Goal: Task Accomplishment & Management: Manage account settings

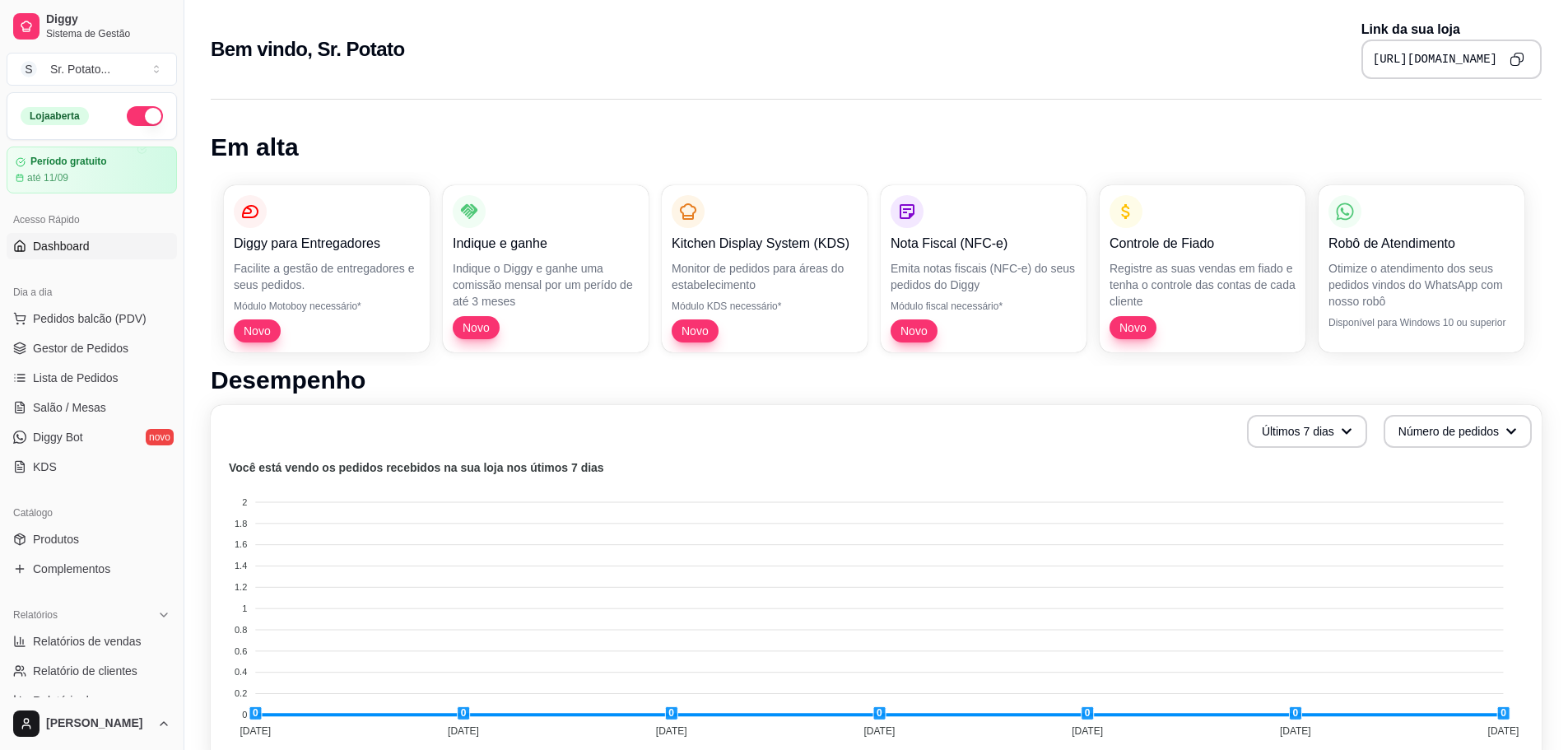
click at [1523, 60] on icon "Copy to clipboard" at bounding box center [1519, 58] width 9 height 9
click at [54, 119] on div "Loja aberta" at bounding box center [54, 116] width 69 height 18
click at [82, 19] on span "Diggy" at bounding box center [107, 19] width 124 height 15
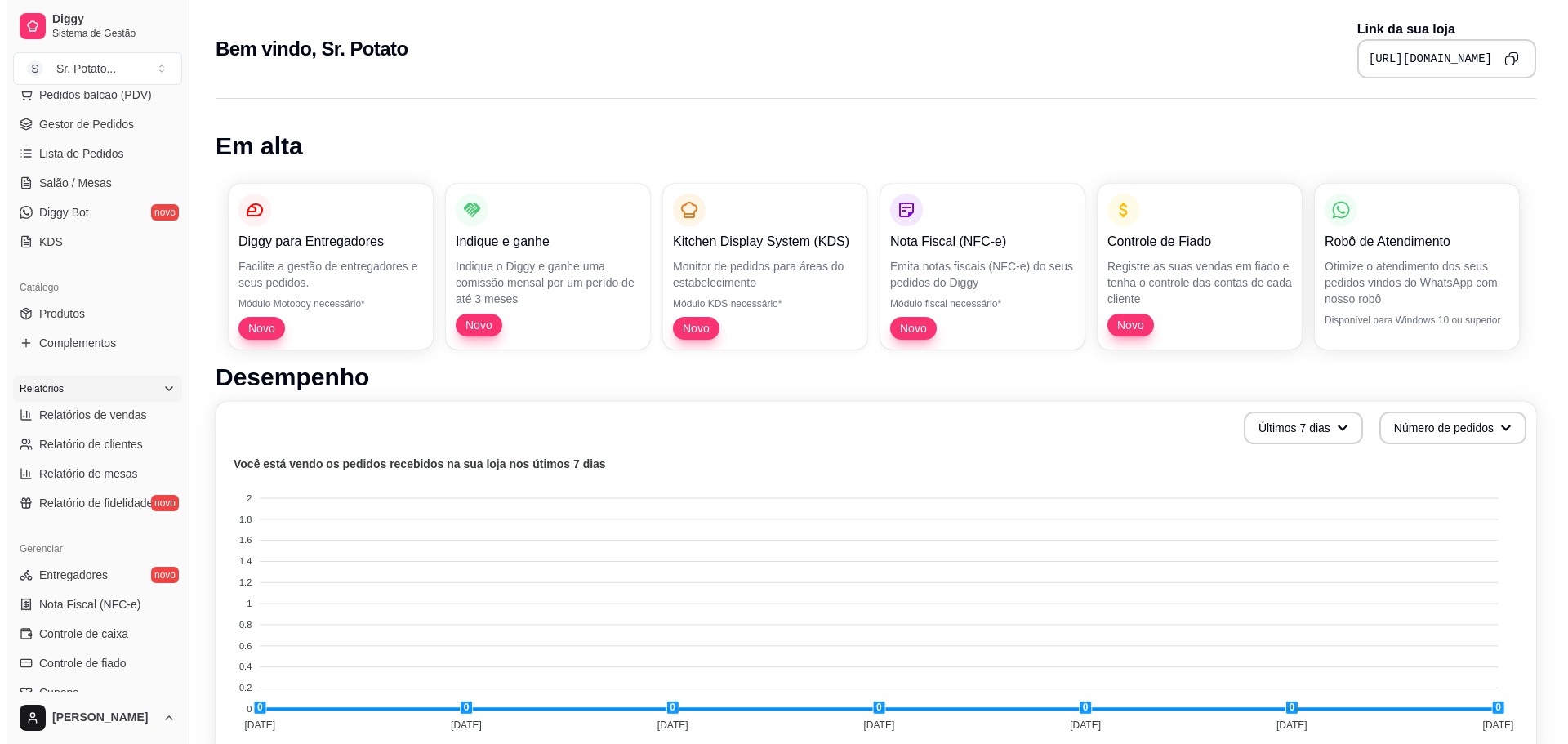
scroll to position [431, 0]
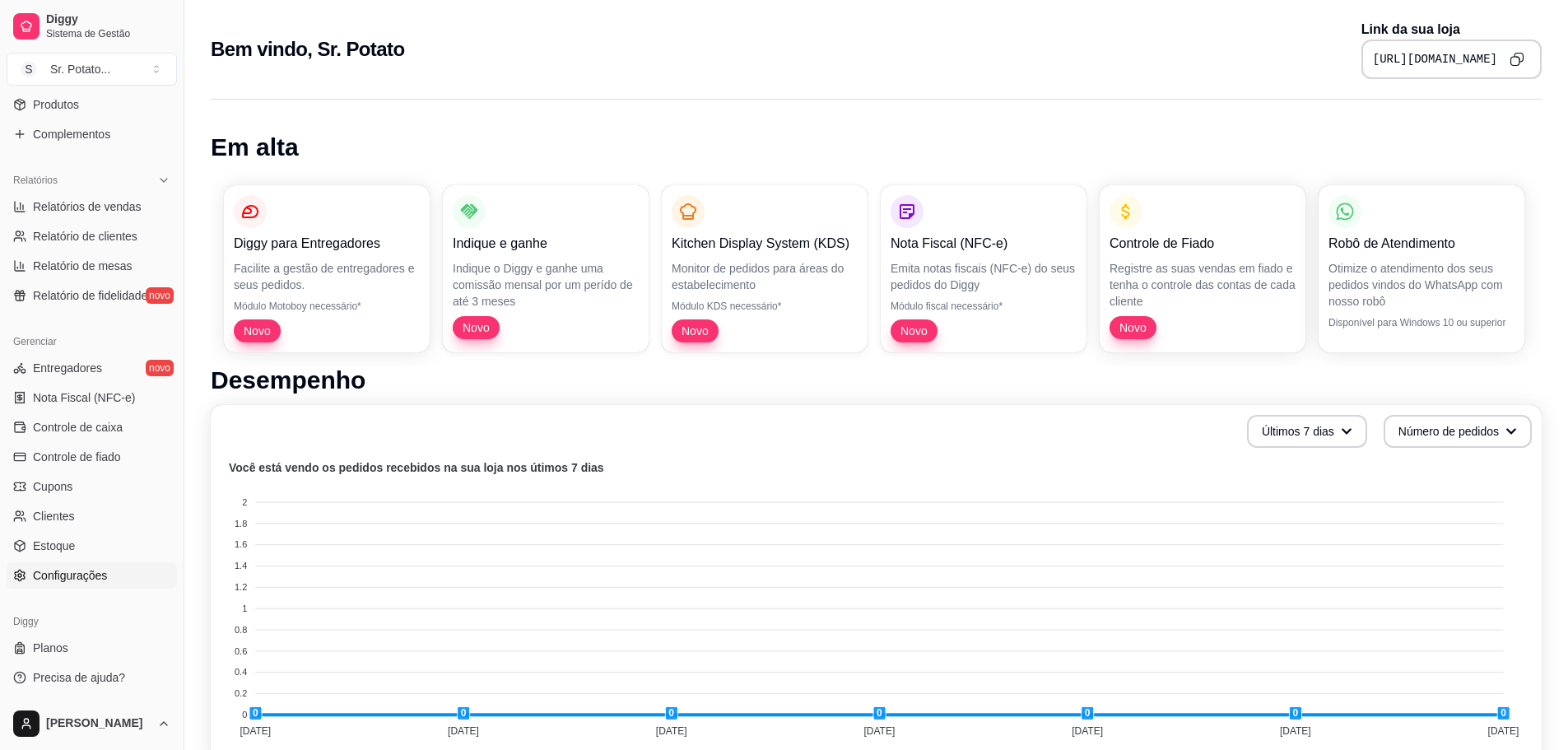
click at [83, 576] on span "Configurações" at bounding box center [69, 575] width 74 height 17
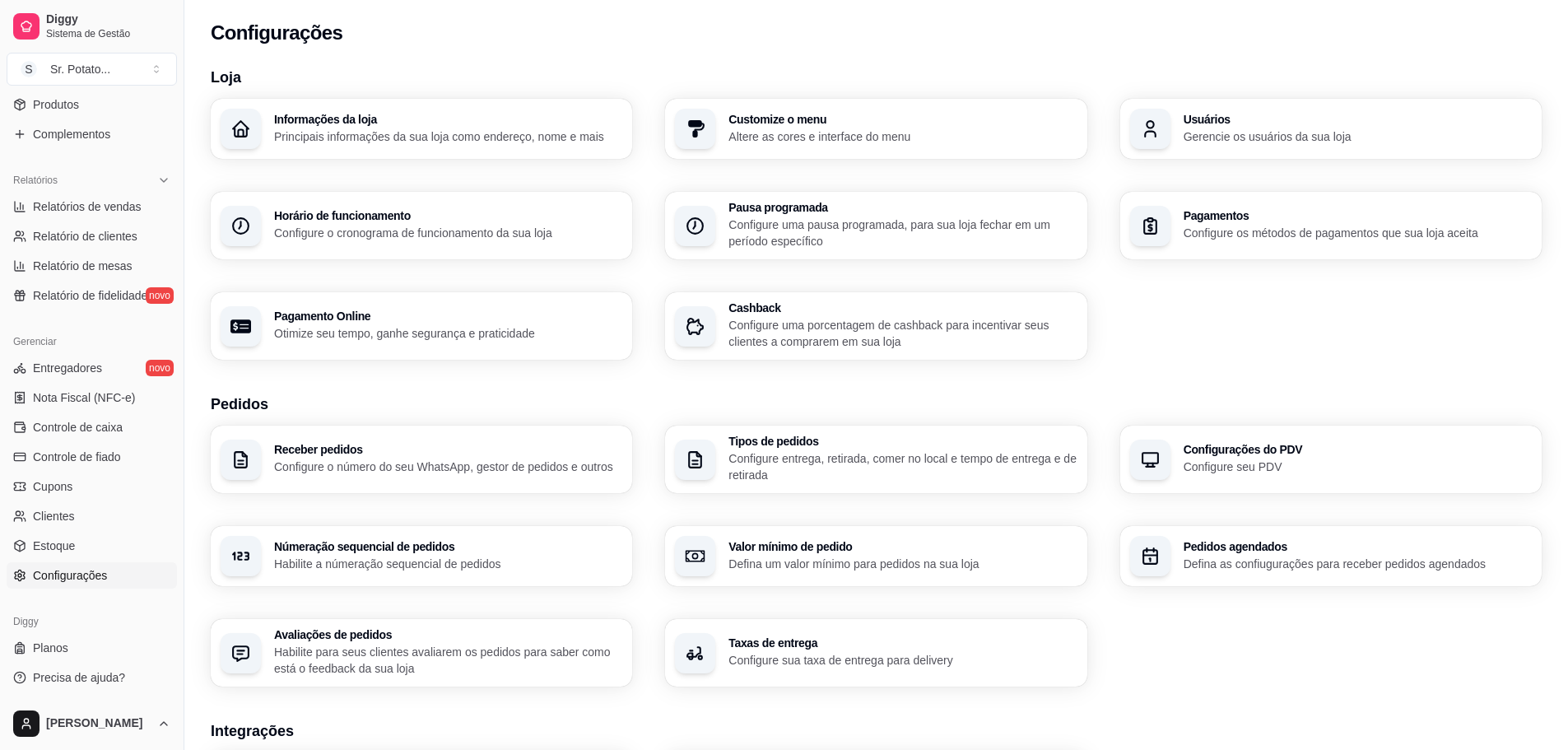
click at [329, 120] on h3 "Informações da loja" at bounding box center [448, 119] width 348 height 11
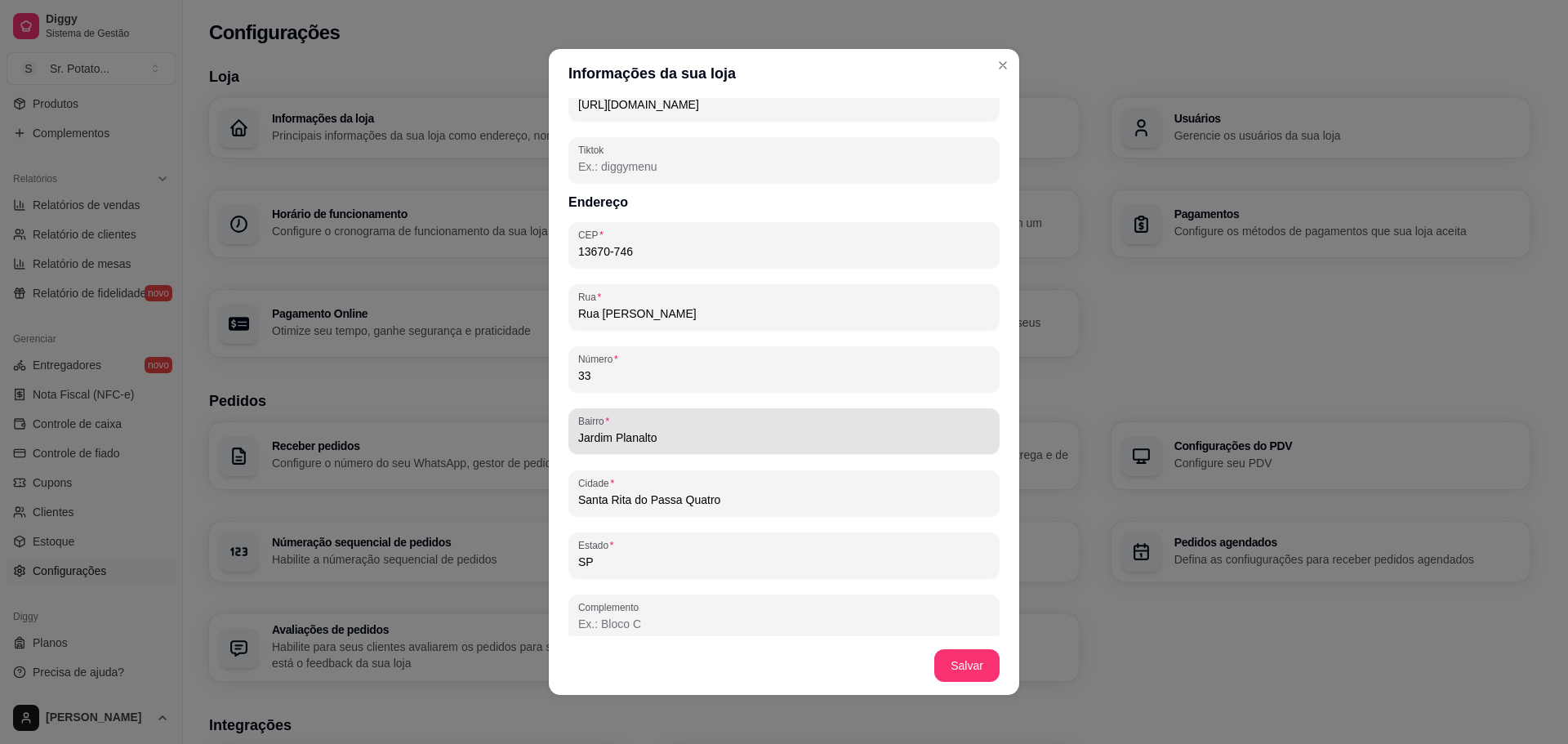
scroll to position [828, 0]
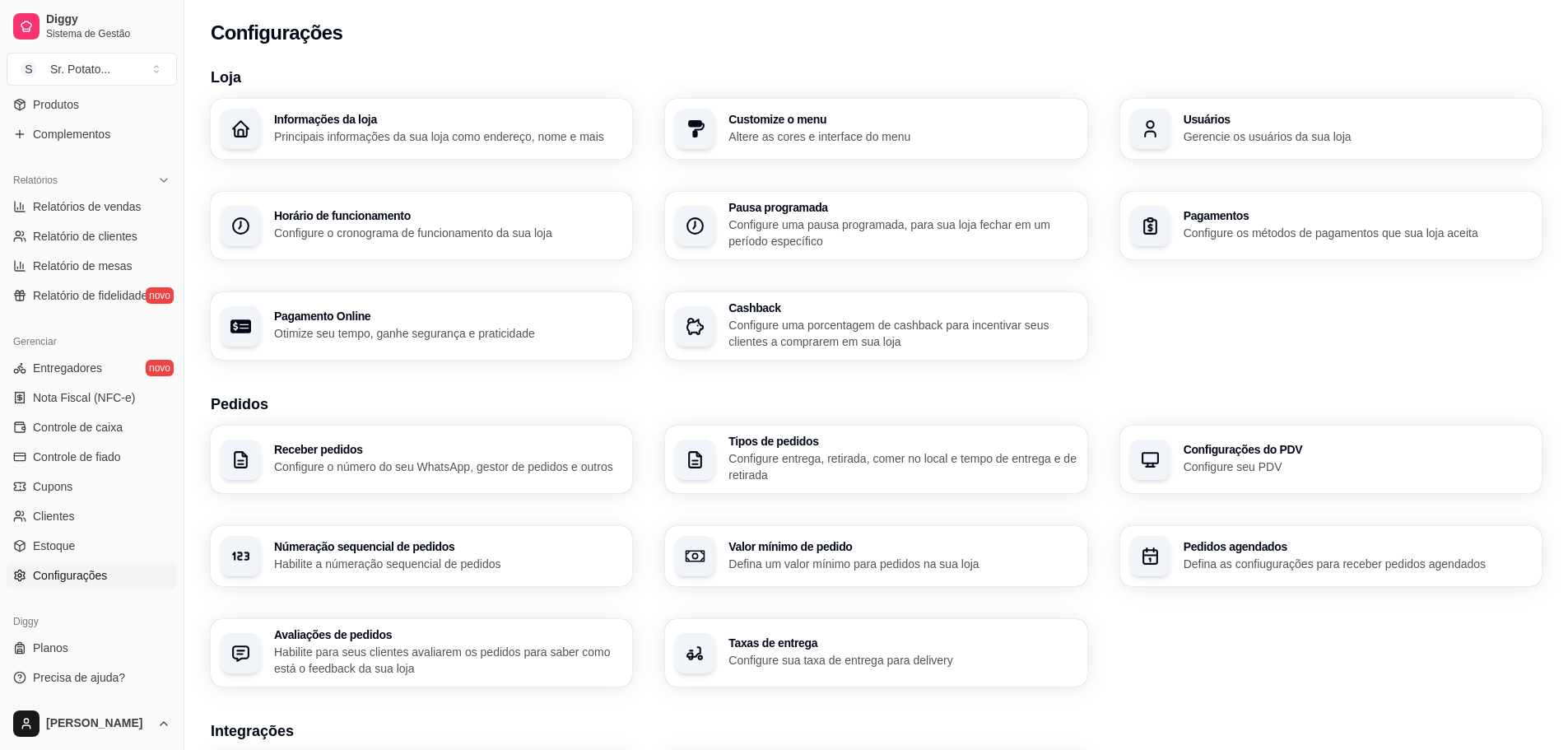
click at [446, 240] on p "Configure o cronograma de funcionamento da sua loja" at bounding box center [448, 233] width 348 height 17
click at [53, 98] on span "Produtos" at bounding box center [55, 105] width 46 height 17
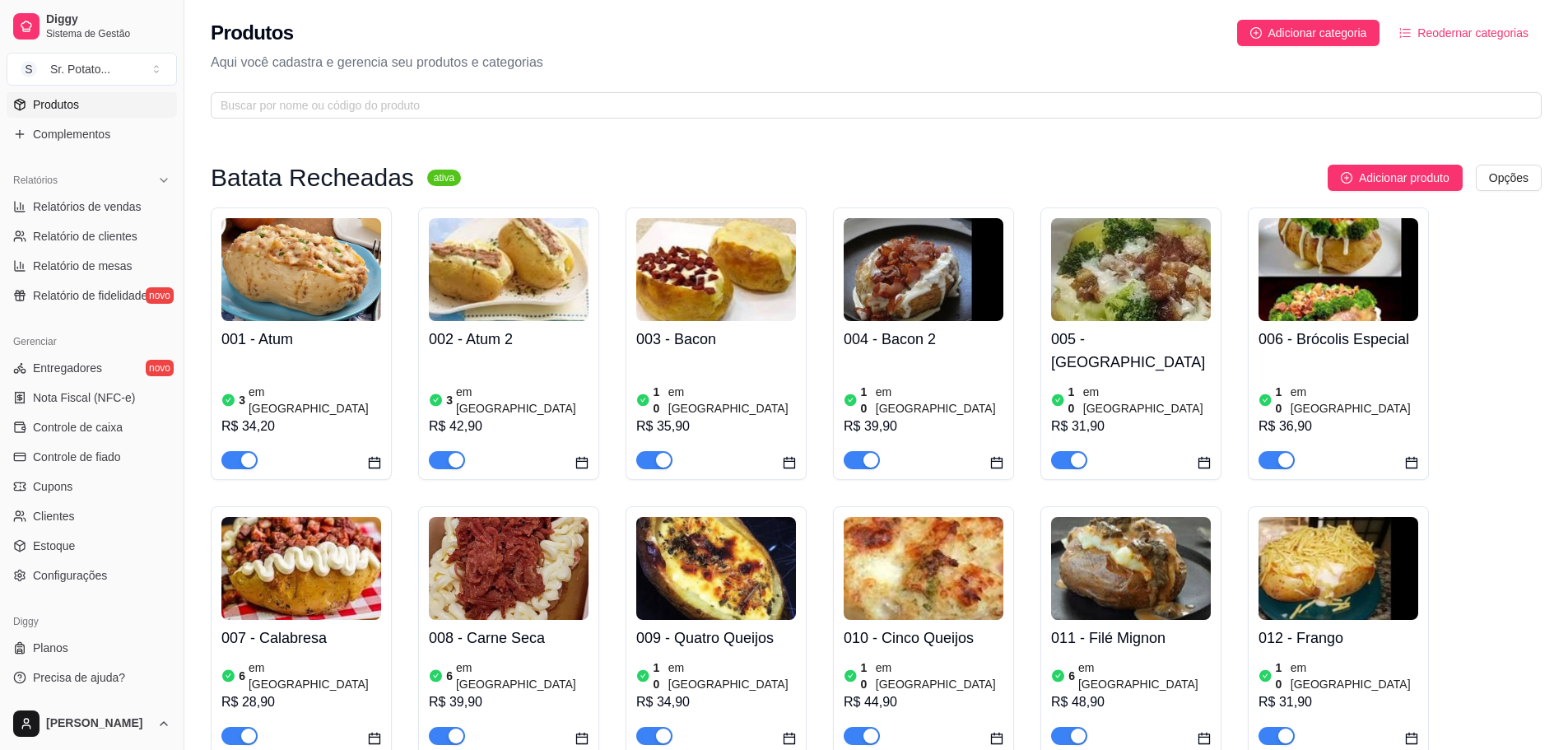
click at [488, 292] on img at bounding box center [509, 269] width 160 height 103
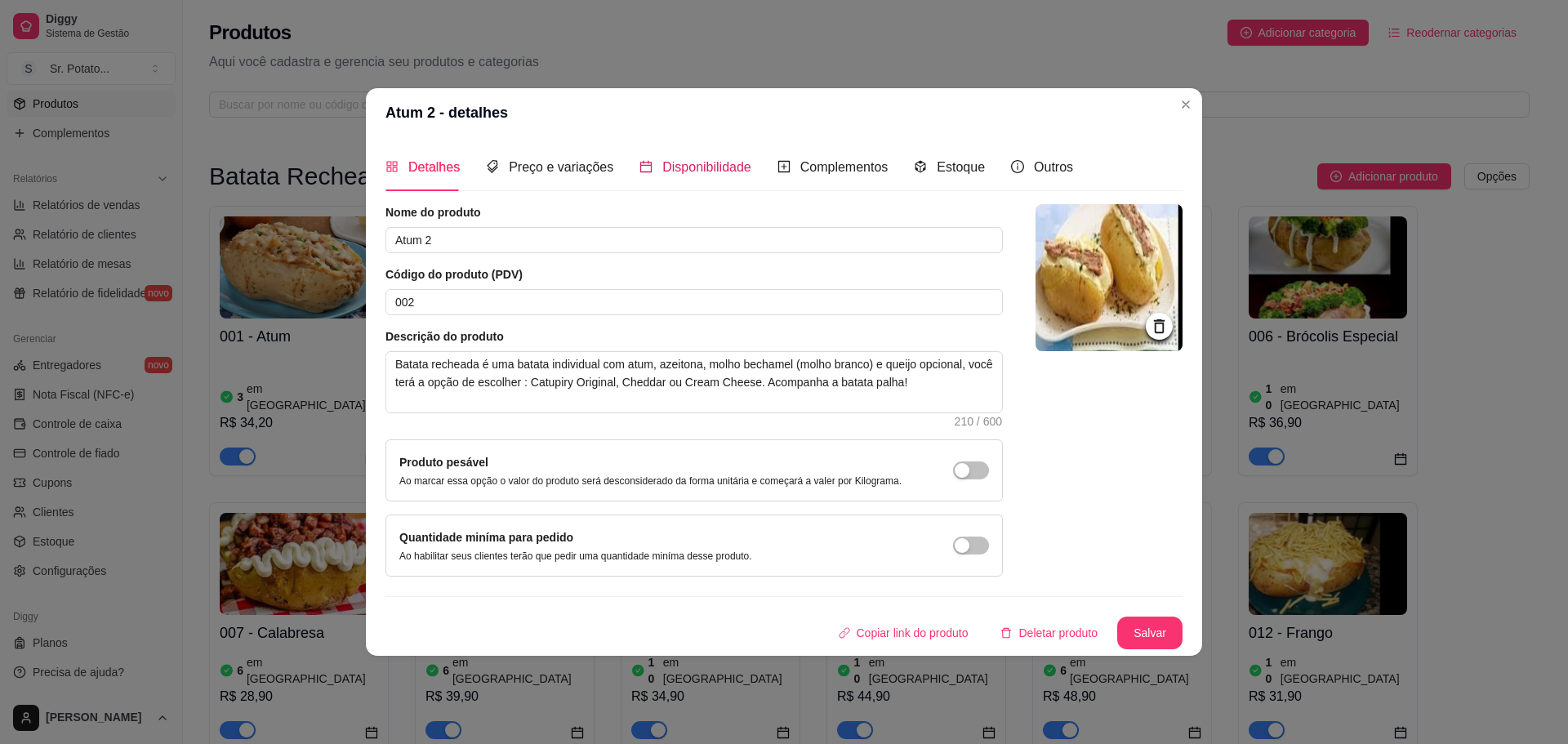
click at [643, 177] on div "Disponibilidade" at bounding box center [695, 167] width 112 height 20
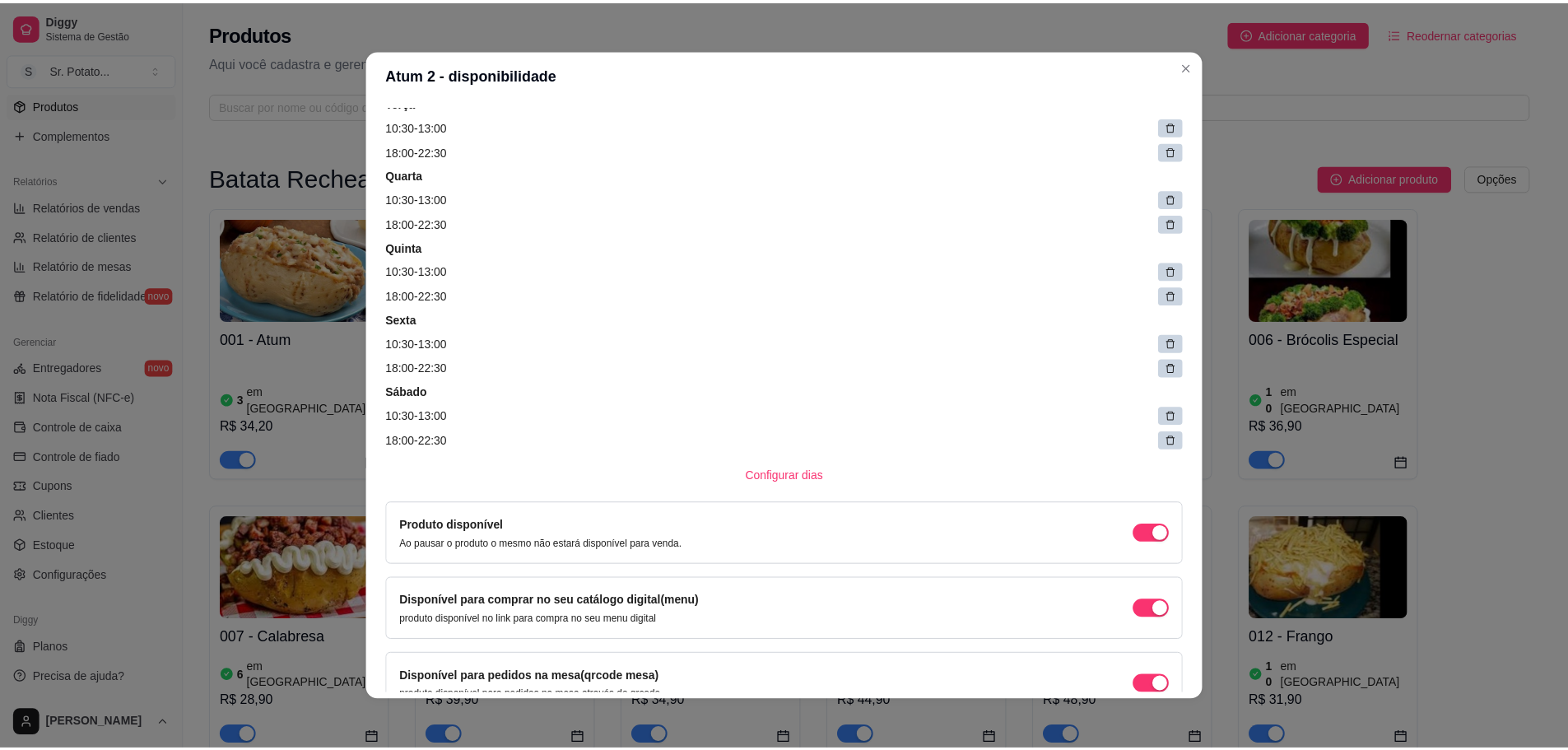
scroll to position [39, 0]
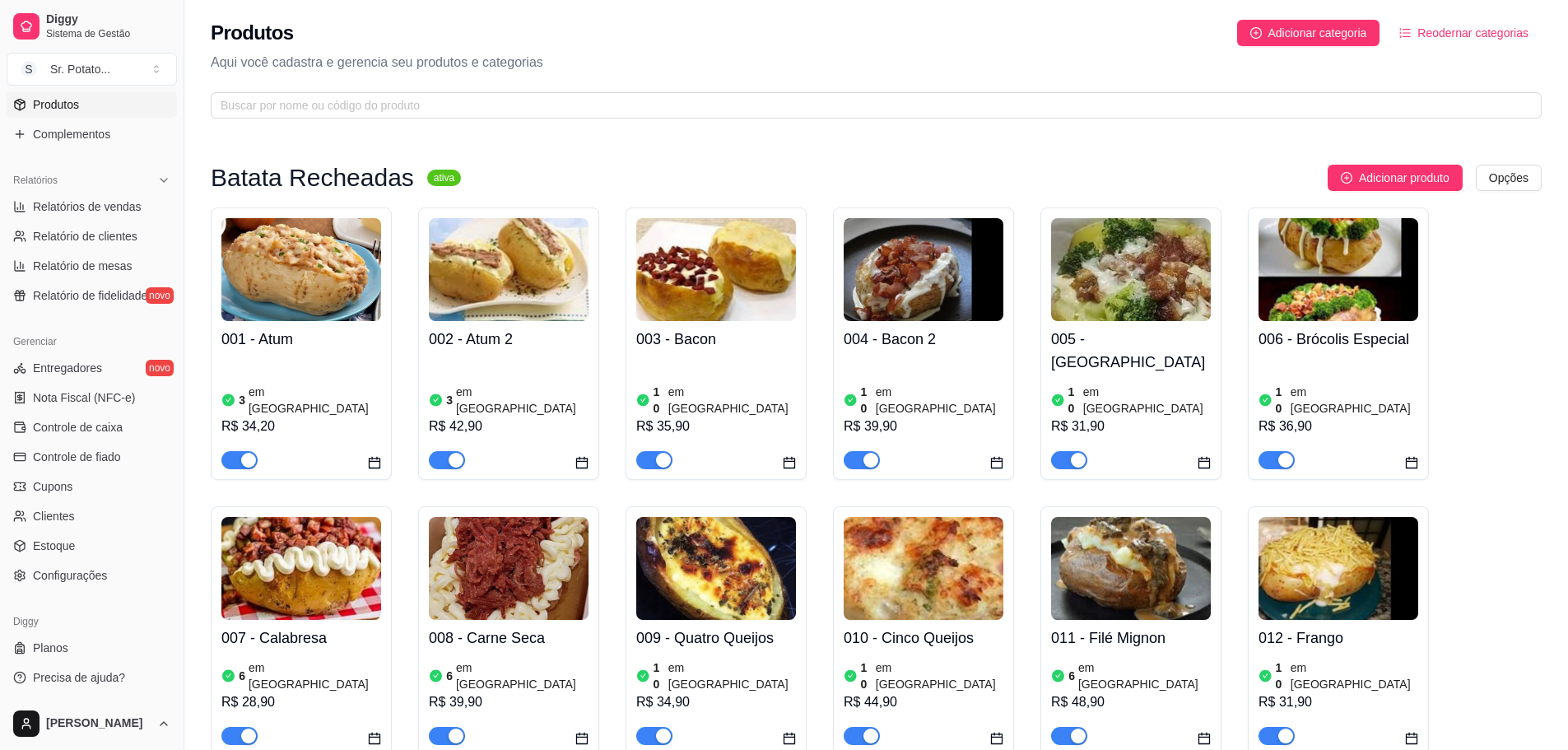
click at [660, 249] on img at bounding box center [716, 269] width 160 height 103
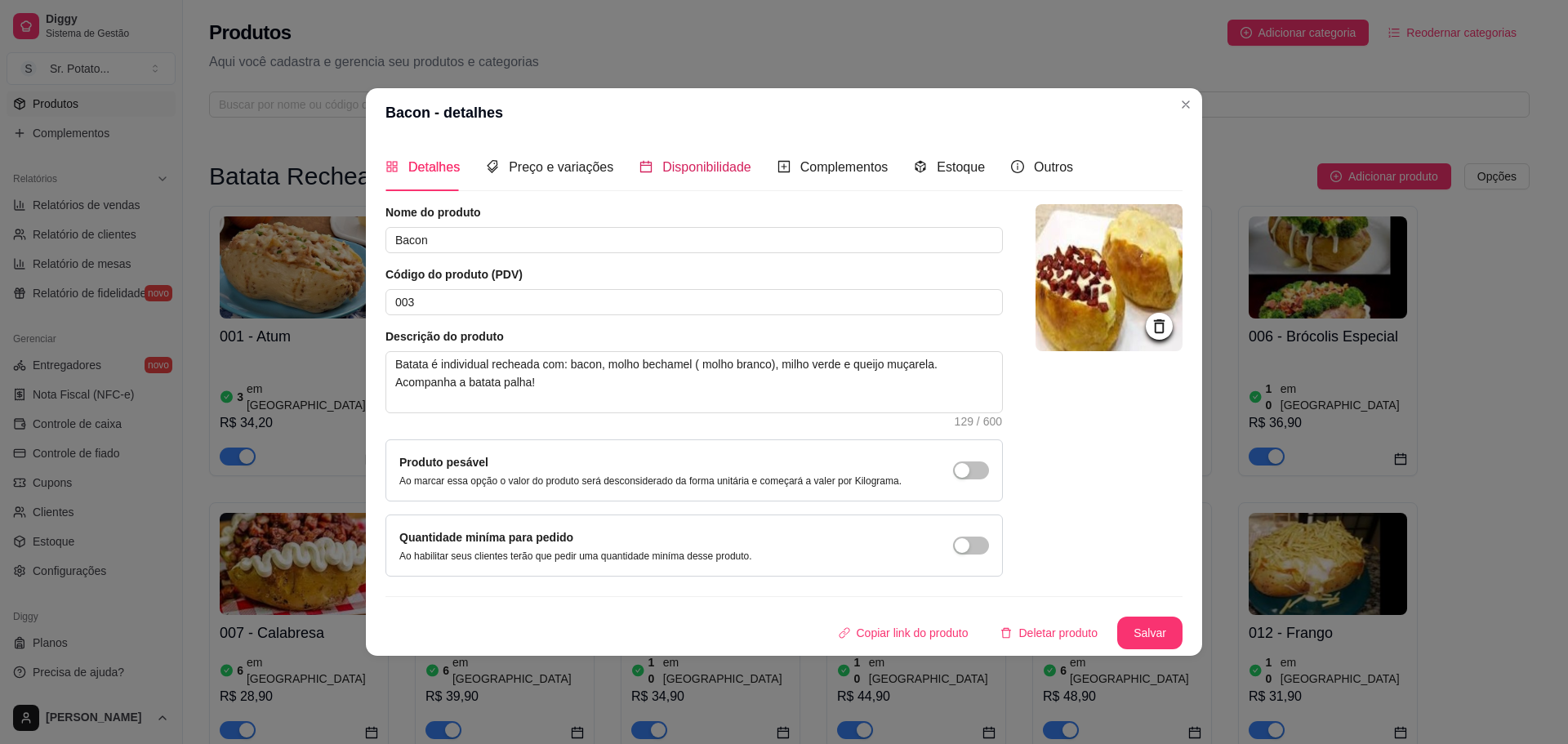
click at [679, 167] on span "Disponibilidade" at bounding box center [706, 167] width 89 height 14
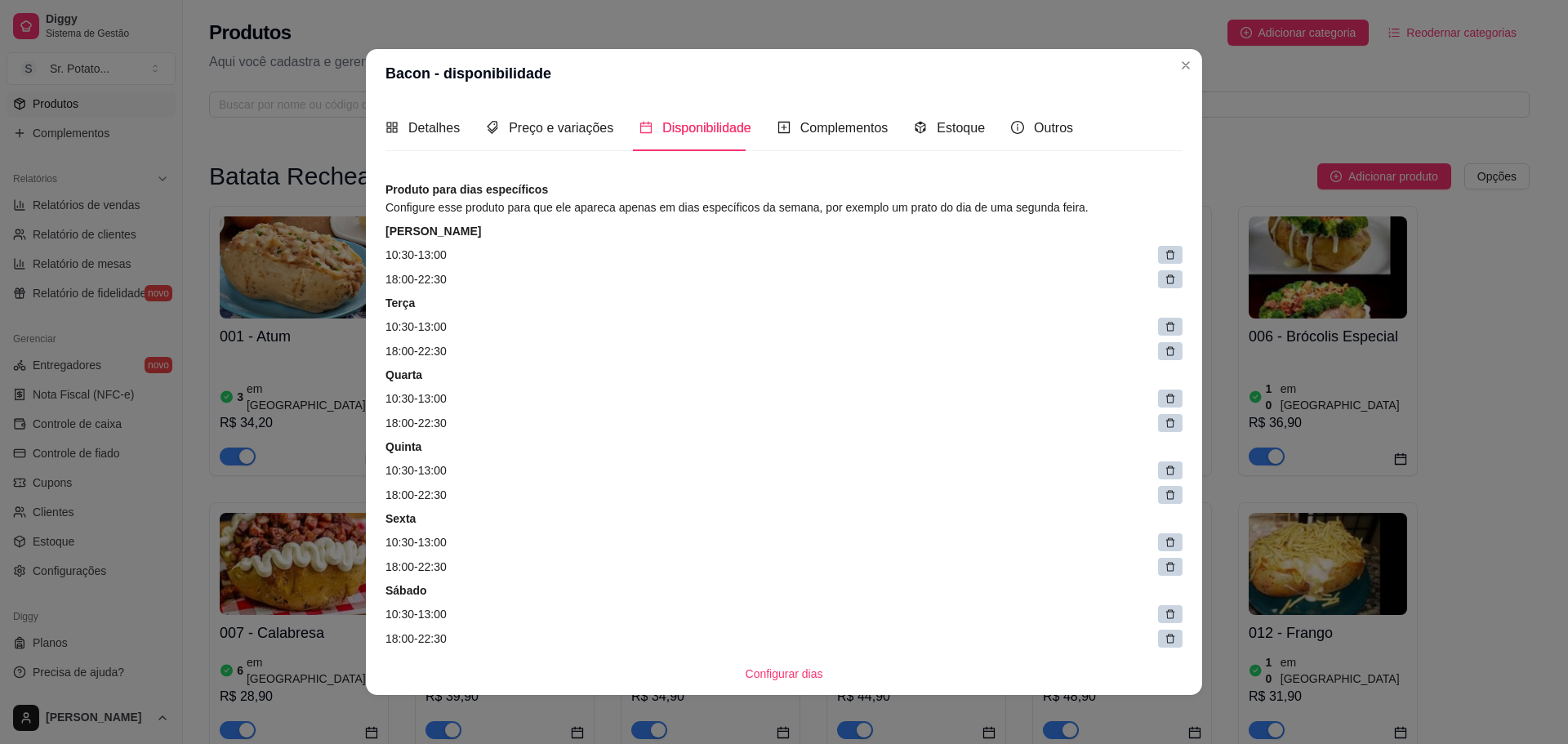
click at [1164, 257] on icon at bounding box center [1169, 255] width 11 height 11
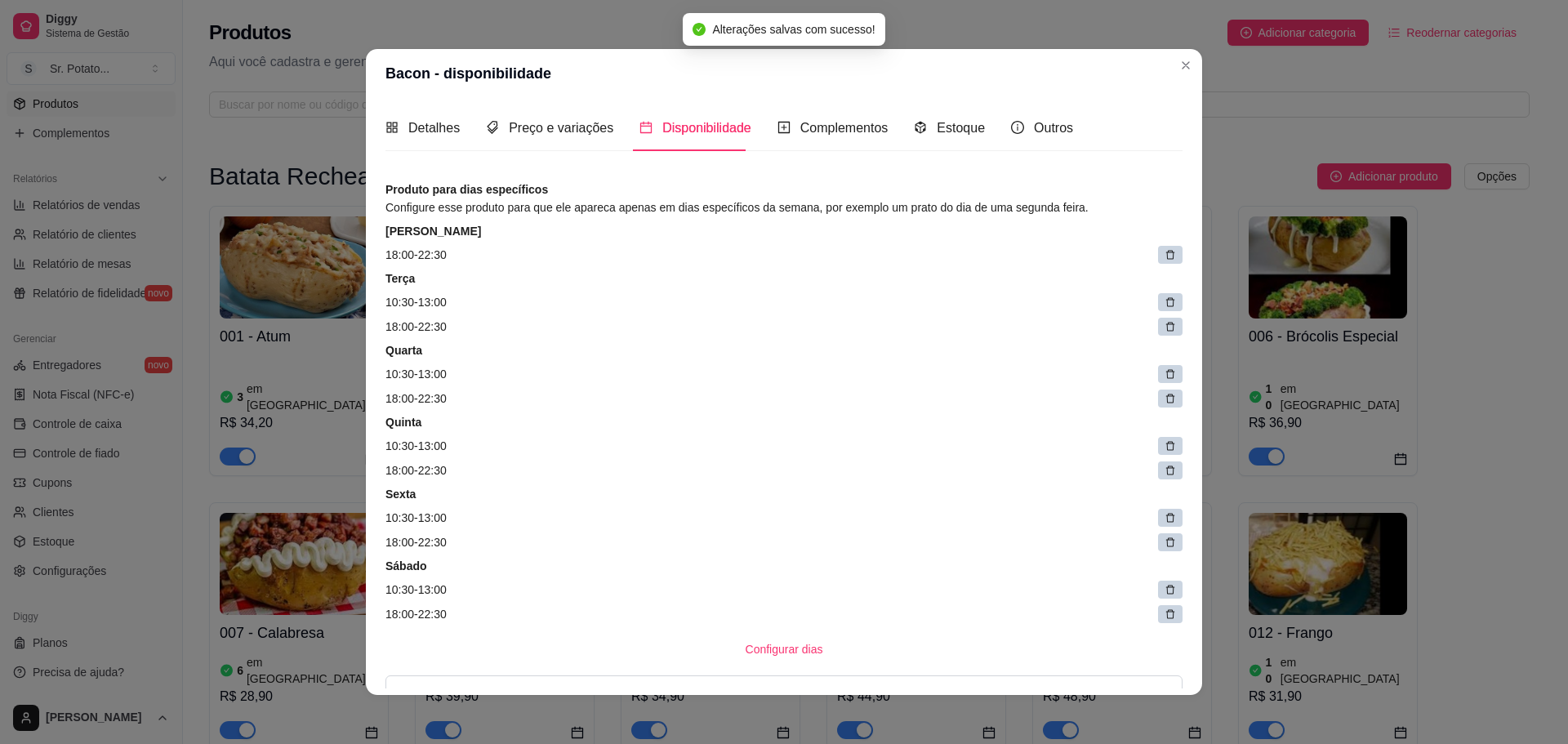
click at [1164, 257] on icon at bounding box center [1169, 255] width 11 height 11
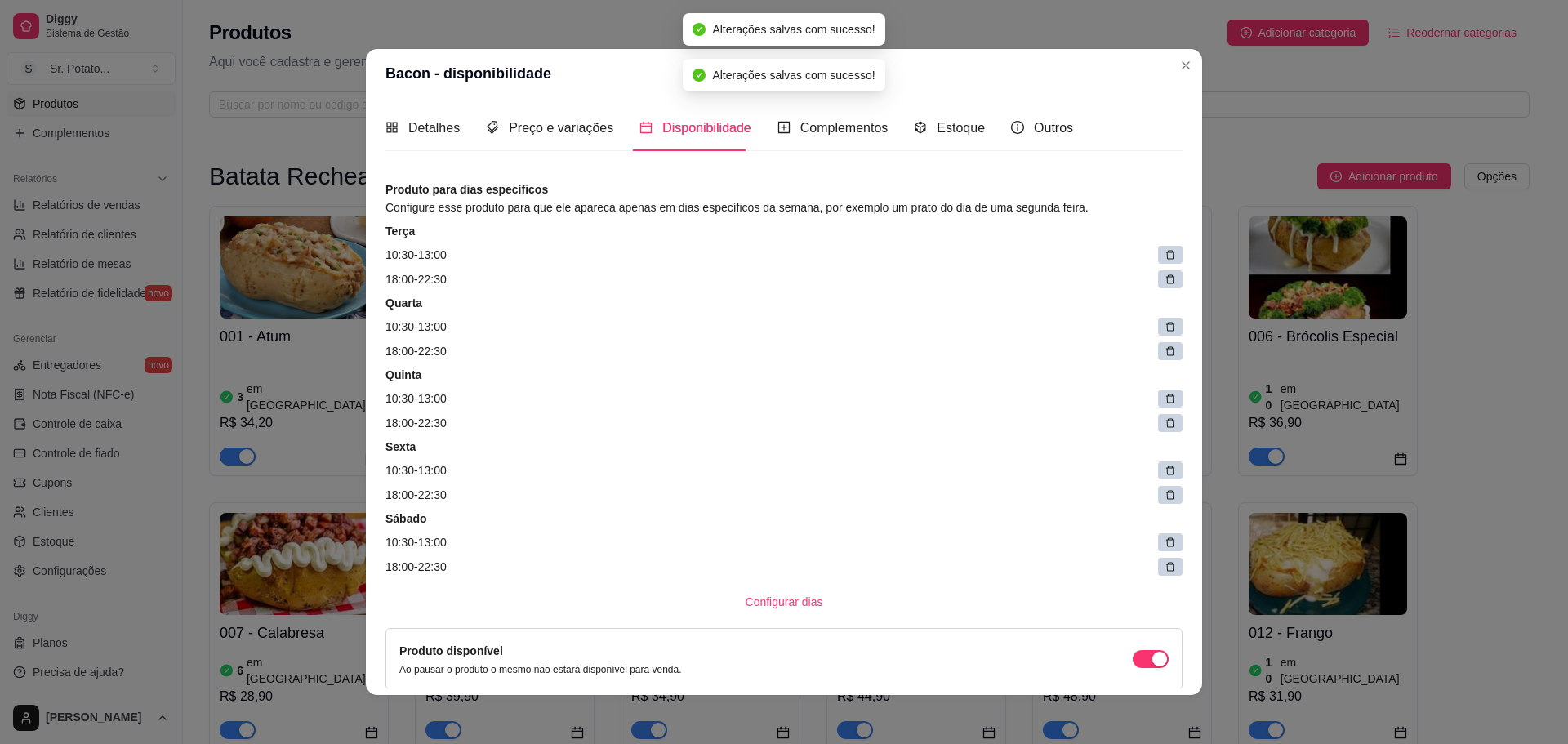
click at [1164, 257] on icon at bounding box center [1169, 255] width 11 height 11
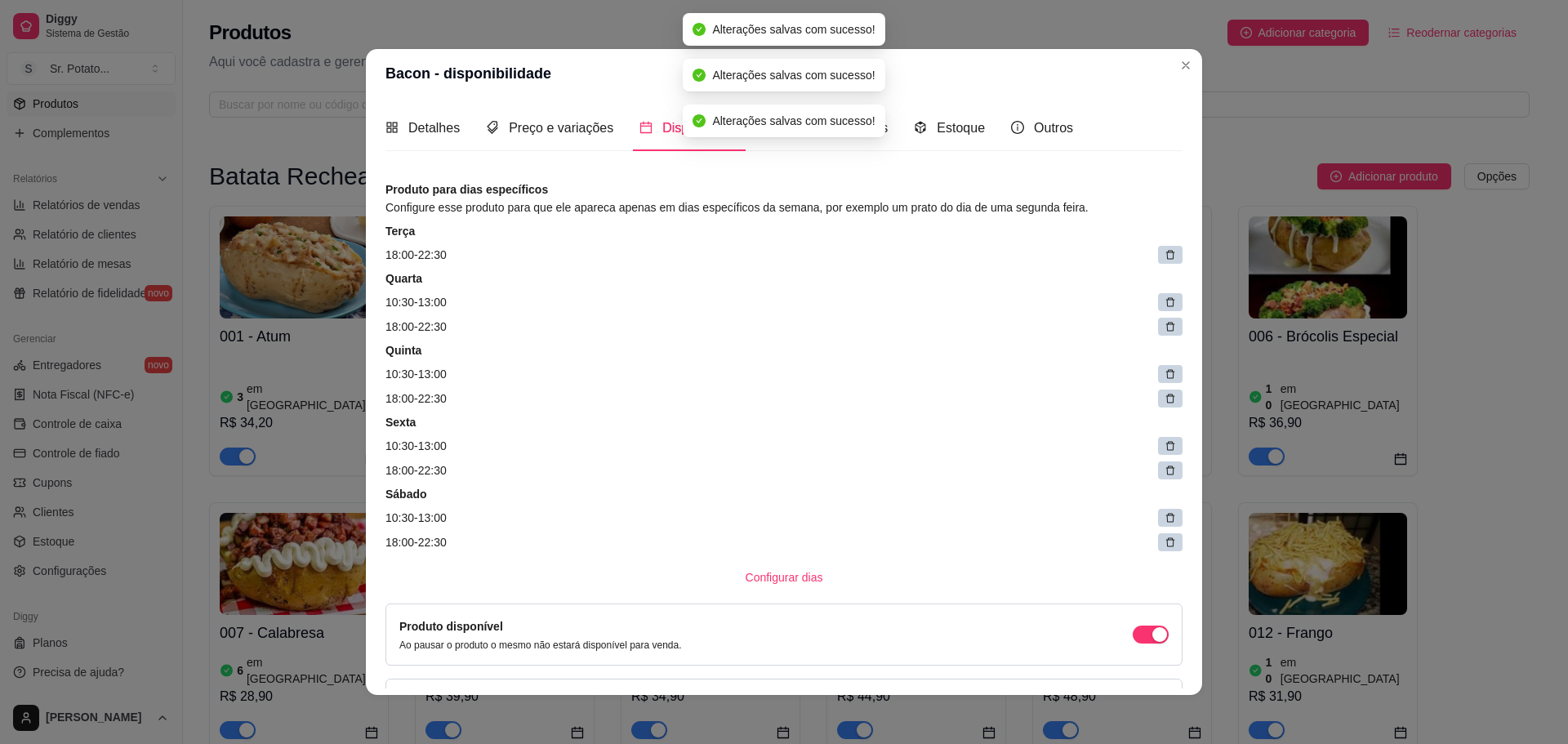
click at [1164, 257] on icon at bounding box center [1169, 255] width 11 height 11
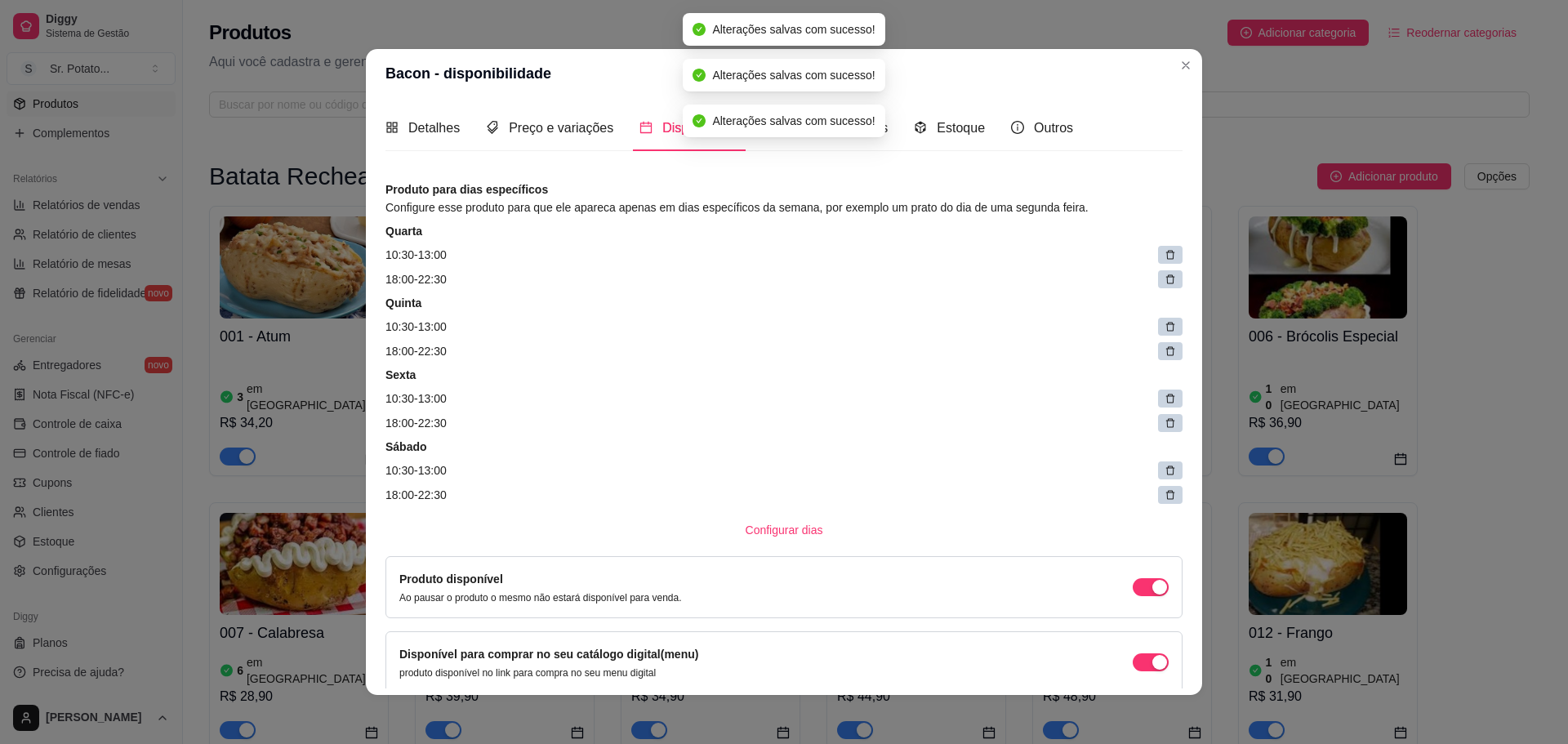
click at [1164, 257] on icon at bounding box center [1169, 255] width 11 height 11
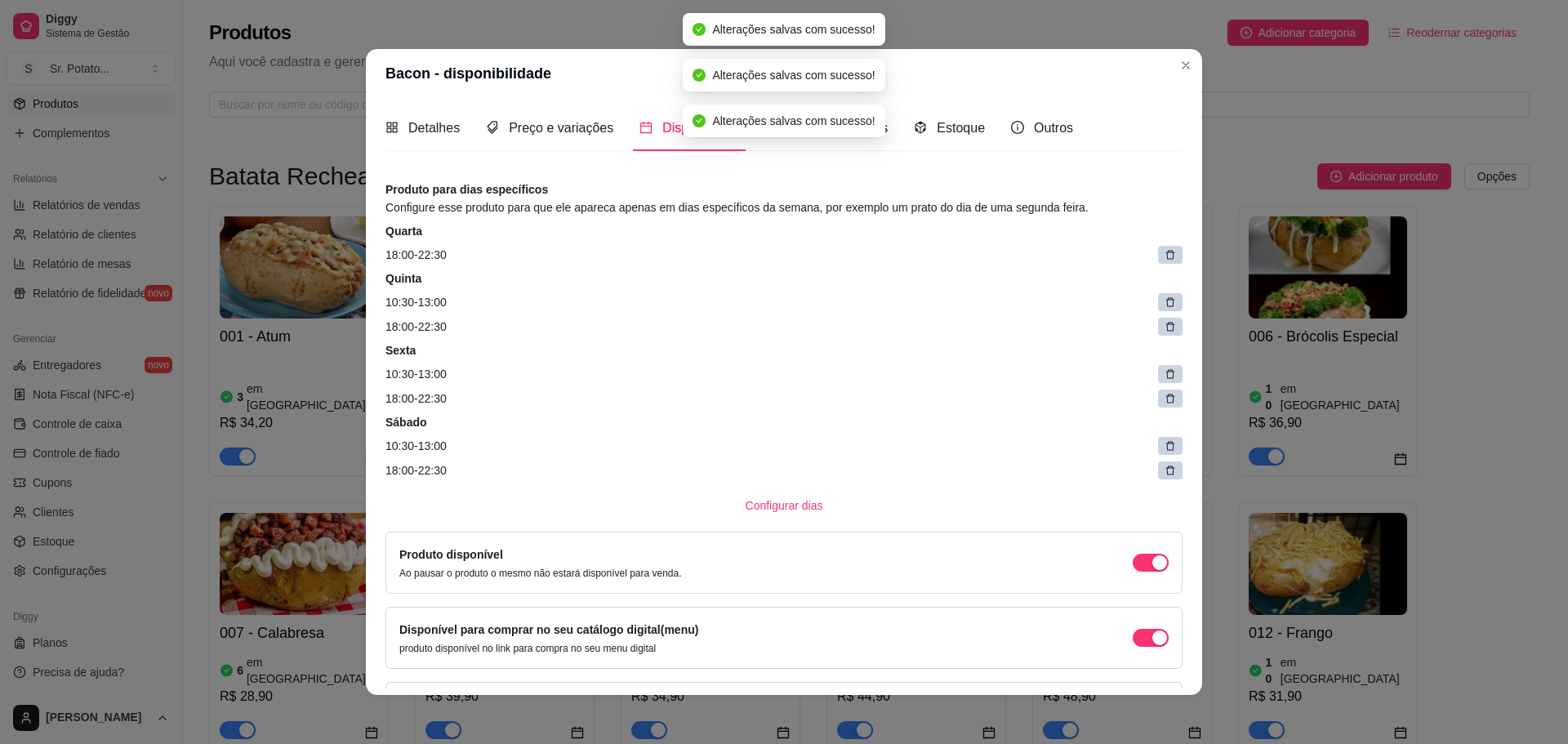
click at [1164, 257] on icon at bounding box center [1169, 255] width 11 height 11
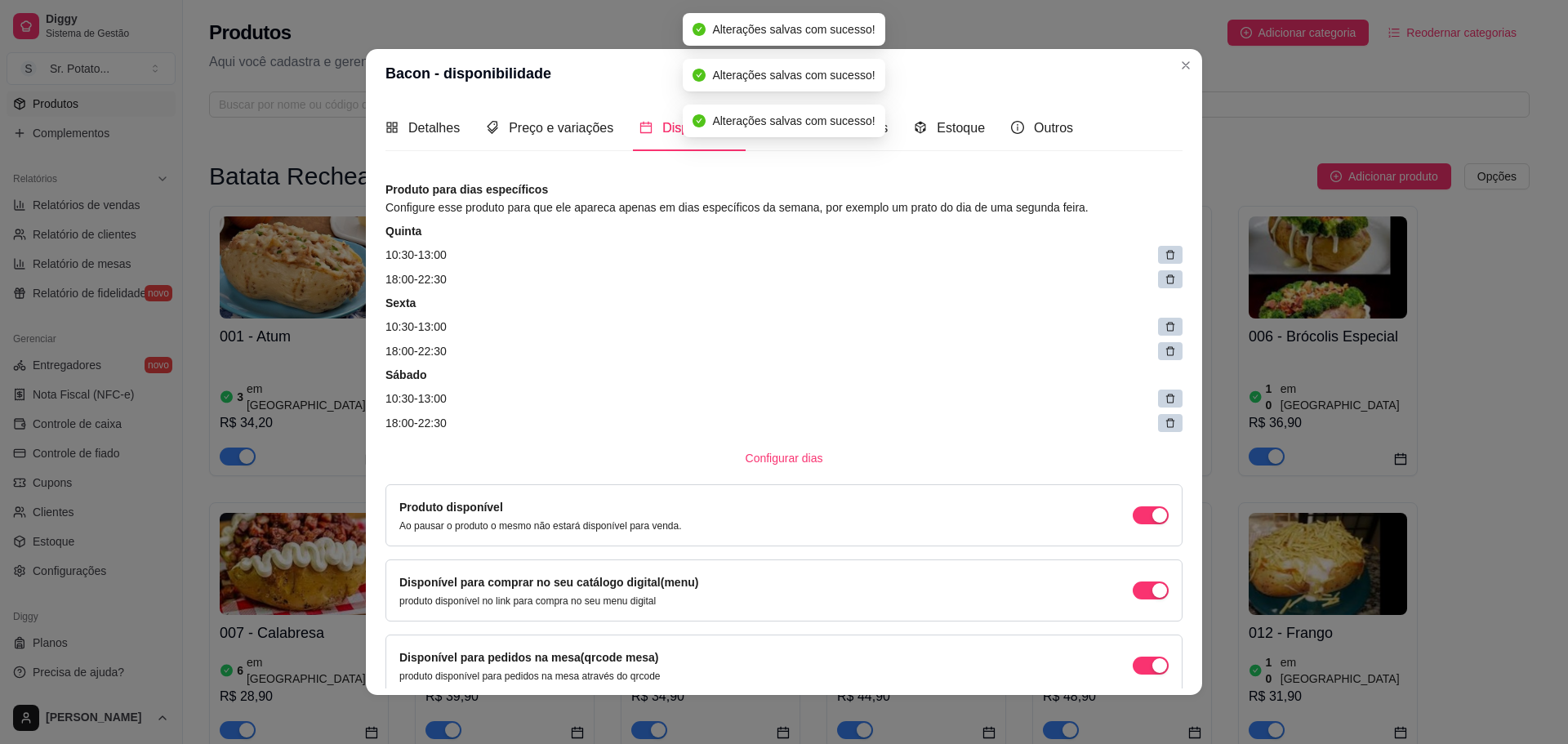
click at [1164, 256] on icon at bounding box center [1169, 255] width 11 height 11
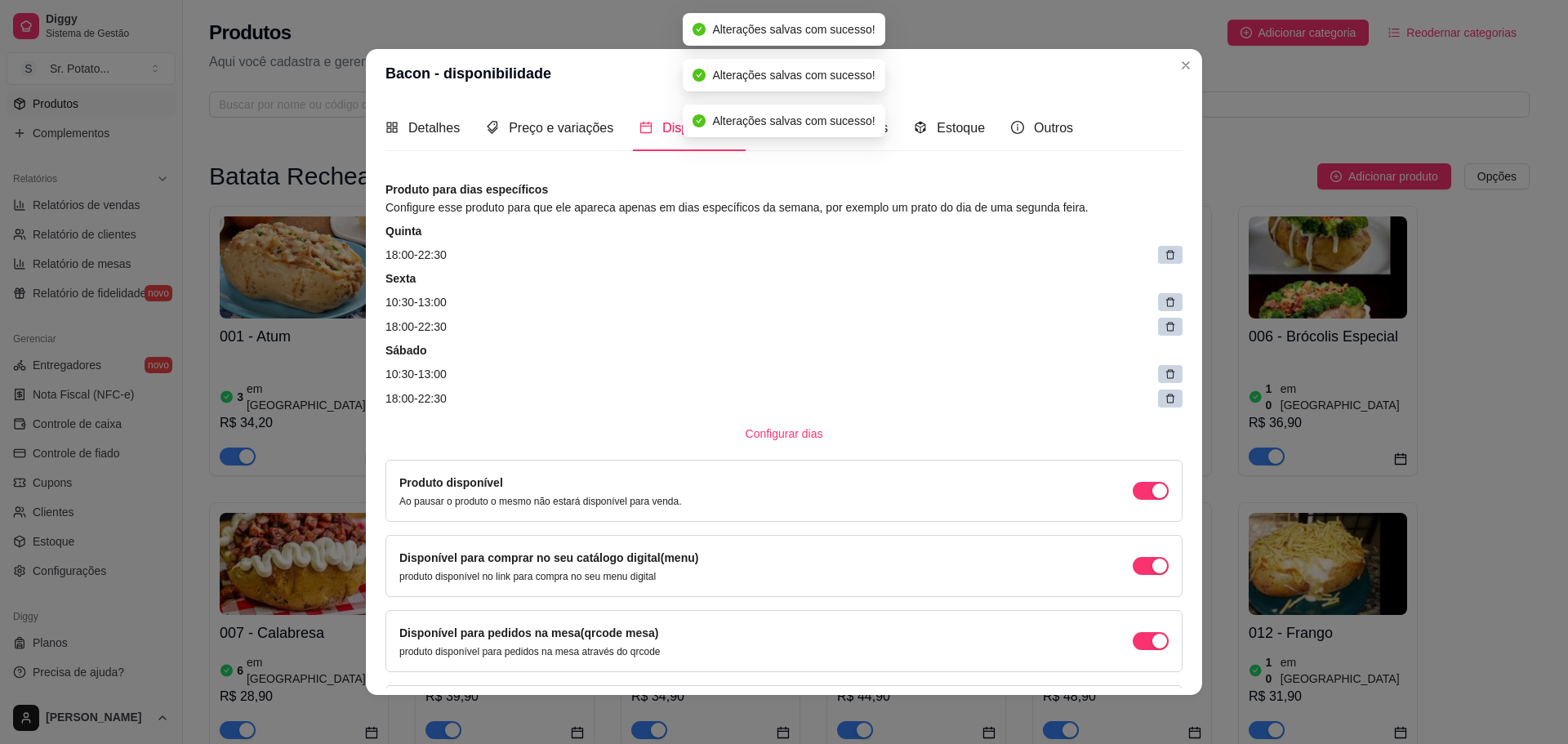
click at [1164, 256] on icon at bounding box center [1169, 255] width 11 height 11
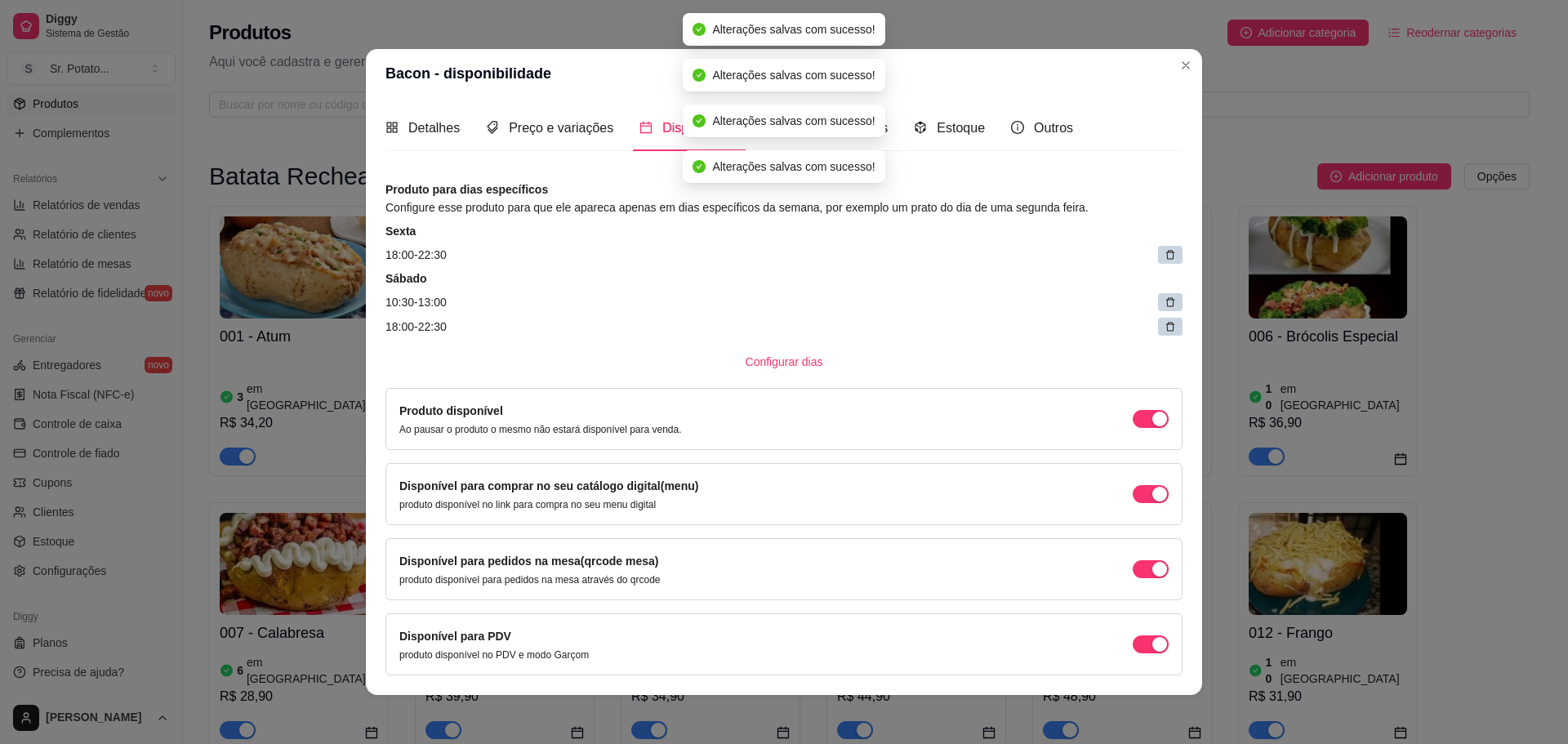
click at [1164, 256] on icon at bounding box center [1169, 255] width 11 height 11
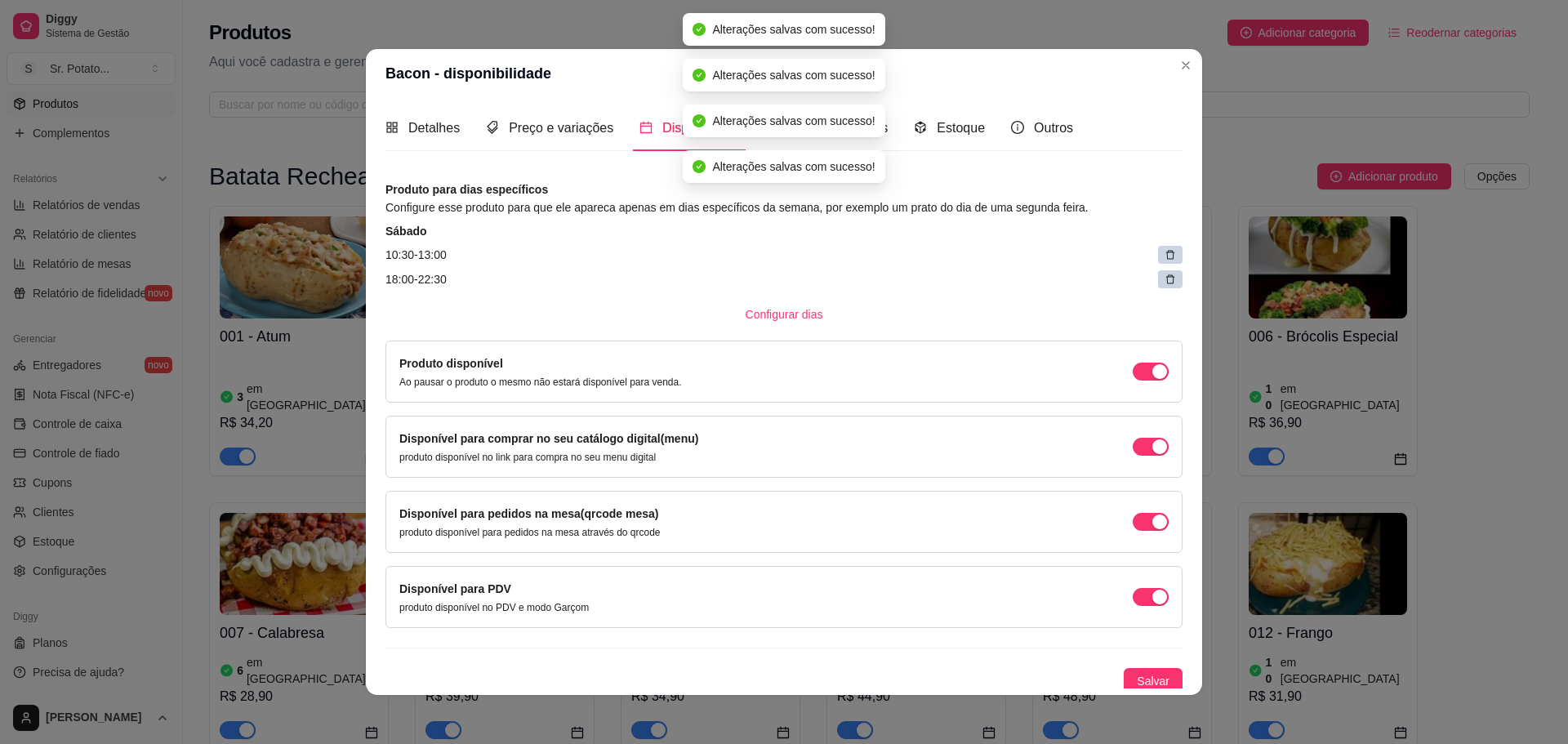
click at [1164, 256] on icon at bounding box center [1169, 255] width 11 height 11
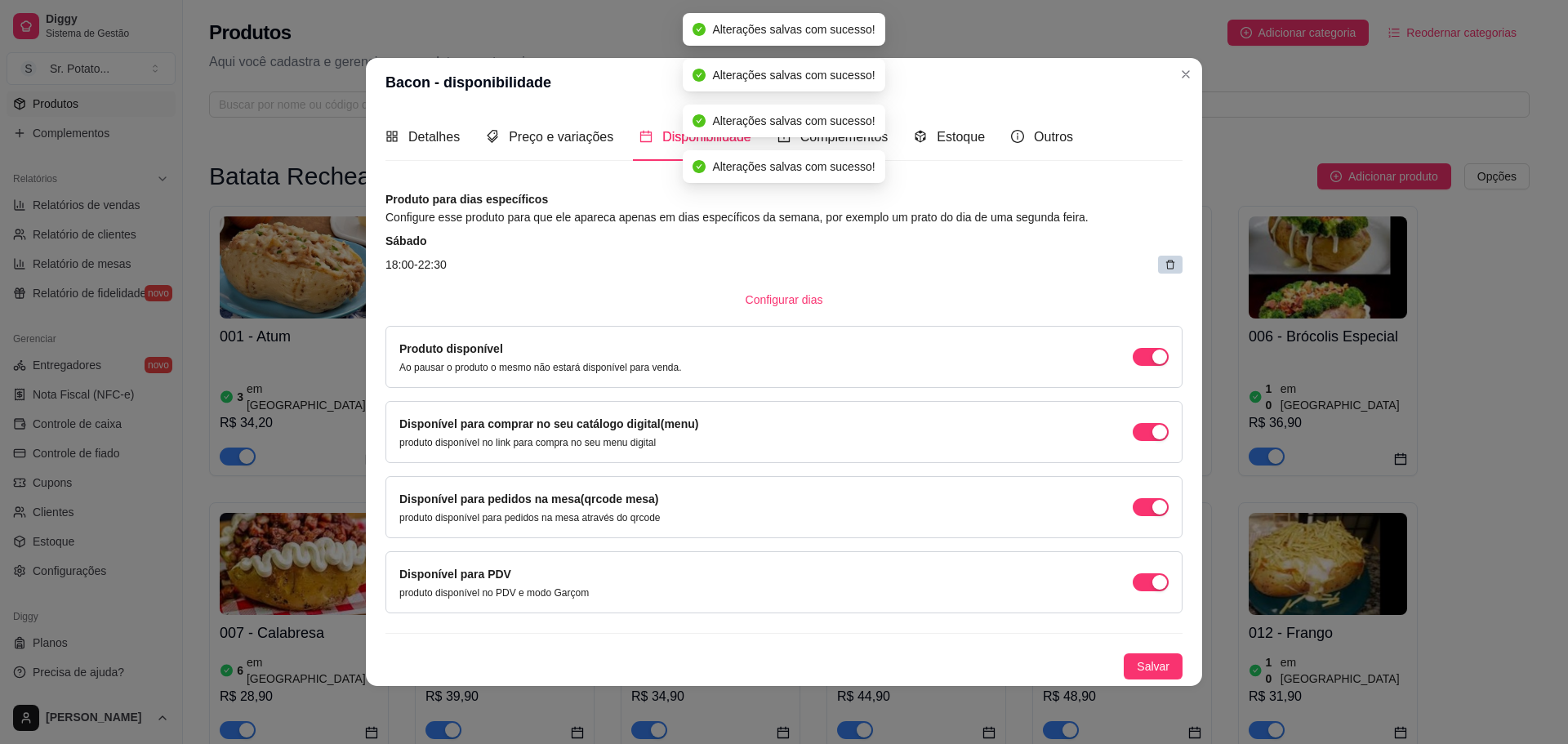
click at [1150, 256] on article "18:00 - 22:30" at bounding box center [784, 264] width 797 height 18
click at [1163, 263] on div at bounding box center [1170, 264] width 24 height 18
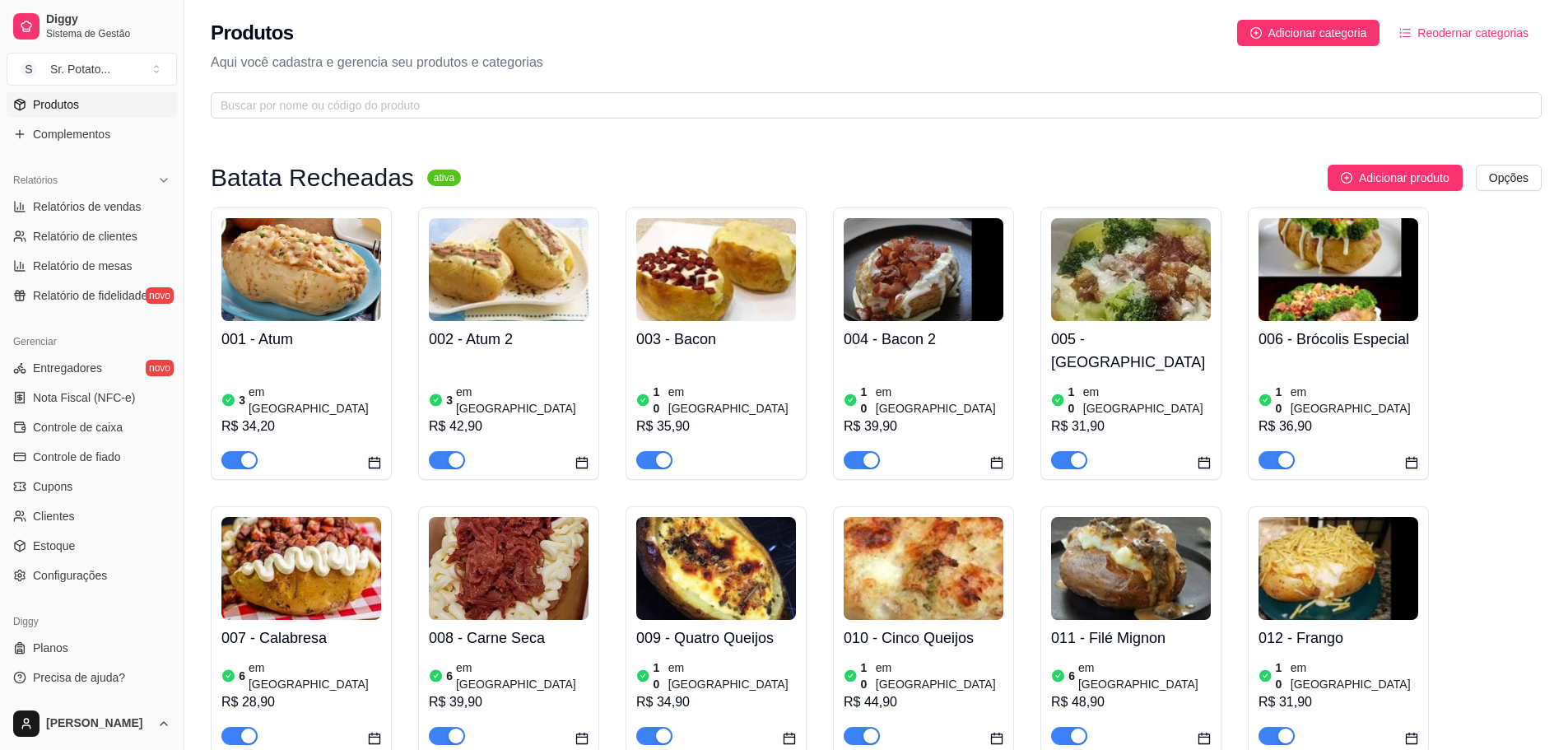
click at [320, 302] on img at bounding box center [301, 269] width 160 height 103
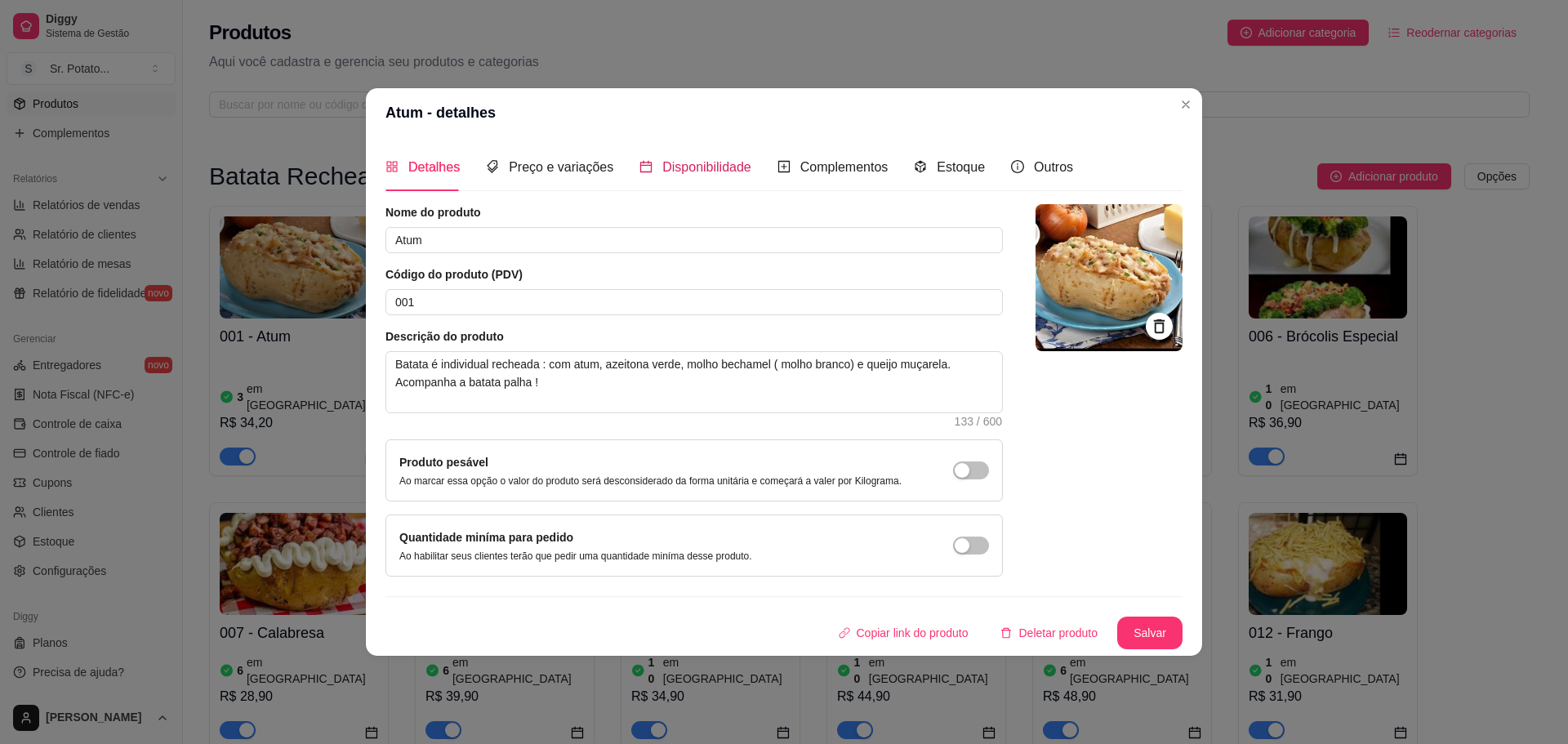
drag, startPoint x: 665, startPoint y: 165, endPoint x: 680, endPoint y: 174, distance: 17.5
click at [665, 164] on span "Disponibilidade" at bounding box center [706, 167] width 89 height 14
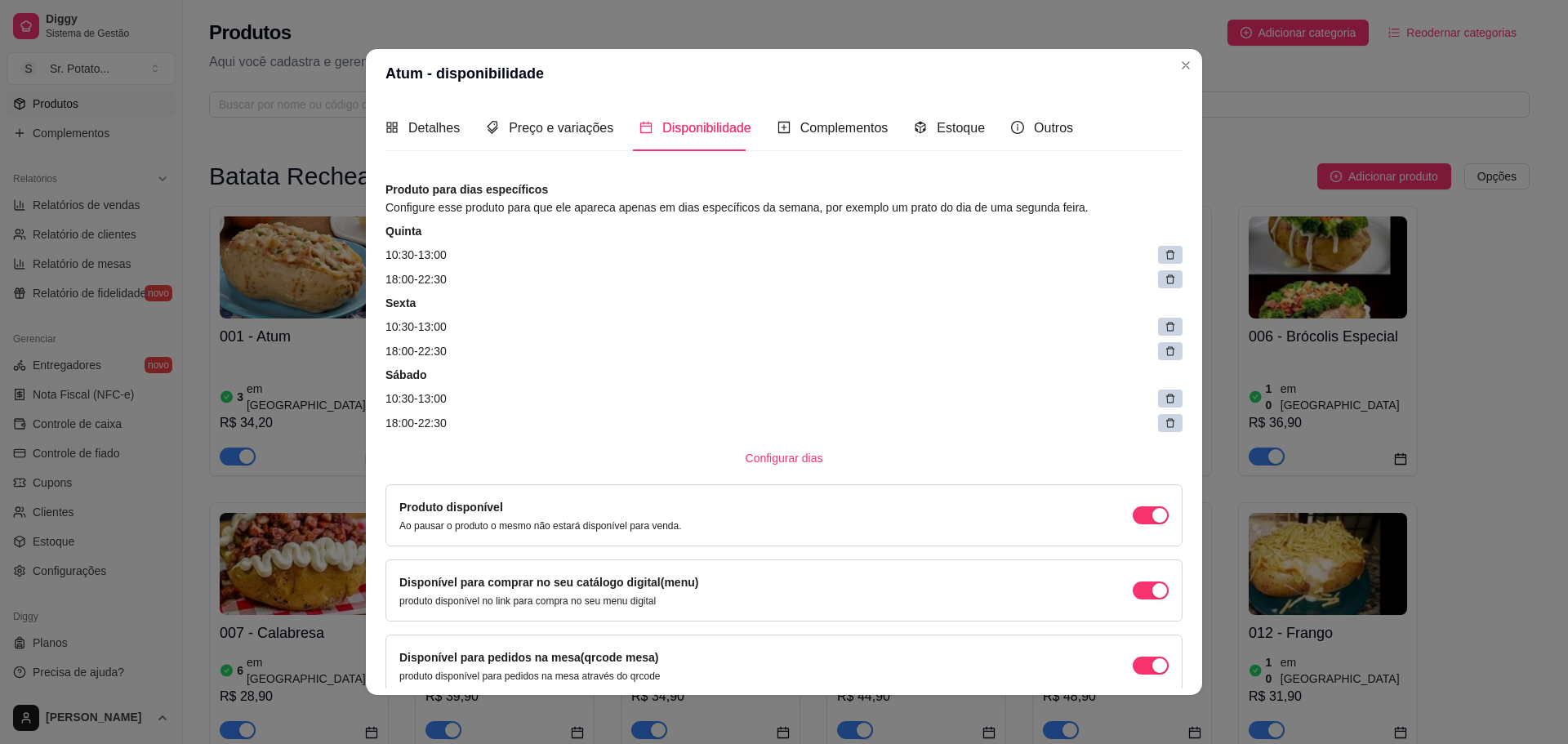
click at [1164, 257] on icon at bounding box center [1169, 255] width 11 height 11
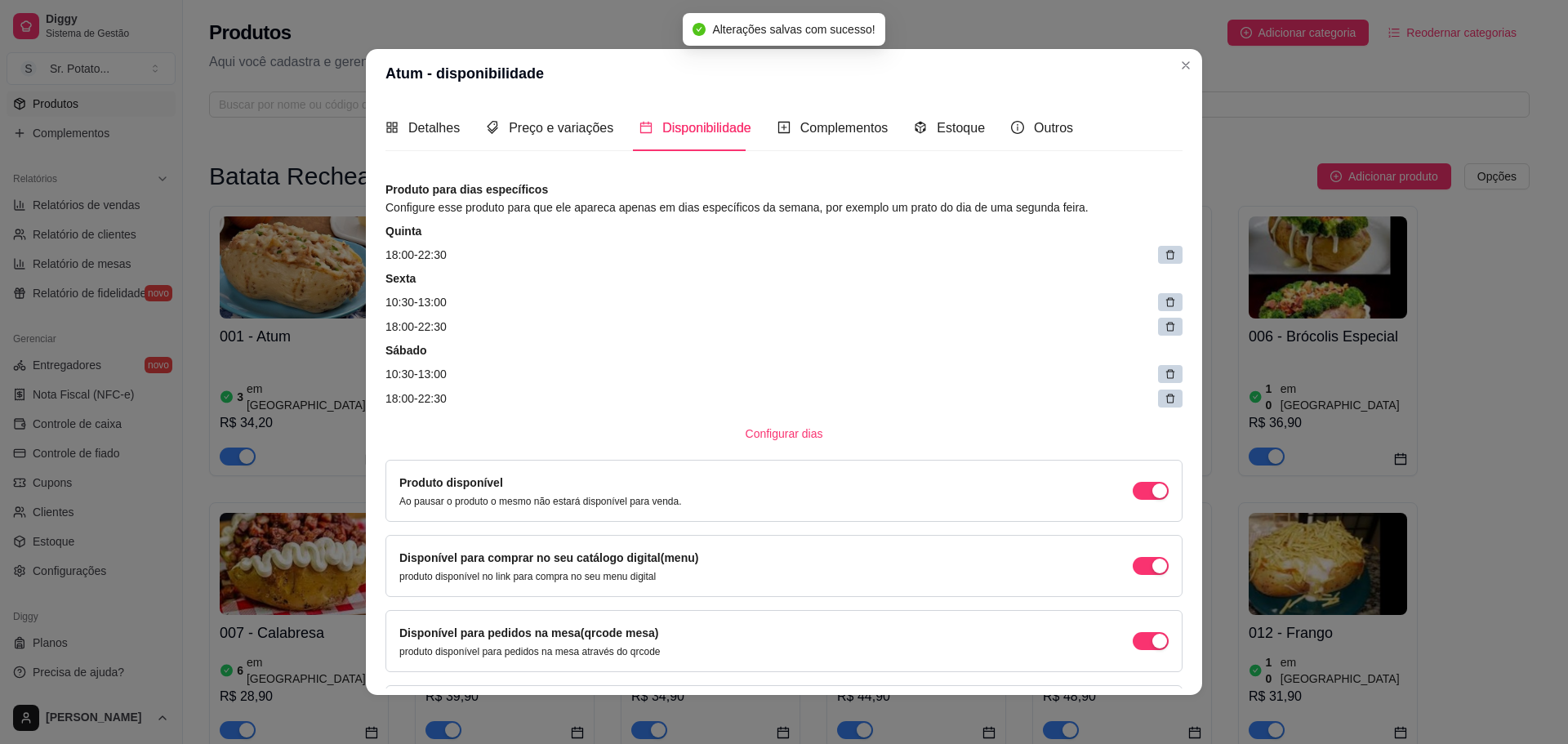
click at [1164, 254] on icon at bounding box center [1169, 255] width 11 height 11
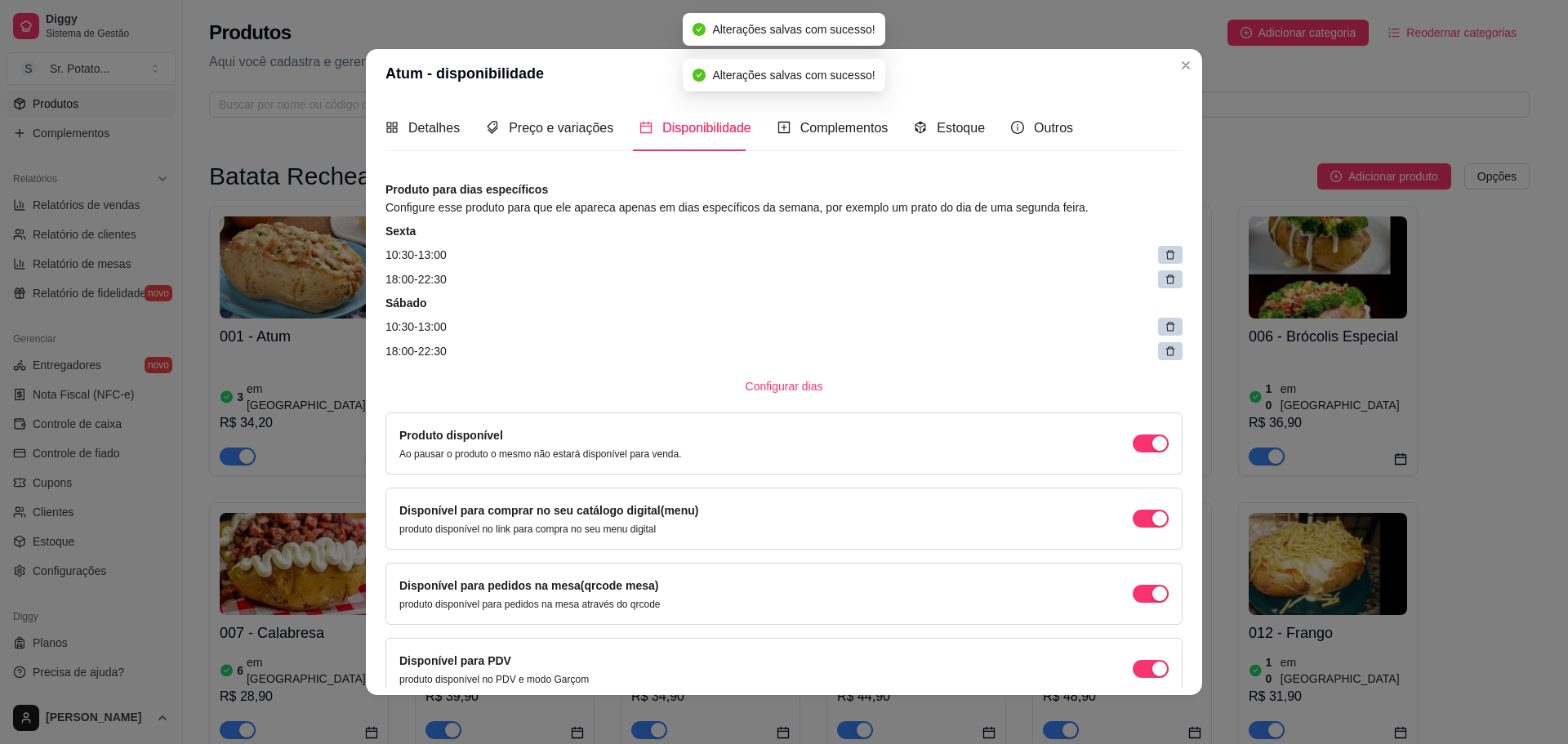
click at [1164, 254] on icon at bounding box center [1169, 255] width 11 height 11
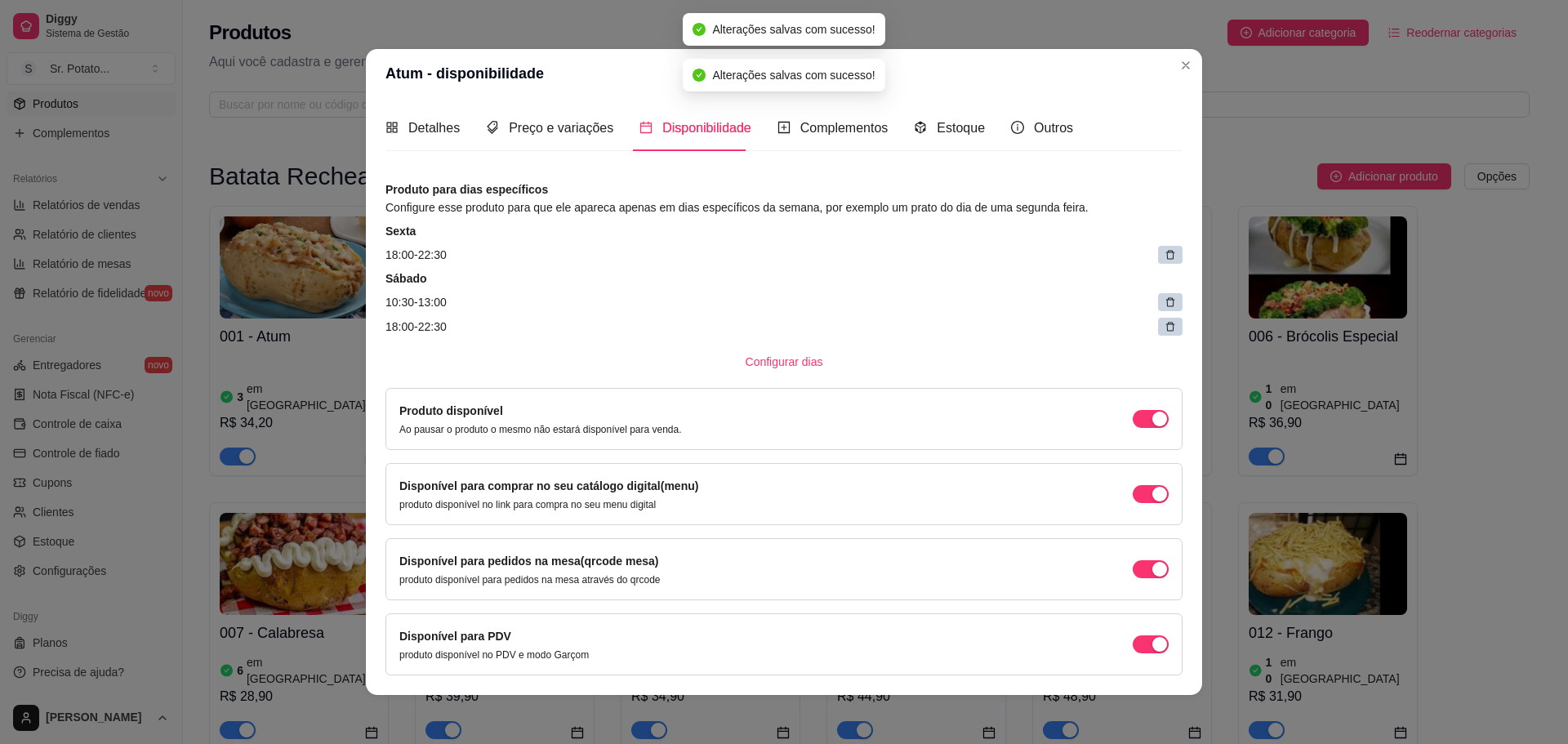
click at [1164, 254] on icon at bounding box center [1169, 255] width 11 height 11
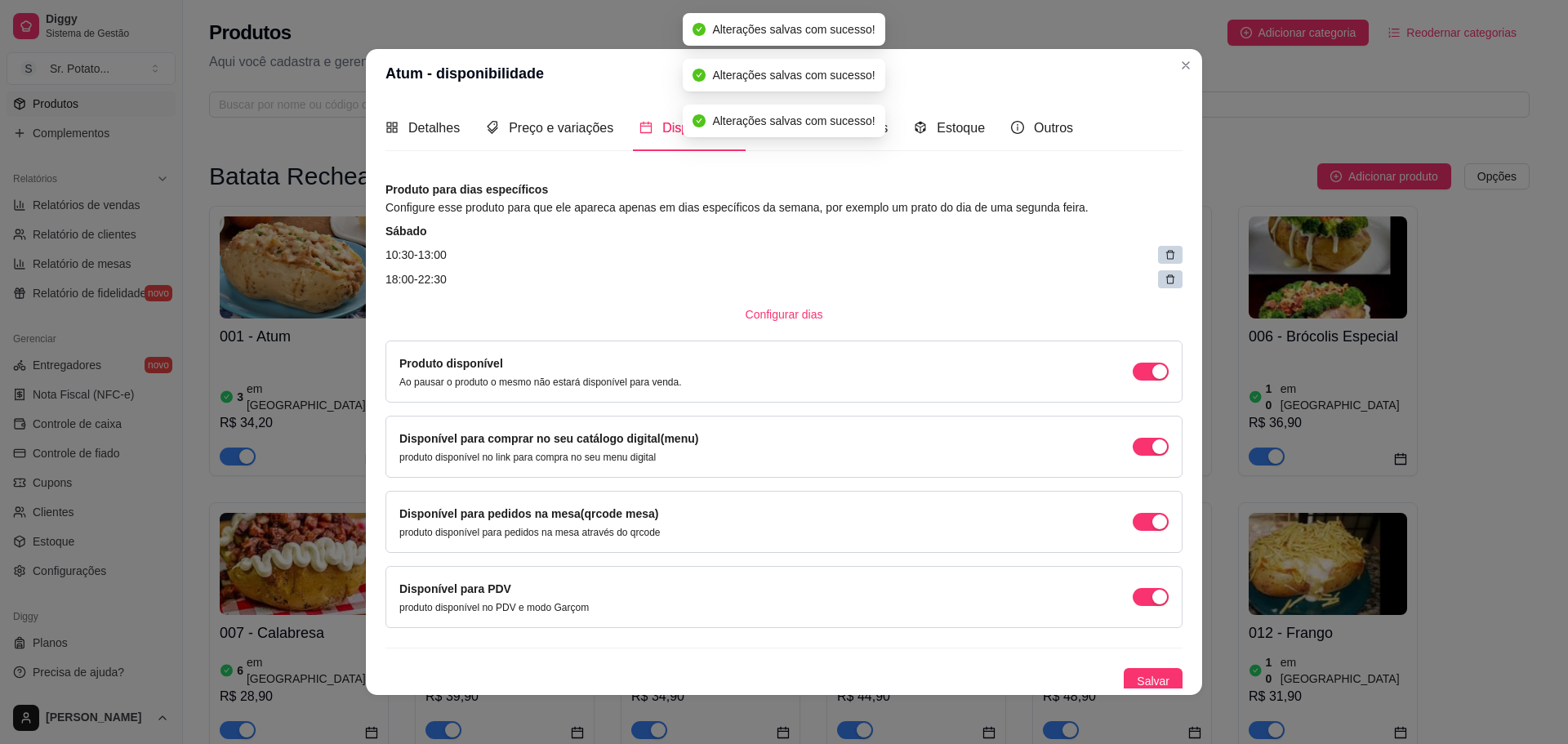
click at [1164, 254] on icon at bounding box center [1169, 255] width 11 height 11
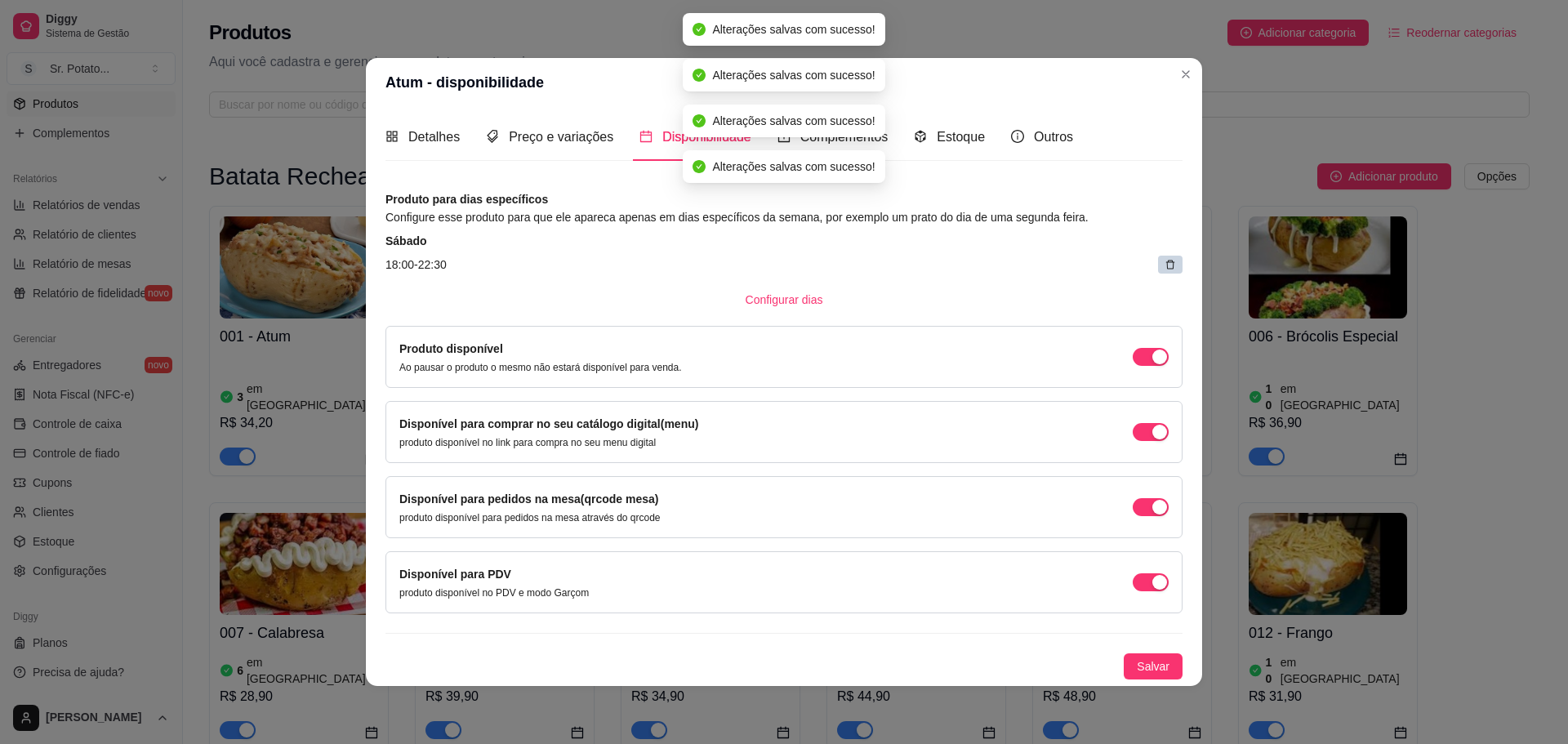
click at [1149, 254] on div "Sábado 18:00 - 22:30" at bounding box center [784, 253] width 797 height 41
click at [1176, 263] on div at bounding box center [1170, 264] width 24 height 18
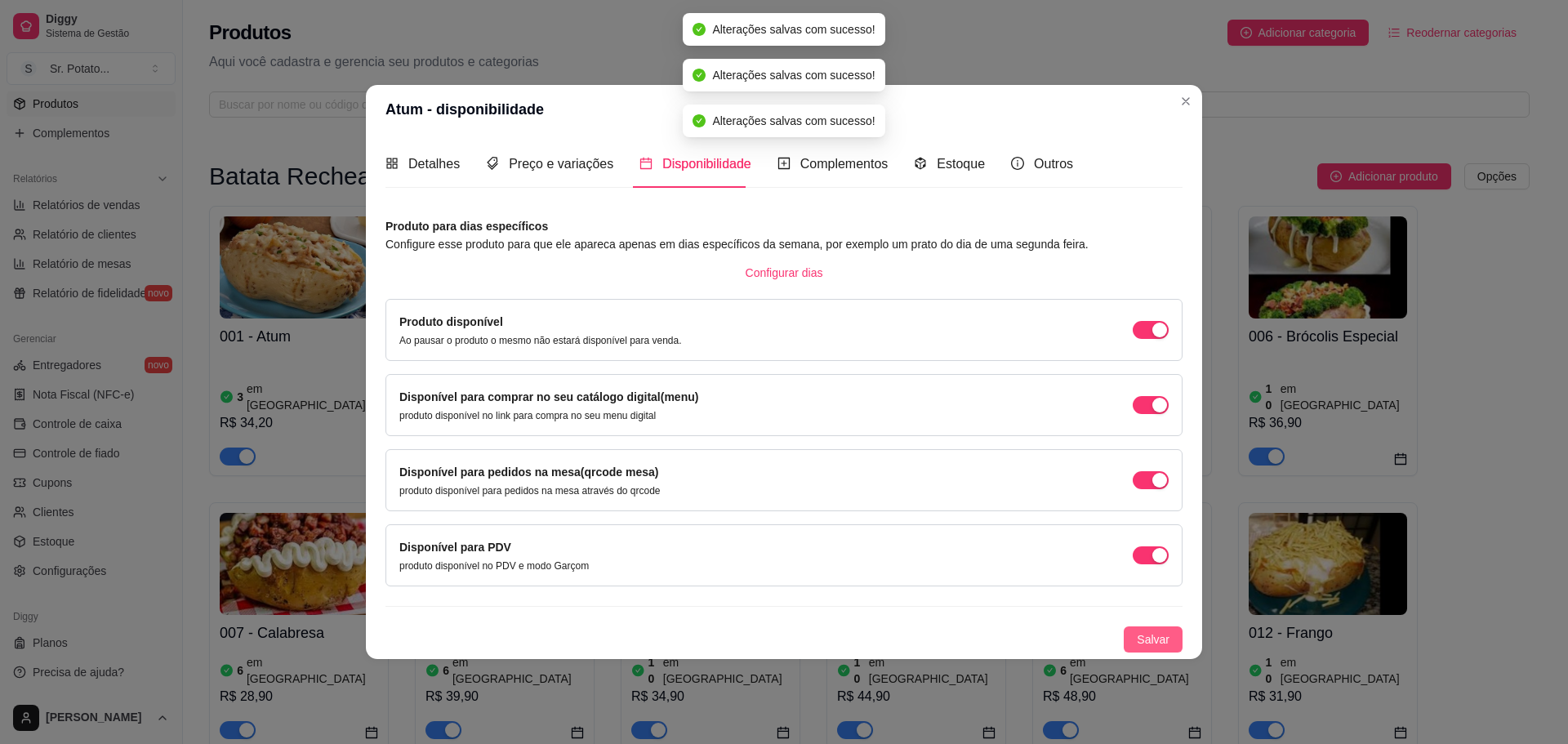
click at [1160, 637] on span "Salvar" at bounding box center [1153, 639] width 32 height 18
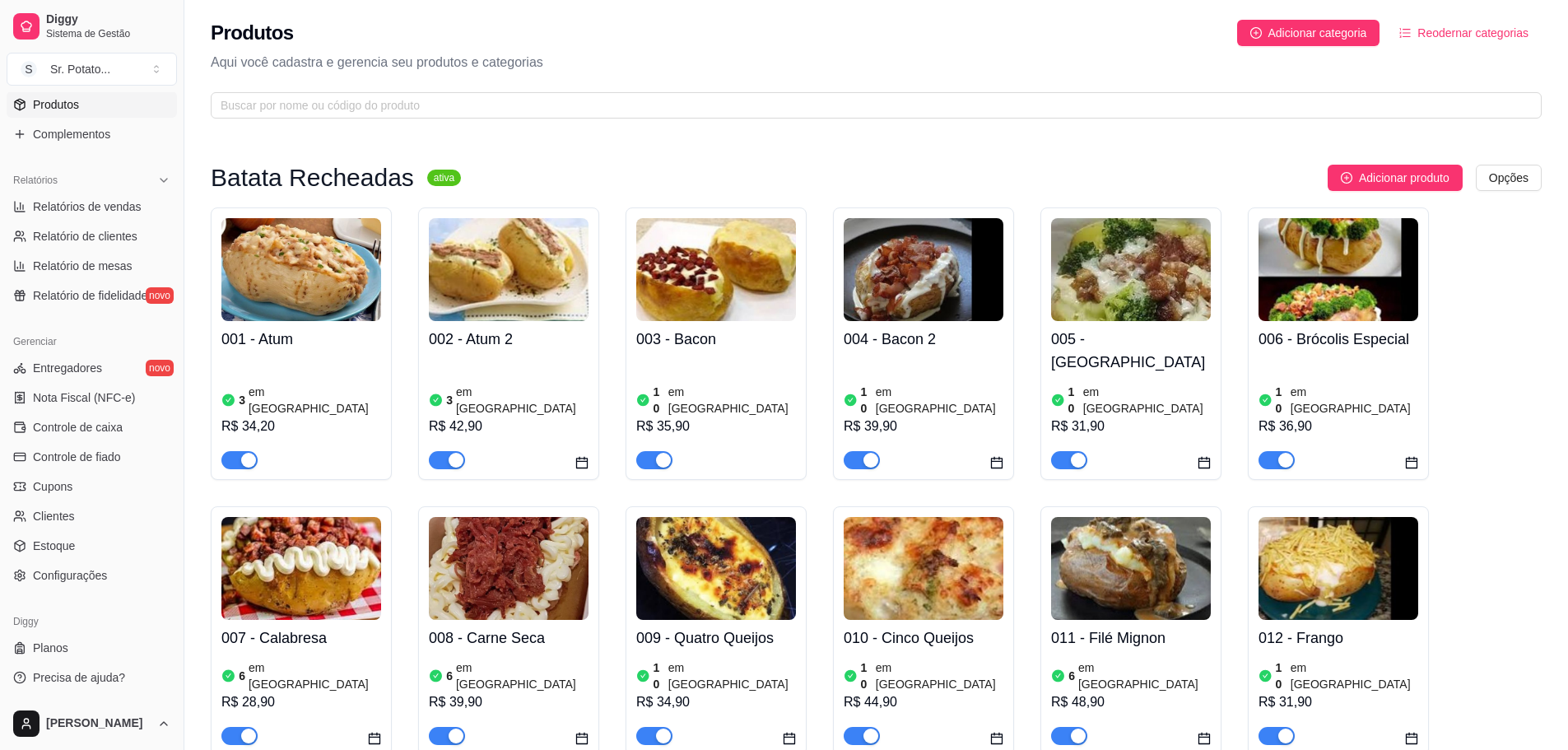
click at [449, 274] on img at bounding box center [509, 269] width 160 height 103
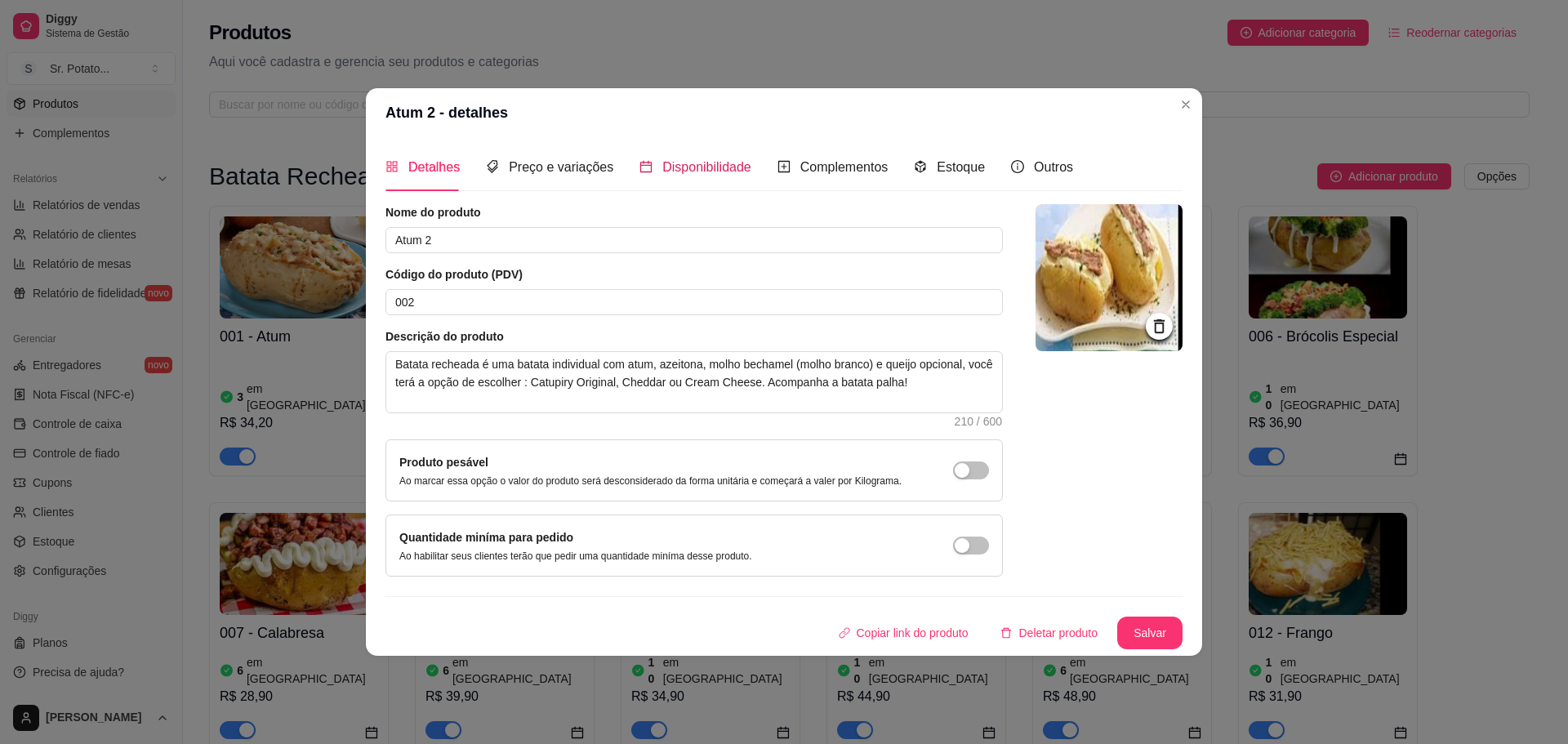
click at [699, 162] on span "Disponibilidade" at bounding box center [706, 167] width 89 height 14
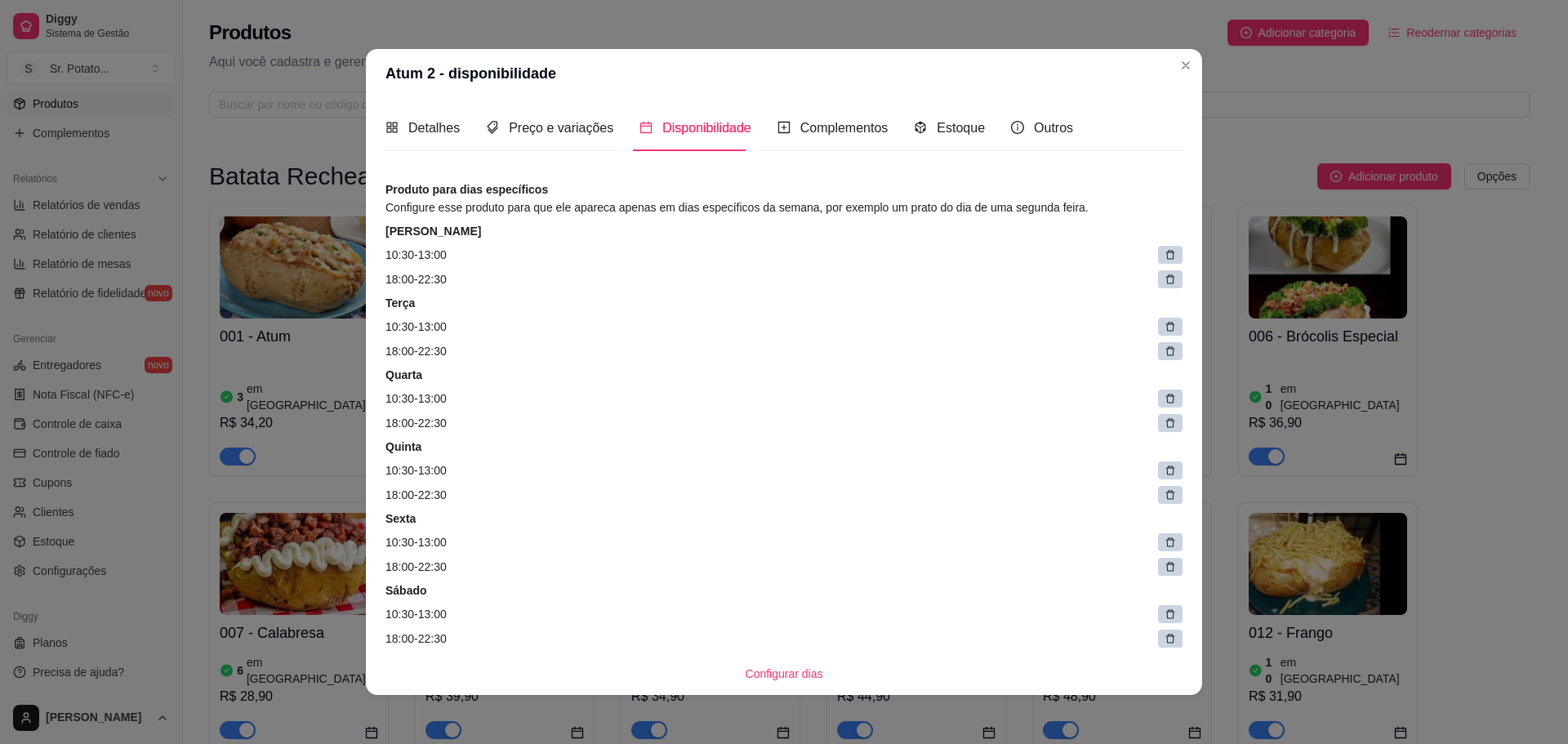
click at [1164, 258] on icon at bounding box center [1169, 255] width 11 height 11
click at [1176, 258] on icon at bounding box center [1180, 256] width 8 height 8
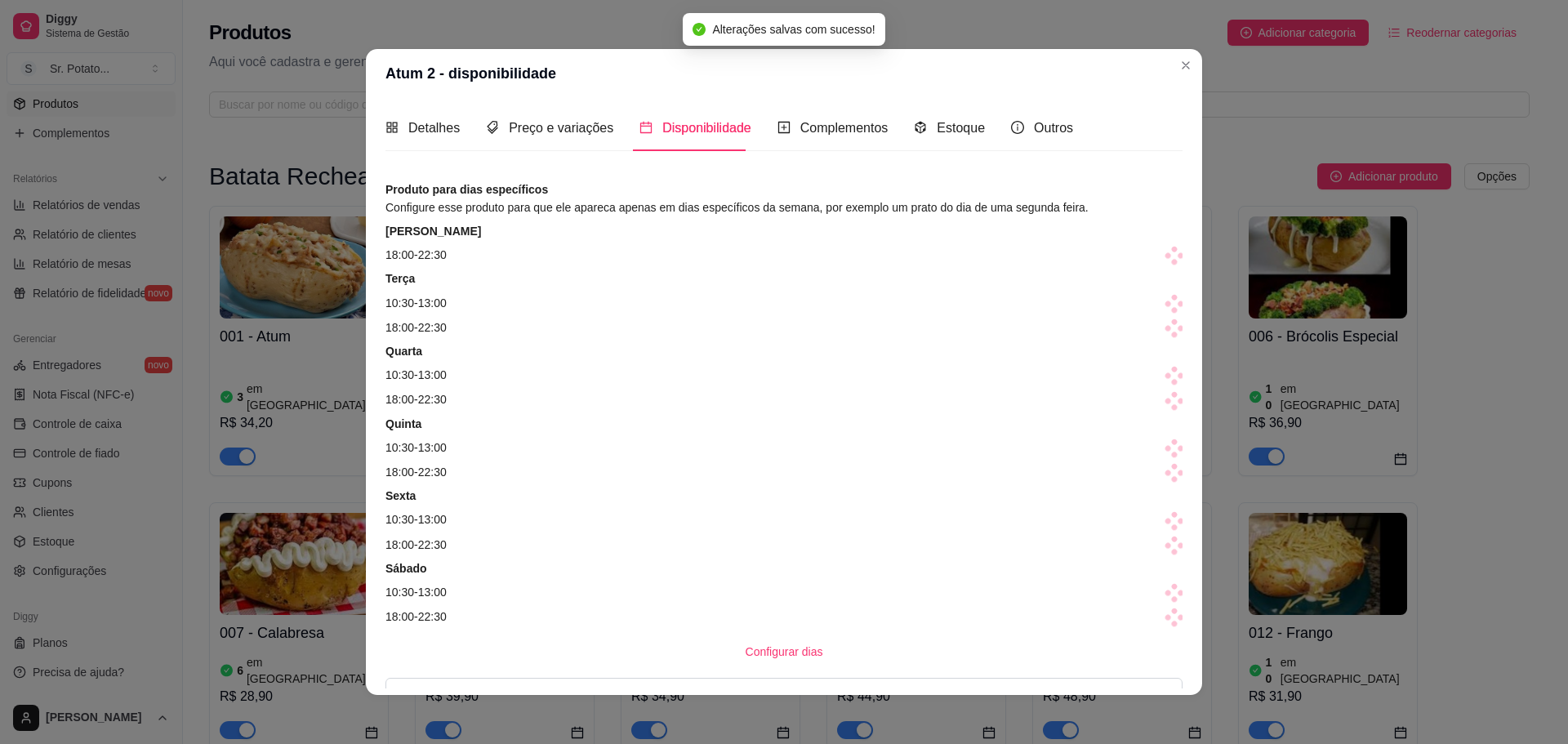
click at [1170, 258] on icon at bounding box center [1174, 262] width 8 height 8
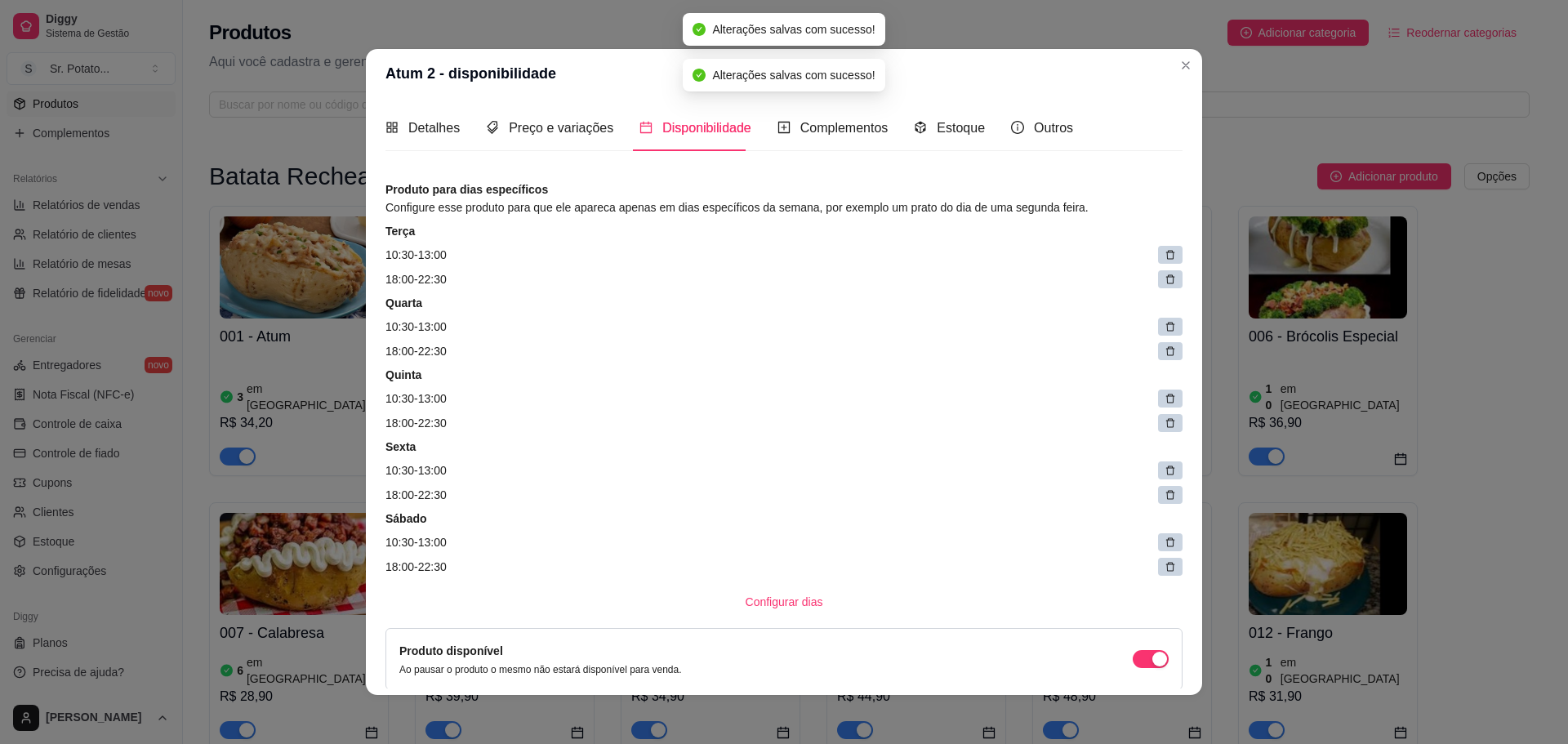
click at [1164, 258] on icon at bounding box center [1169, 255] width 11 height 11
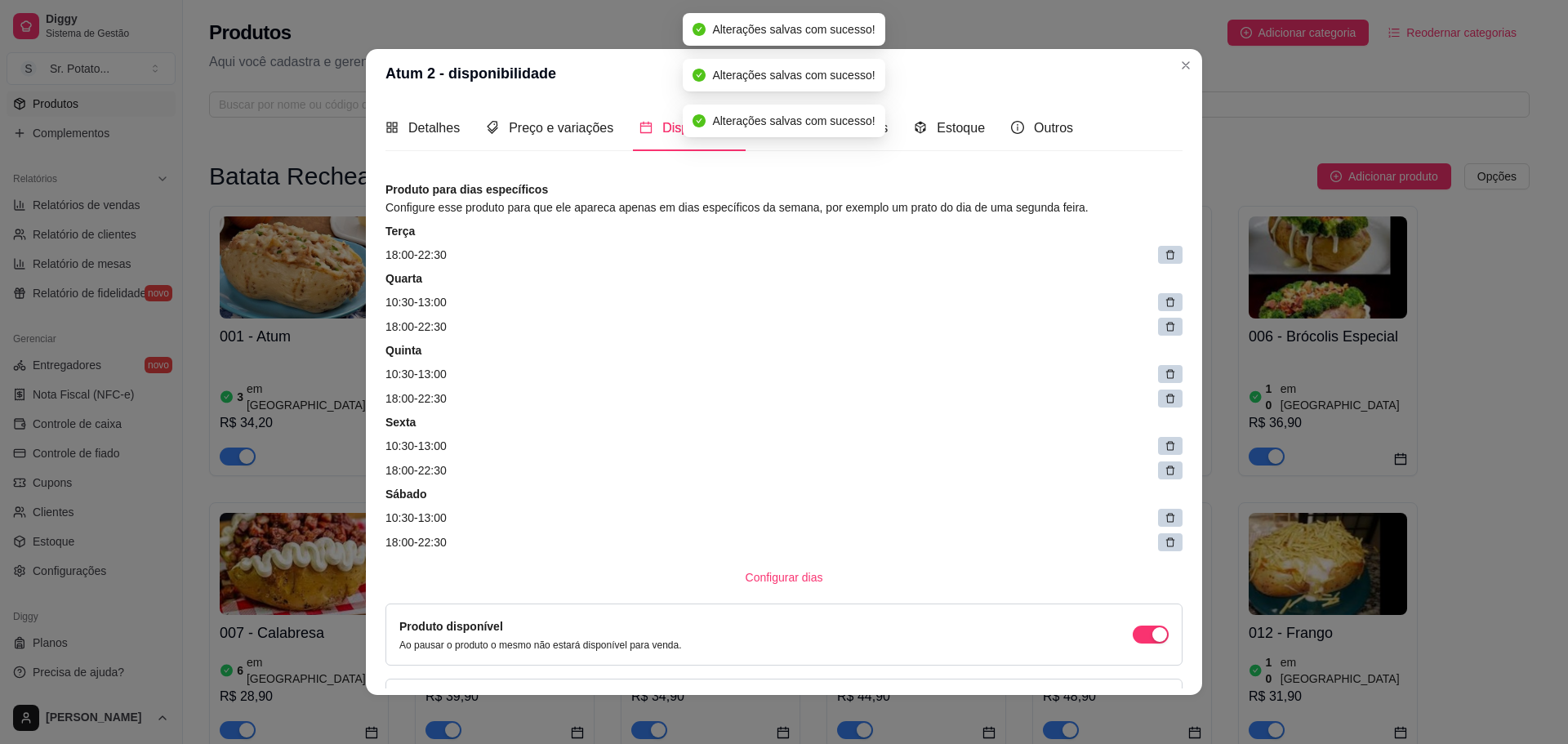
click at [1164, 258] on icon at bounding box center [1169, 255] width 11 height 11
click at [1163, 258] on span at bounding box center [1175, 256] width 23 height 23
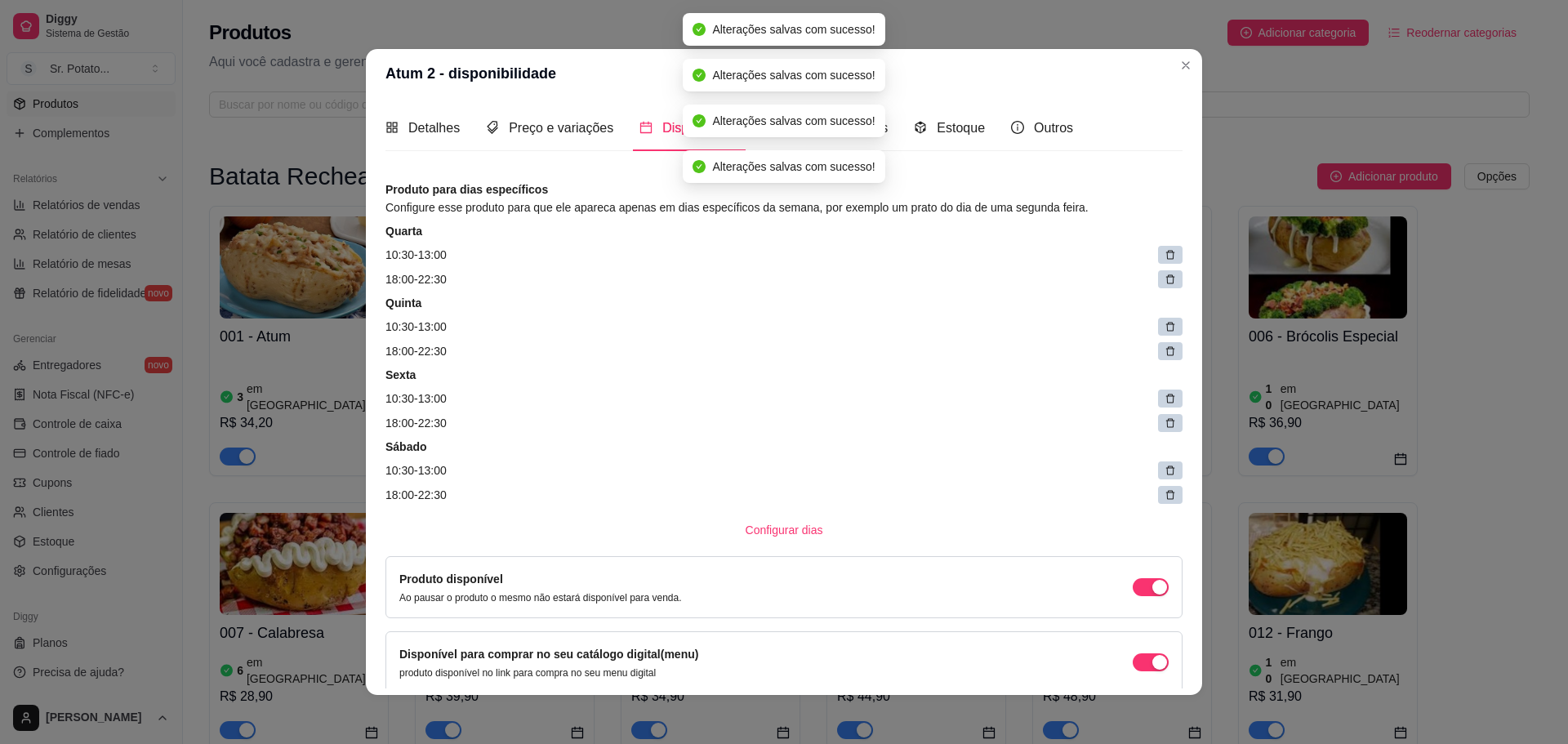
click at [1164, 258] on icon at bounding box center [1169, 255] width 11 height 11
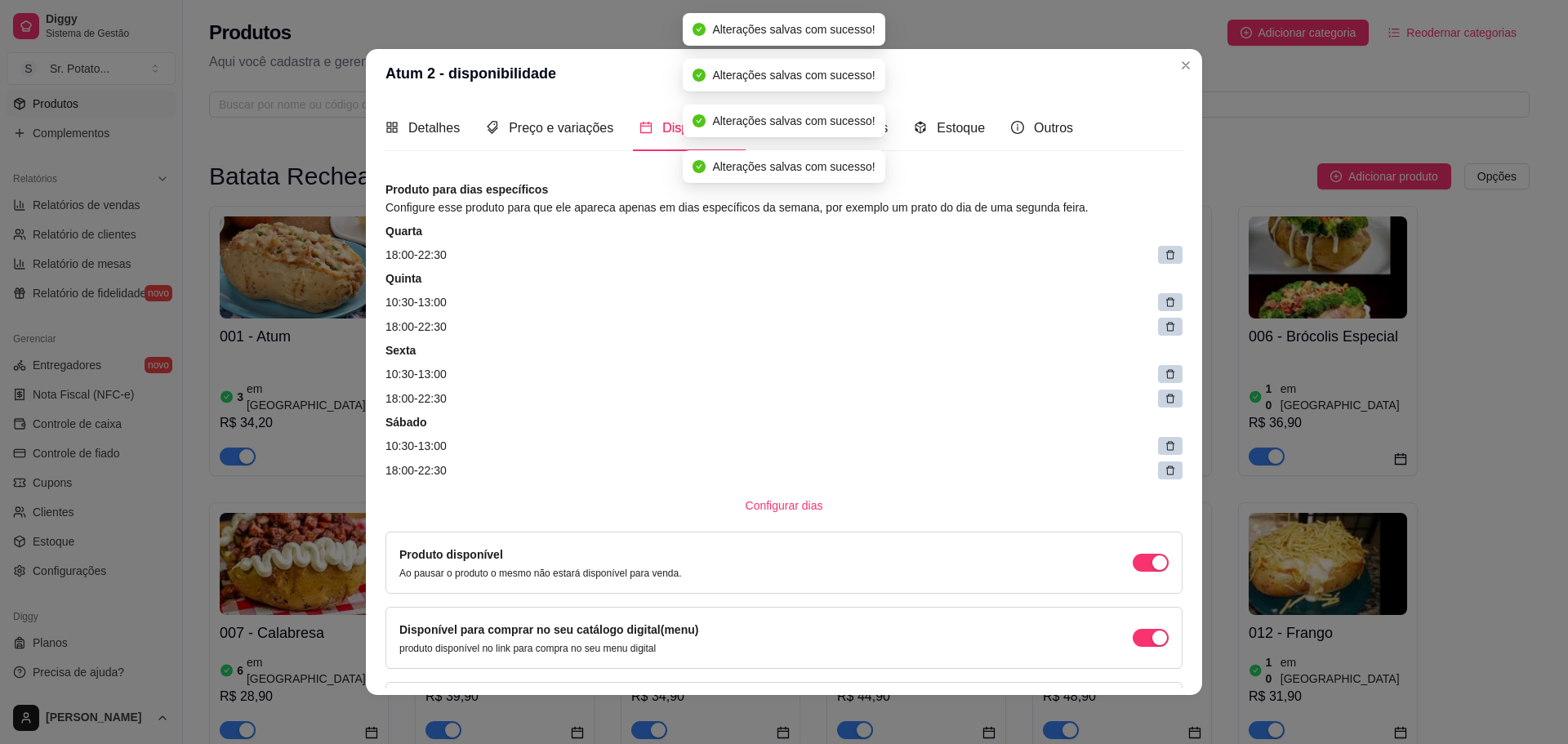
click at [1164, 258] on icon at bounding box center [1169, 255] width 11 height 11
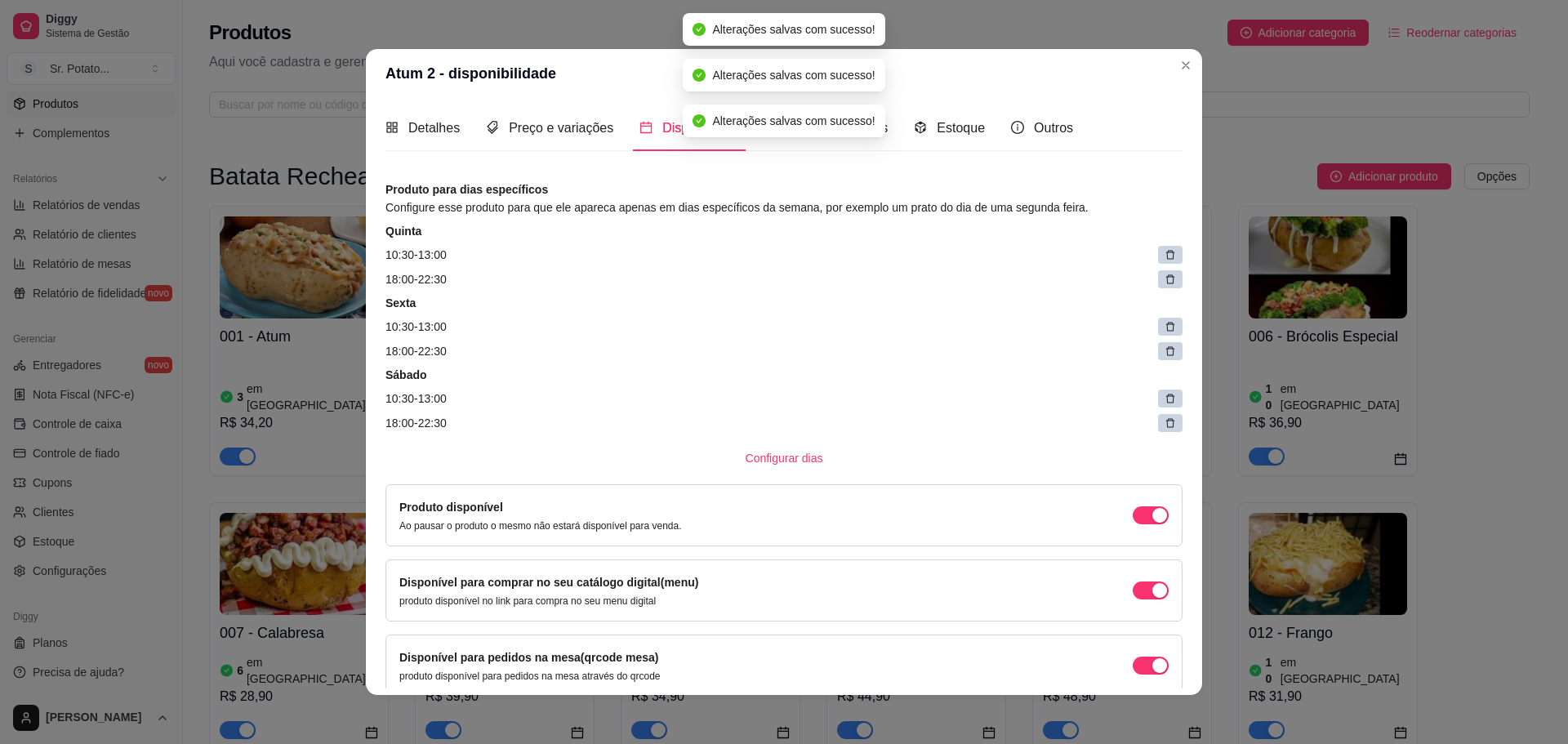
click at [1164, 258] on icon at bounding box center [1169, 255] width 11 height 11
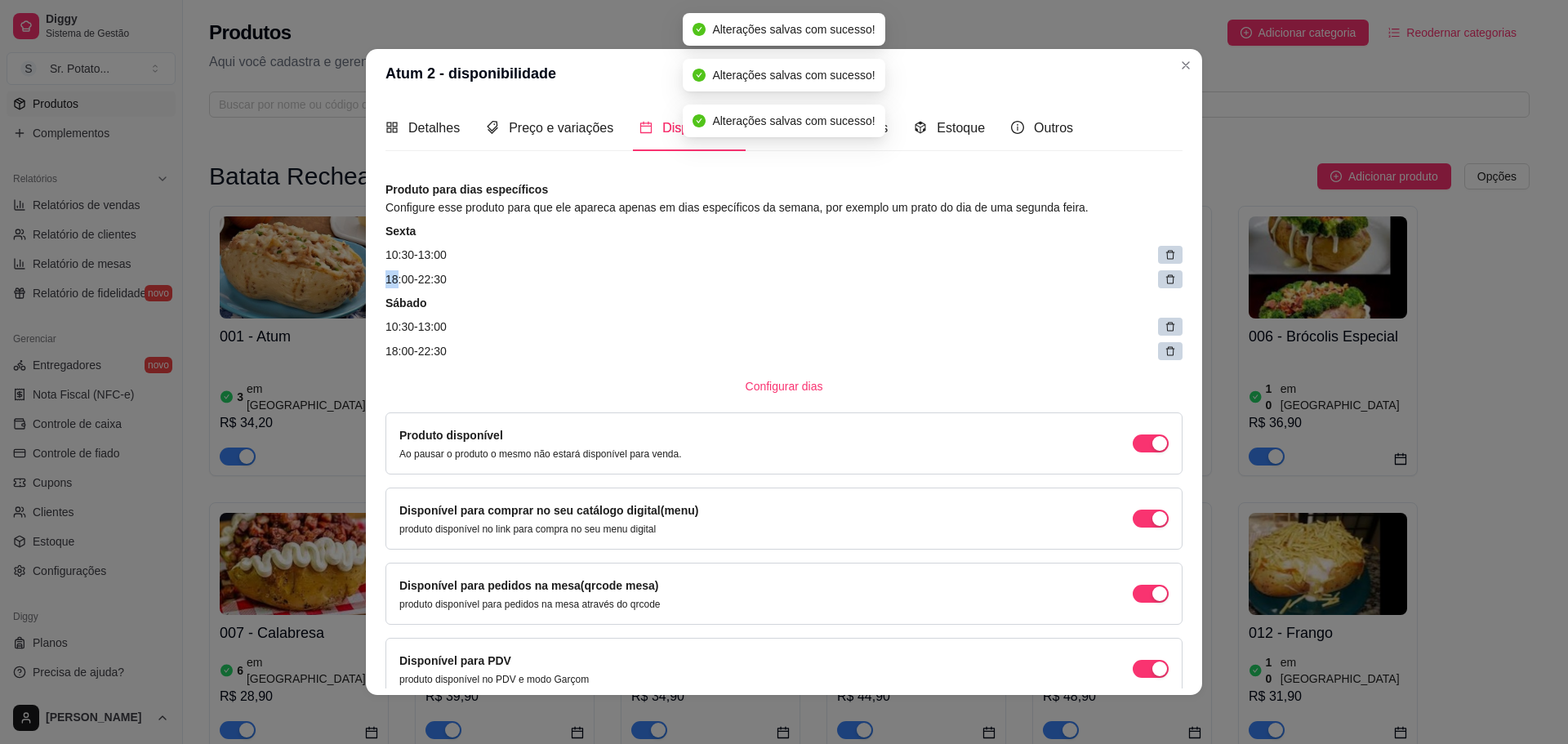
click at [1164, 258] on icon at bounding box center [1169, 255] width 11 height 11
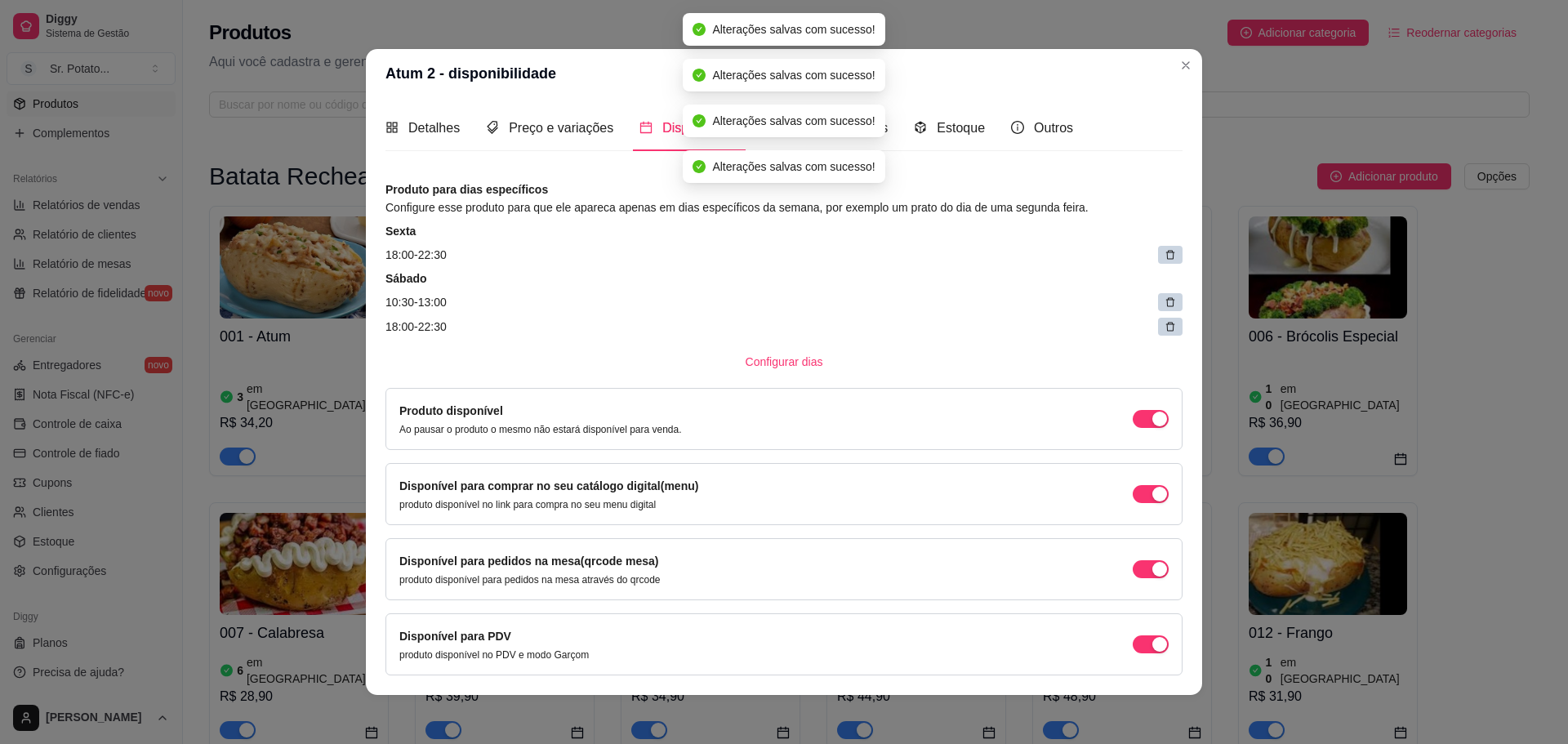
click at [1164, 258] on icon at bounding box center [1169, 255] width 11 height 11
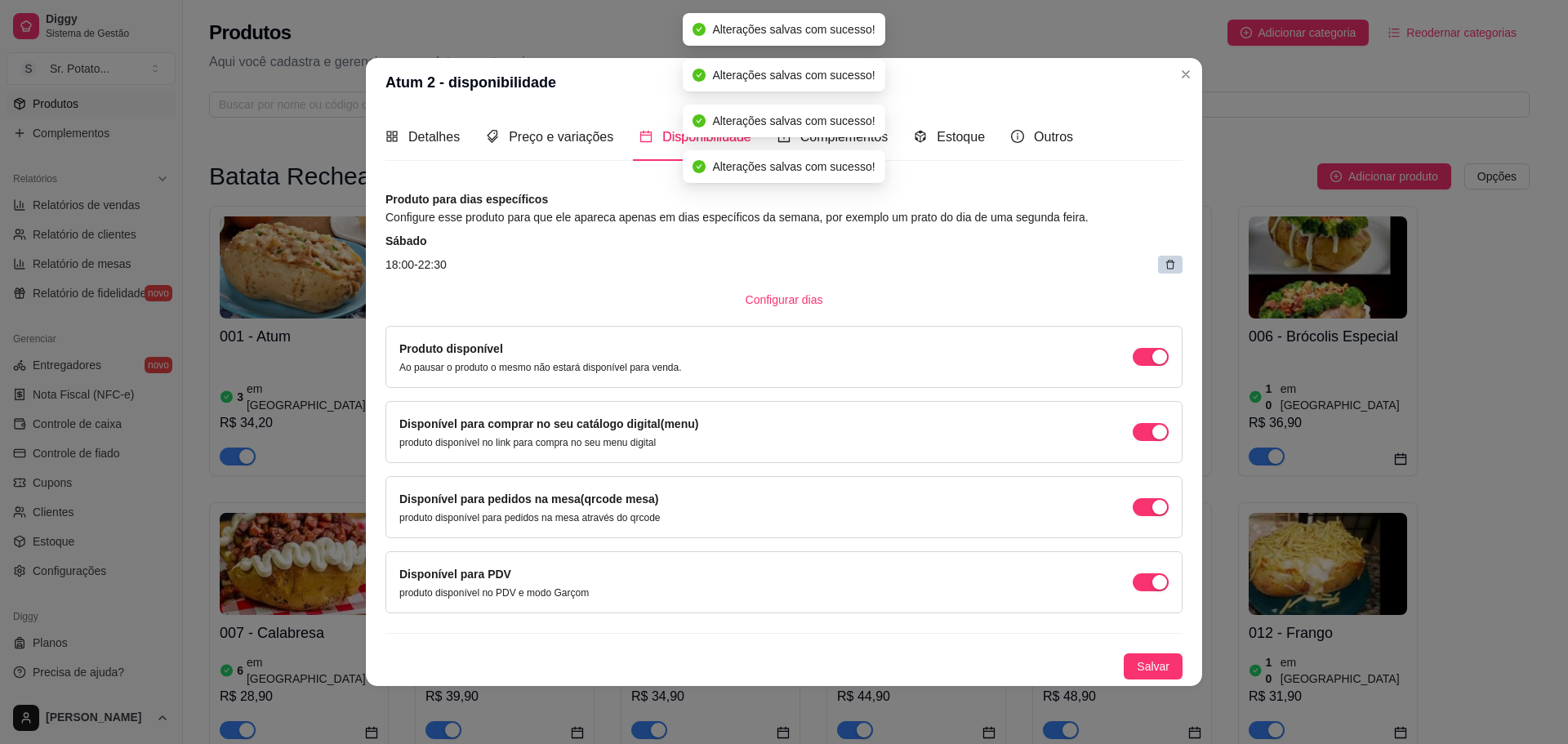
click at [1151, 258] on article "18:00 - 22:30" at bounding box center [784, 264] width 797 height 18
click at [1176, 271] on div at bounding box center [1170, 264] width 24 height 18
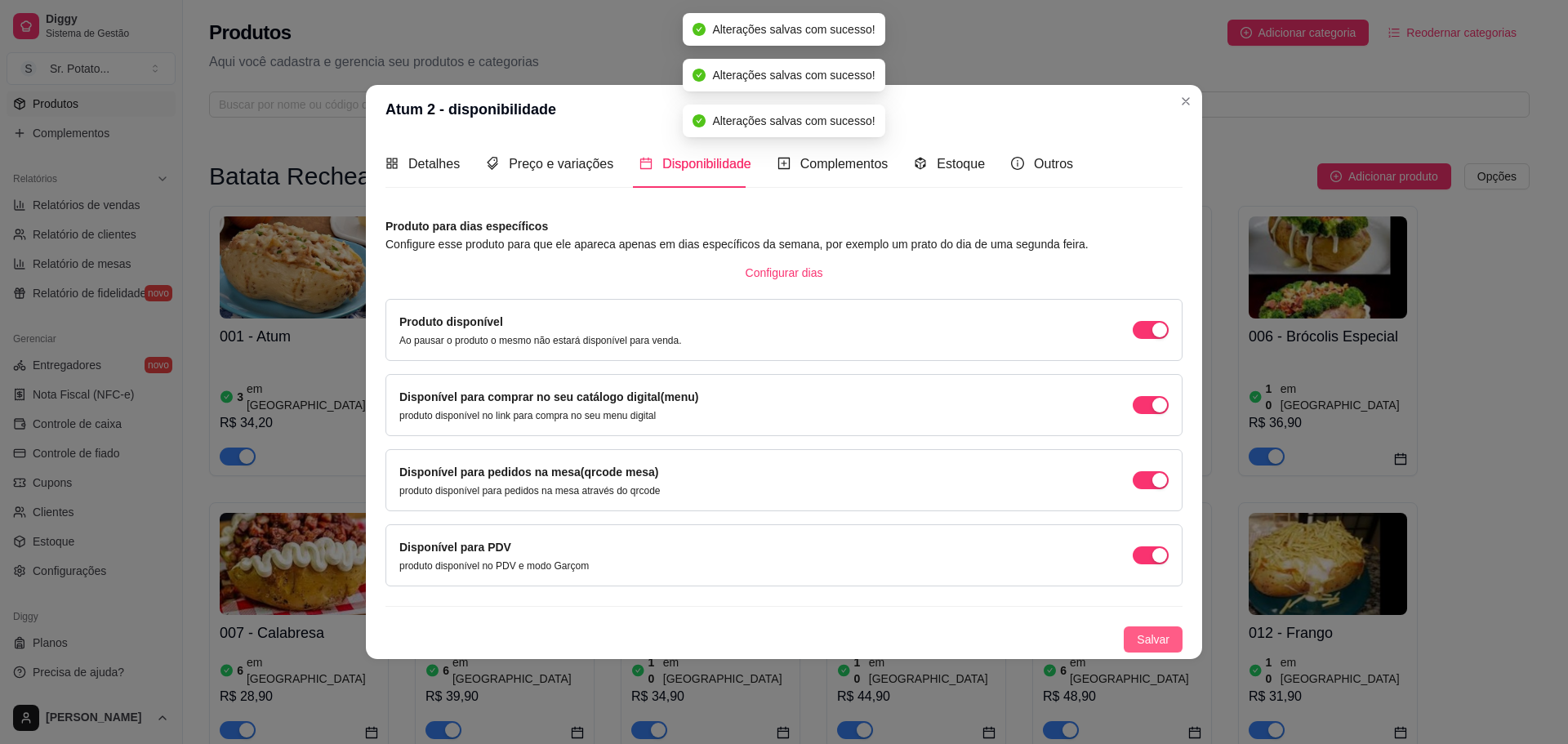
click at [1169, 634] on button "Salvar" at bounding box center [1153, 639] width 58 height 26
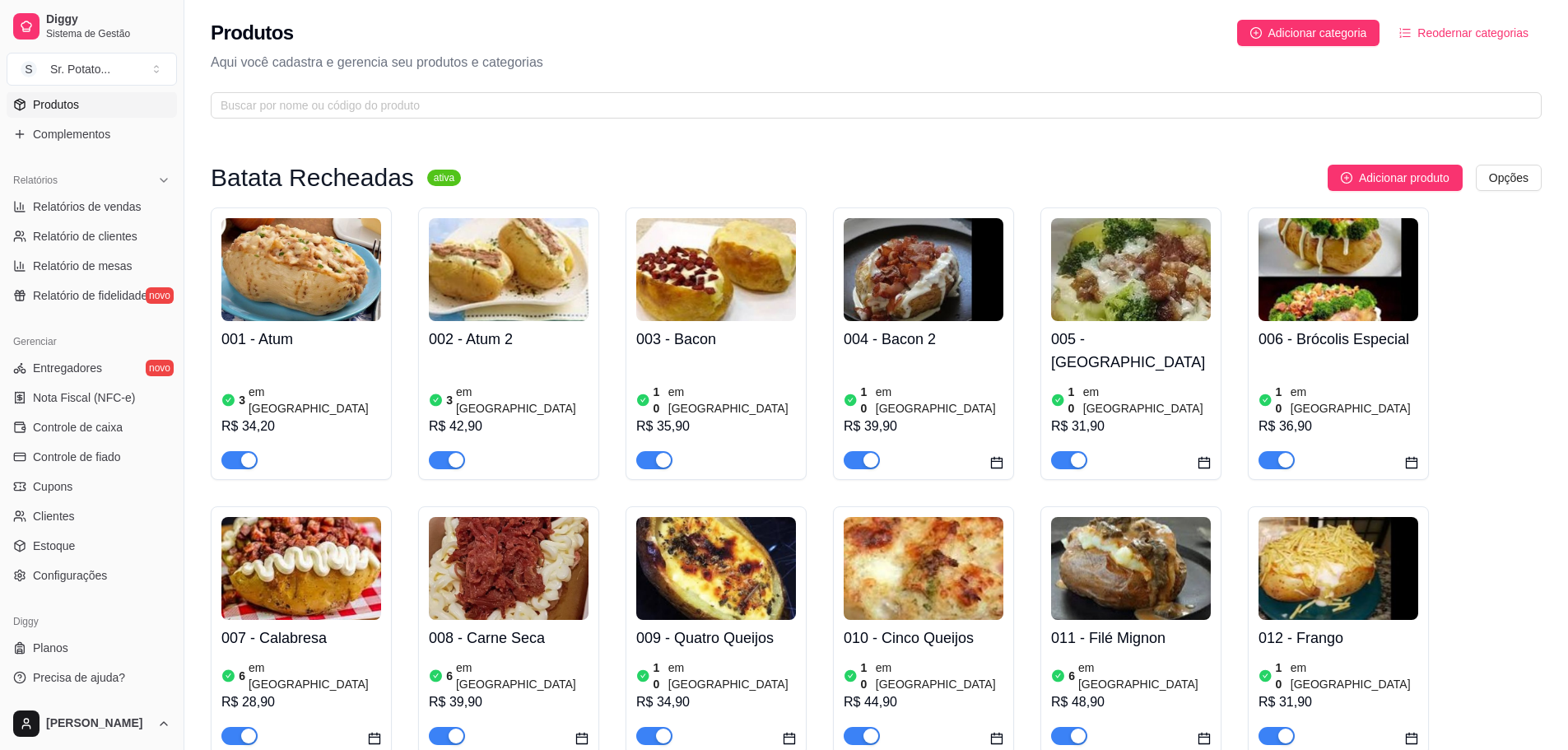
click at [940, 270] on img at bounding box center [924, 269] width 160 height 103
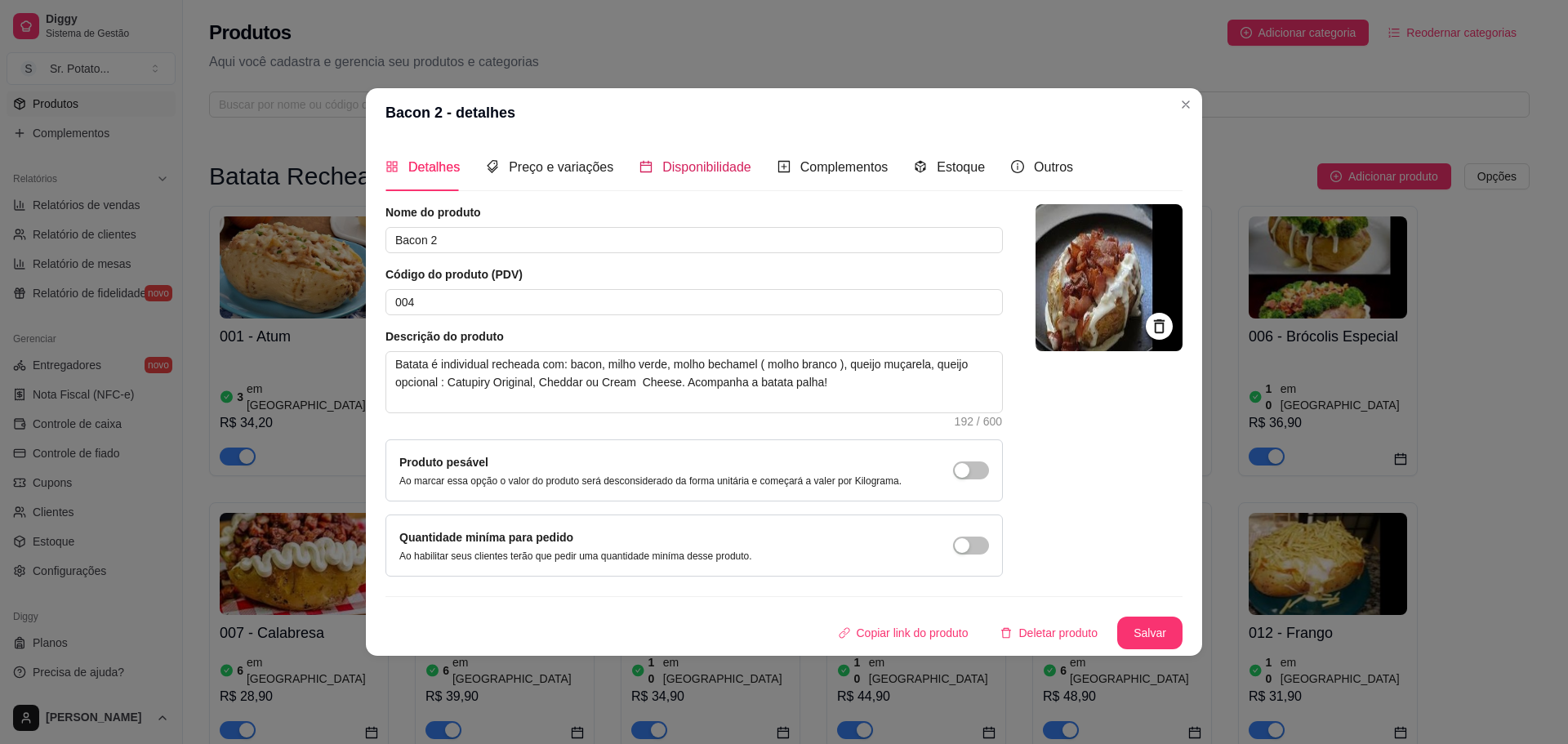
click at [671, 174] on span "Disponibilidade" at bounding box center [706, 167] width 89 height 14
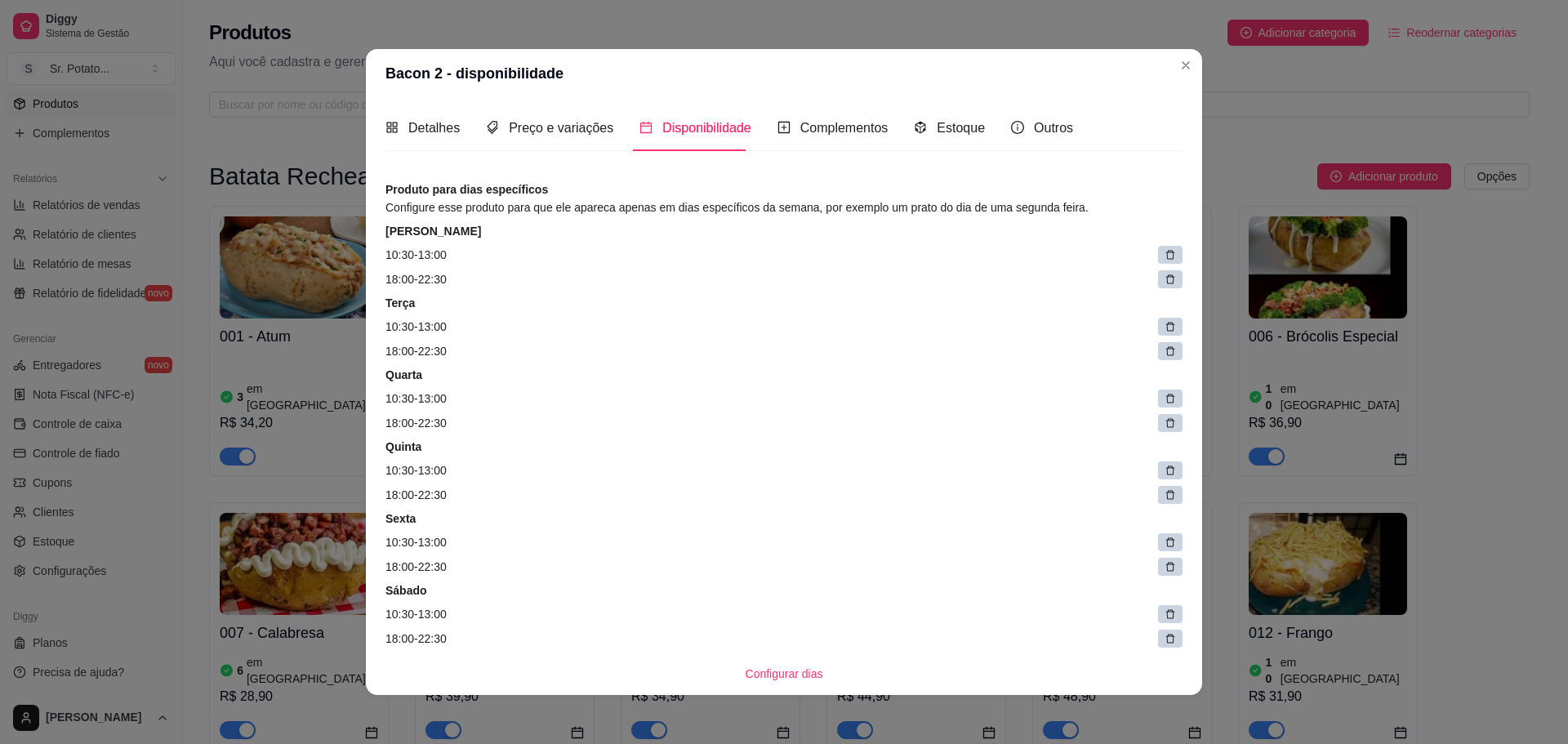
click at [1158, 252] on div at bounding box center [1170, 255] width 24 height 18
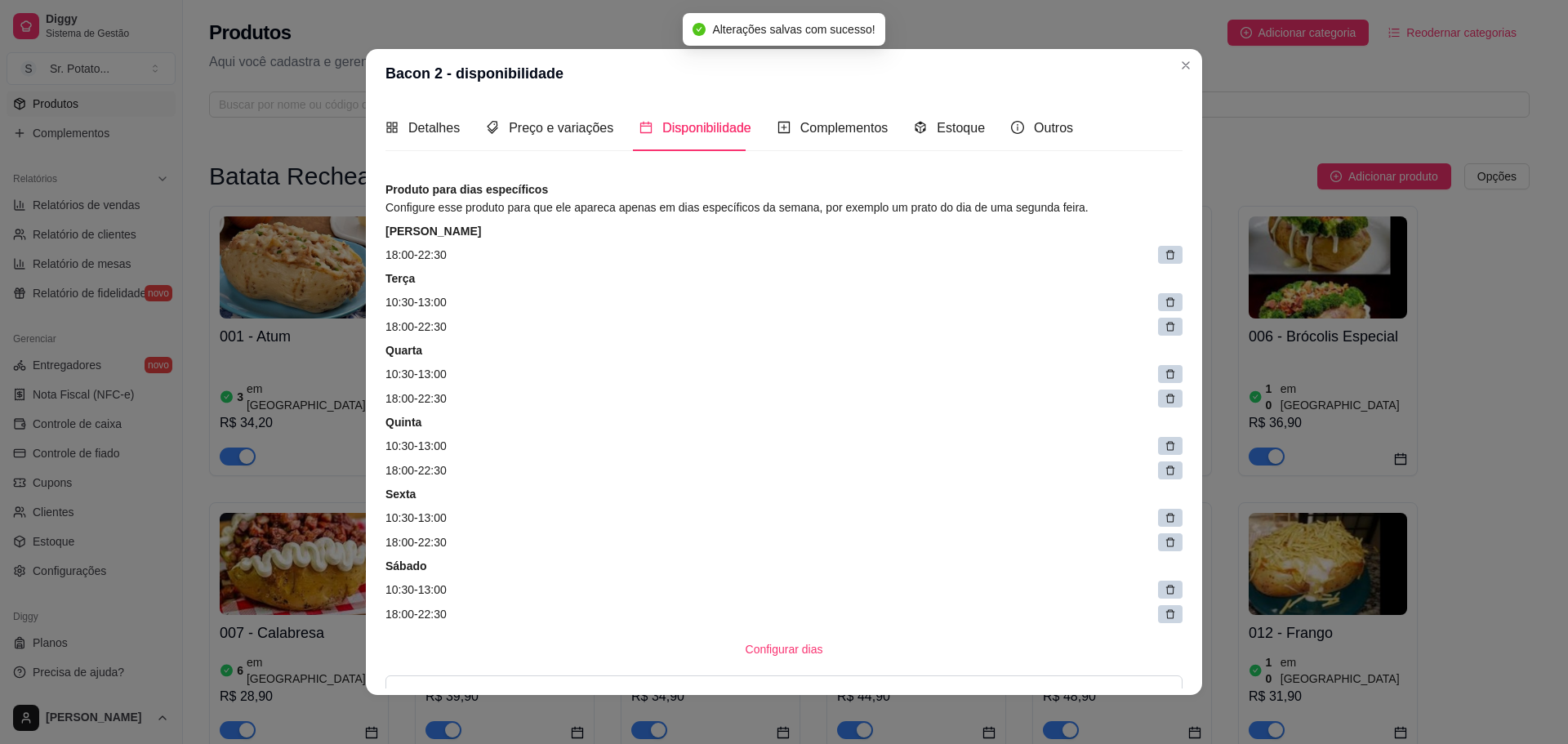
click at [1166, 256] on icon at bounding box center [1170, 256] width 9 height 9
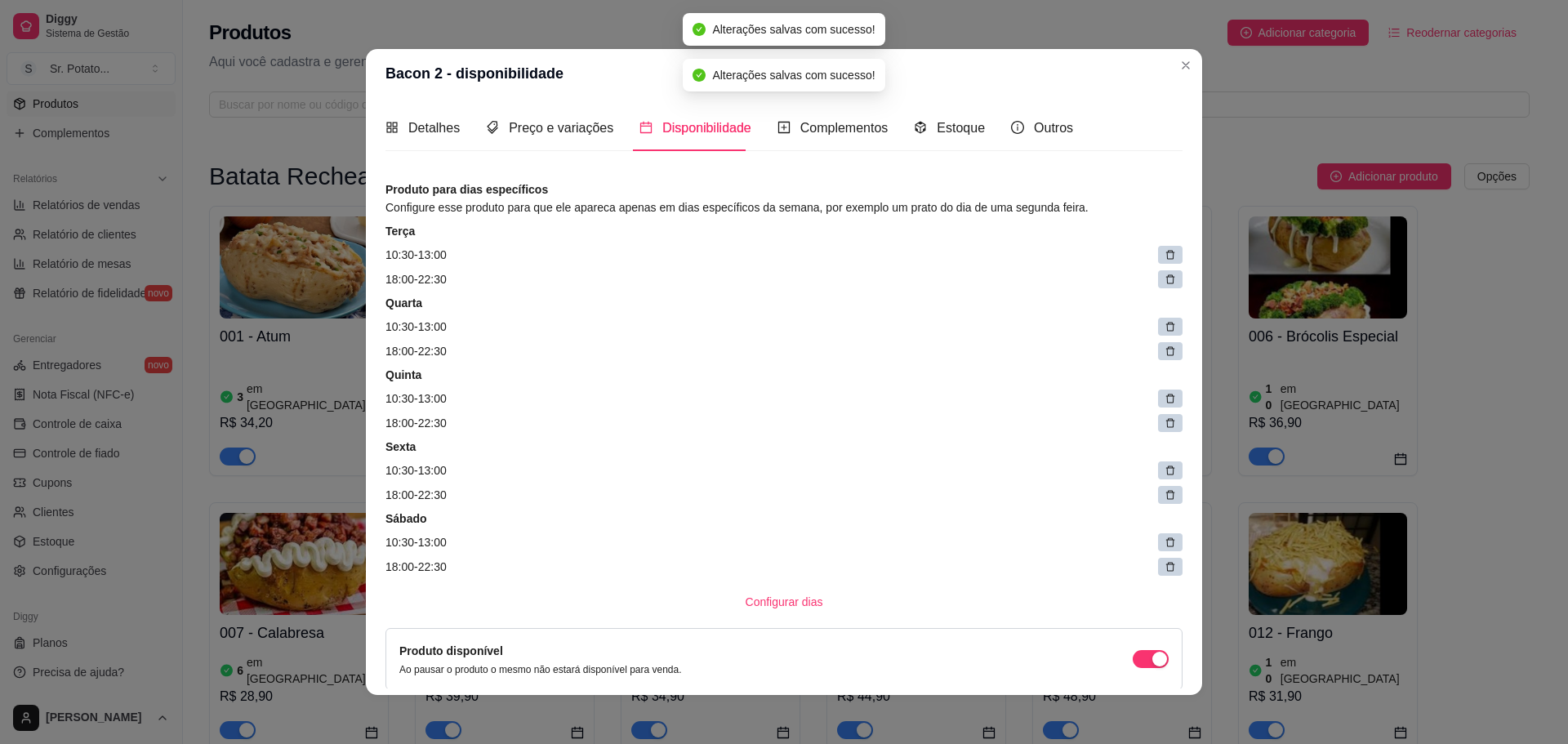
click at [1166, 256] on icon at bounding box center [1170, 256] width 9 height 9
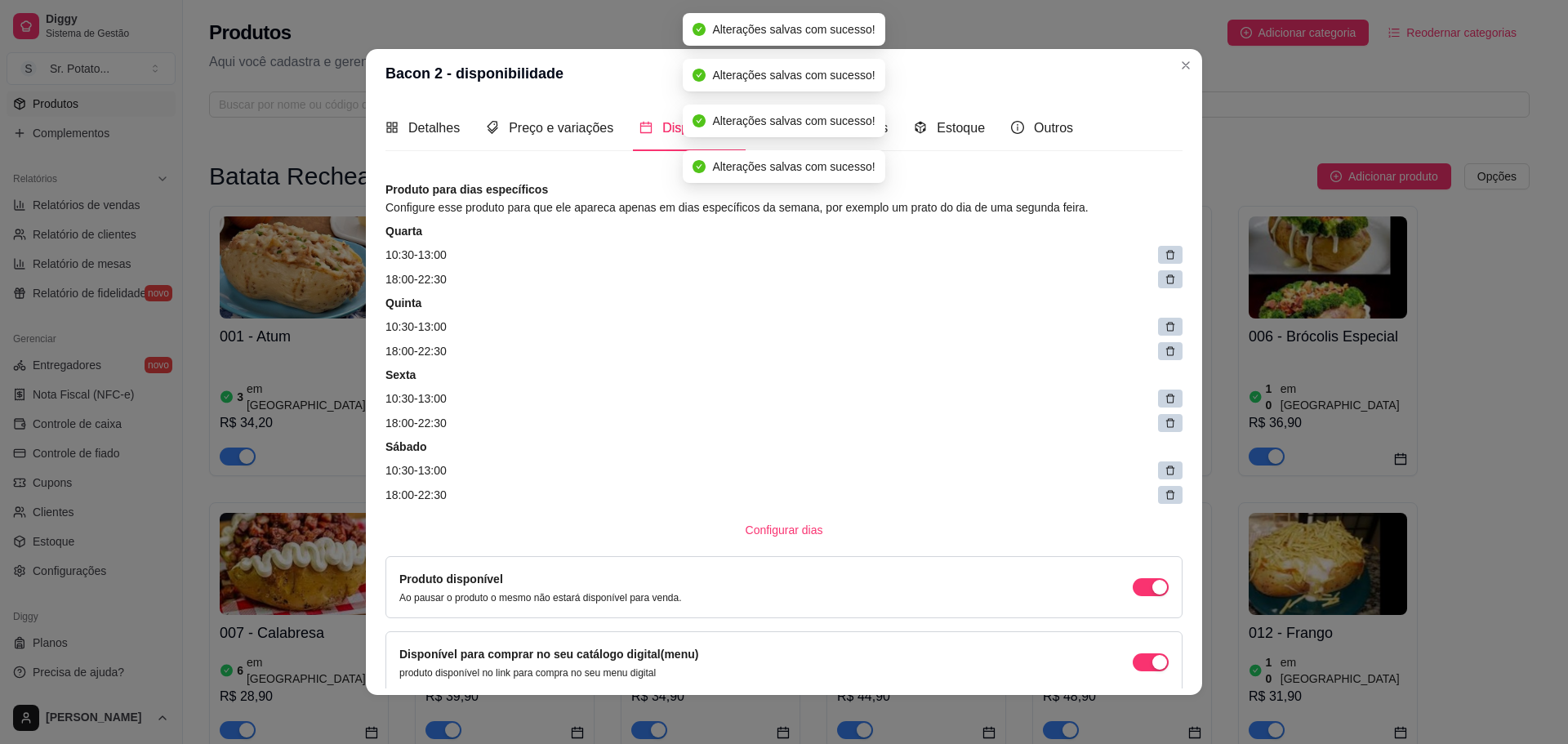
click at [1166, 256] on icon at bounding box center [1170, 256] width 9 height 9
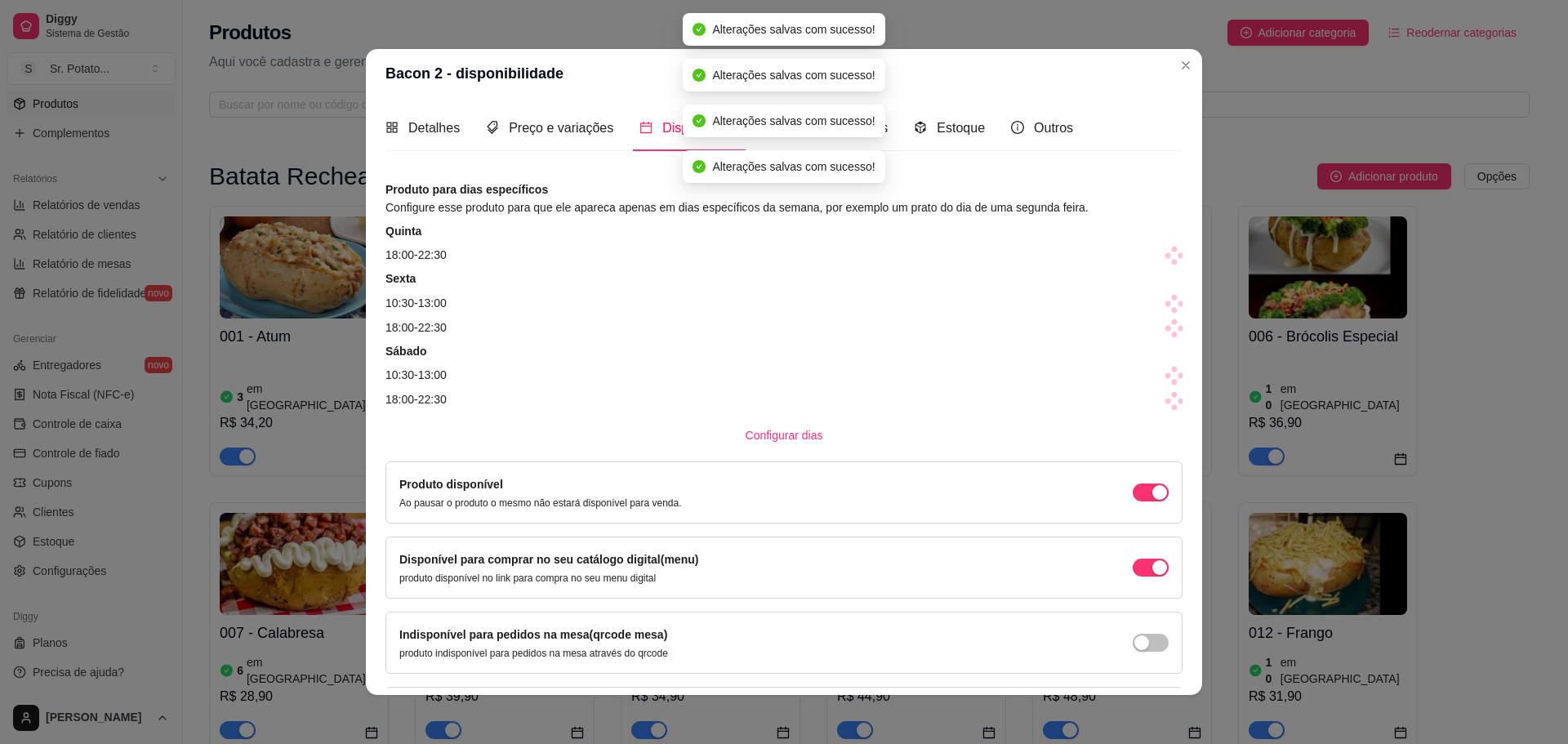
click at [1176, 255] on icon at bounding box center [1180, 256] width 8 height 8
click at [1170, 254] on icon at bounding box center [1174, 249] width 8 height 8
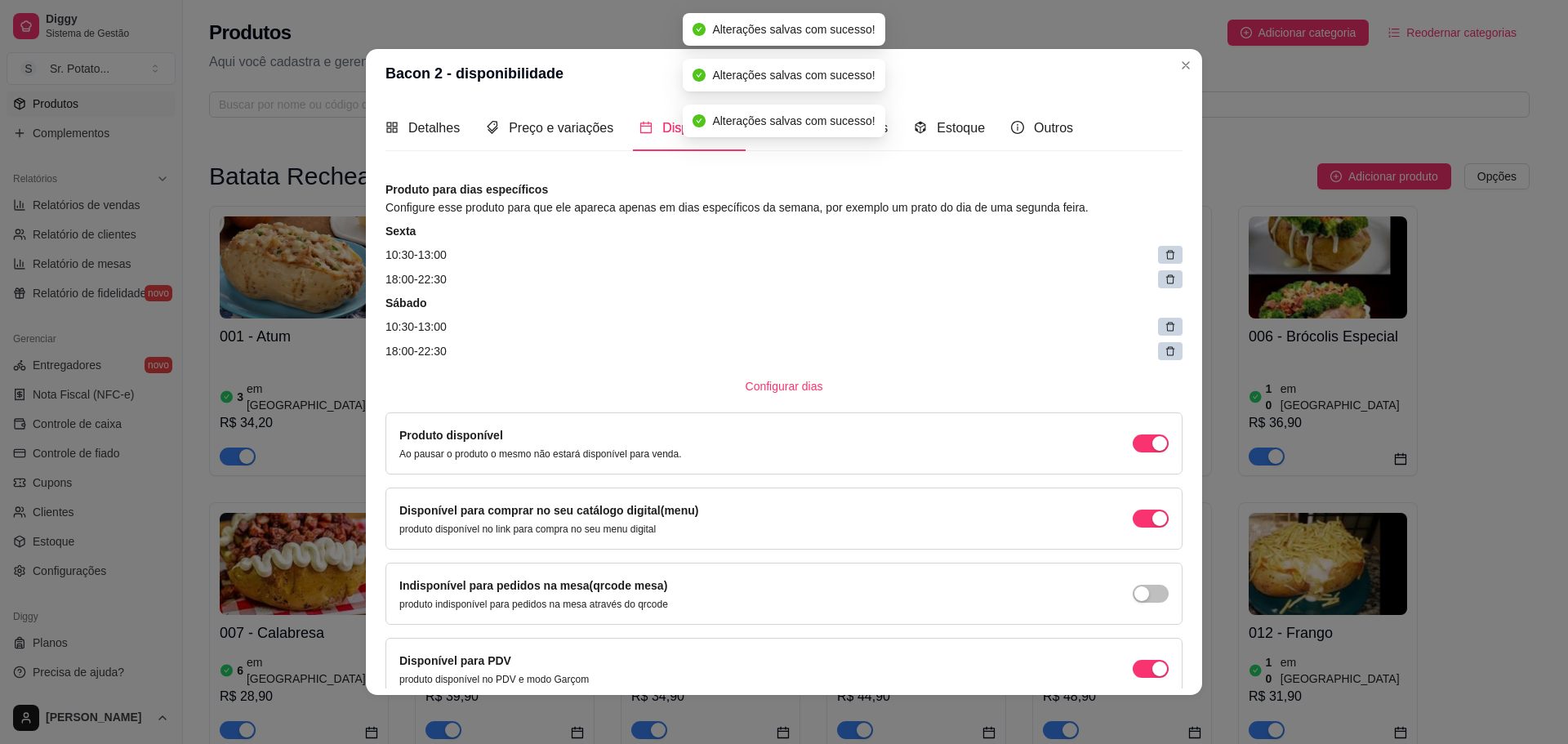
click at [1166, 255] on icon at bounding box center [1170, 256] width 9 height 9
click at [1163, 255] on span at bounding box center [1175, 256] width 23 height 23
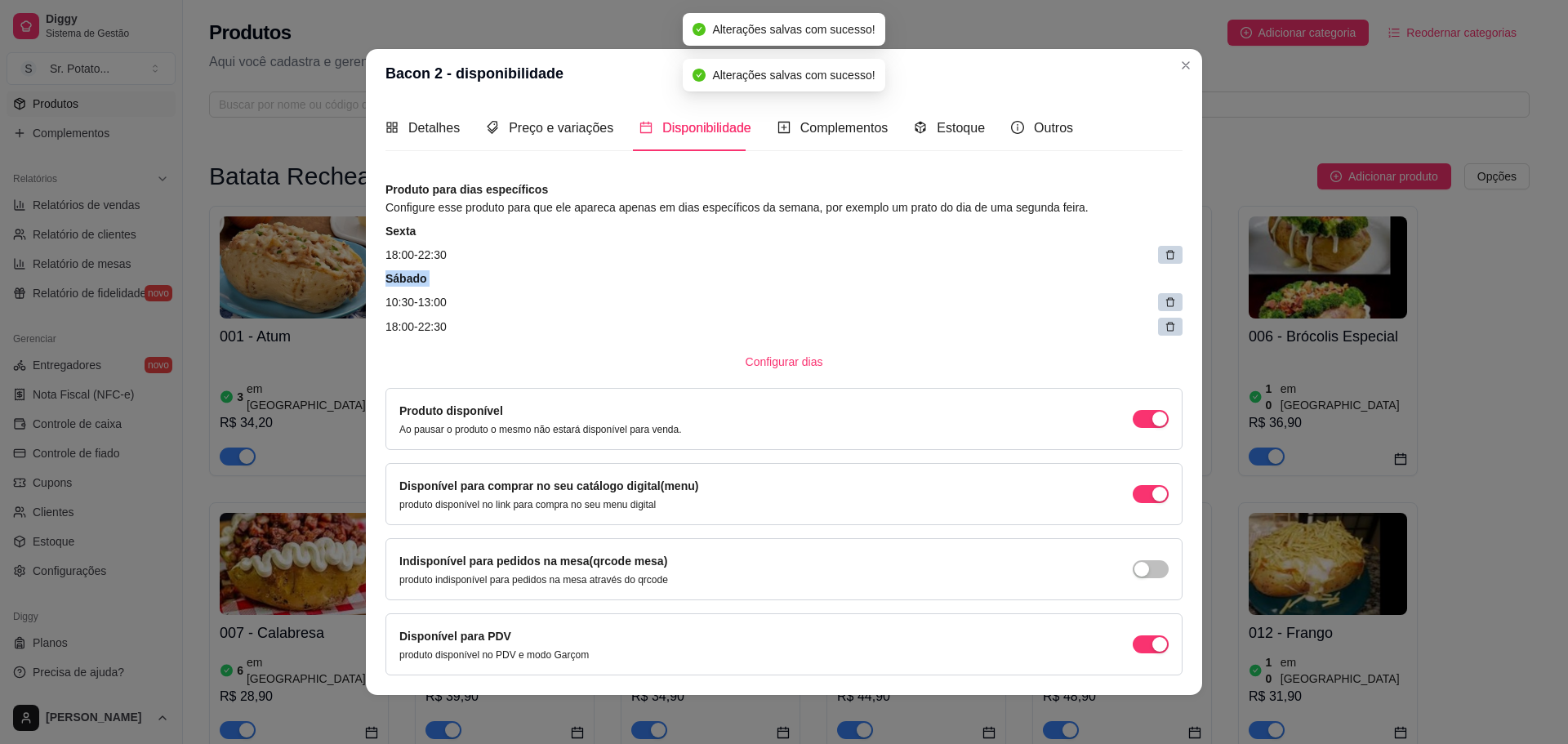
click at [1166, 255] on icon at bounding box center [1170, 256] width 9 height 9
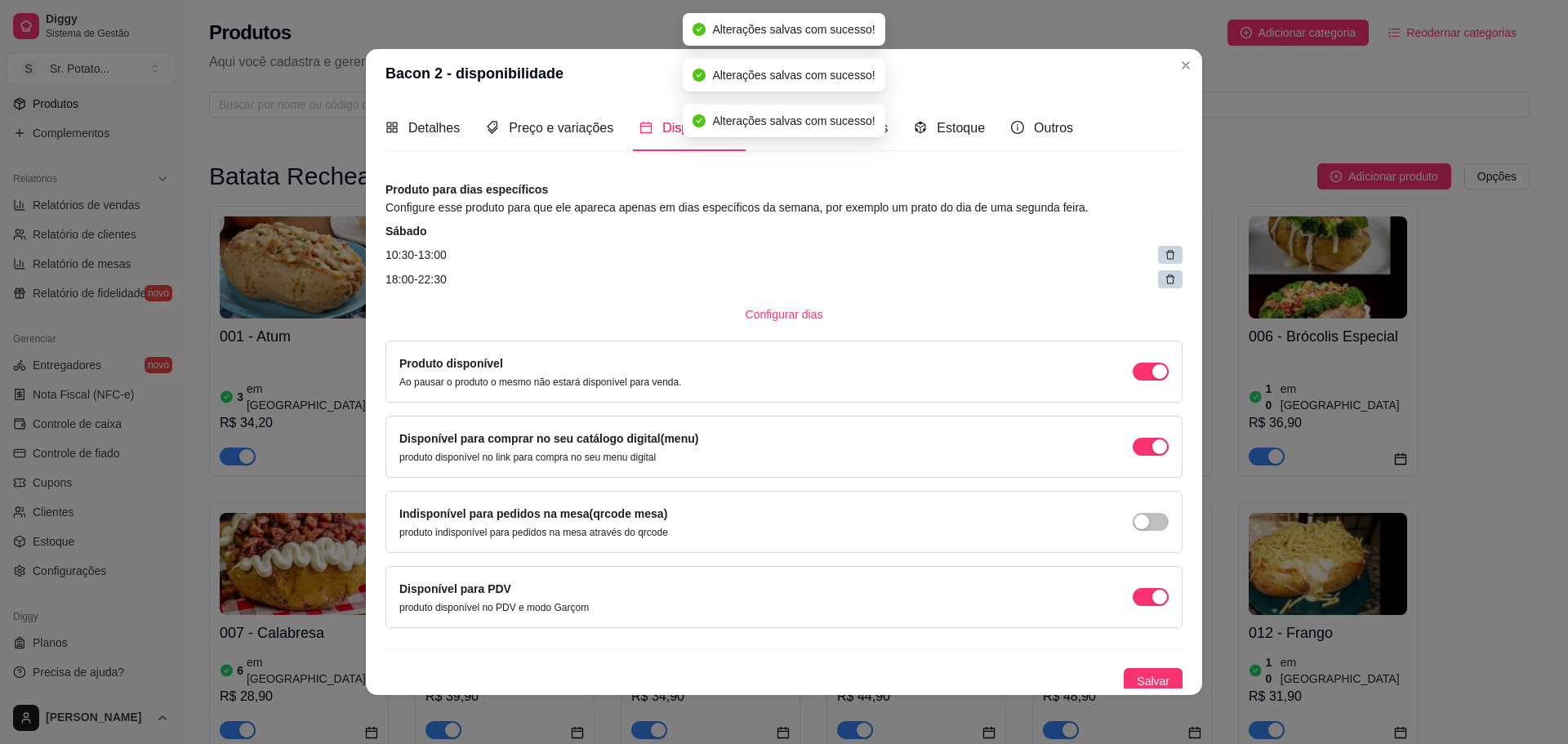
click at [1166, 255] on icon at bounding box center [1170, 256] width 9 height 9
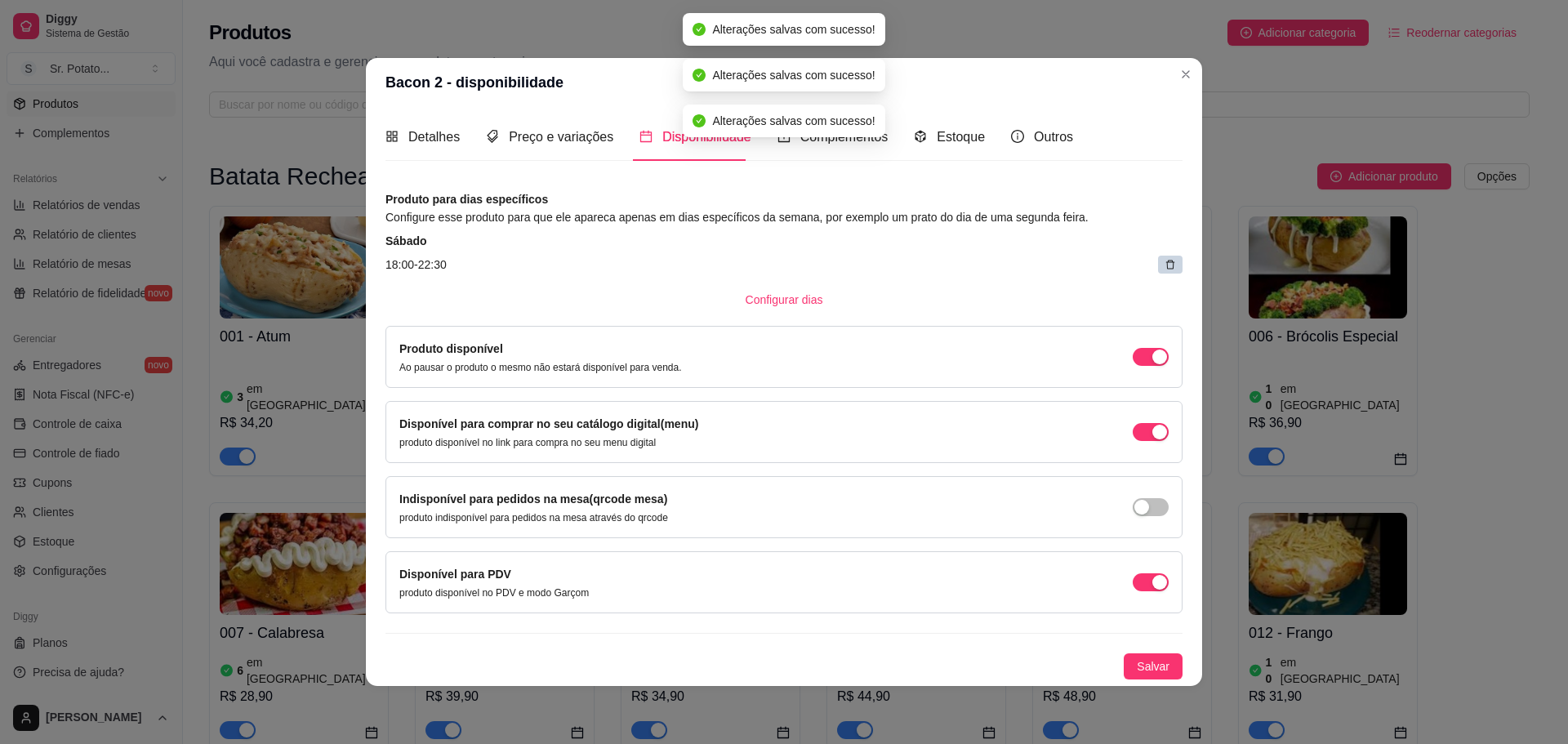
click at [1149, 256] on article "18:00 - 22:30" at bounding box center [784, 264] width 797 height 18
click at [1169, 263] on icon at bounding box center [1169, 264] width 11 height 11
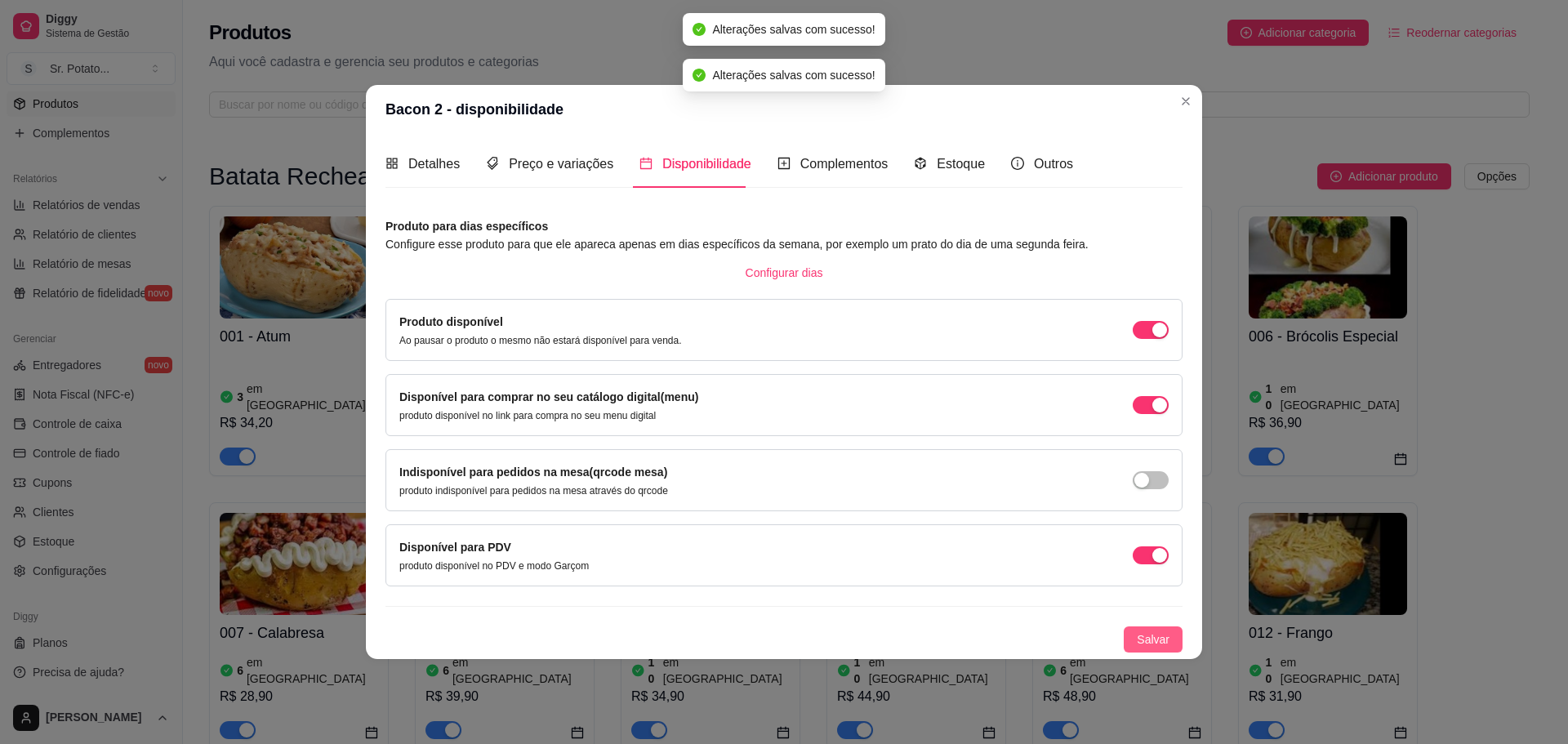
click at [1159, 639] on span "Salvar" at bounding box center [1153, 639] width 32 height 18
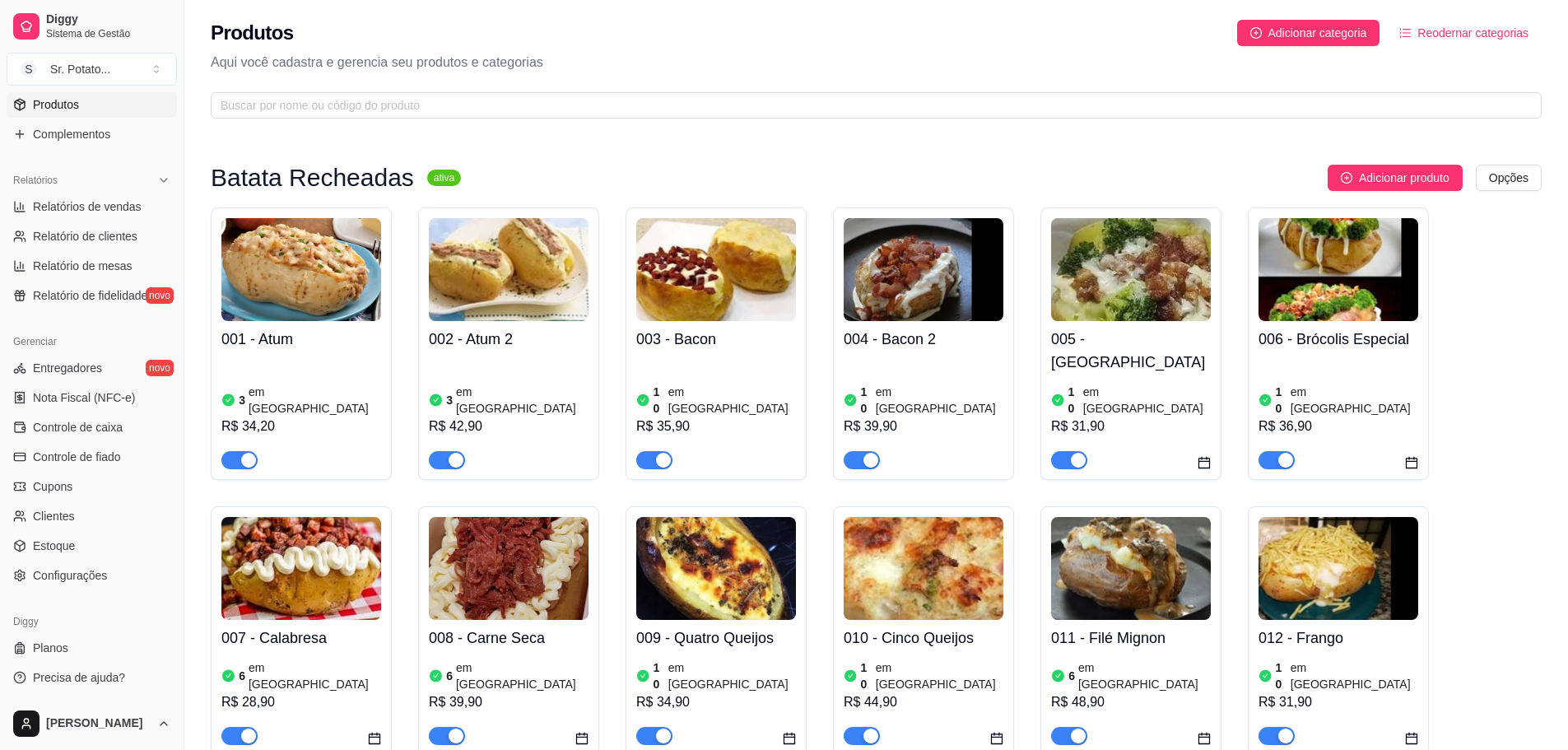
click at [1084, 273] on img at bounding box center [1131, 269] width 160 height 103
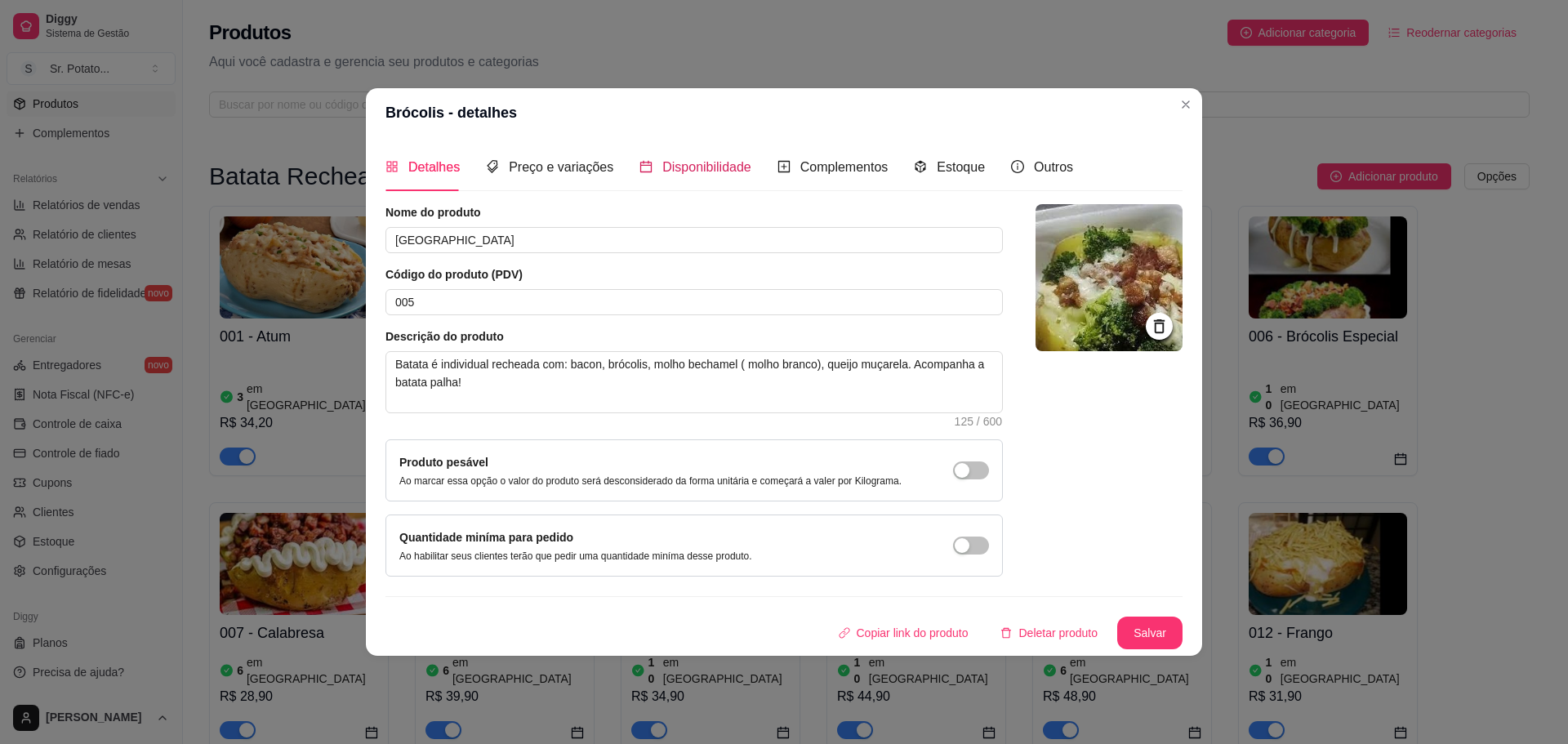
click at [642, 162] on icon "calendar" at bounding box center [645, 166] width 11 height 11
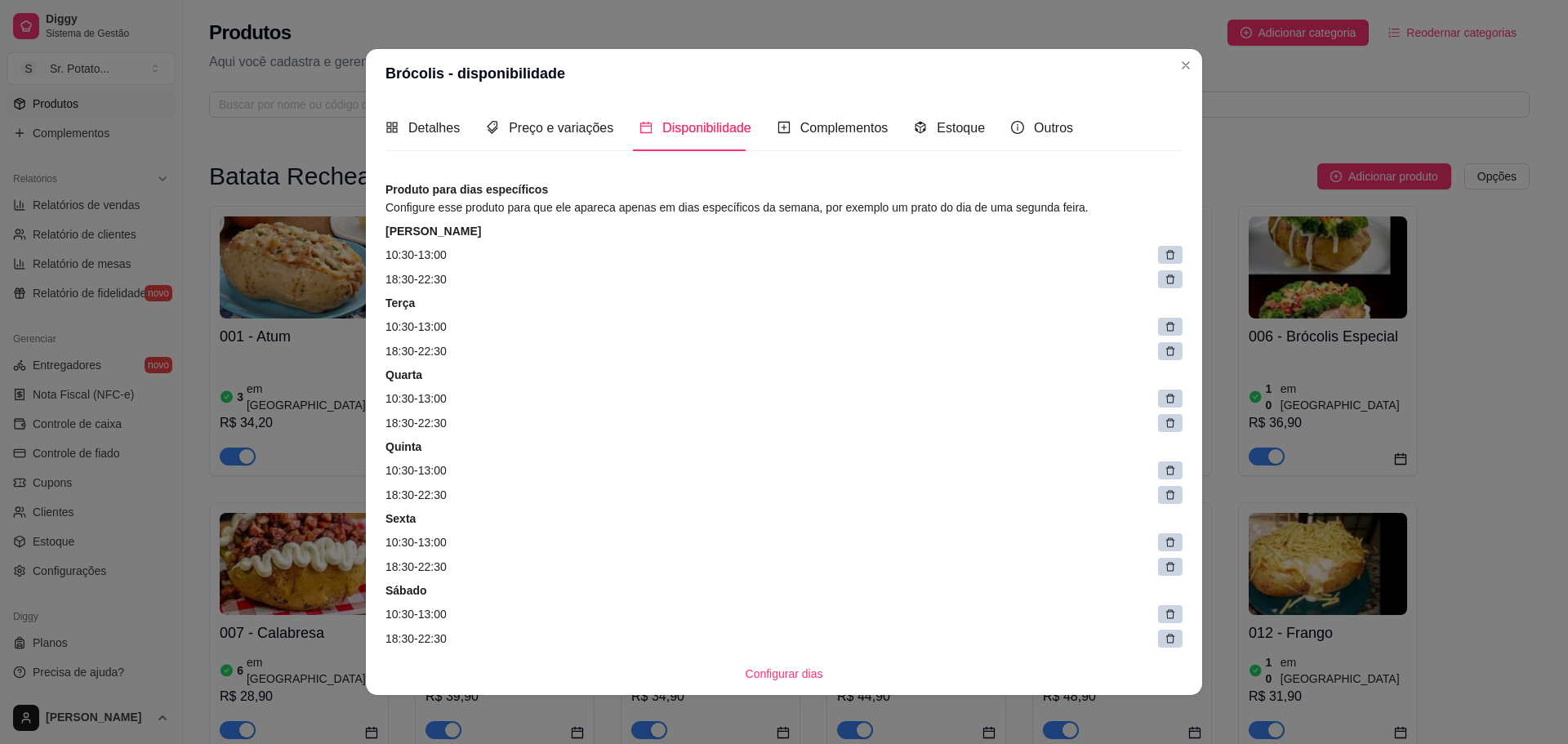
click at [1158, 252] on div at bounding box center [1170, 255] width 24 height 18
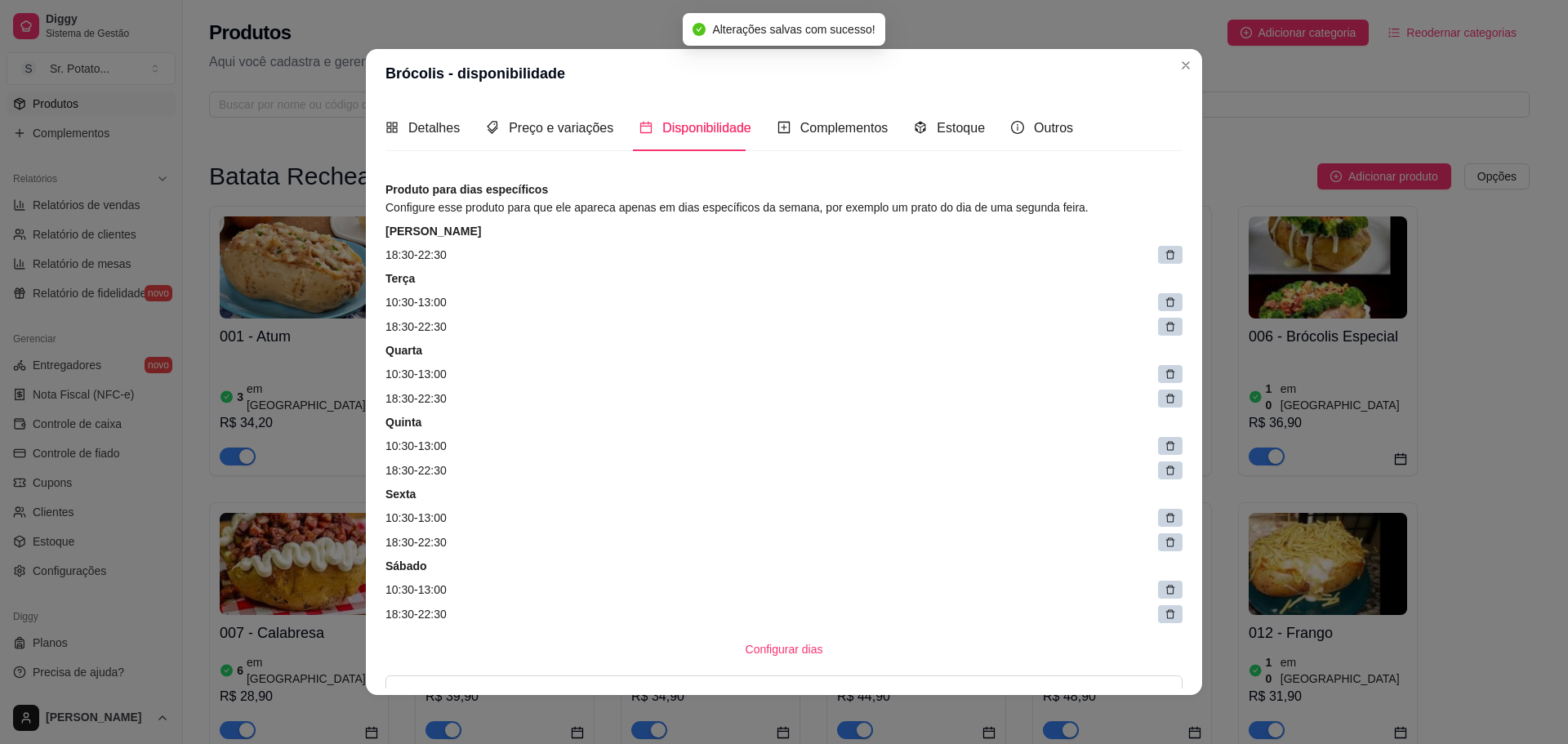
click at [1158, 261] on div at bounding box center [1170, 255] width 24 height 18
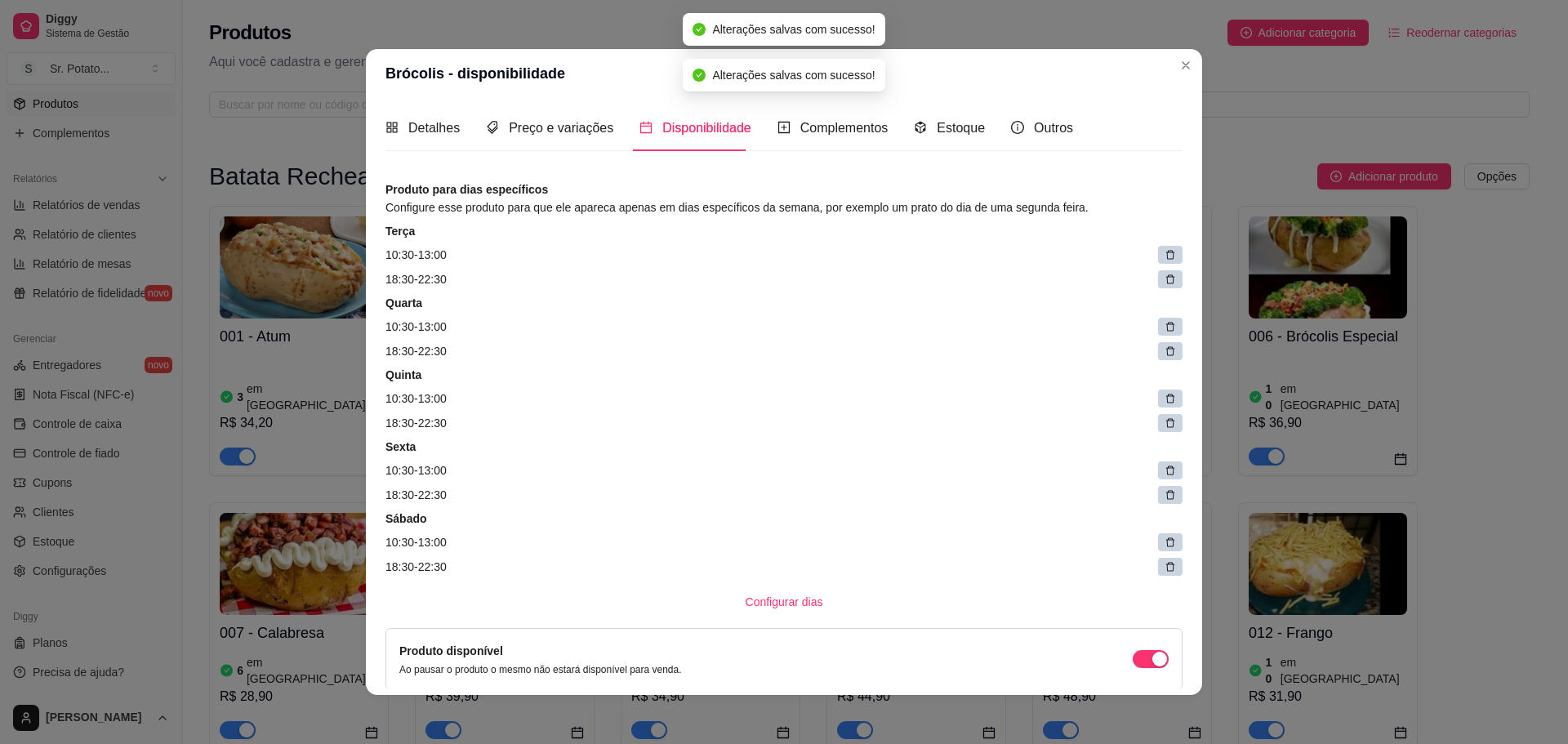
click at [1166, 259] on icon at bounding box center [1170, 256] width 9 height 9
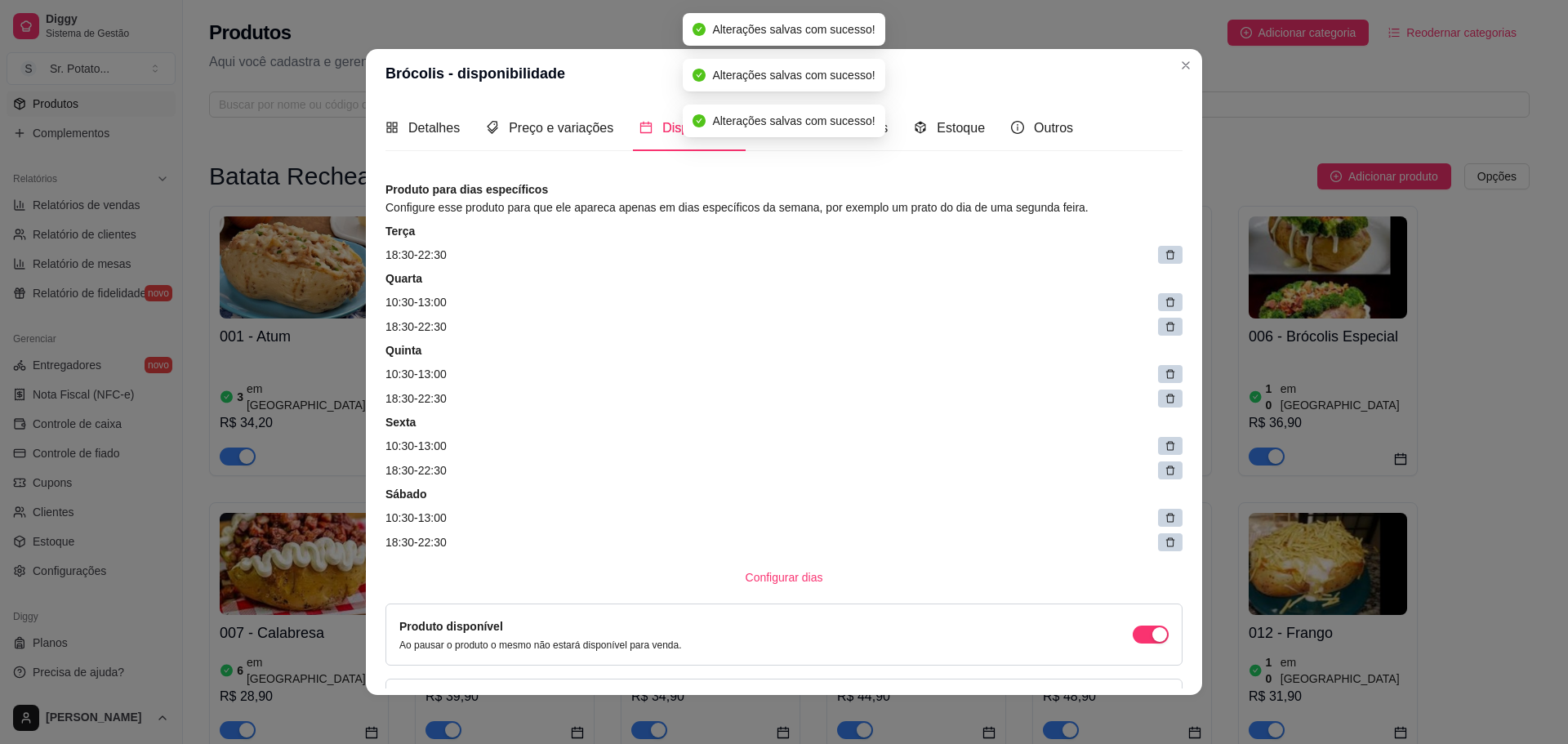
click at [1164, 258] on icon at bounding box center [1169, 255] width 11 height 11
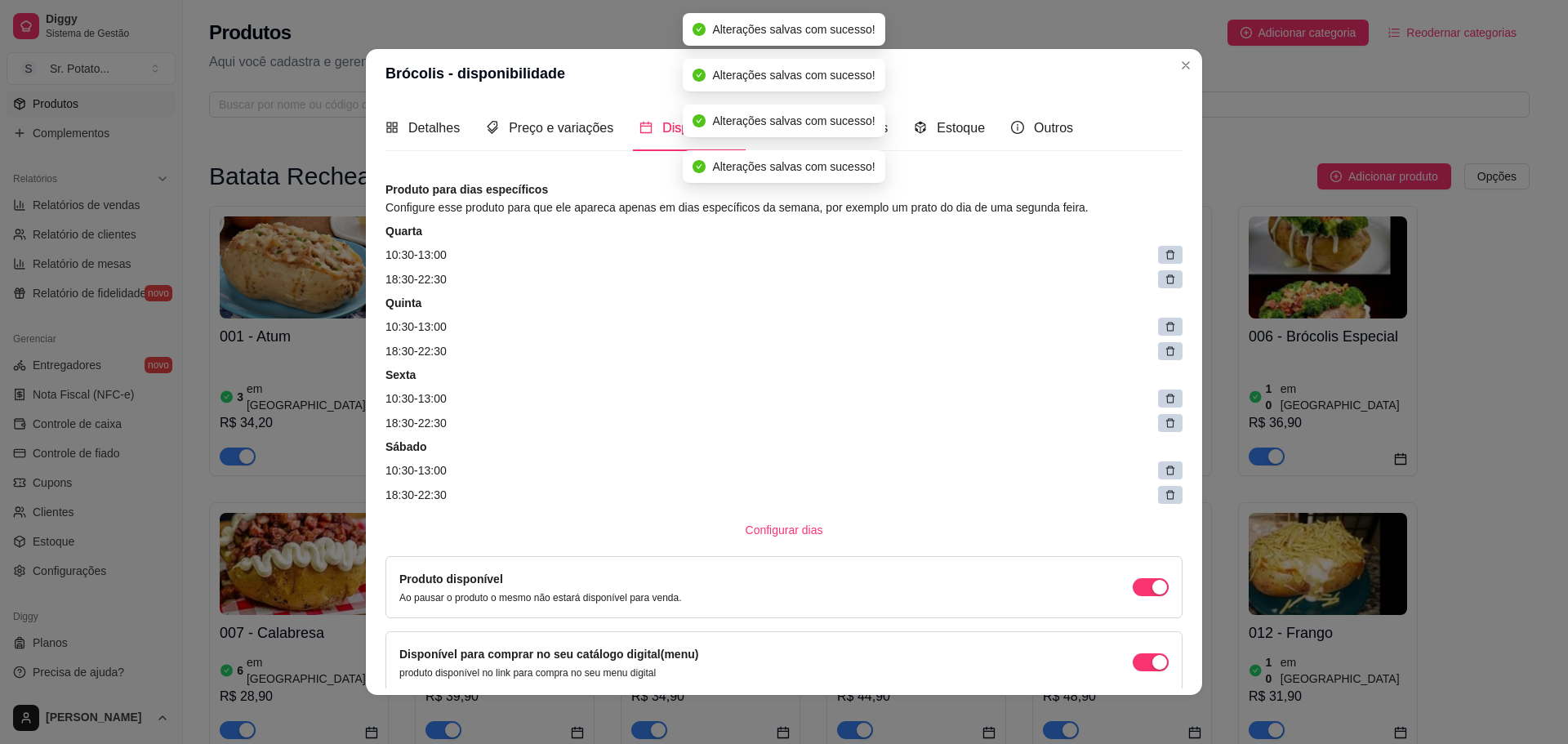
click at [1164, 258] on icon at bounding box center [1169, 255] width 11 height 11
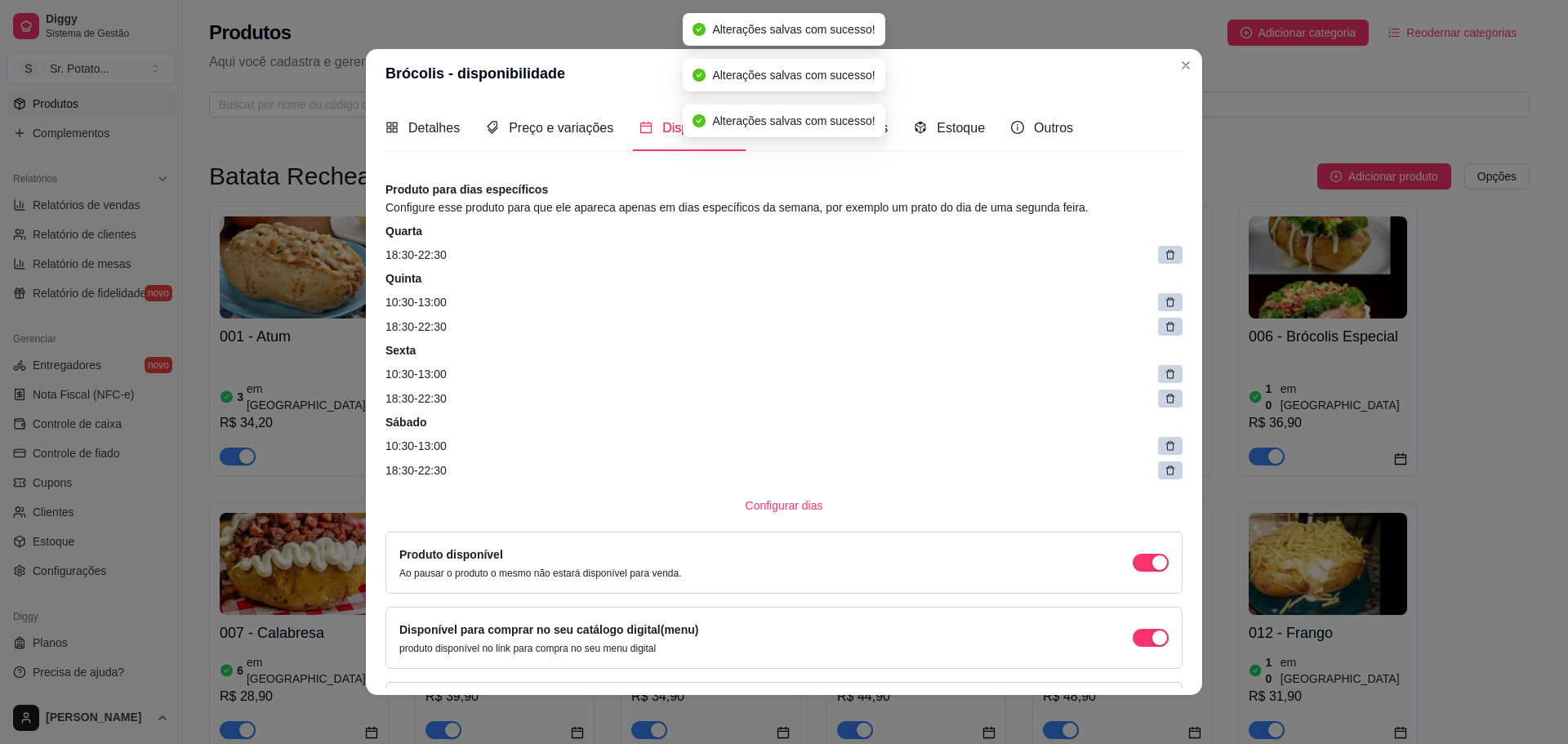
click at [1164, 258] on icon at bounding box center [1169, 255] width 11 height 11
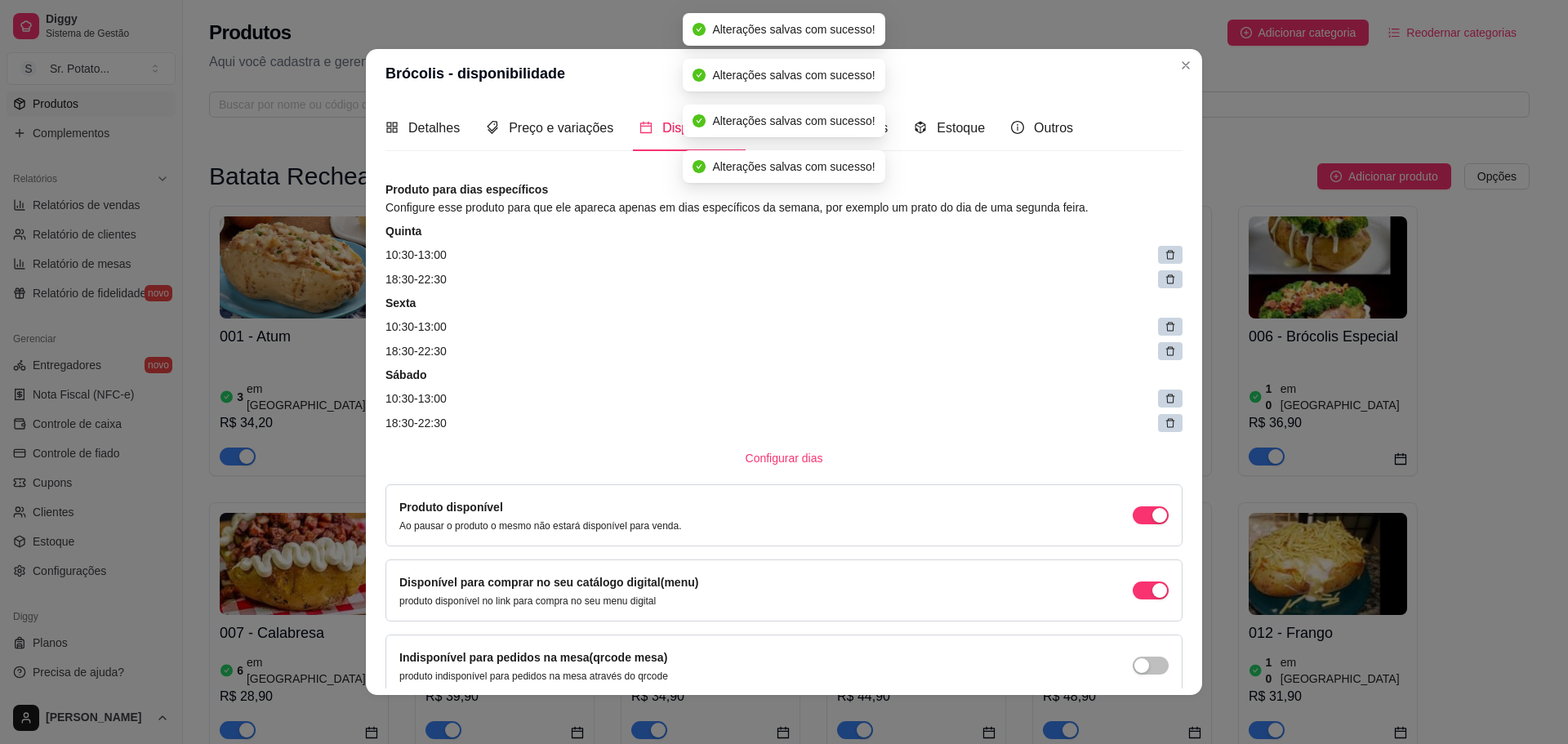
click at [1164, 258] on icon at bounding box center [1169, 255] width 11 height 11
click at [1163, 258] on span at bounding box center [1175, 256] width 23 height 23
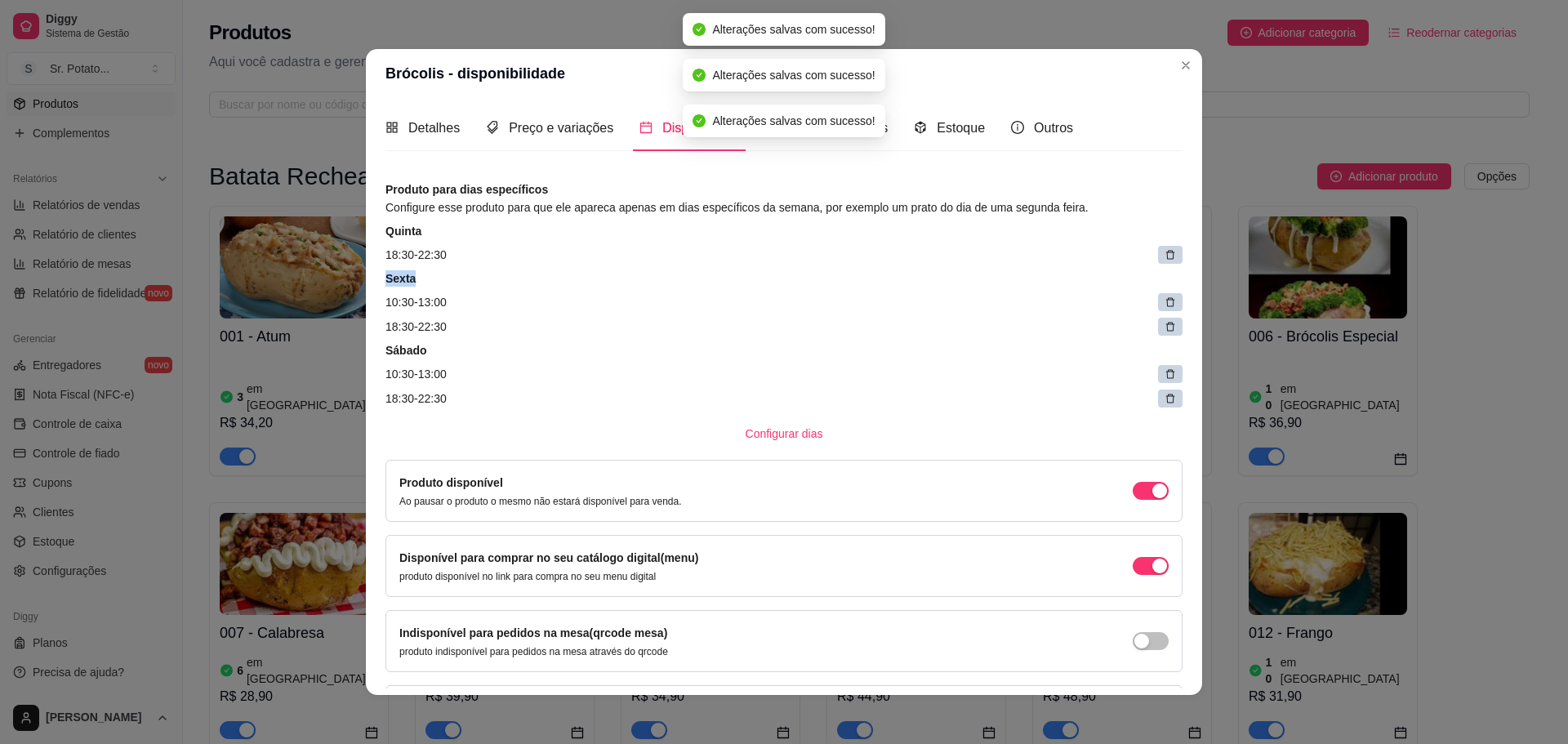
click at [1166, 259] on icon at bounding box center [1170, 256] width 9 height 9
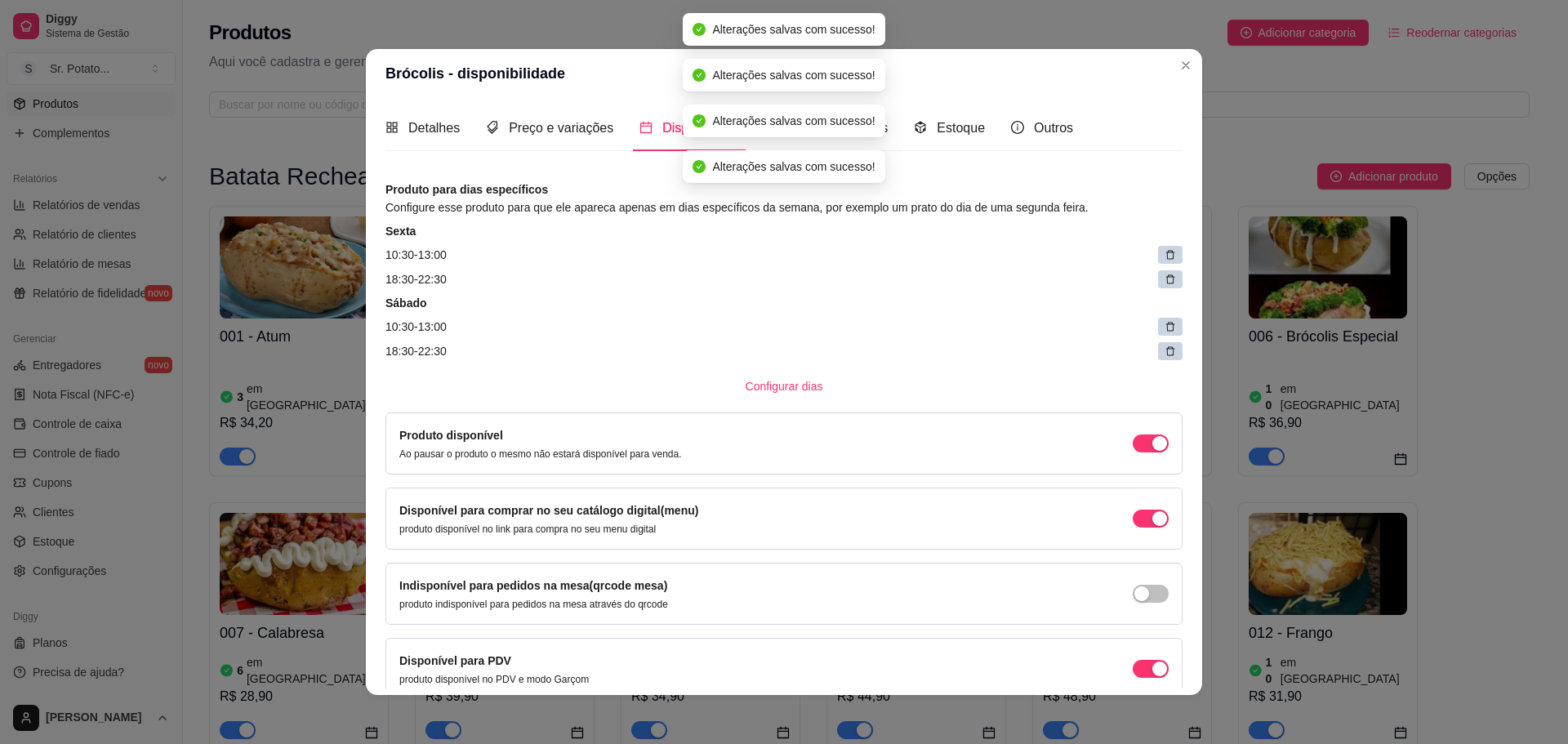
click at [1166, 259] on icon at bounding box center [1170, 256] width 9 height 9
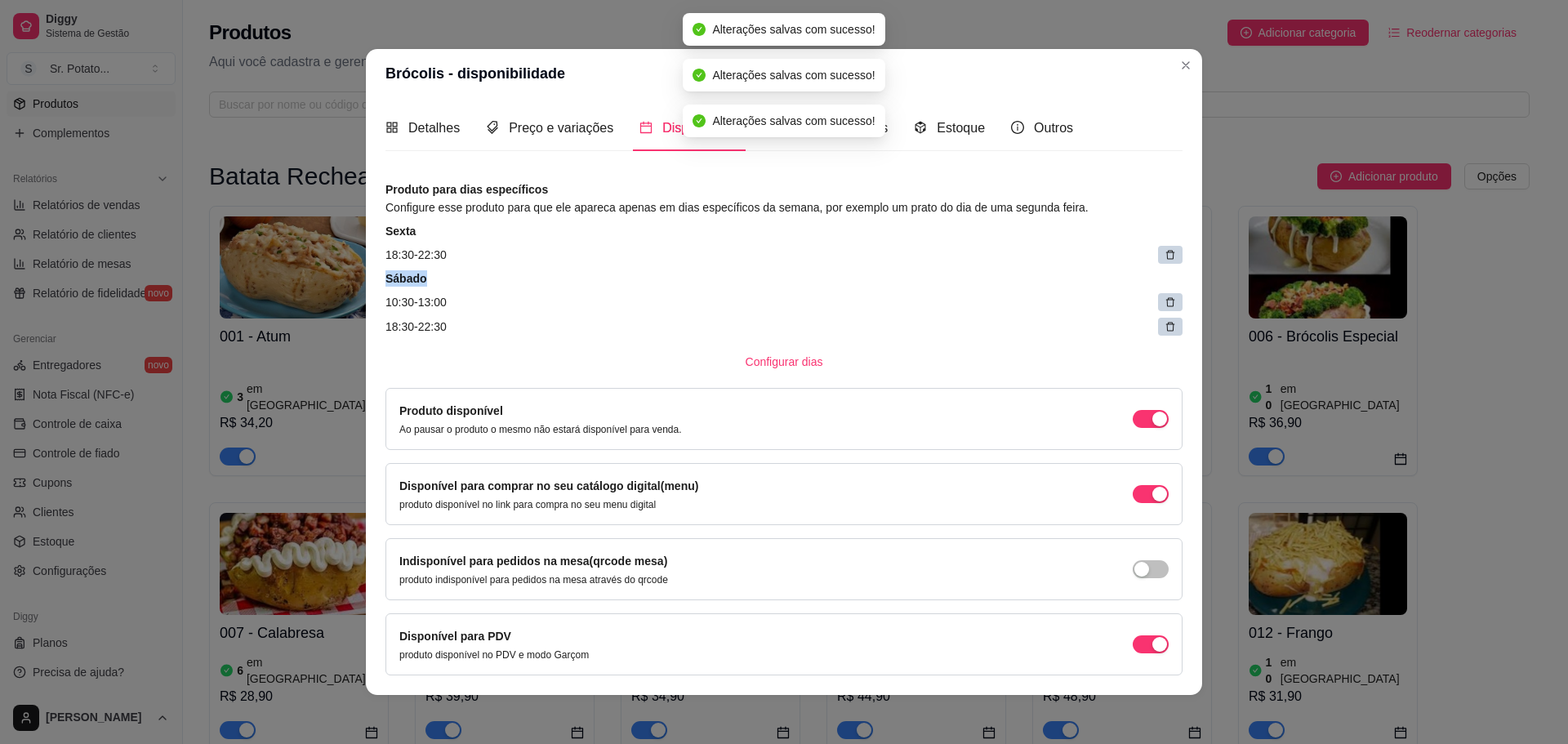
click at [1166, 259] on icon at bounding box center [1170, 256] width 9 height 9
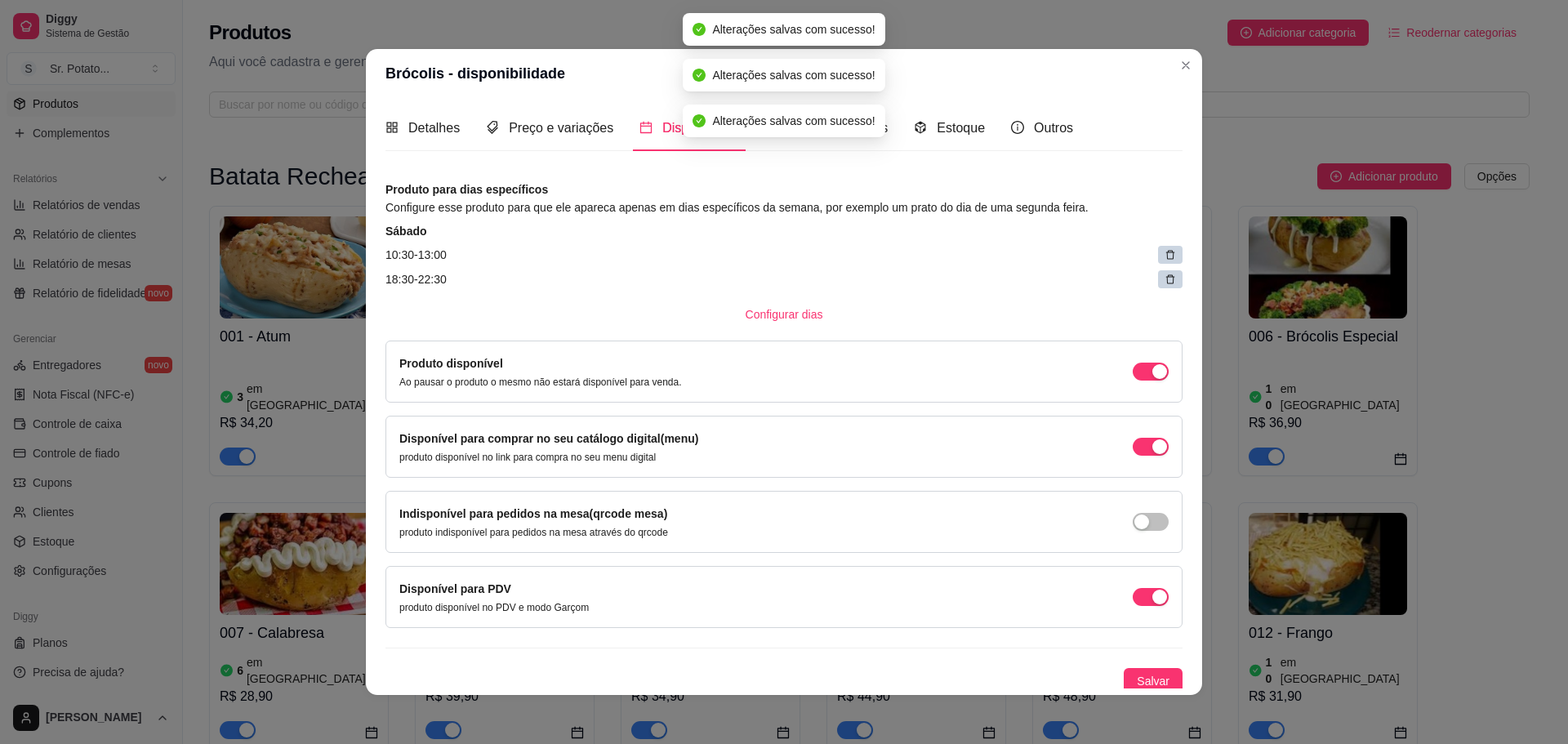
click at [1164, 258] on icon at bounding box center [1169, 255] width 11 height 11
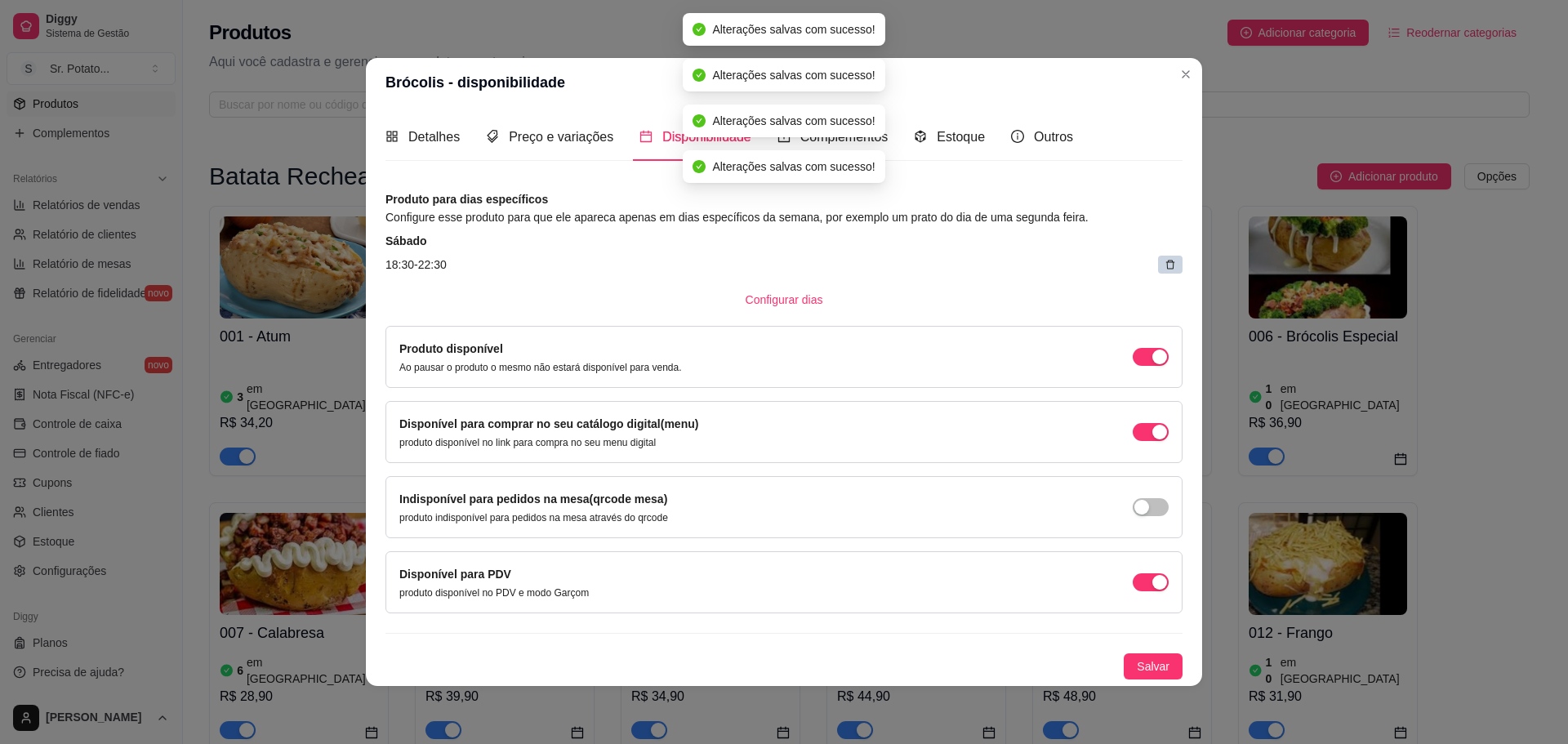
click at [1150, 258] on article "18:30 - 22:30" at bounding box center [784, 264] width 797 height 18
click at [1161, 264] on div at bounding box center [1170, 264] width 24 height 18
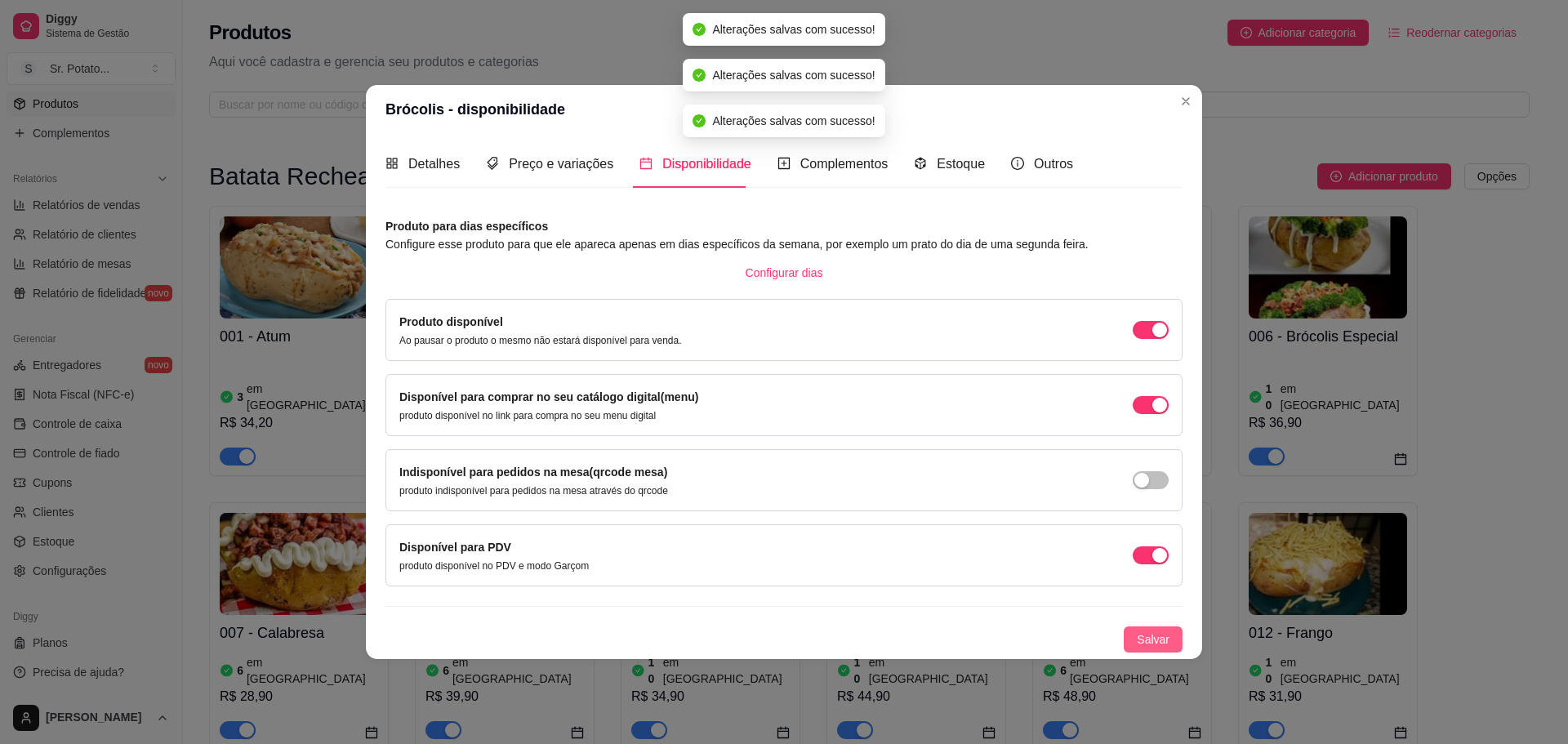
click at [1155, 642] on span "Salvar" at bounding box center [1153, 639] width 32 height 18
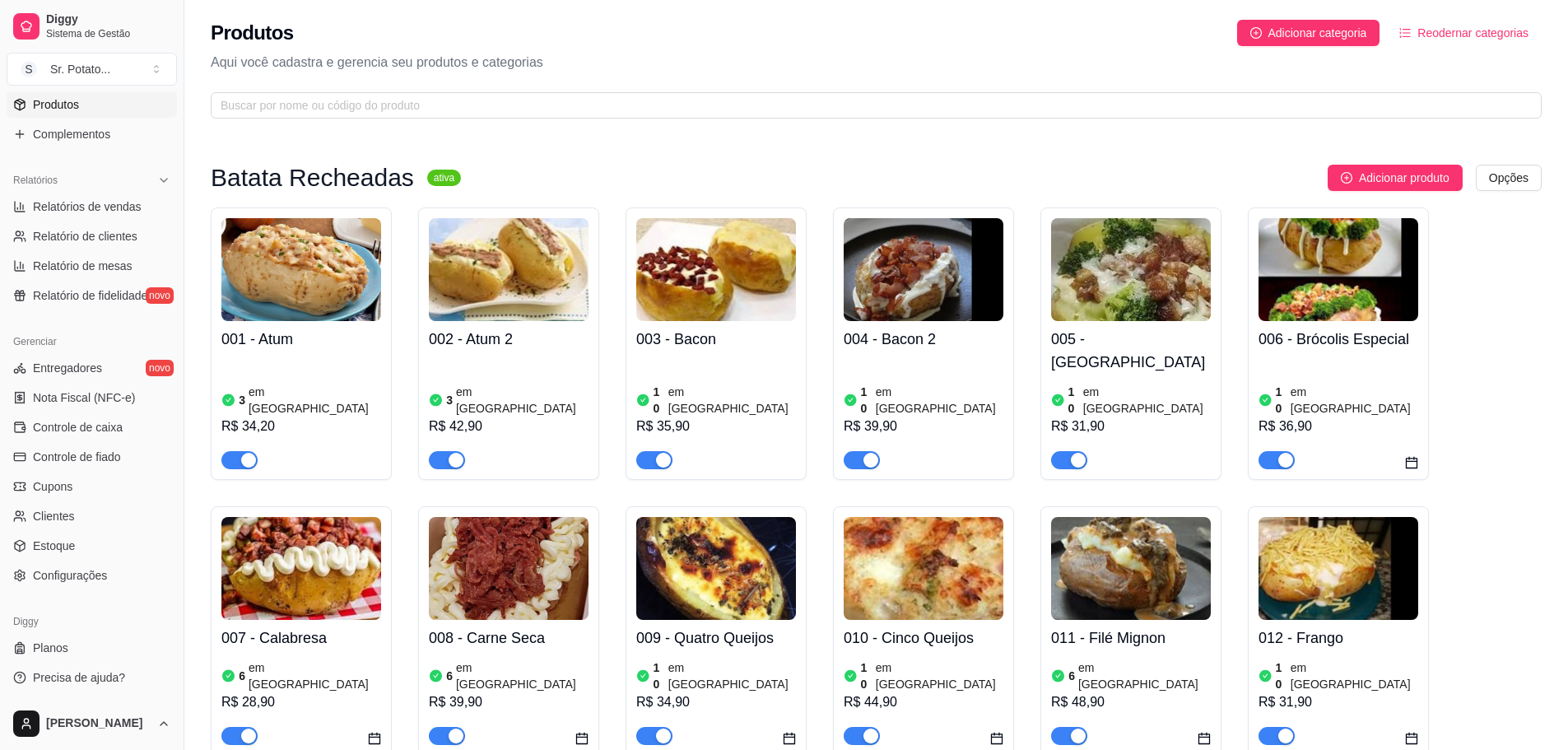
click at [1337, 298] on img at bounding box center [1339, 269] width 160 height 103
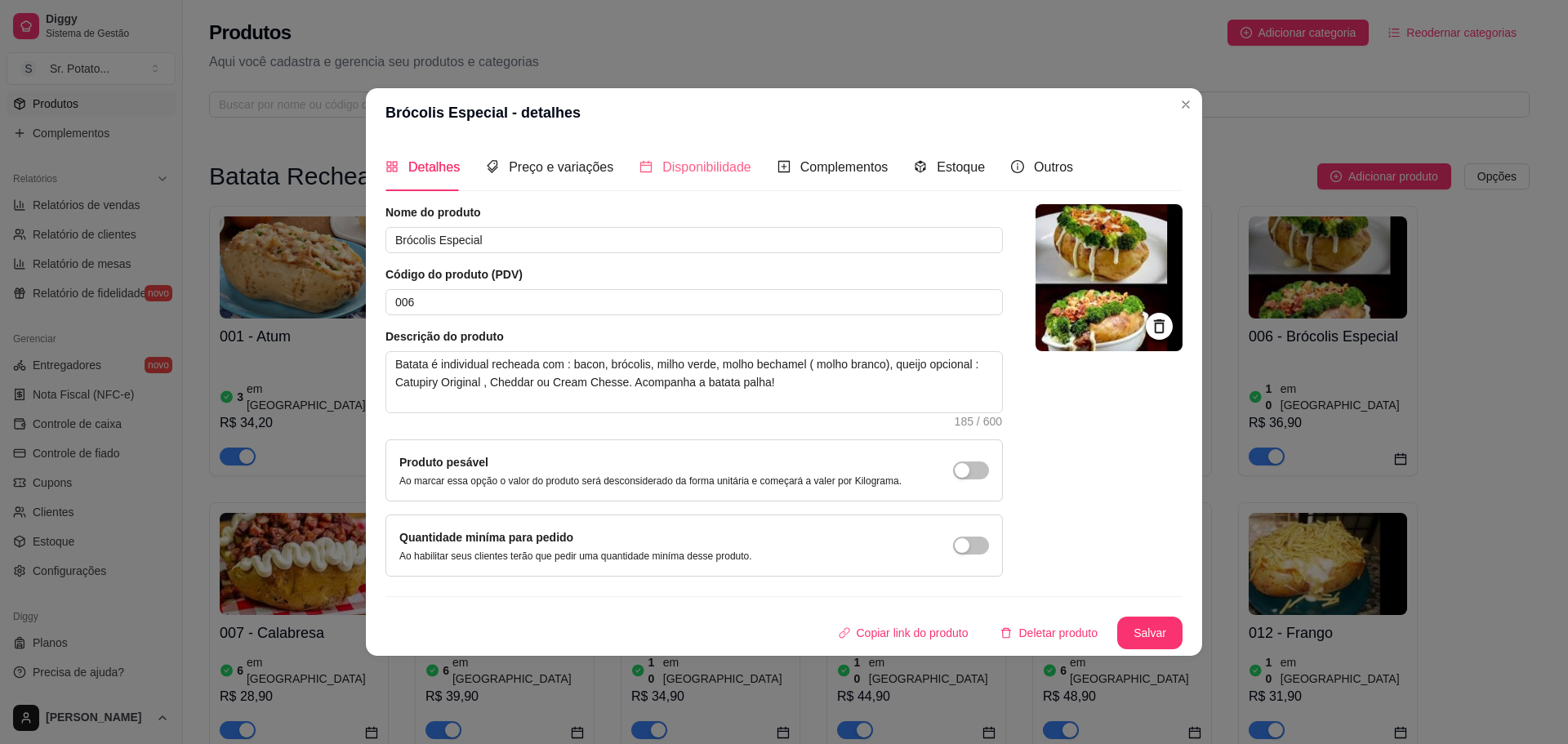
click at [725, 179] on div "Disponibilidade" at bounding box center [695, 167] width 112 height 46
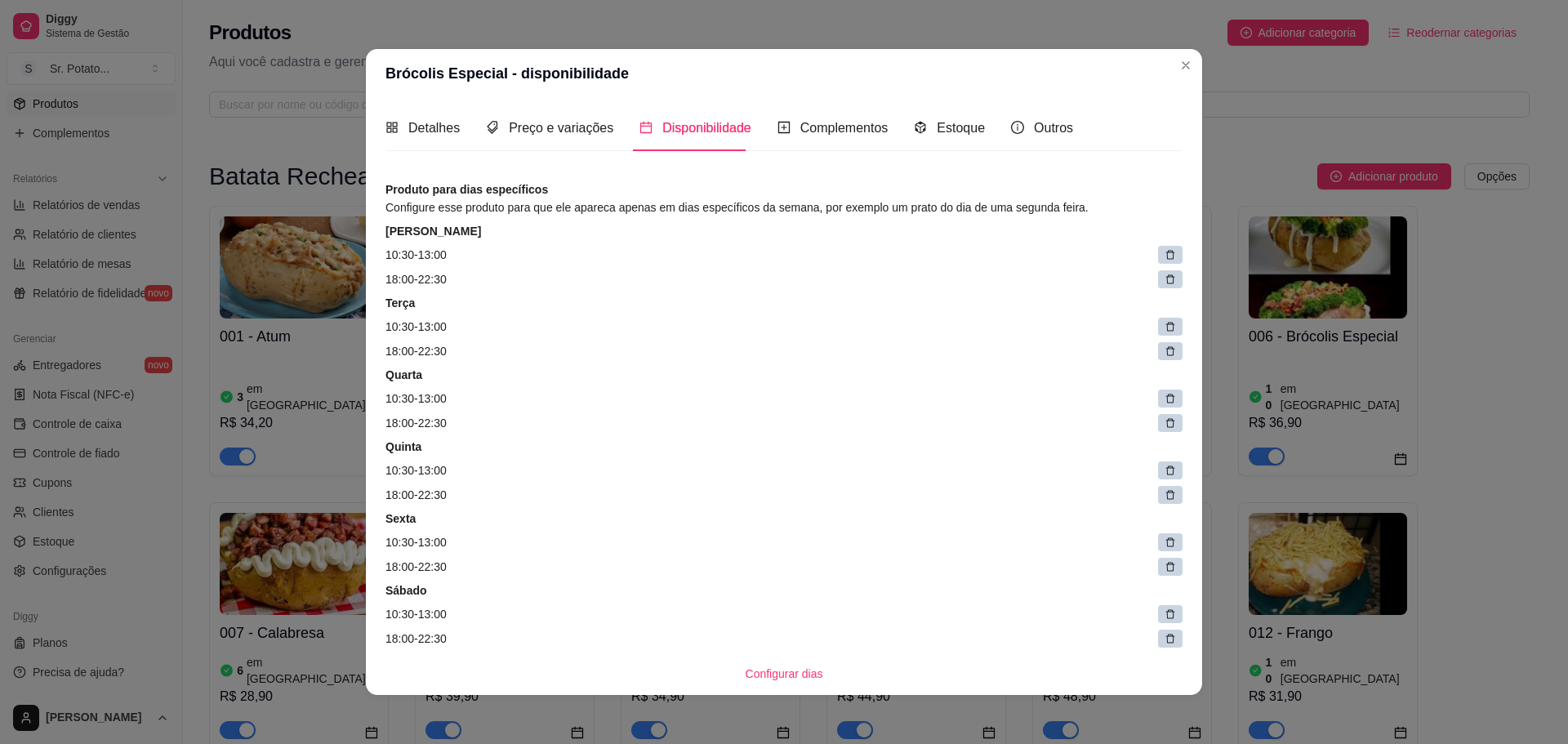
click at [1158, 253] on div at bounding box center [1170, 255] width 24 height 18
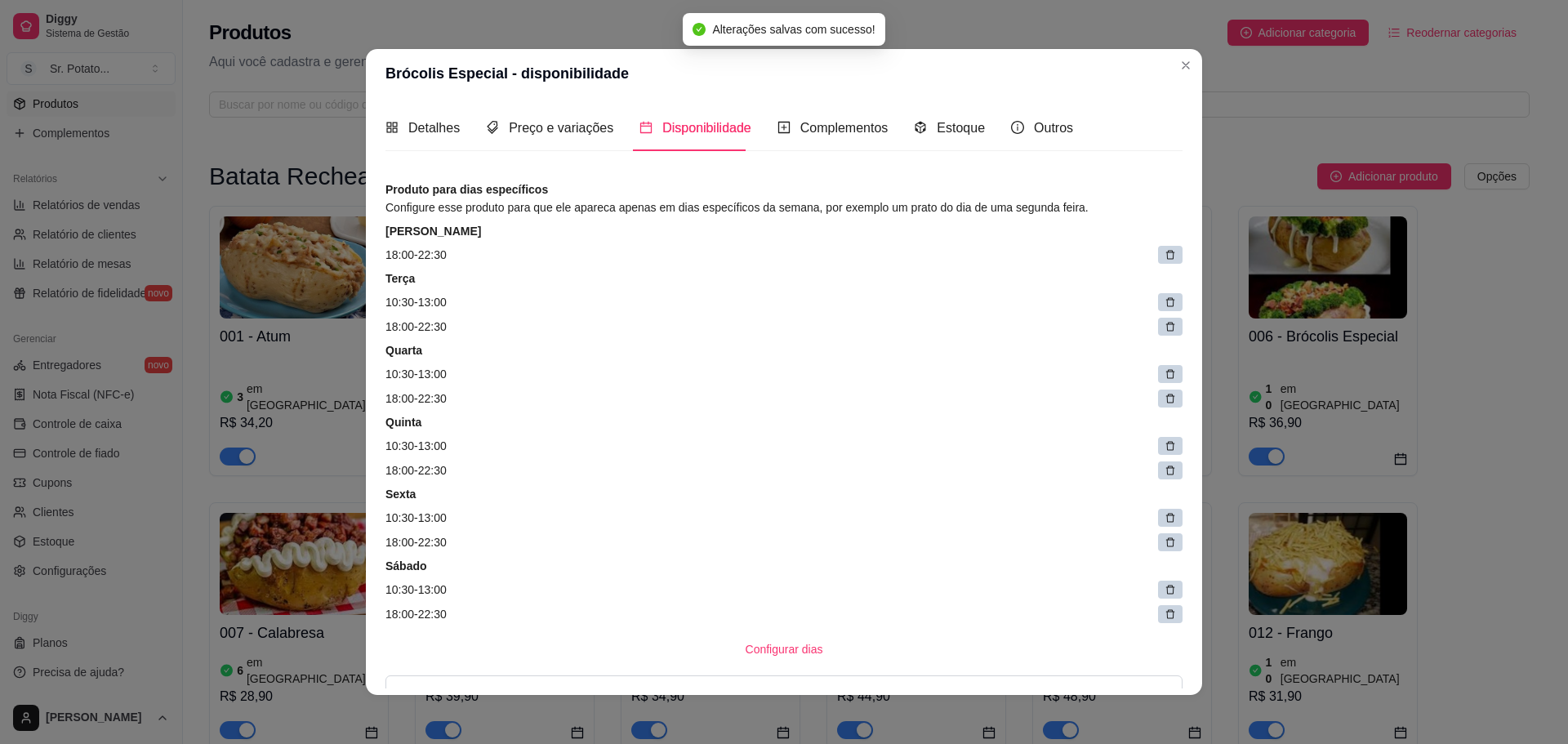
click at [1166, 256] on icon at bounding box center [1170, 256] width 9 height 9
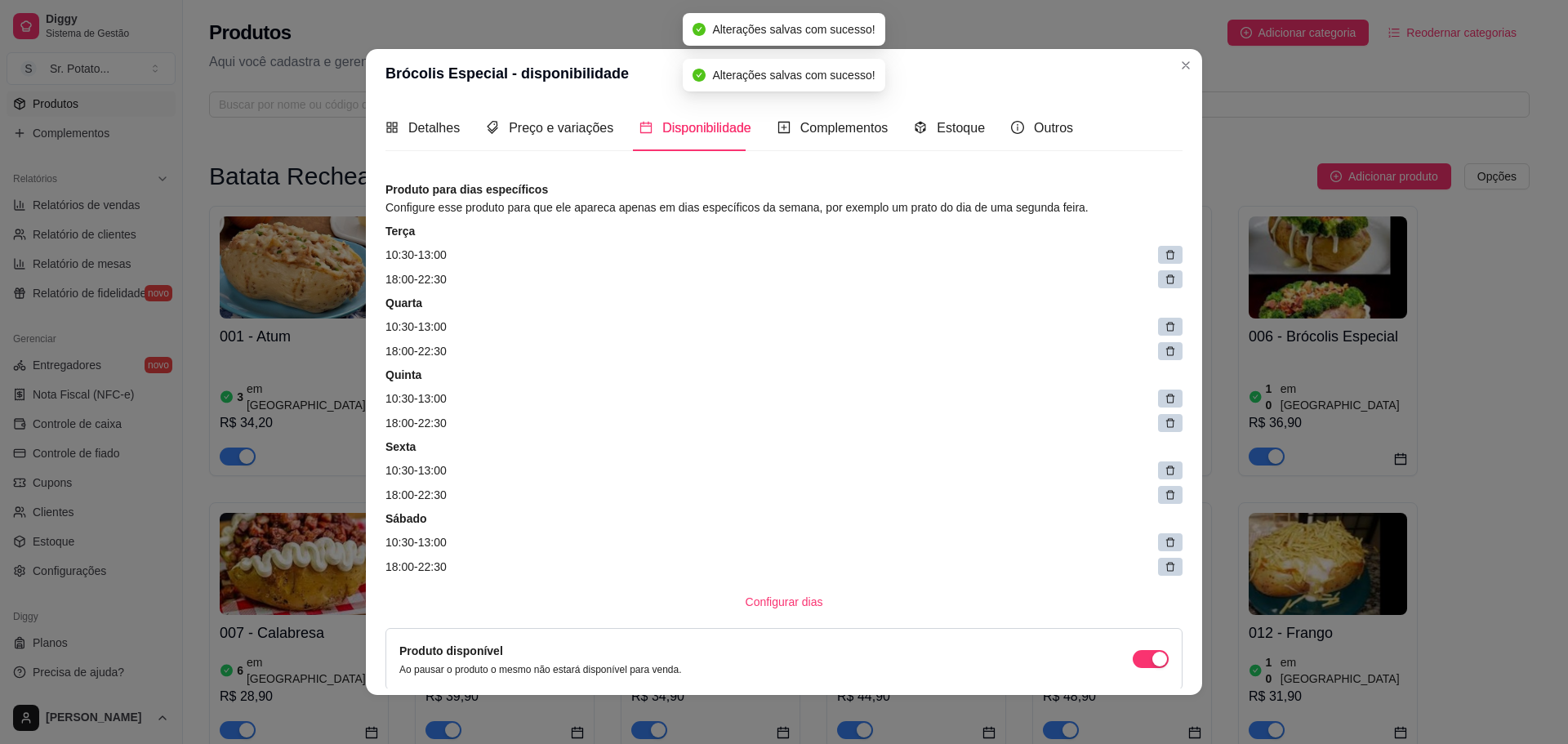
click at [1166, 256] on icon at bounding box center [1170, 256] width 9 height 9
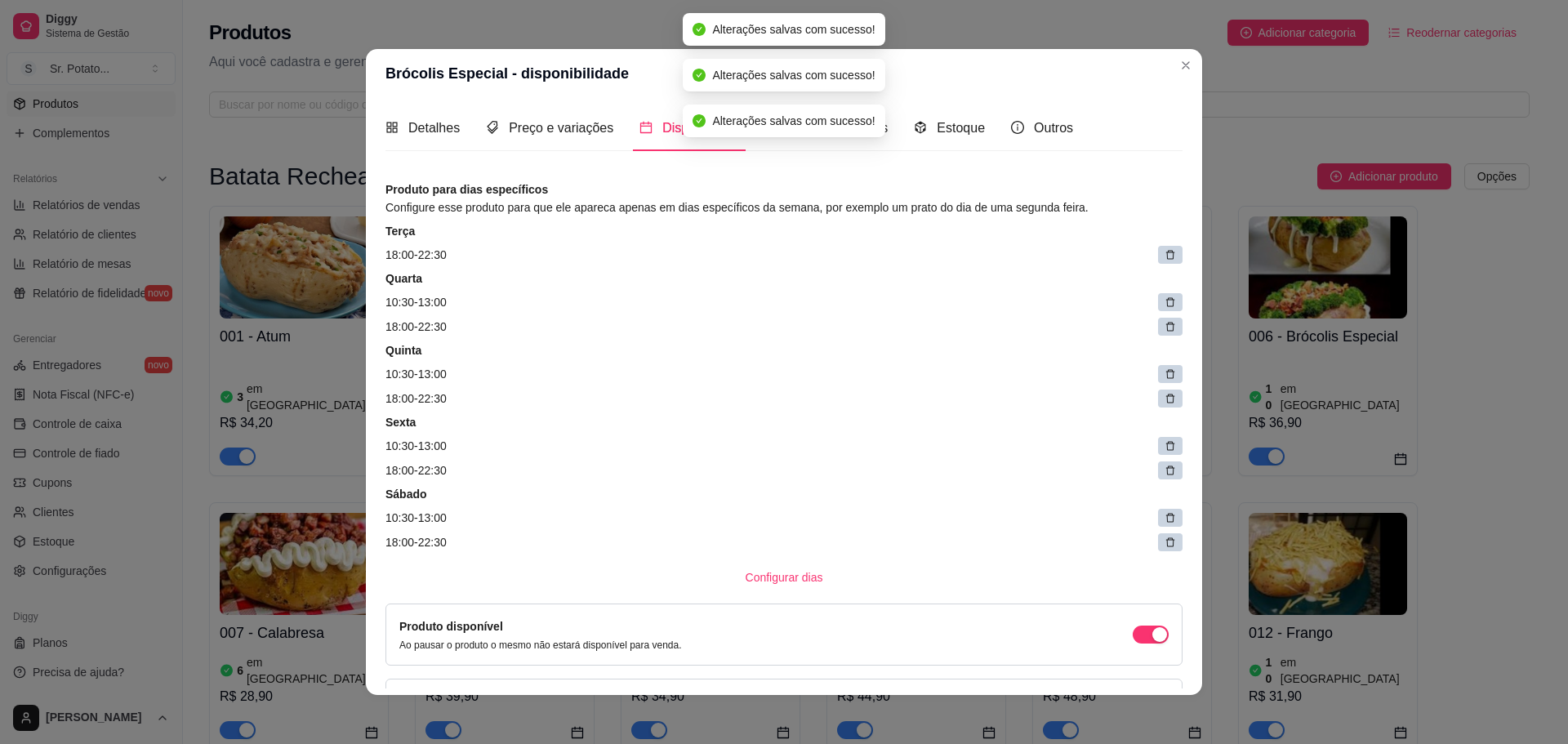
click at [1166, 256] on icon at bounding box center [1170, 256] width 9 height 9
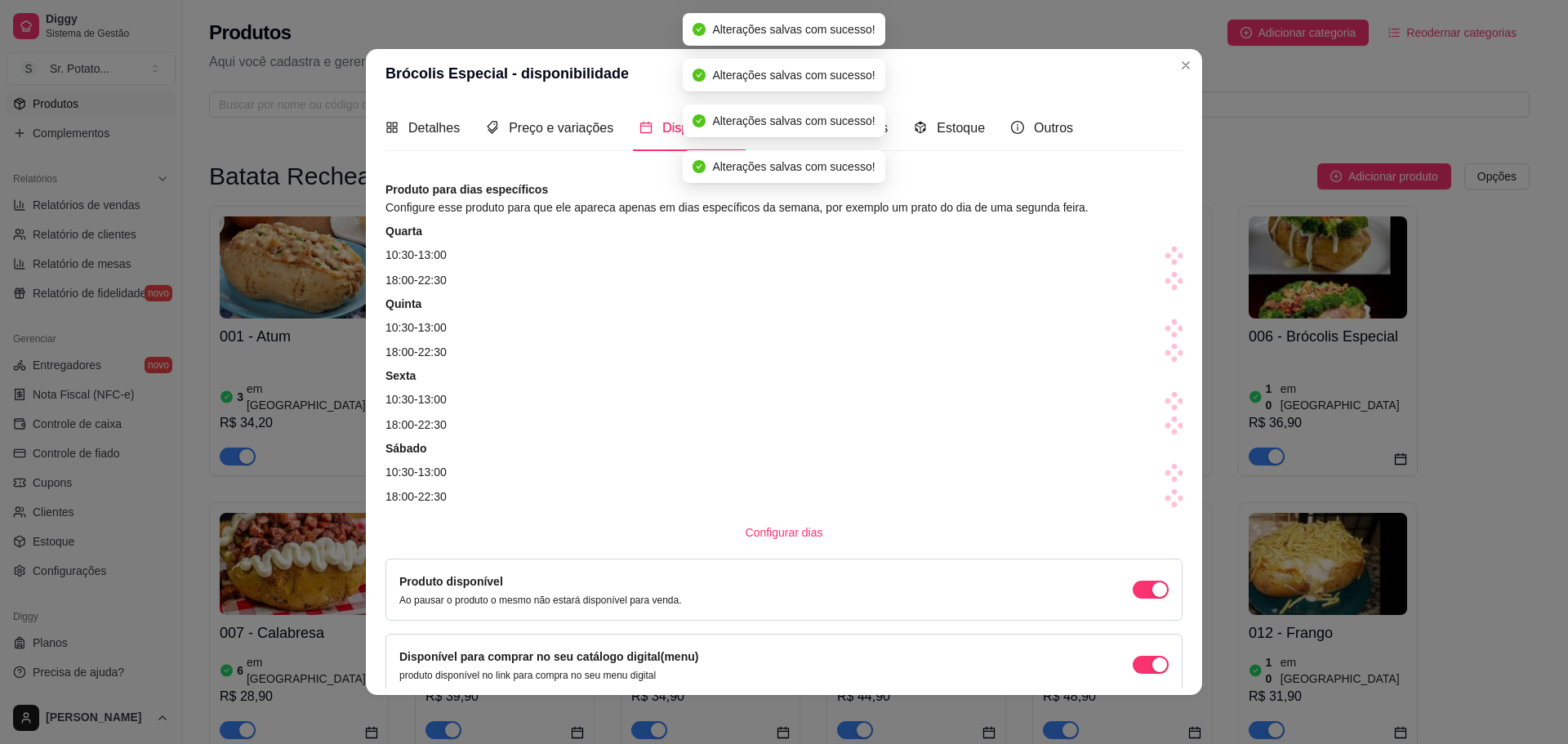
click at [1163, 256] on span at bounding box center [1175, 256] width 23 height 23
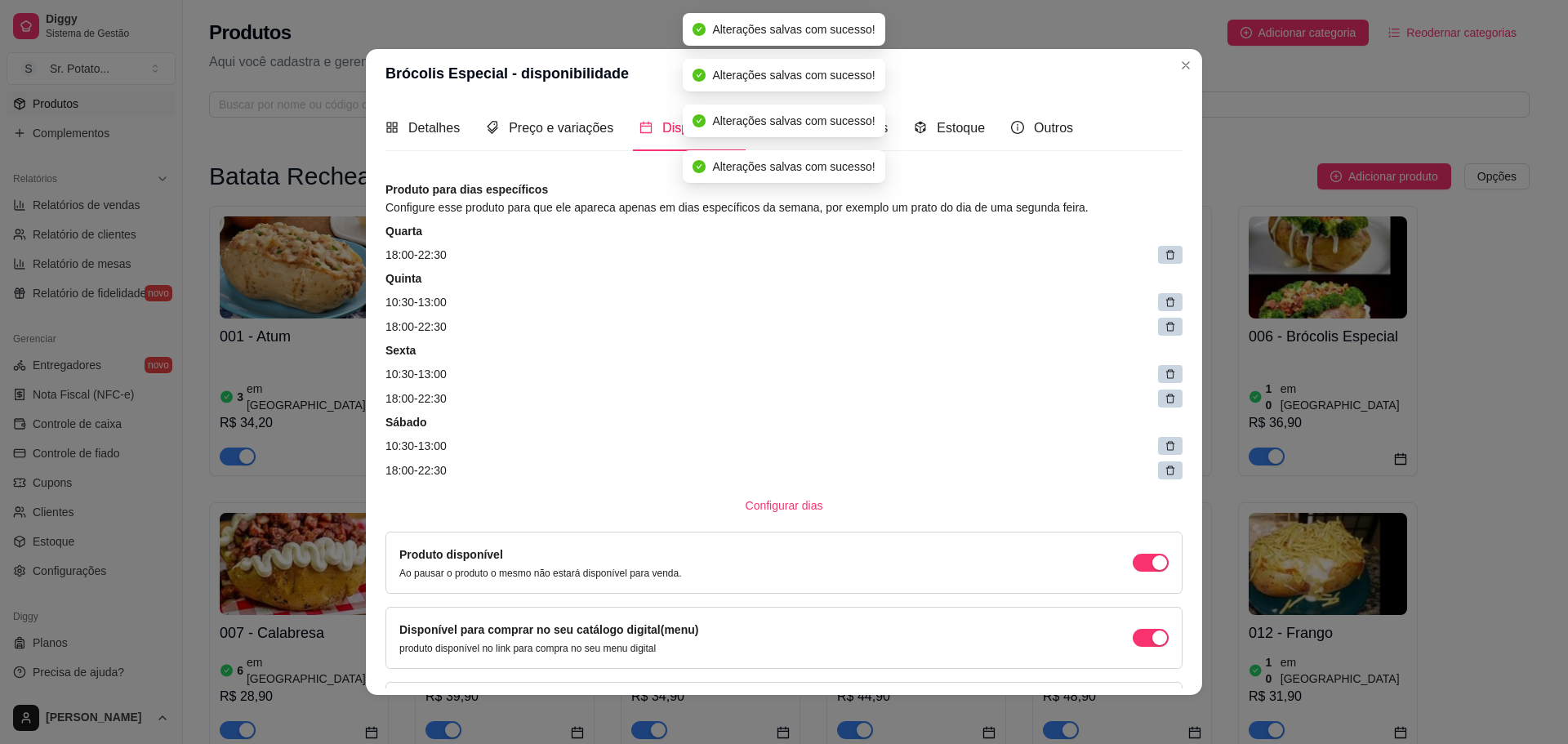
click at [1166, 256] on icon at bounding box center [1170, 256] width 9 height 9
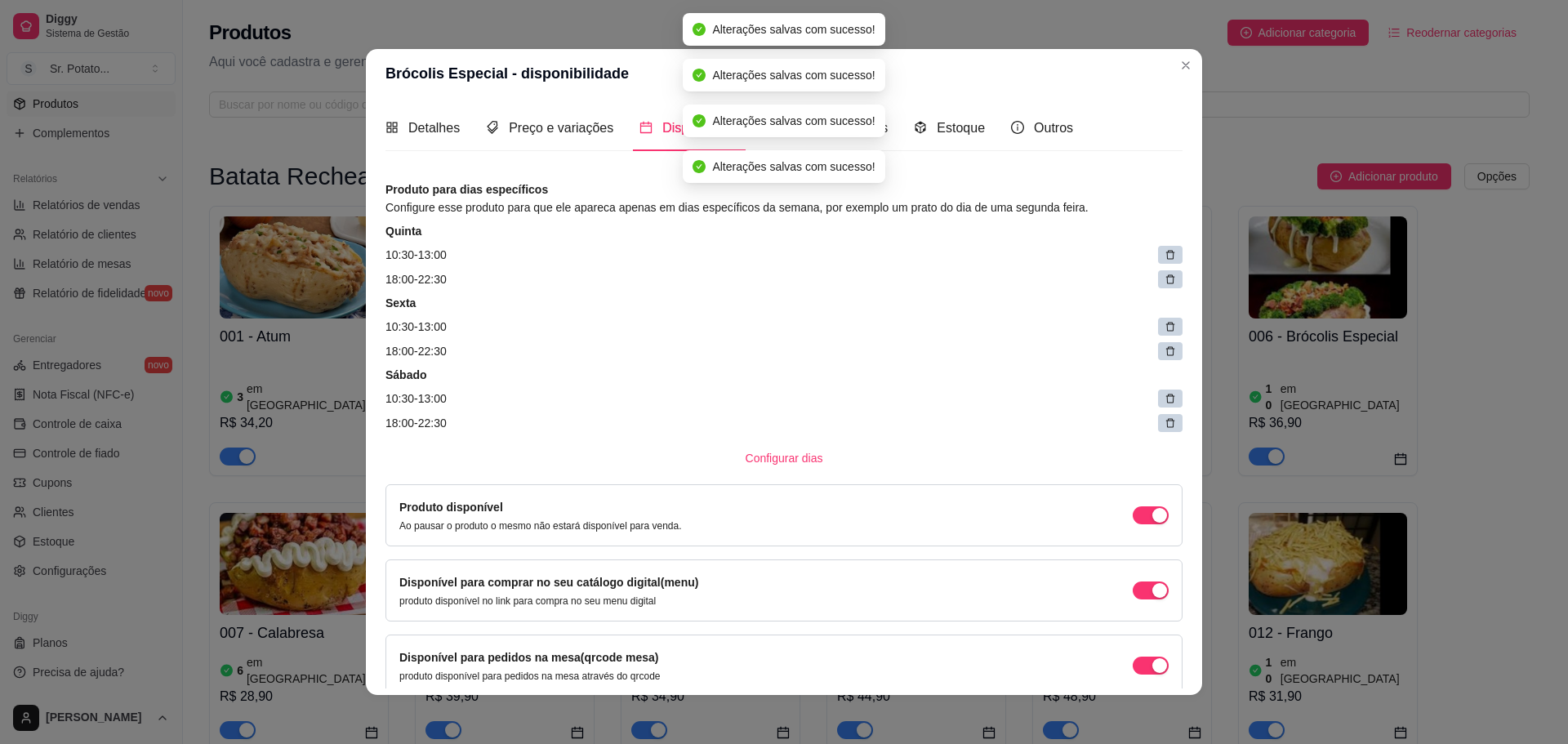
click at [1166, 256] on icon at bounding box center [1170, 256] width 9 height 9
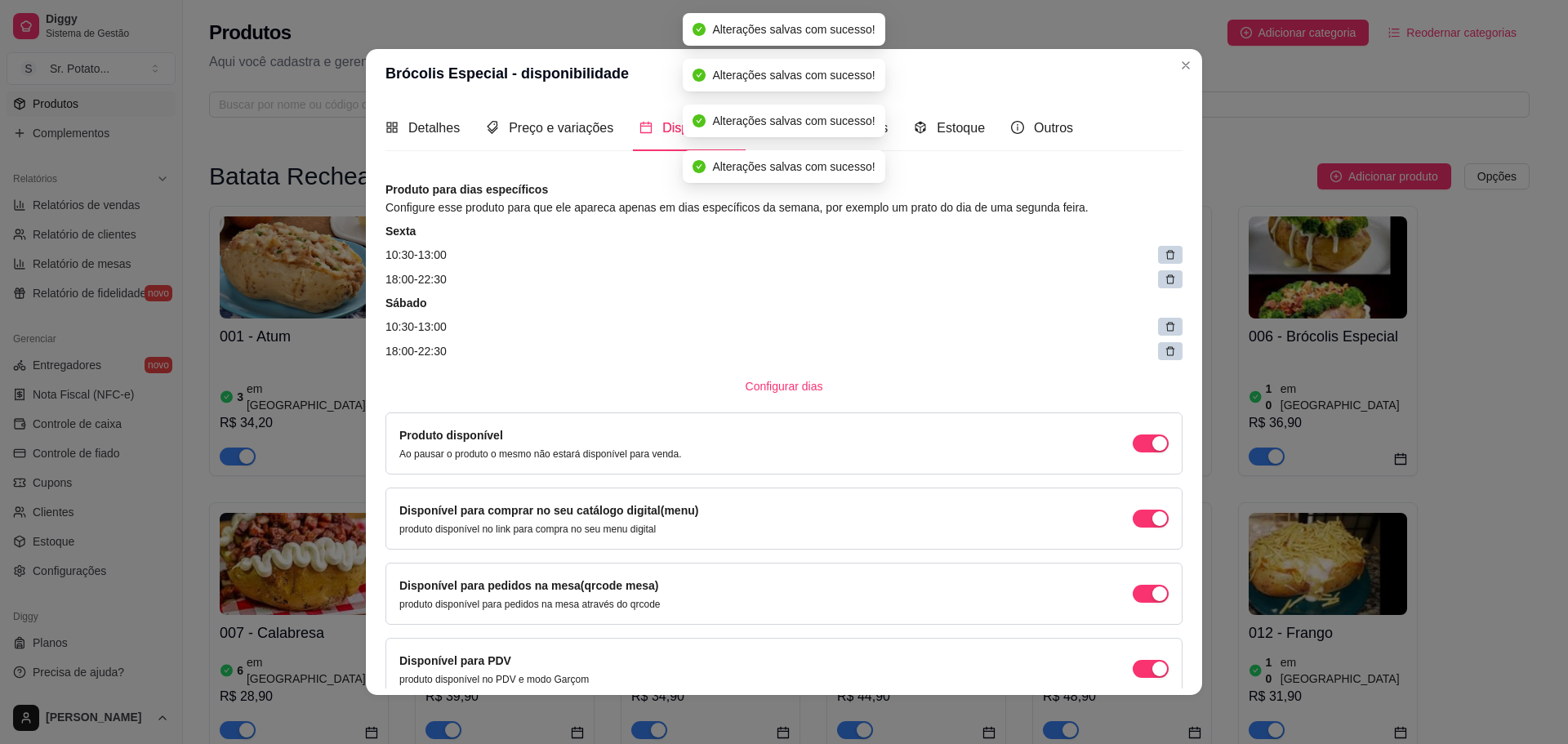
click at [1166, 256] on icon at bounding box center [1170, 256] width 9 height 9
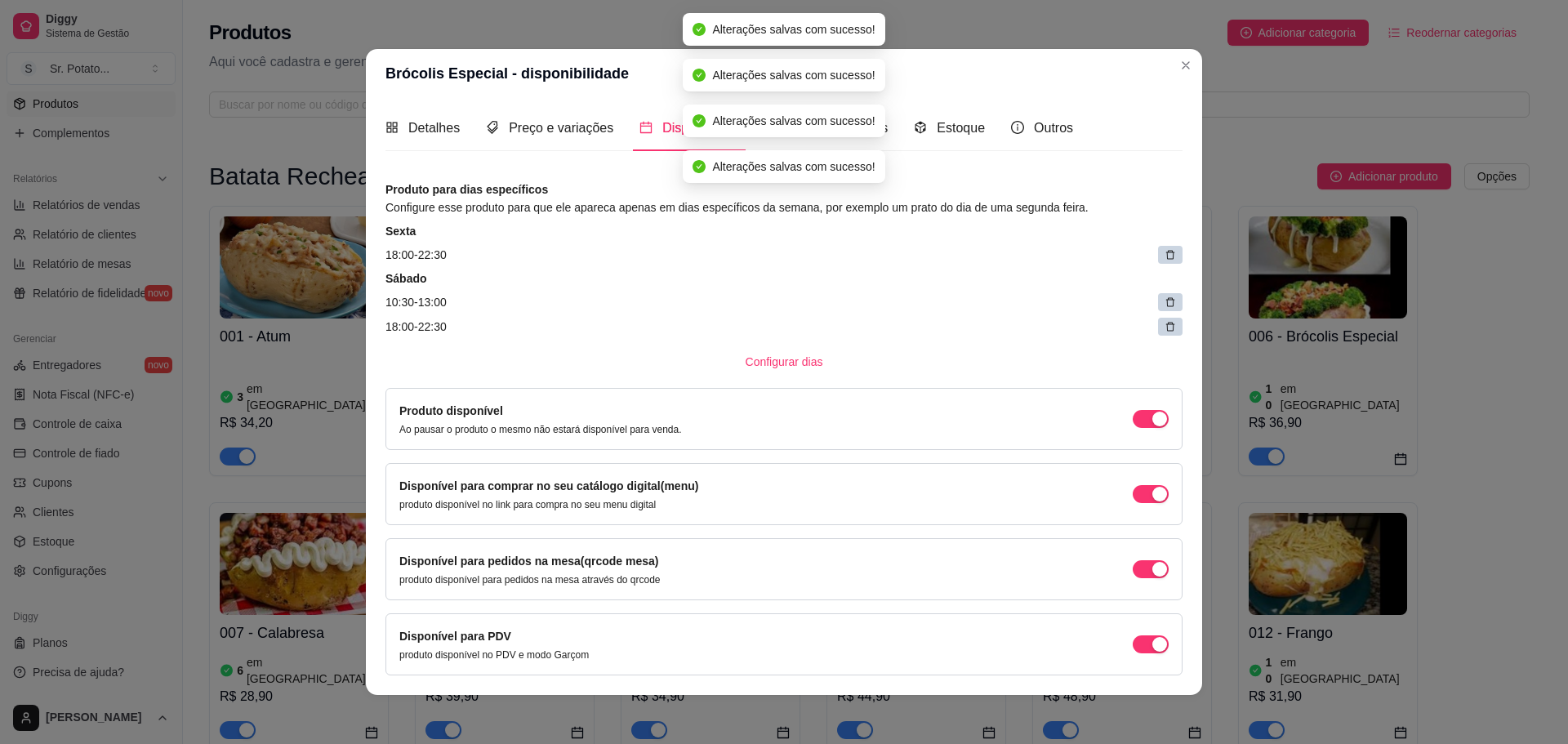
click at [1166, 256] on icon at bounding box center [1170, 256] width 9 height 9
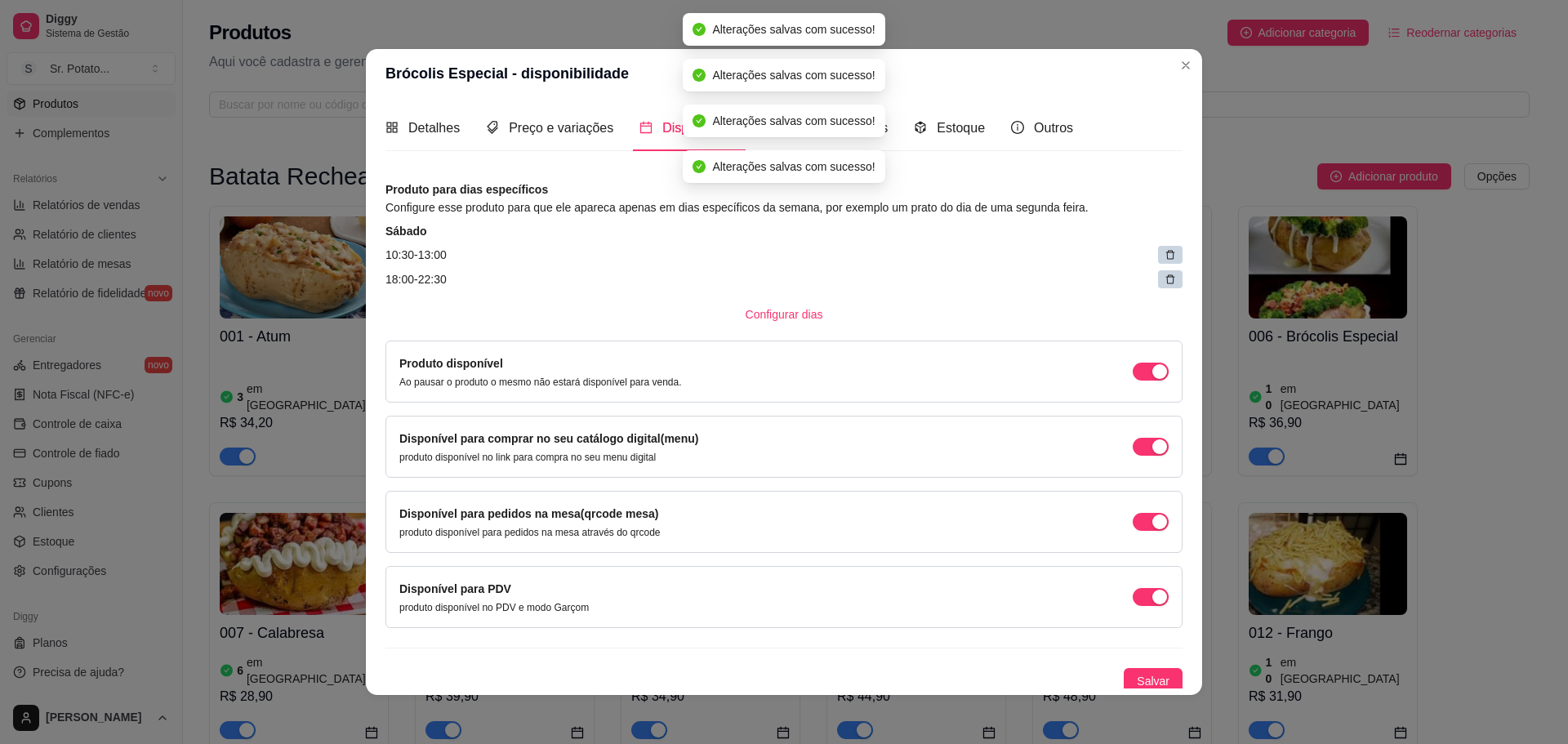
click at [1166, 256] on icon at bounding box center [1170, 256] width 9 height 9
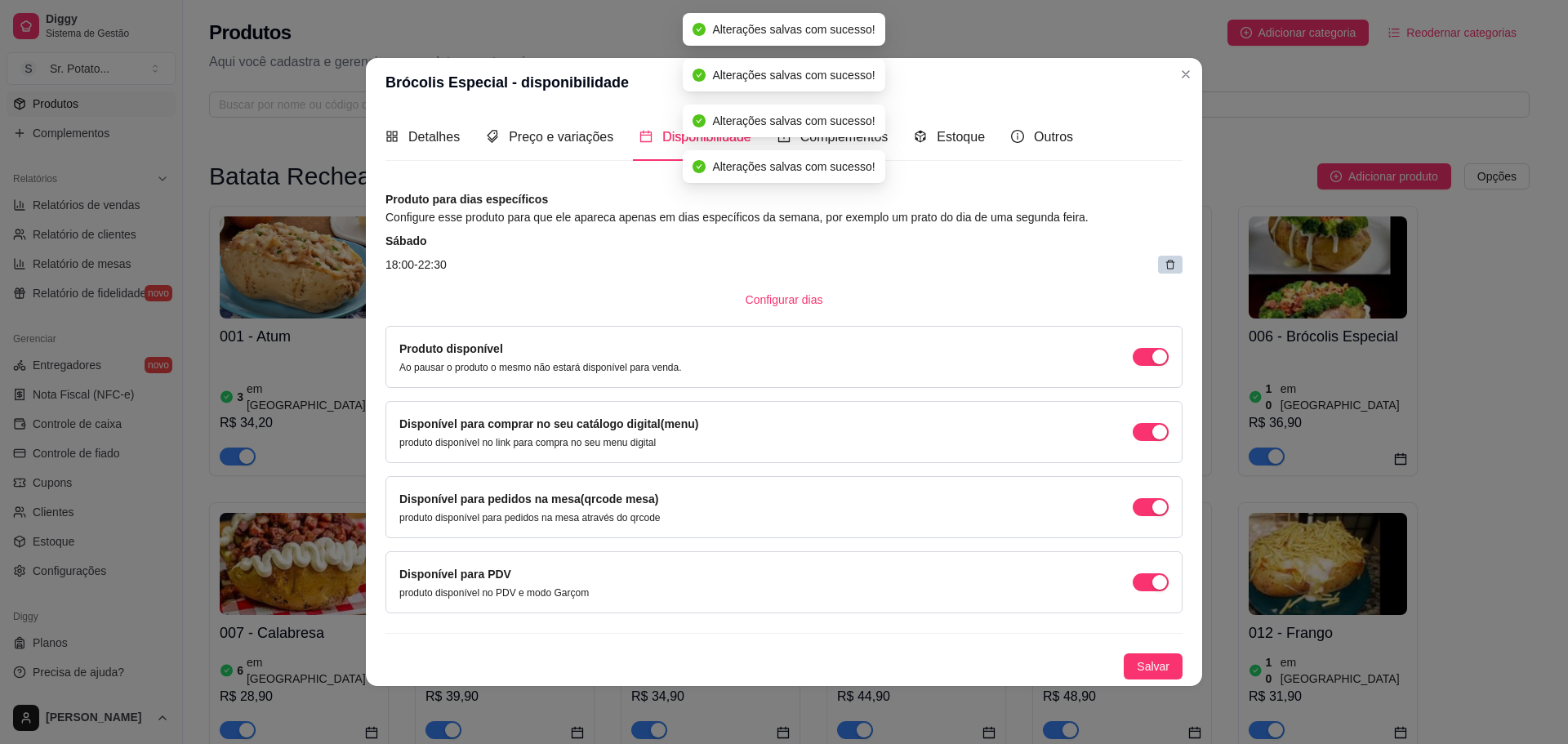
click at [1149, 256] on article "18:00 - 22:30" at bounding box center [784, 264] width 797 height 18
click at [1162, 260] on div at bounding box center [1170, 264] width 24 height 18
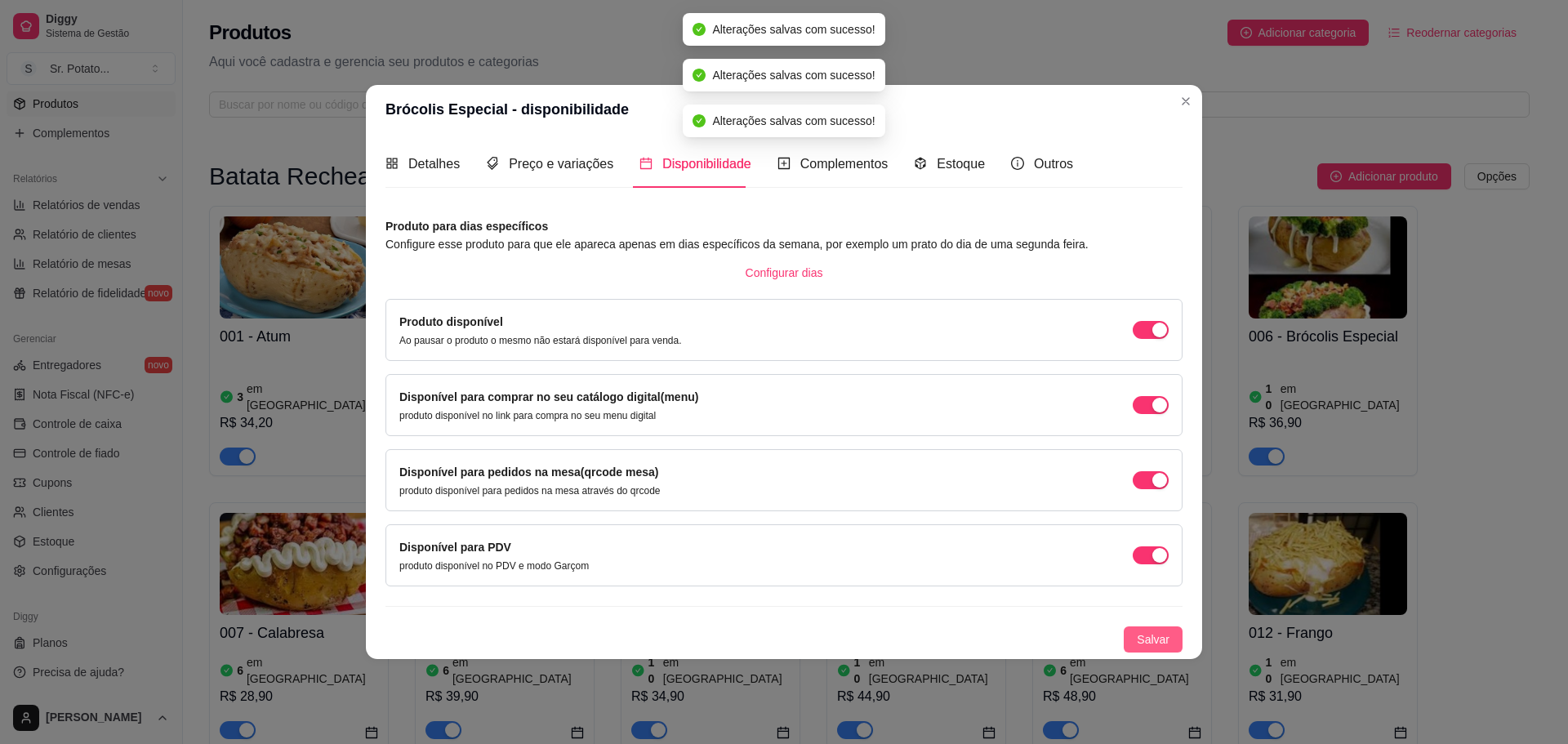
click at [1149, 637] on span "Salvar" at bounding box center [1153, 639] width 32 height 18
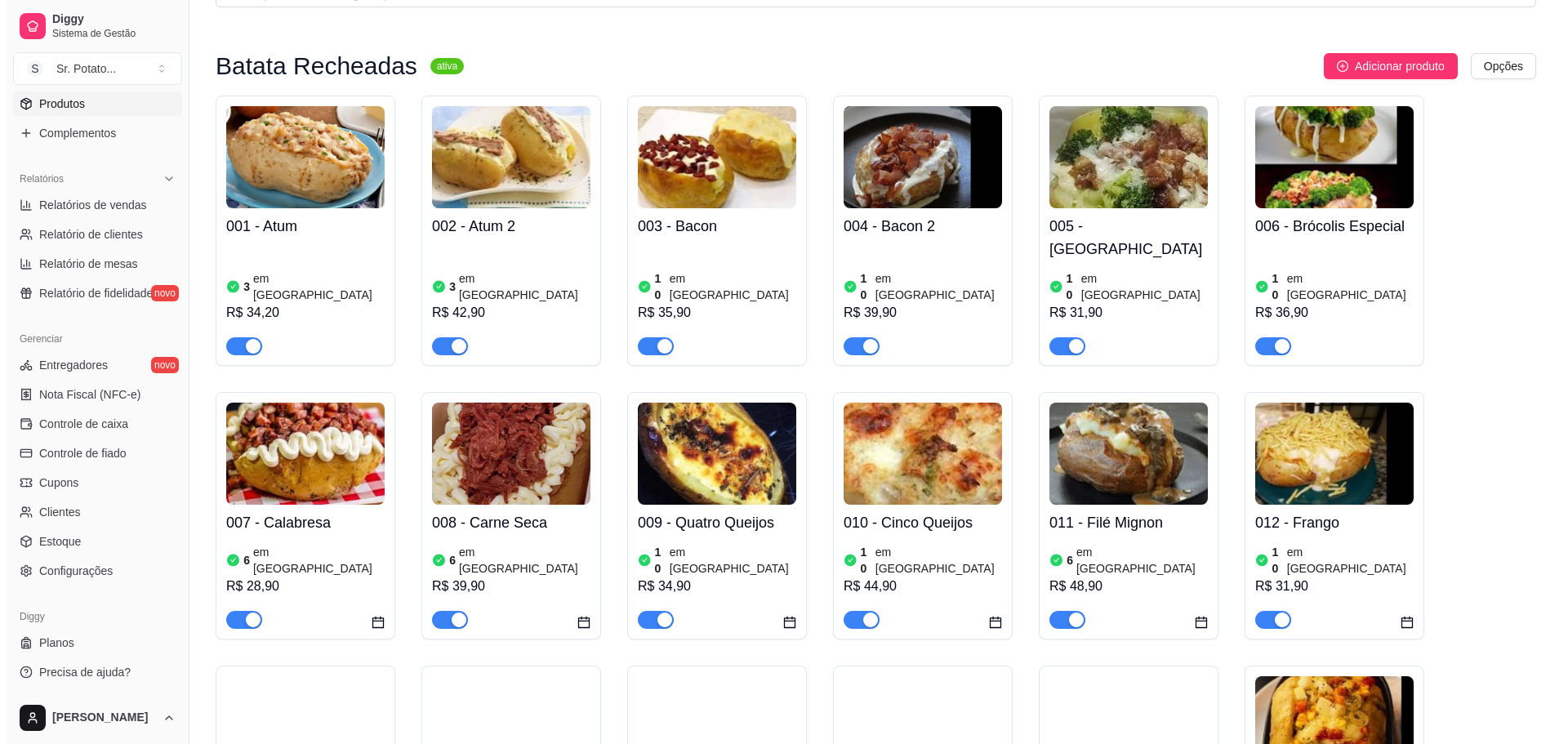
scroll to position [163, 0]
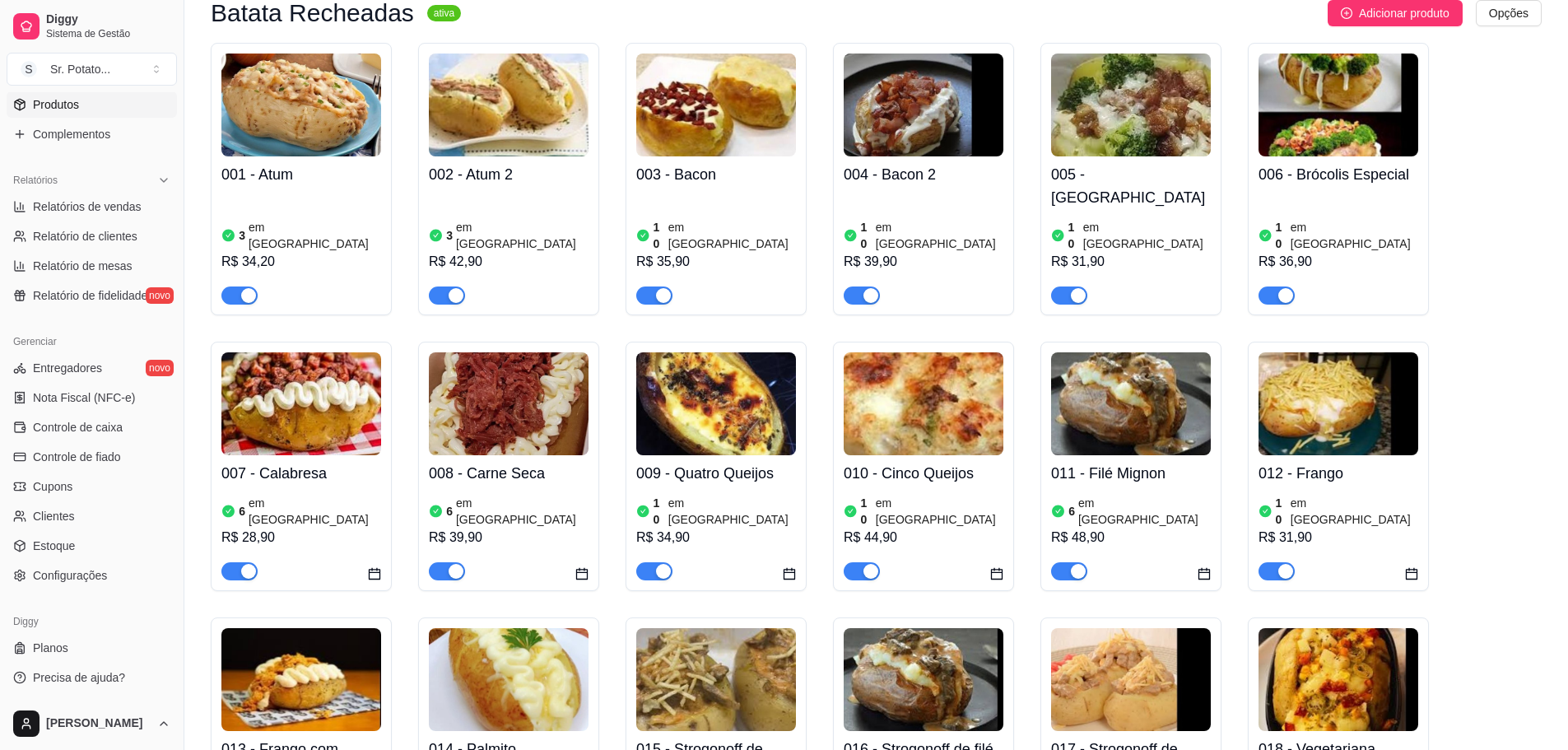
click at [269, 378] on img at bounding box center [301, 404] width 160 height 103
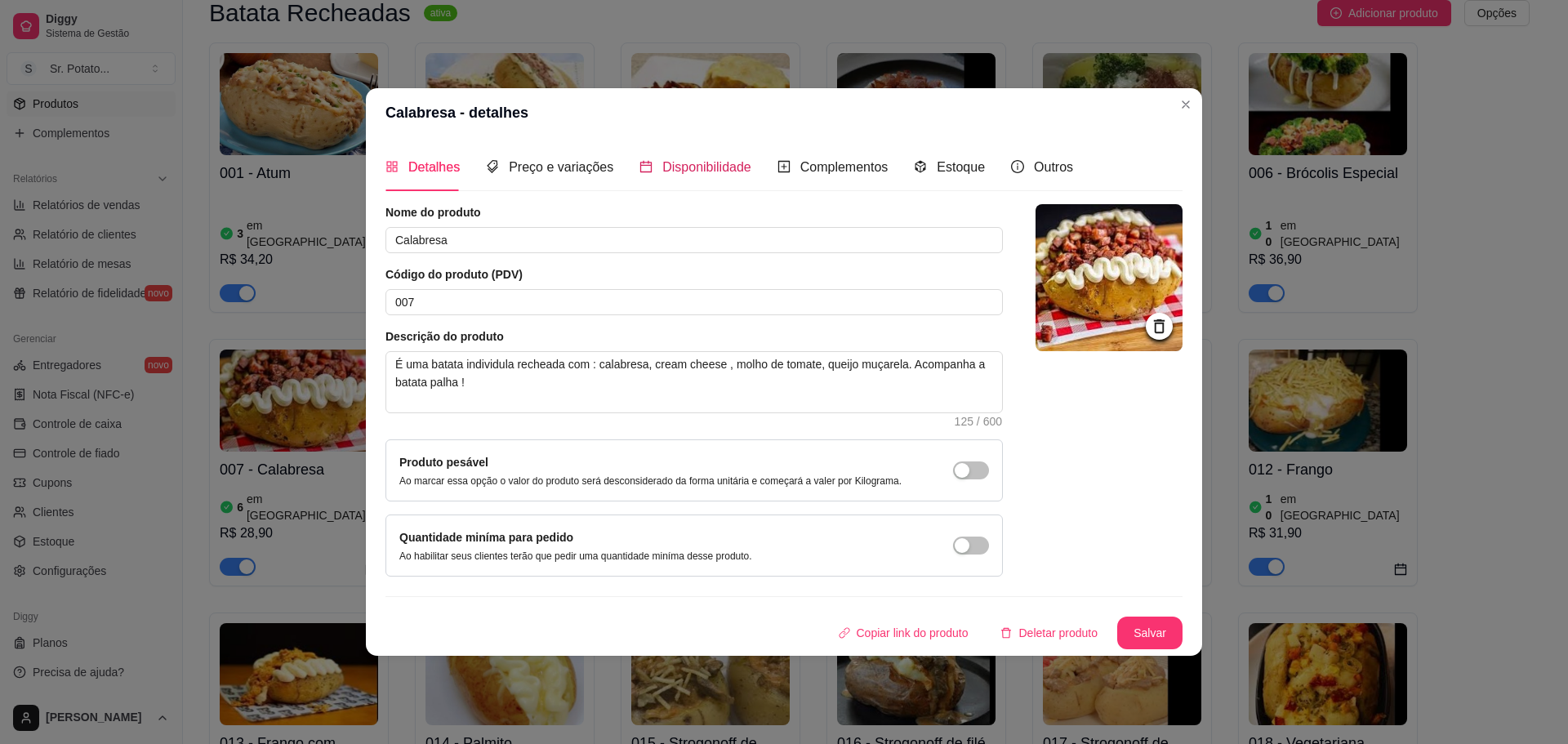
click at [664, 174] on span "Disponibilidade" at bounding box center [706, 167] width 89 height 14
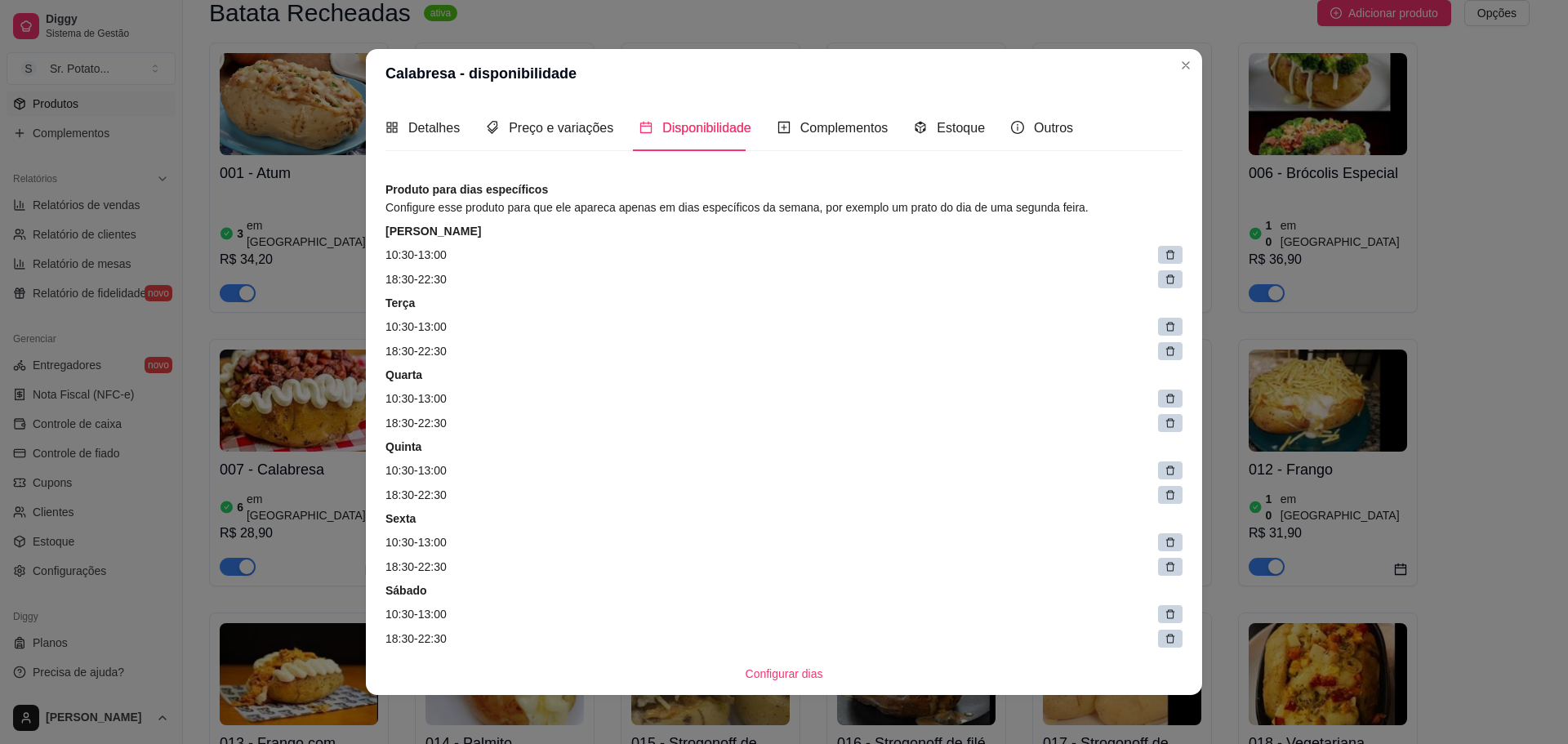
click at [1158, 254] on div at bounding box center [1170, 255] width 24 height 18
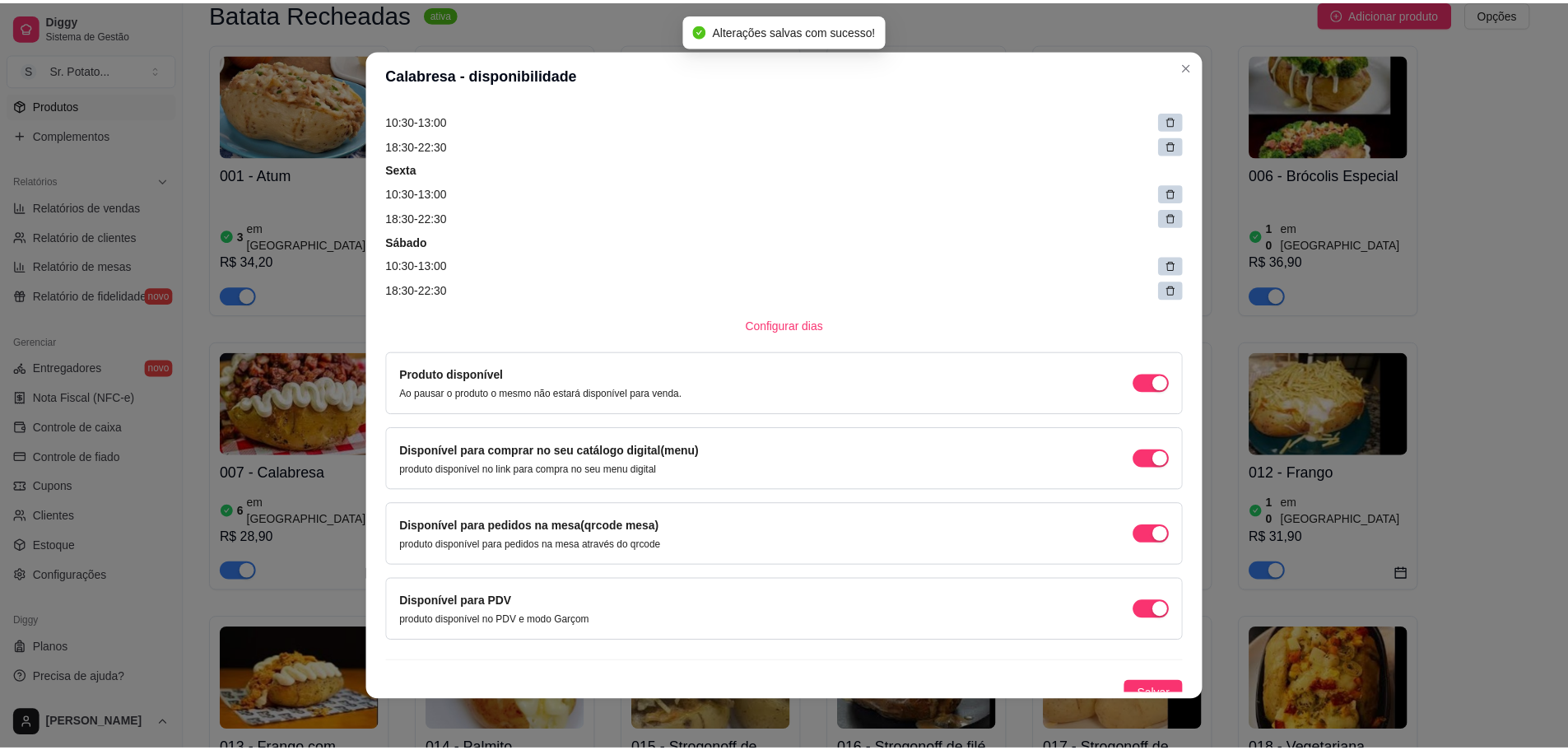
scroll to position [0, 0]
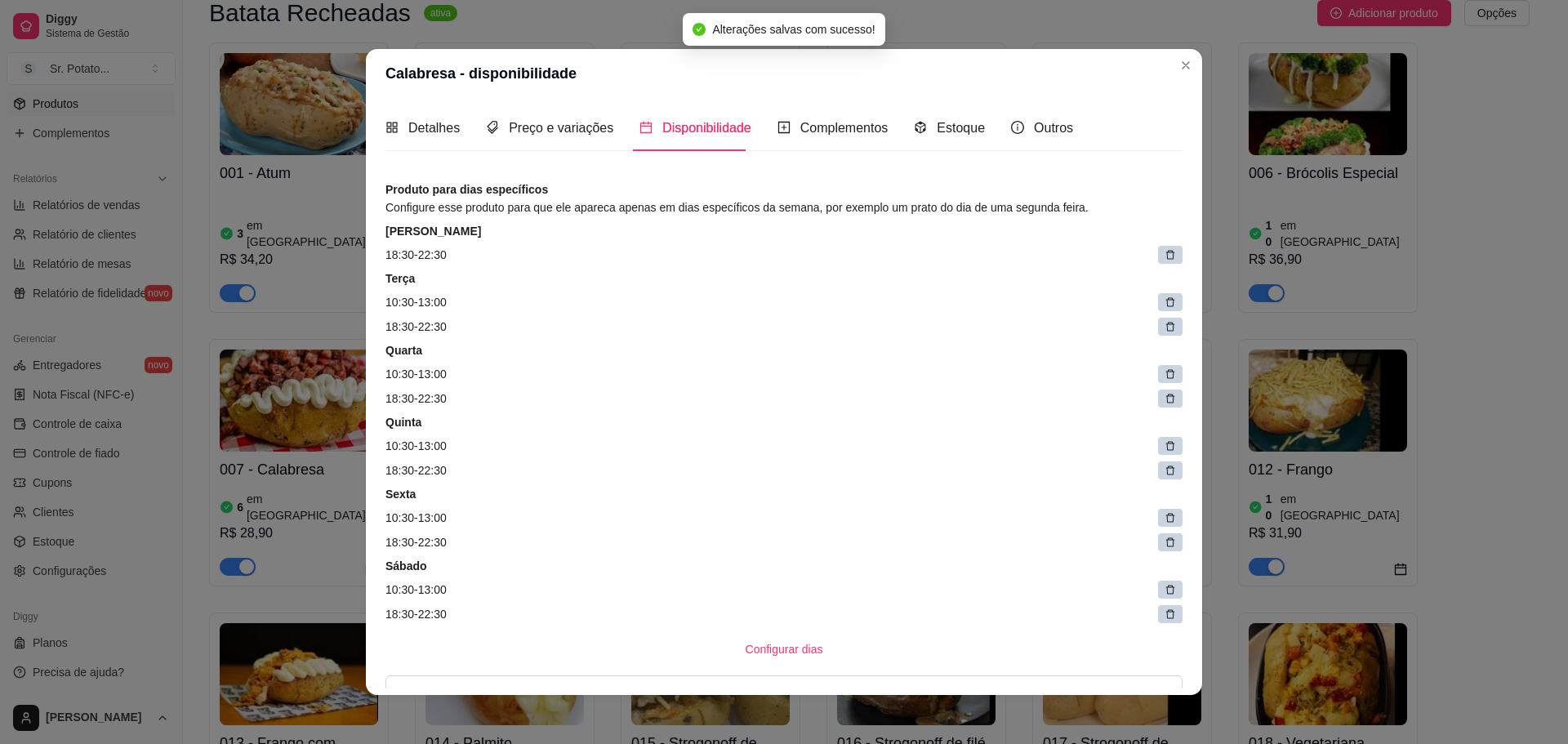
click at [1164, 249] on icon at bounding box center [1169, 255] width 11 height 11
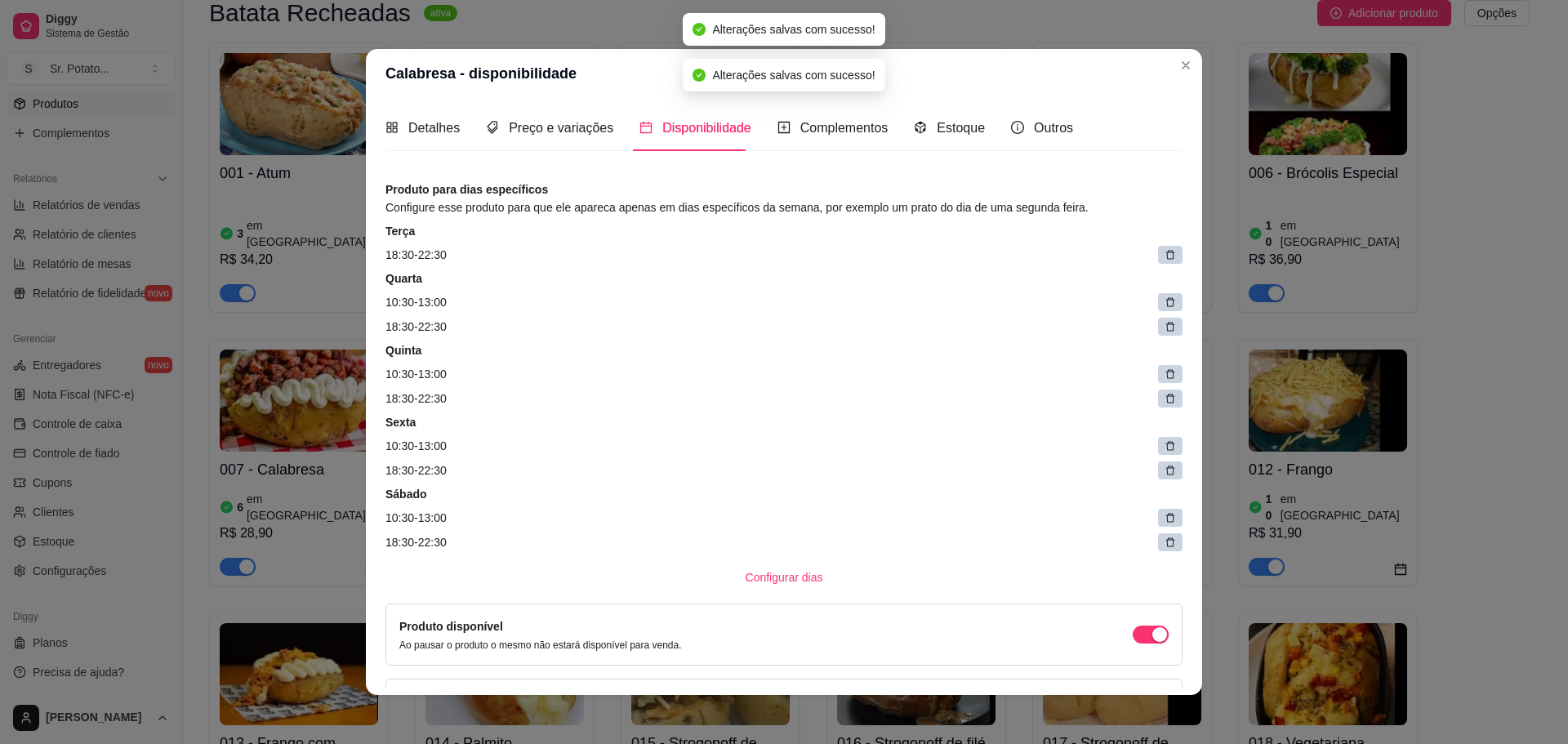
click at [1164, 256] on icon at bounding box center [1169, 255] width 11 height 11
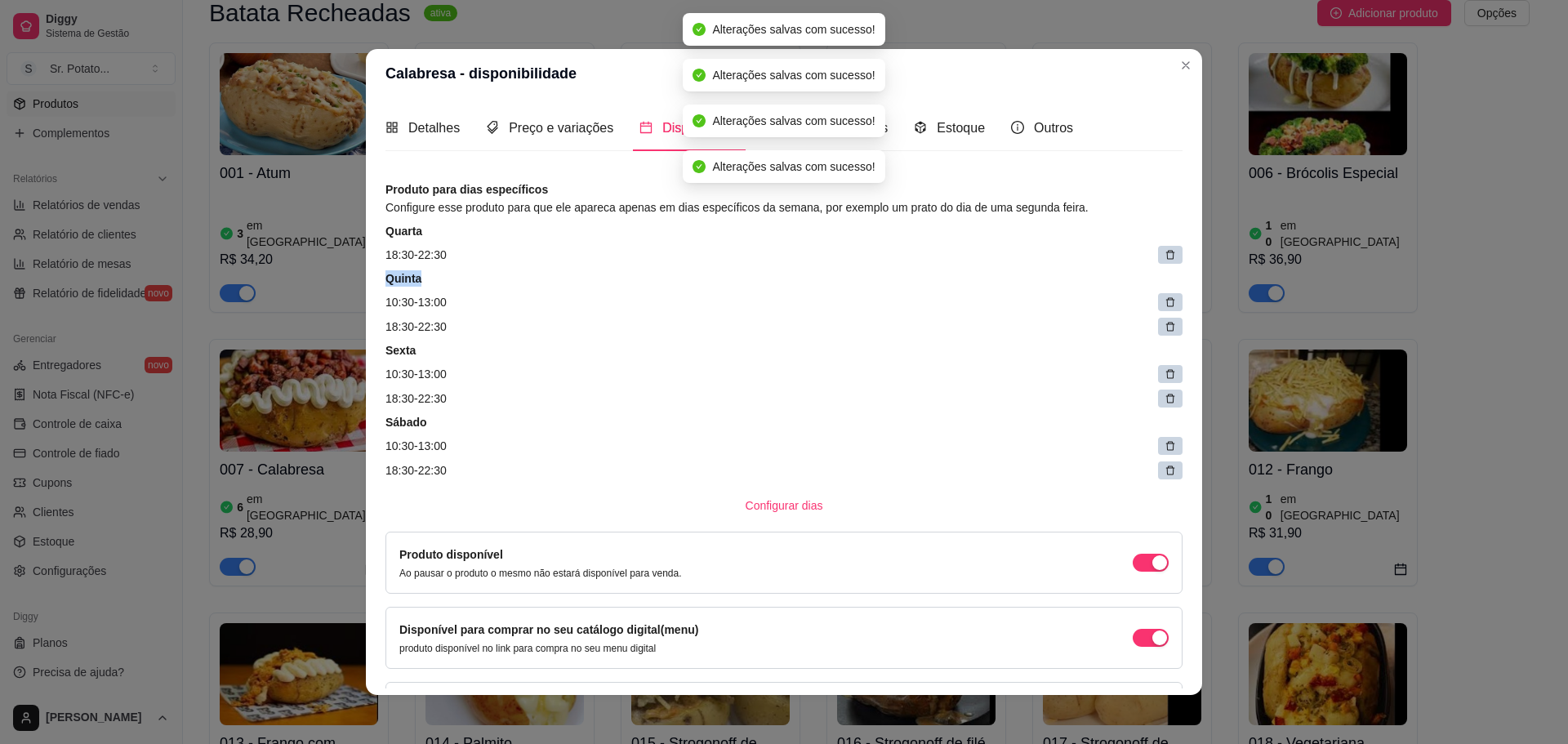
click at [1164, 256] on icon at bounding box center [1169, 255] width 11 height 11
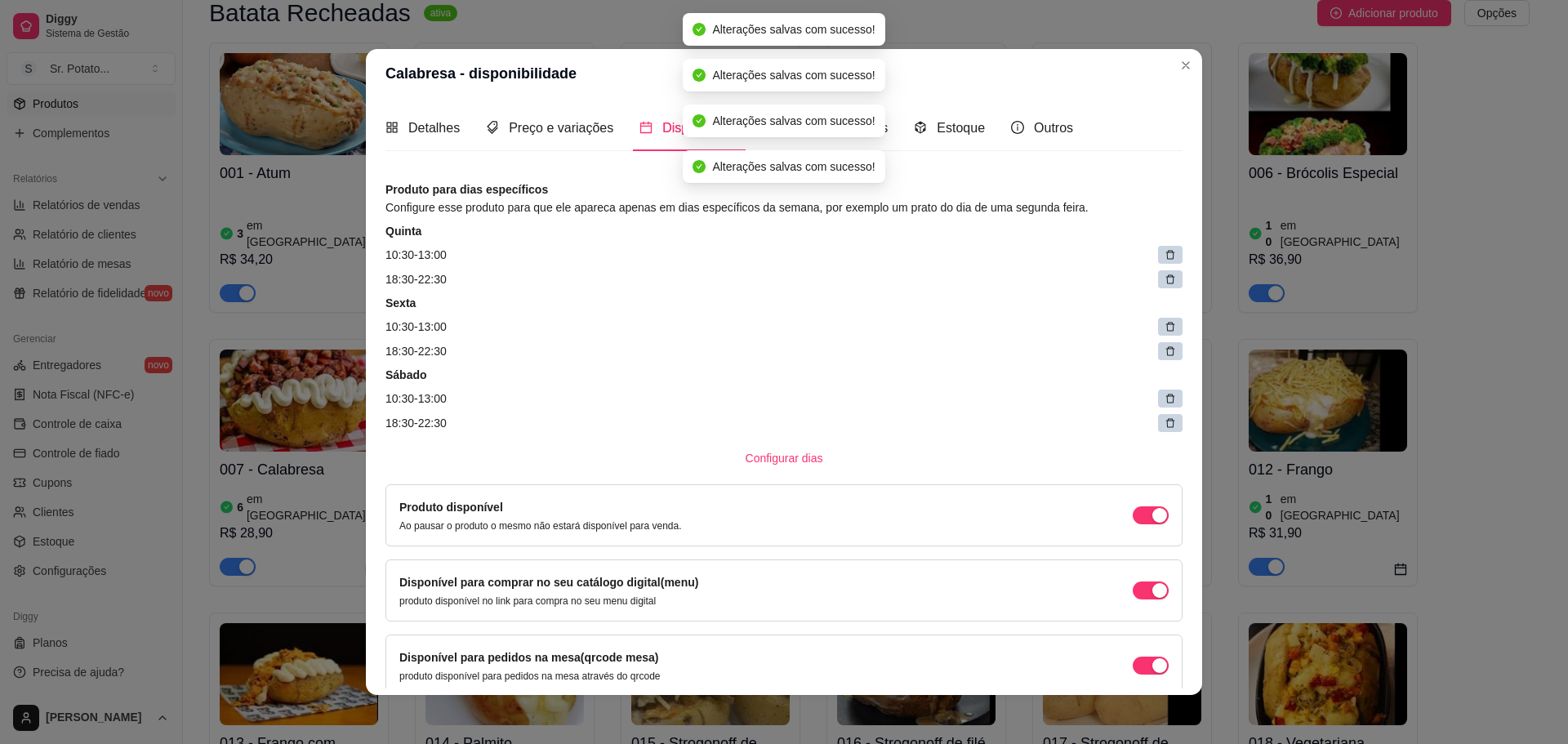
click at [1164, 256] on icon at bounding box center [1169, 255] width 11 height 11
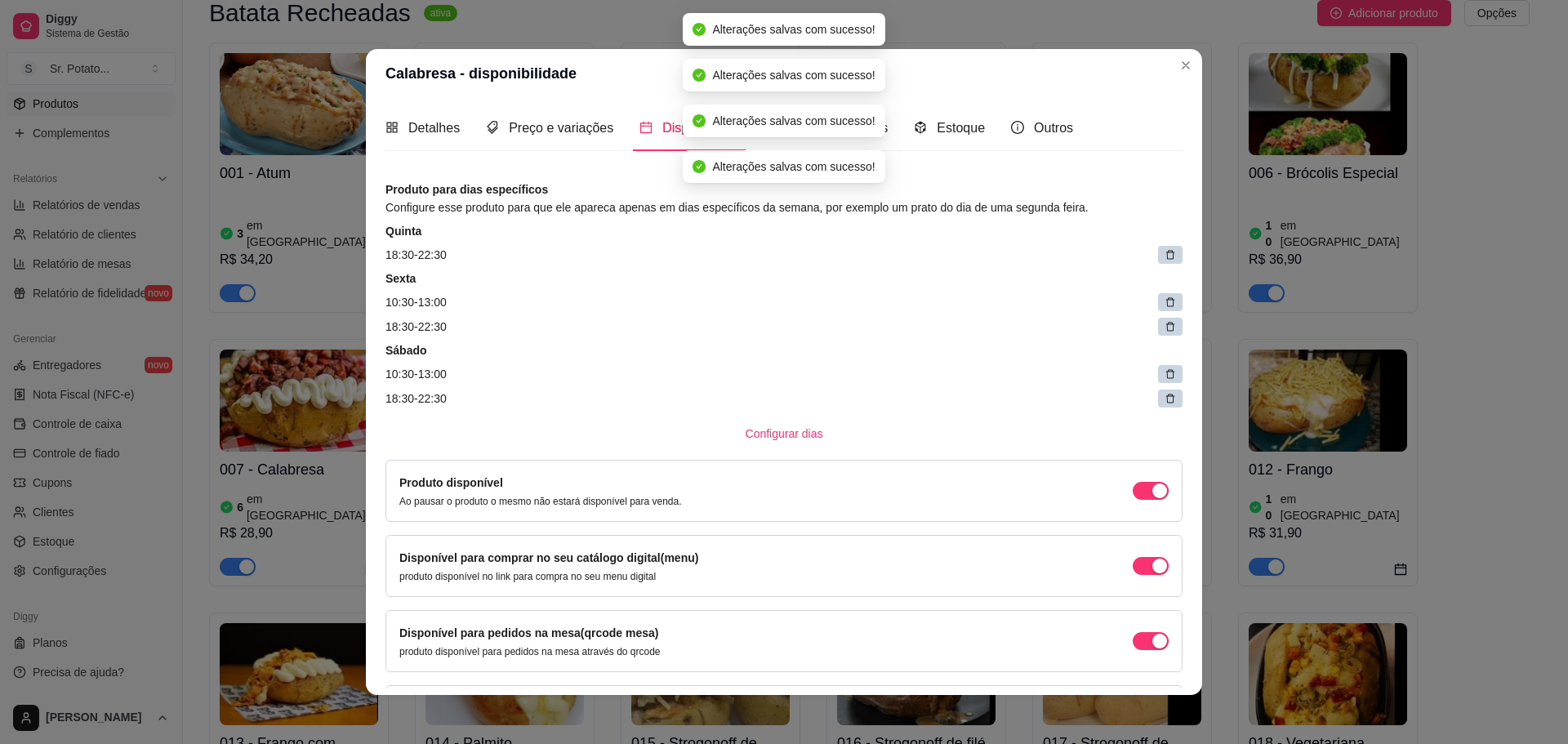
click at [1164, 256] on icon at bounding box center [1169, 255] width 11 height 11
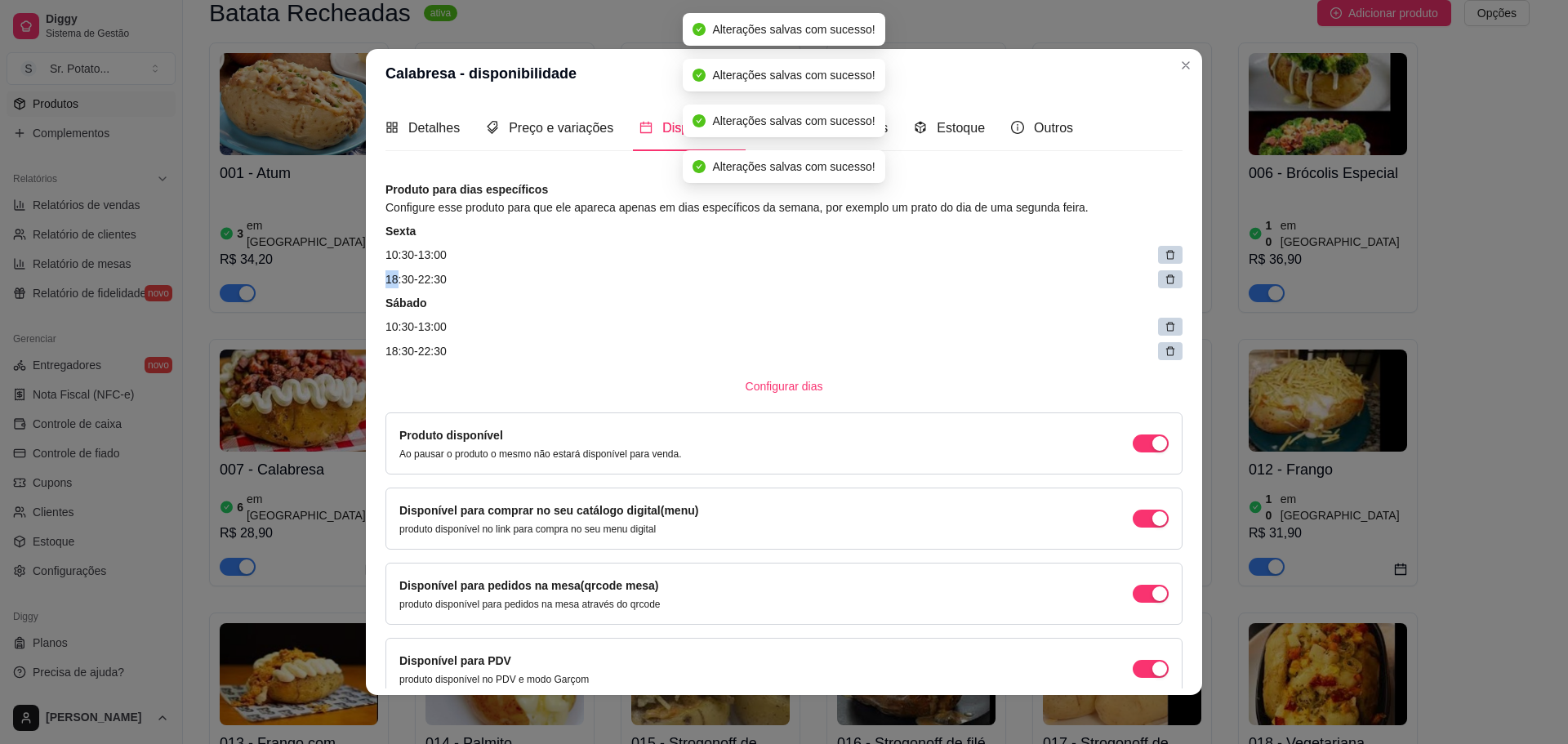
click at [1164, 256] on icon at bounding box center [1169, 255] width 11 height 11
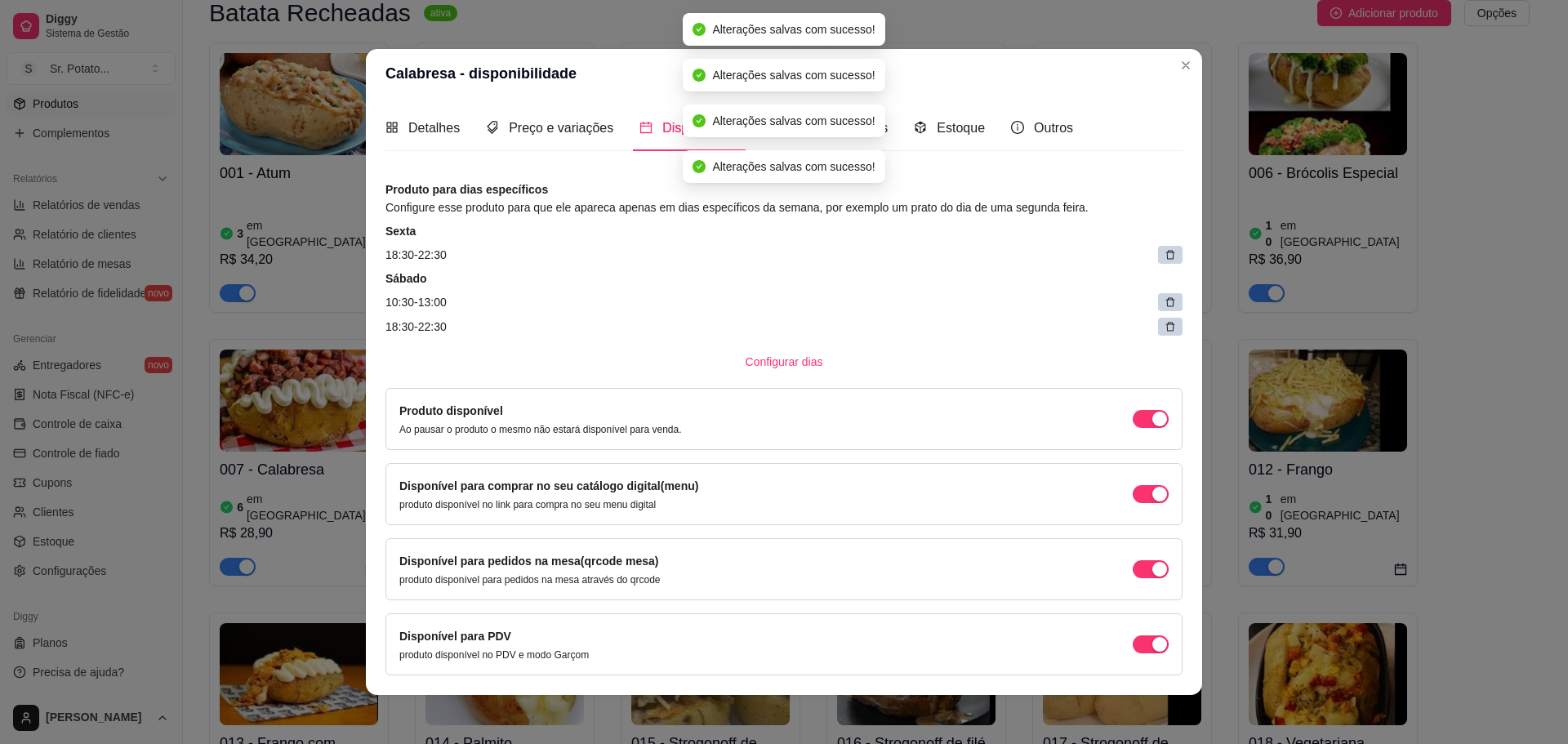
click at [1164, 256] on icon at bounding box center [1169, 255] width 11 height 11
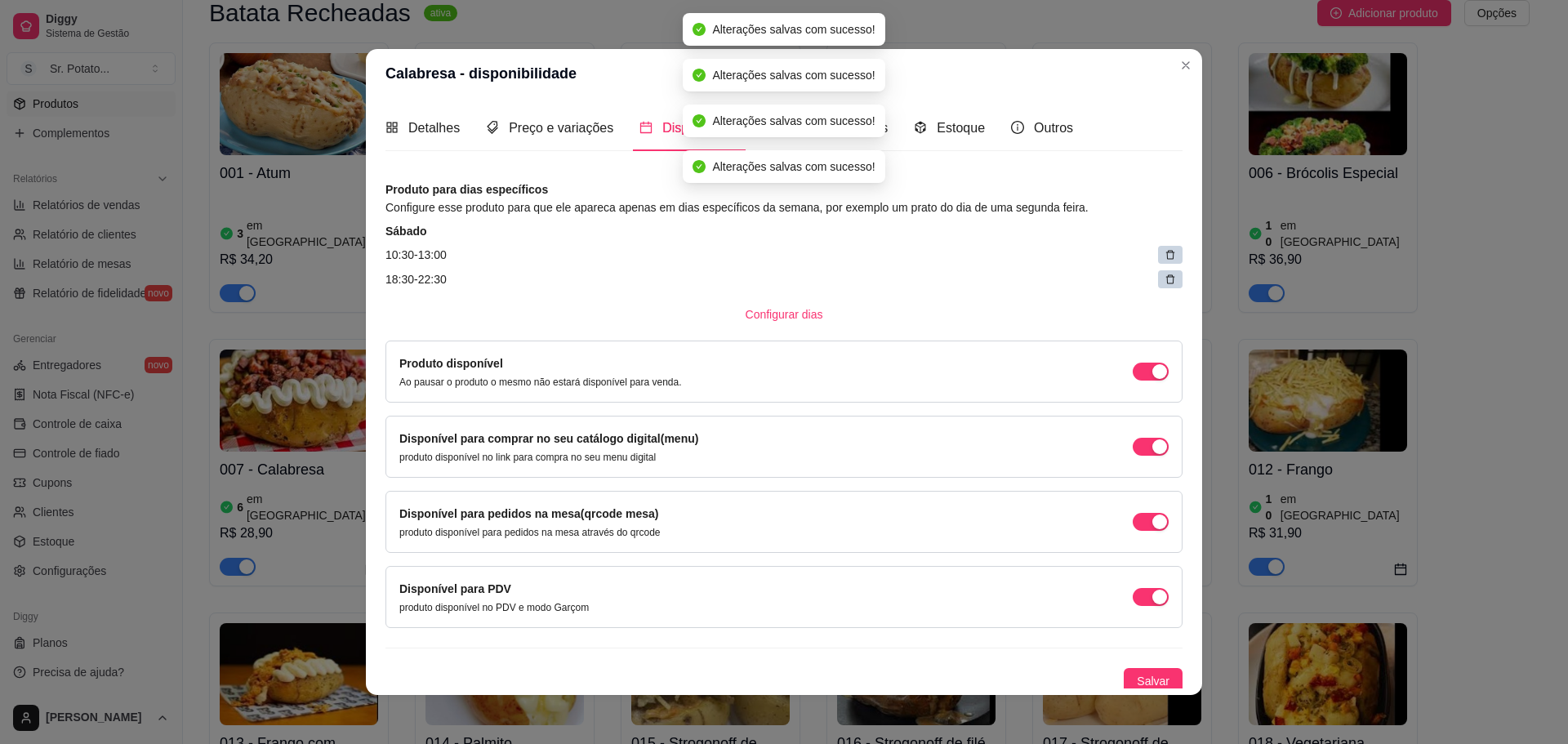
click at [1164, 256] on icon at bounding box center [1169, 255] width 11 height 11
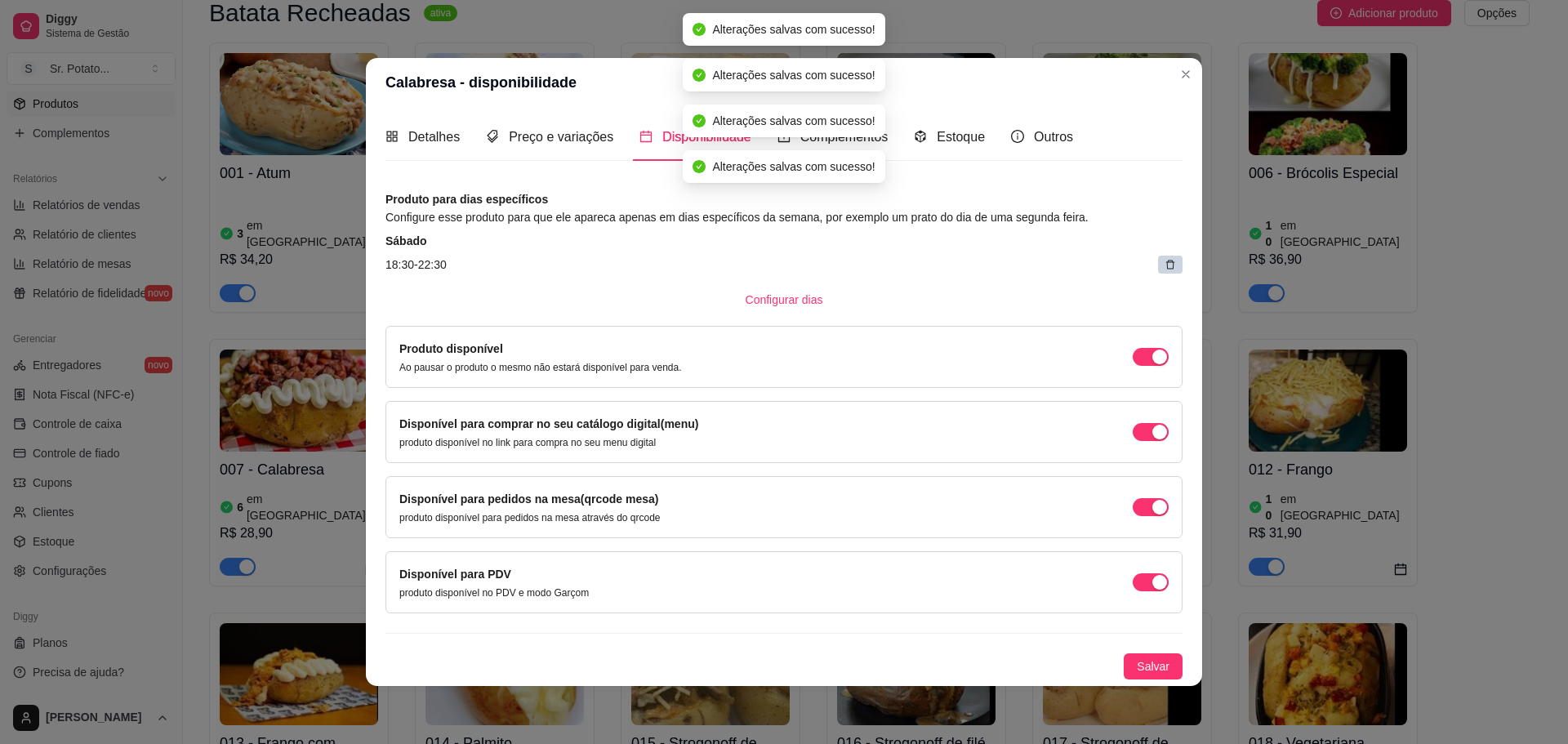
click at [1153, 256] on article "18:30 - 22:30" at bounding box center [784, 264] width 797 height 18
click at [1162, 263] on div at bounding box center [1170, 264] width 24 height 18
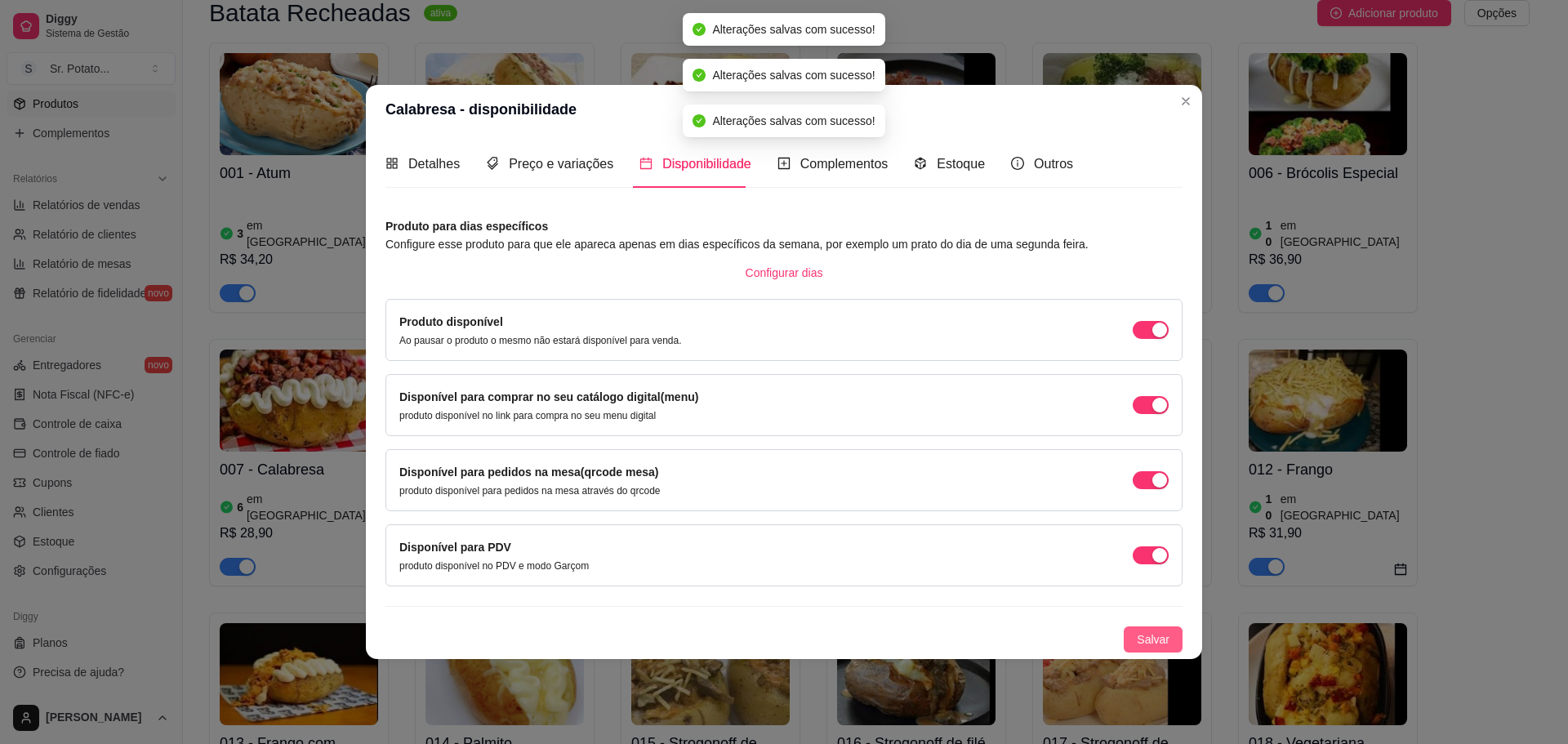
click at [1148, 634] on span "Salvar" at bounding box center [1153, 639] width 32 height 18
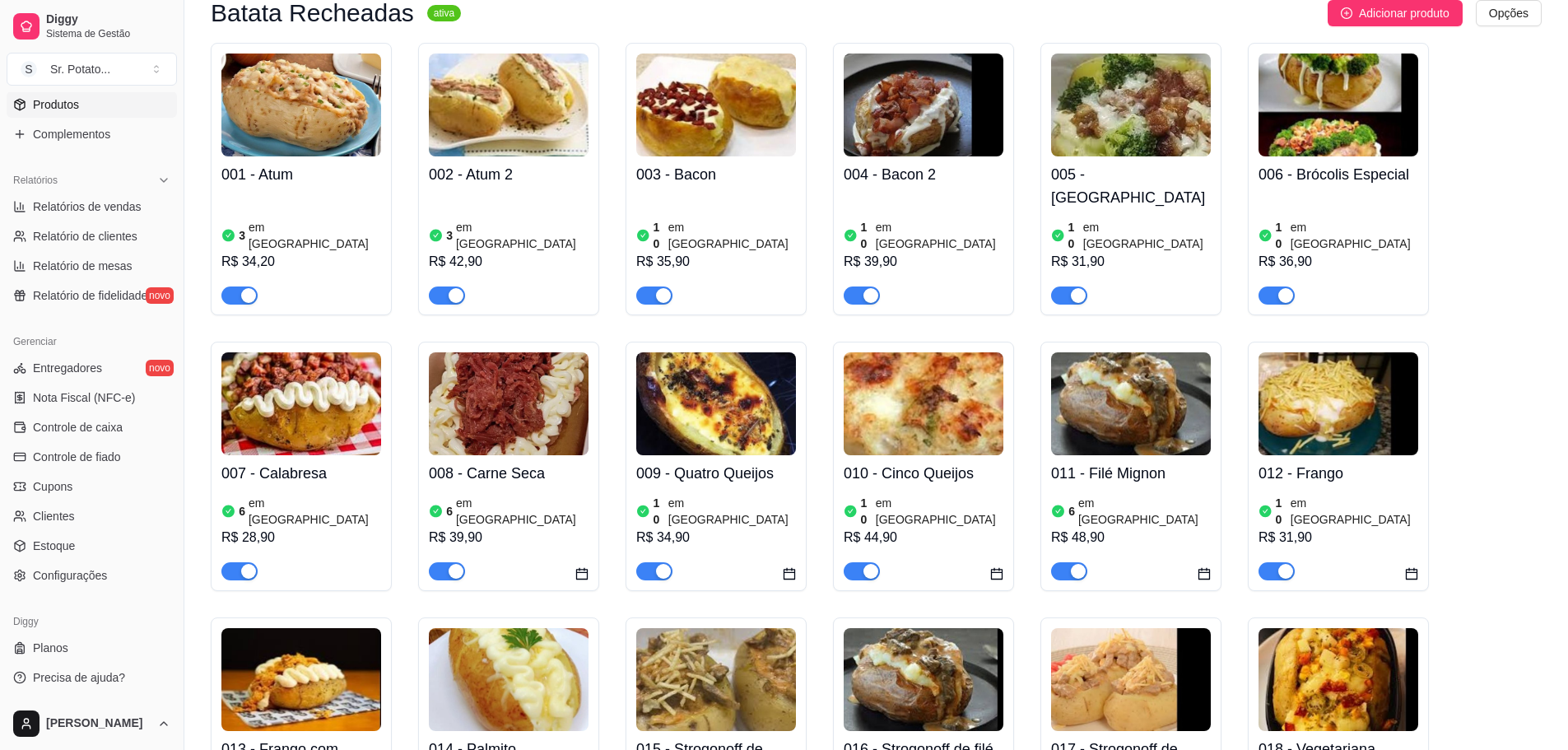
click at [479, 386] on img at bounding box center [509, 404] width 160 height 103
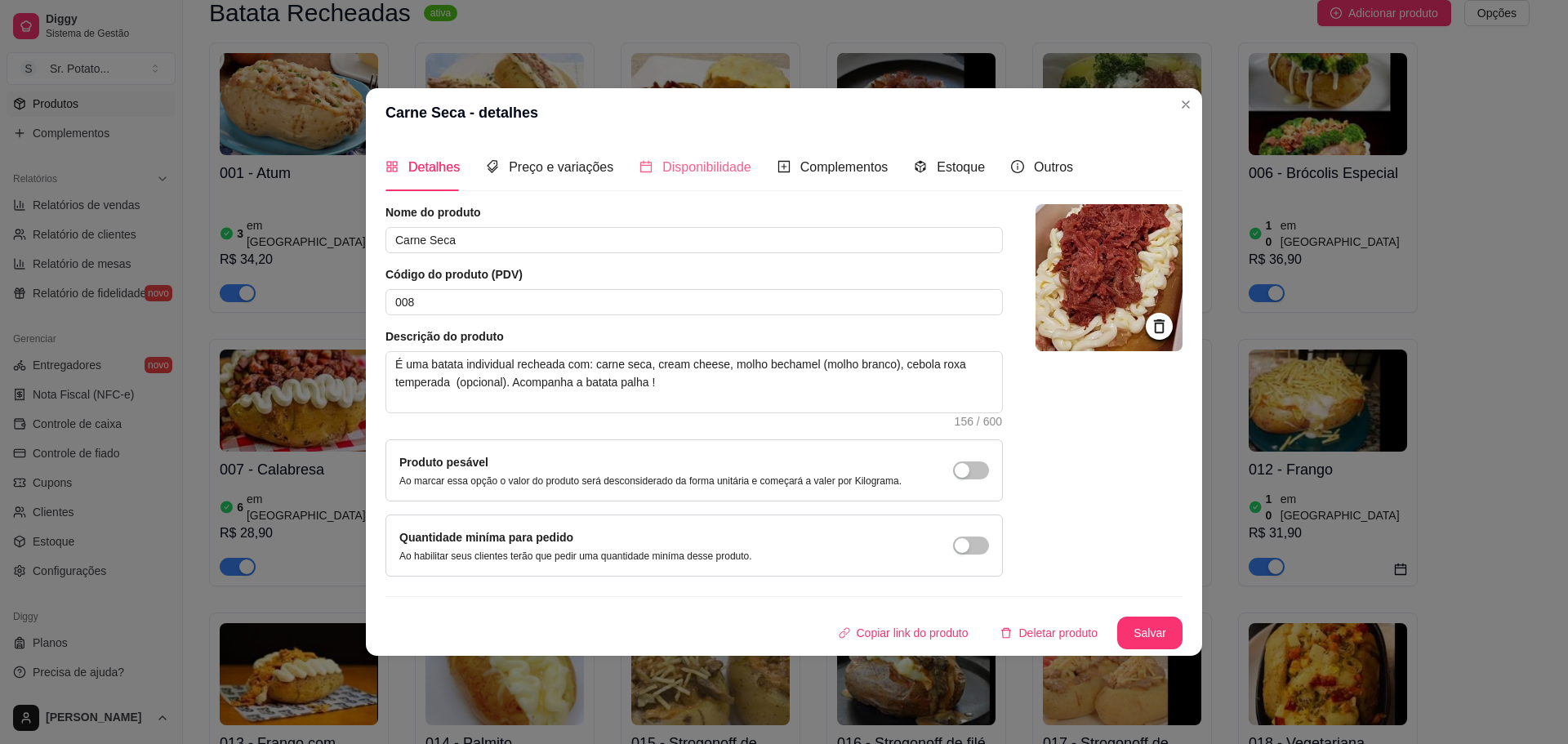
click at [721, 186] on div "Disponibilidade" at bounding box center [695, 167] width 112 height 46
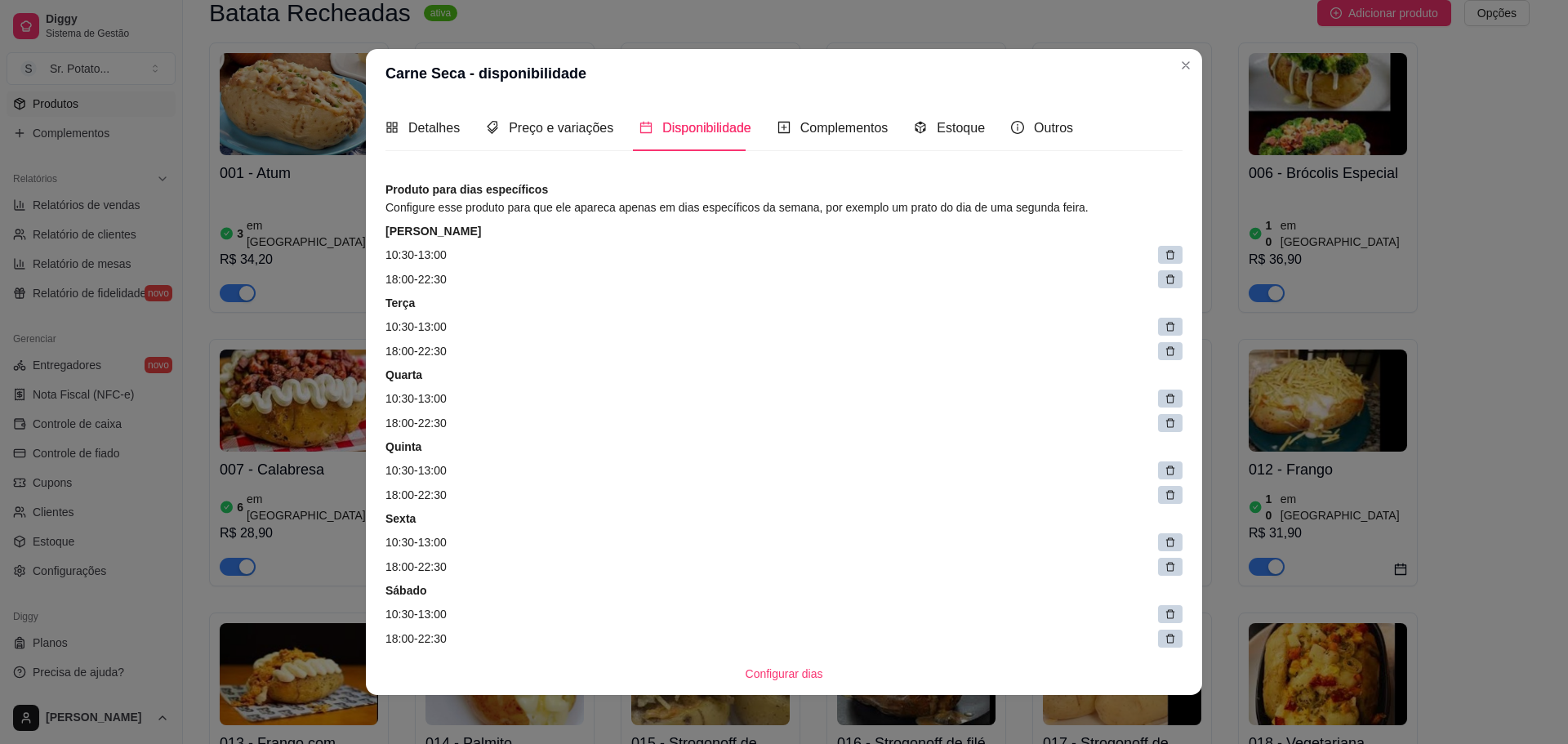
click at [1166, 252] on icon at bounding box center [1170, 256] width 9 height 9
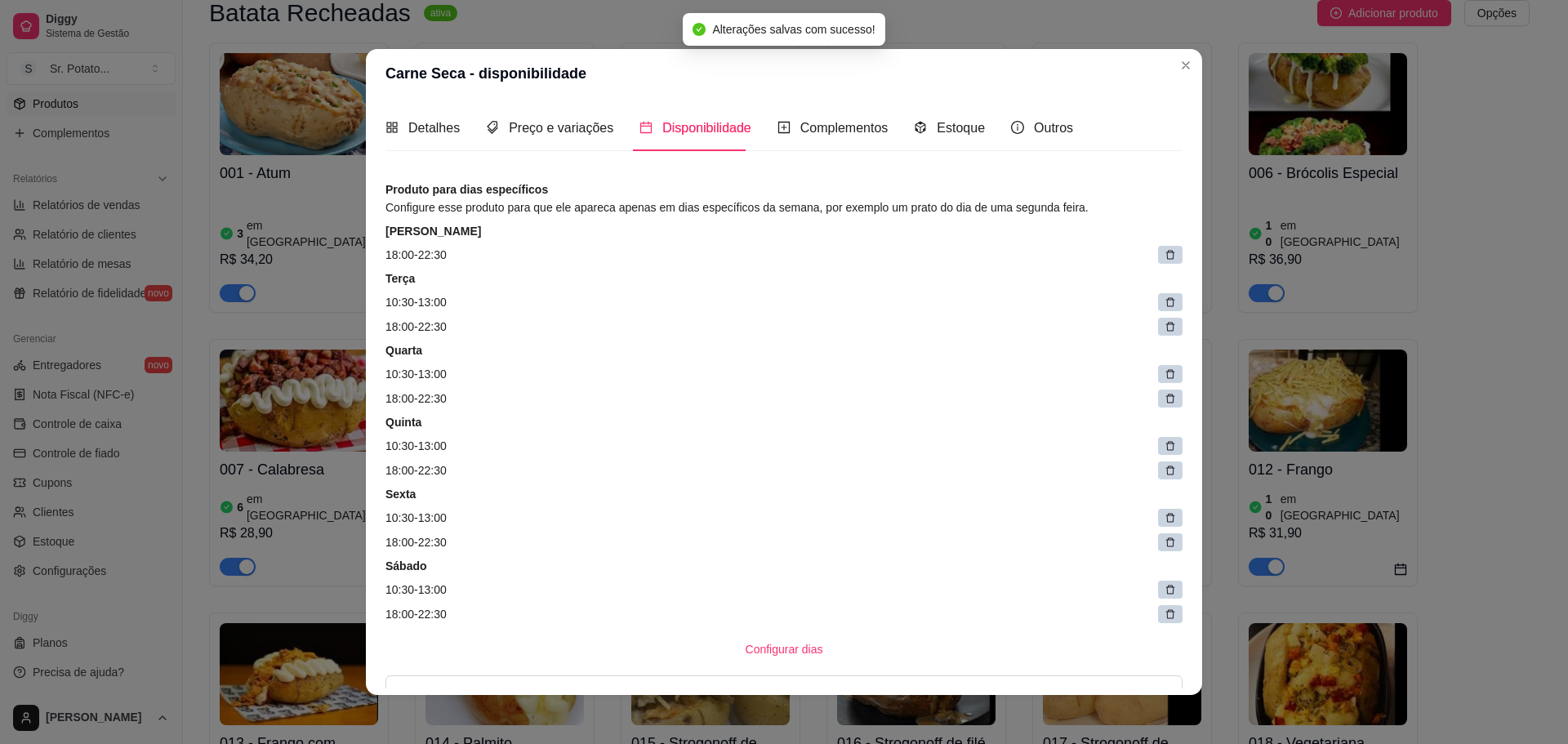
click at [1164, 256] on icon at bounding box center [1169, 255] width 11 height 11
click at [1163, 256] on span at bounding box center [1175, 256] width 23 height 23
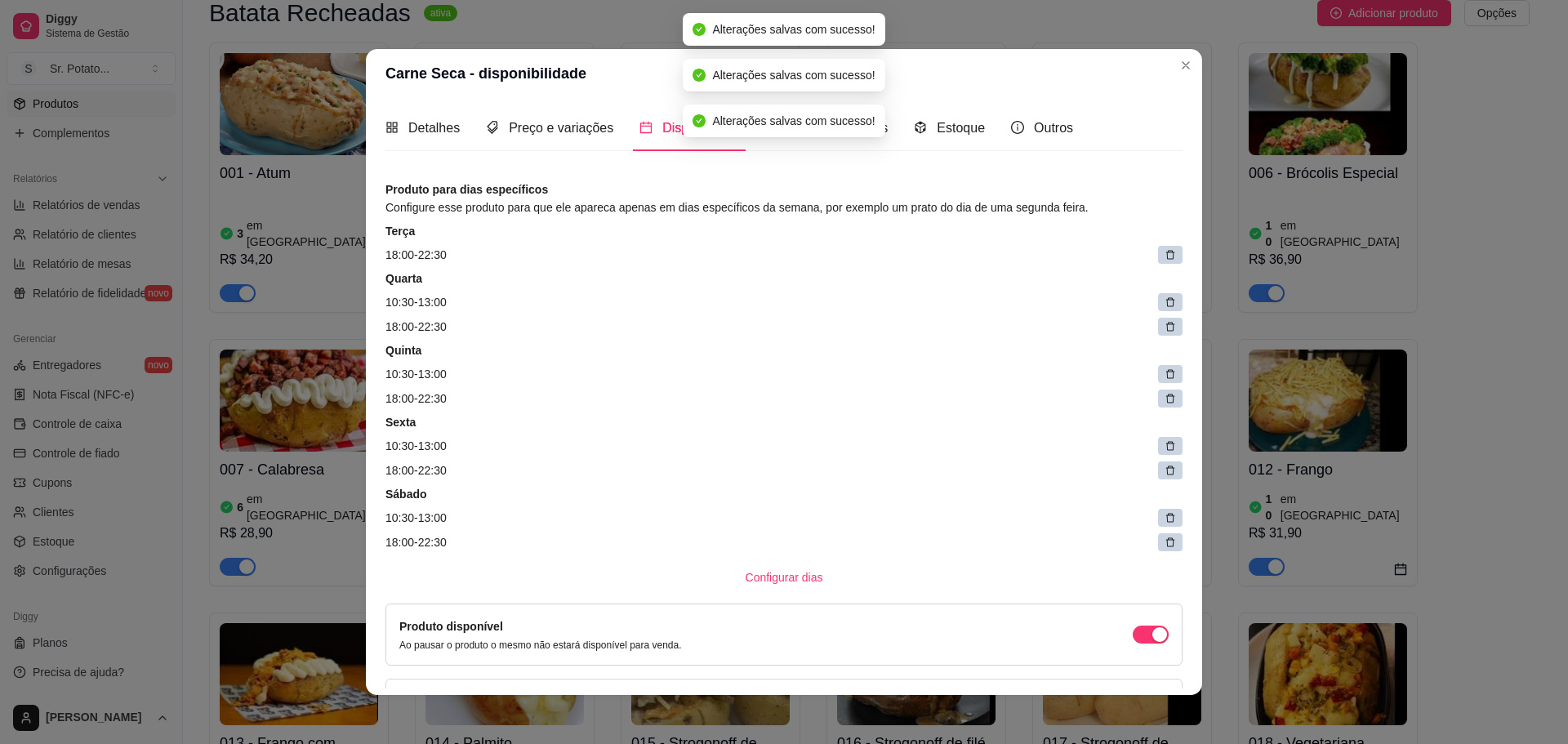
click at [1164, 256] on icon at bounding box center [1169, 255] width 11 height 11
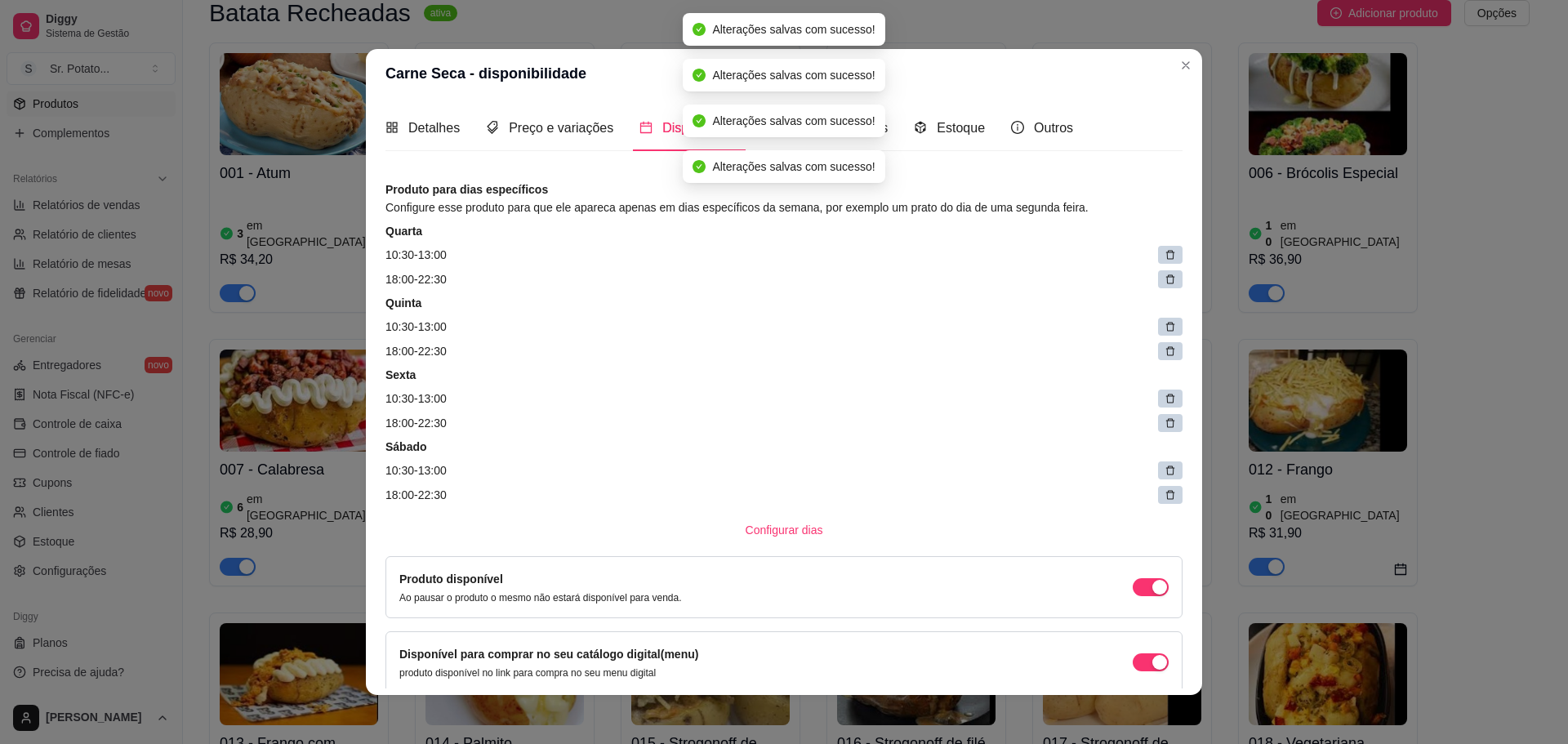
click at [1164, 256] on icon at bounding box center [1169, 255] width 11 height 11
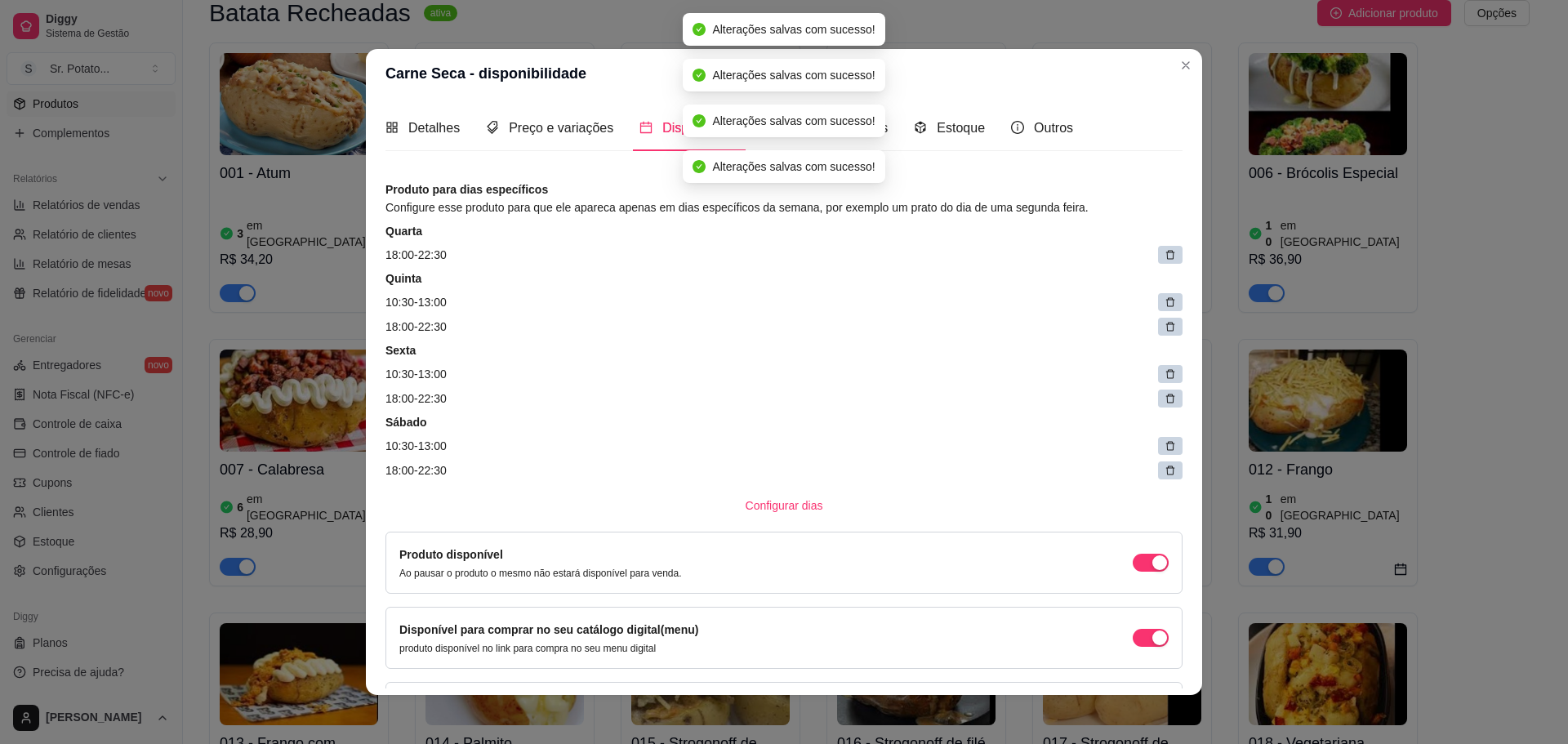
click at [1164, 256] on icon at bounding box center [1169, 255] width 11 height 11
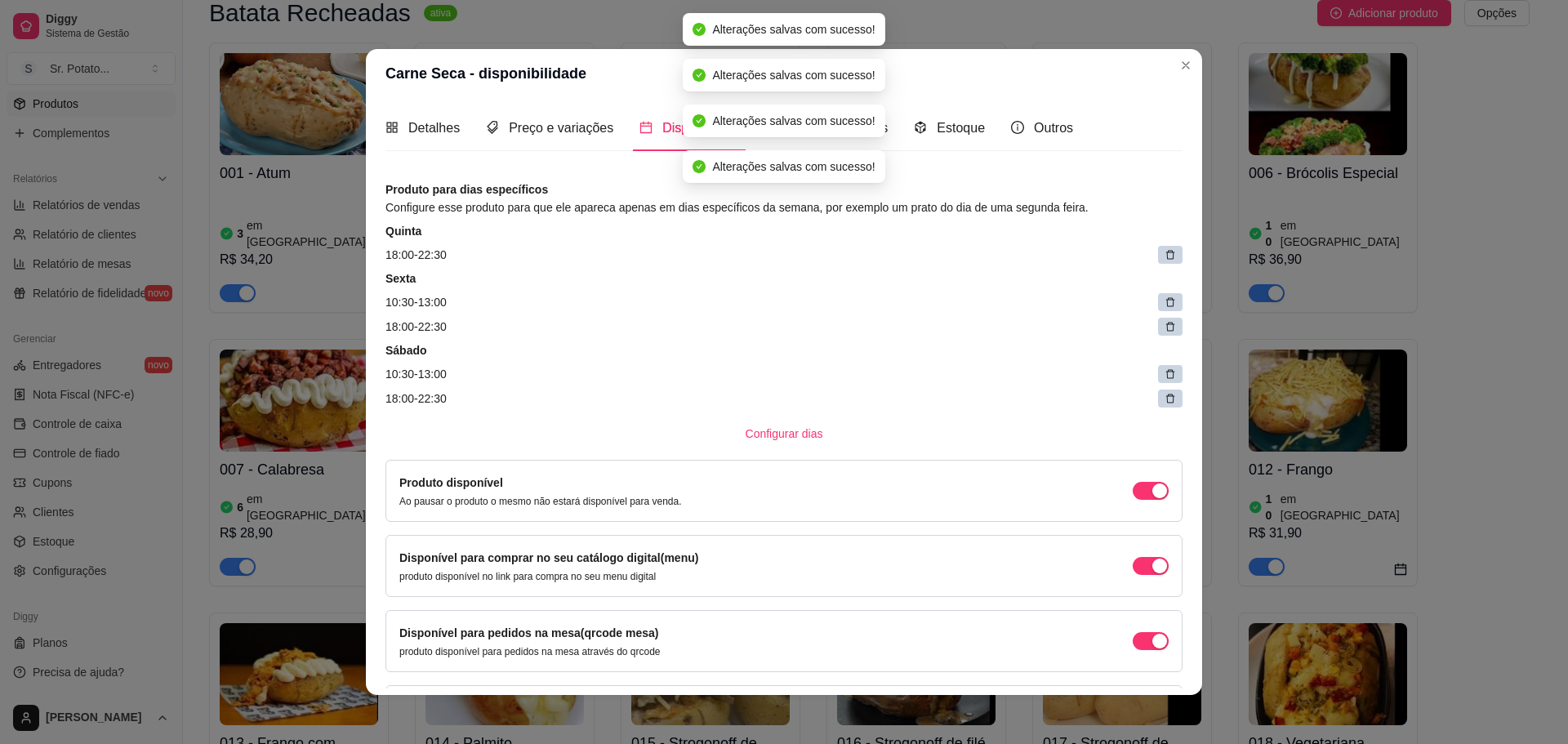
click at [1164, 256] on icon at bounding box center [1169, 255] width 11 height 11
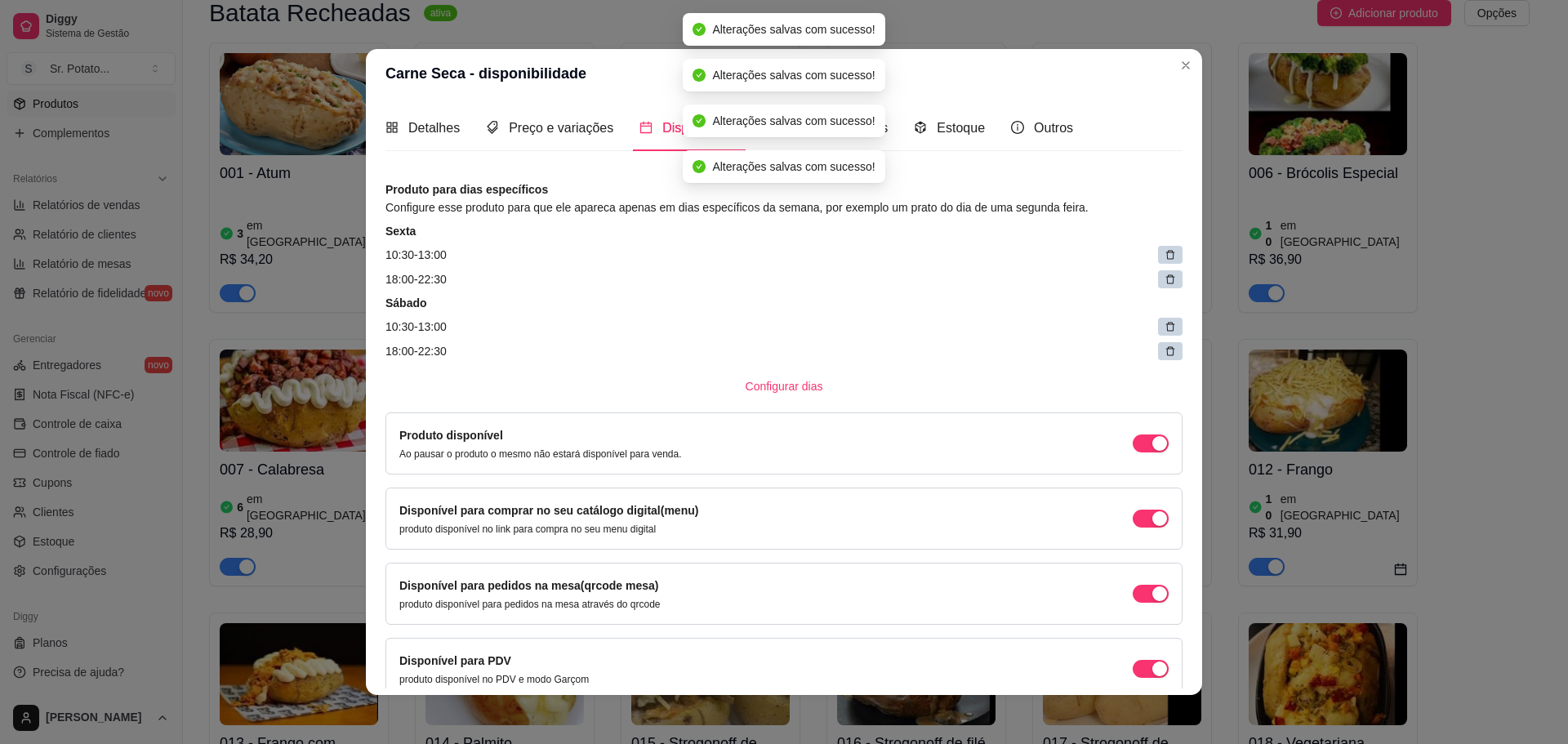
click at [1164, 256] on icon at bounding box center [1169, 255] width 11 height 11
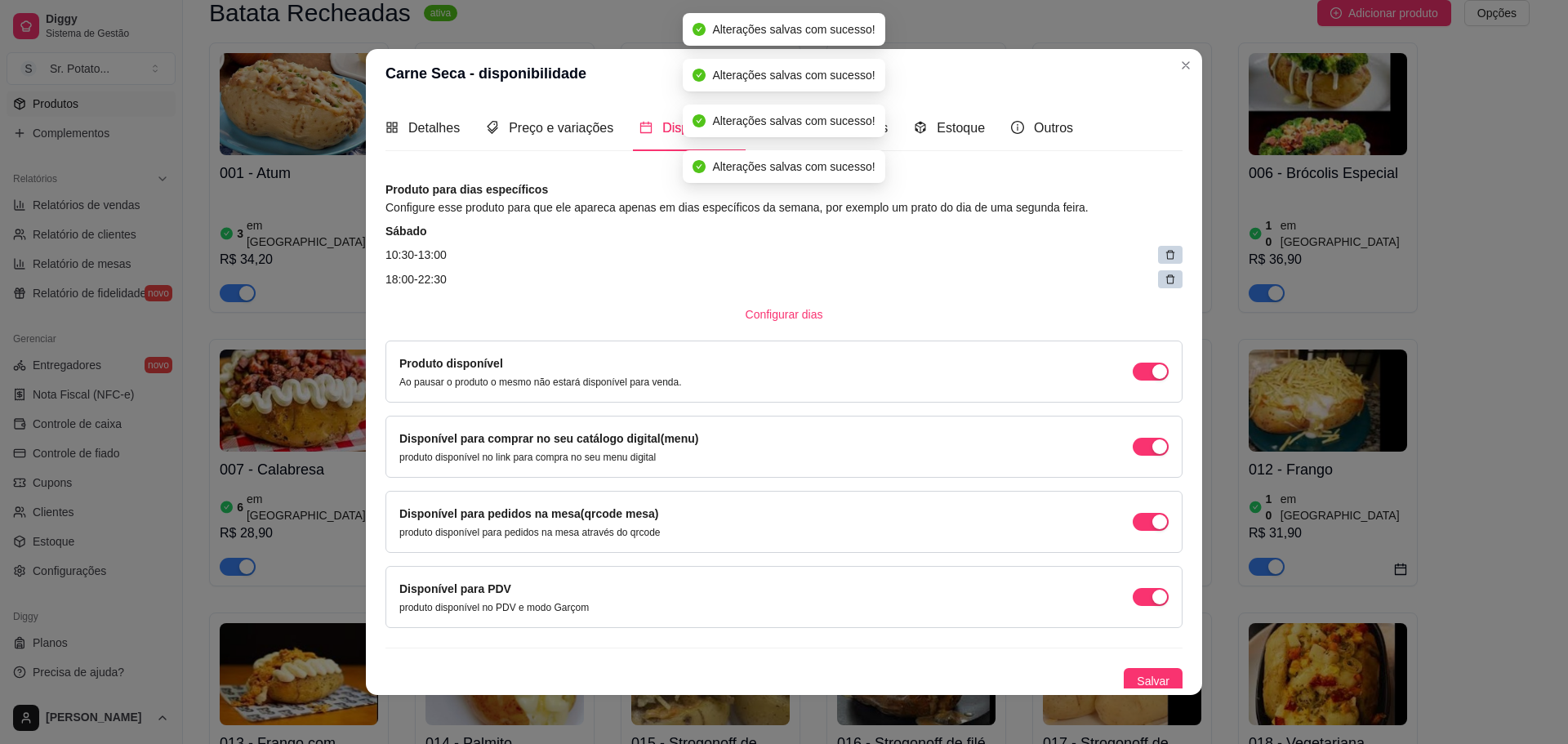
click at [1164, 256] on icon at bounding box center [1169, 255] width 11 height 11
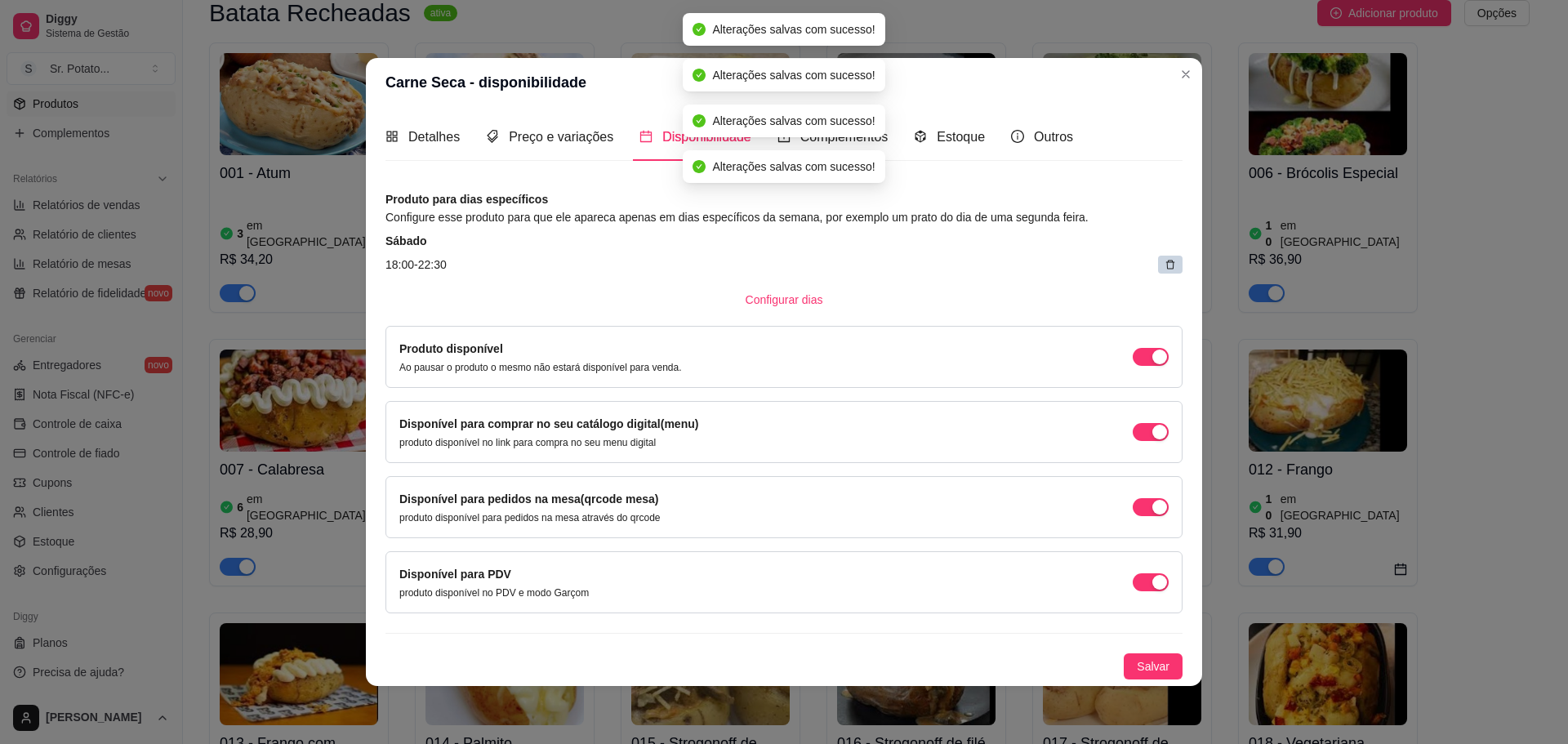
click at [1153, 256] on article "18:00 - 22:30" at bounding box center [784, 264] width 797 height 18
click at [1162, 264] on div at bounding box center [1170, 264] width 24 height 18
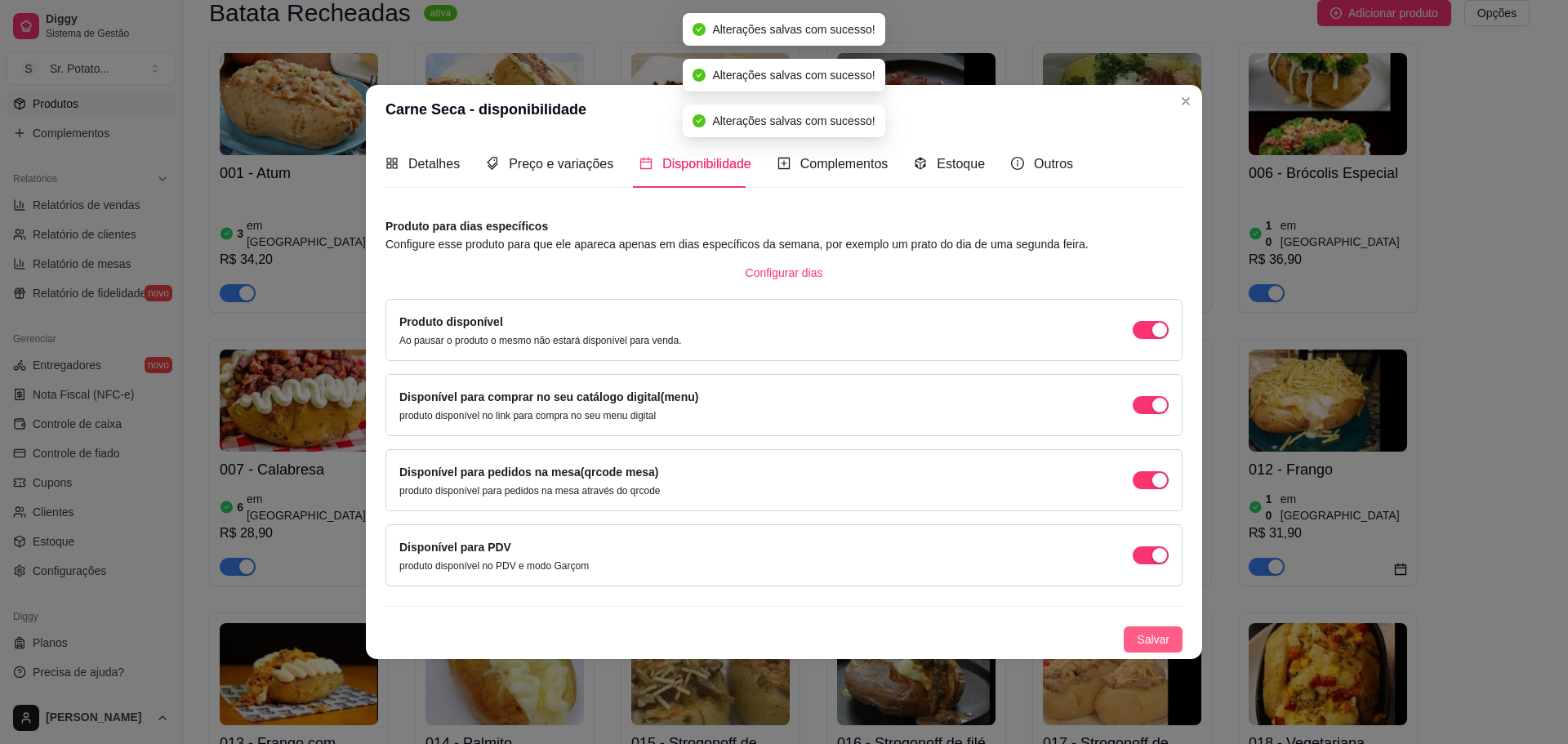
click at [1149, 638] on span "Salvar" at bounding box center [1153, 639] width 32 height 18
click at [1156, 633] on span "Salvar" at bounding box center [1153, 639] width 32 height 18
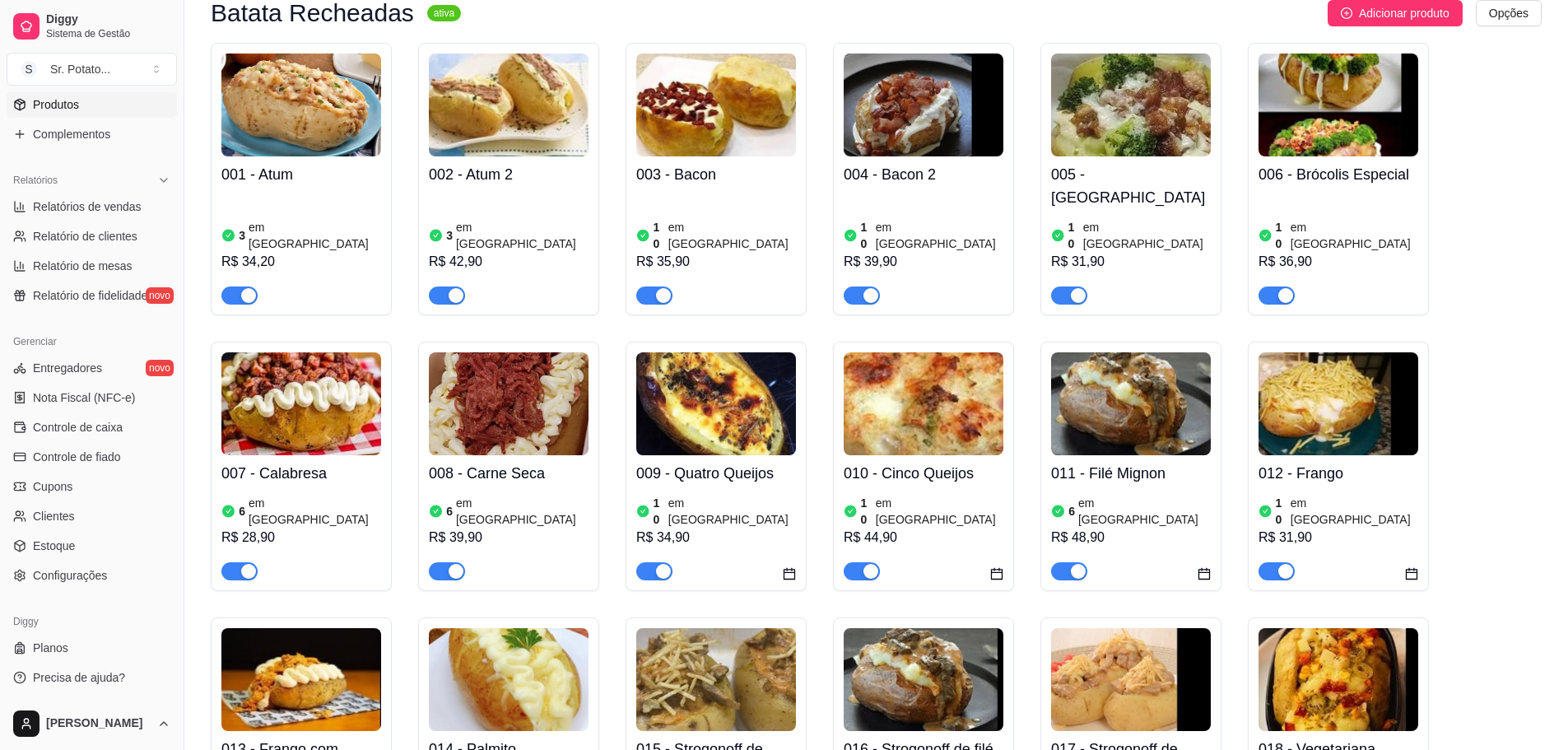
click at [687, 375] on img at bounding box center [716, 404] width 160 height 103
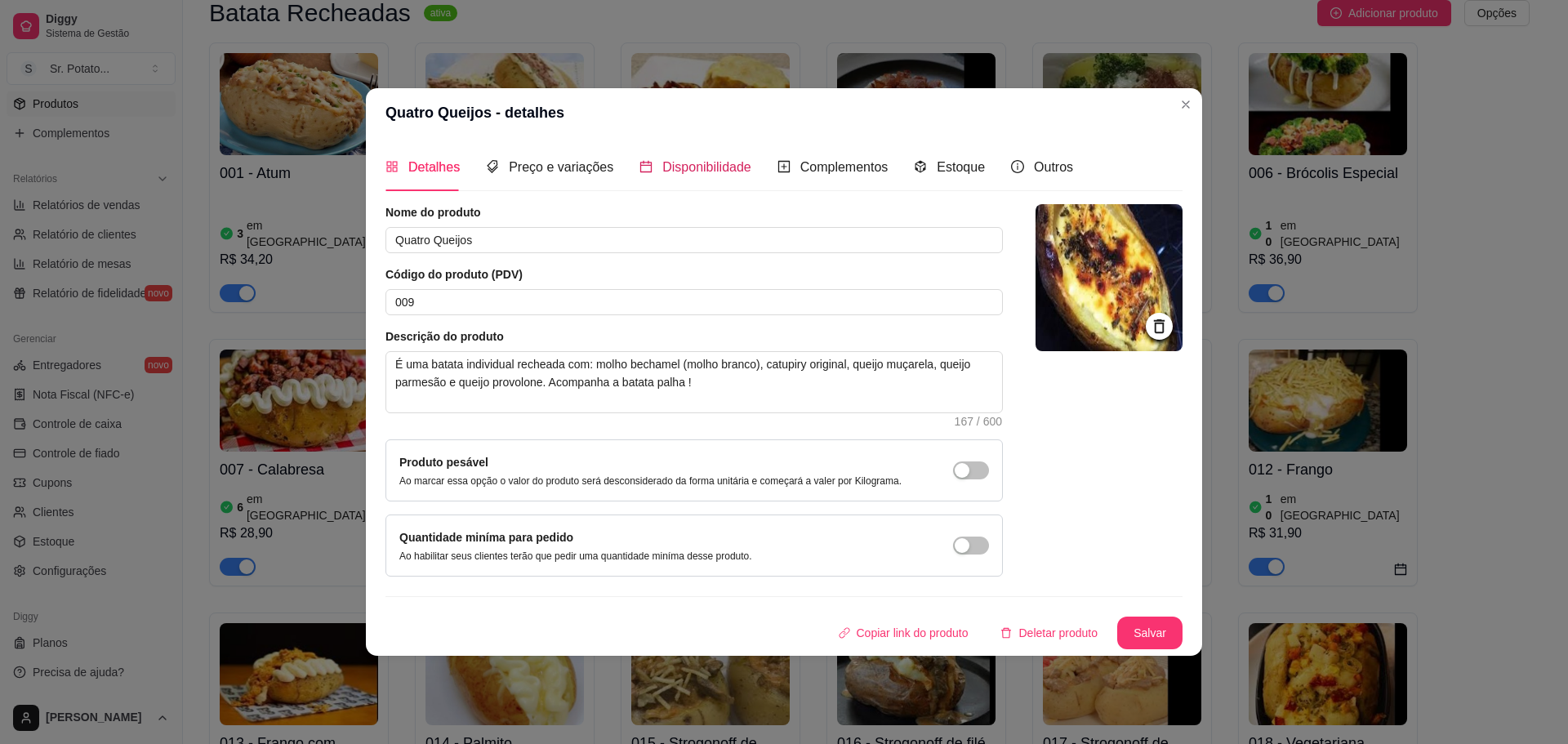
click at [702, 160] on span "Disponibilidade" at bounding box center [706, 167] width 89 height 14
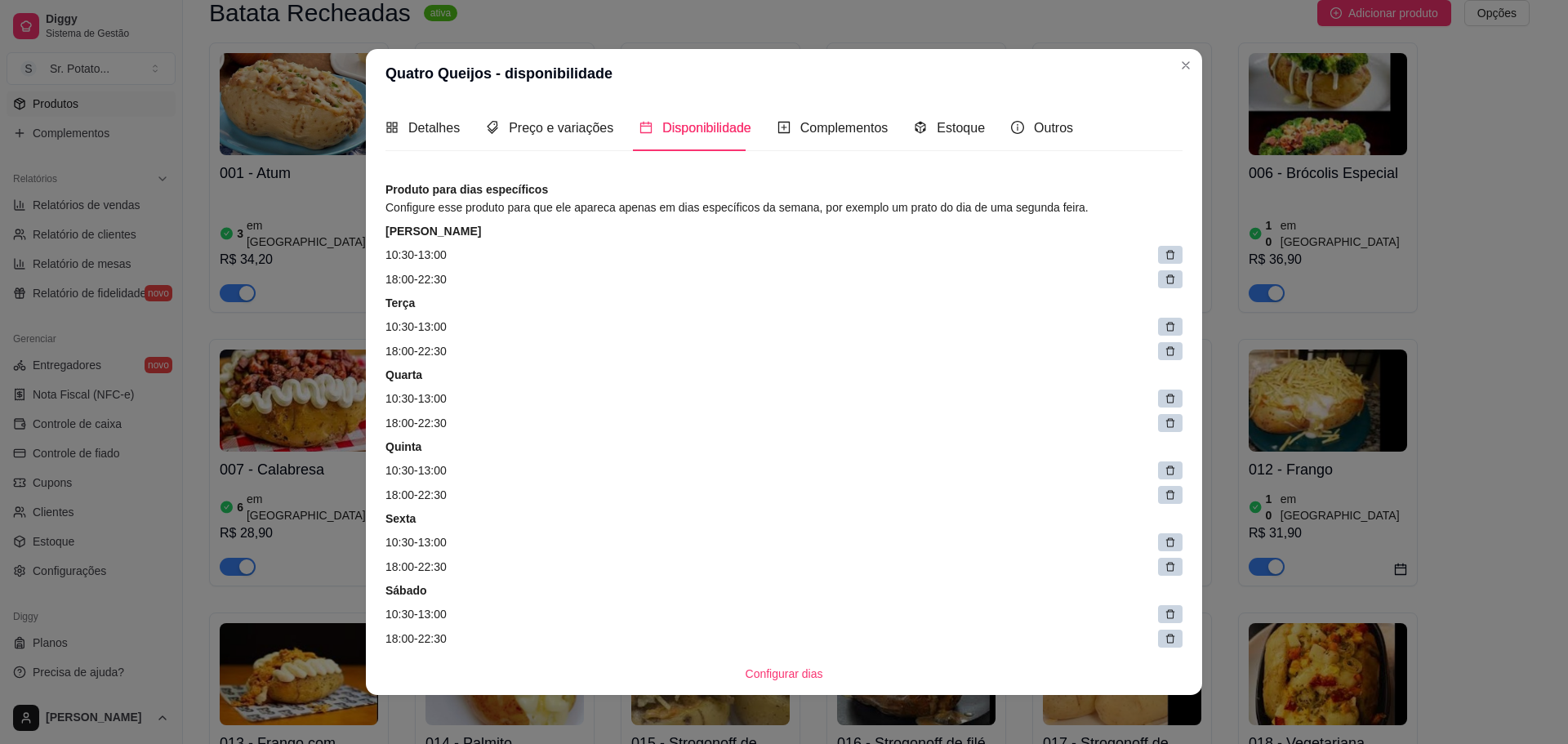
click at [1164, 257] on icon at bounding box center [1169, 255] width 11 height 11
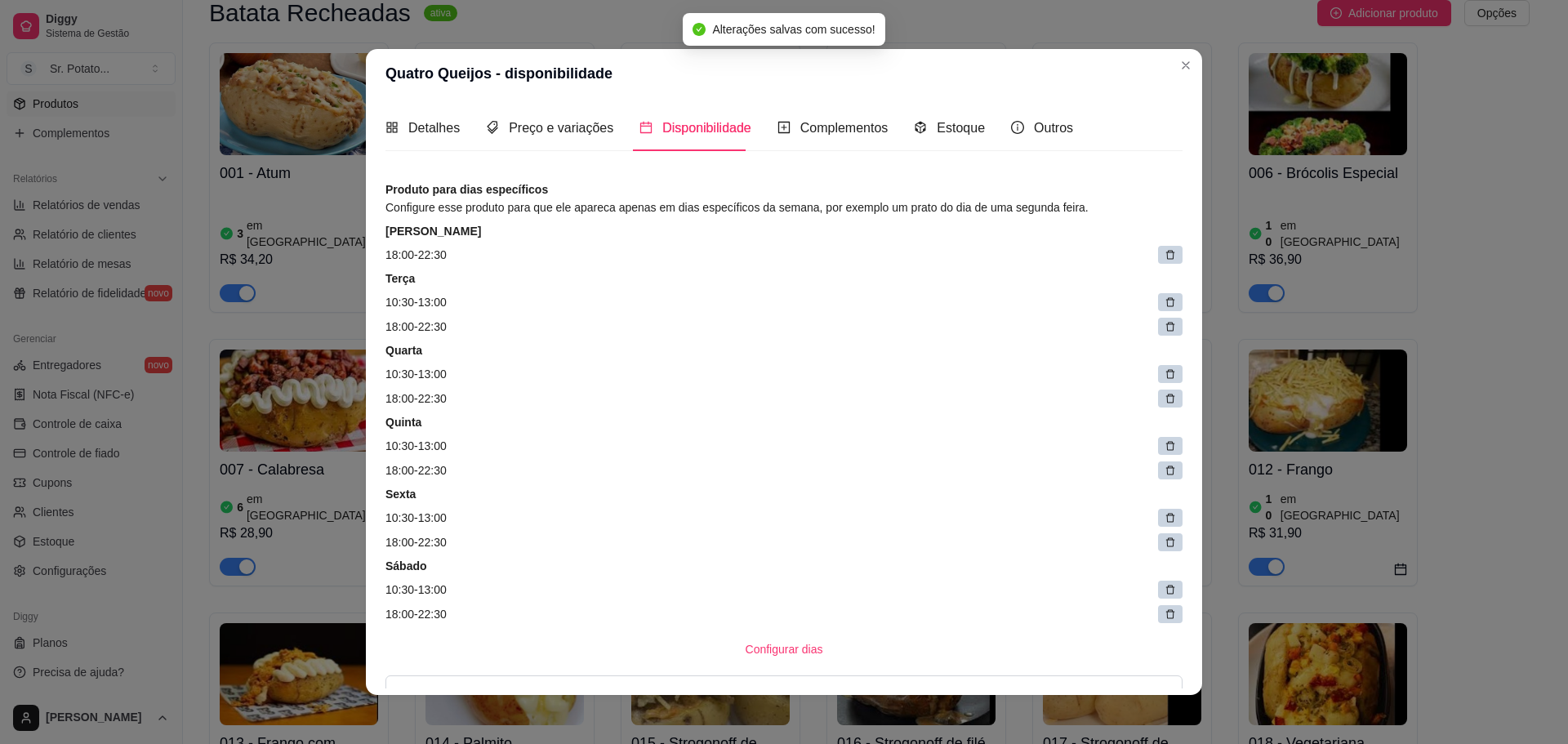
click at [1166, 257] on icon at bounding box center [1170, 256] width 9 height 9
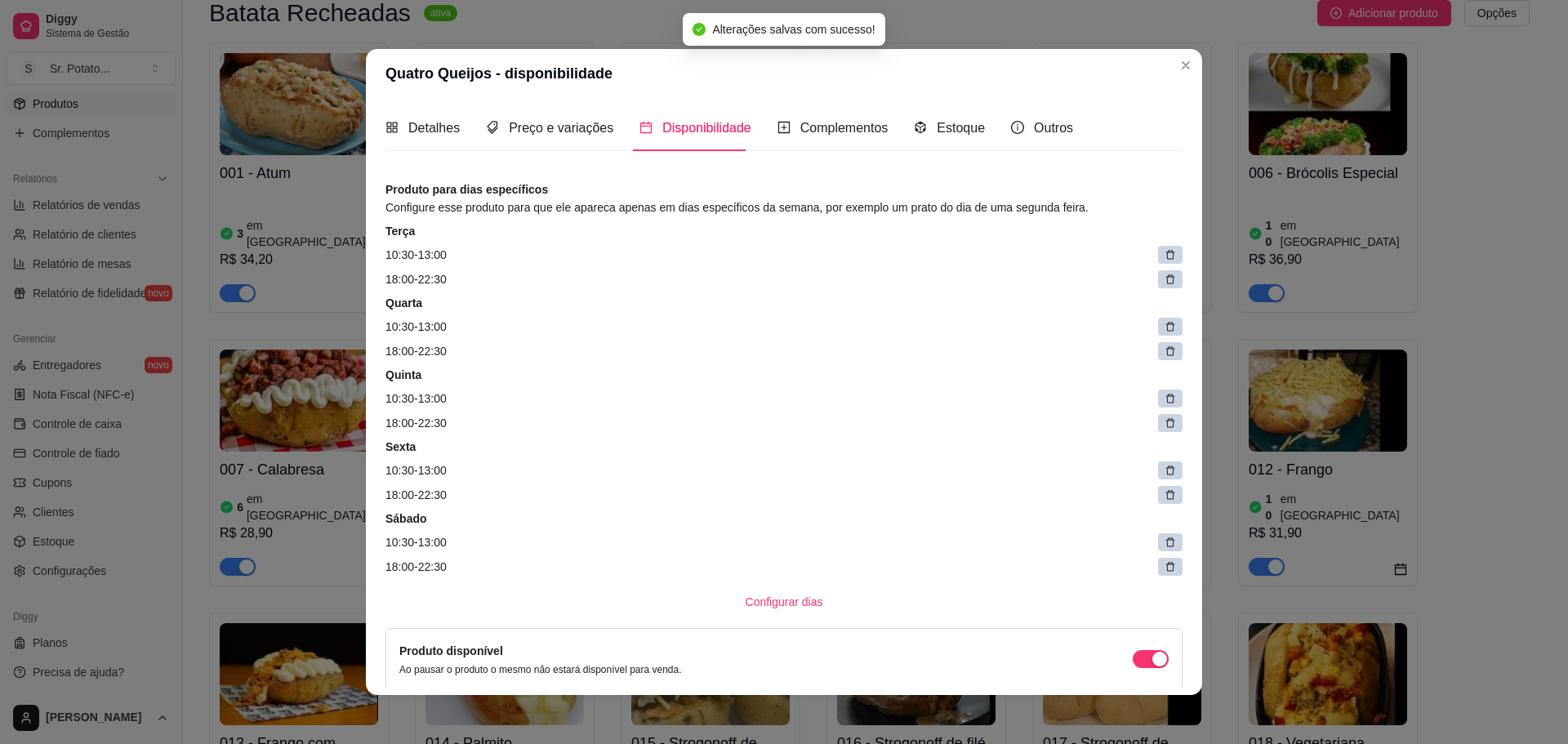
click at [1166, 257] on icon at bounding box center [1170, 256] width 9 height 9
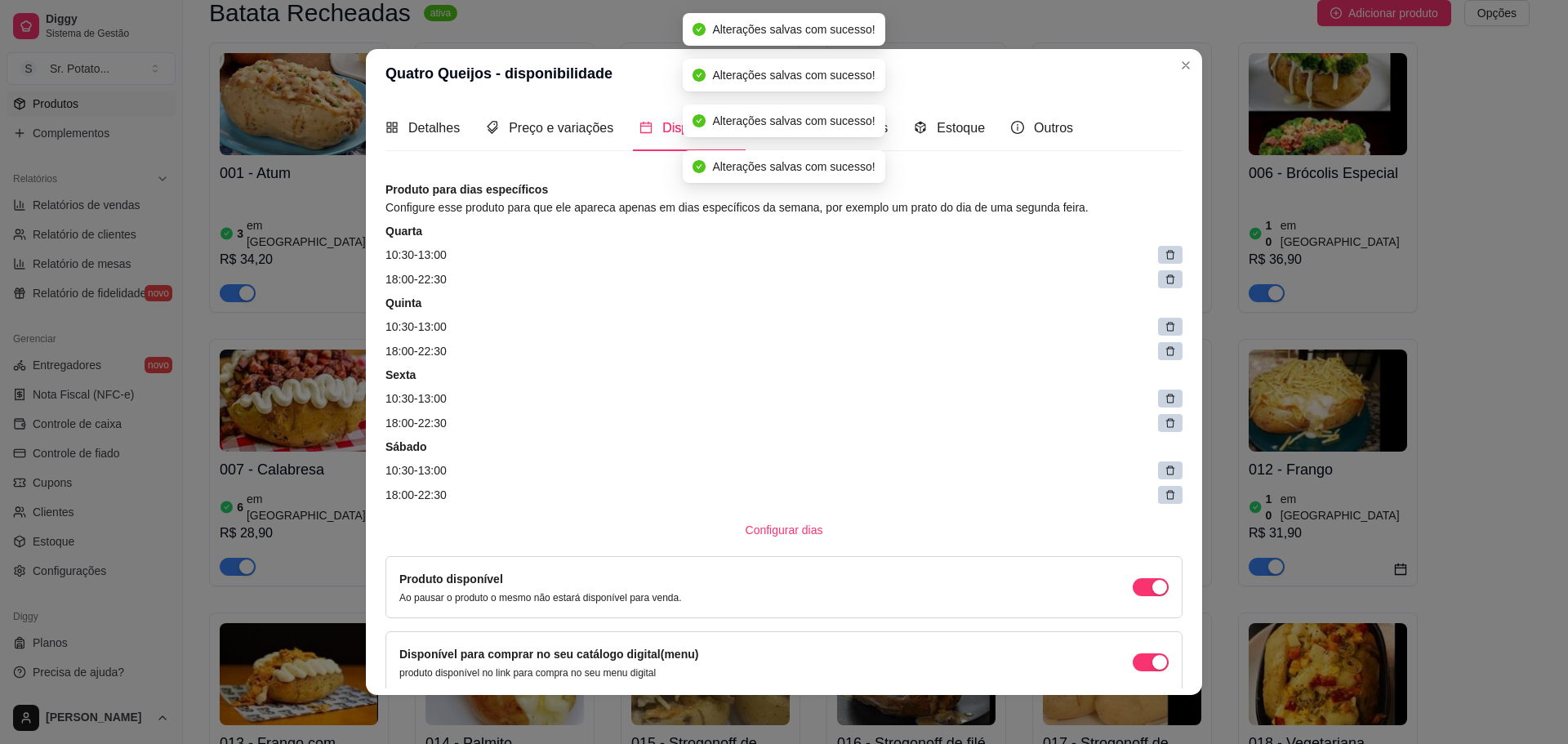
click at [1166, 257] on icon at bounding box center [1170, 256] width 9 height 9
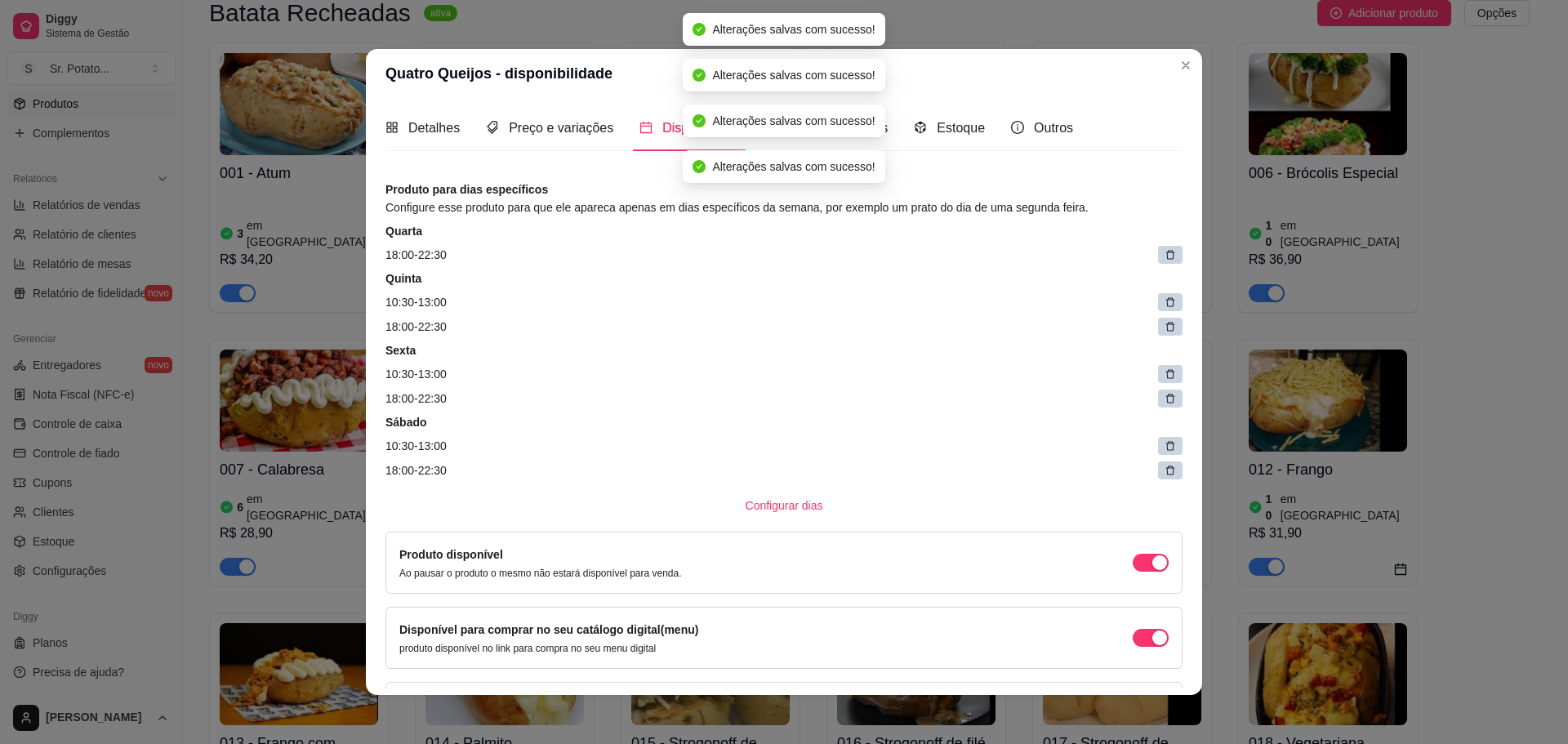
click at [1166, 257] on icon at bounding box center [1170, 256] width 9 height 9
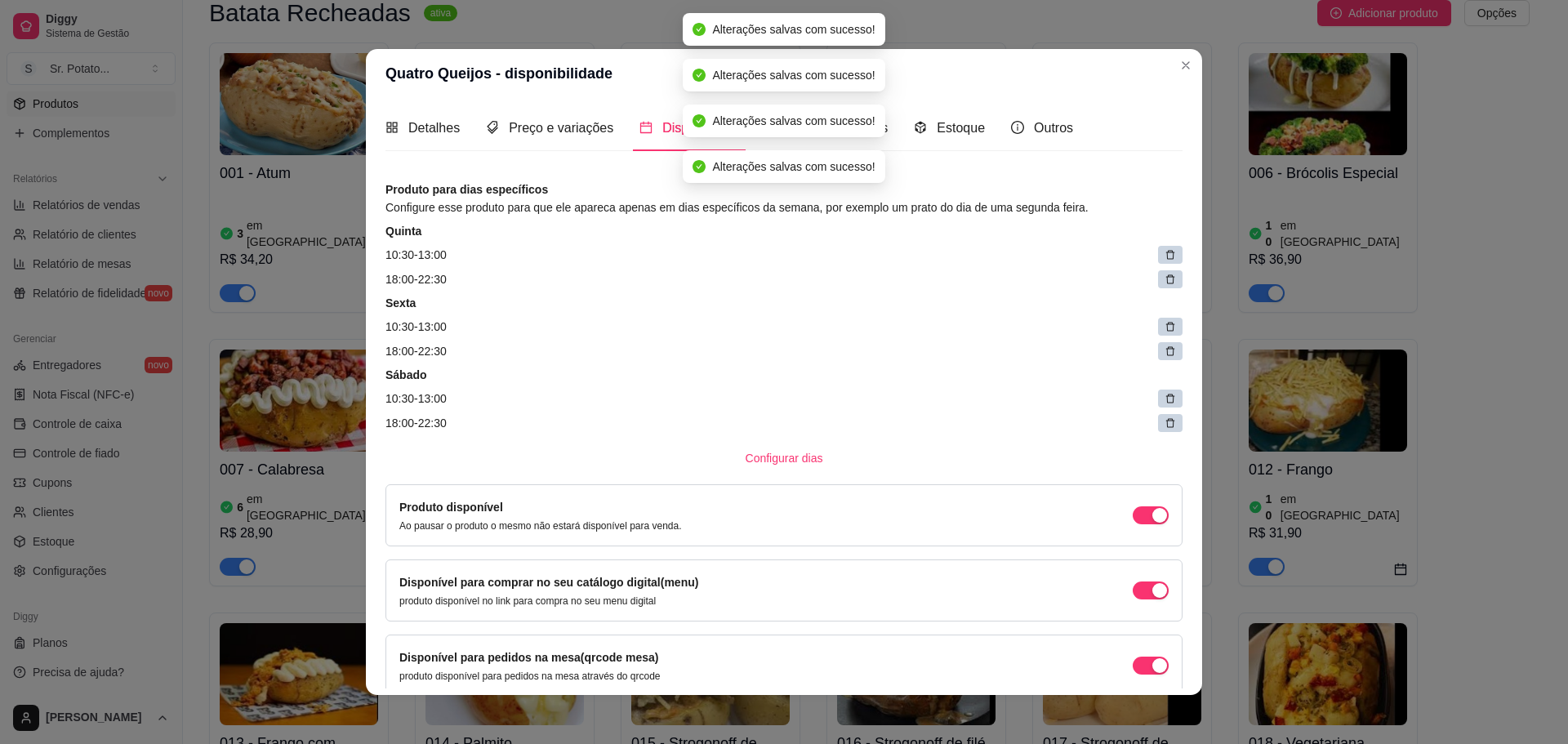
click at [1166, 257] on icon at bounding box center [1170, 256] width 9 height 9
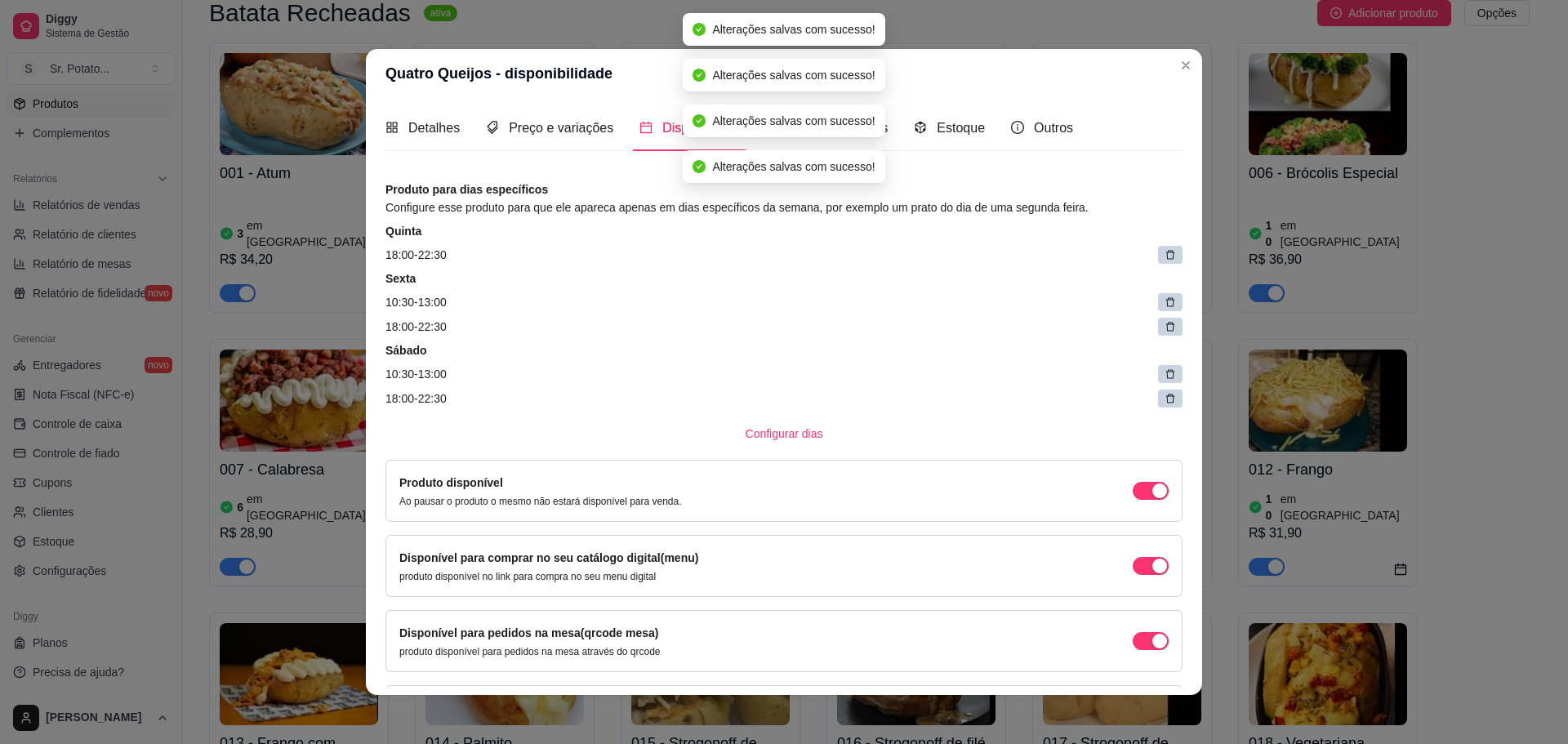
click at [1166, 257] on icon at bounding box center [1170, 256] width 9 height 9
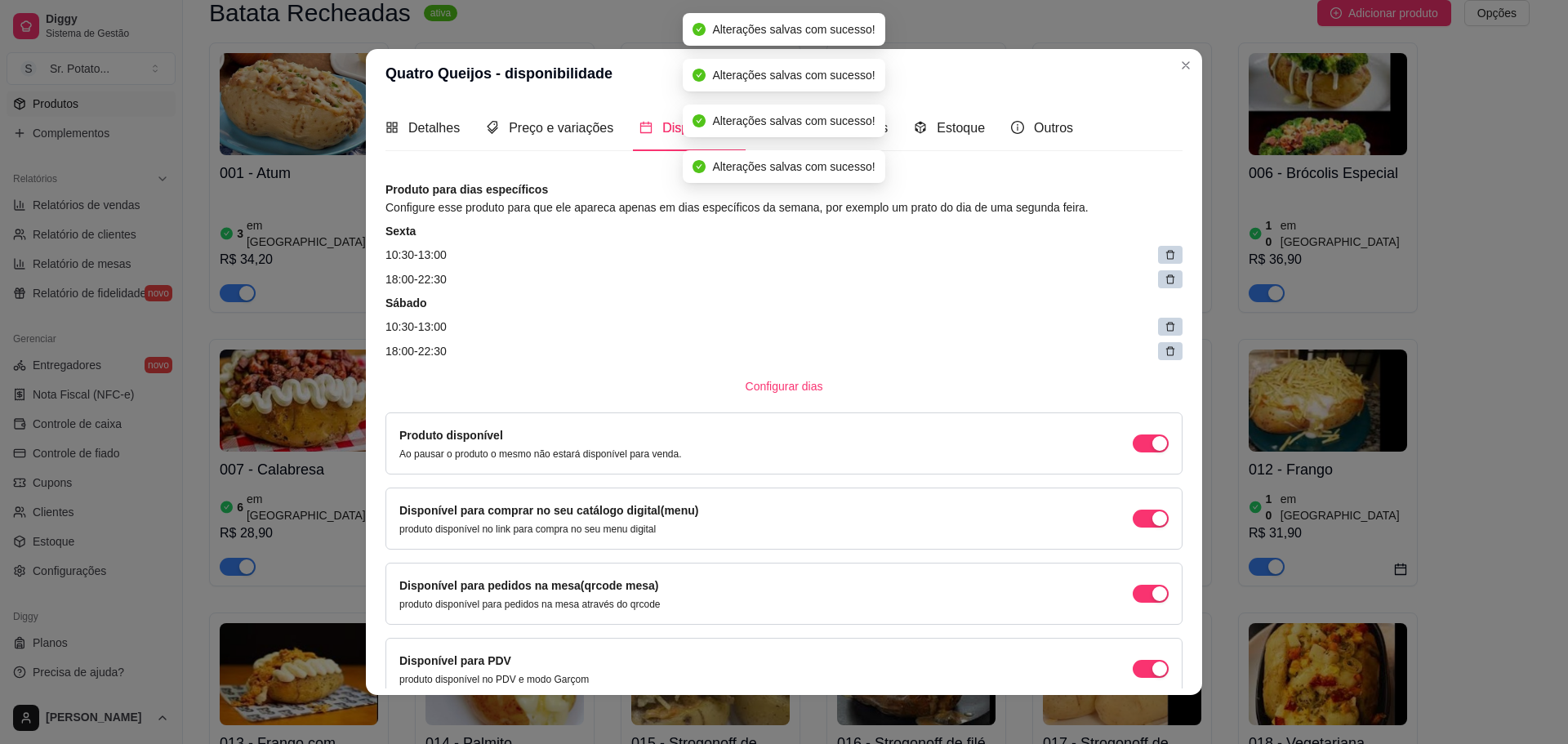
click at [1166, 257] on icon at bounding box center [1170, 256] width 9 height 9
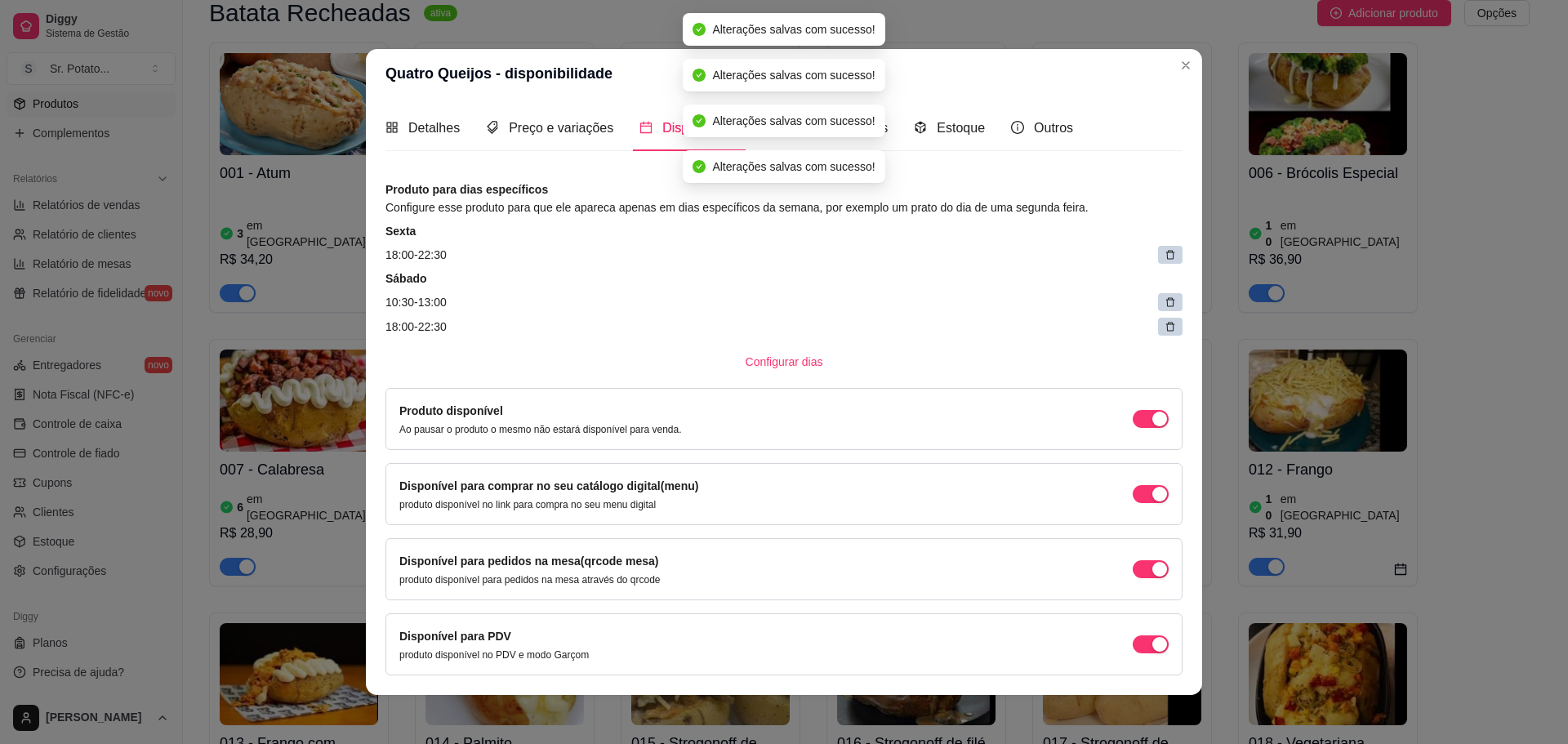
click at [1166, 257] on icon at bounding box center [1170, 256] width 9 height 9
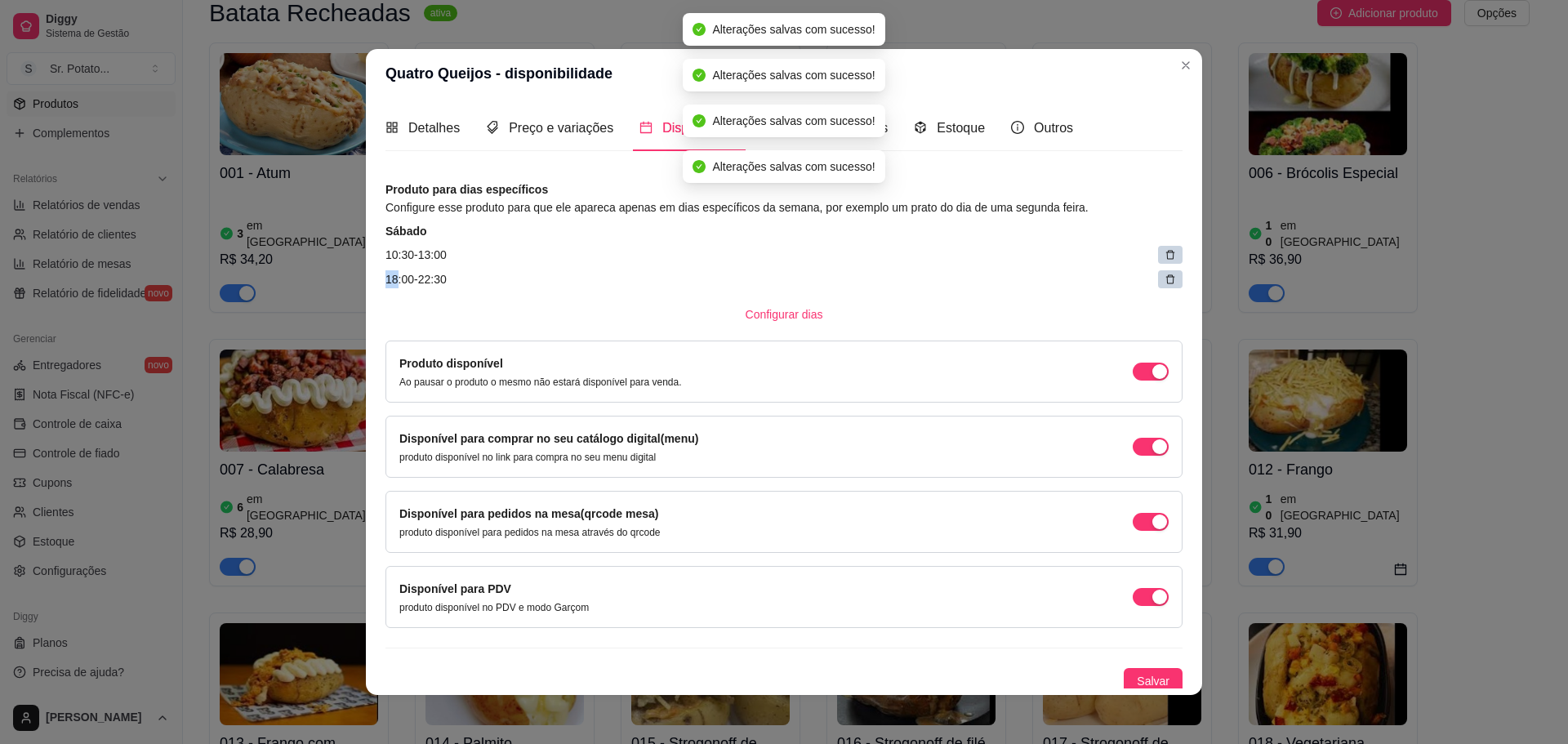
click at [1166, 257] on icon at bounding box center [1170, 256] width 9 height 9
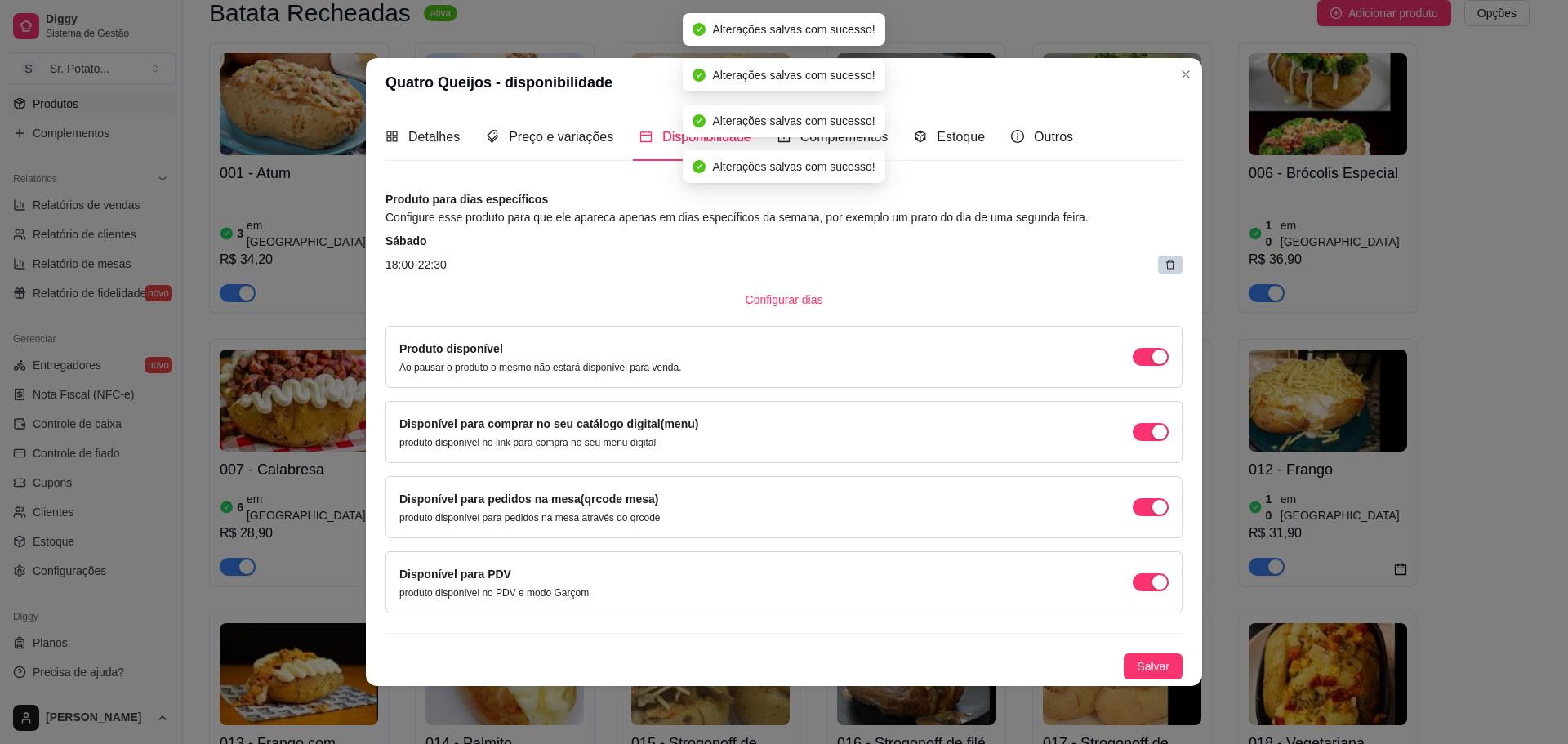
click at [1149, 257] on article "18:00 - 22:30" at bounding box center [784, 264] width 797 height 18
click at [1163, 263] on div at bounding box center [1170, 264] width 24 height 18
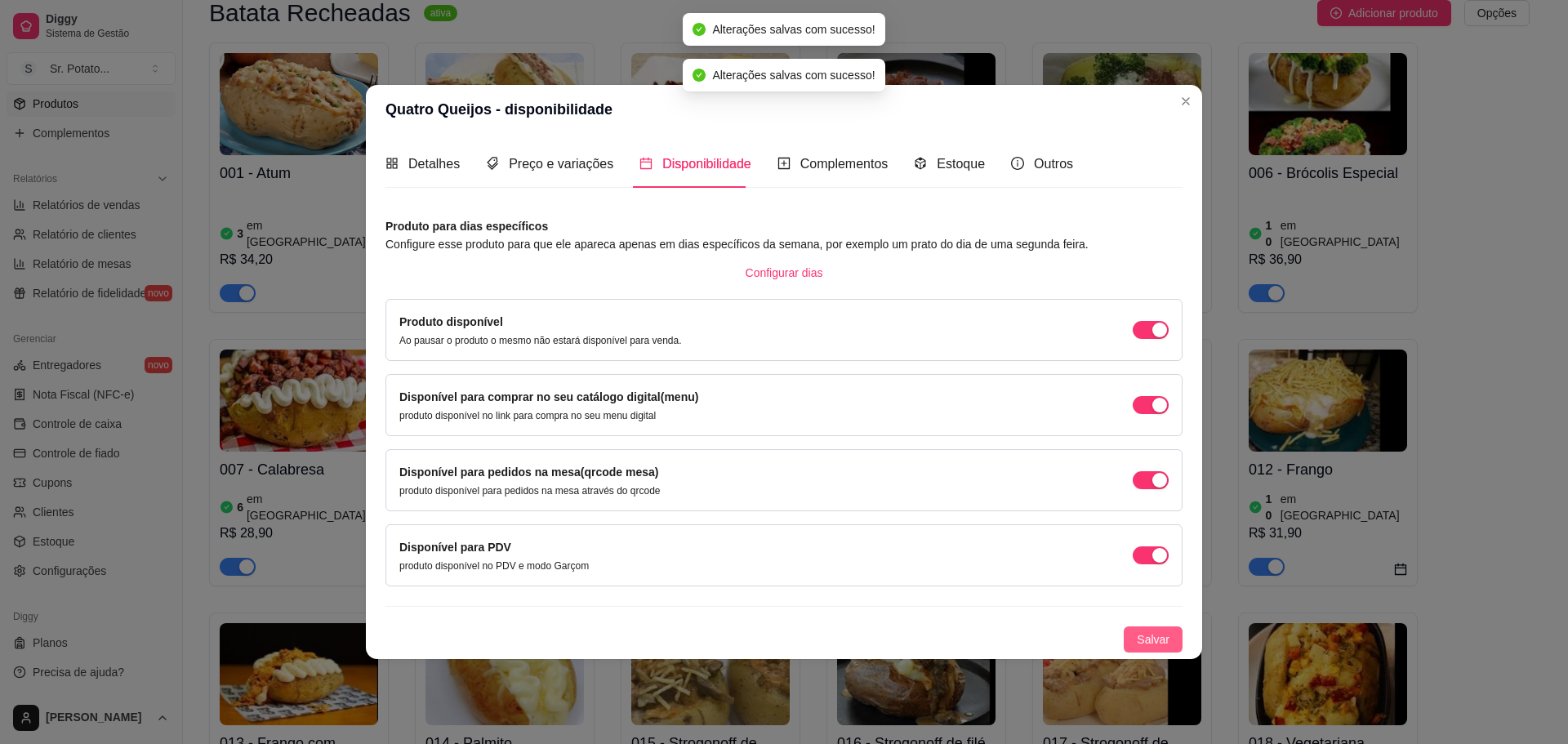
click at [1151, 635] on span "Salvar" at bounding box center [1153, 639] width 32 height 18
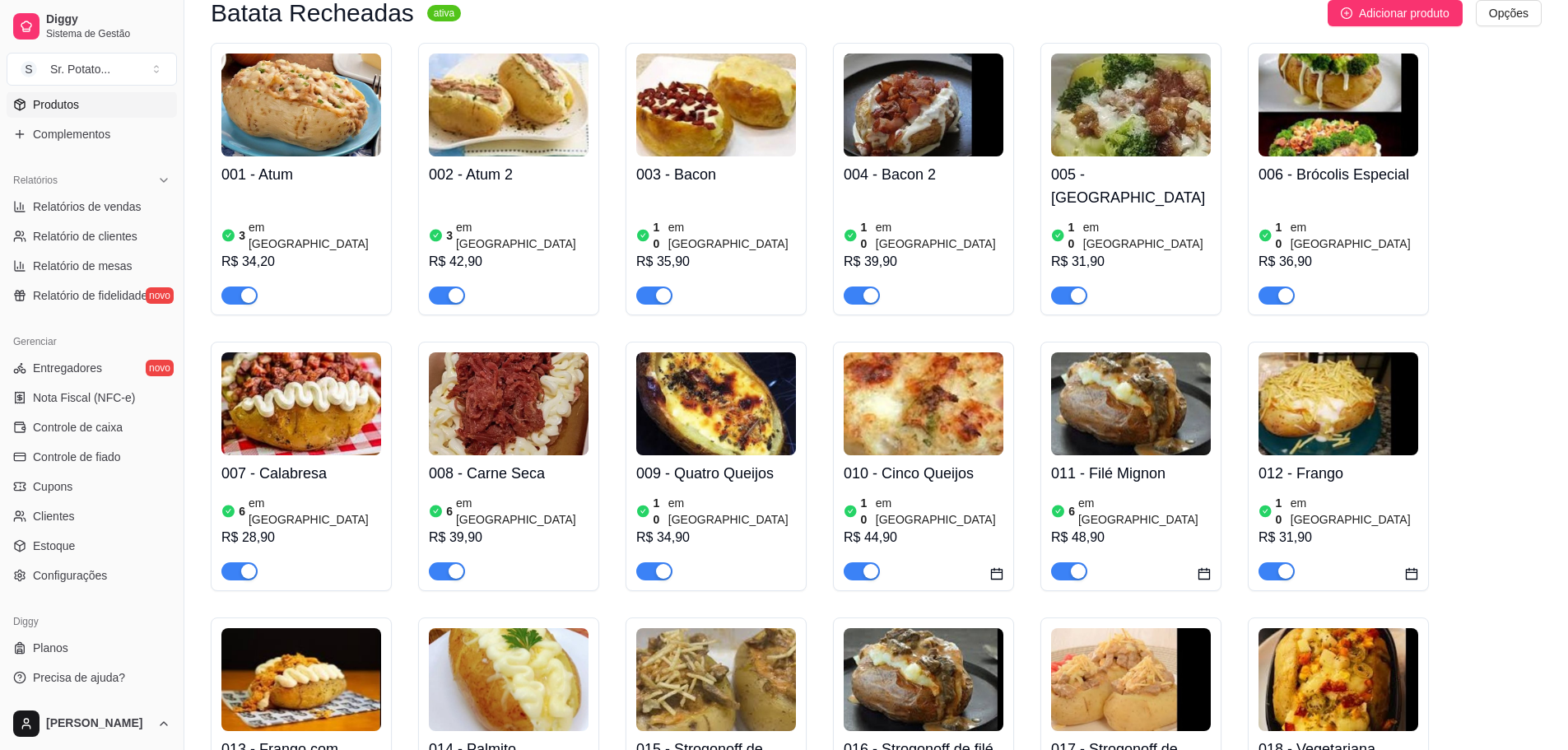
click at [914, 368] on img at bounding box center [924, 404] width 160 height 103
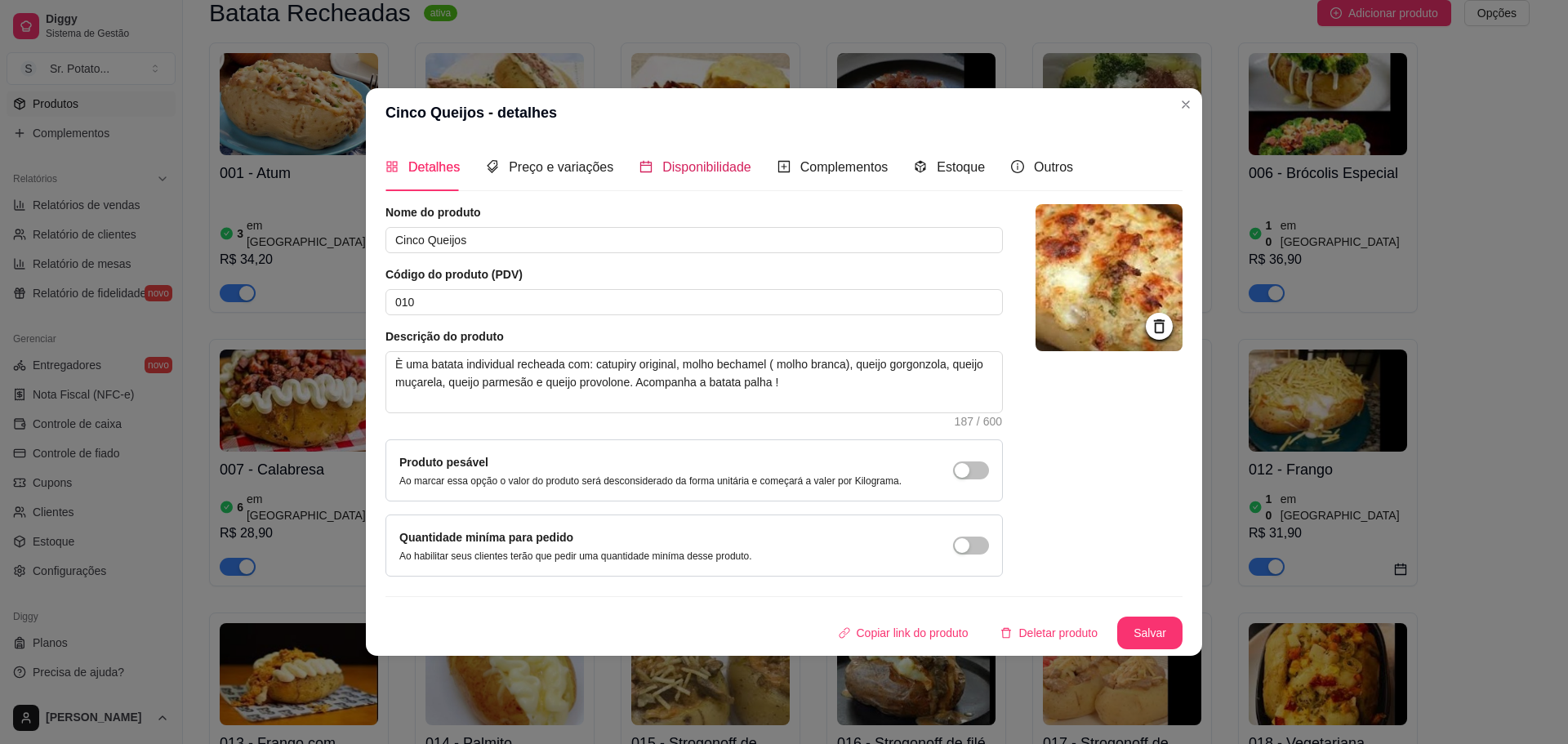
click at [681, 167] on span "Disponibilidade" at bounding box center [706, 167] width 89 height 14
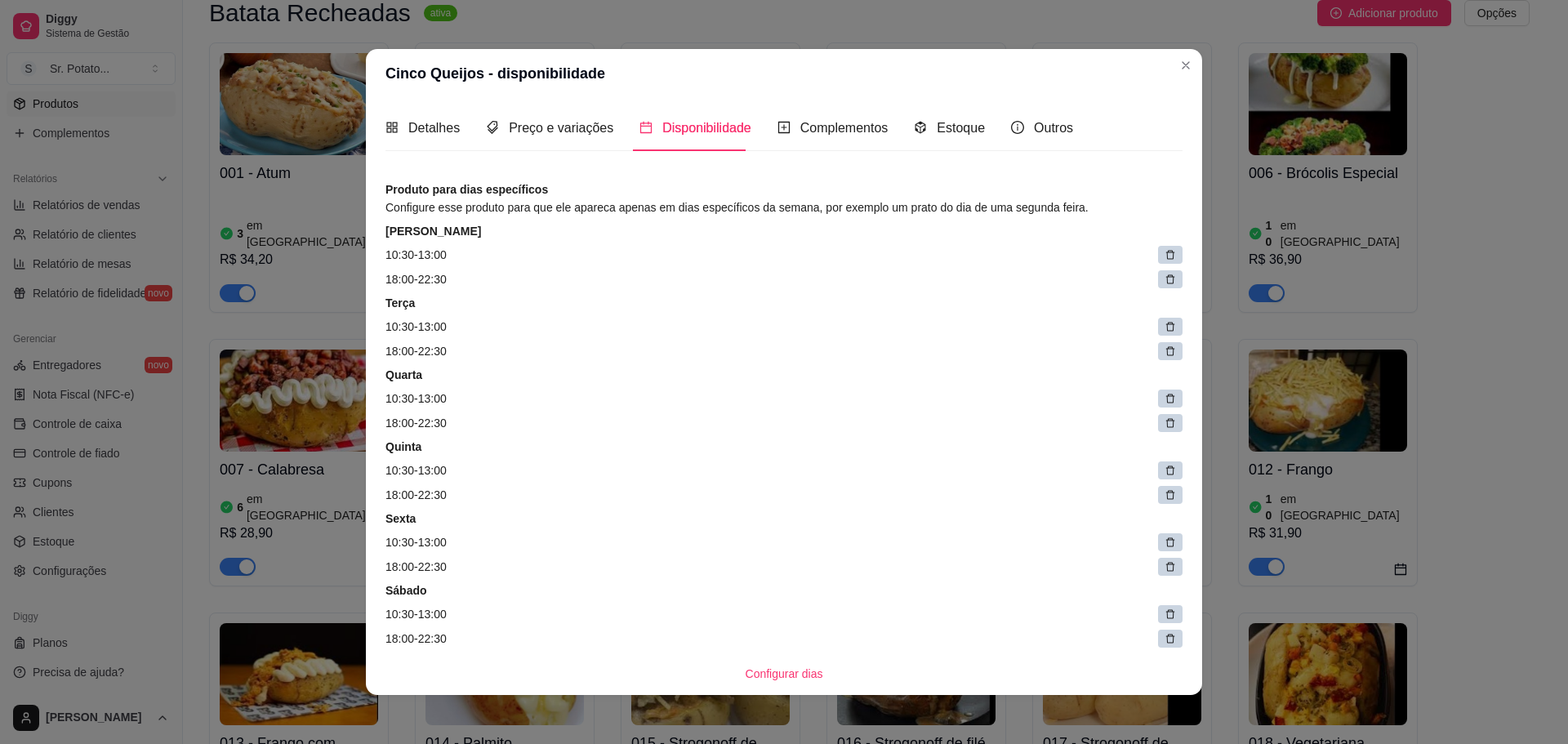
click at [1164, 257] on icon at bounding box center [1169, 255] width 11 height 11
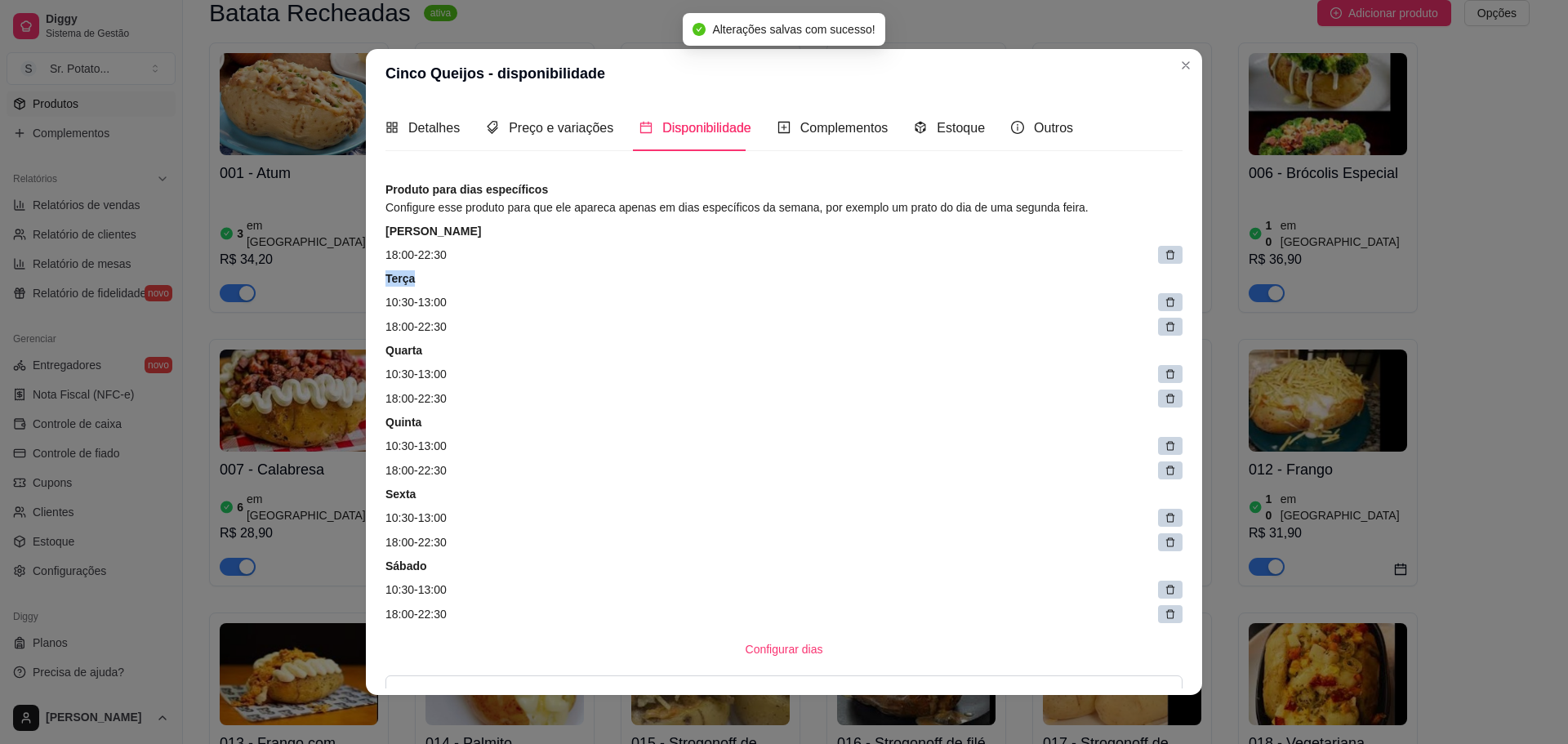
click at [1164, 256] on icon at bounding box center [1169, 255] width 11 height 11
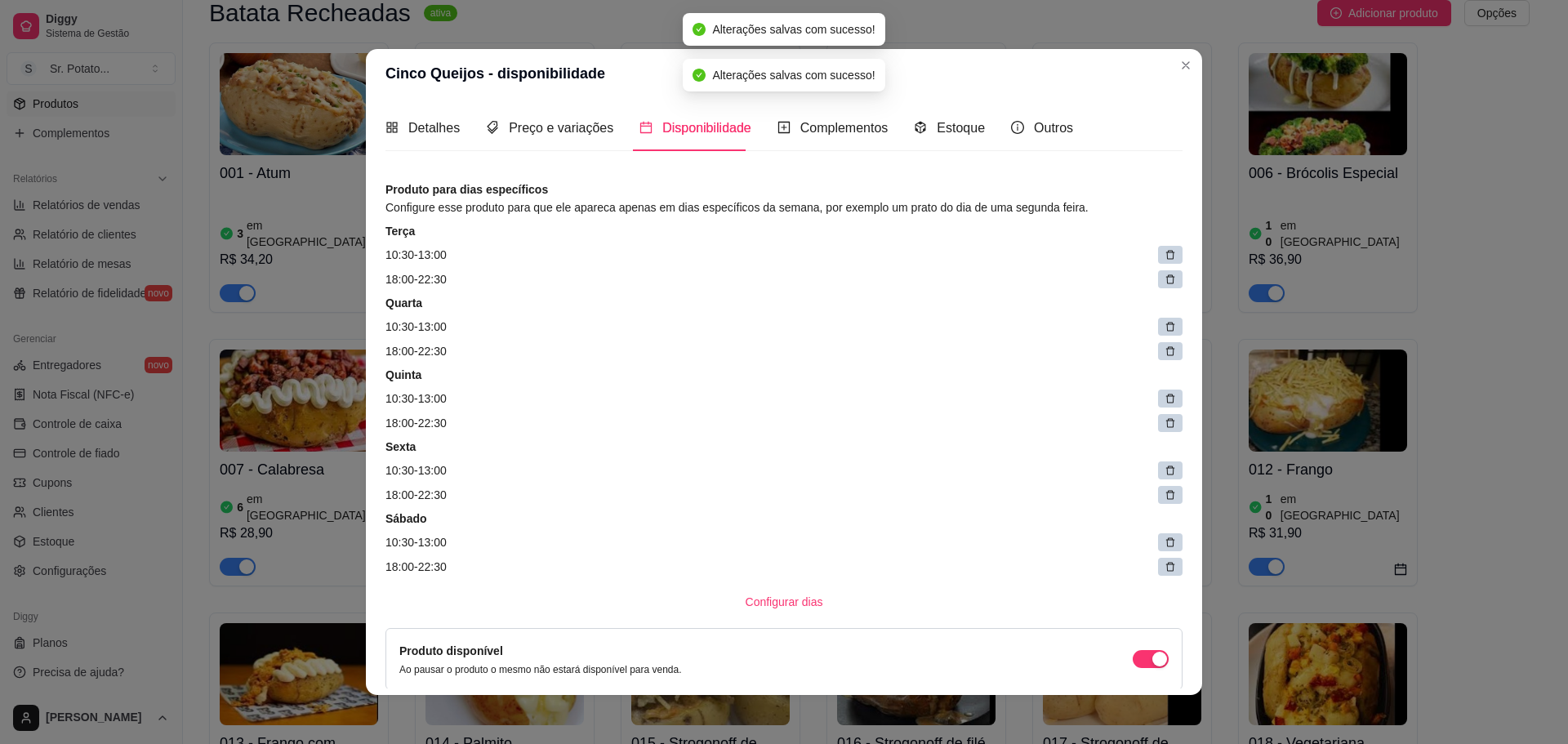
click at [1164, 256] on icon at bounding box center [1169, 255] width 11 height 11
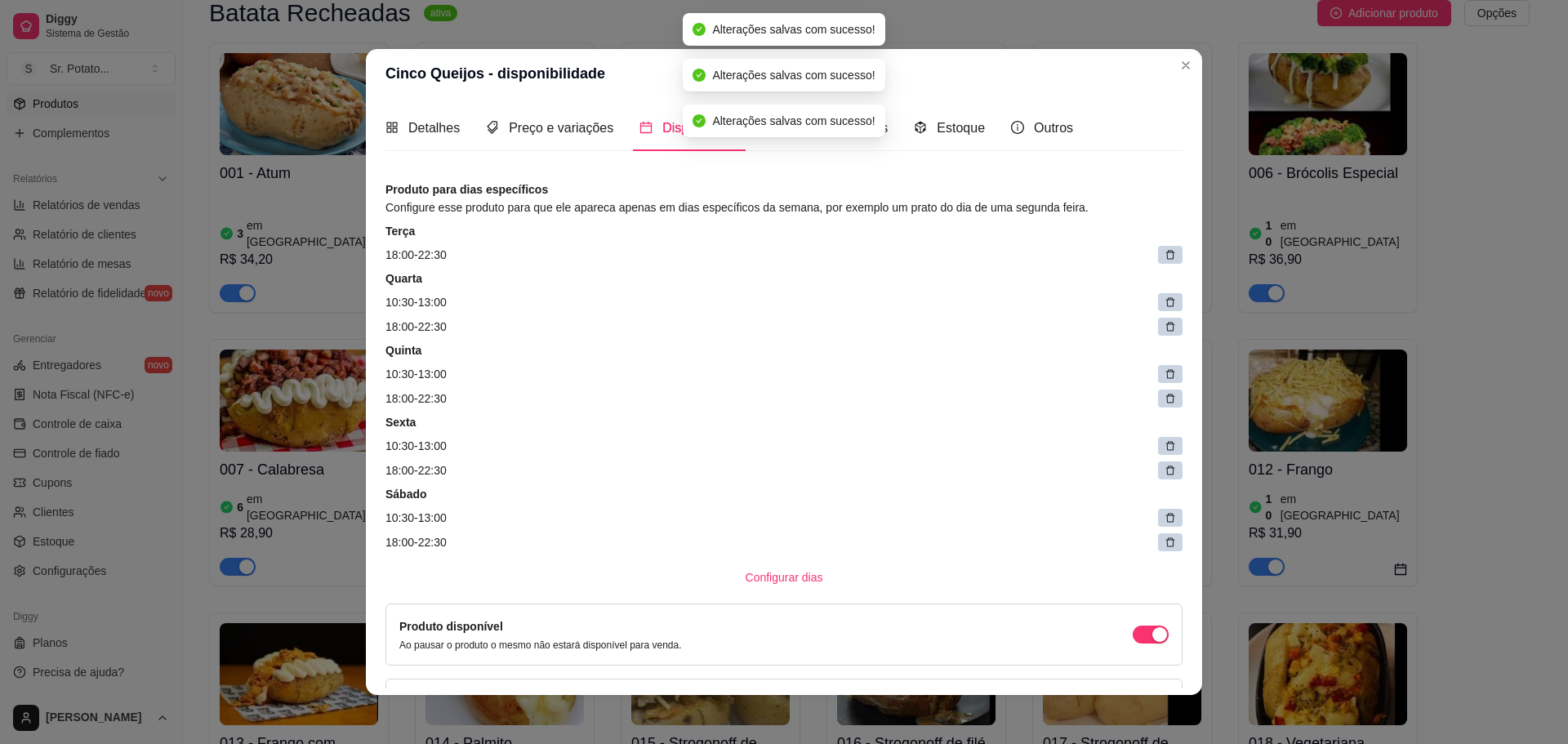
click at [1164, 256] on icon at bounding box center [1169, 255] width 11 height 11
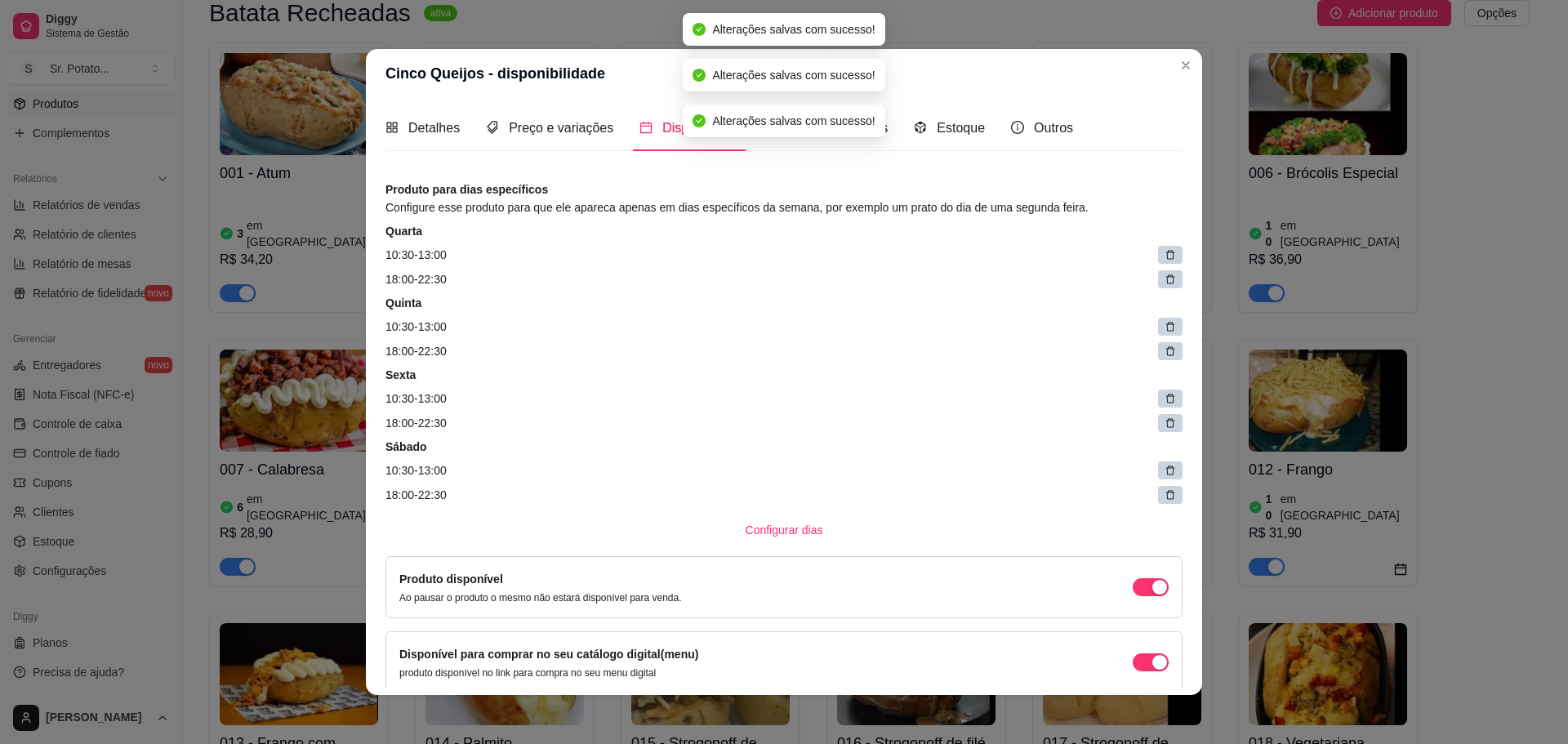
click at [1164, 256] on icon at bounding box center [1169, 255] width 11 height 11
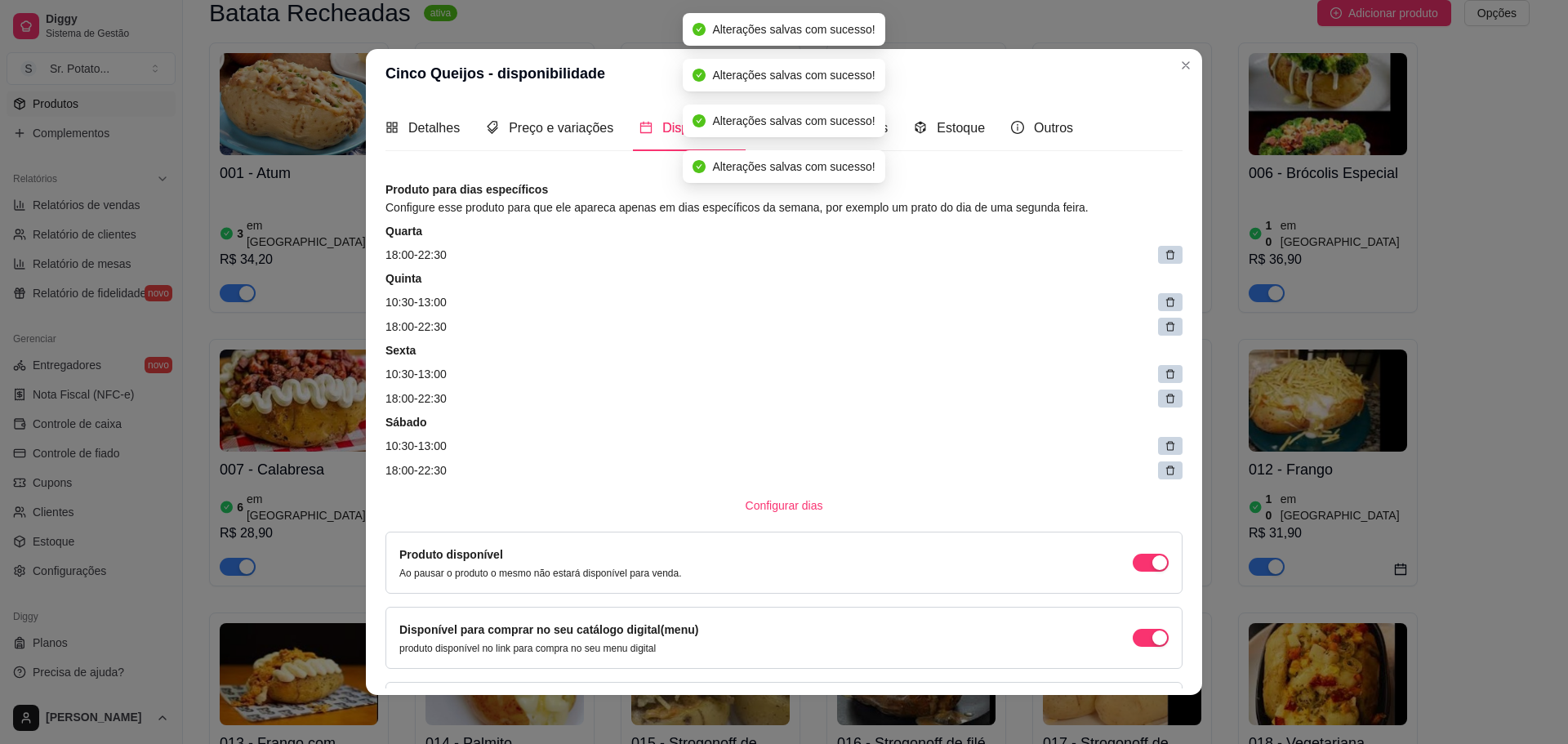
click at [1164, 256] on icon at bounding box center [1169, 255] width 11 height 11
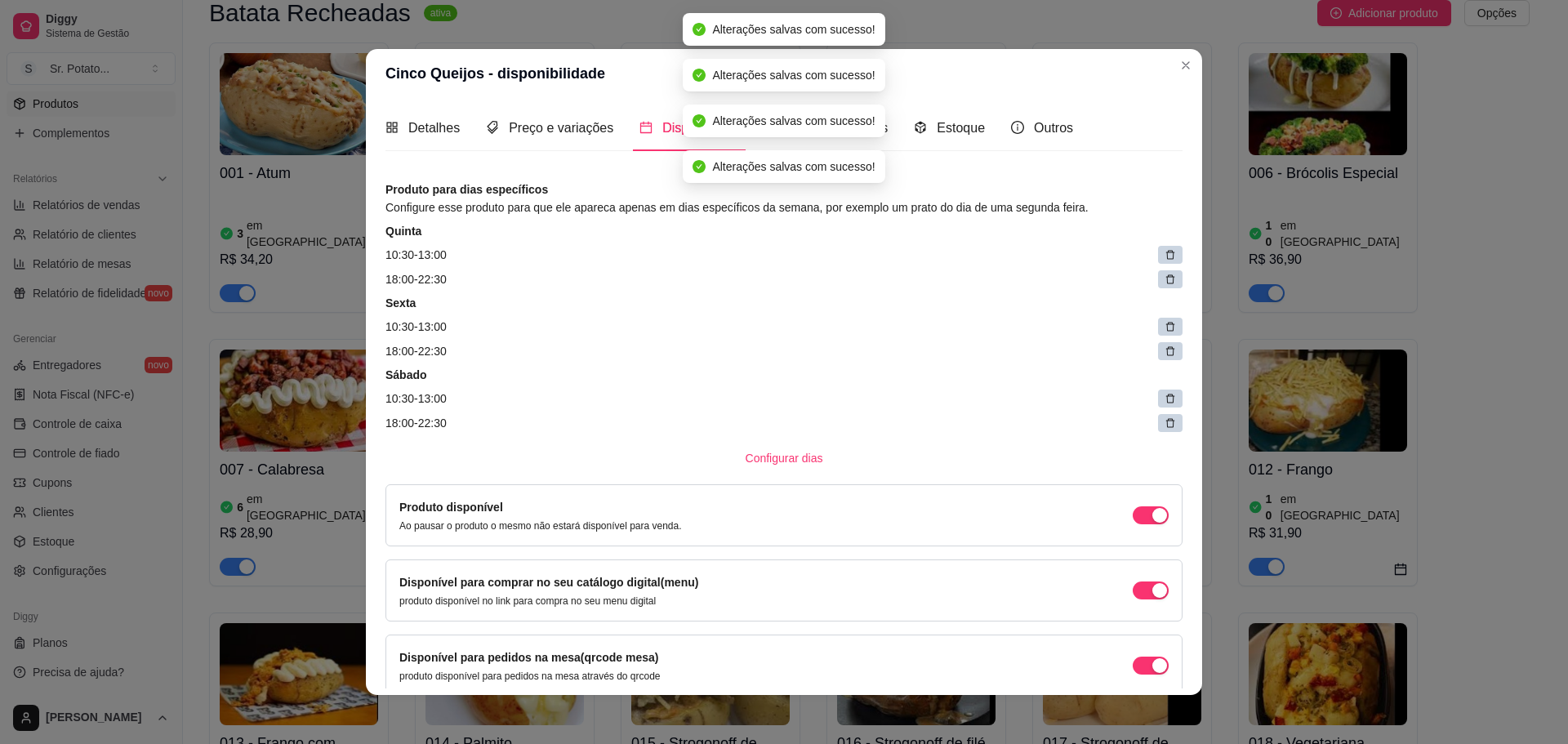
click at [1164, 260] on icon at bounding box center [1169, 255] width 11 height 11
click at [1170, 254] on icon at bounding box center [1174, 249] width 8 height 8
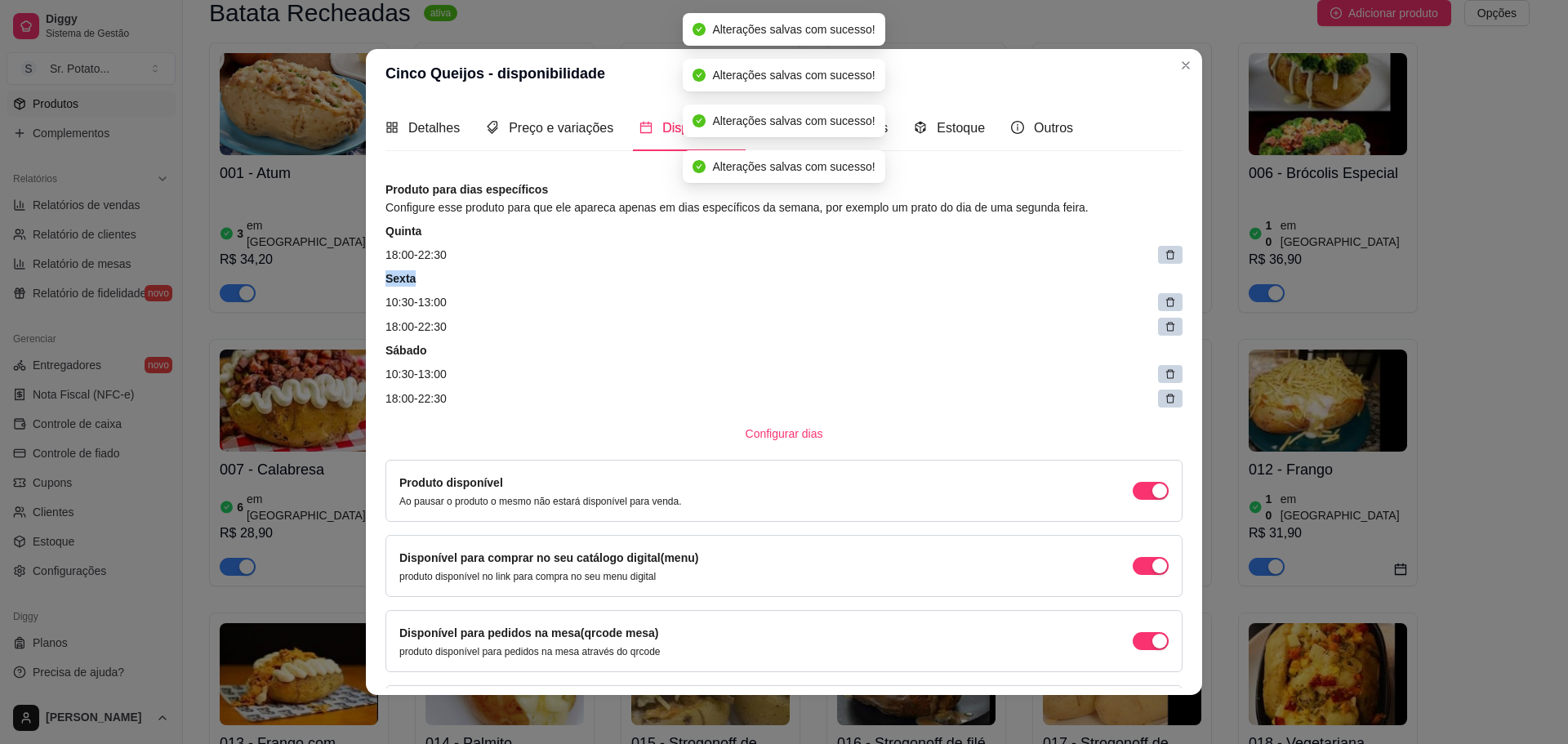
click at [1164, 260] on icon at bounding box center [1169, 255] width 11 height 11
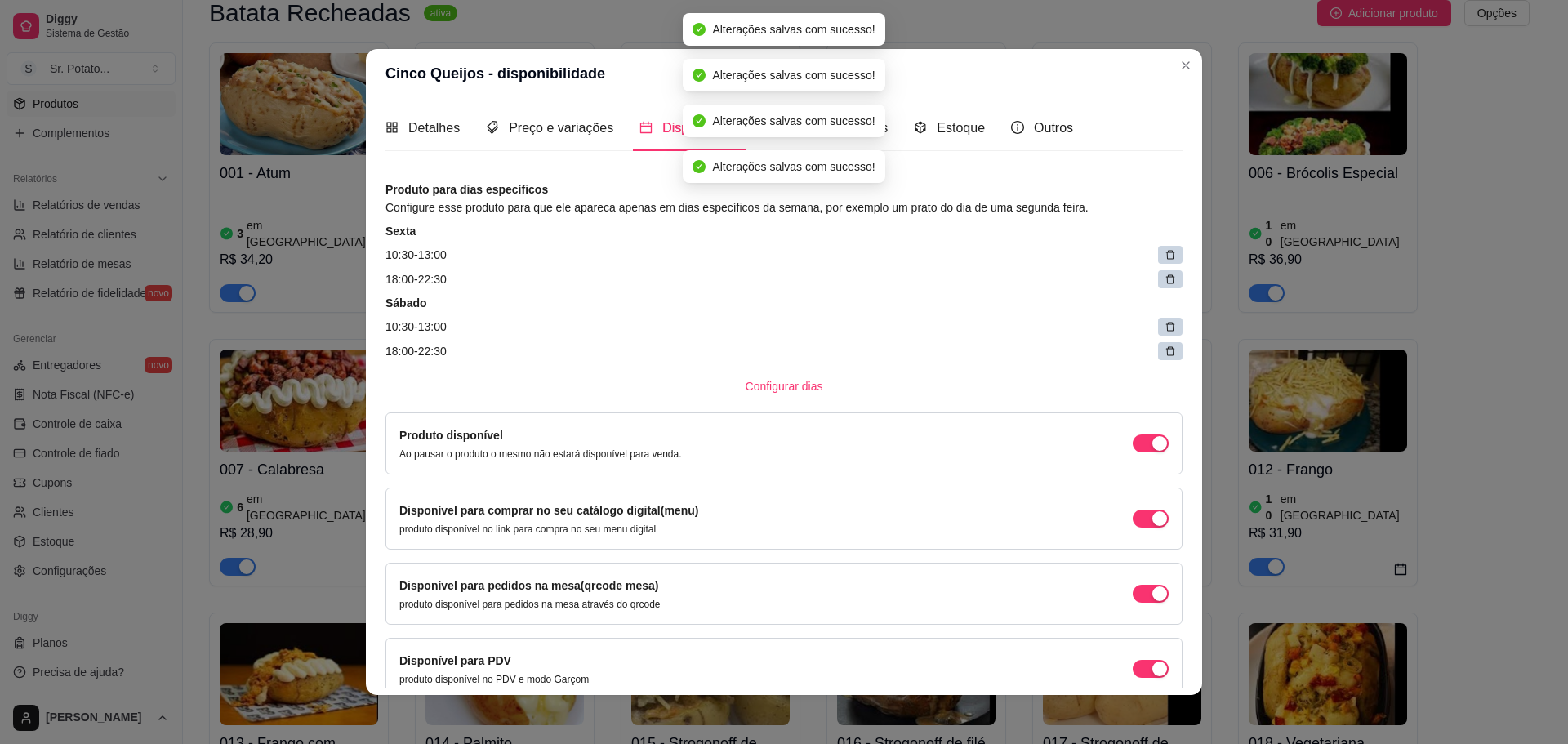
click at [1164, 260] on icon at bounding box center [1169, 255] width 11 height 11
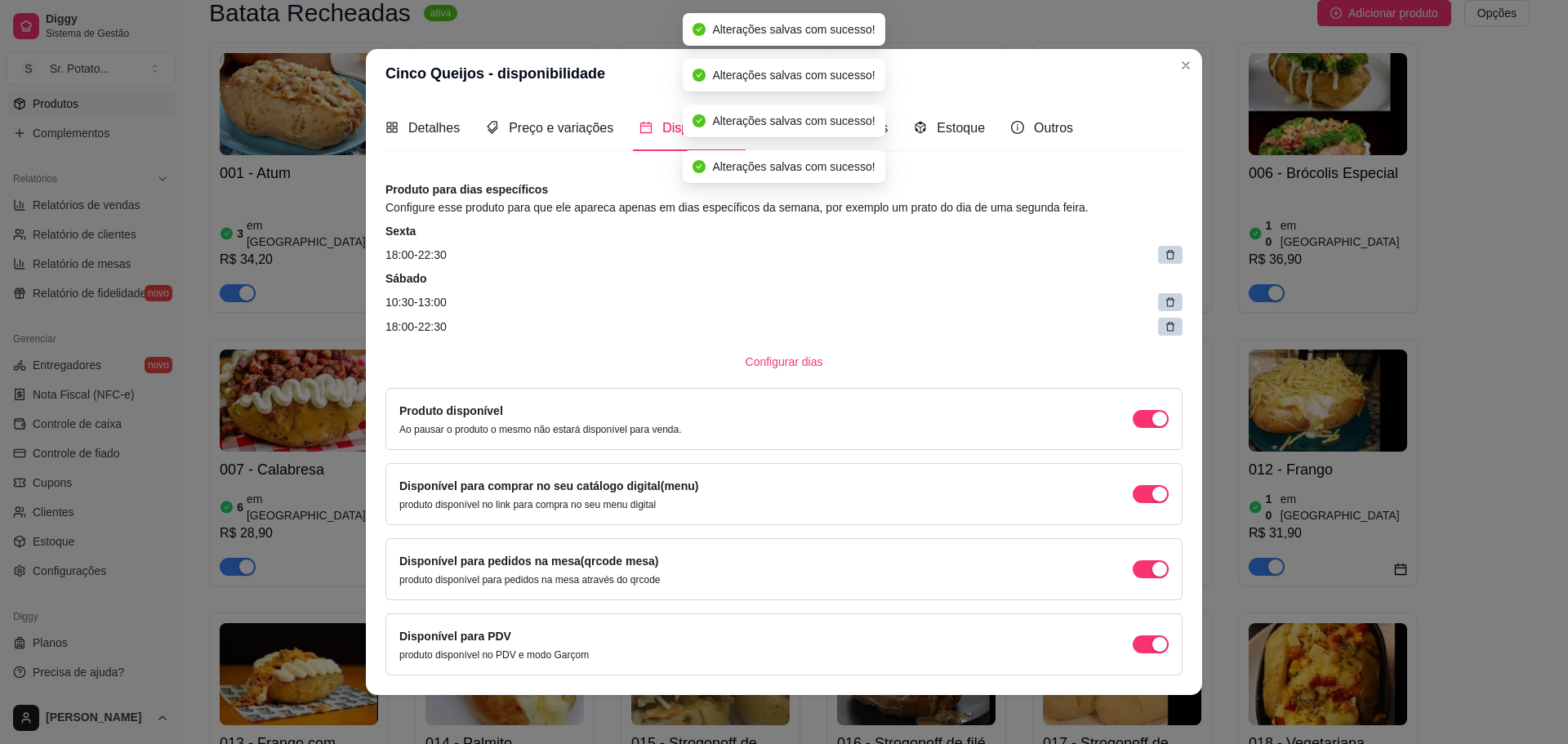
click at [1164, 260] on icon at bounding box center [1169, 255] width 11 height 11
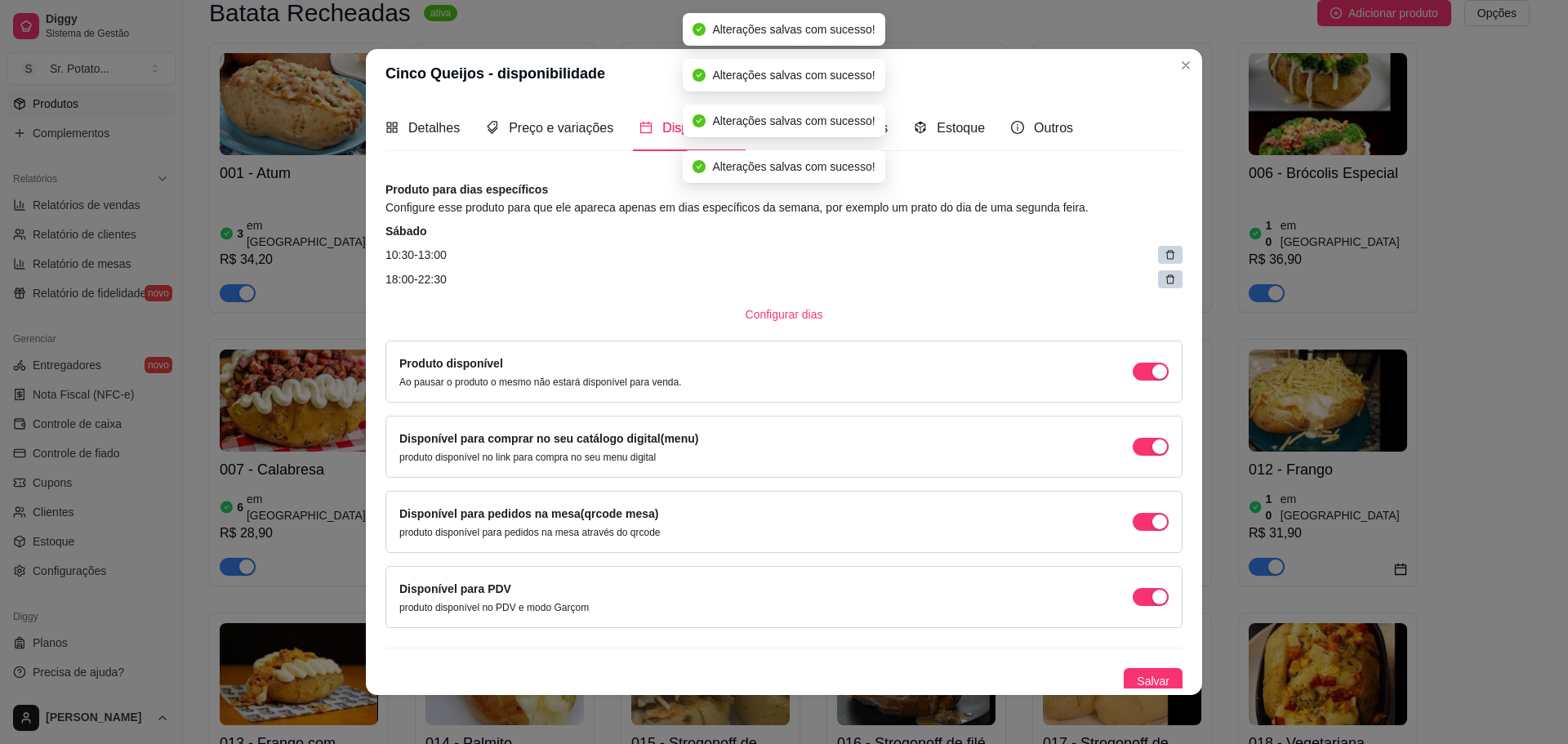
click at [1164, 260] on icon at bounding box center [1169, 255] width 11 height 11
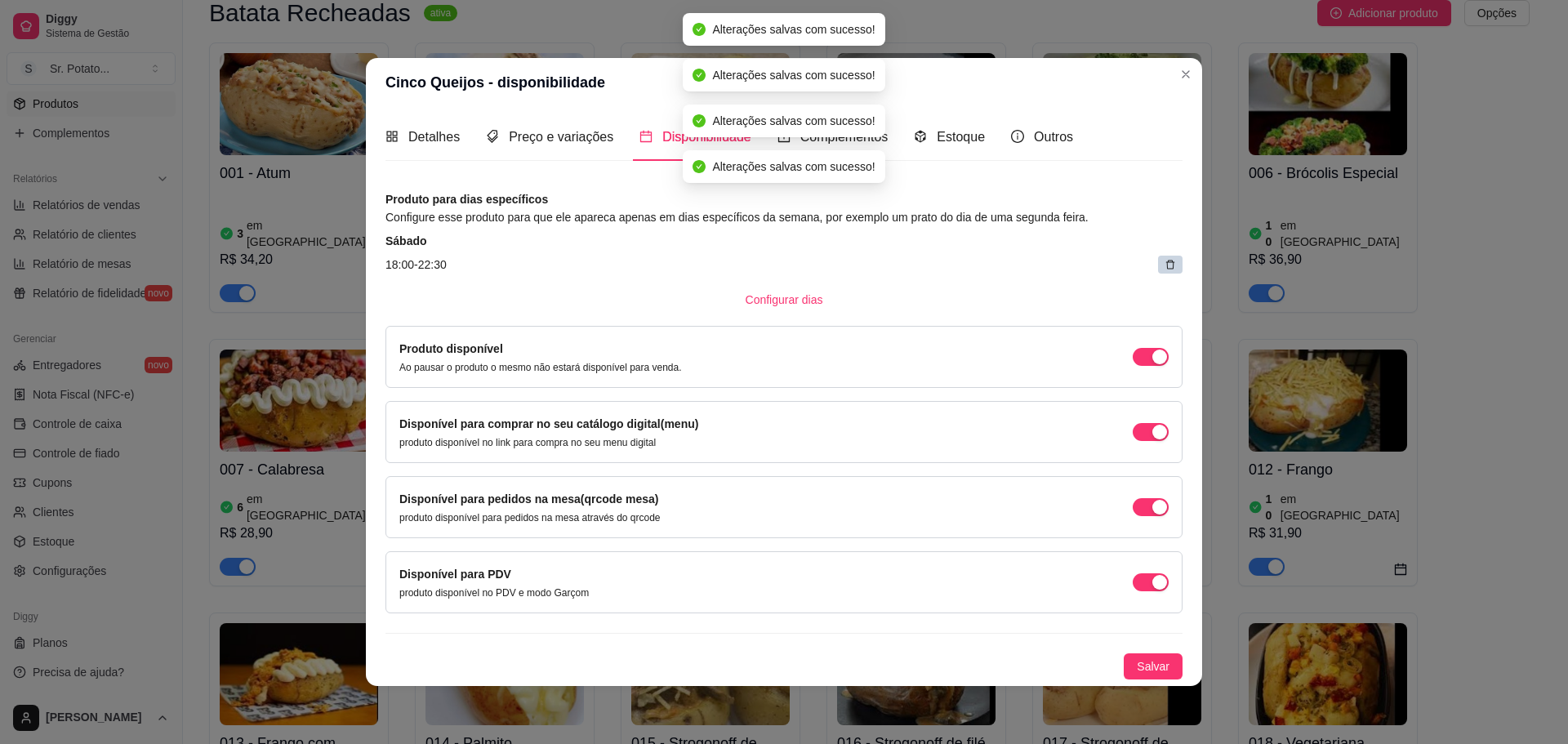
click at [1152, 257] on article "18:00 - 22:30" at bounding box center [784, 264] width 797 height 18
click at [1162, 264] on div at bounding box center [1170, 264] width 24 height 18
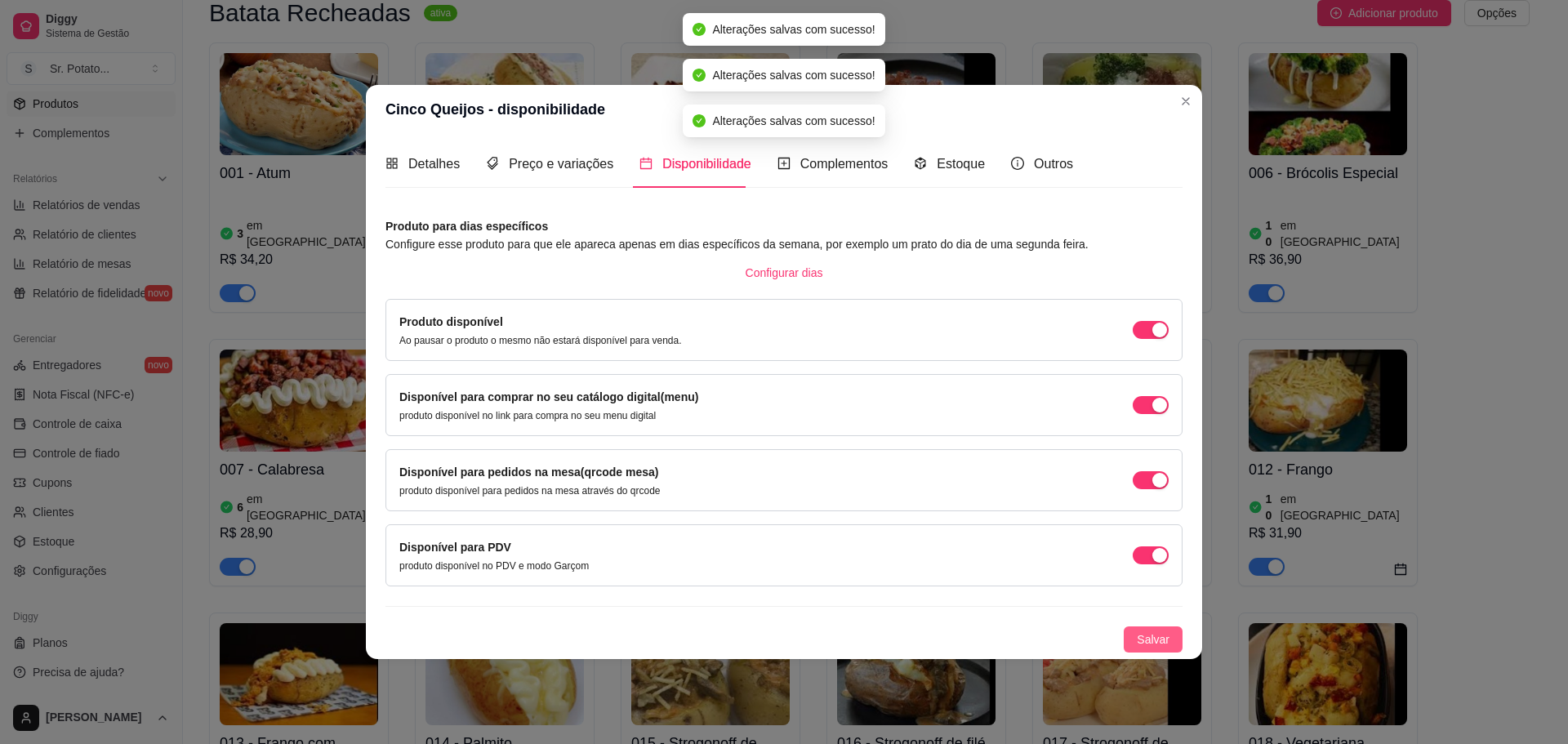
click at [1158, 638] on span "Salvar" at bounding box center [1153, 639] width 32 height 18
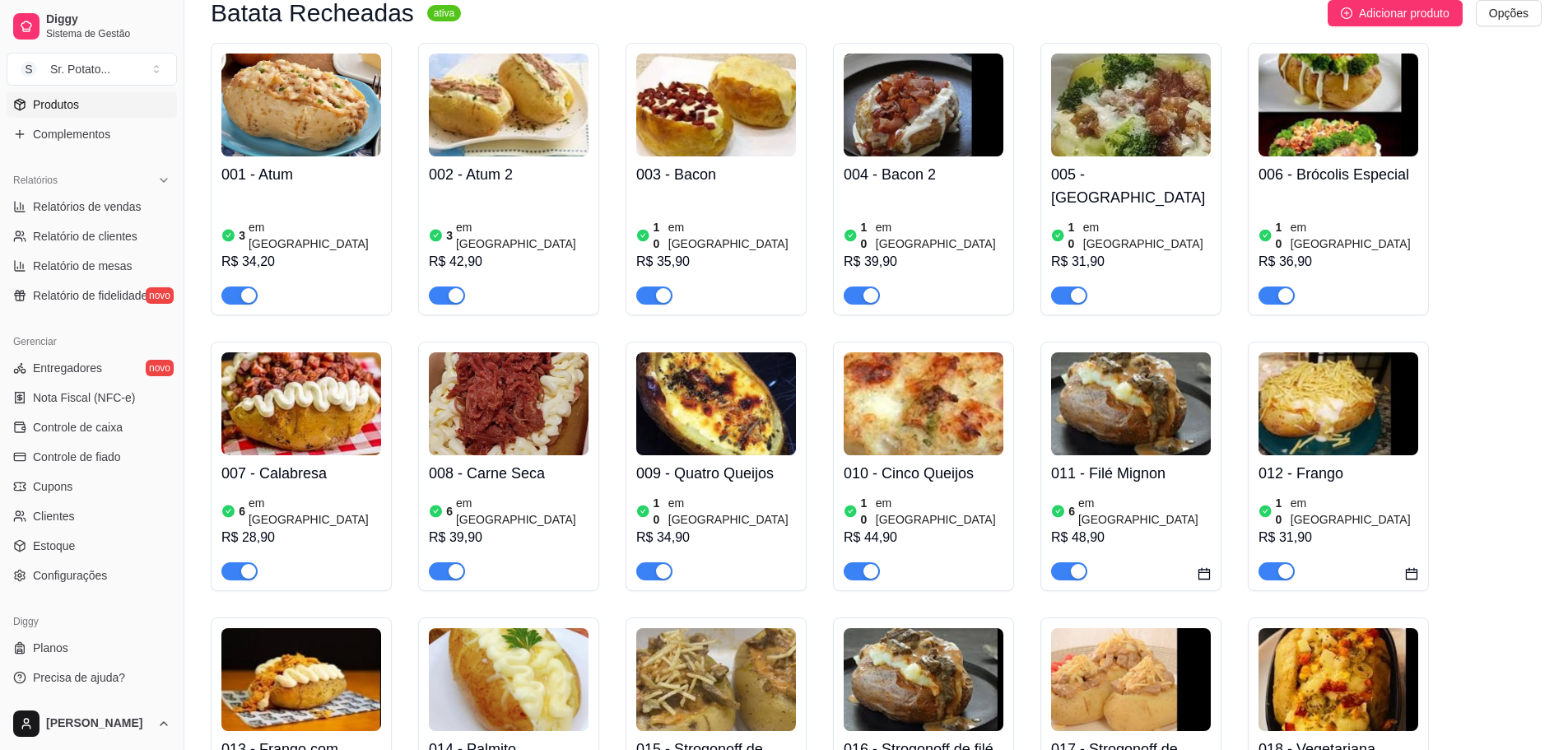
click at [1137, 409] on img at bounding box center [1131, 404] width 160 height 103
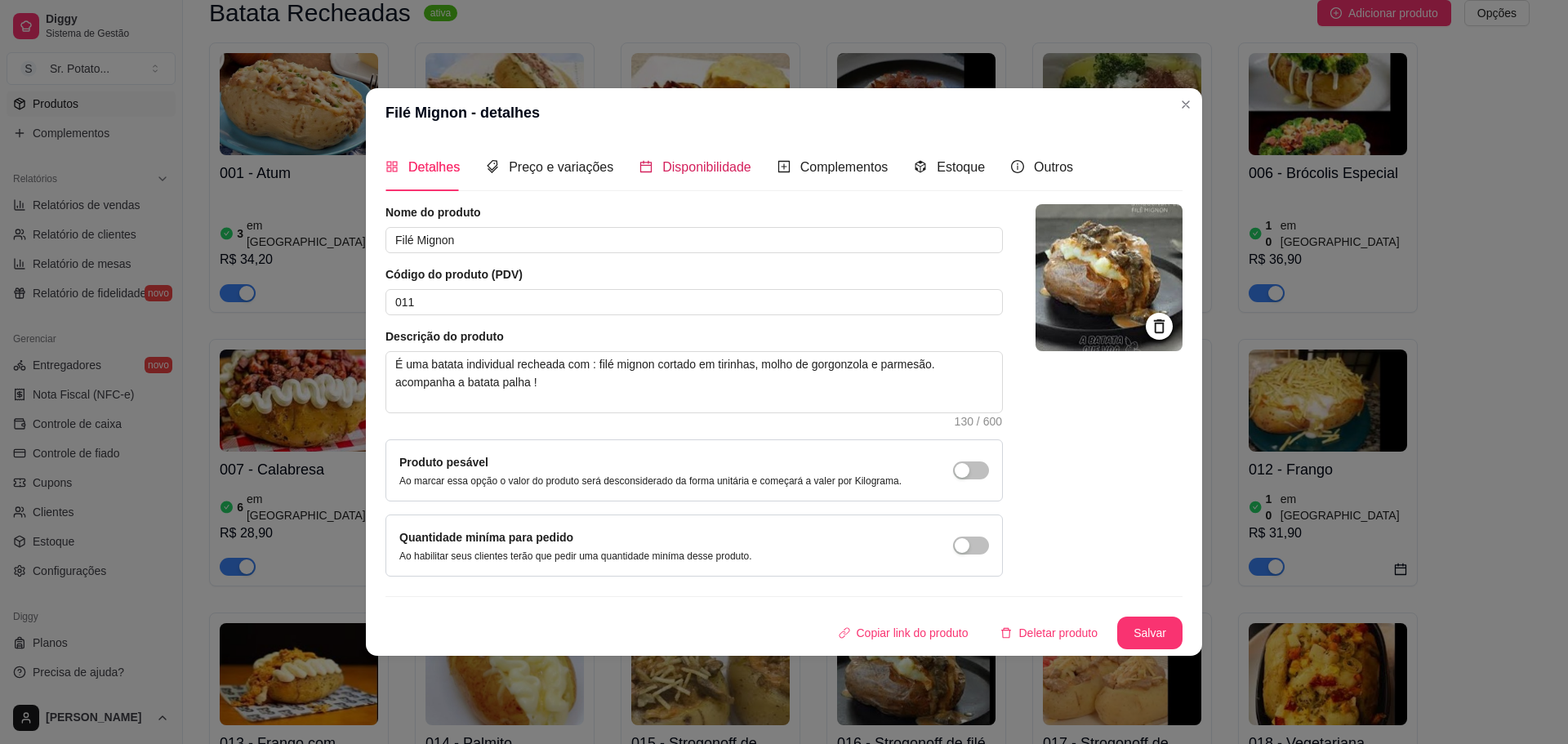
click at [688, 158] on div "Disponibilidade" at bounding box center [695, 167] width 112 height 20
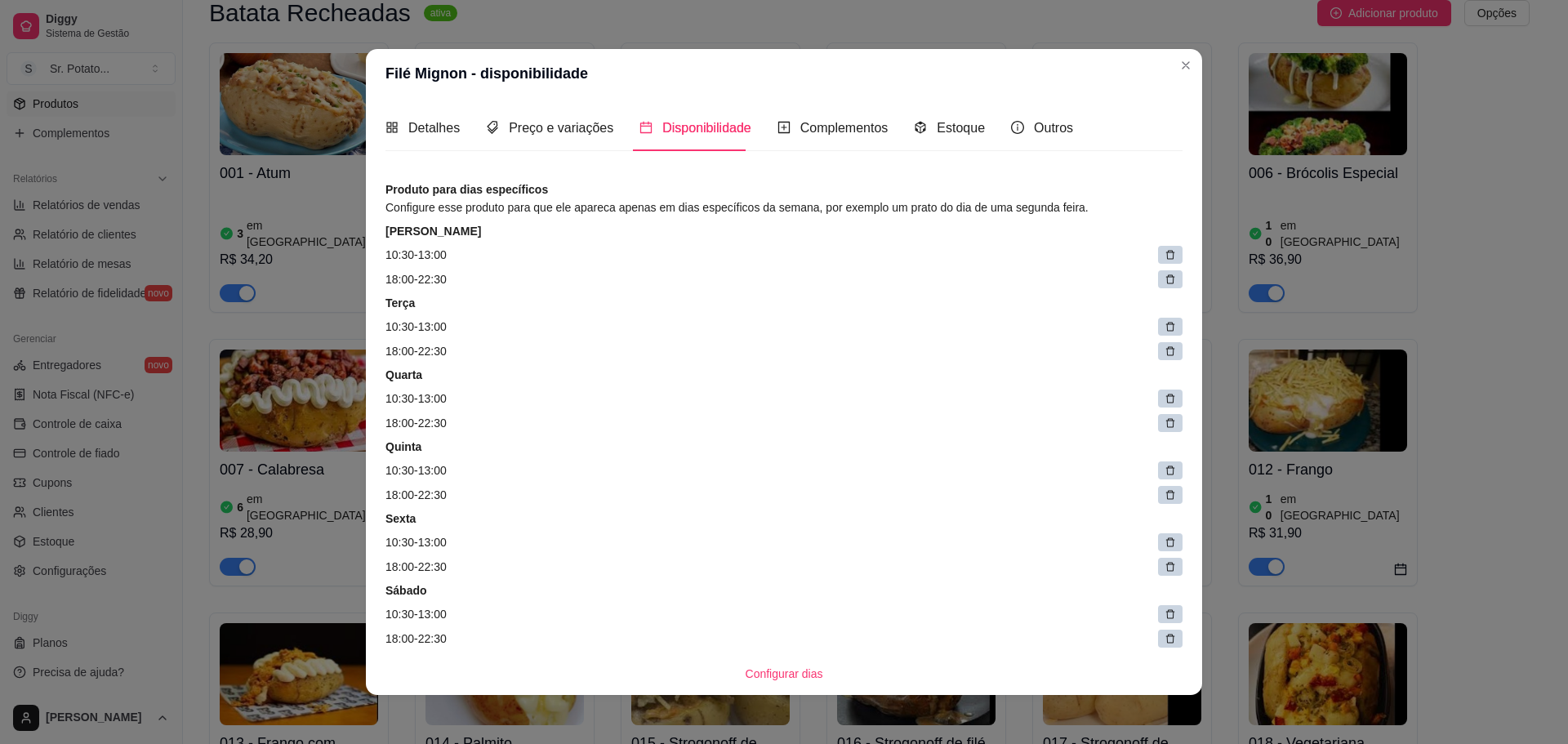
click at [1158, 254] on div at bounding box center [1170, 255] width 24 height 18
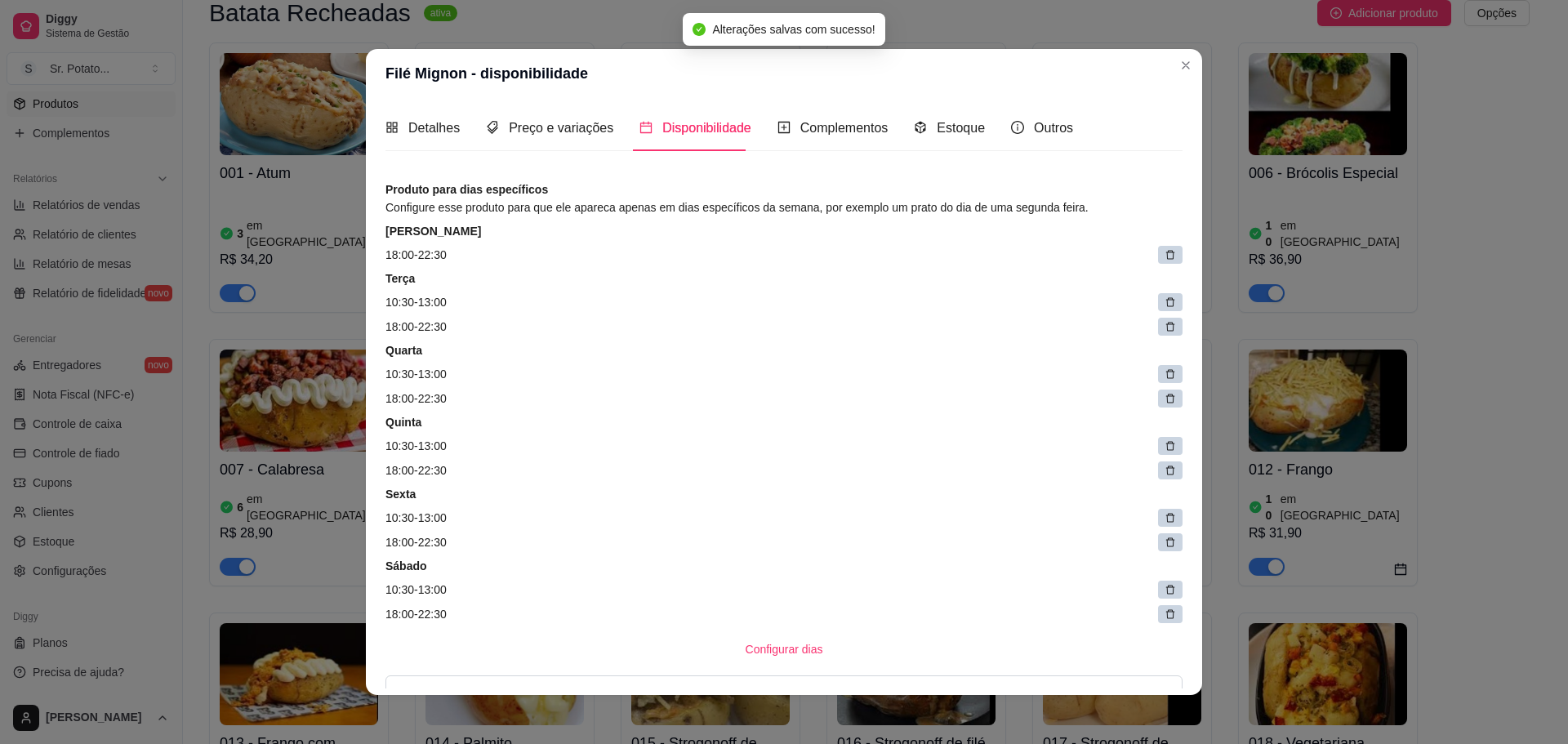
click at [1164, 258] on icon at bounding box center [1169, 255] width 11 height 11
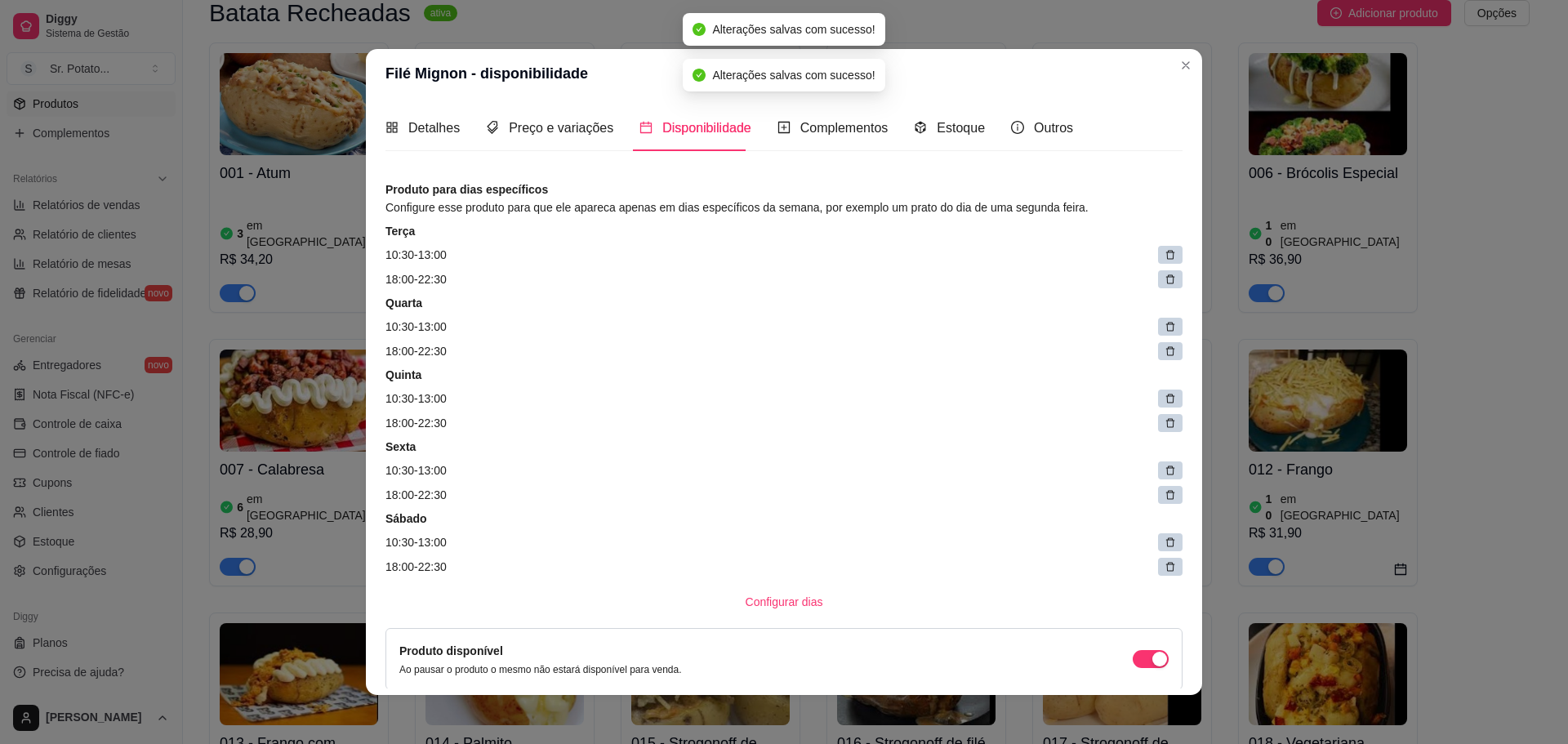
click at [1164, 258] on icon at bounding box center [1169, 255] width 11 height 11
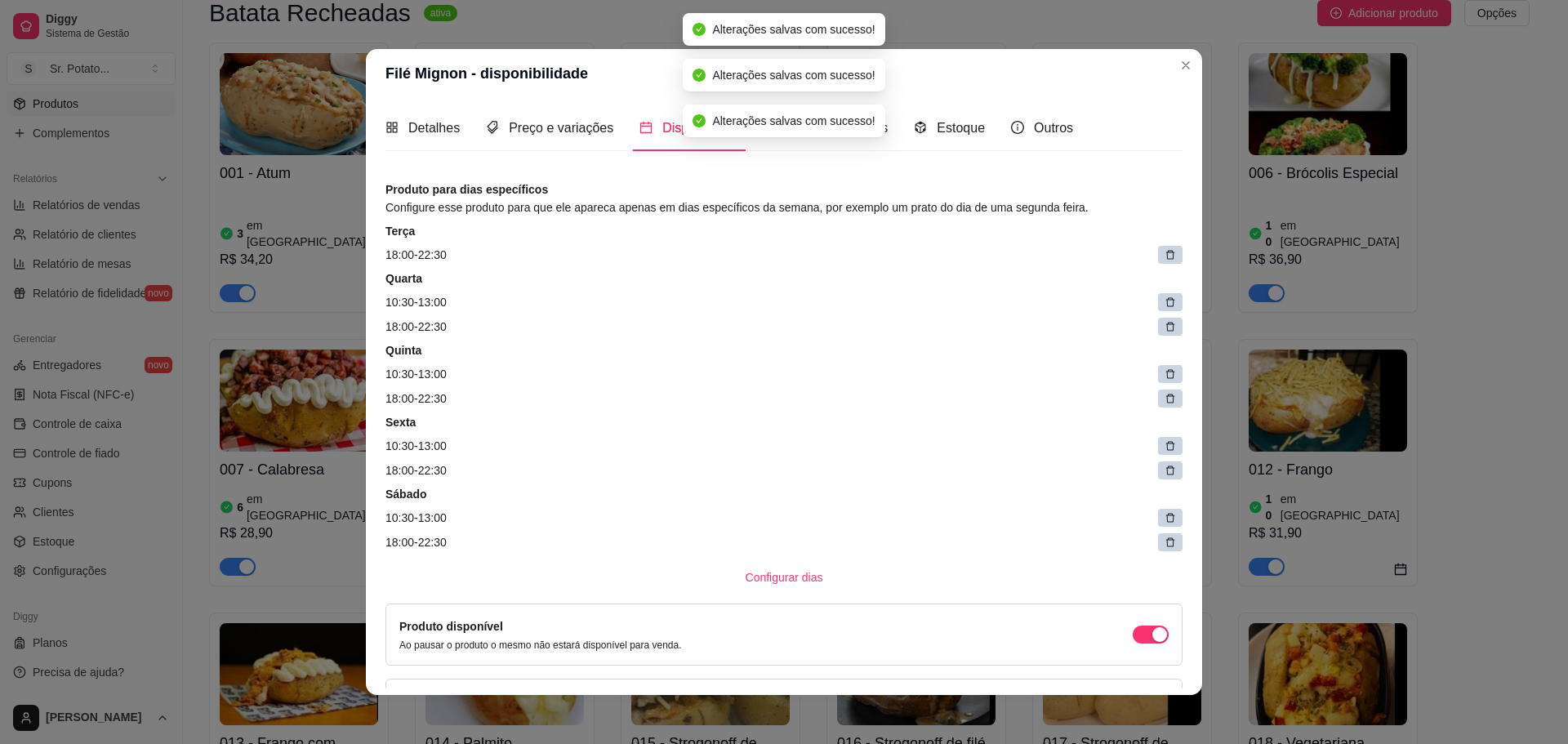
click at [1164, 258] on icon at bounding box center [1169, 255] width 11 height 11
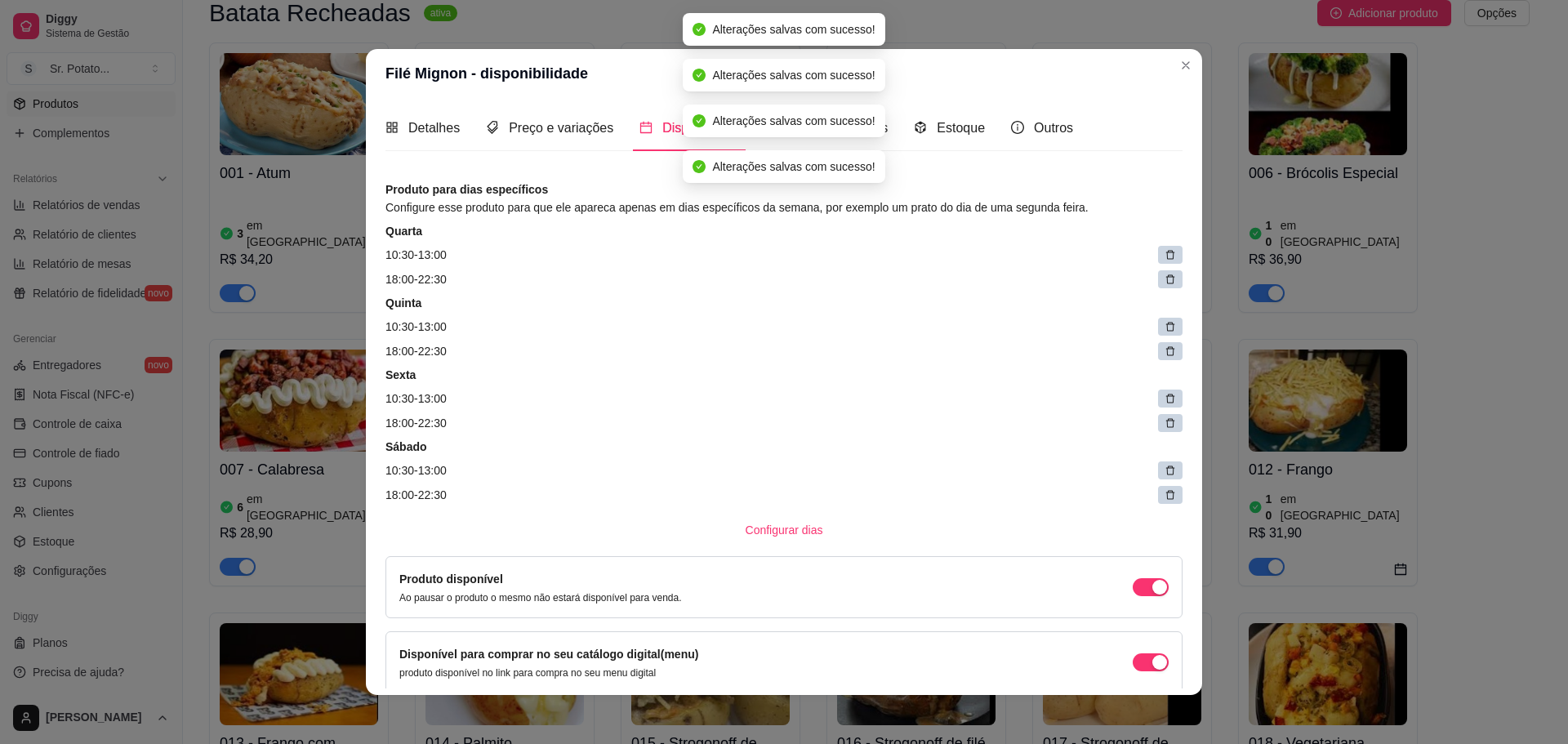
click at [1164, 258] on icon at bounding box center [1169, 255] width 11 height 11
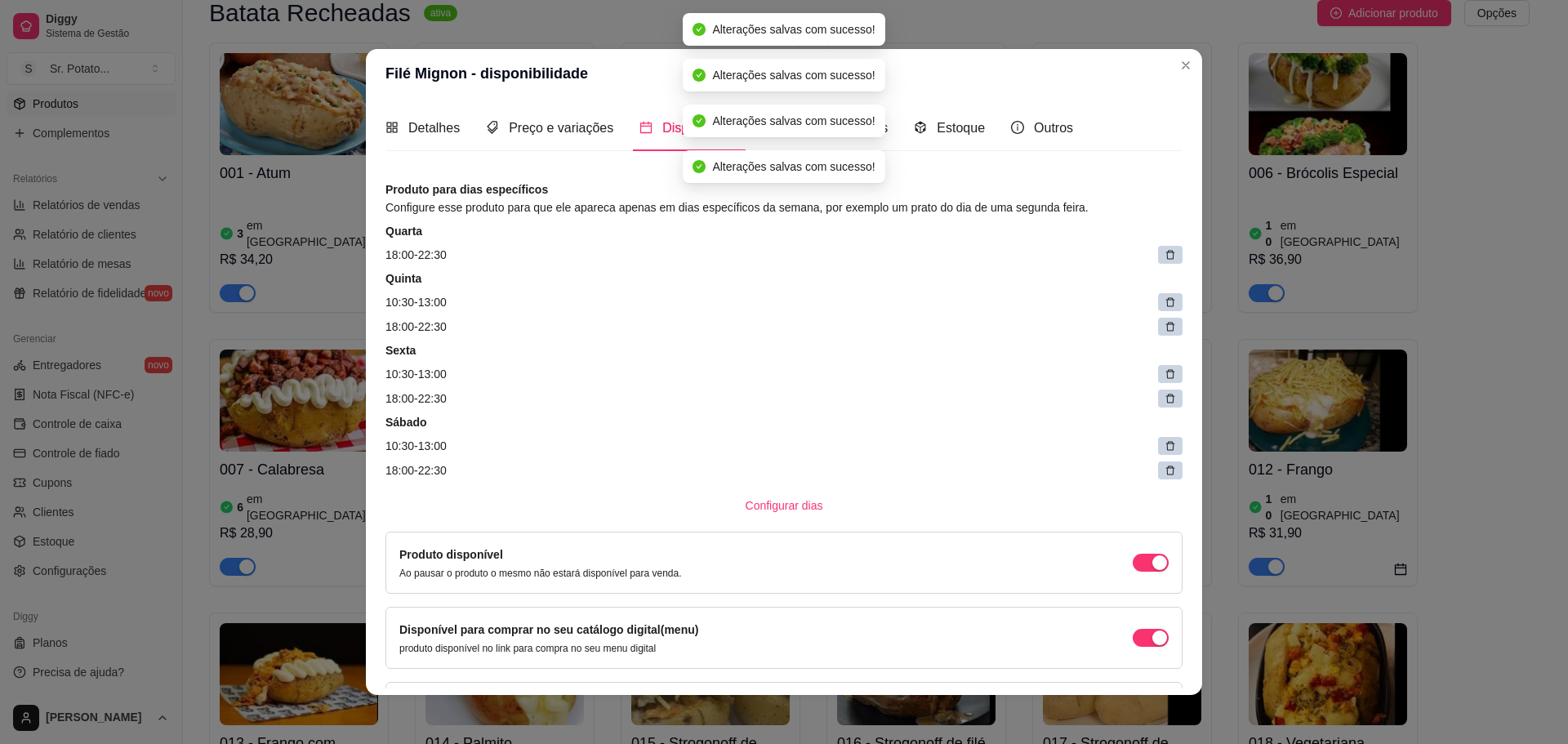
click at [1164, 258] on icon at bounding box center [1169, 255] width 11 height 11
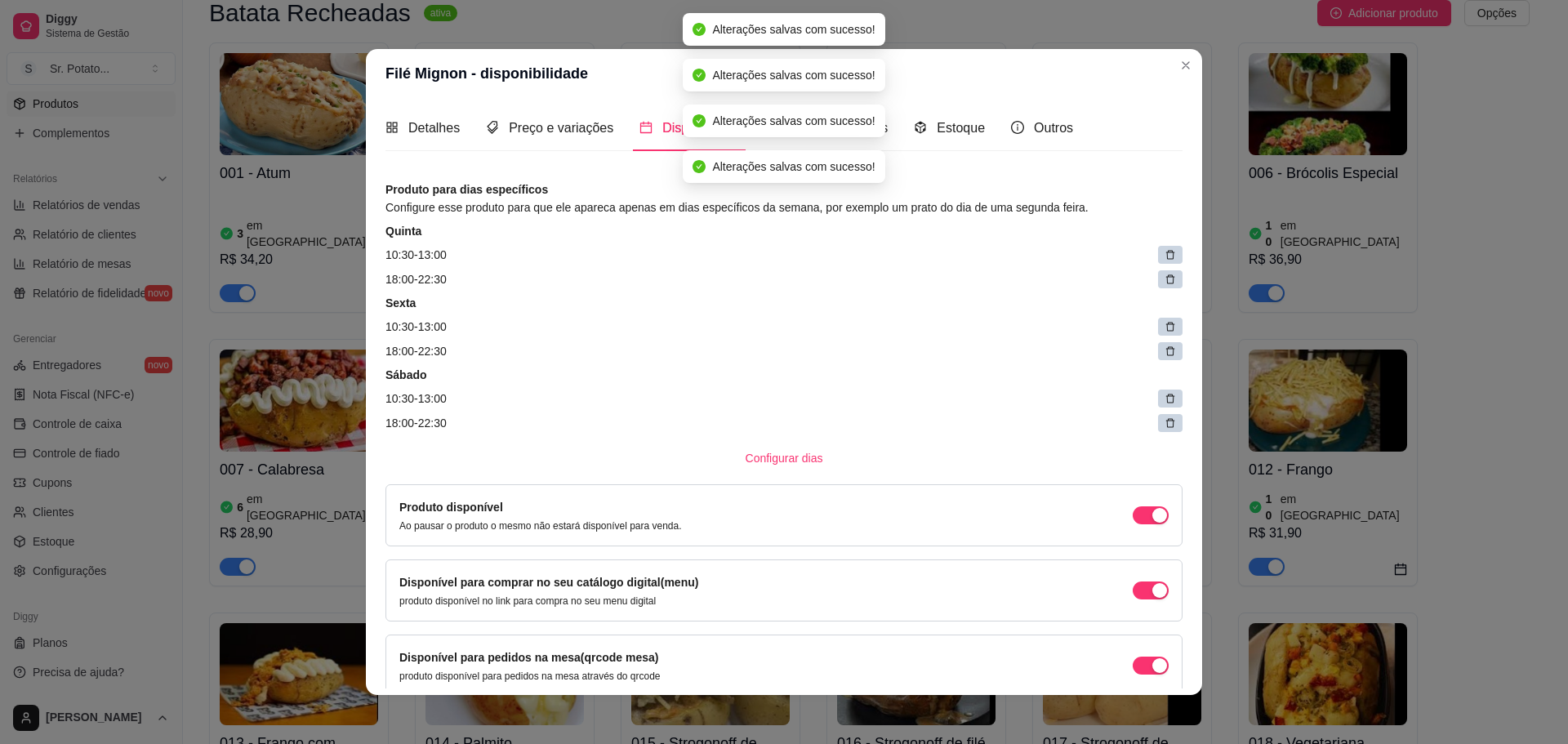
click at [1164, 258] on icon at bounding box center [1169, 255] width 11 height 11
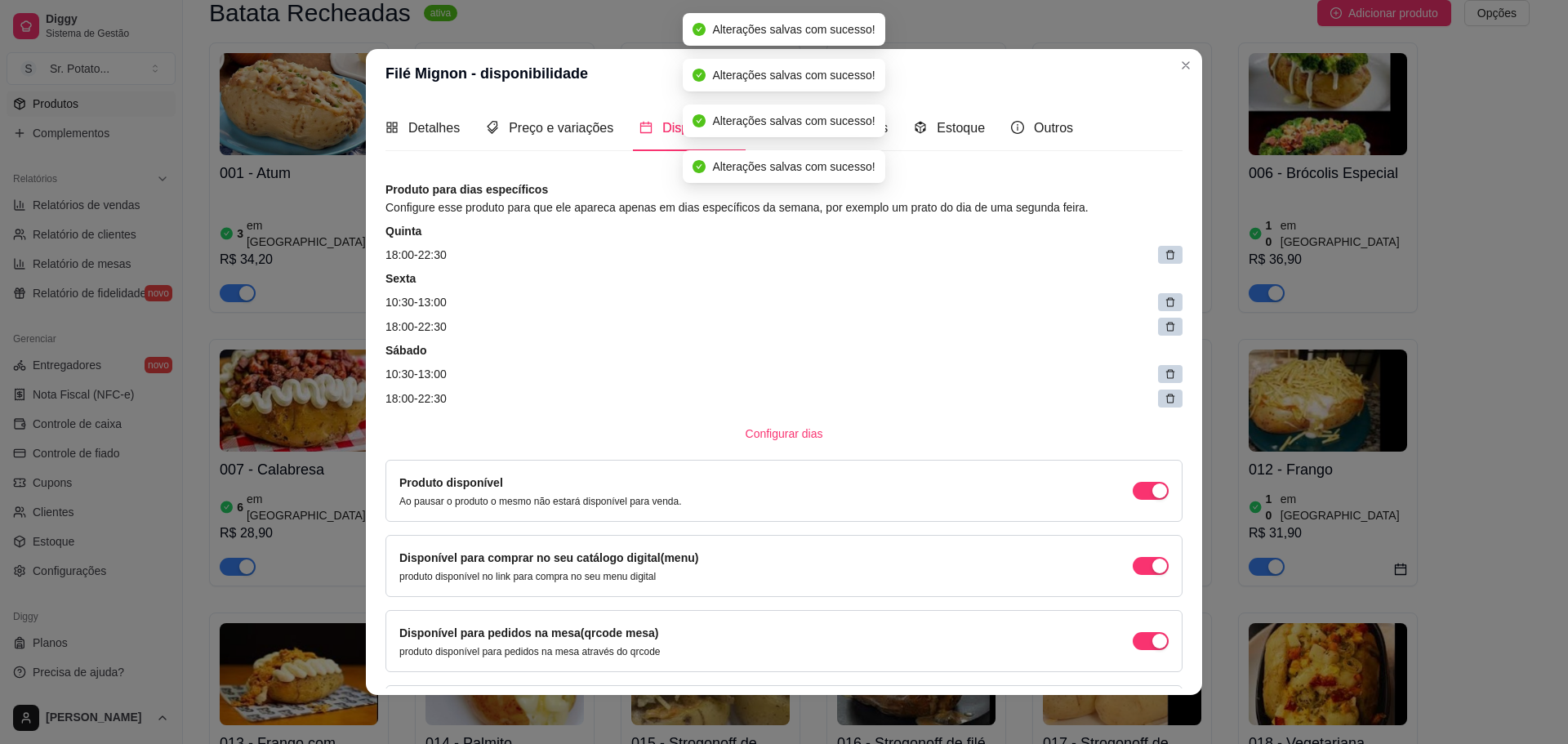
click at [1164, 258] on icon at bounding box center [1169, 255] width 11 height 11
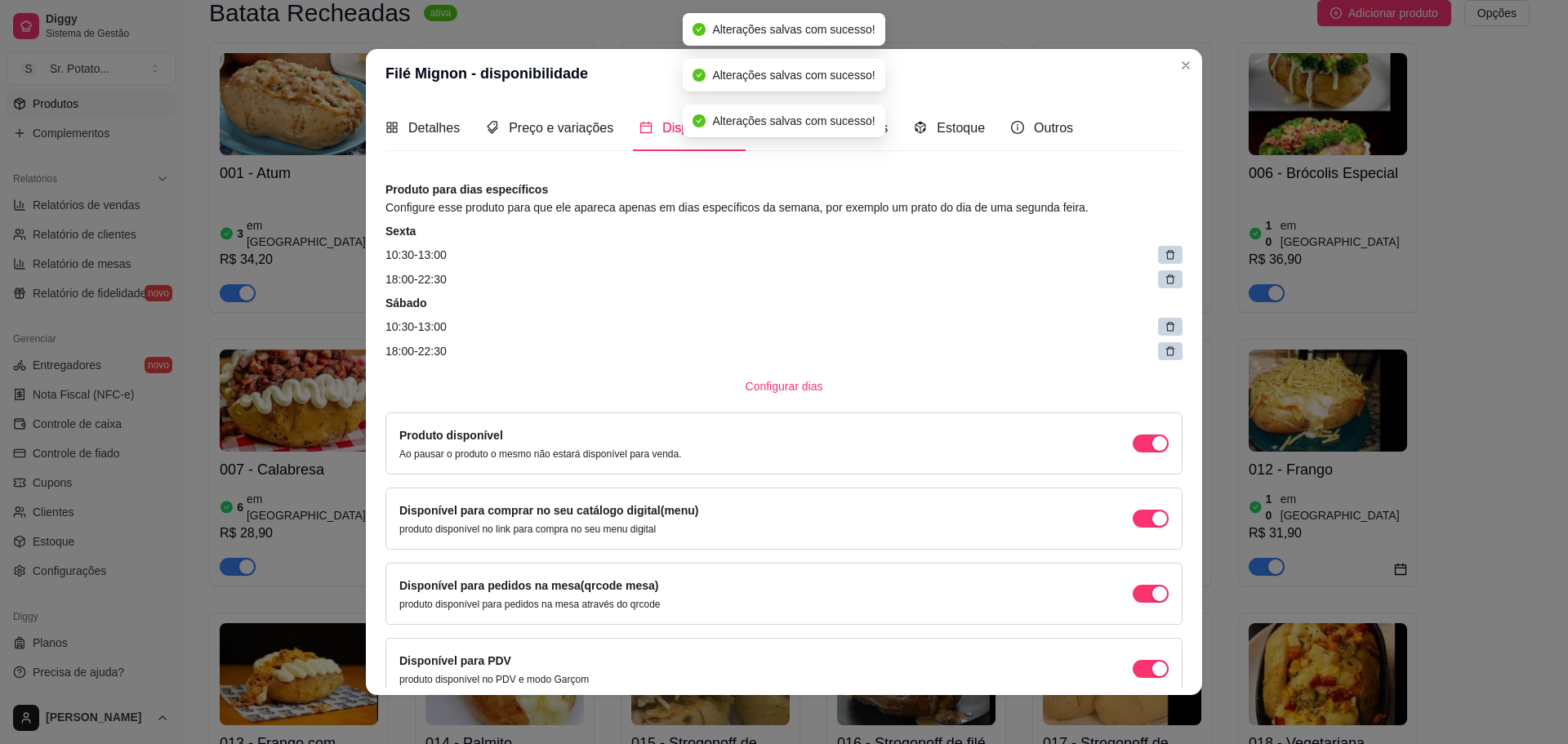
click at [1164, 258] on icon at bounding box center [1169, 255] width 11 height 11
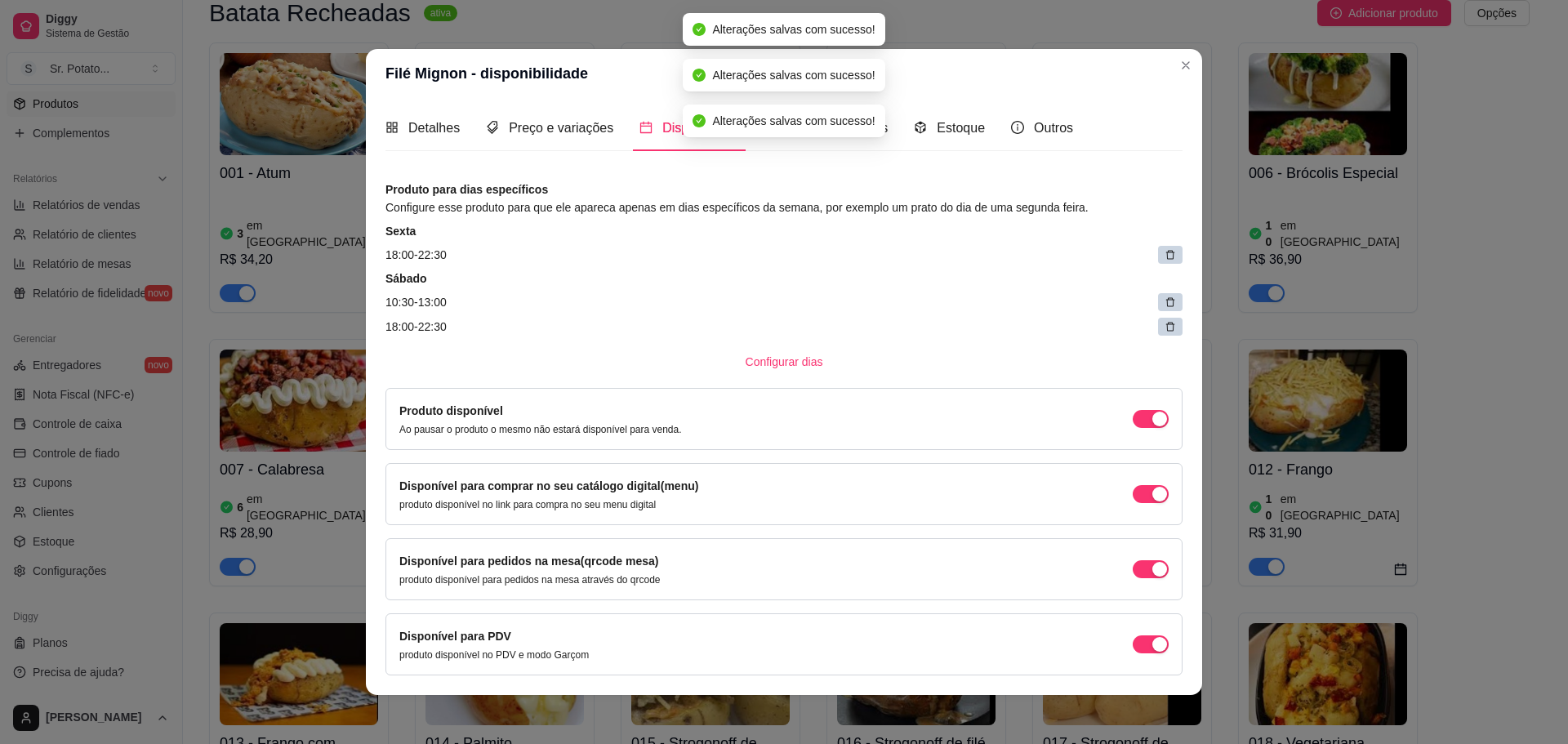
click at [1164, 258] on icon at bounding box center [1169, 255] width 11 height 11
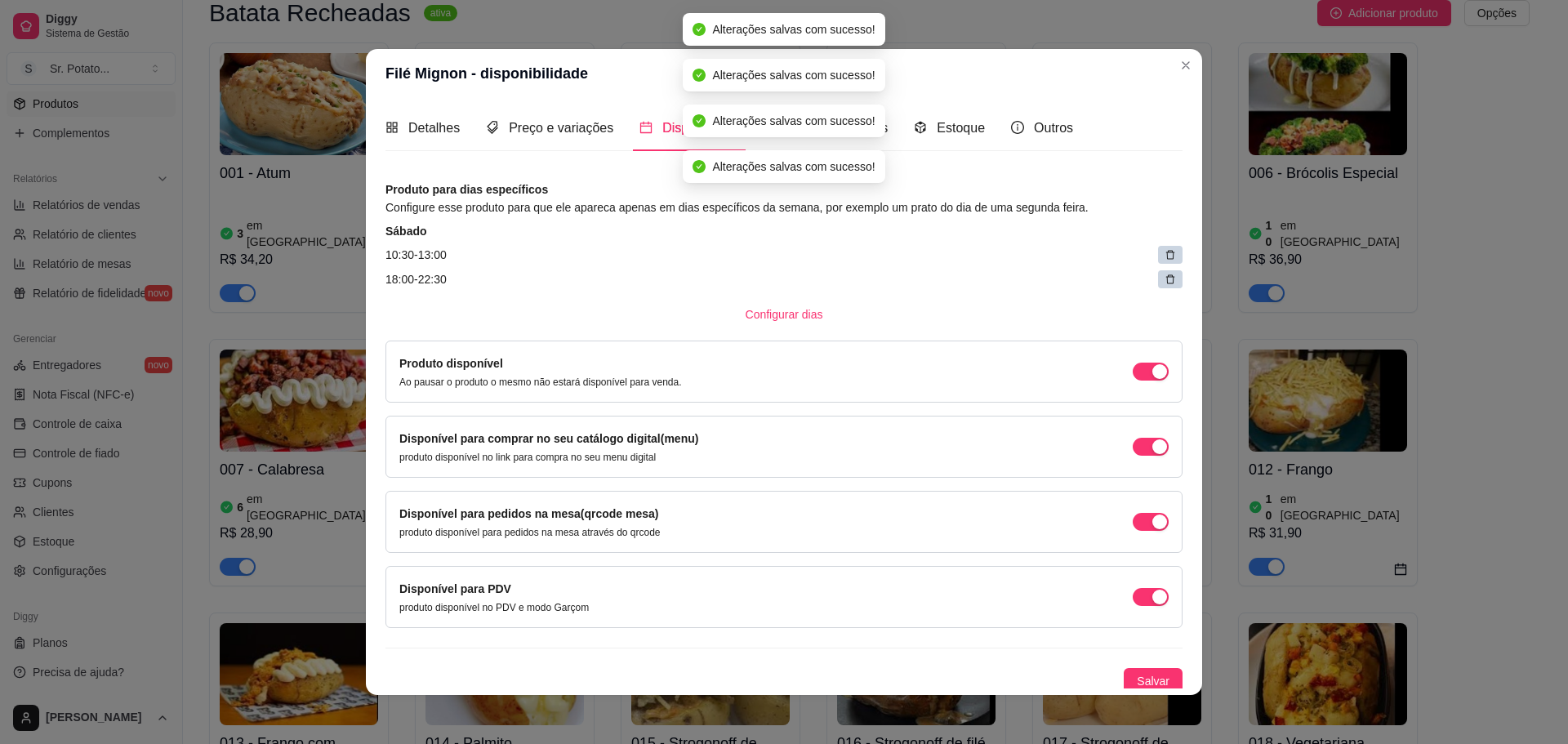
click at [1164, 258] on icon at bounding box center [1169, 255] width 11 height 11
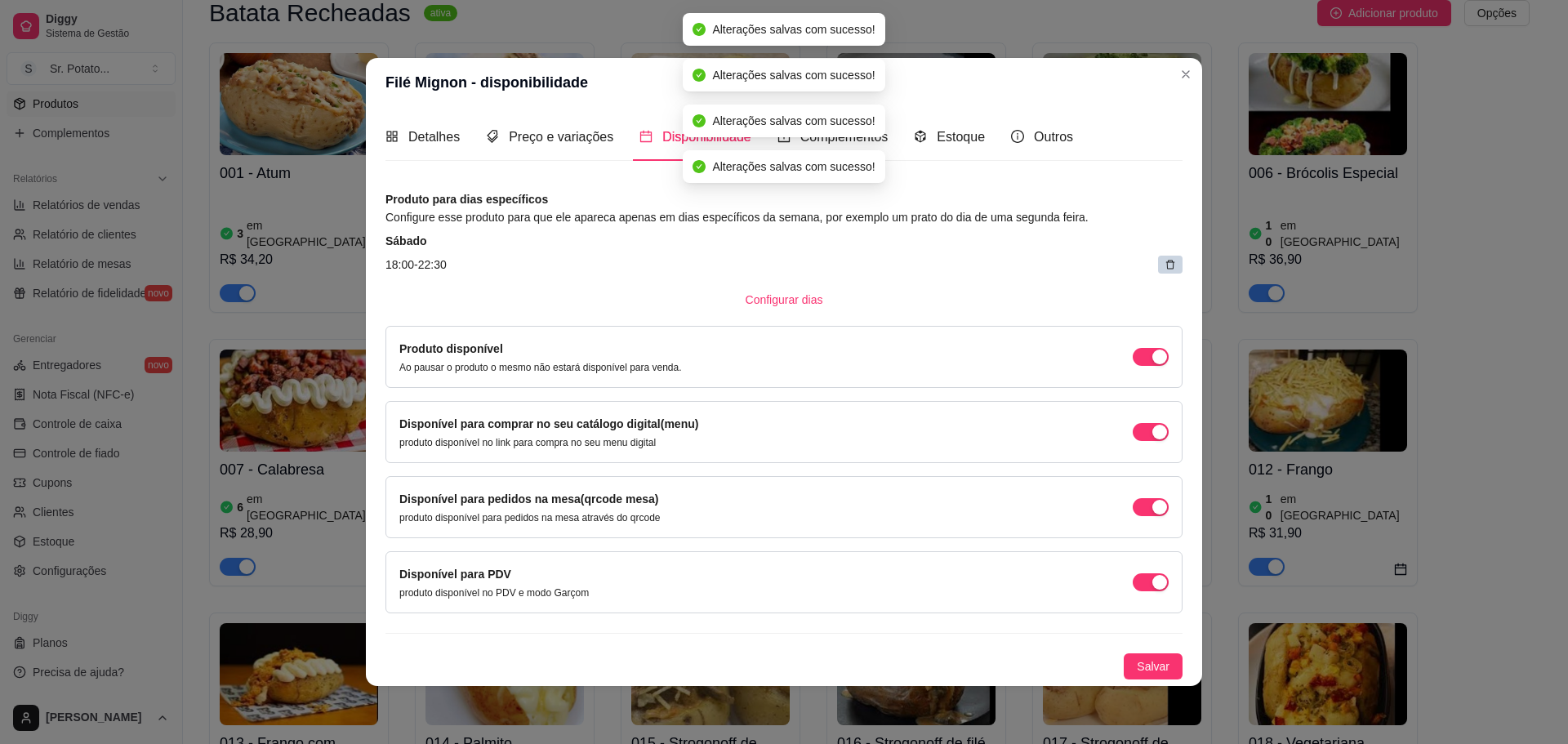
click at [1150, 258] on article "18:00 - 22:30" at bounding box center [784, 264] width 797 height 18
click at [1169, 263] on icon at bounding box center [1169, 264] width 11 height 11
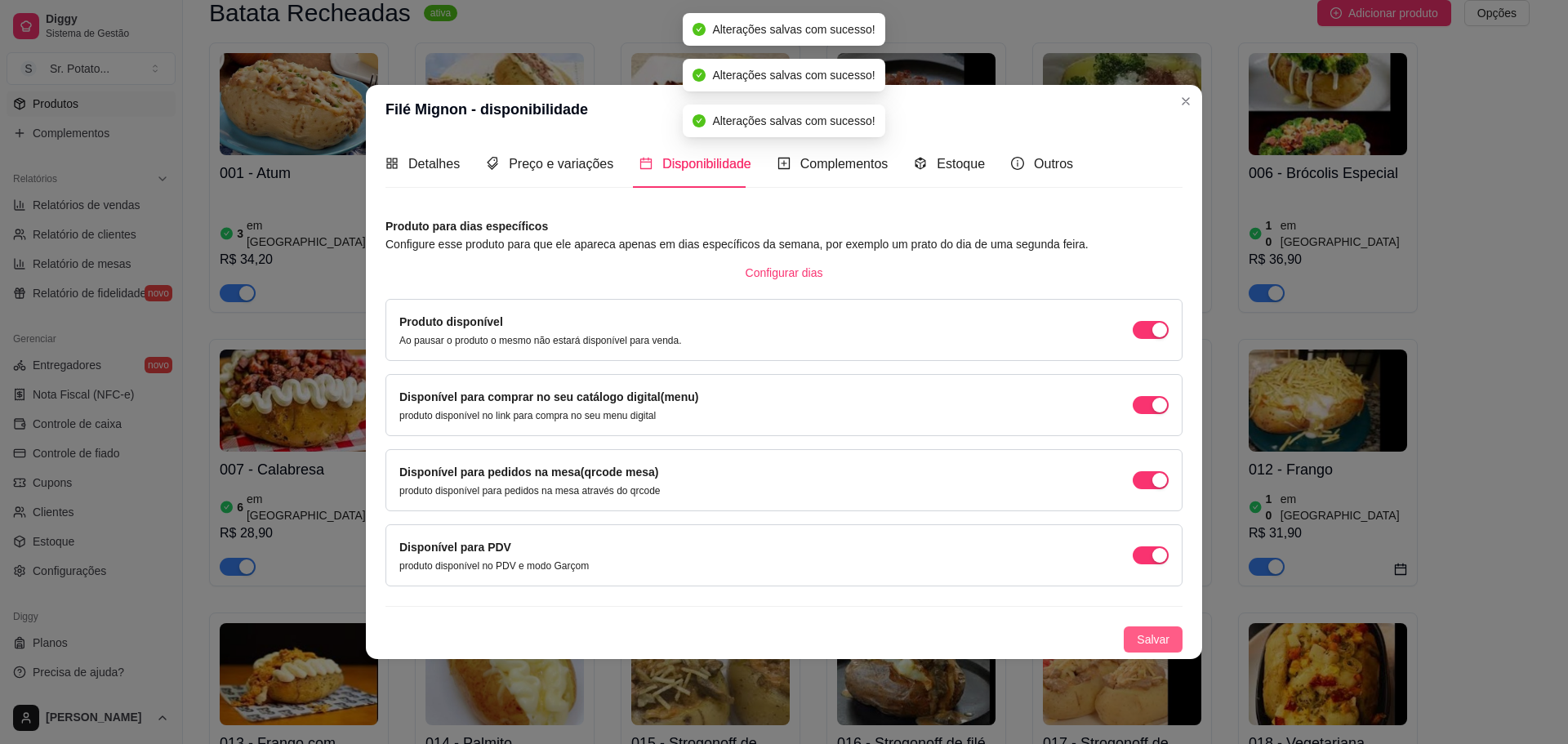
click at [1156, 645] on span "Salvar" at bounding box center [1153, 639] width 32 height 18
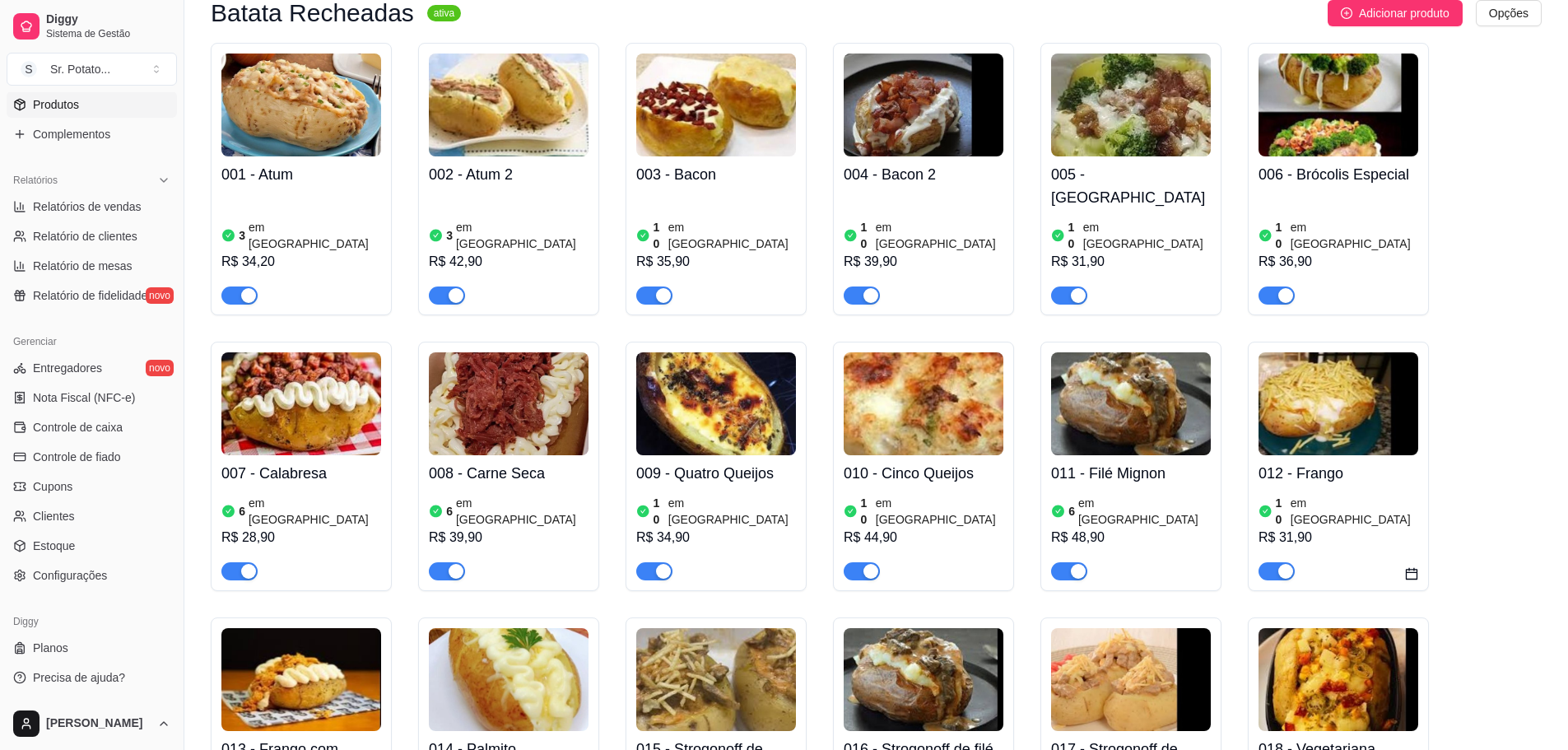
click at [1319, 375] on img at bounding box center [1339, 404] width 160 height 103
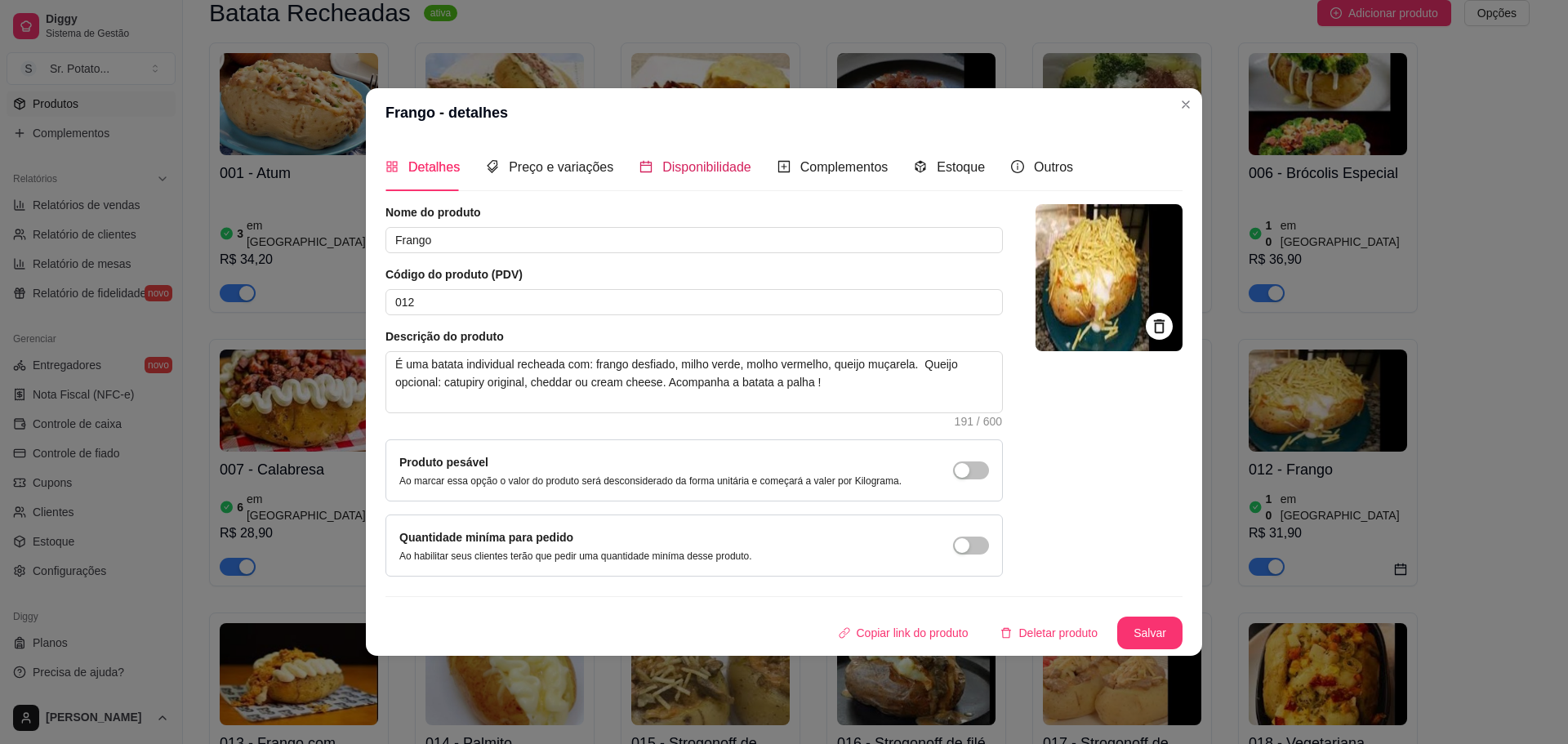
click at [668, 169] on span "Disponibilidade" at bounding box center [706, 167] width 89 height 14
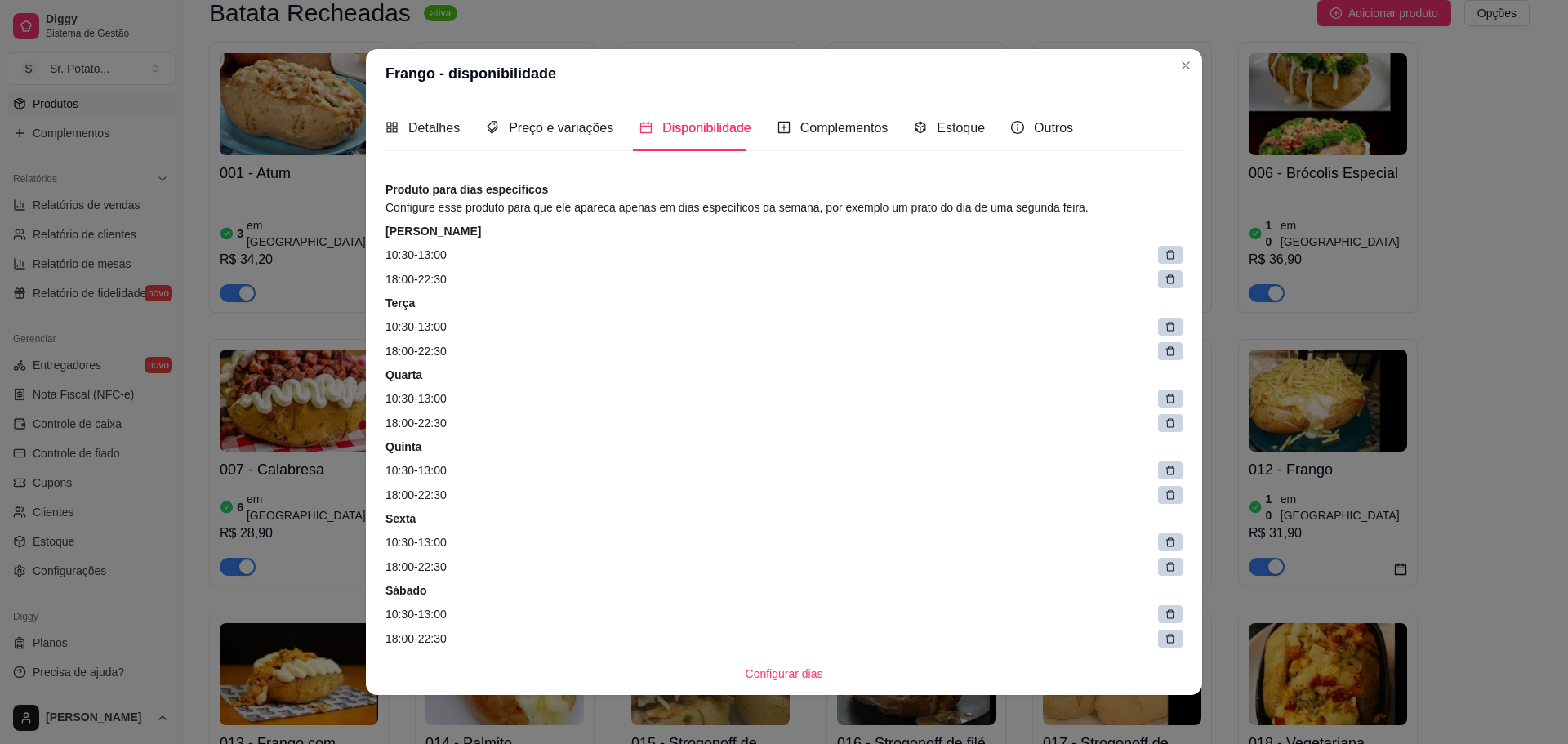
click at [1166, 251] on icon at bounding box center [1170, 256] width 9 height 9
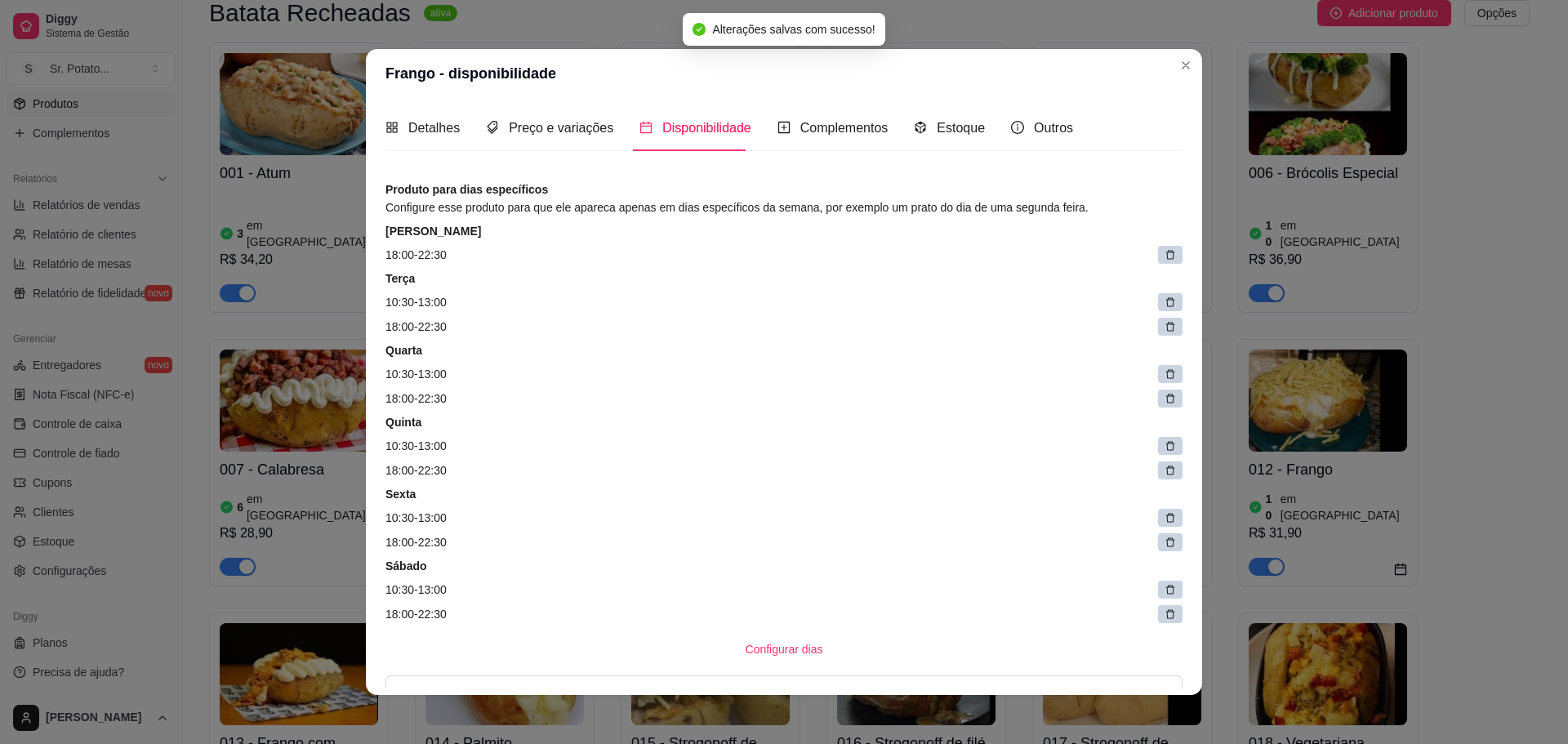
click at [1164, 258] on icon at bounding box center [1169, 255] width 11 height 11
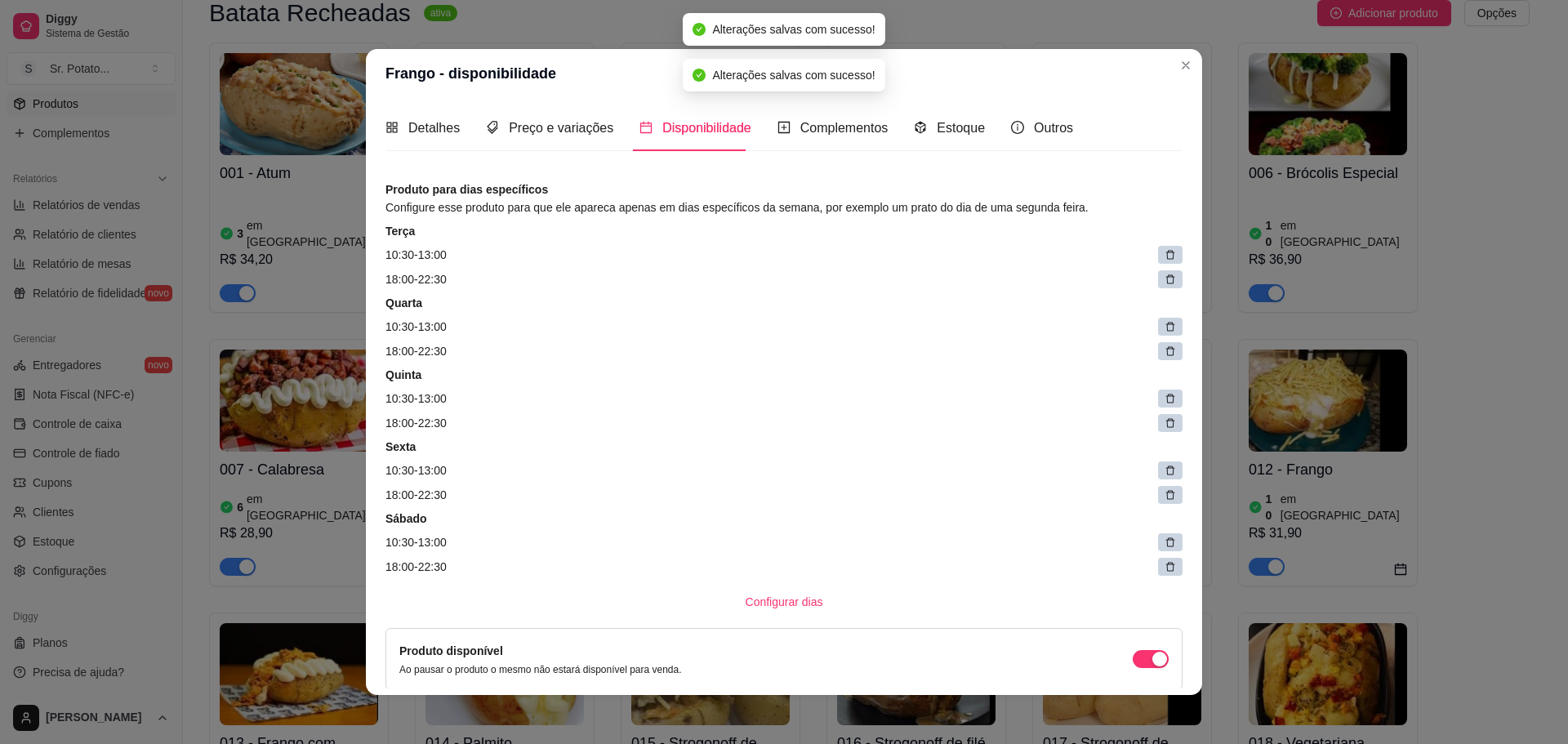
click at [1164, 257] on icon at bounding box center [1169, 255] width 11 height 11
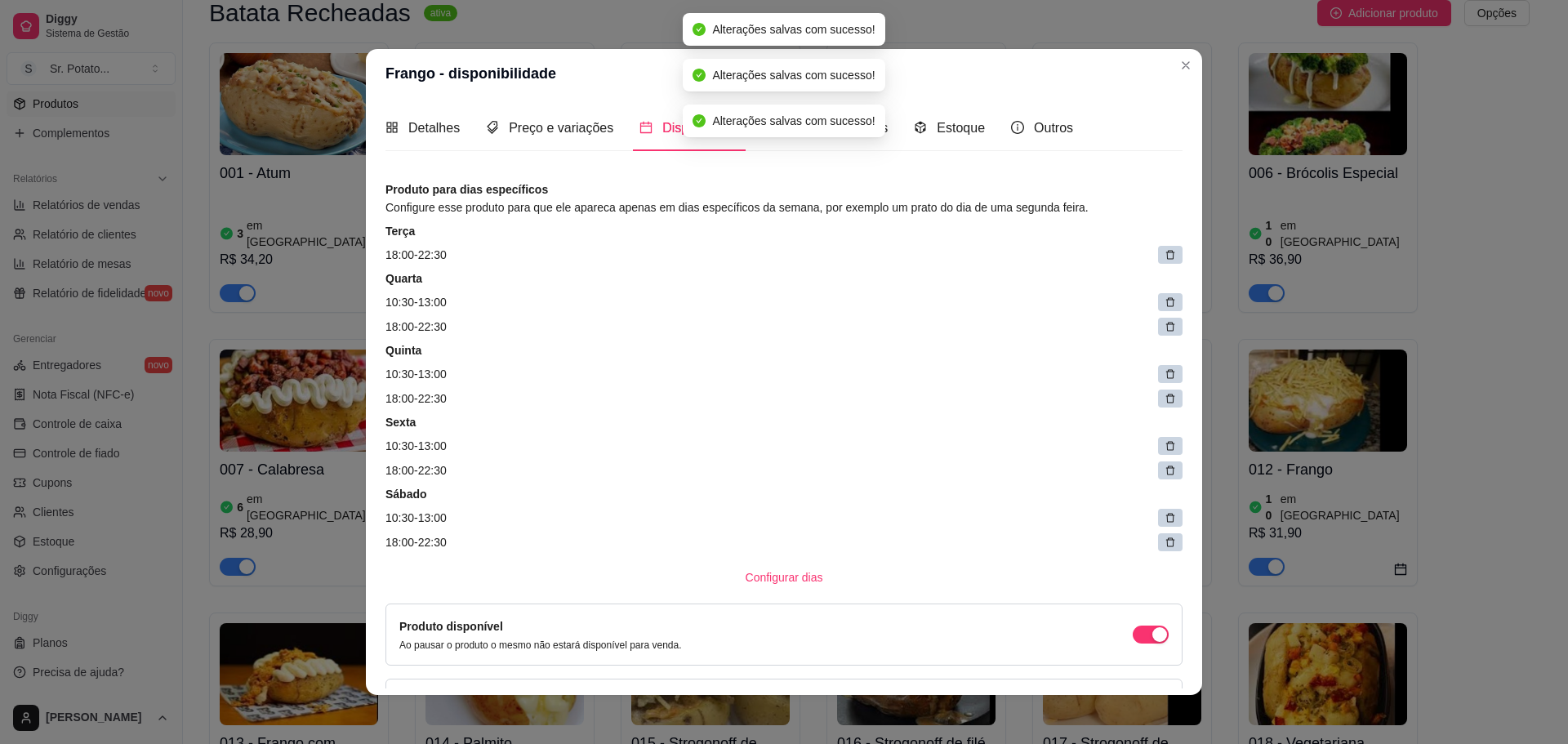
click at [1164, 257] on icon at bounding box center [1169, 255] width 11 height 11
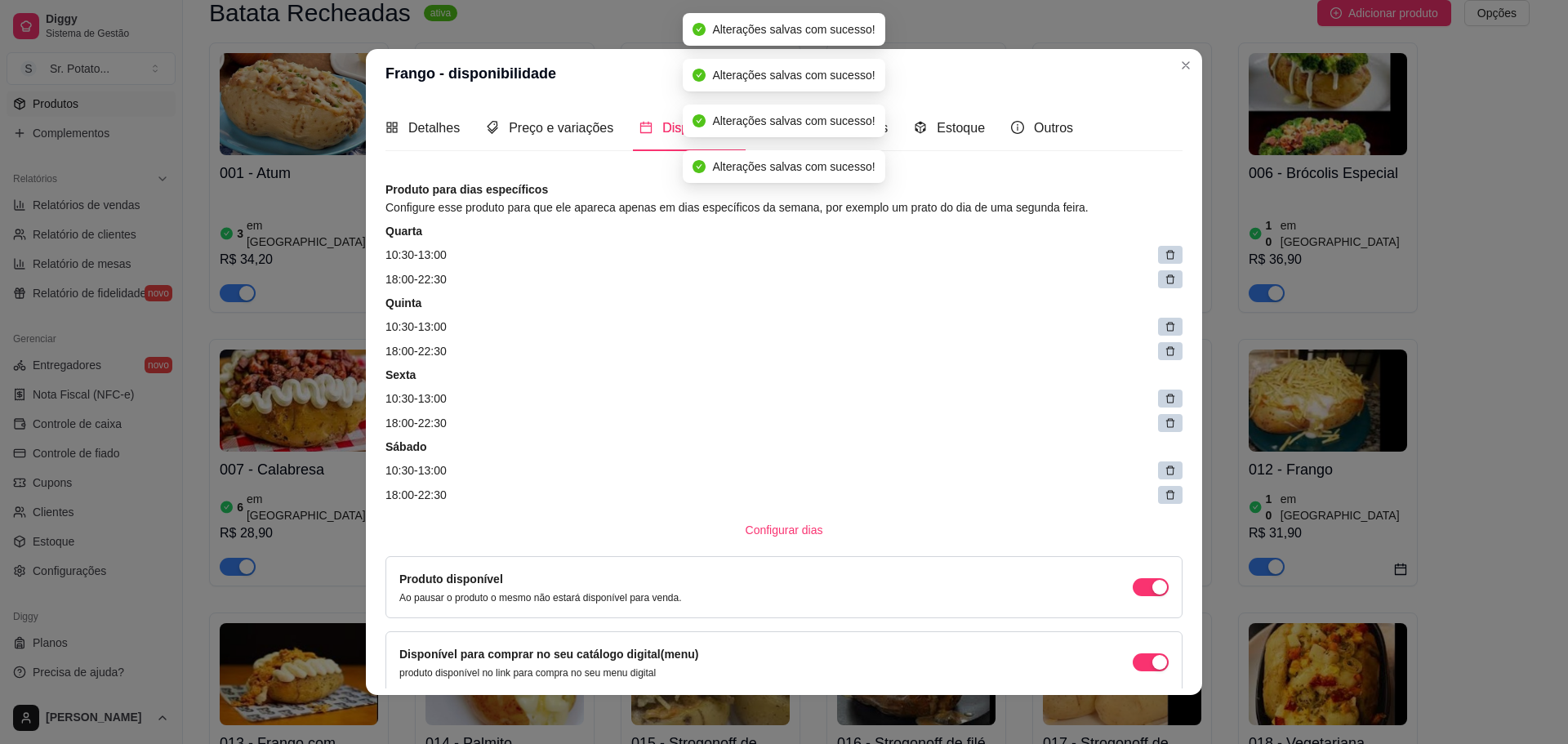
click at [1164, 257] on icon at bounding box center [1169, 255] width 11 height 11
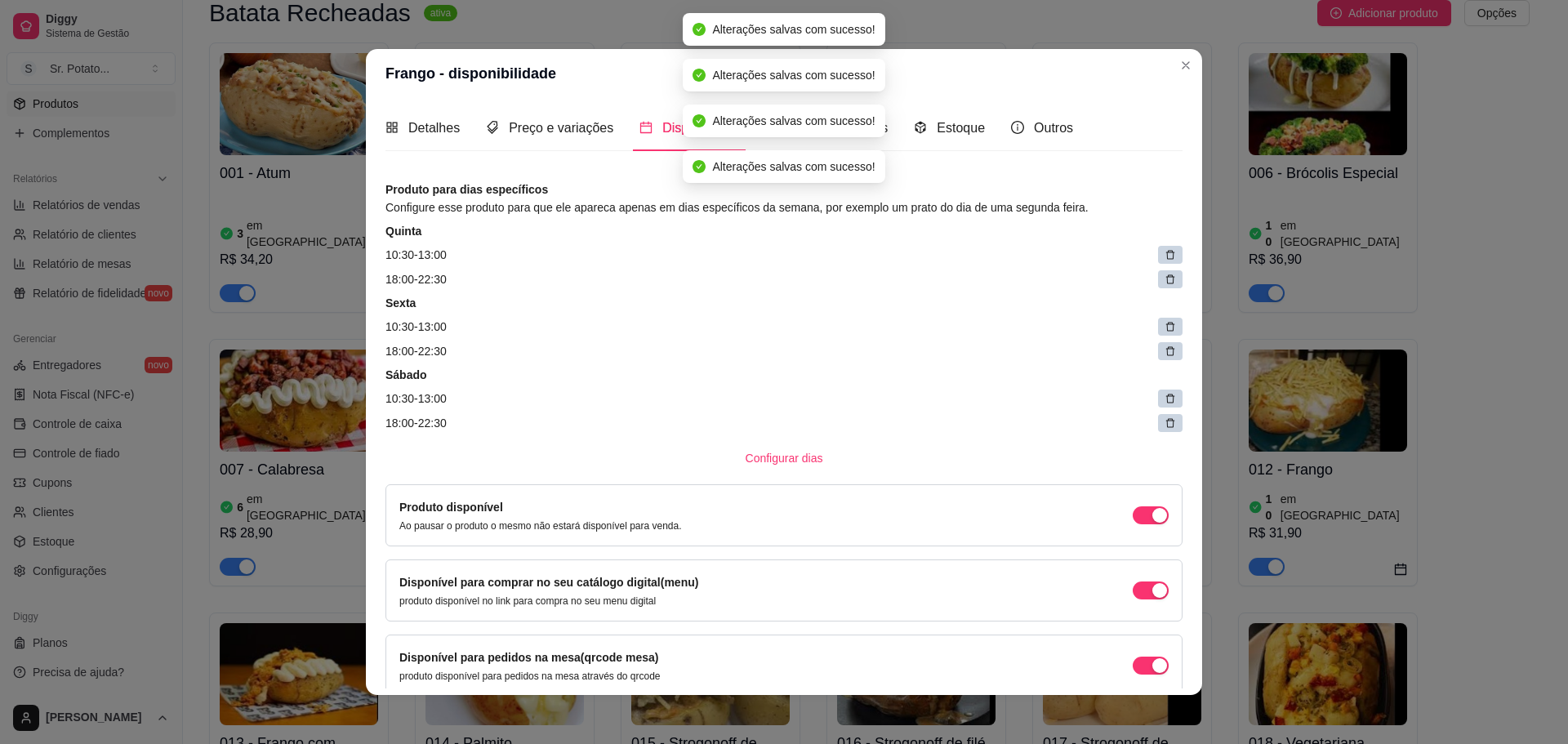
click at [1164, 257] on icon at bounding box center [1169, 255] width 11 height 11
click at [1163, 257] on span at bounding box center [1175, 256] width 23 height 23
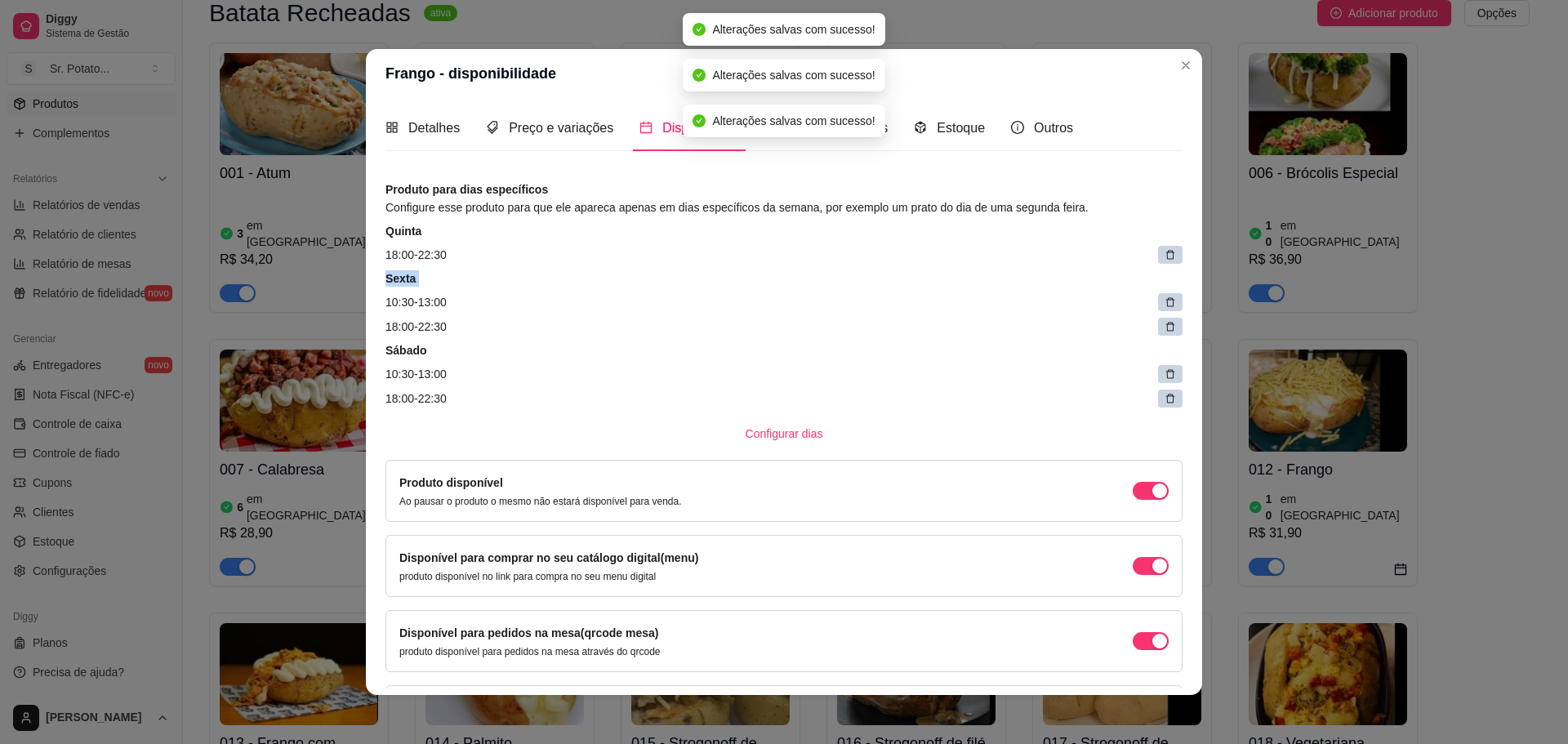
click at [1164, 257] on icon at bounding box center [1169, 255] width 11 height 11
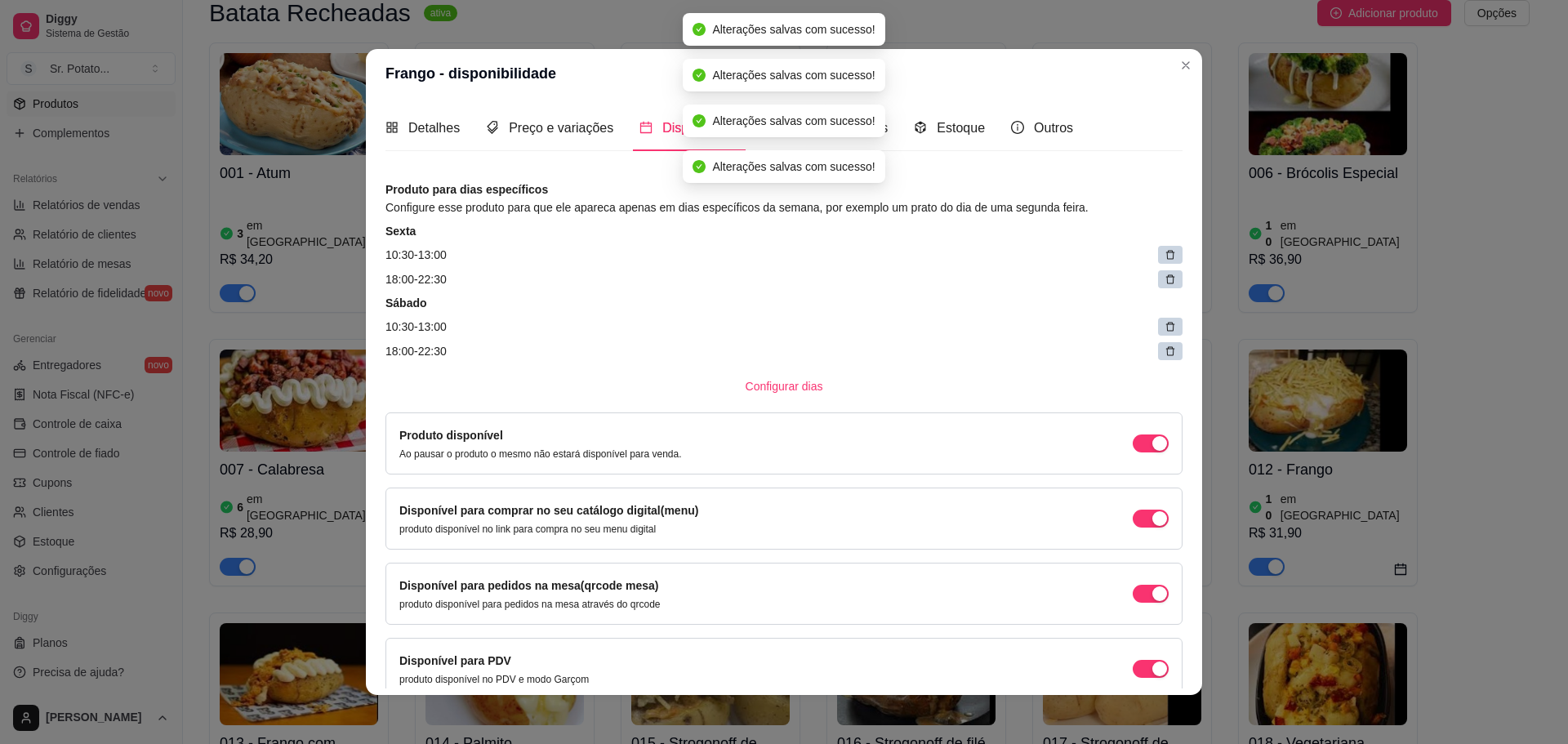
click at [1164, 257] on icon at bounding box center [1169, 255] width 11 height 11
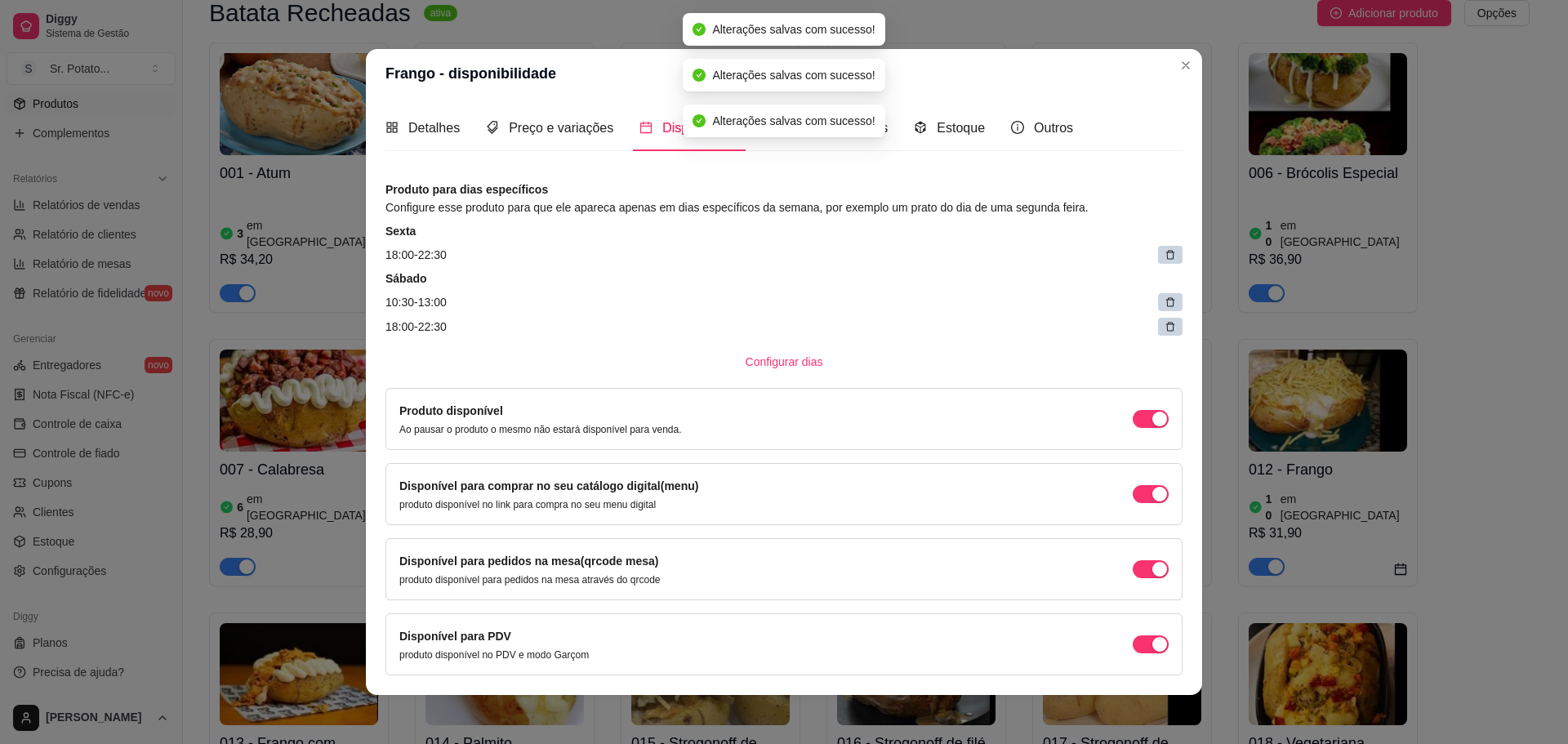
click at [1164, 257] on icon at bounding box center [1169, 255] width 11 height 11
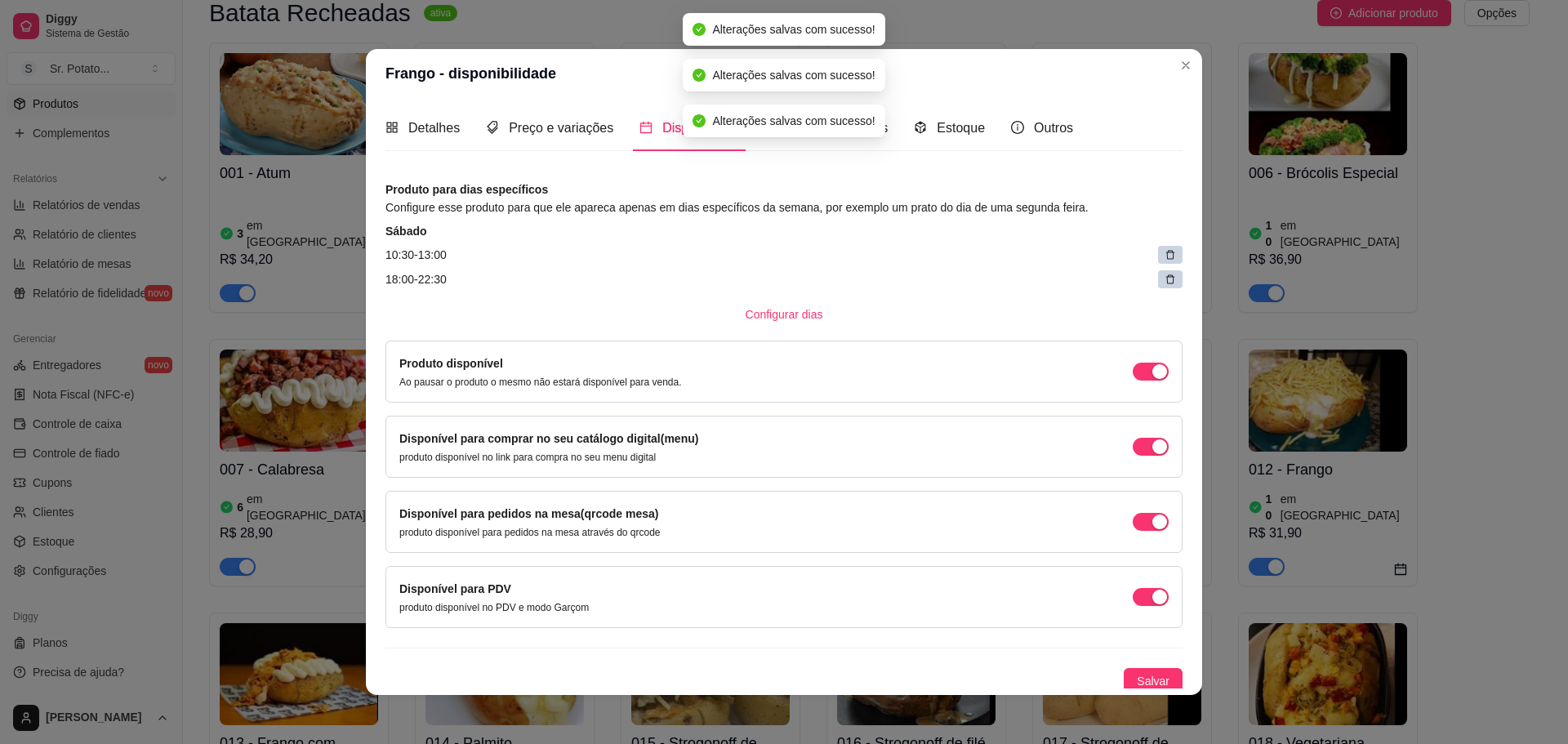
click at [1164, 257] on icon at bounding box center [1169, 255] width 11 height 11
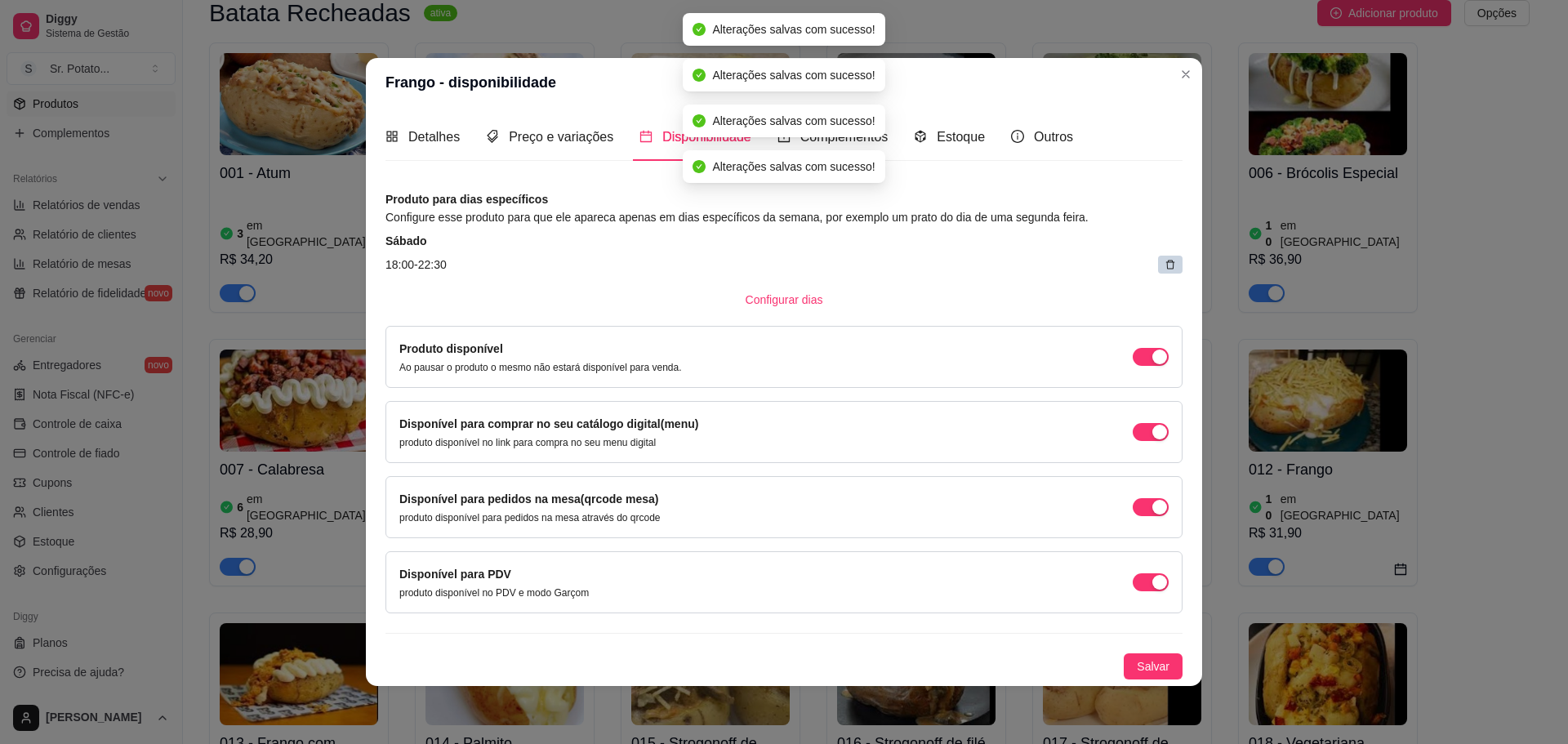
click at [1153, 257] on article "18:00 - 22:30" at bounding box center [784, 264] width 797 height 18
click at [1161, 263] on div at bounding box center [1170, 264] width 24 height 18
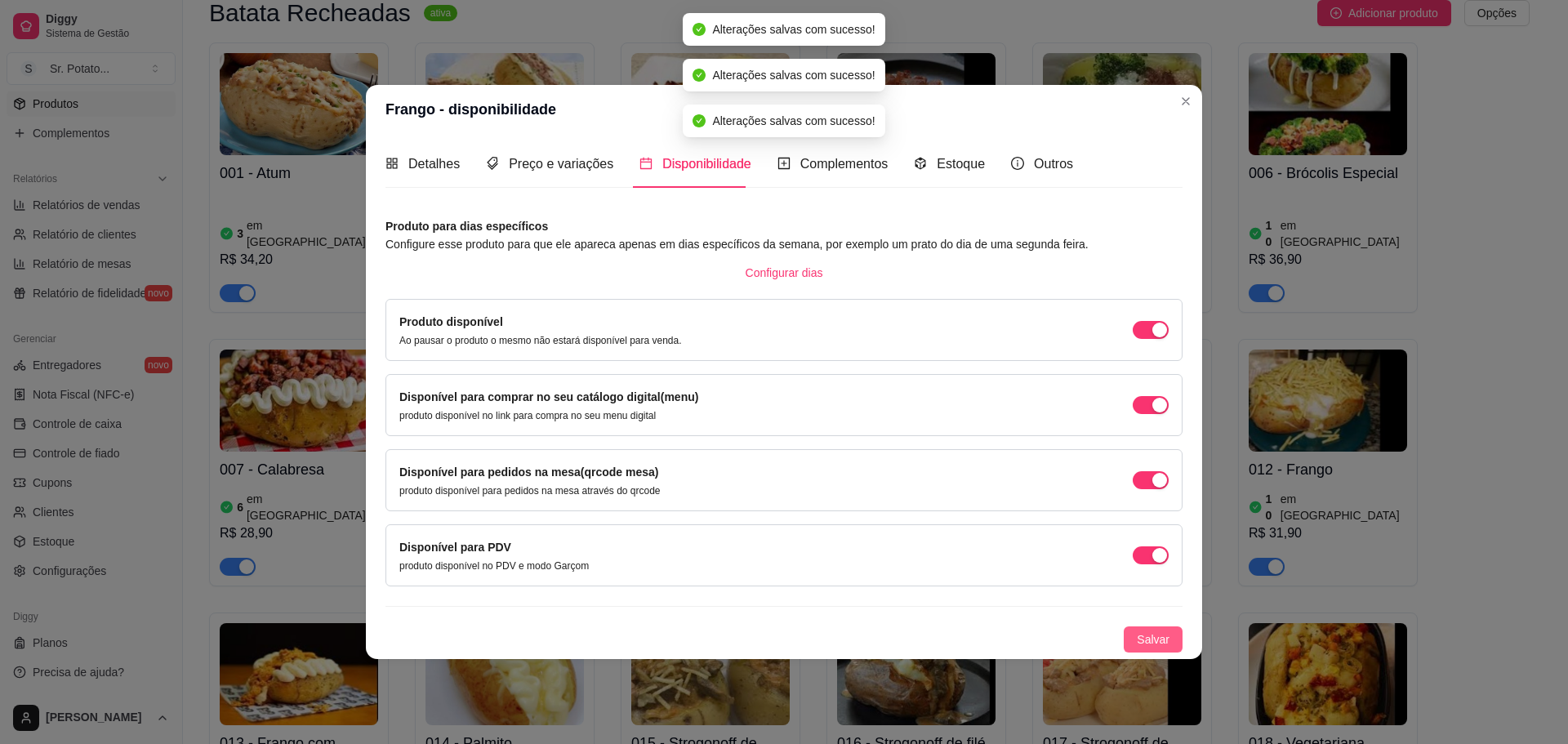
click at [1157, 636] on span "Salvar" at bounding box center [1153, 639] width 32 height 18
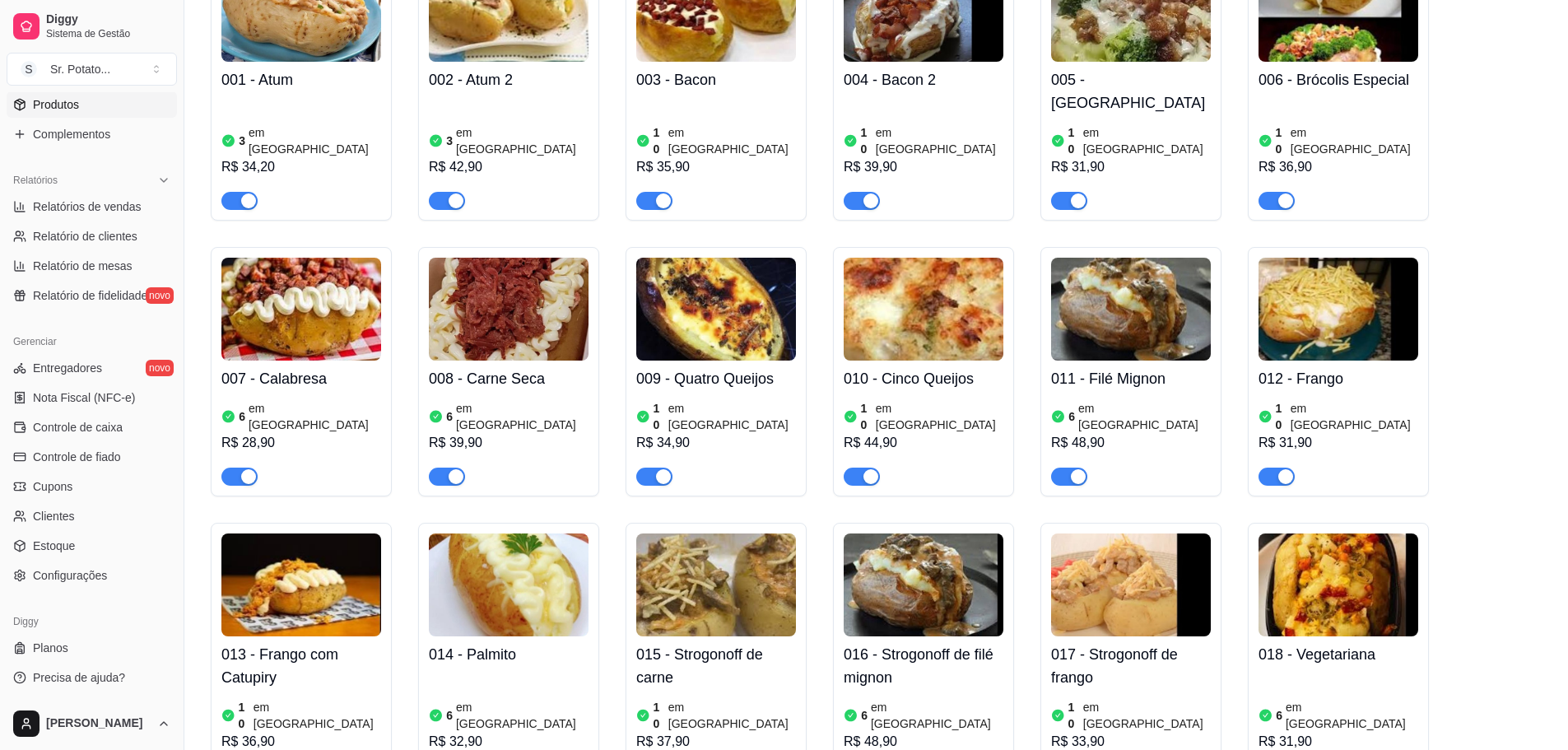
scroll to position [330, 0]
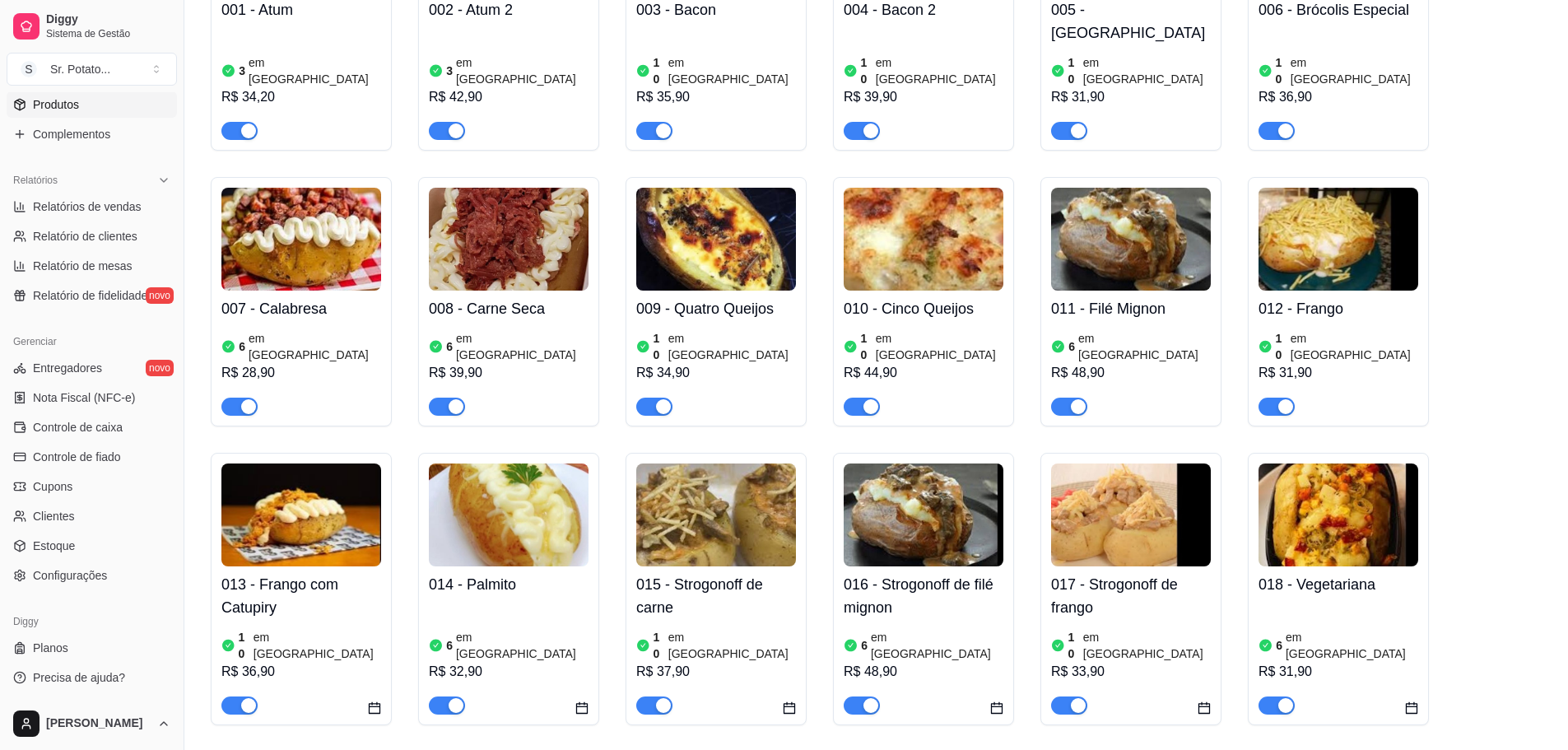
click at [284, 473] on img at bounding box center [301, 514] width 160 height 103
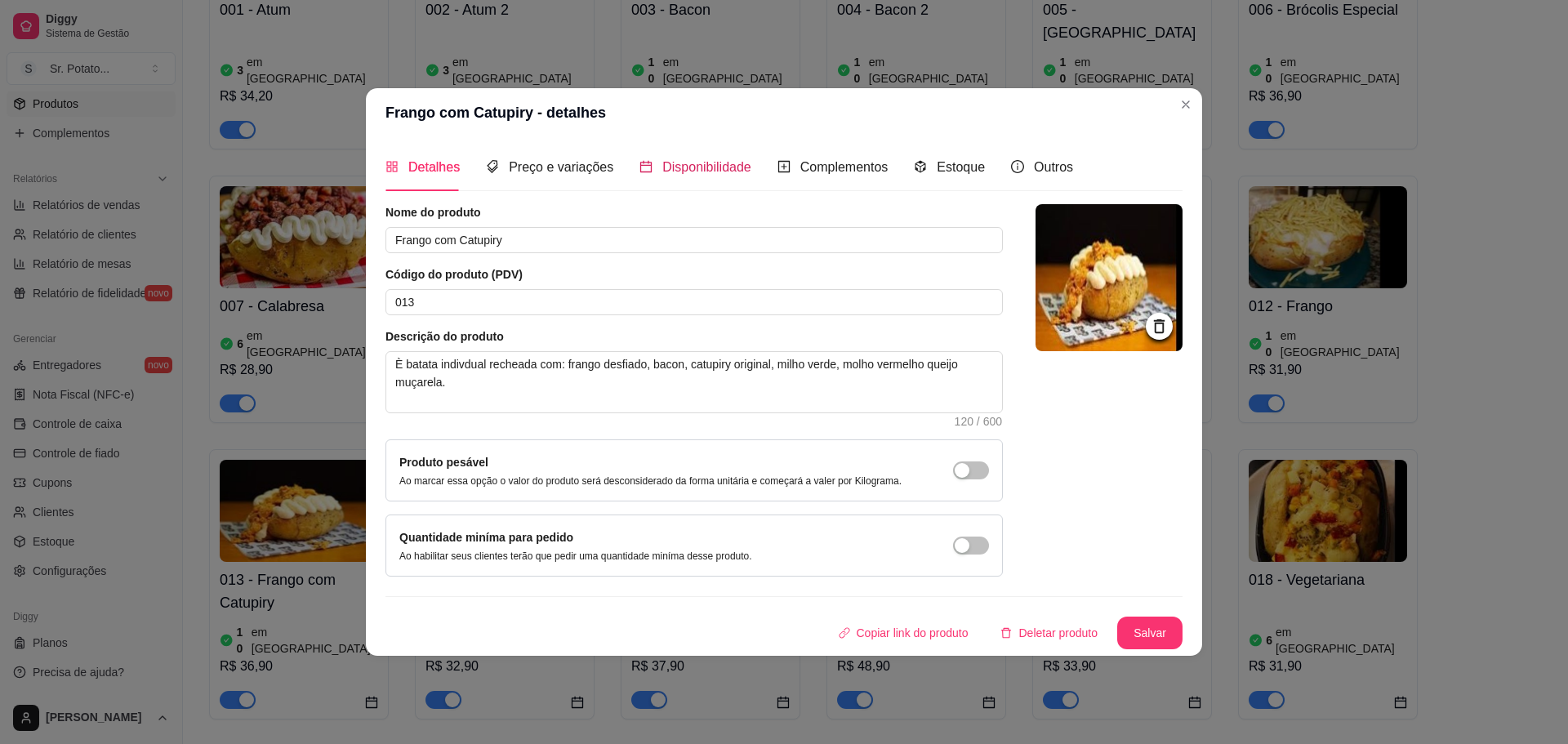
click at [671, 171] on span "Disponibilidade" at bounding box center [706, 167] width 89 height 14
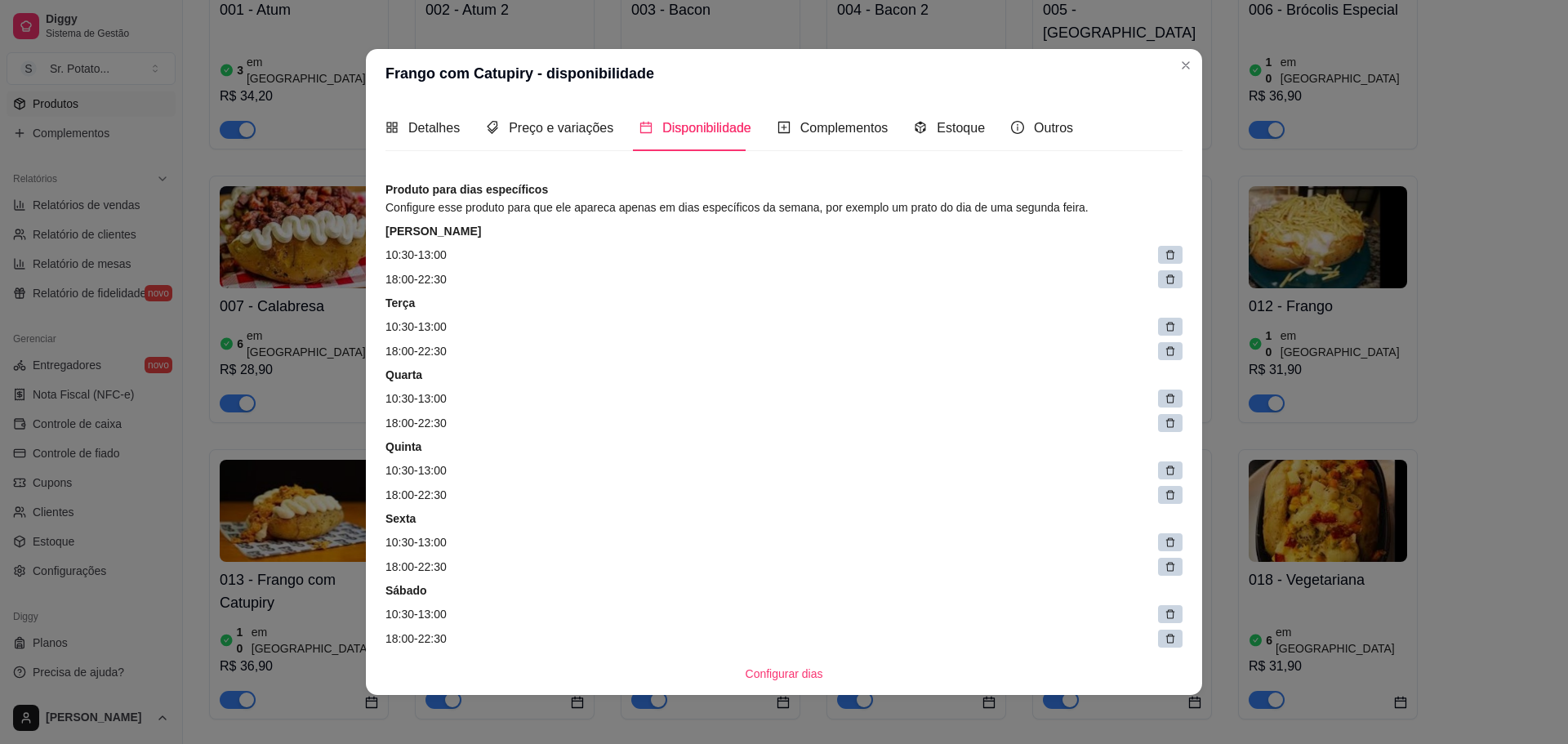
click at [1164, 257] on icon at bounding box center [1169, 255] width 11 height 11
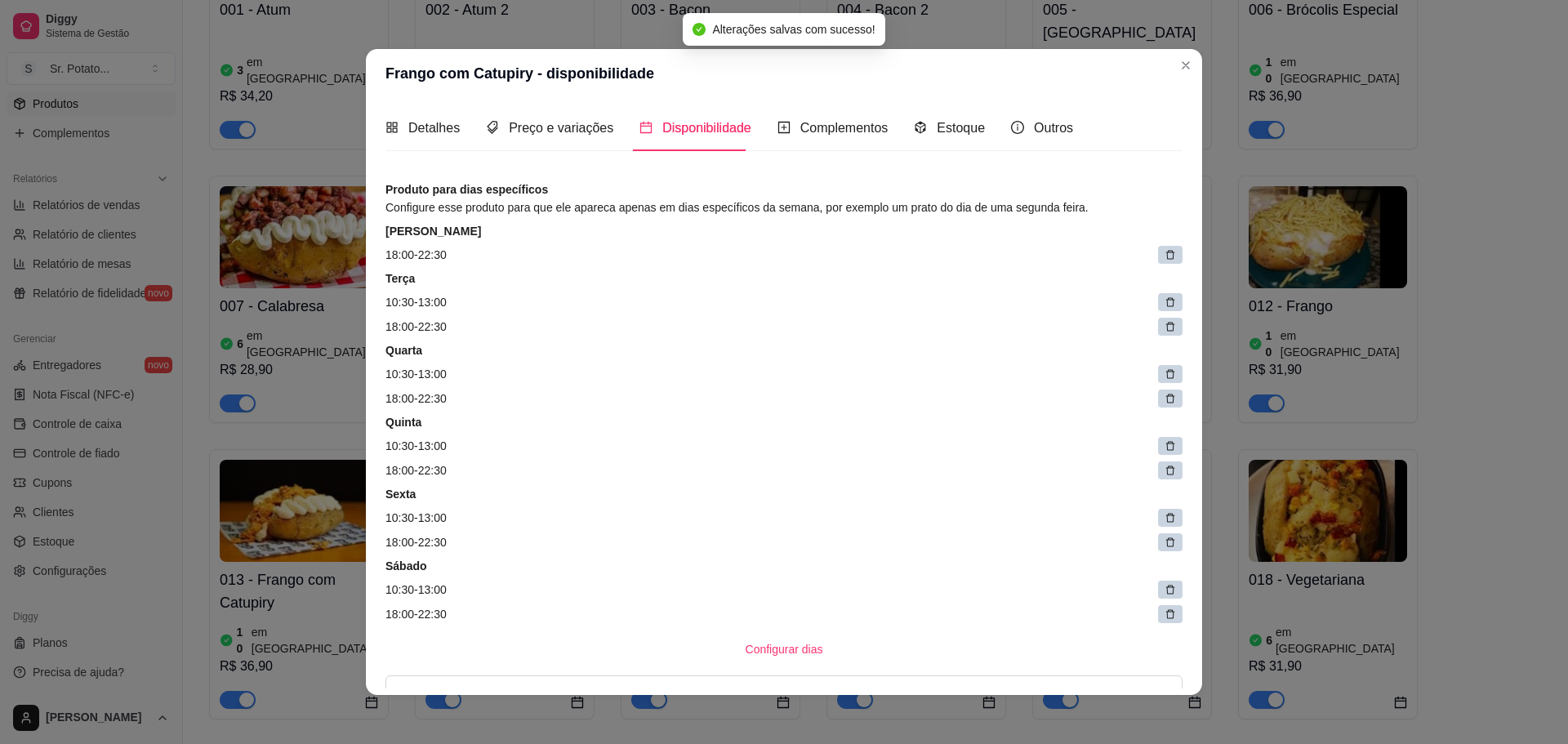
click at [1164, 257] on icon at bounding box center [1169, 255] width 11 height 11
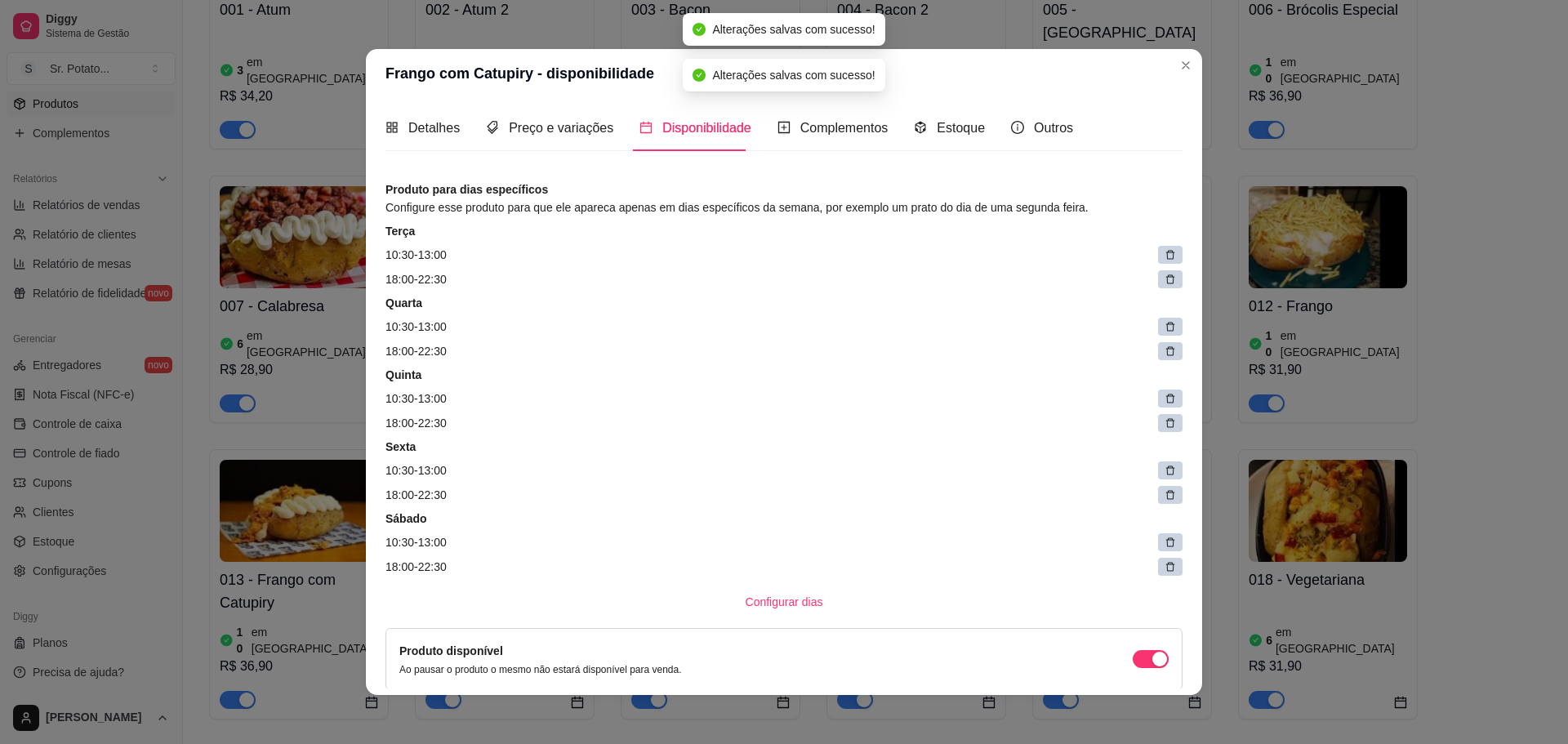
click at [1164, 257] on icon at bounding box center [1169, 255] width 11 height 11
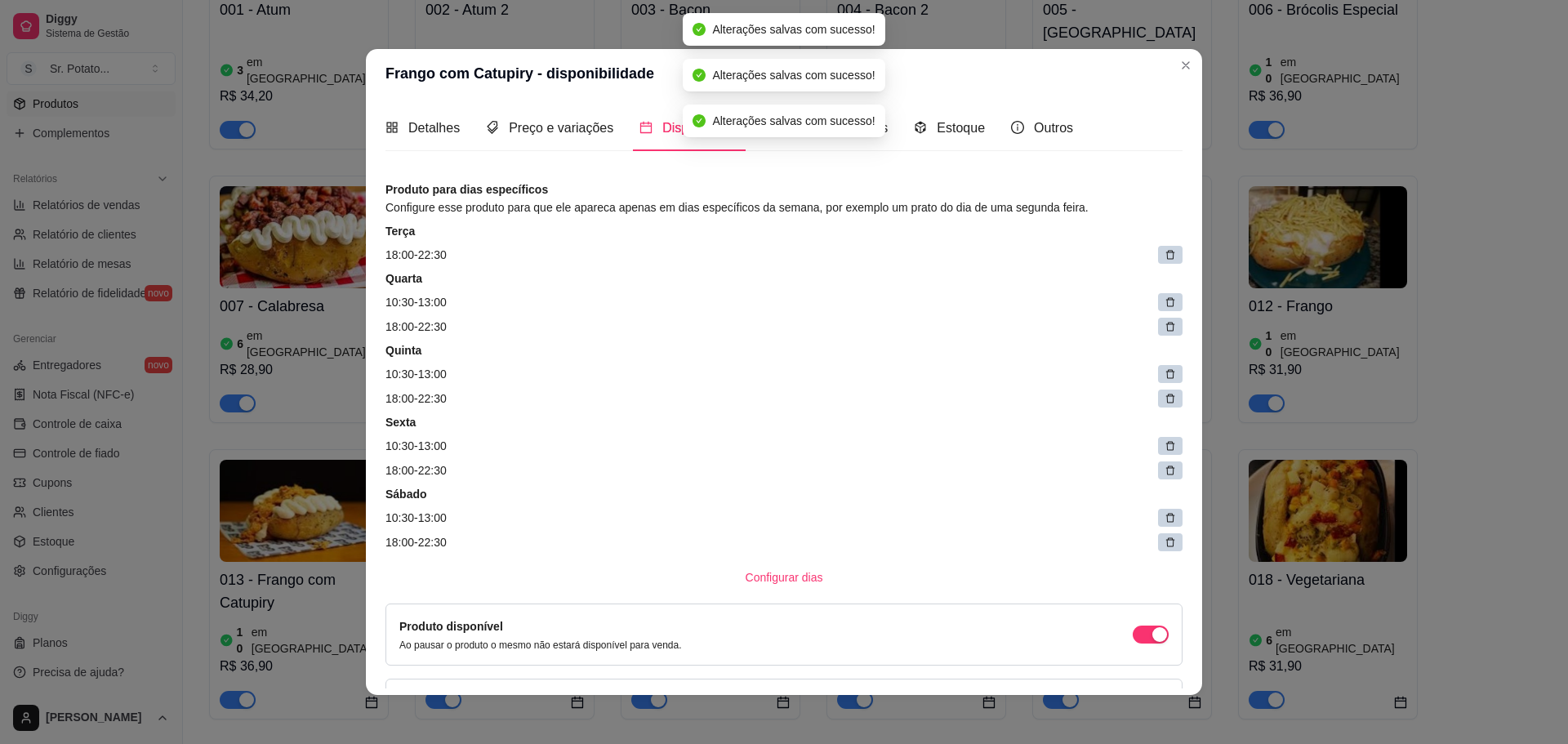
click at [1164, 257] on icon at bounding box center [1169, 255] width 11 height 11
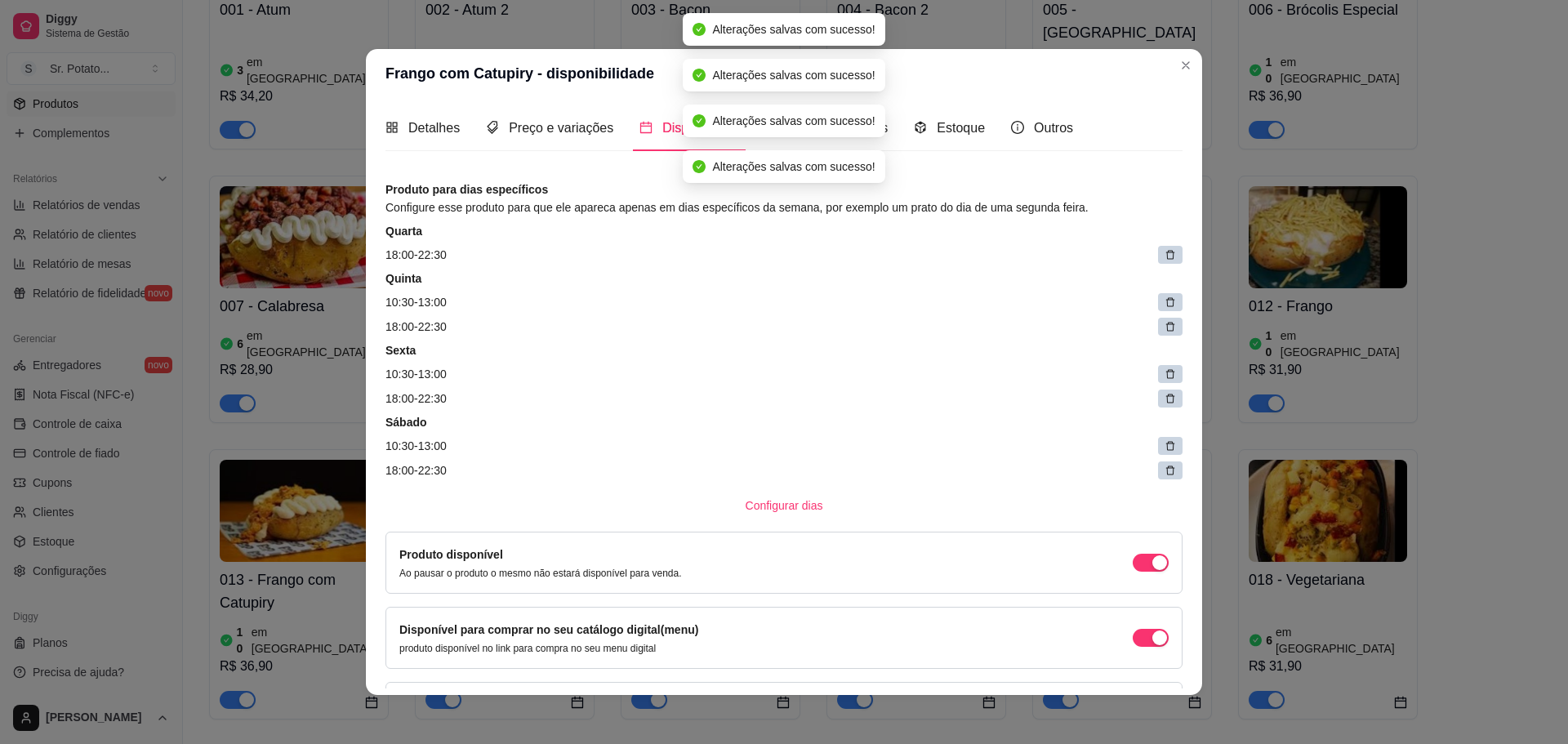
click at [1164, 256] on icon at bounding box center [1169, 255] width 11 height 11
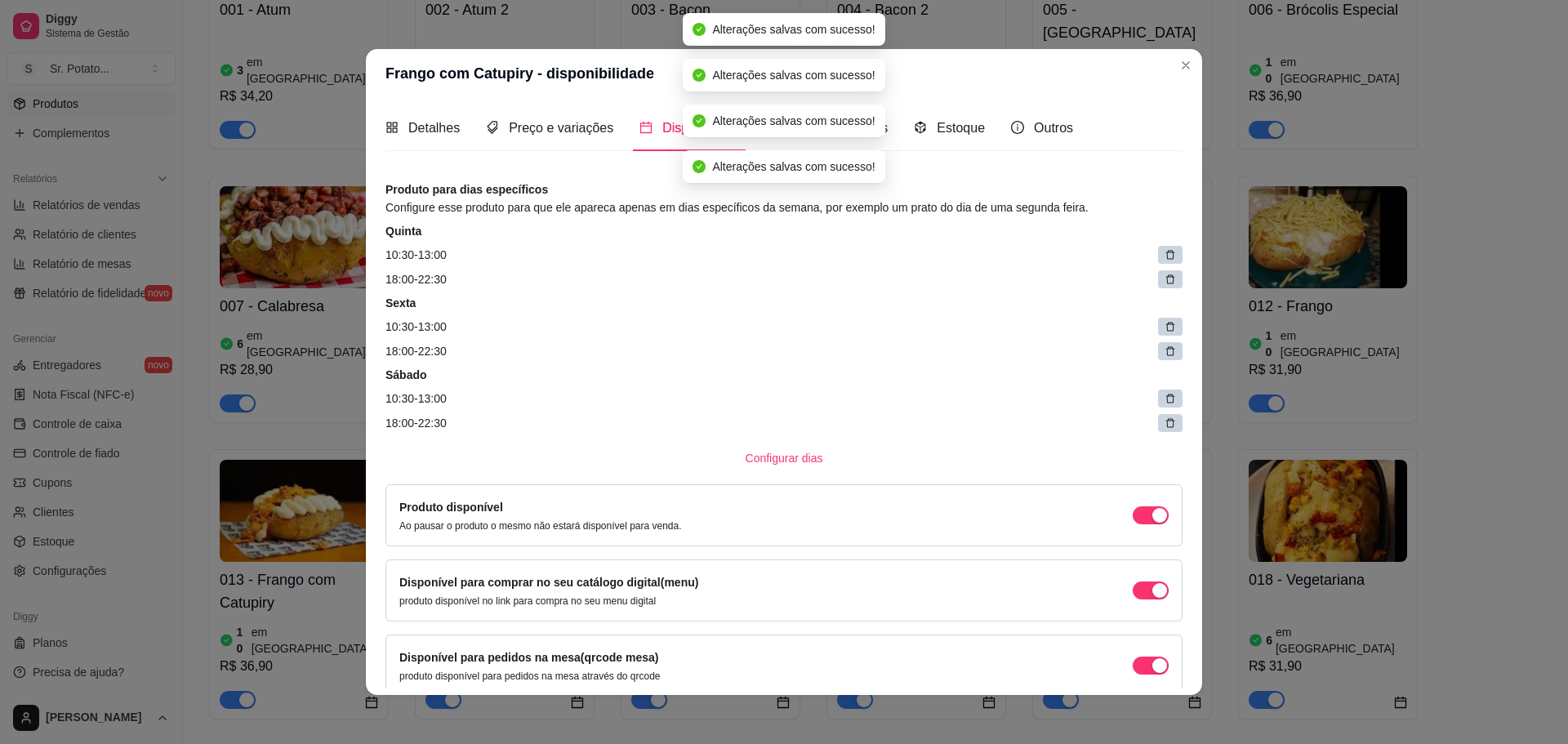
click at [1164, 256] on icon at bounding box center [1169, 255] width 11 height 11
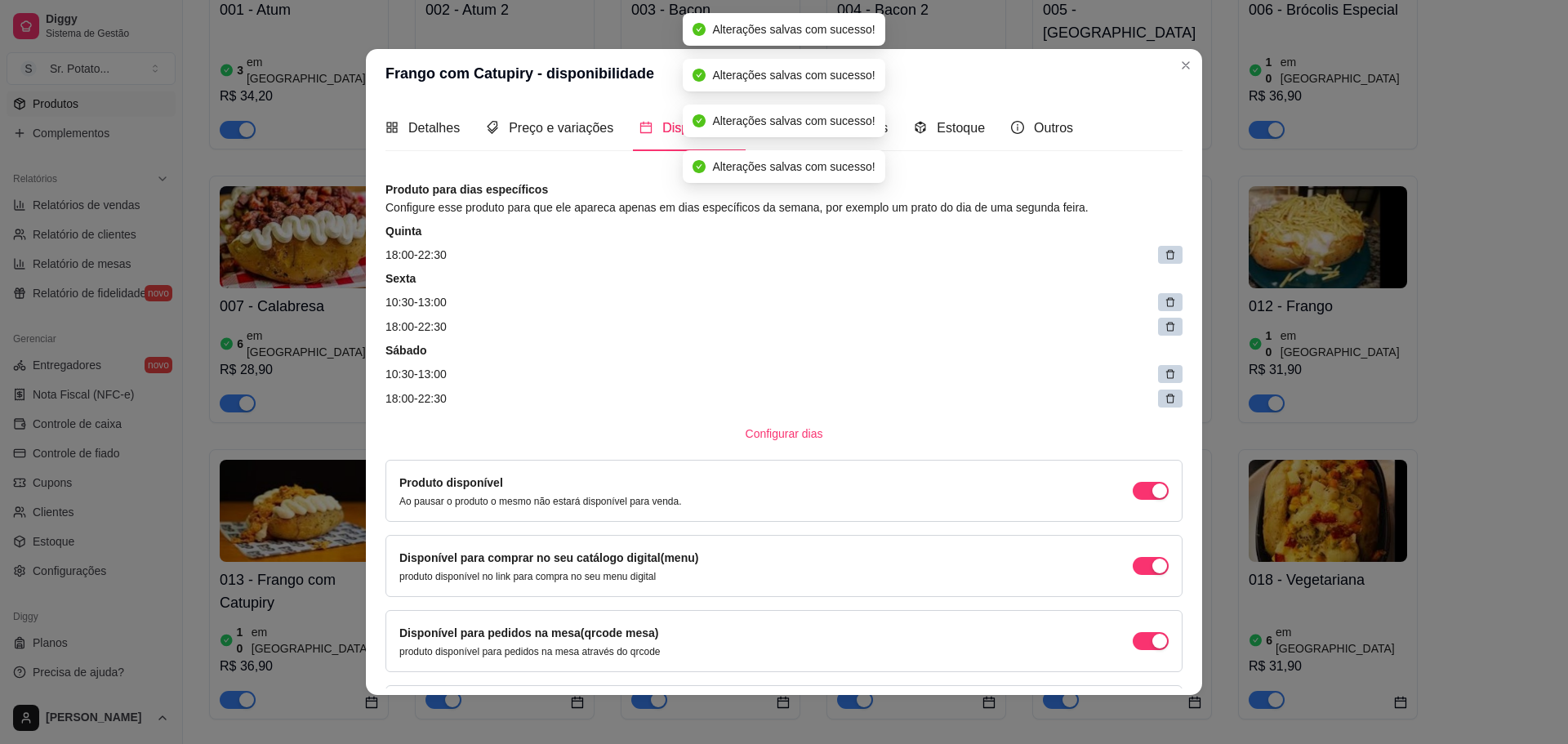
click at [1164, 256] on icon at bounding box center [1169, 255] width 11 height 11
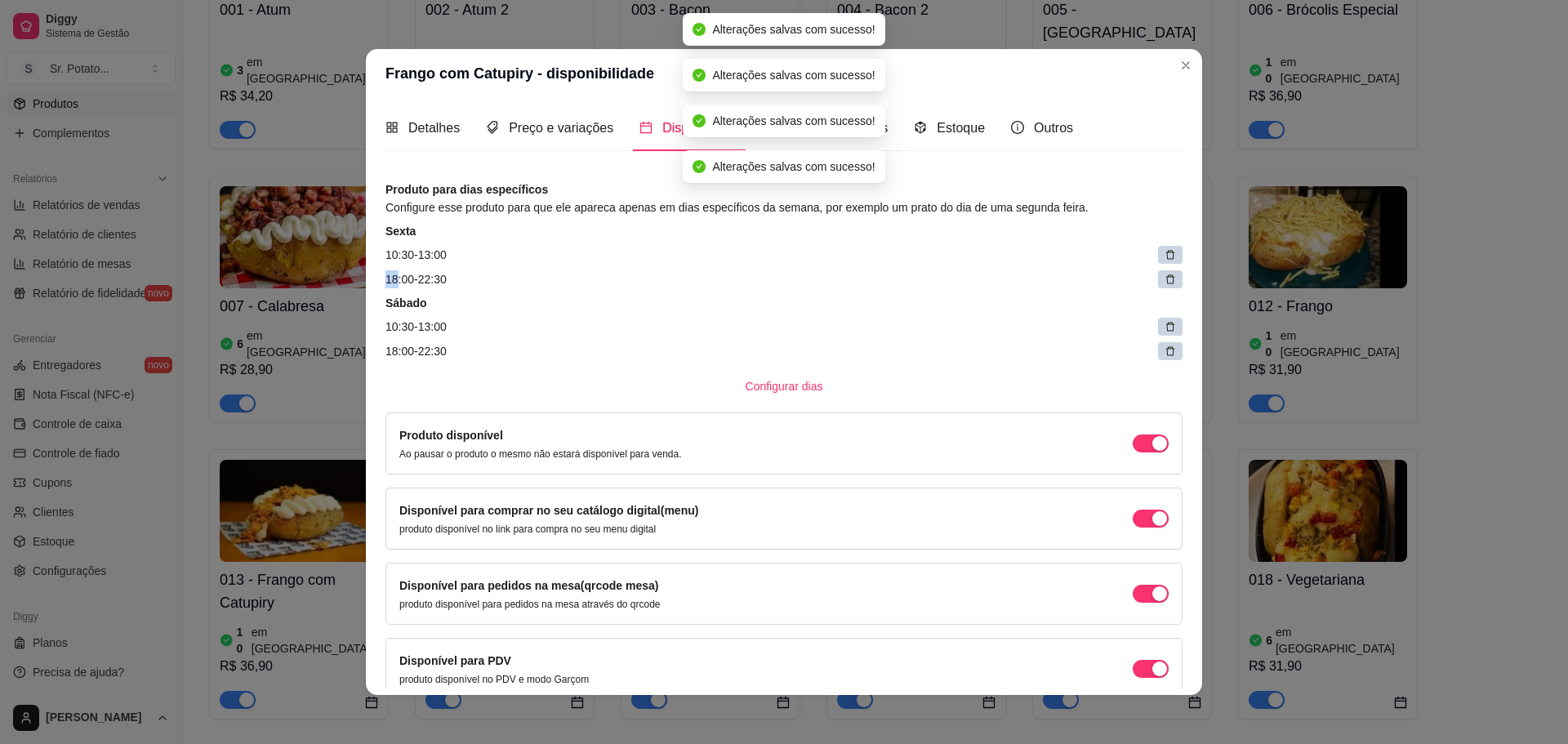
click at [1164, 256] on icon at bounding box center [1169, 255] width 11 height 11
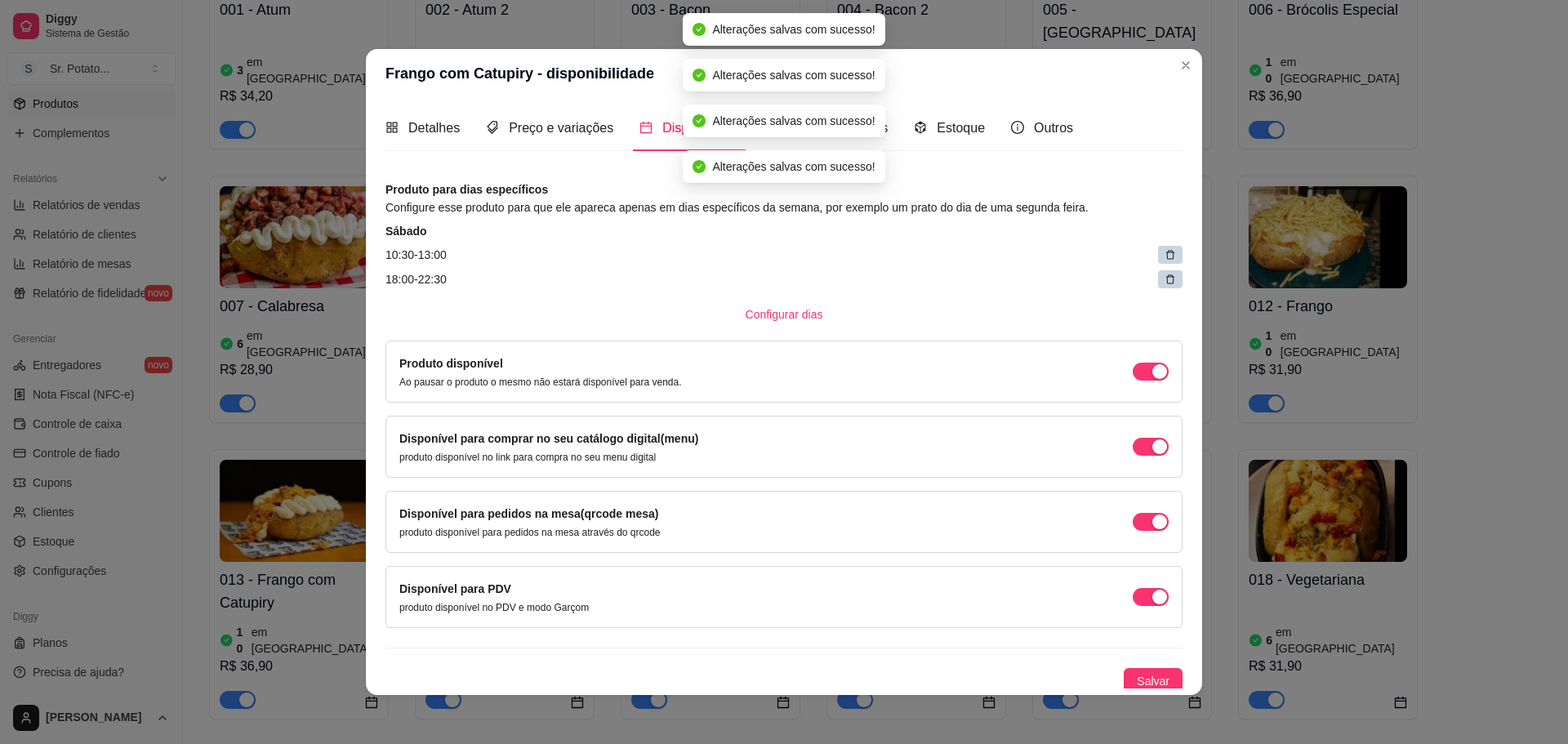
click at [1164, 256] on icon at bounding box center [1169, 255] width 11 height 11
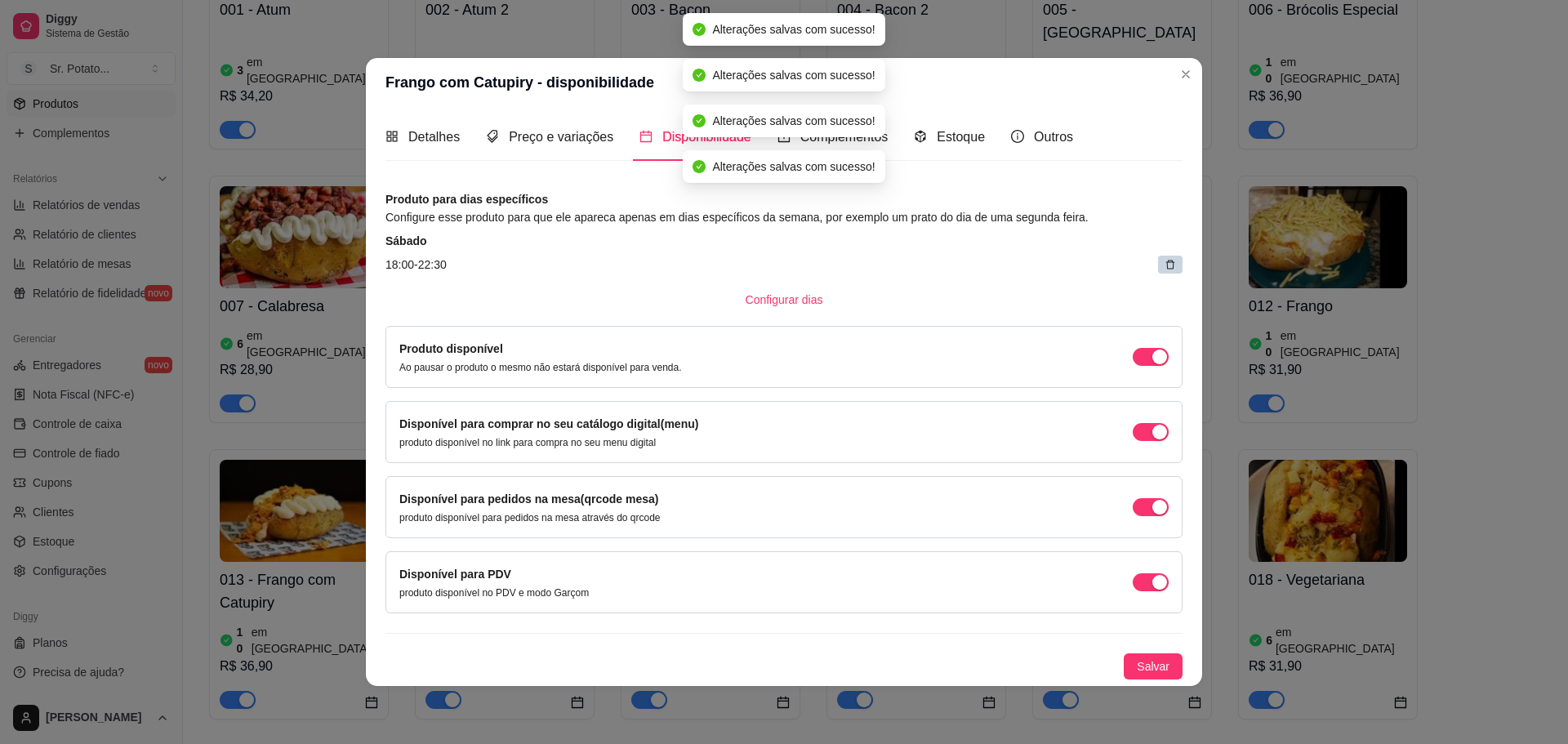
click at [1164, 262] on icon at bounding box center [1169, 264] width 11 height 11
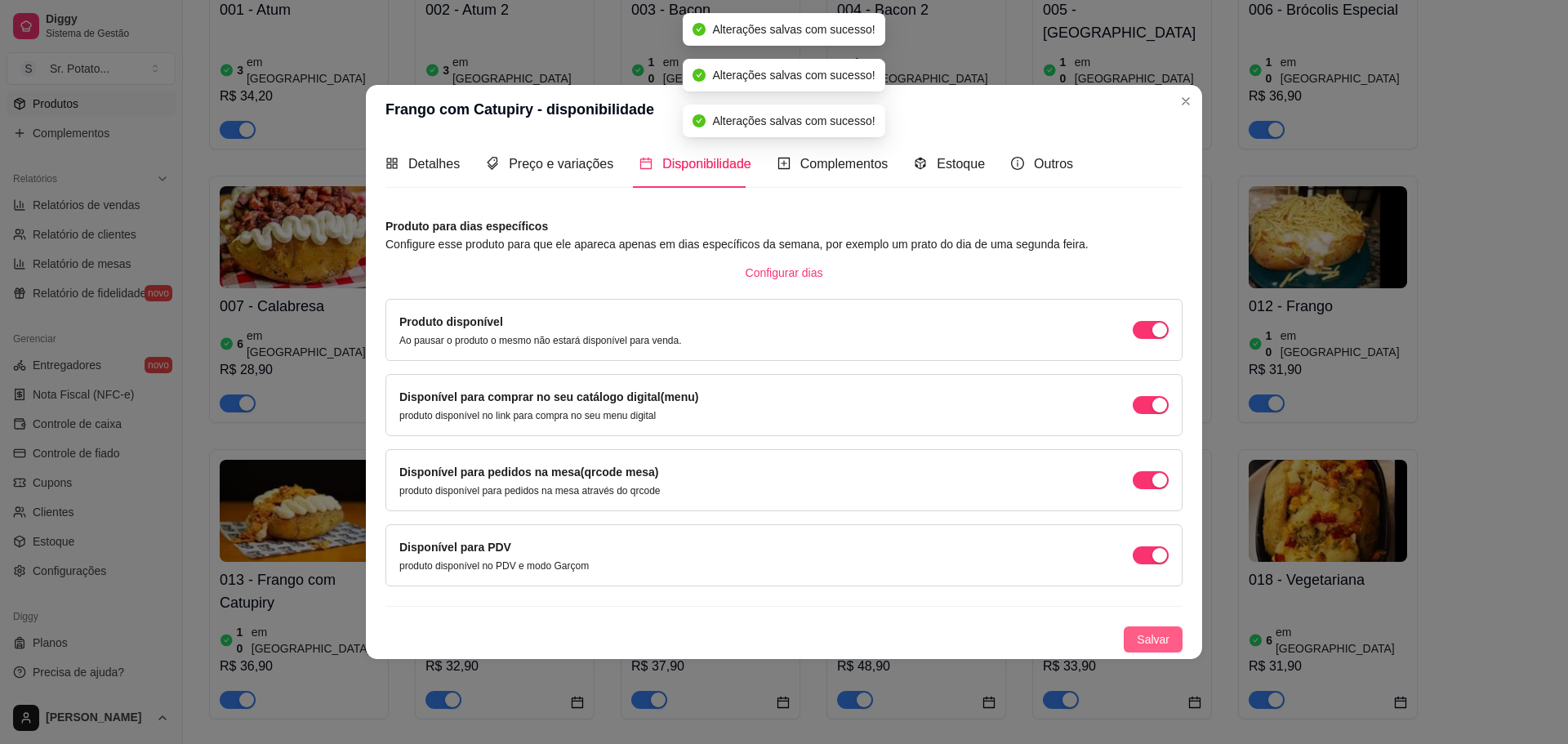
click at [1163, 637] on span "Salvar" at bounding box center [1153, 639] width 32 height 18
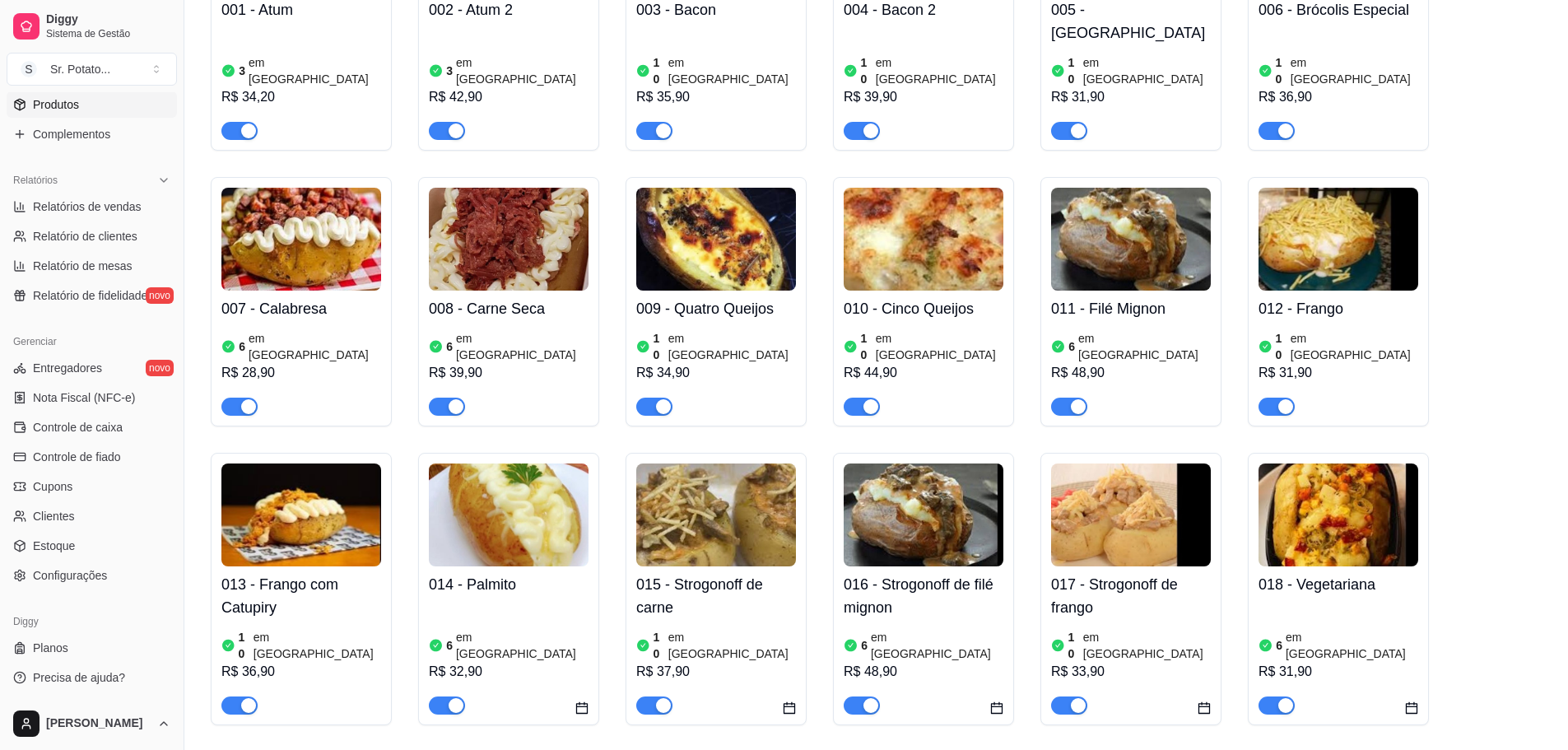
click at [510, 463] on img at bounding box center [509, 514] width 160 height 103
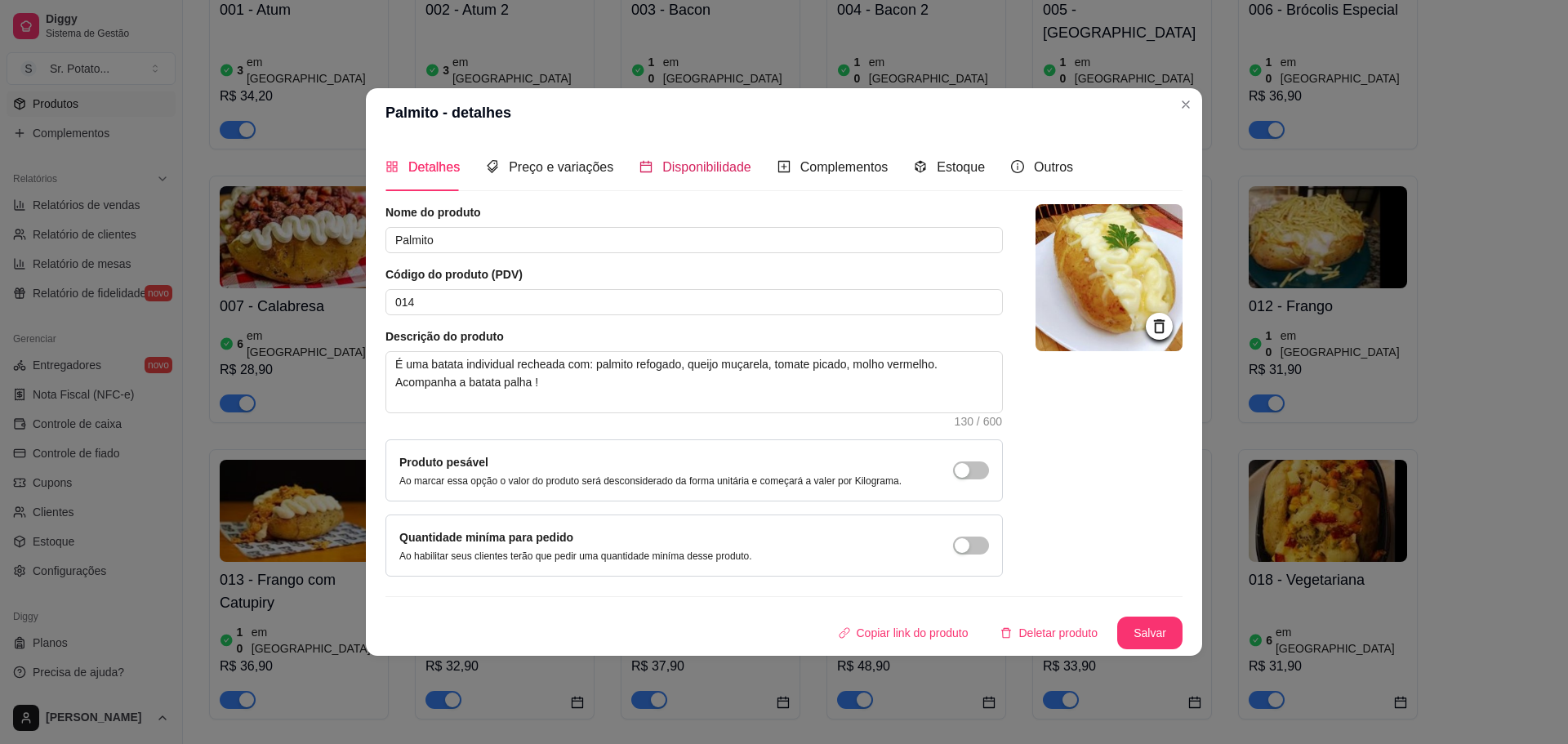
click at [730, 176] on div "Disponibilidade" at bounding box center [695, 167] width 112 height 20
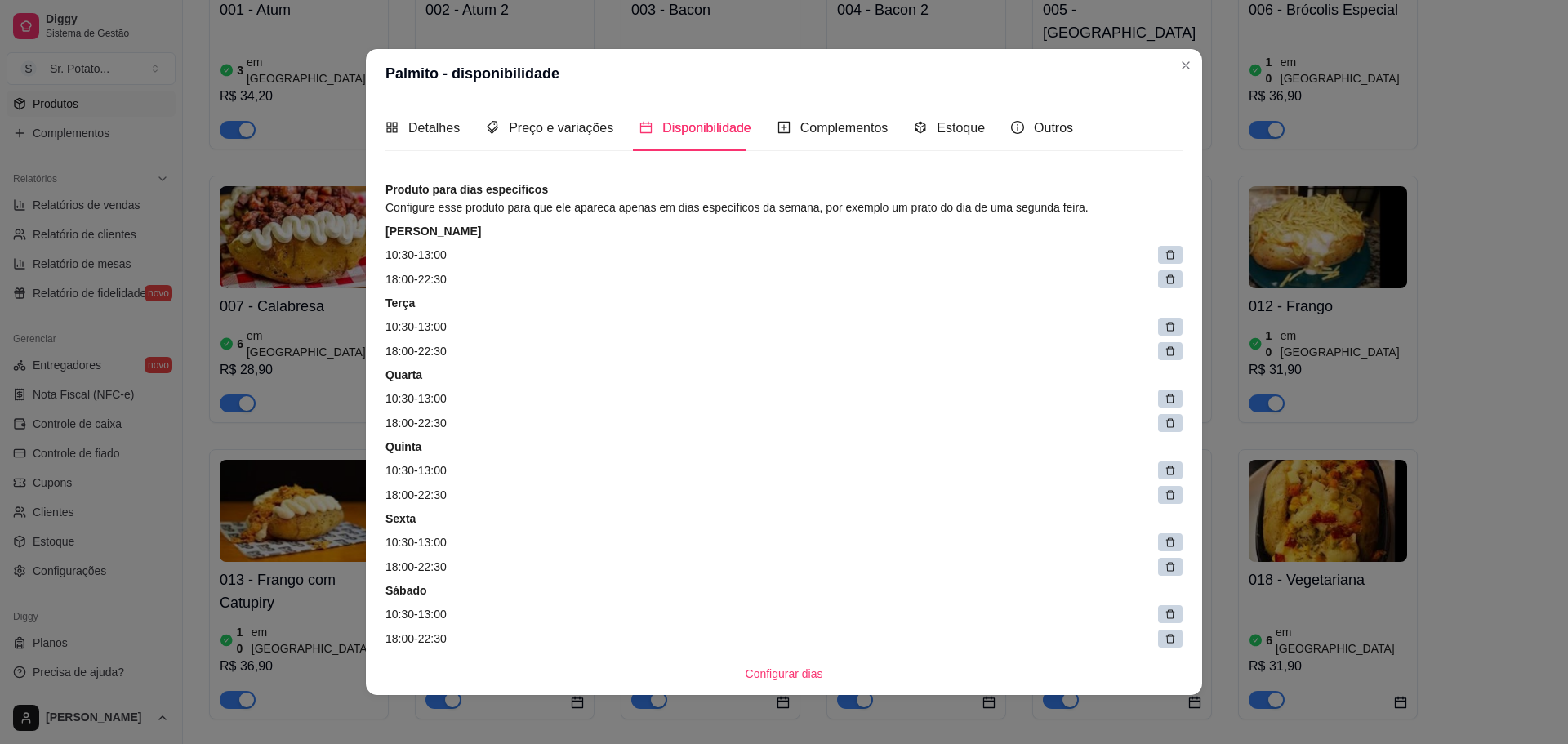
click at [1164, 255] on icon at bounding box center [1169, 255] width 11 height 11
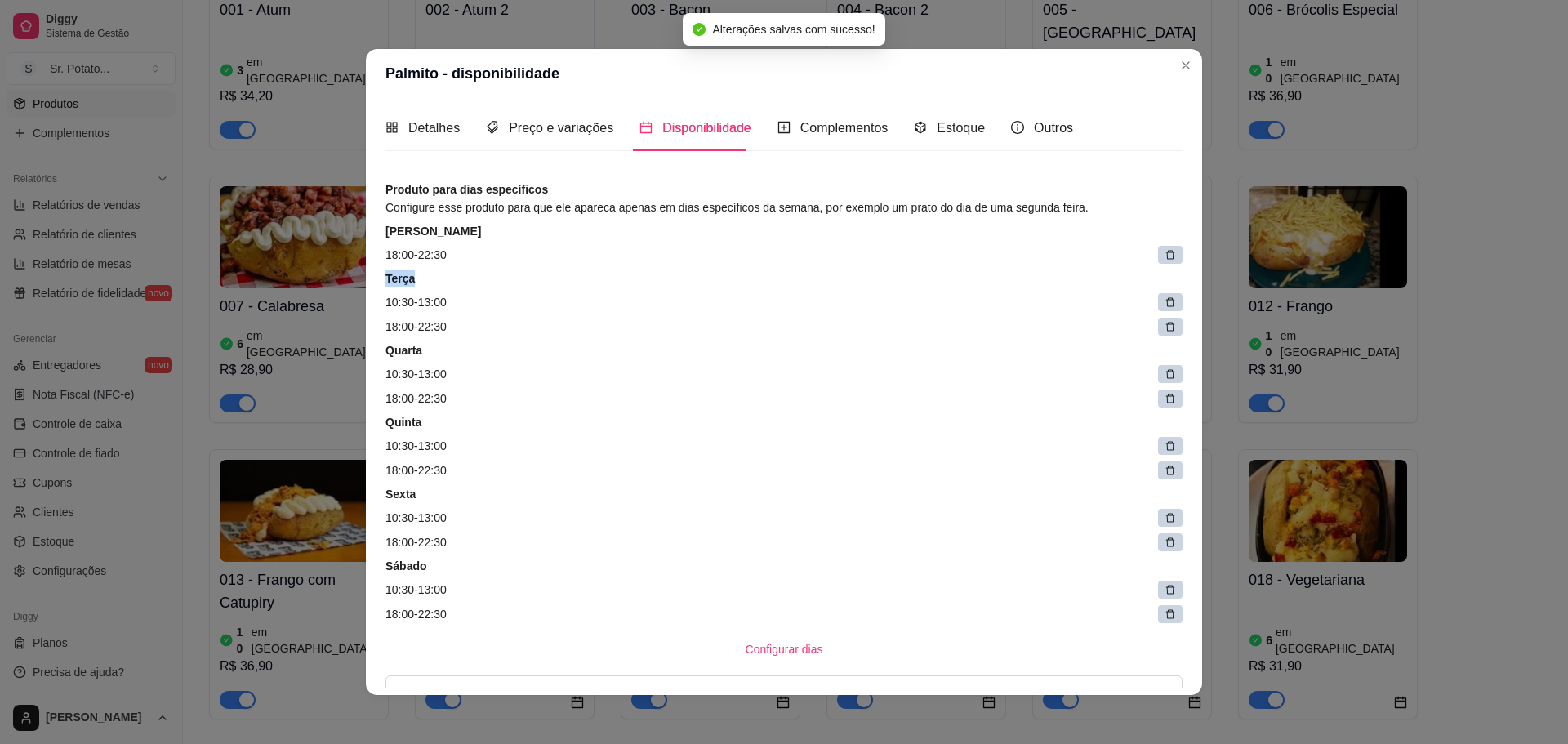
click at [1164, 255] on icon at bounding box center [1169, 255] width 11 height 11
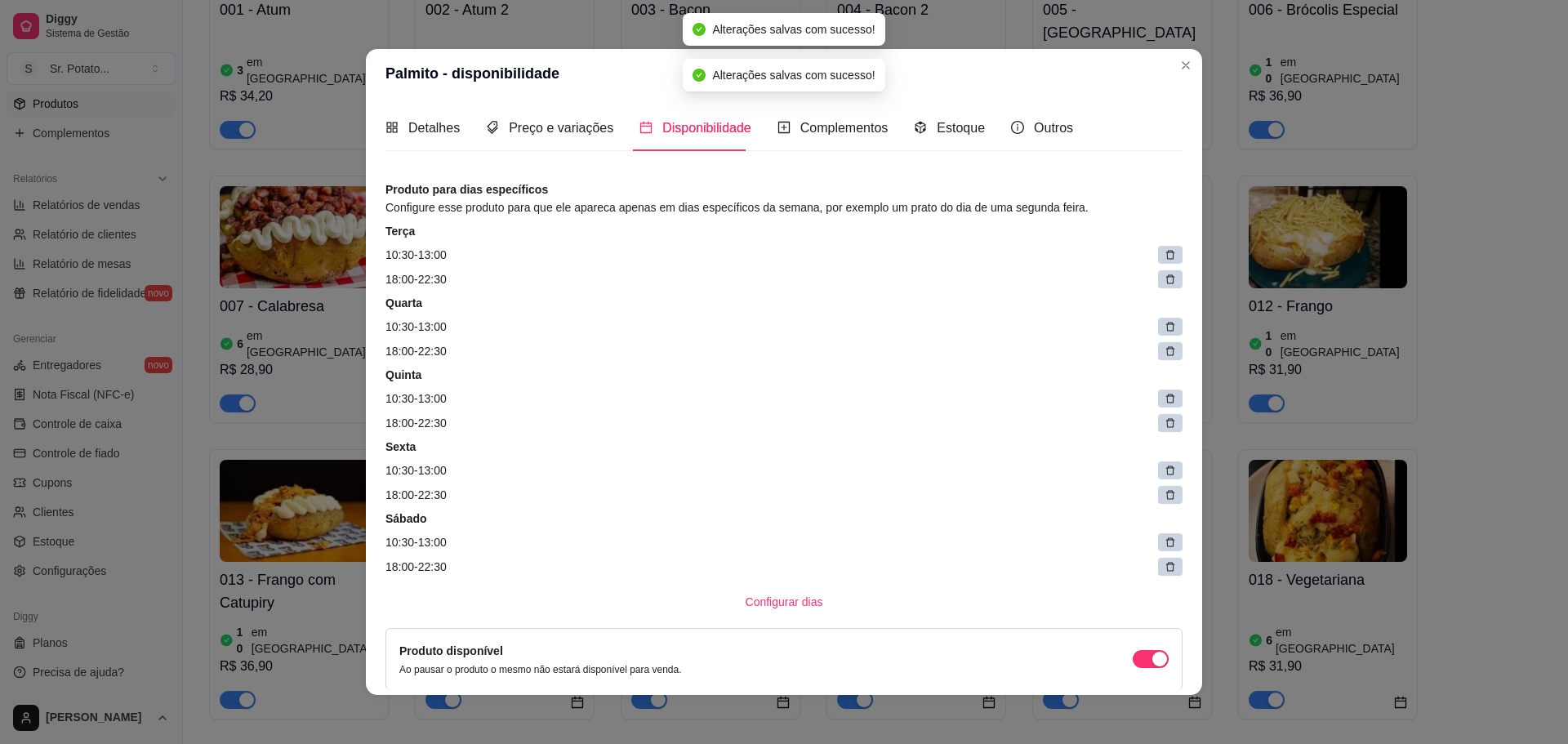
click at [1164, 255] on icon at bounding box center [1169, 255] width 11 height 11
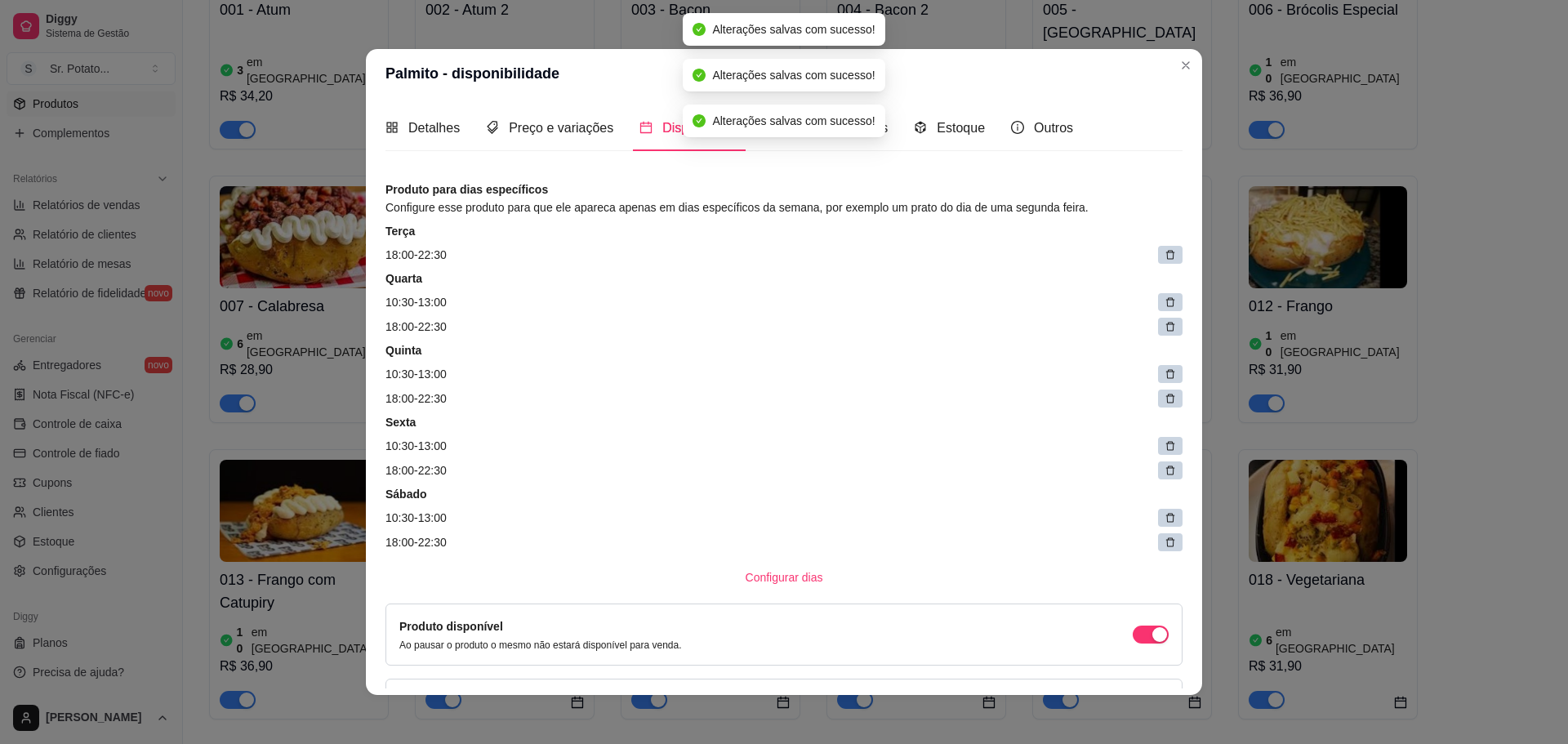
click at [1164, 255] on icon at bounding box center [1169, 255] width 11 height 11
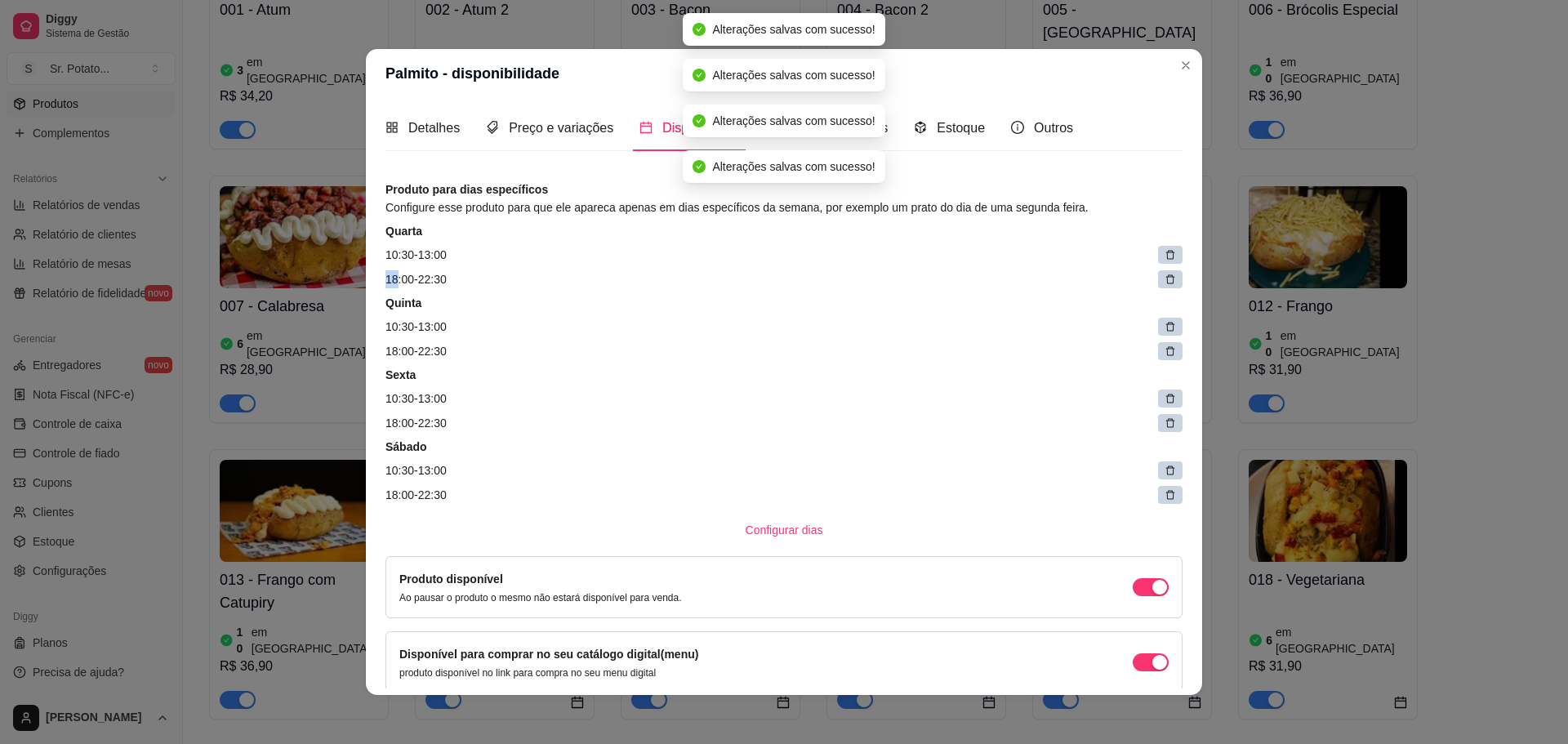
click at [1164, 255] on icon at bounding box center [1169, 255] width 11 height 11
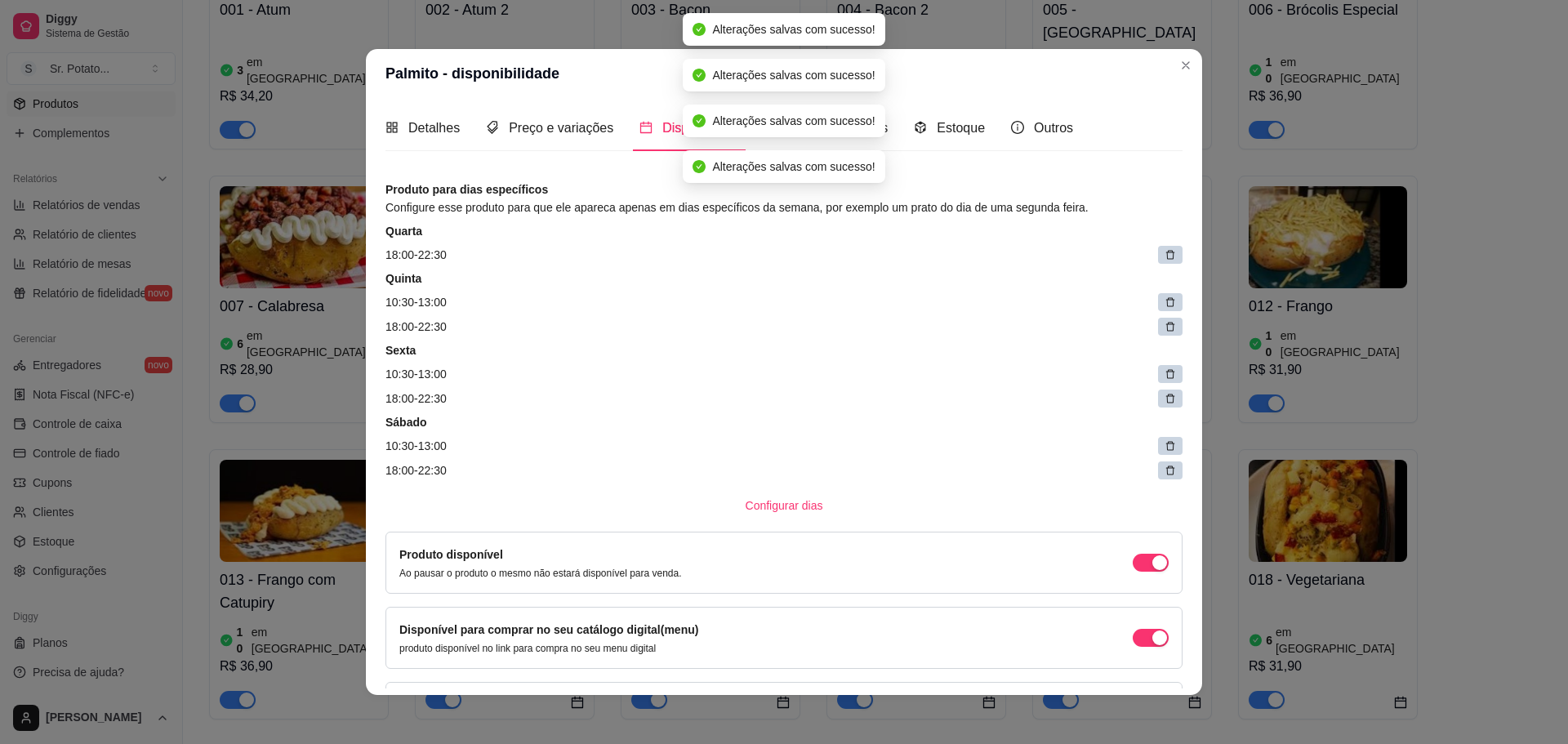
click at [1164, 255] on icon at bounding box center [1169, 255] width 11 height 11
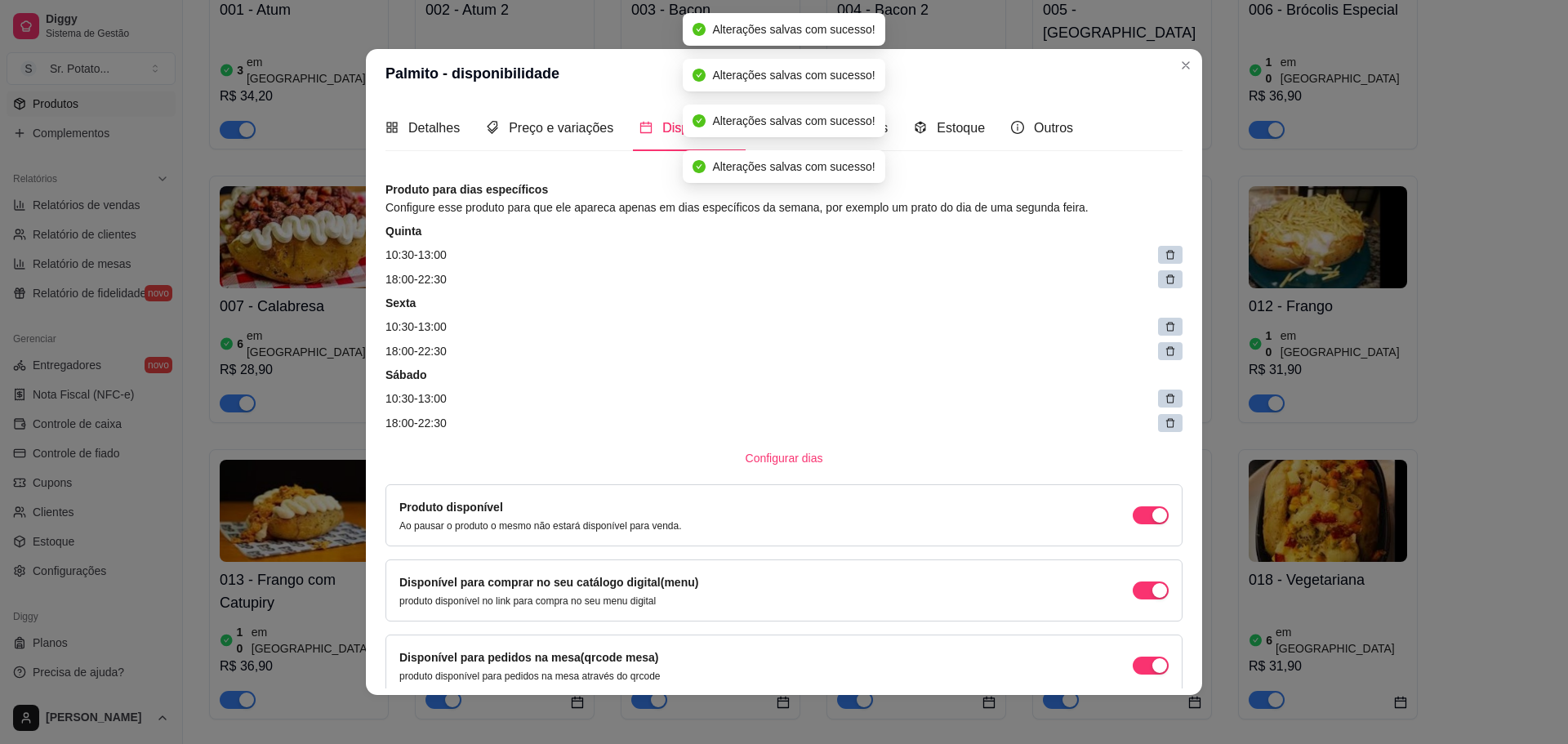
click at [1164, 255] on icon at bounding box center [1169, 255] width 11 height 11
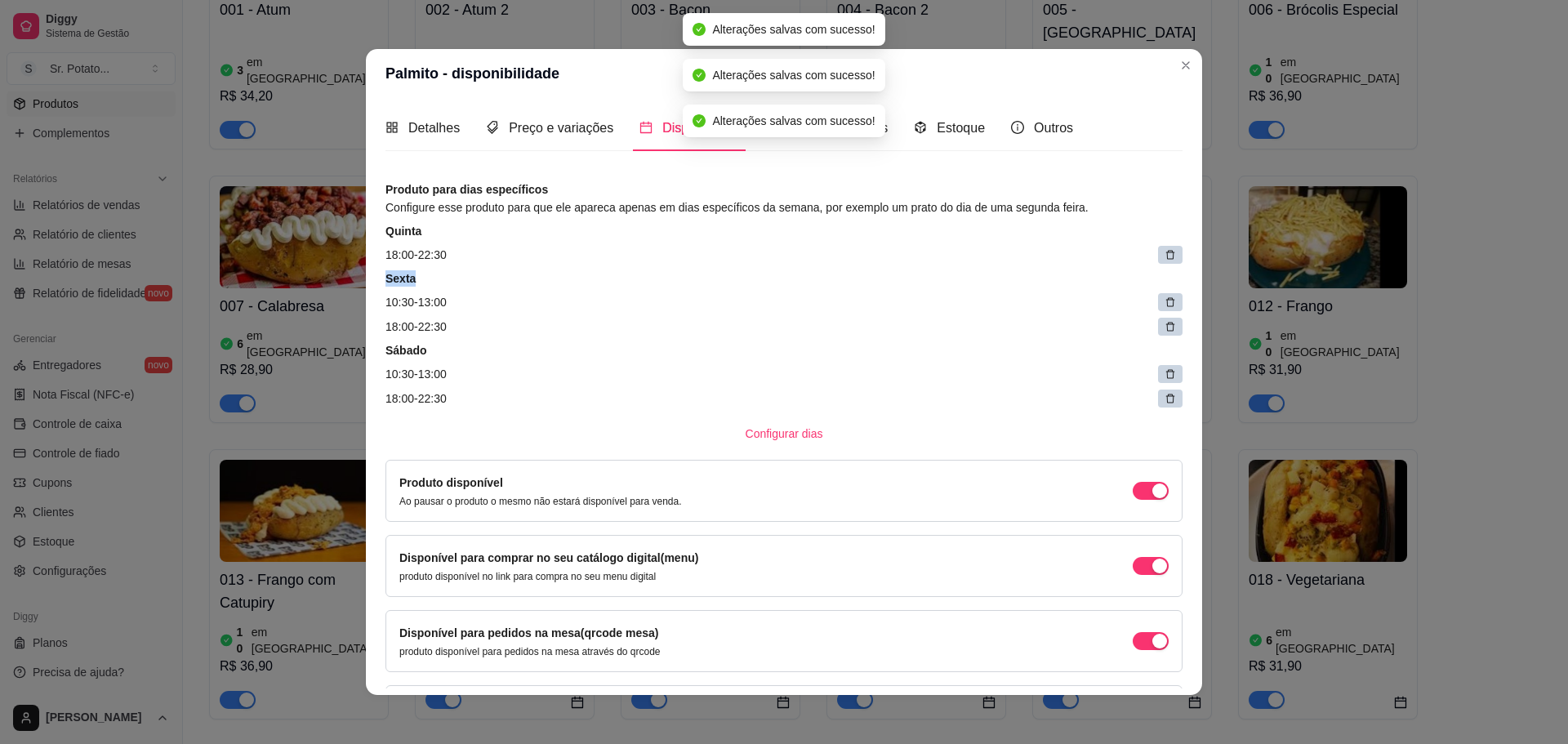
click at [1164, 255] on icon at bounding box center [1169, 255] width 11 height 11
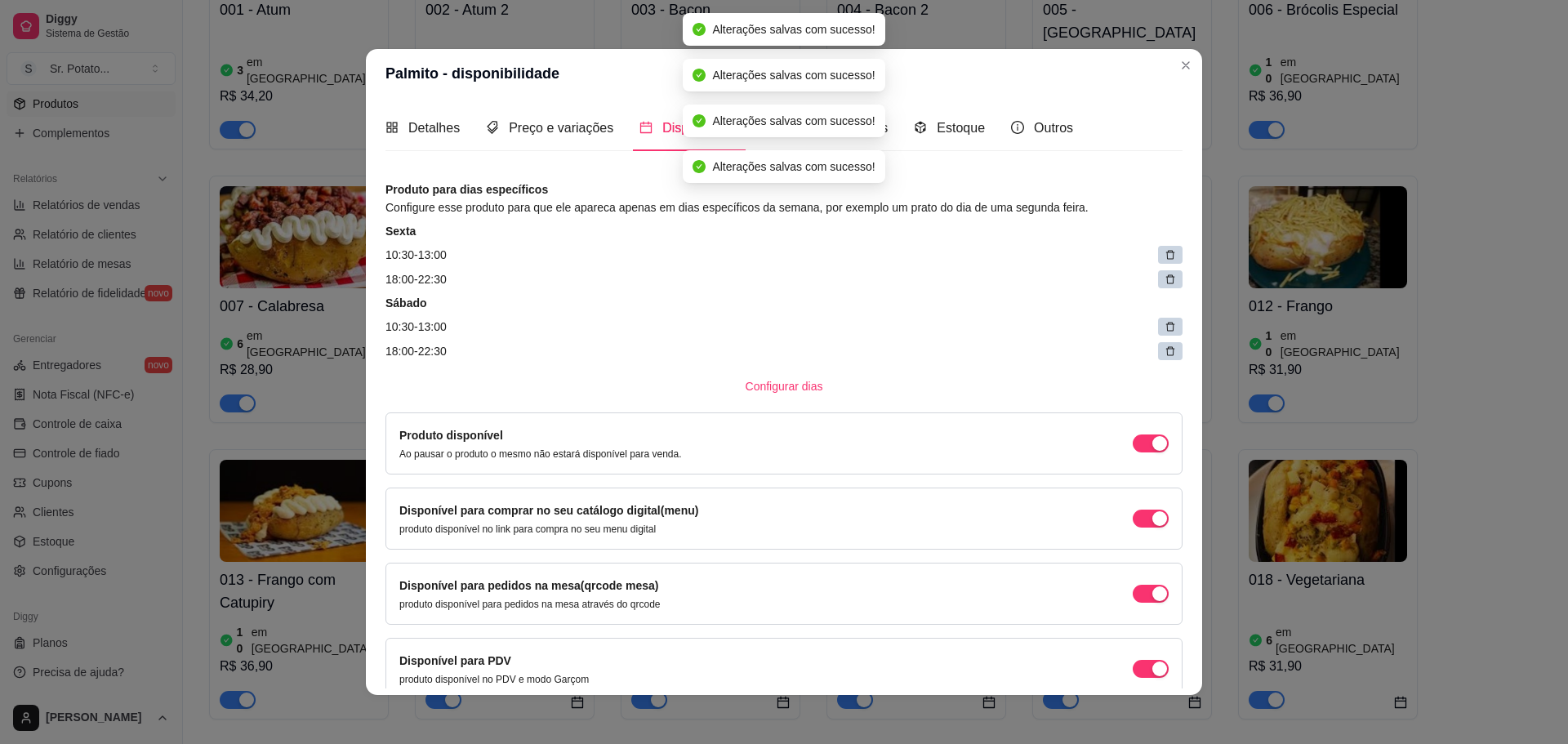
click at [1164, 255] on icon at bounding box center [1169, 255] width 11 height 11
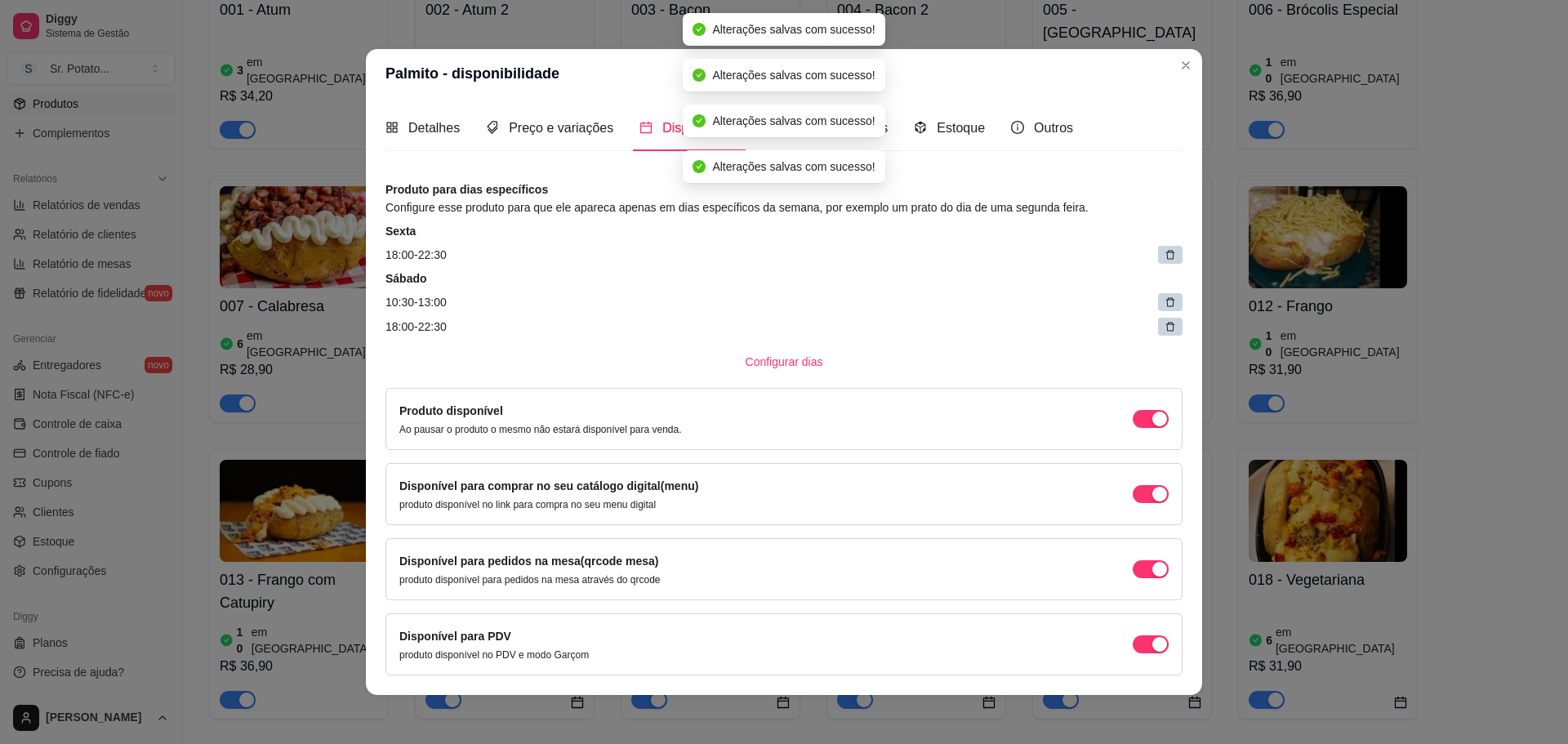
click at [1164, 255] on icon at bounding box center [1169, 255] width 11 height 11
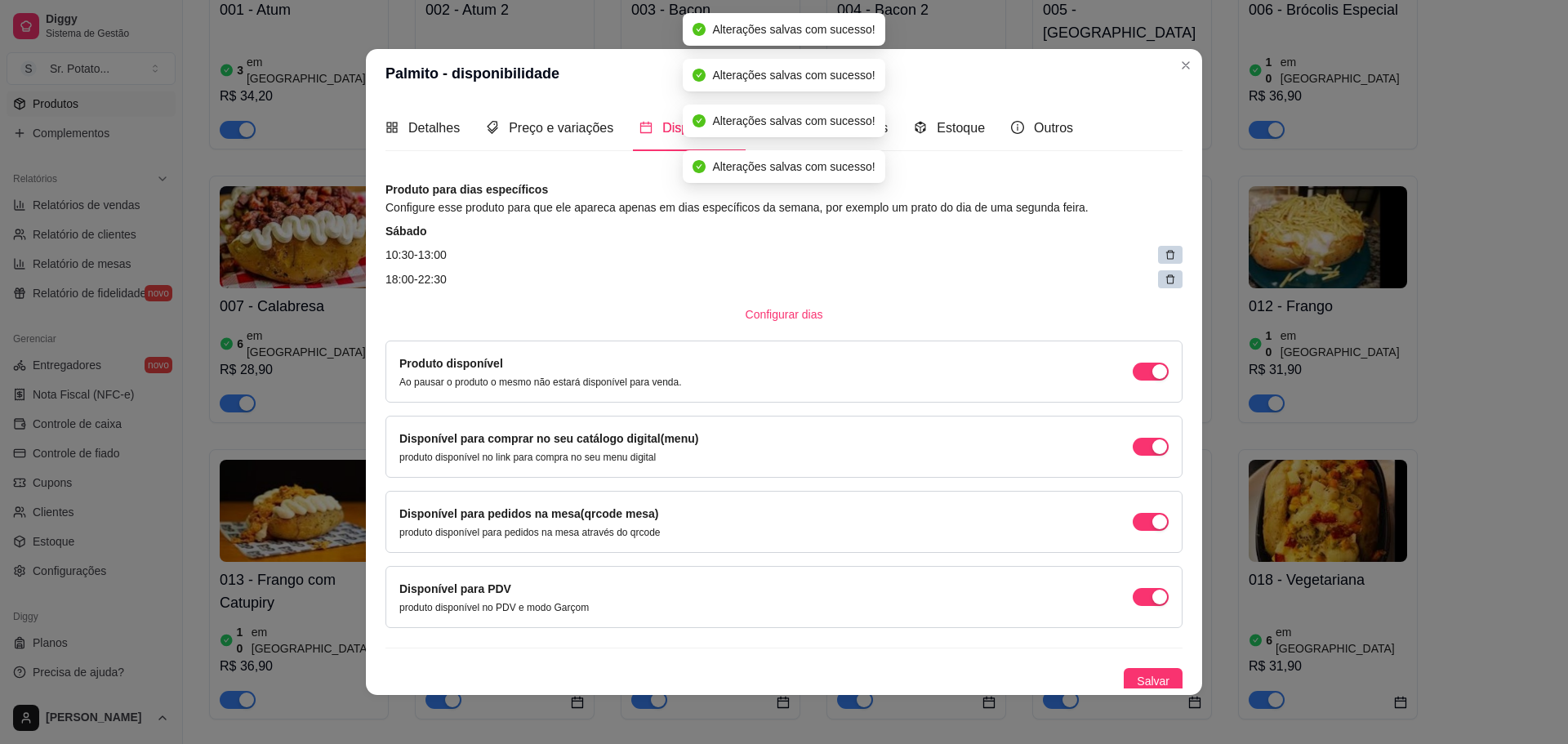
click at [1164, 255] on icon at bounding box center [1169, 255] width 11 height 11
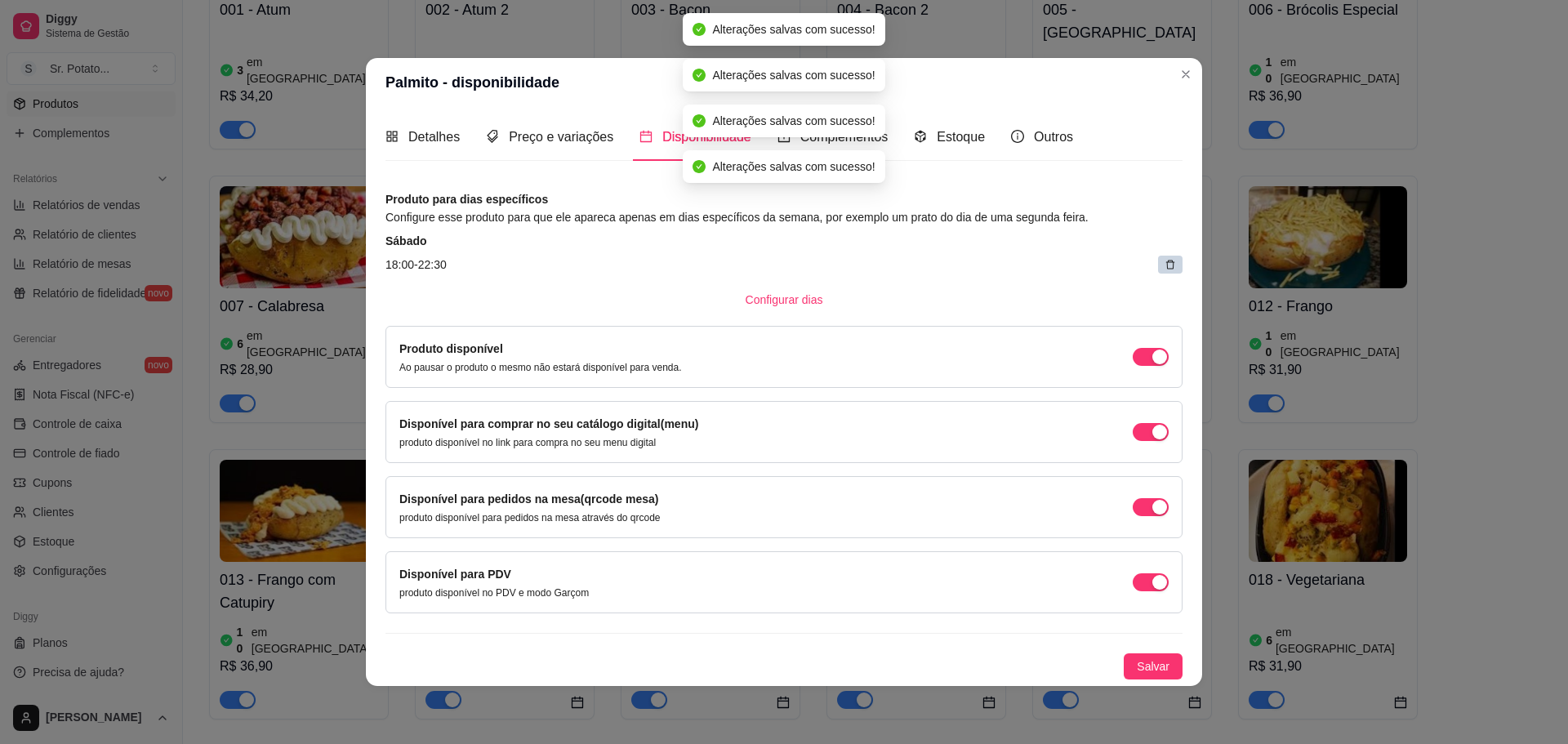
click at [1149, 256] on article "18:00 - 22:30" at bounding box center [784, 264] width 797 height 18
click at [1164, 262] on div at bounding box center [1170, 264] width 24 height 18
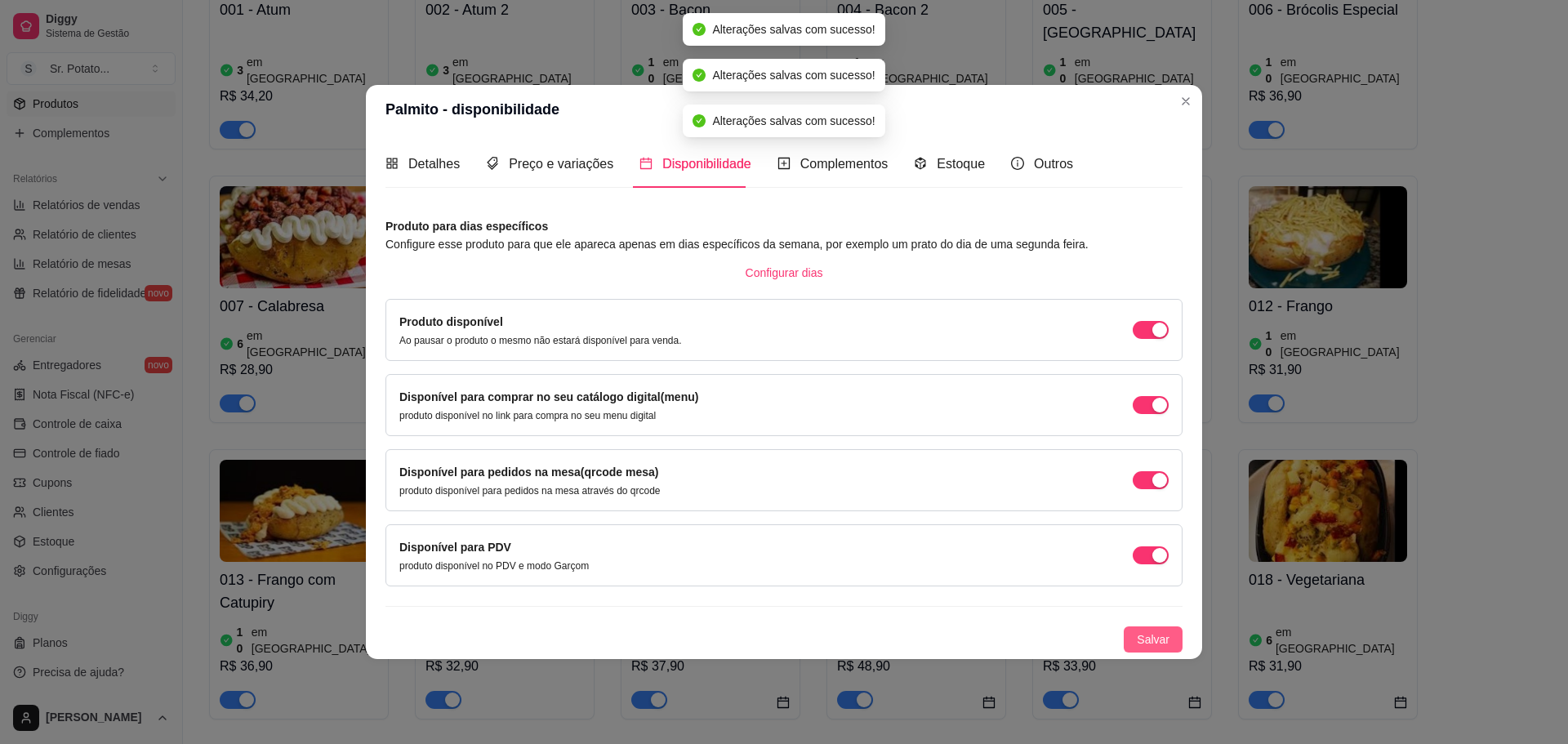
click at [1151, 639] on span "Salvar" at bounding box center [1153, 639] width 32 height 18
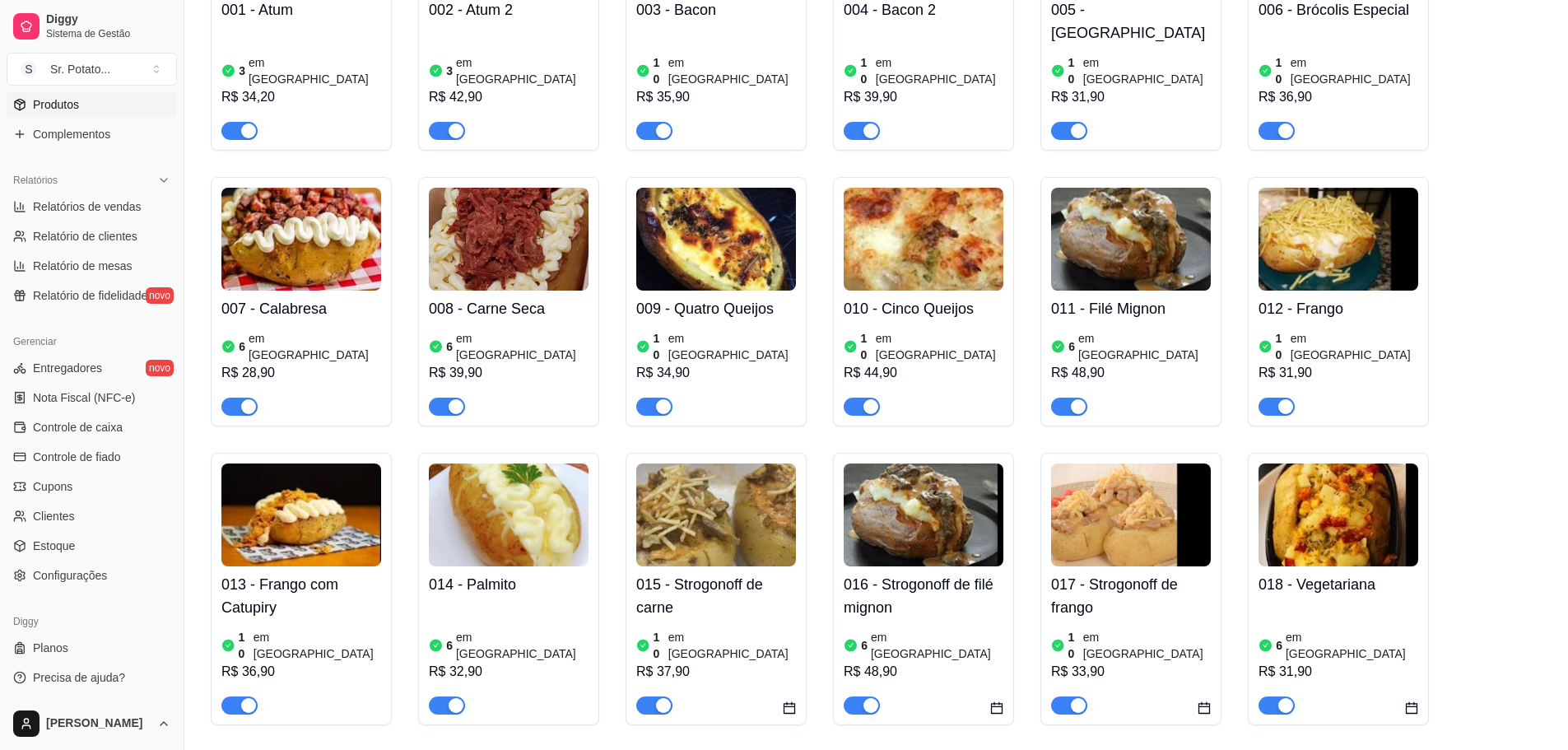
click at [706, 476] on img at bounding box center [716, 514] width 160 height 103
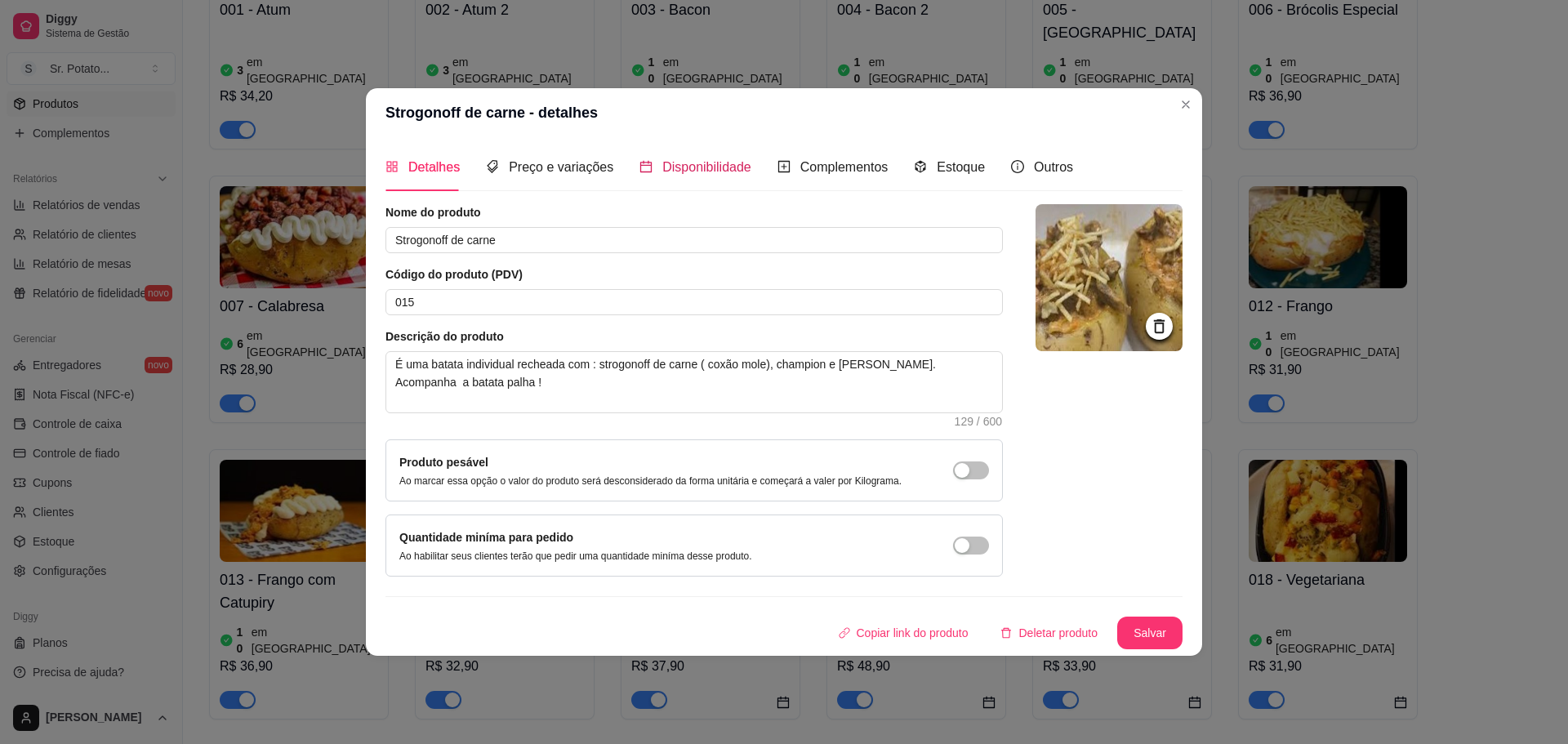
click at [725, 174] on span "Disponibilidade" at bounding box center [706, 167] width 89 height 14
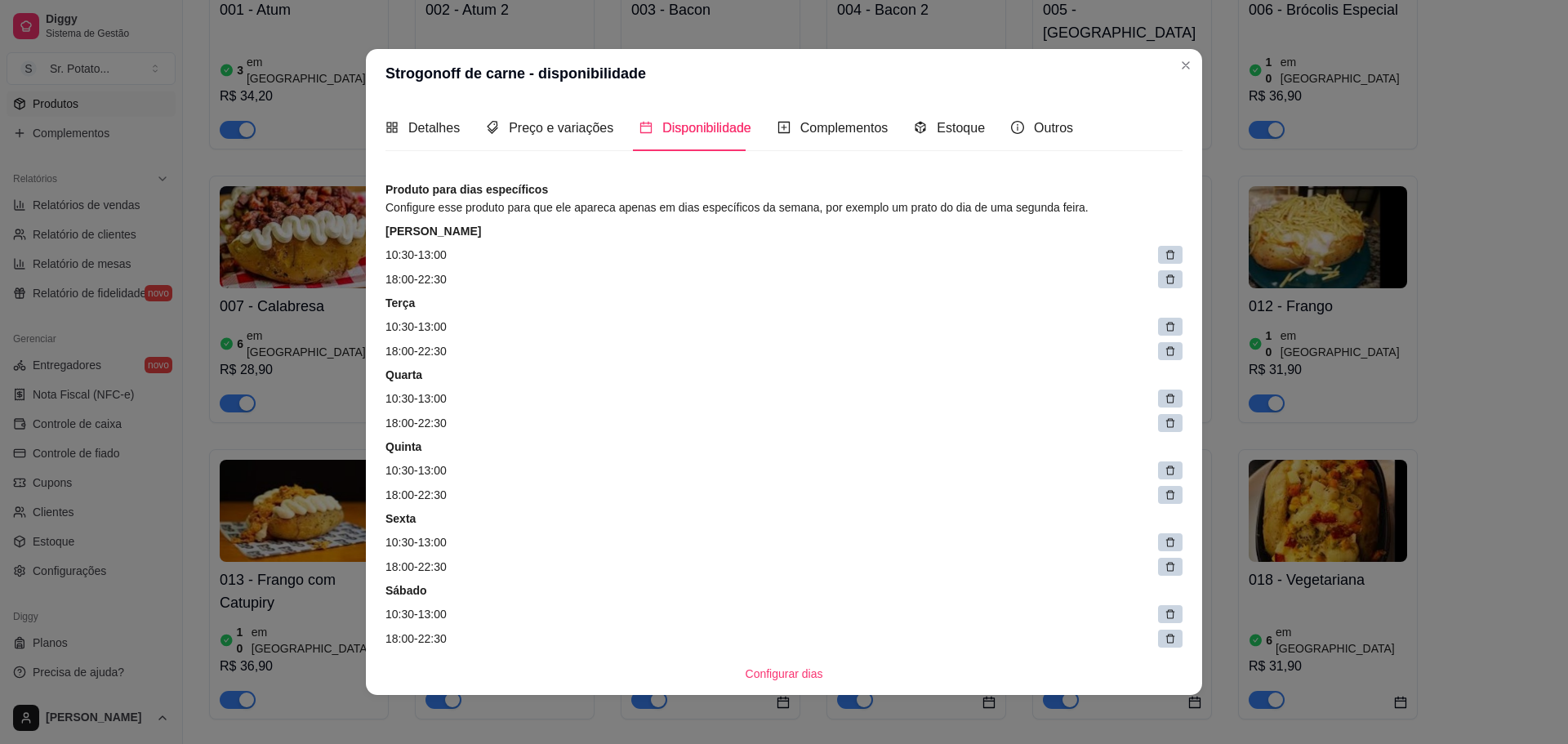
click at [1164, 256] on icon at bounding box center [1169, 255] width 11 height 11
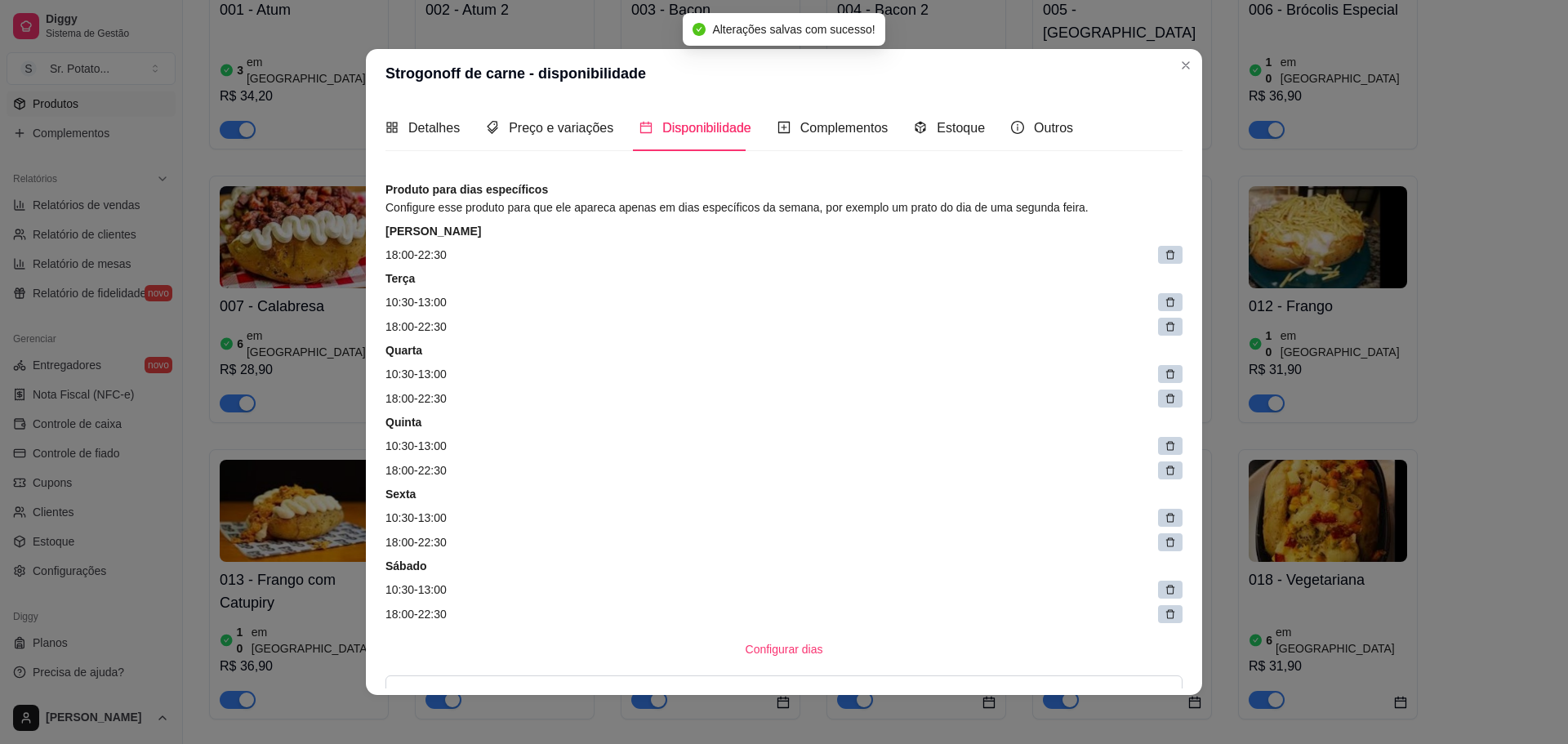
click at [1164, 256] on icon at bounding box center [1169, 255] width 11 height 11
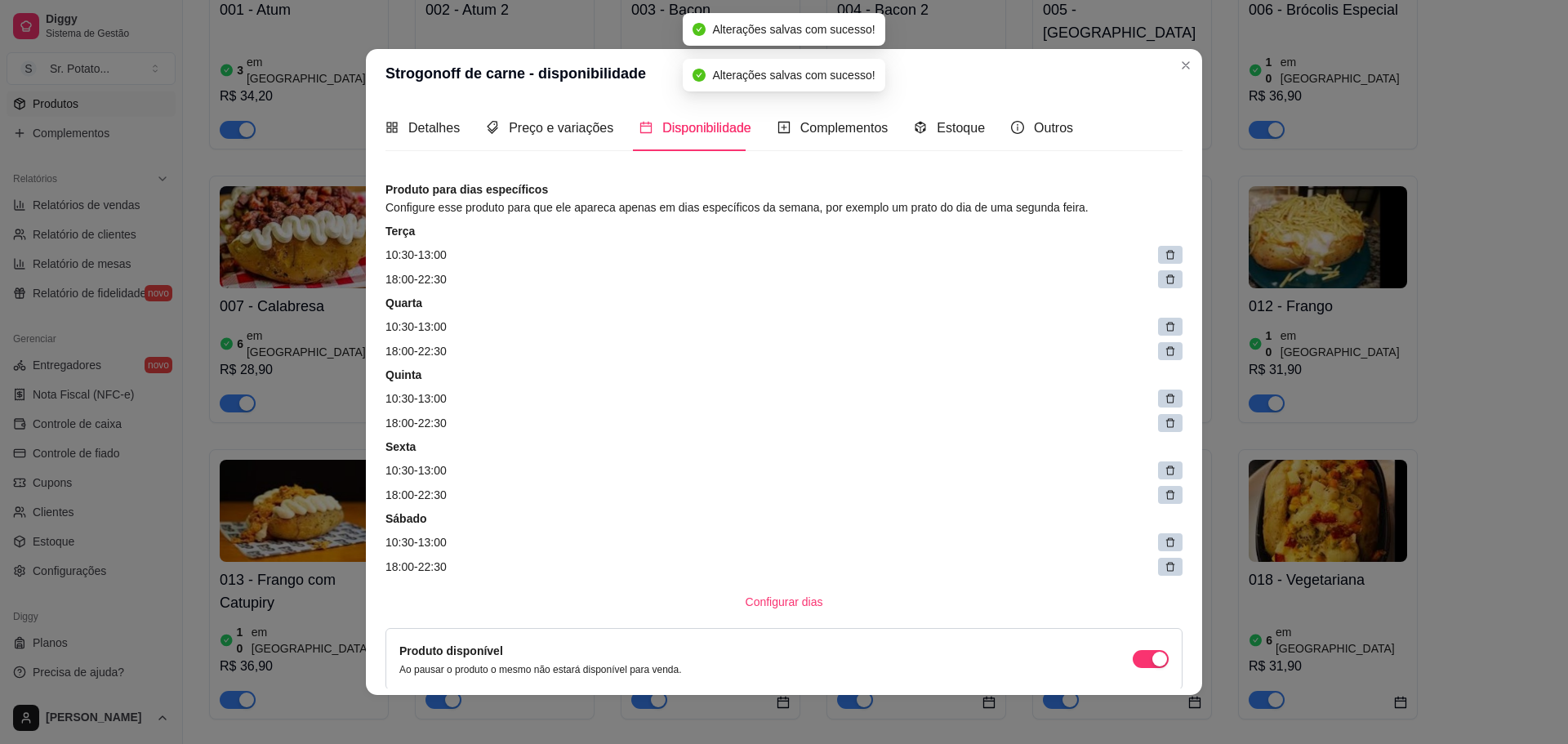
click at [1164, 256] on icon at bounding box center [1169, 255] width 11 height 11
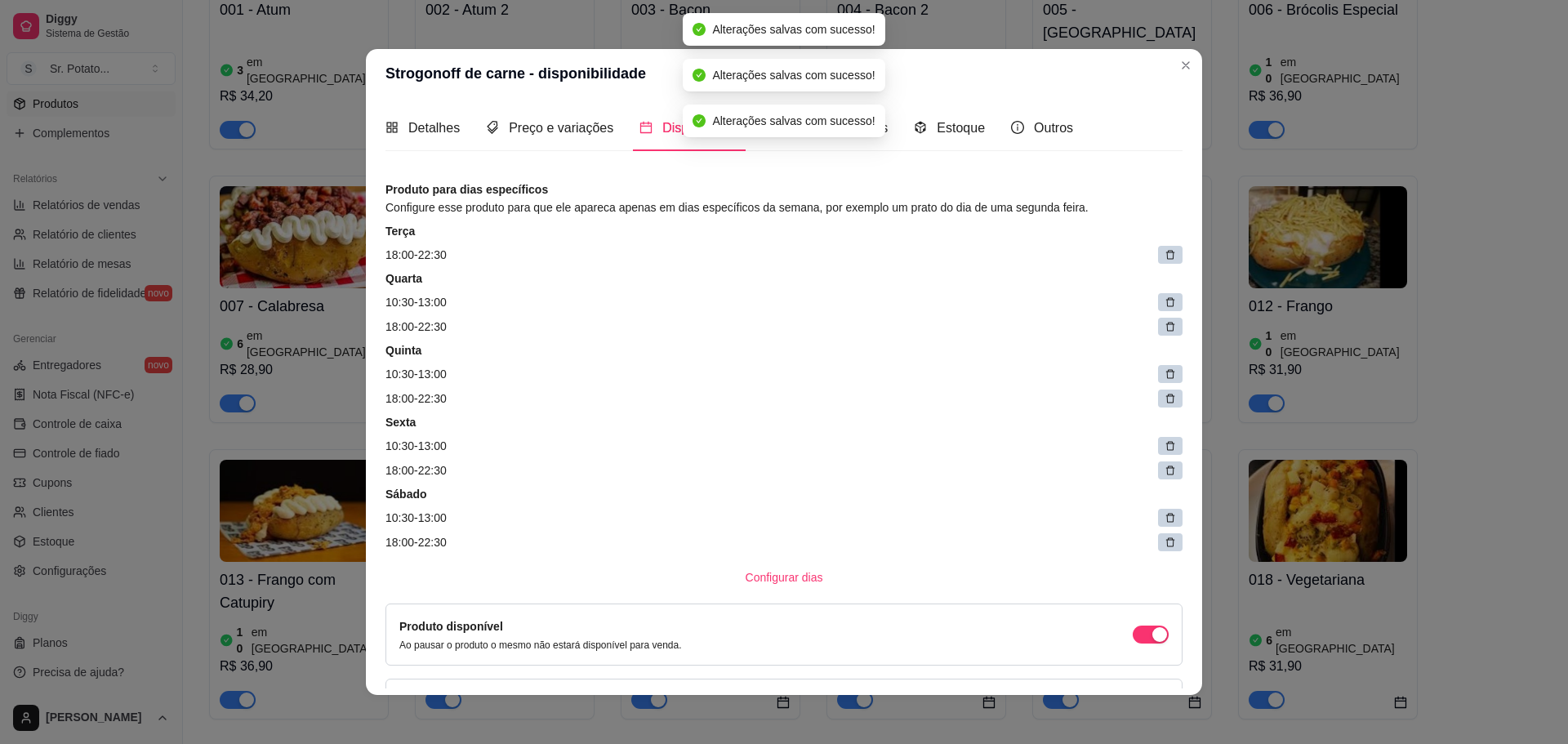
click at [1164, 256] on icon at bounding box center [1169, 255] width 11 height 11
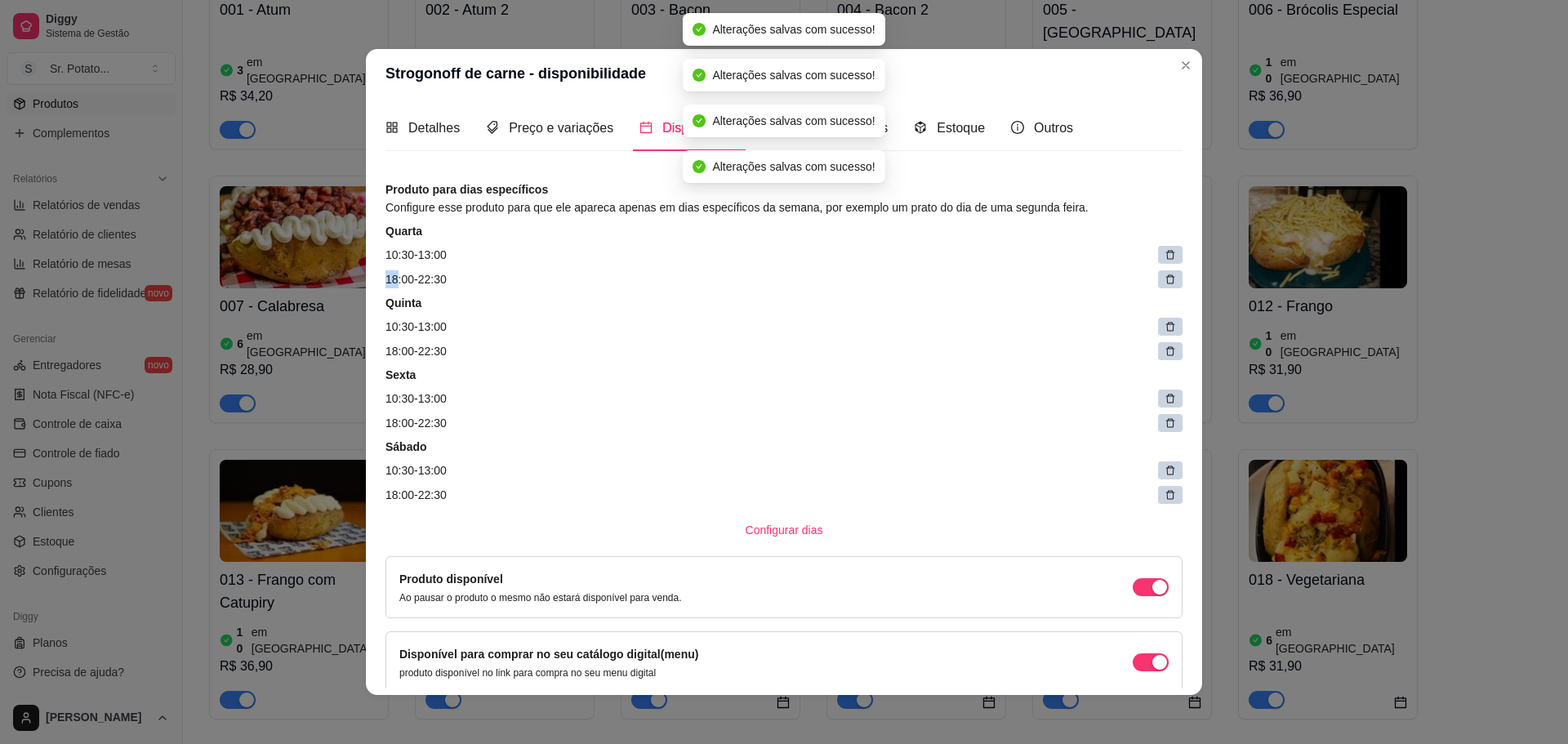
click at [1164, 255] on icon at bounding box center [1169, 255] width 11 height 11
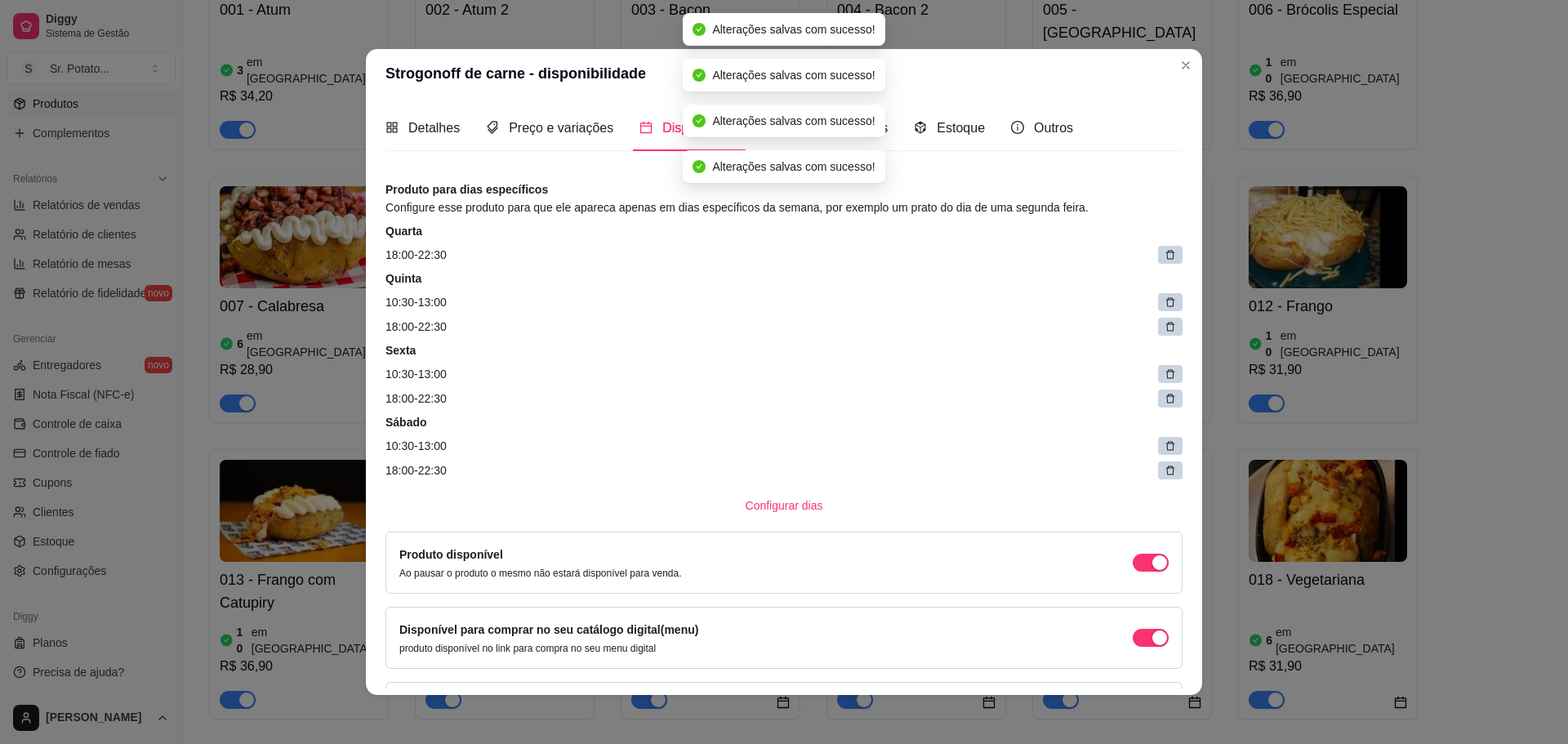
click at [1164, 255] on icon at bounding box center [1169, 255] width 11 height 11
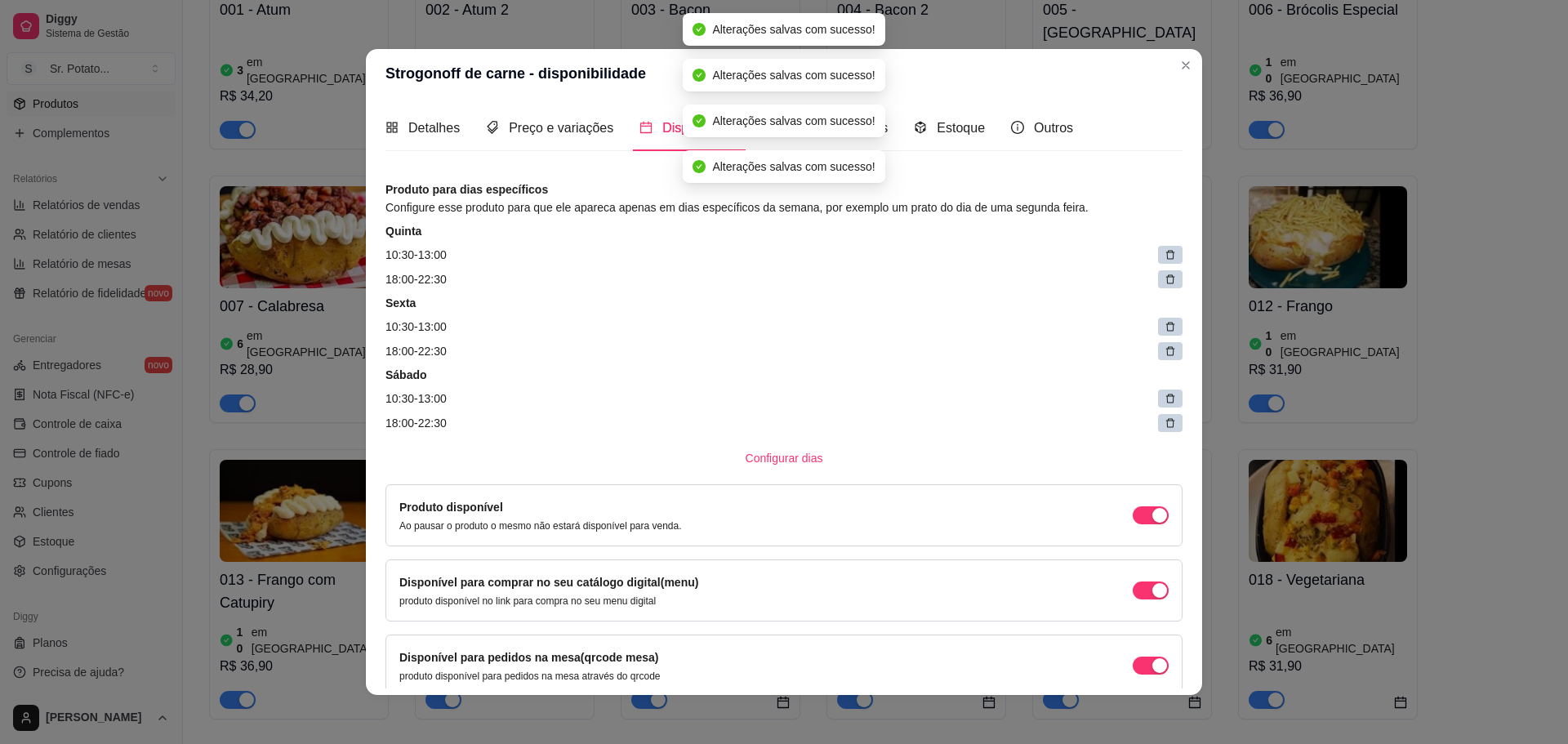
click at [1164, 255] on icon at bounding box center [1169, 255] width 11 height 11
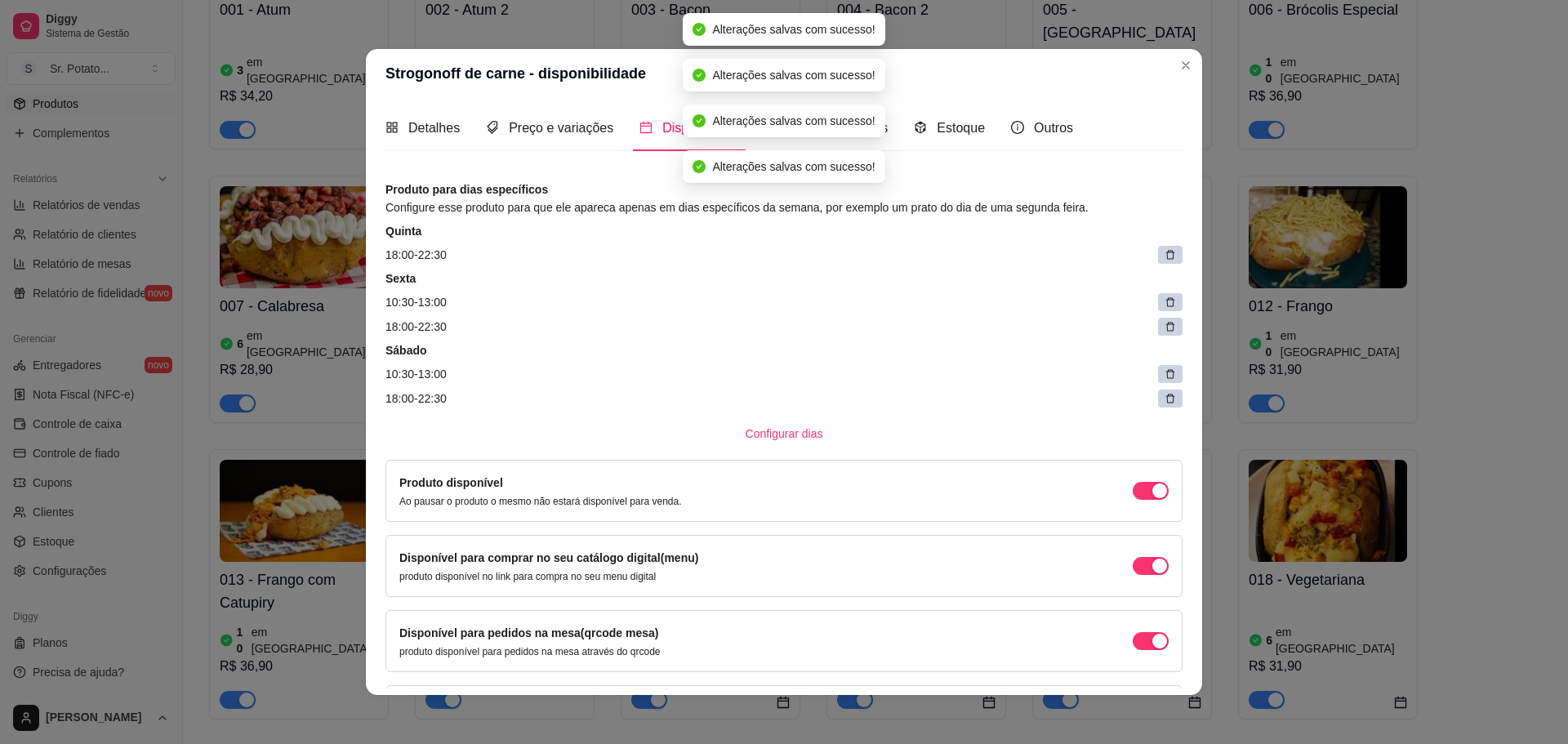
click at [1164, 255] on icon at bounding box center [1169, 255] width 11 height 11
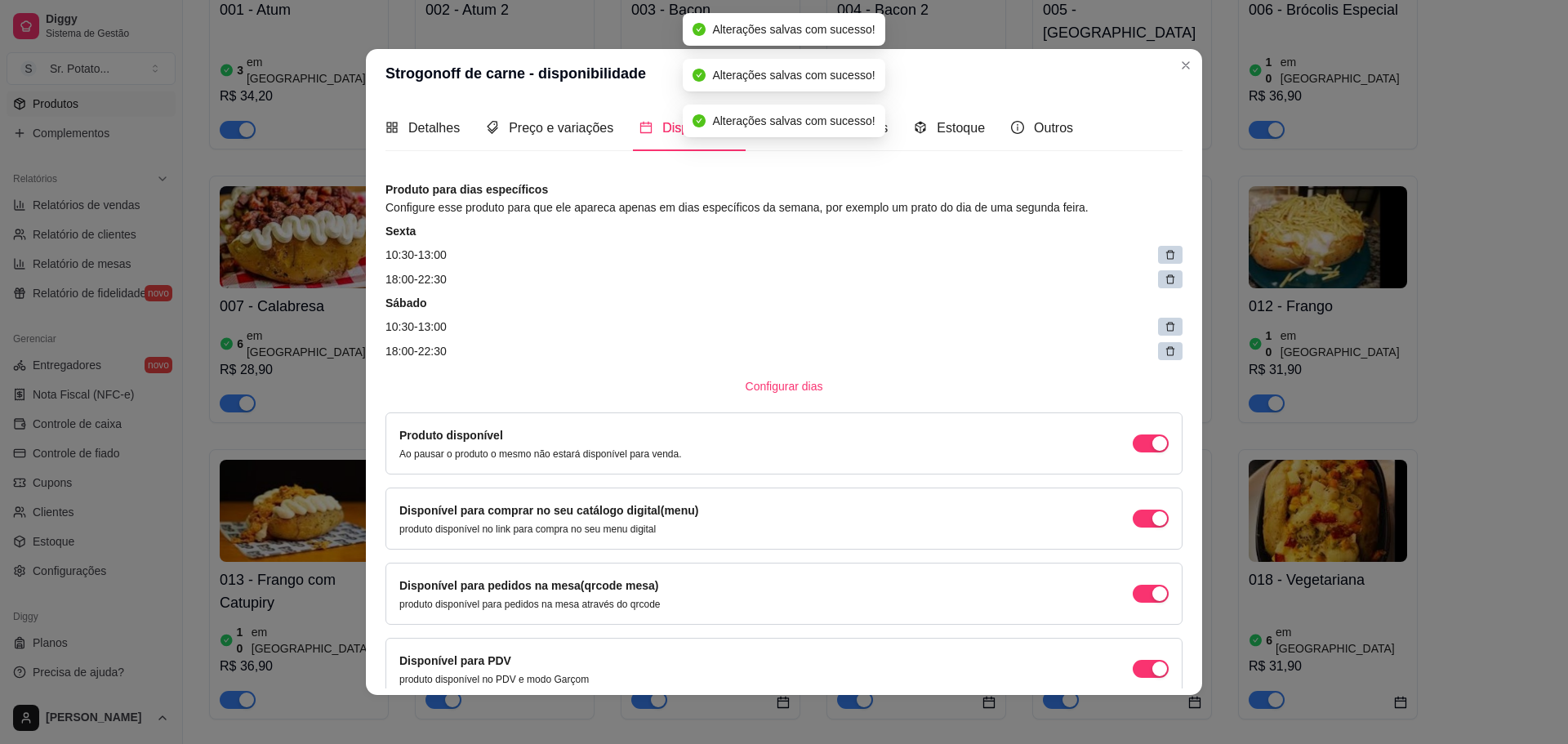
click at [1164, 255] on icon at bounding box center [1169, 255] width 11 height 11
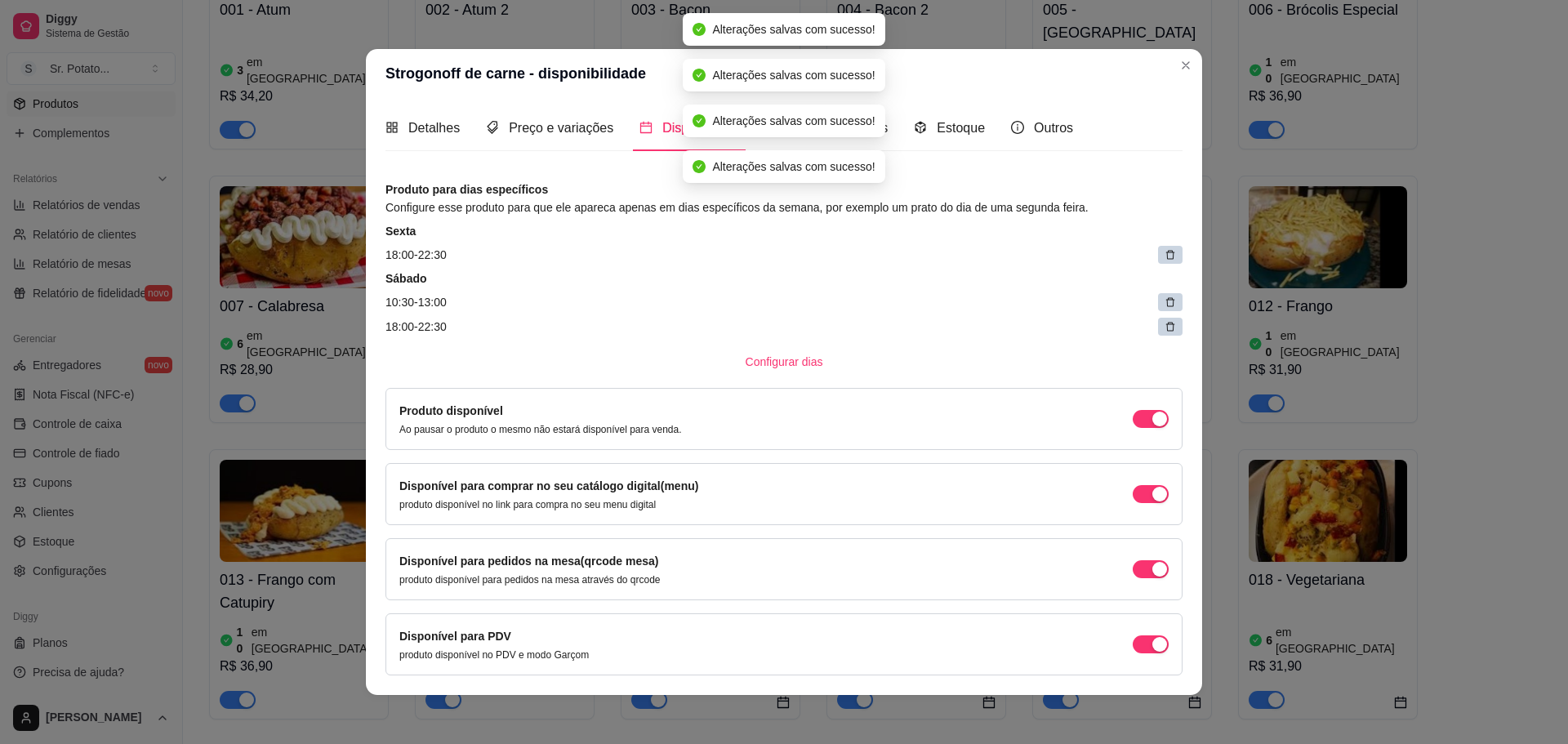
click at [1164, 255] on icon at bounding box center [1169, 255] width 11 height 11
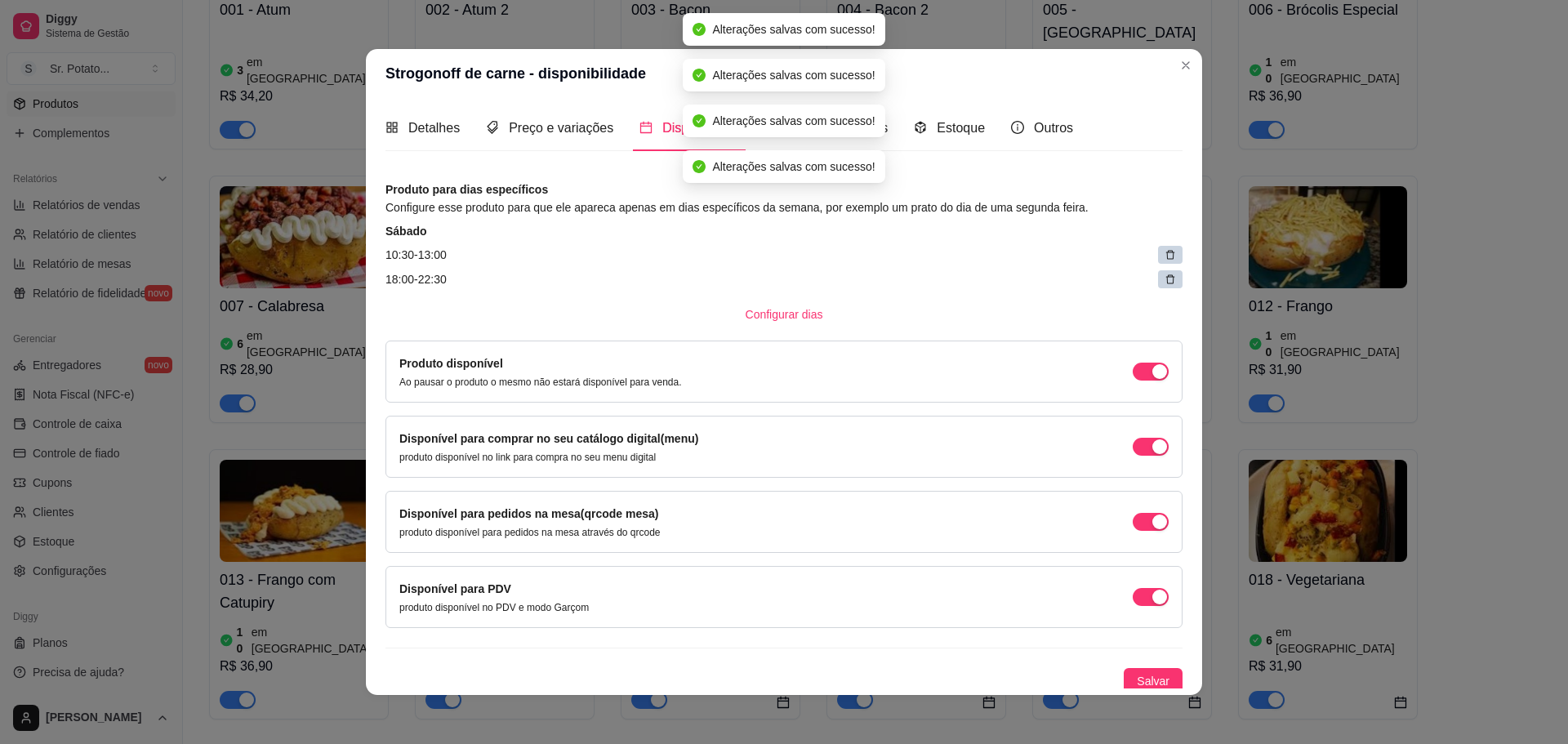
click at [1164, 255] on icon at bounding box center [1169, 255] width 11 height 11
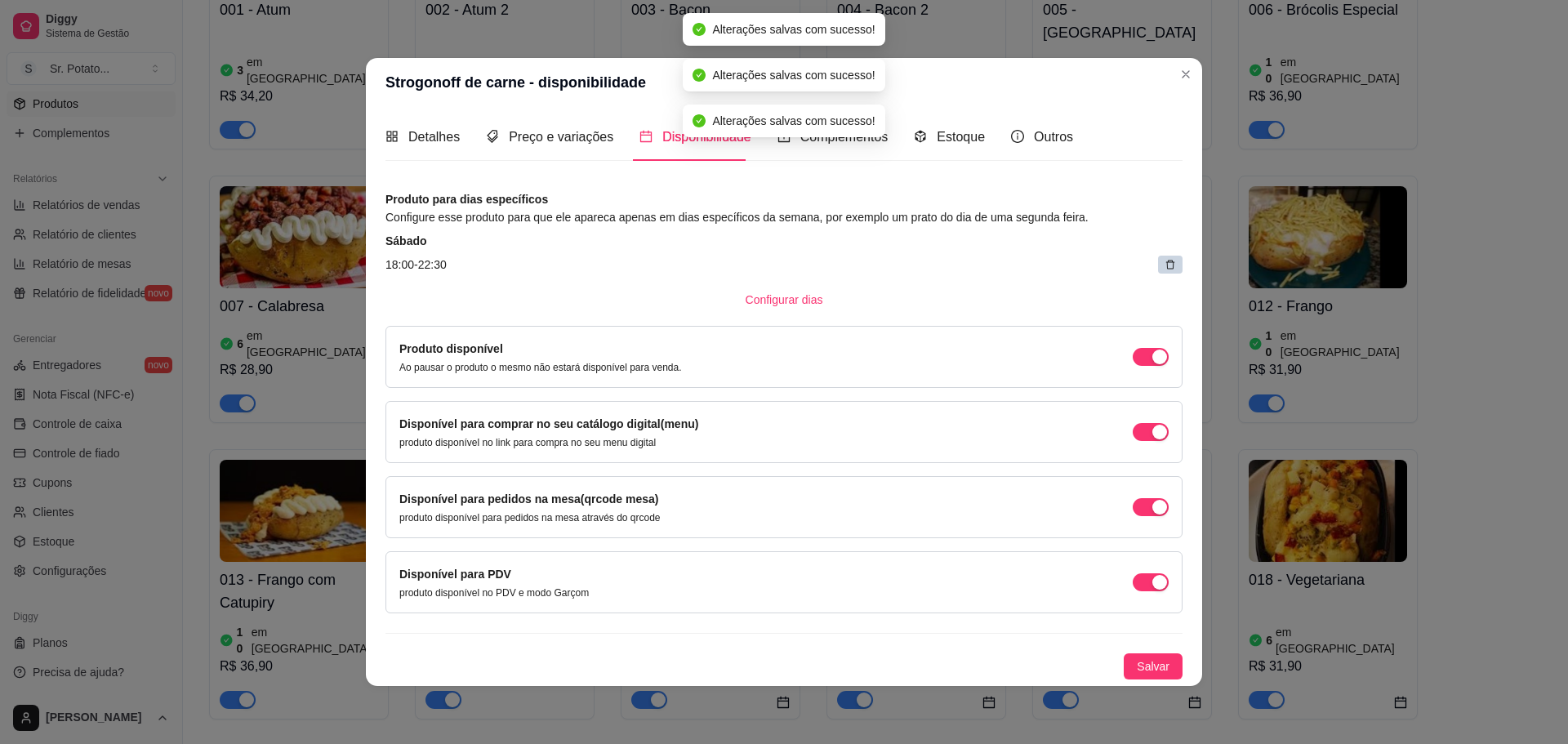
click at [1150, 256] on article "18:00 - 22:30" at bounding box center [784, 264] width 797 height 18
click at [1156, 261] on article "18:00 - 22:30" at bounding box center [784, 264] width 797 height 18
click at [1162, 264] on div at bounding box center [1170, 264] width 24 height 18
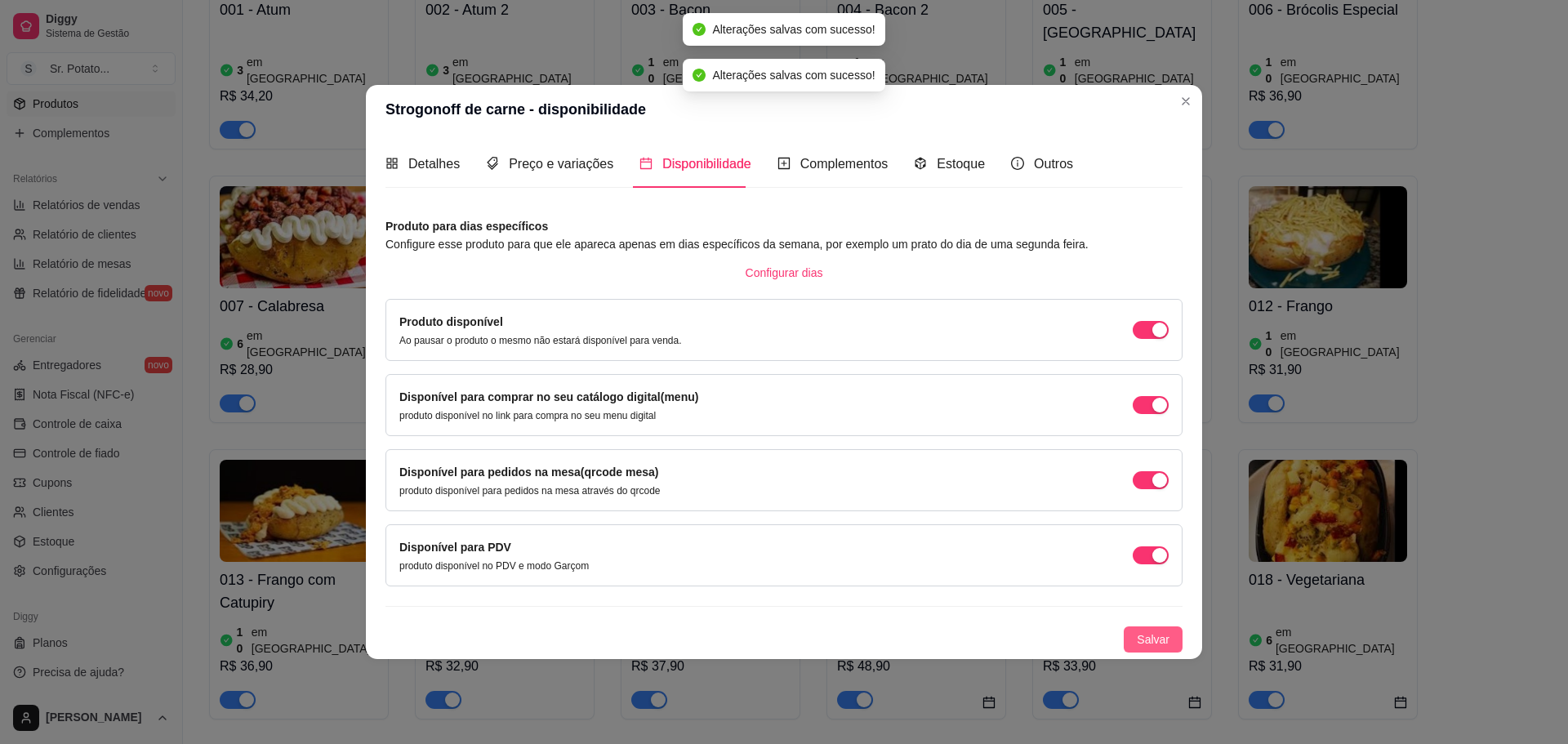
click at [1173, 636] on button "Salvar" at bounding box center [1153, 639] width 58 height 26
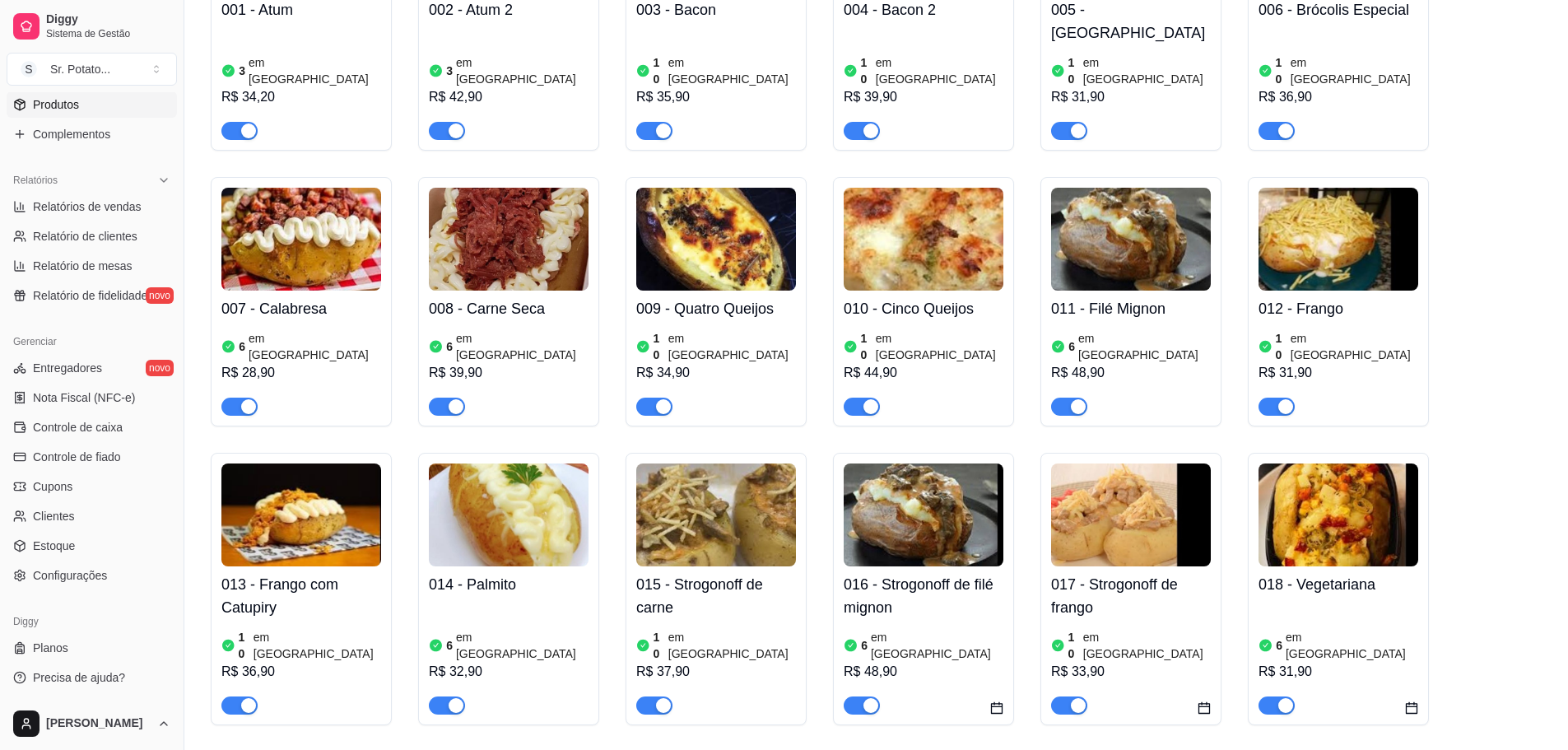
click at [926, 463] on img at bounding box center [924, 514] width 160 height 103
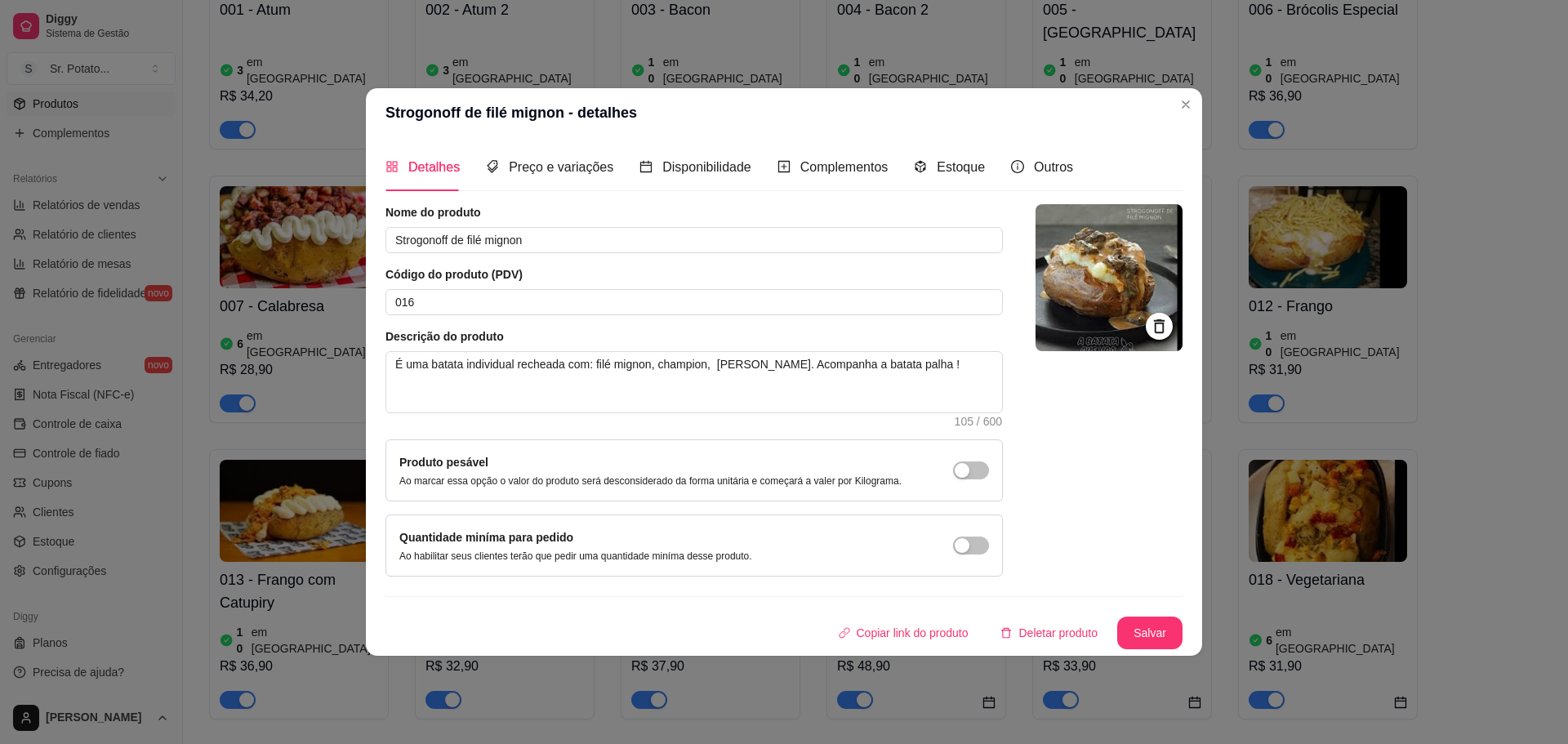
click at [851, 180] on div "Complementos" at bounding box center [833, 167] width 111 height 46
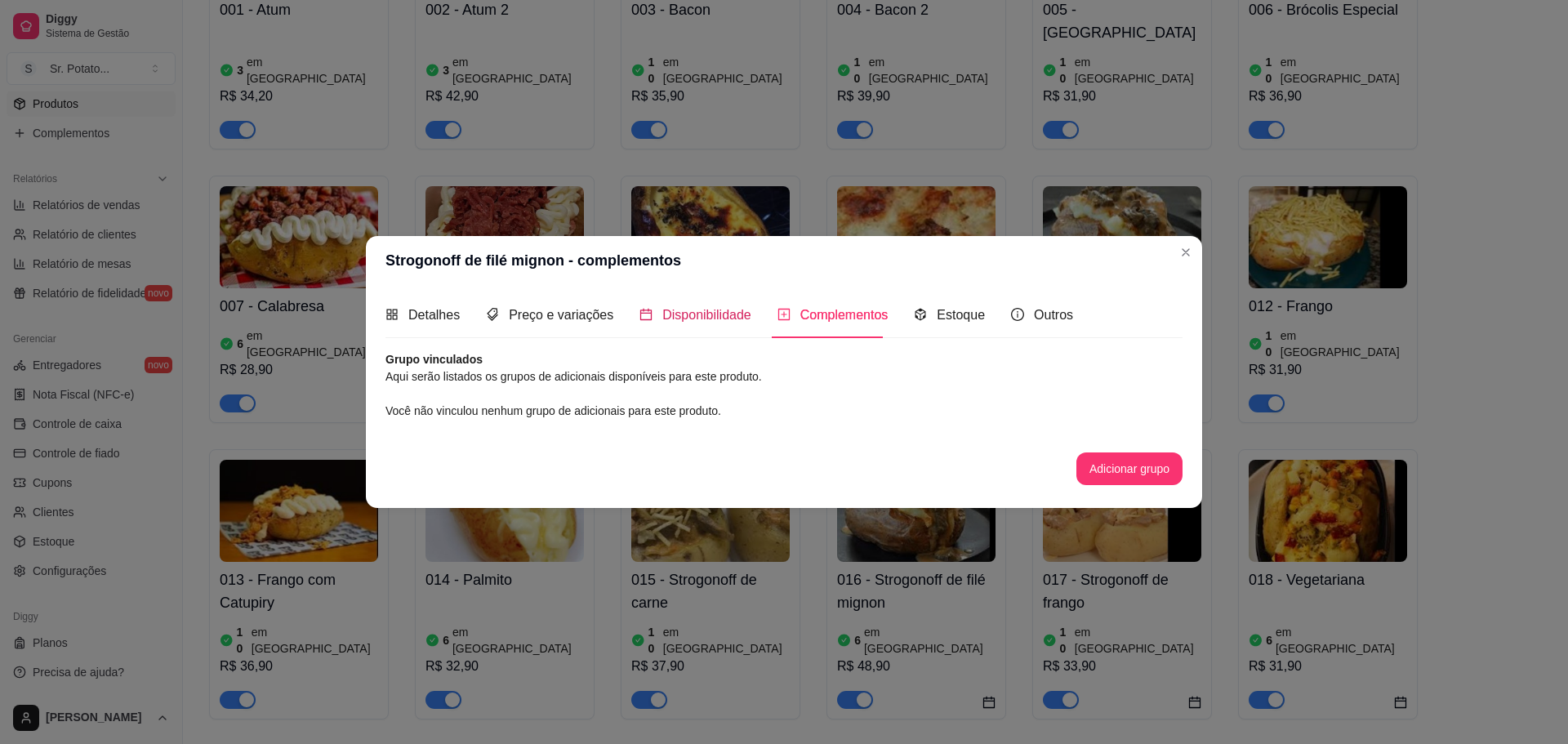
click at [704, 317] on span "Disponibilidade" at bounding box center [706, 315] width 89 height 14
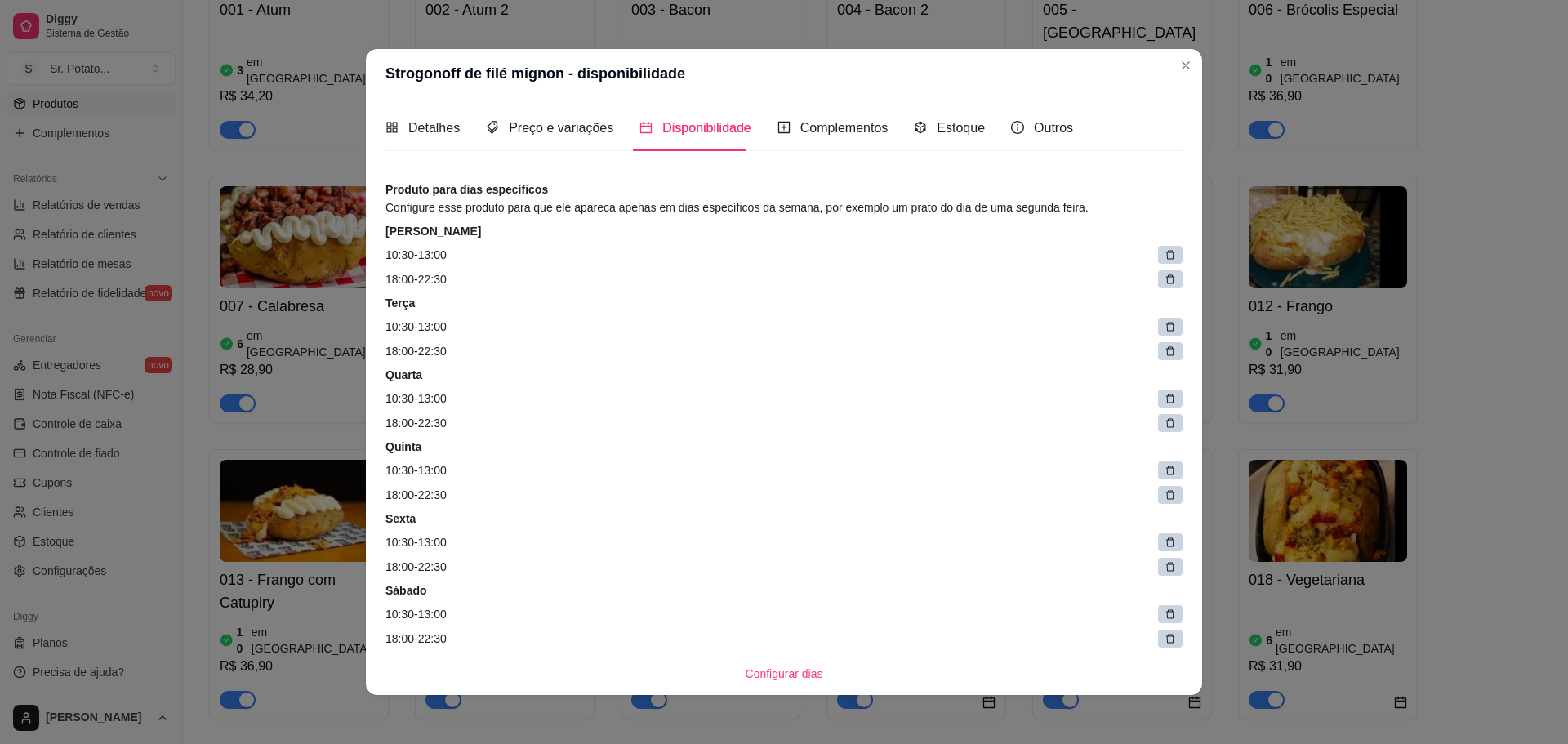
click at [1158, 258] on div at bounding box center [1170, 255] width 24 height 18
click at [1166, 270] on div at bounding box center [1174, 279] width 17 height 18
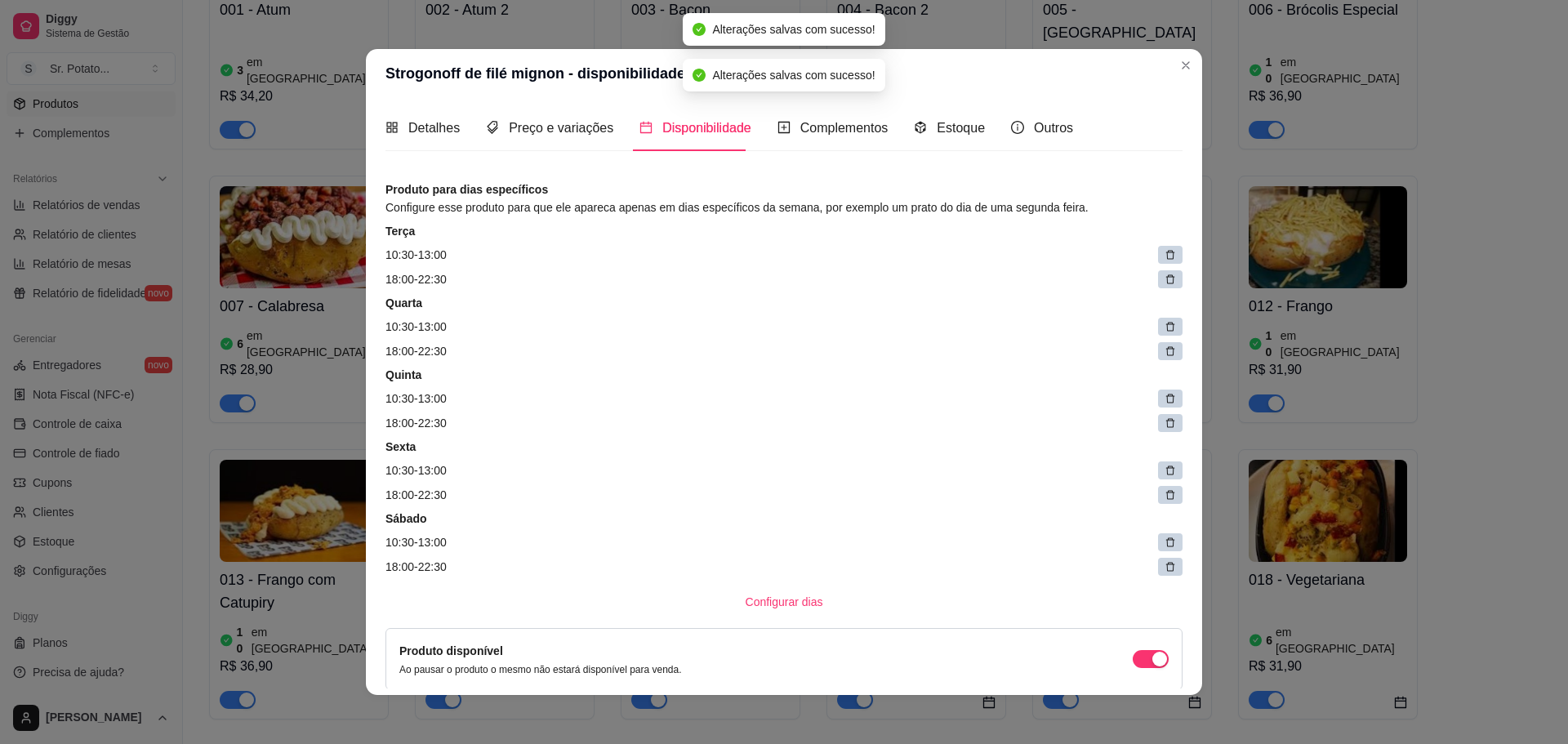
click at [1158, 258] on div at bounding box center [1170, 255] width 24 height 18
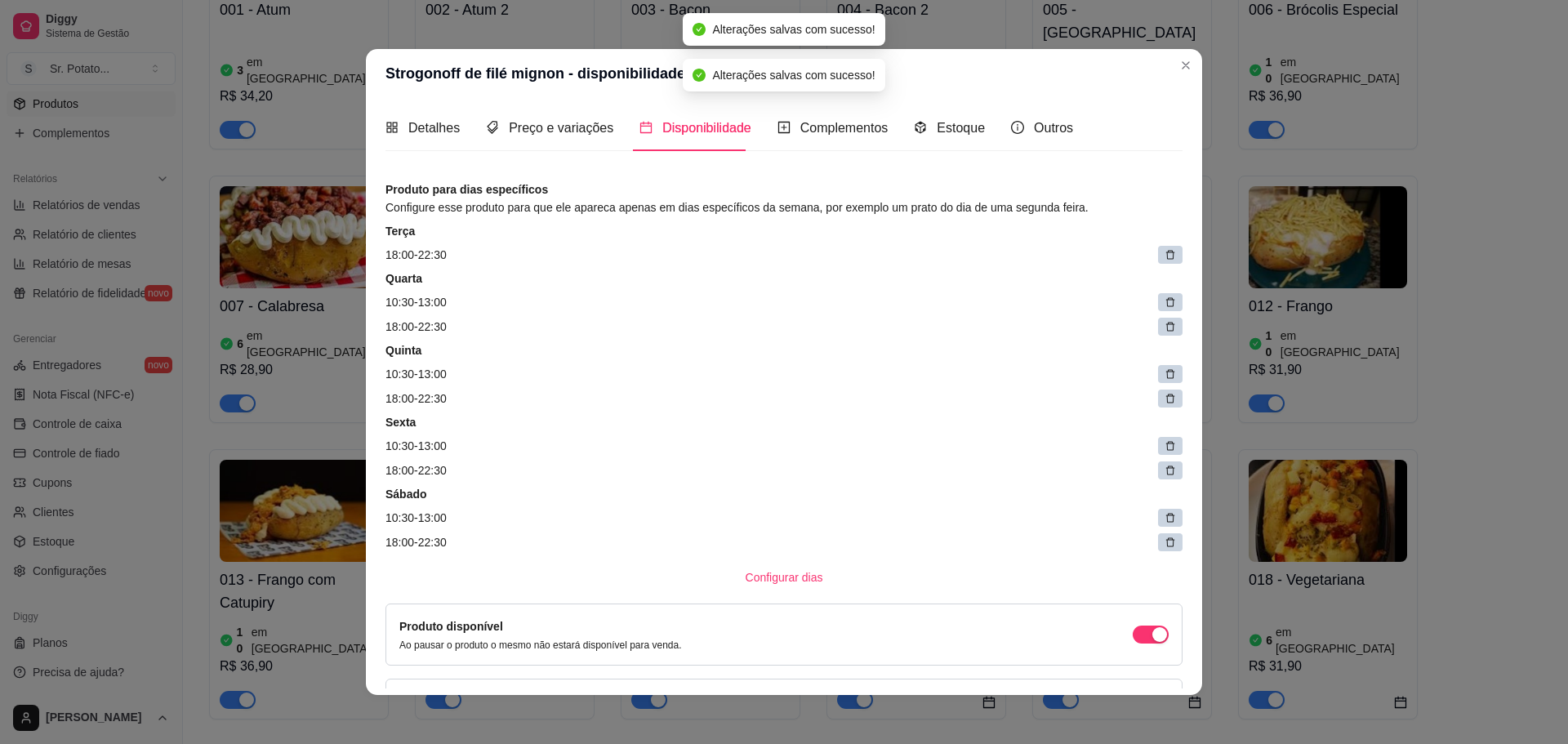
click at [1158, 257] on div at bounding box center [1170, 255] width 24 height 18
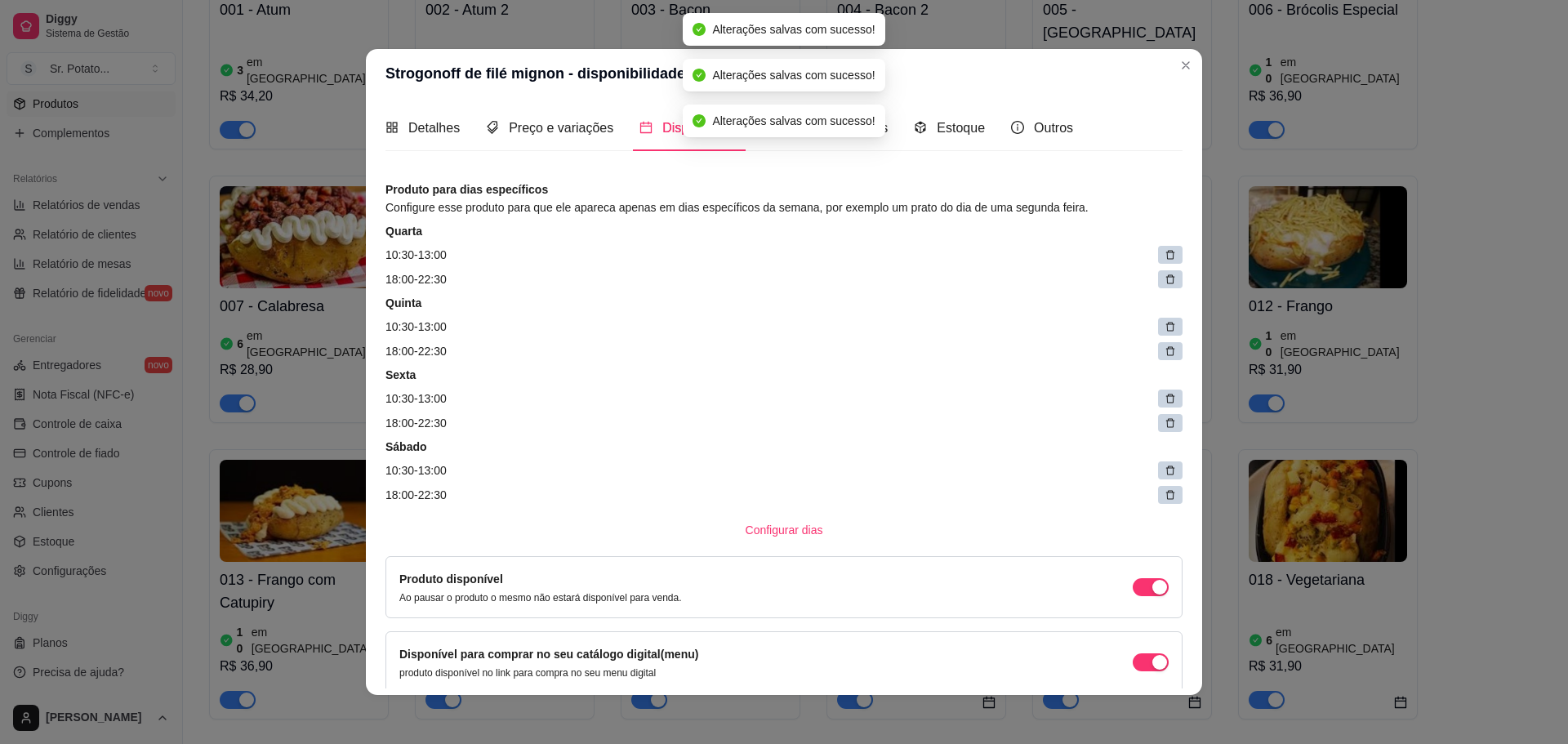
click at [1158, 257] on div at bounding box center [1170, 255] width 24 height 18
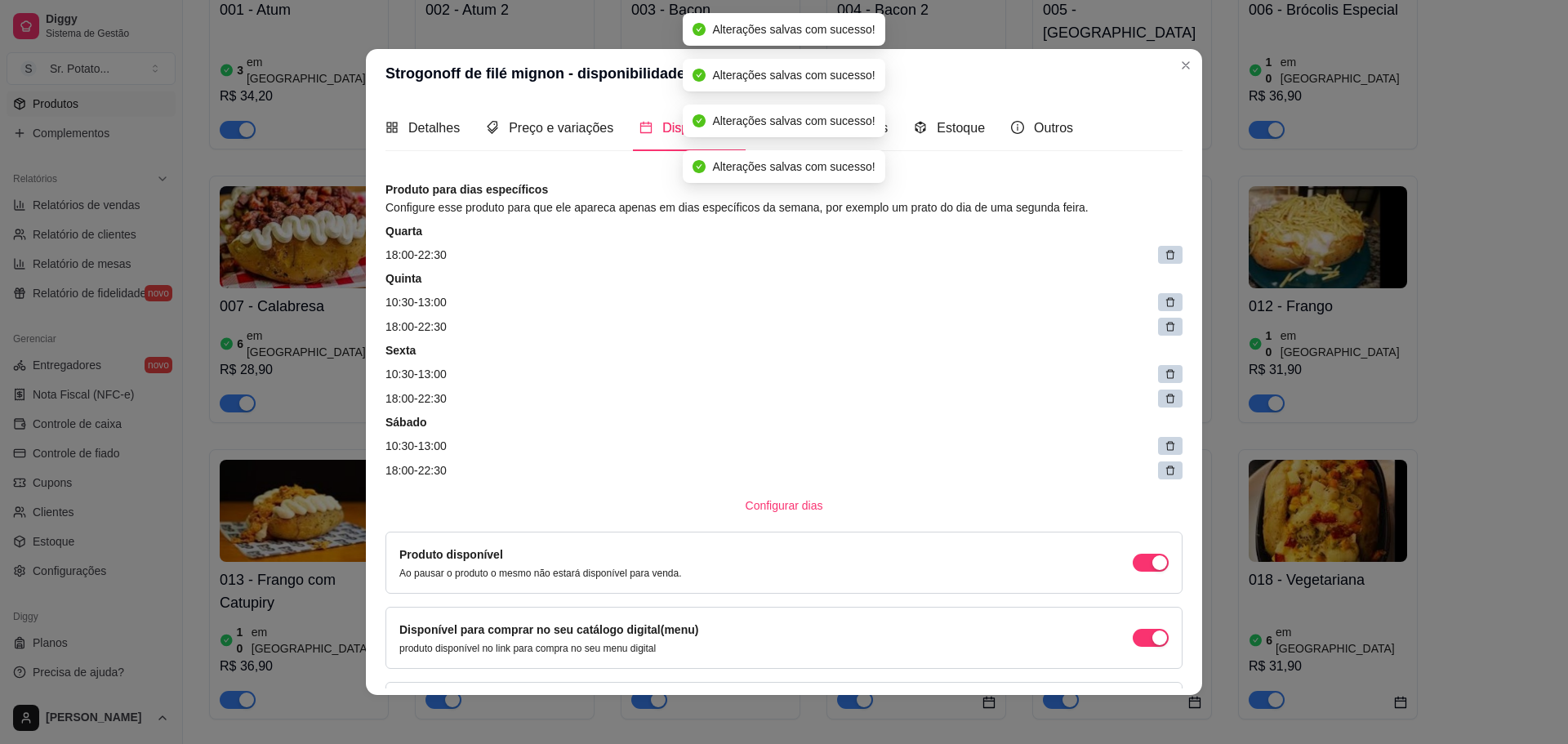
click at [1158, 257] on div at bounding box center [1170, 255] width 24 height 18
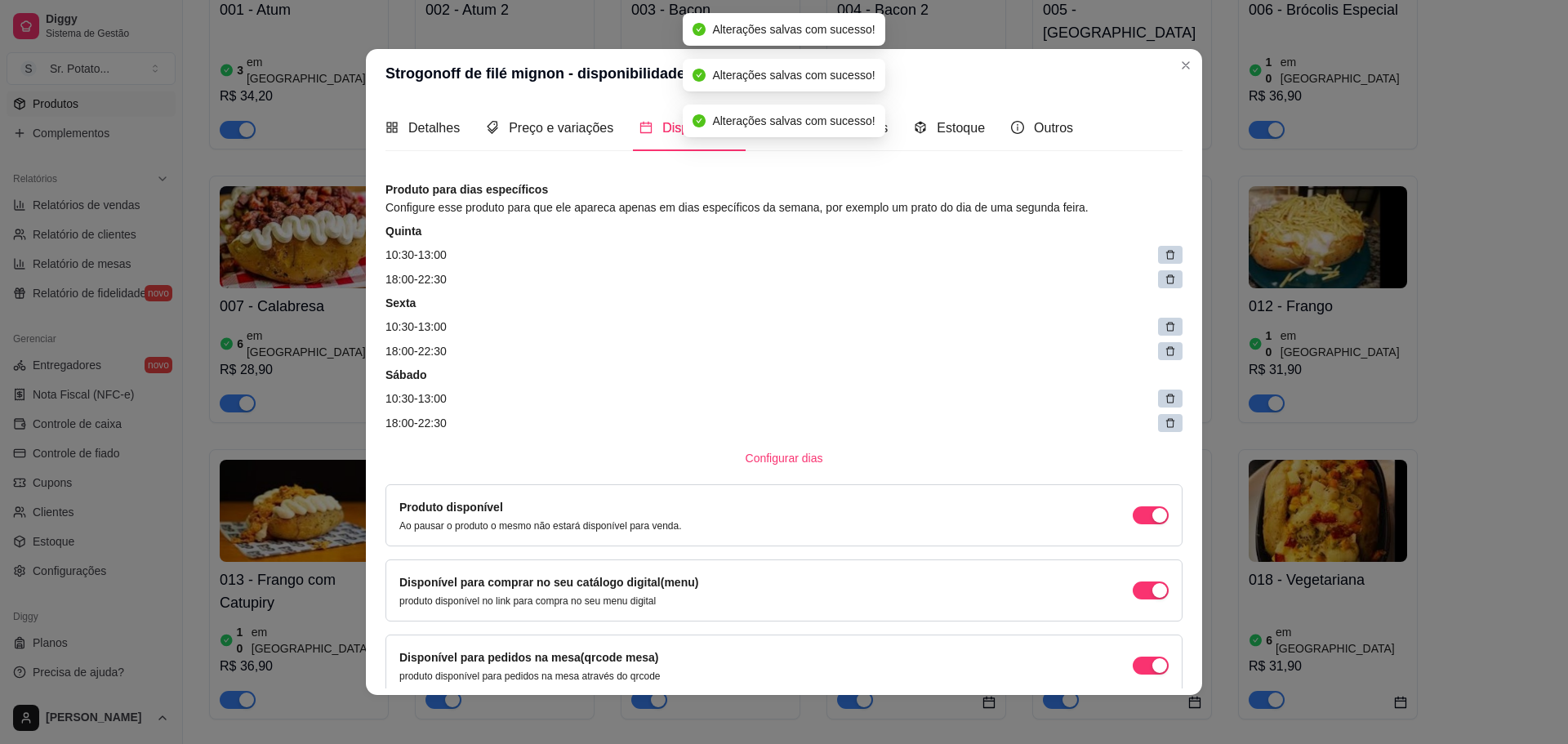
click at [1158, 257] on div at bounding box center [1170, 255] width 24 height 18
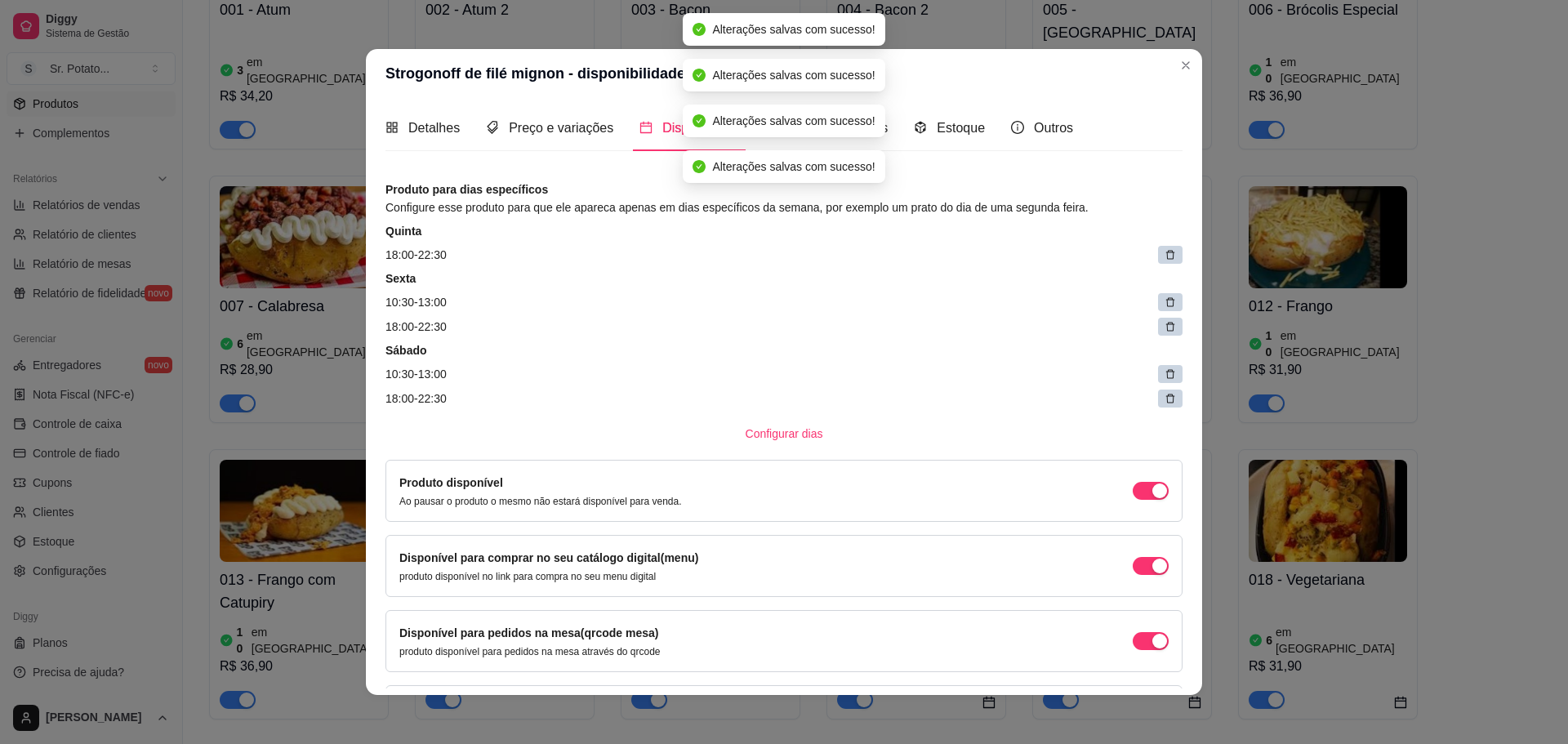
click at [1158, 257] on div at bounding box center [1170, 255] width 24 height 18
click at [1147, 257] on span at bounding box center [1164, 255] width 36 height 18
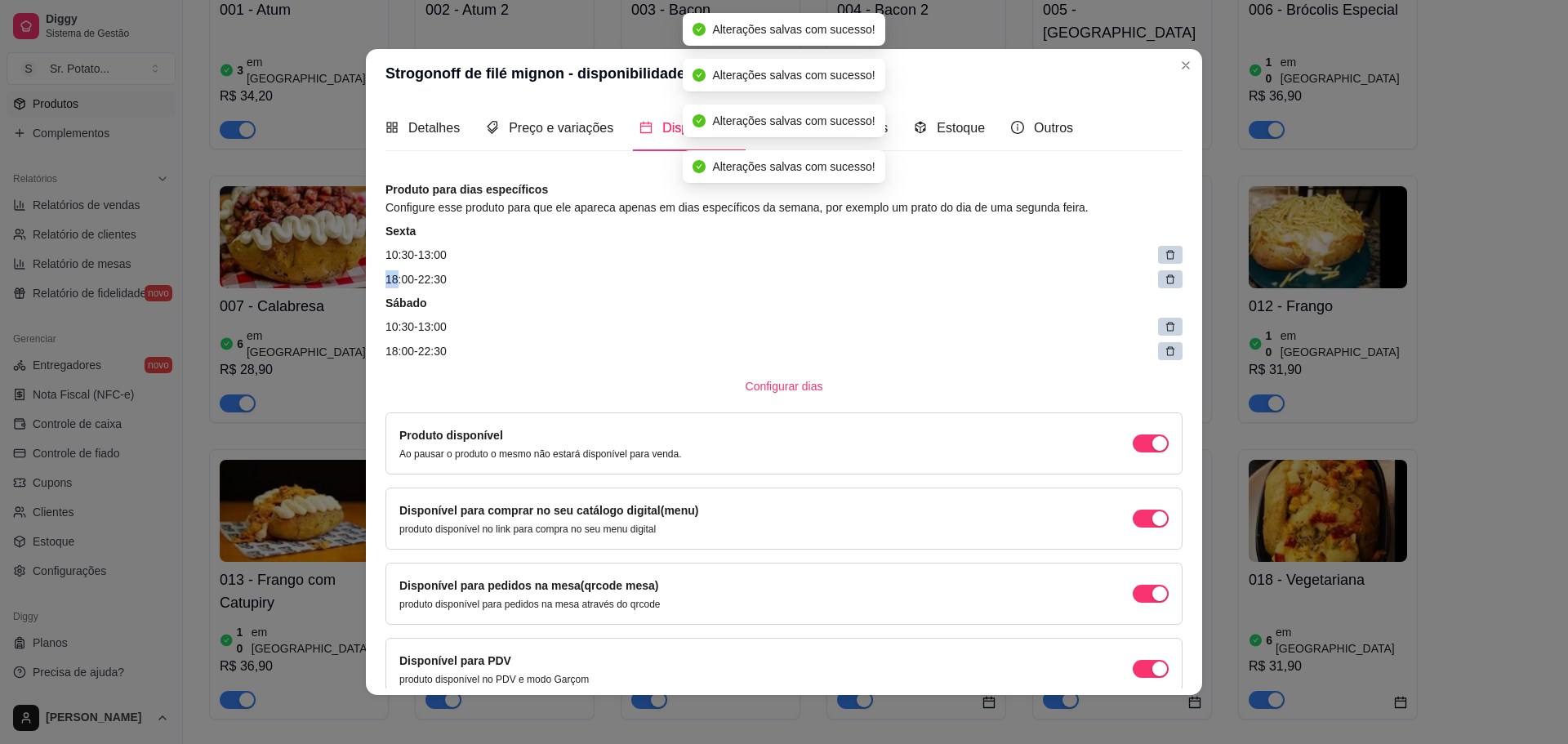
click at [1158, 257] on div at bounding box center [1170, 255] width 24 height 18
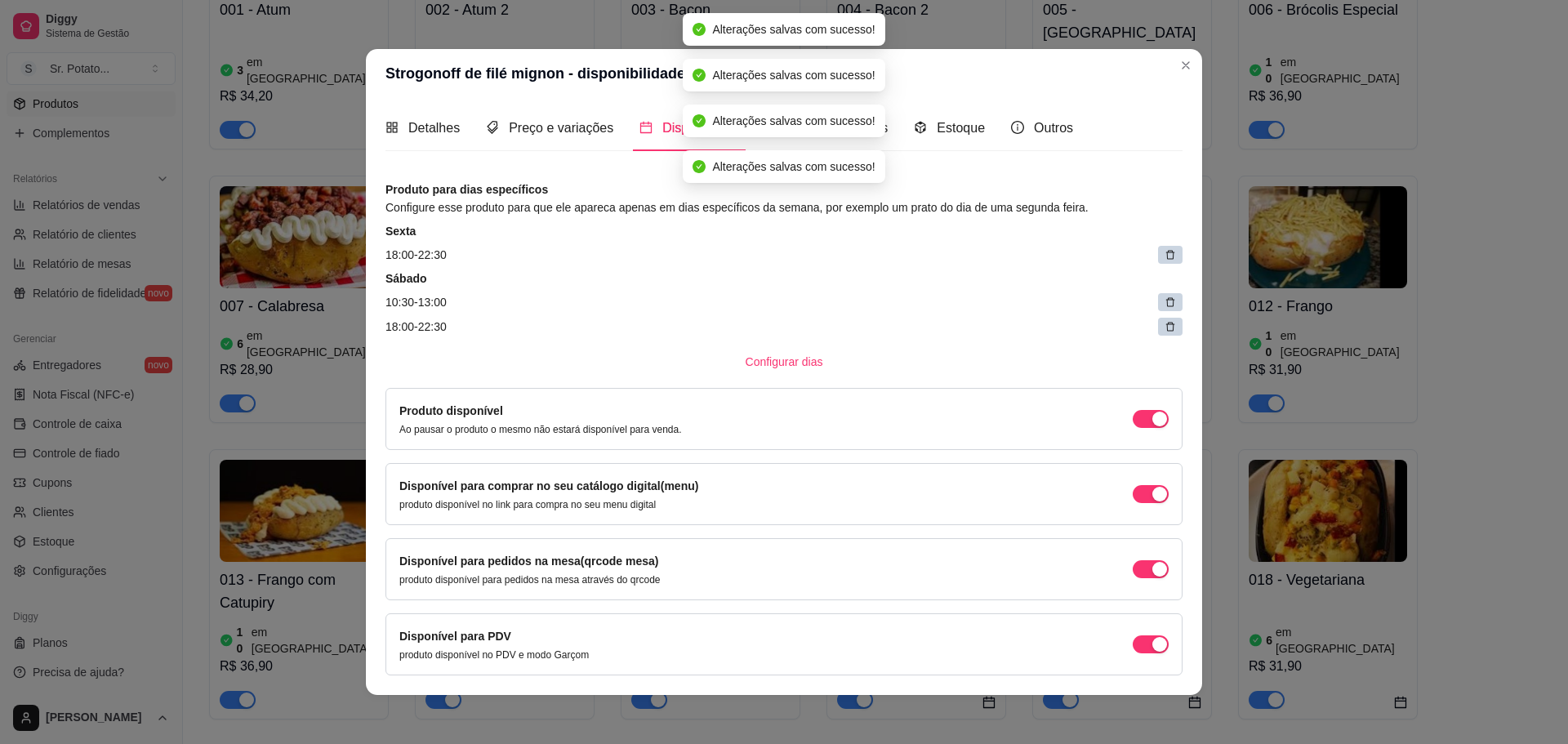
click at [1158, 257] on div at bounding box center [1170, 255] width 24 height 18
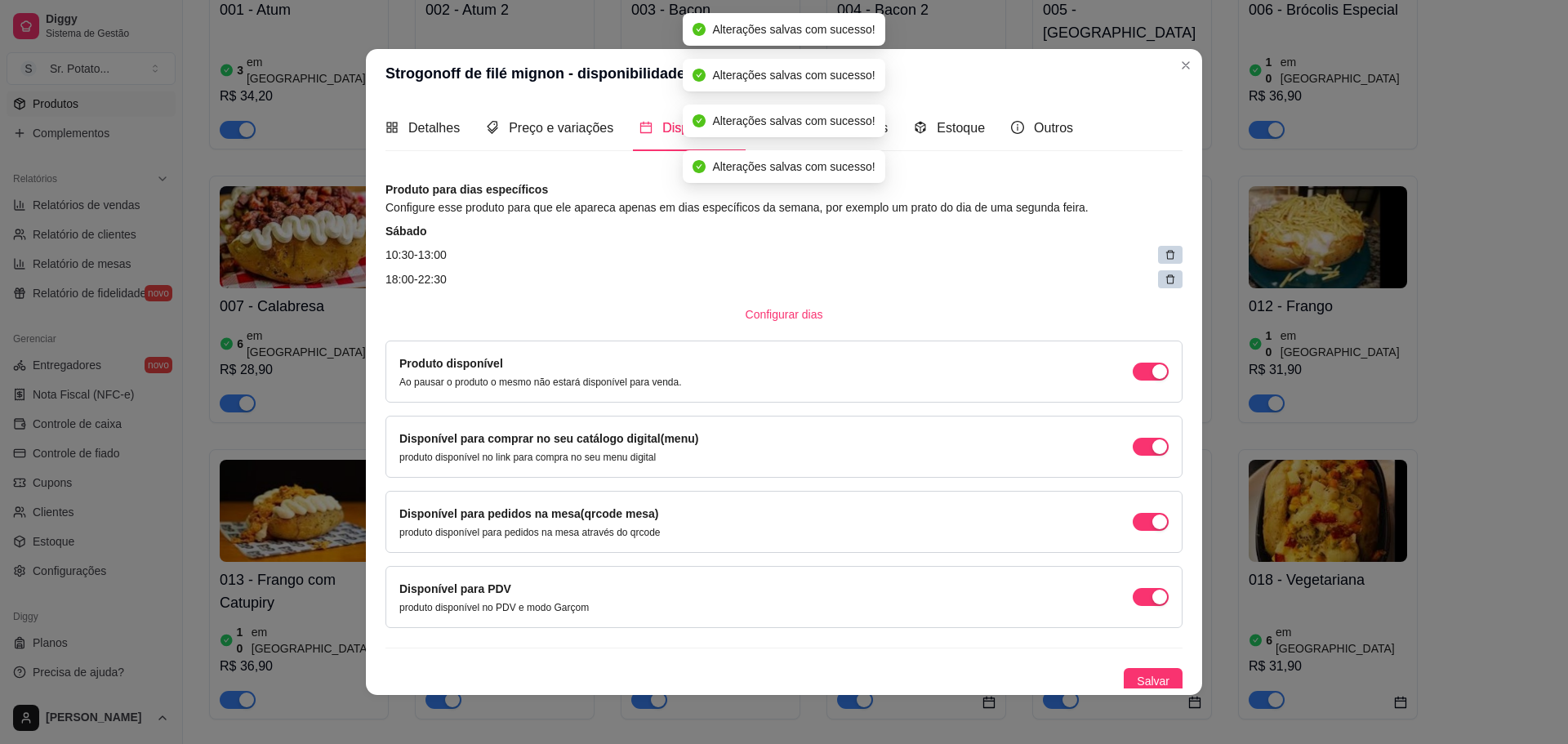
click at [1158, 257] on div at bounding box center [1170, 255] width 24 height 18
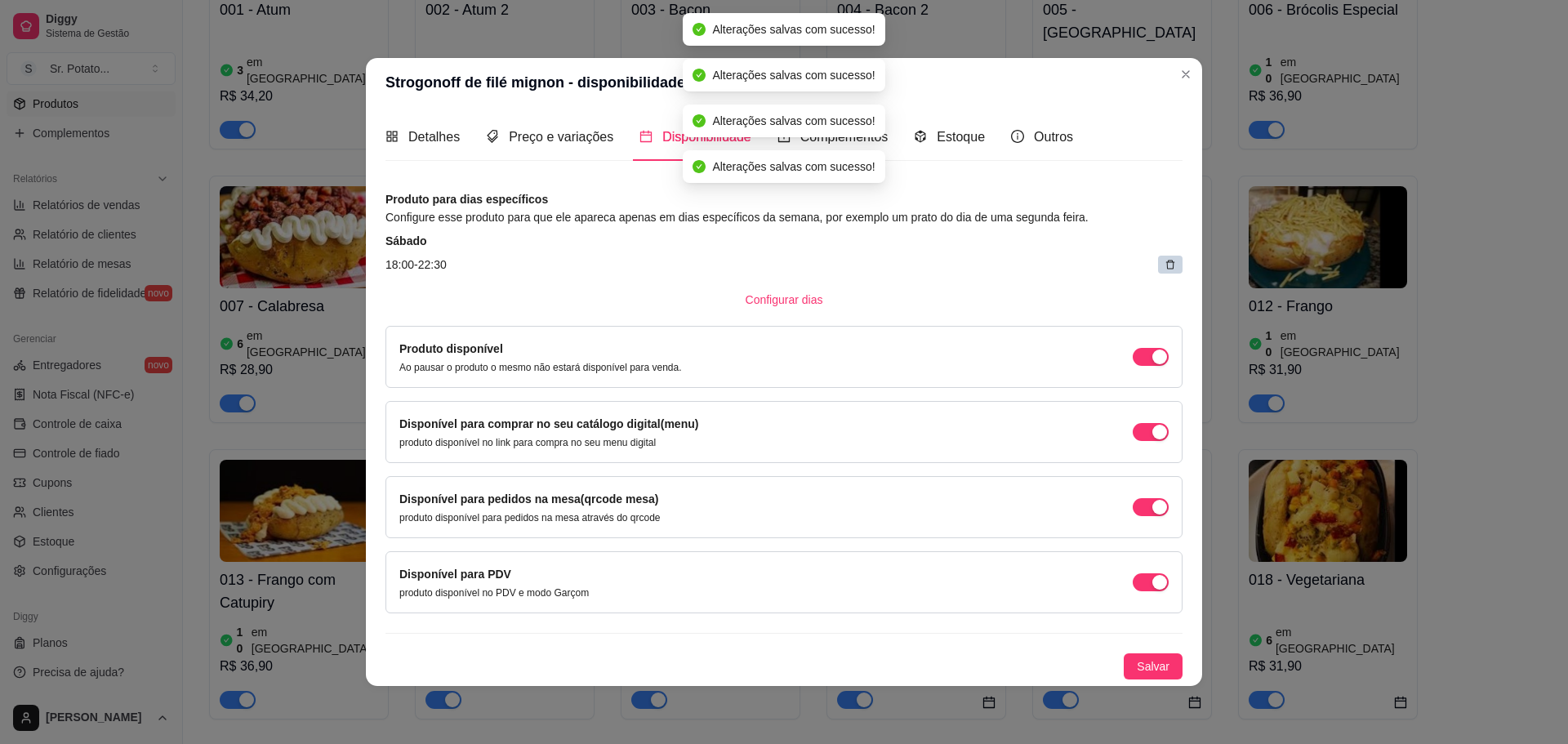
click at [1163, 263] on div at bounding box center [1170, 264] width 24 height 18
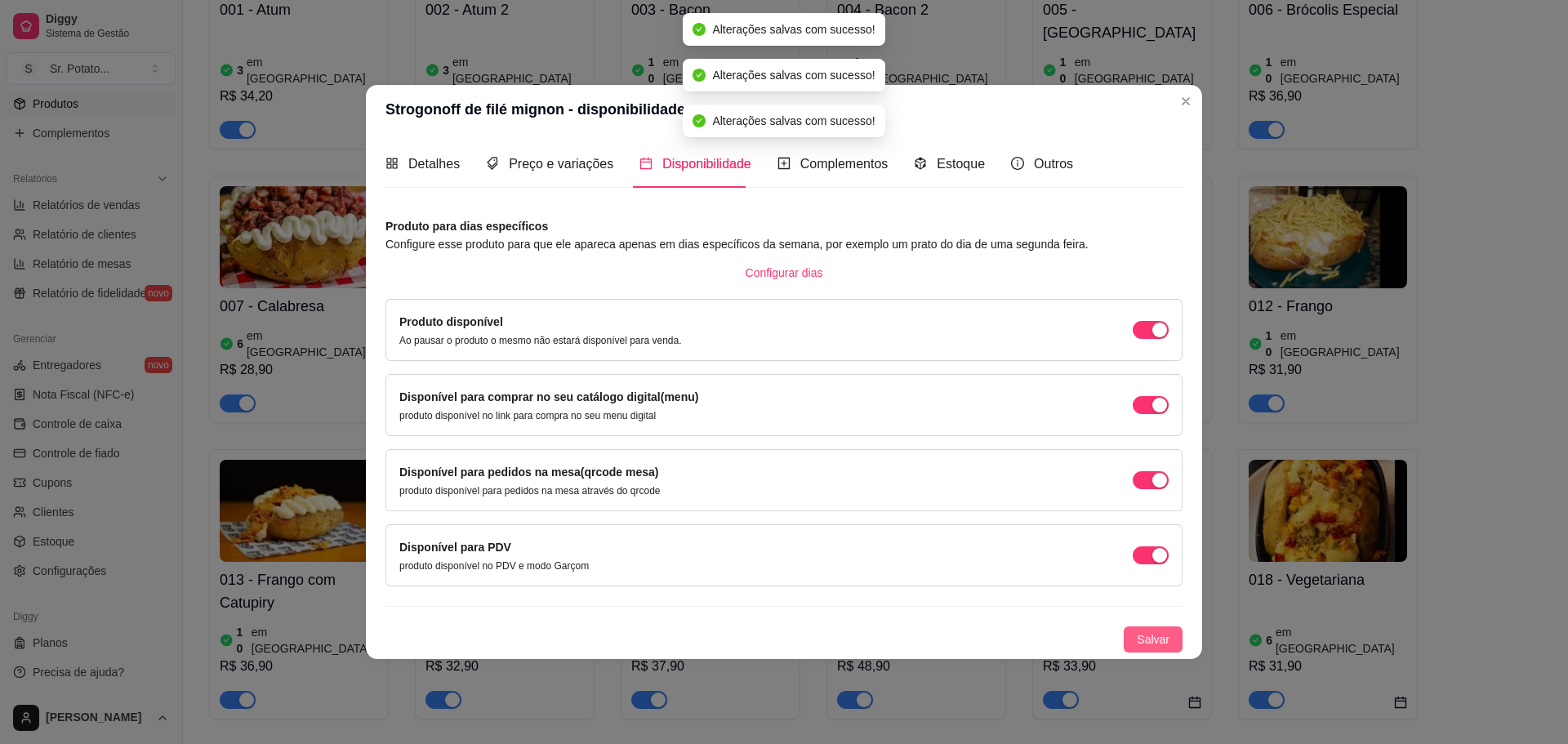
click at [1152, 638] on span "Salvar" at bounding box center [1153, 639] width 32 height 18
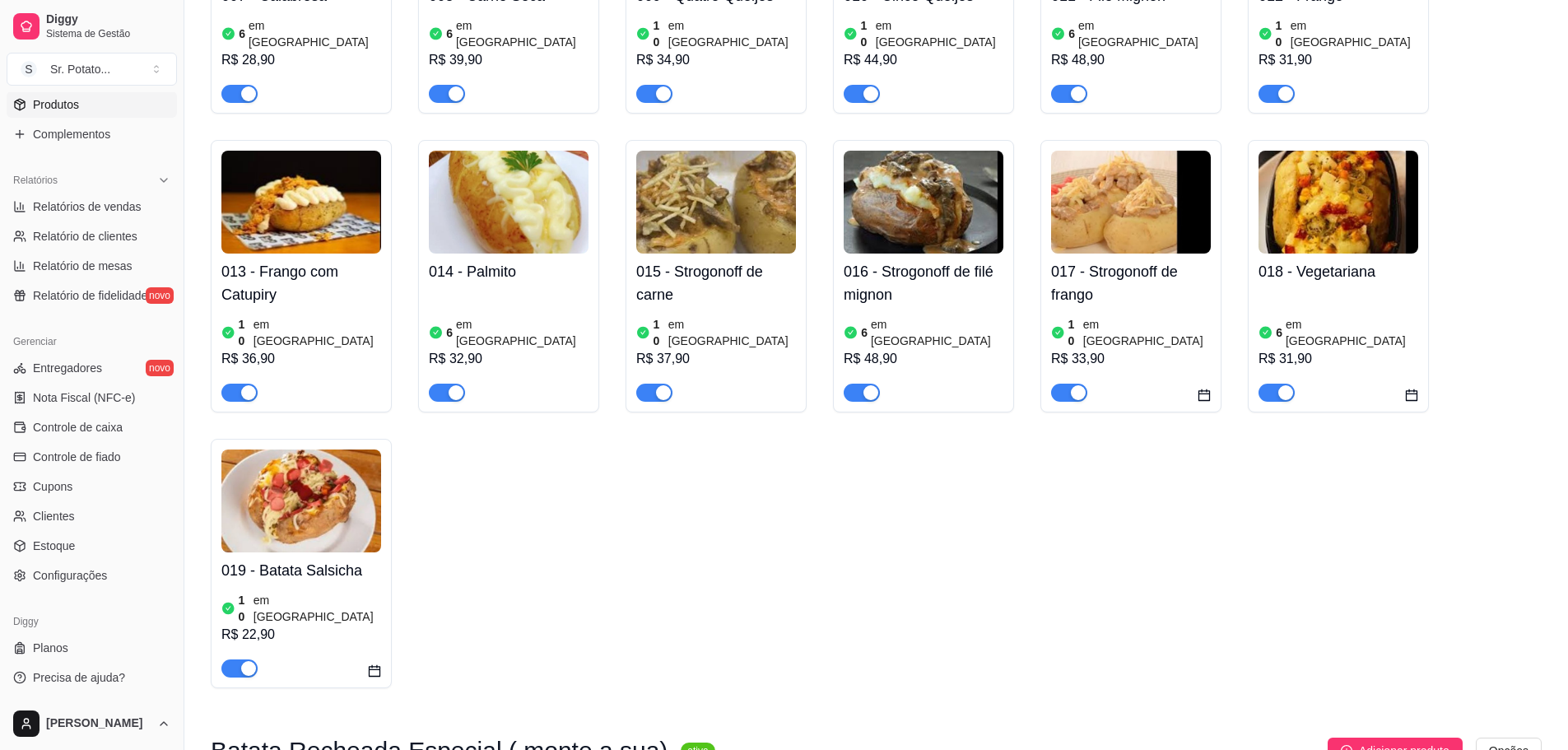
scroll to position [659, 0]
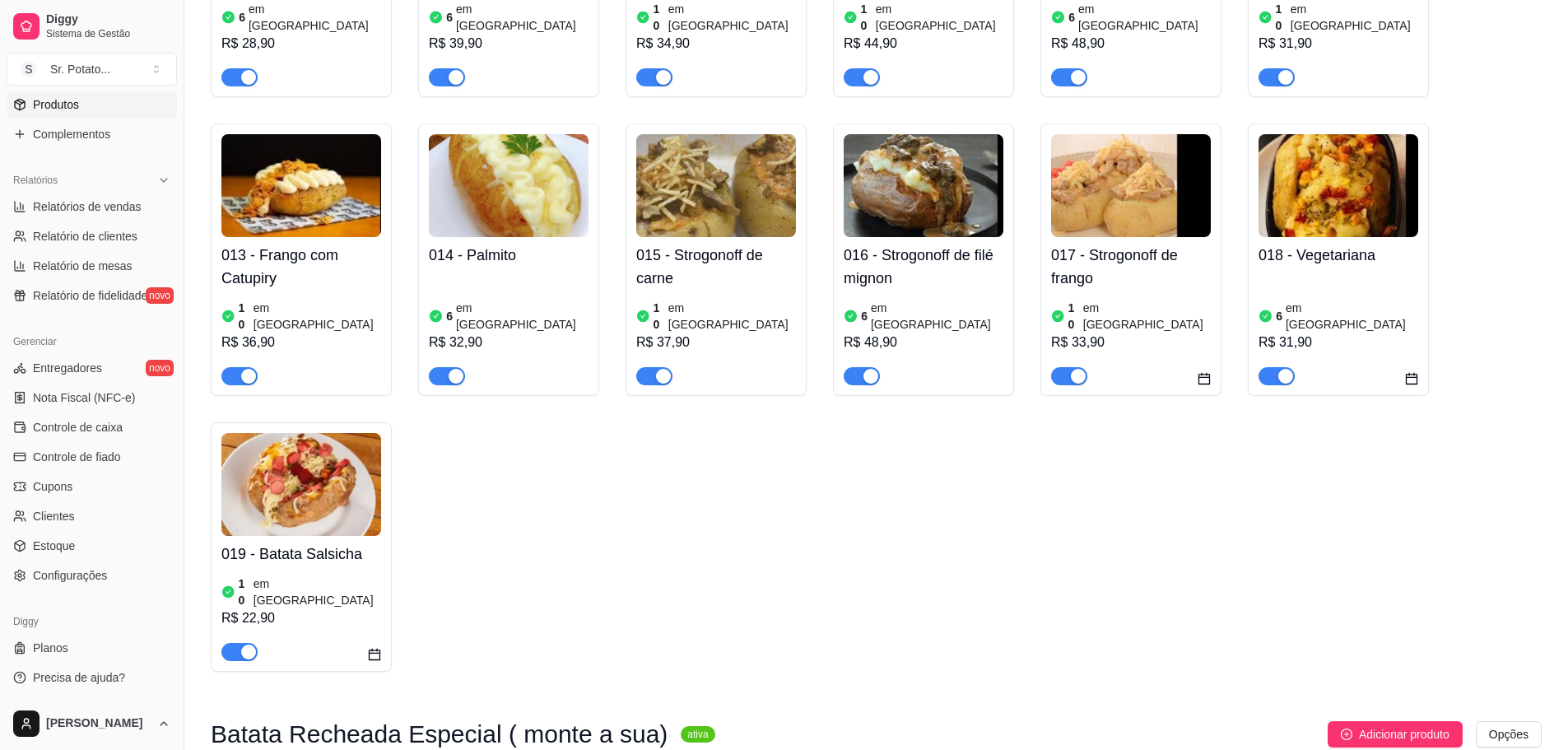
click at [1137, 179] on img at bounding box center [1131, 186] width 160 height 103
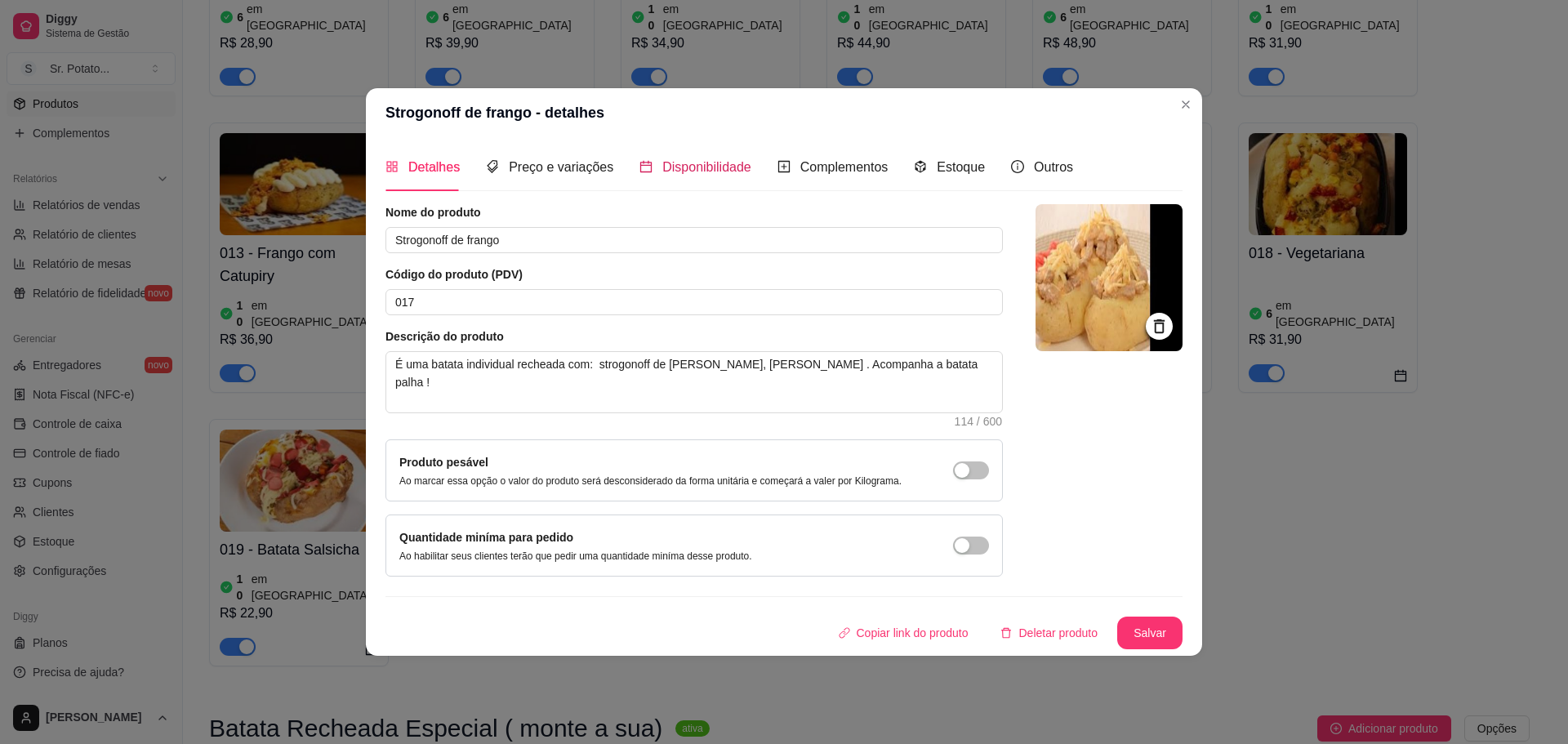
click at [662, 174] on span "Disponibilidade" at bounding box center [706, 167] width 89 height 14
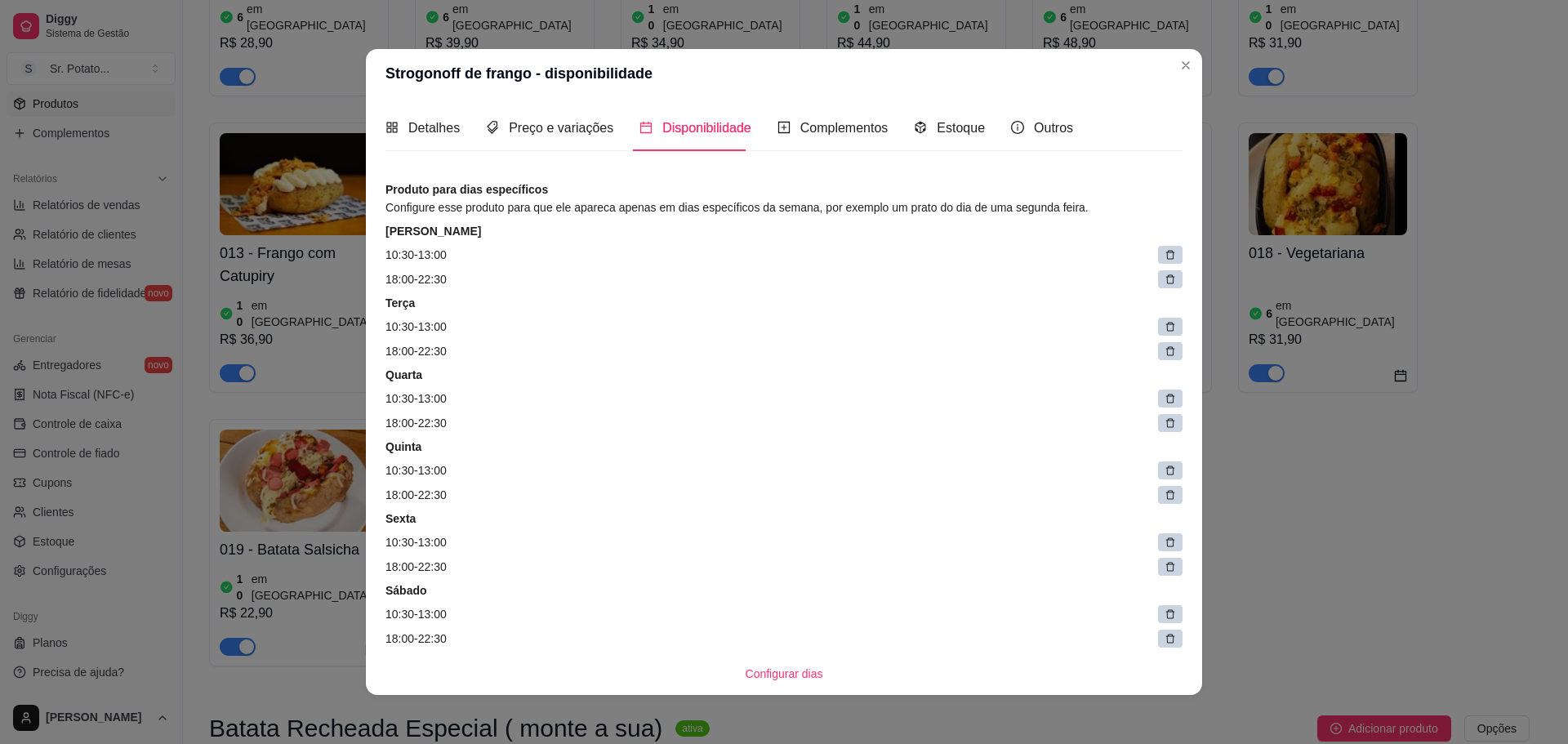
click at [1164, 253] on icon at bounding box center [1169, 255] width 11 height 11
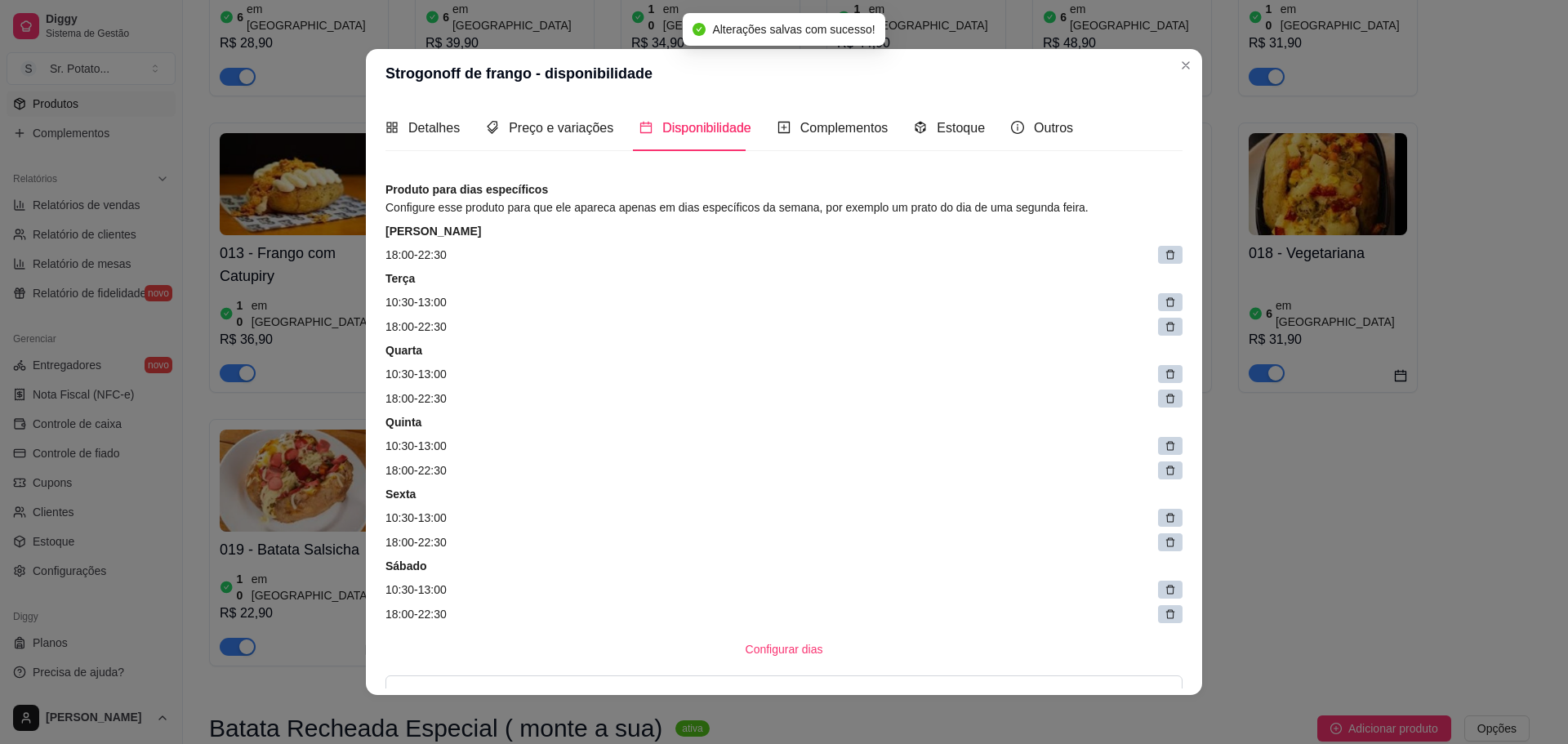
click at [1164, 253] on icon at bounding box center [1169, 255] width 11 height 11
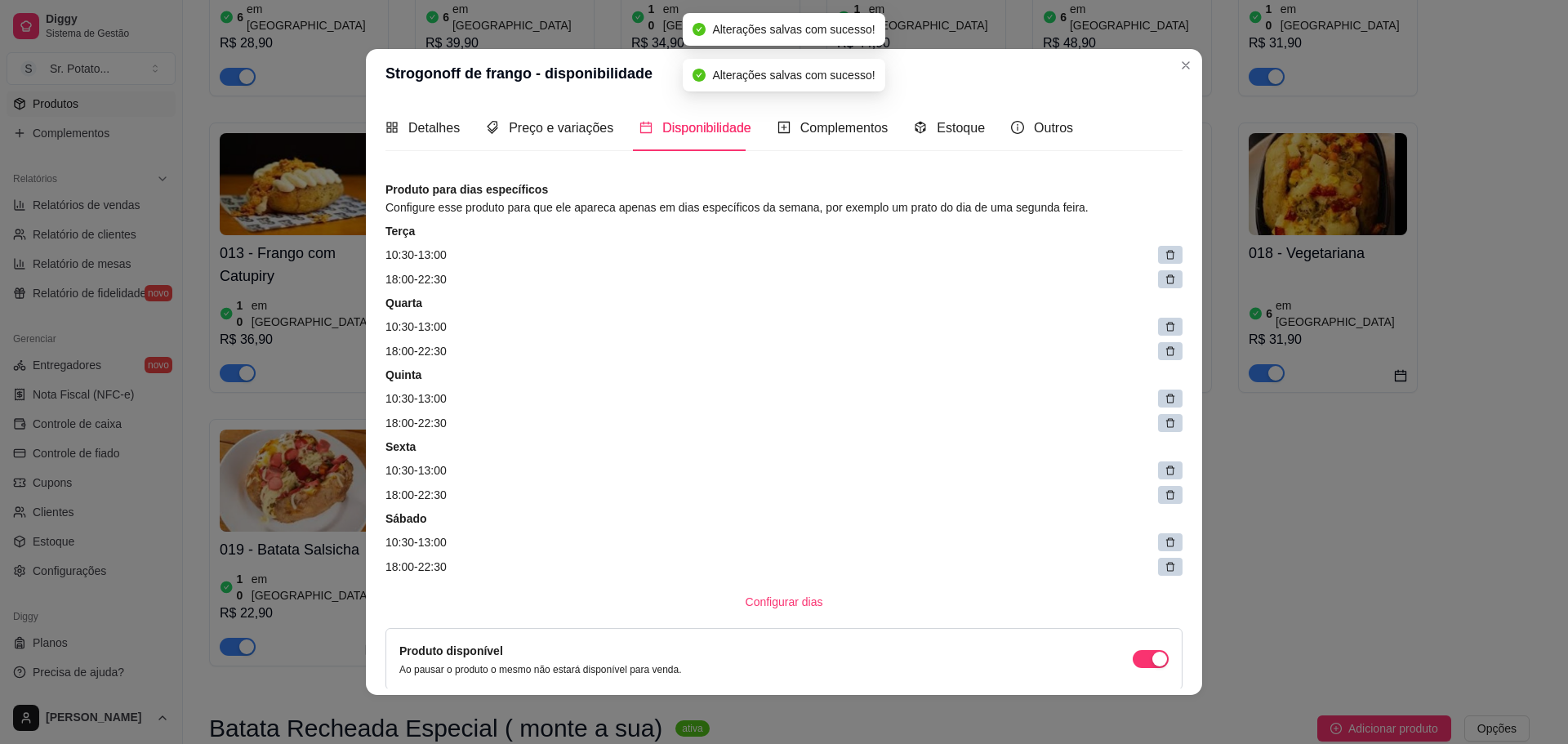
click at [1164, 253] on icon at bounding box center [1169, 255] width 11 height 11
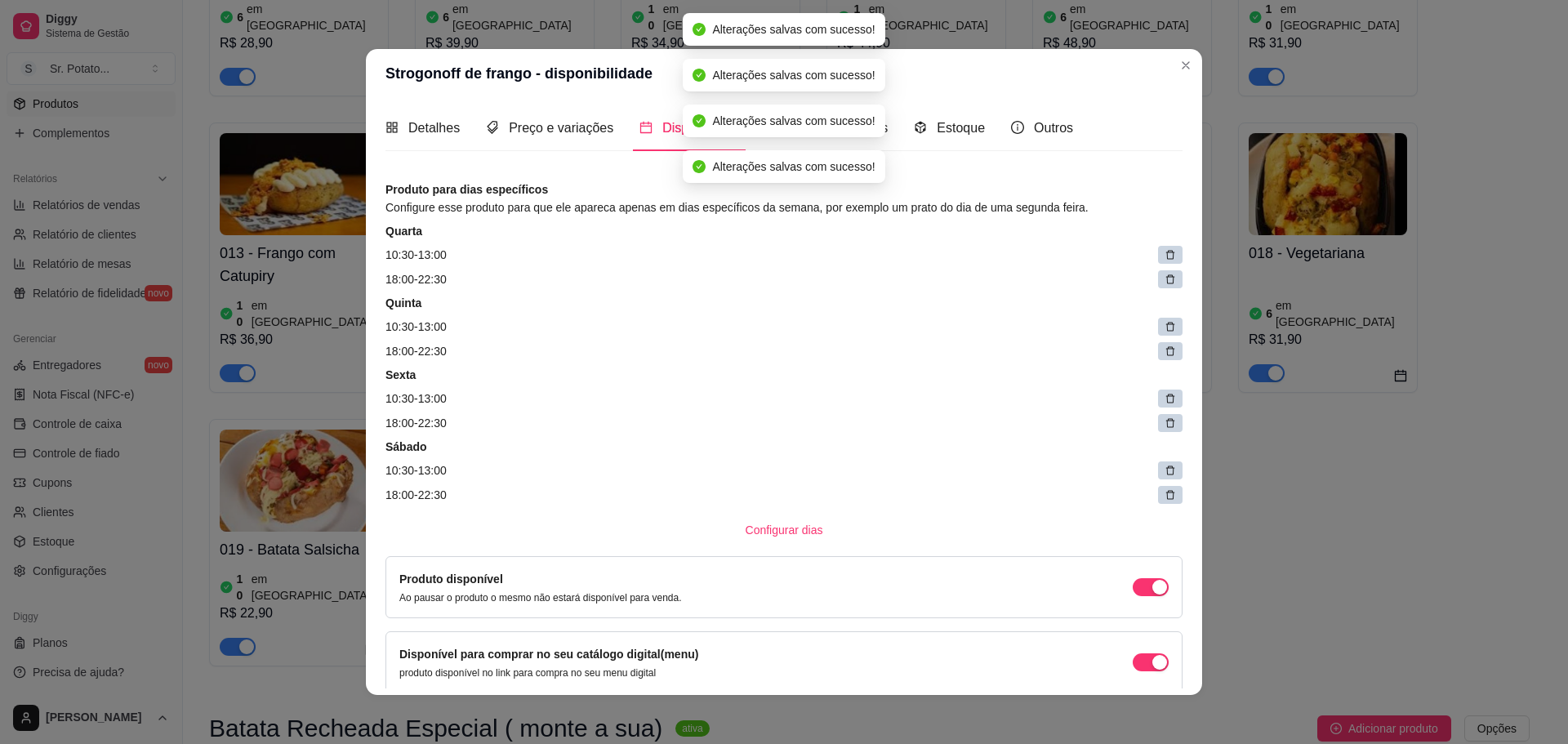
click at [1164, 253] on icon at bounding box center [1169, 255] width 11 height 11
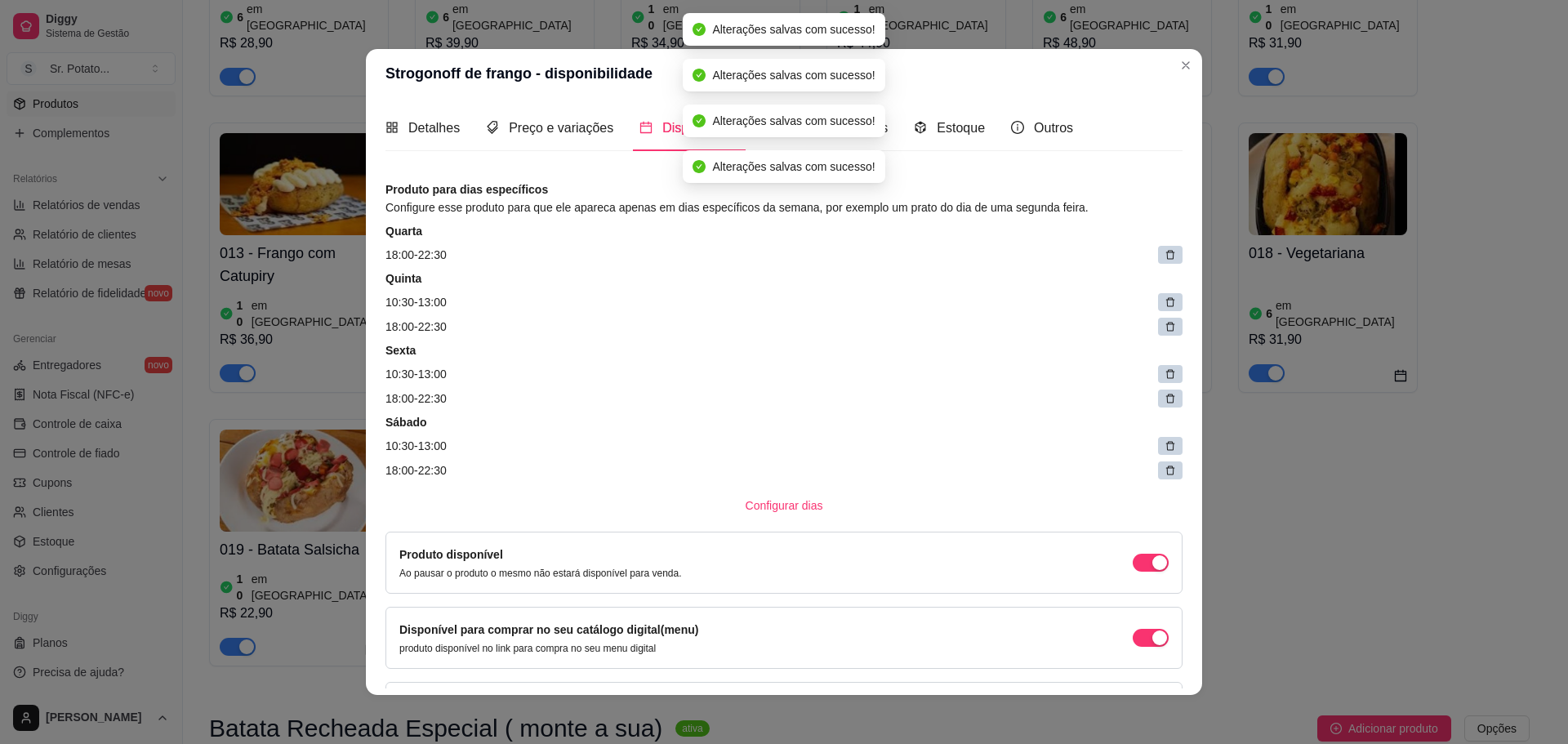
click at [1164, 253] on icon at bounding box center [1169, 255] width 11 height 11
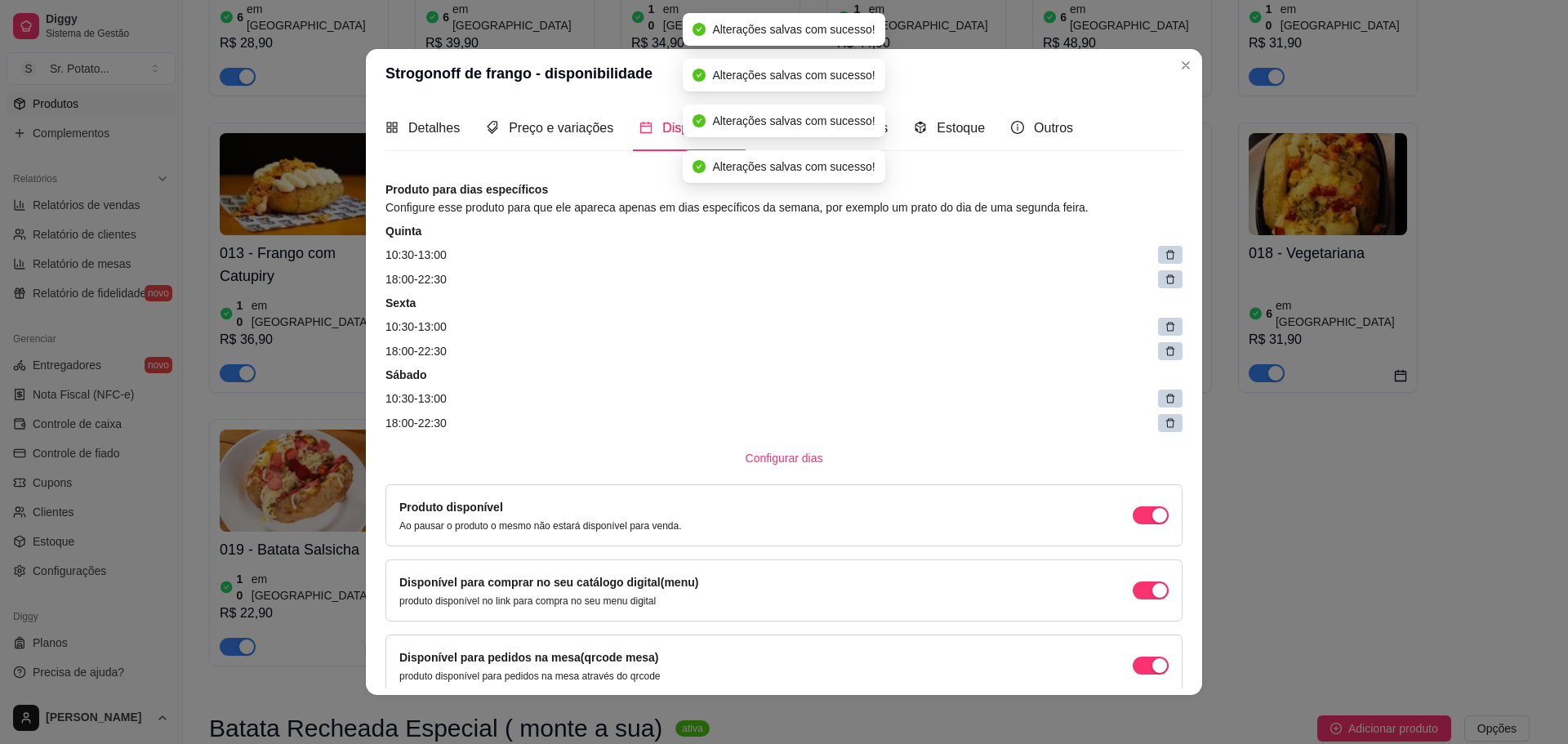
click at [1164, 253] on icon at bounding box center [1169, 255] width 11 height 11
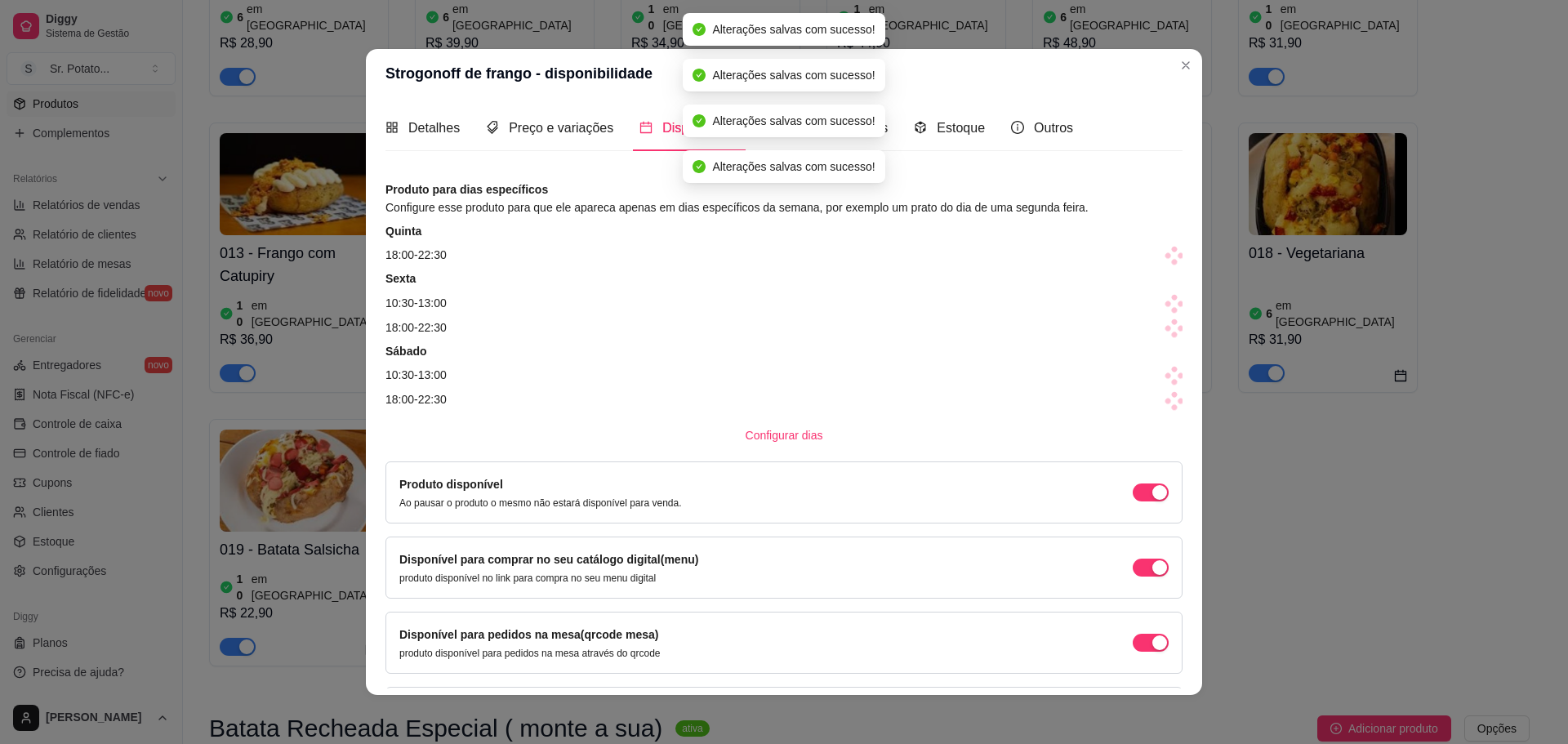
click at [1163, 253] on span at bounding box center [1175, 256] width 23 height 23
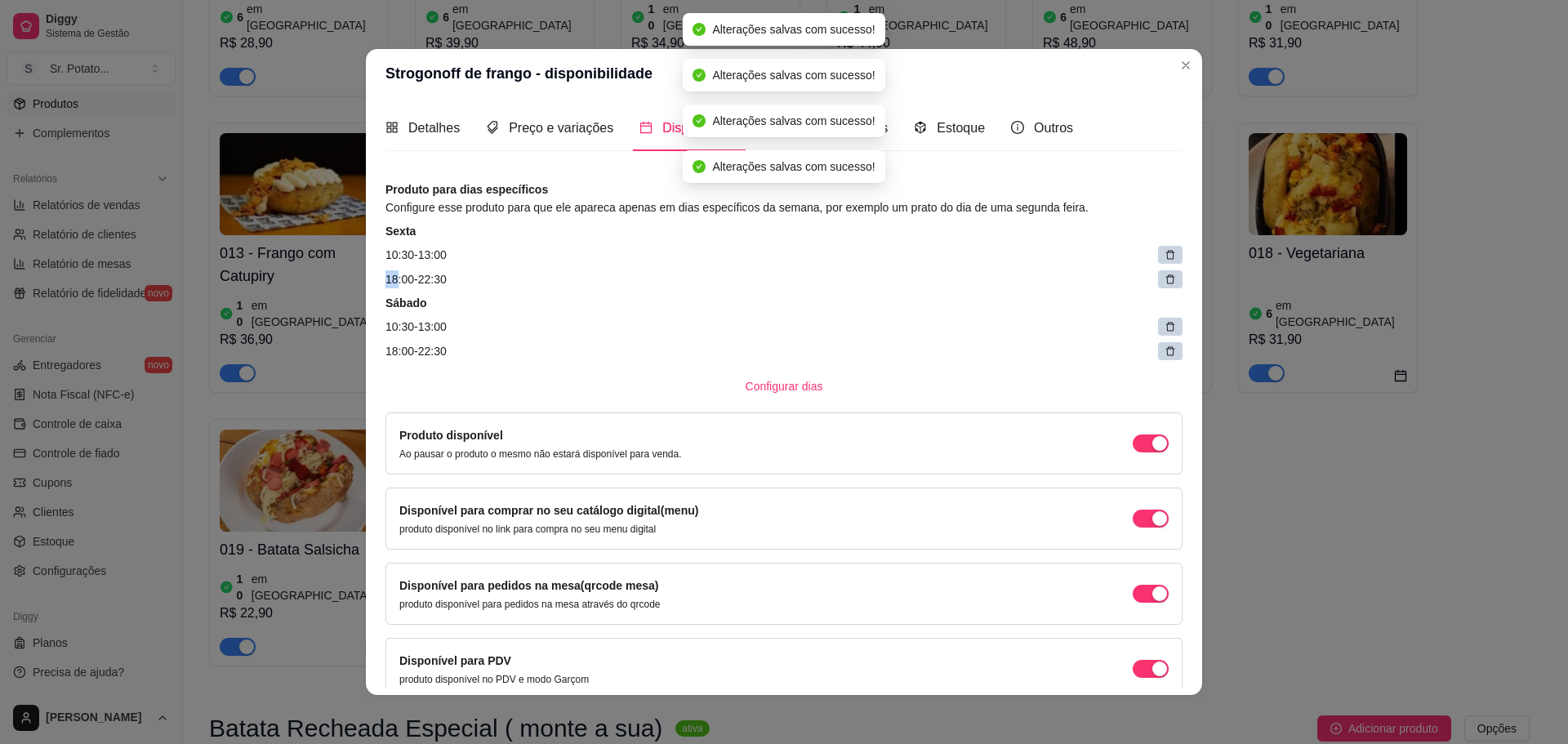
click at [1164, 253] on icon at bounding box center [1169, 255] width 11 height 11
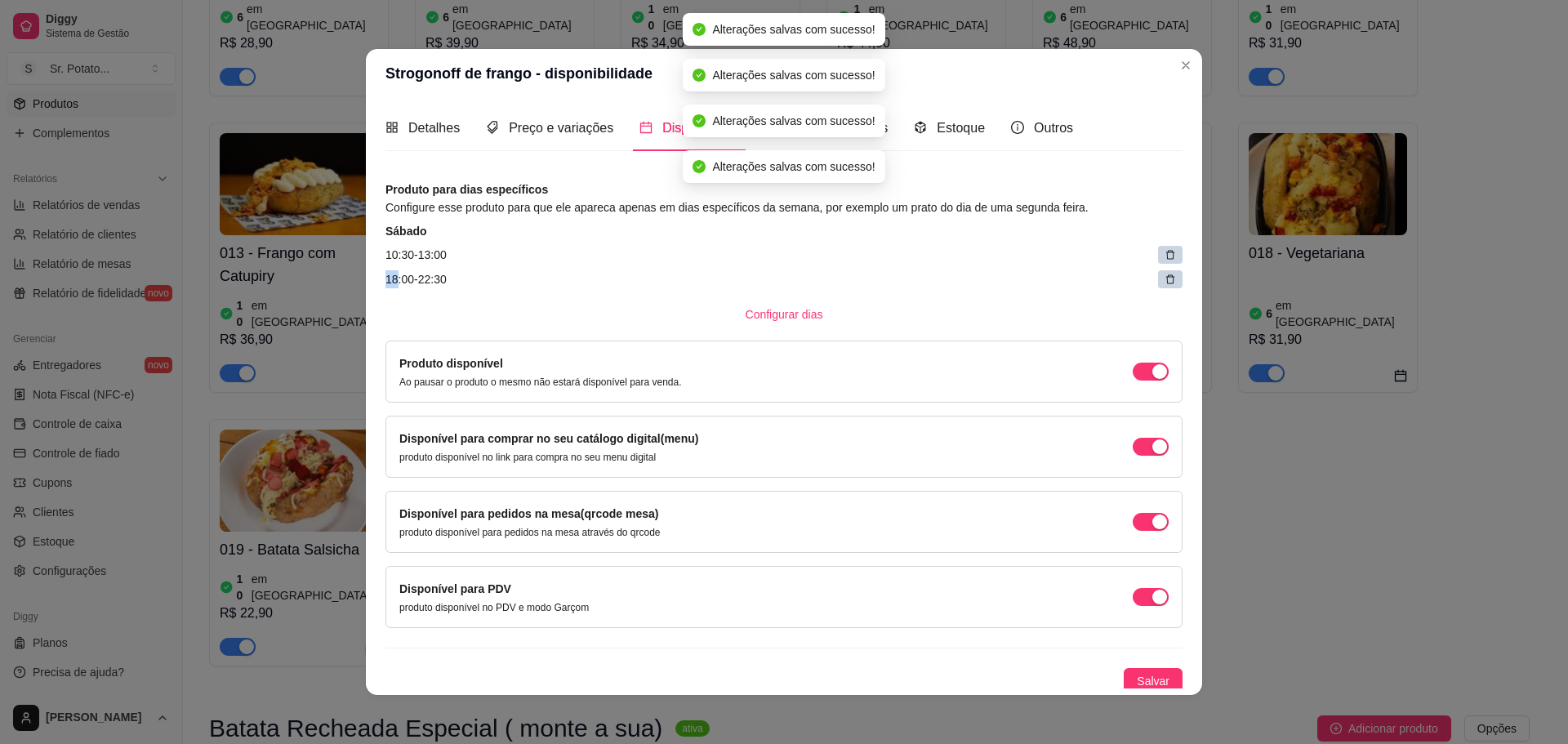
click at [1166, 252] on icon at bounding box center [1170, 256] width 9 height 9
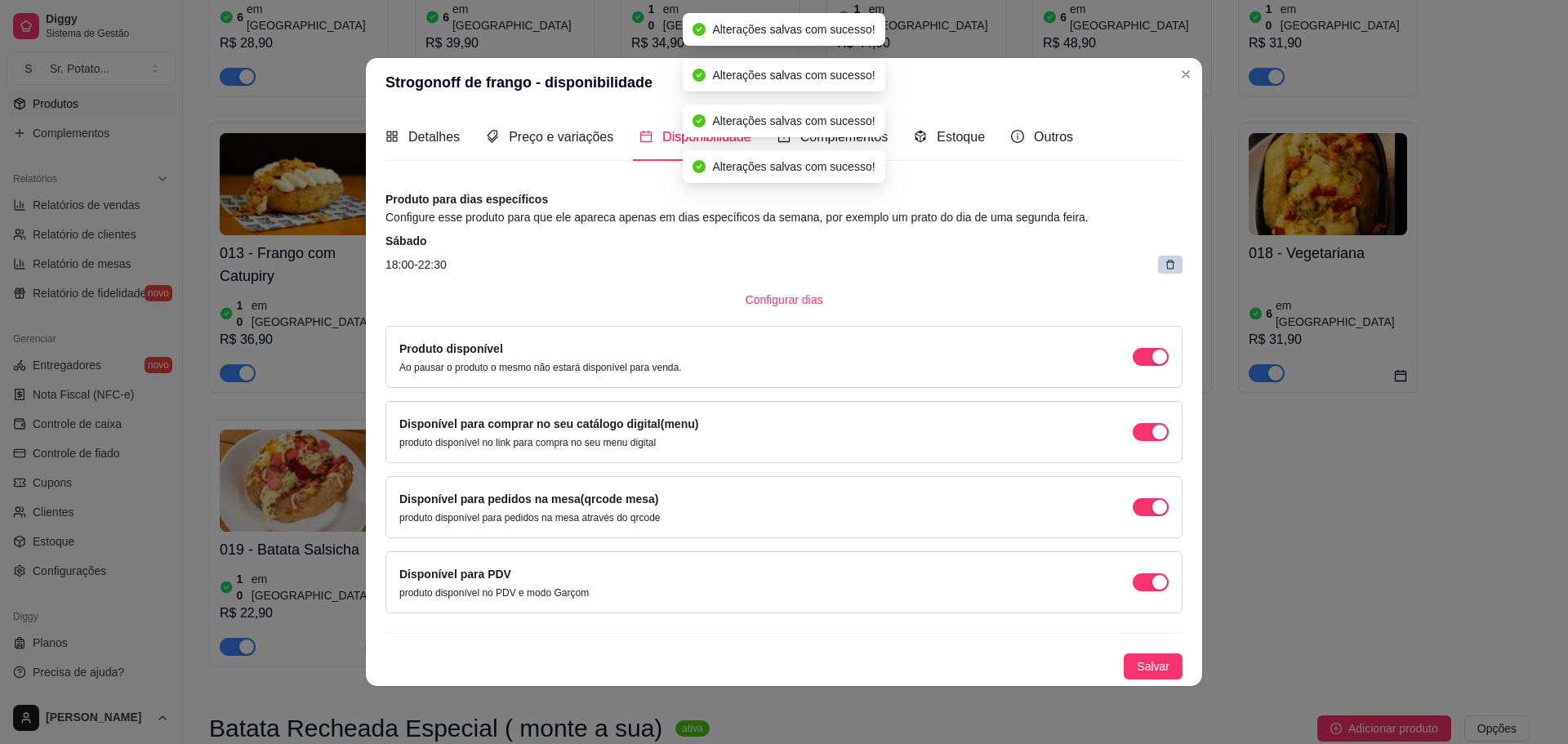
click at [1151, 252] on div "Sábado 18:00 - 22:30" at bounding box center [784, 253] width 797 height 41
click at [1165, 263] on icon at bounding box center [1169, 264] width 11 height 11
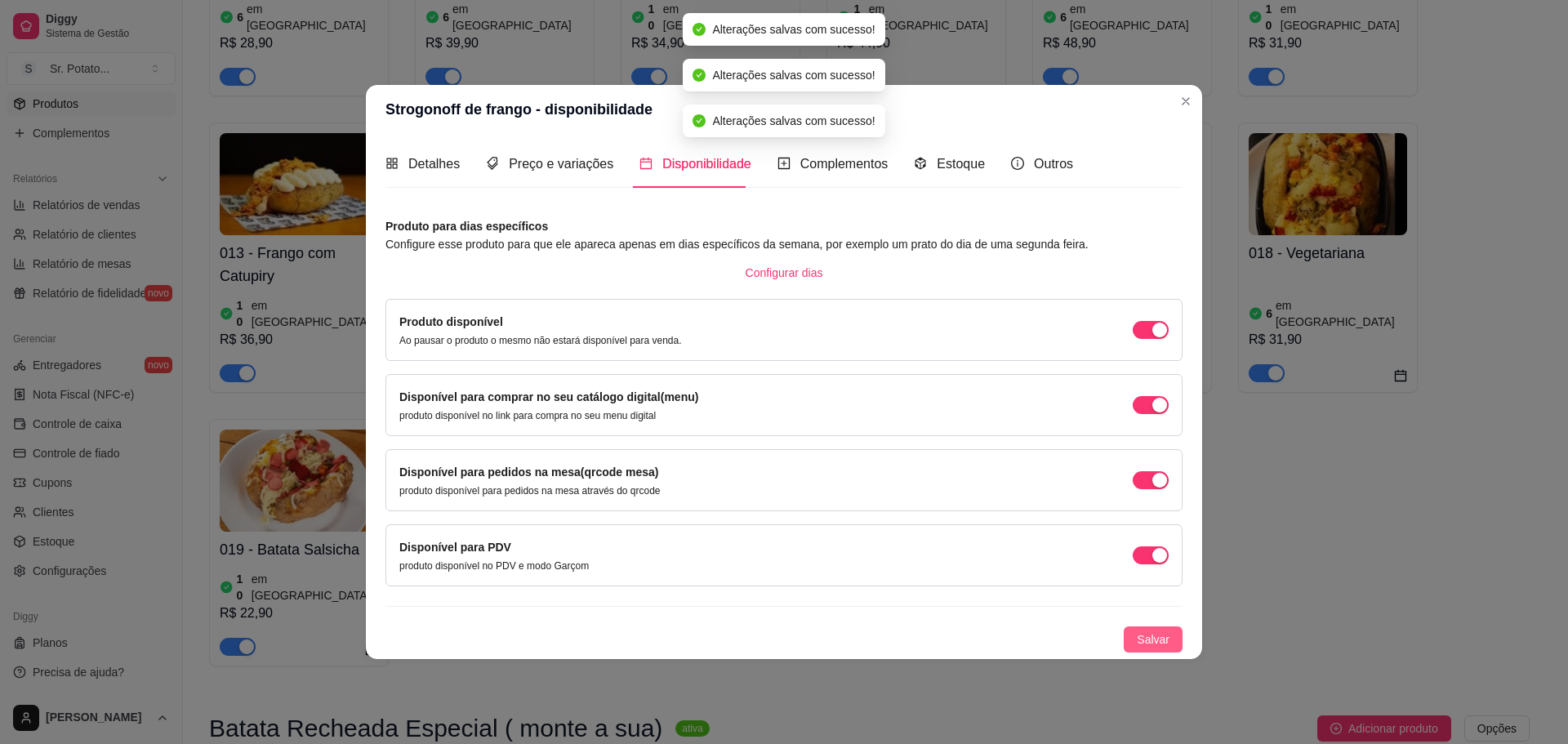
click at [1163, 640] on span "Salvar" at bounding box center [1153, 639] width 32 height 18
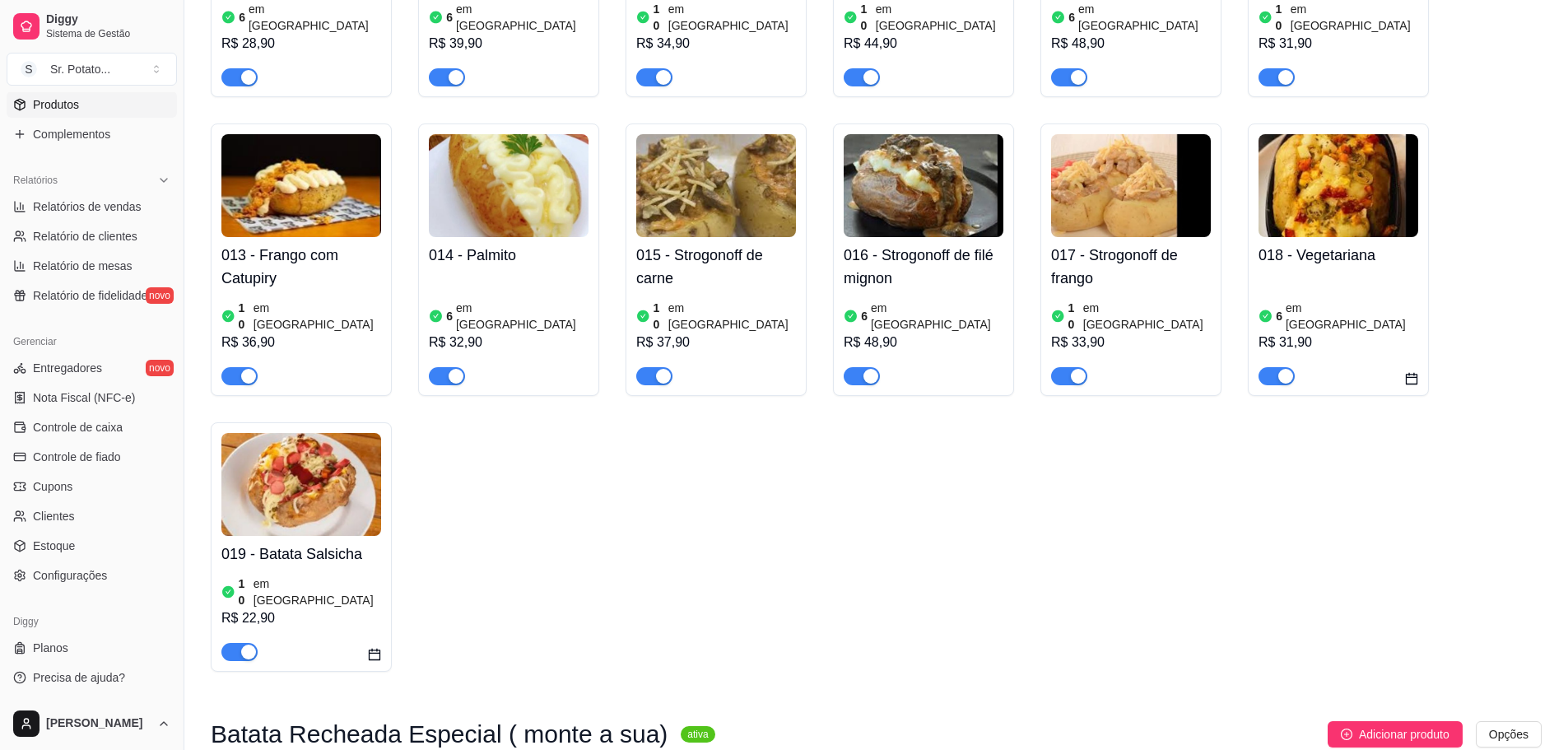
click at [1283, 152] on img at bounding box center [1339, 186] width 160 height 103
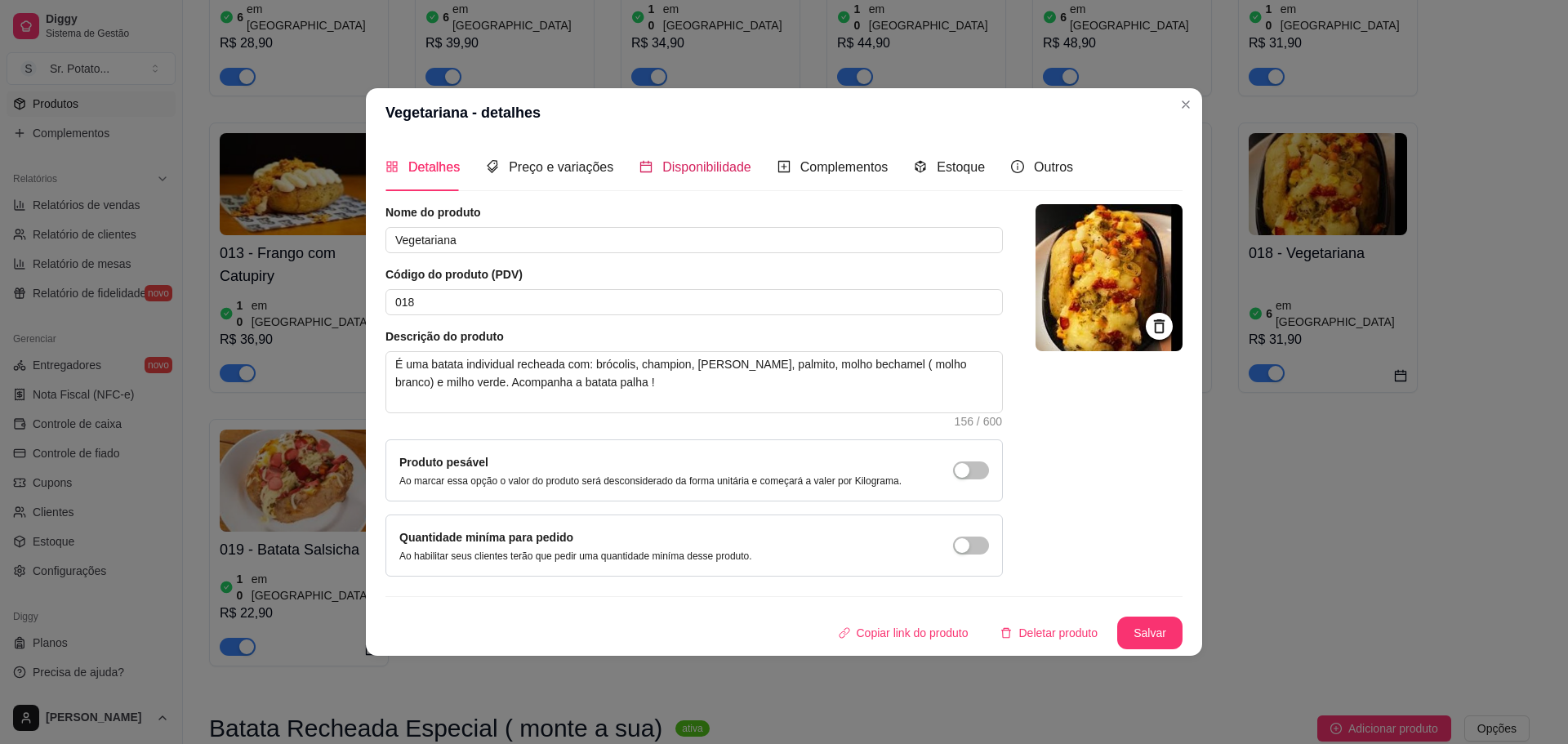
click at [729, 171] on span "Disponibilidade" at bounding box center [706, 167] width 89 height 14
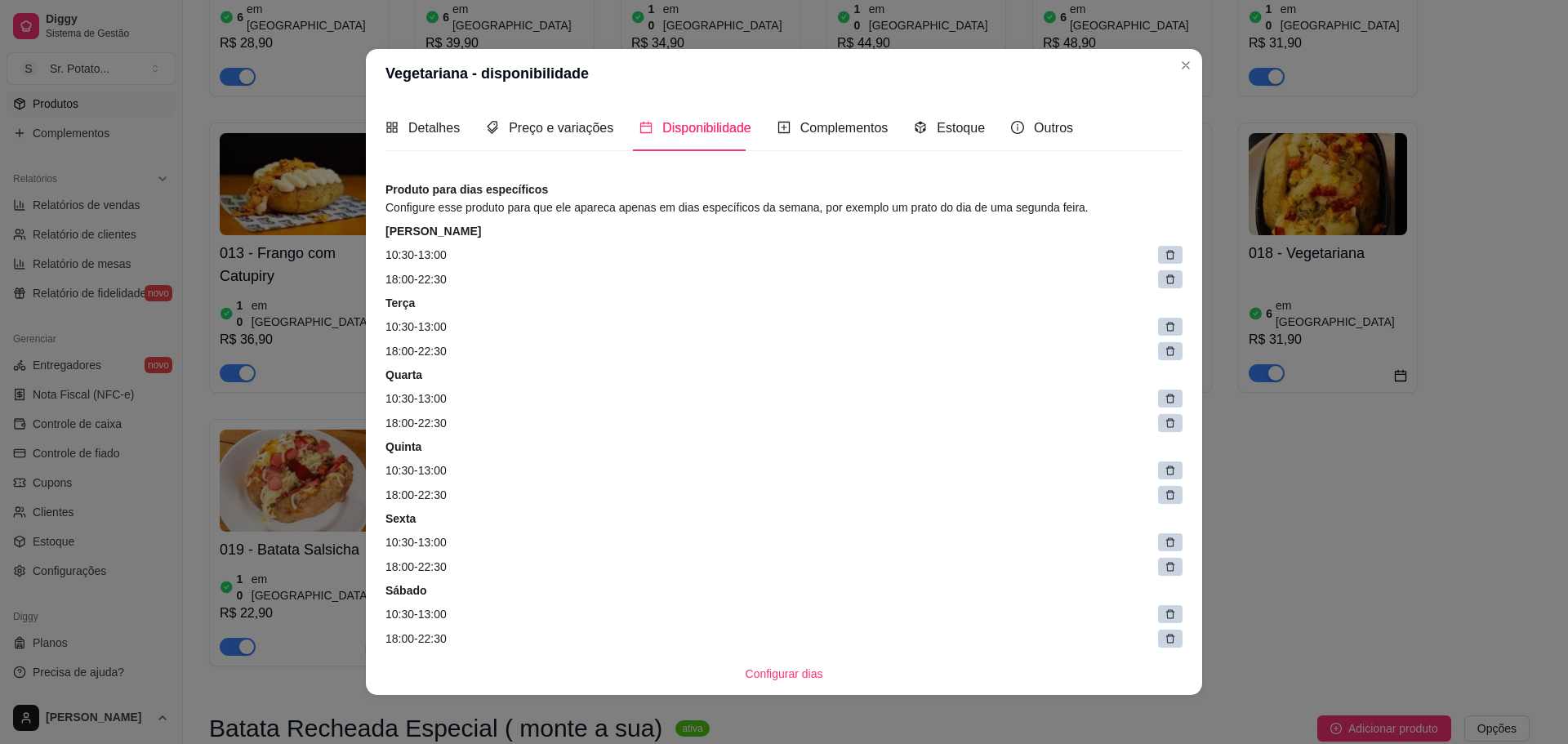
click at [1158, 254] on div at bounding box center [1170, 255] width 24 height 18
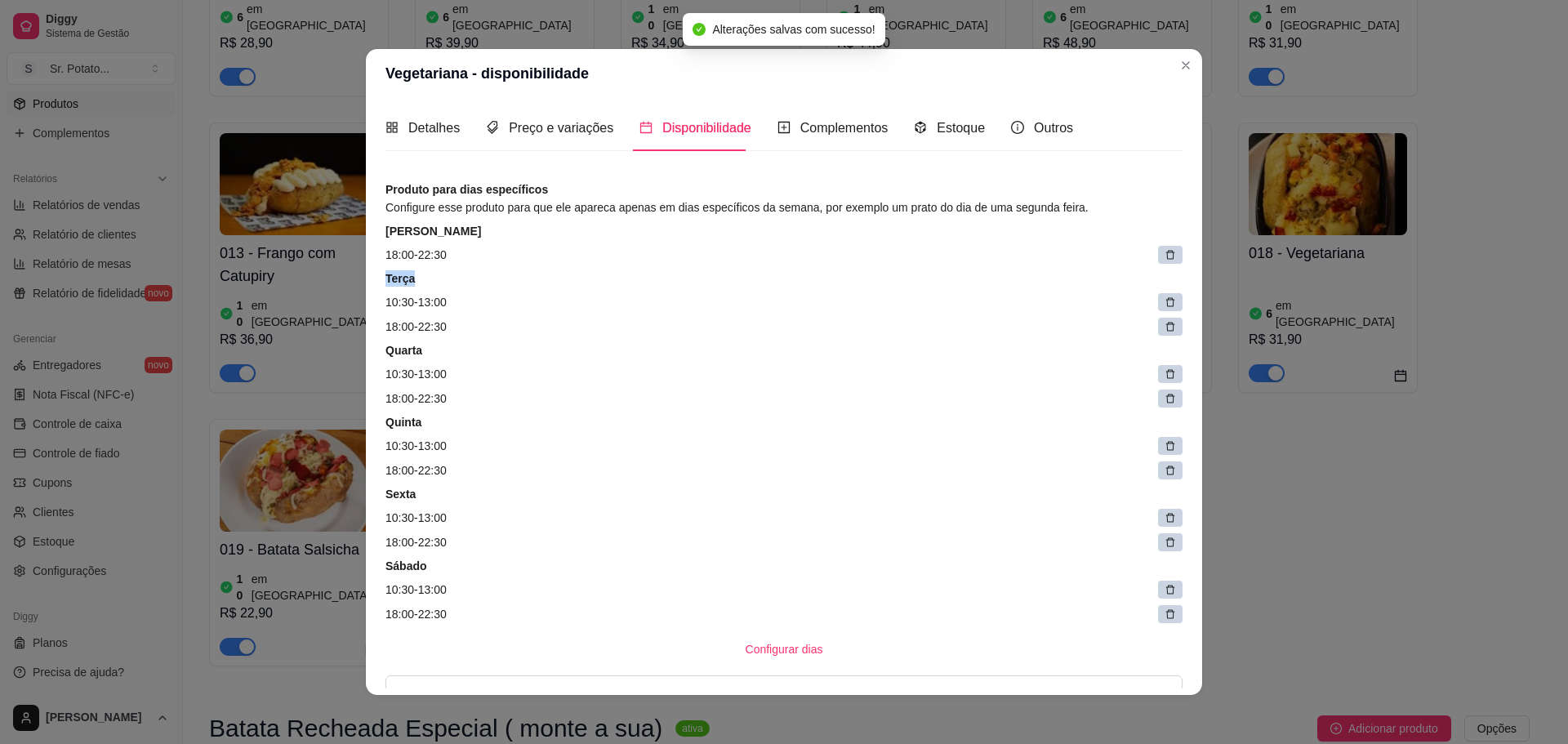
click at [1166, 259] on icon at bounding box center [1170, 256] width 9 height 9
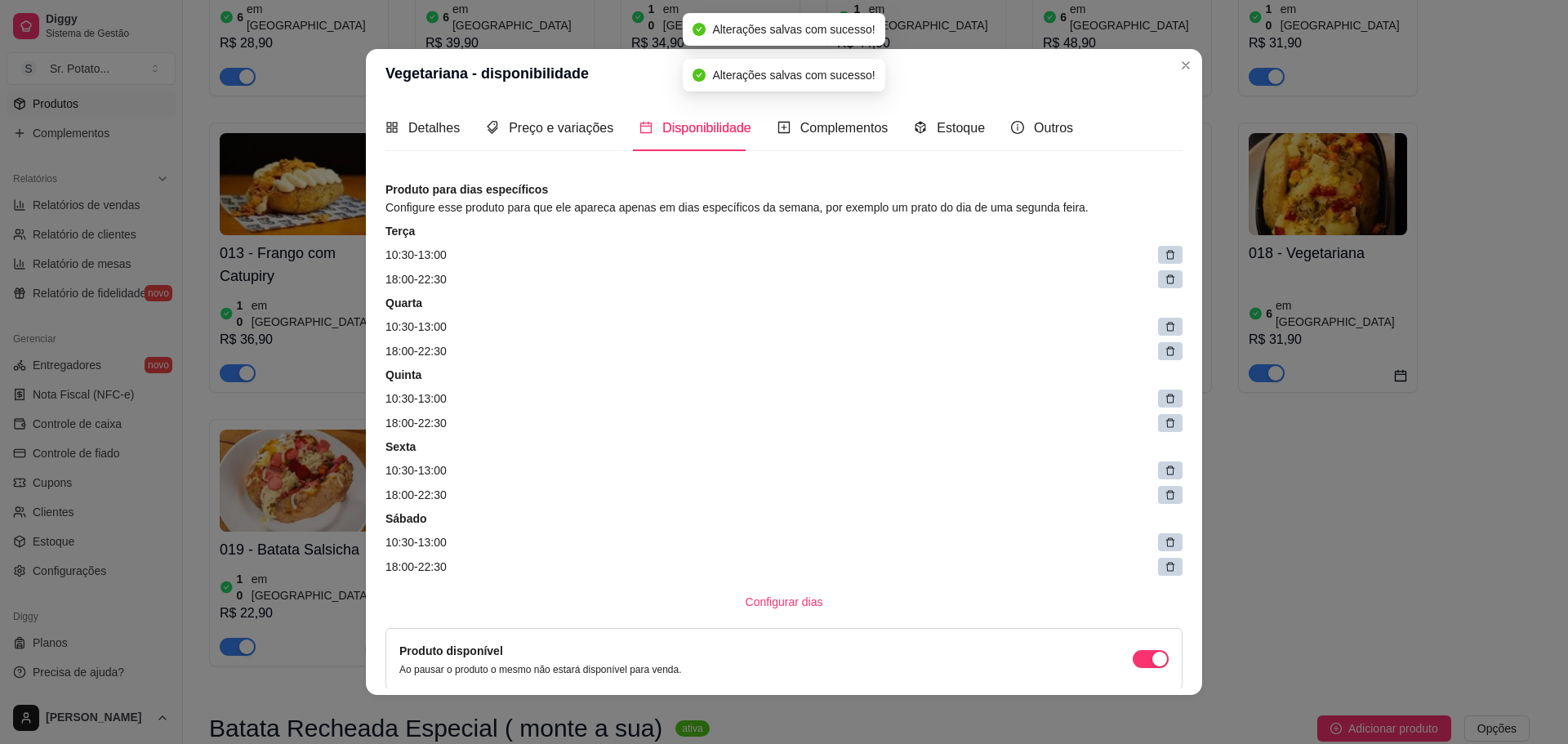
click at [1164, 257] on icon at bounding box center [1169, 255] width 11 height 11
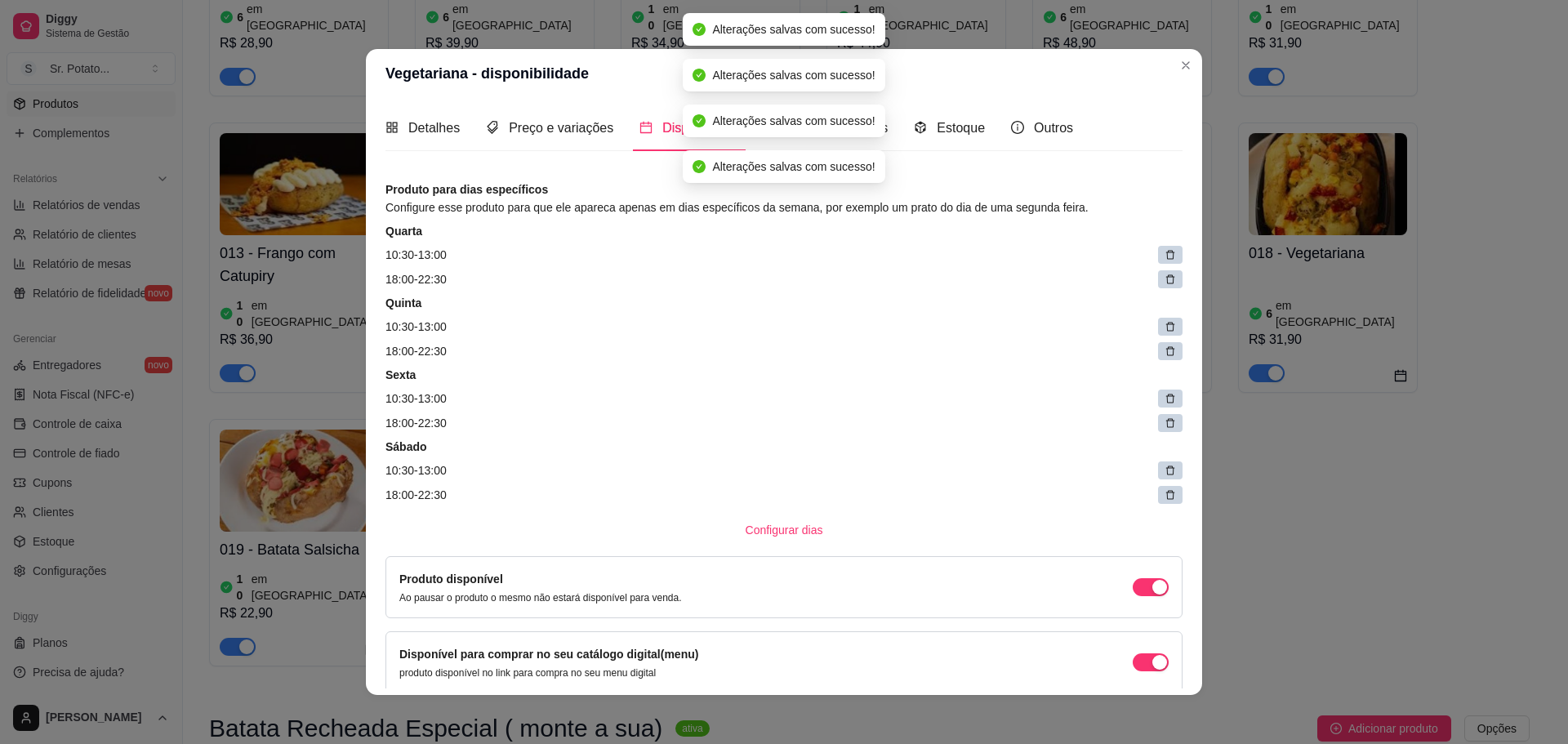
click at [1164, 257] on icon at bounding box center [1169, 255] width 11 height 11
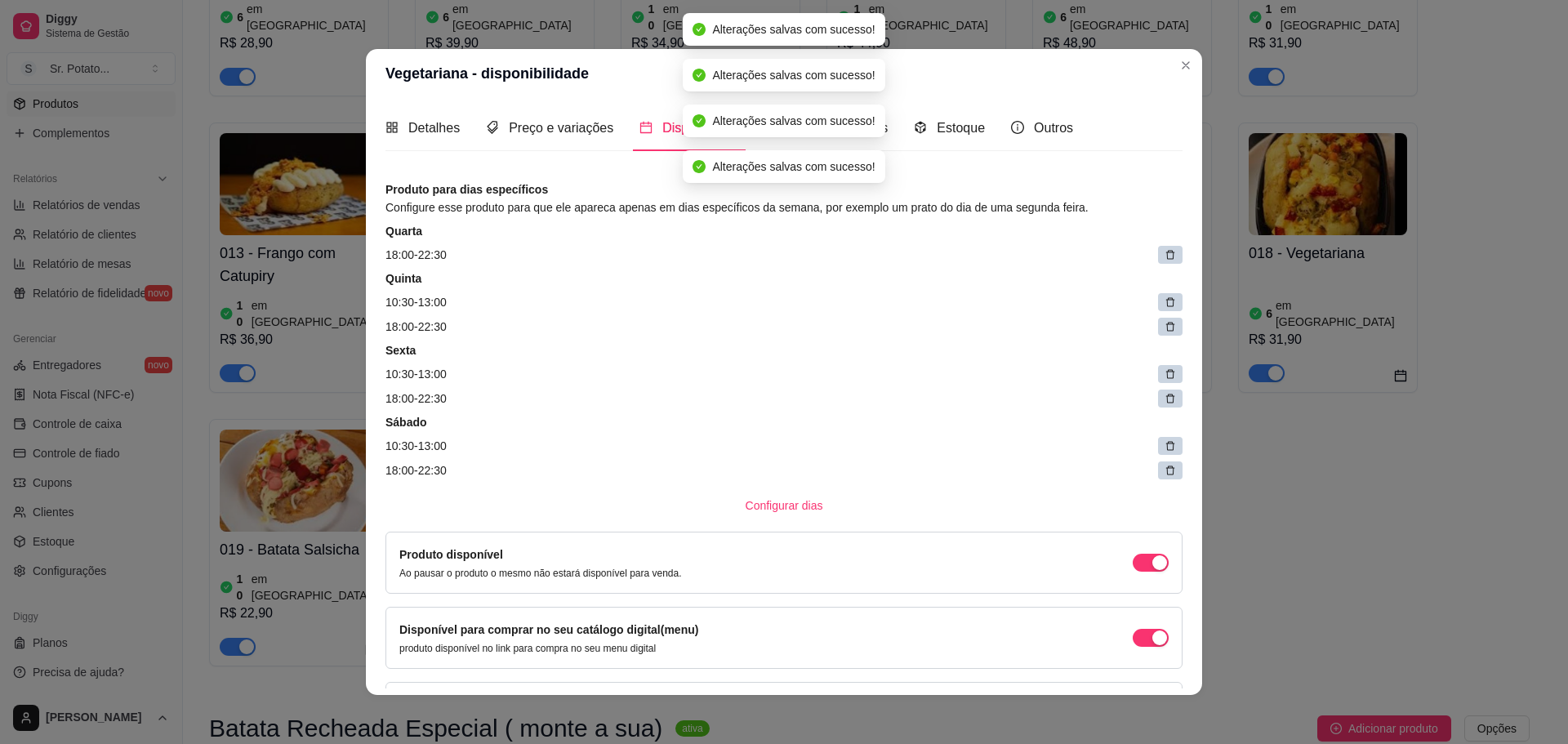
click at [1164, 257] on icon at bounding box center [1169, 255] width 11 height 11
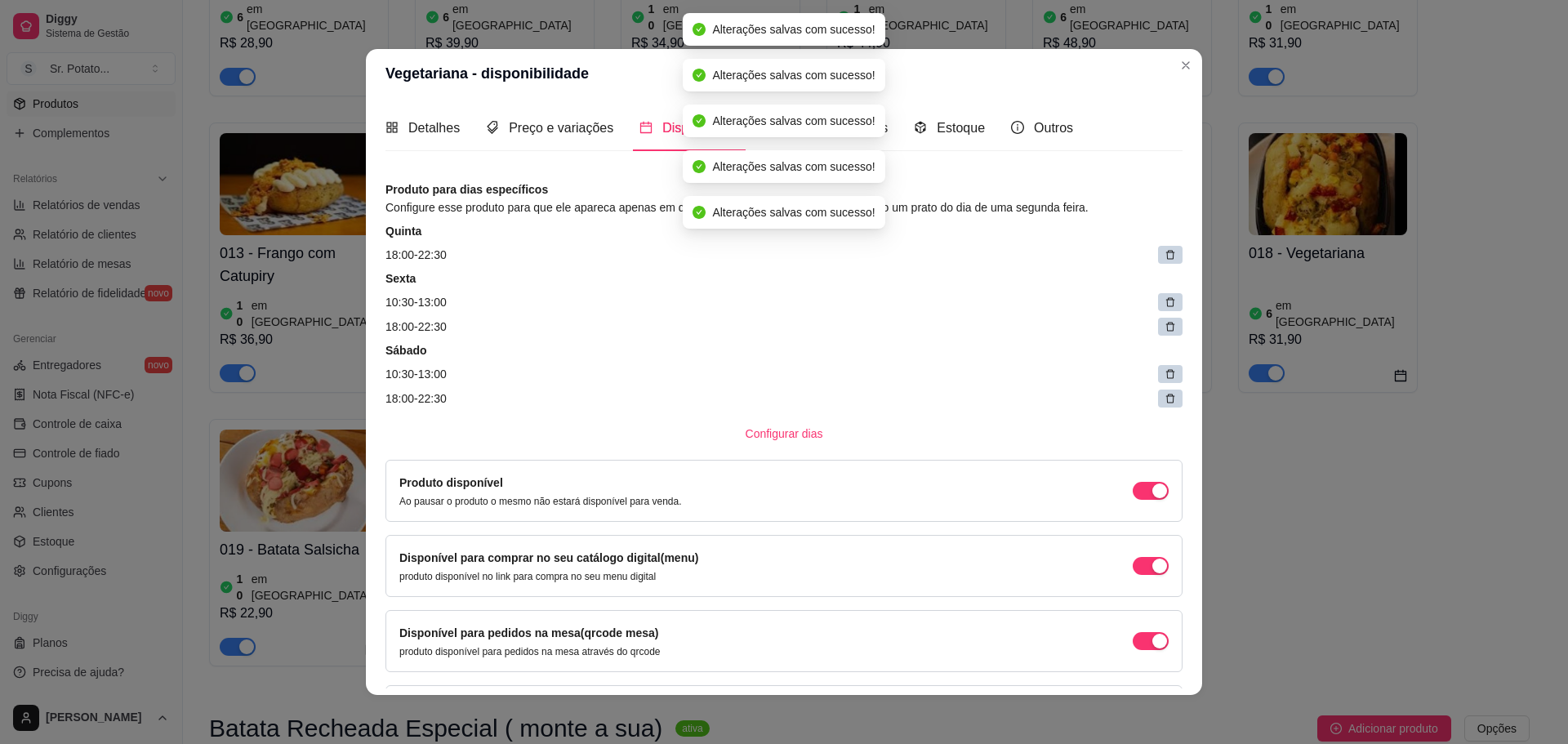
click at [1164, 257] on icon at bounding box center [1169, 255] width 11 height 11
click at [1163, 257] on span at bounding box center [1175, 256] width 23 height 23
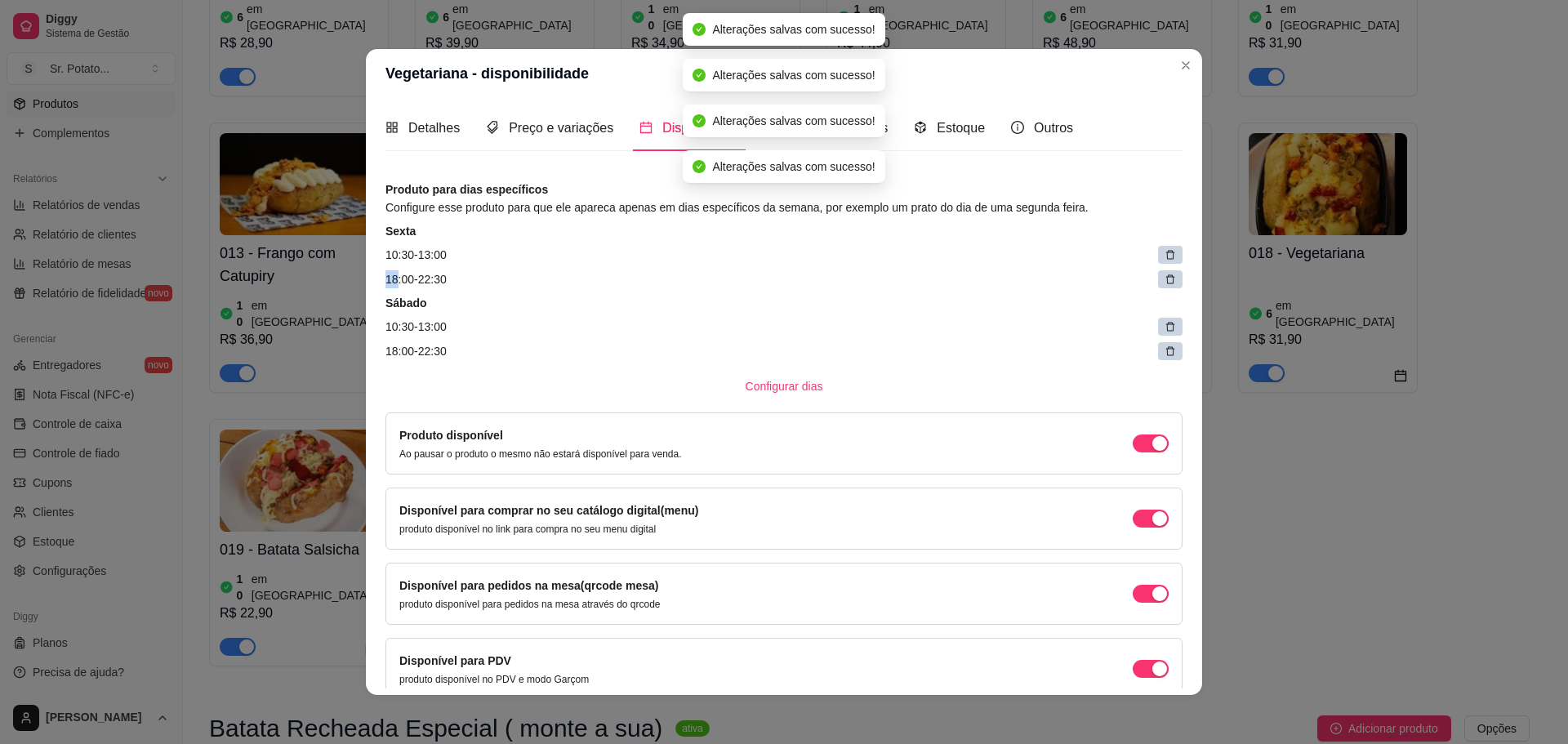
click at [1164, 257] on icon at bounding box center [1169, 255] width 11 height 11
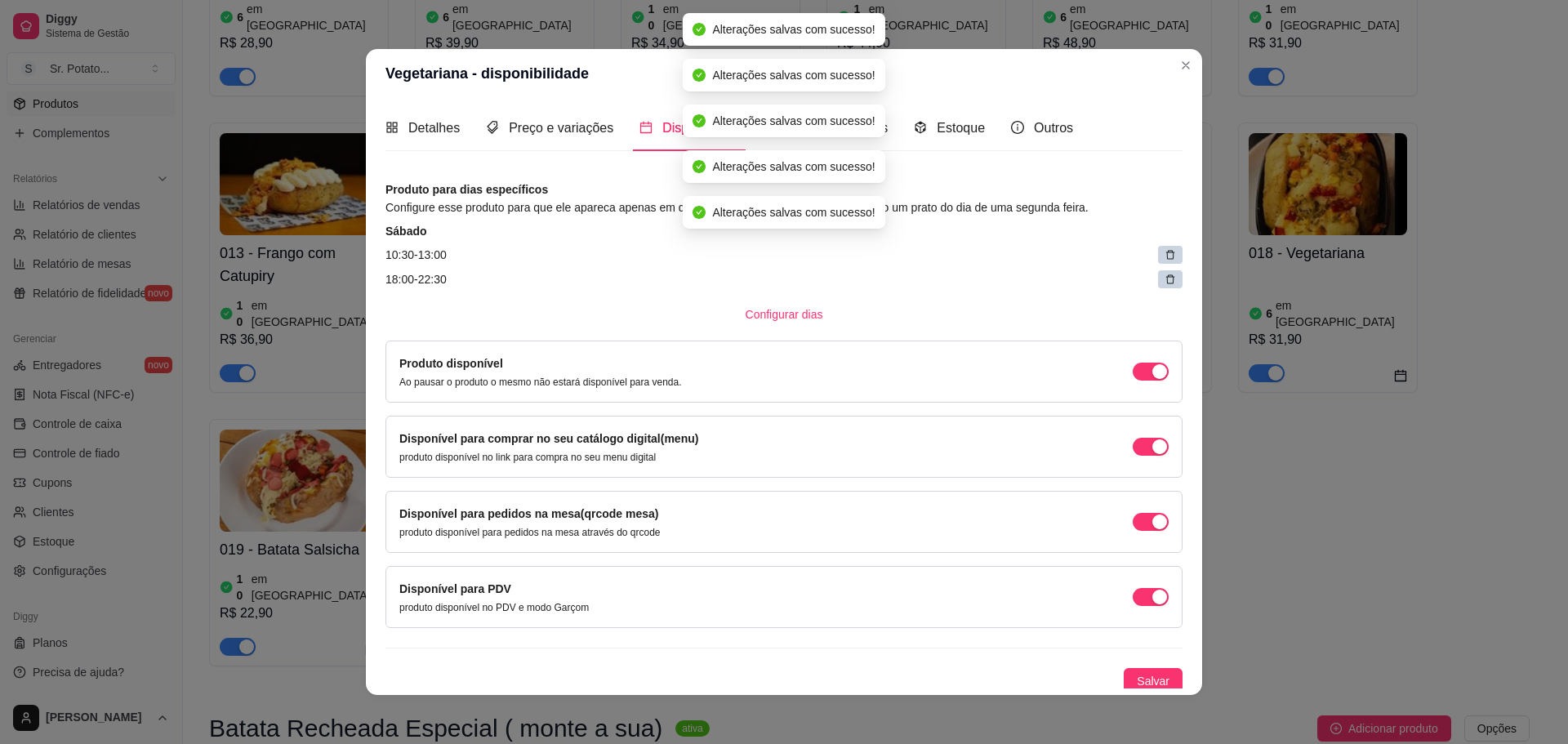
click at [1164, 257] on icon at bounding box center [1169, 255] width 11 height 11
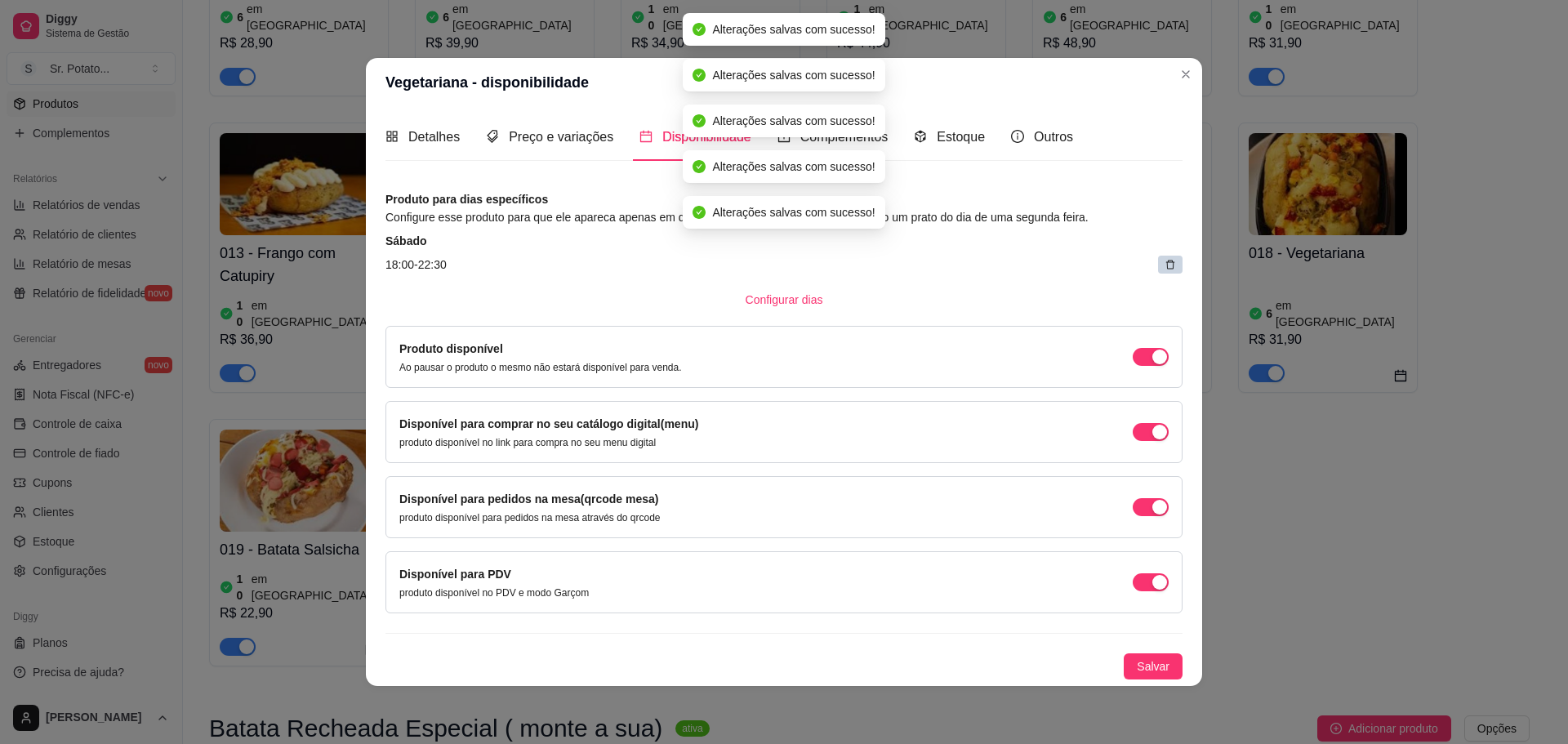
click at [1152, 257] on article "18:00 - 22:30" at bounding box center [784, 264] width 797 height 18
click at [1165, 260] on icon at bounding box center [1169, 264] width 11 height 11
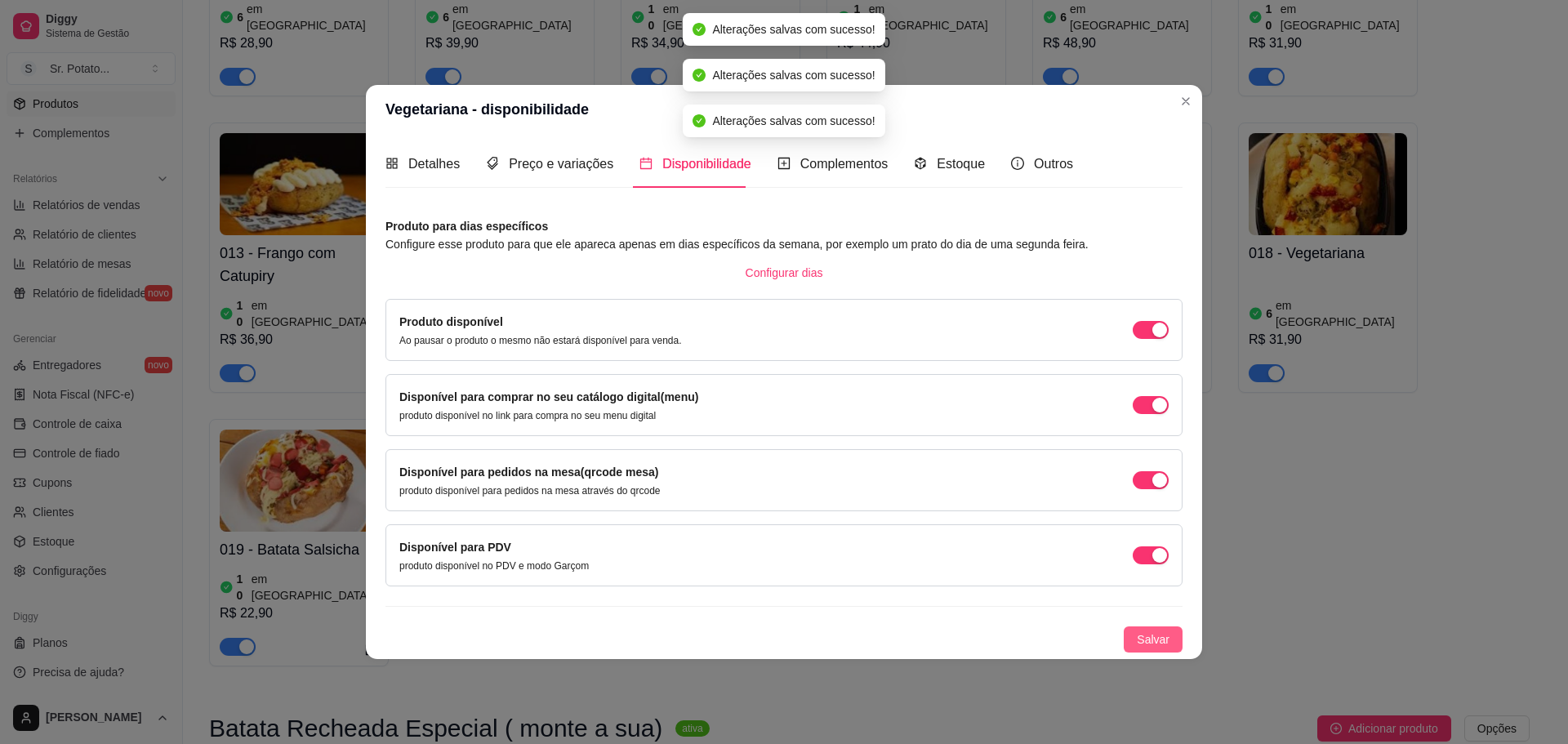
click at [1148, 642] on span "Salvar" at bounding box center [1153, 639] width 32 height 18
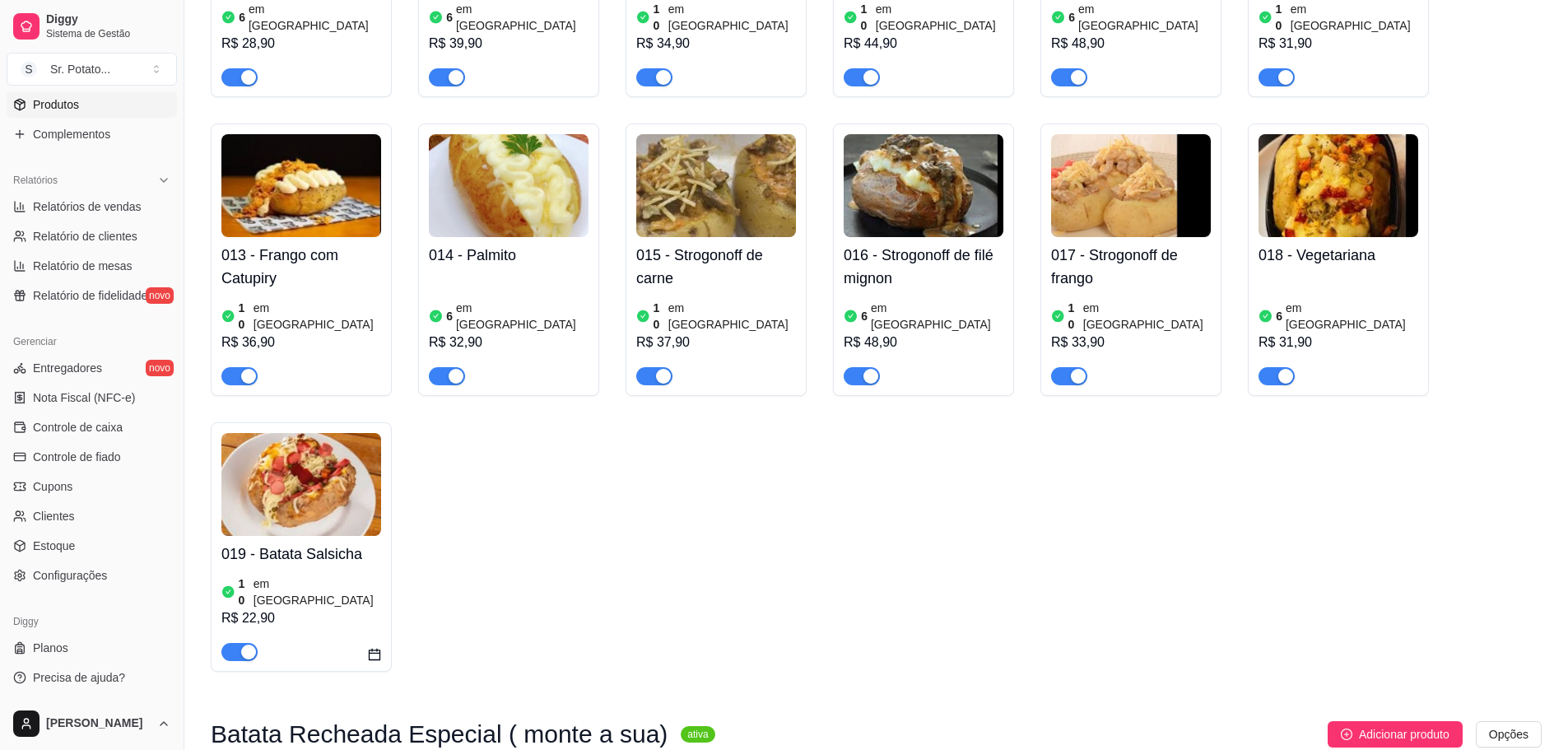
click at [323, 536] on div "019 - Batata Salsicha 10 em estoque R$ 22,90" at bounding box center [301, 599] width 160 height 125
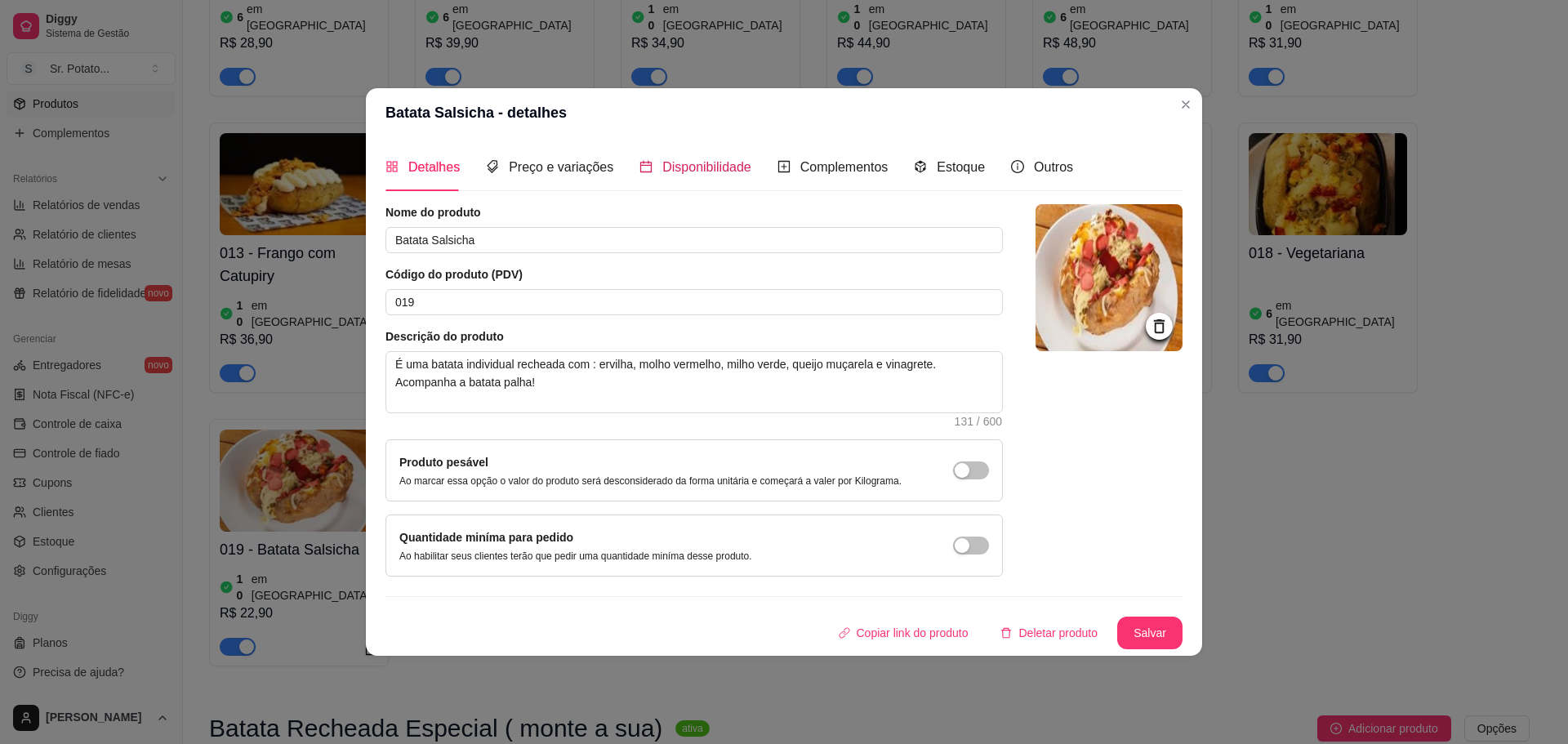
click at [675, 171] on span "Disponibilidade" at bounding box center [706, 167] width 89 height 14
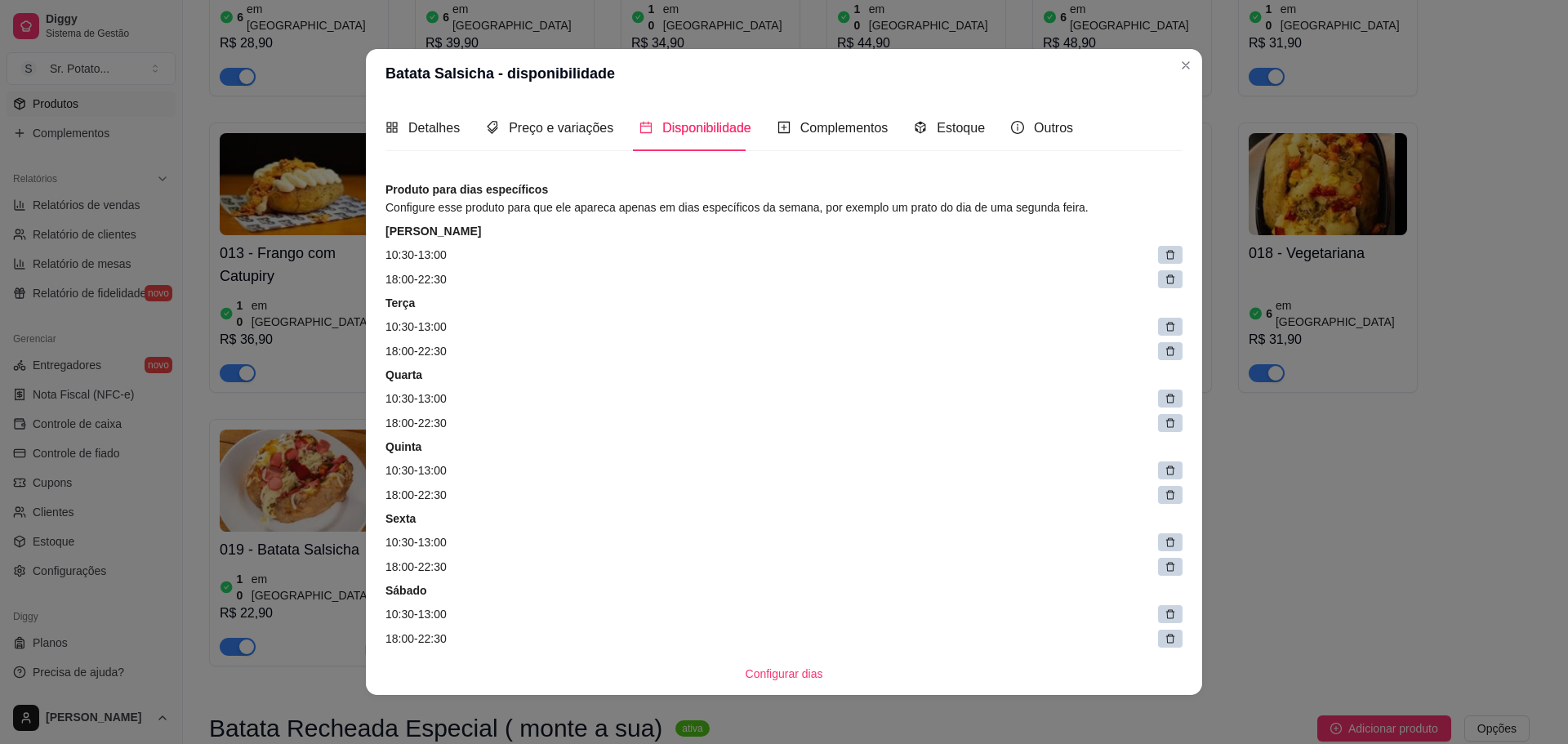
click at [1164, 259] on icon at bounding box center [1169, 255] width 11 height 11
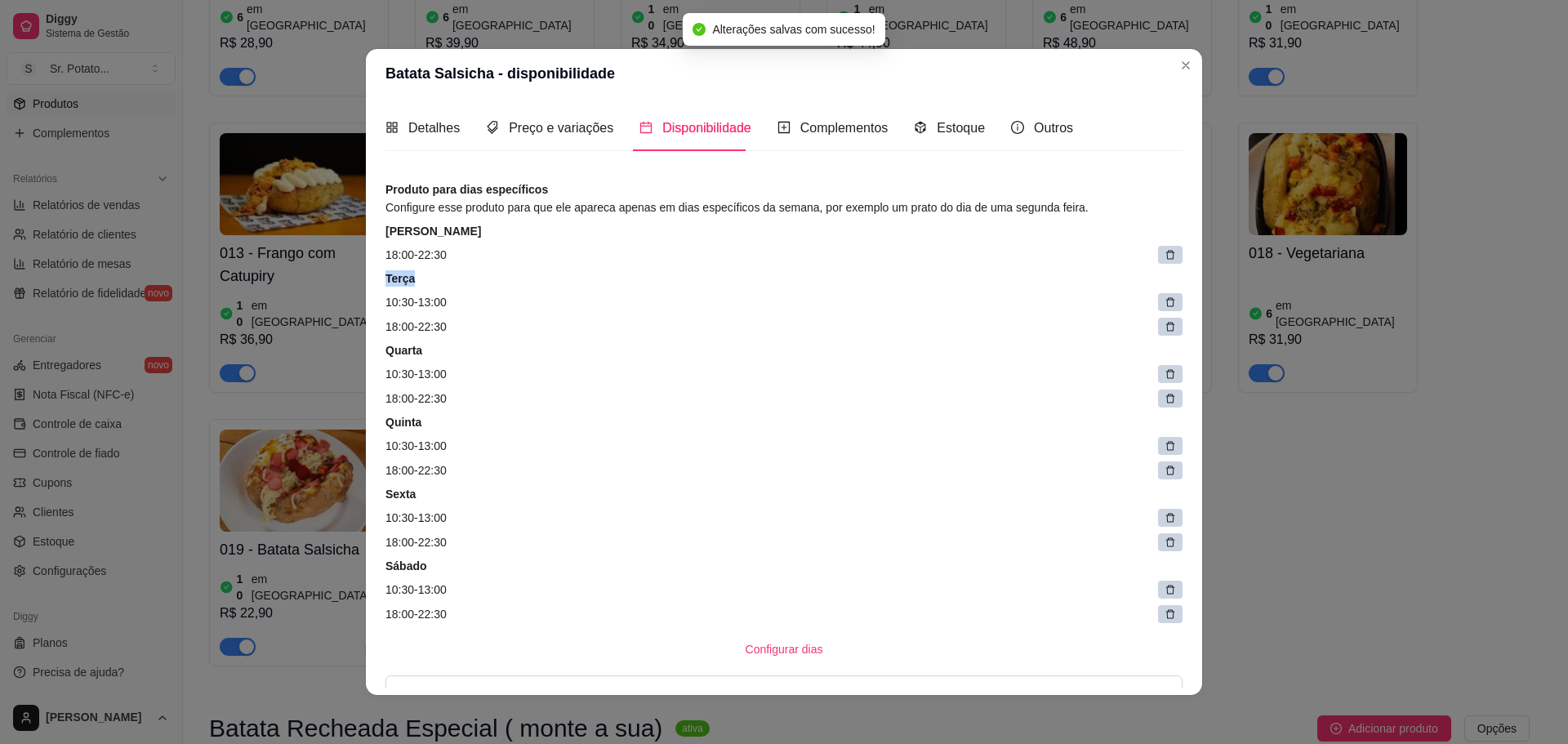
click at [1164, 258] on icon at bounding box center [1169, 255] width 11 height 11
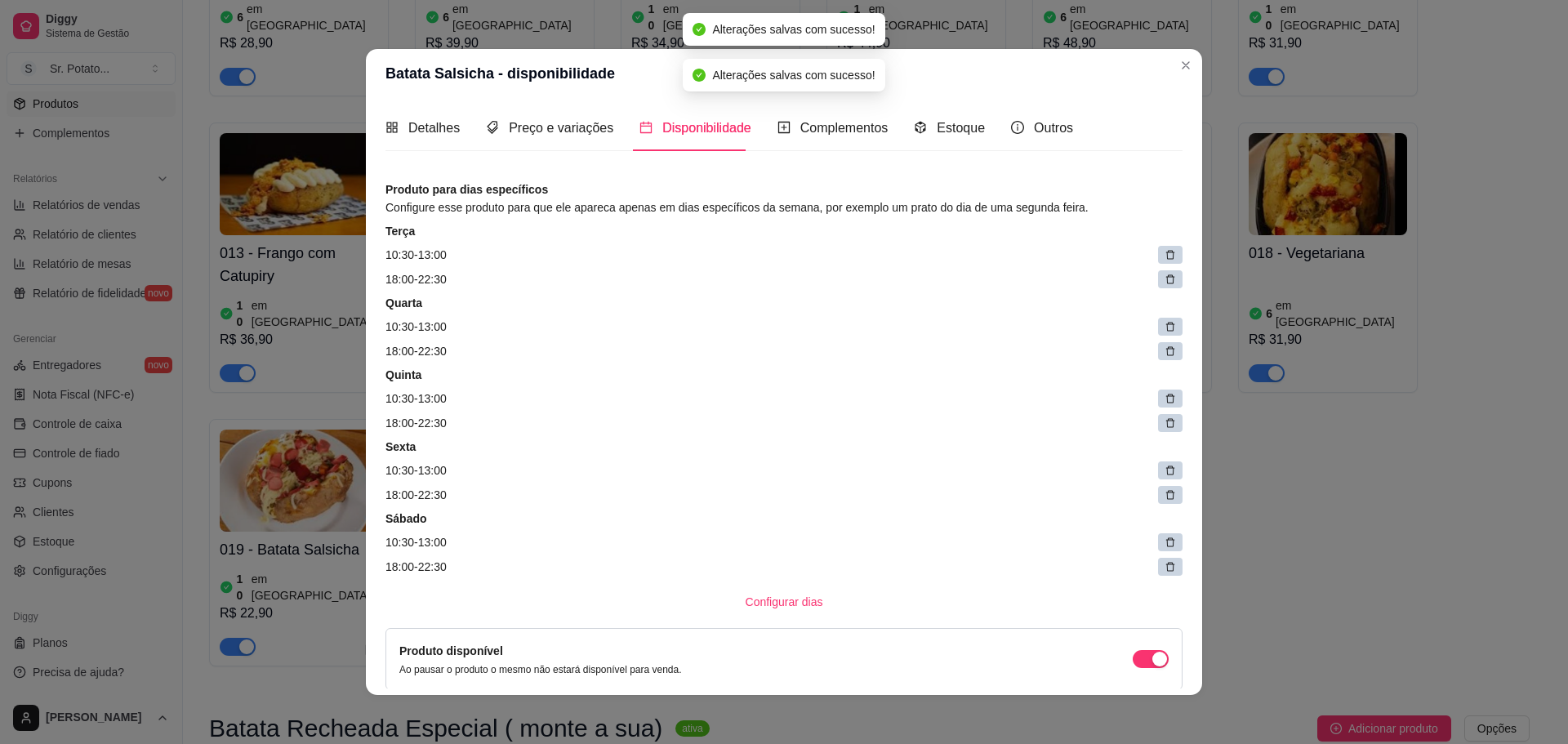
click at [1164, 258] on icon at bounding box center [1169, 255] width 11 height 11
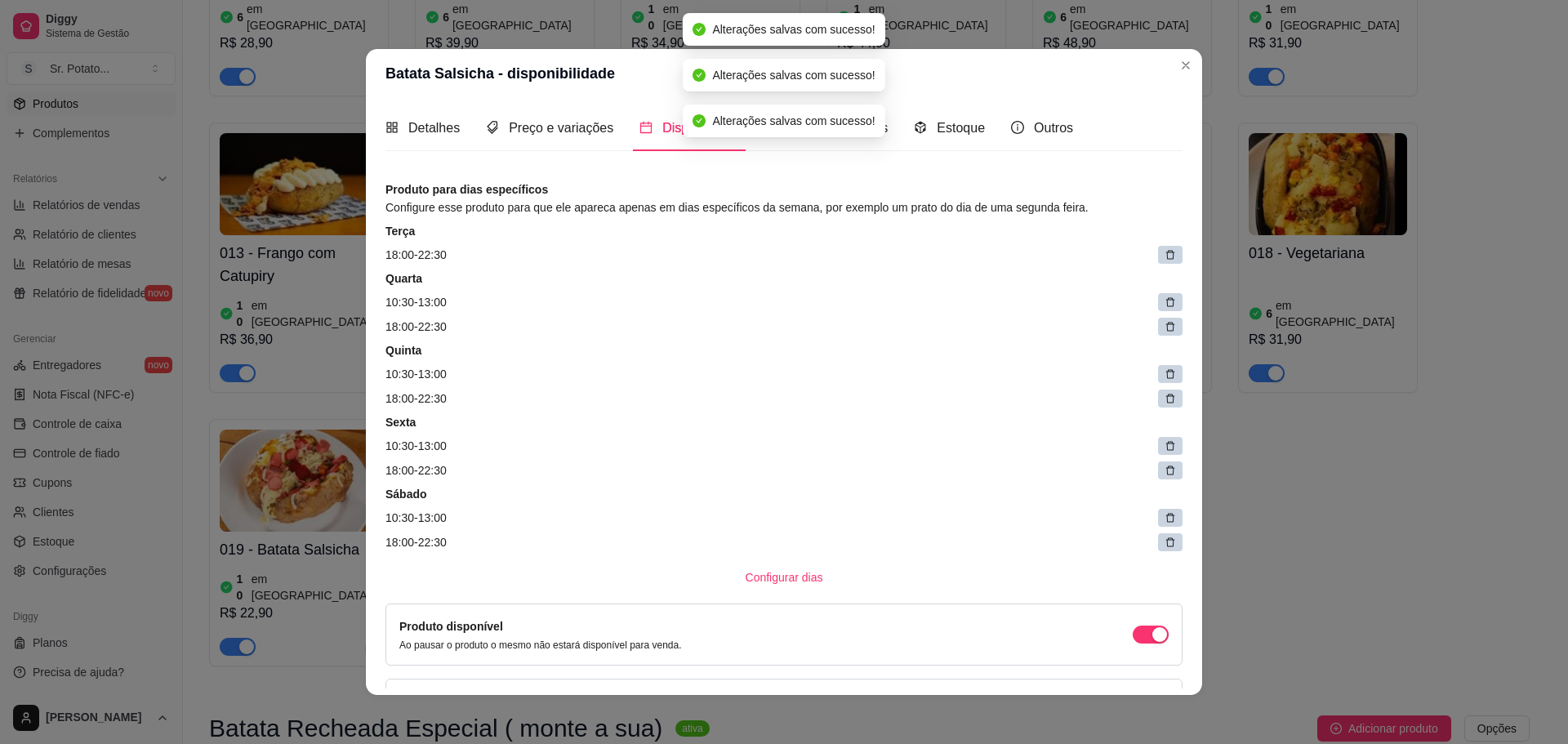
click at [1164, 258] on icon at bounding box center [1169, 255] width 11 height 11
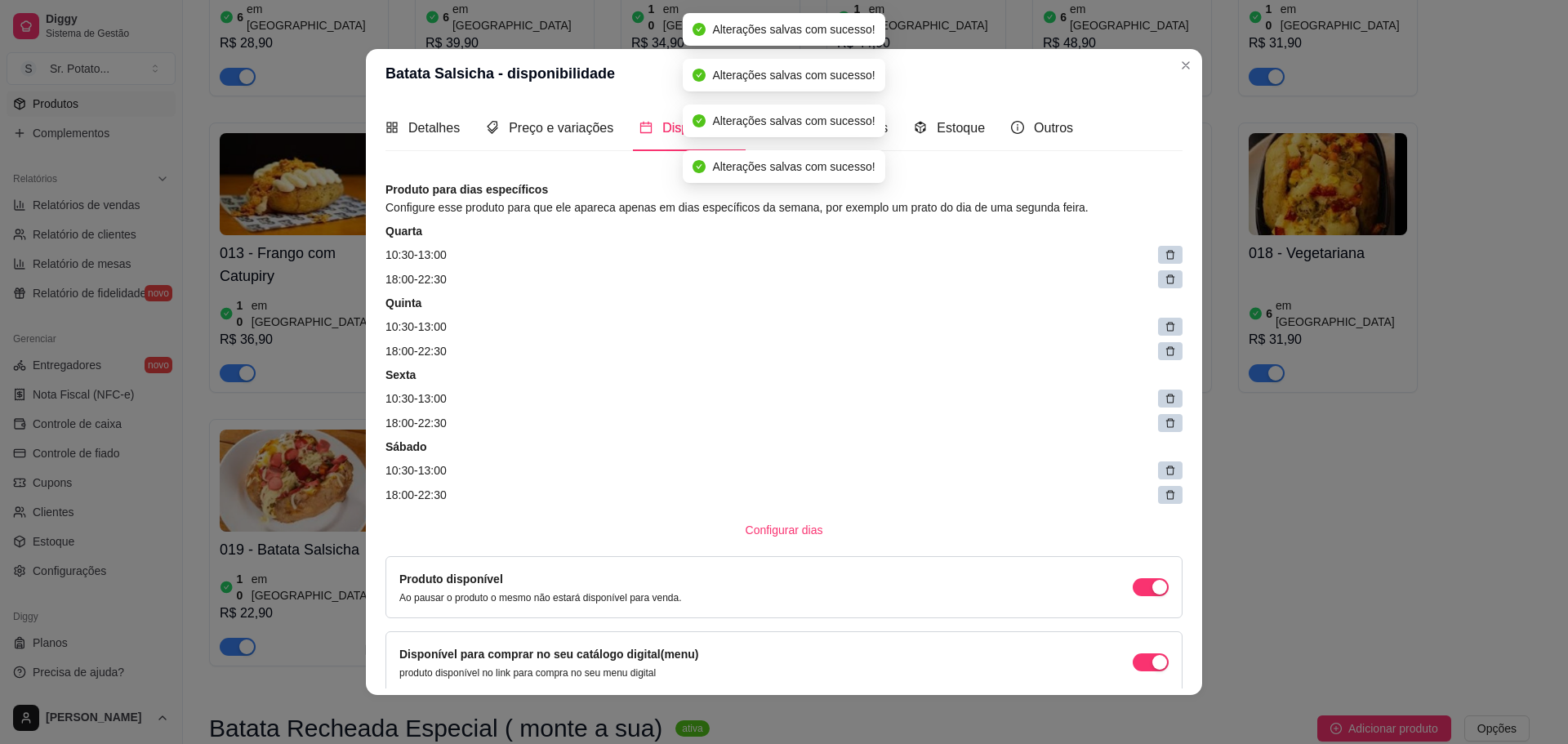
click at [1164, 258] on icon at bounding box center [1169, 255] width 11 height 11
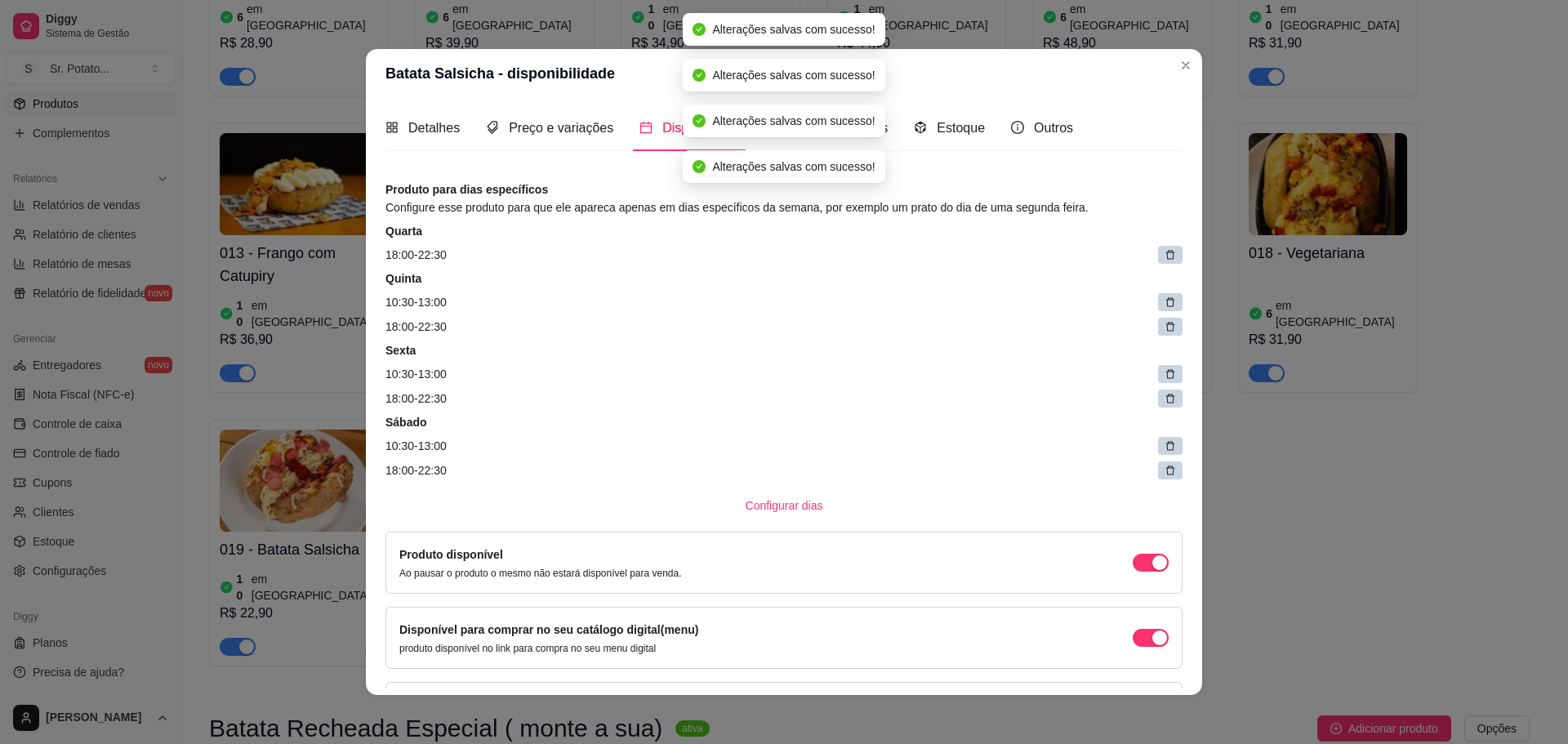
click at [1164, 258] on icon at bounding box center [1169, 255] width 11 height 11
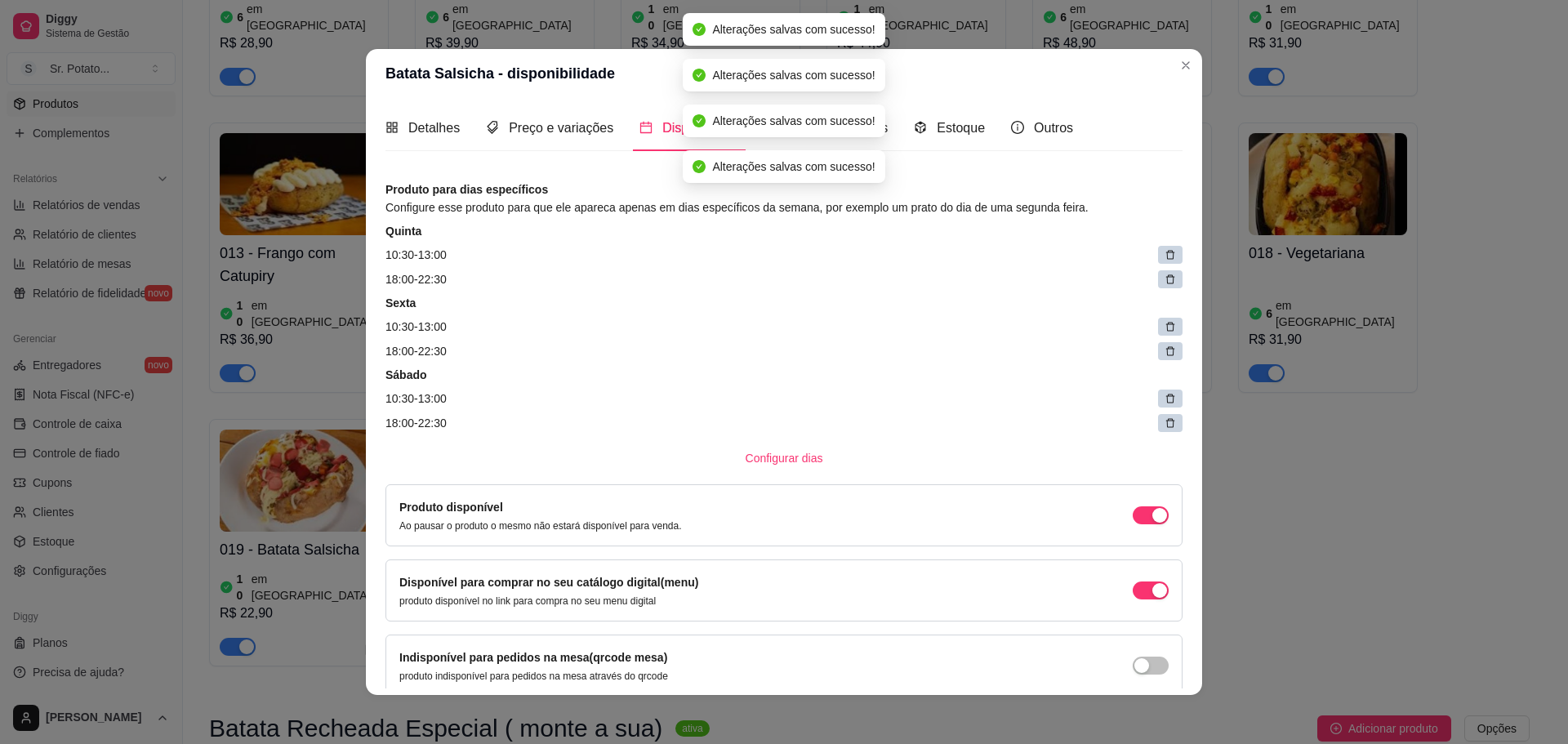
click at [1164, 258] on icon at bounding box center [1169, 255] width 11 height 11
click at [1176, 258] on icon at bounding box center [1180, 256] width 8 height 8
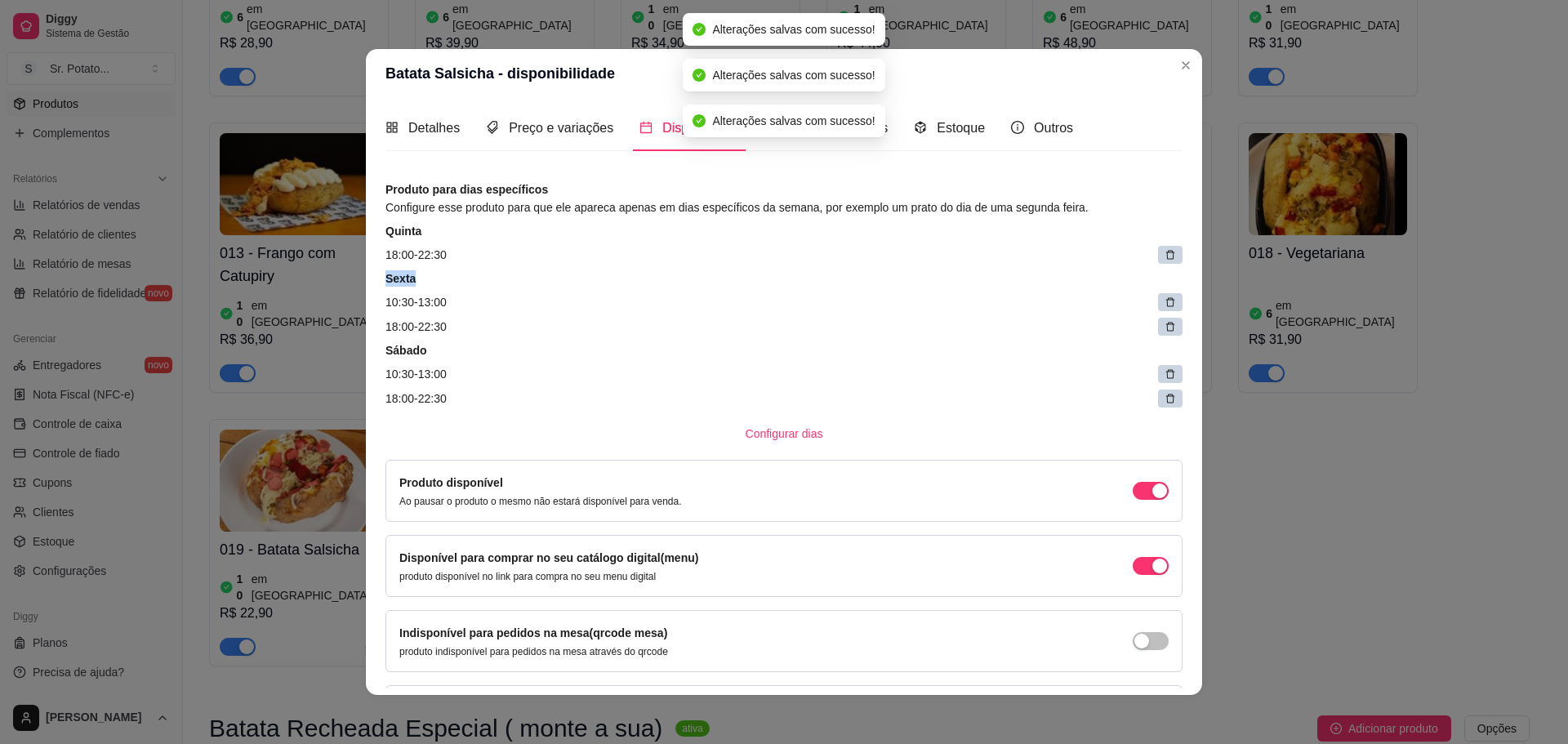
click at [1164, 258] on icon at bounding box center [1169, 255] width 11 height 11
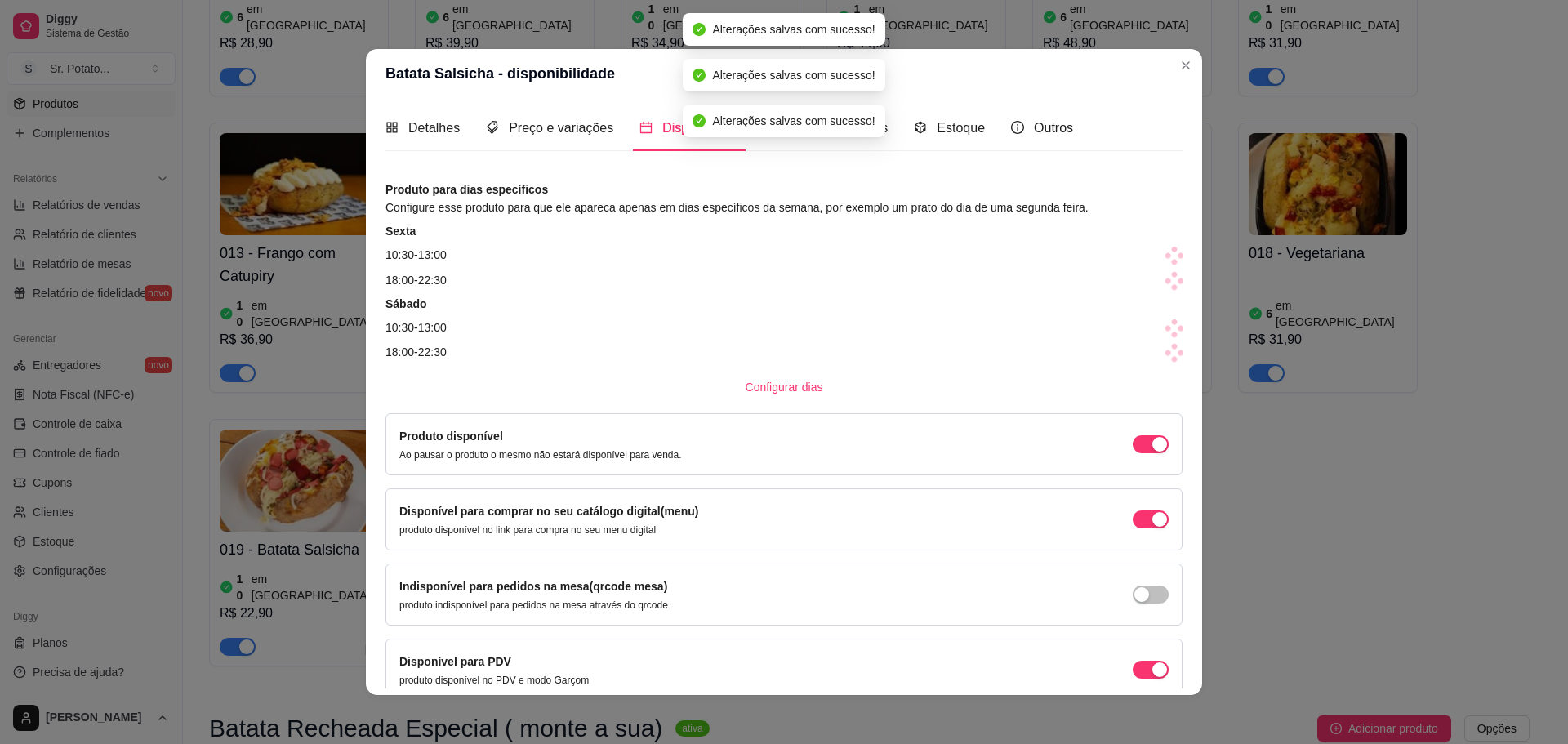
click at [1164, 258] on span at bounding box center [1174, 256] width 19 height 19
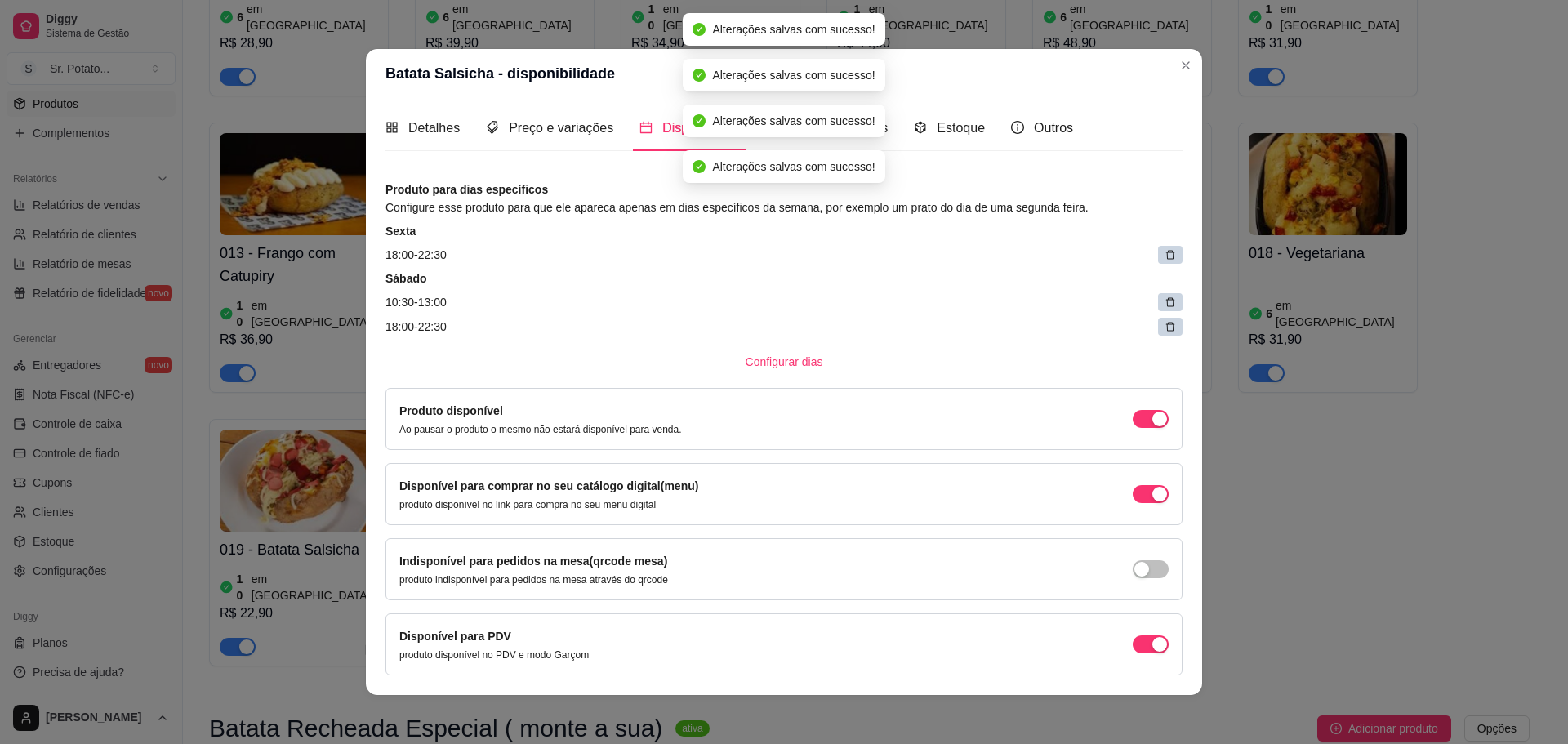
click at [1164, 258] on icon at bounding box center [1169, 255] width 11 height 11
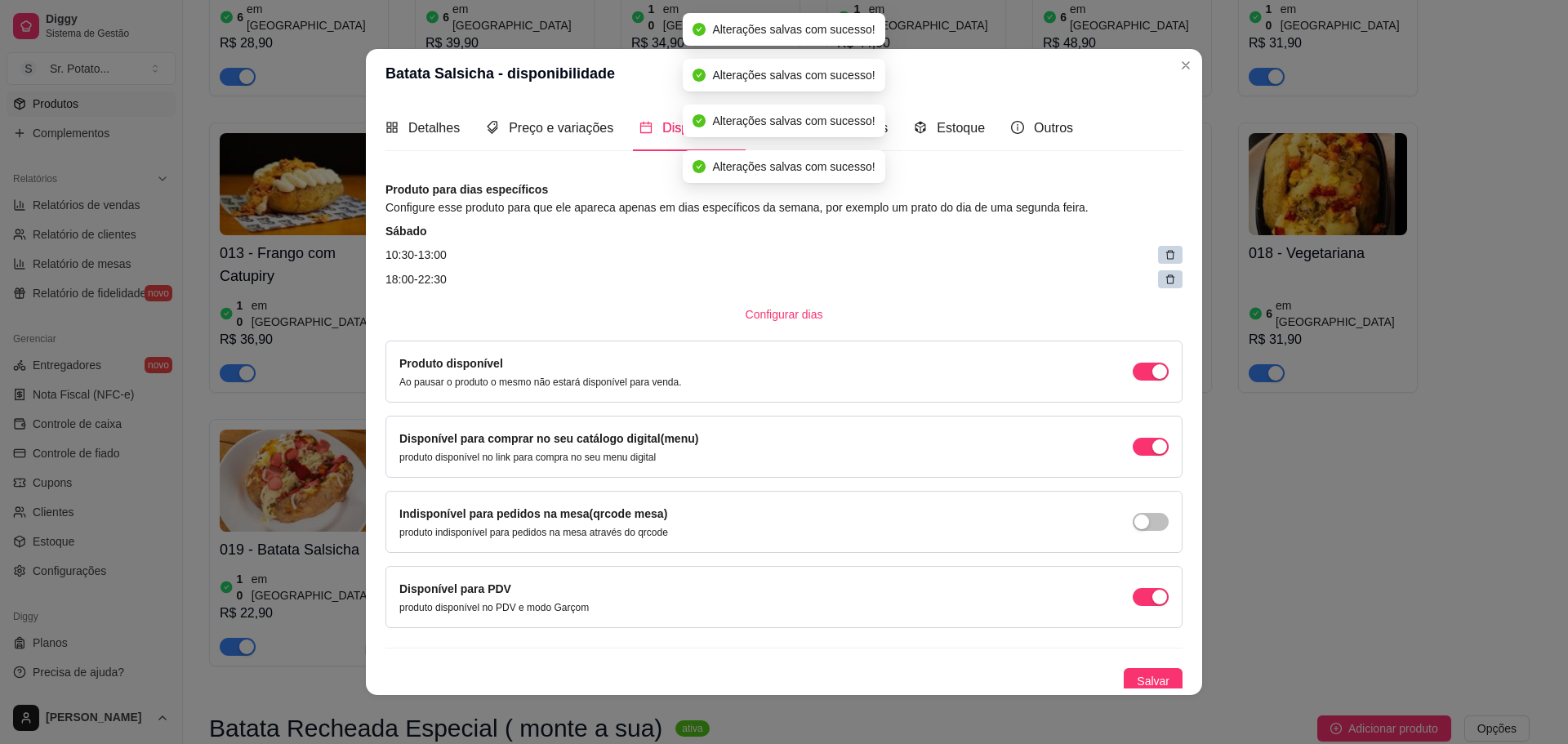
click at [1164, 258] on icon at bounding box center [1169, 255] width 11 height 11
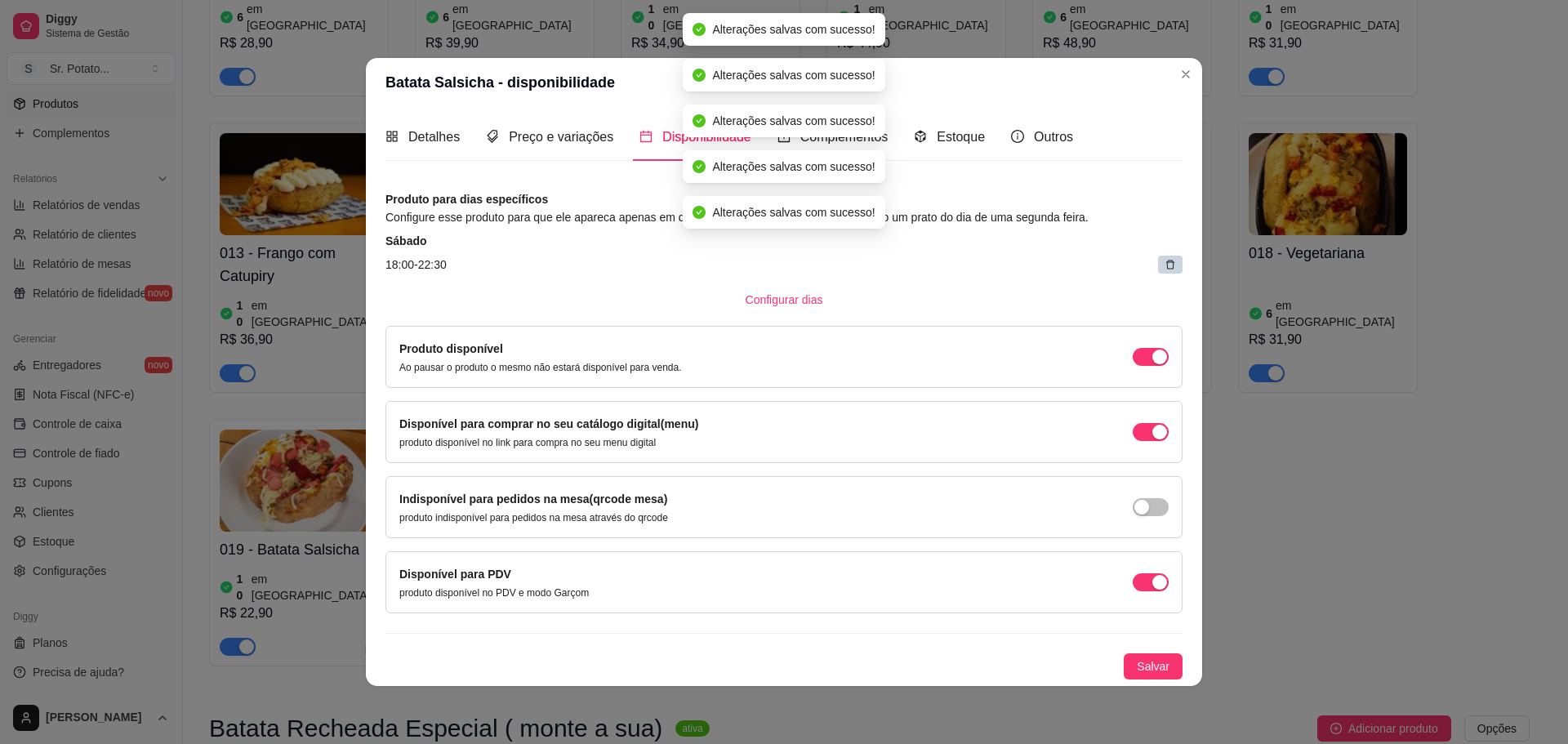
click at [1149, 258] on article "18:00 - 22:30" at bounding box center [784, 264] width 797 height 18
click at [1168, 266] on icon at bounding box center [1169, 264] width 11 height 11
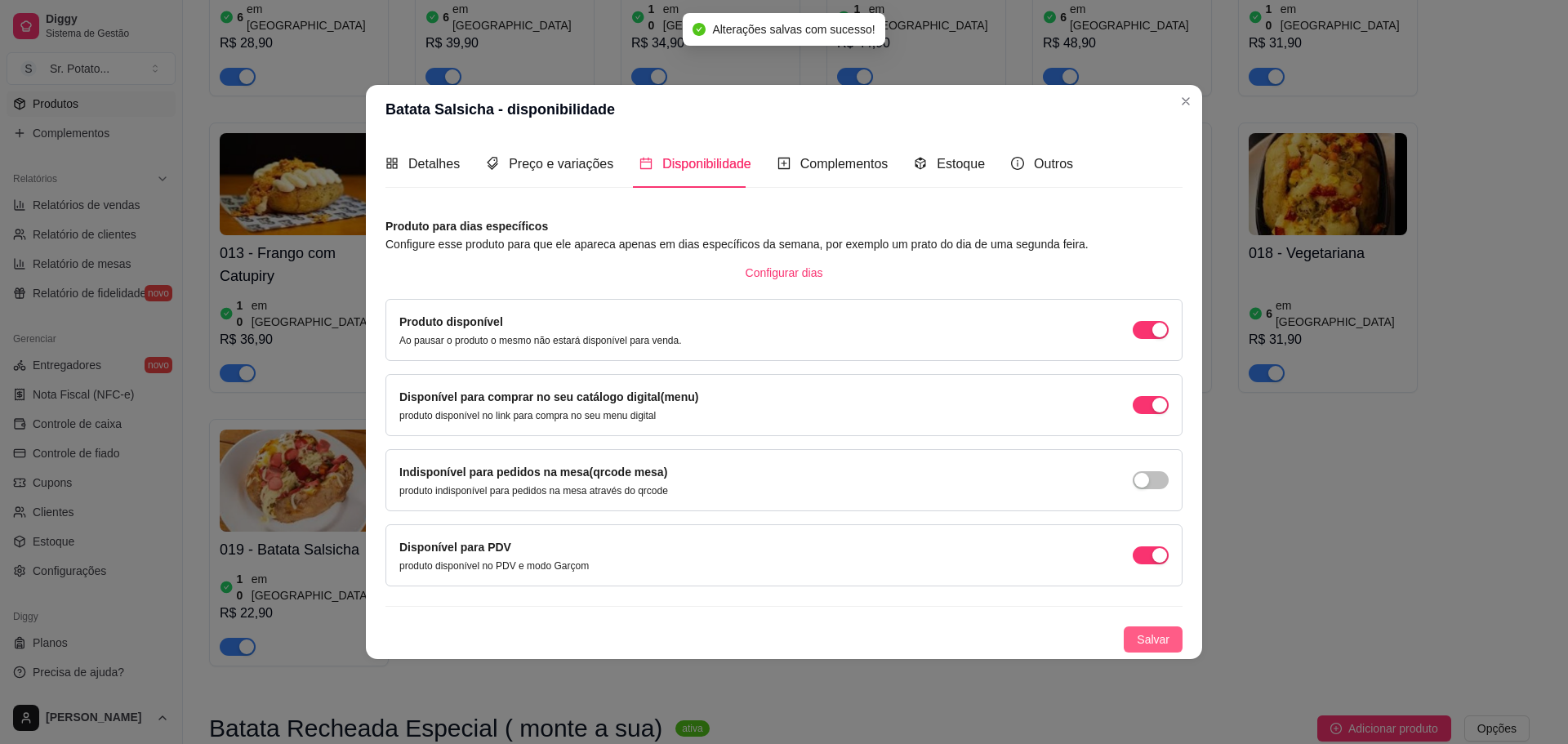
click at [1157, 640] on span "Salvar" at bounding box center [1153, 639] width 32 height 18
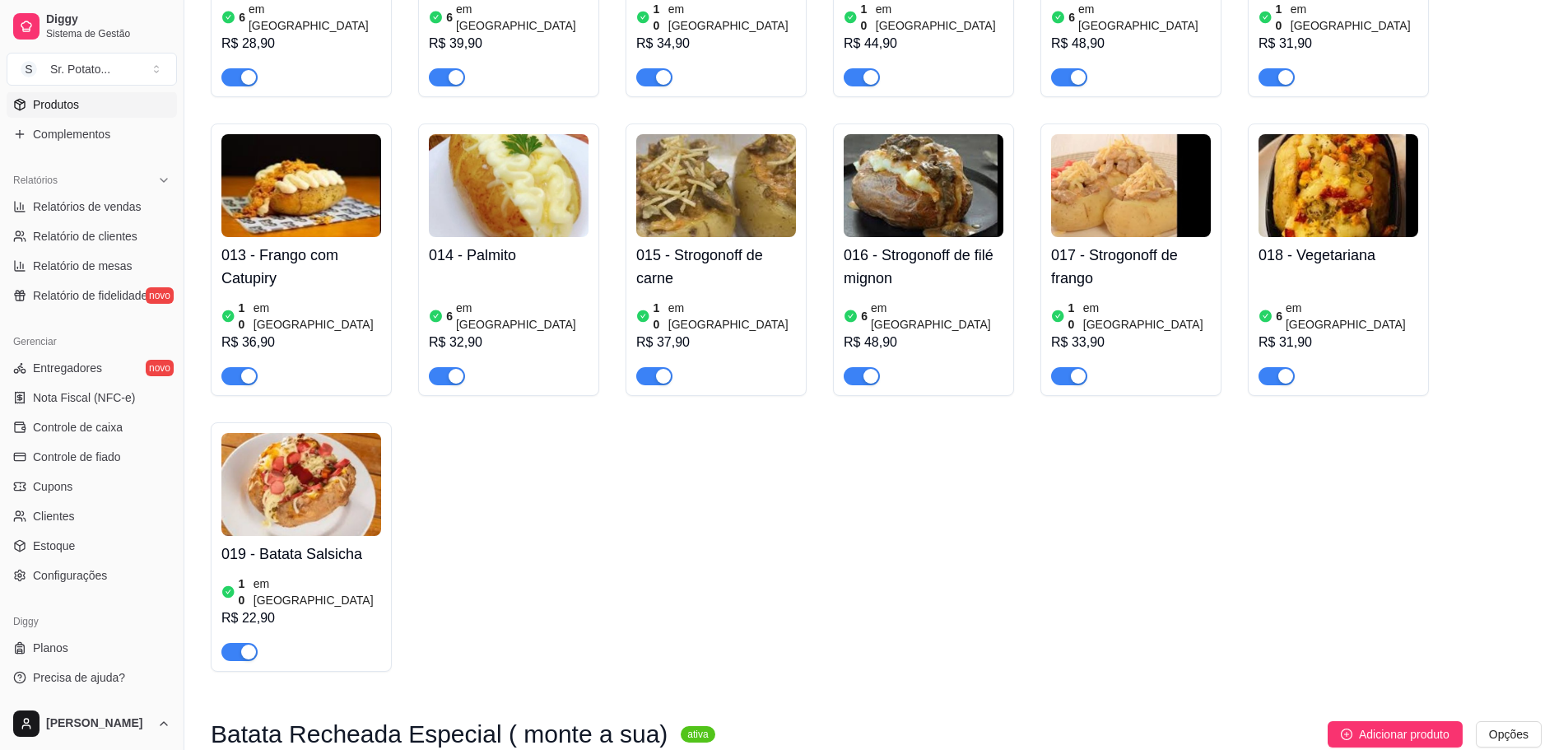
scroll to position [988, 0]
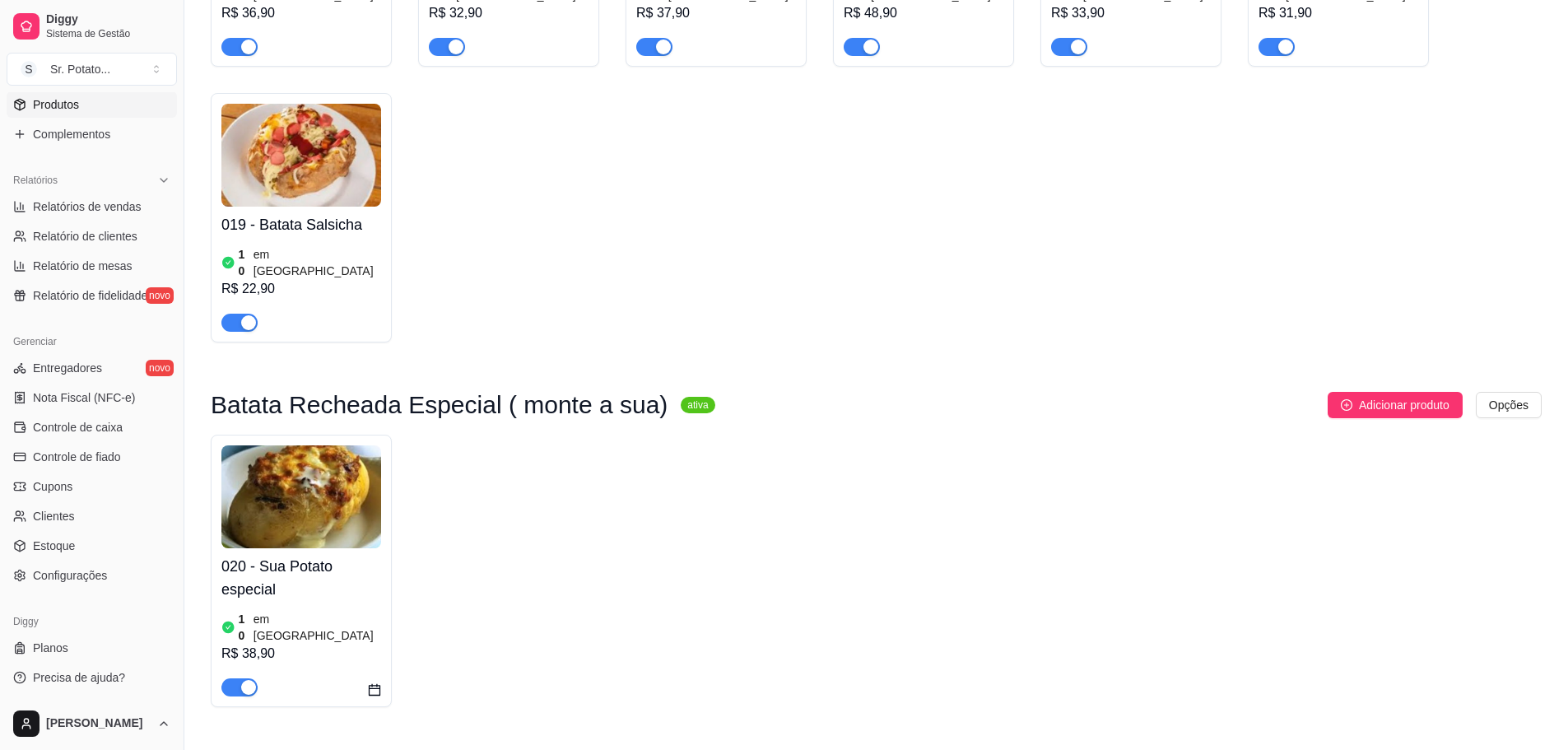
click at [319, 446] on img at bounding box center [301, 497] width 160 height 103
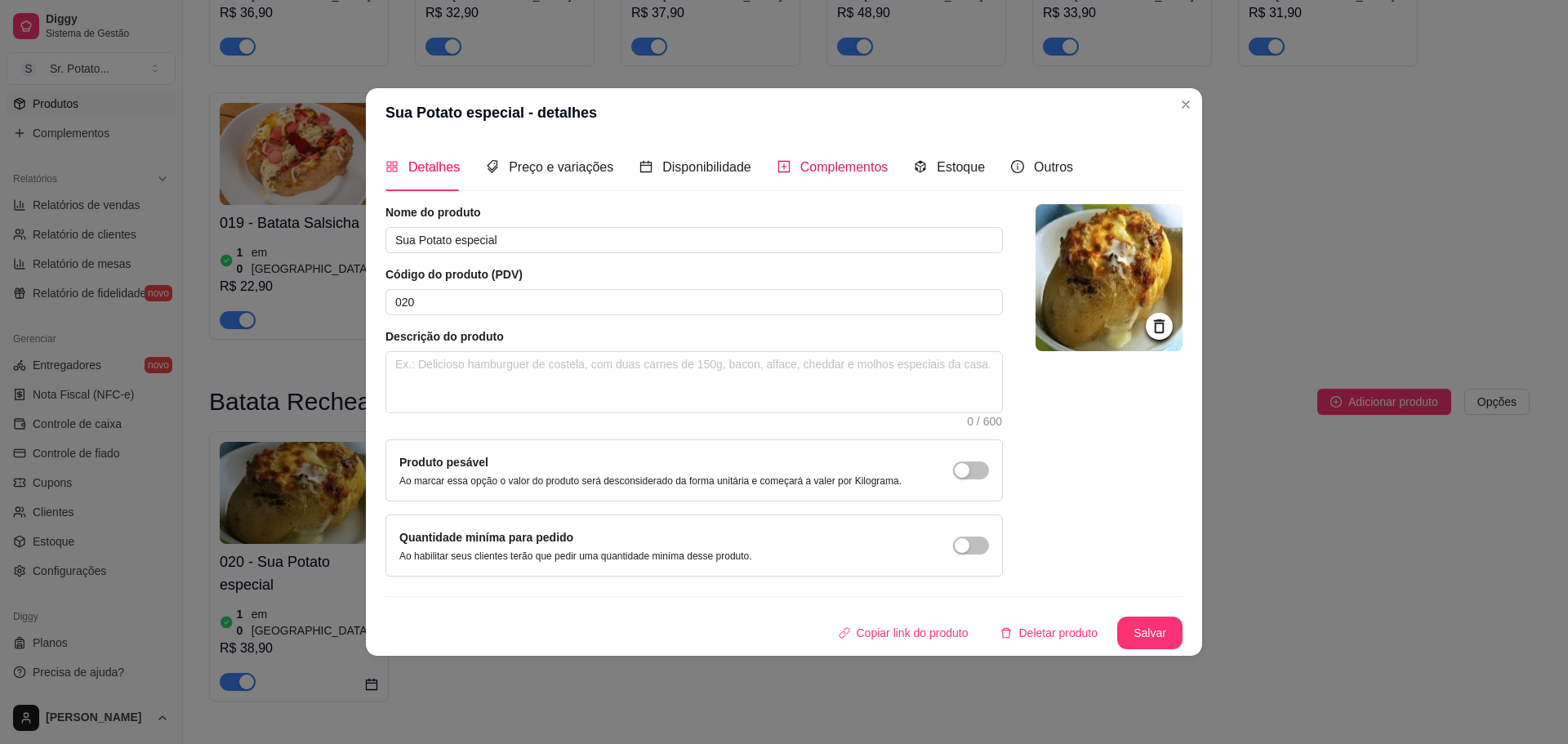
click at [821, 174] on span "Complementos" at bounding box center [844, 167] width 88 height 14
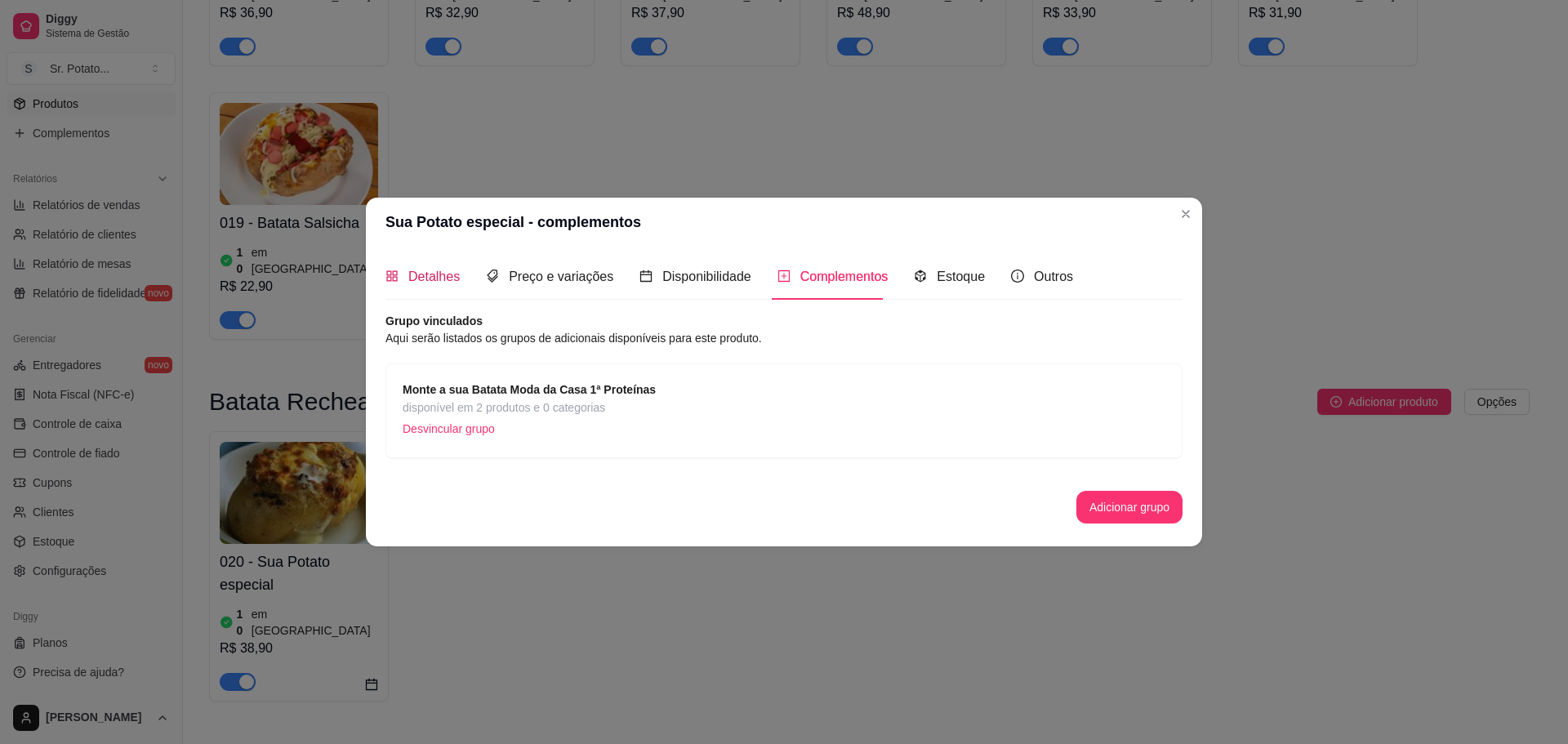
click at [412, 271] on span "Detalhes" at bounding box center [433, 276] width 51 height 14
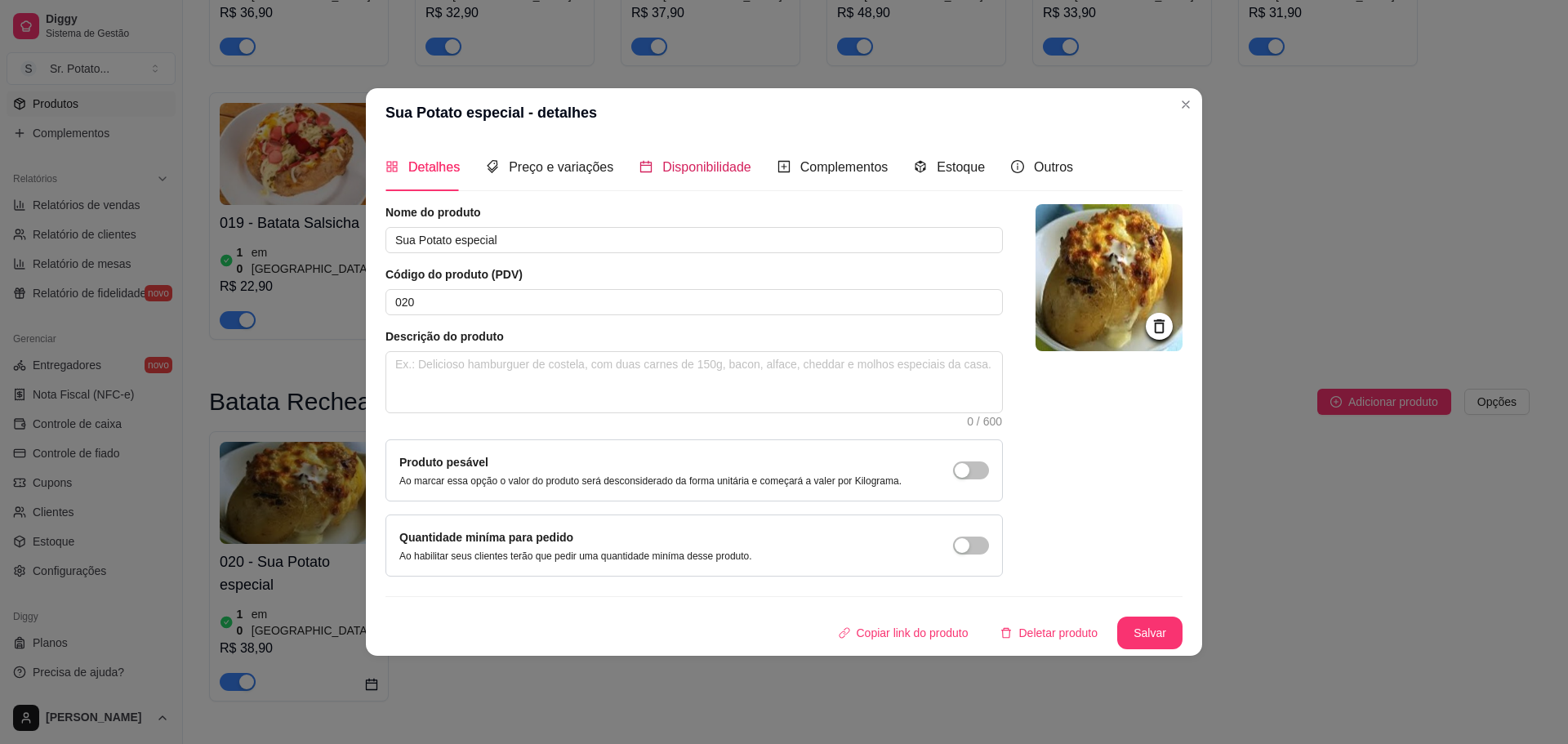
click at [678, 171] on span "Disponibilidade" at bounding box center [706, 167] width 89 height 14
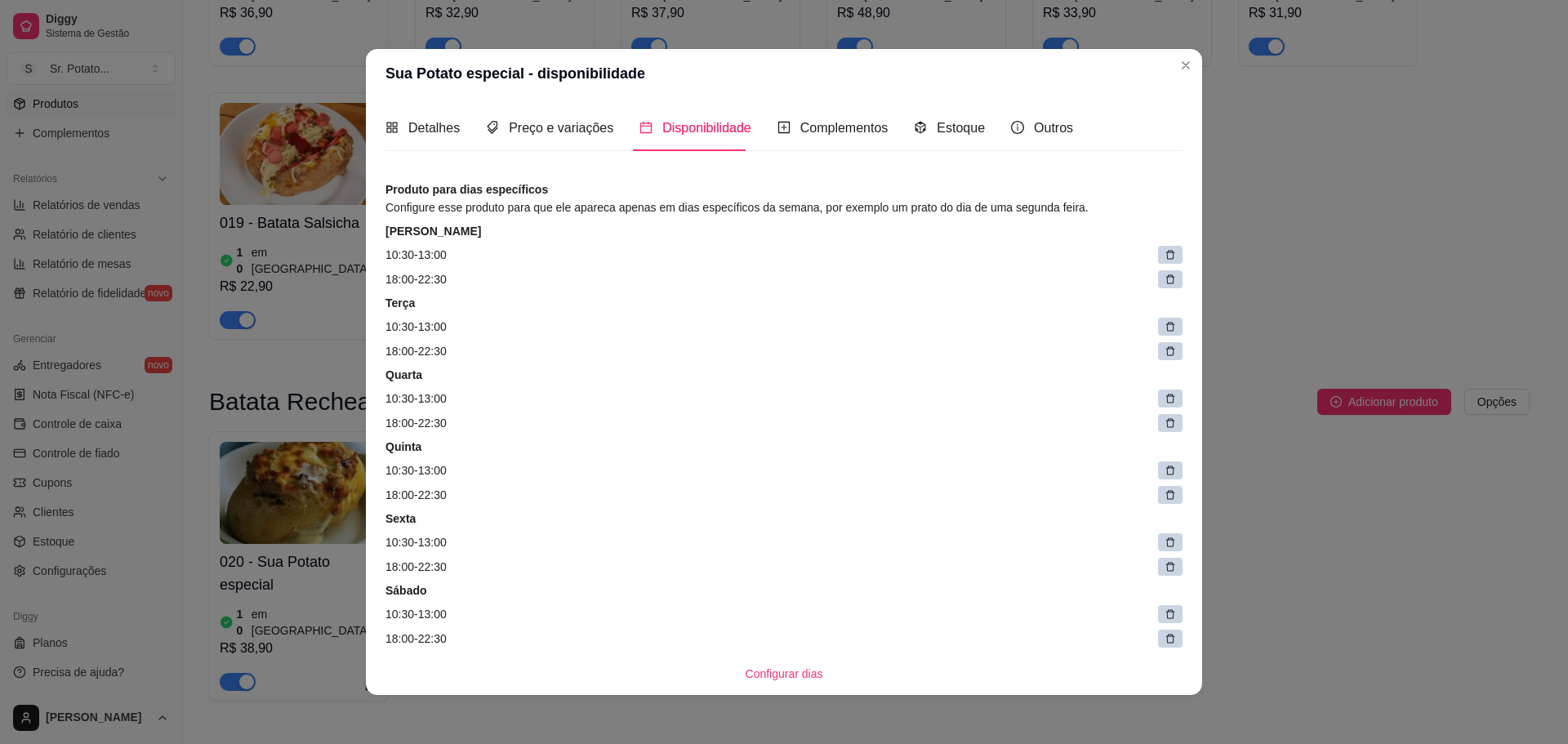
click at [1164, 251] on icon at bounding box center [1169, 255] width 11 height 11
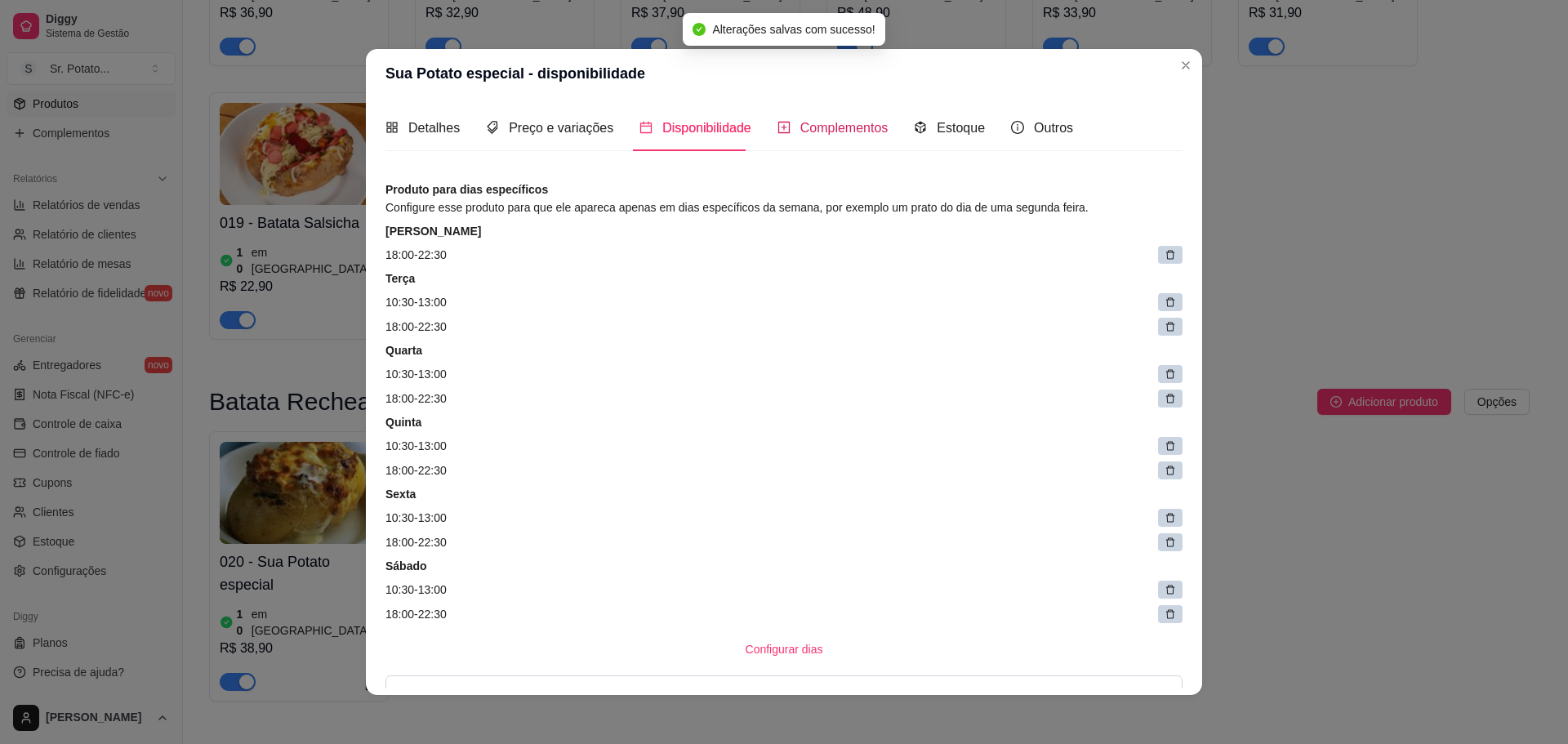
click at [832, 133] on span "Complementos" at bounding box center [844, 128] width 88 height 14
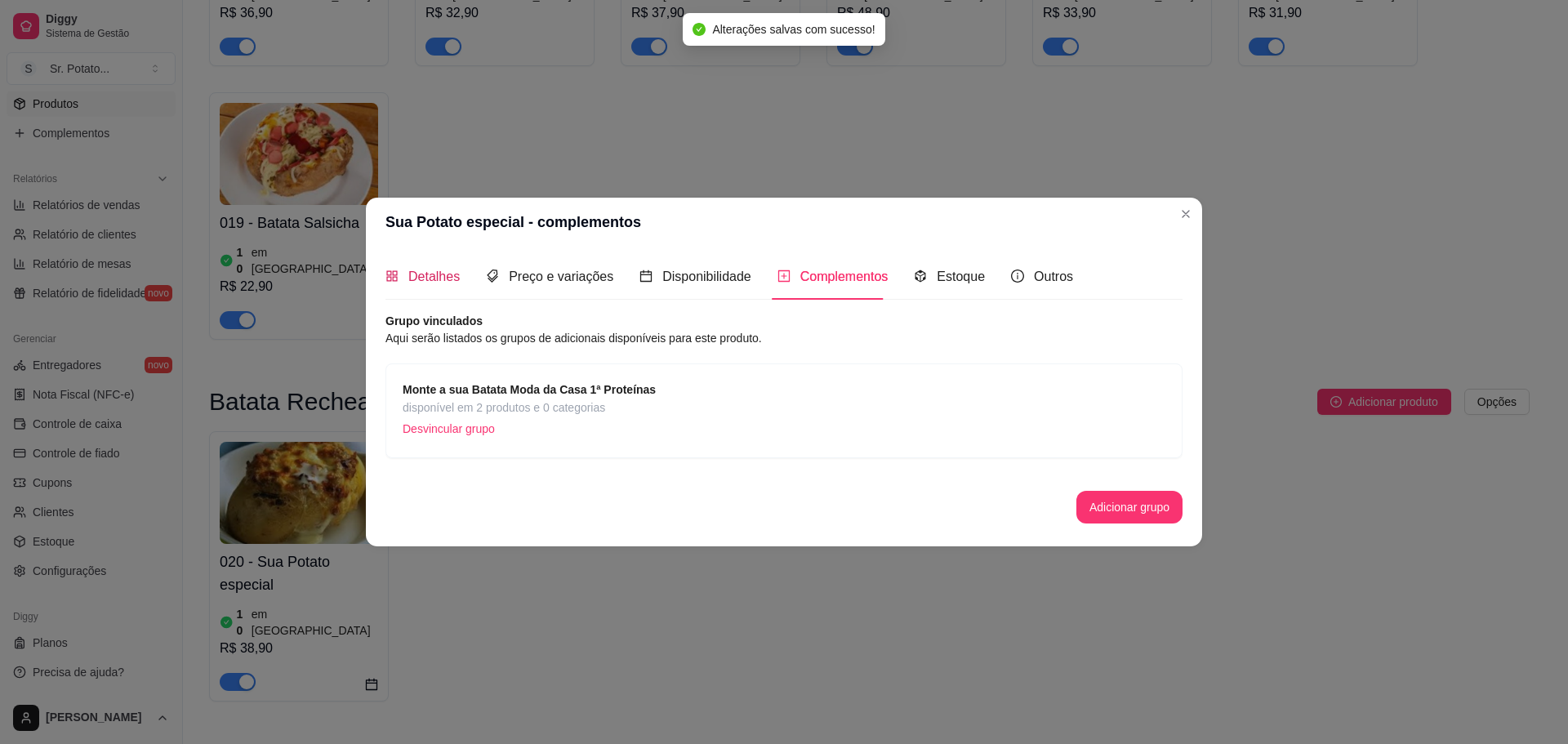
click at [410, 276] on span "Detalhes" at bounding box center [433, 276] width 51 height 14
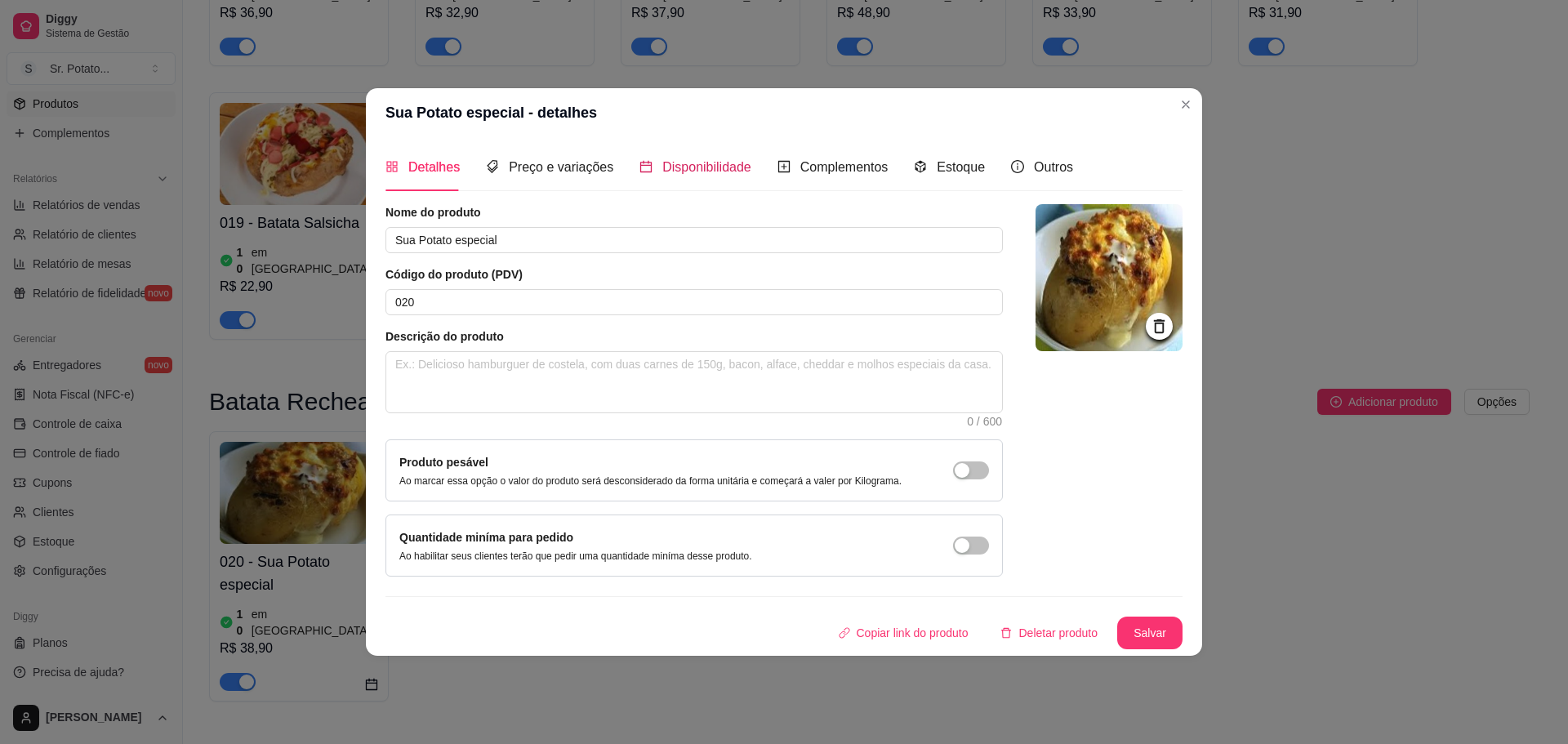
click at [680, 174] on span "Disponibilidade" at bounding box center [706, 167] width 89 height 14
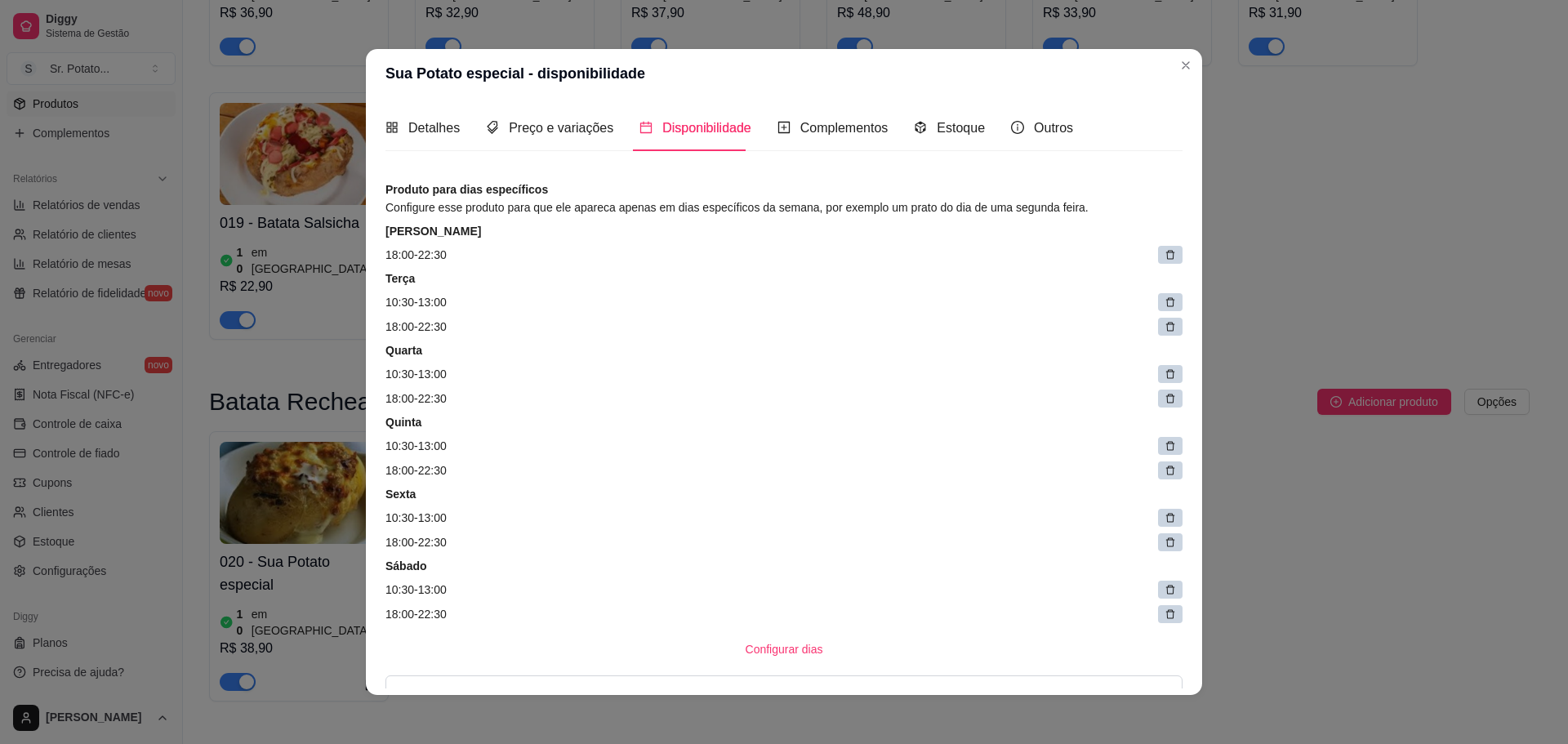
click at [1164, 258] on icon at bounding box center [1169, 255] width 11 height 11
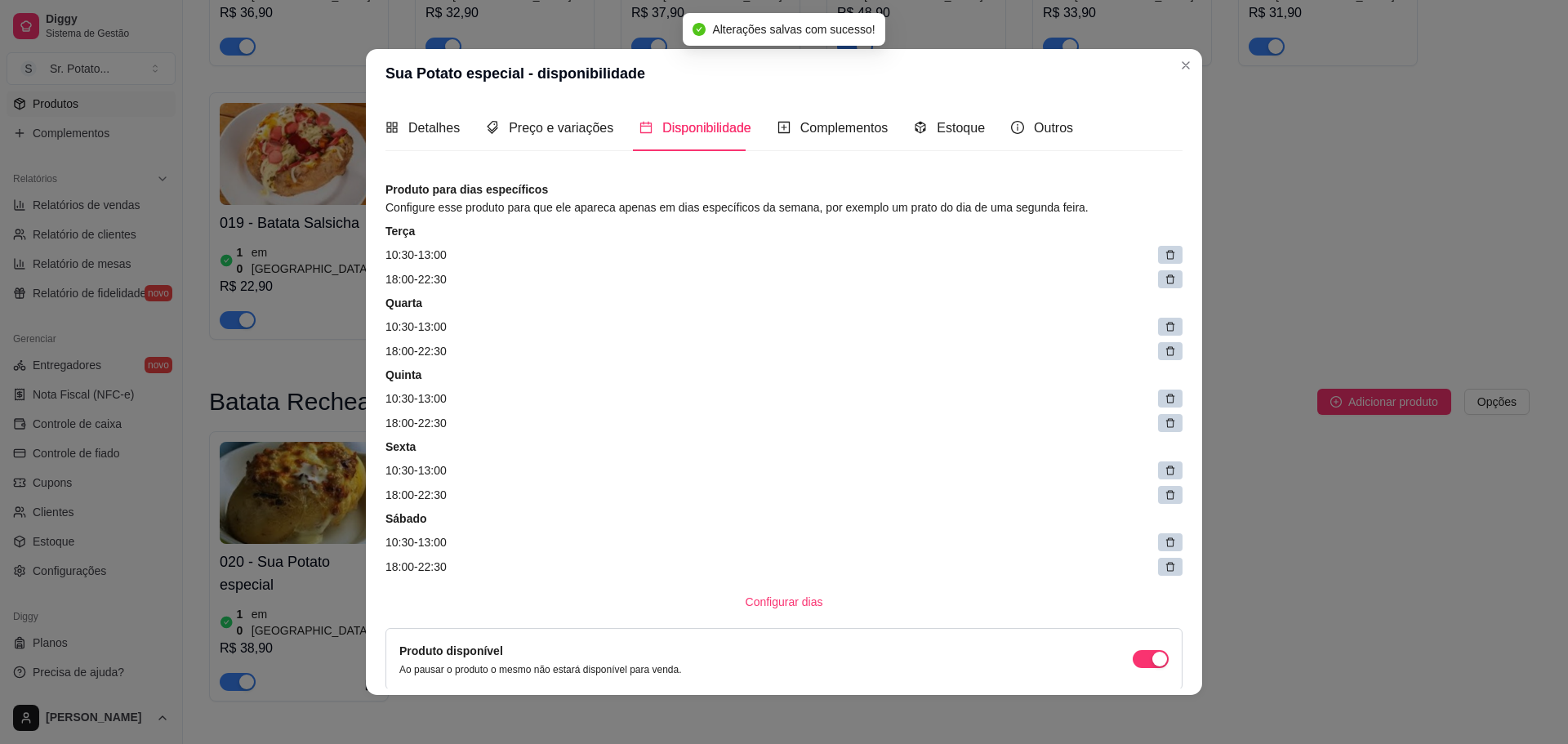
click at [1164, 259] on icon at bounding box center [1169, 255] width 11 height 11
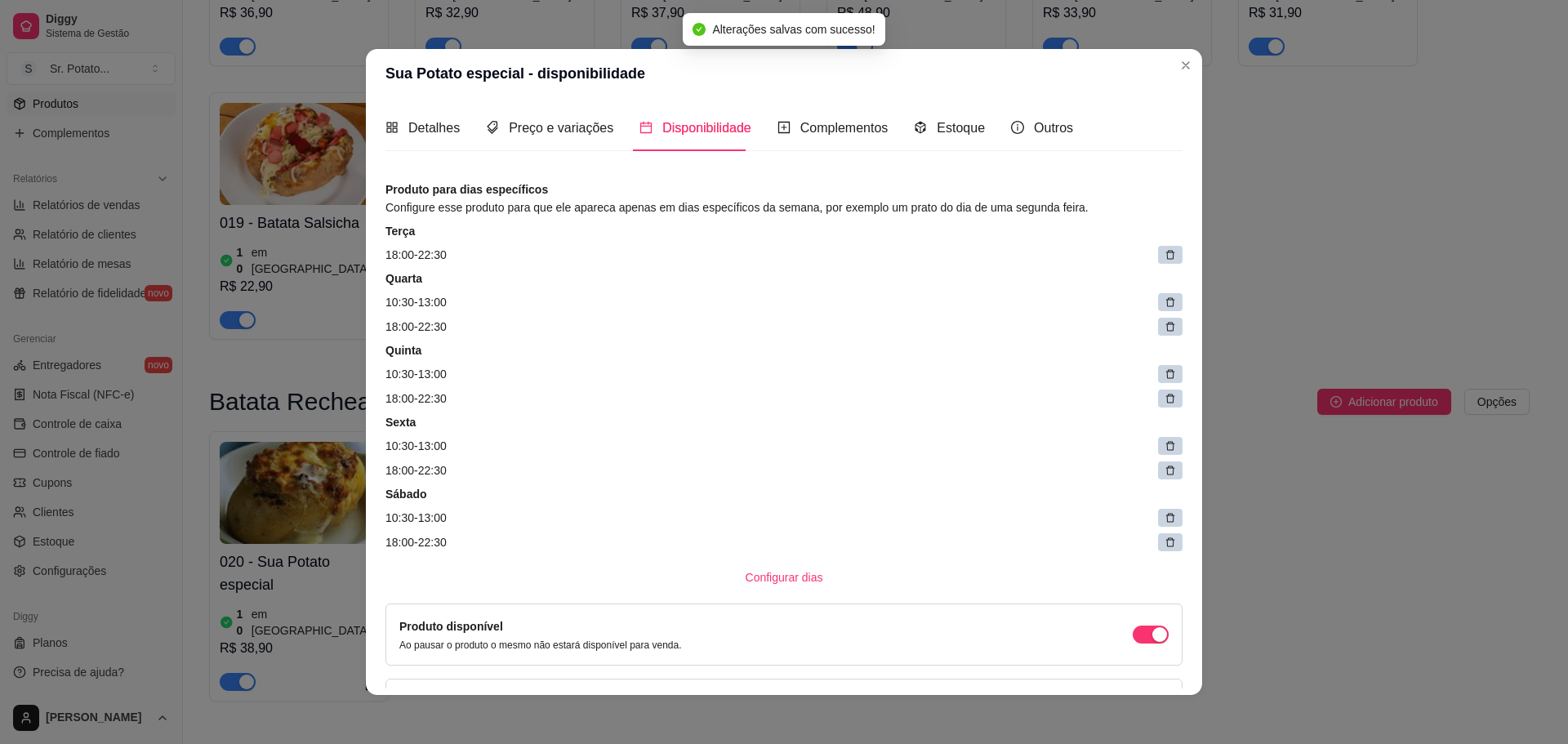
click at [1164, 259] on icon at bounding box center [1169, 255] width 11 height 11
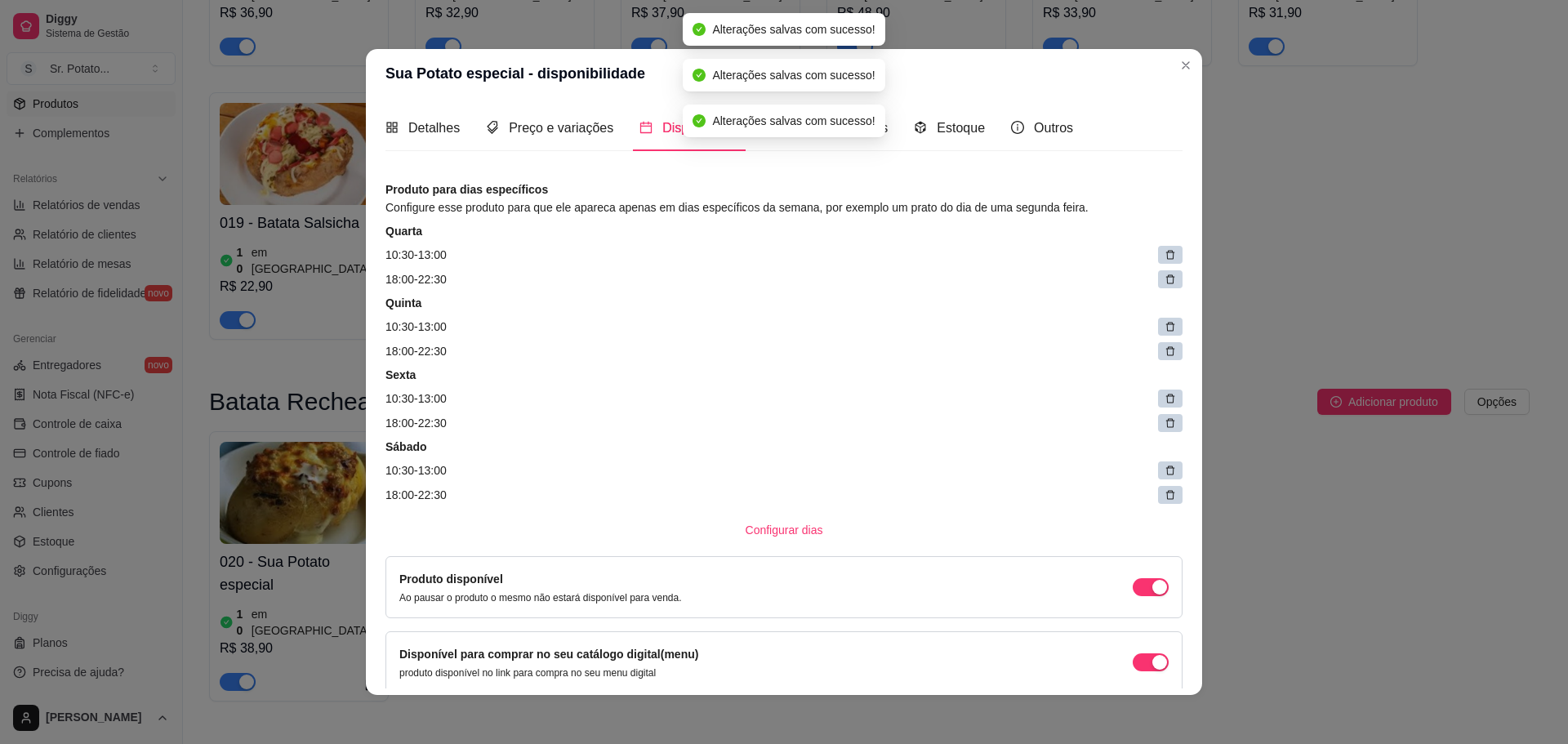
click at [1164, 259] on icon at bounding box center [1169, 255] width 11 height 11
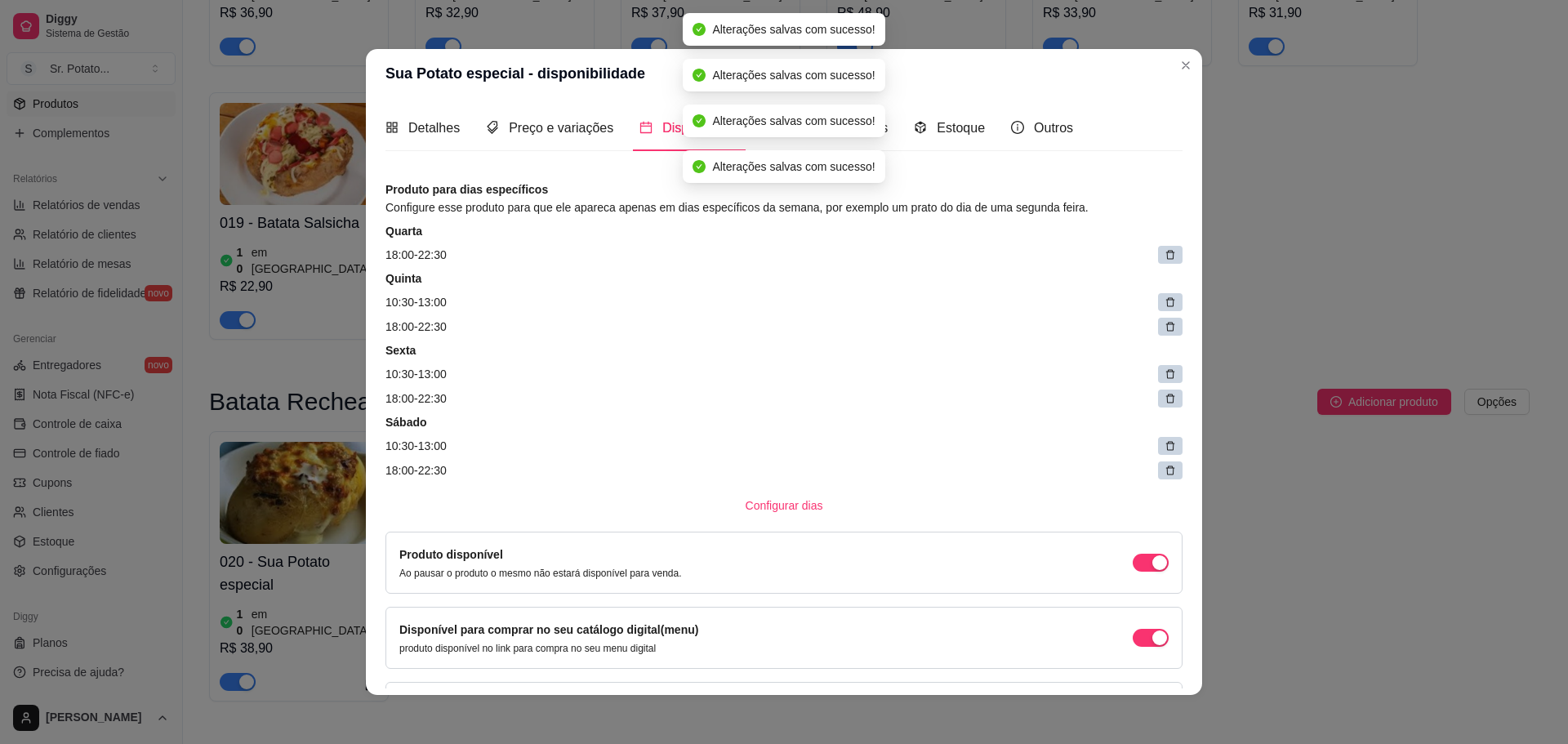
click at [1164, 258] on icon at bounding box center [1169, 255] width 11 height 11
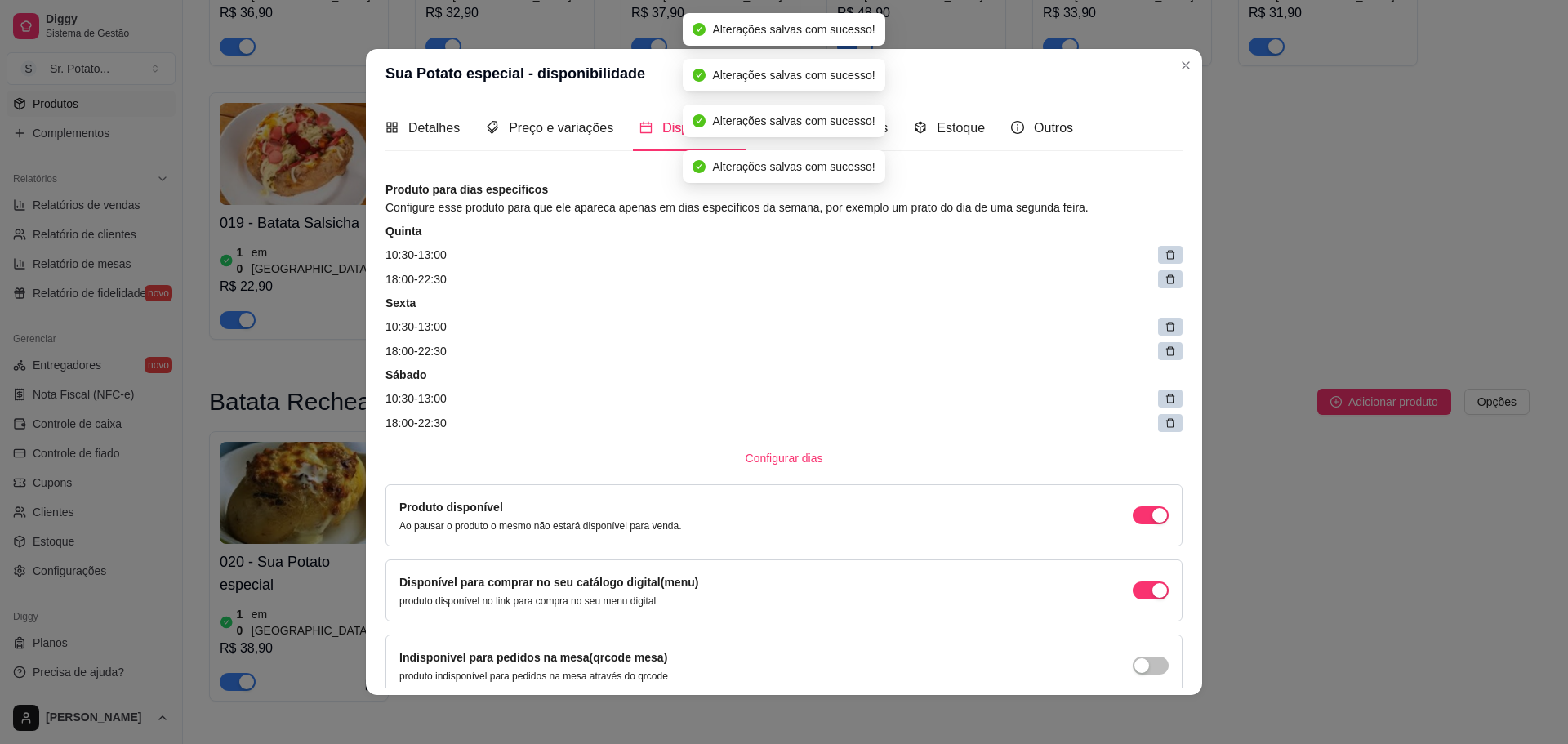
click at [1164, 258] on icon at bounding box center [1169, 255] width 11 height 11
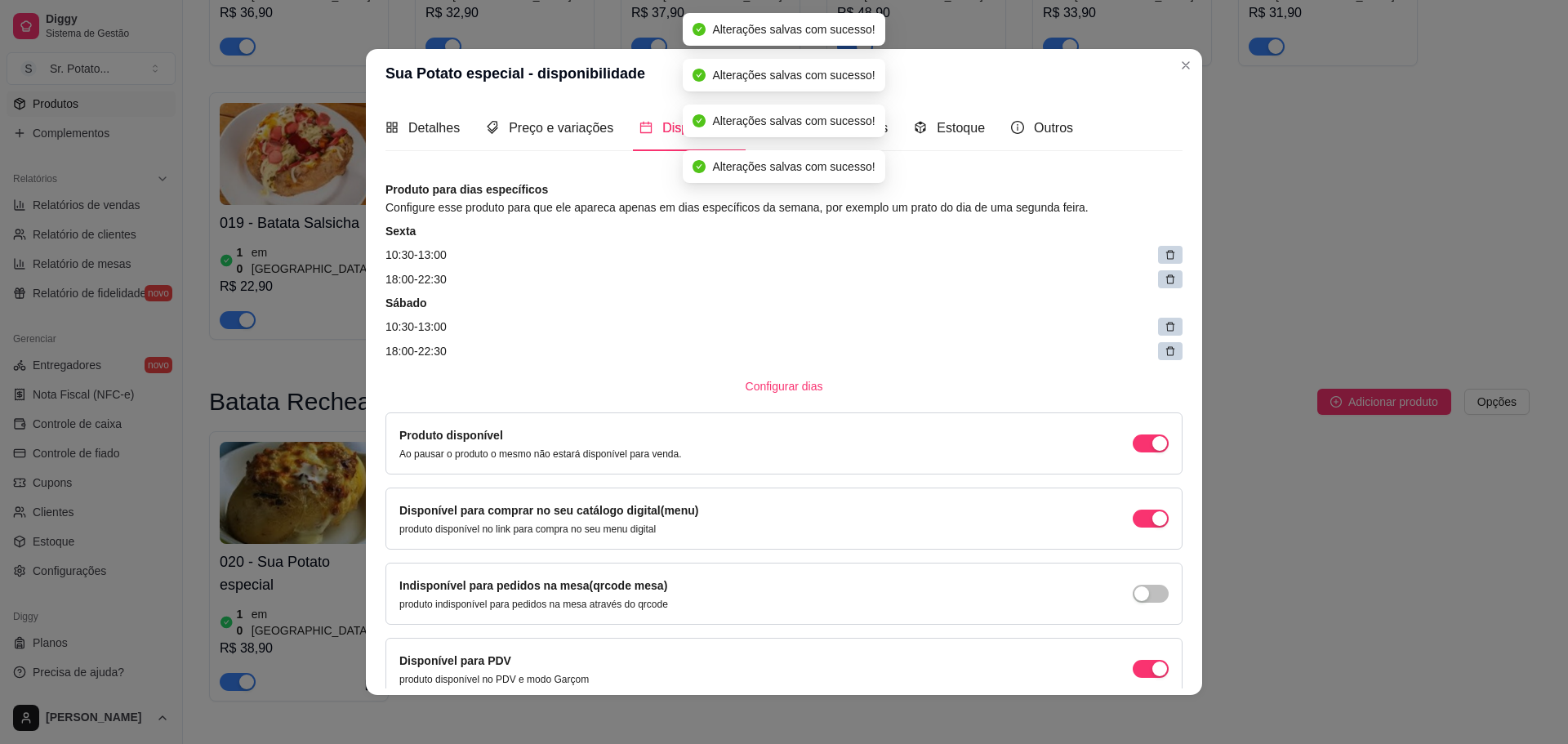
click at [1164, 258] on icon at bounding box center [1169, 255] width 11 height 11
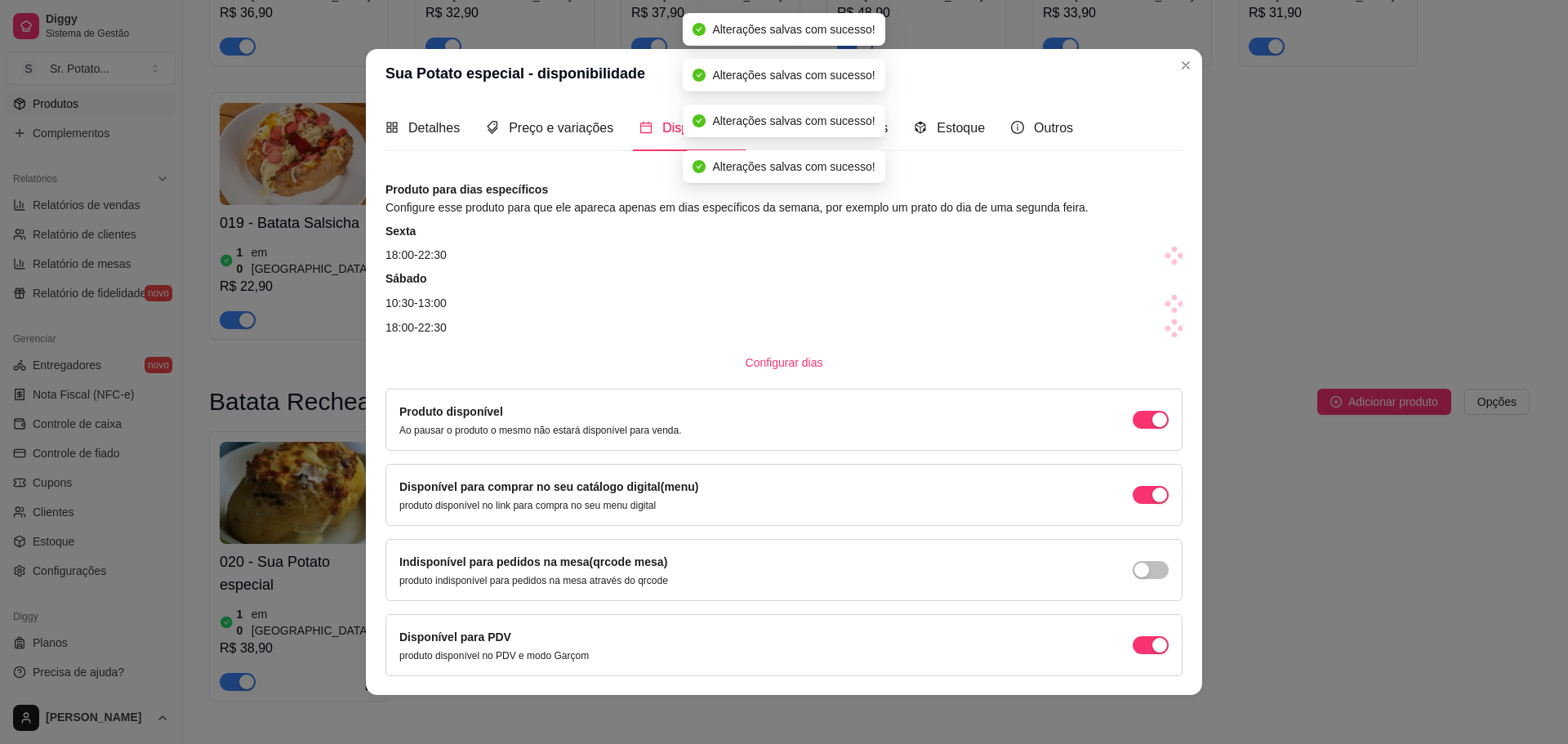
click at [1163, 258] on span at bounding box center [1175, 256] width 23 height 23
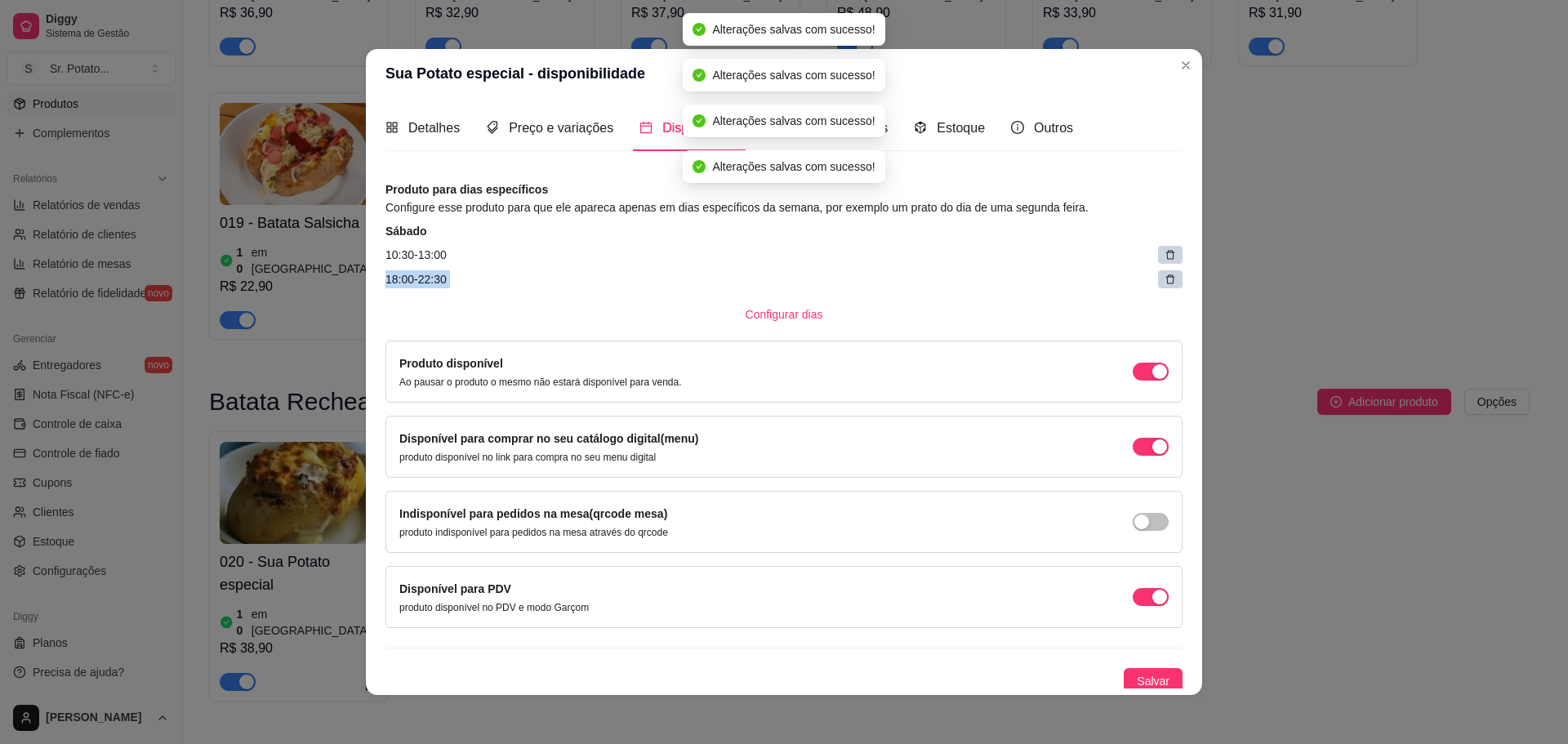
click at [1164, 258] on icon at bounding box center [1169, 255] width 11 height 11
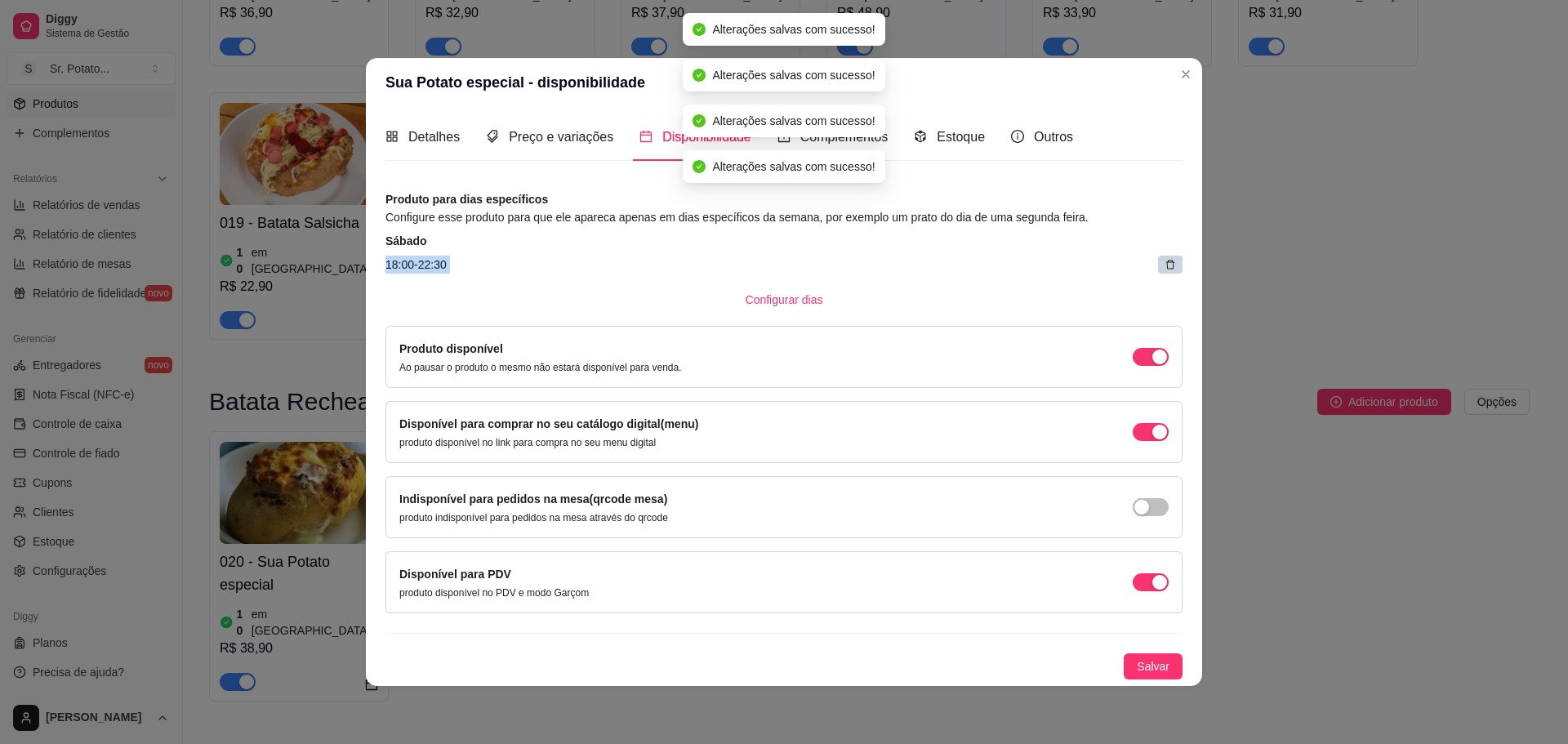
click at [1156, 258] on article "18:00 - 22:30" at bounding box center [784, 264] width 797 height 18
click at [1162, 263] on div at bounding box center [1170, 264] width 24 height 18
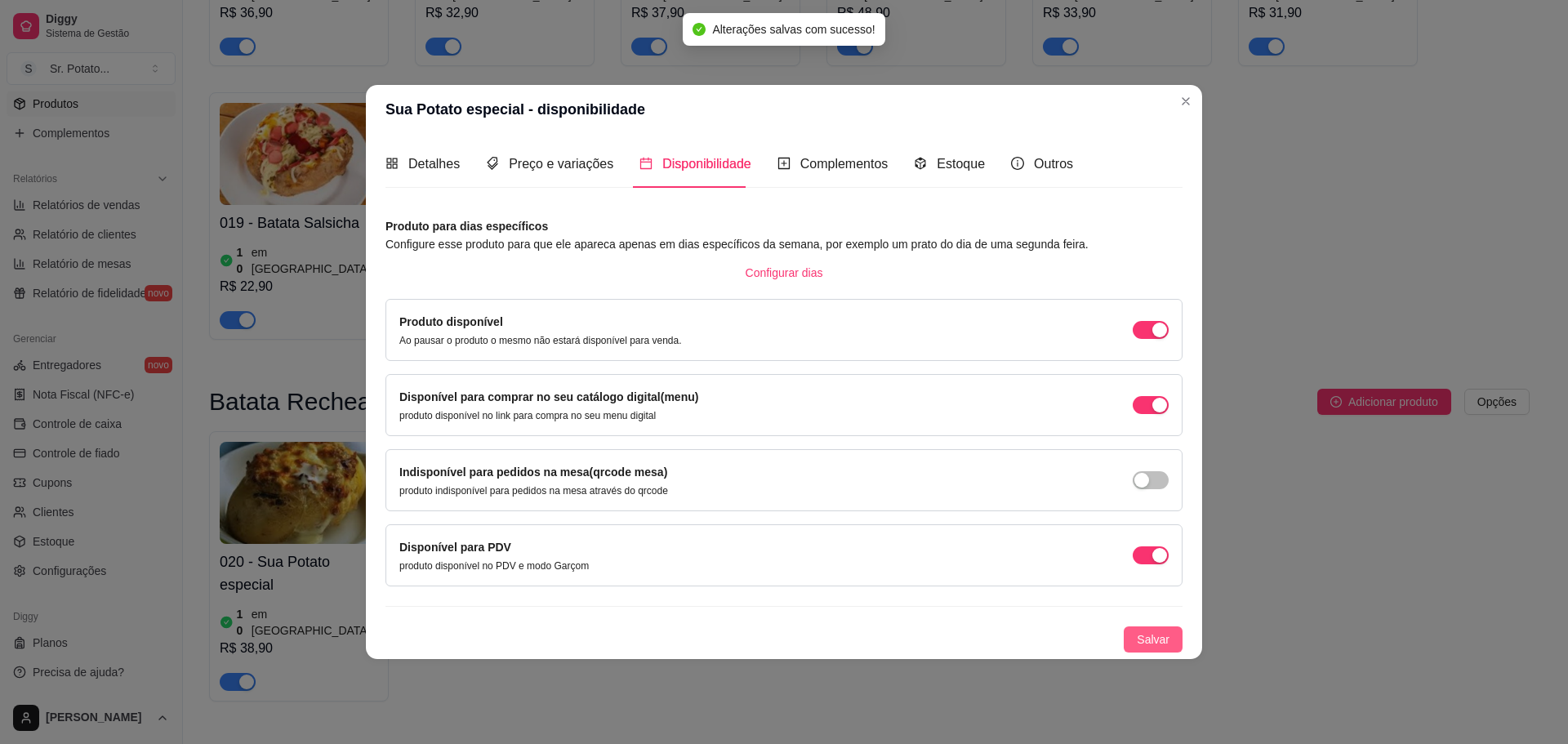
click at [1151, 633] on span "Salvar" at bounding box center [1153, 639] width 32 height 18
click at [1040, 167] on span "Outros" at bounding box center [1053, 164] width 39 height 14
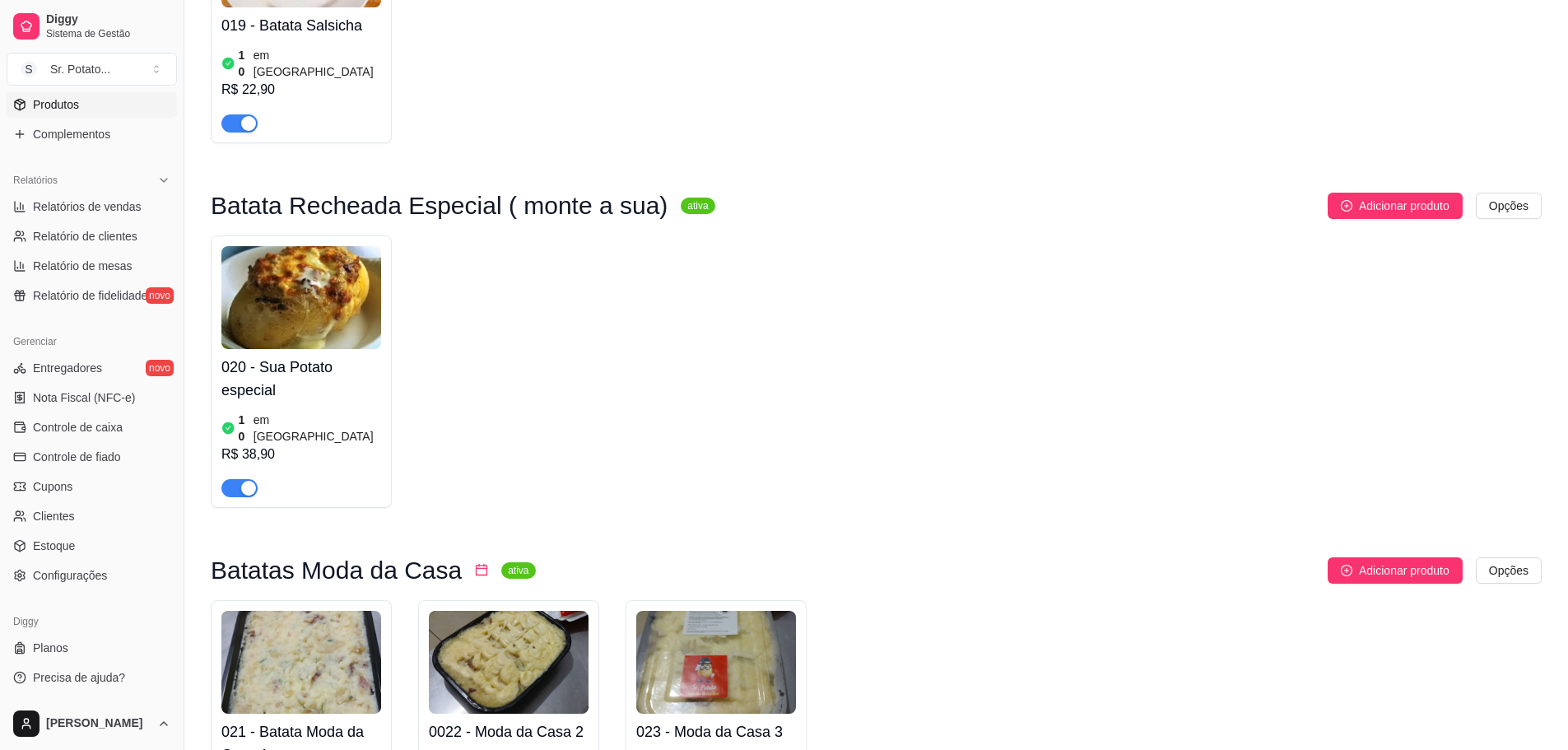
scroll to position [1482, 0]
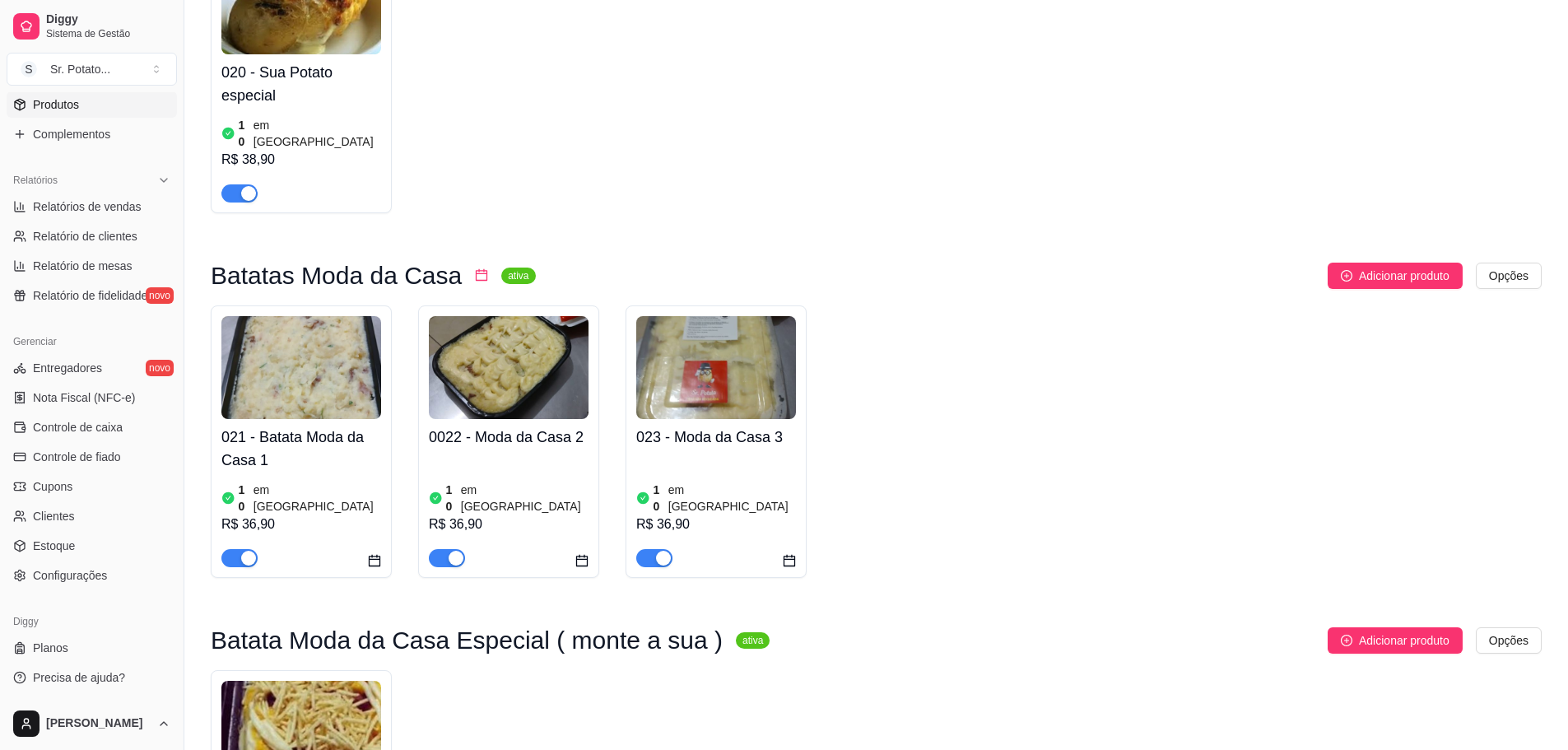
click at [287, 317] on img at bounding box center [301, 368] width 160 height 103
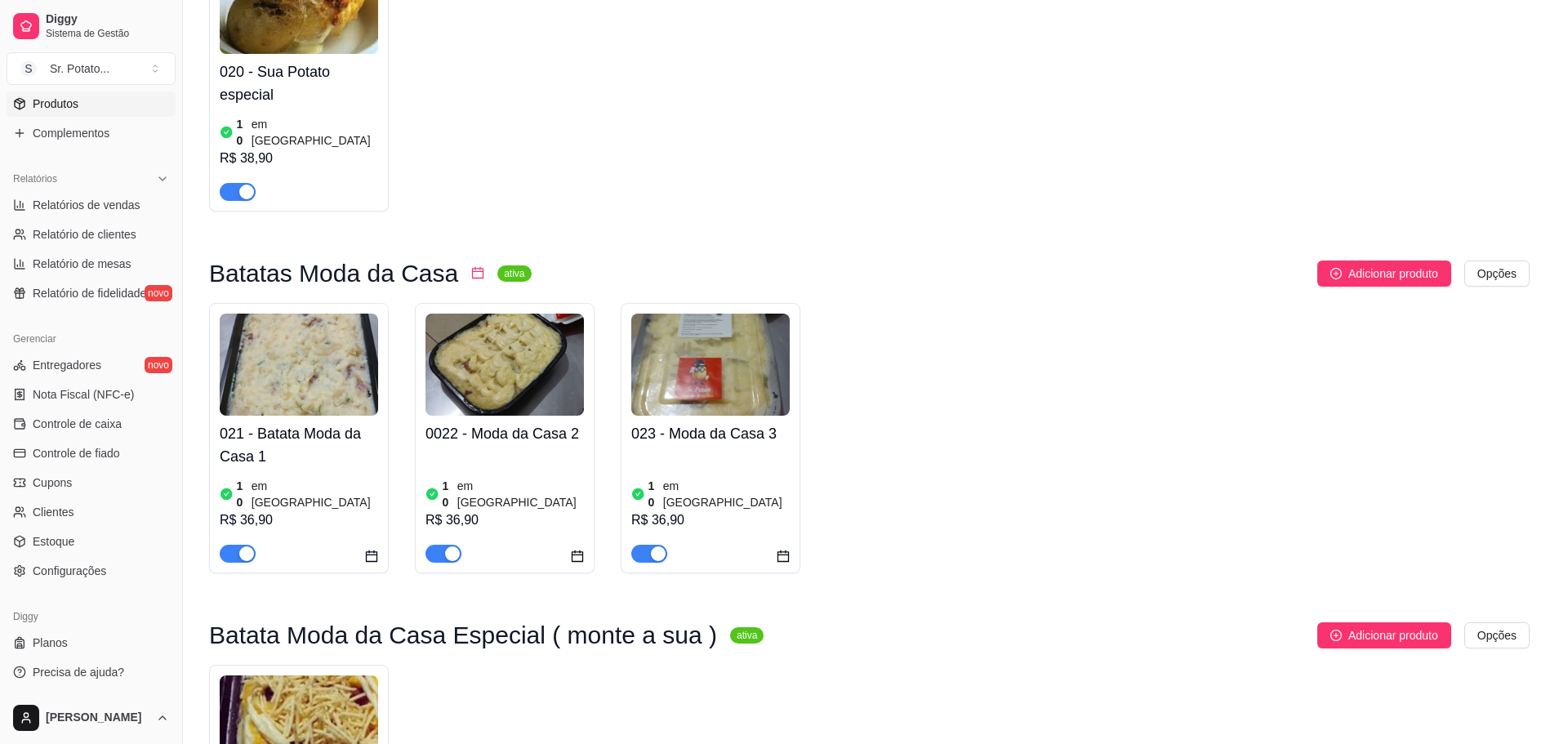
click at [720, 173] on span "Disponibilidade" at bounding box center [706, 167] width 89 height 14
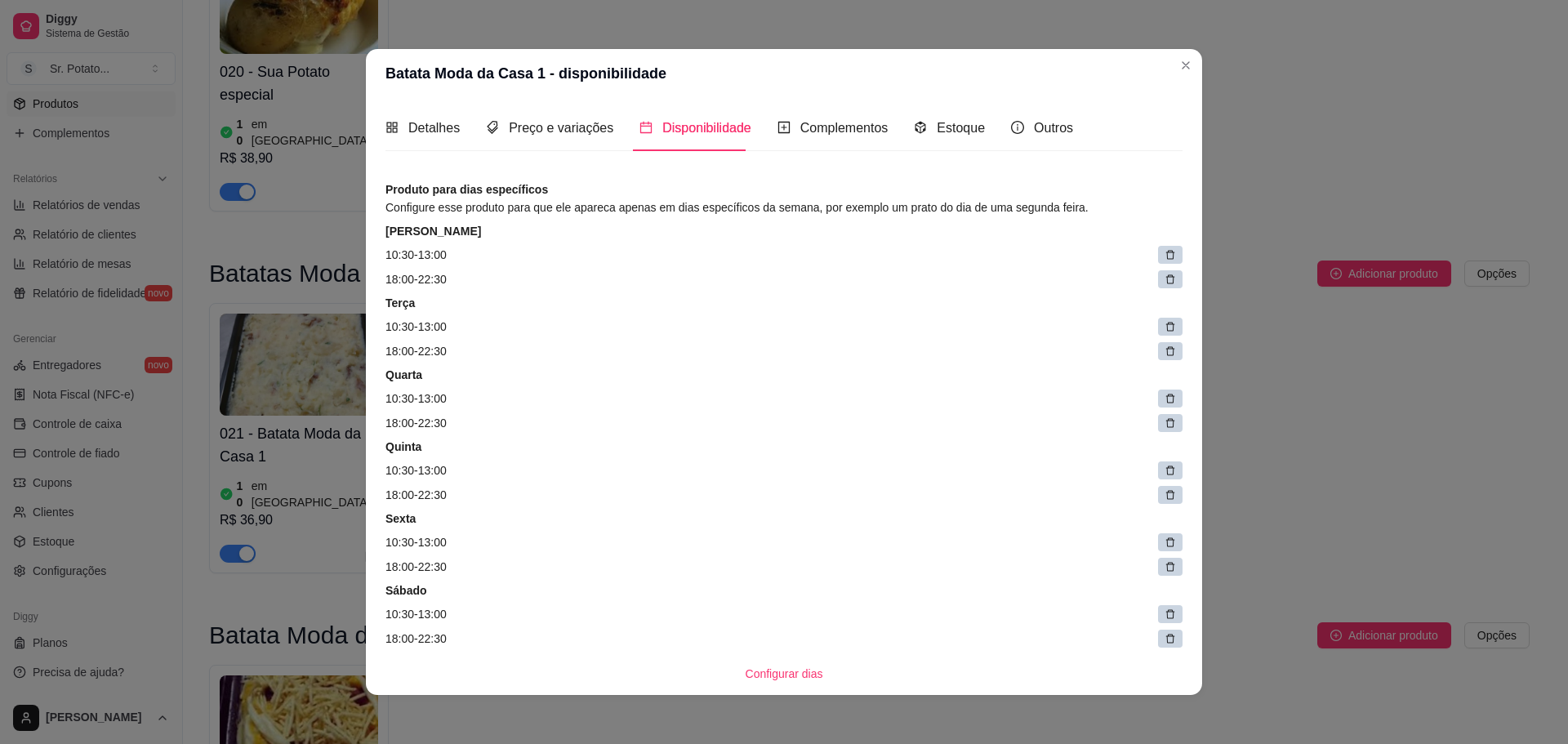
click at [1158, 253] on div at bounding box center [1170, 255] width 24 height 18
click at [1164, 256] on span at bounding box center [1175, 256] width 22 height 22
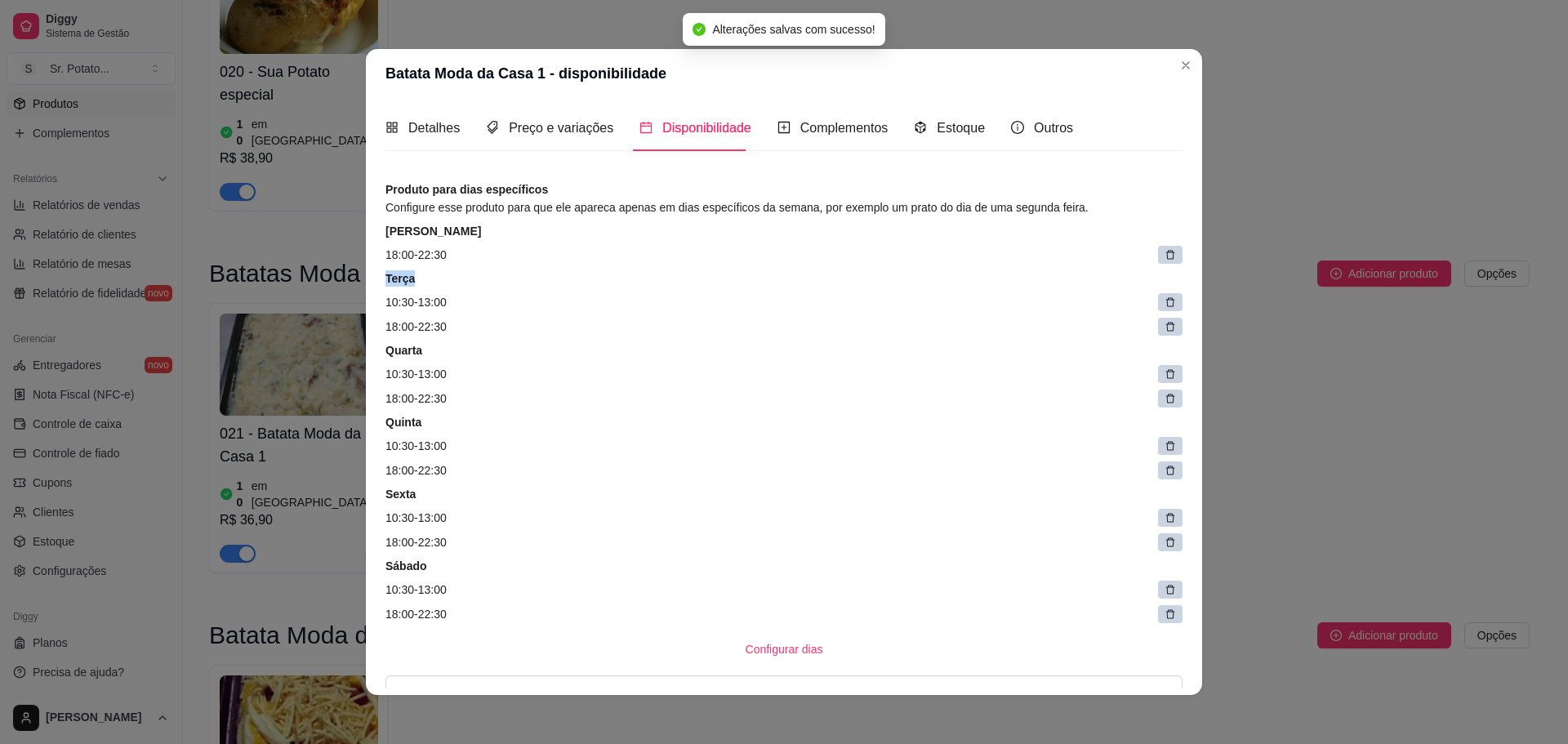
click at [1164, 256] on icon at bounding box center [1169, 255] width 11 height 11
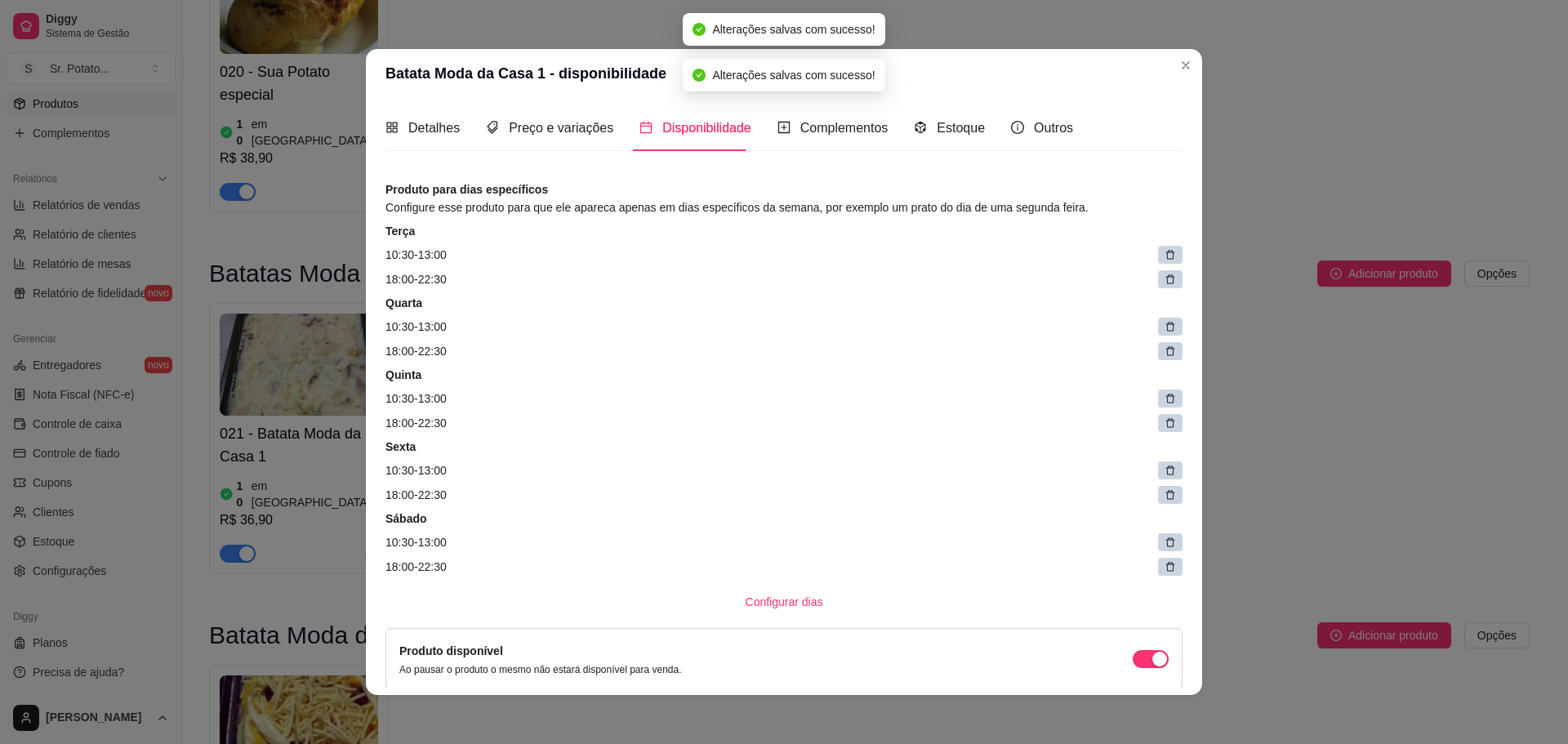
click at [1164, 256] on icon at bounding box center [1169, 255] width 11 height 11
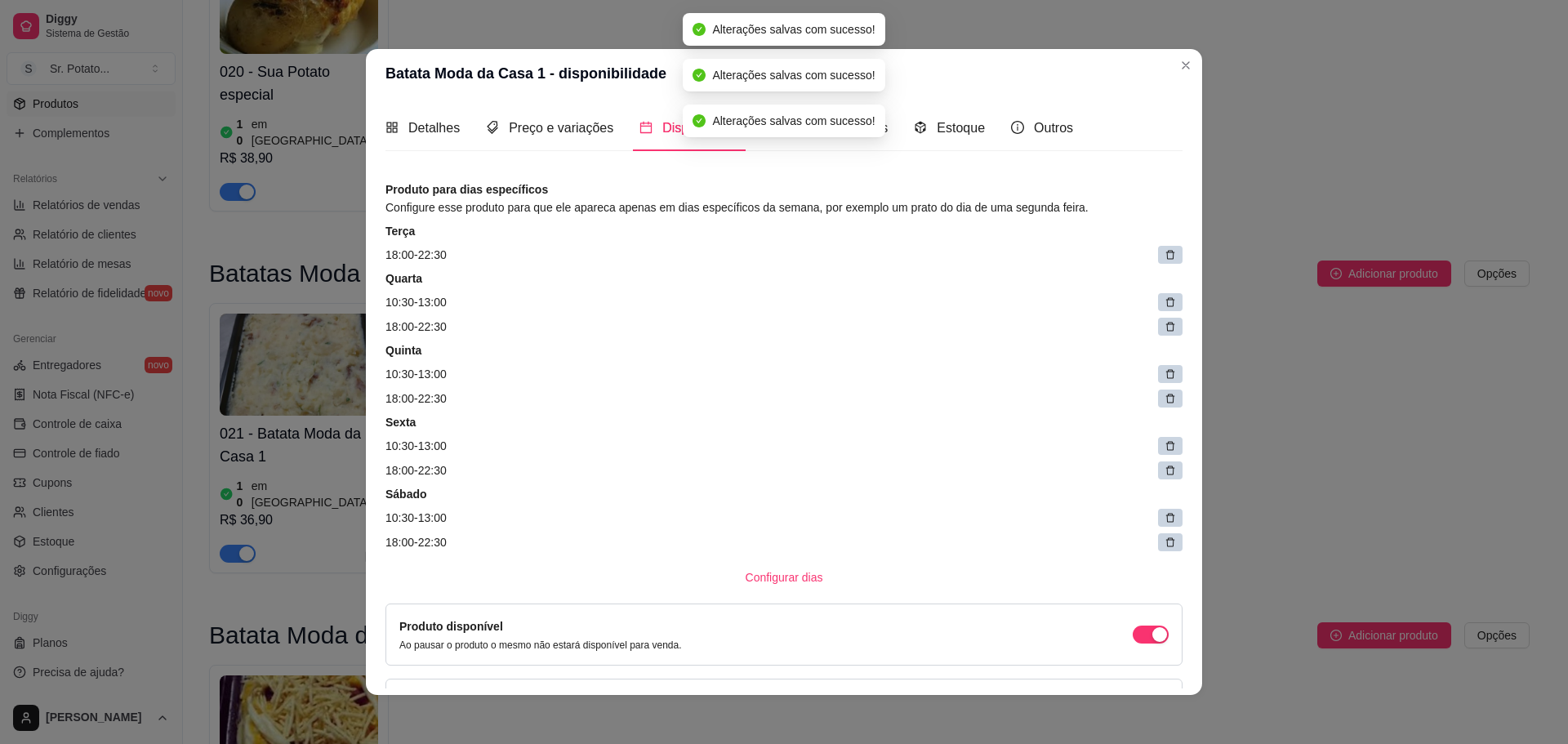
click at [1164, 256] on icon at bounding box center [1169, 255] width 11 height 11
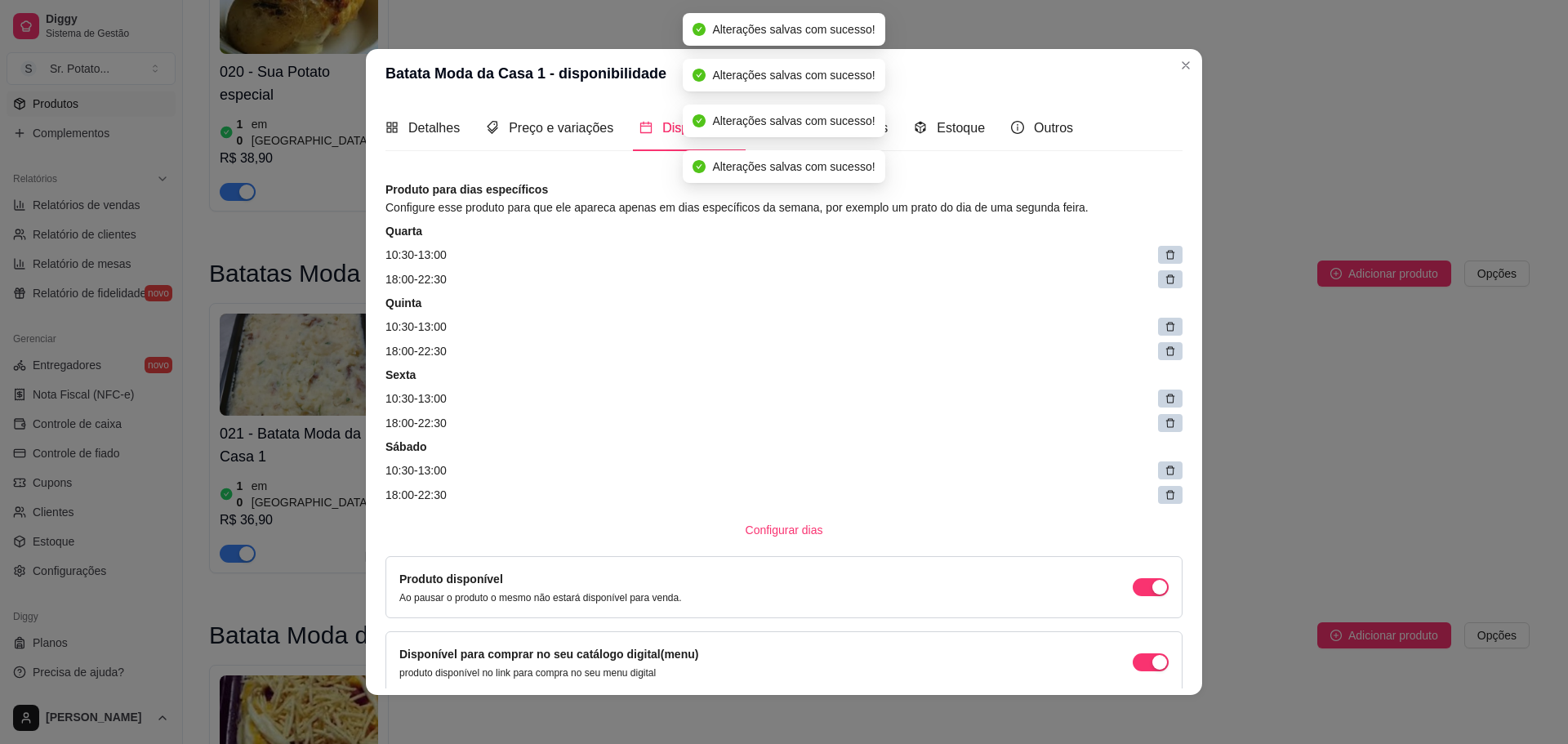
click at [1164, 256] on icon at bounding box center [1169, 255] width 11 height 11
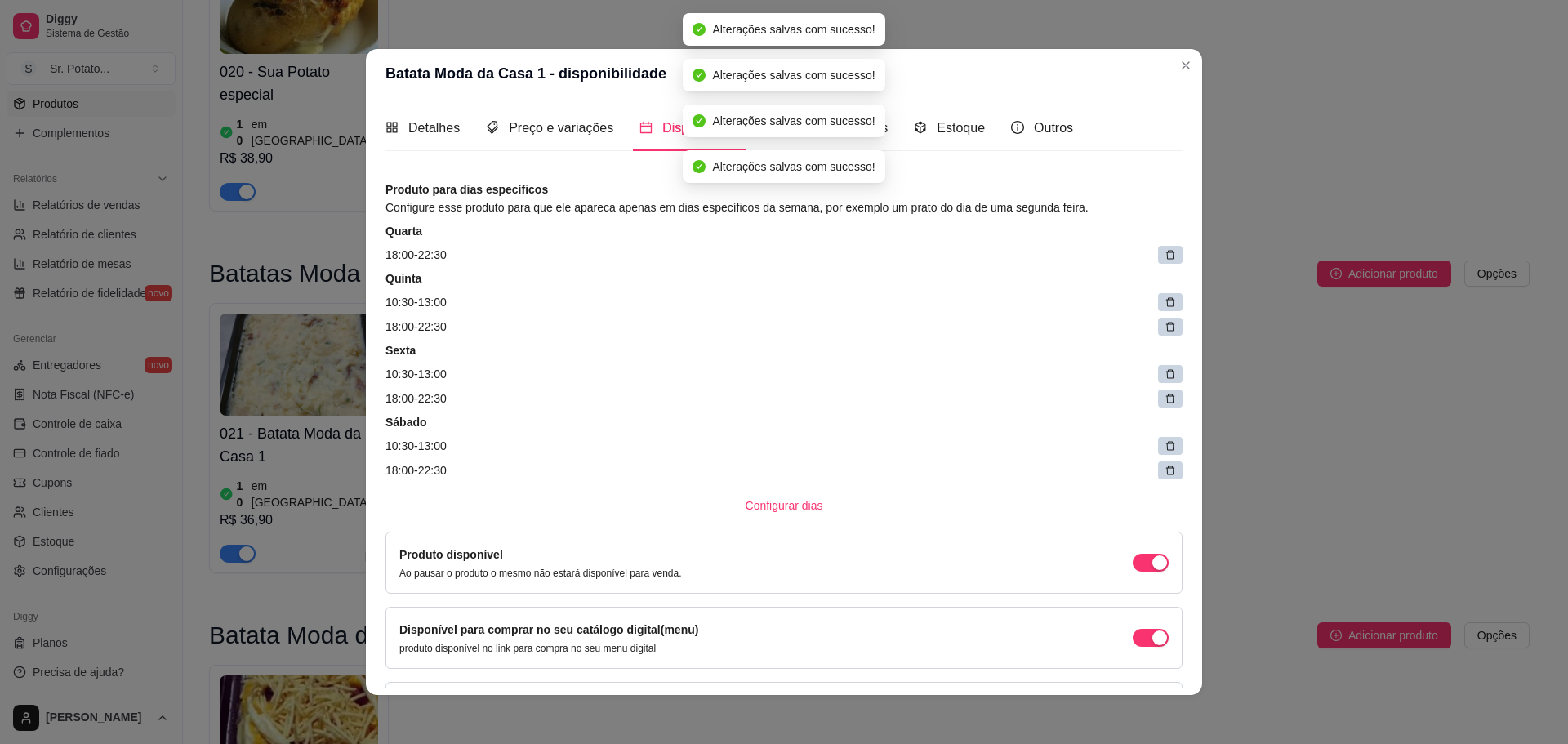
click at [1164, 256] on icon at bounding box center [1169, 255] width 11 height 11
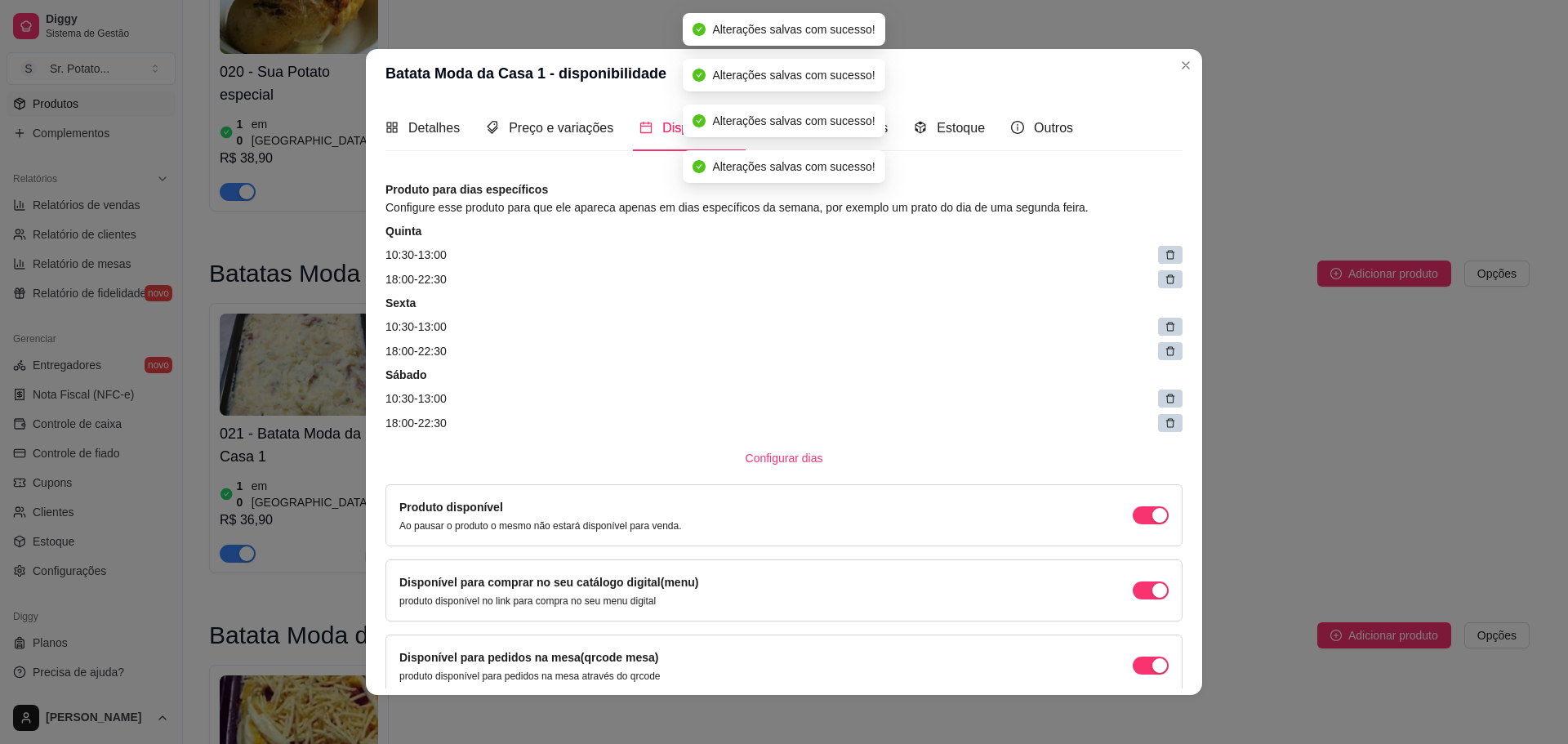
click at [1164, 255] on icon at bounding box center [1169, 255] width 11 height 11
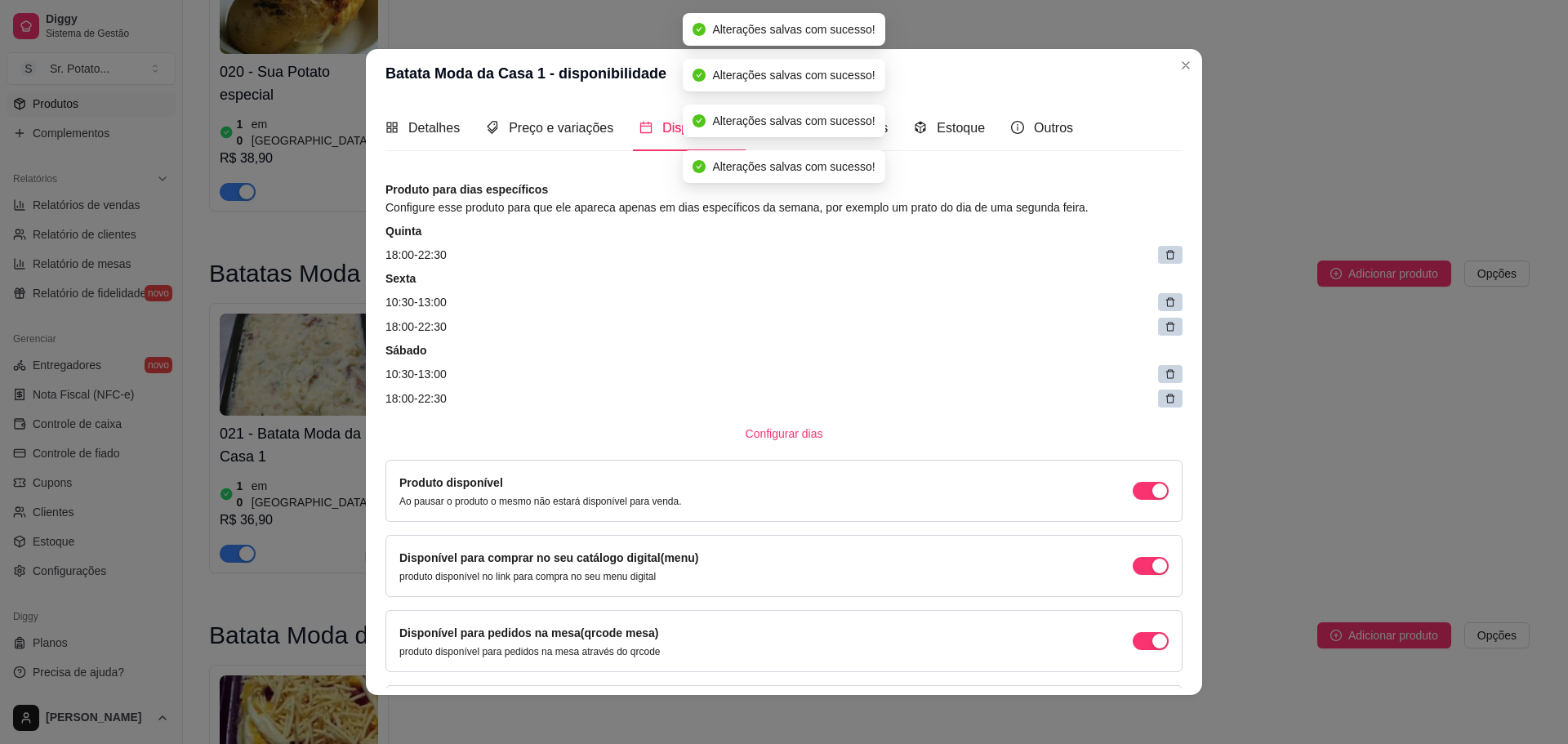
click at [1164, 255] on icon at bounding box center [1169, 255] width 11 height 11
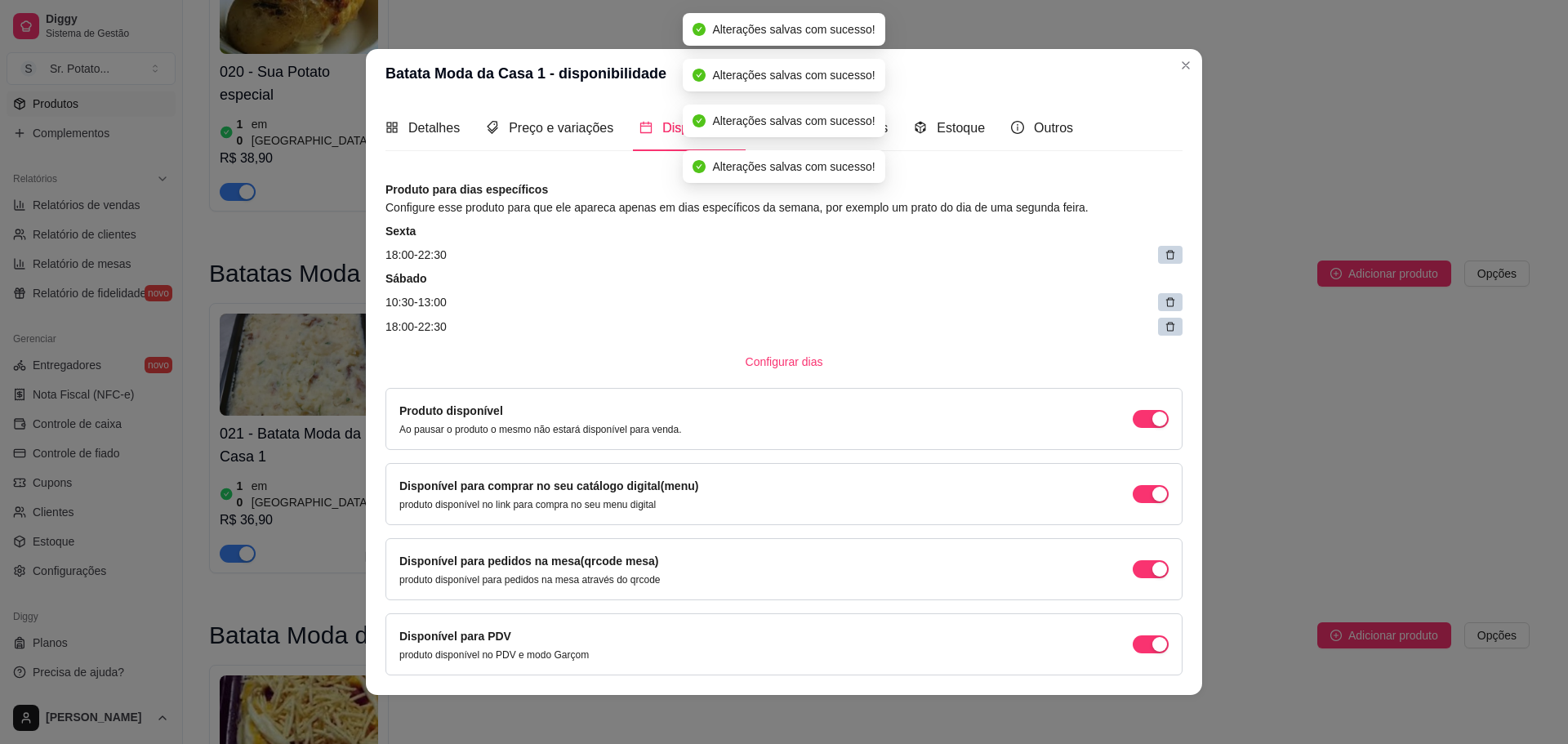
click at [1164, 254] on icon at bounding box center [1169, 255] width 11 height 11
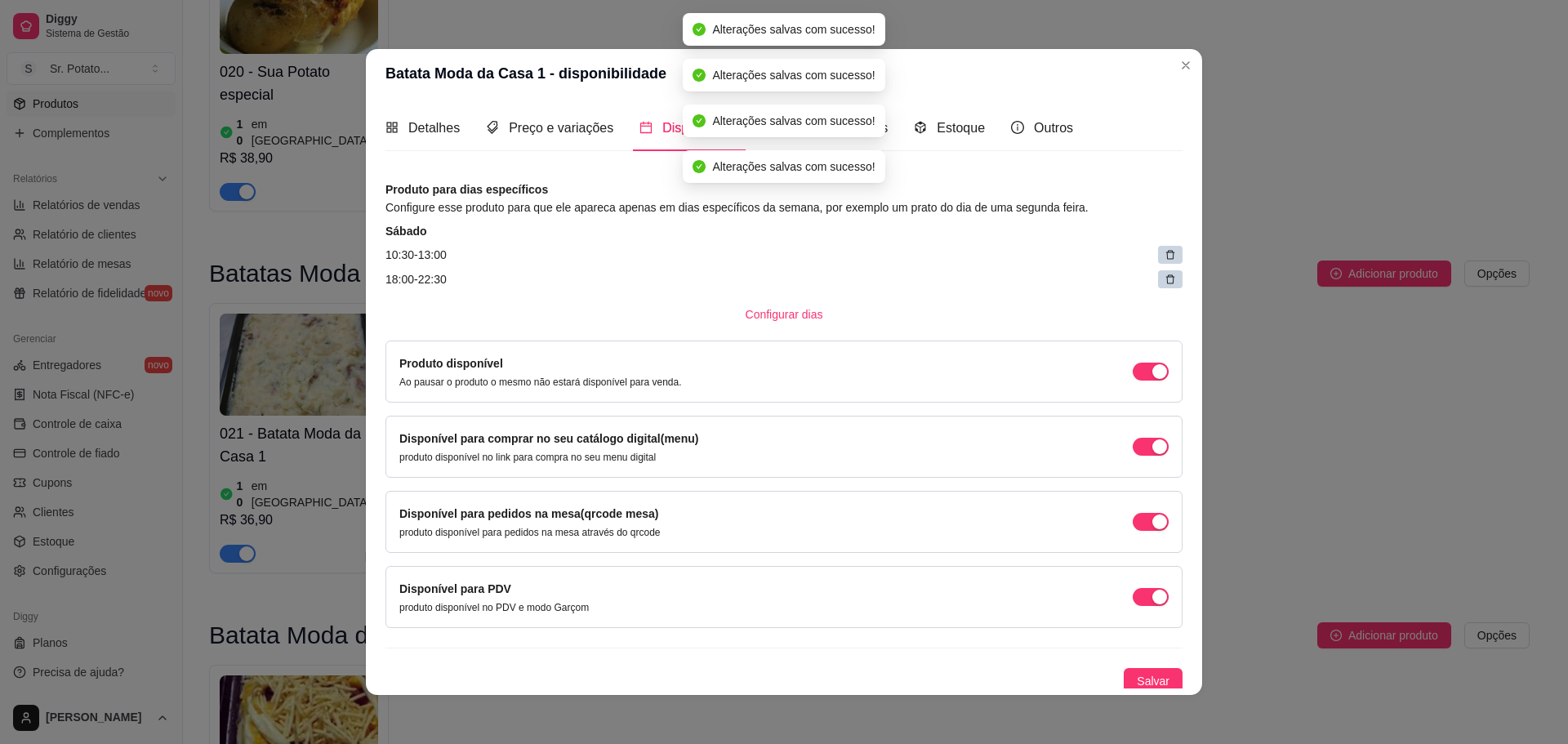
click at [1164, 254] on icon at bounding box center [1169, 255] width 11 height 11
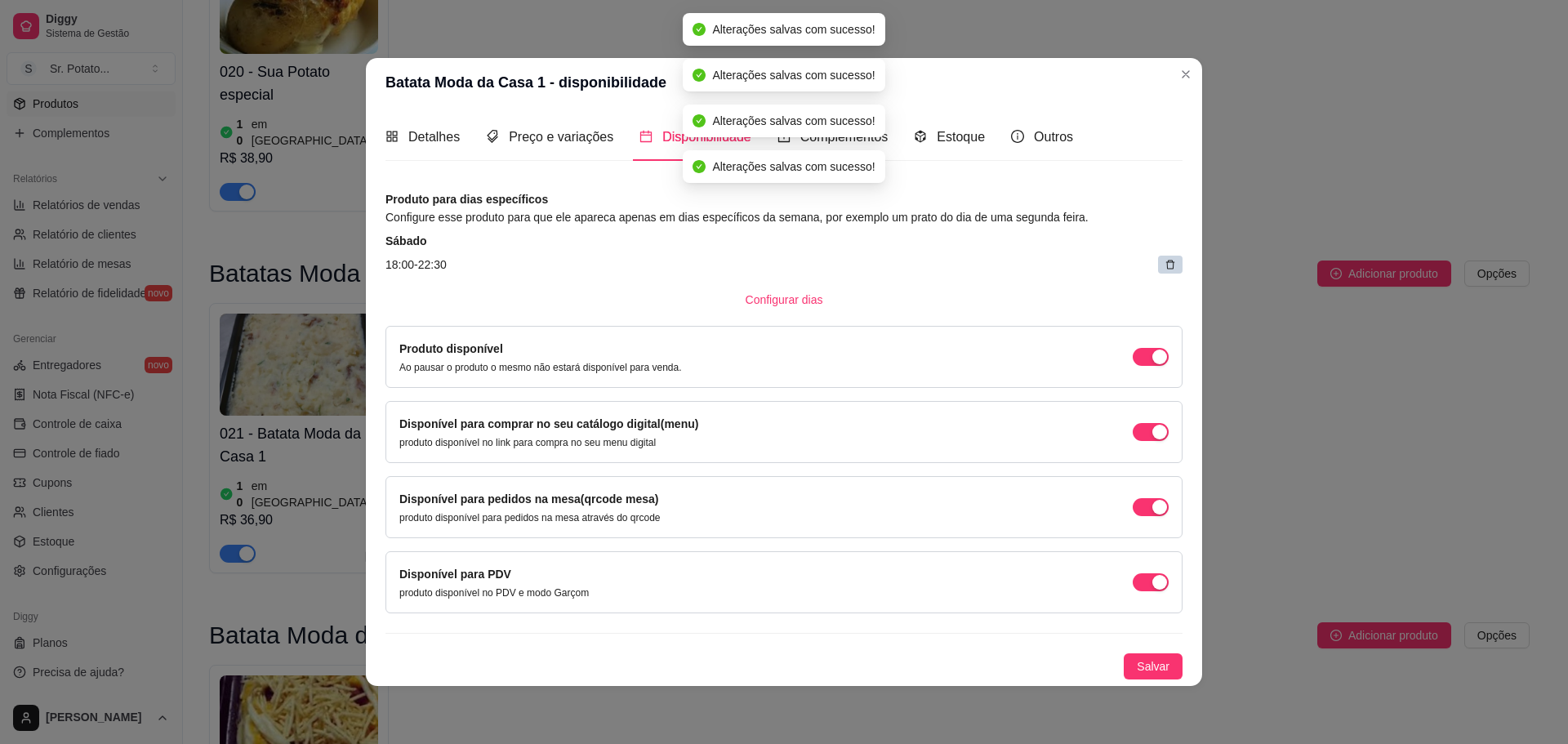
click at [1156, 254] on div "Sábado 18:00 - 22:30" at bounding box center [784, 253] width 797 height 41
click at [1167, 267] on icon at bounding box center [1170, 264] width 9 height 9
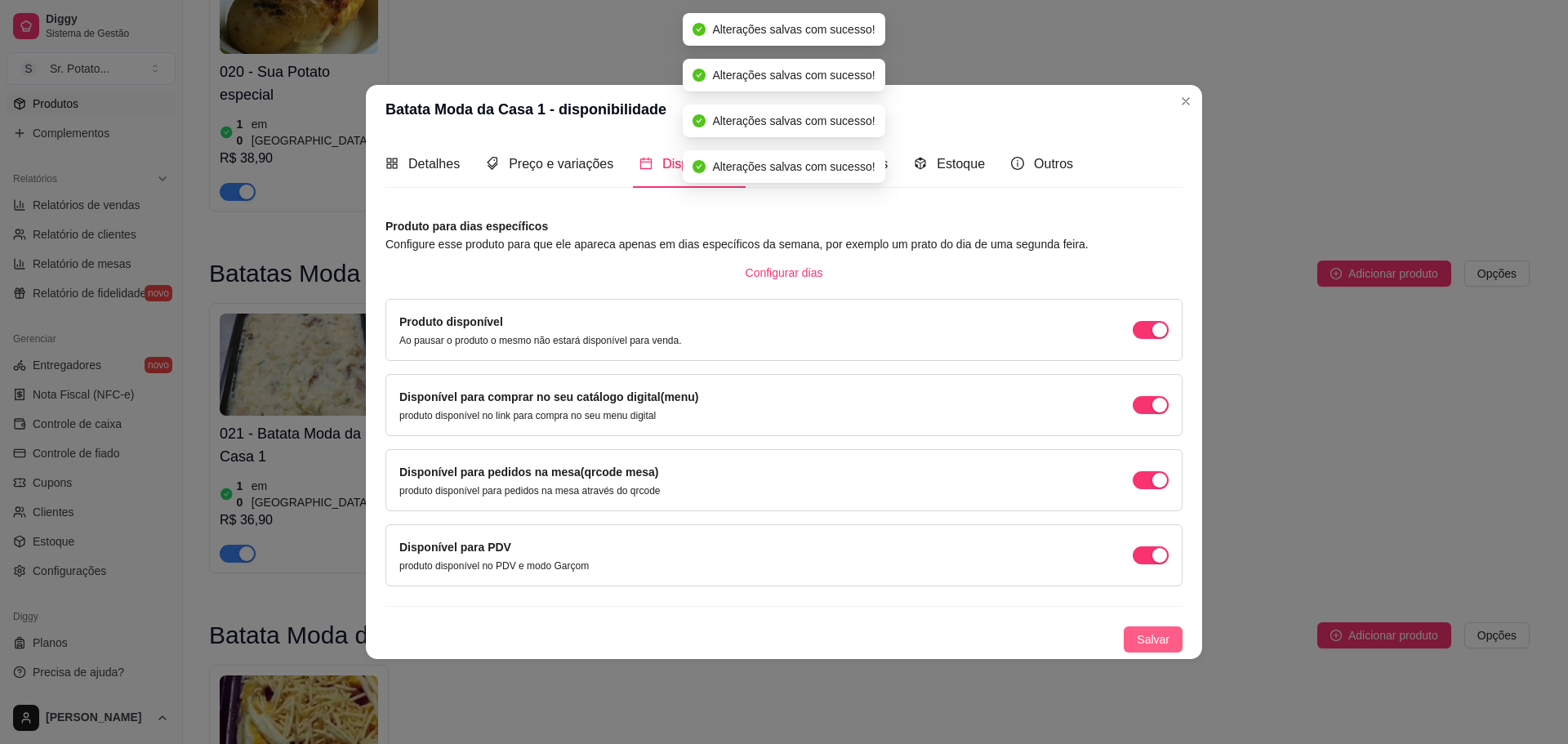
click at [1163, 652] on div "Detalhes Preço e variações Disponibilidade Complementos Estoque Outros Nome do …" at bounding box center [784, 396] width 836 height 524
click at [1163, 648] on span "Salvar" at bounding box center [1153, 639] width 32 height 18
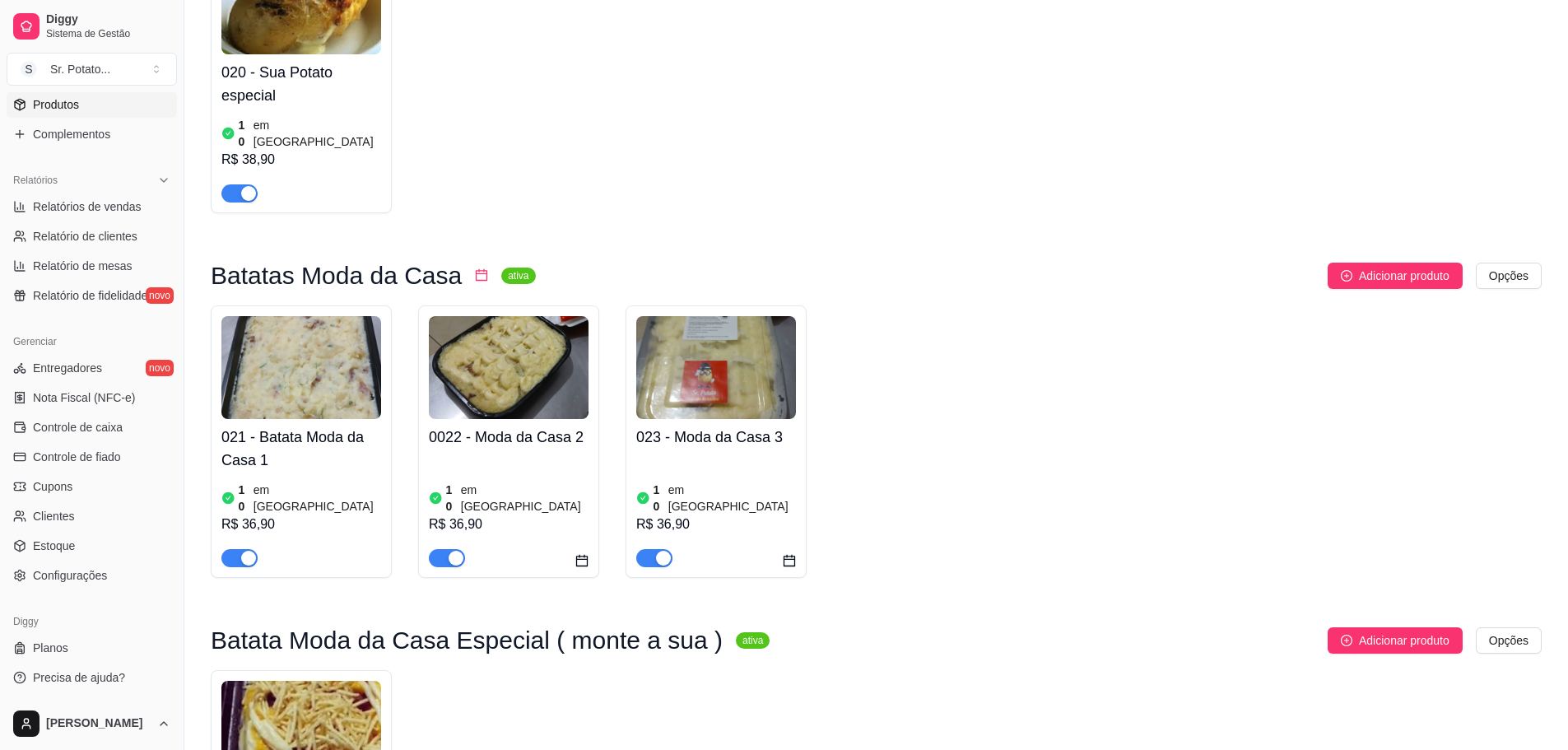
click at [500, 317] on img at bounding box center [509, 368] width 160 height 103
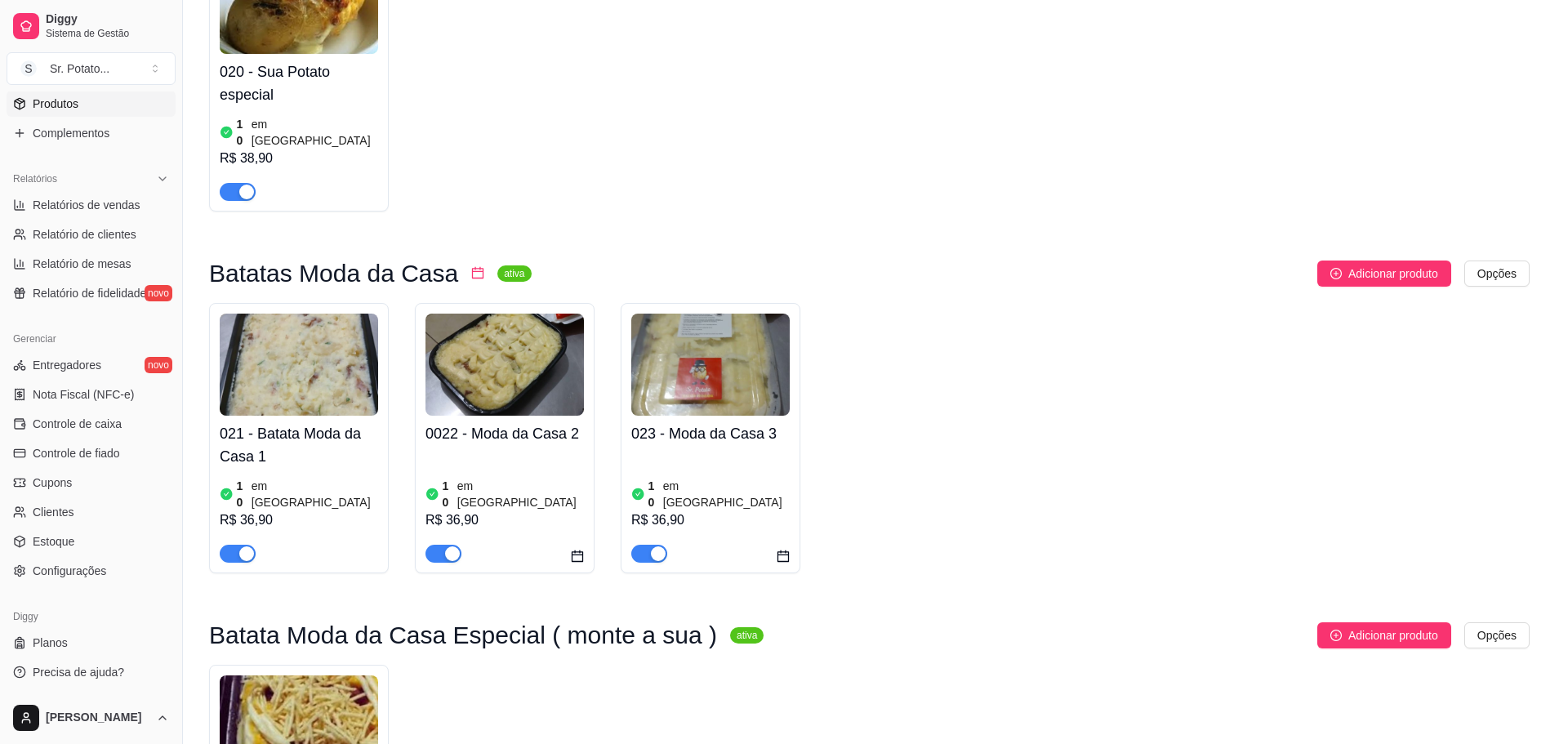
click at [698, 168] on span "Disponibilidade" at bounding box center [706, 167] width 89 height 14
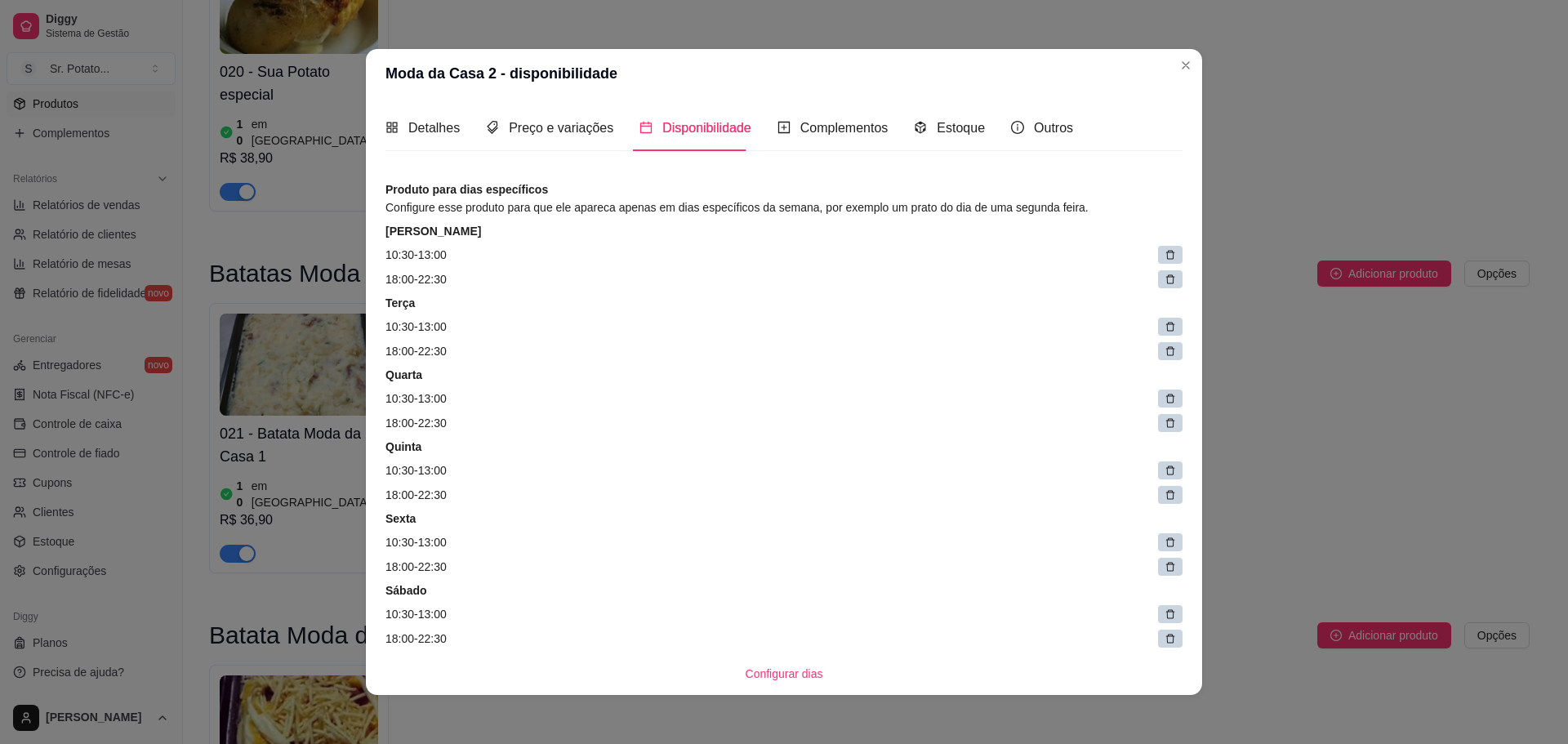
click at [1158, 247] on div at bounding box center [1170, 255] width 24 height 18
click at [1176, 256] on icon at bounding box center [1180, 256] width 8 height 8
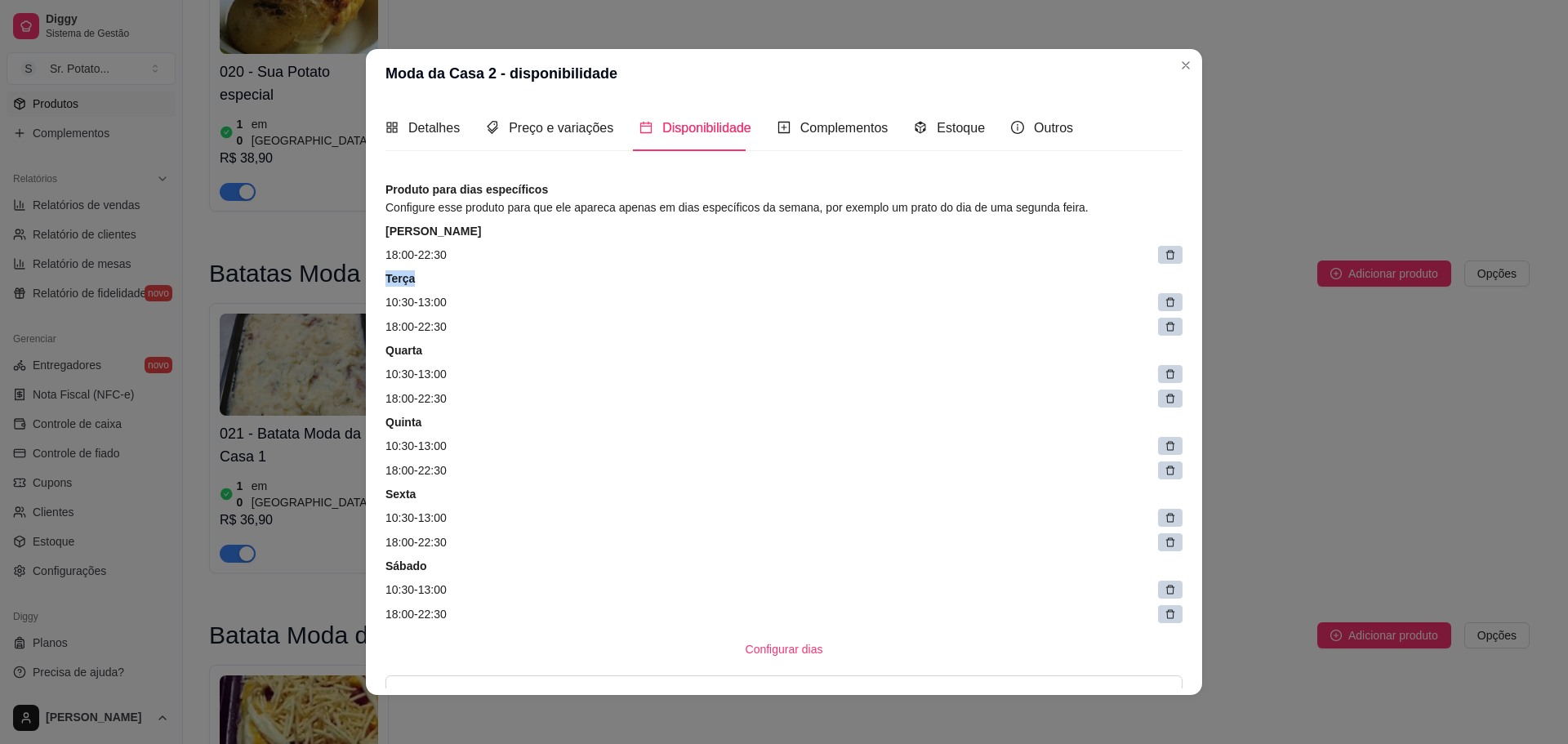
click at [1164, 256] on icon at bounding box center [1169, 255] width 11 height 11
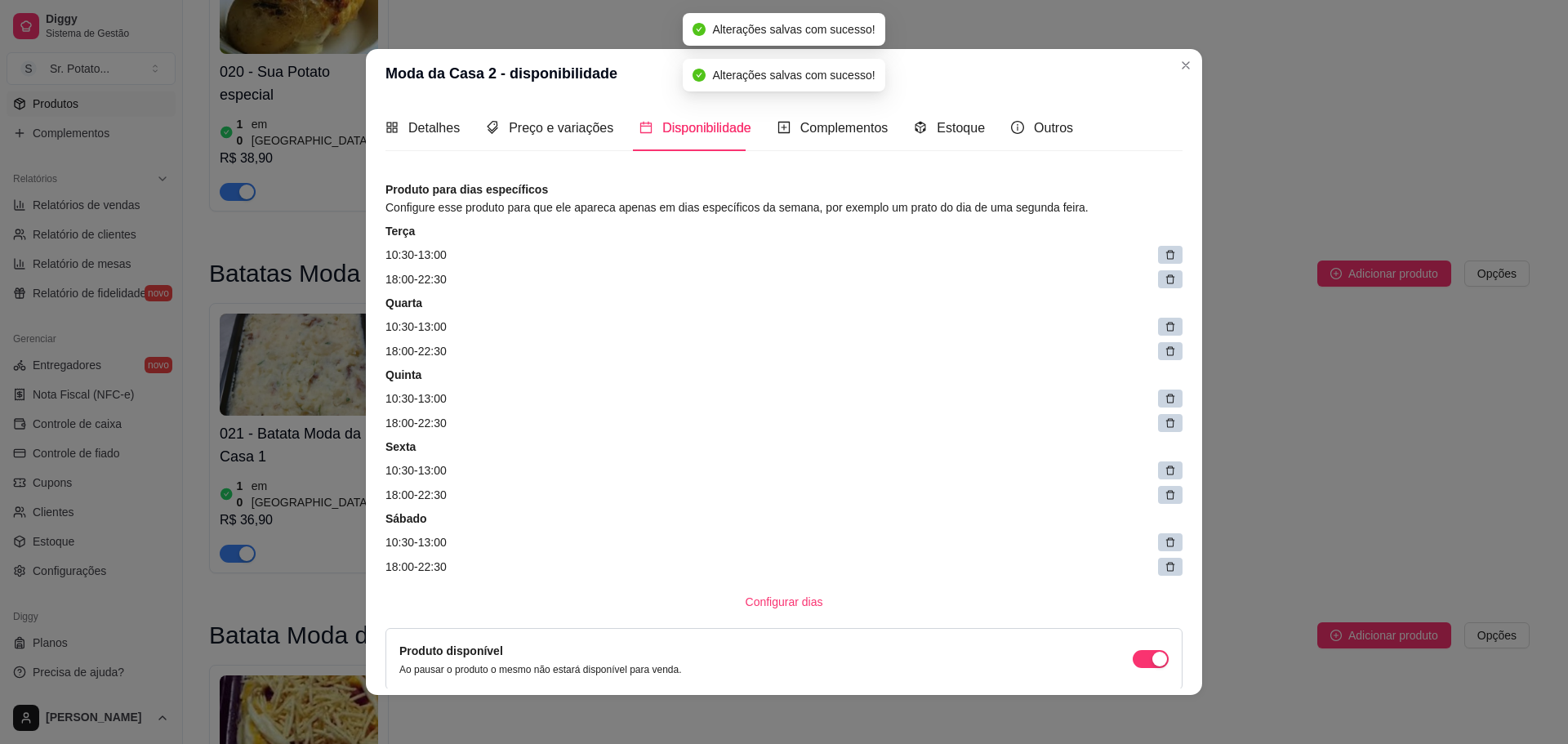
click at [1164, 256] on icon at bounding box center [1169, 255] width 11 height 11
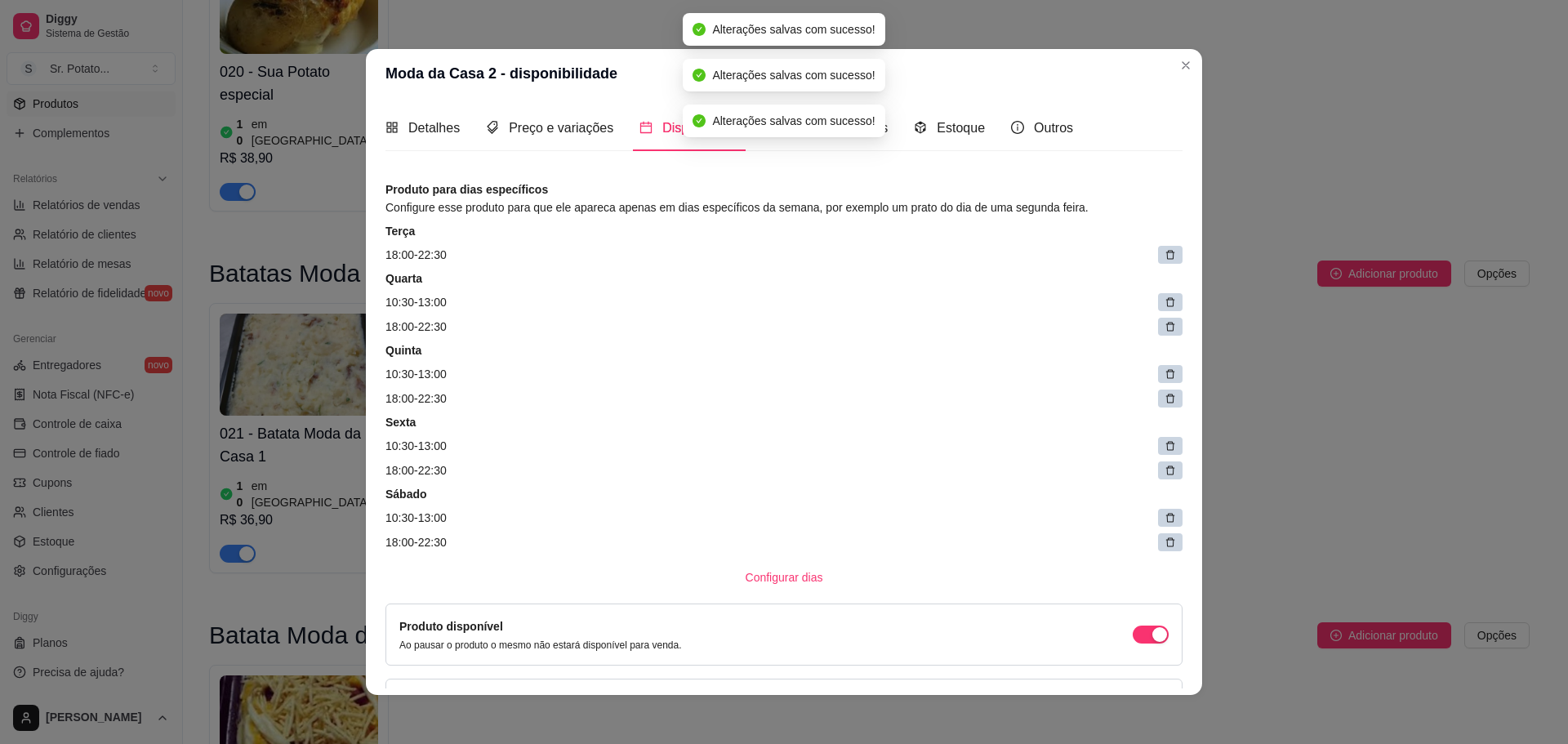
click at [1164, 256] on icon at bounding box center [1169, 255] width 11 height 11
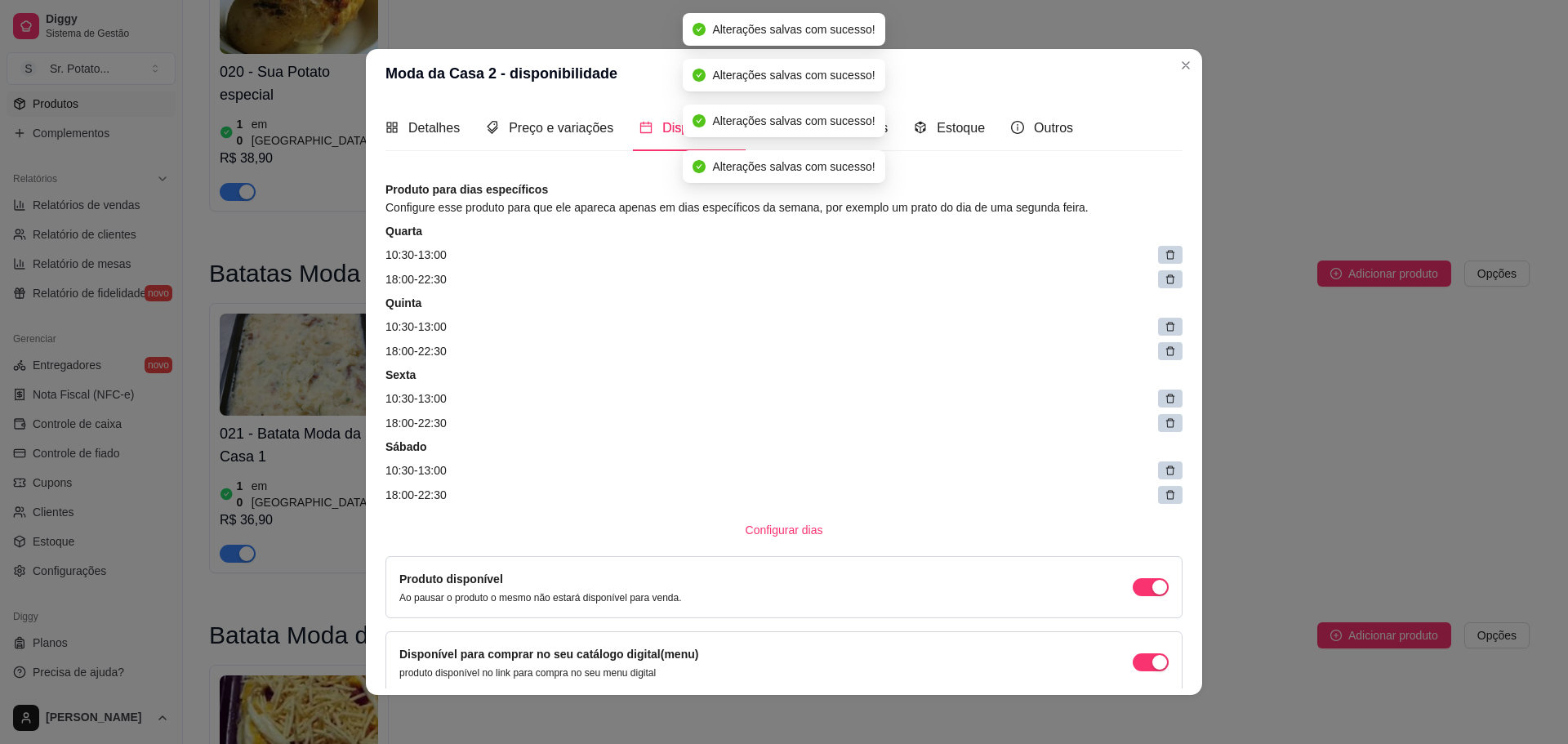
click at [1164, 256] on icon at bounding box center [1169, 255] width 11 height 11
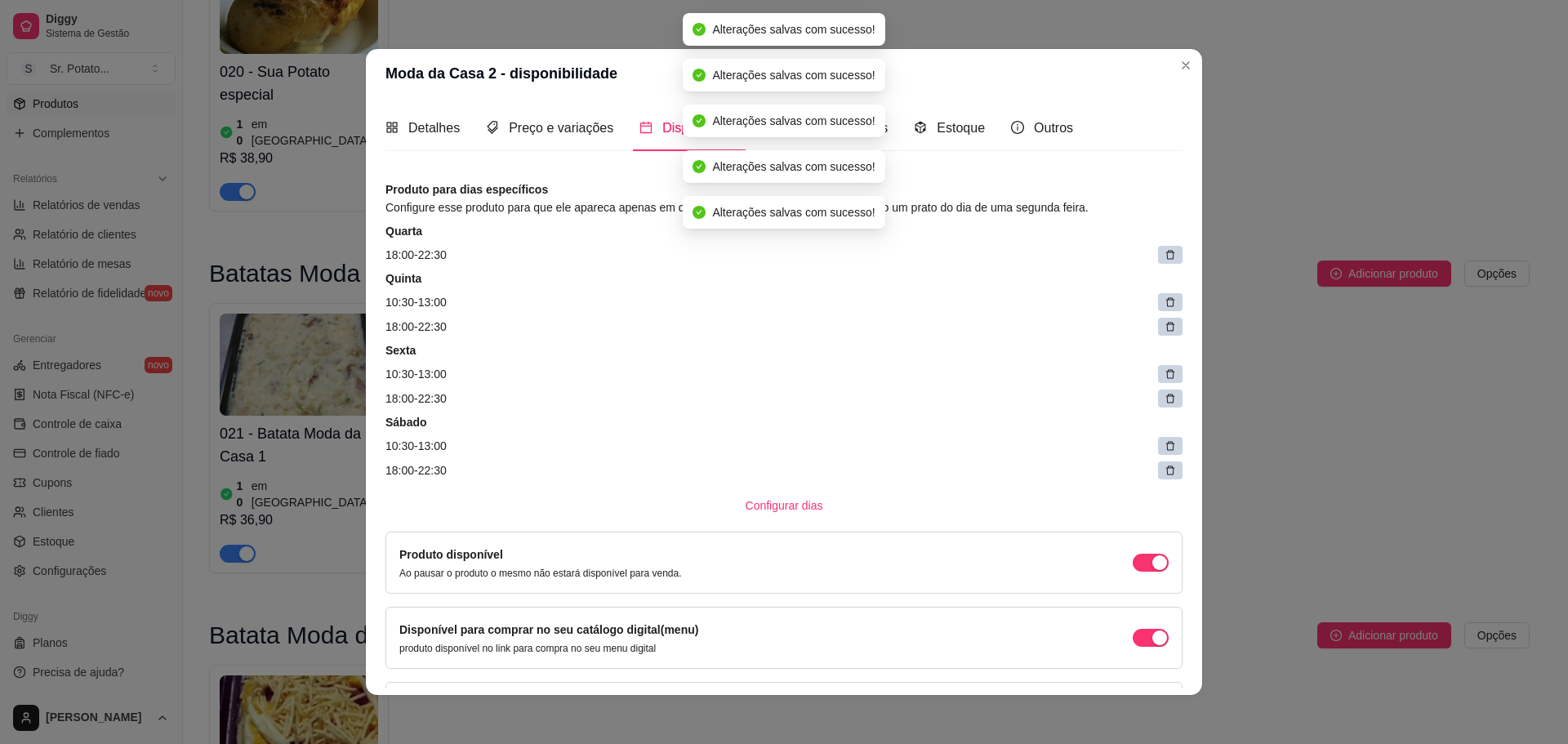
click at [1164, 256] on icon at bounding box center [1169, 255] width 11 height 11
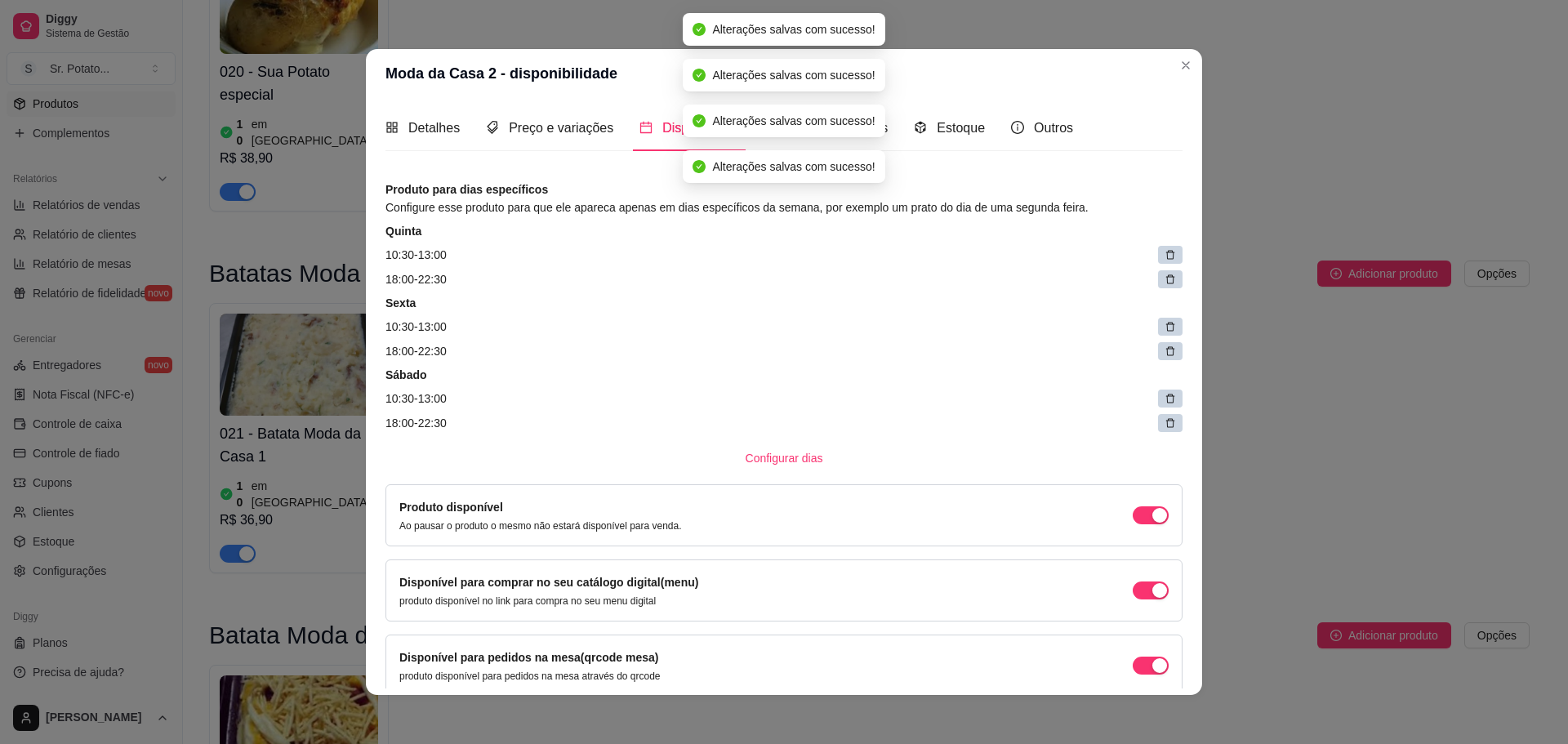
click at [1164, 256] on icon at bounding box center [1169, 255] width 11 height 11
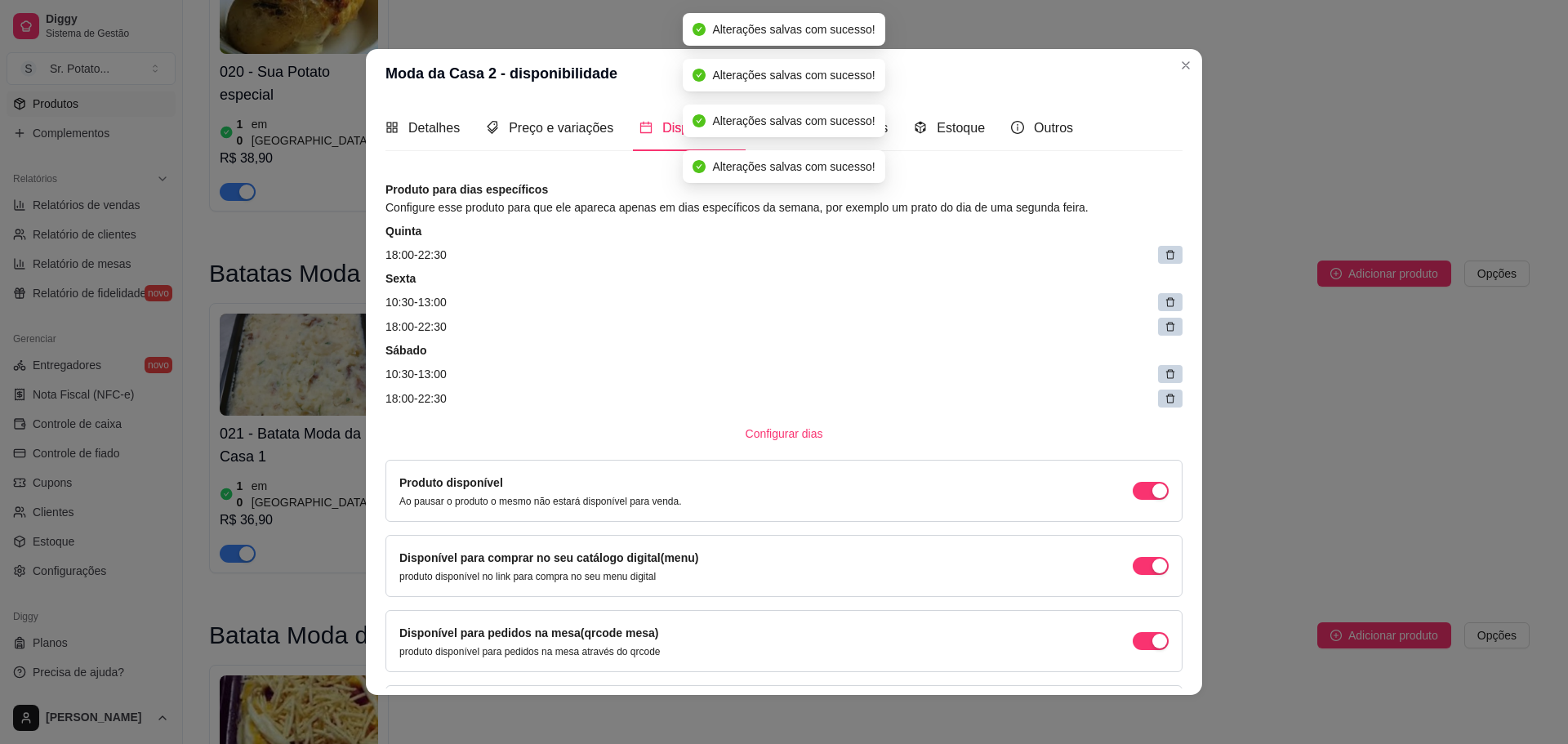
click at [1164, 256] on icon at bounding box center [1169, 255] width 11 height 11
click at [1163, 256] on span at bounding box center [1175, 256] width 23 height 23
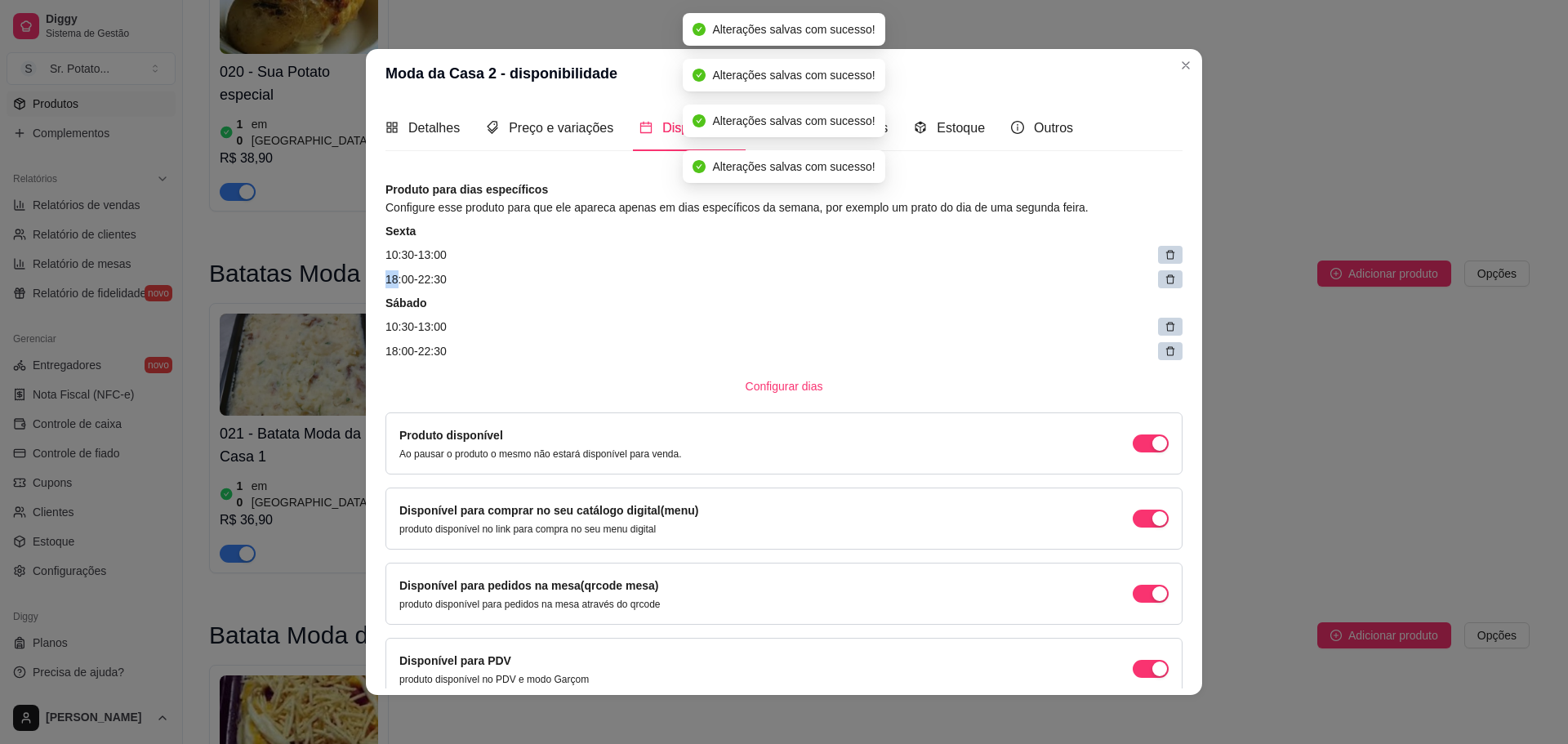
click at [1164, 256] on icon at bounding box center [1169, 255] width 11 height 11
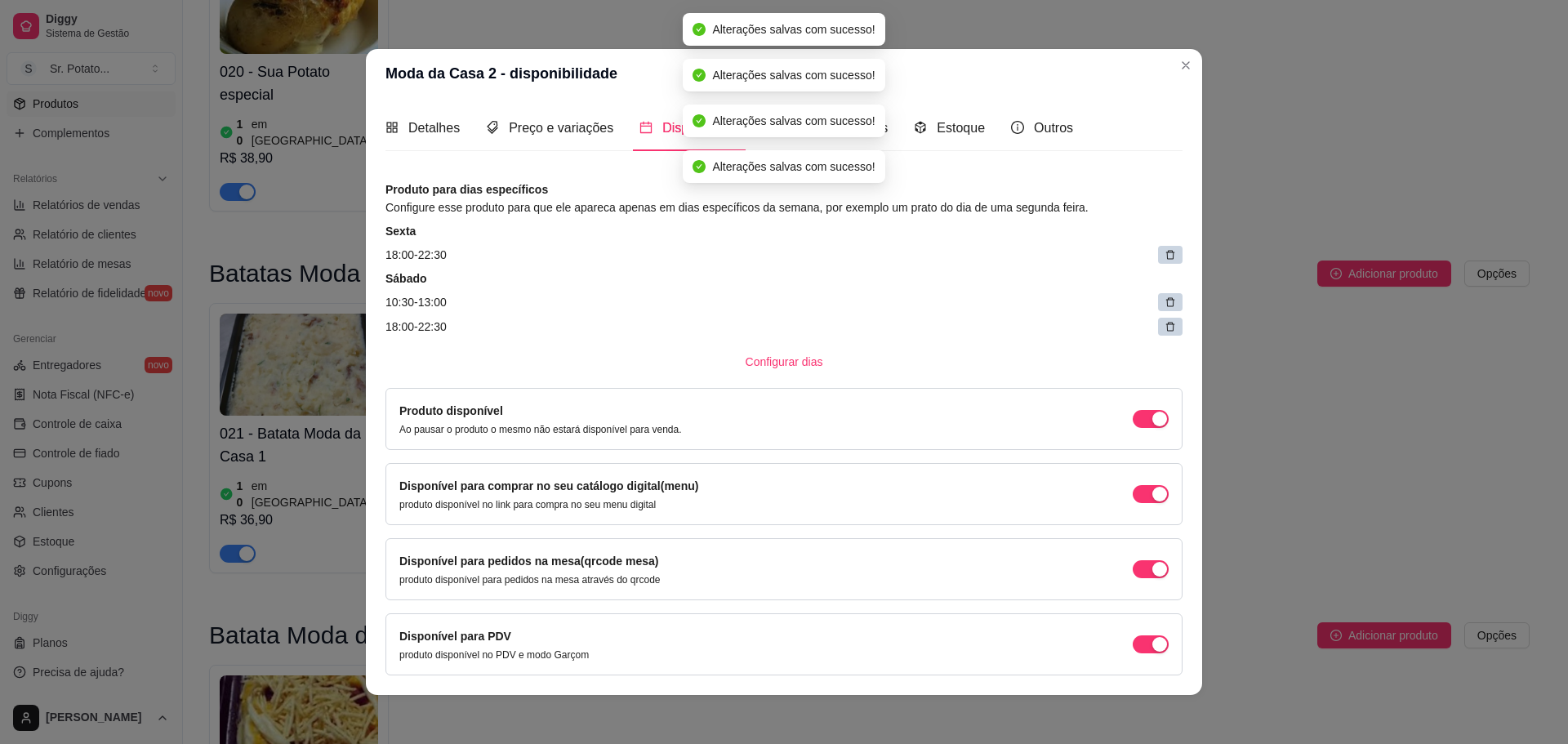
click at [1164, 256] on icon at bounding box center [1169, 255] width 11 height 11
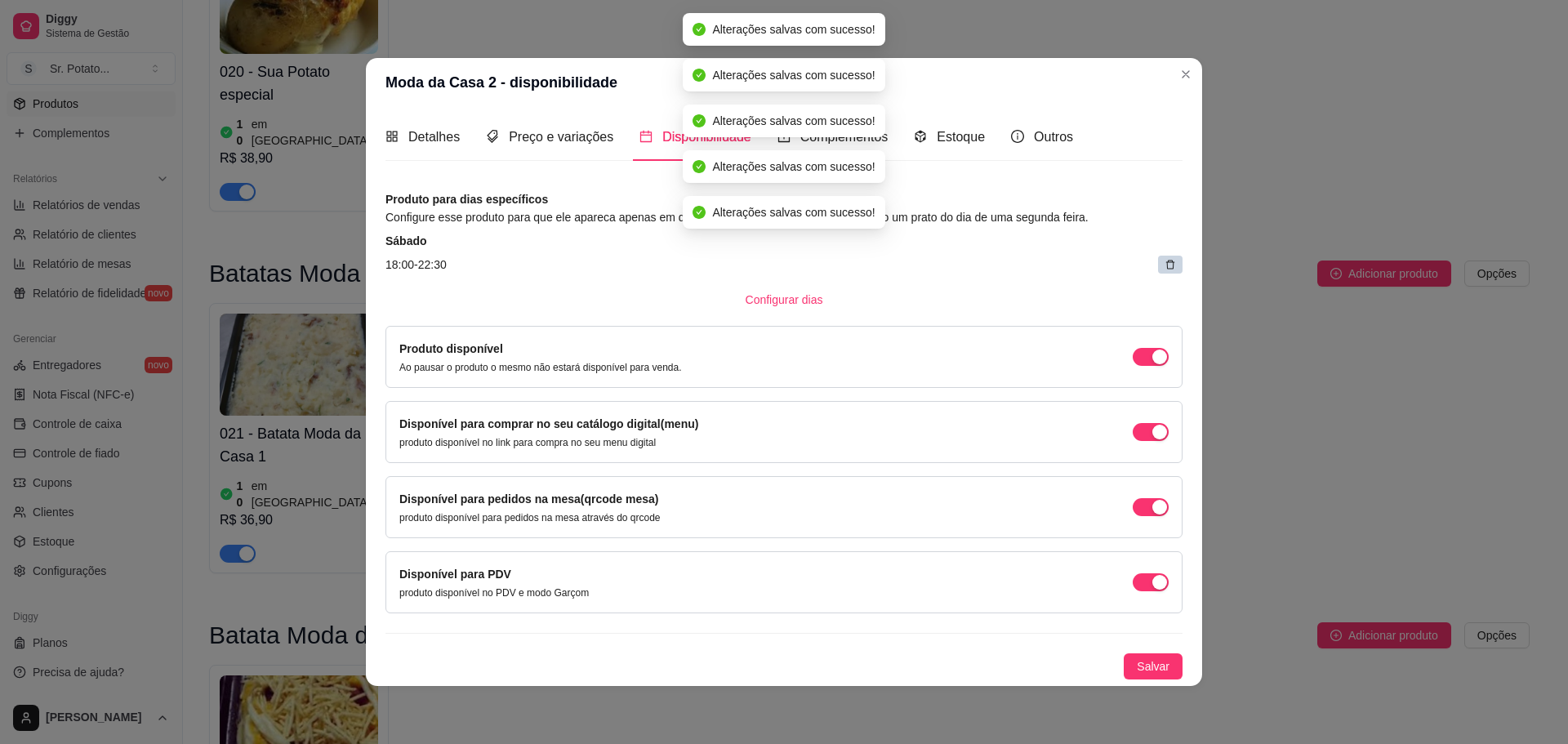
click at [1152, 256] on article "18:00 - 22:30" at bounding box center [784, 264] width 797 height 18
click at [1159, 261] on div at bounding box center [1170, 264] width 24 height 18
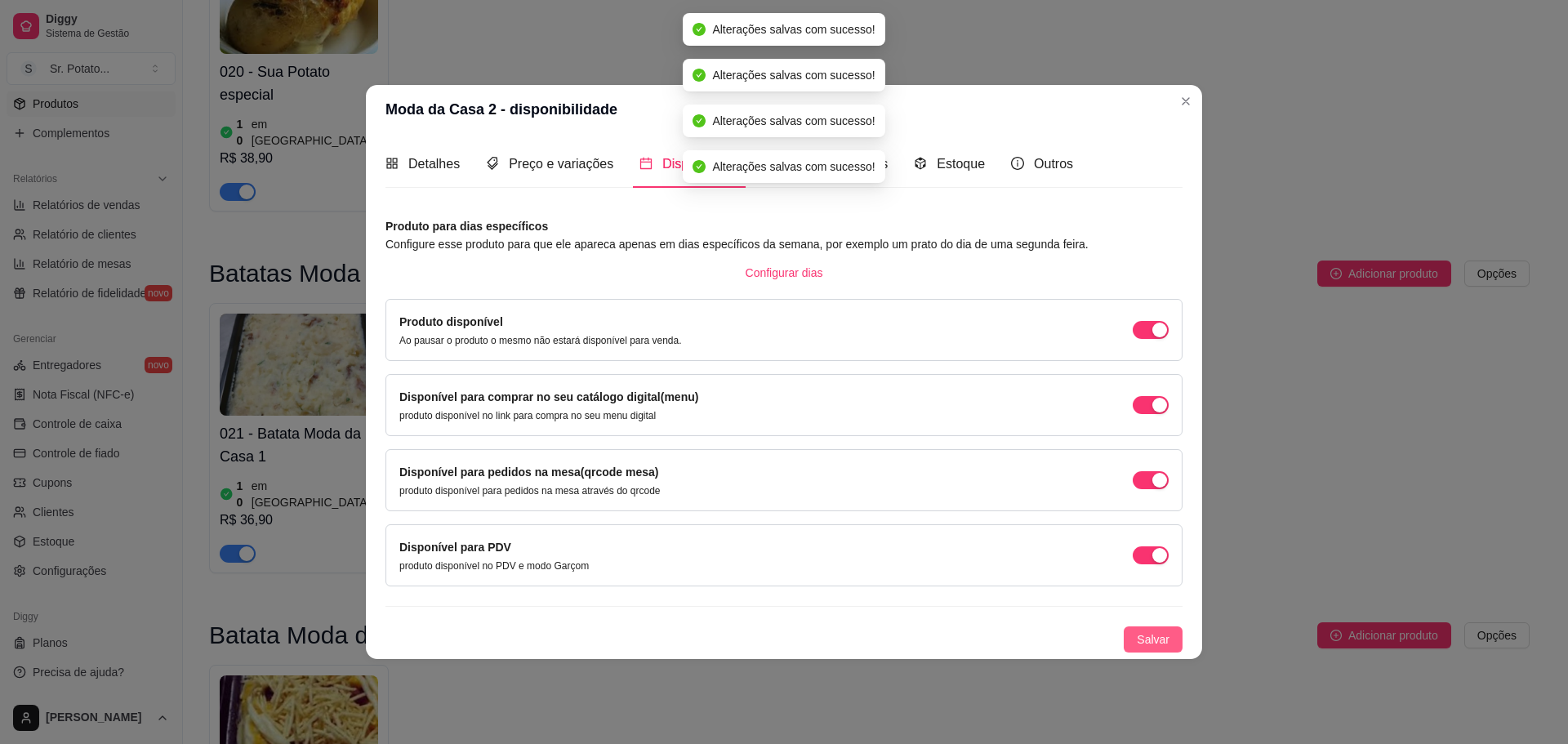
click at [1154, 636] on span "Salvar" at bounding box center [1153, 639] width 32 height 18
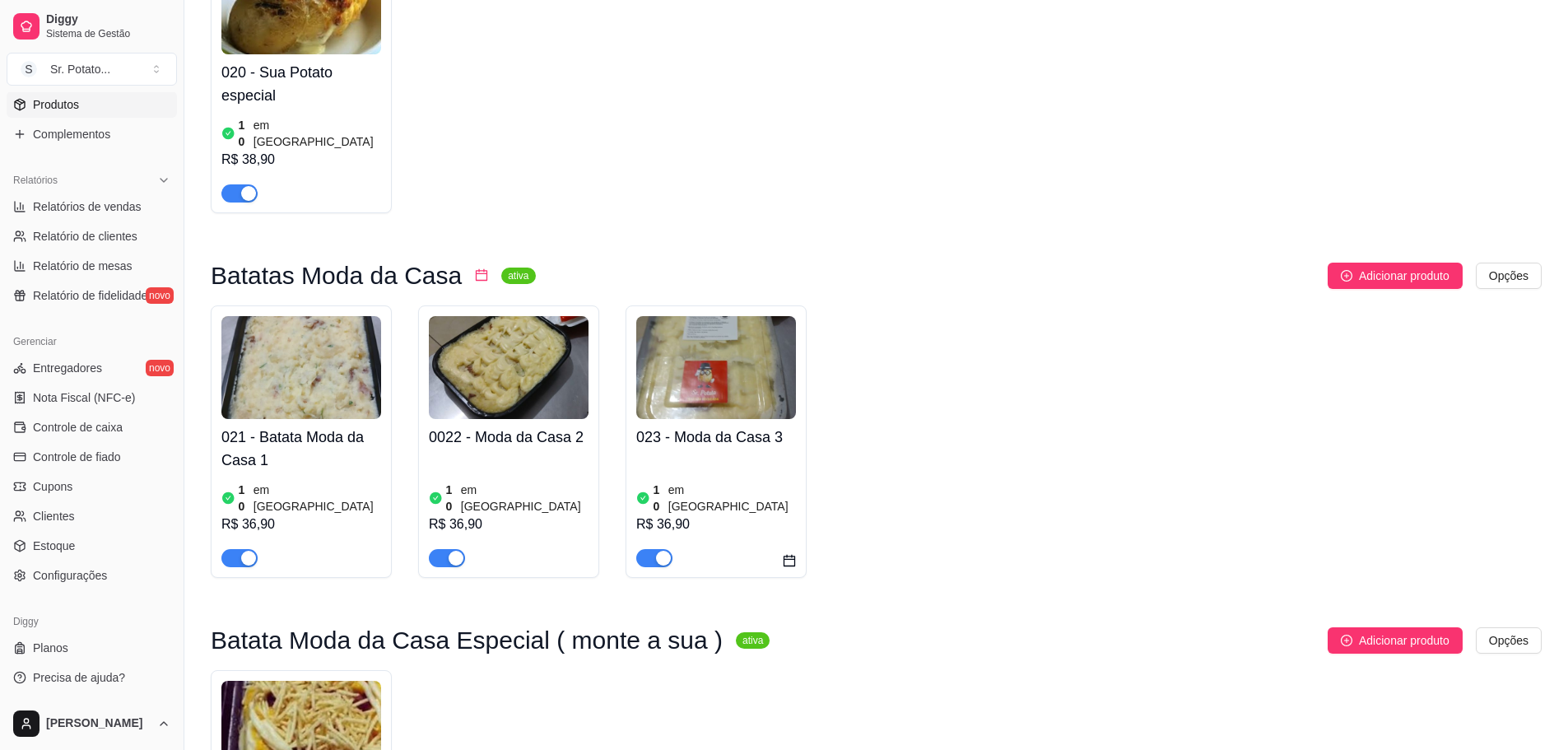
click at [765, 317] on img at bounding box center [716, 368] width 160 height 103
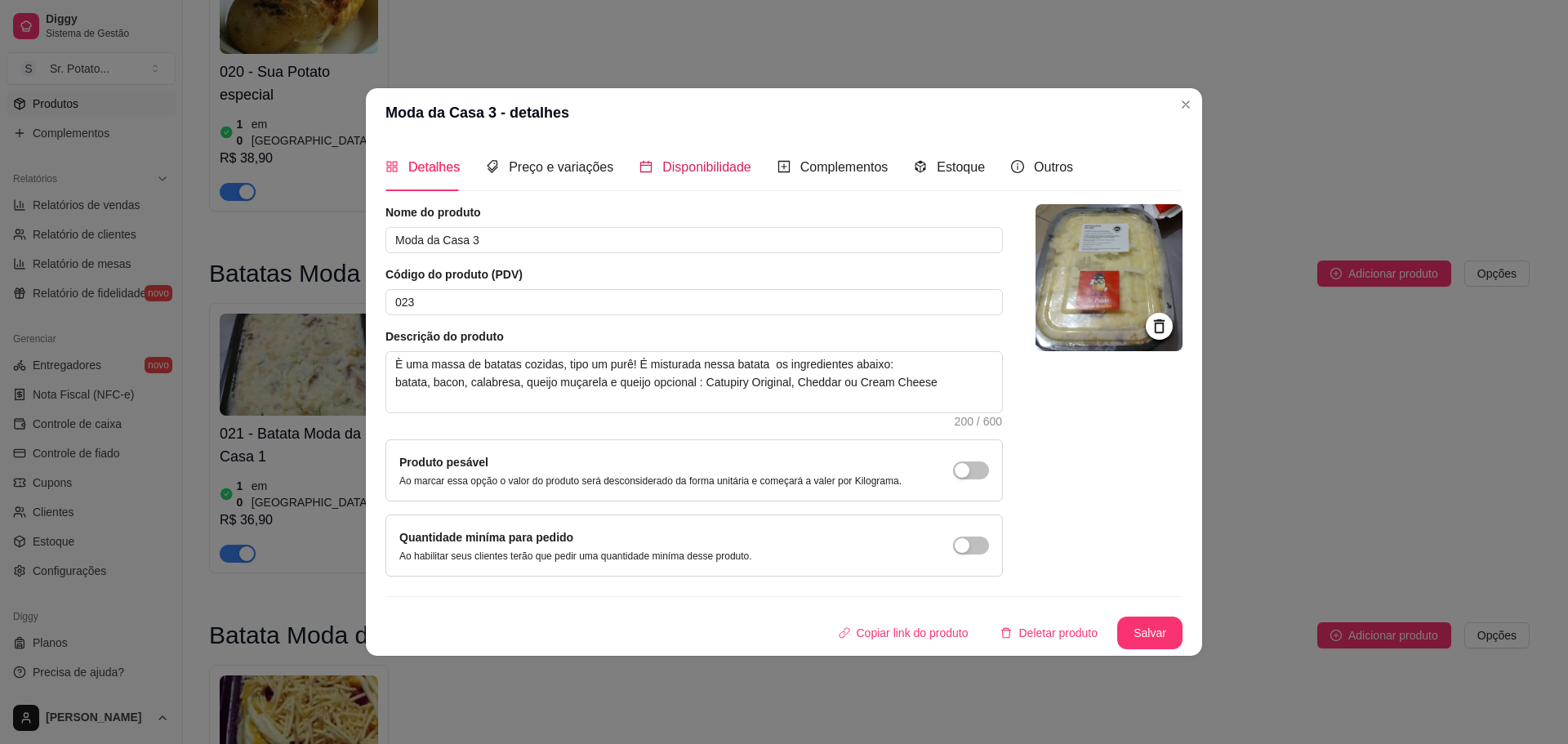
click at [723, 161] on span "Disponibilidade" at bounding box center [706, 167] width 89 height 14
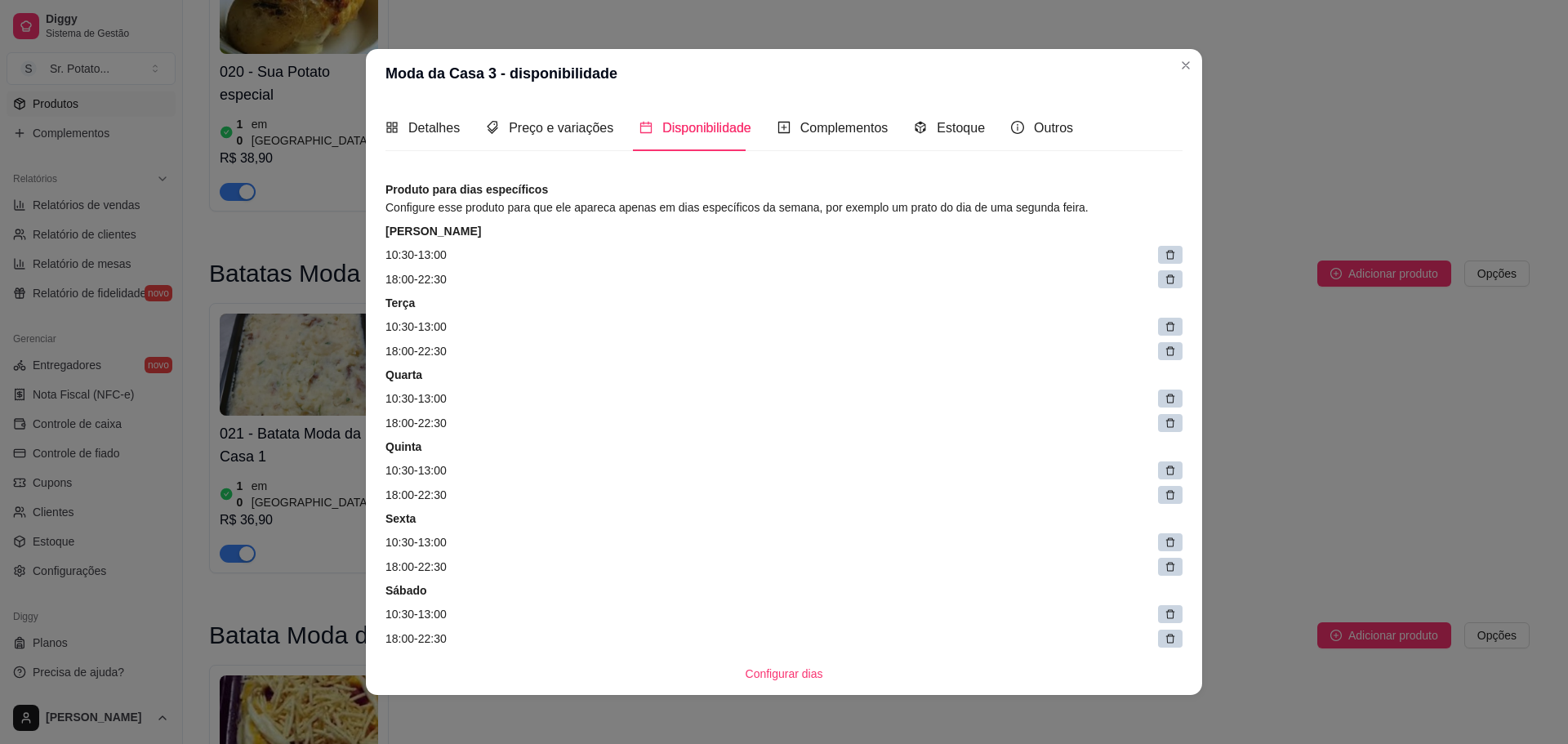
click at [1164, 251] on icon at bounding box center [1169, 255] width 11 height 11
click at [1170, 254] on icon at bounding box center [1174, 249] width 8 height 8
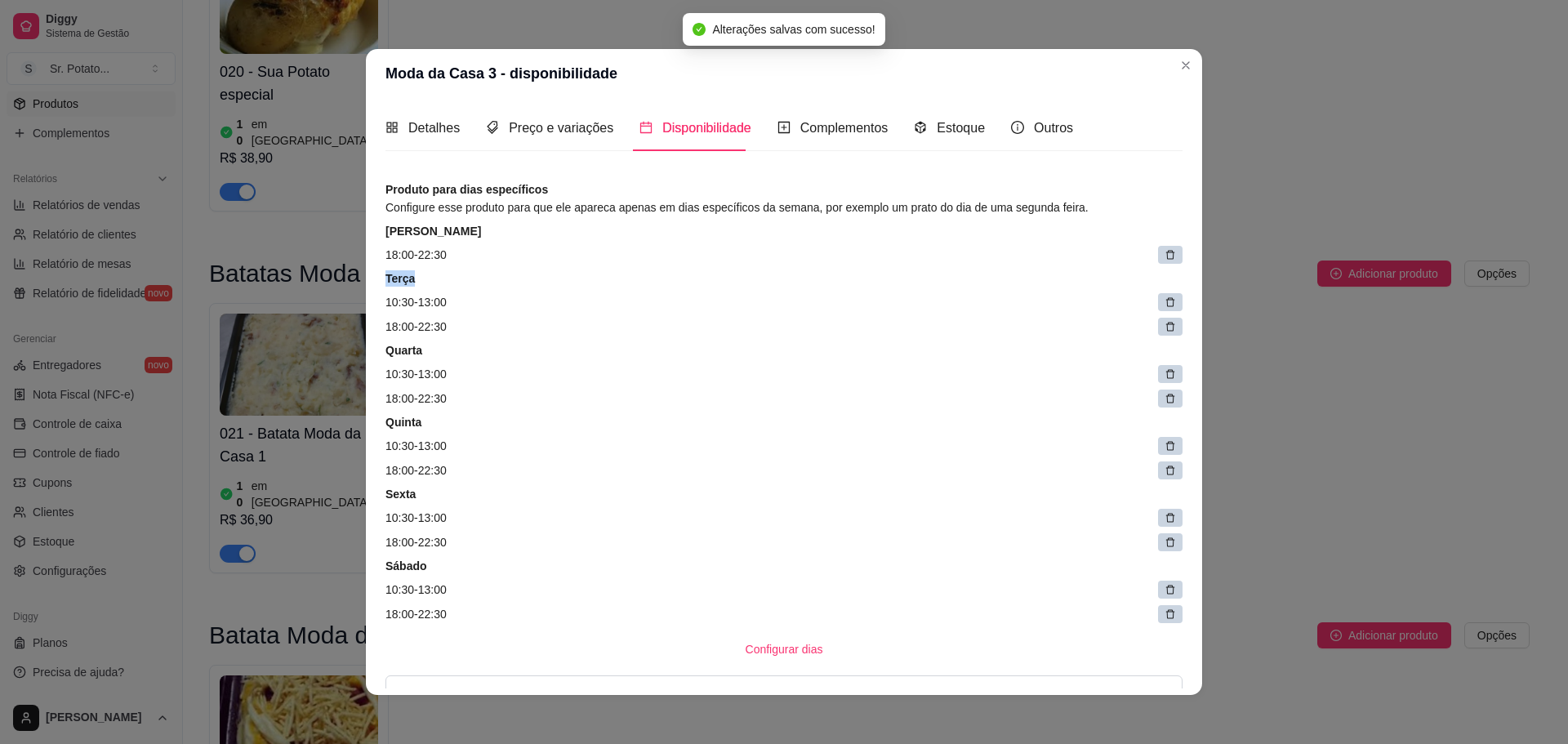
click at [1164, 260] on icon at bounding box center [1169, 255] width 11 height 11
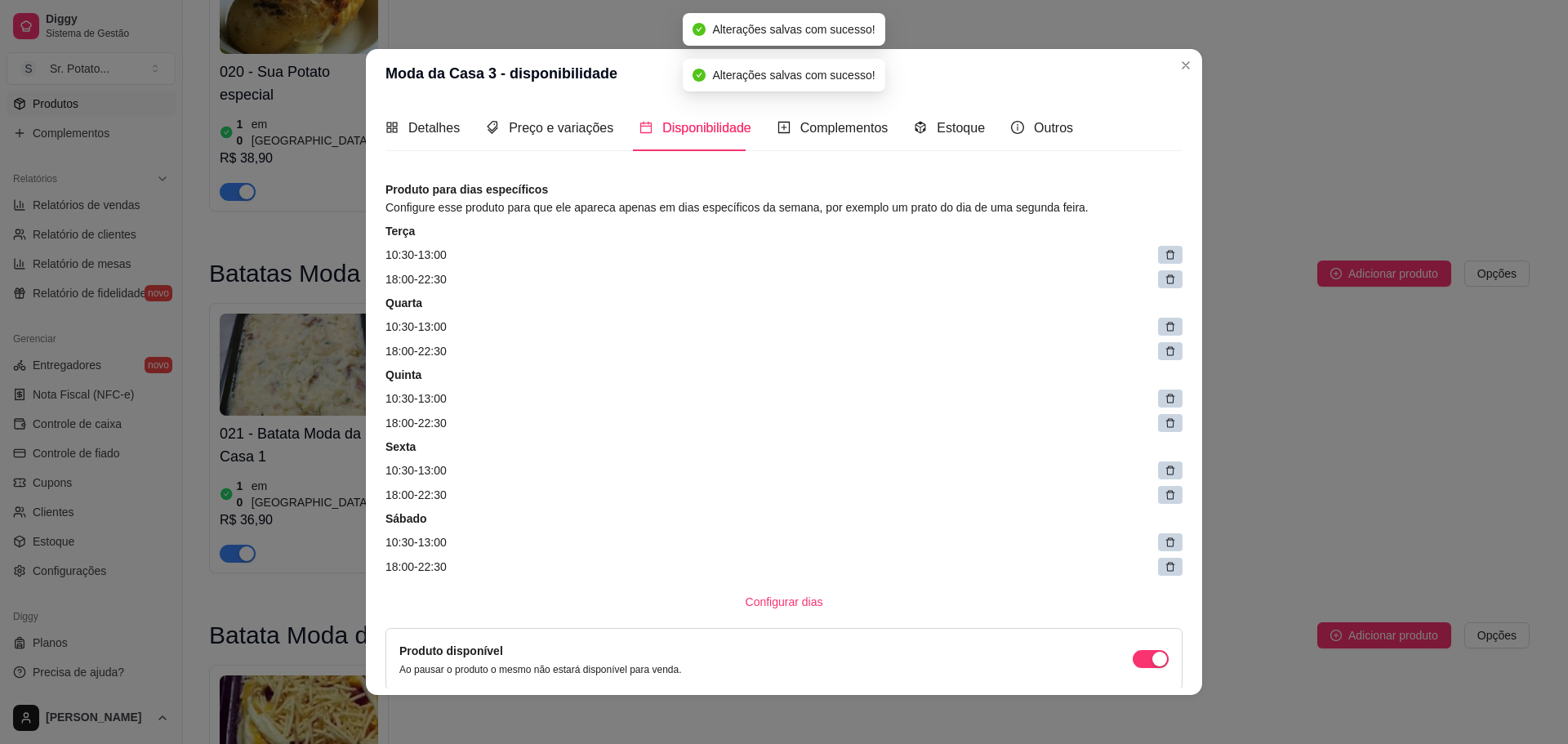
click at [1164, 260] on icon at bounding box center [1169, 255] width 11 height 11
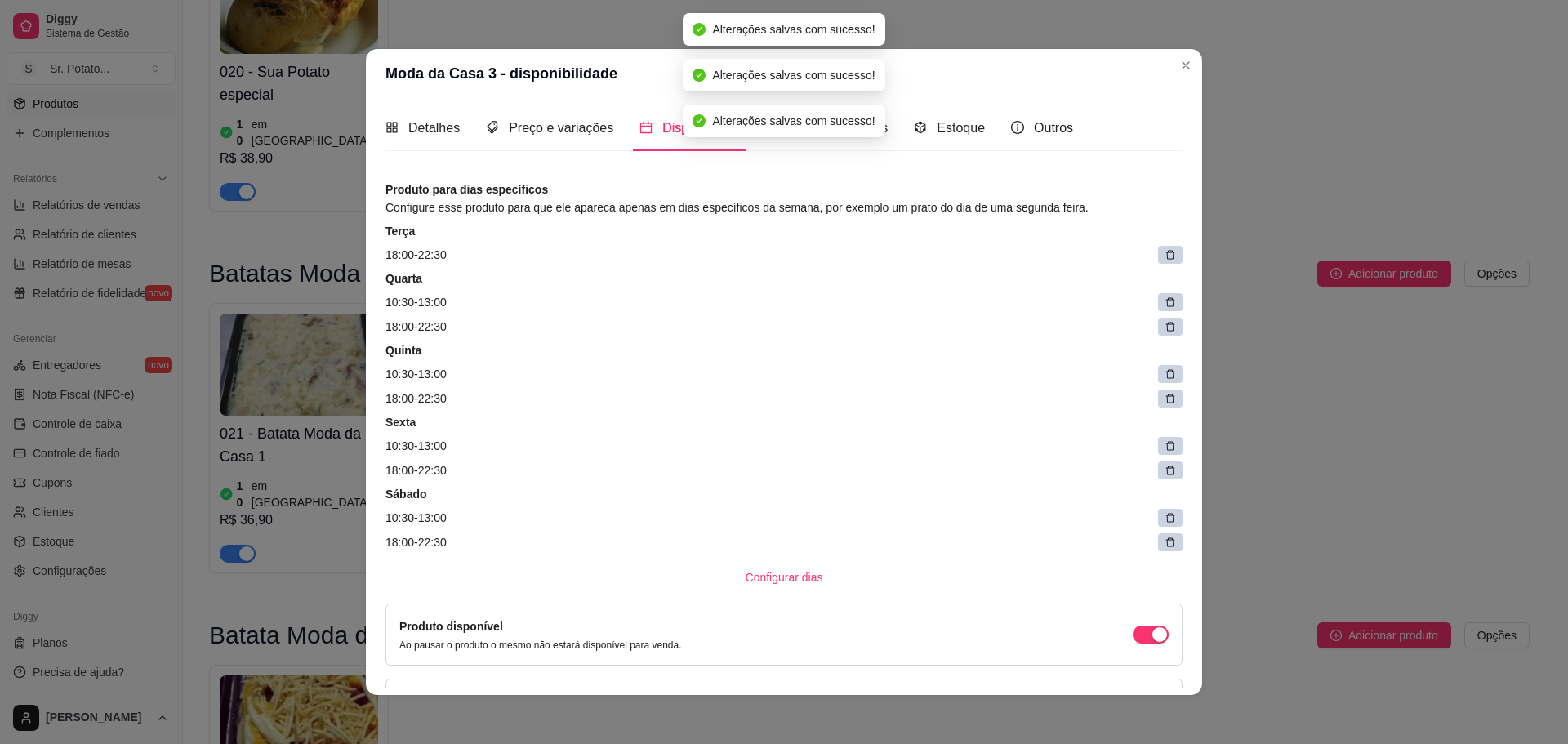
click at [1164, 260] on icon at bounding box center [1169, 255] width 11 height 11
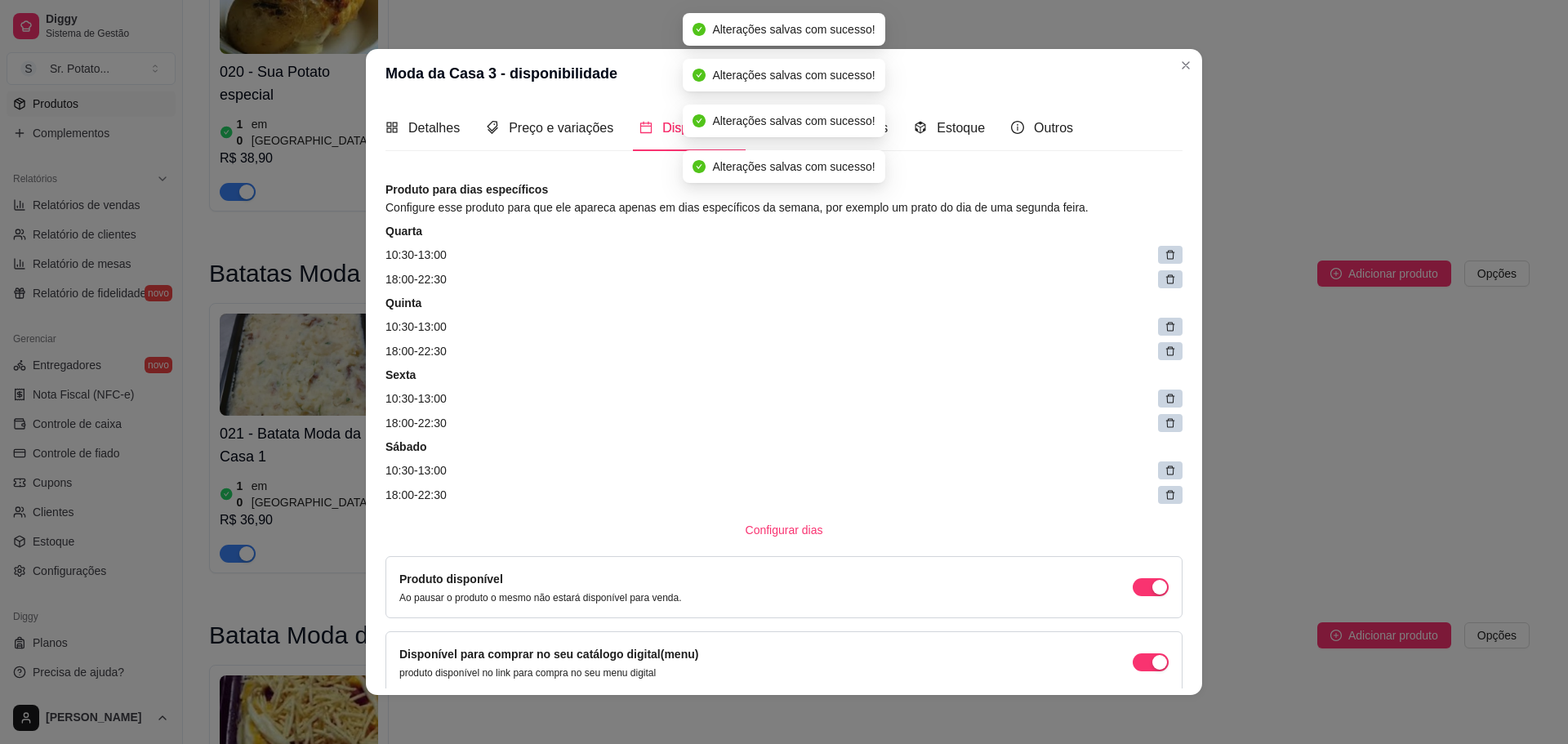
click at [1164, 260] on icon at bounding box center [1169, 255] width 11 height 11
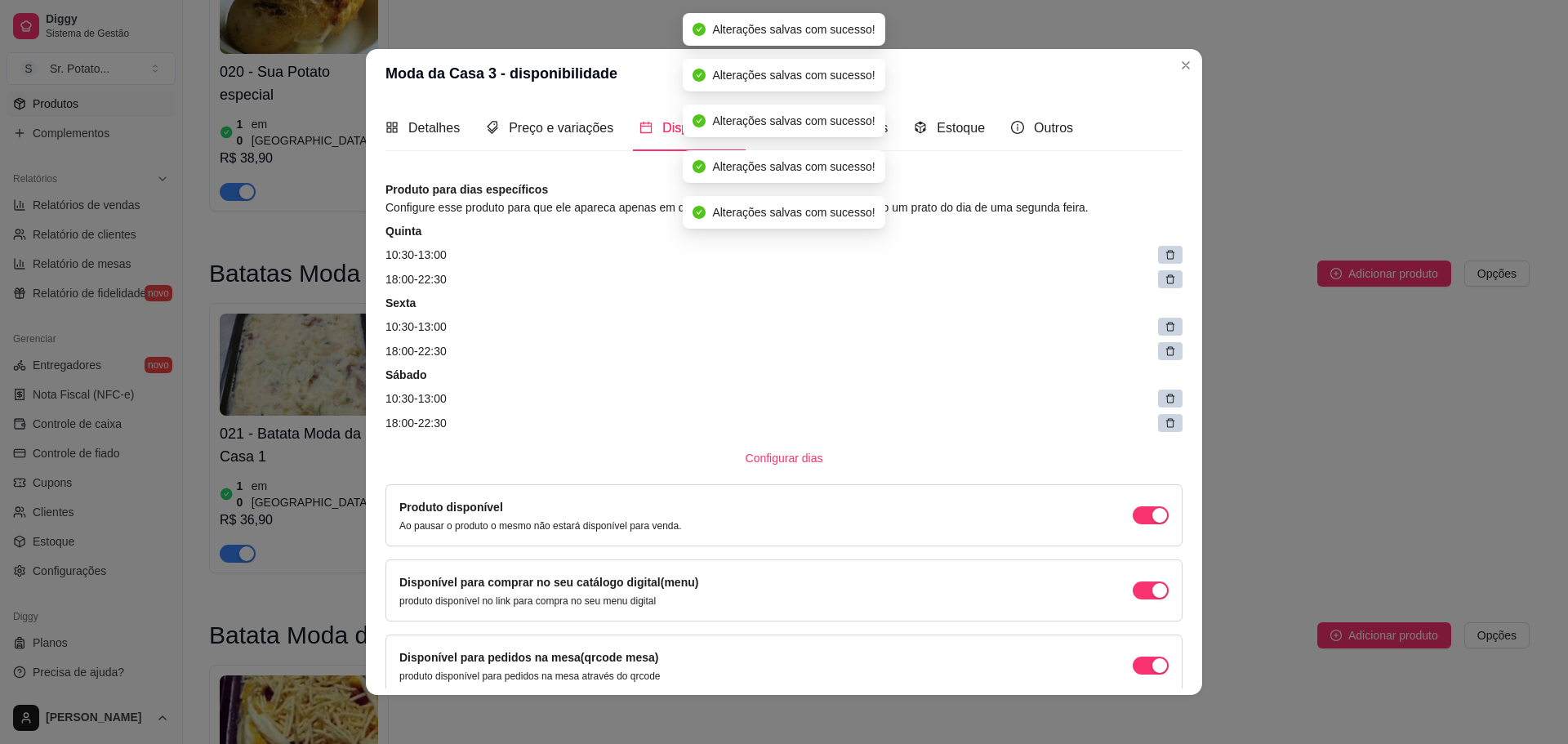
click at [1164, 260] on icon at bounding box center [1169, 255] width 11 height 11
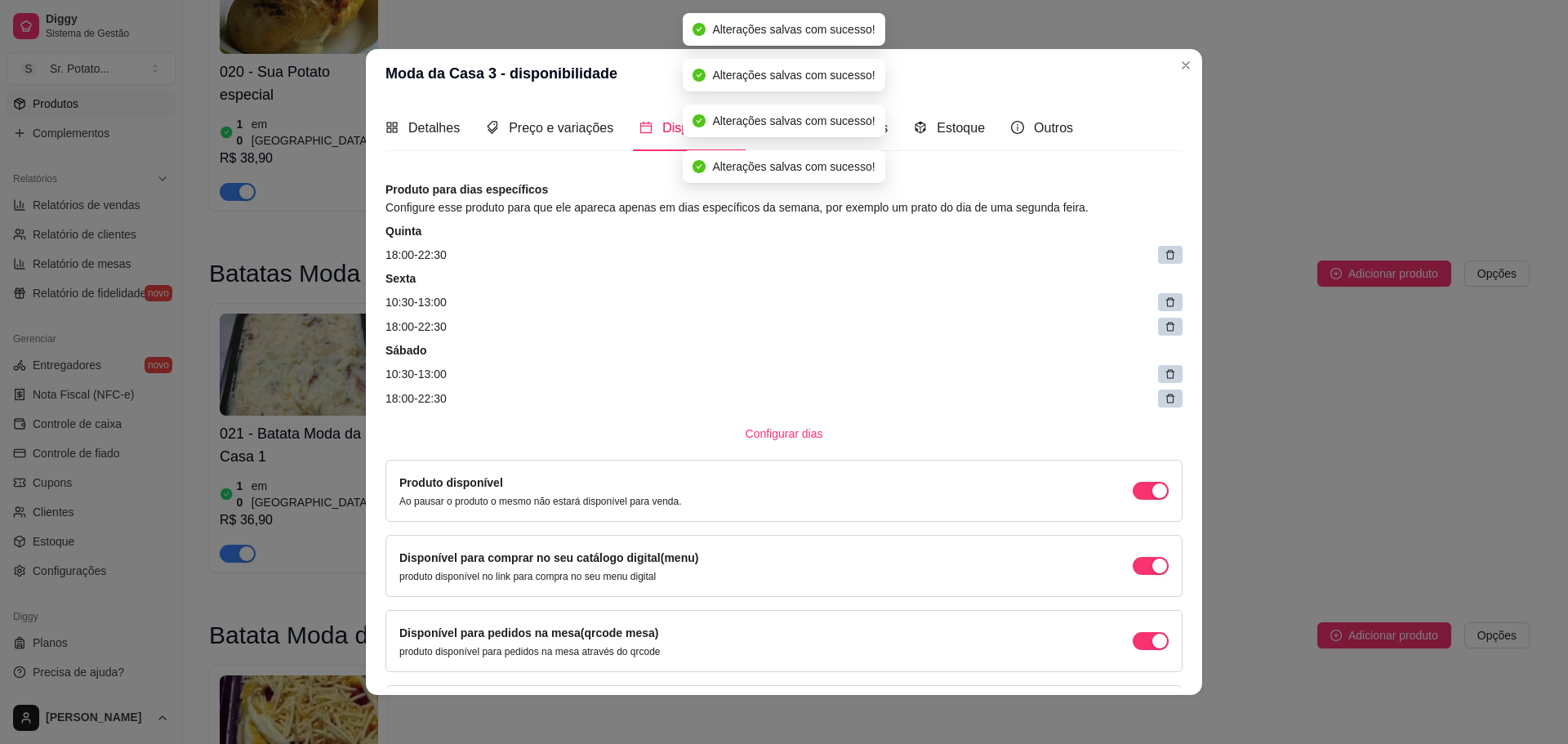
click at [1164, 260] on icon at bounding box center [1169, 255] width 11 height 11
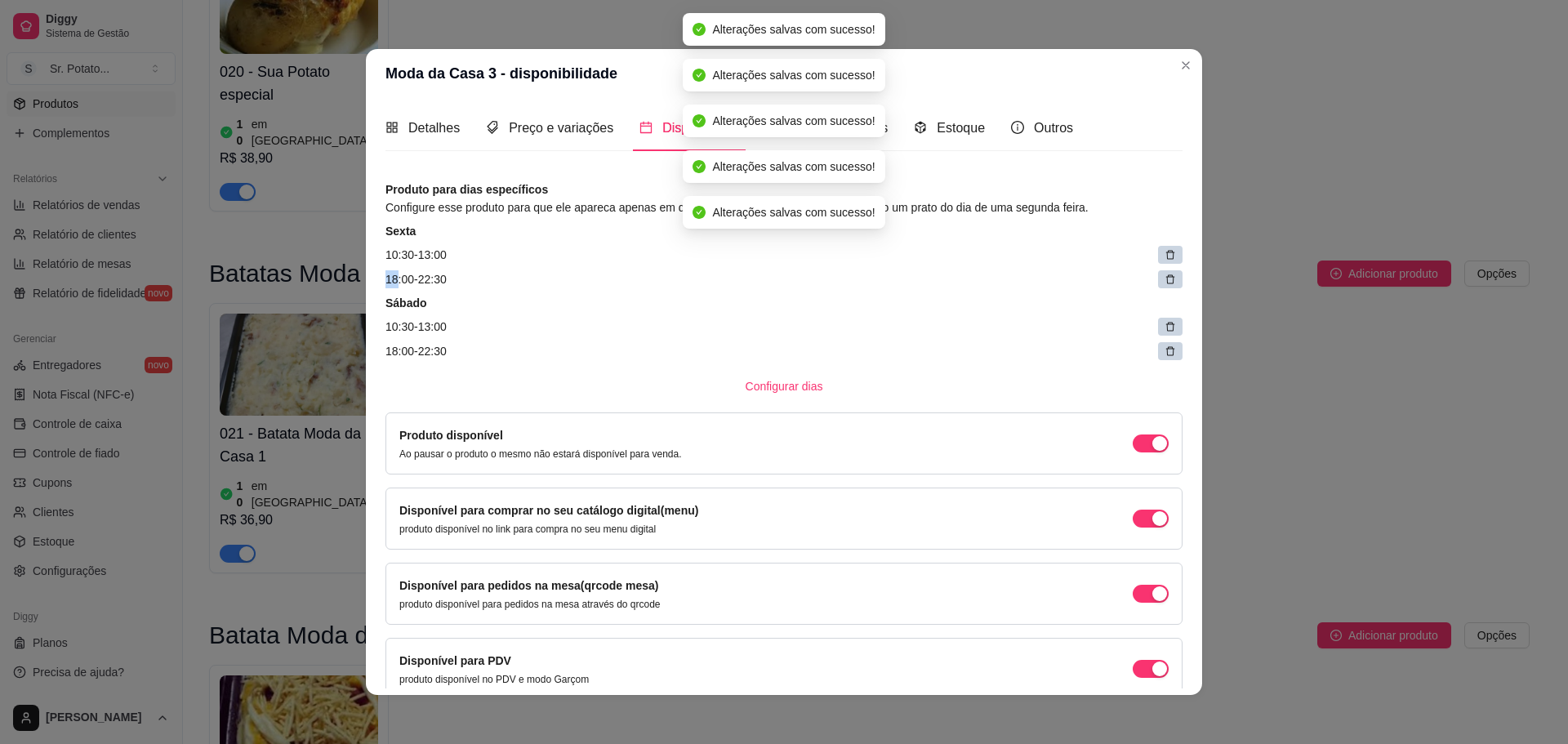
click at [1164, 260] on icon at bounding box center [1169, 255] width 11 height 11
click at [1170, 254] on icon at bounding box center [1174, 249] width 8 height 8
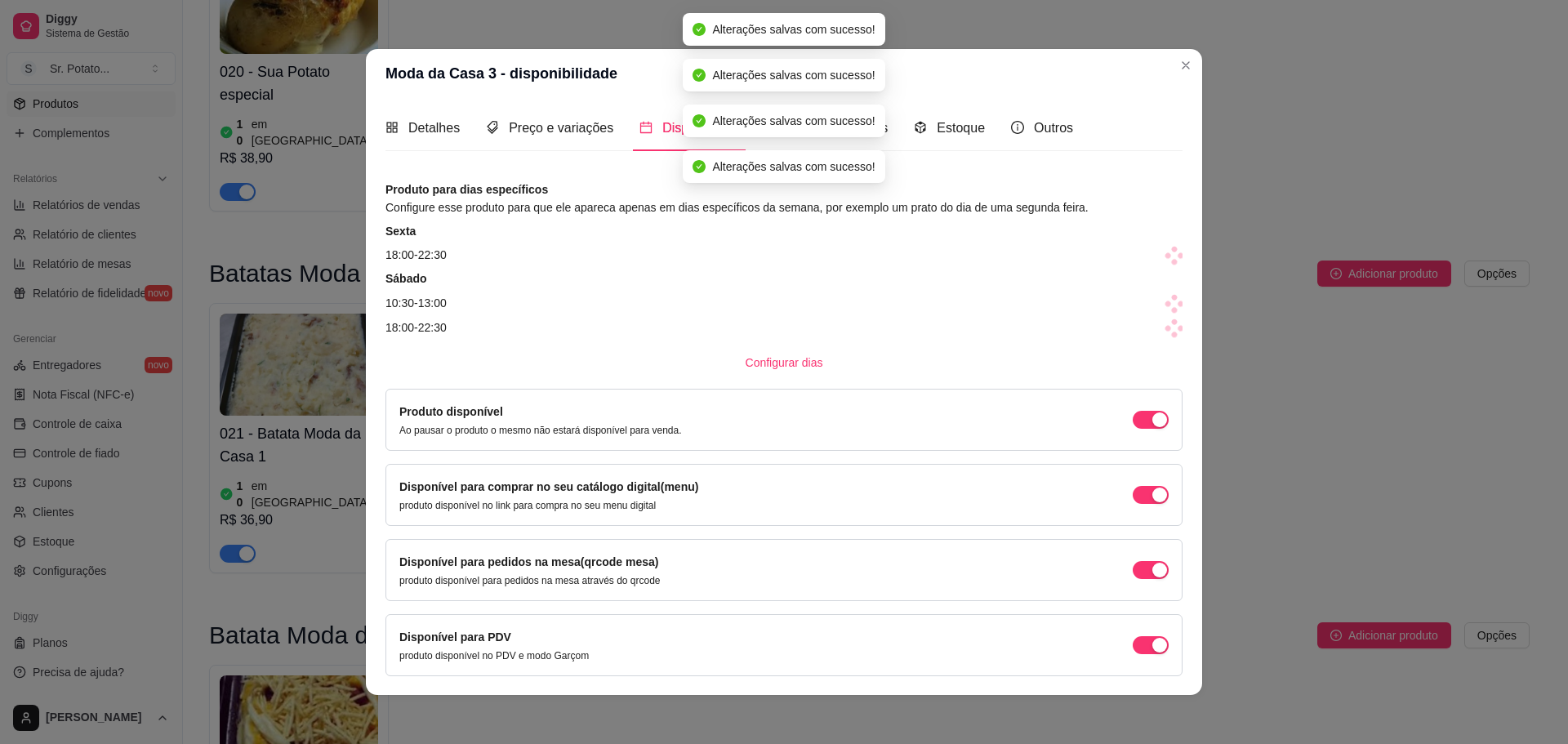
click at [1163, 260] on span at bounding box center [1175, 256] width 23 height 23
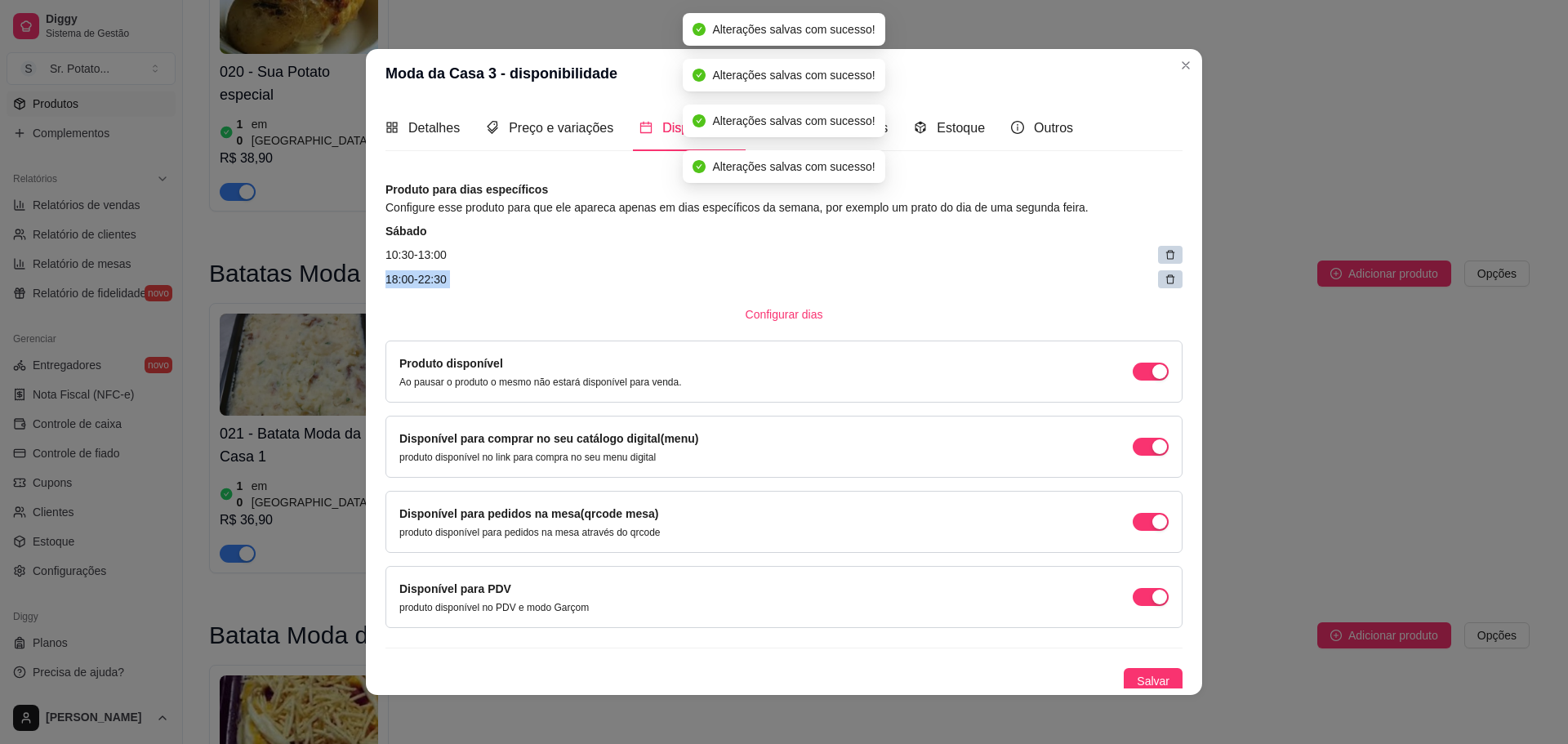
click at [1164, 260] on icon at bounding box center [1169, 255] width 11 height 11
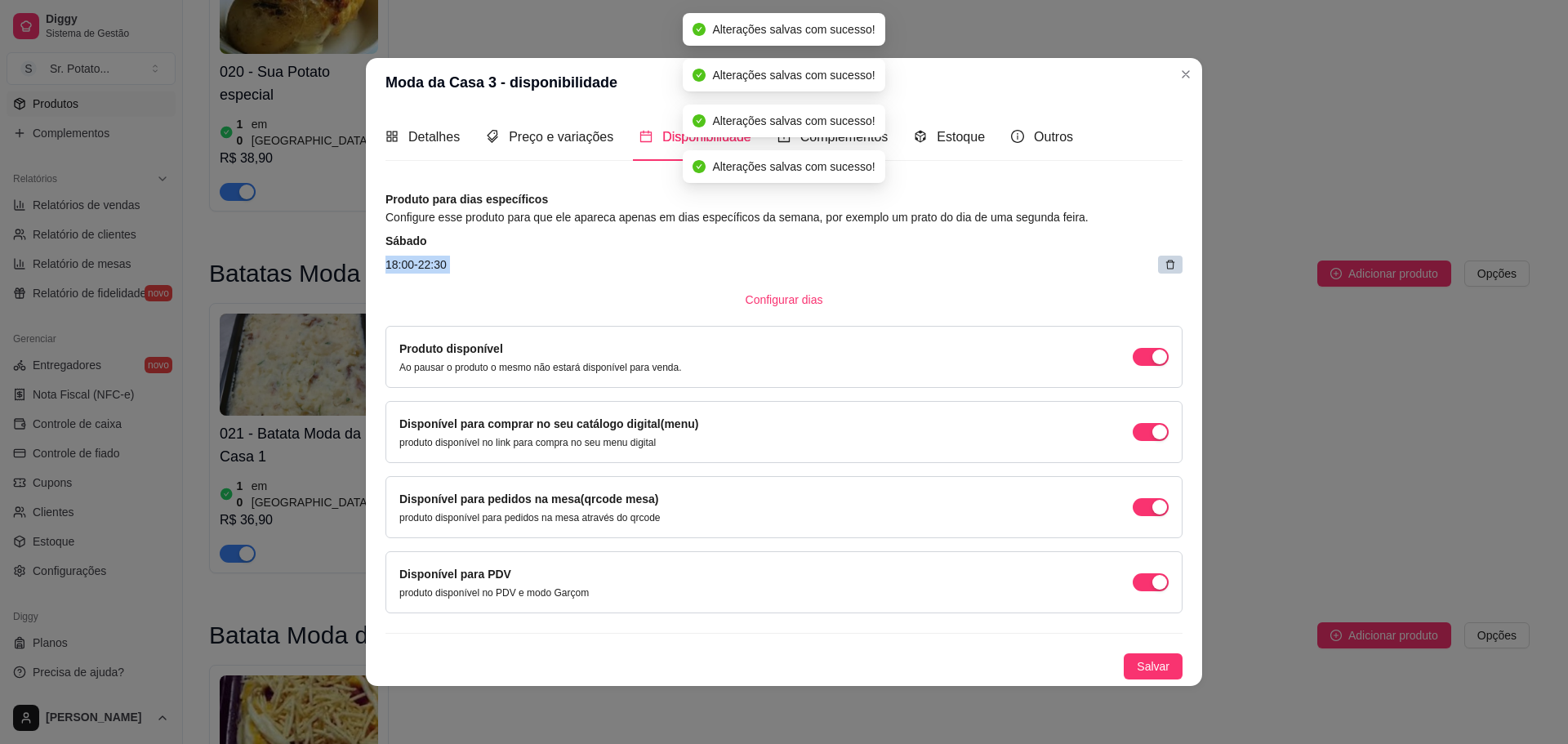
click at [1156, 259] on article "18:00 - 22:30" at bounding box center [784, 264] width 797 height 18
click at [1164, 265] on div at bounding box center [1170, 264] width 24 height 18
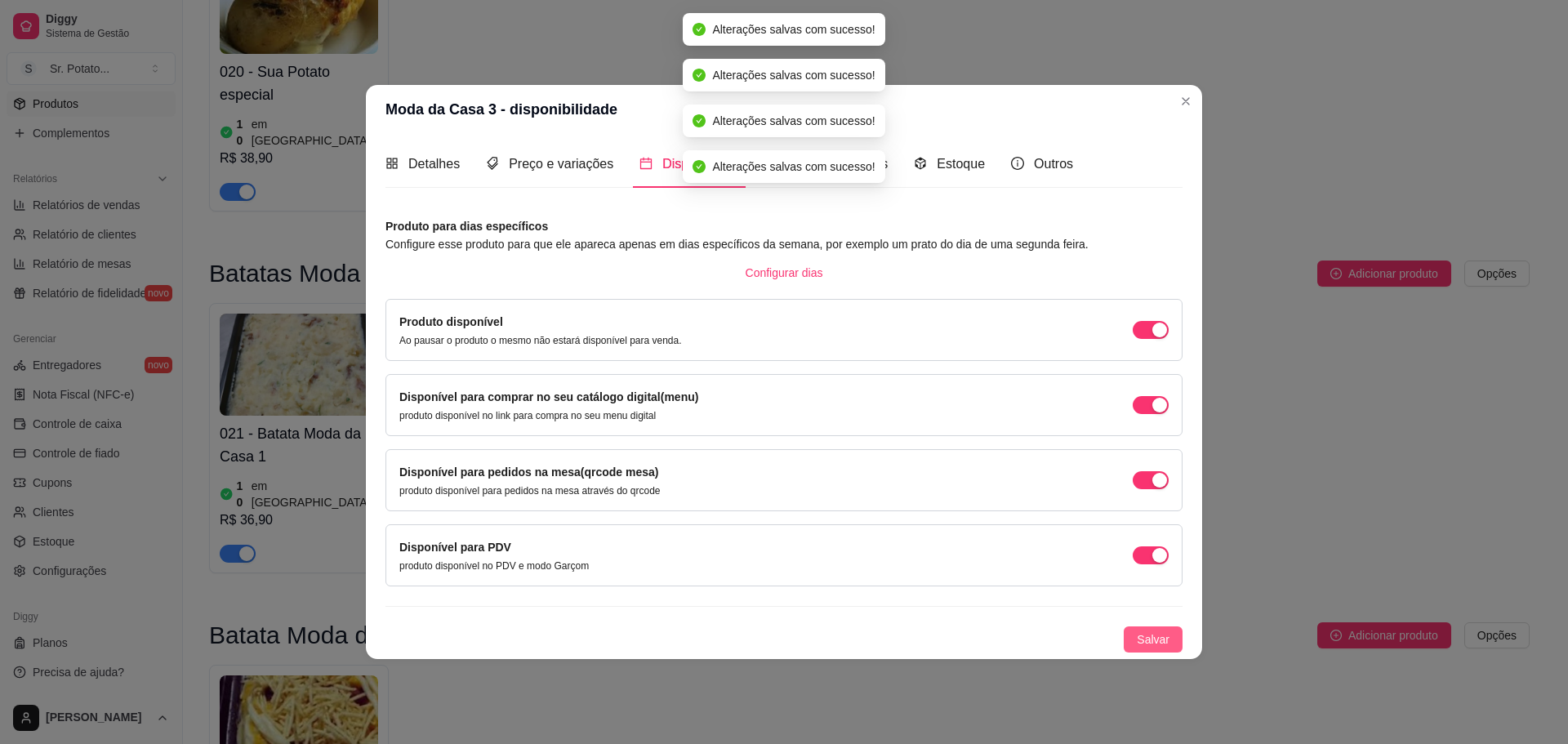
click at [1158, 639] on span "Salvar" at bounding box center [1153, 639] width 32 height 18
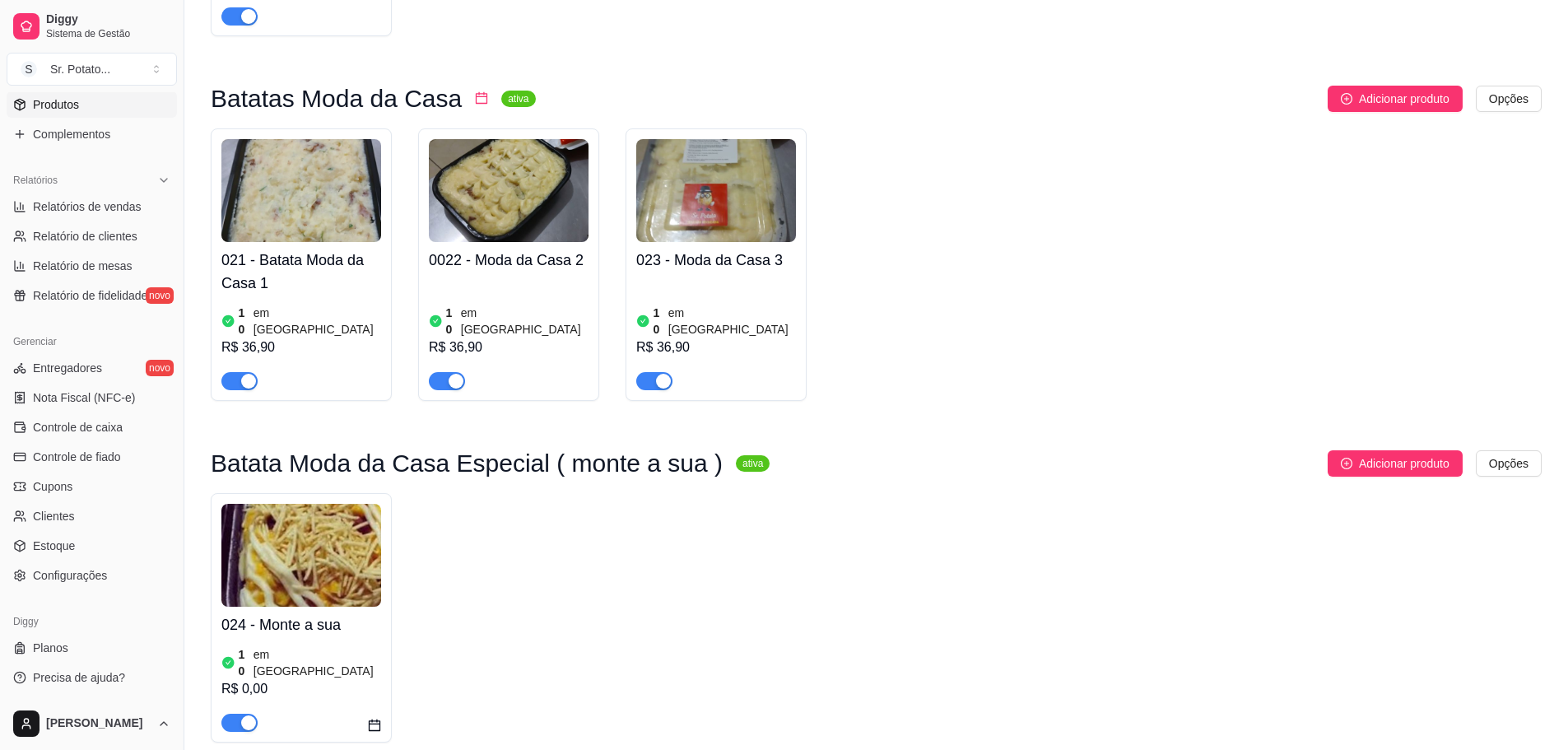
scroll to position [1977, 0]
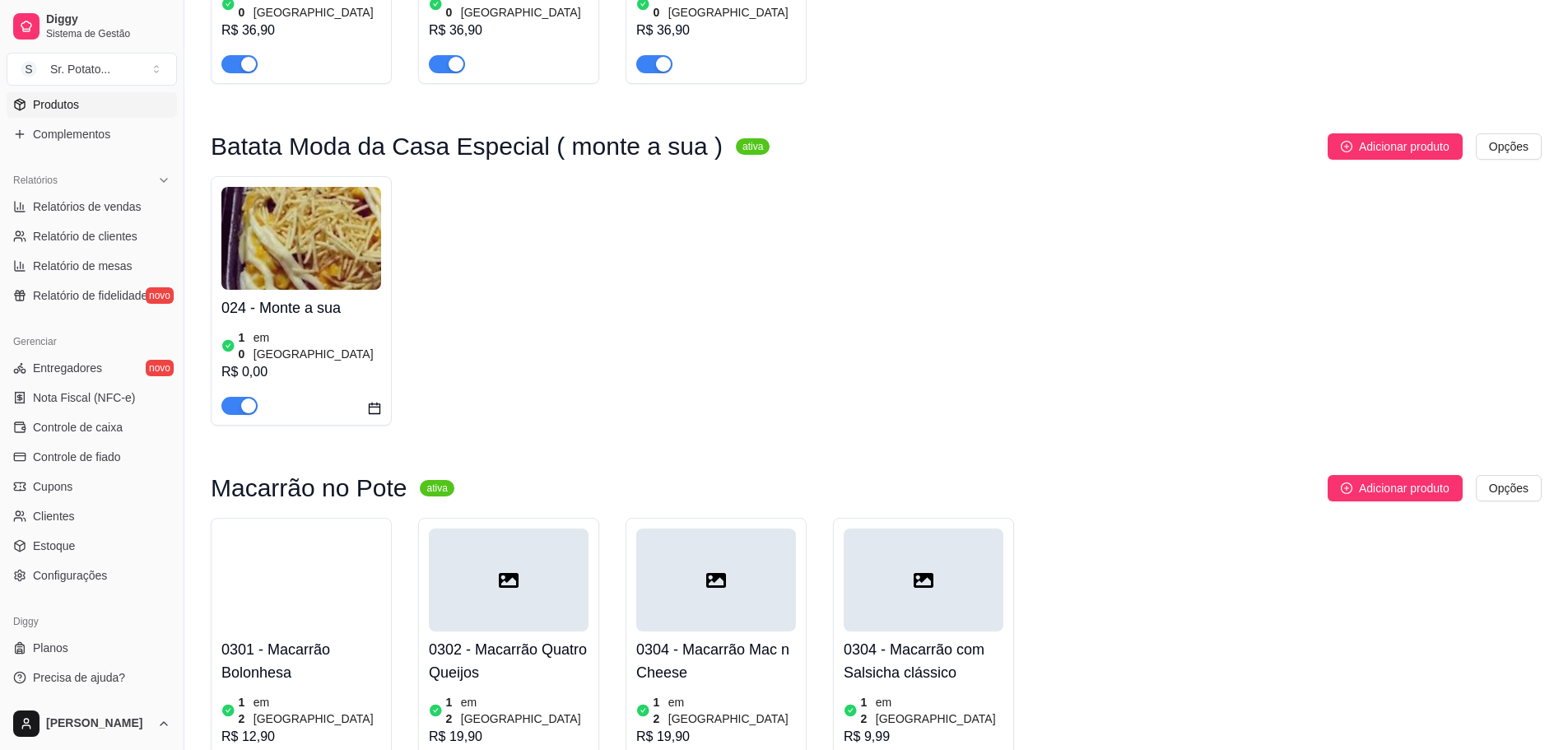
click at [318, 187] on img at bounding box center [301, 238] width 160 height 103
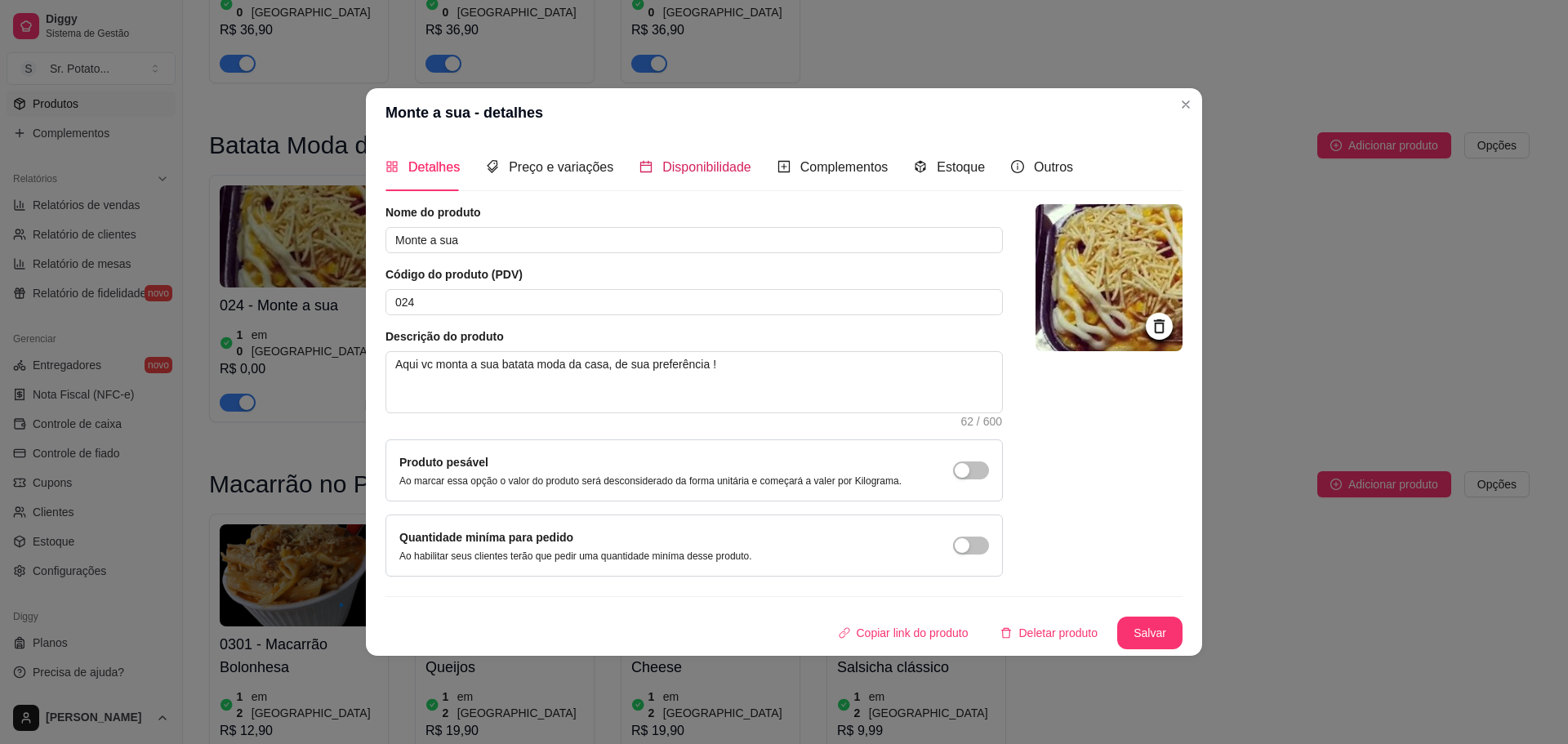
click at [662, 170] on span "Disponibilidade" at bounding box center [706, 167] width 89 height 14
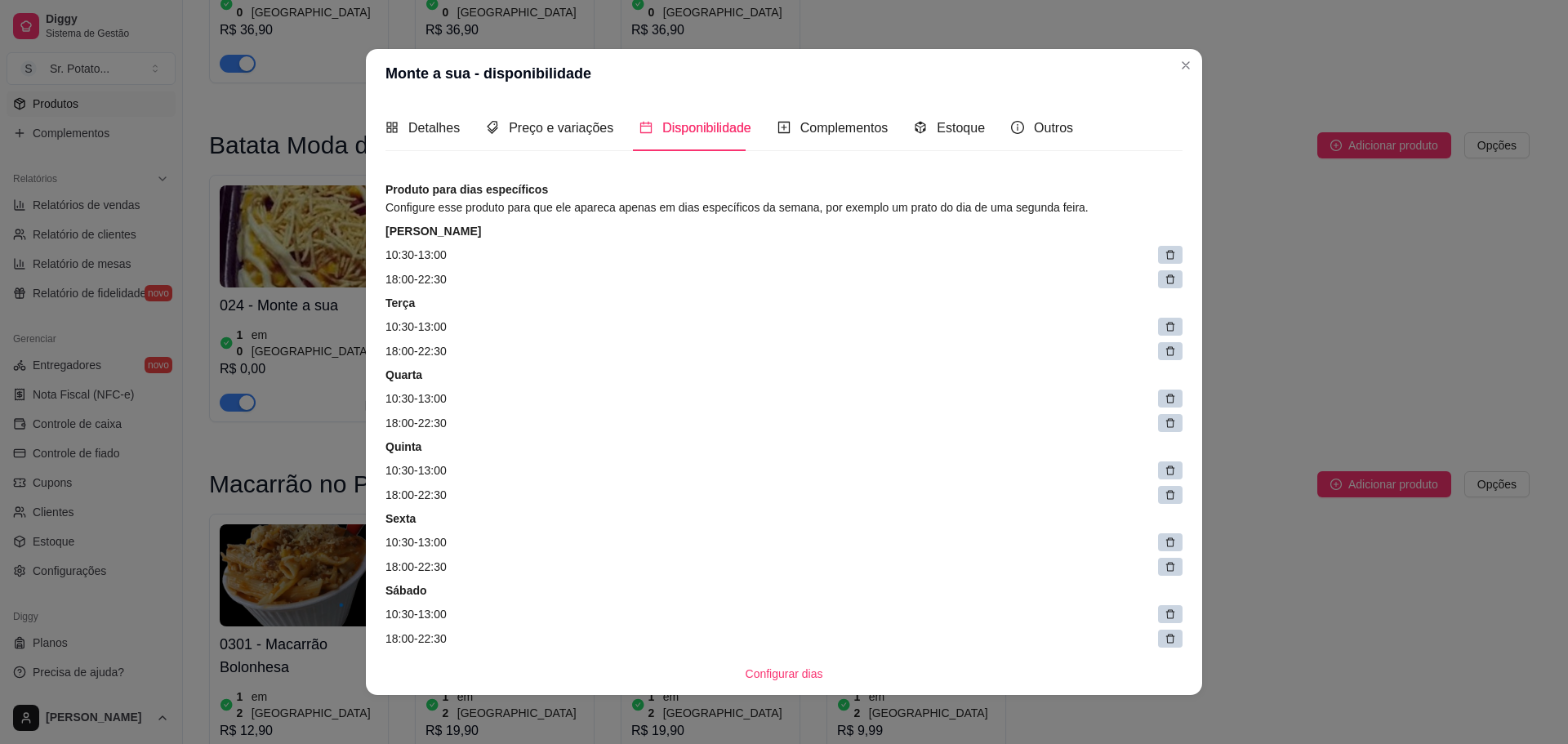
click at [1158, 254] on div at bounding box center [1170, 255] width 24 height 18
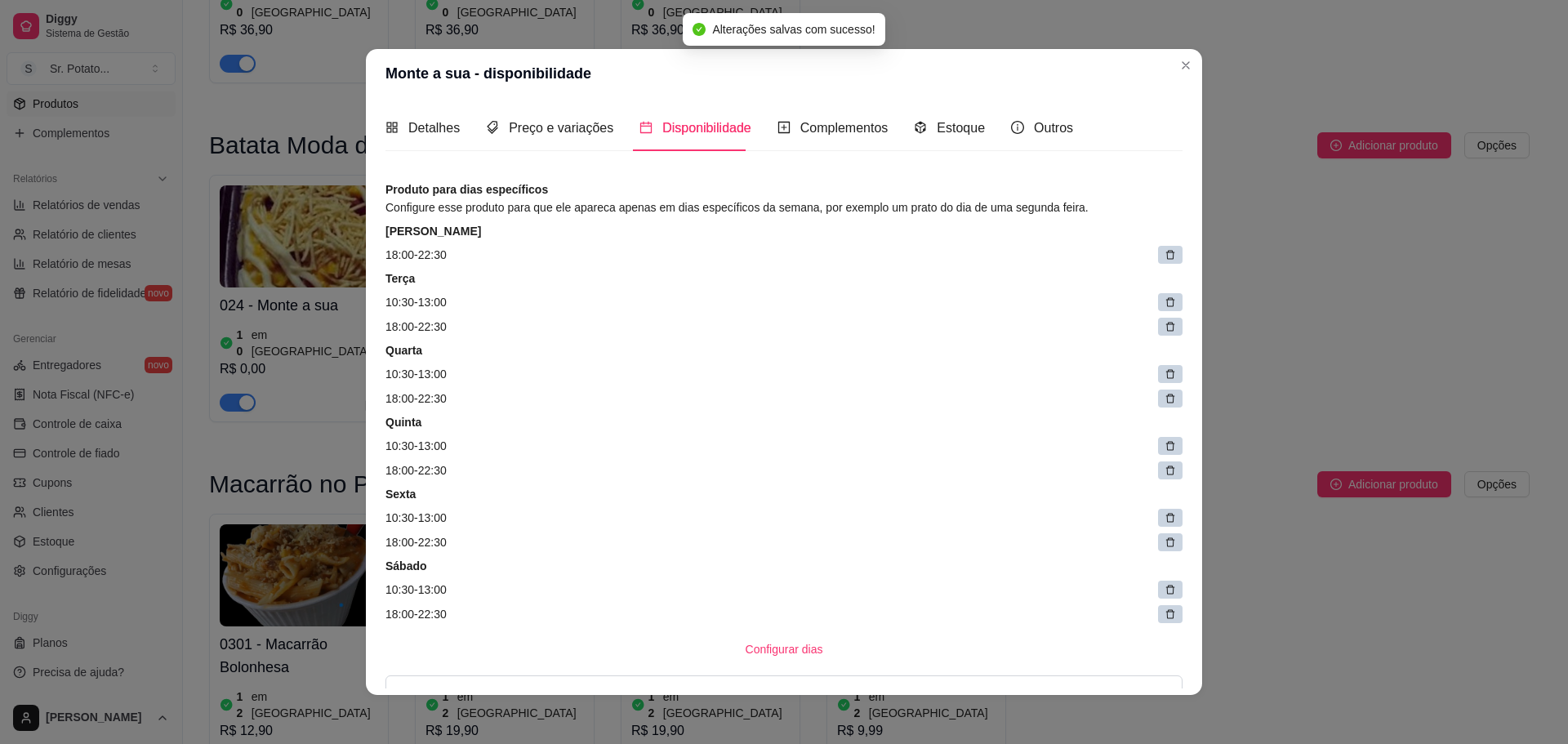
click at [1164, 253] on icon at bounding box center [1169, 255] width 11 height 11
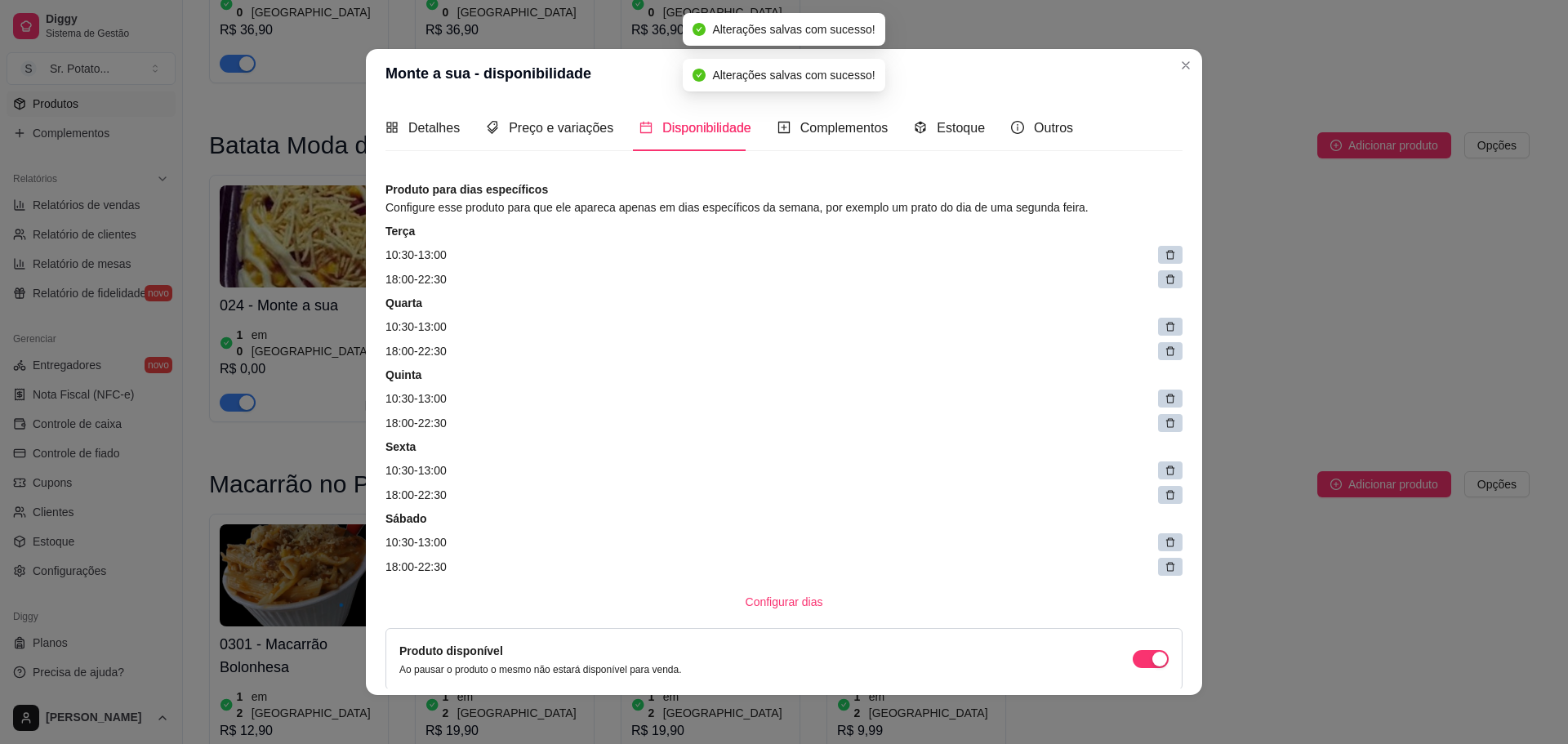
click at [1164, 253] on icon at bounding box center [1169, 255] width 11 height 11
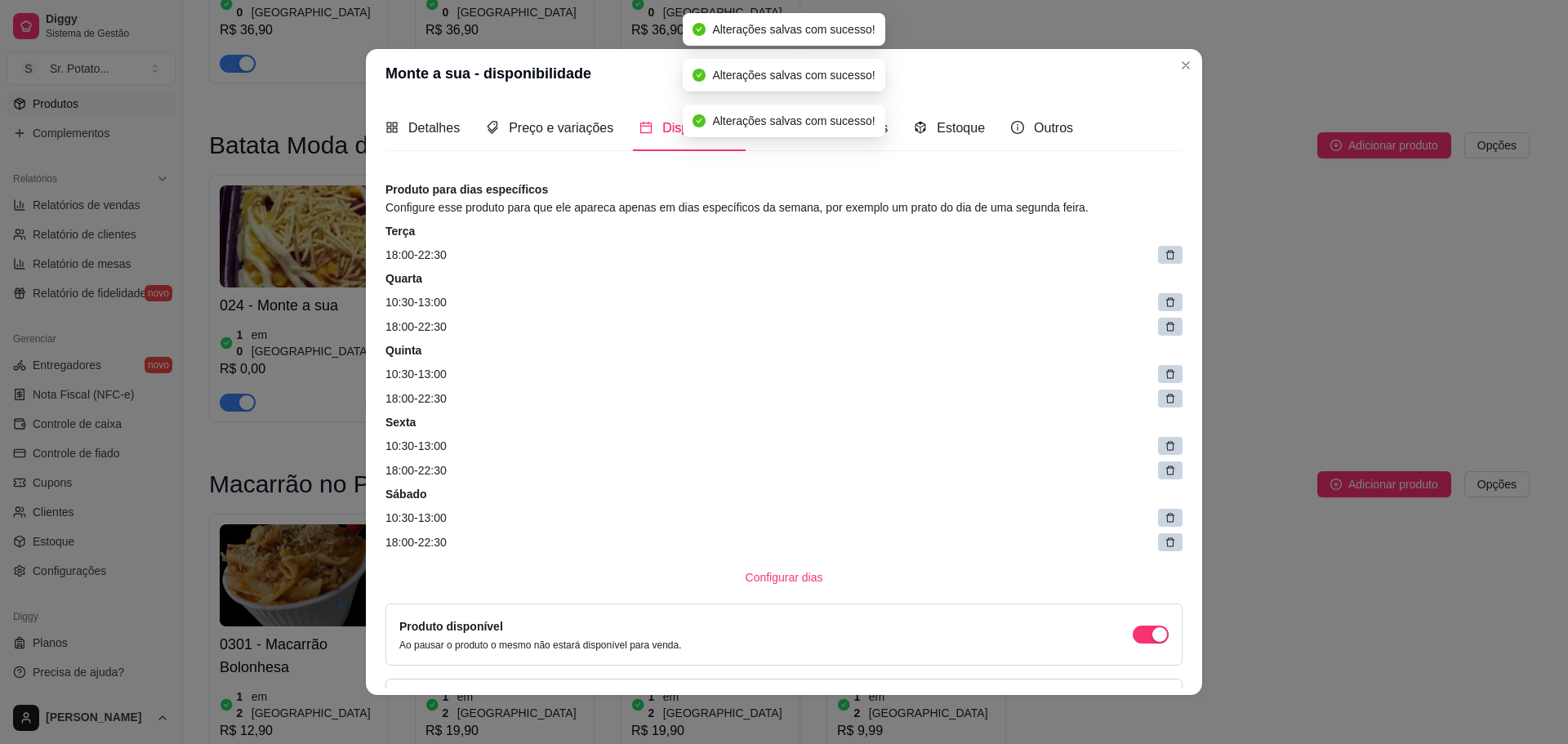
click at [1164, 253] on icon at bounding box center [1169, 255] width 11 height 11
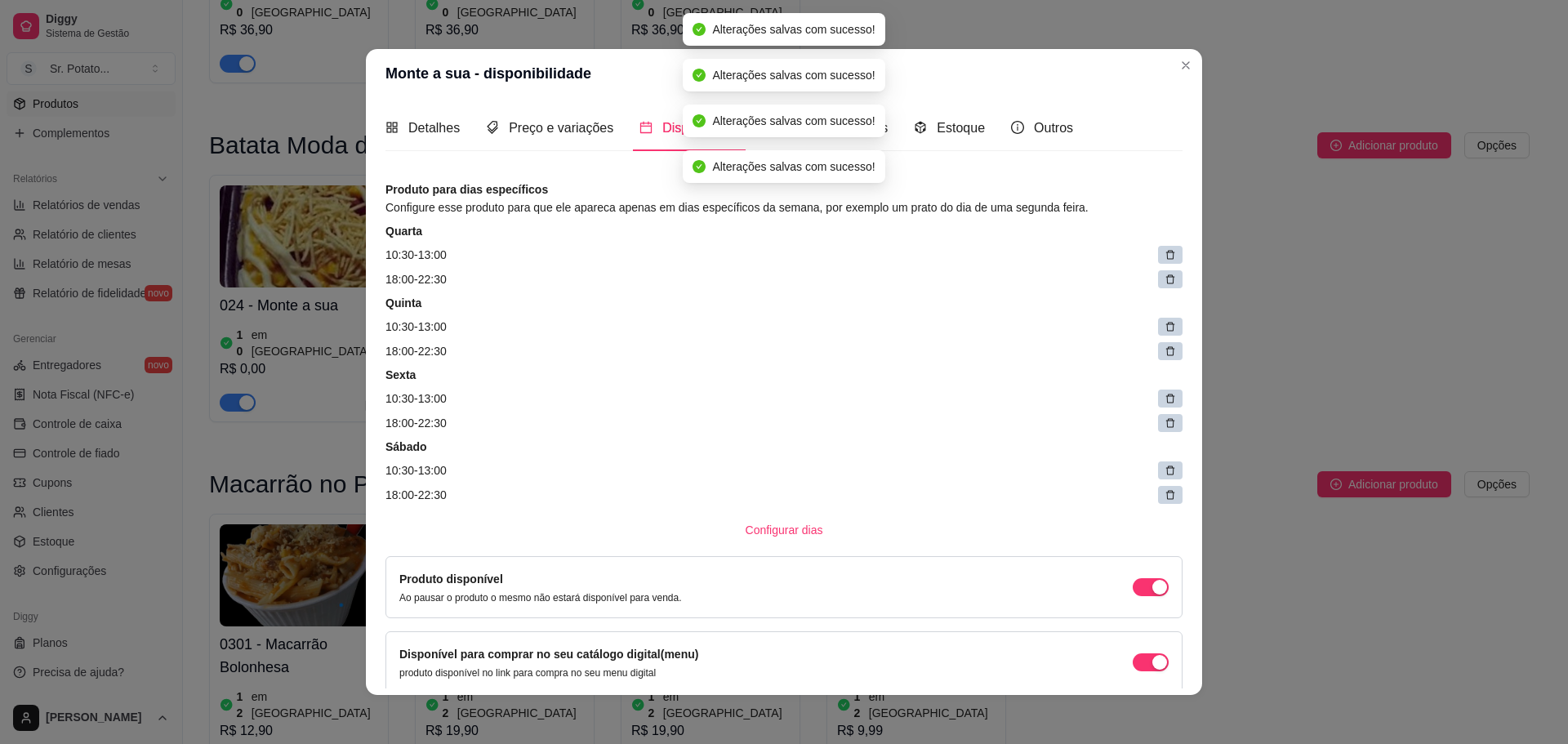
click at [1164, 253] on icon at bounding box center [1169, 255] width 11 height 11
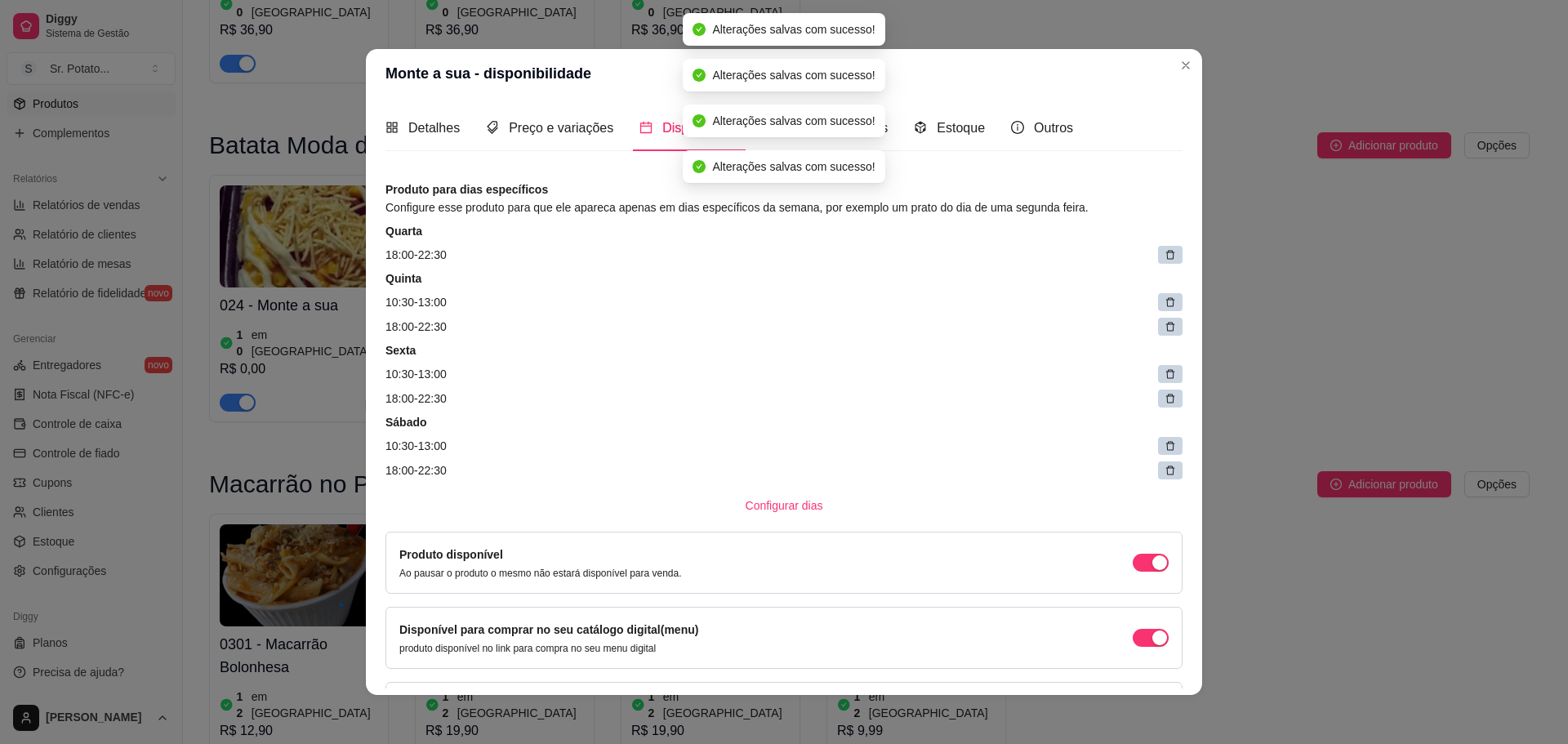
click at [1164, 253] on icon at bounding box center [1169, 255] width 11 height 11
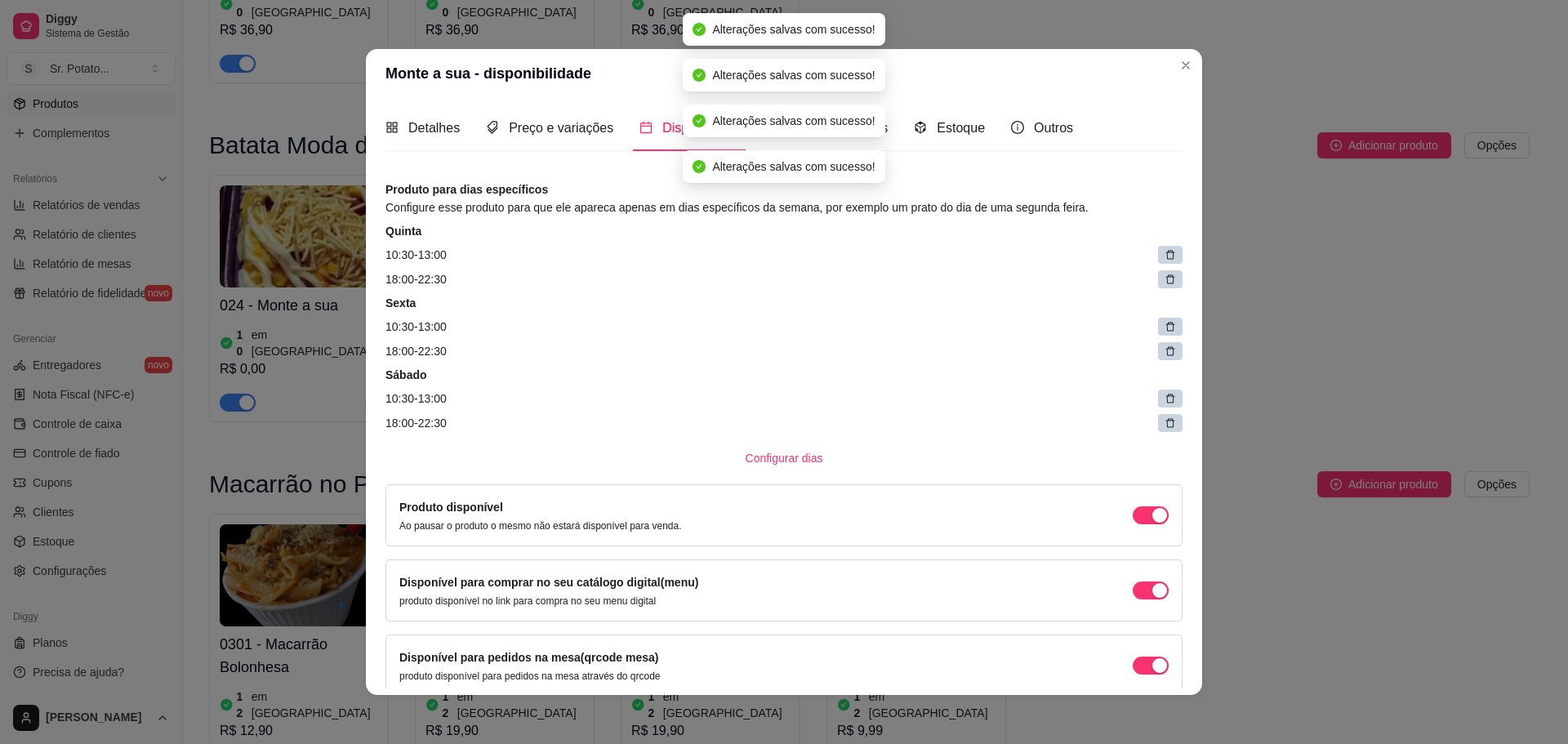
click at [1164, 253] on icon at bounding box center [1169, 255] width 11 height 11
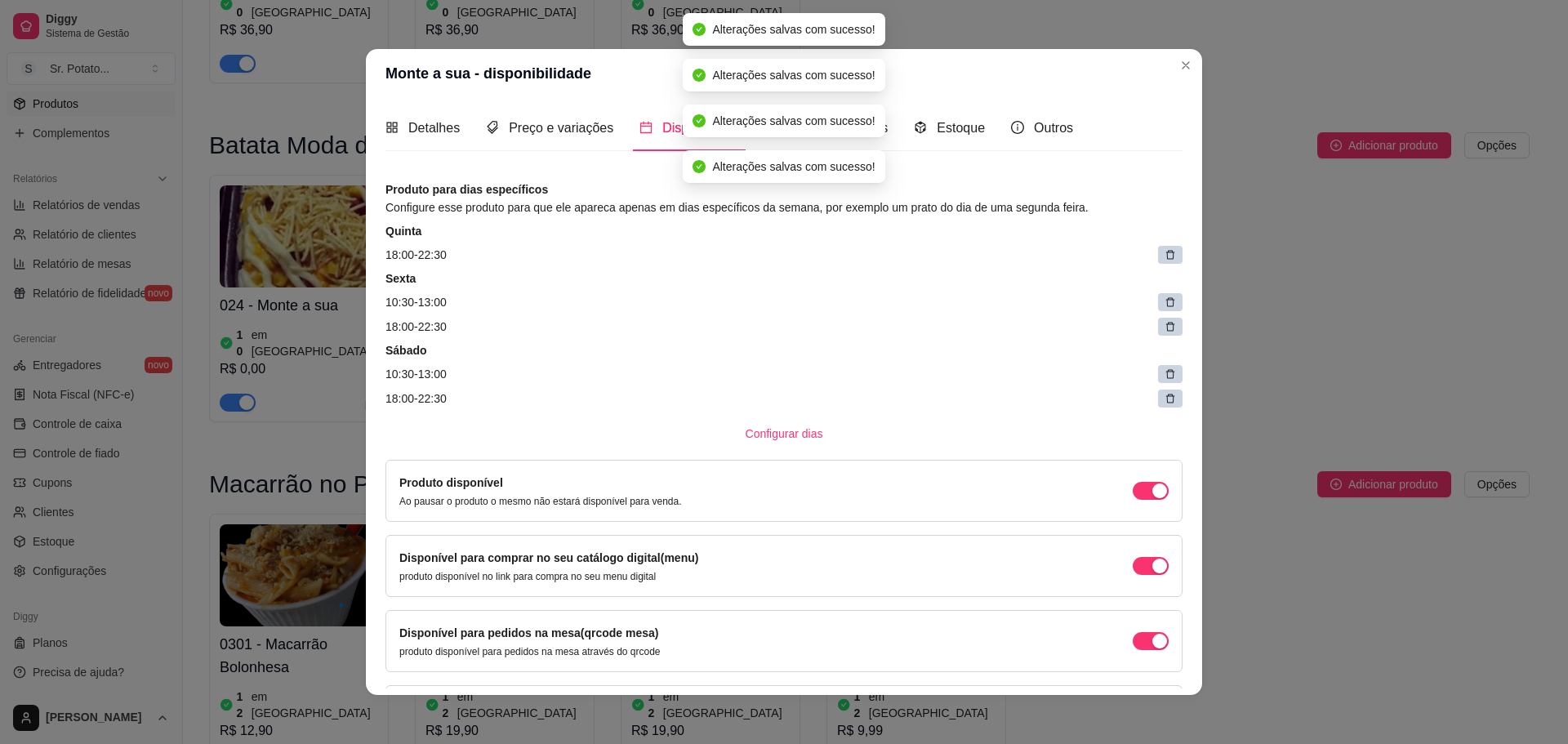
click at [1164, 253] on icon at bounding box center [1169, 255] width 11 height 11
click at [1163, 253] on span at bounding box center [1175, 256] width 23 height 23
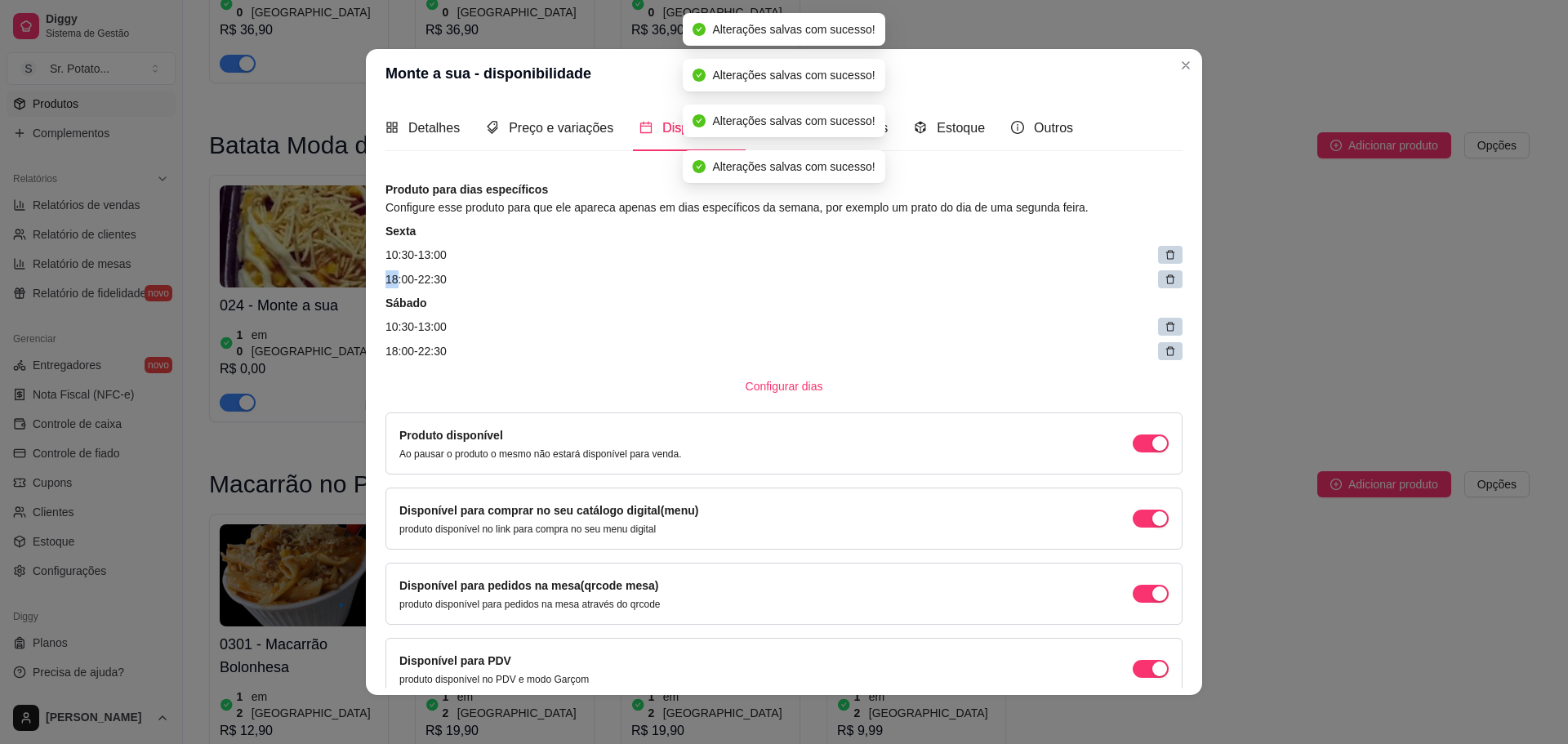
click at [1164, 253] on icon at bounding box center [1169, 255] width 11 height 11
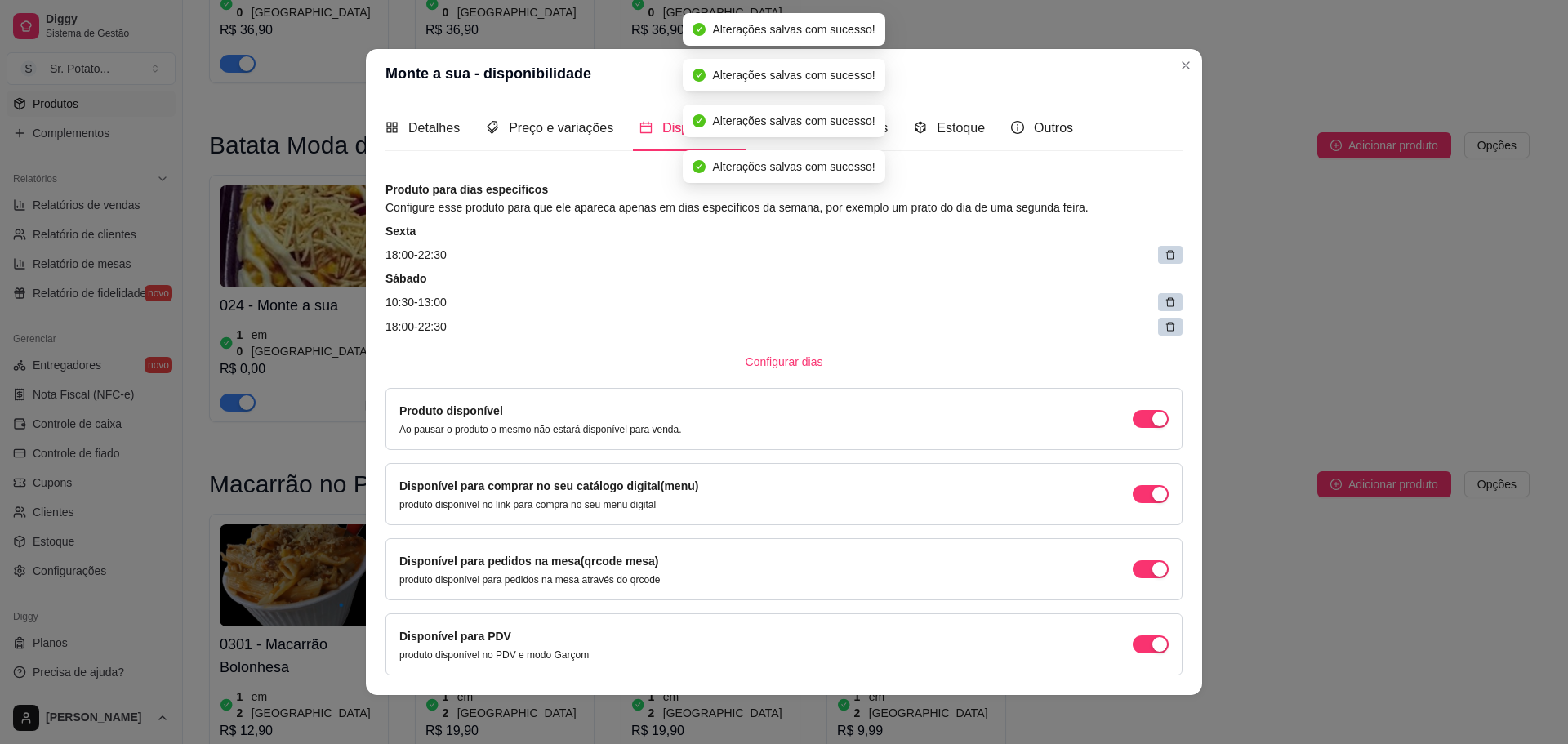
click at [1164, 253] on icon at bounding box center [1169, 255] width 11 height 11
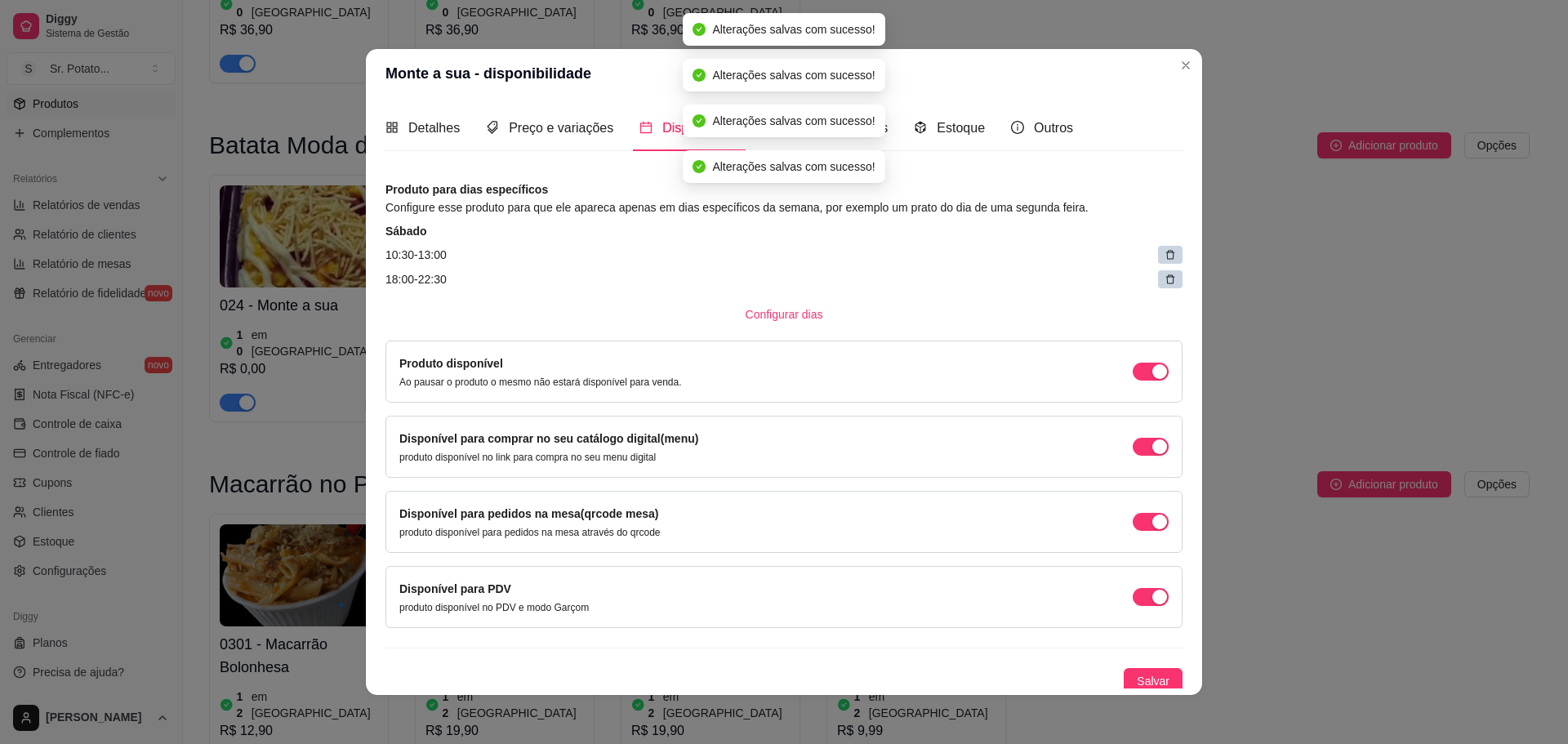
click at [1164, 253] on icon at bounding box center [1169, 255] width 11 height 11
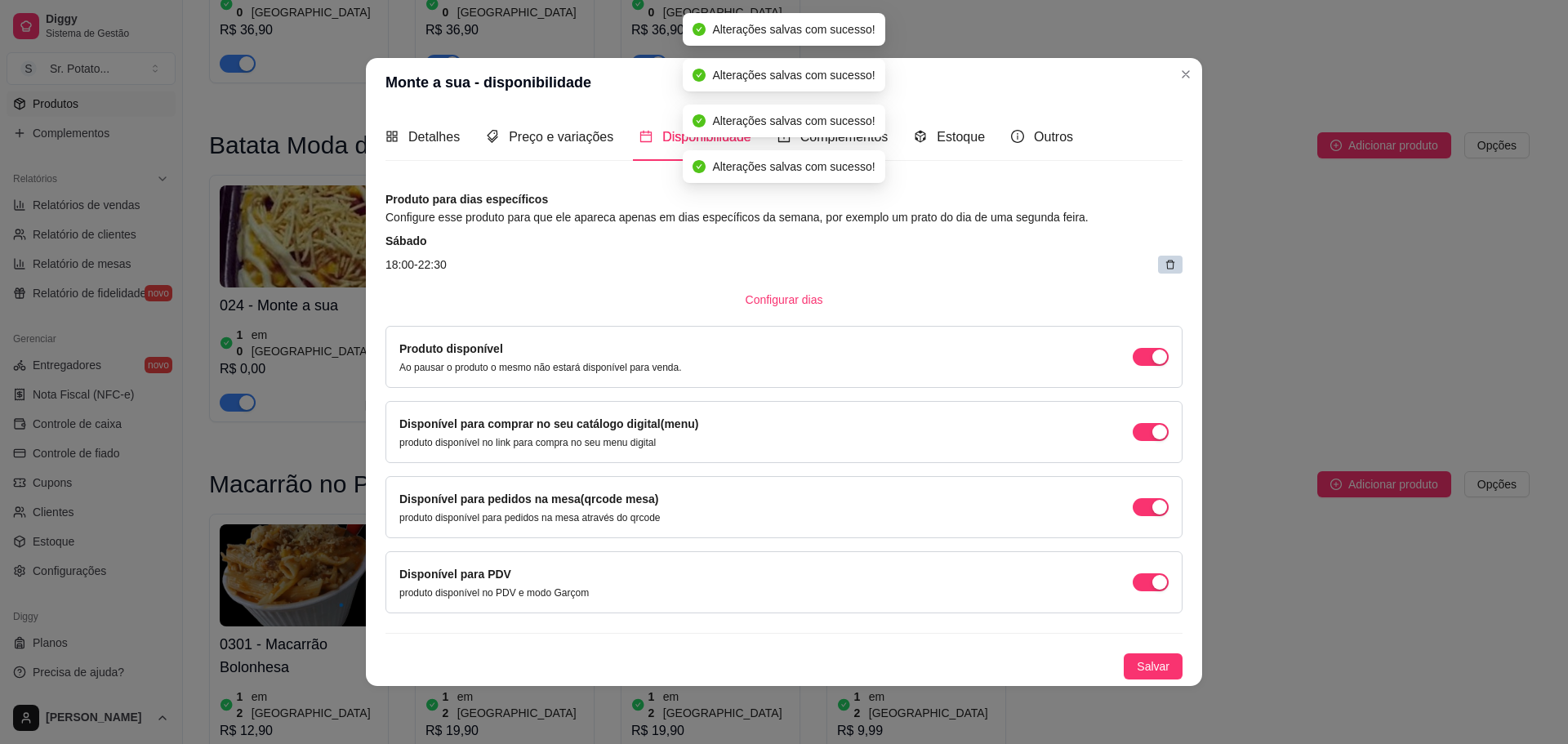
click at [1157, 253] on div "Sábado 18:00 - 22:30" at bounding box center [784, 253] width 797 height 41
click at [1169, 265] on icon at bounding box center [1169, 264] width 11 height 11
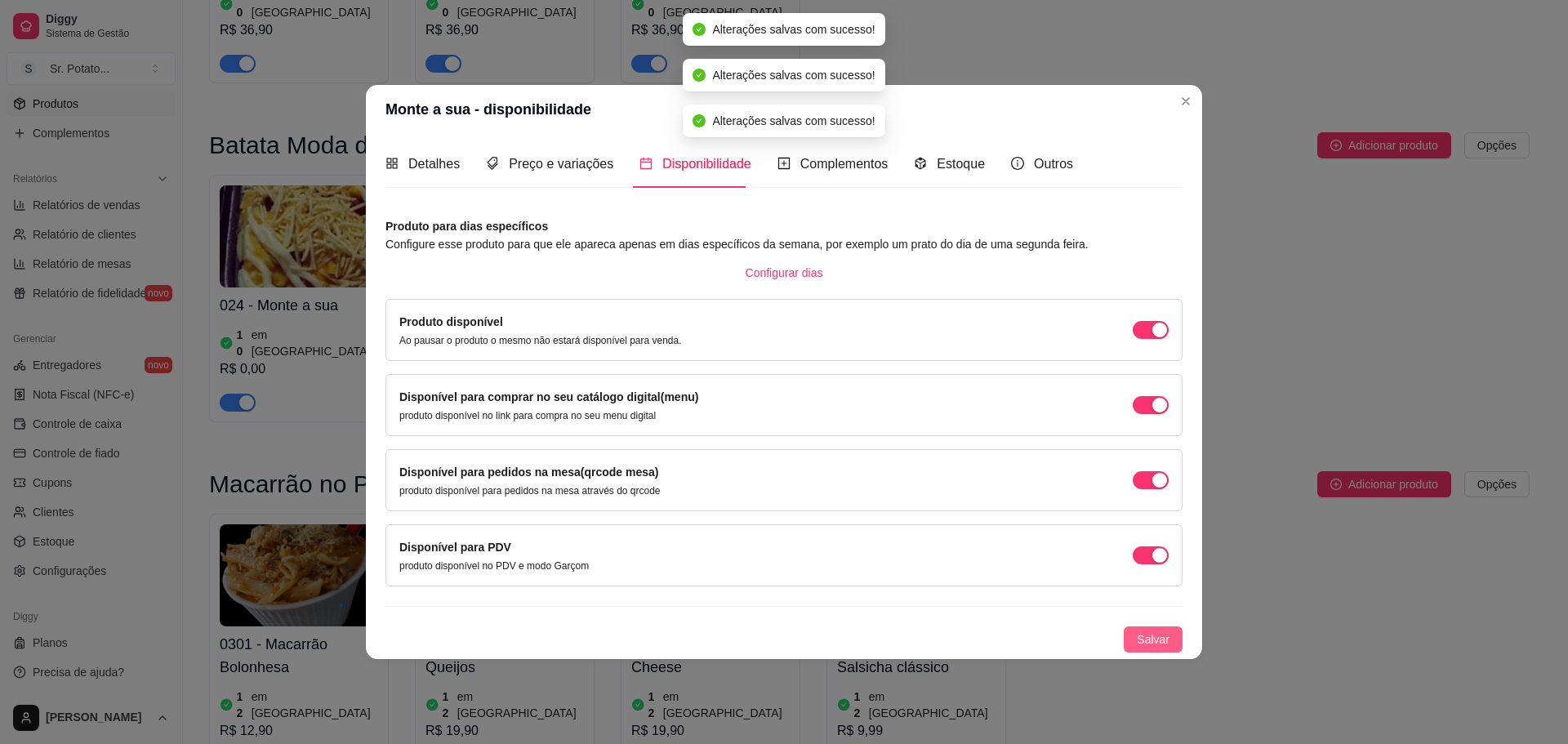
click at [1141, 641] on span "Salvar" at bounding box center [1153, 639] width 32 height 18
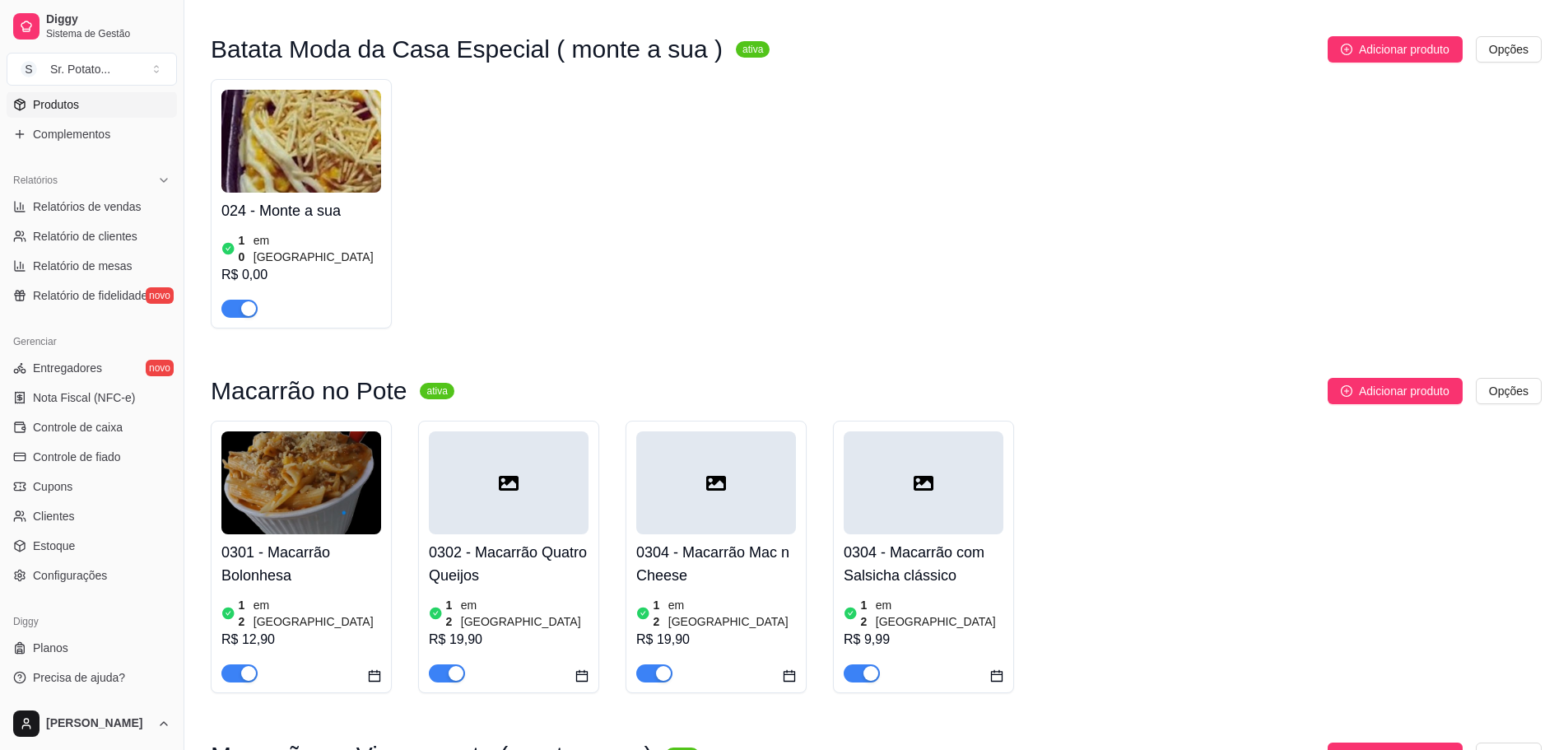
scroll to position [2141, 0]
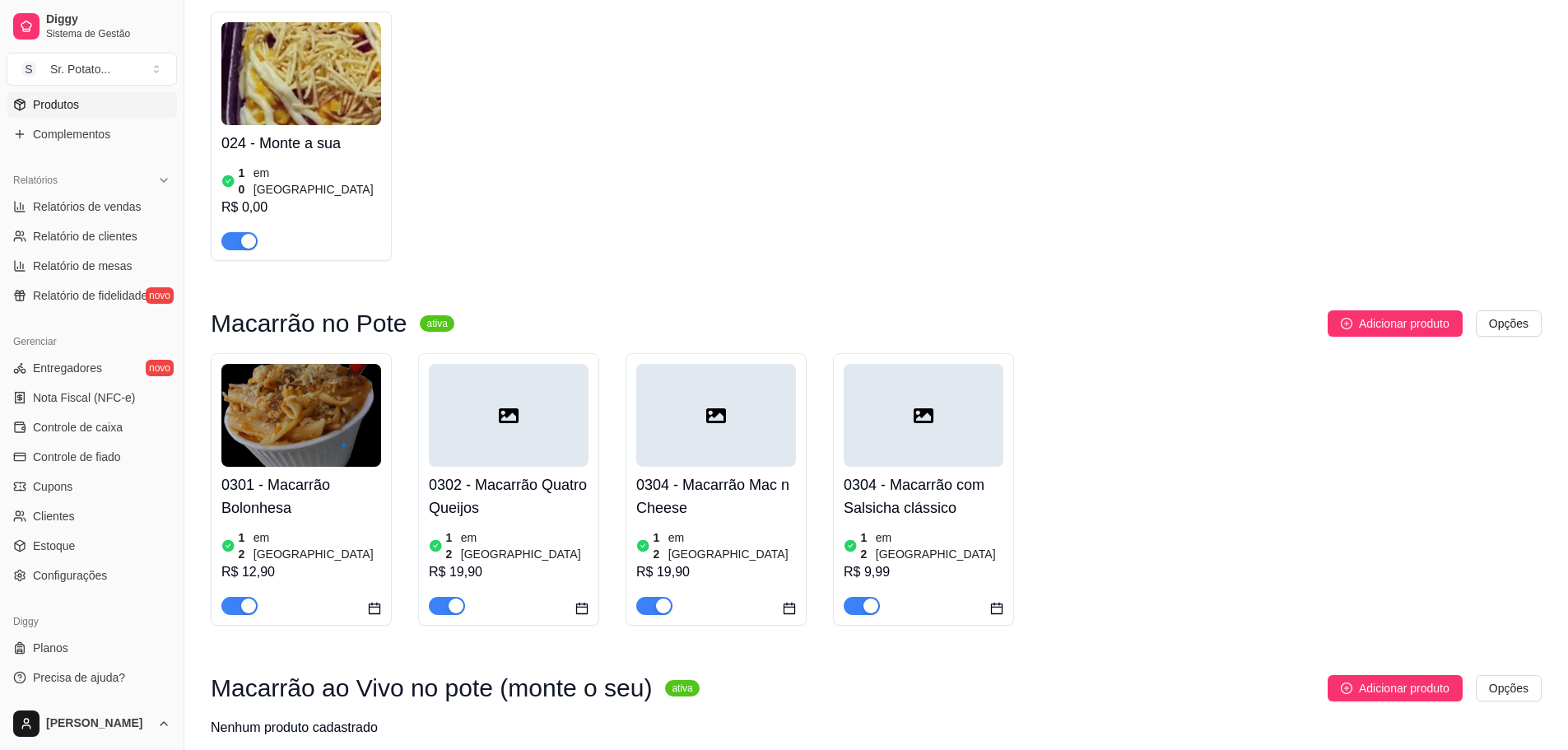
click at [251, 364] on img at bounding box center [301, 415] width 160 height 103
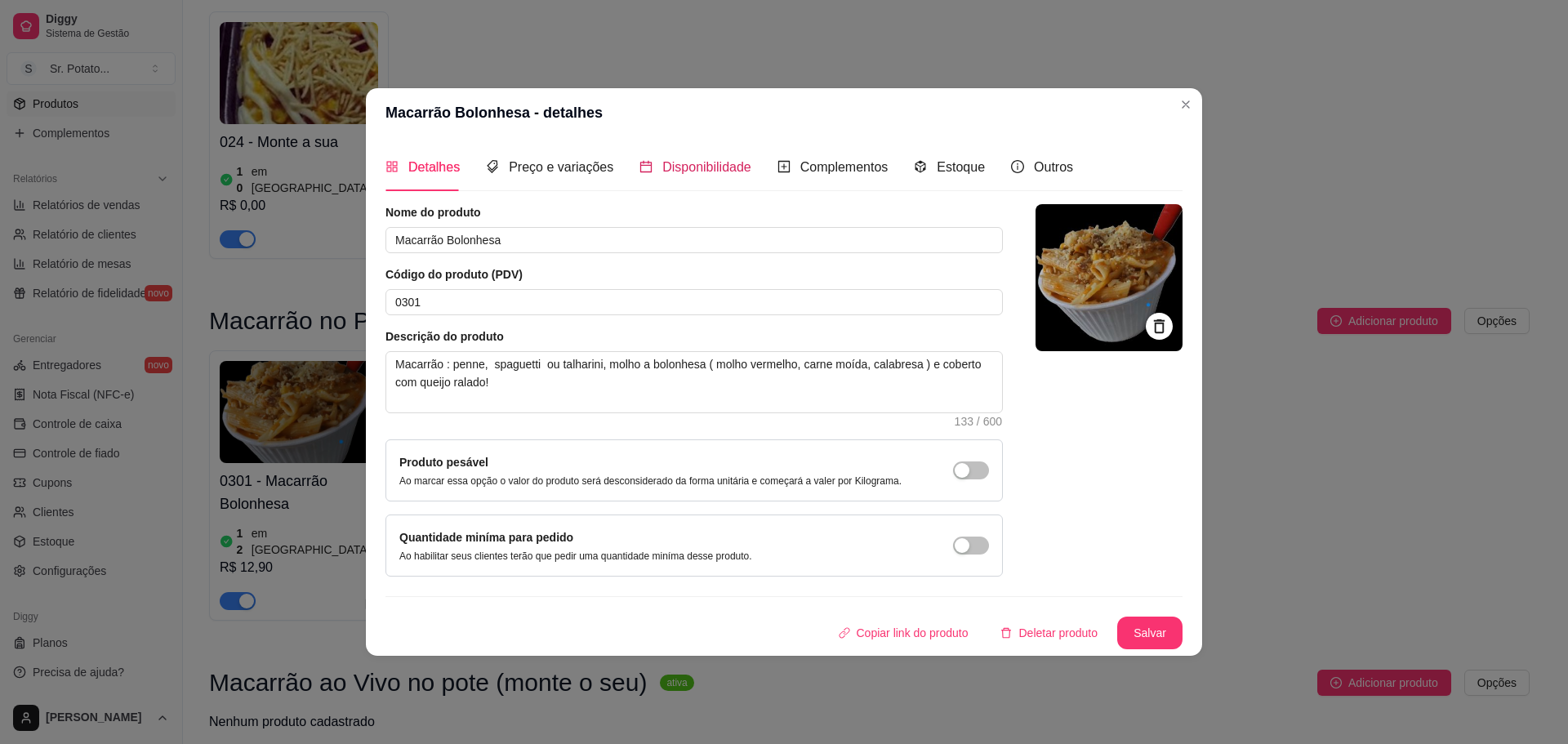
click at [696, 165] on span "Disponibilidade" at bounding box center [706, 167] width 89 height 14
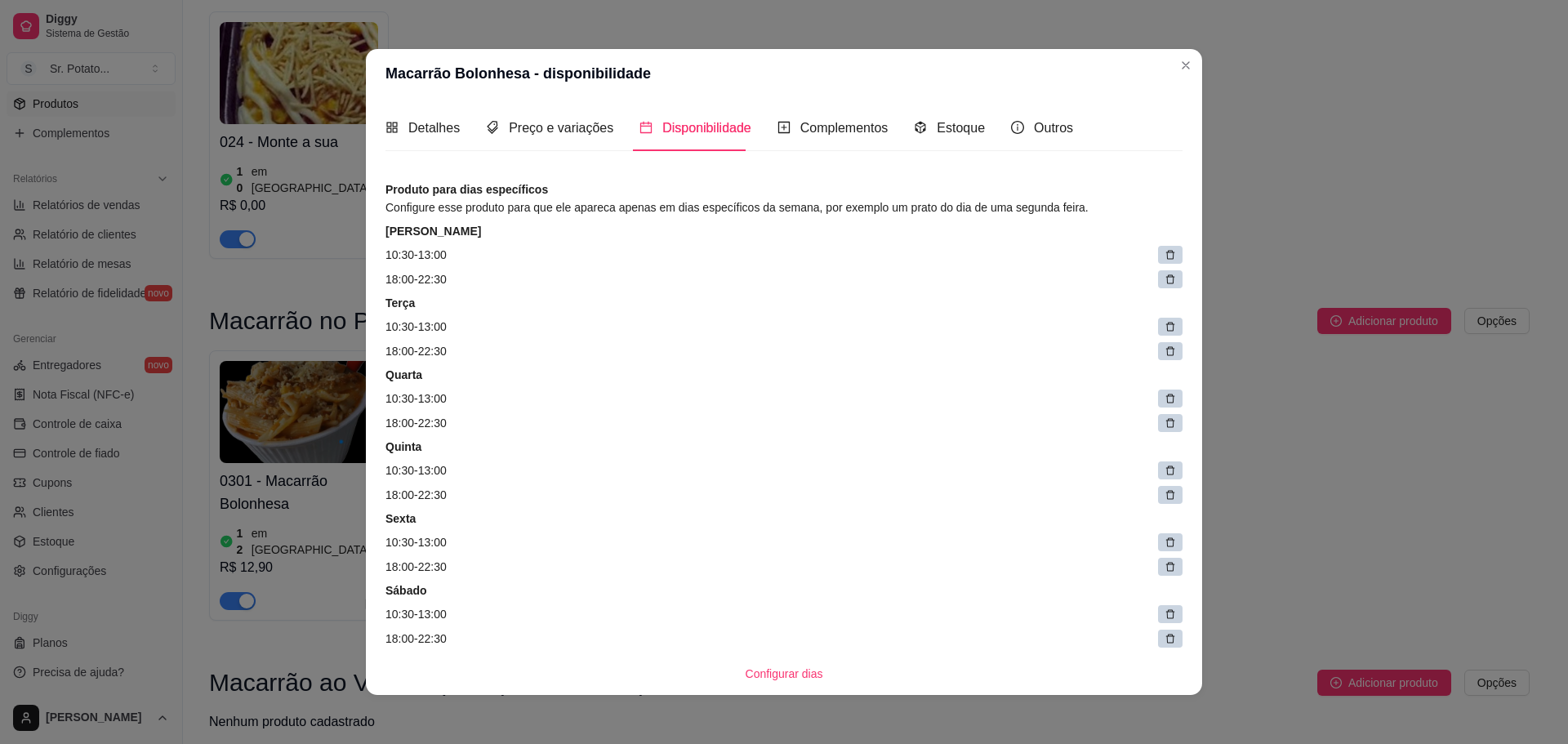
click at [1158, 249] on div at bounding box center [1170, 255] width 24 height 18
click at [1163, 257] on span at bounding box center [1175, 256] width 23 height 23
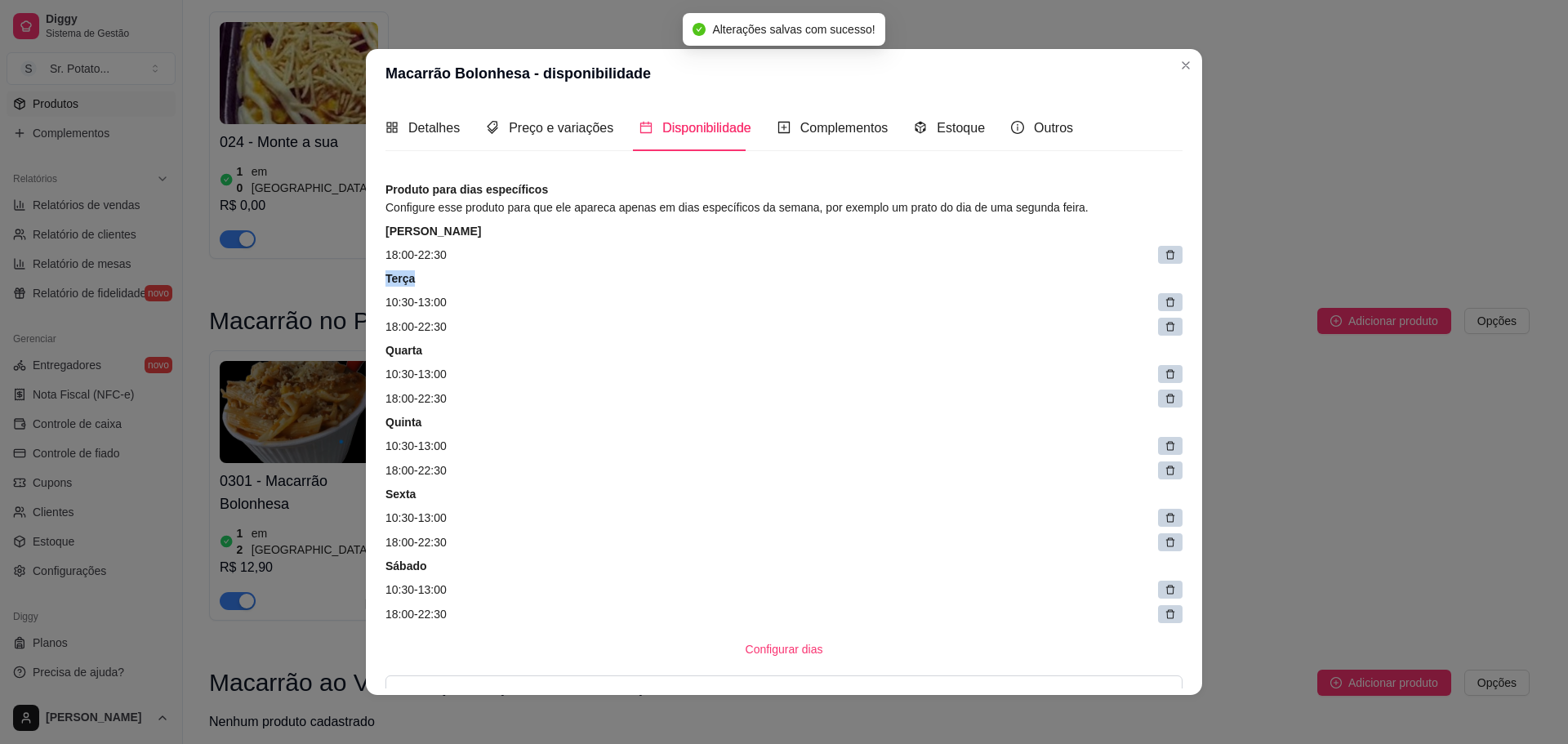
click at [1164, 257] on icon at bounding box center [1169, 255] width 11 height 11
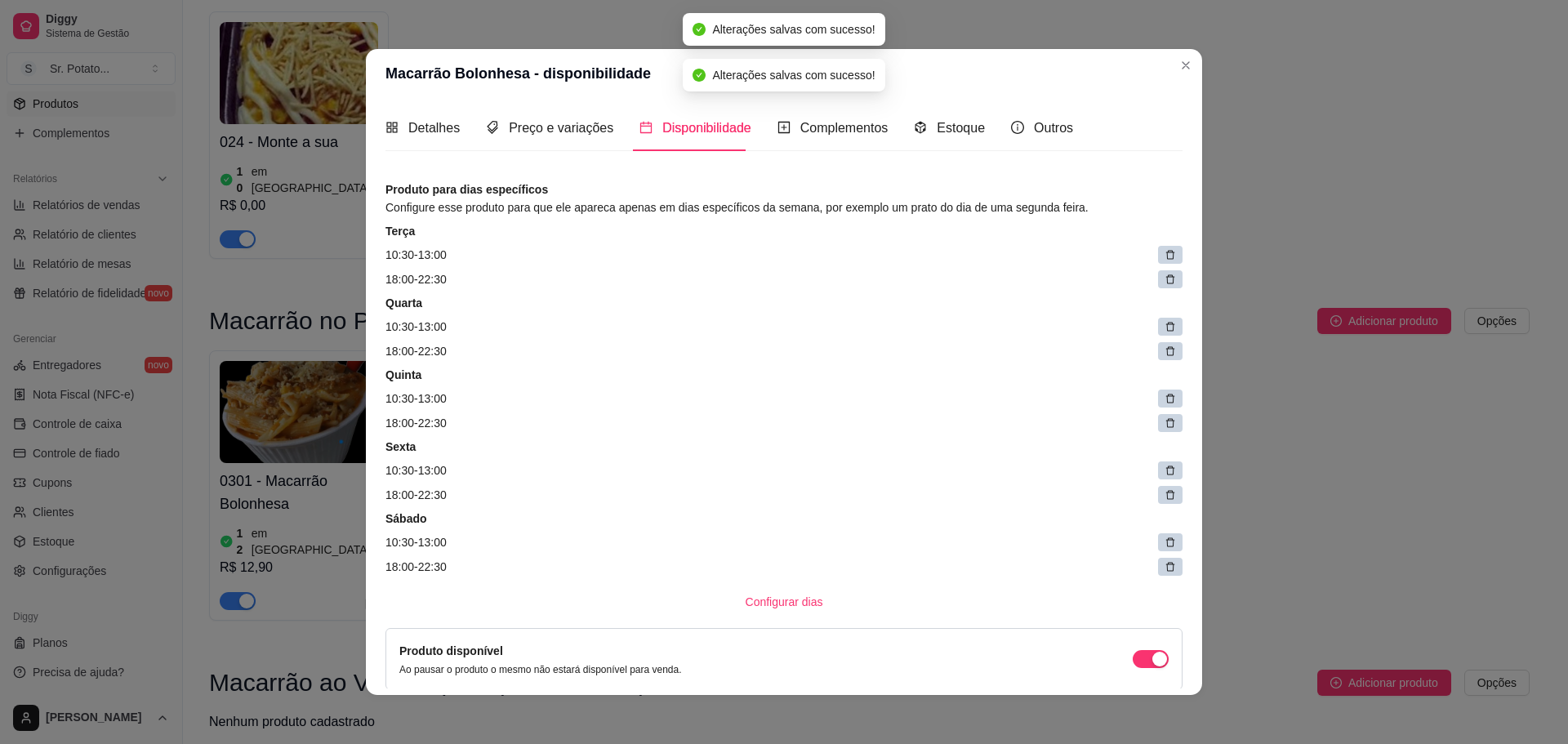
click at [1164, 257] on icon at bounding box center [1169, 255] width 11 height 11
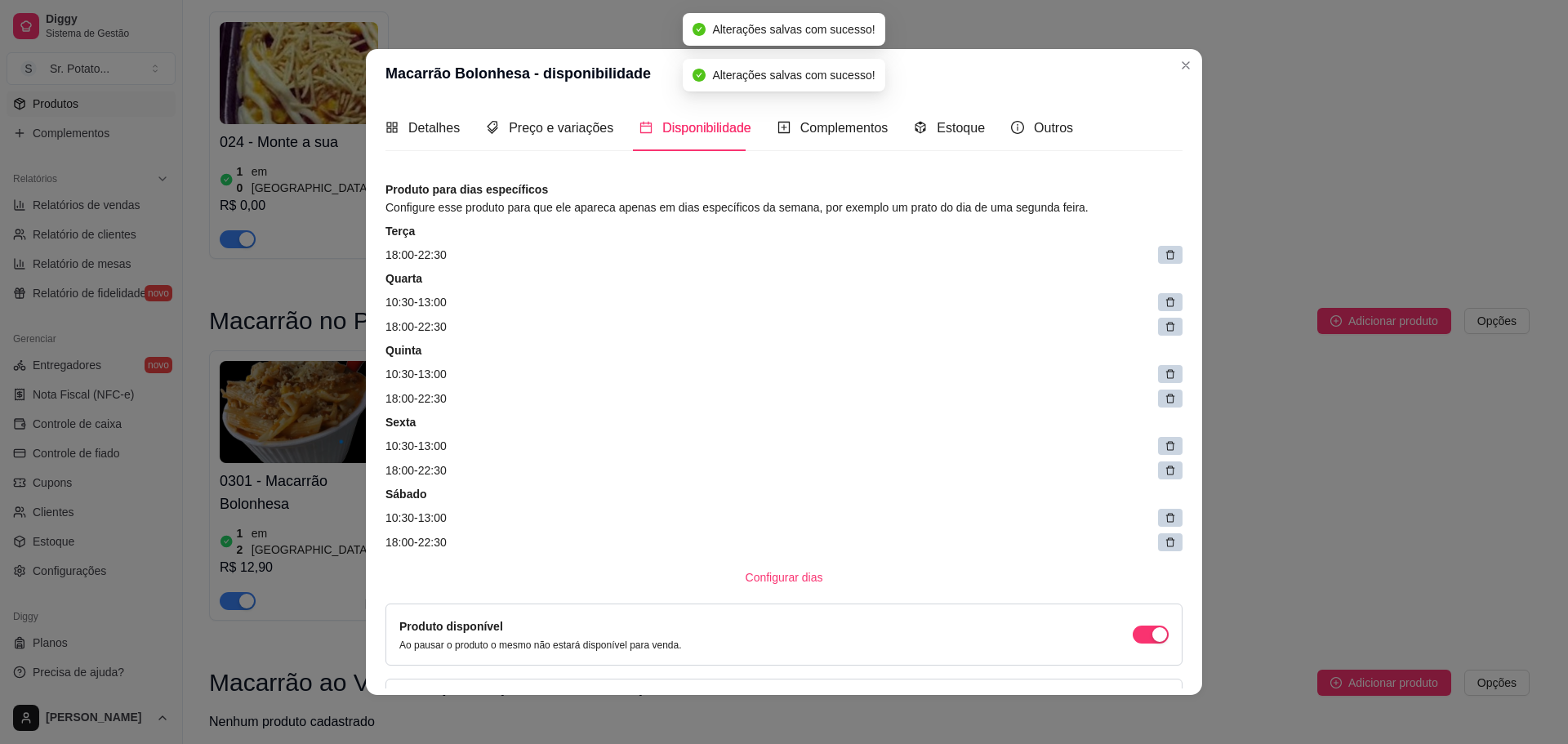
click at [1164, 257] on icon at bounding box center [1169, 255] width 11 height 11
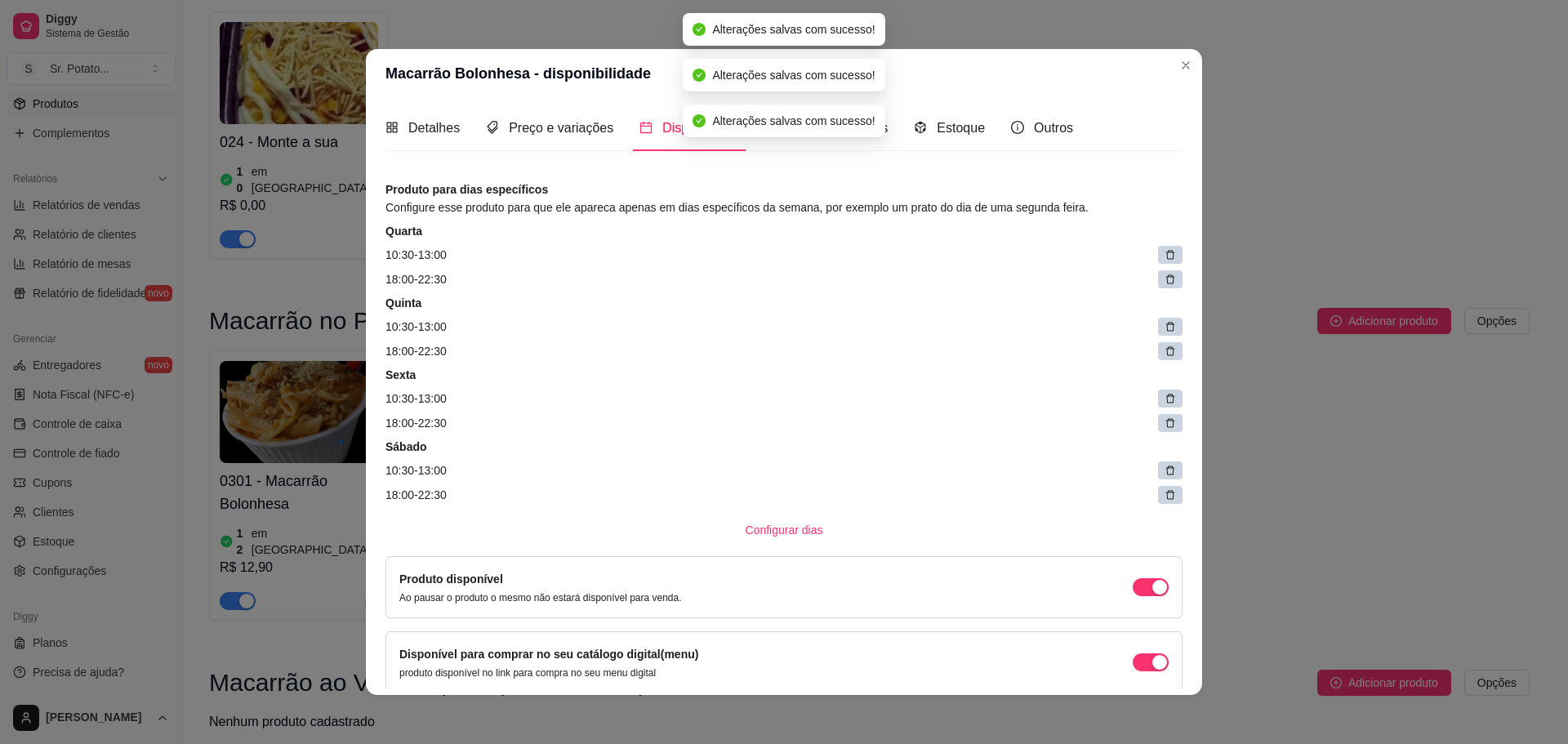
click at [1164, 257] on icon at bounding box center [1169, 255] width 11 height 11
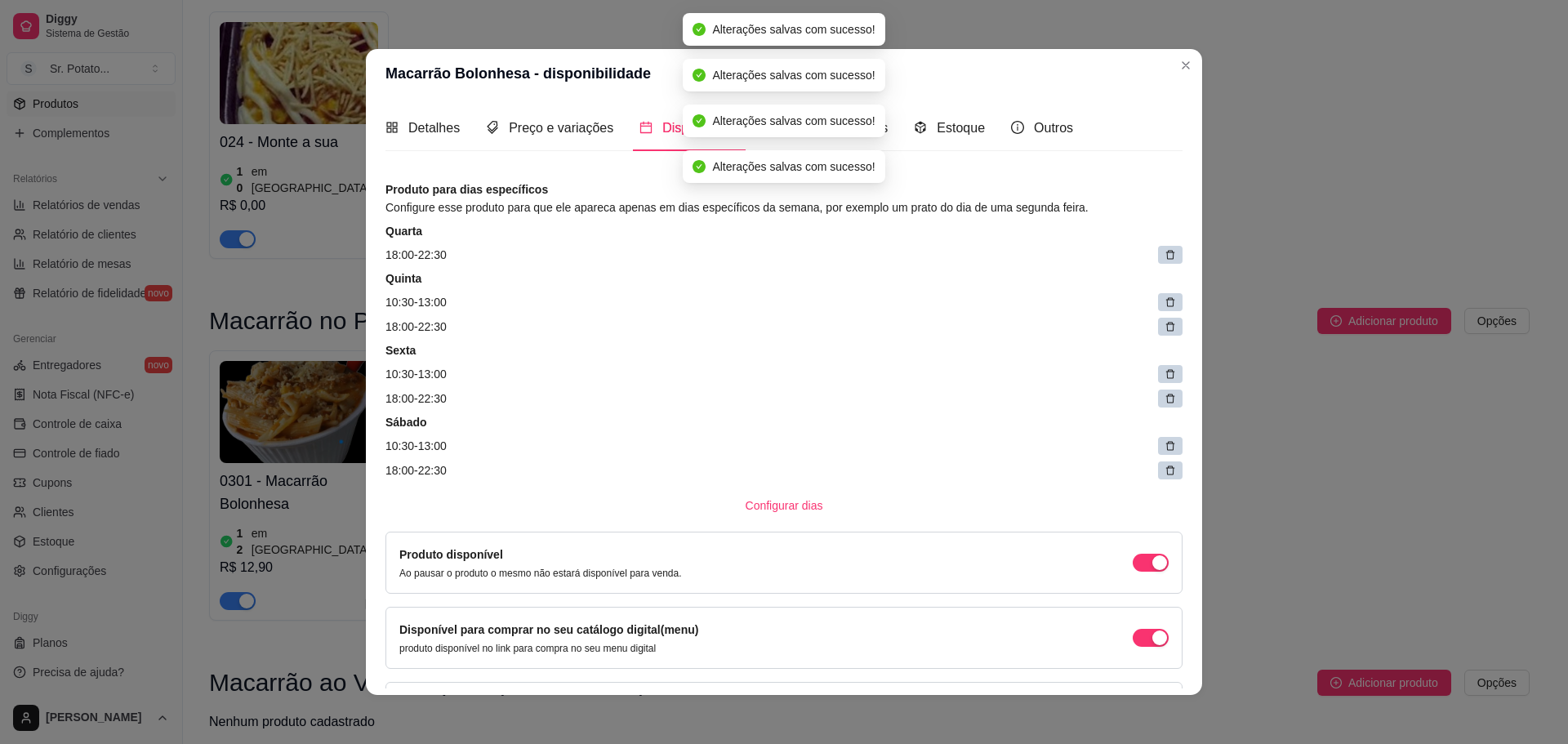
click at [1164, 257] on icon at bounding box center [1169, 255] width 11 height 11
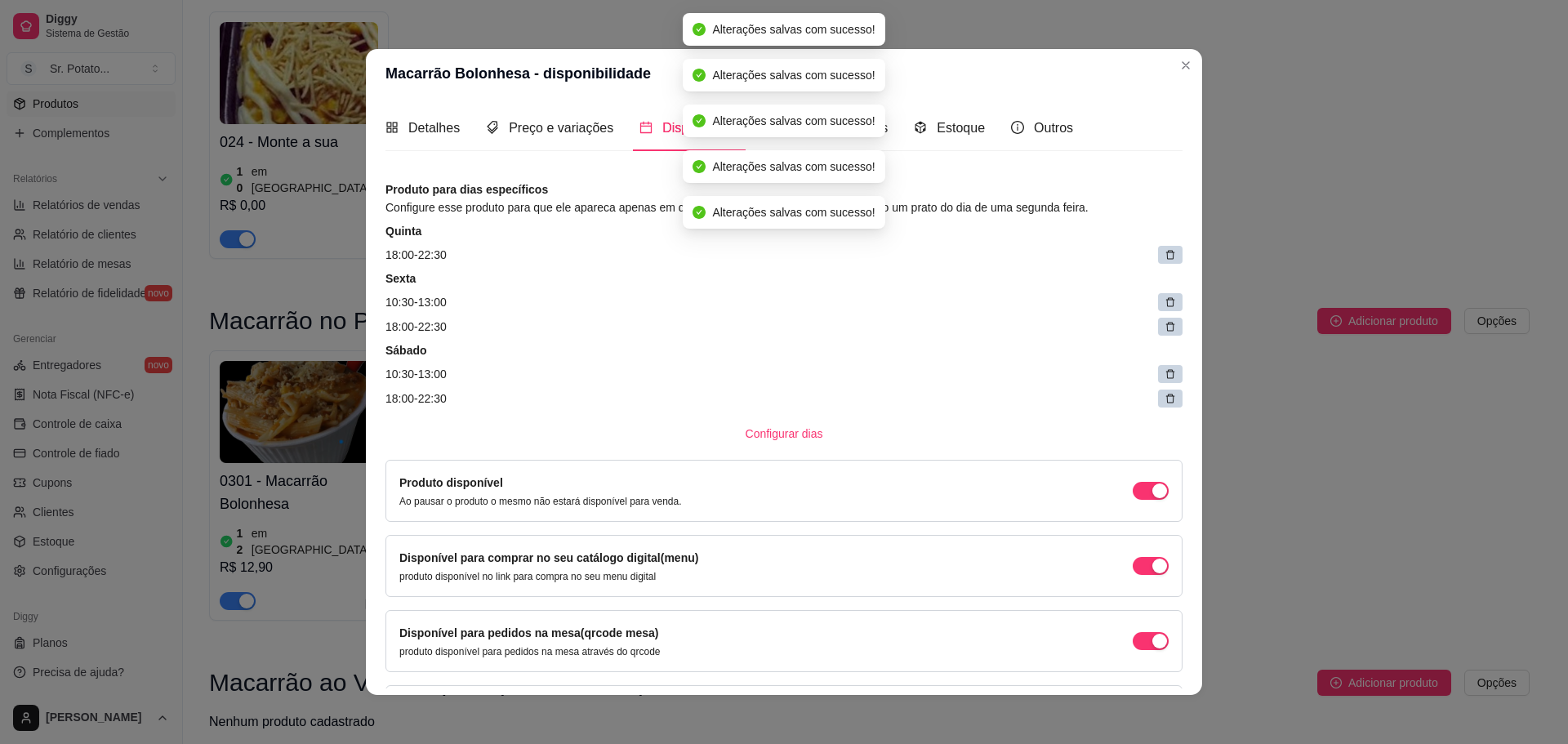
click at [1164, 257] on icon at bounding box center [1169, 255] width 11 height 11
click at [1163, 257] on span at bounding box center [1175, 256] width 23 height 23
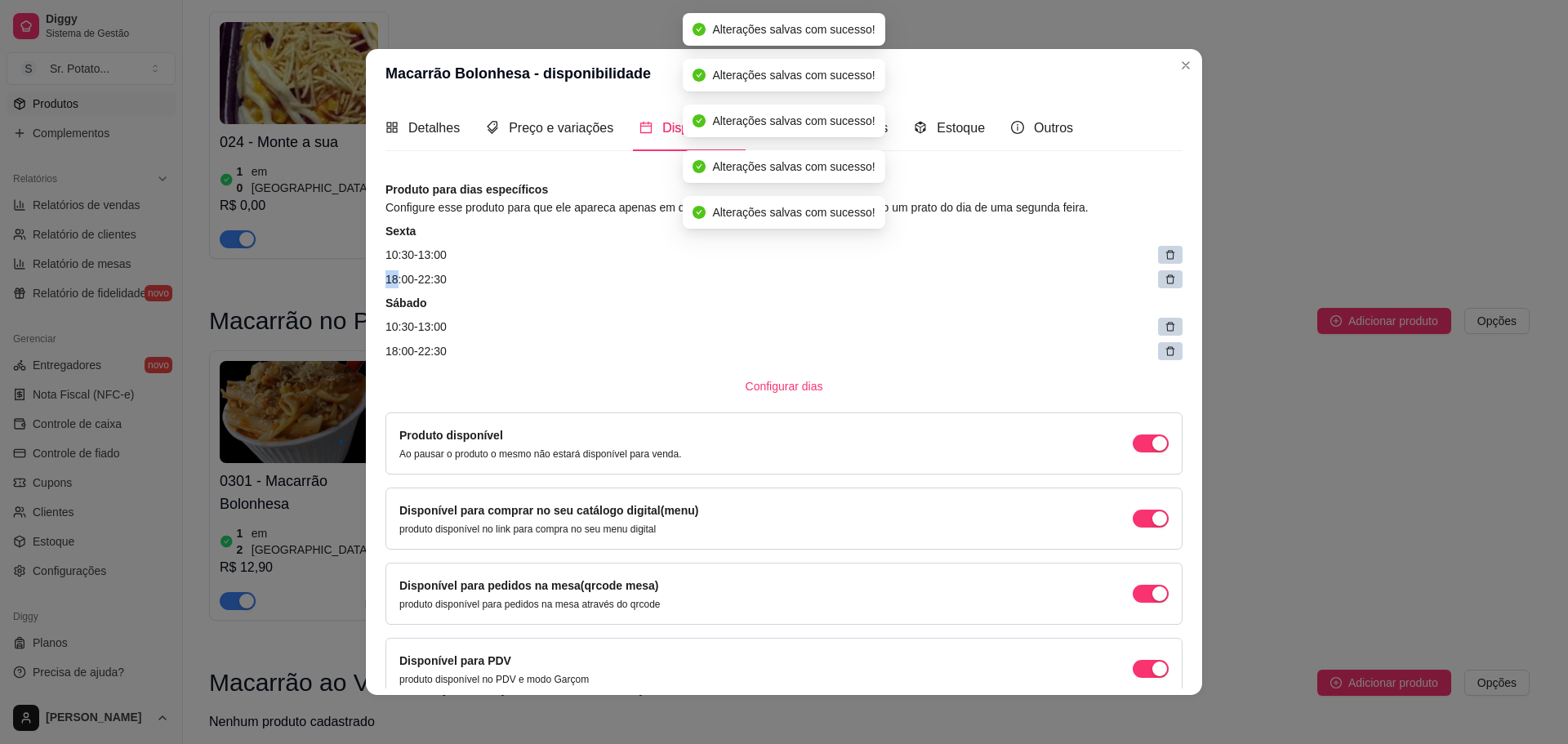
click at [1164, 256] on icon at bounding box center [1169, 255] width 11 height 11
click at [1176, 256] on icon at bounding box center [1180, 257] width 7 height 7
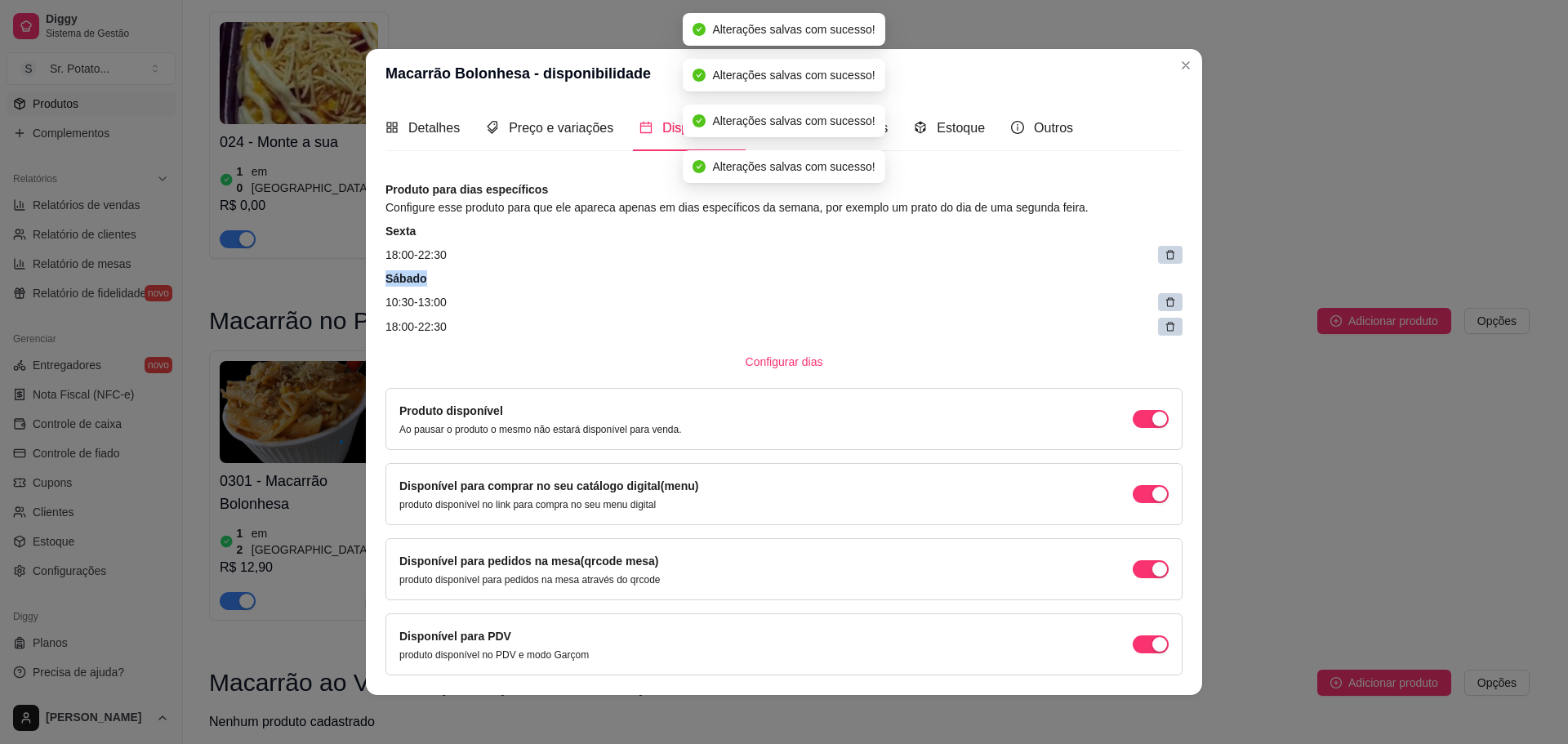
click at [1164, 256] on icon at bounding box center [1169, 255] width 11 height 11
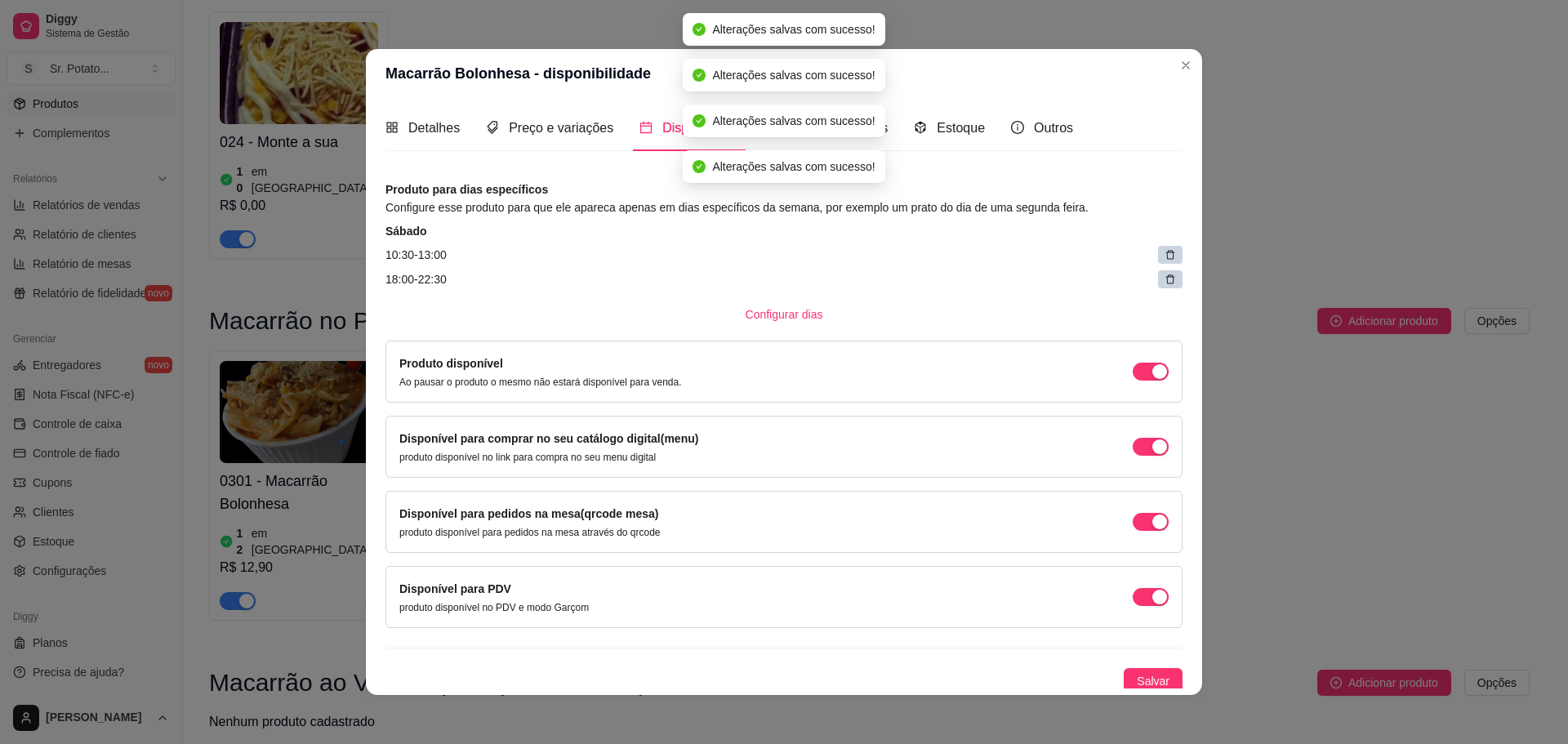
click at [1164, 256] on icon at bounding box center [1169, 255] width 11 height 11
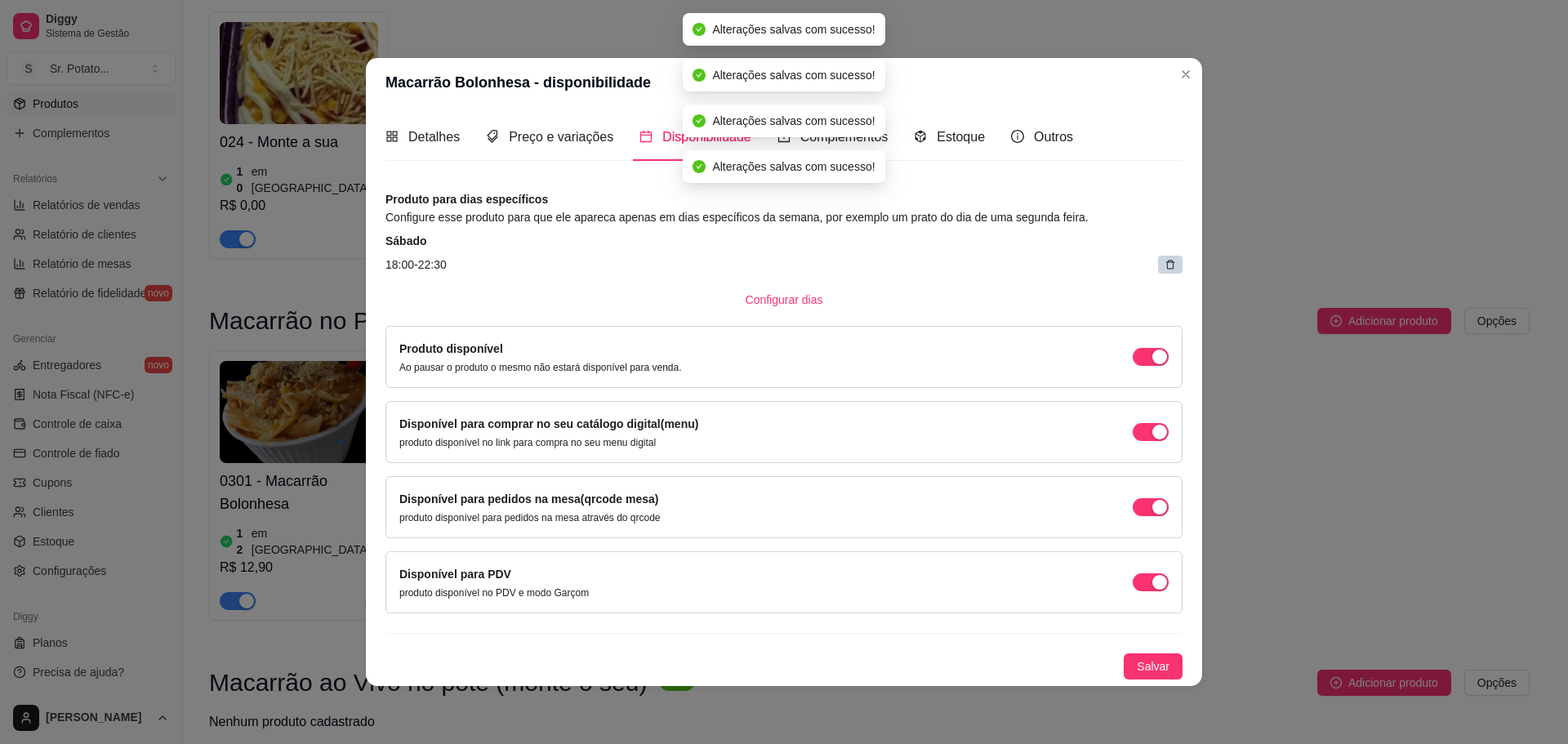
click at [1152, 256] on article "18:00 - 22:30" at bounding box center [784, 264] width 797 height 18
click at [1164, 263] on div at bounding box center [1170, 264] width 24 height 18
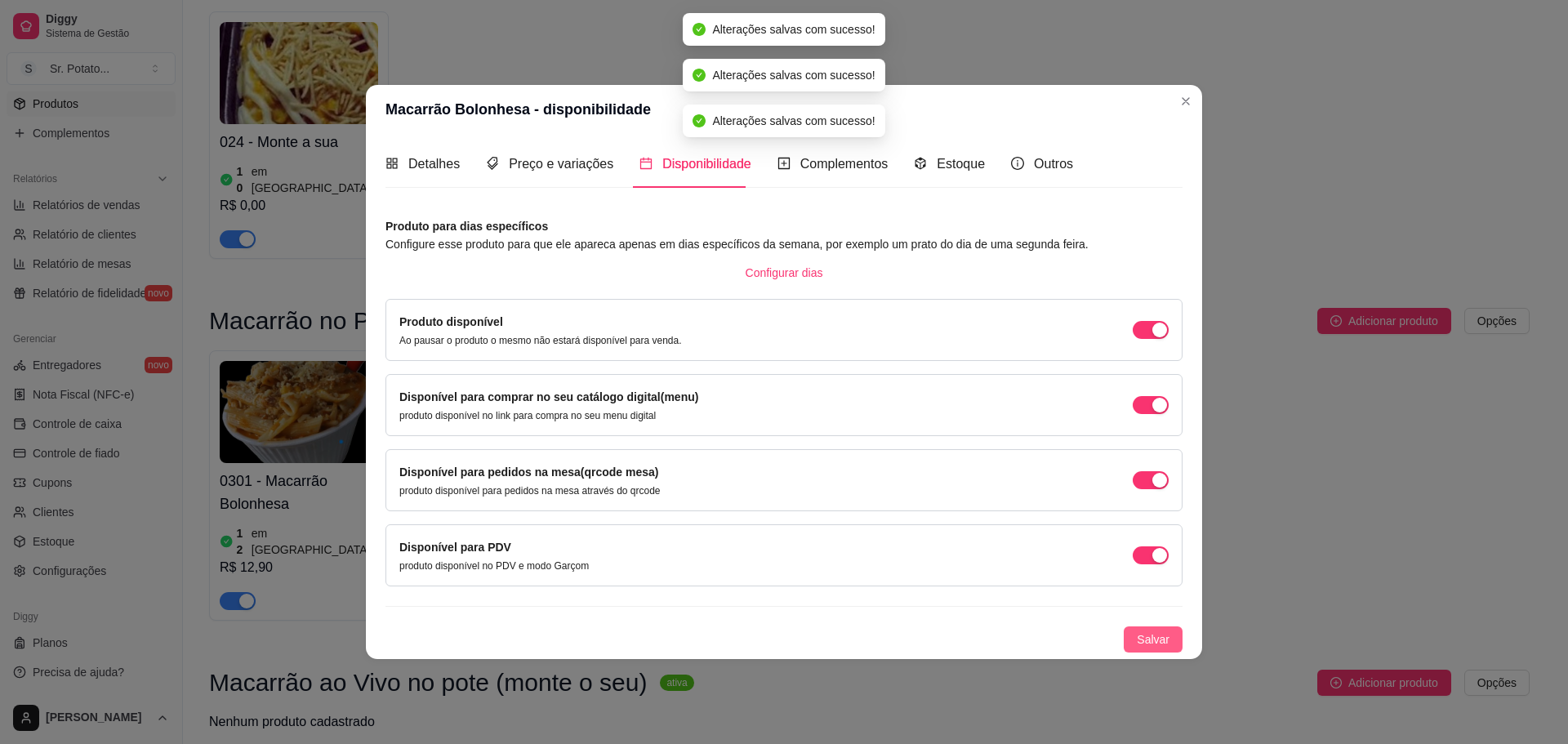
click at [1155, 645] on span "Salvar" at bounding box center [1153, 639] width 32 height 18
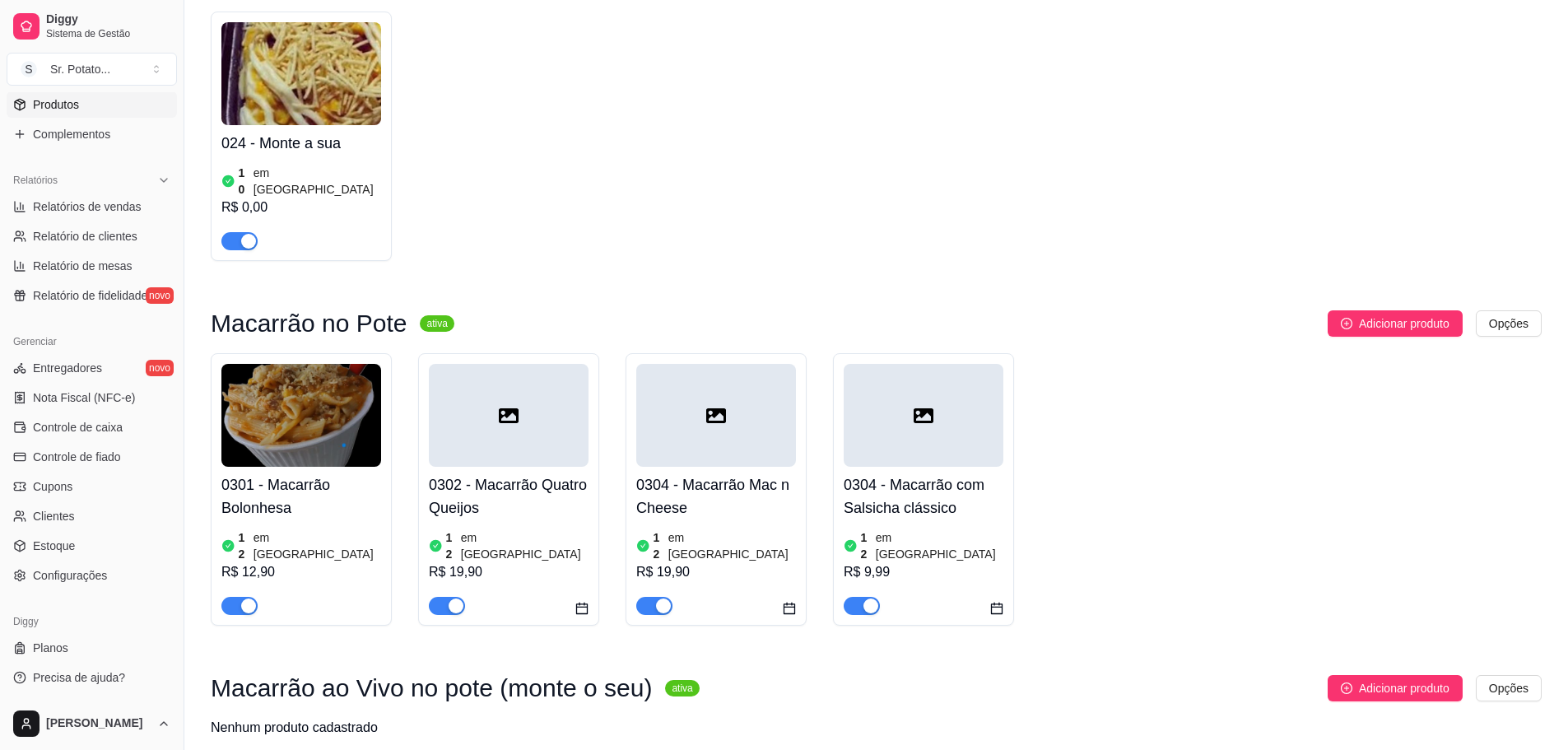
click at [486, 364] on div at bounding box center [509, 415] width 160 height 103
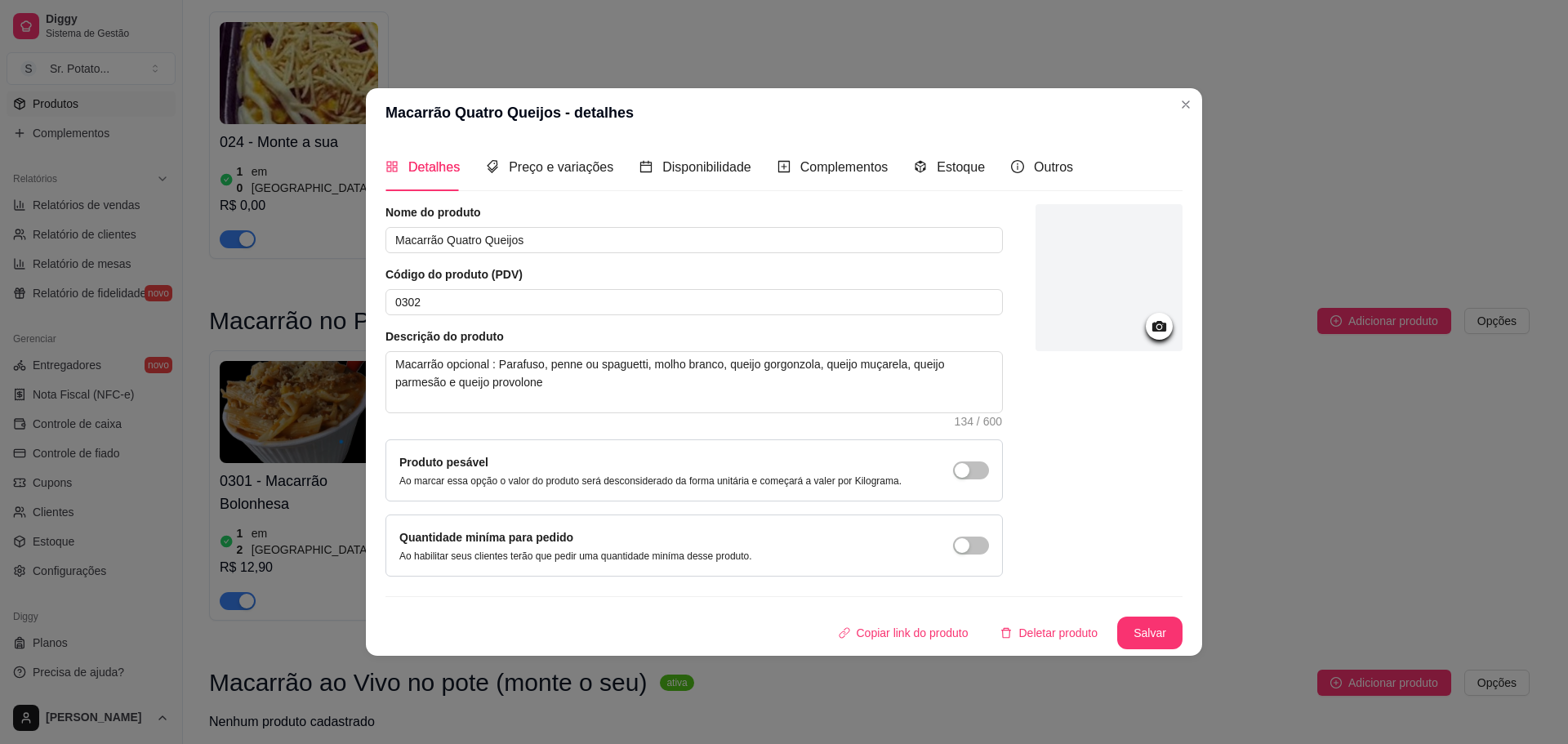
click at [569, 151] on div "Preço e variações" at bounding box center [549, 167] width 127 height 46
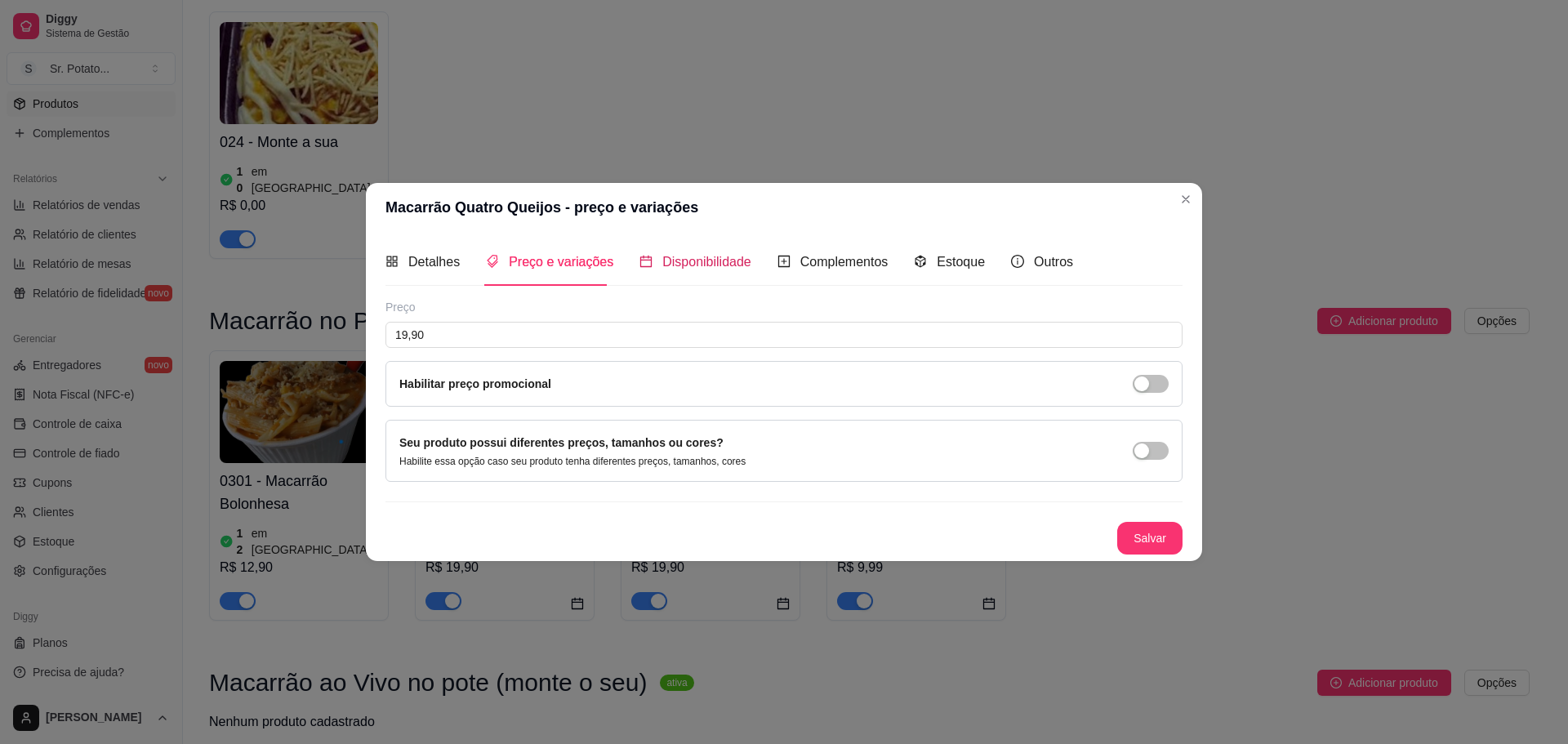
click at [720, 257] on span "Disponibilidade" at bounding box center [706, 262] width 89 height 14
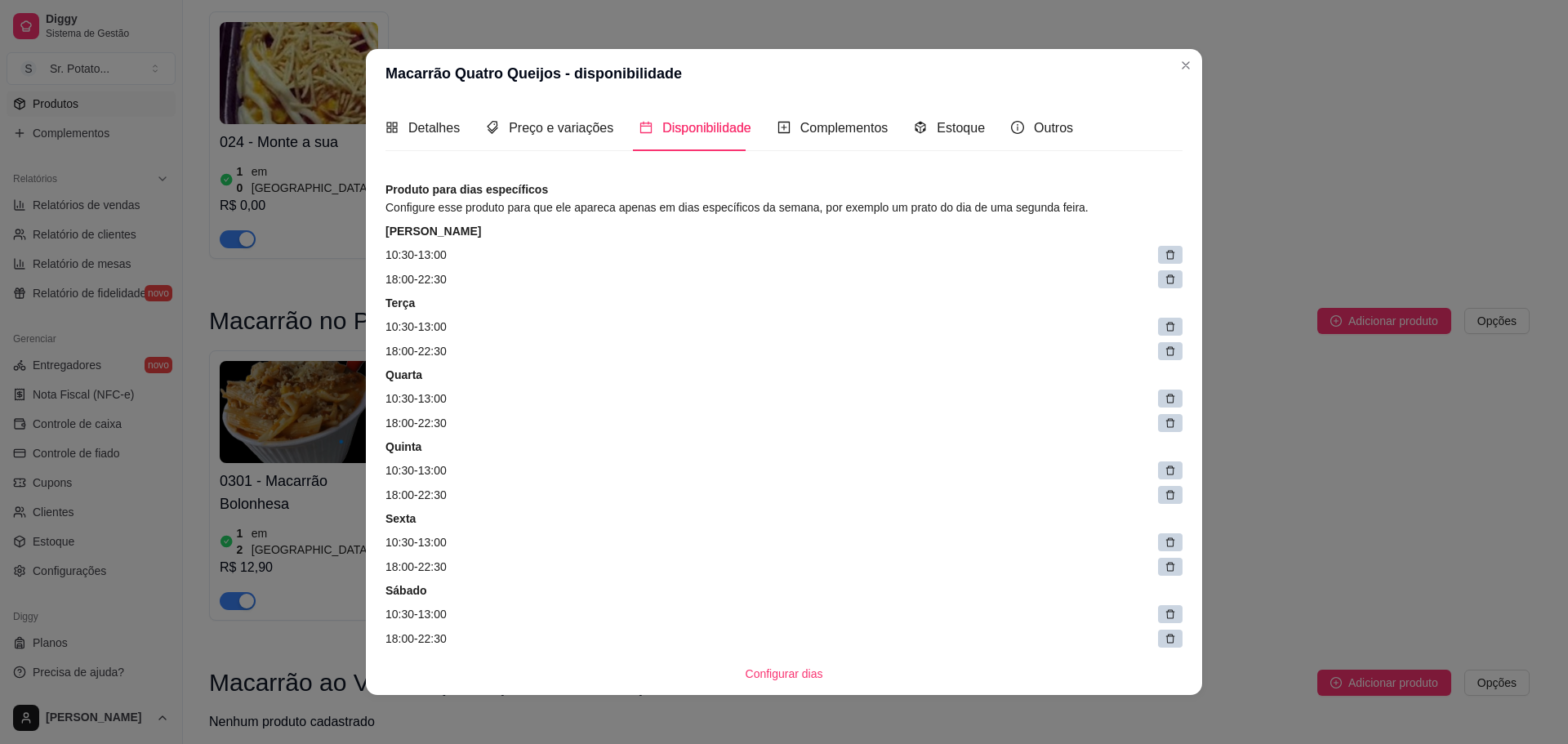
click at [1164, 251] on icon at bounding box center [1169, 255] width 11 height 11
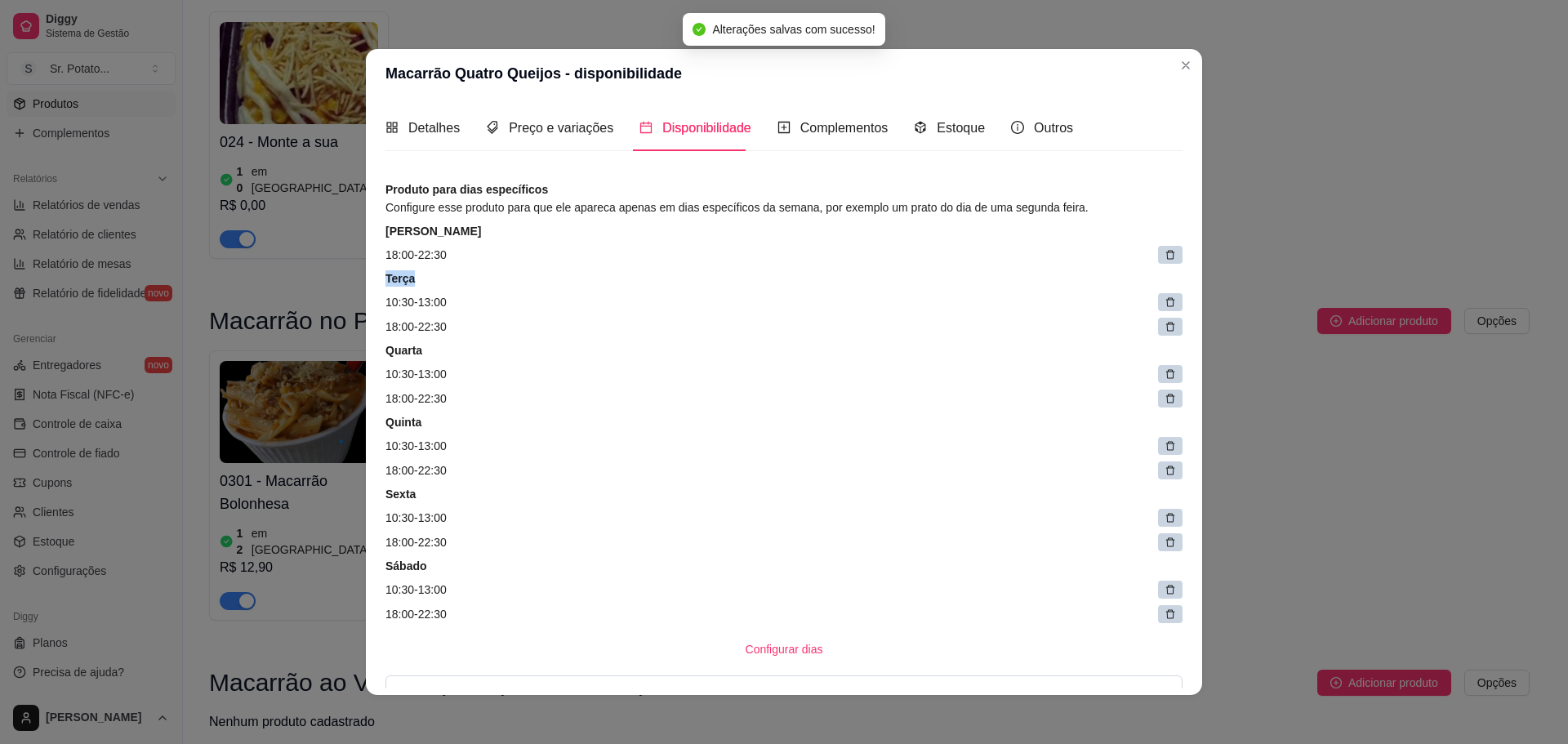
click at [1164, 258] on icon at bounding box center [1169, 255] width 11 height 11
click at [1163, 258] on span at bounding box center [1175, 256] width 23 height 23
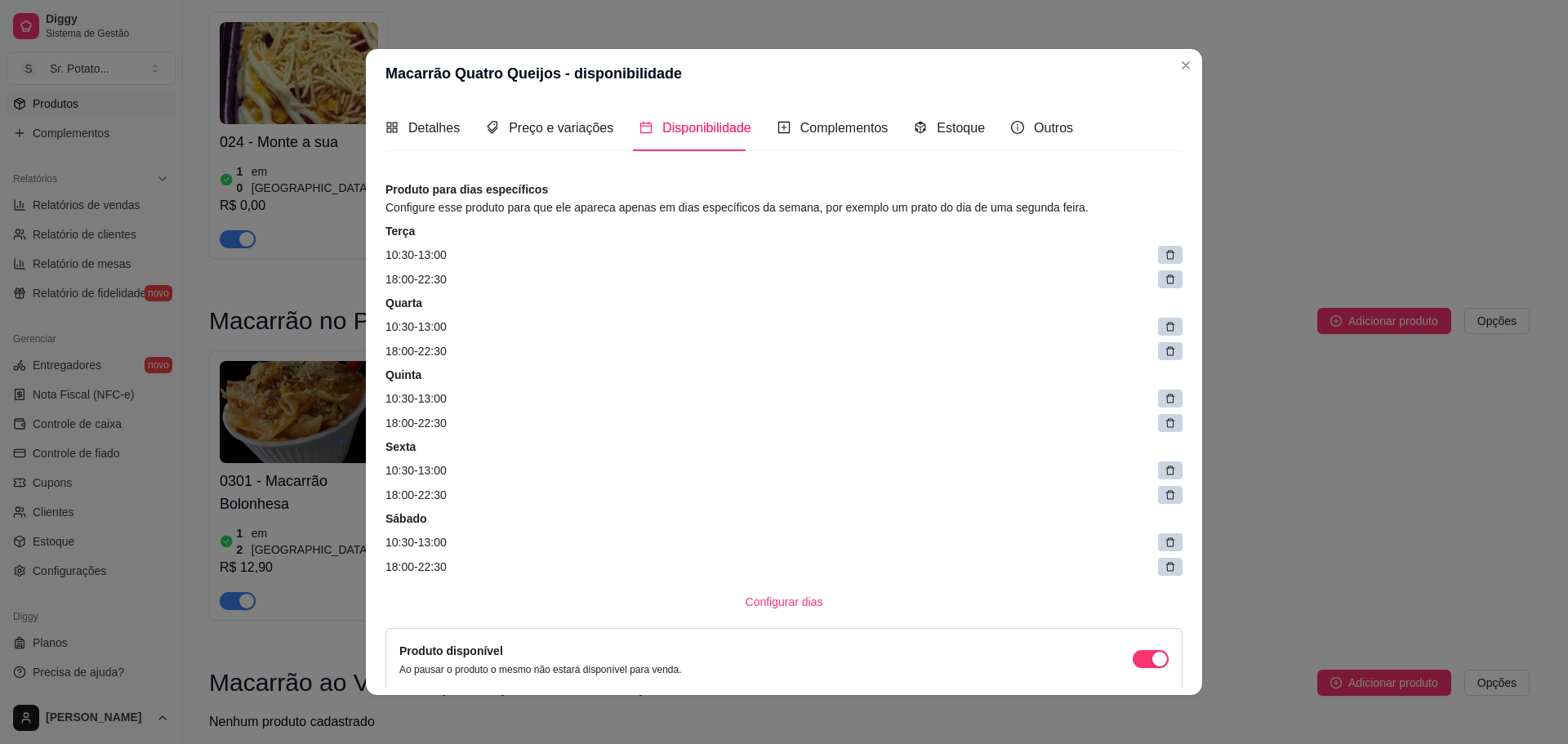
click at [1166, 259] on icon at bounding box center [1170, 256] width 9 height 9
click at [1163, 259] on span at bounding box center [1175, 256] width 23 height 23
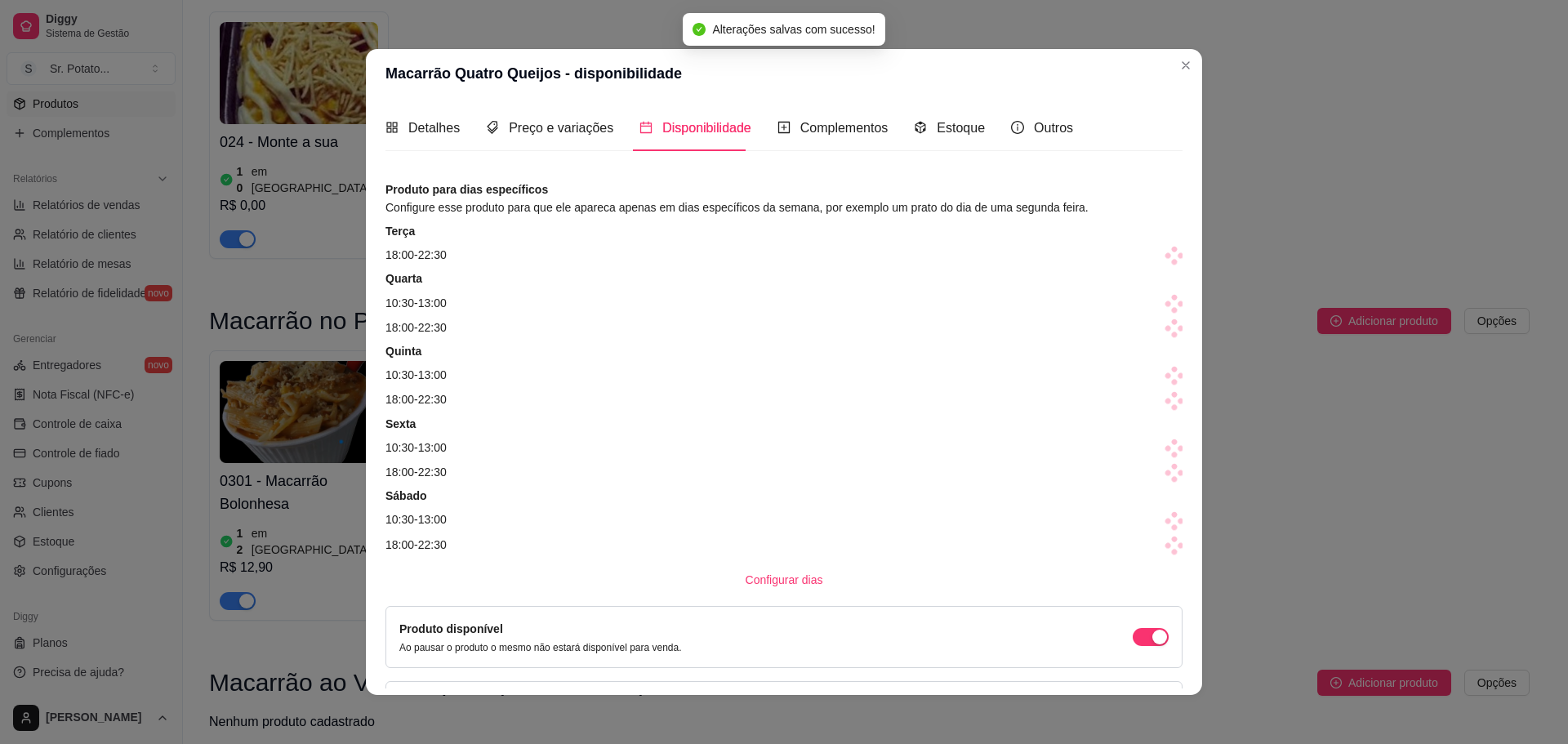
click at [1163, 259] on span at bounding box center [1175, 256] width 23 height 23
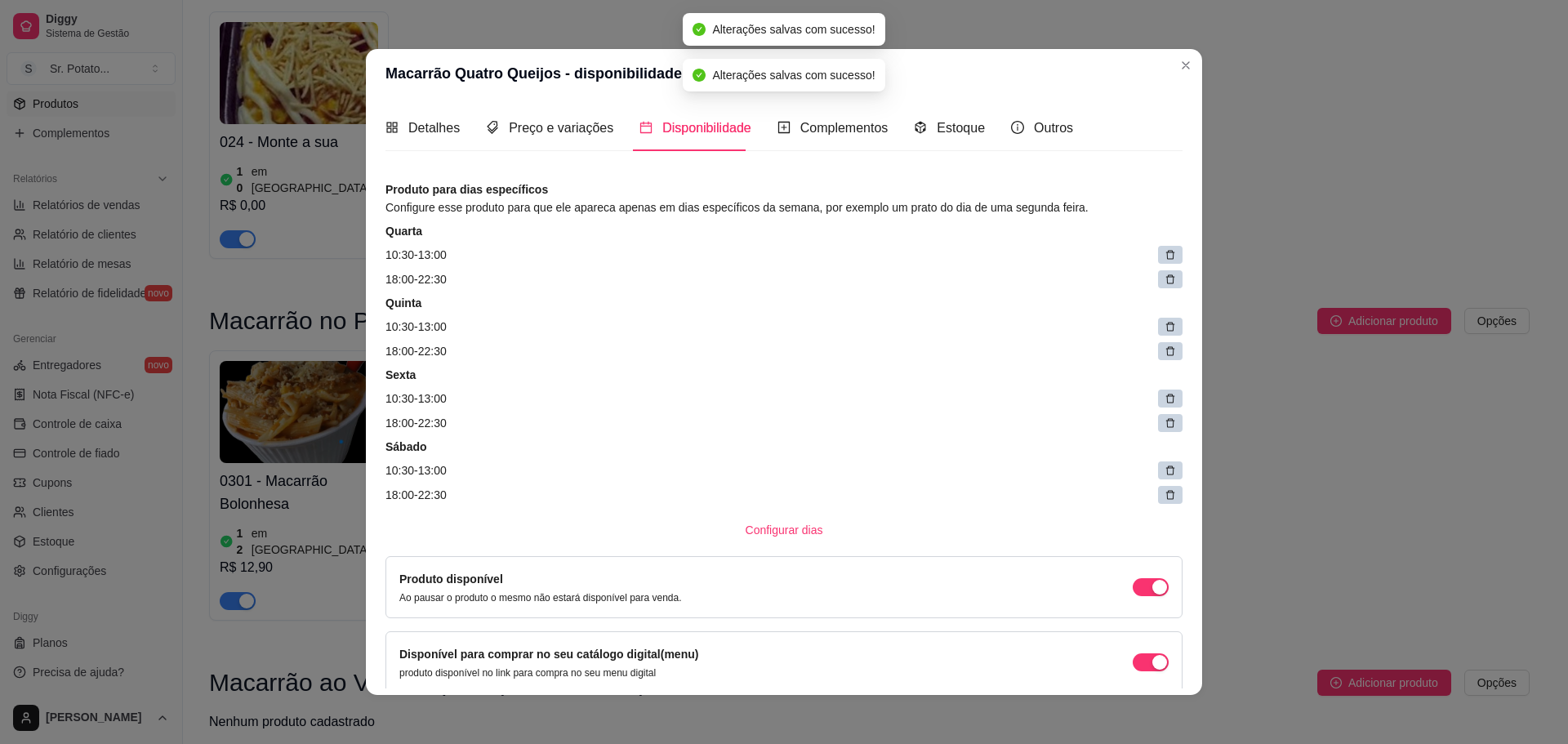
click at [1166, 259] on icon at bounding box center [1170, 256] width 9 height 9
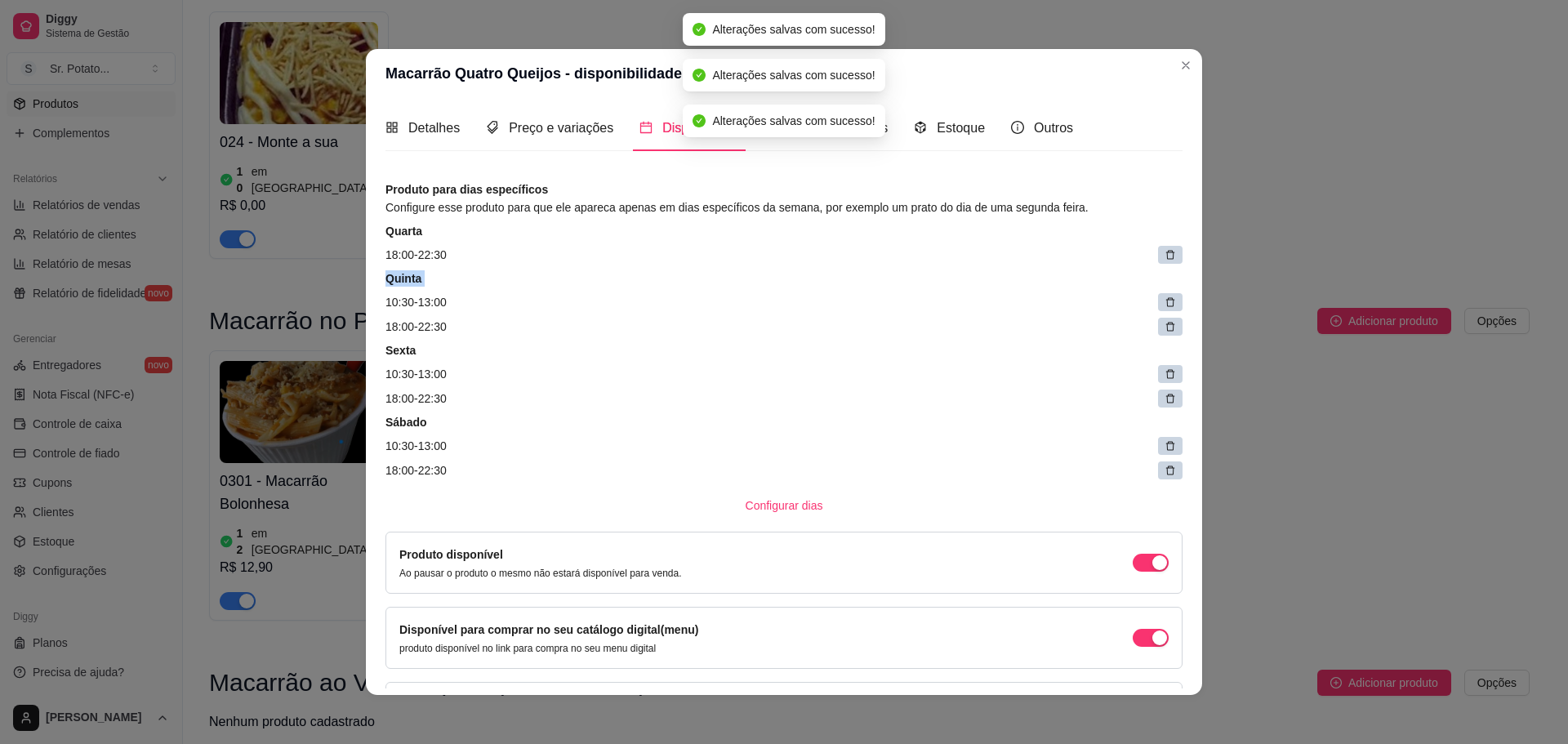
click at [1166, 259] on icon at bounding box center [1170, 256] width 9 height 9
click at [1170, 259] on icon at bounding box center [1174, 262] width 8 height 8
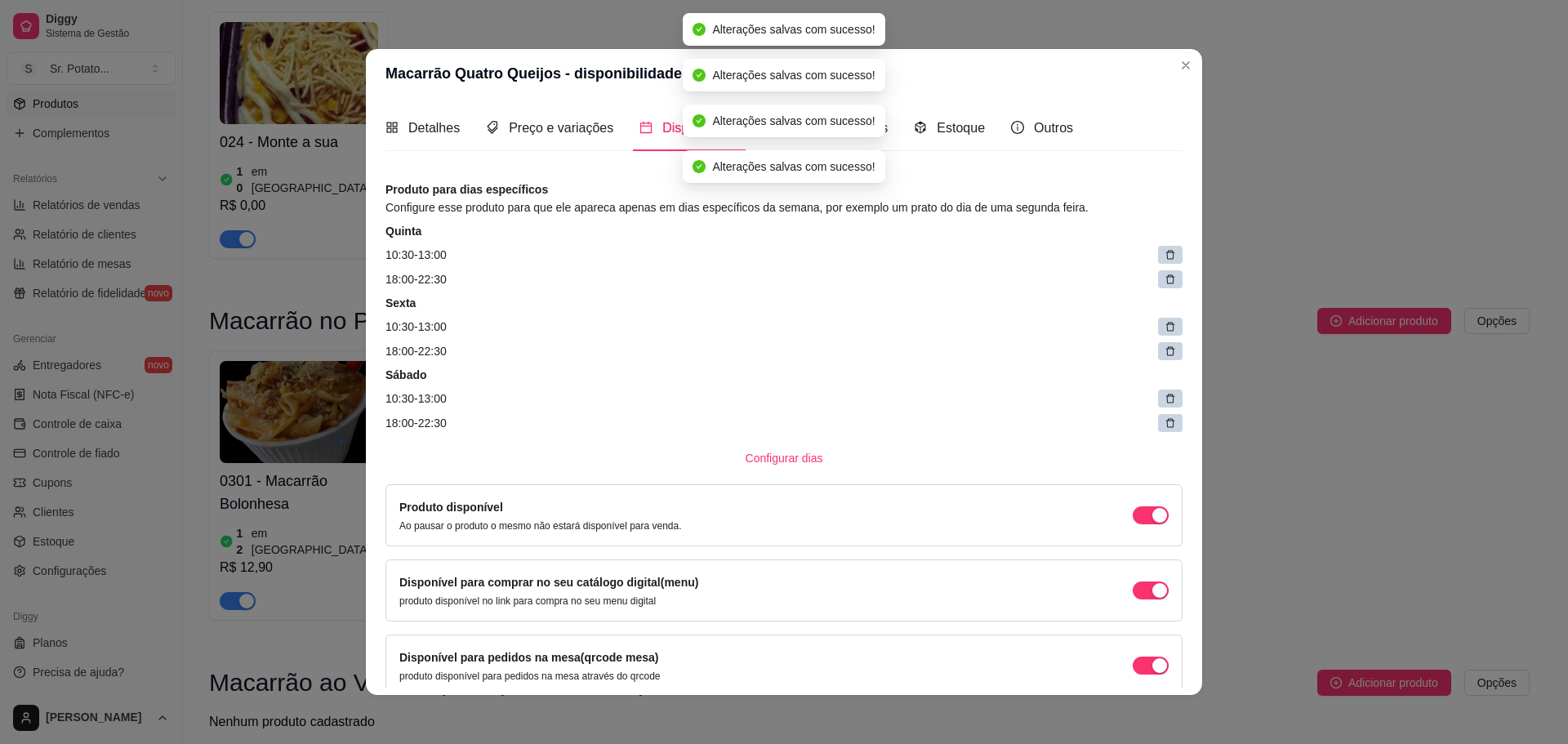
click at [1166, 259] on icon at bounding box center [1170, 256] width 9 height 9
click at [1170, 259] on icon at bounding box center [1174, 262] width 8 height 8
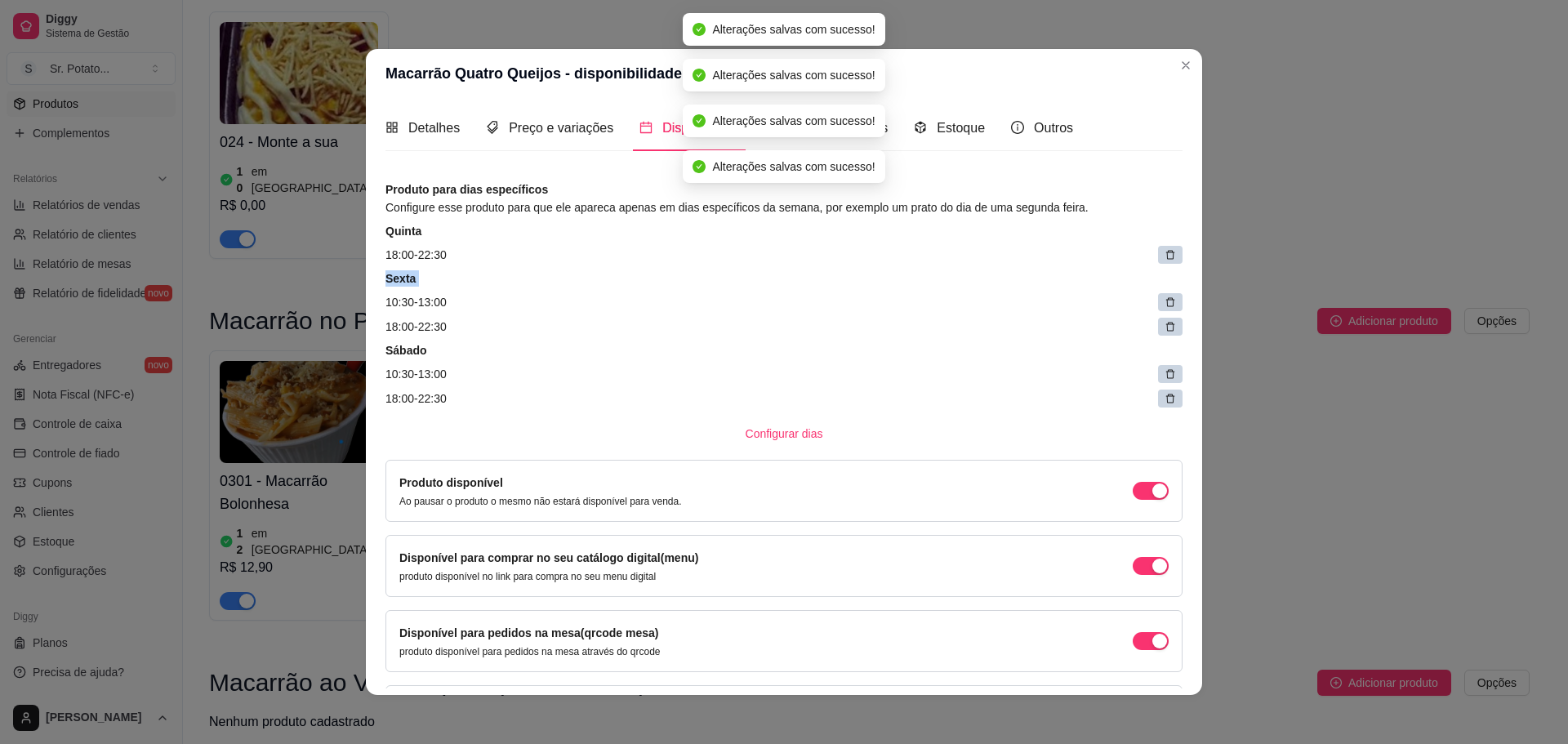
click at [1166, 259] on icon at bounding box center [1170, 256] width 9 height 9
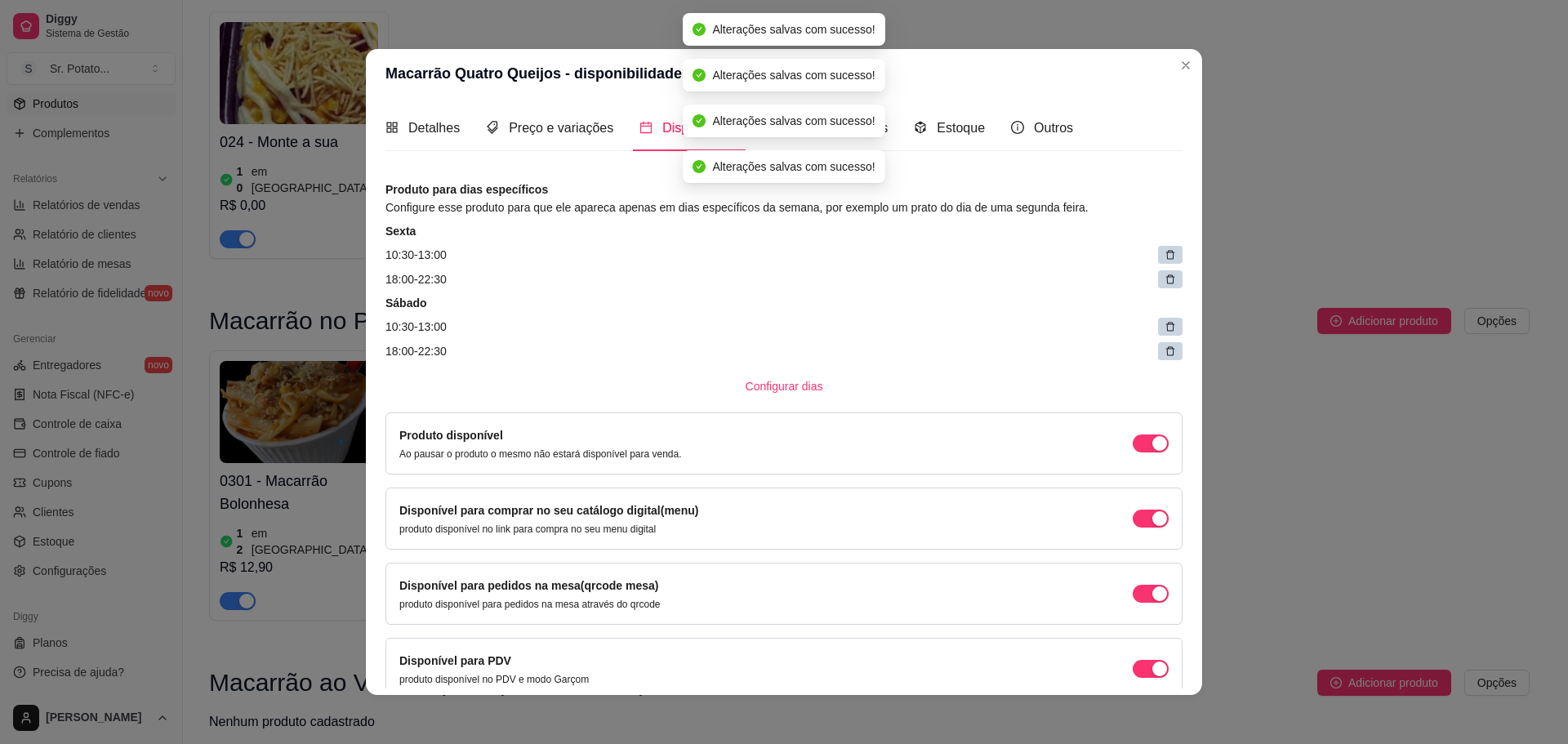
click at [1166, 259] on icon at bounding box center [1170, 256] width 9 height 9
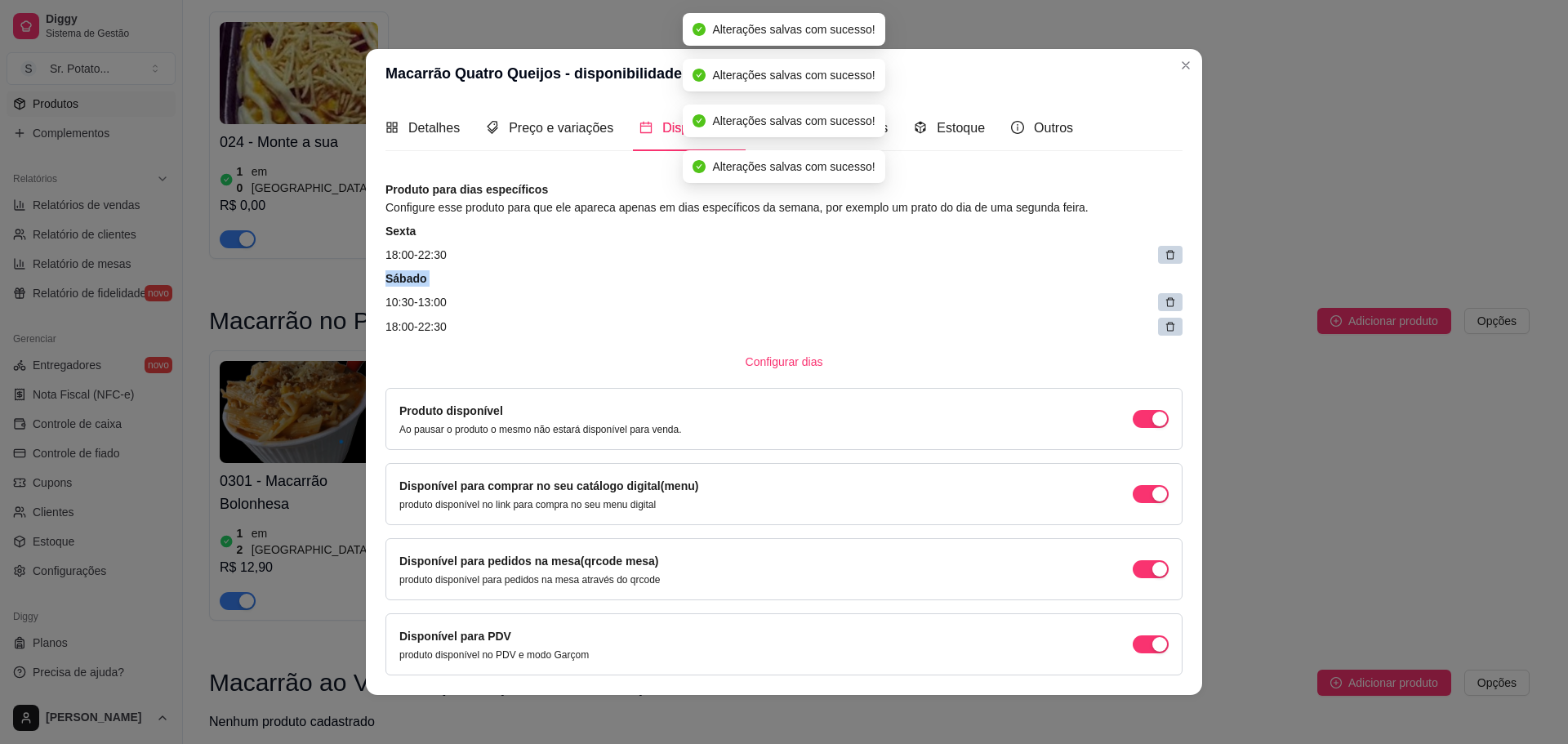
click at [1166, 259] on icon at bounding box center [1170, 256] width 9 height 9
click at [1176, 259] on icon at bounding box center [1180, 256] width 8 height 8
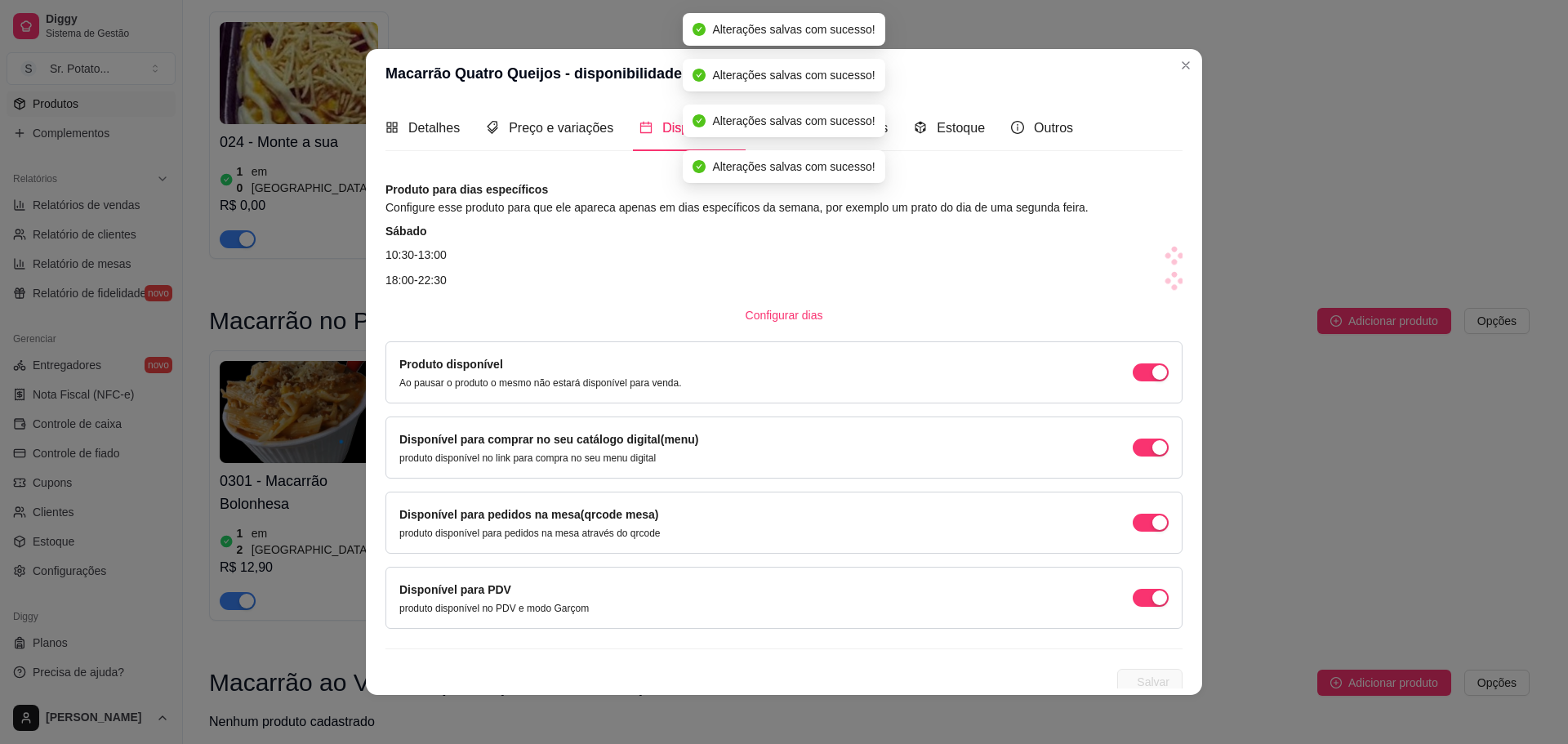
click at [1169, 259] on icon at bounding box center [1172, 262] width 7 height 7
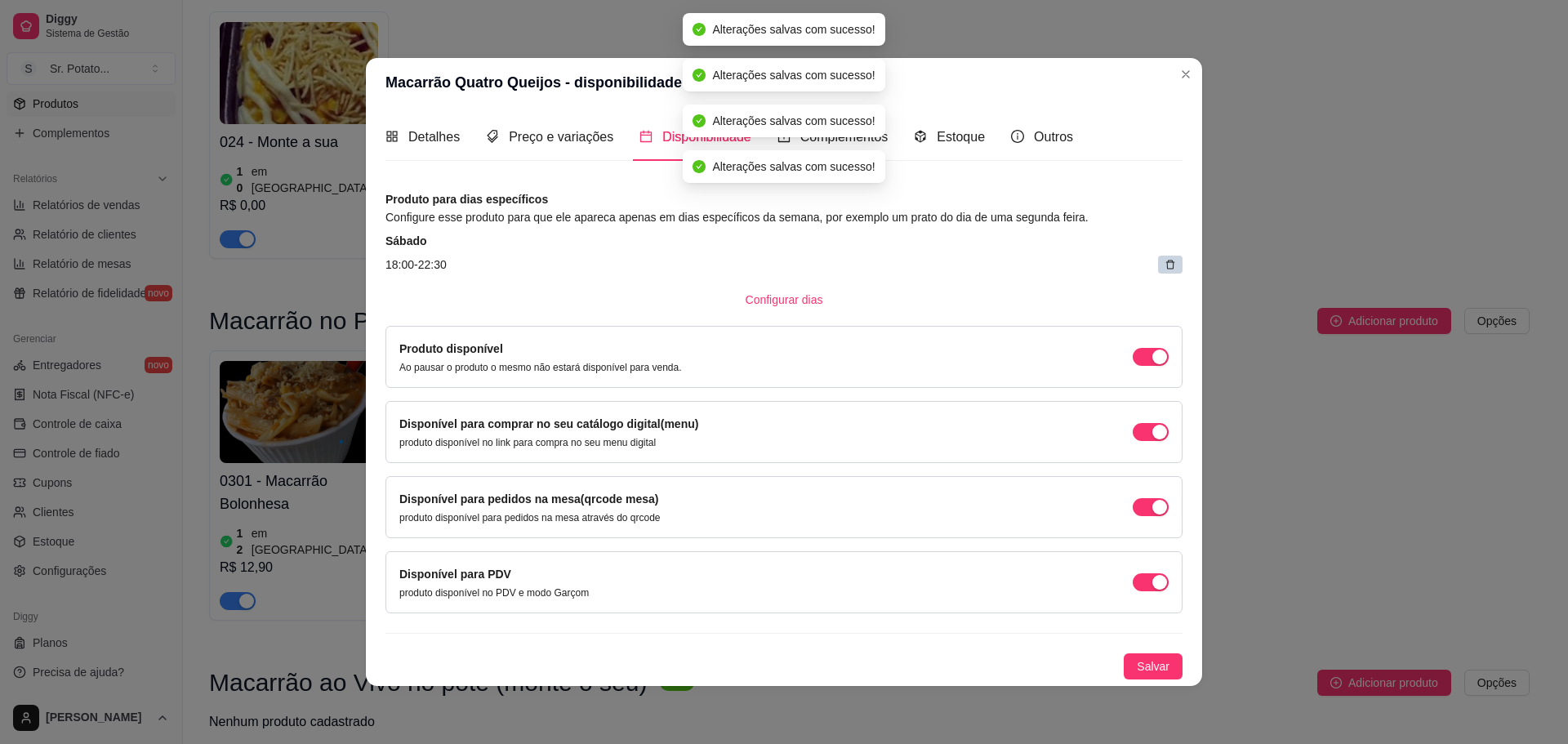
click at [1177, 263] on div at bounding box center [1170, 264] width 24 height 18
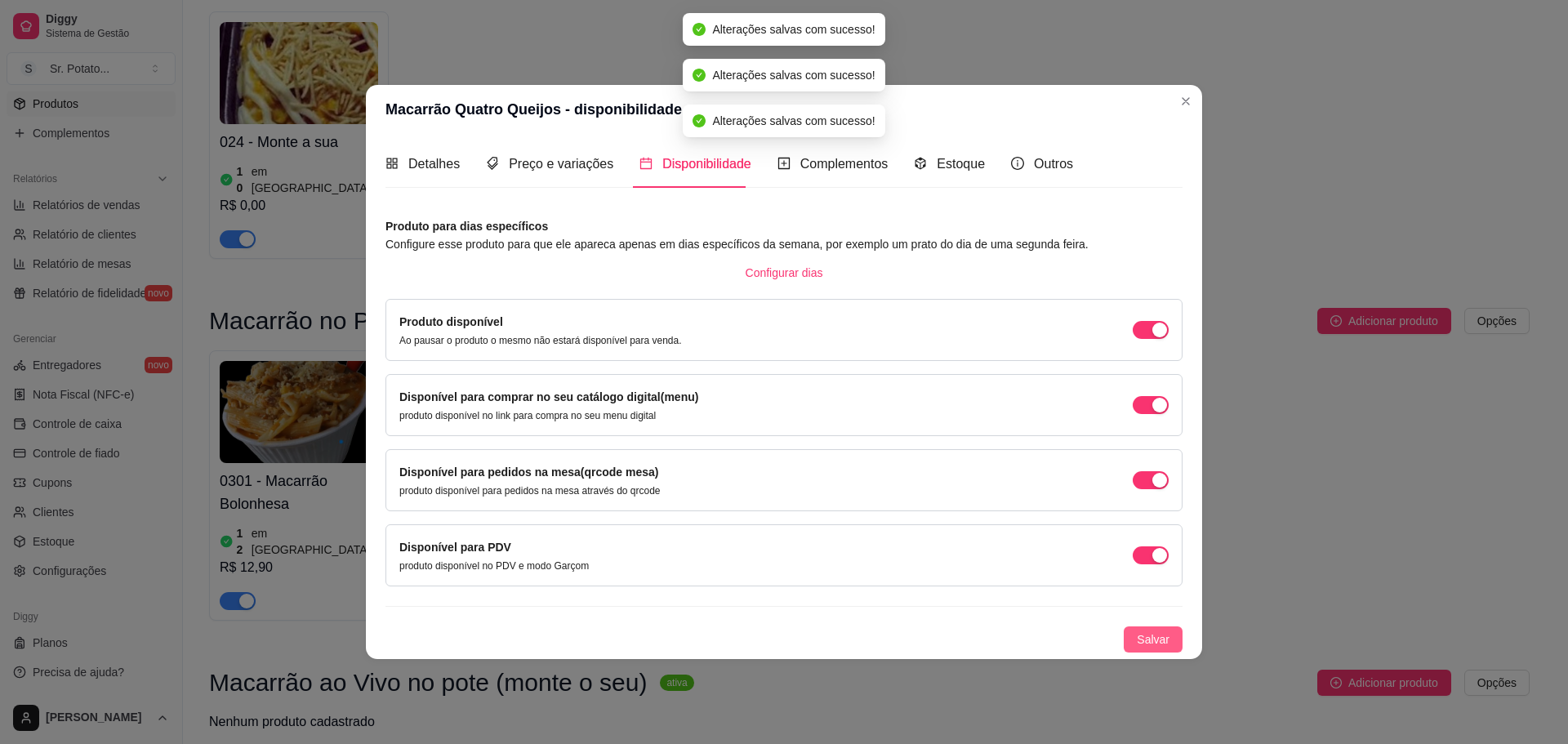
click at [1149, 637] on span "Salvar" at bounding box center [1153, 639] width 32 height 18
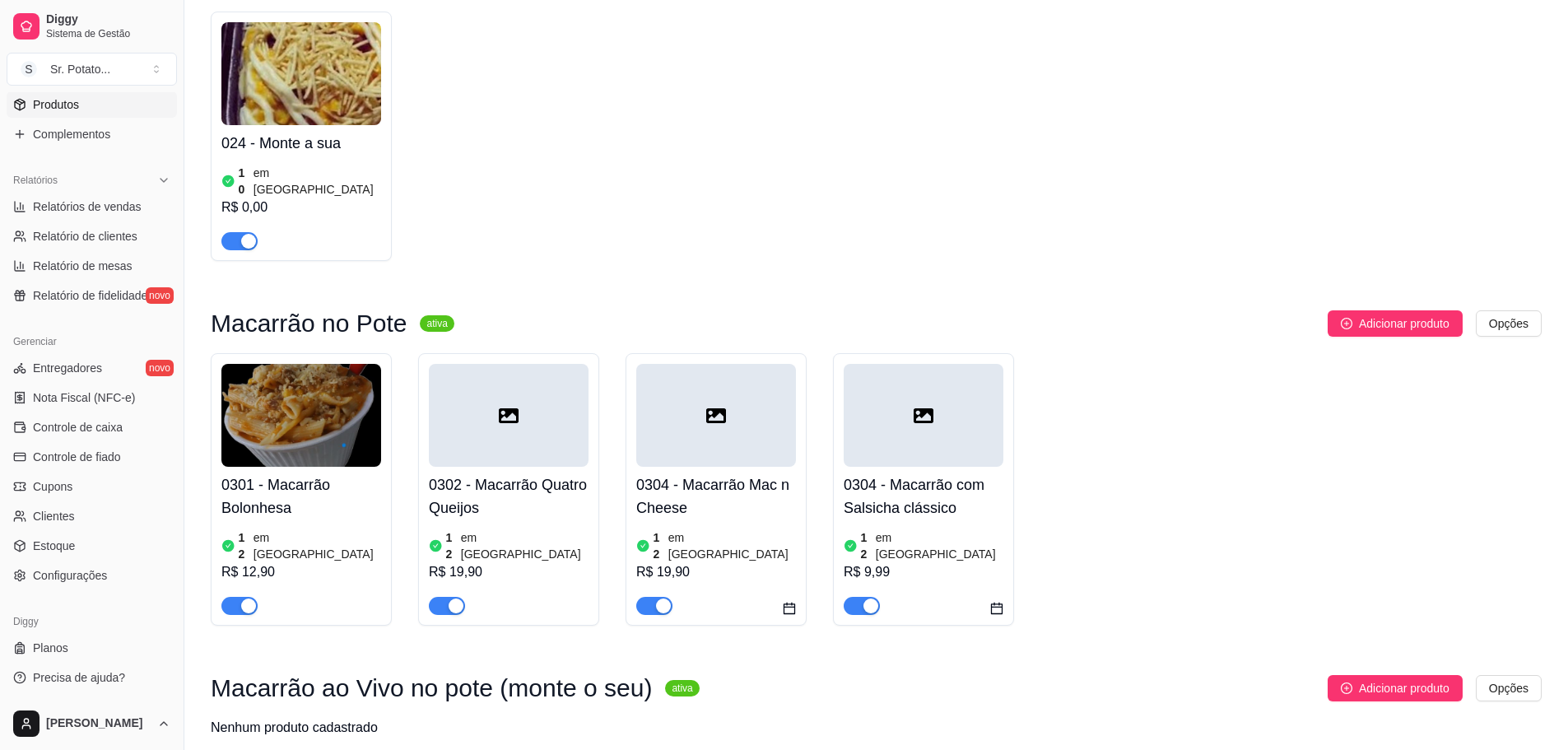
click at [665, 364] on div at bounding box center [716, 415] width 160 height 103
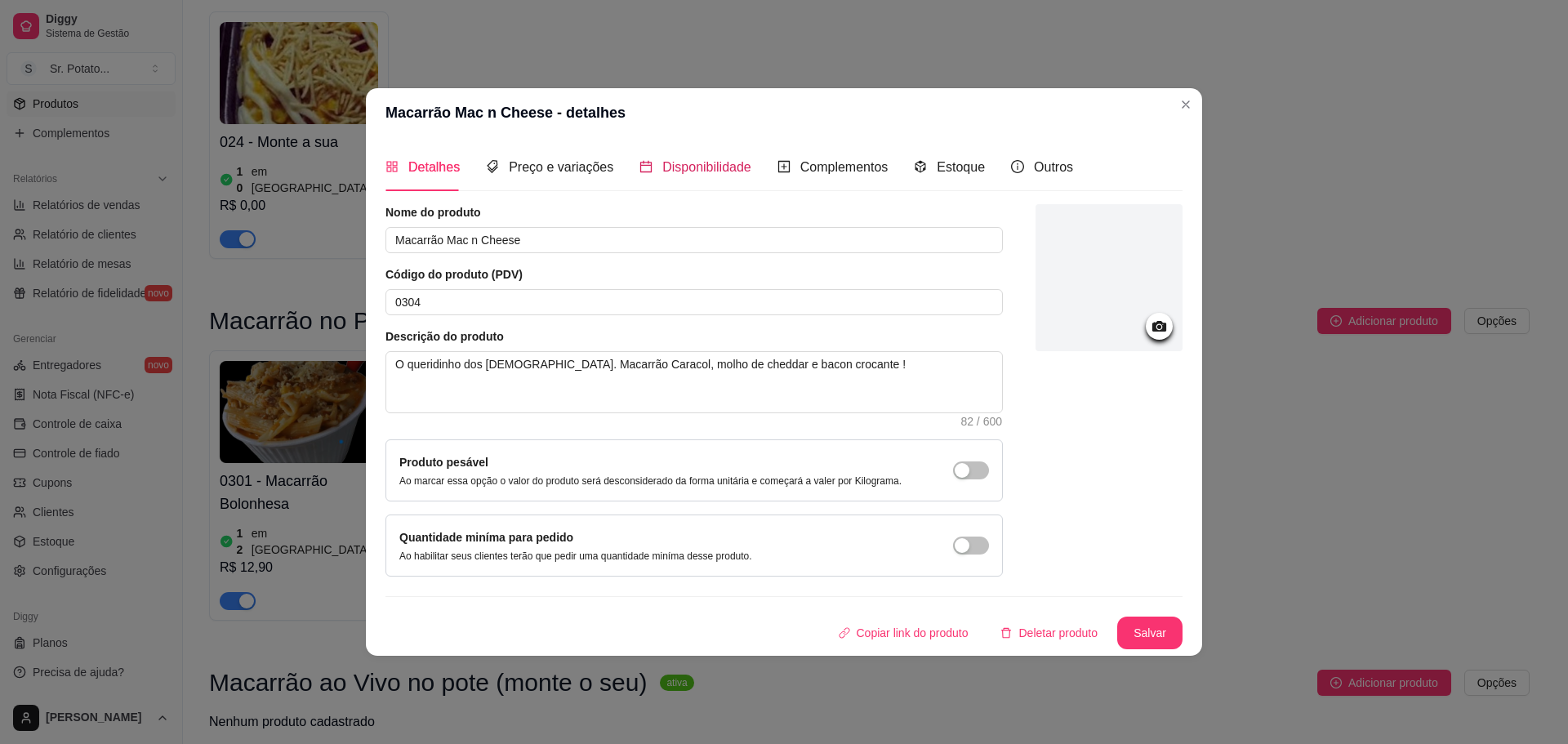
click at [706, 163] on span "Disponibilidade" at bounding box center [706, 167] width 89 height 14
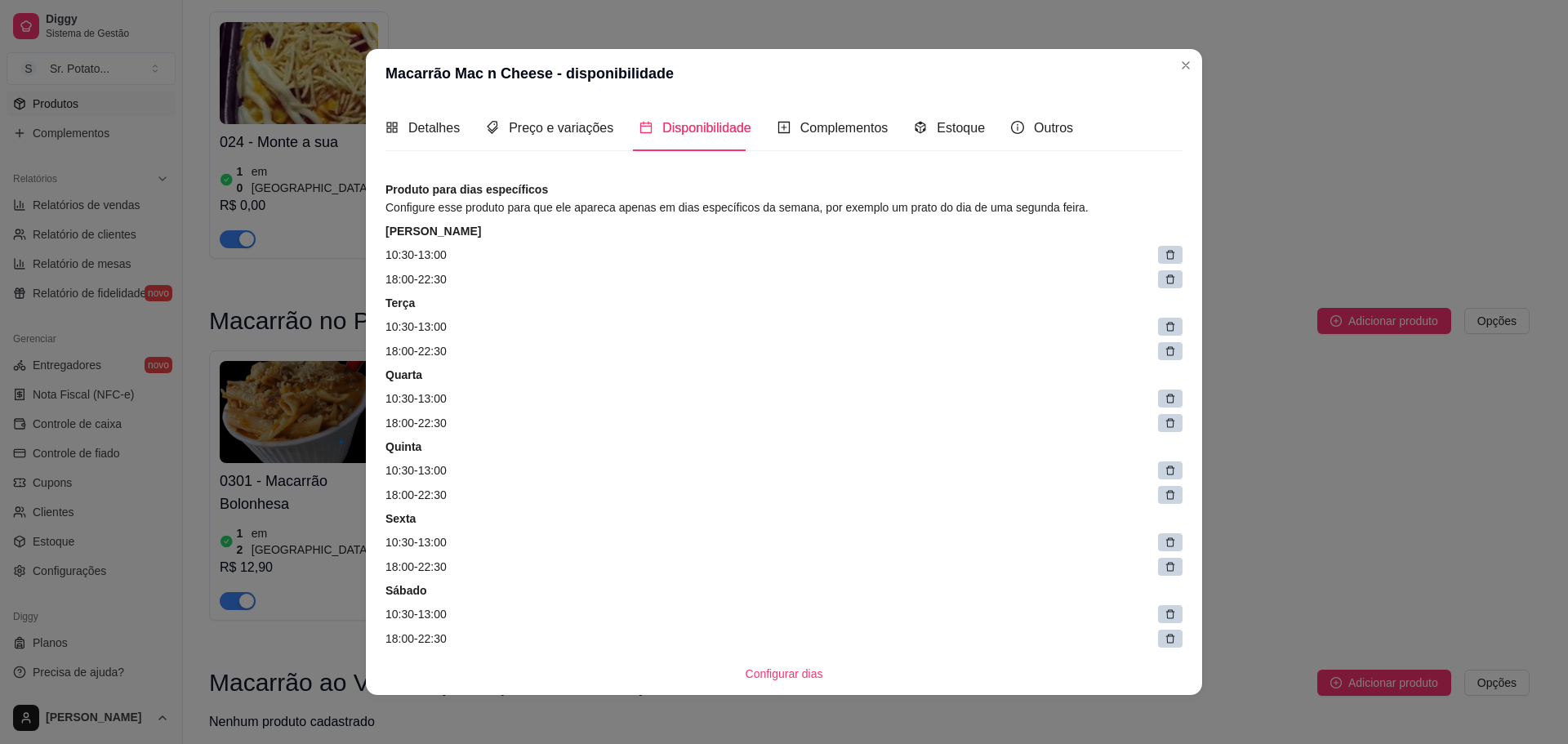
click at [1164, 251] on icon at bounding box center [1169, 255] width 11 height 11
click at [1163, 260] on span at bounding box center [1175, 256] width 23 height 23
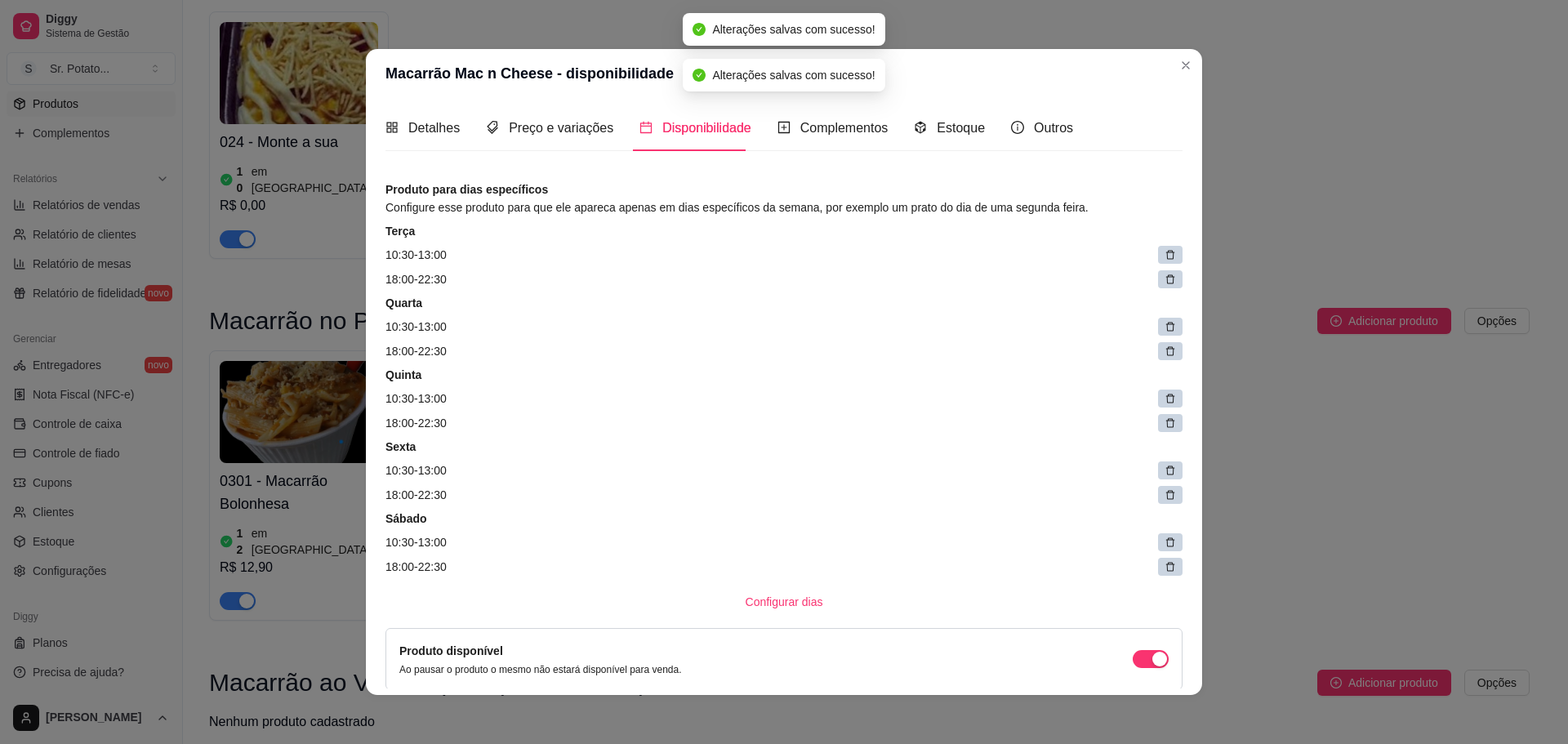
click at [1164, 260] on icon at bounding box center [1169, 255] width 11 height 11
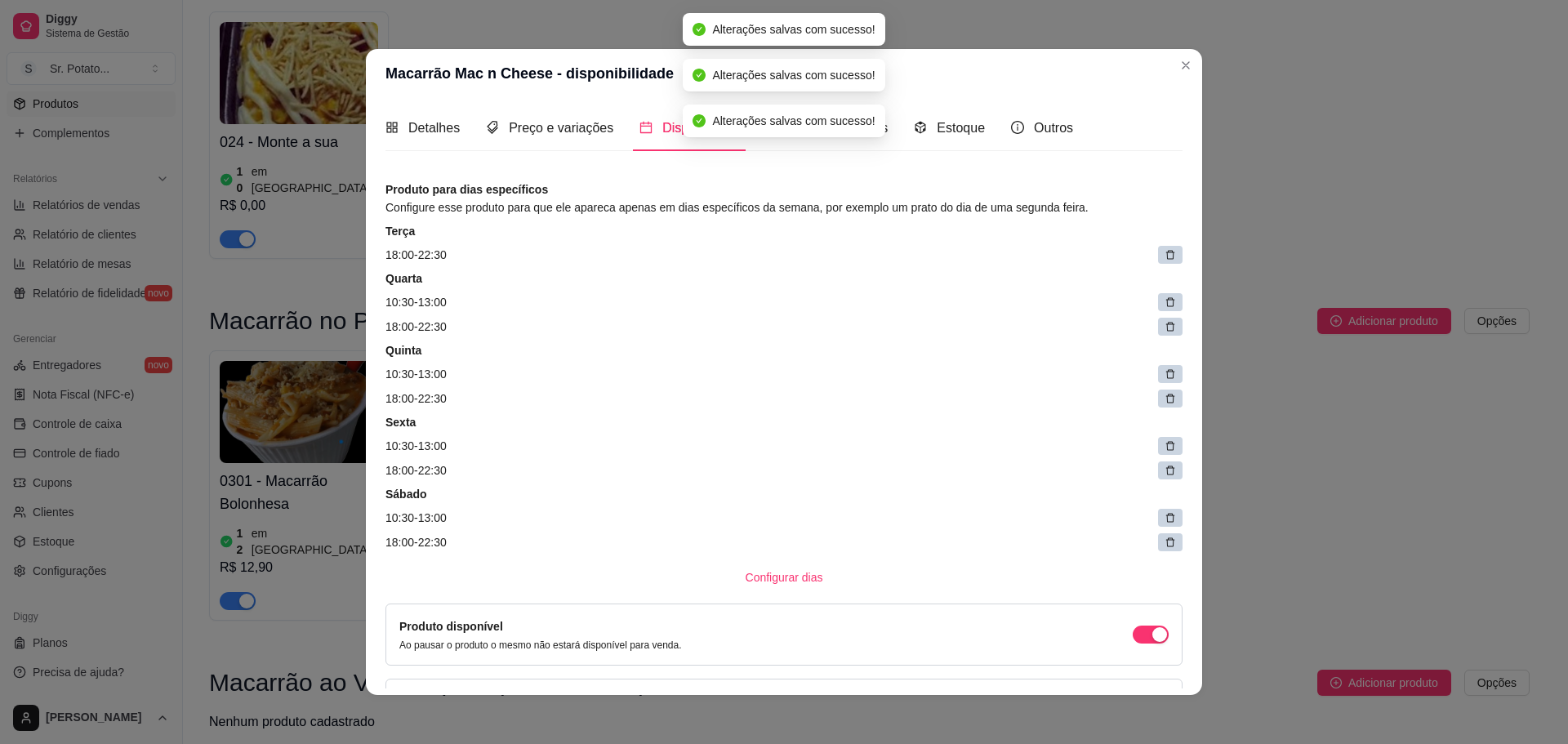
click at [1166, 259] on icon at bounding box center [1170, 256] width 9 height 9
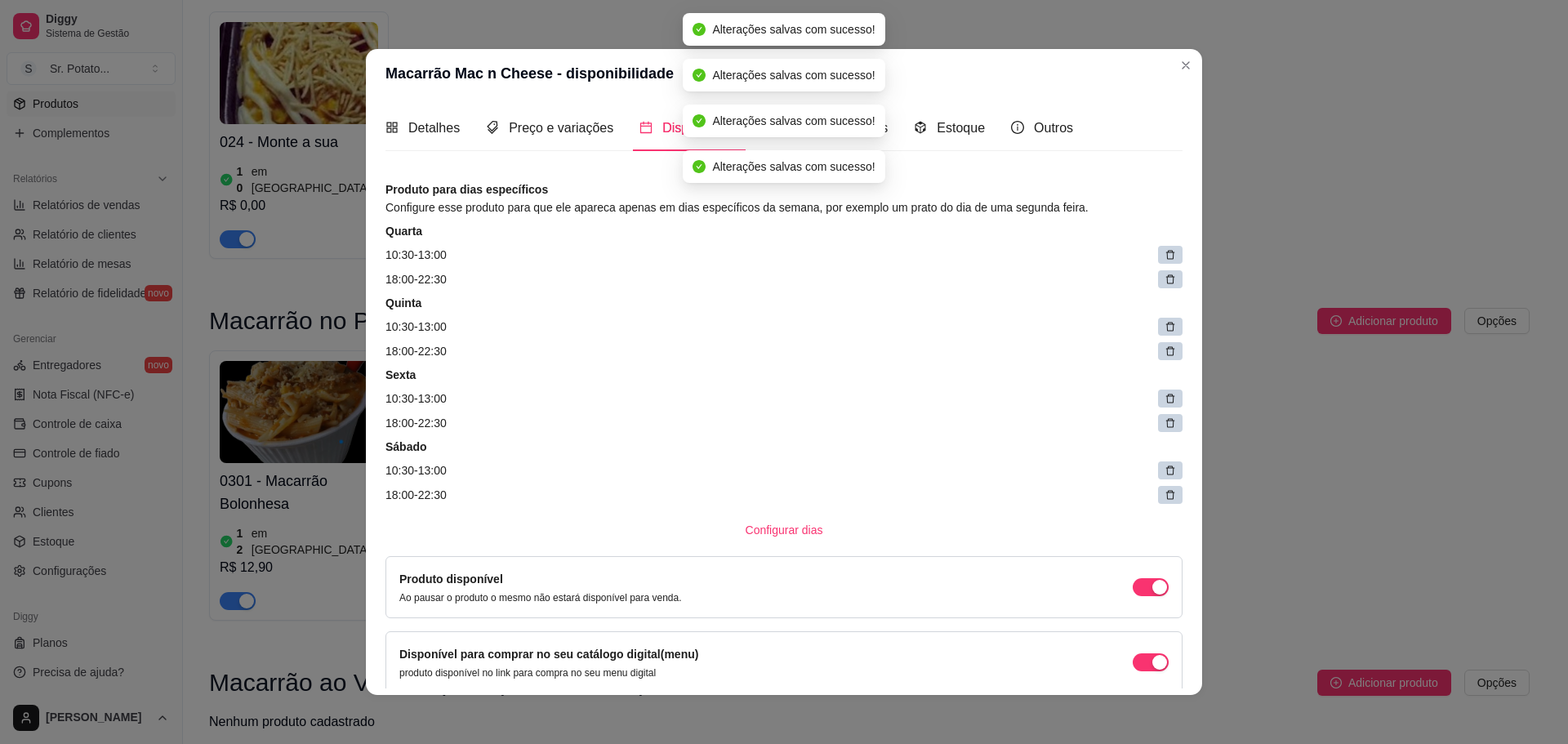
click at [1164, 258] on icon at bounding box center [1169, 255] width 11 height 11
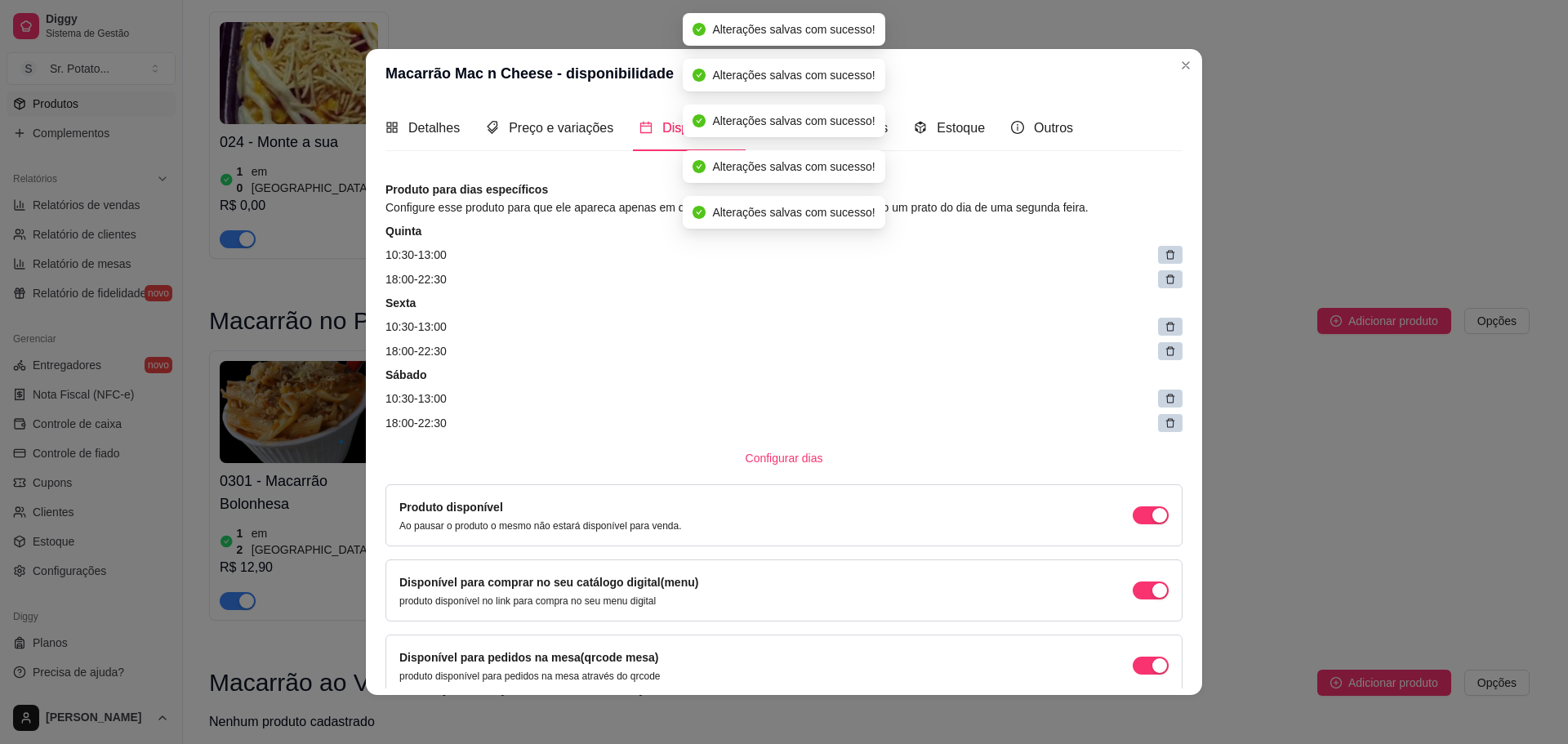
click at [1164, 258] on icon at bounding box center [1169, 255] width 11 height 11
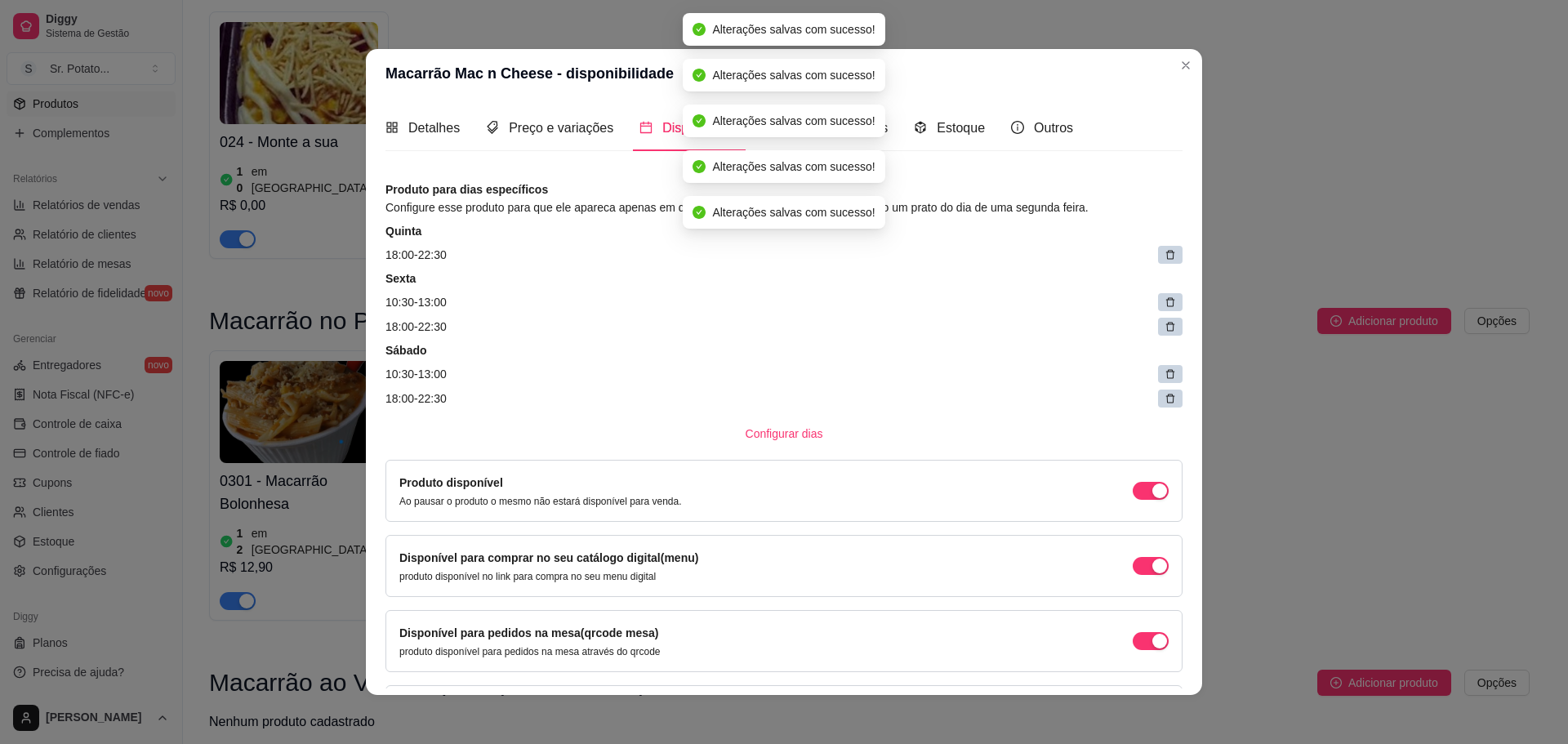
click at [1164, 258] on icon at bounding box center [1169, 255] width 11 height 11
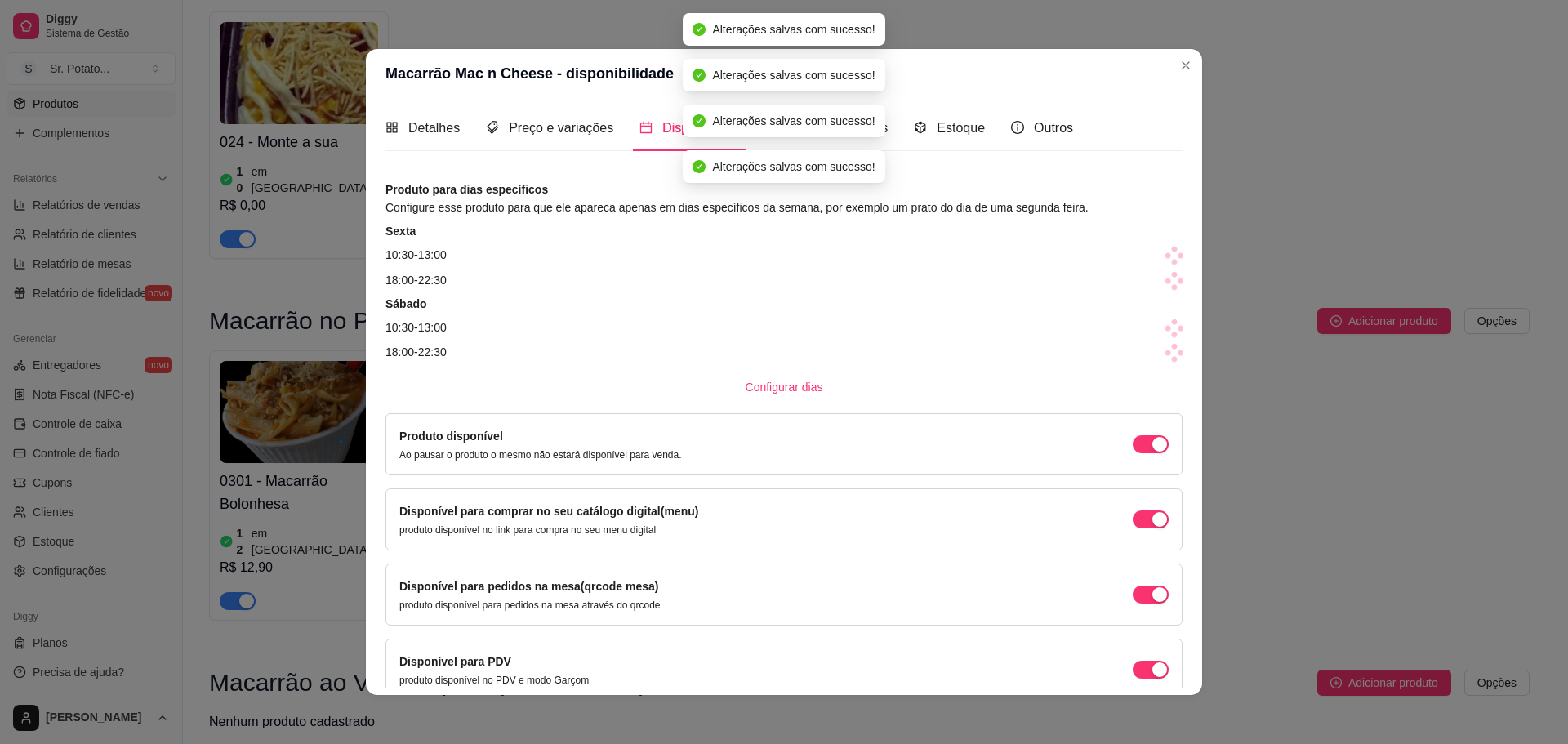
click at [1163, 258] on span at bounding box center [1175, 256] width 23 height 23
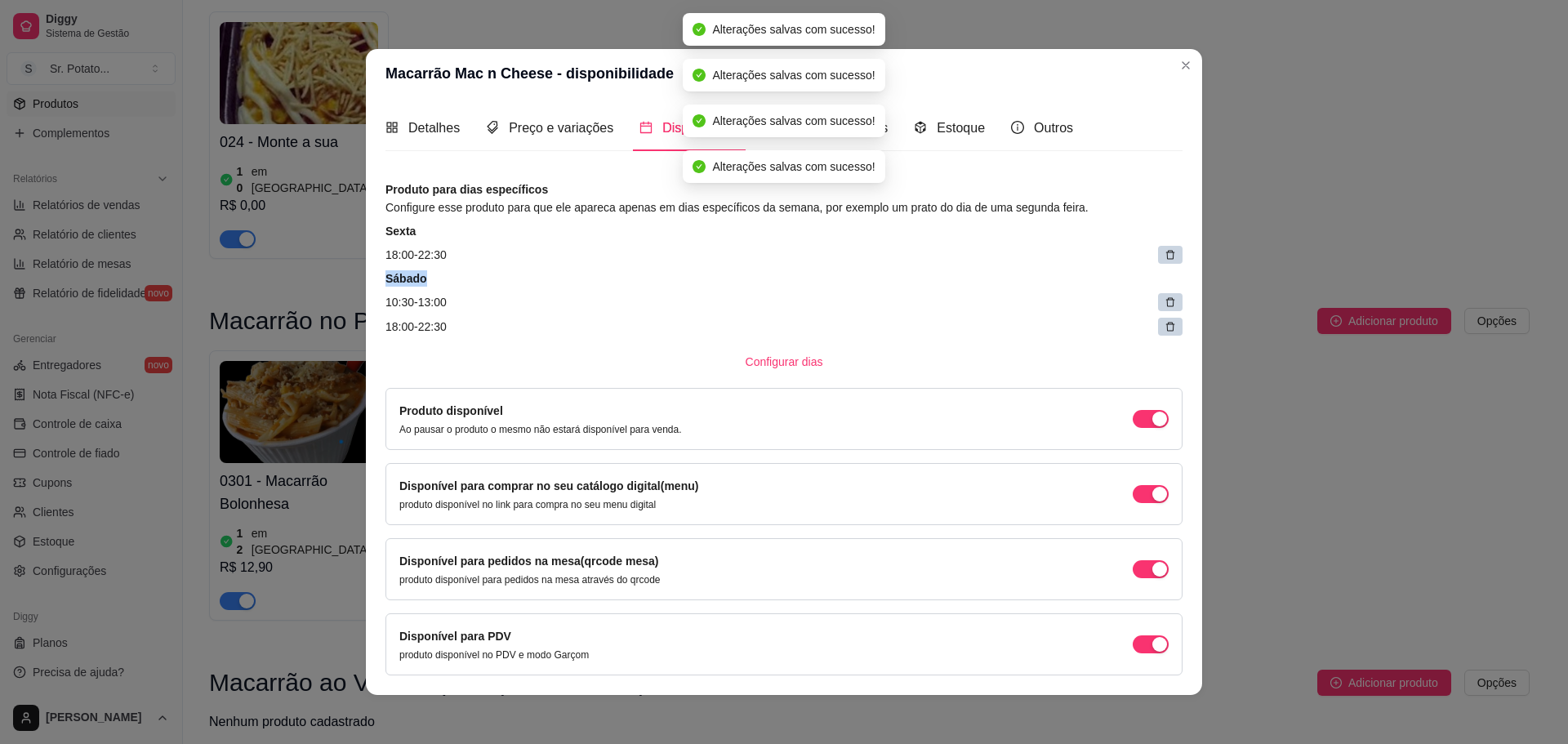
click at [1164, 258] on icon at bounding box center [1169, 255] width 11 height 11
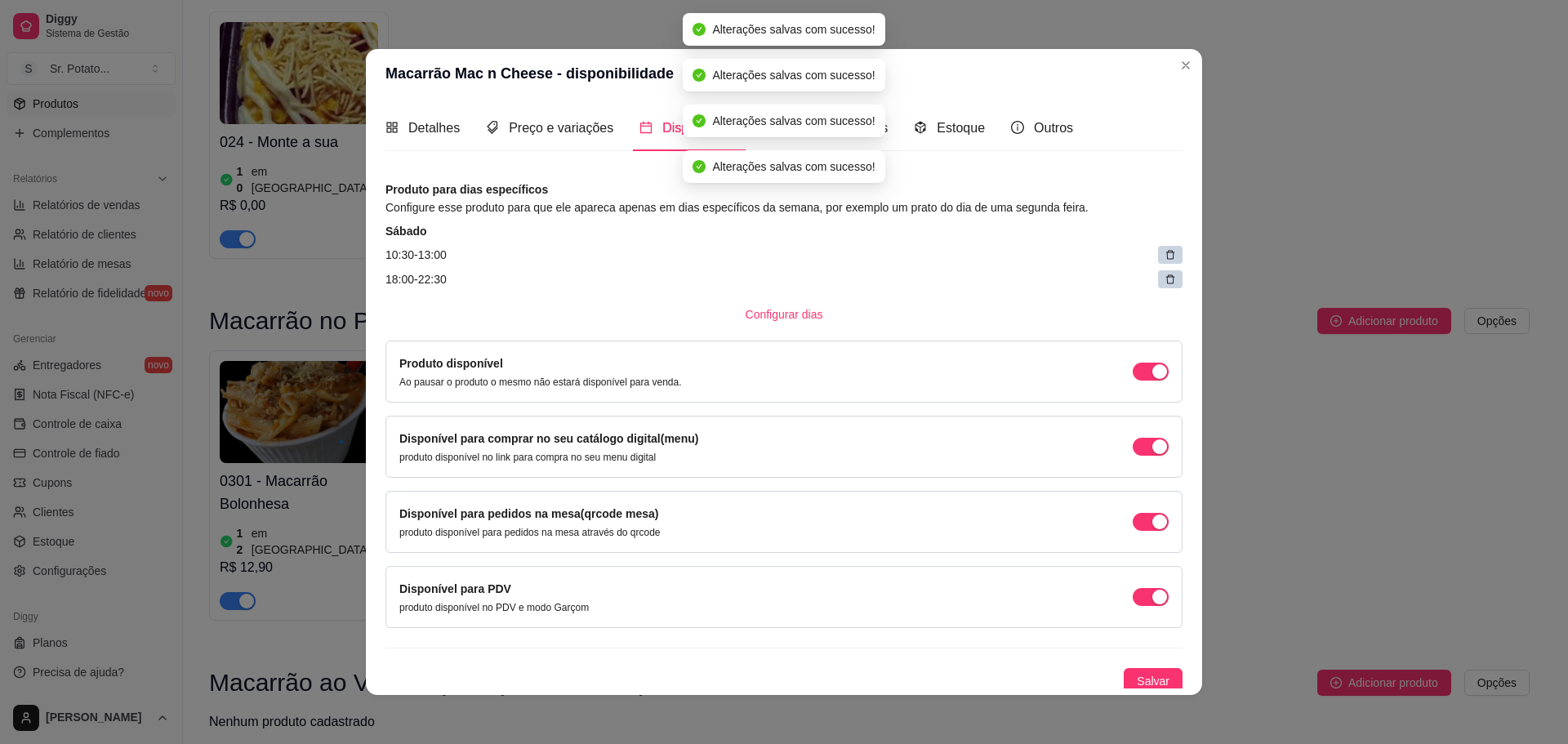
click at [1164, 258] on icon at bounding box center [1169, 255] width 11 height 11
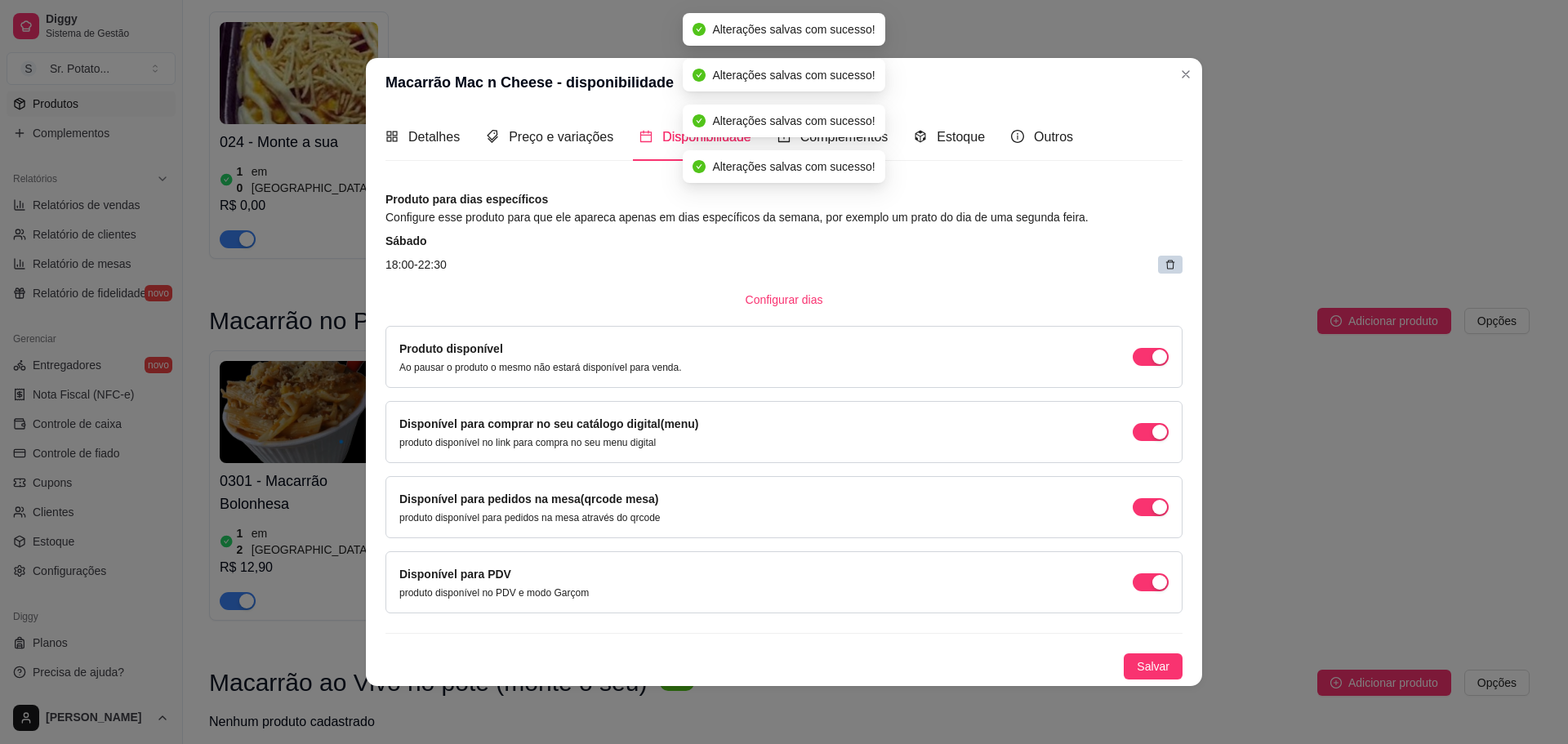
click at [1153, 258] on article "18:00 - 22:30" at bounding box center [784, 264] width 797 height 18
click at [1162, 264] on div at bounding box center [1170, 264] width 24 height 18
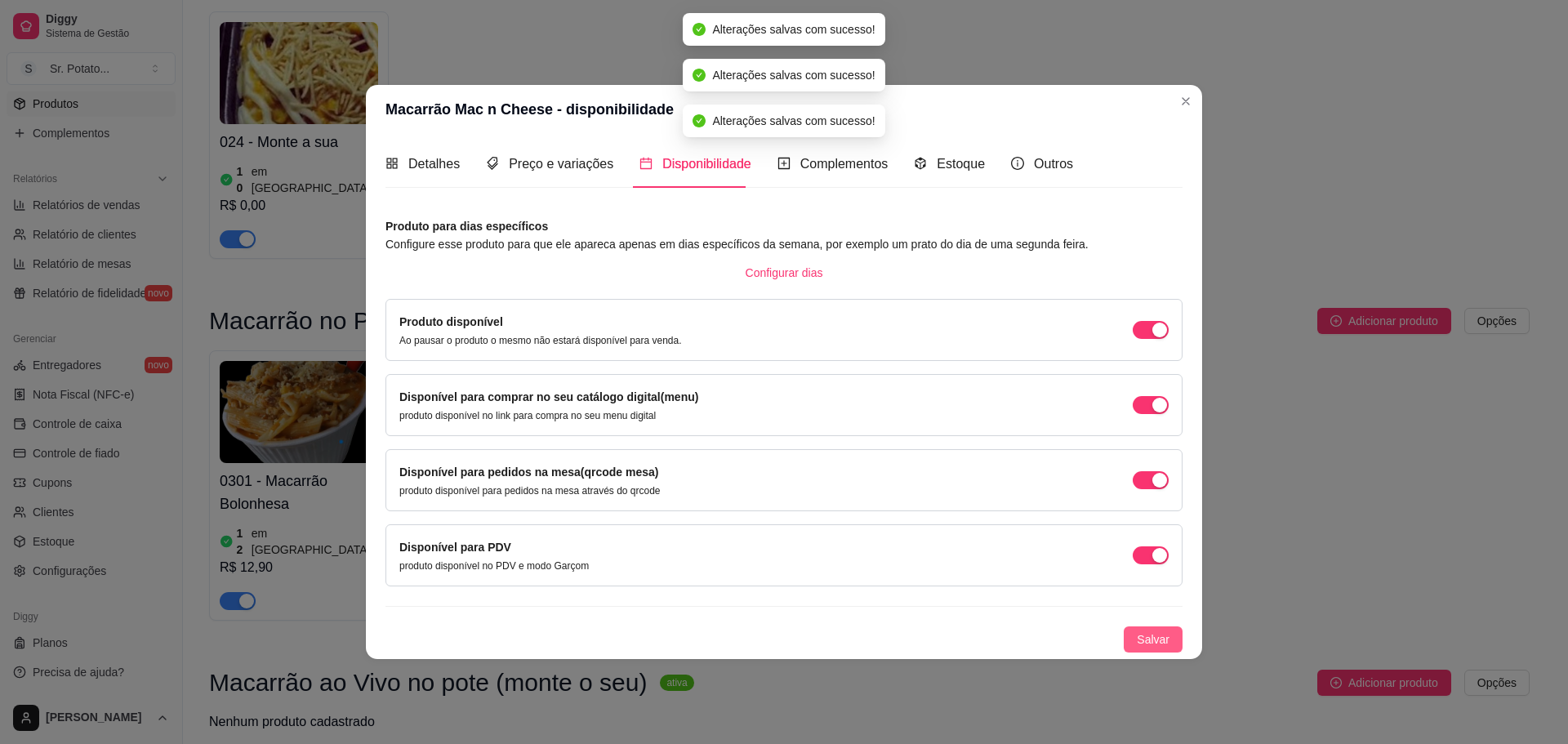
click at [1155, 638] on span "Salvar" at bounding box center [1153, 639] width 32 height 18
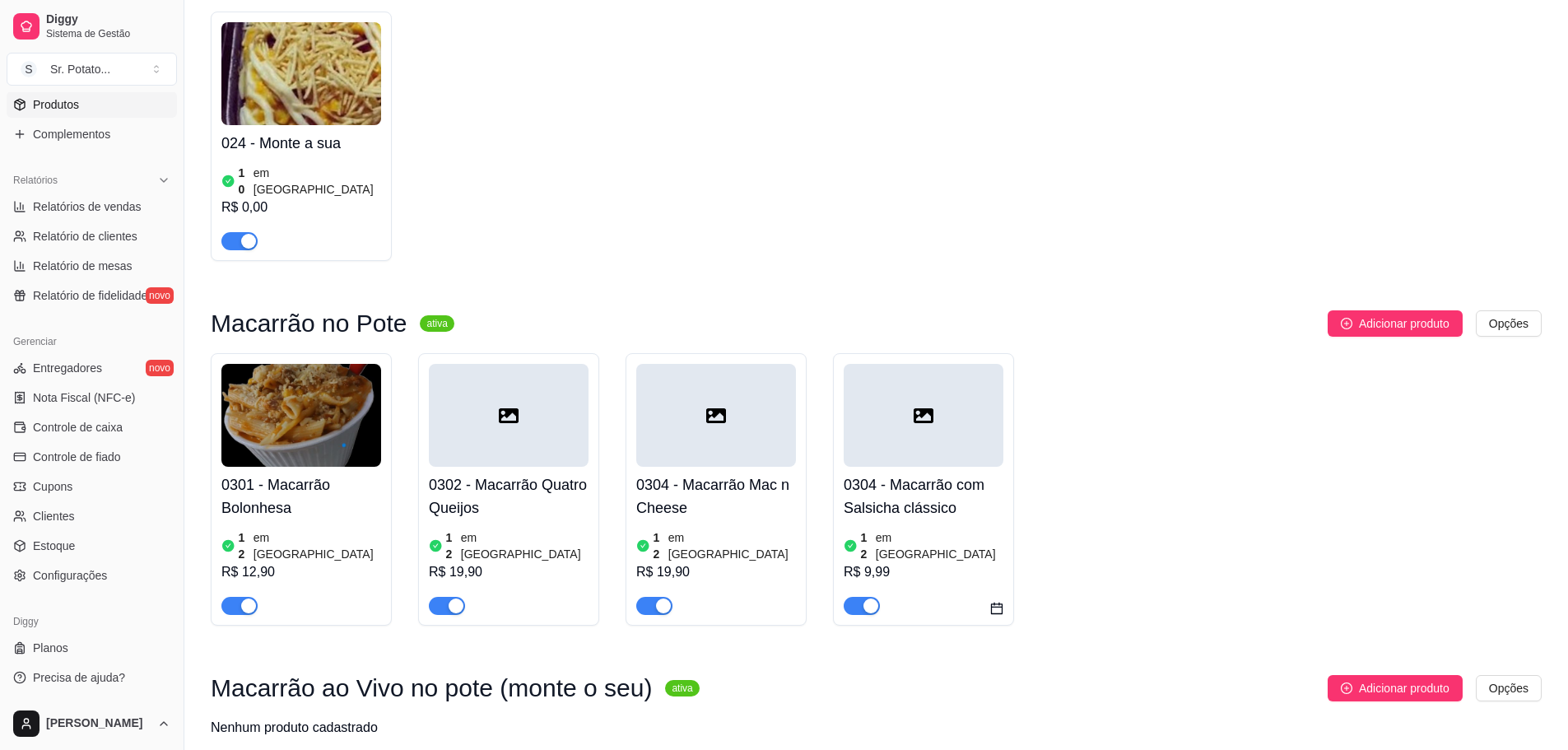
click at [904, 467] on div "0304 - Macarrão com Salsicha clássico 12 em estoque R$ 9,99" at bounding box center [924, 541] width 160 height 149
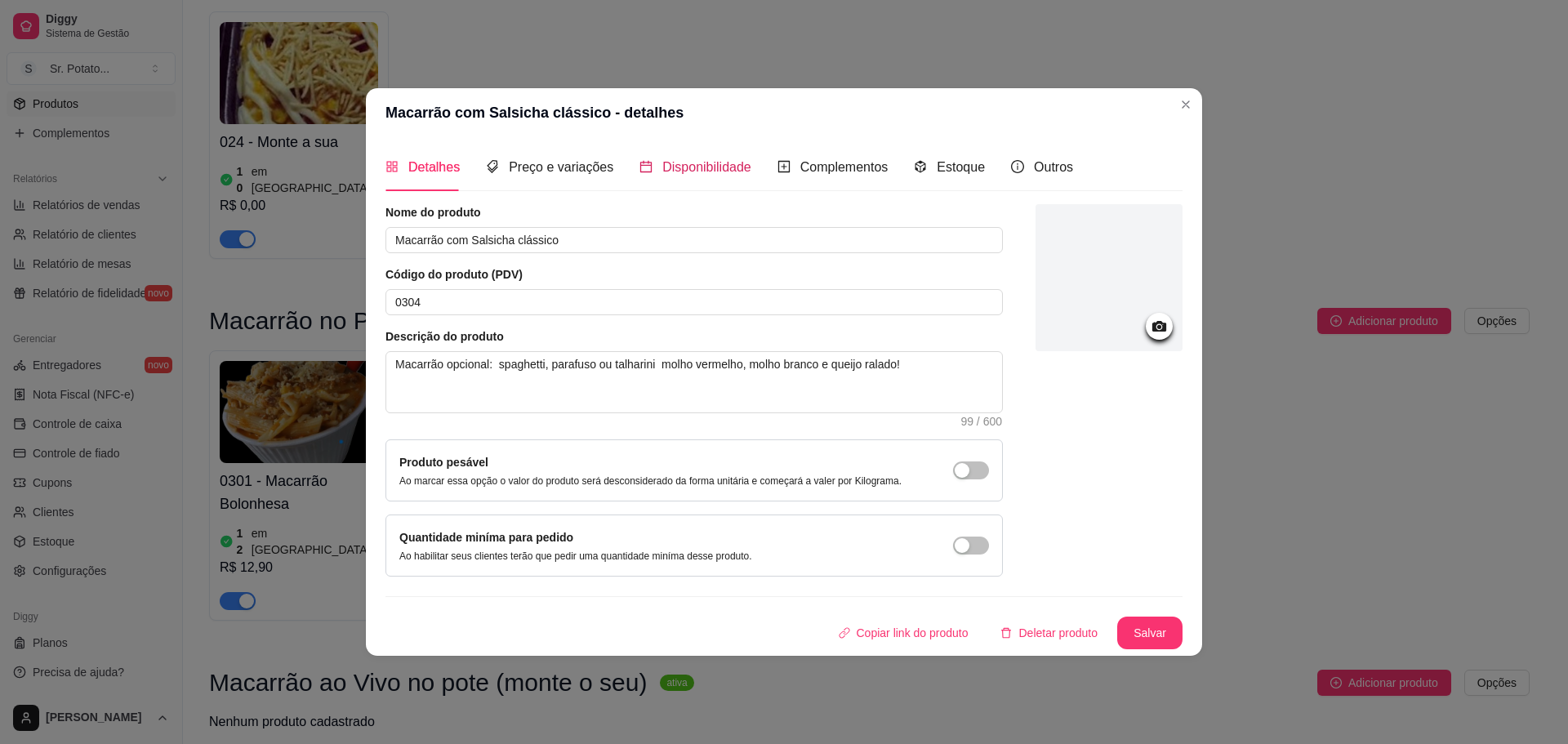
click at [675, 174] on span "Disponibilidade" at bounding box center [706, 167] width 89 height 14
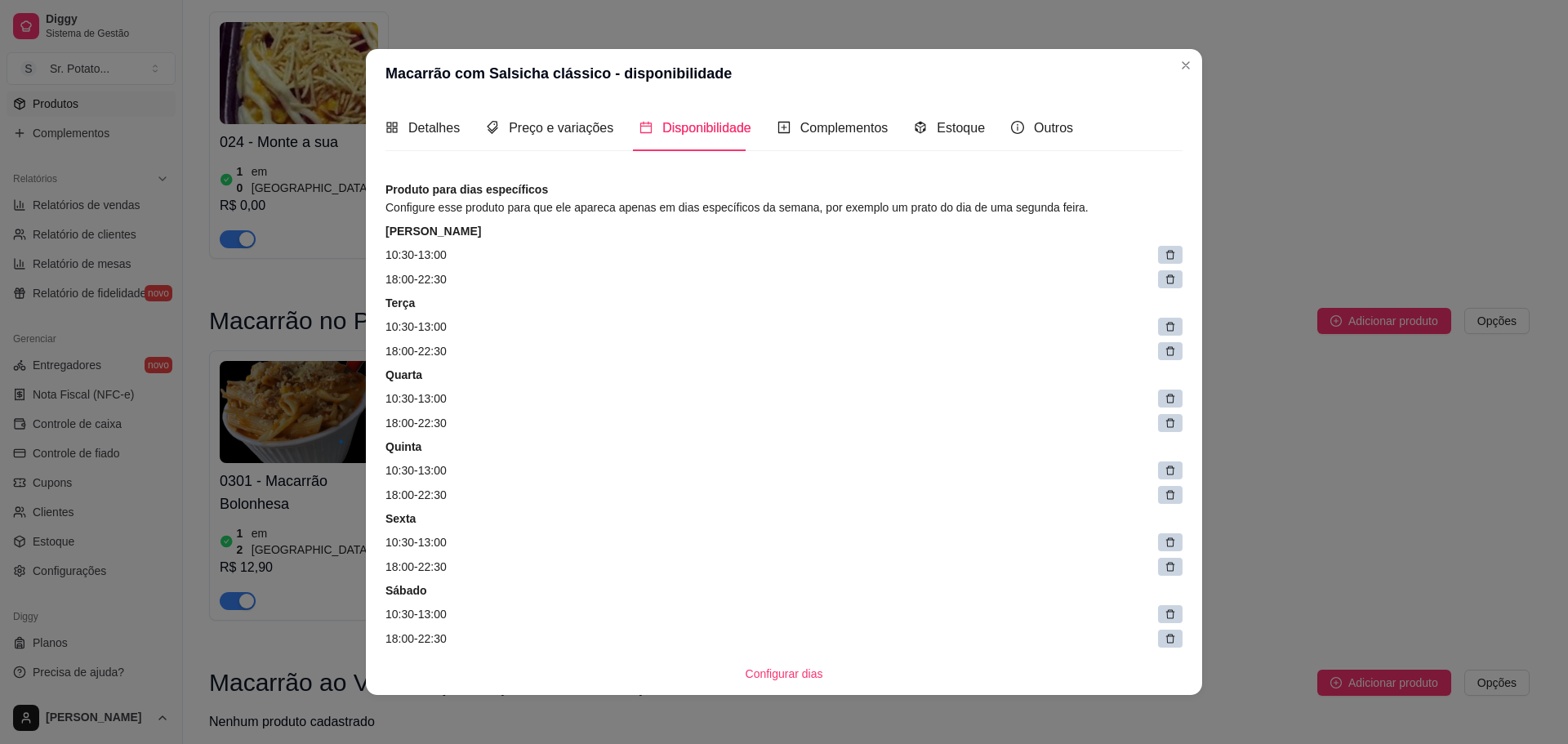
click at [1166, 257] on icon at bounding box center [1170, 256] width 9 height 9
click at [1164, 257] on span at bounding box center [1175, 256] width 22 height 22
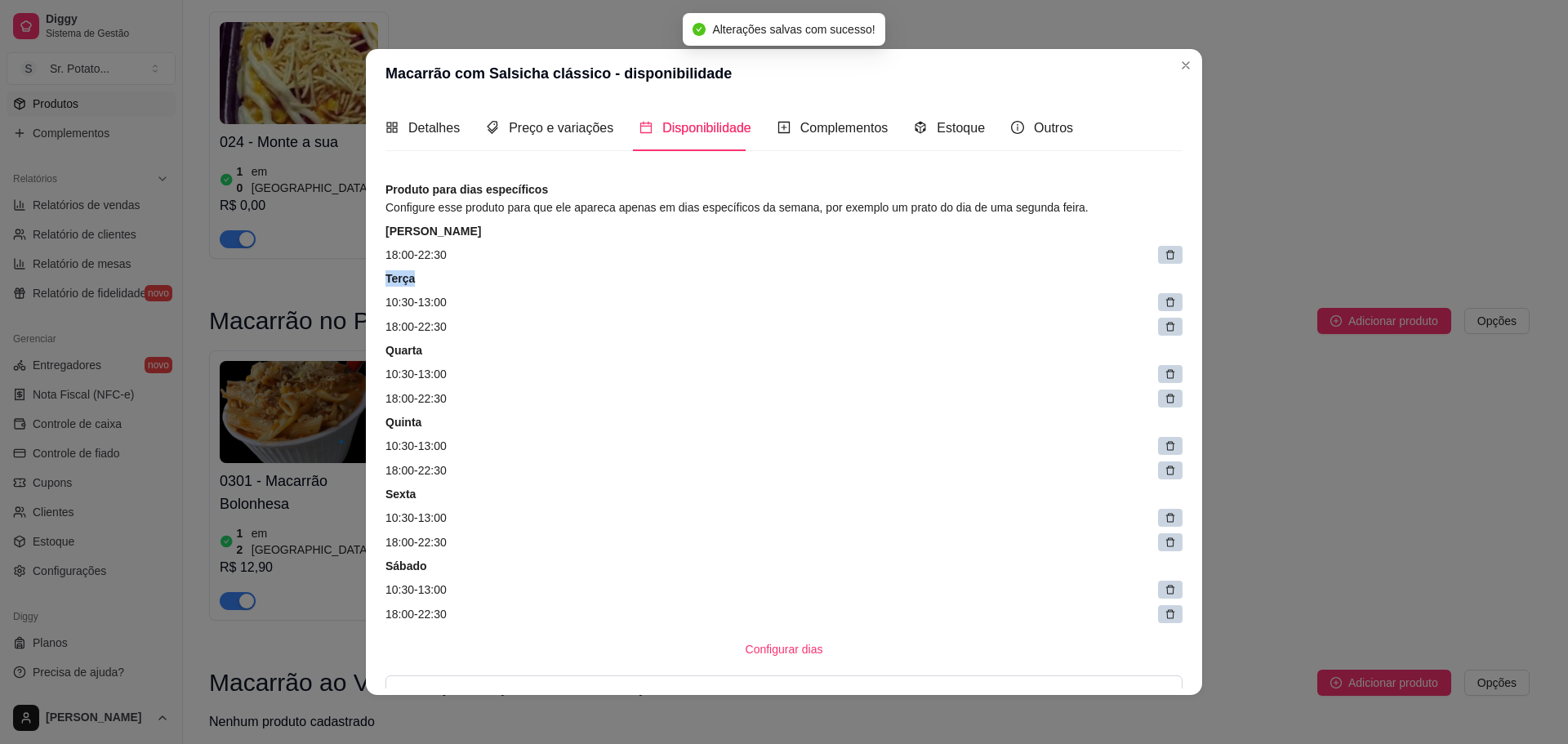
click at [1166, 258] on icon at bounding box center [1170, 256] width 9 height 9
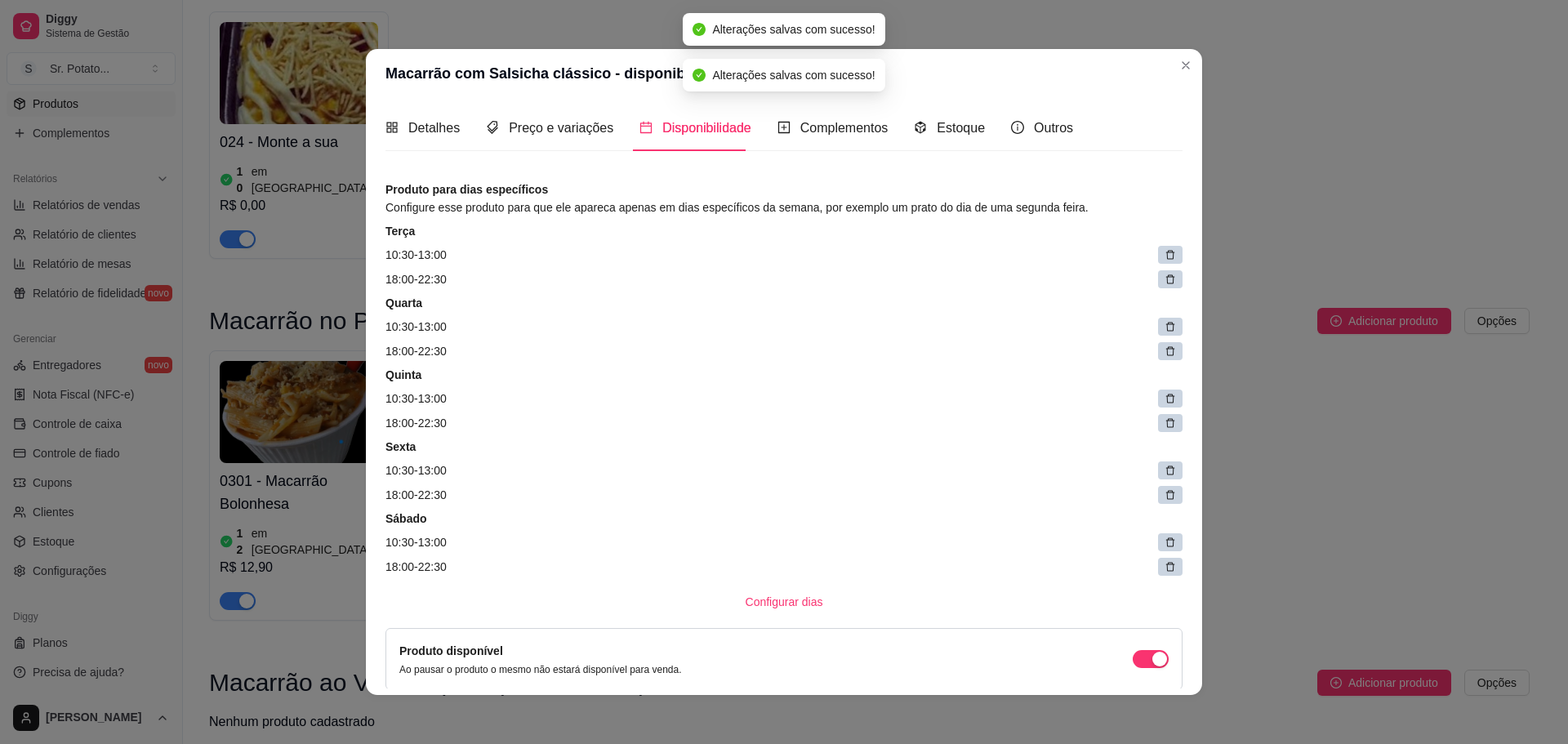
click at [1166, 258] on icon at bounding box center [1170, 256] width 9 height 9
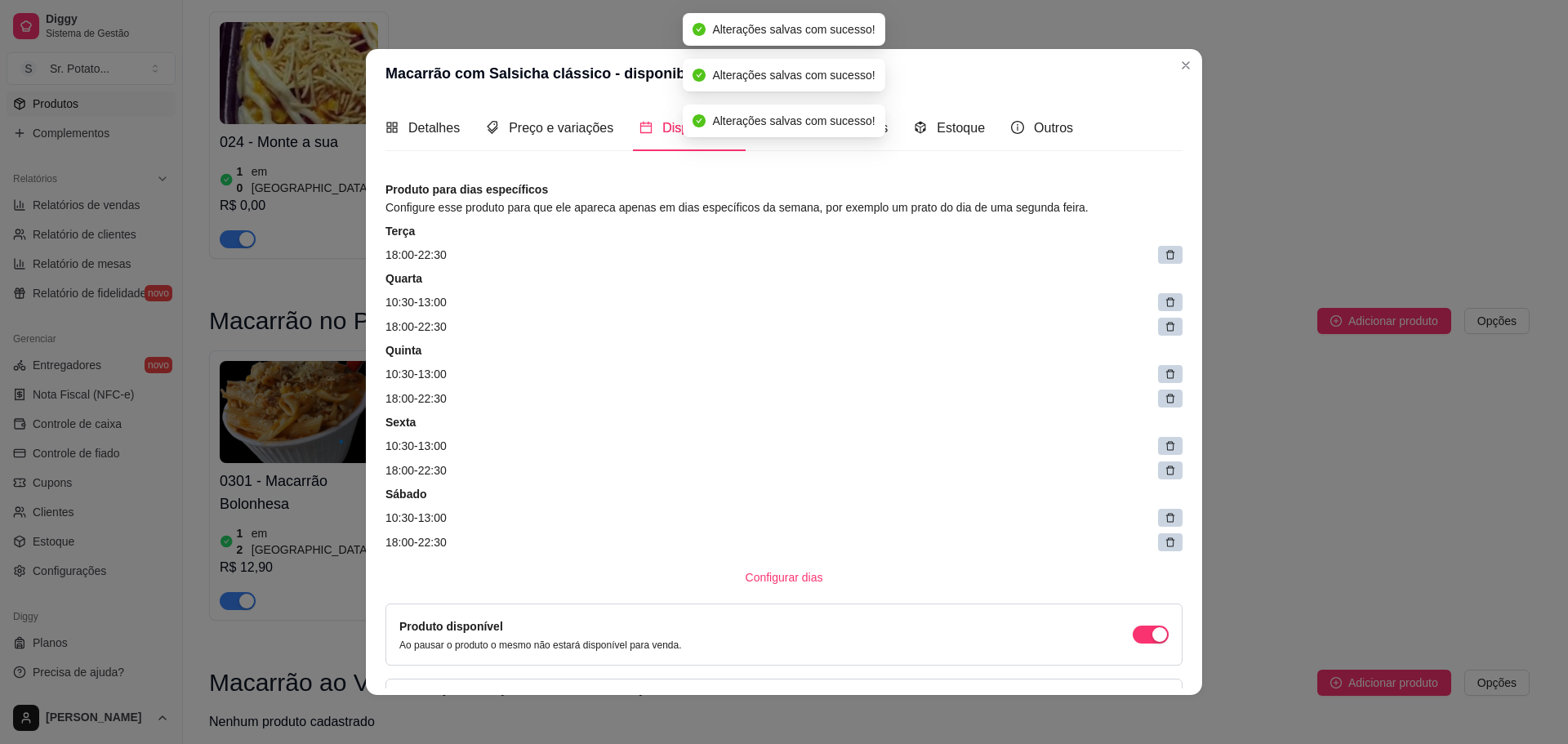
click at [1166, 258] on icon at bounding box center [1170, 256] width 9 height 9
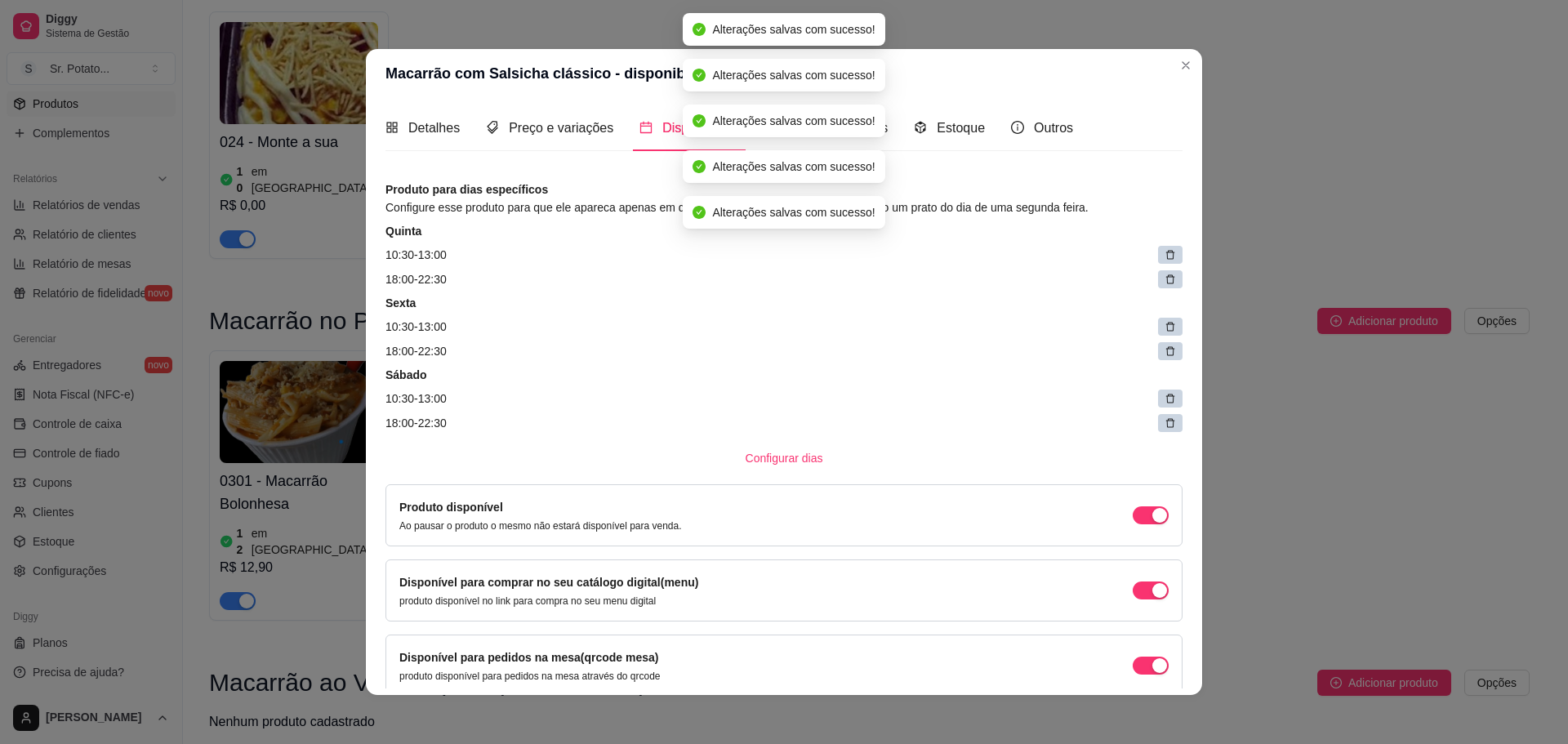
click at [1166, 258] on icon at bounding box center [1170, 256] width 9 height 9
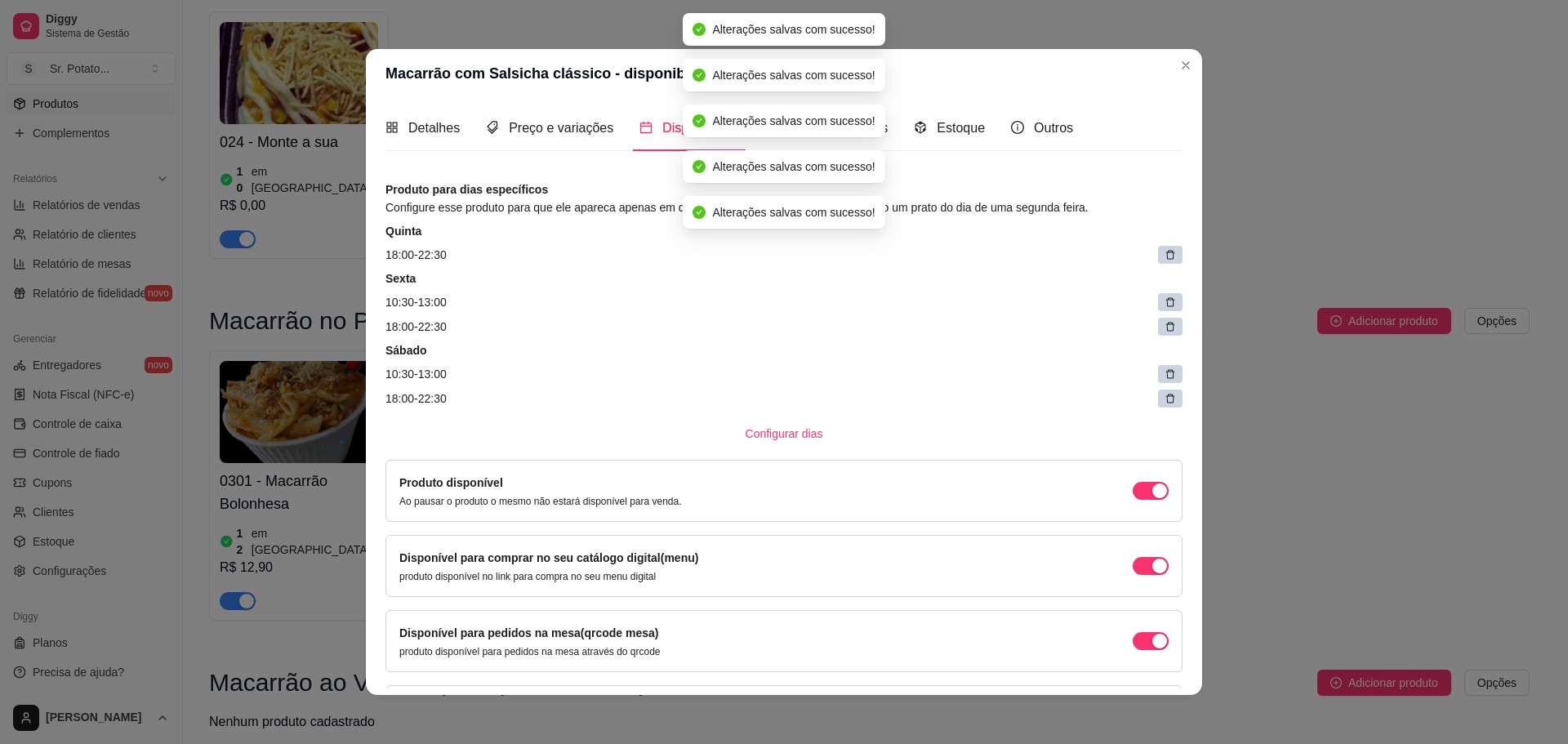
click at [1166, 258] on icon at bounding box center [1170, 256] width 9 height 9
click at [1176, 258] on icon at bounding box center [1180, 256] width 8 height 8
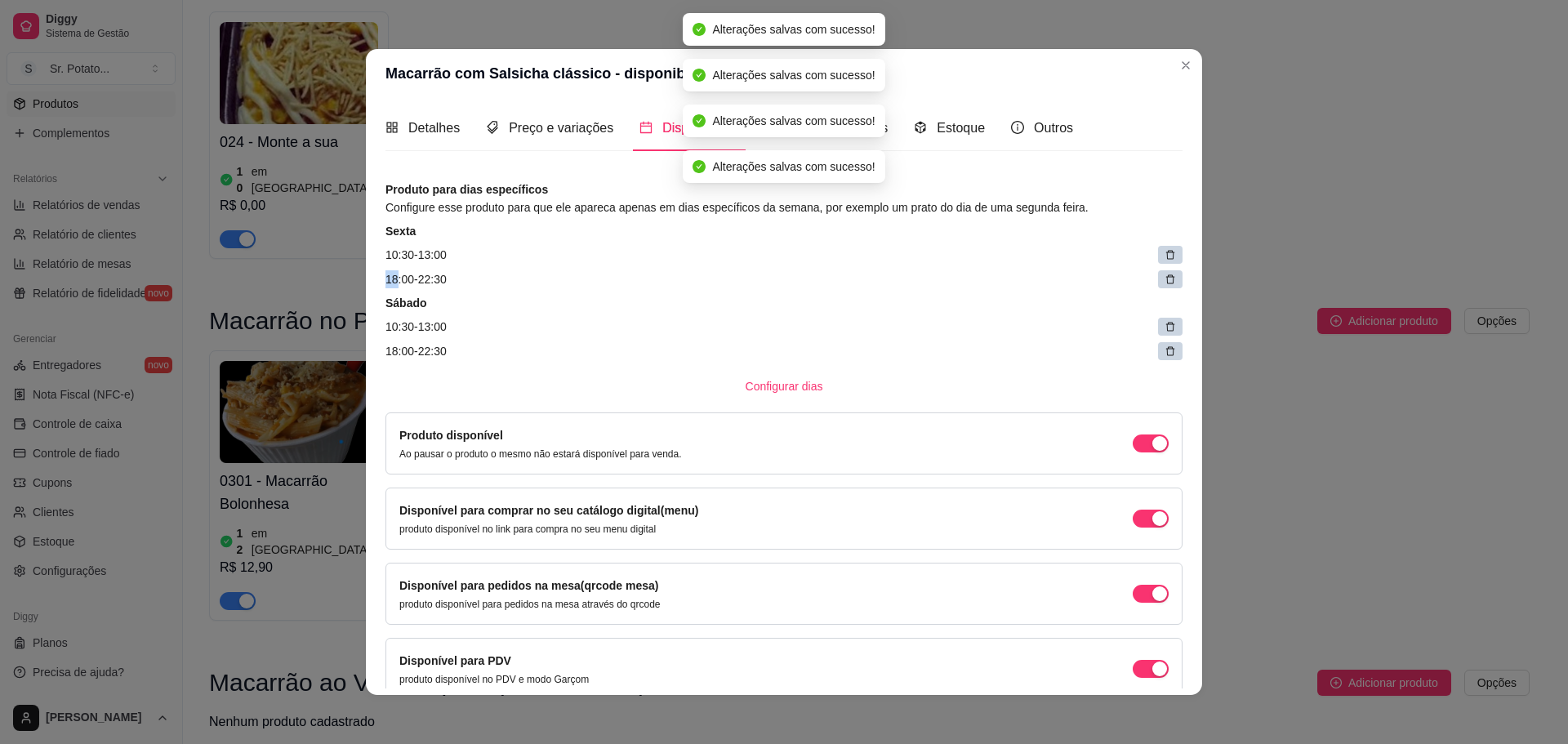
click at [1166, 258] on icon at bounding box center [1170, 256] width 9 height 9
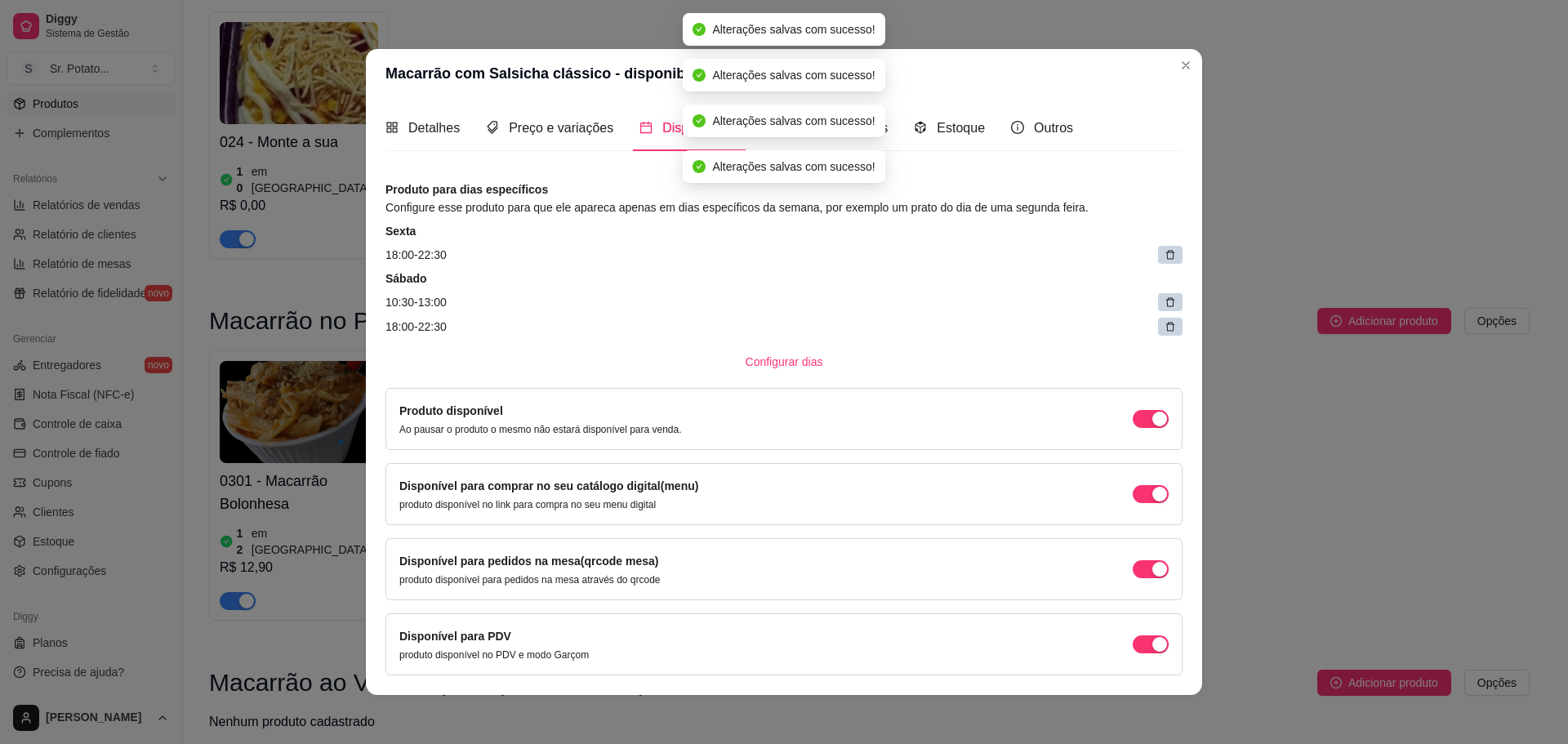
click at [1166, 258] on icon at bounding box center [1170, 256] width 9 height 9
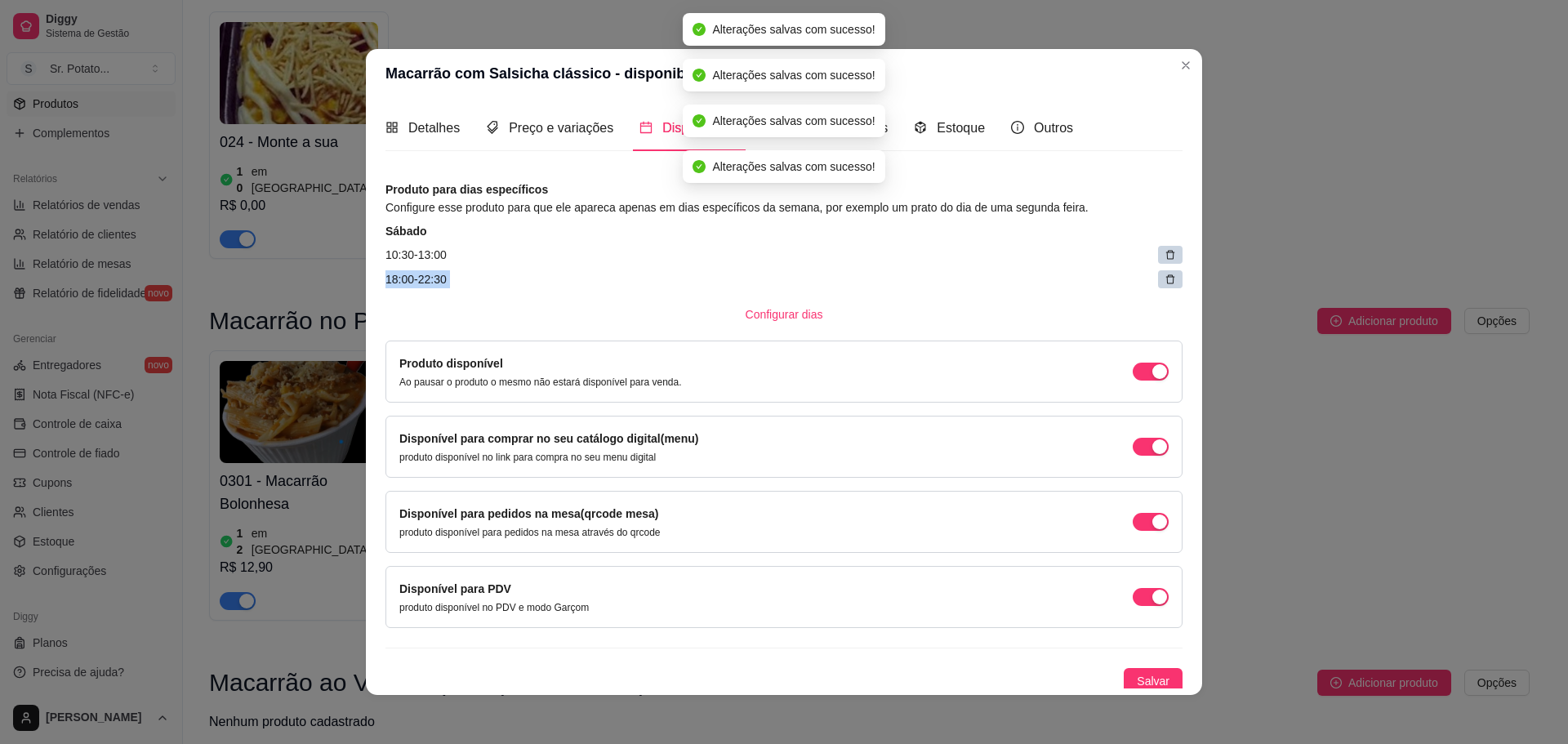
click at [1166, 258] on icon at bounding box center [1170, 256] width 9 height 9
click at [1149, 270] on article "18:00 - 22:30" at bounding box center [784, 279] width 797 height 18
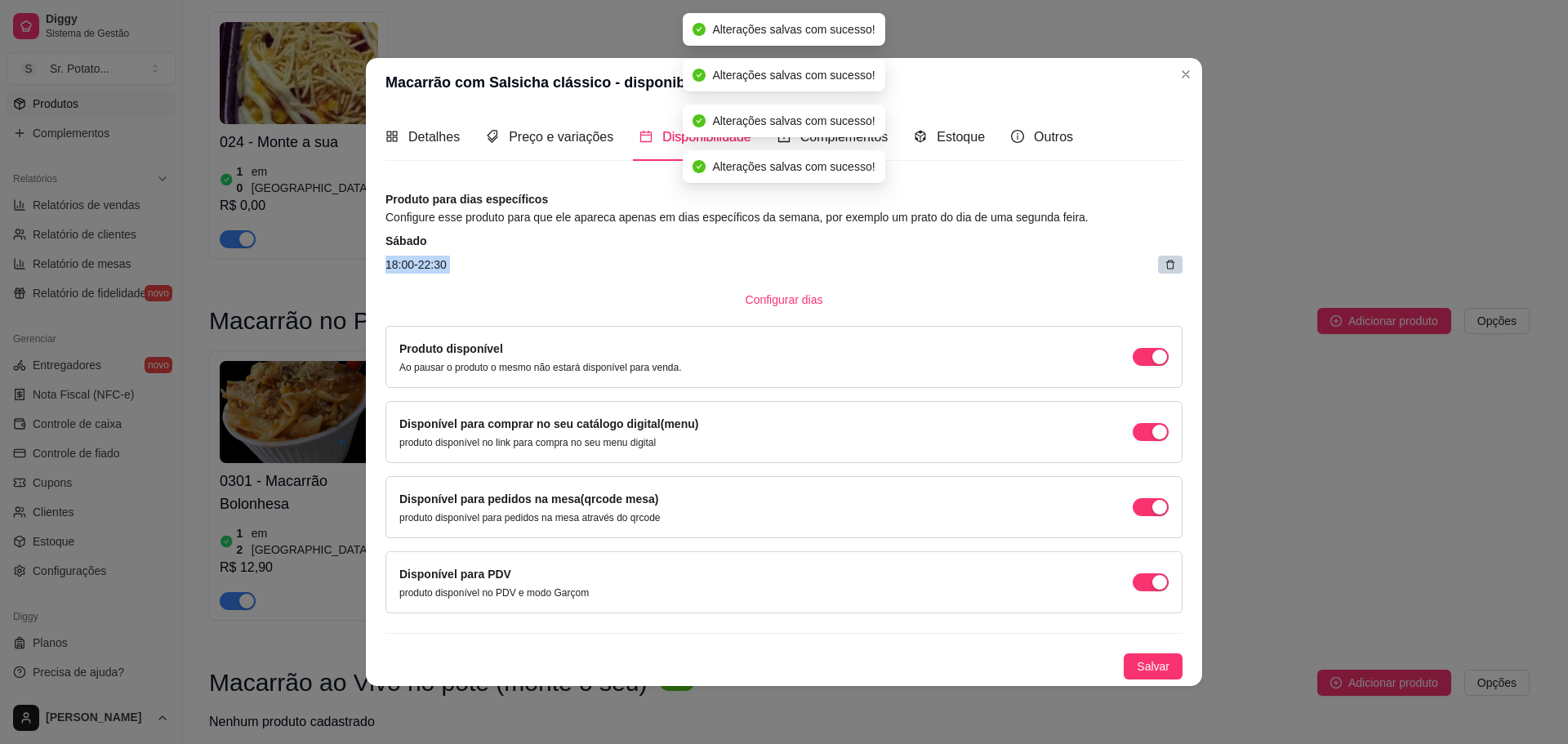
click at [1149, 258] on article "18:00 - 22:30" at bounding box center [784, 264] width 797 height 18
click at [1156, 260] on article "18:00 - 22:30" at bounding box center [784, 264] width 797 height 18
click at [1162, 262] on div at bounding box center [1170, 264] width 24 height 18
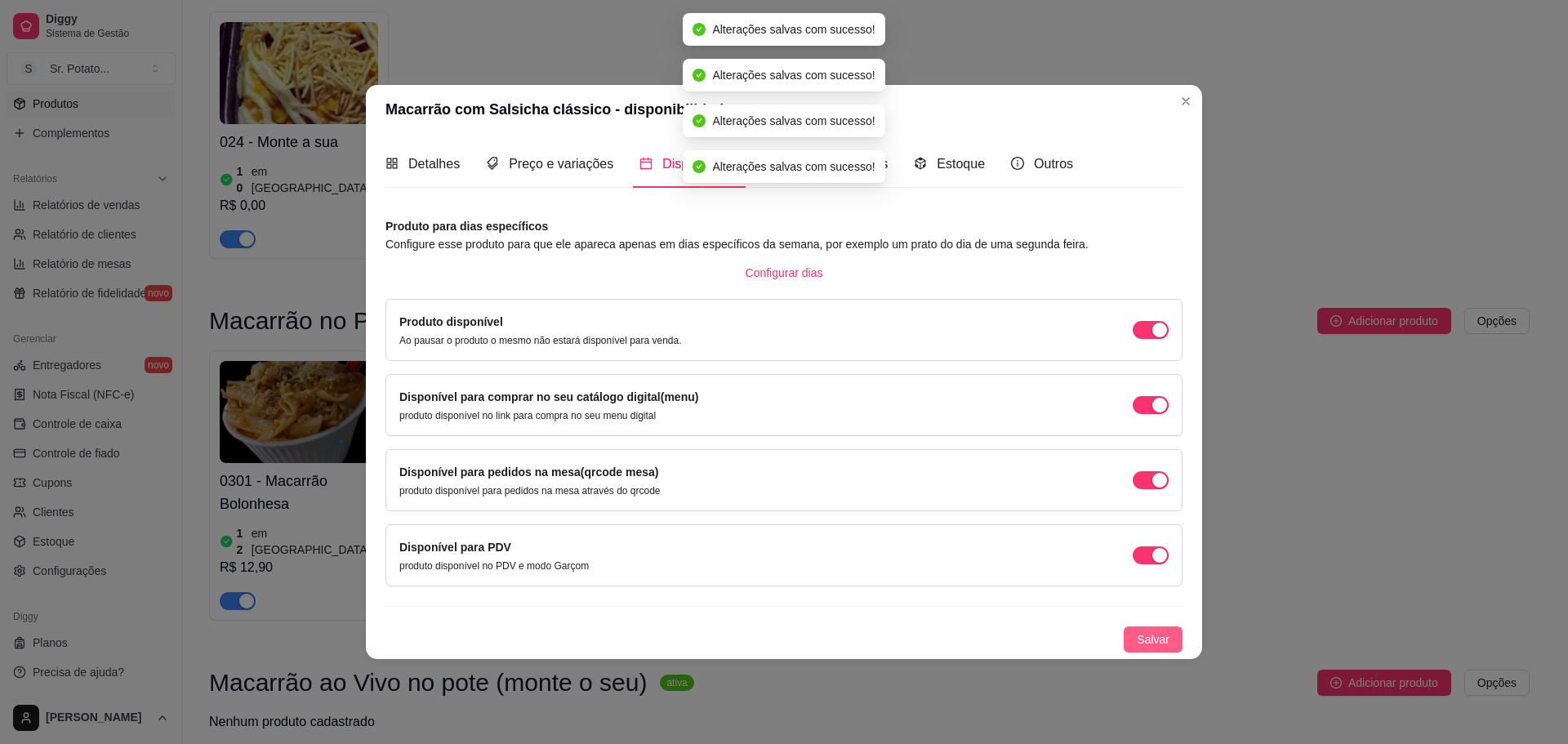
click at [1144, 644] on span "Salvar" at bounding box center [1153, 639] width 32 height 18
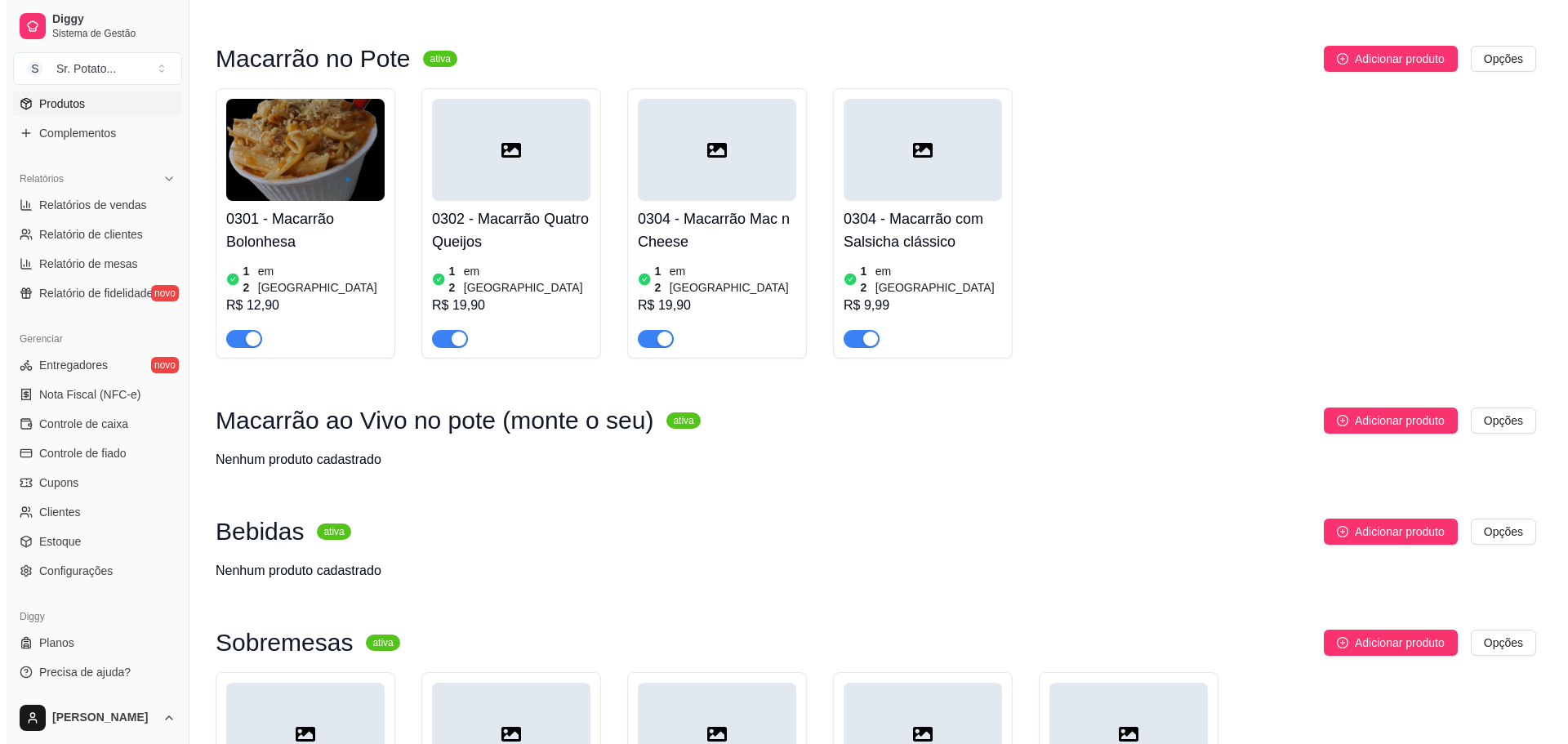
scroll to position [2614, 0]
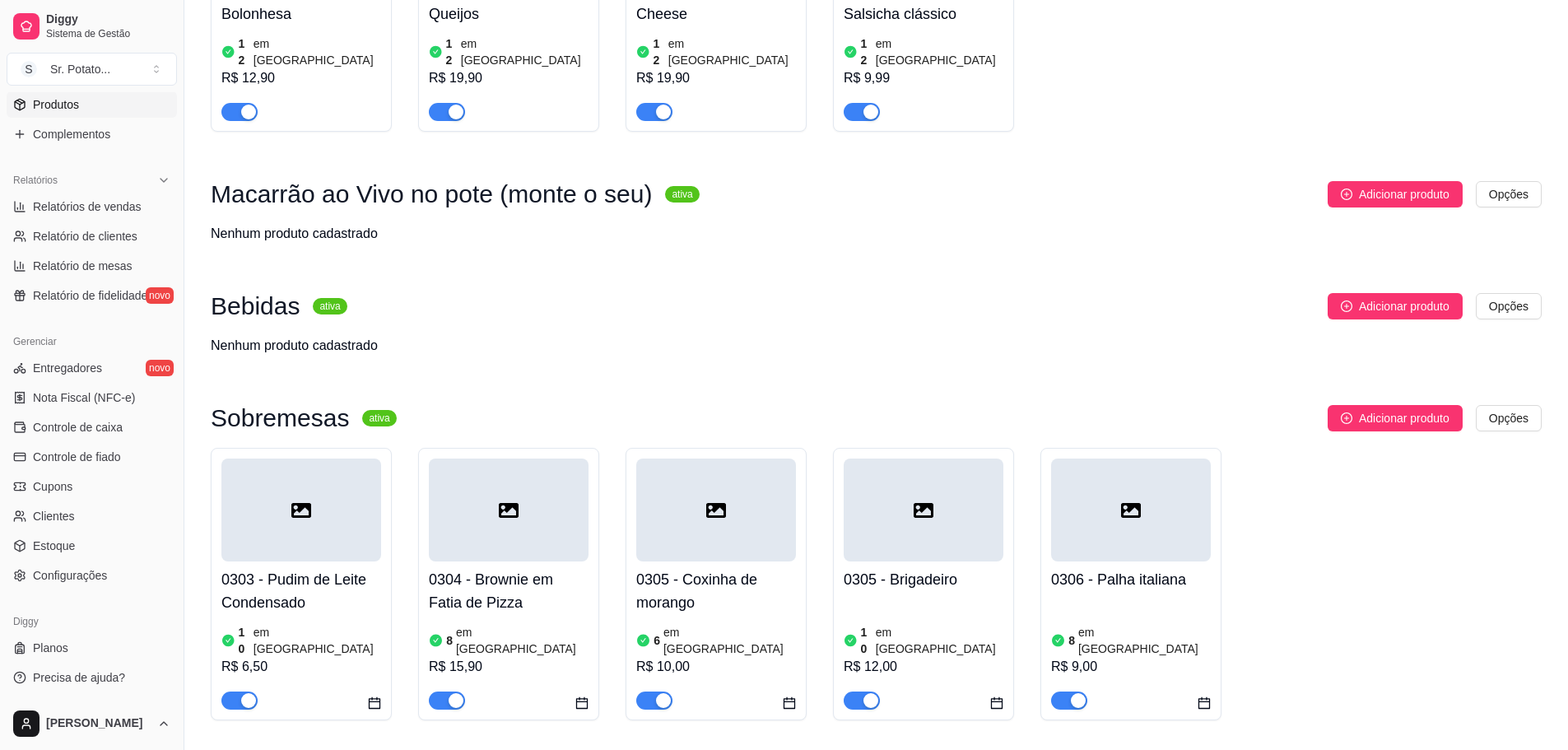
click at [324, 459] on div at bounding box center [301, 510] width 160 height 103
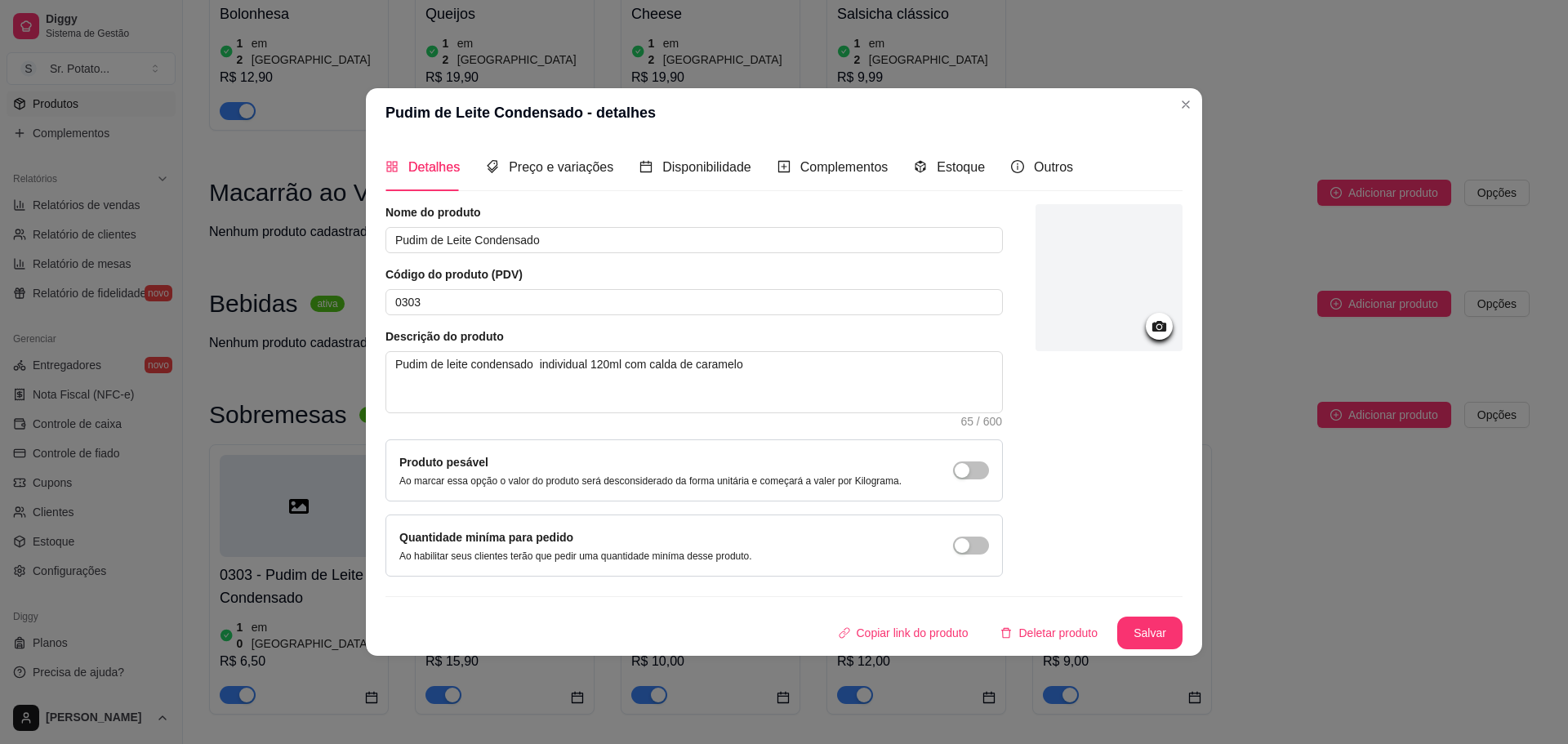
click at [683, 178] on div "Disponibilidade" at bounding box center [695, 167] width 112 height 46
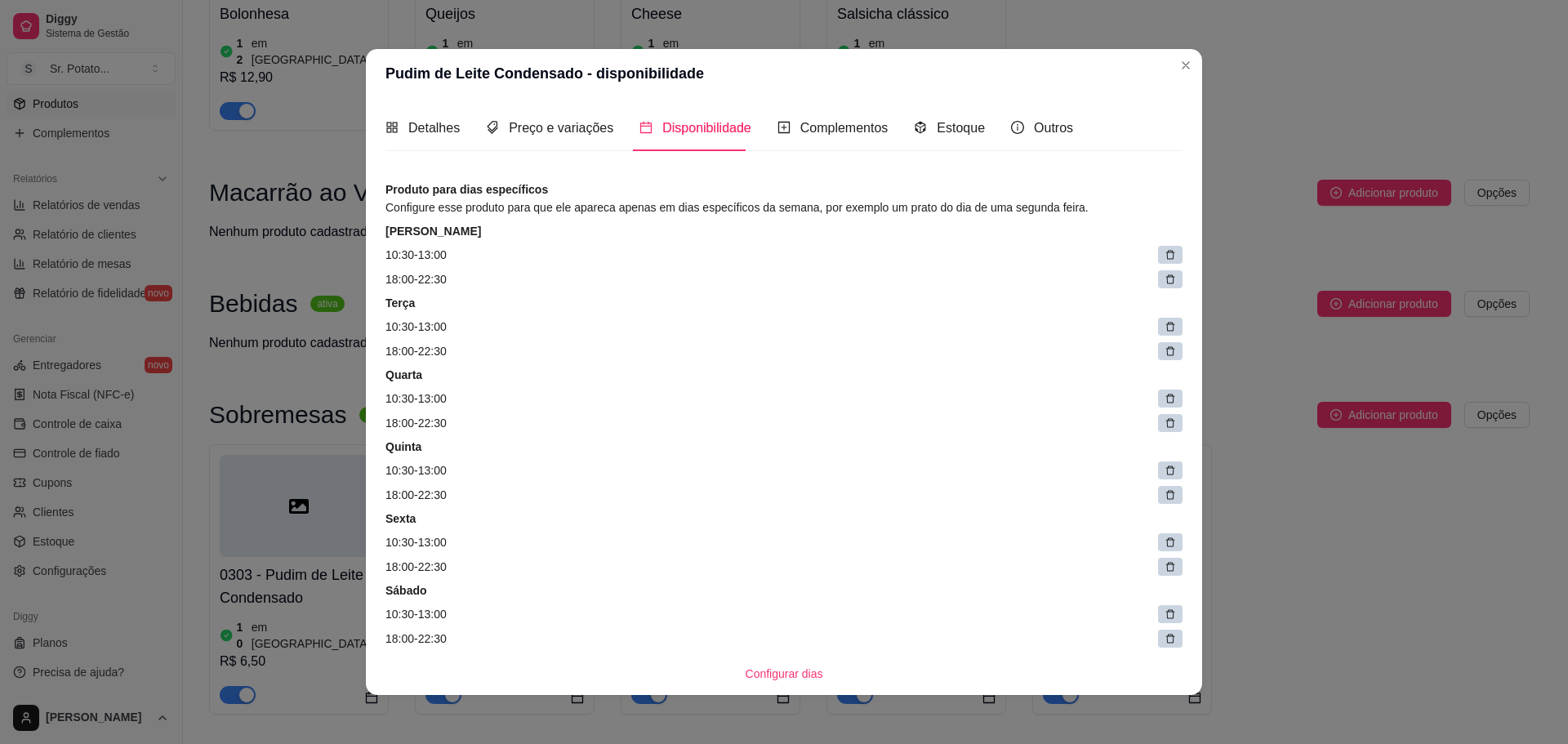
click at [1164, 258] on icon at bounding box center [1169, 255] width 11 height 11
click at [1176, 261] on icon at bounding box center [1180, 256] width 8 height 8
click at [1163, 262] on span at bounding box center [1175, 256] width 23 height 23
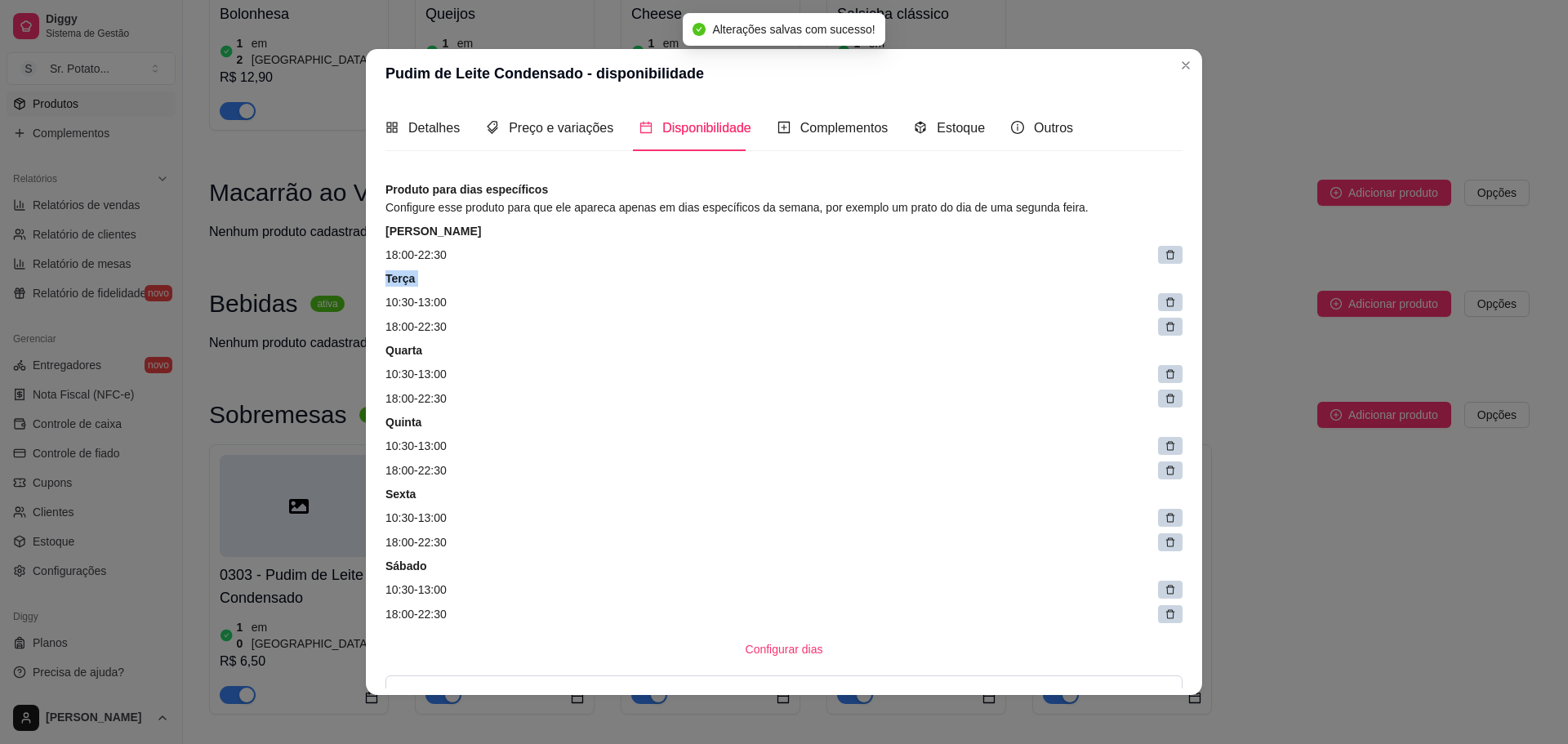
click at [1158, 262] on div at bounding box center [1170, 255] width 24 height 18
click at [1163, 262] on span at bounding box center [1175, 256] width 23 height 23
click at [1176, 261] on icon at bounding box center [1180, 256] width 8 height 8
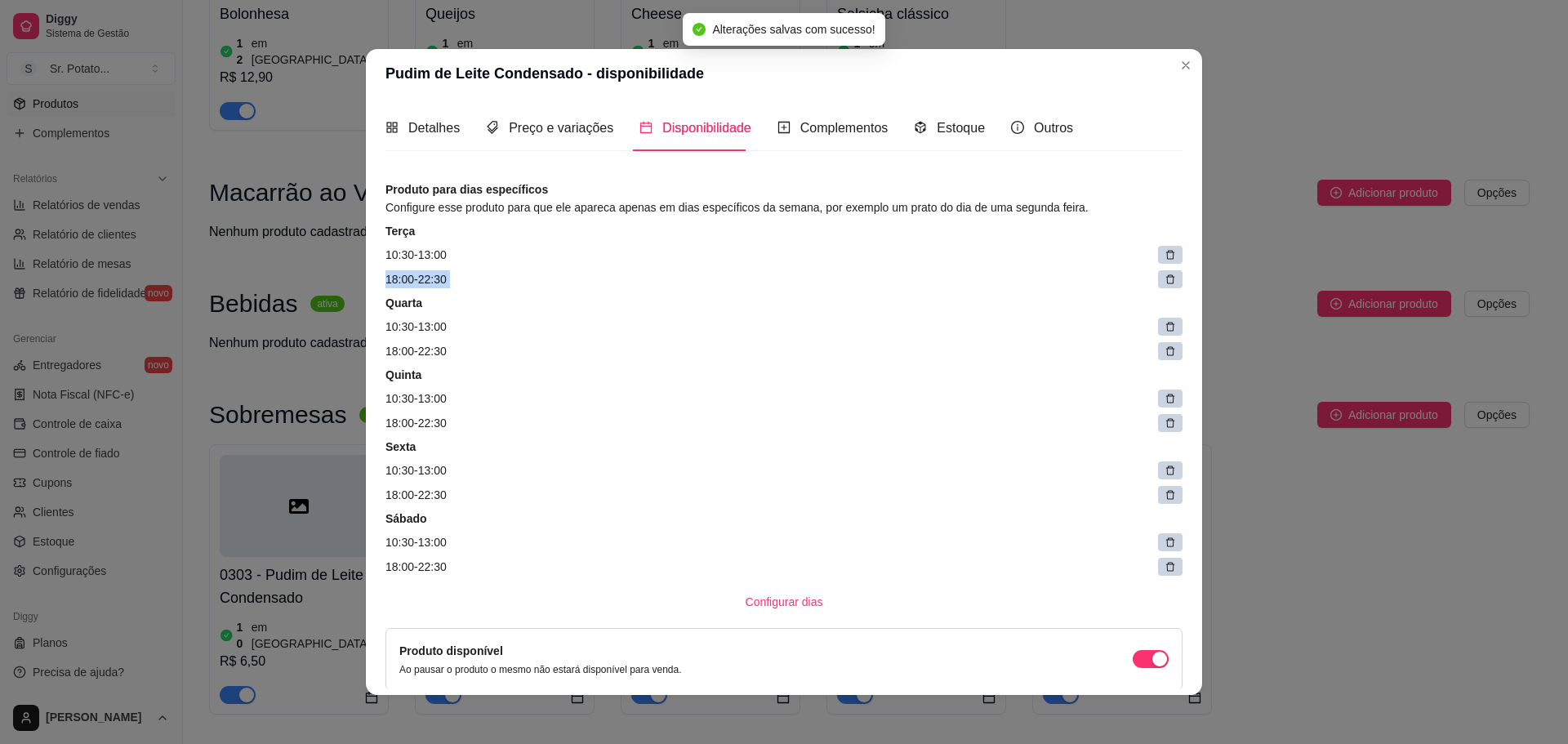
click at [1158, 262] on div at bounding box center [1170, 255] width 24 height 18
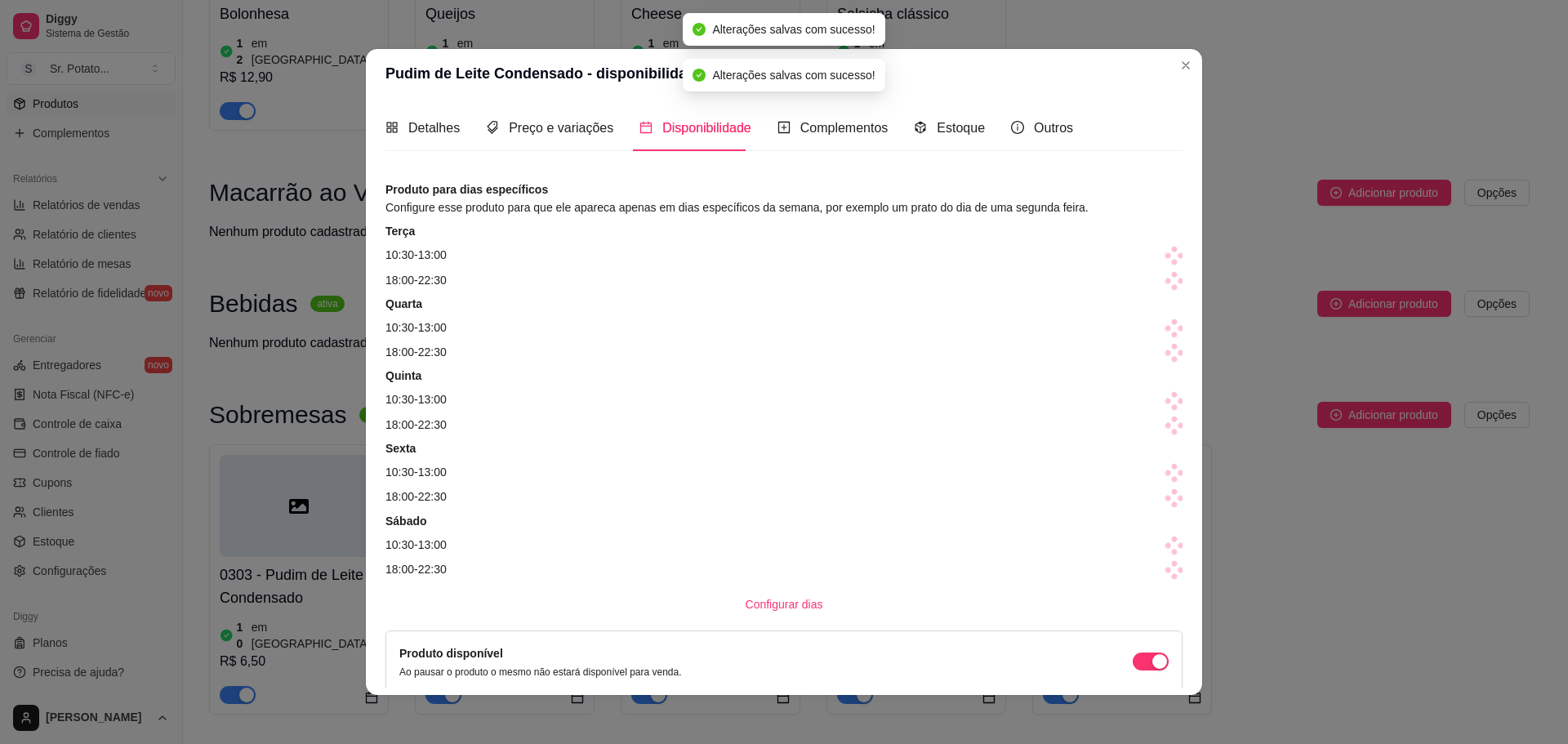
click at [1170, 262] on icon at bounding box center [1174, 262] width 8 height 8
click at [1163, 262] on span at bounding box center [1175, 256] width 23 height 23
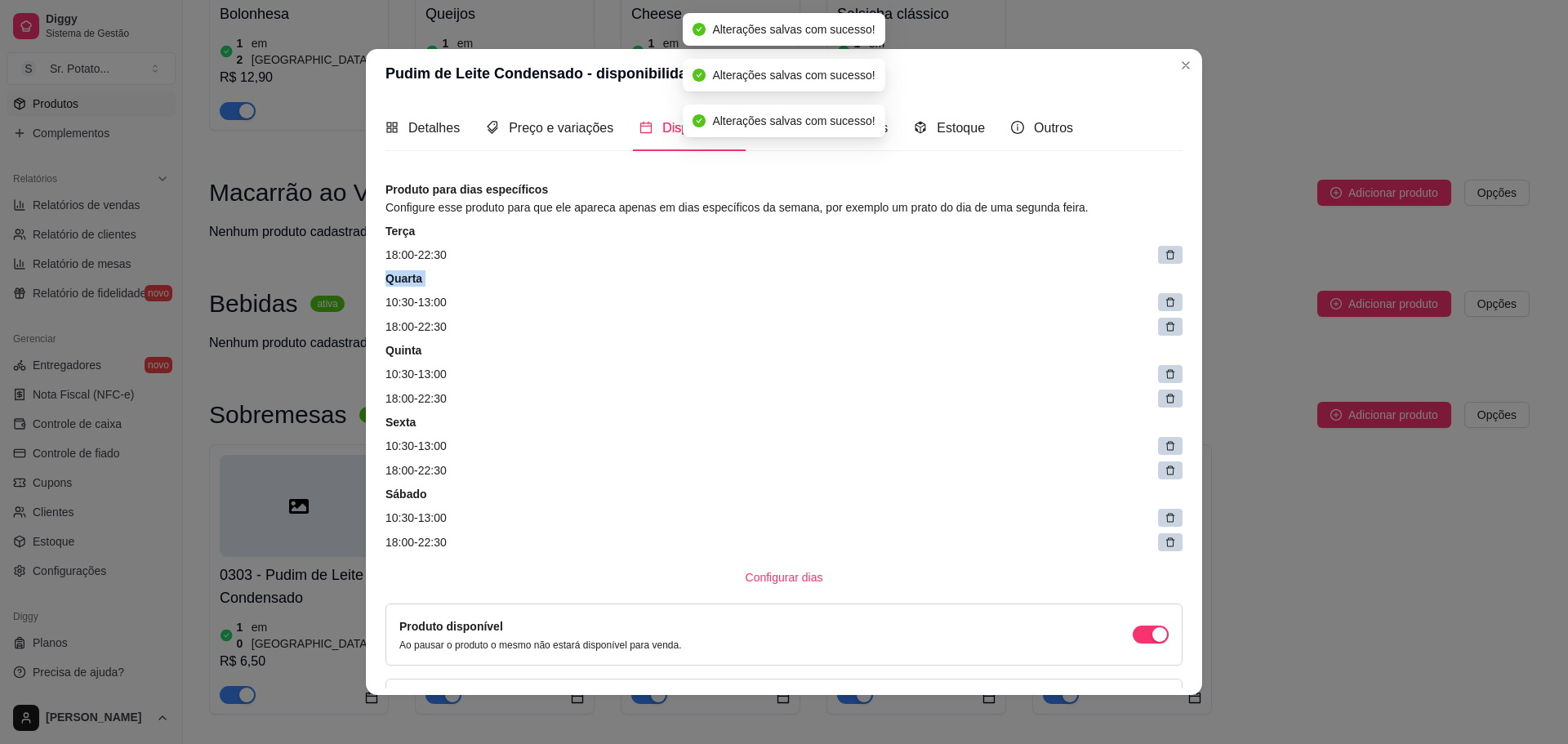
click at [1158, 262] on div at bounding box center [1170, 255] width 24 height 18
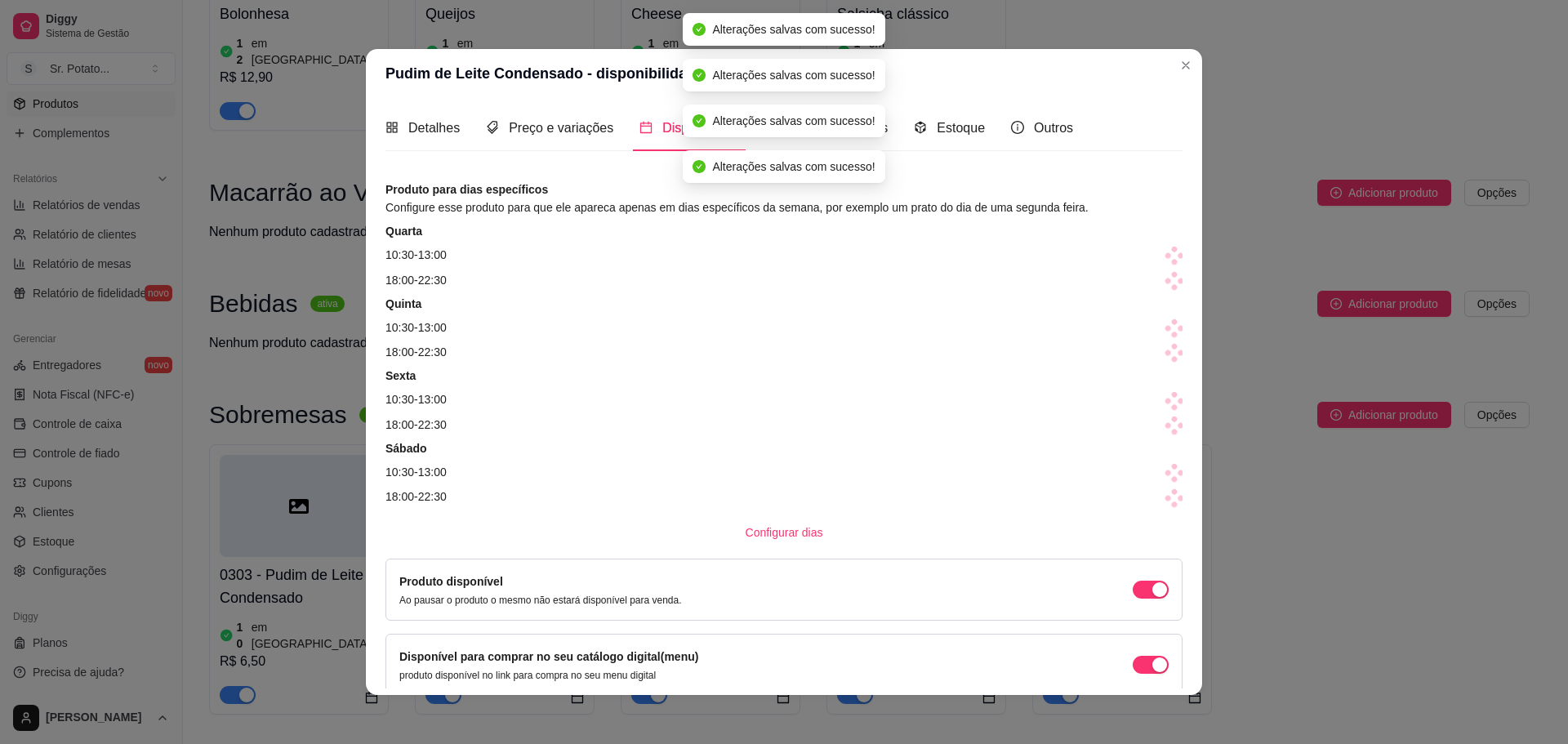
click at [1170, 261] on icon at bounding box center [1174, 262] width 8 height 8
click at [1163, 260] on span at bounding box center [1175, 256] width 23 height 23
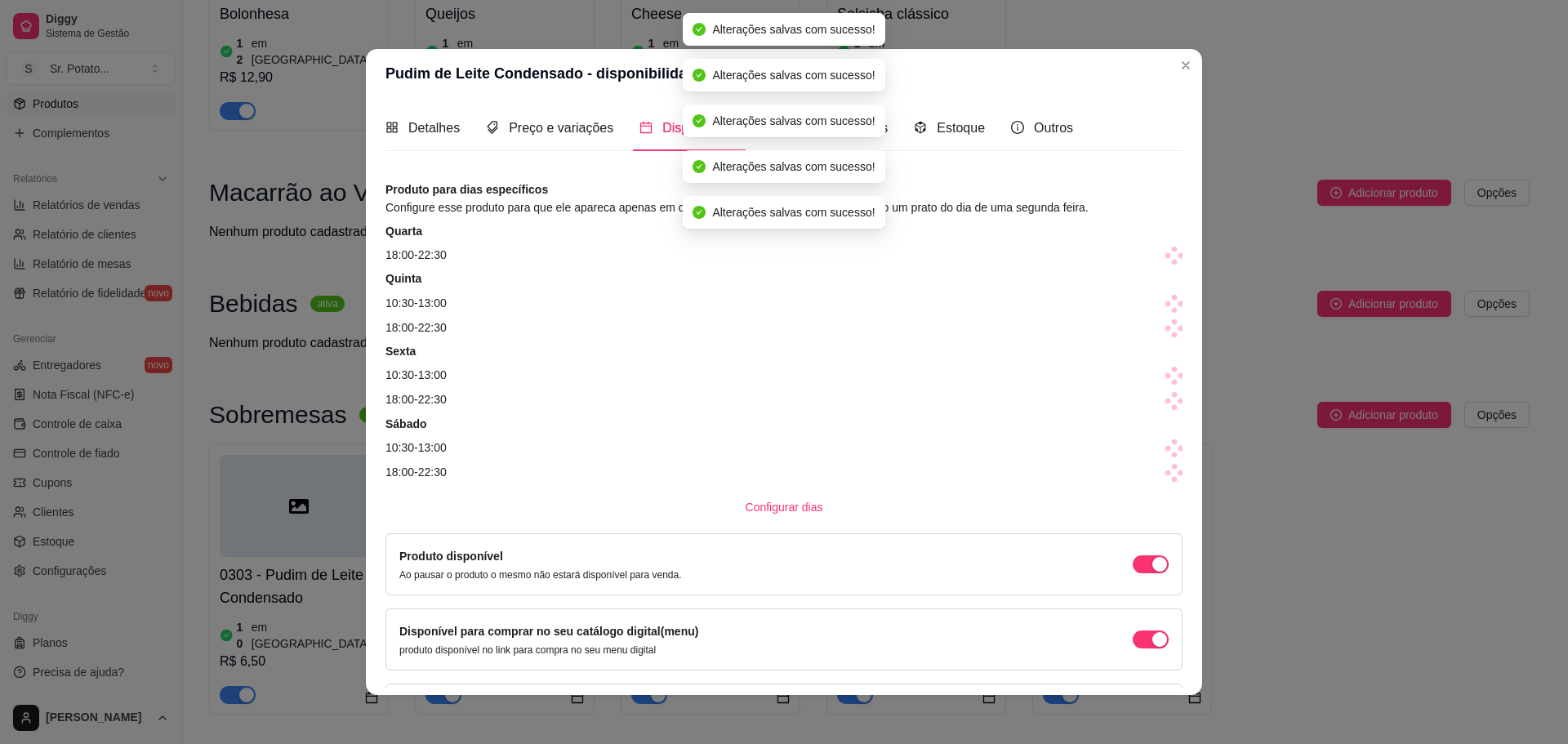
click at [1170, 260] on icon at bounding box center [1174, 262] width 8 height 8
click at [1163, 260] on span at bounding box center [1175, 256] width 23 height 23
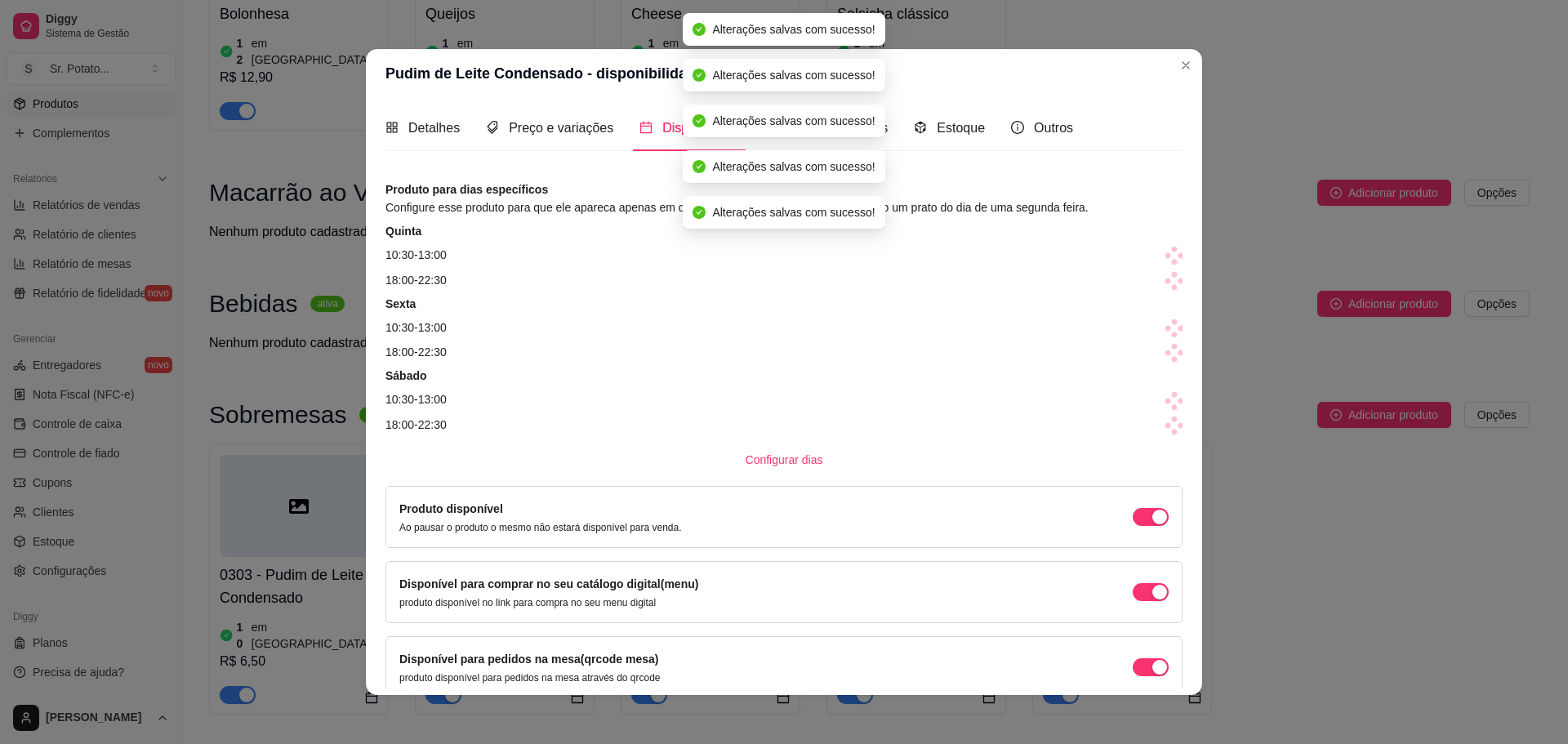
click at [1170, 260] on icon at bounding box center [1174, 262] width 8 height 8
click at [1163, 260] on span at bounding box center [1175, 256] width 23 height 23
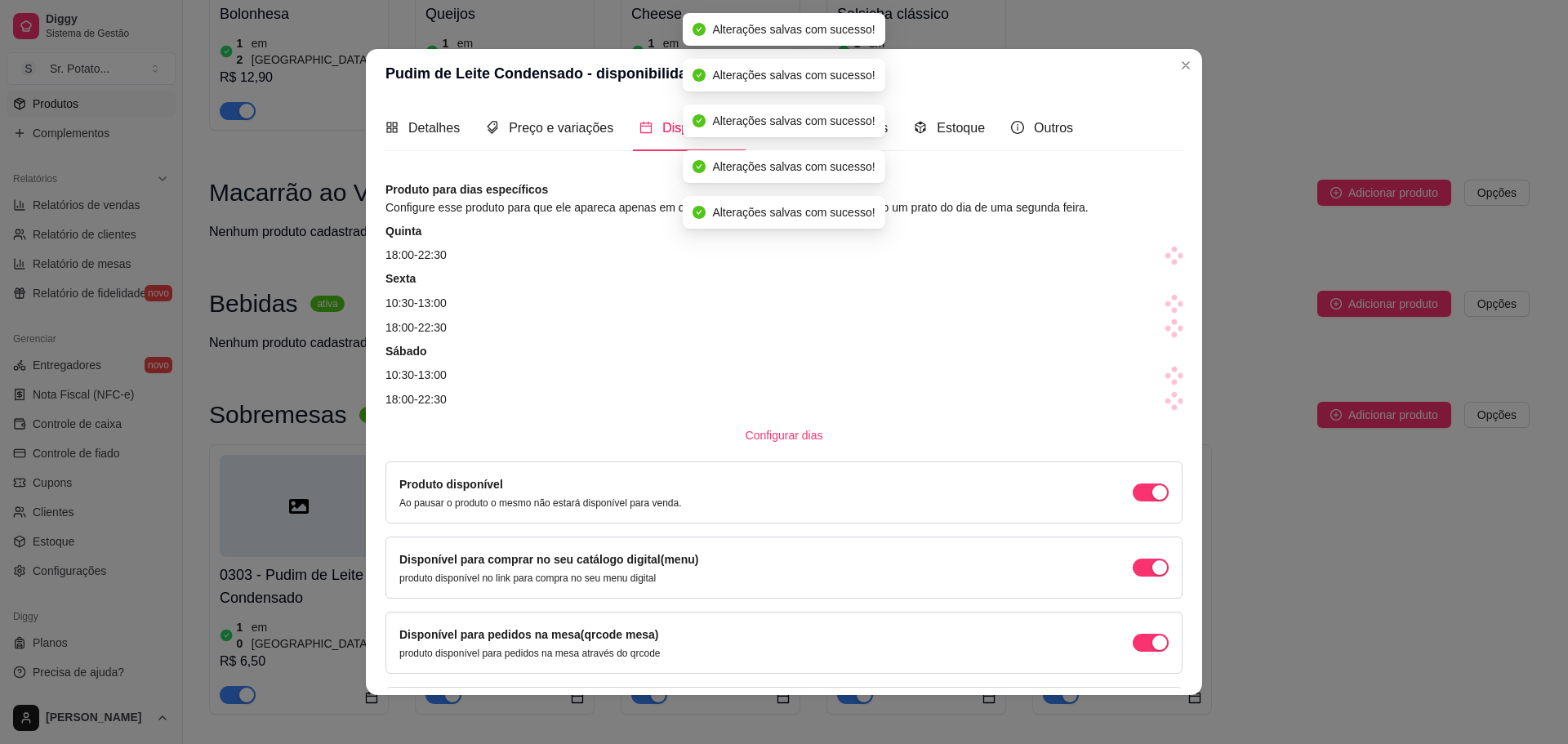
click at [1163, 260] on span at bounding box center [1175, 256] width 23 height 23
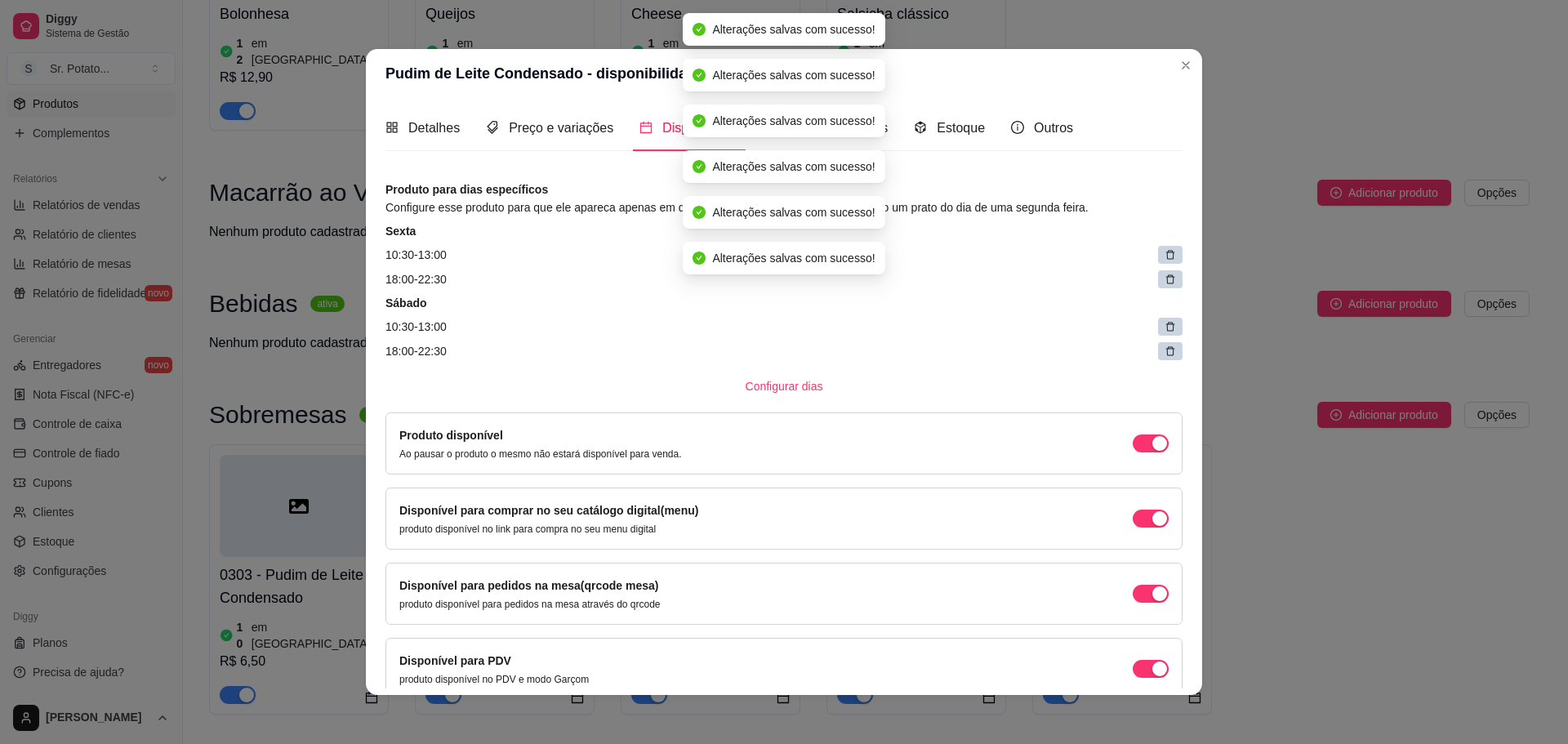
click at [1164, 260] on icon at bounding box center [1169, 255] width 11 height 11
click at [1163, 260] on span at bounding box center [1175, 256] width 23 height 23
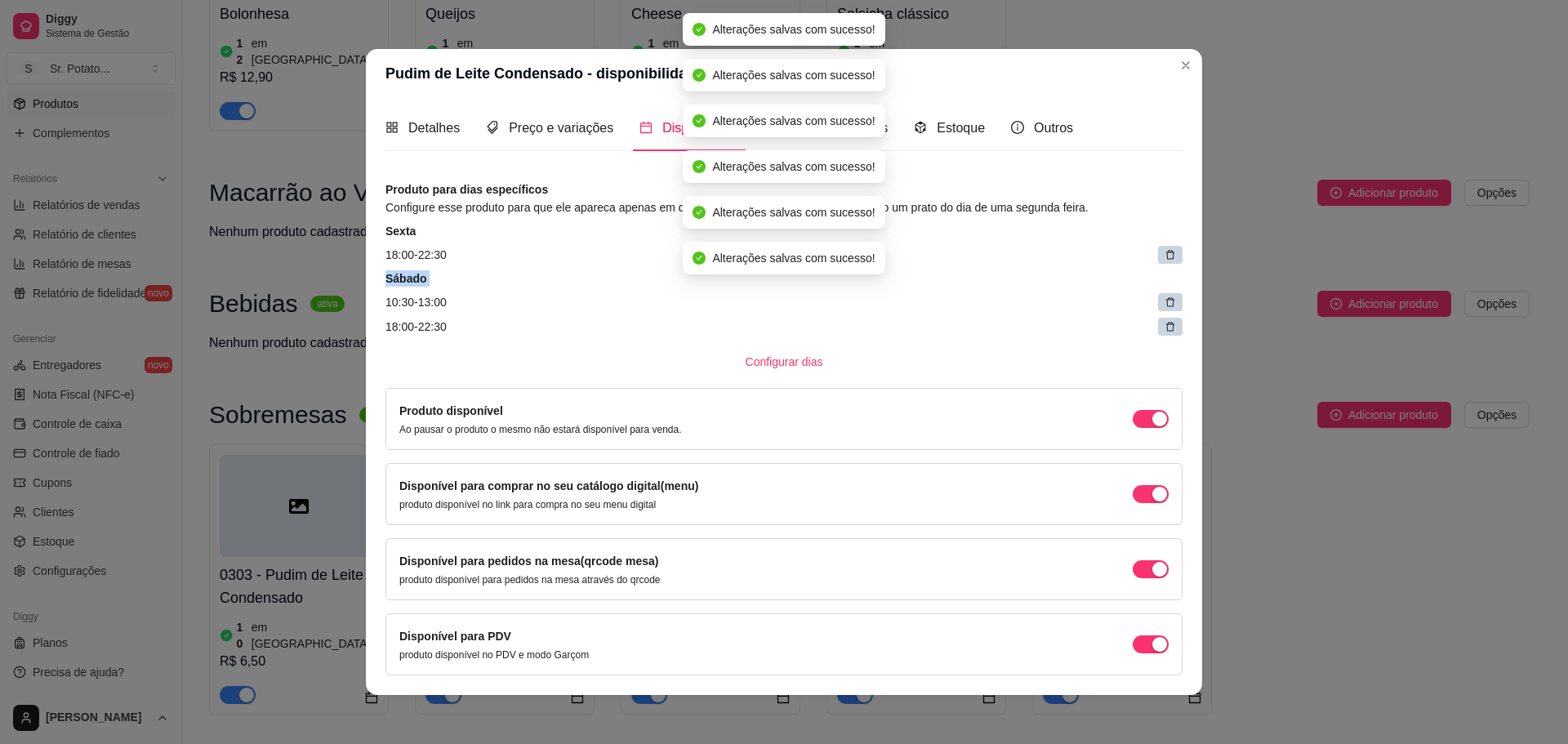
click at [1164, 260] on icon at bounding box center [1169, 255] width 11 height 11
click at [1163, 260] on span at bounding box center [1175, 256] width 23 height 23
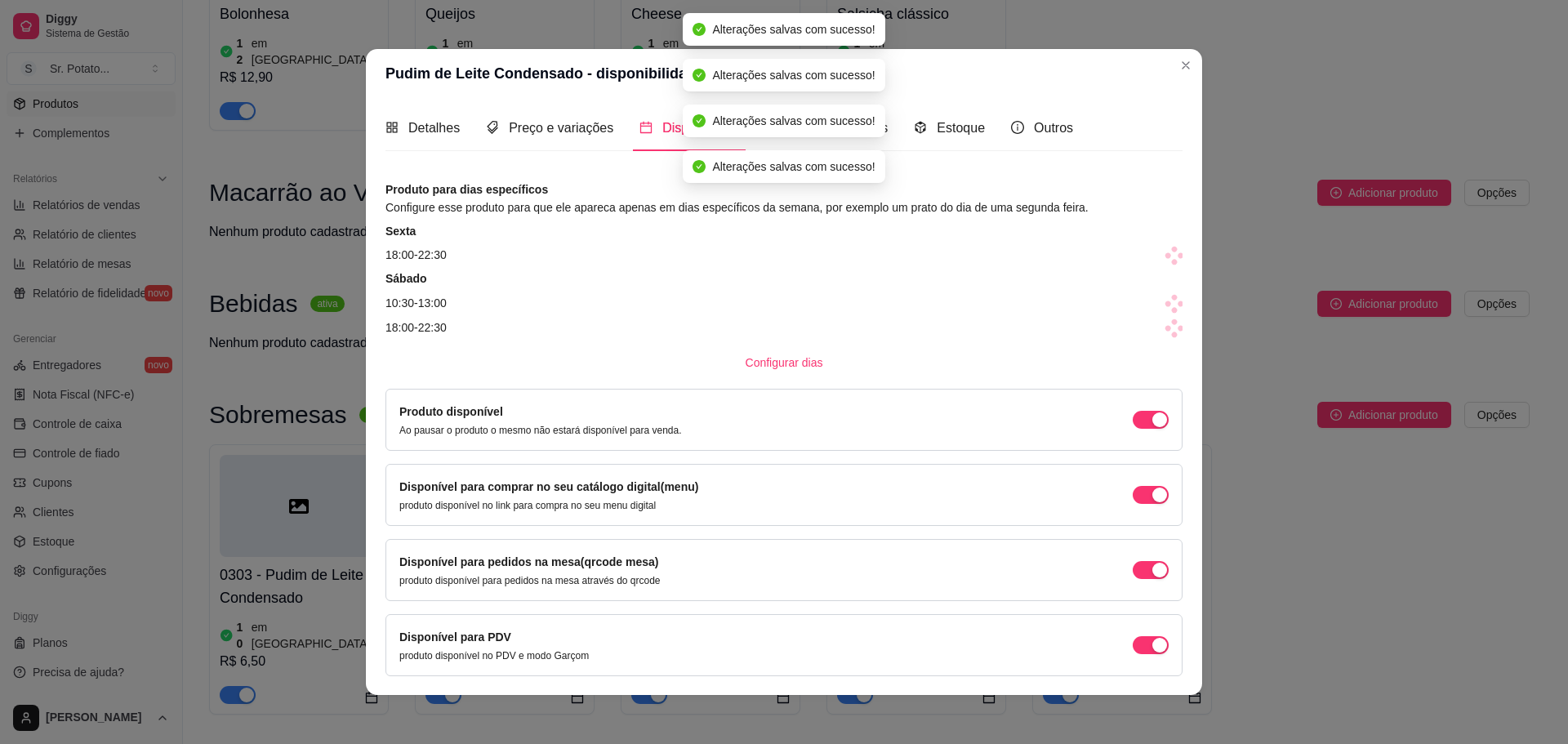
click at [1170, 254] on icon at bounding box center [1174, 249] width 8 height 8
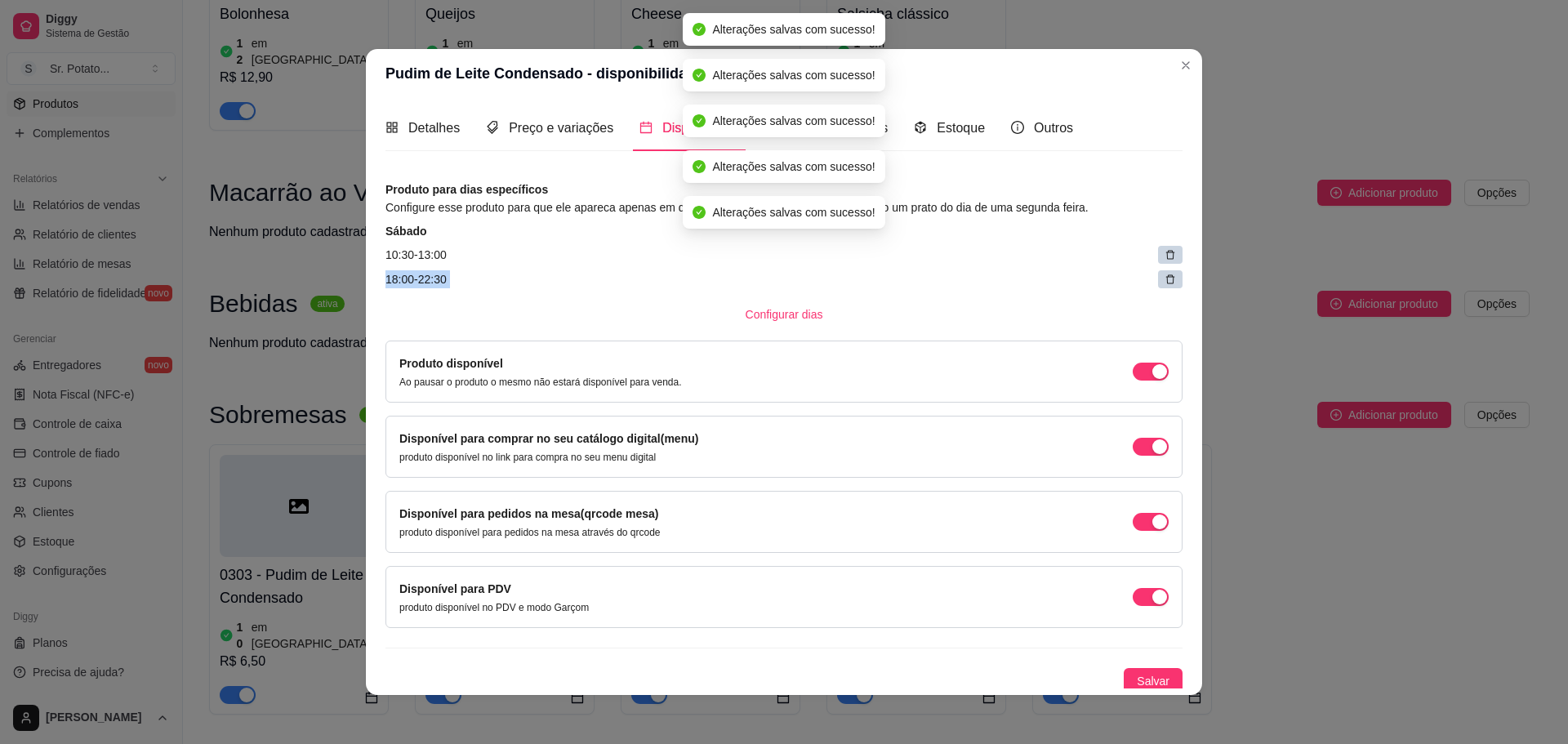
click at [1164, 260] on icon at bounding box center [1169, 255] width 11 height 11
click at [1170, 260] on icon at bounding box center [1174, 262] width 8 height 8
click at [1154, 270] on article "18:00 - 22:30" at bounding box center [784, 279] width 797 height 18
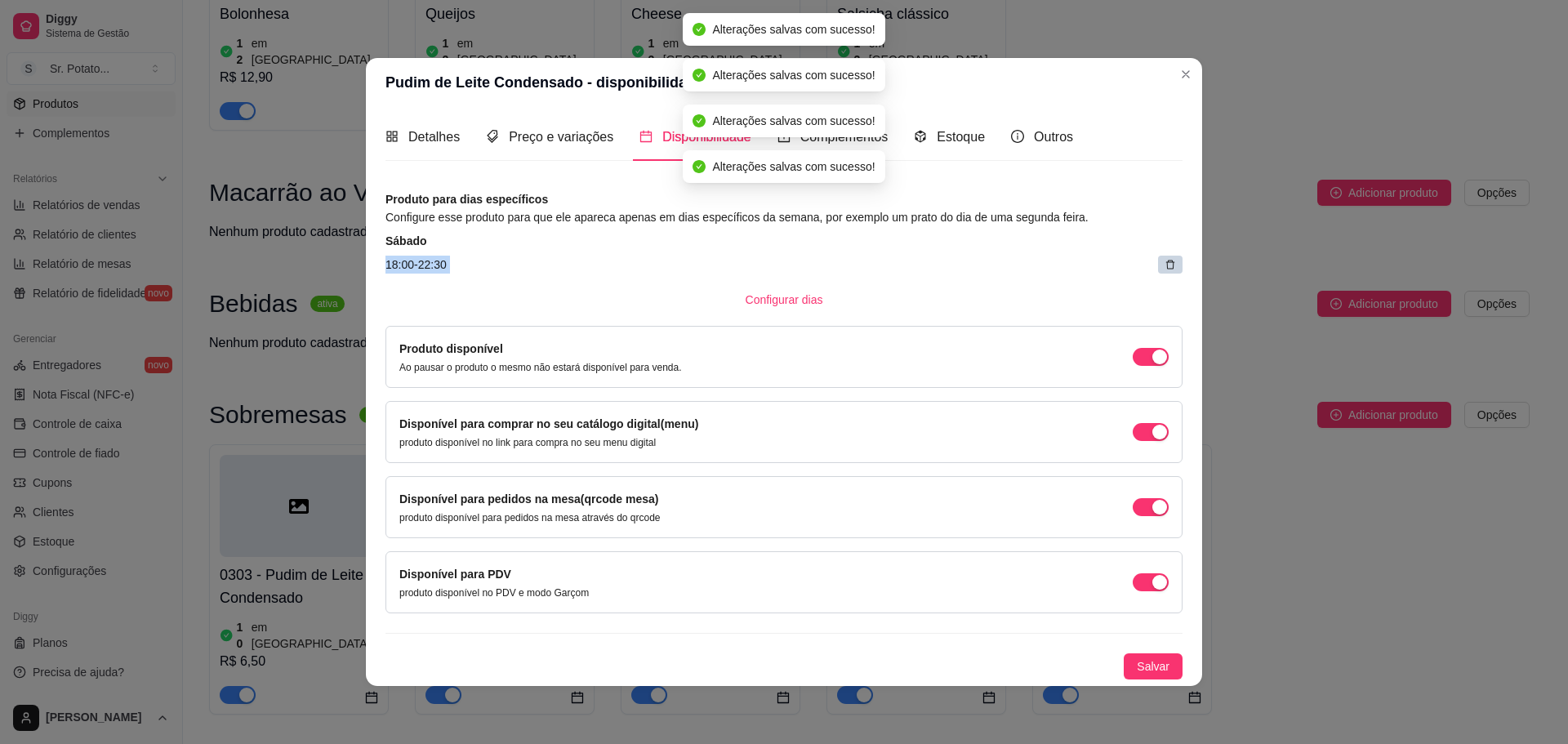
click at [1154, 260] on article "18:00 - 22:30" at bounding box center [784, 264] width 797 height 18
click at [1160, 261] on div at bounding box center [1170, 264] width 24 height 18
click at [1160, 261] on span at bounding box center [1170, 264] width 24 height 18
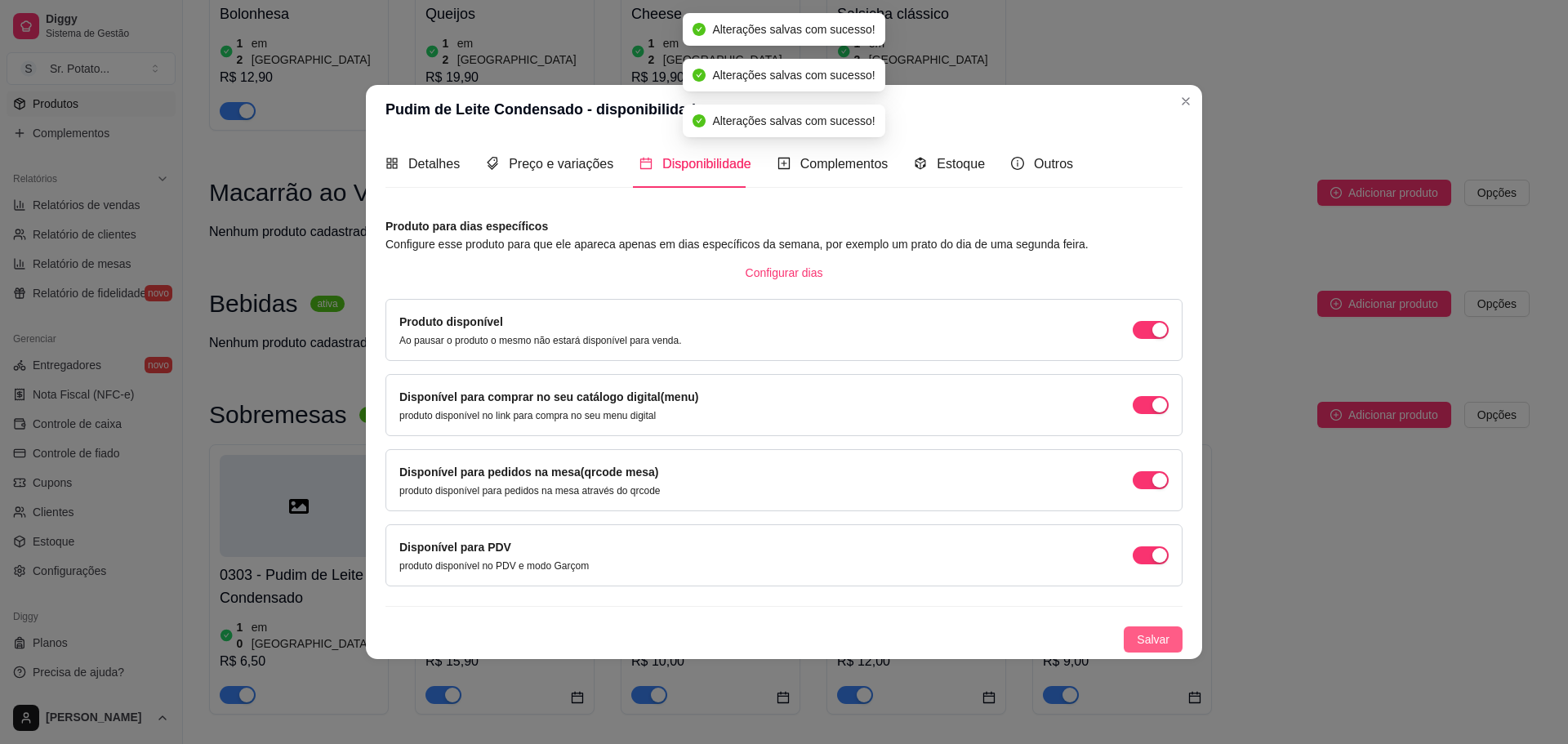
click at [1156, 643] on span "Salvar" at bounding box center [1153, 639] width 32 height 18
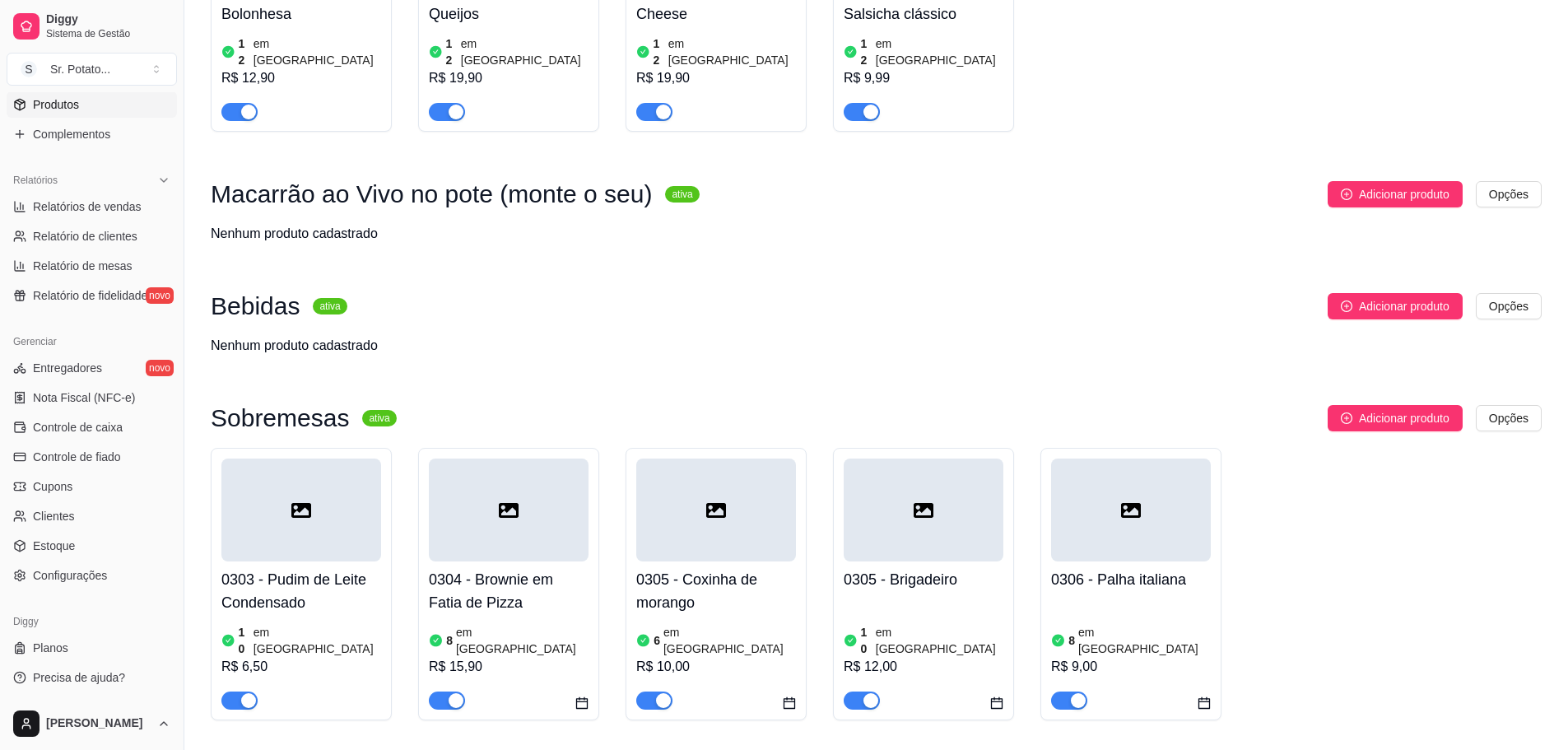
click at [477, 459] on div at bounding box center [509, 510] width 160 height 103
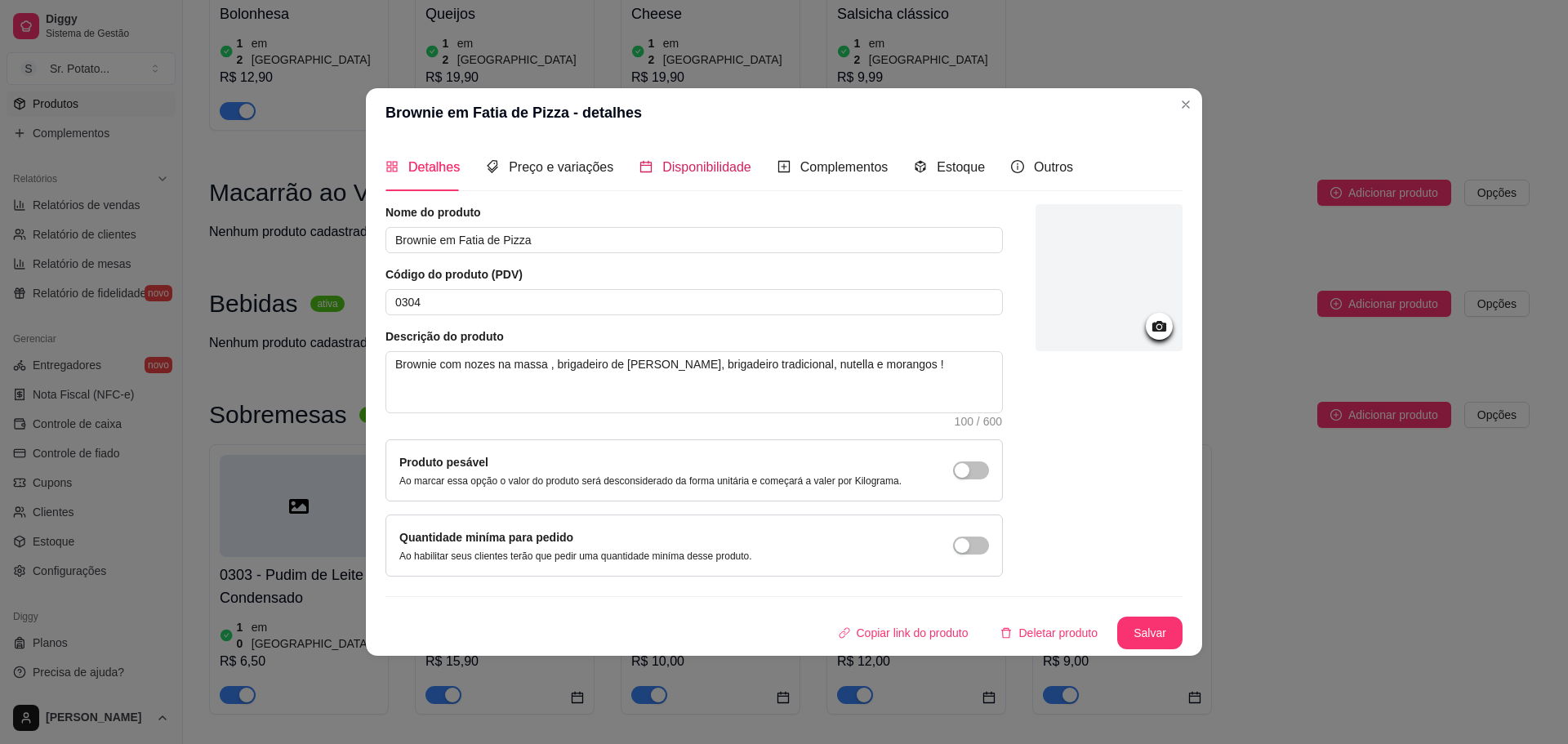
click at [680, 170] on span "Disponibilidade" at bounding box center [706, 167] width 89 height 14
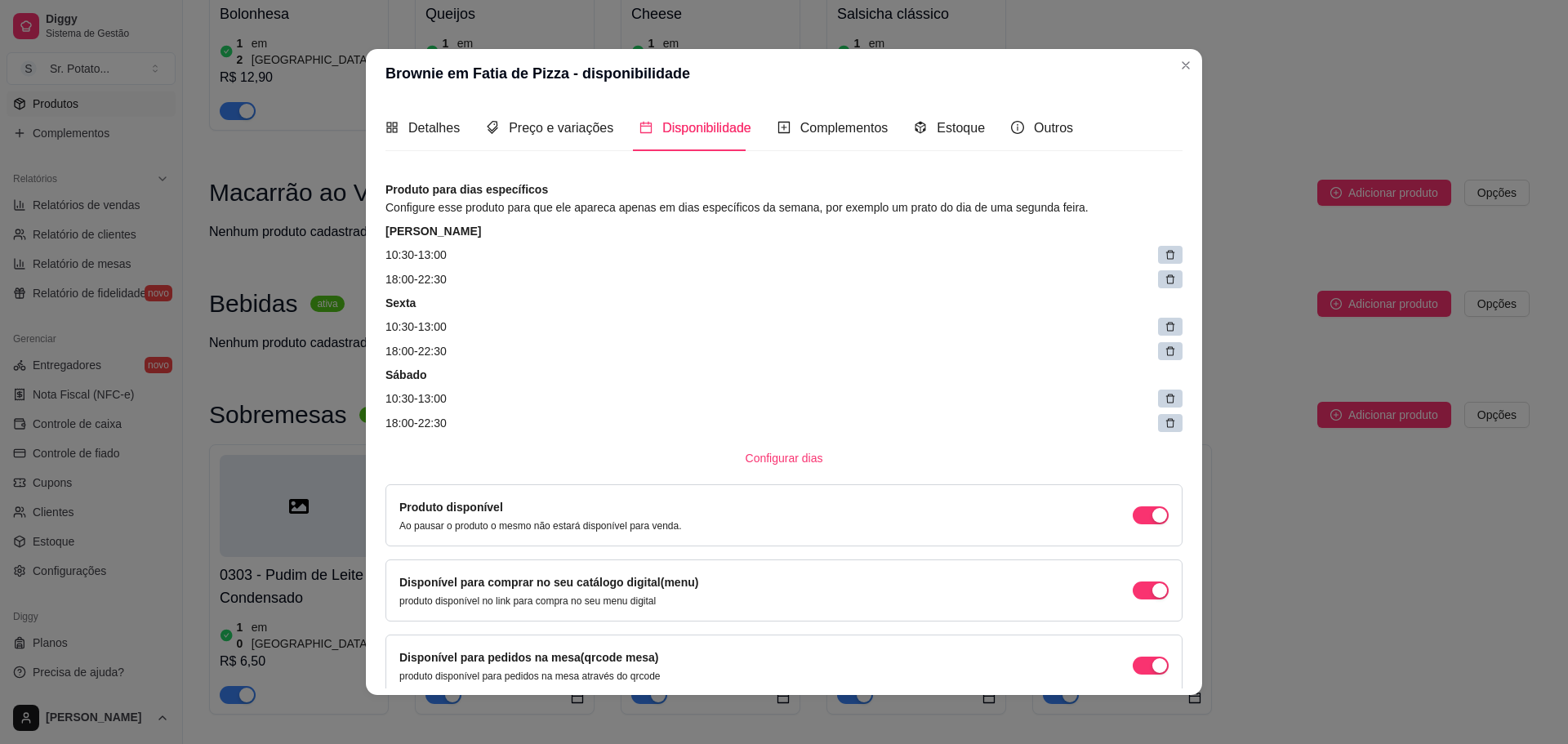
click at [1164, 255] on icon at bounding box center [1169, 255] width 11 height 11
click at [1164, 255] on icon at bounding box center [1168, 256] width 8 height 8
click at [1163, 255] on span at bounding box center [1175, 256] width 23 height 23
click at [1176, 255] on icon at bounding box center [1180, 256] width 8 height 8
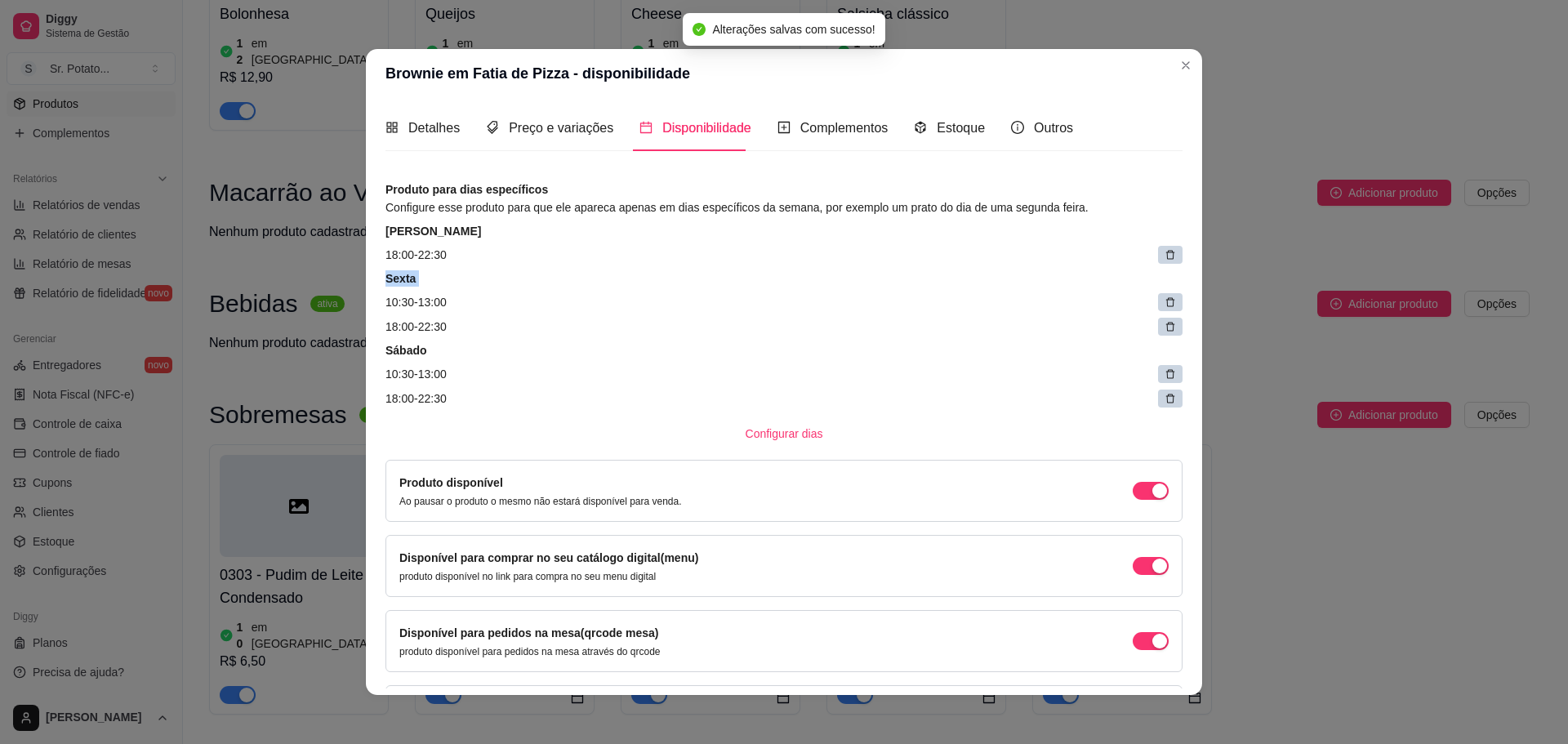
click at [1164, 255] on icon at bounding box center [1169, 255] width 11 height 11
click at [1163, 255] on span at bounding box center [1175, 256] width 23 height 23
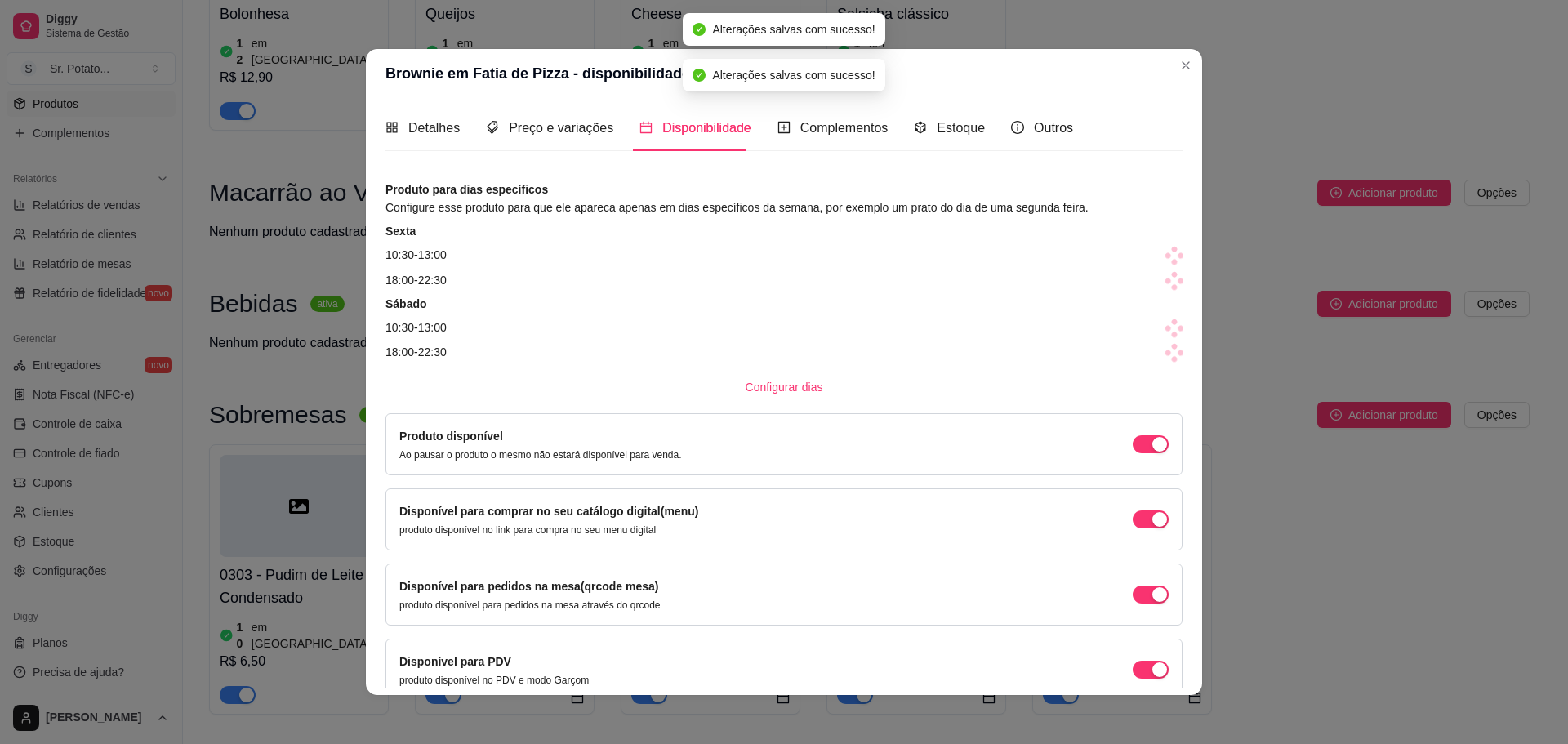
click at [1164, 255] on icon at bounding box center [1168, 256] width 8 height 8
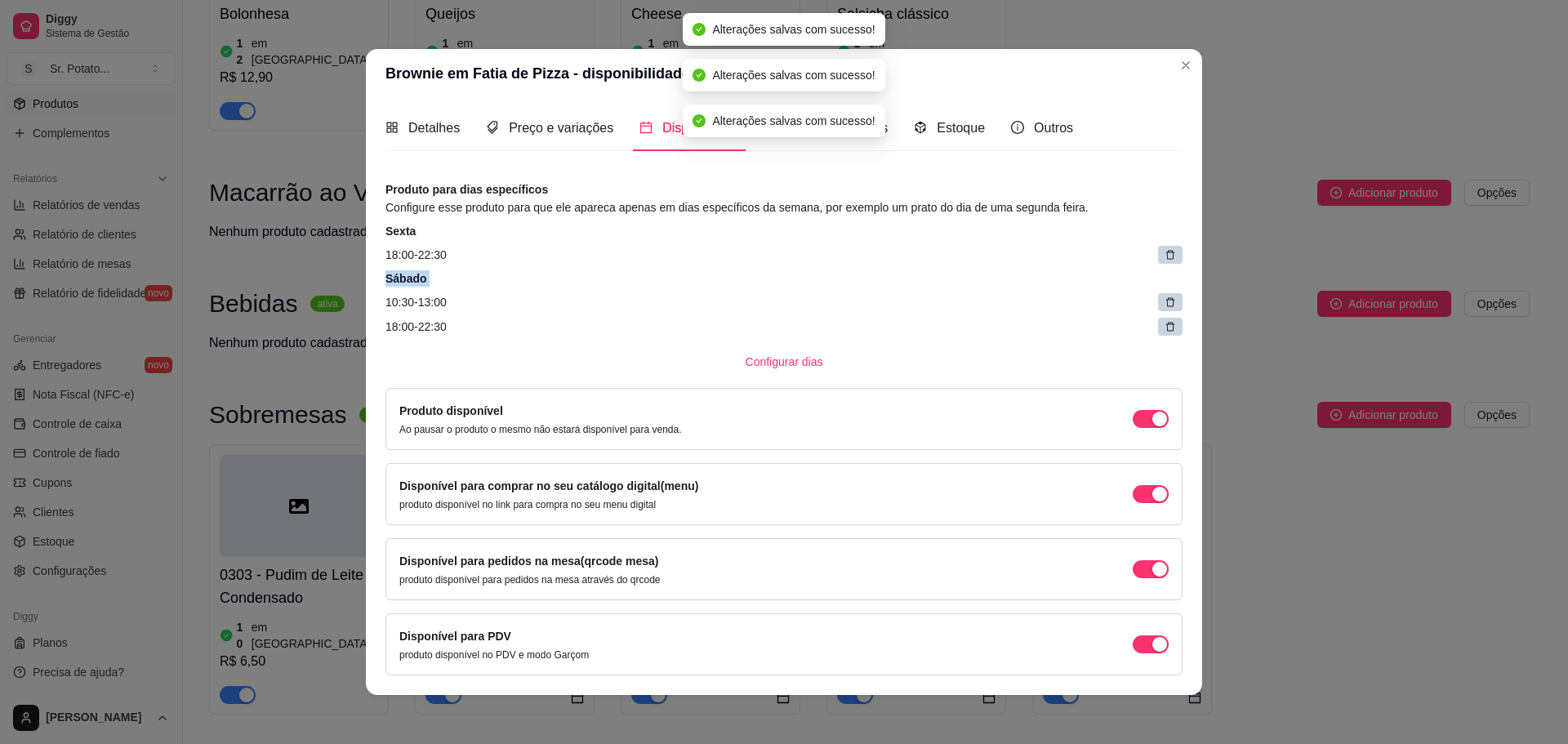
click at [1164, 255] on icon at bounding box center [1169, 255] width 11 height 11
click at [1163, 255] on span at bounding box center [1175, 256] width 23 height 23
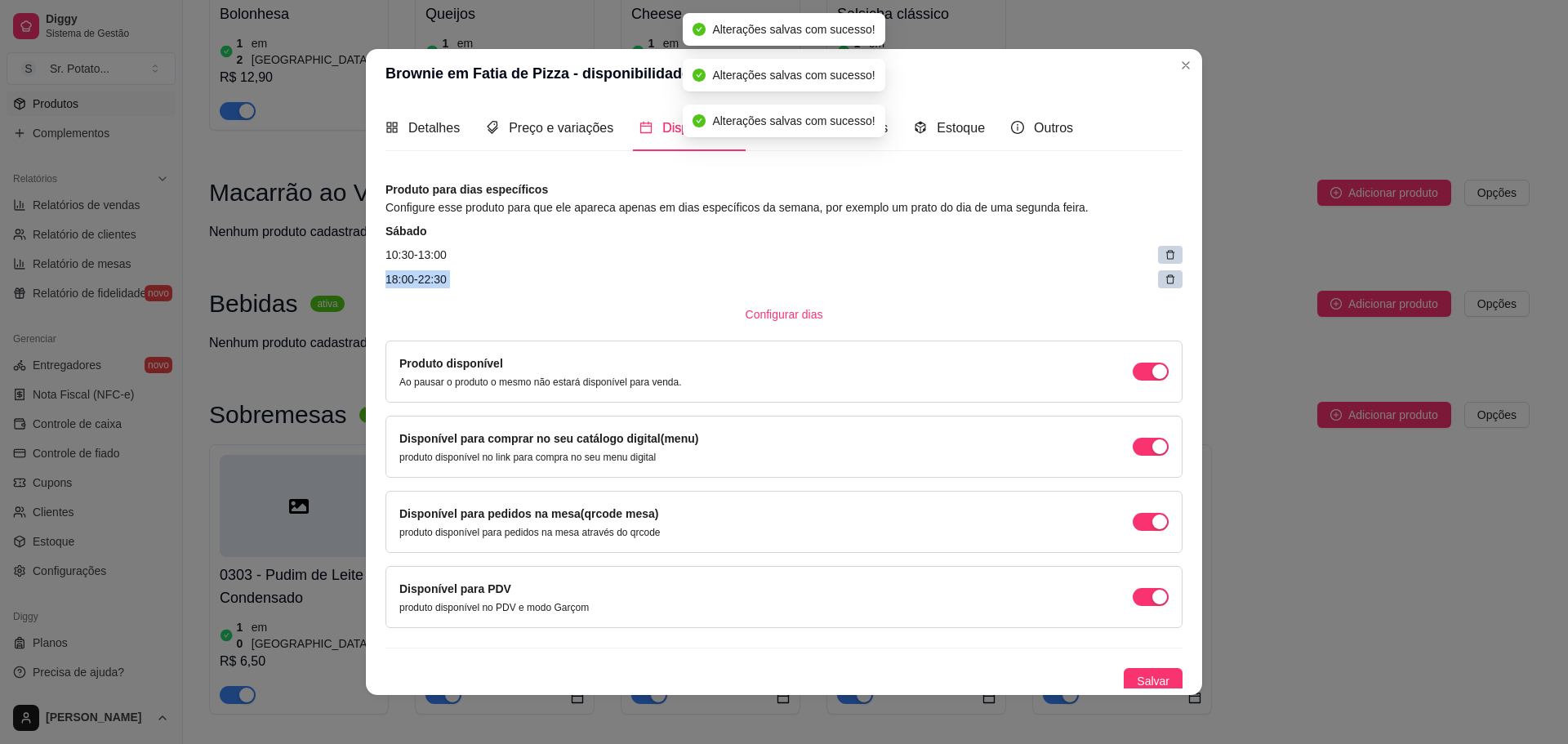
click at [1164, 255] on icon at bounding box center [1169, 255] width 11 height 11
click at [1164, 255] on icon at bounding box center [1168, 256] width 8 height 8
click at [1163, 255] on span at bounding box center [1175, 256] width 23 height 23
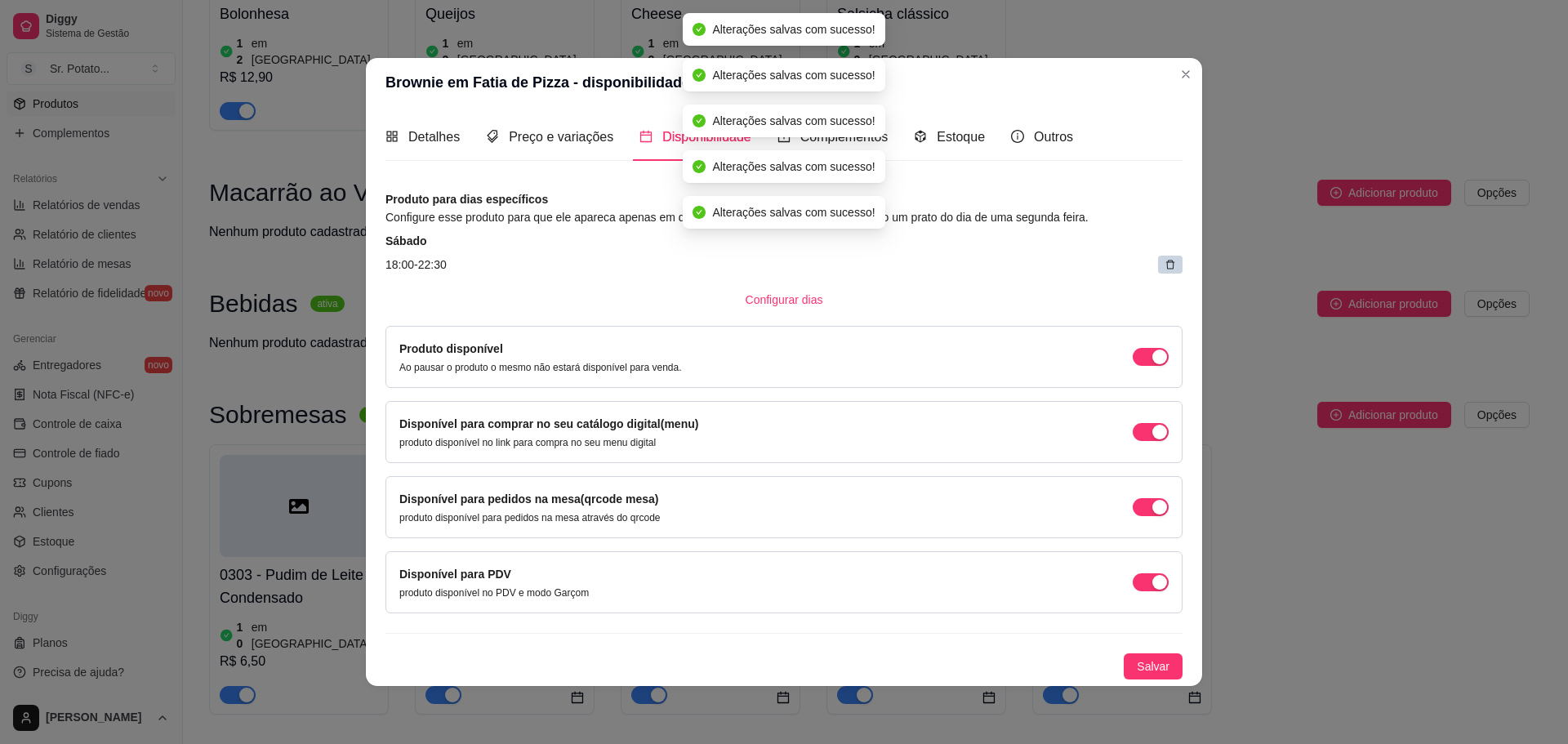
click at [1162, 263] on div at bounding box center [1170, 264] width 24 height 18
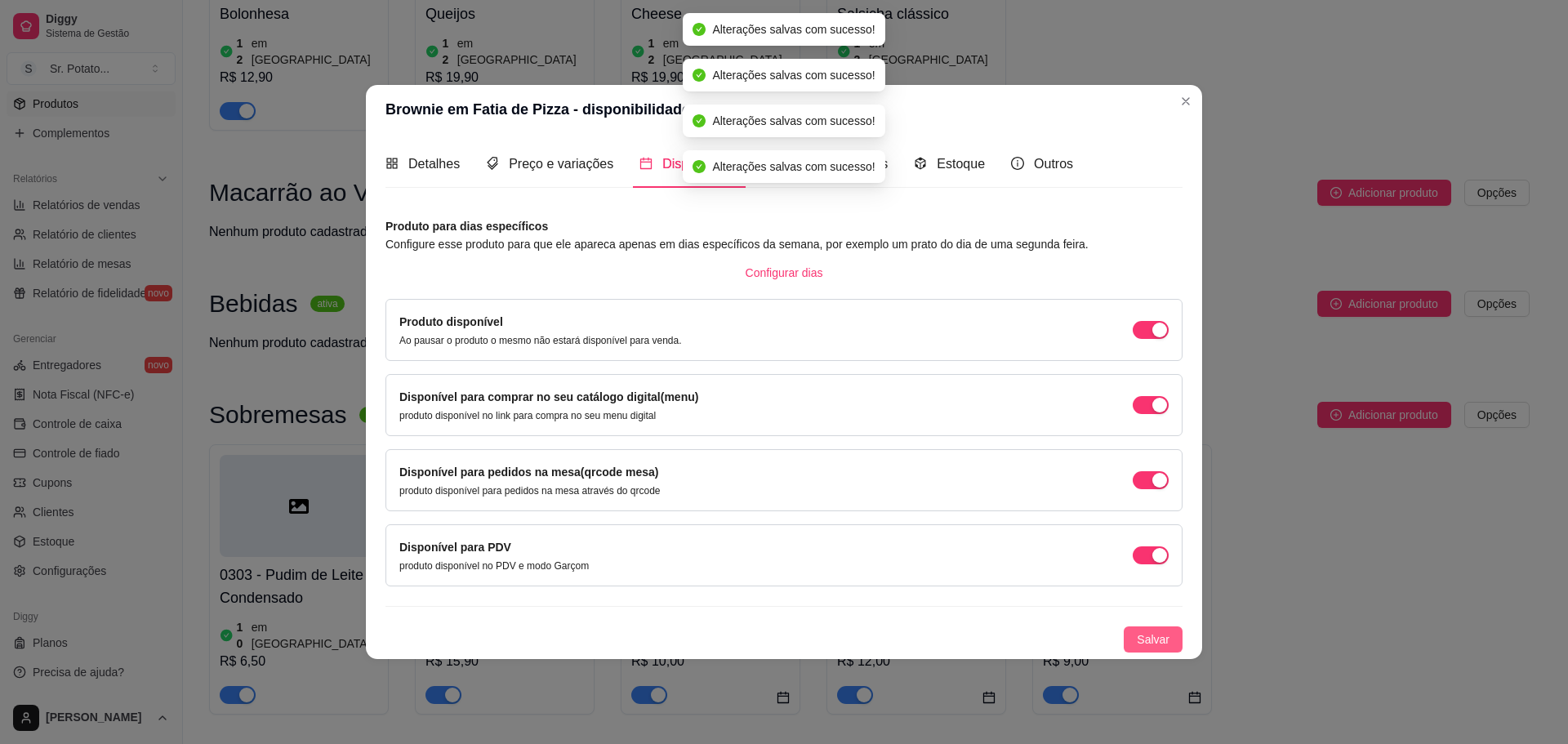
click at [1167, 645] on span "Salvar" at bounding box center [1153, 639] width 32 height 18
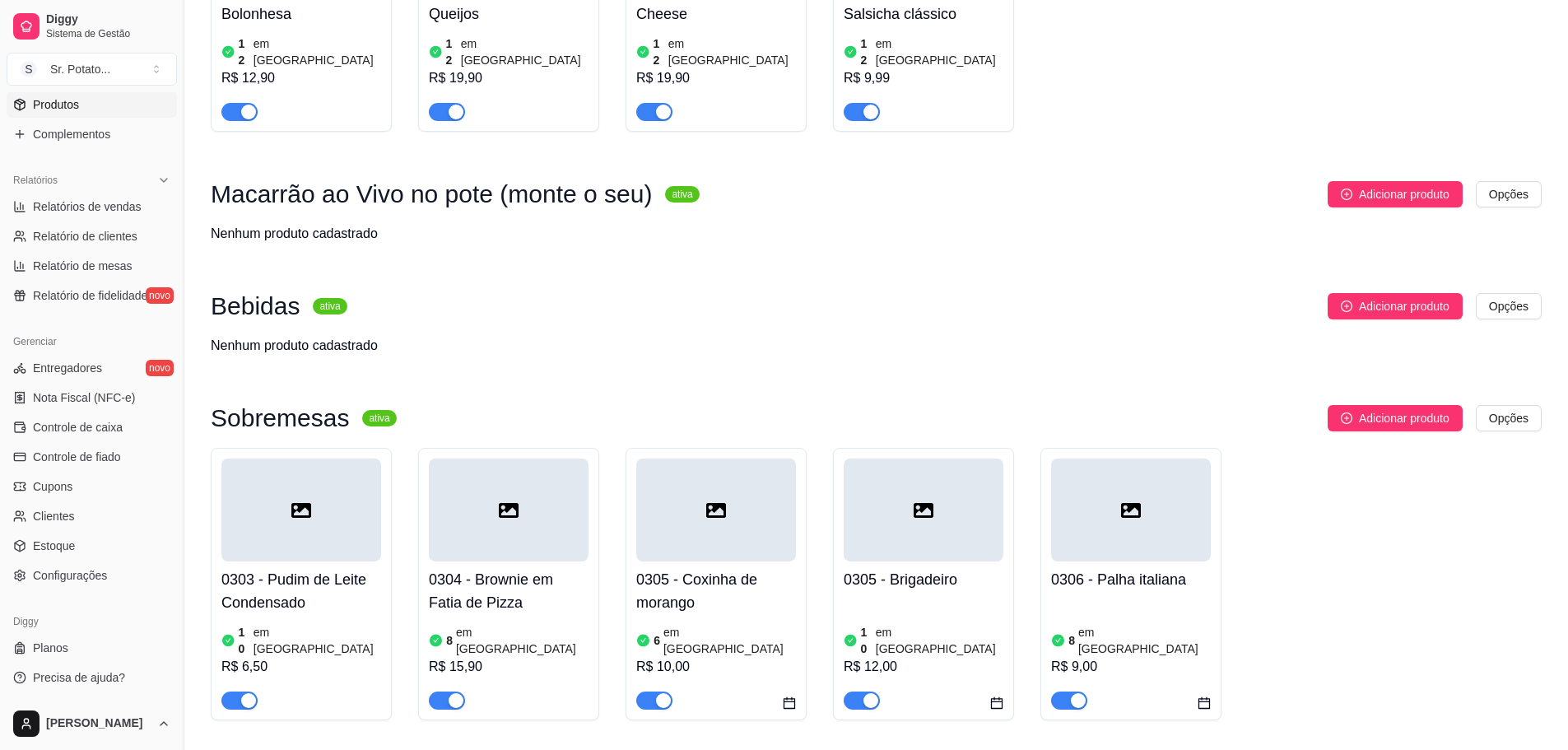
click at [654, 459] on div at bounding box center [716, 510] width 160 height 103
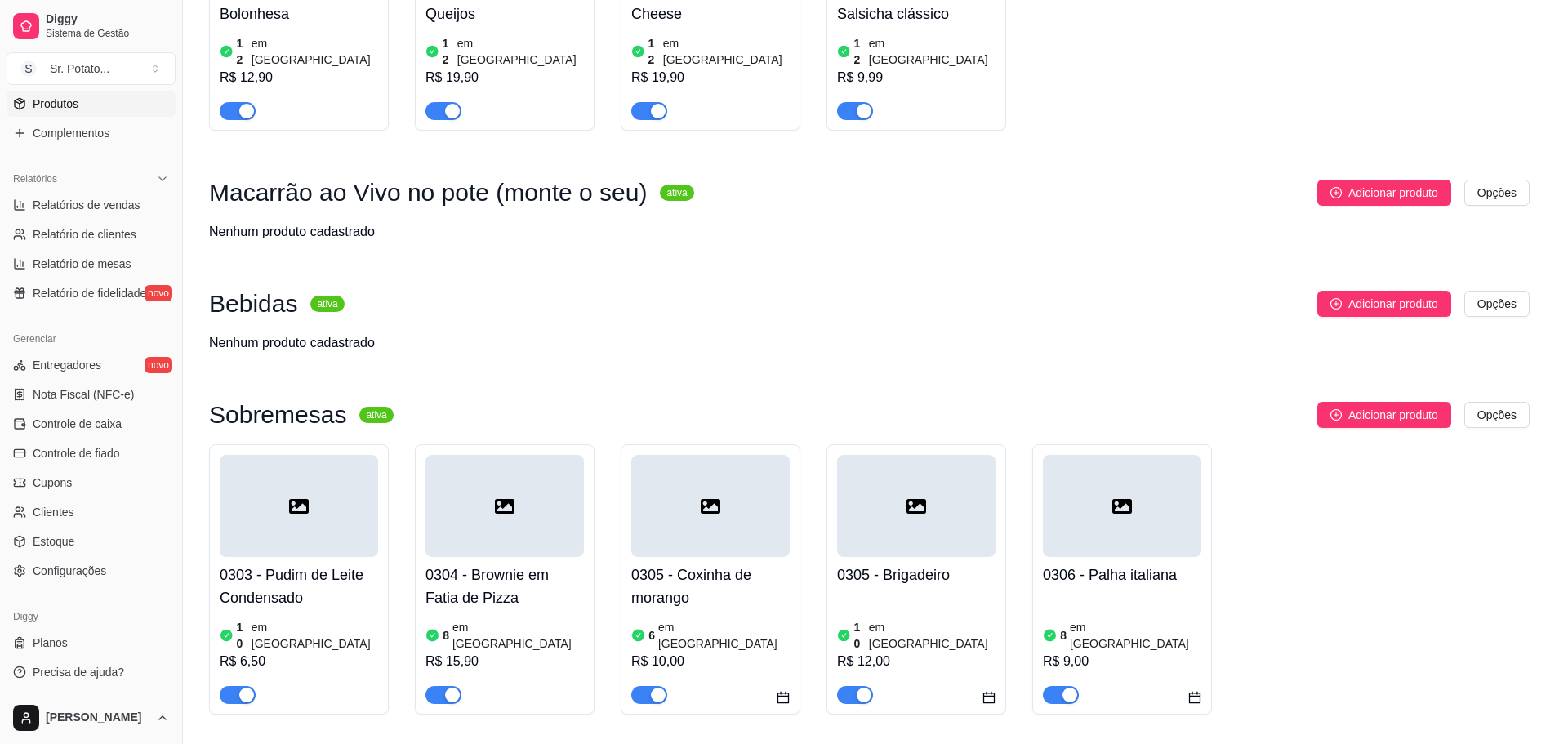
click at [732, 153] on div "Disponibilidade" at bounding box center [695, 167] width 112 height 46
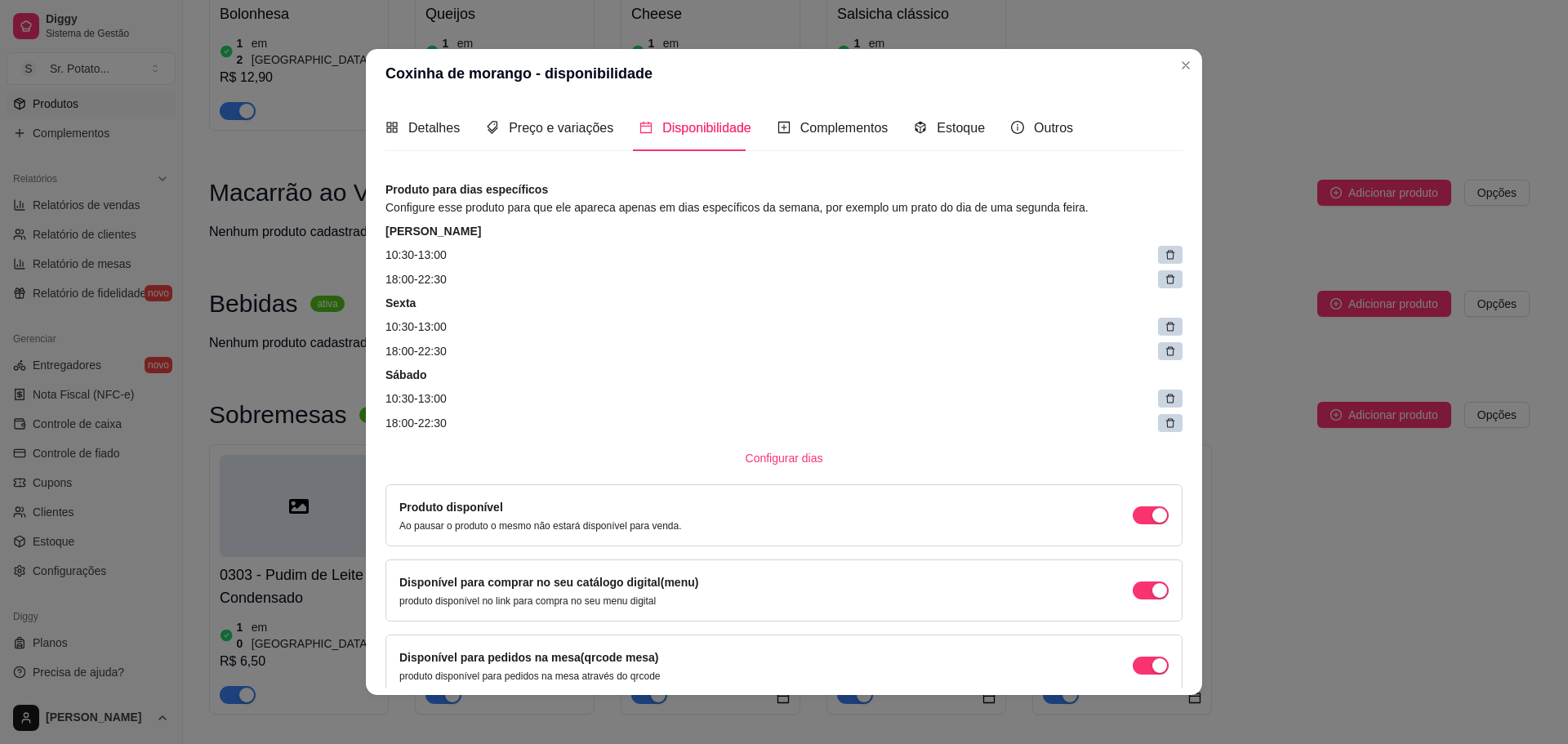
click at [1164, 256] on icon at bounding box center [1169, 255] width 11 height 11
click at [1163, 256] on span at bounding box center [1175, 256] width 23 height 23
click at [1176, 256] on icon at bounding box center [1180, 256] width 8 height 8
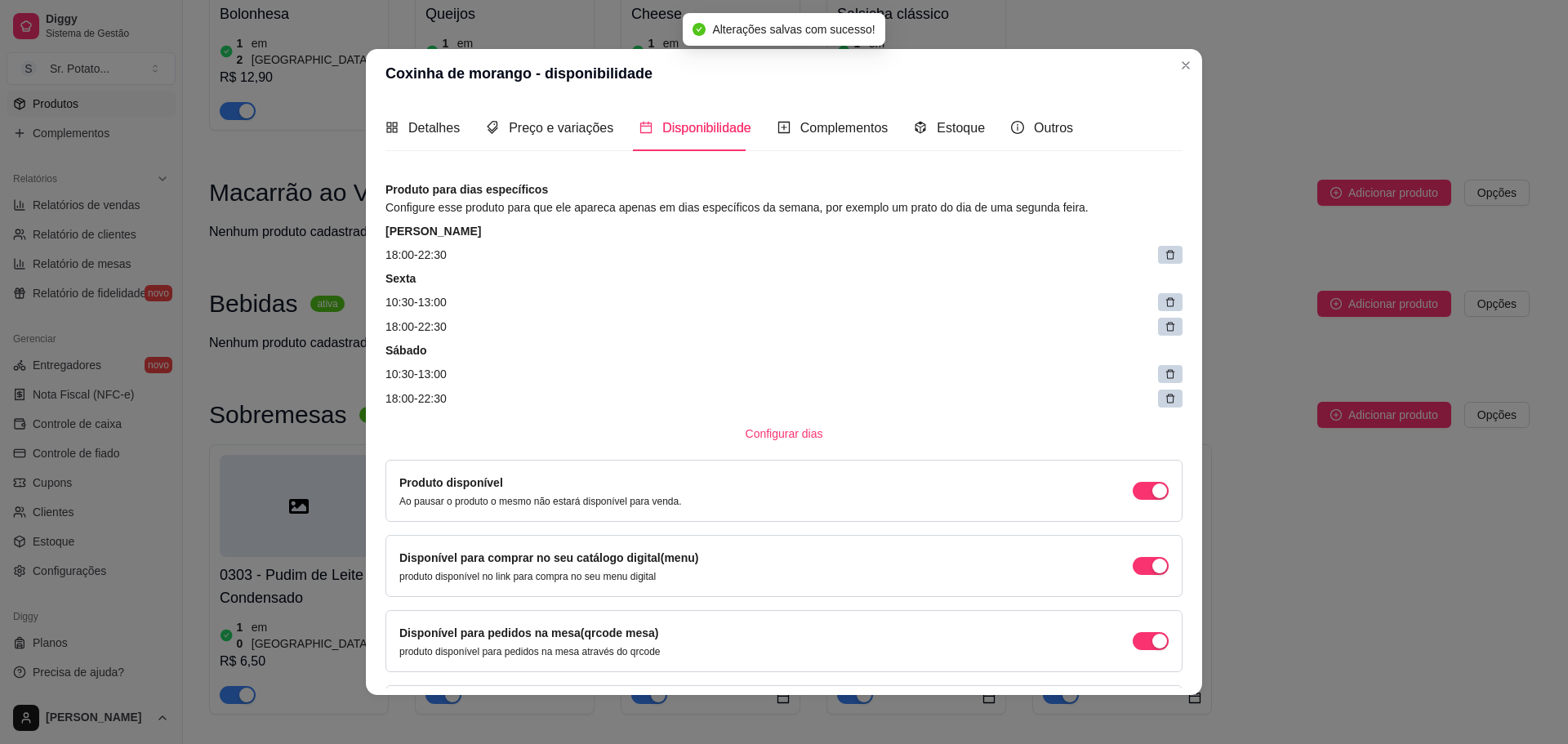
click at [1166, 259] on icon at bounding box center [1170, 256] width 9 height 9
click at [1163, 259] on span at bounding box center [1175, 256] width 23 height 23
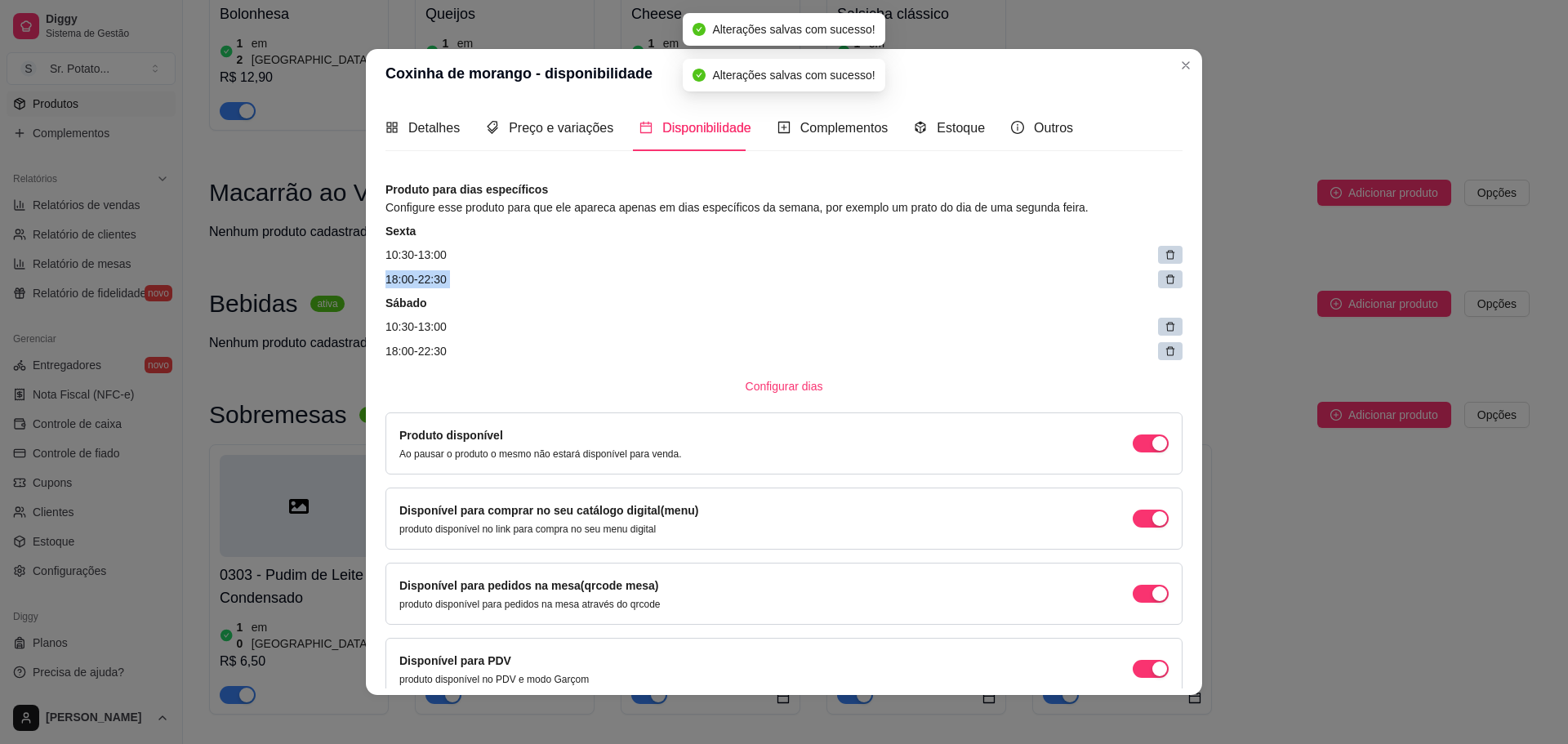
click at [1166, 259] on icon at bounding box center [1170, 256] width 9 height 9
click at [1163, 259] on span at bounding box center [1175, 256] width 23 height 23
click at [1170, 259] on icon at bounding box center [1174, 262] width 8 height 8
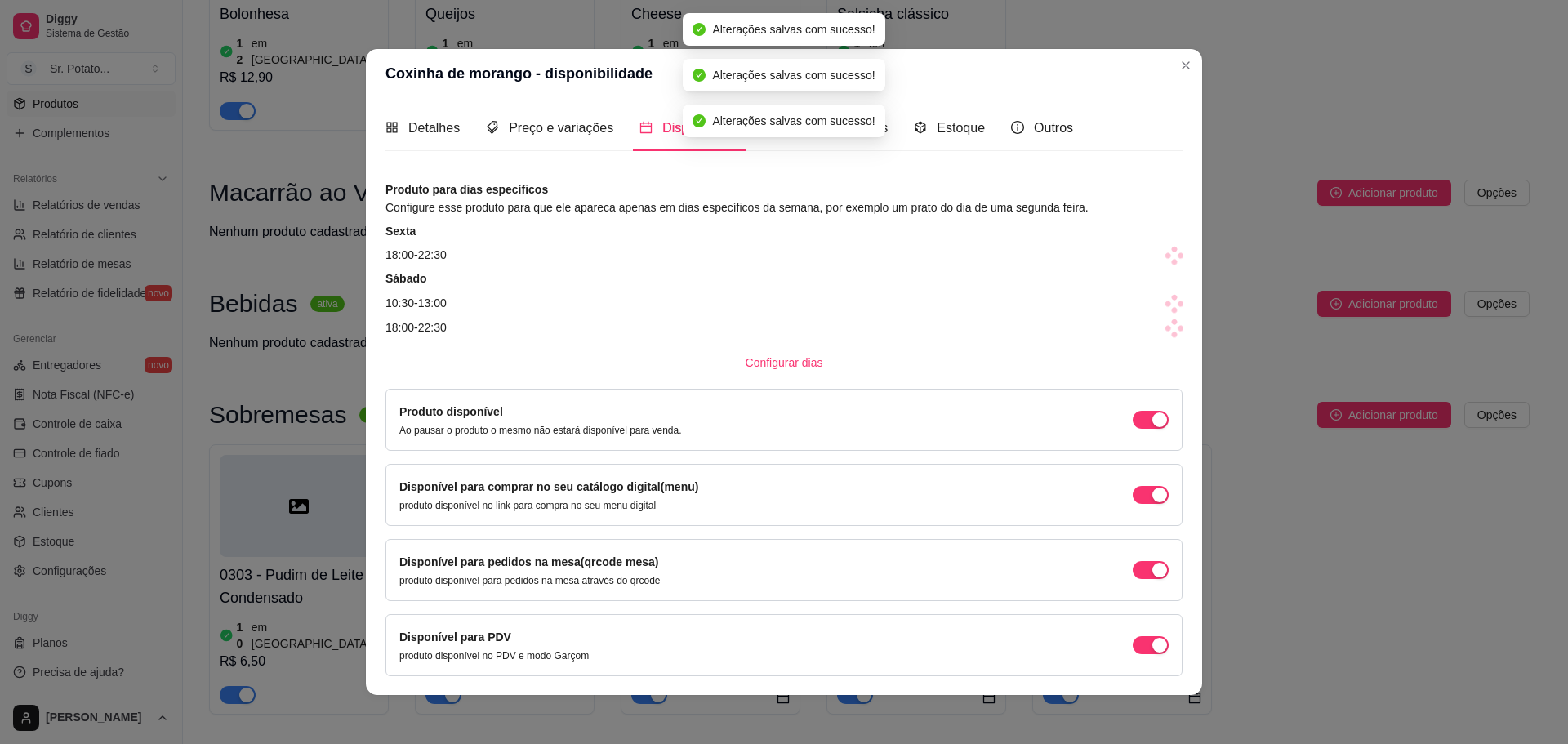
click at [1163, 259] on span at bounding box center [1175, 256] width 23 height 23
click at [1170, 259] on icon at bounding box center [1174, 262] width 8 height 8
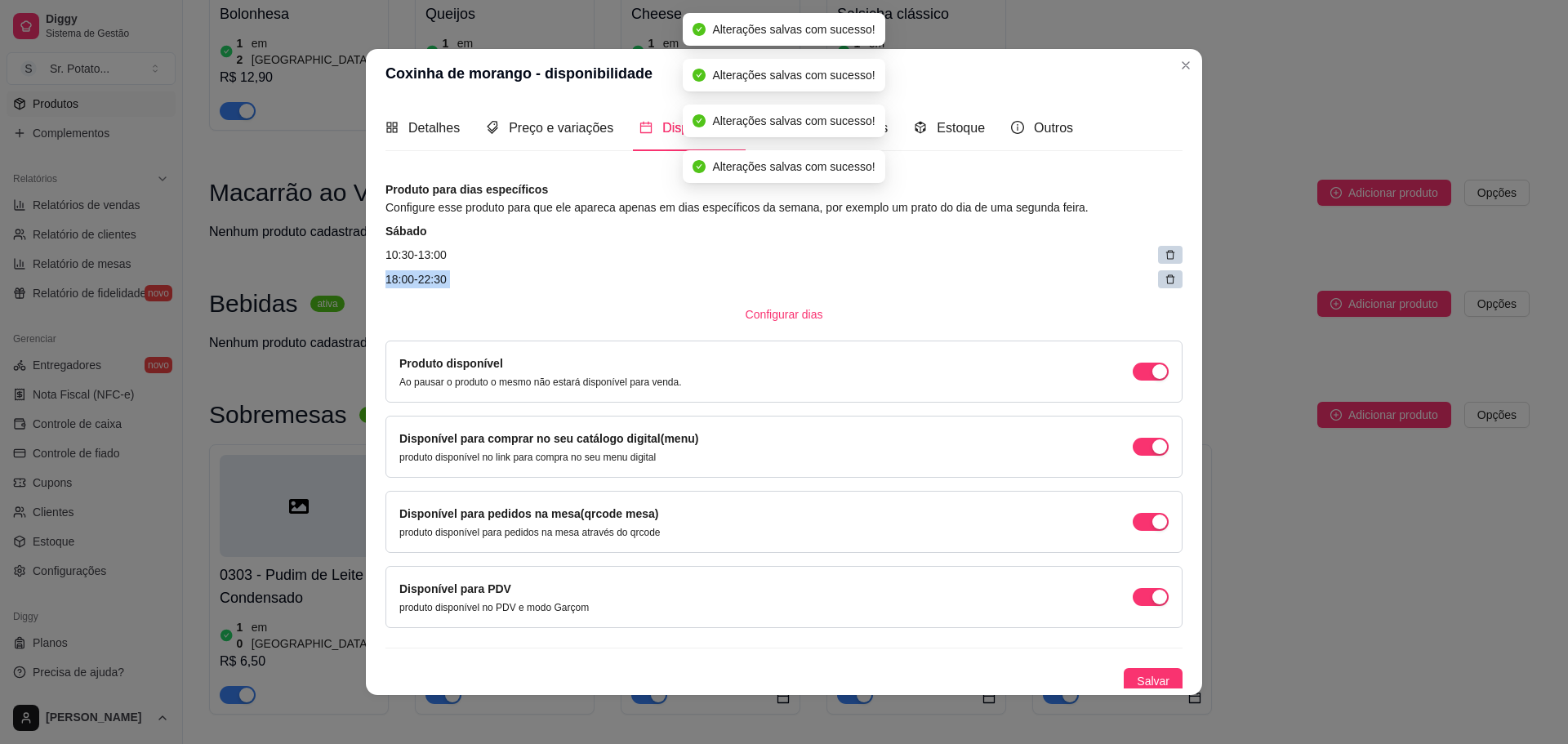
click at [1166, 259] on icon at bounding box center [1170, 256] width 9 height 9
click at [1170, 259] on icon at bounding box center [1174, 262] width 8 height 8
click at [1164, 259] on span at bounding box center [1175, 256] width 22 height 22
click at [1151, 270] on article "18:00 - 22:30" at bounding box center [784, 279] width 797 height 18
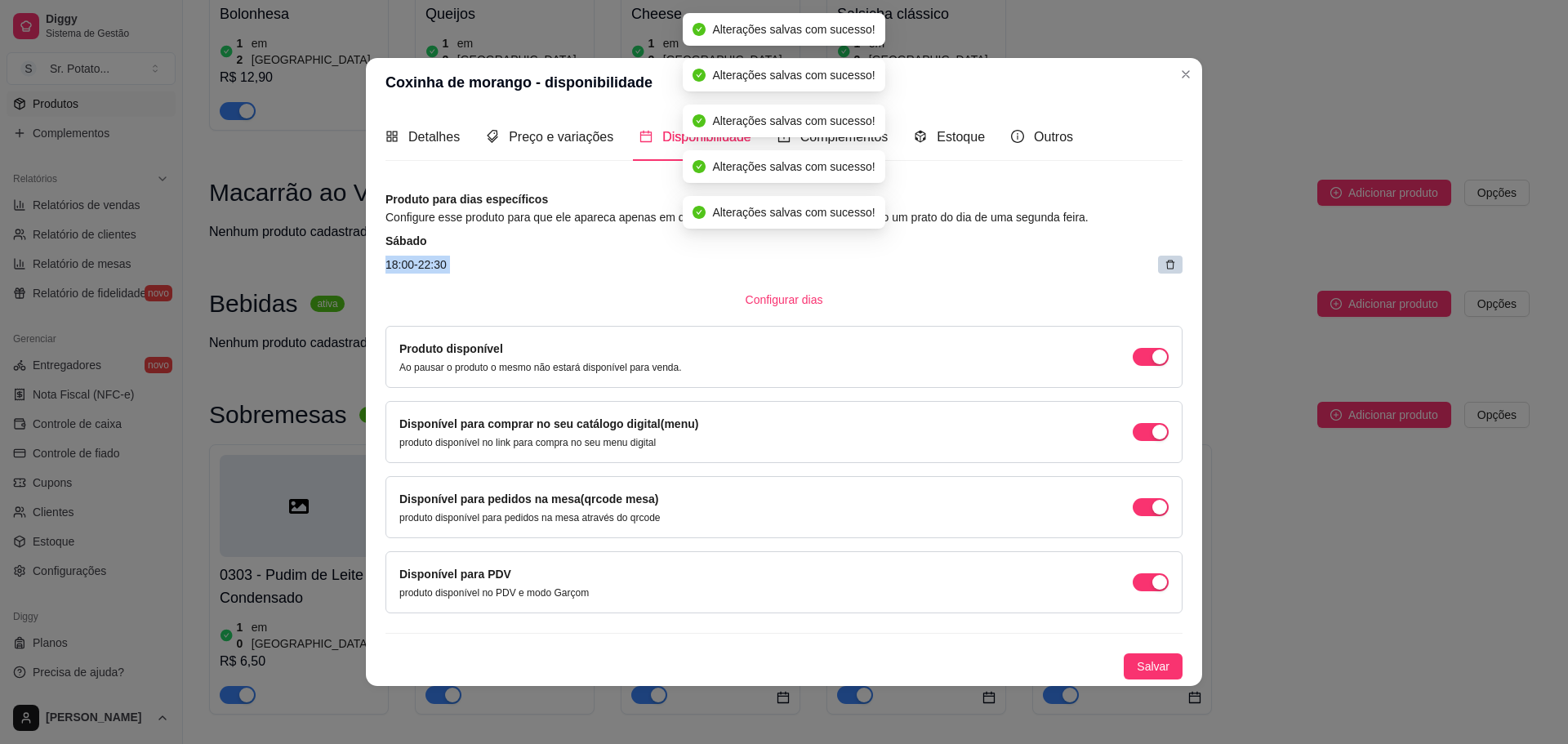
click at [1151, 259] on article "18:00 - 22:30" at bounding box center [784, 264] width 797 height 18
click at [1163, 263] on div at bounding box center [1170, 264] width 24 height 18
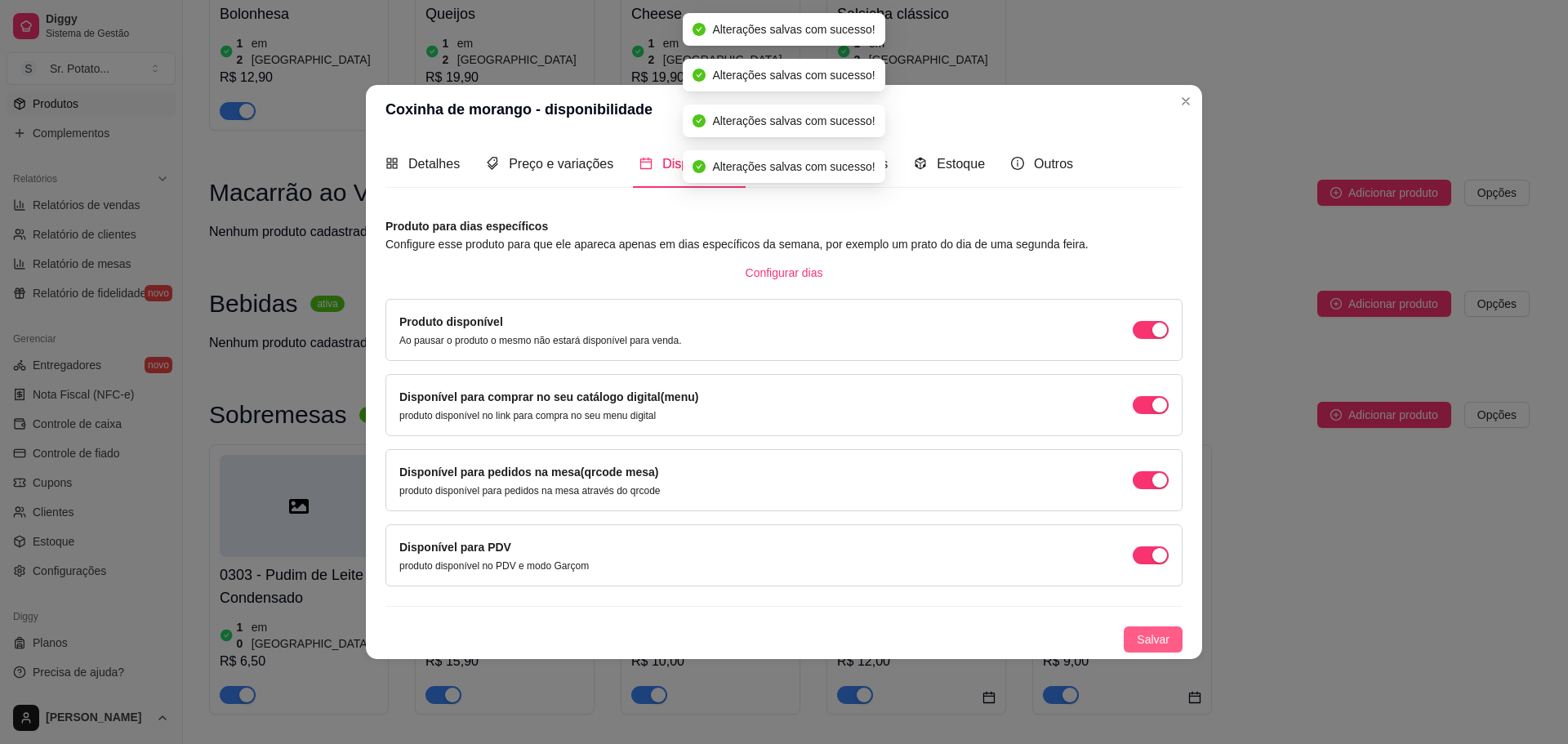
click at [1170, 631] on button "Salvar" at bounding box center [1153, 639] width 58 height 26
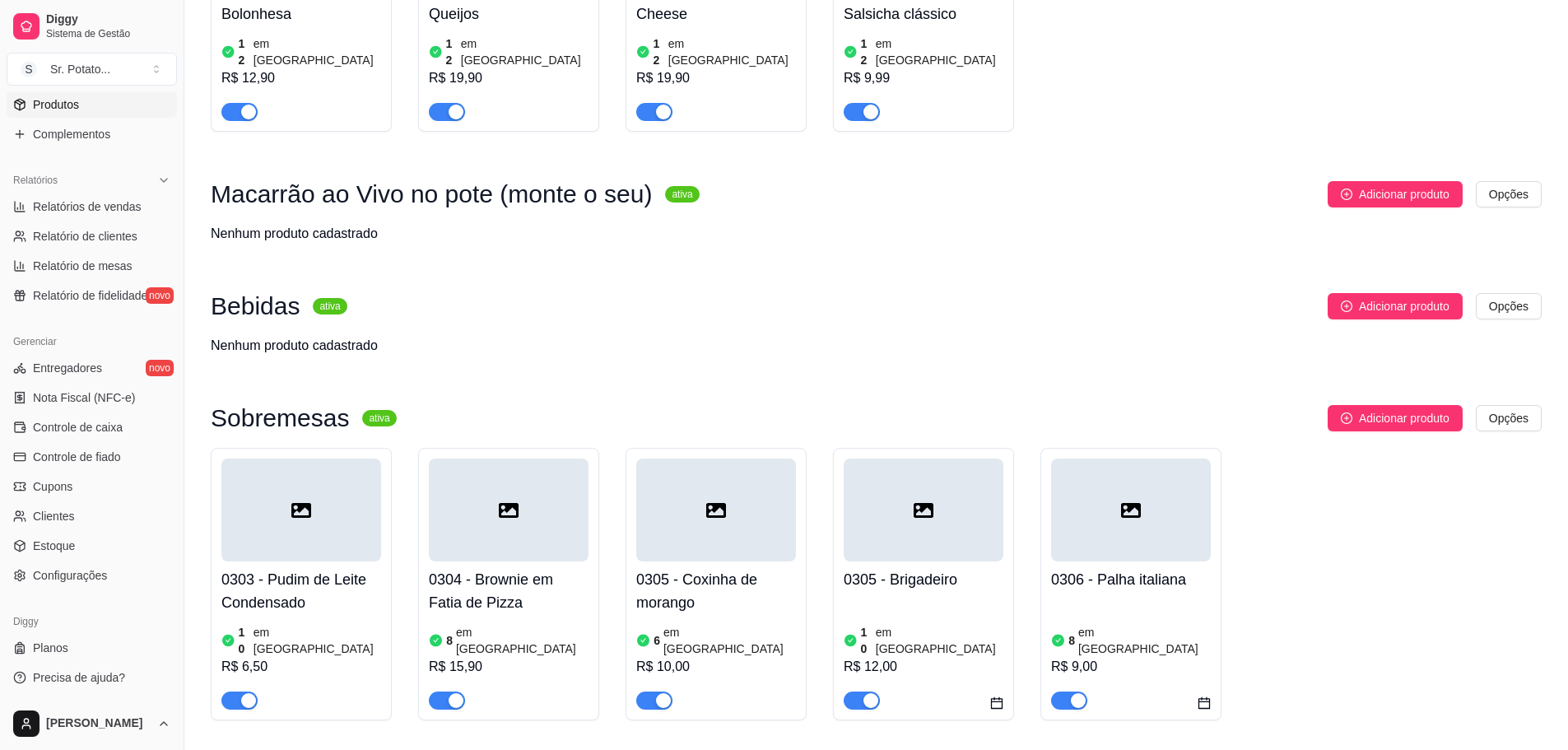
click at [911, 459] on div at bounding box center [924, 510] width 160 height 103
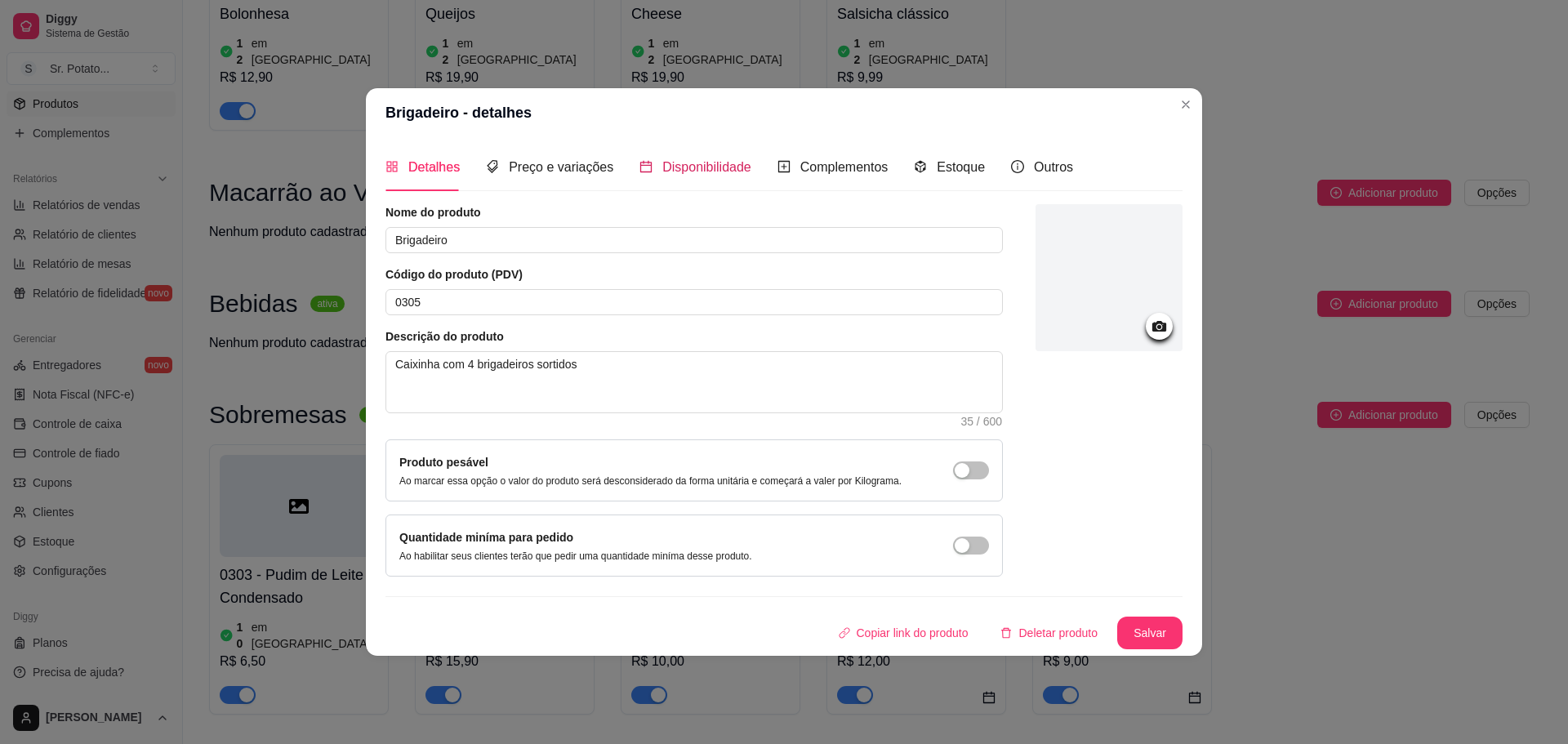
click at [729, 174] on span "Disponibilidade" at bounding box center [706, 167] width 89 height 14
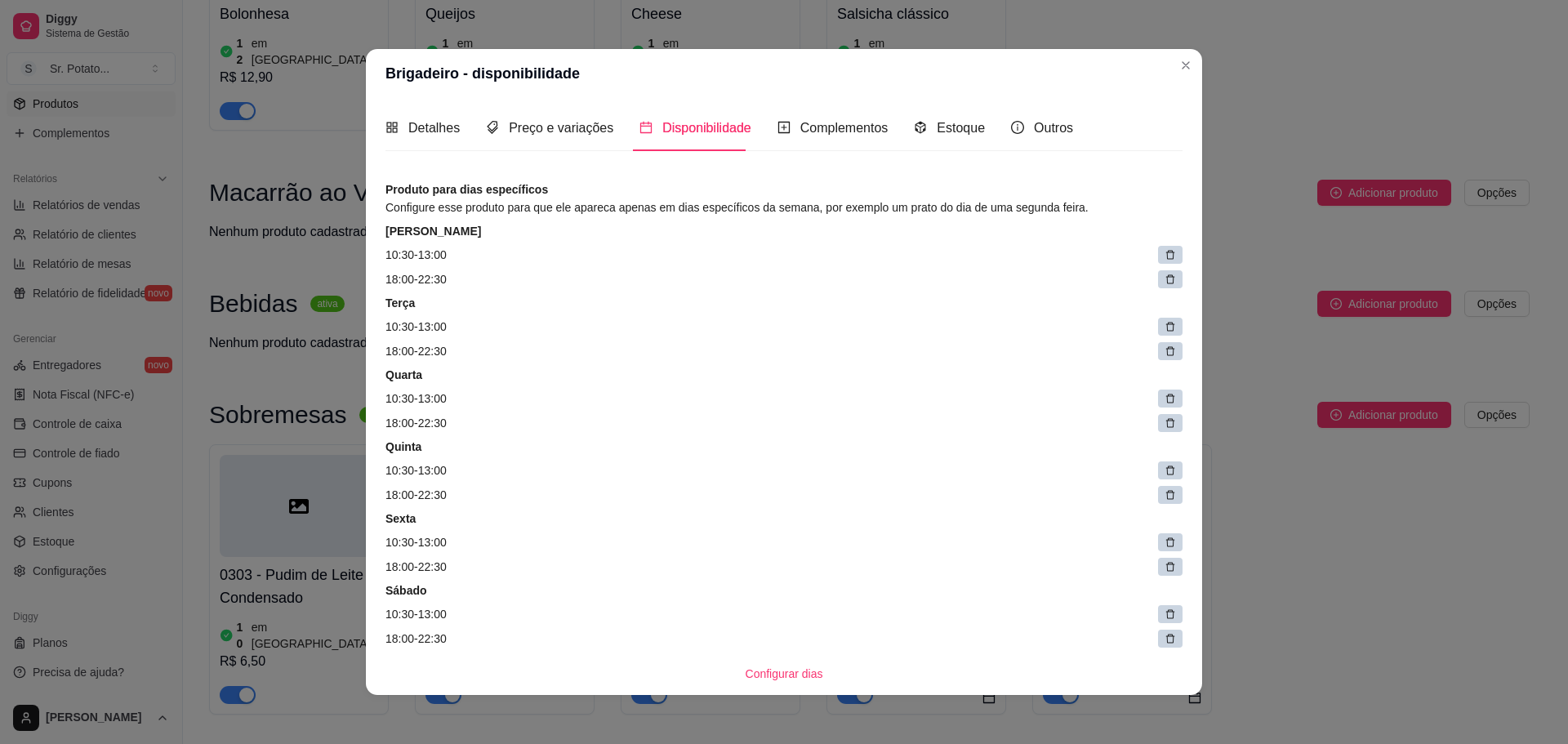
click at [1164, 250] on icon at bounding box center [1169, 255] width 11 height 11
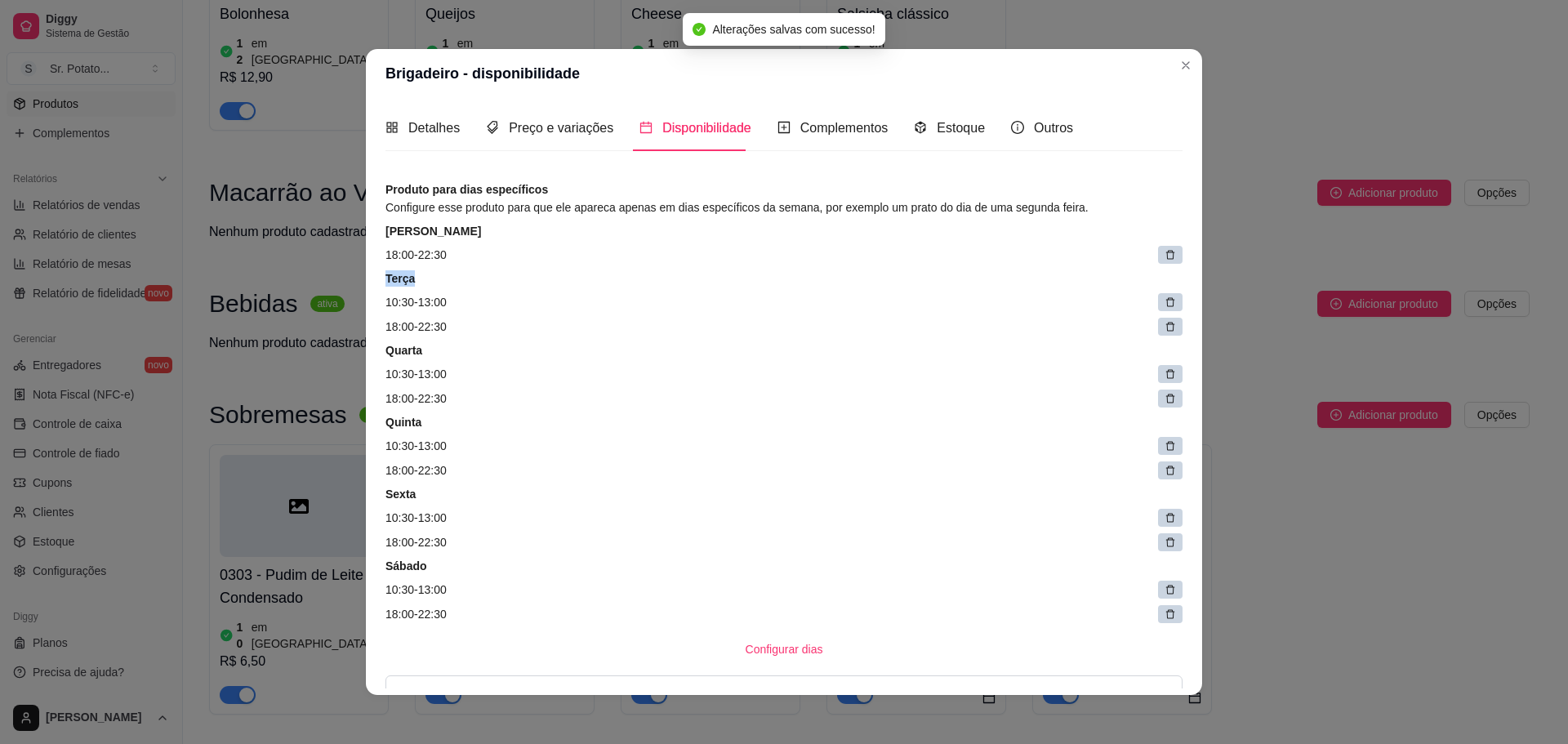
click at [1164, 259] on icon at bounding box center [1169, 255] width 11 height 11
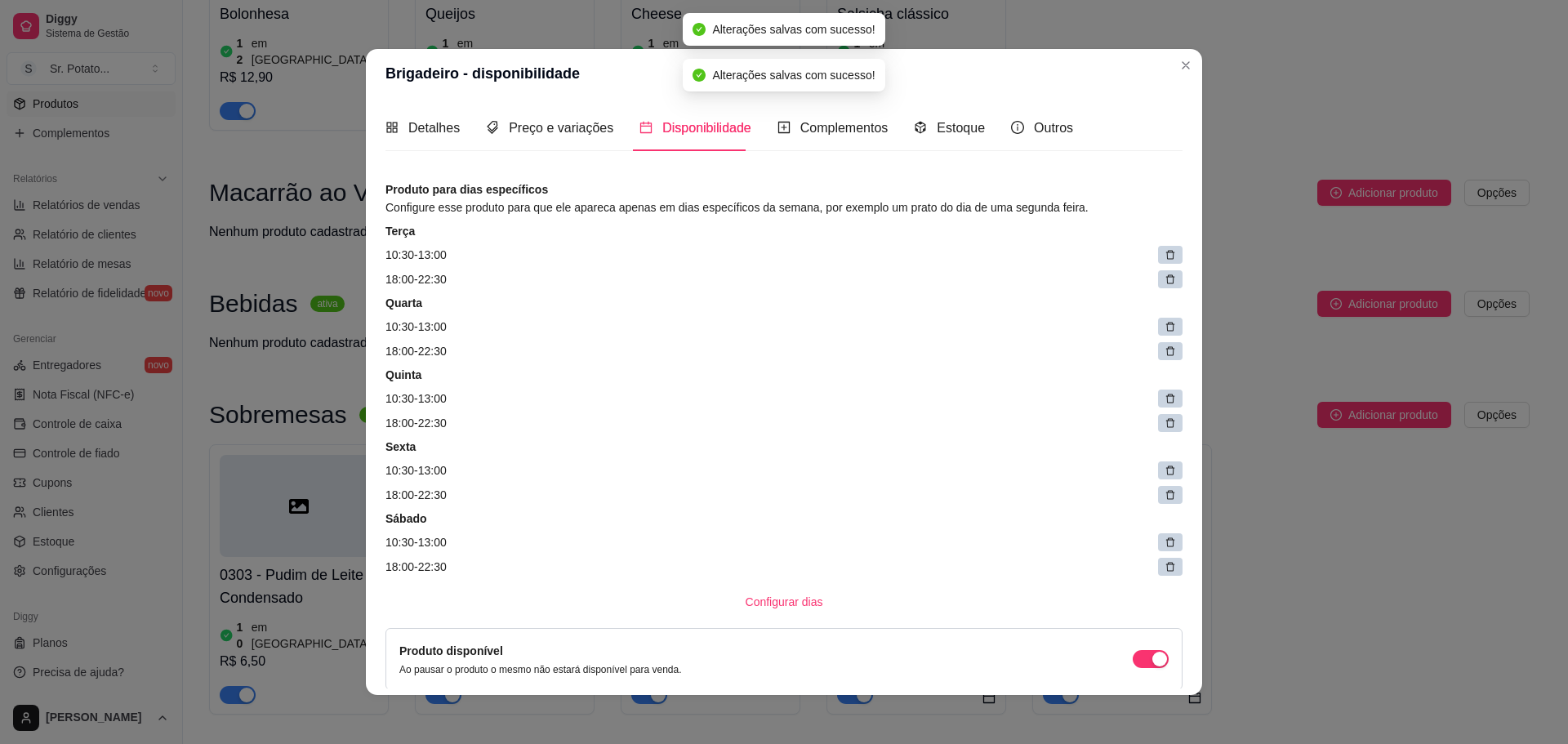
click at [1166, 259] on icon at bounding box center [1170, 256] width 9 height 9
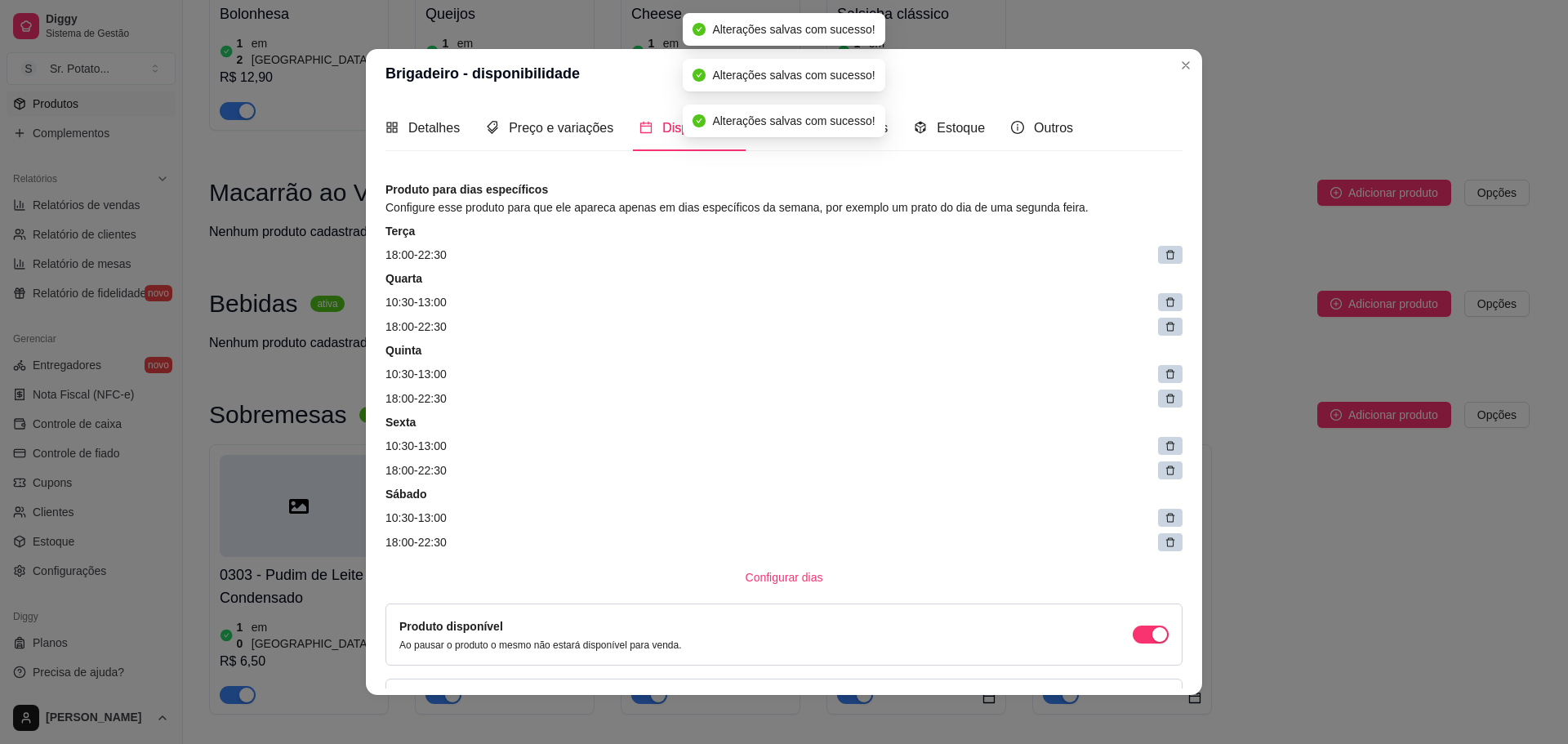
click at [1166, 259] on icon at bounding box center [1170, 256] width 9 height 9
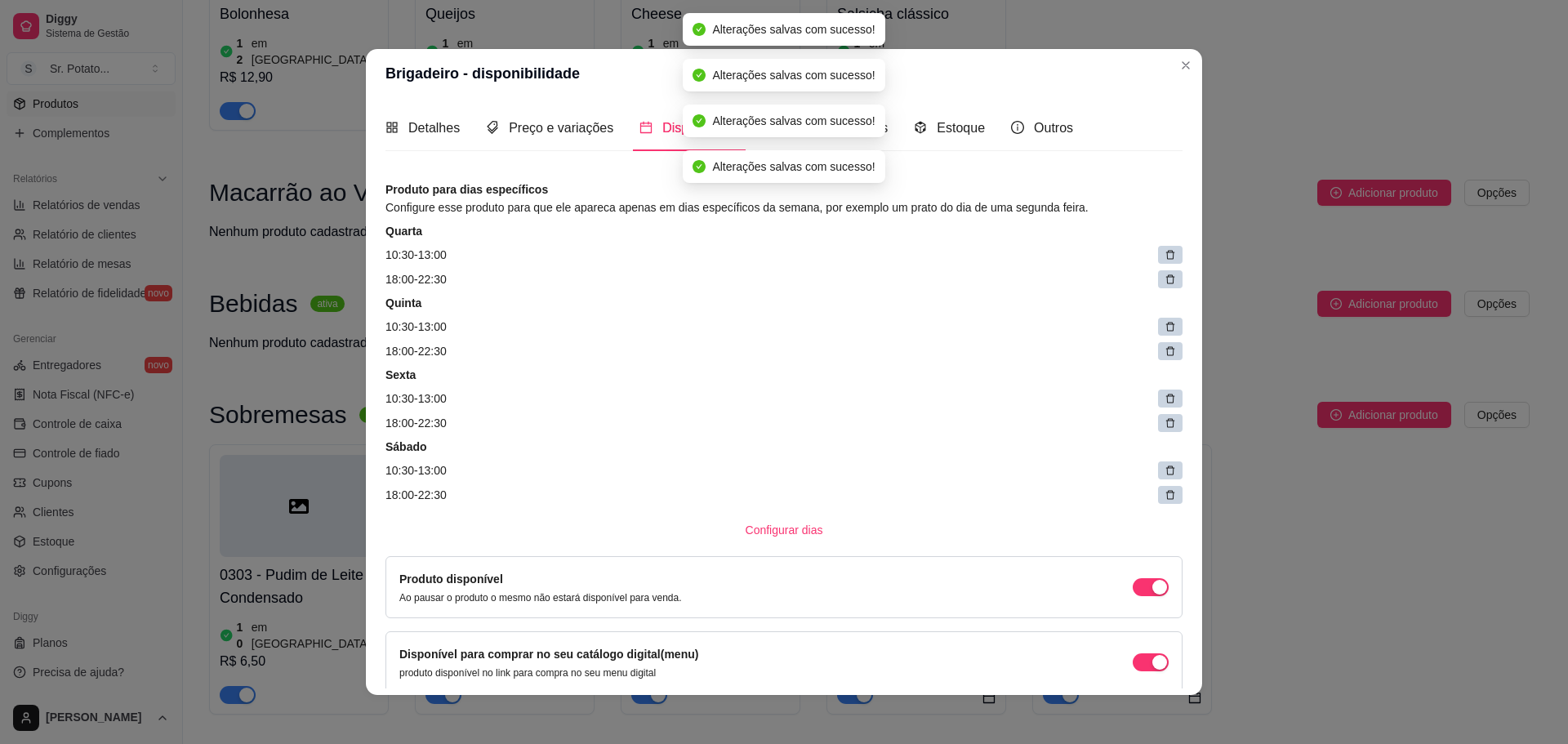
click at [1166, 259] on icon at bounding box center [1170, 256] width 9 height 9
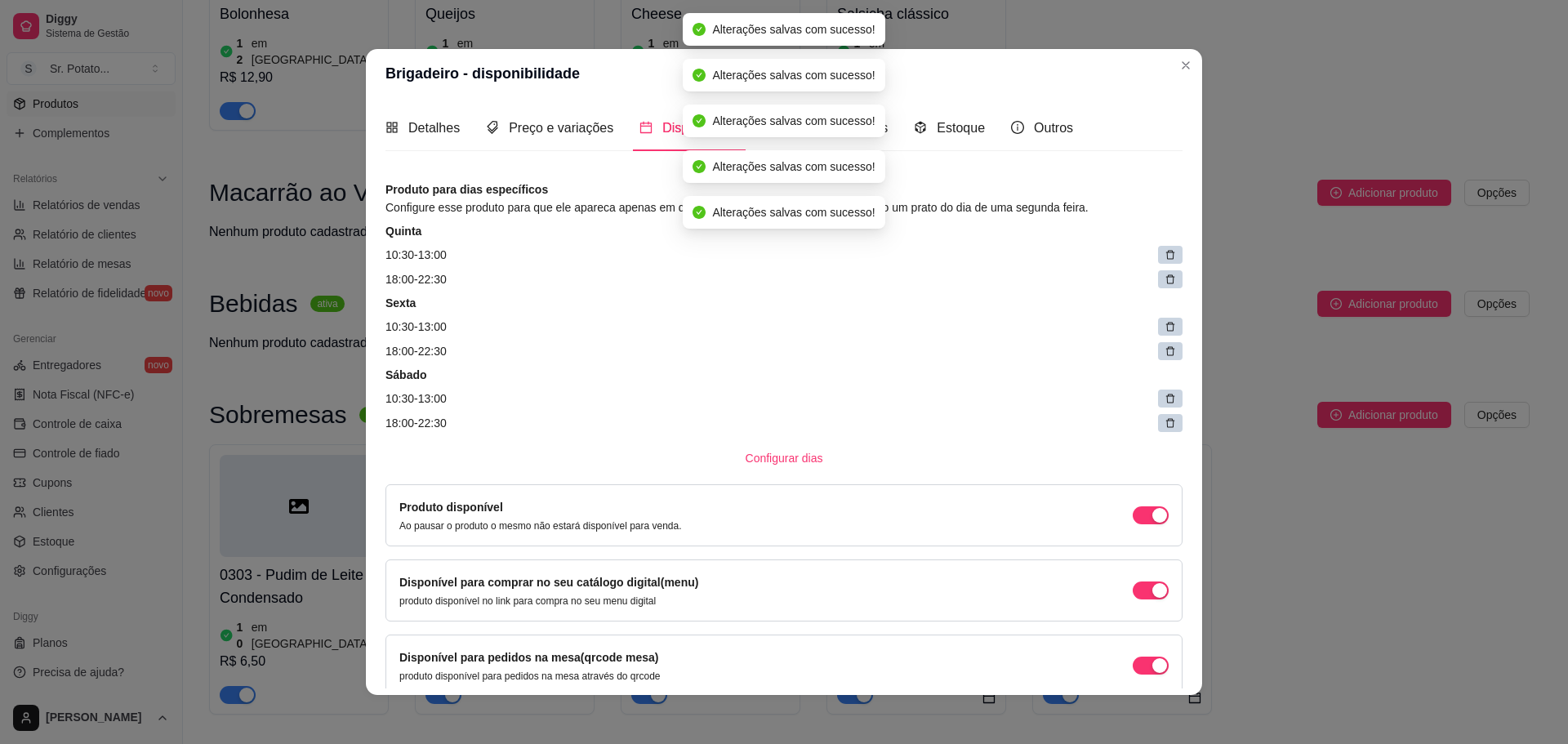
click at [1166, 259] on icon at bounding box center [1170, 256] width 9 height 9
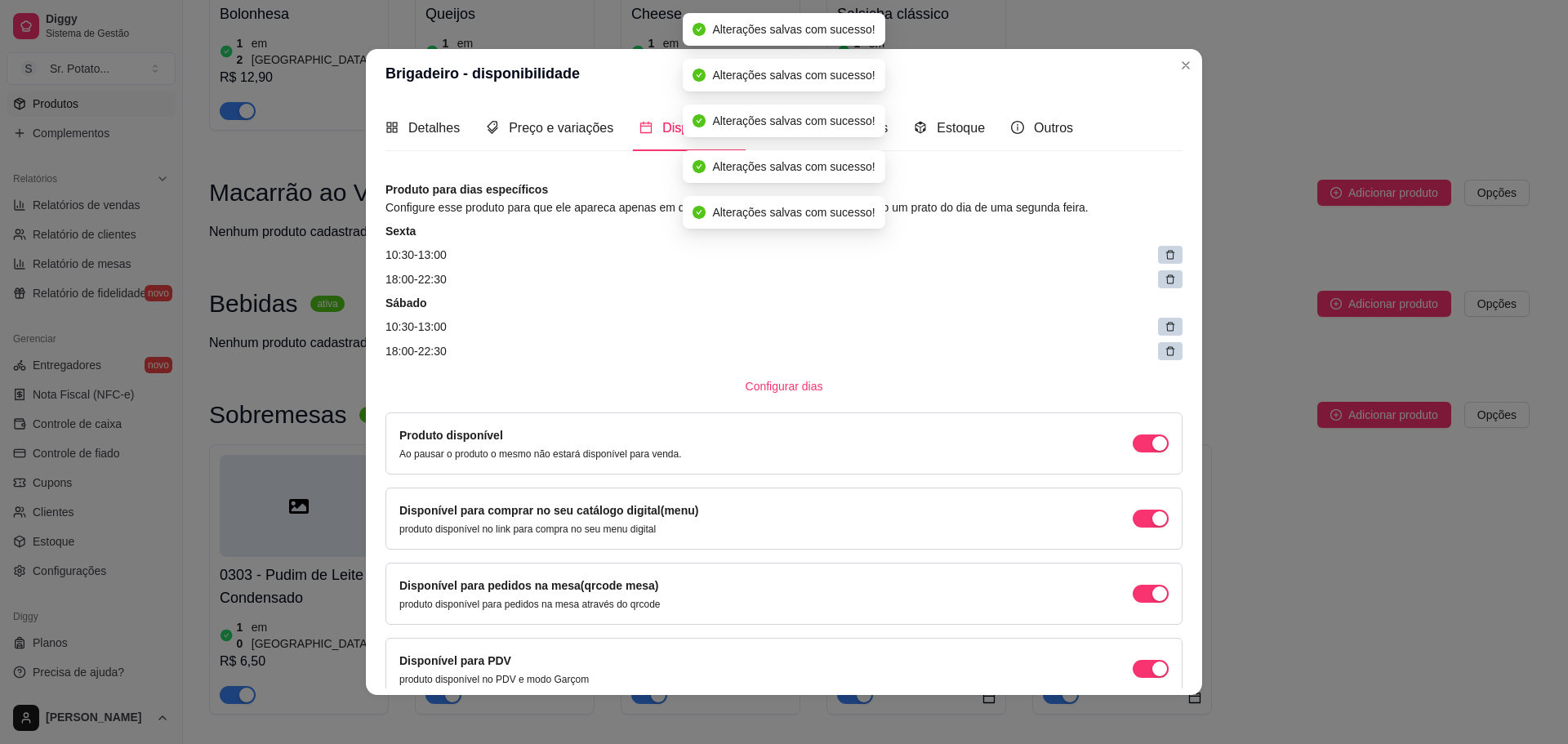
click at [1166, 259] on icon at bounding box center [1170, 256] width 9 height 9
click at [1163, 259] on span at bounding box center [1175, 256] width 23 height 23
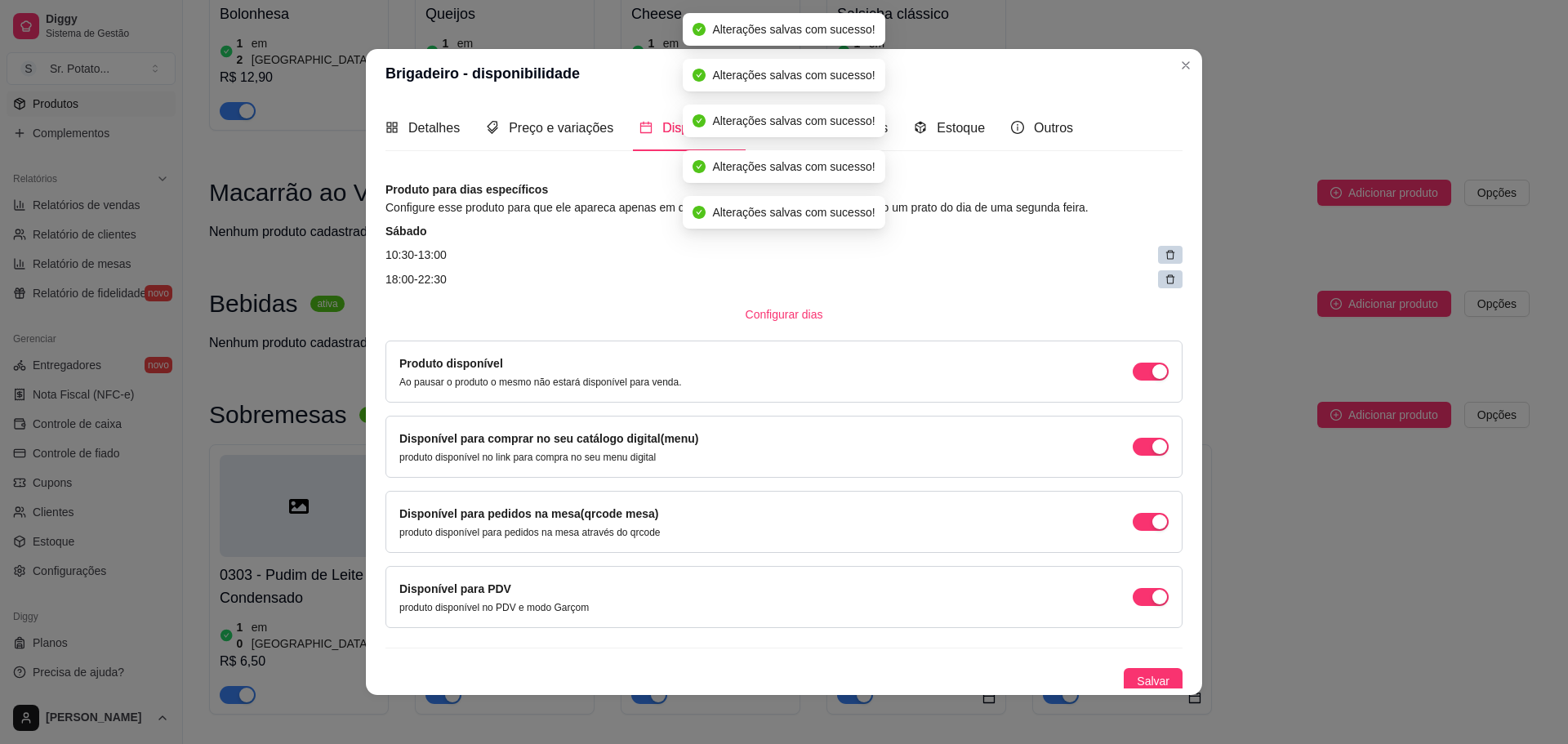
click at [1166, 259] on icon at bounding box center [1170, 256] width 9 height 9
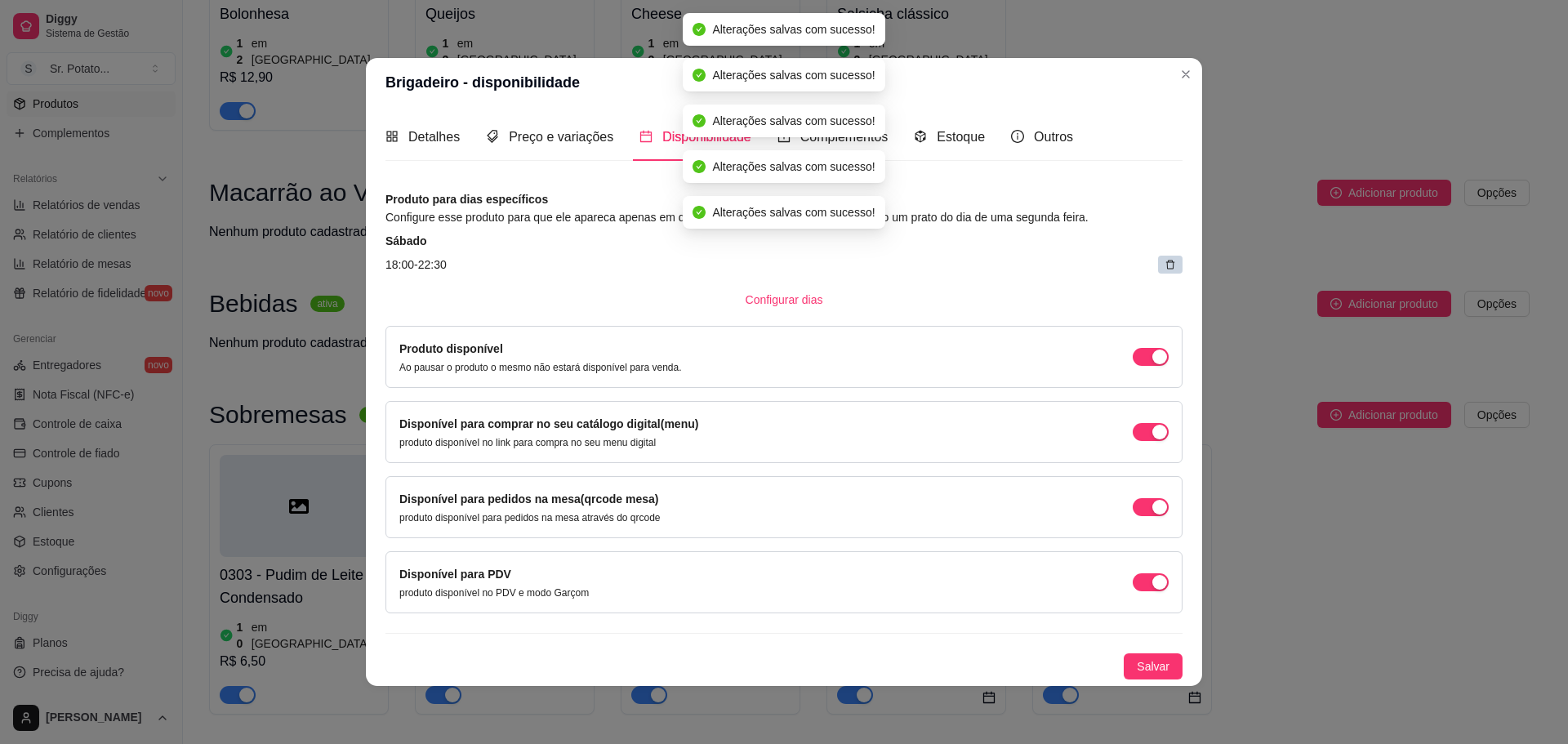
click at [1155, 259] on article "18:00 - 22:30" at bounding box center [784, 264] width 797 height 18
click at [1162, 264] on div at bounding box center [1170, 264] width 24 height 18
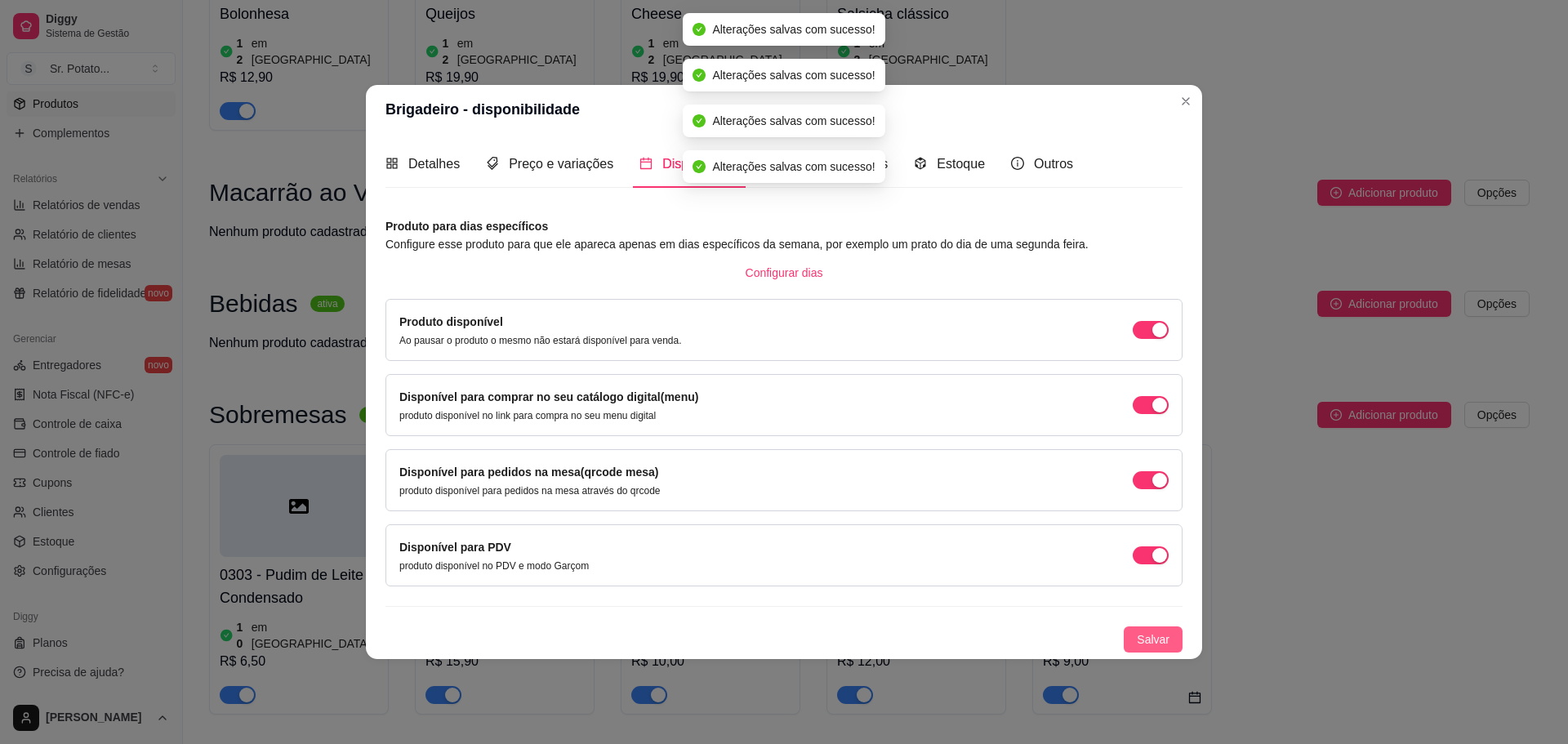
click at [1156, 639] on span "Salvar" at bounding box center [1153, 639] width 32 height 18
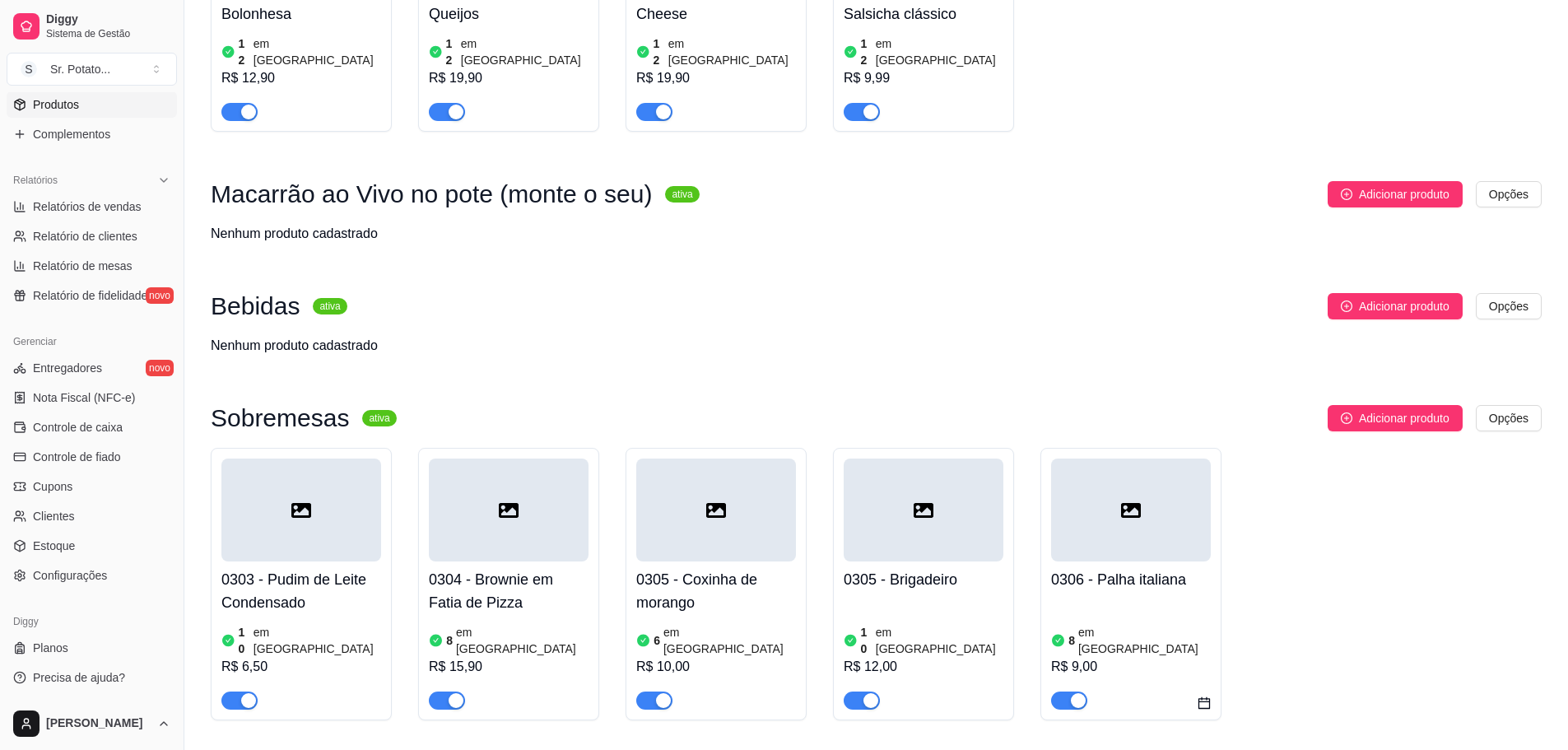
click at [1167, 459] on div at bounding box center [1131, 510] width 160 height 103
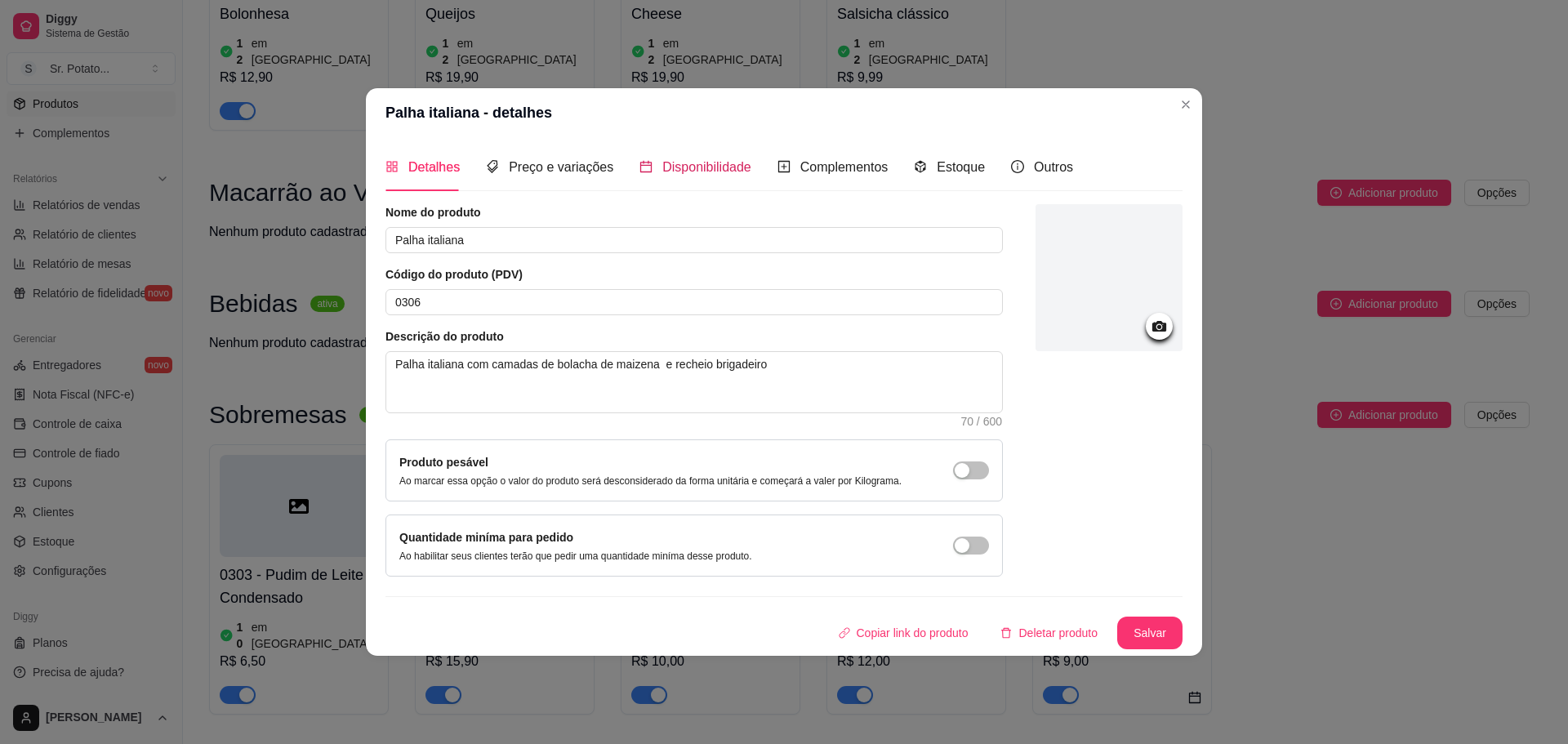
click at [707, 172] on span "Disponibilidade" at bounding box center [706, 167] width 89 height 14
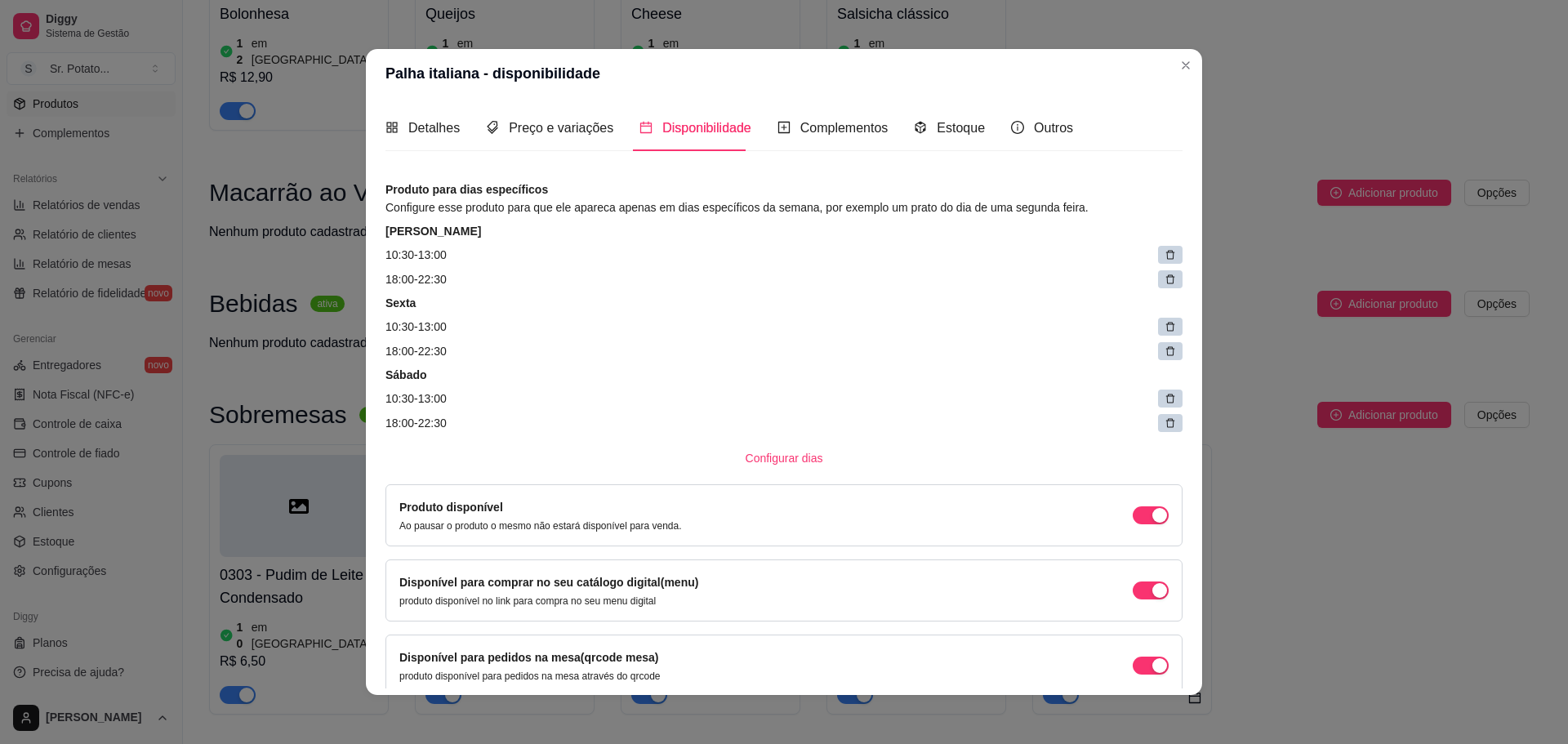
click at [1164, 254] on icon at bounding box center [1169, 255] width 11 height 11
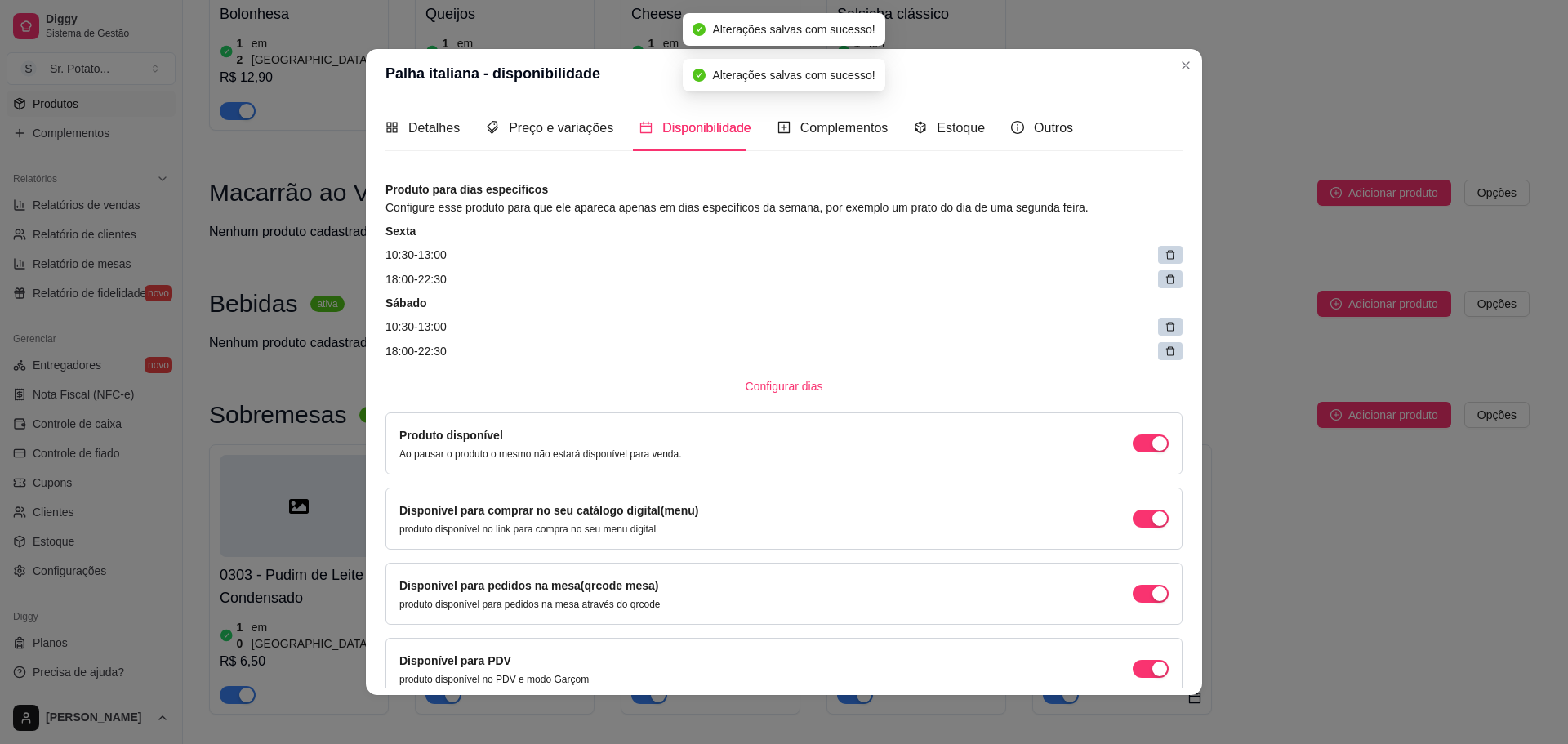
click at [1166, 254] on icon at bounding box center [1170, 256] width 9 height 9
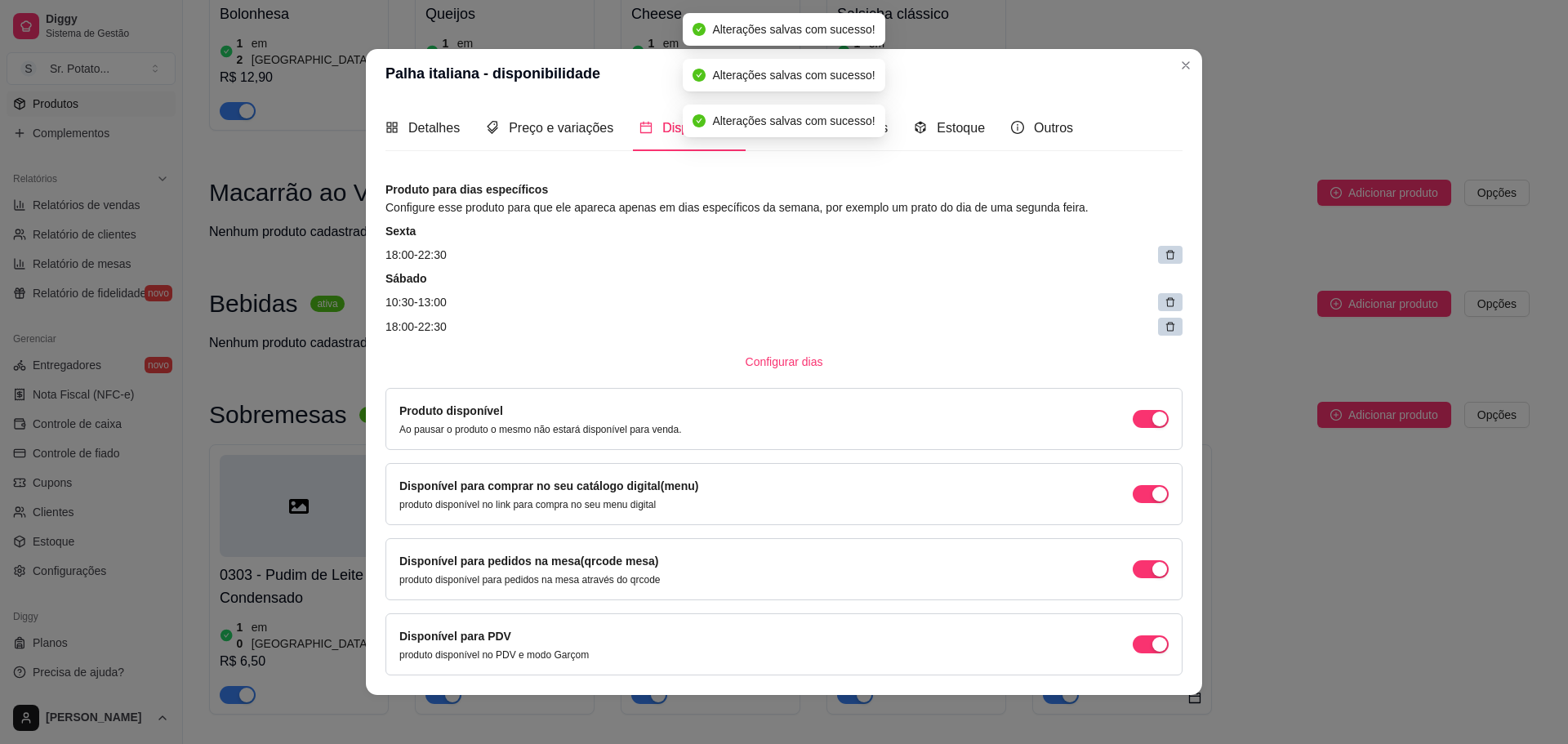
click at [1166, 254] on icon at bounding box center [1170, 256] width 9 height 9
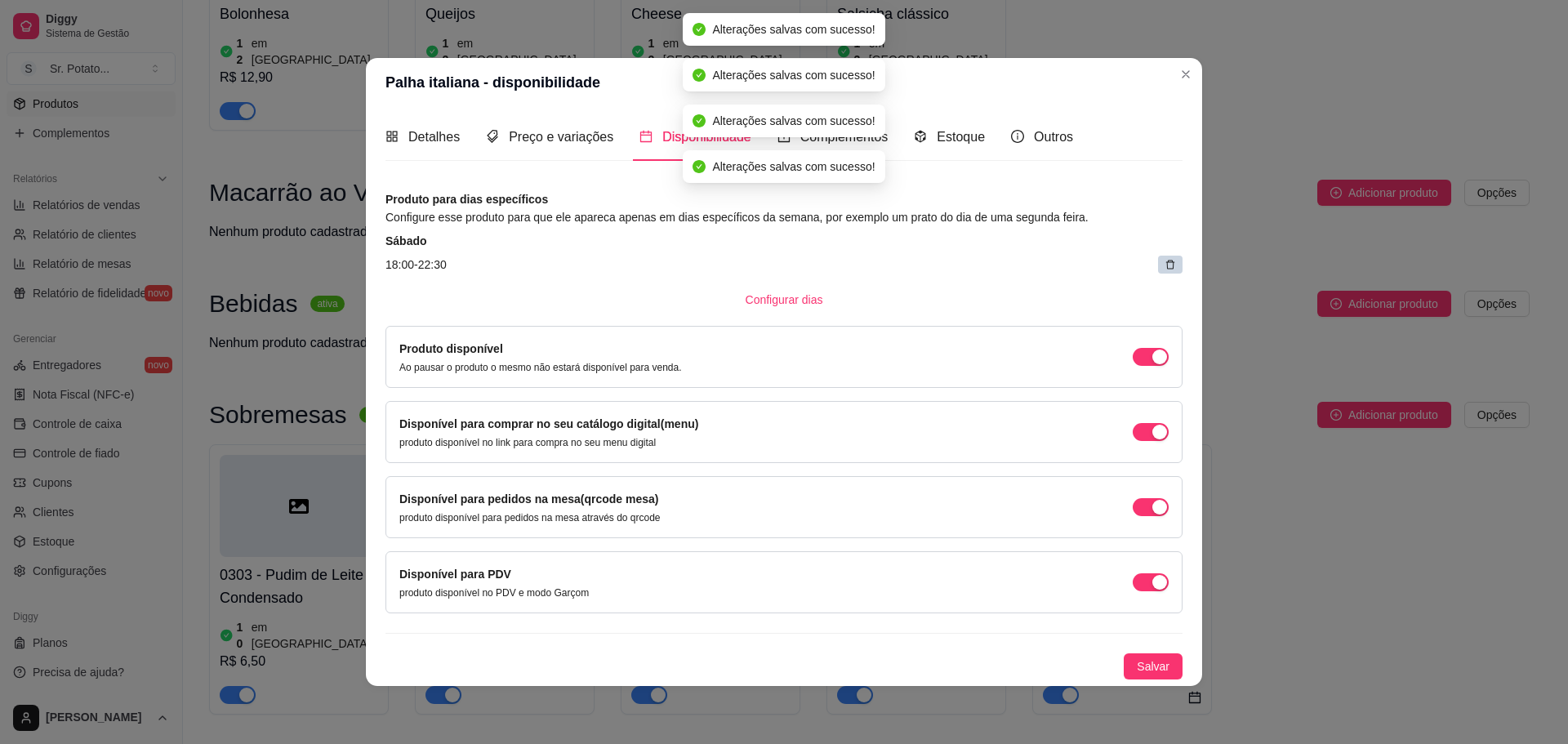
click at [1166, 263] on div at bounding box center [1170, 264] width 24 height 18
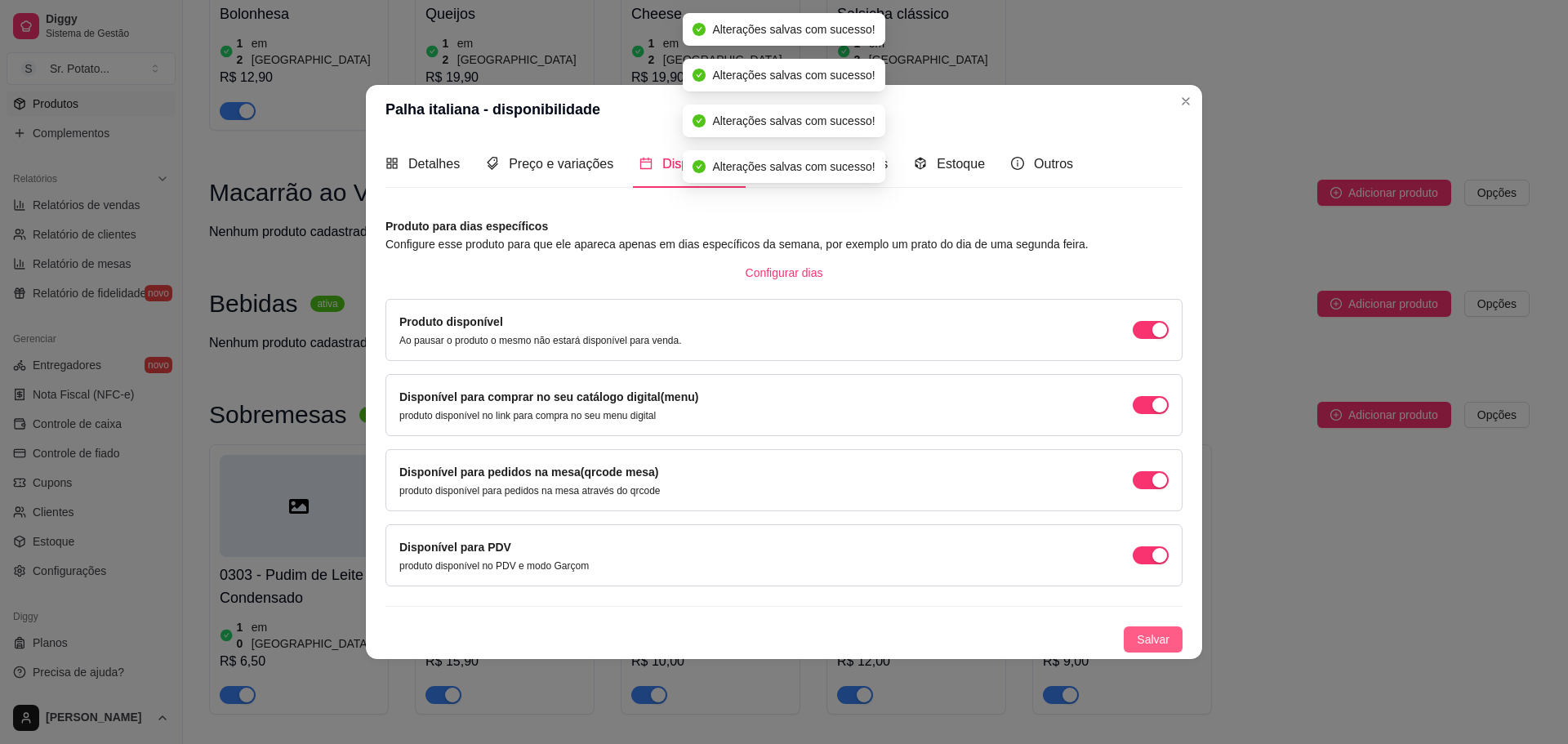
click at [1159, 634] on span "Salvar" at bounding box center [1153, 639] width 32 height 18
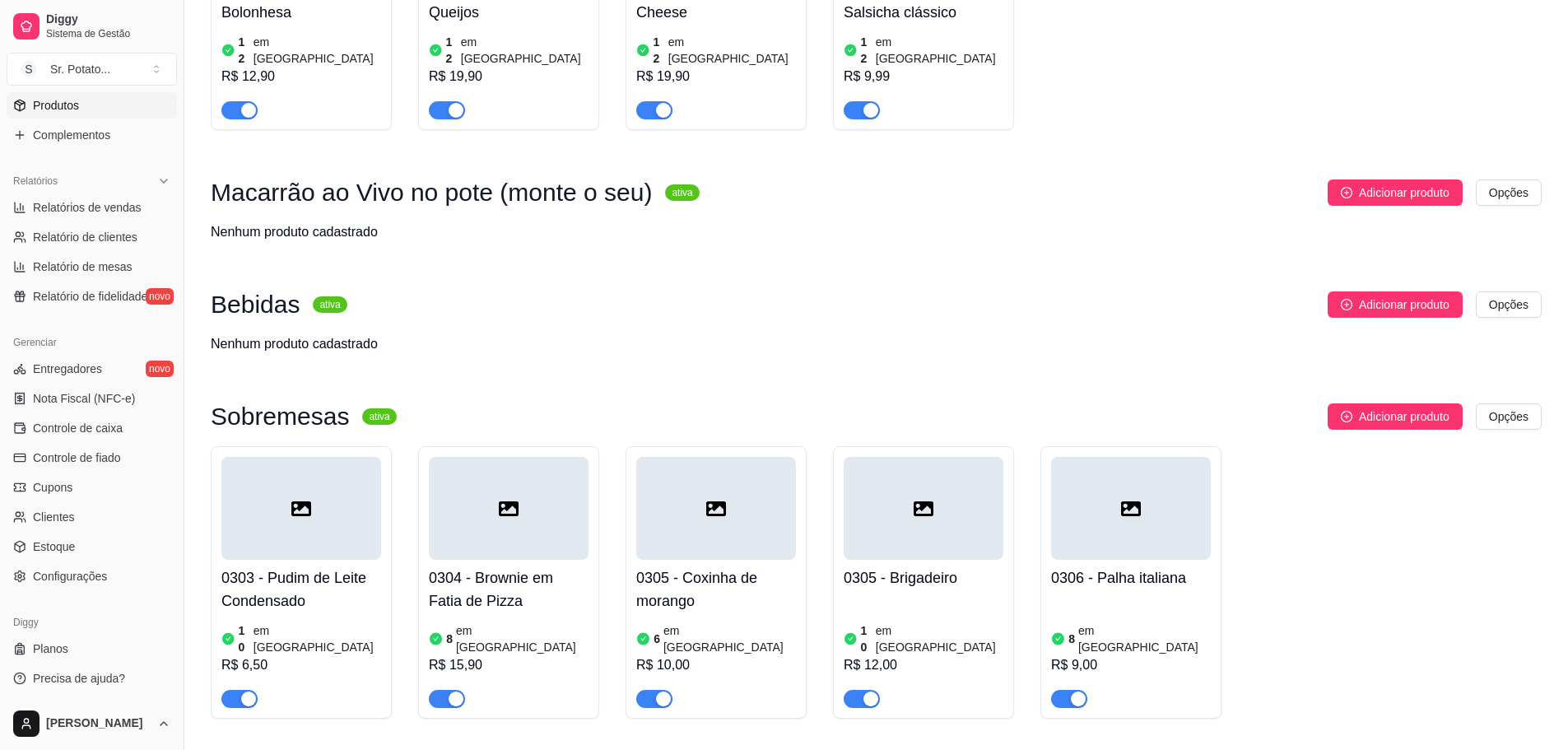
scroll to position [434, 0]
click at [65, 577] on span "Configurações" at bounding box center [69, 575] width 74 height 17
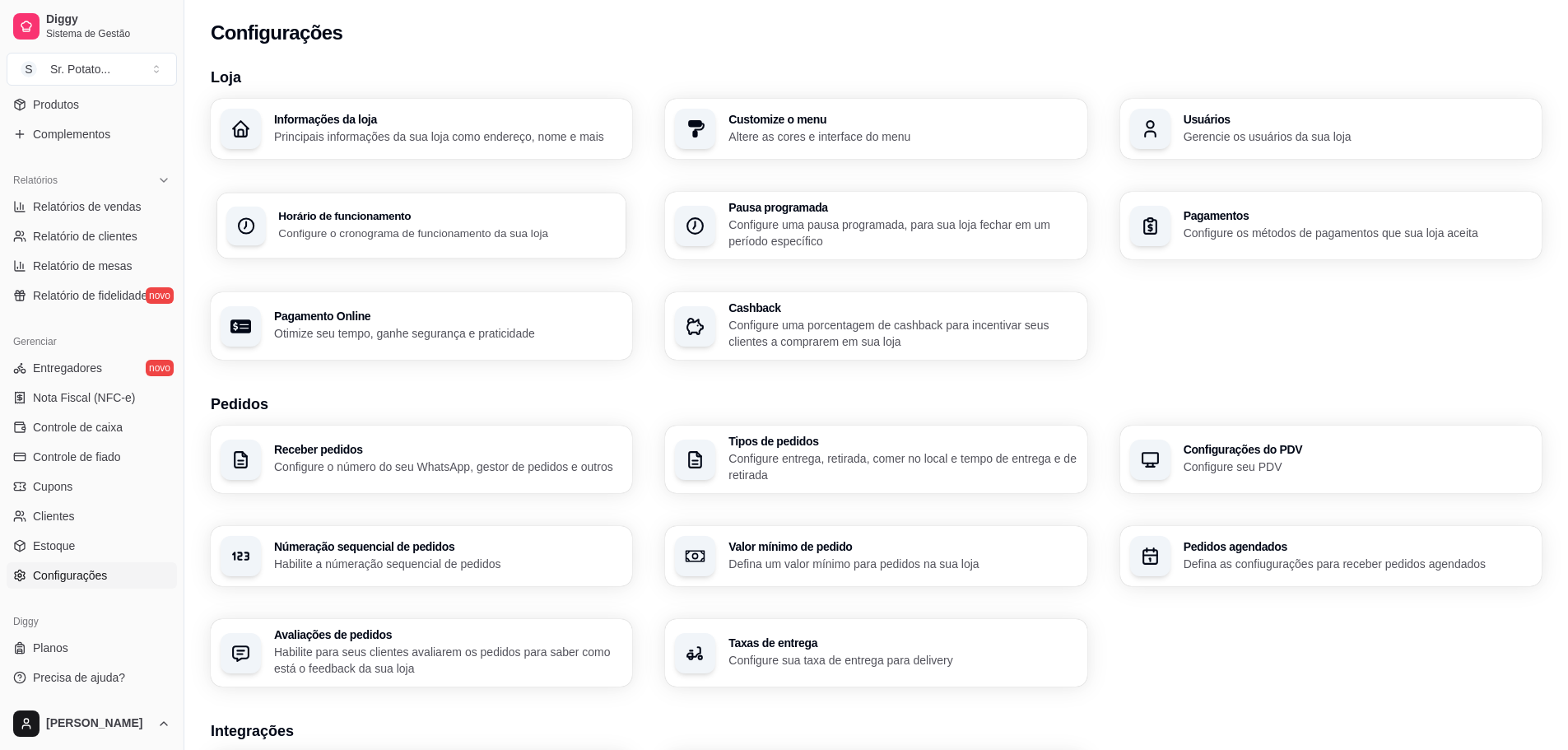
click at [357, 232] on p "Configure o cronograma de funcionamento da sua loja" at bounding box center [447, 233] width 338 height 16
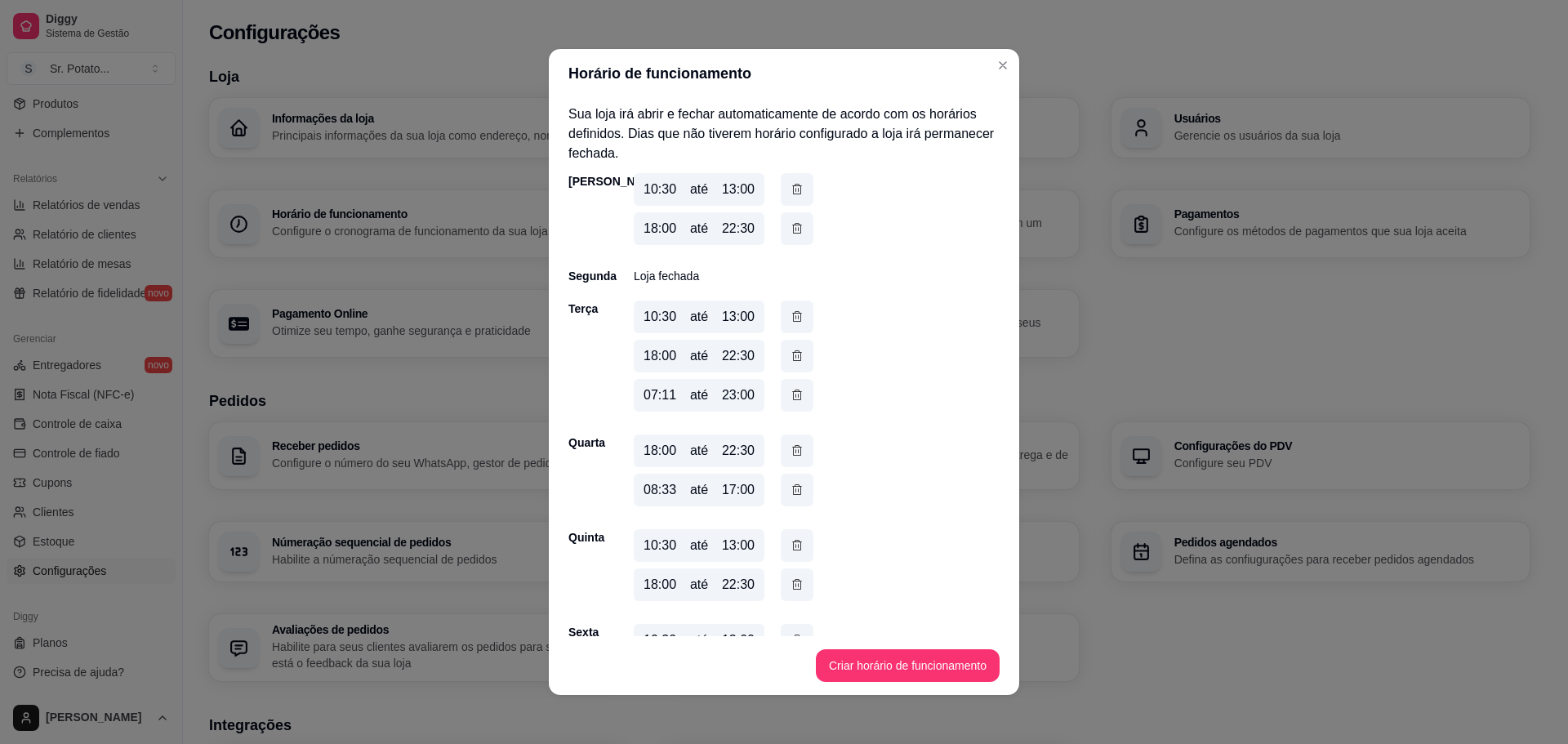
scroll to position [167, 0]
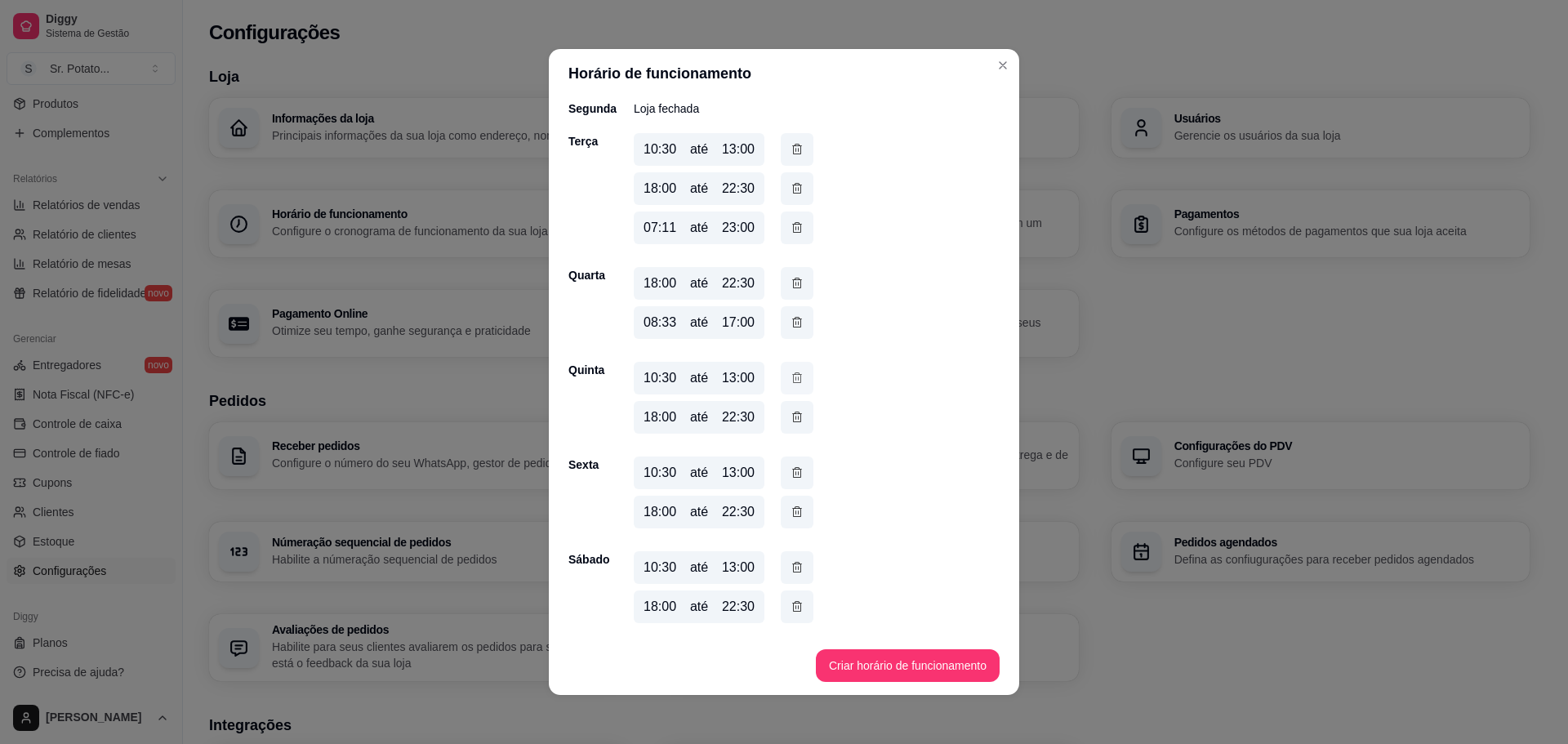
click at [791, 376] on icon "button" at bounding box center [797, 378] width 13 height 18
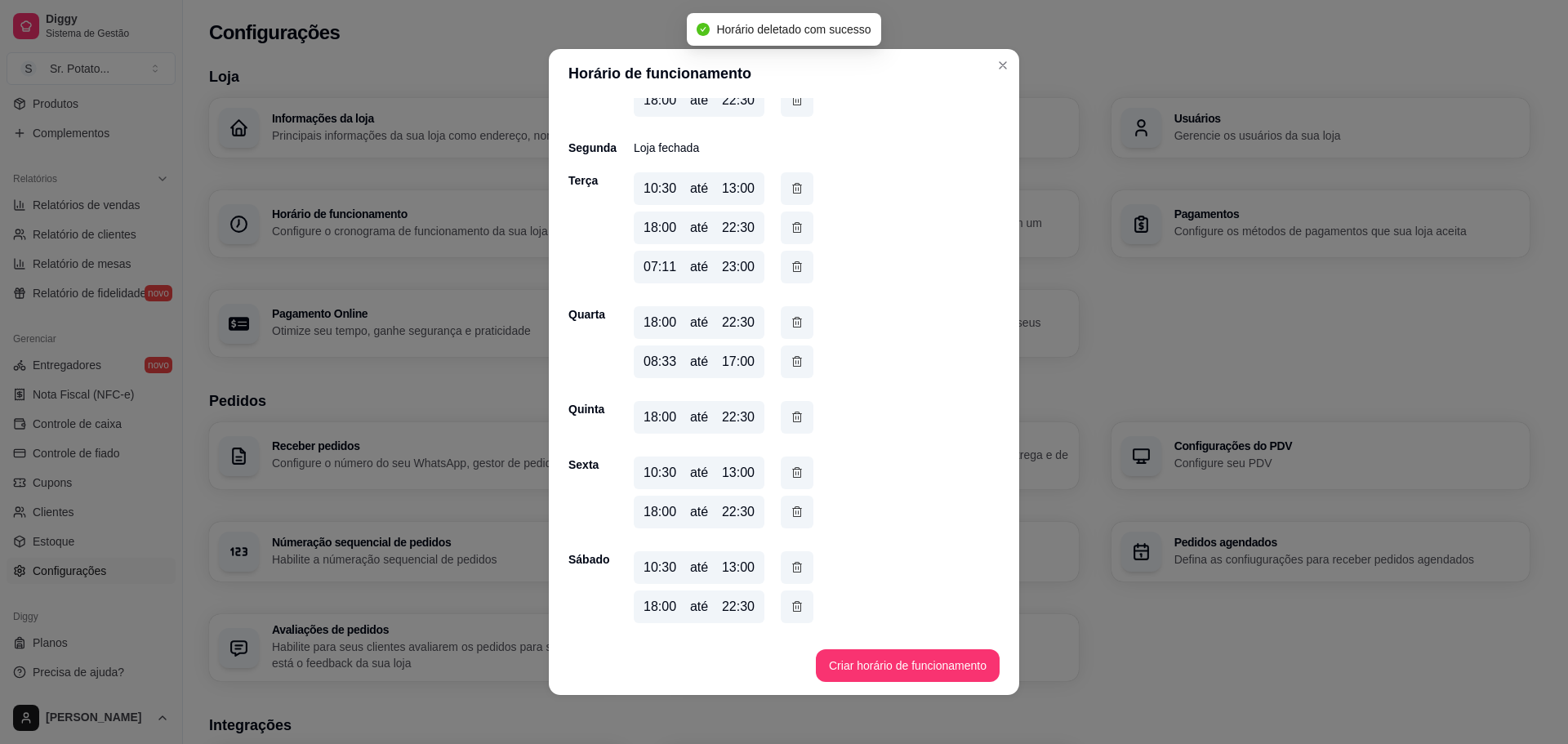
scroll to position [128, 0]
click at [658, 424] on div "18:00" at bounding box center [659, 417] width 32 height 19
click at [663, 416] on div "18:00" at bounding box center [659, 417] width 32 height 19
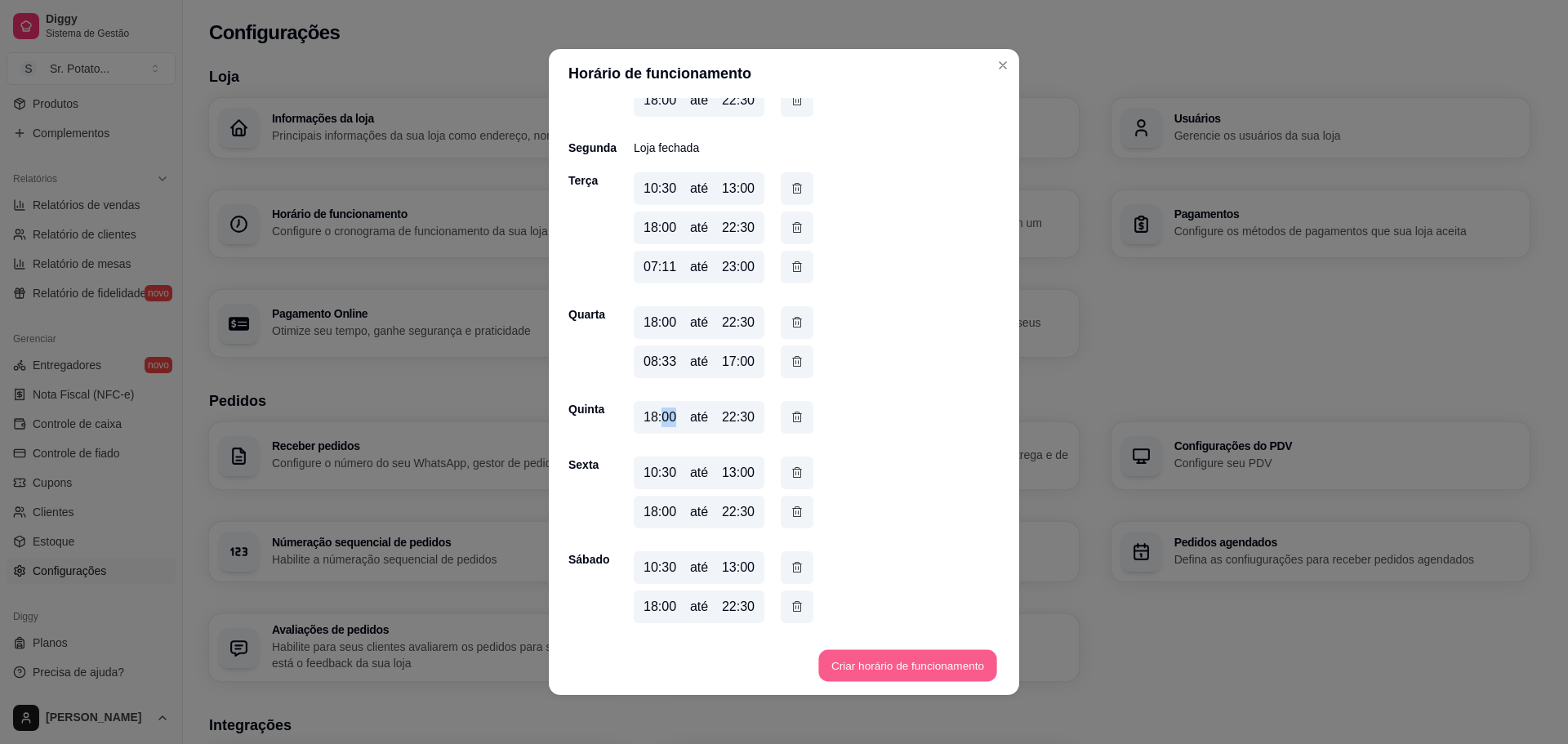
click at [898, 655] on button "Criar horário de funcionamento" at bounding box center [907, 666] width 178 height 32
click at [701, 430] on div "18:00 até 22:30" at bounding box center [699, 417] width 131 height 32
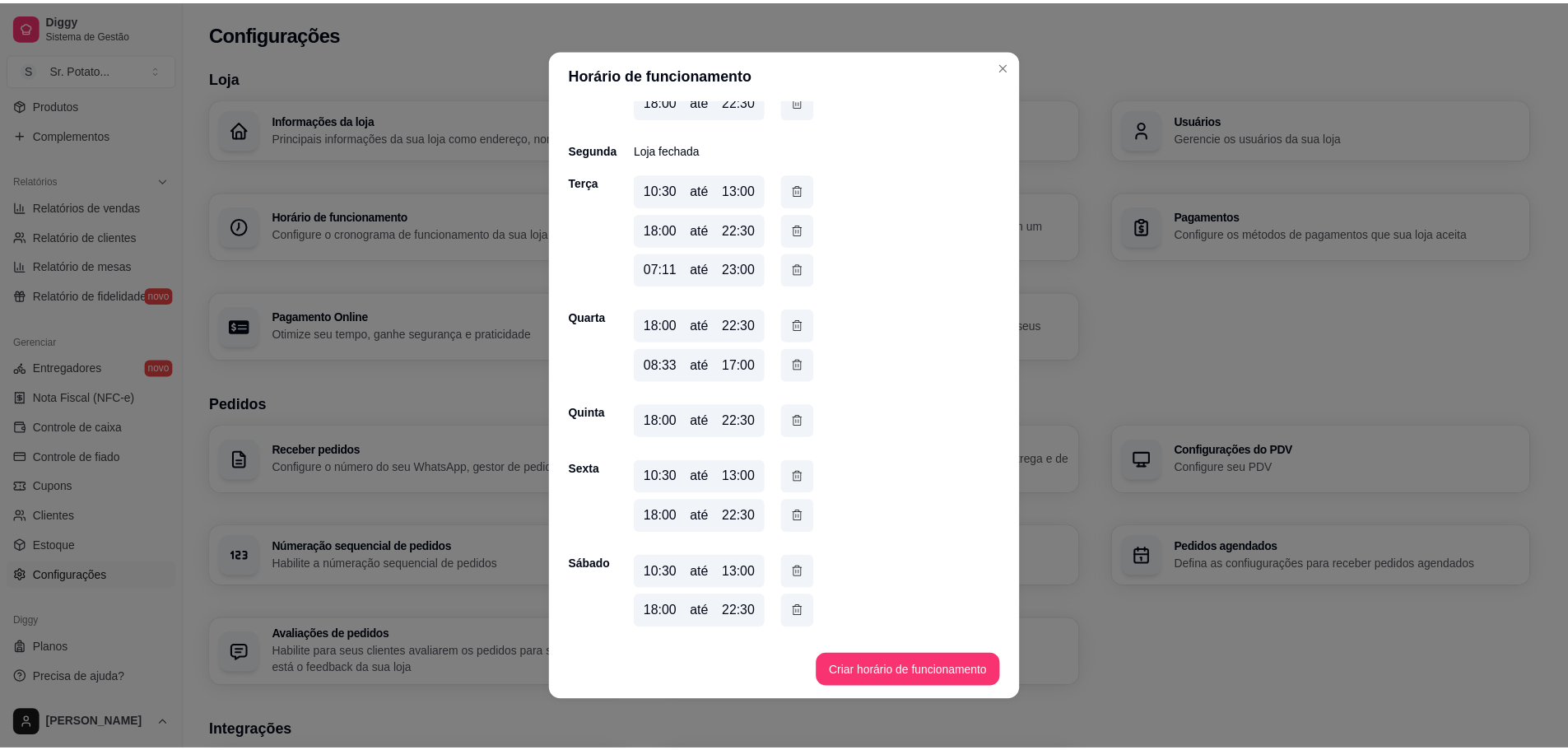
scroll to position [0, 0]
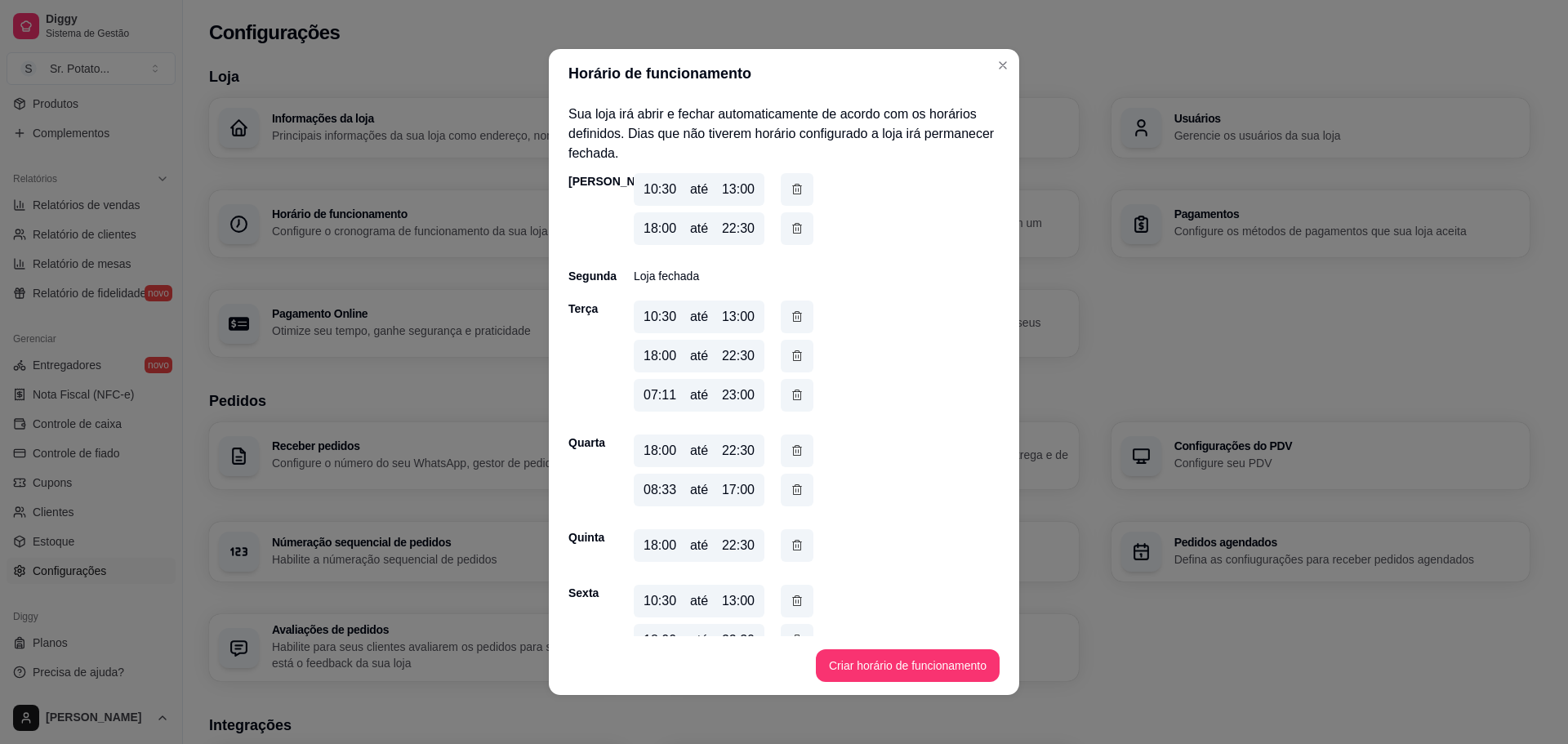
click at [793, 201] on button "button" at bounding box center [796, 189] width 32 height 32
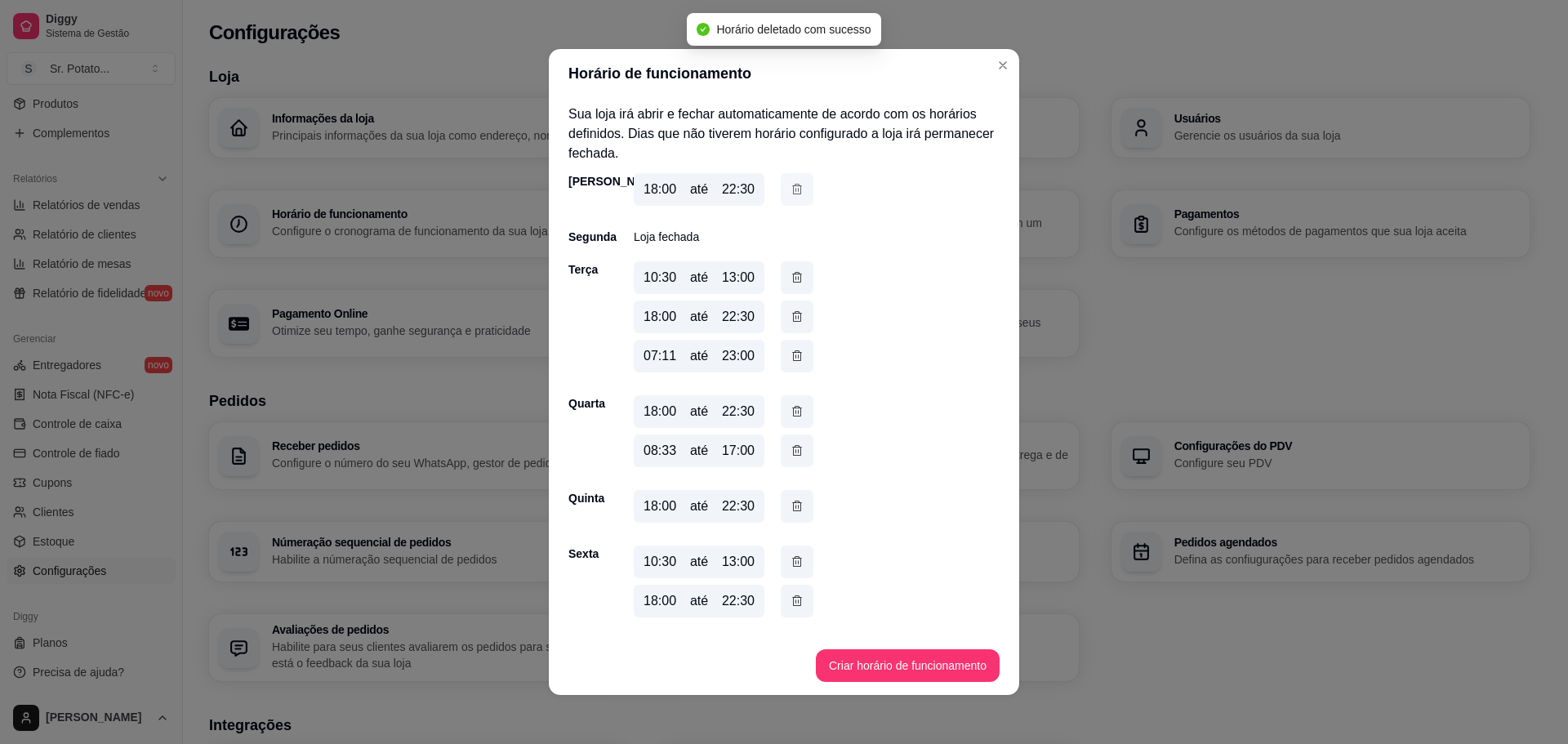
click at [792, 194] on icon "button" at bounding box center [797, 189] width 13 height 18
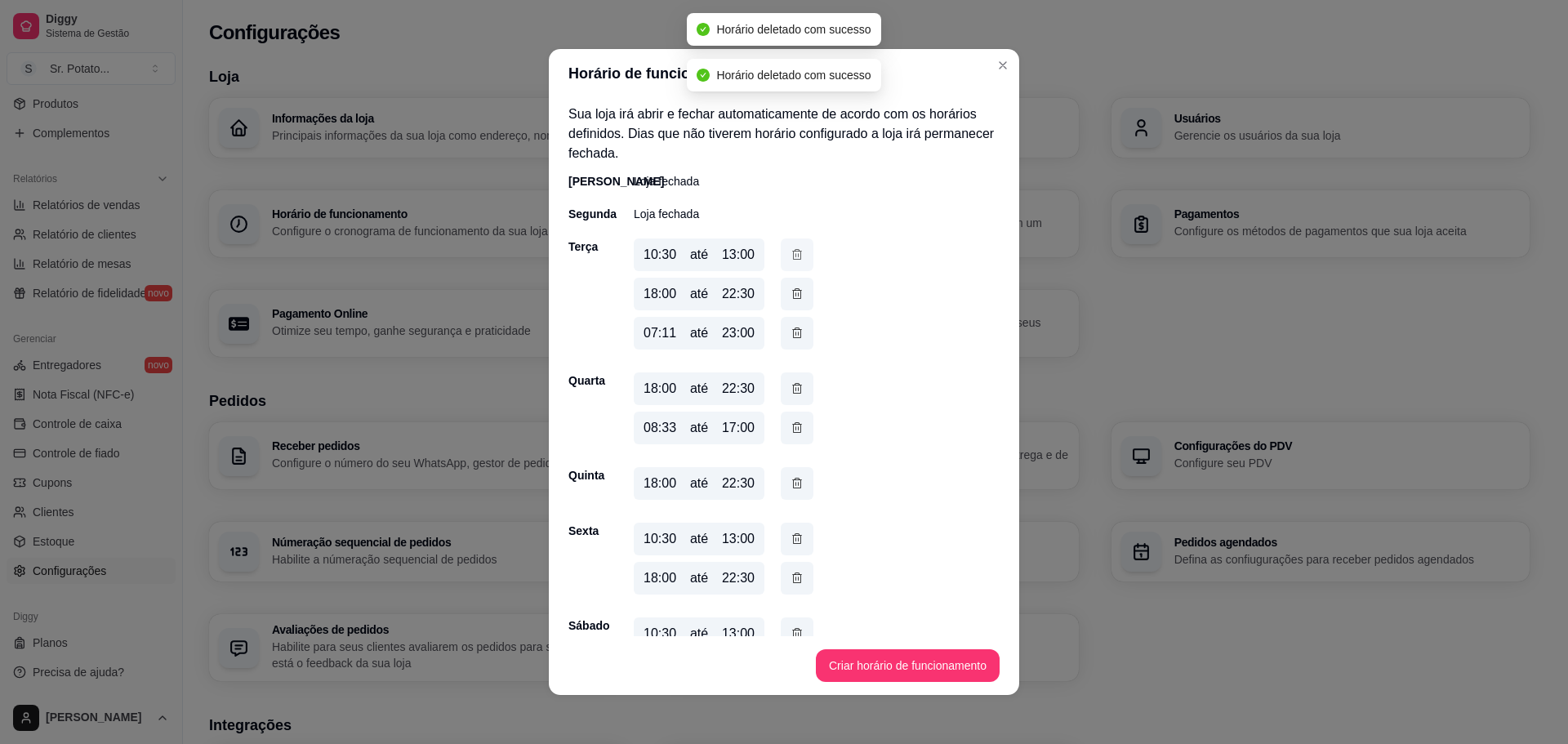
click at [796, 265] on button "button" at bounding box center [796, 254] width 32 height 32
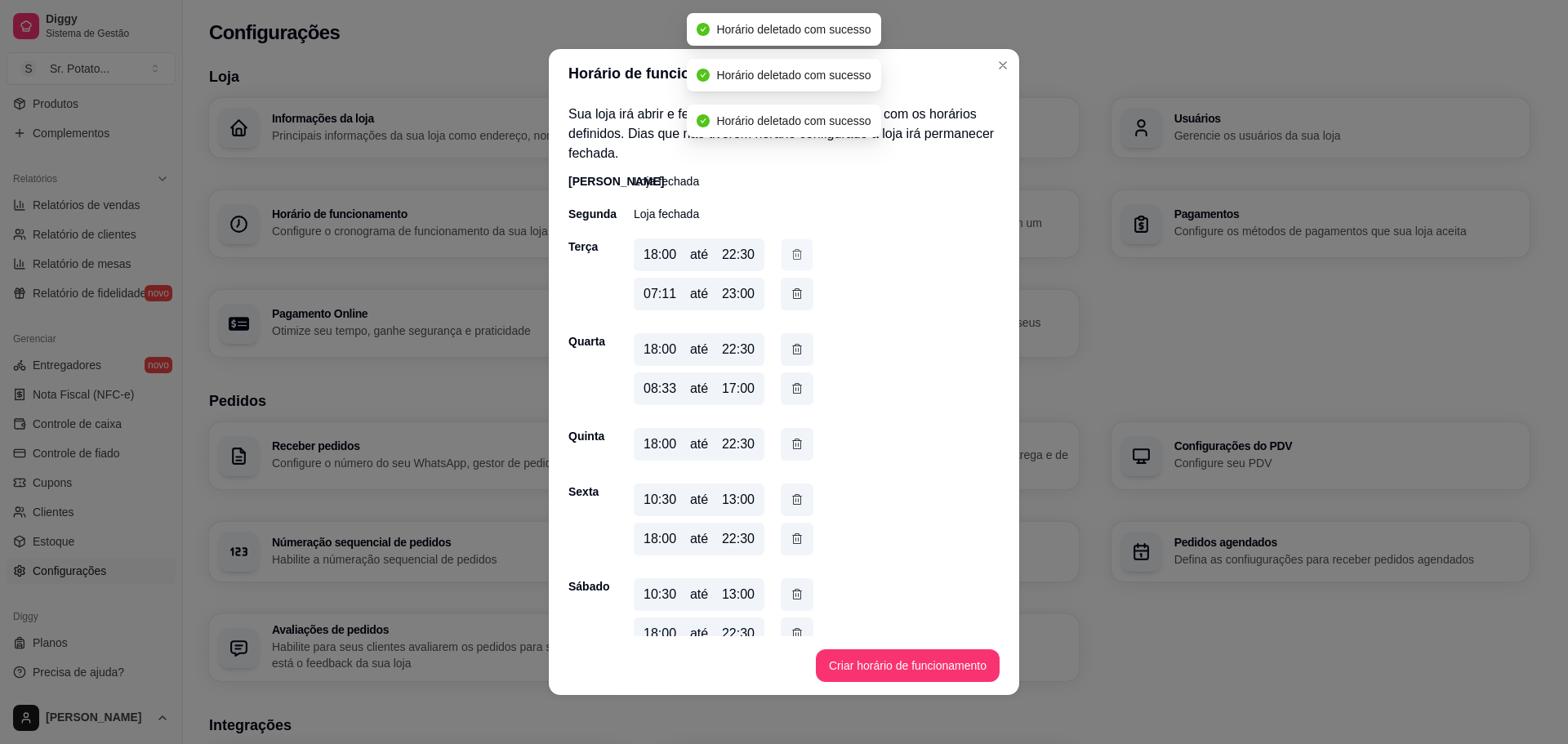
click at [796, 265] on button "button" at bounding box center [797, 255] width 32 height 32
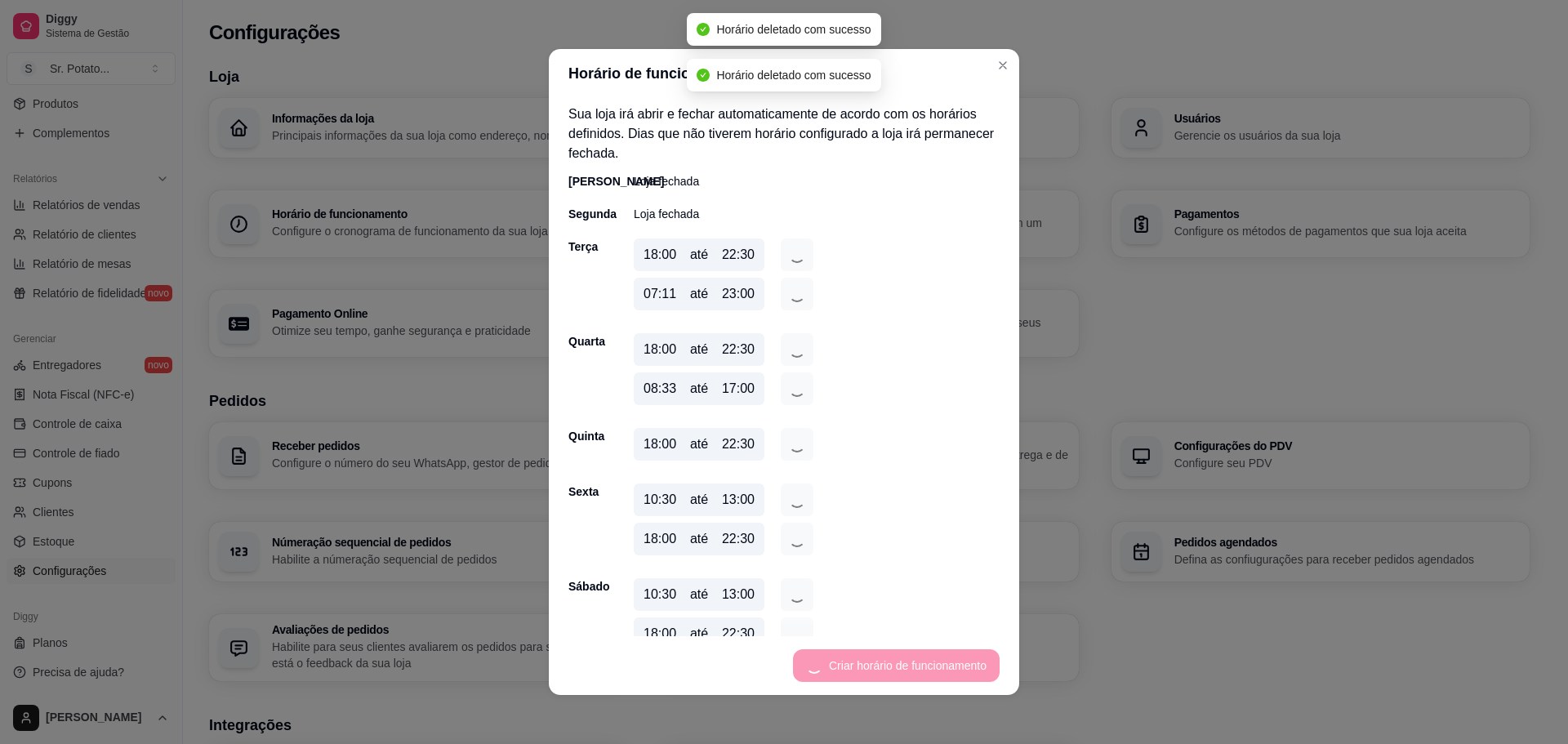
click at [793, 260] on div "18:00 até 22:30" at bounding box center [724, 257] width 180 height 39
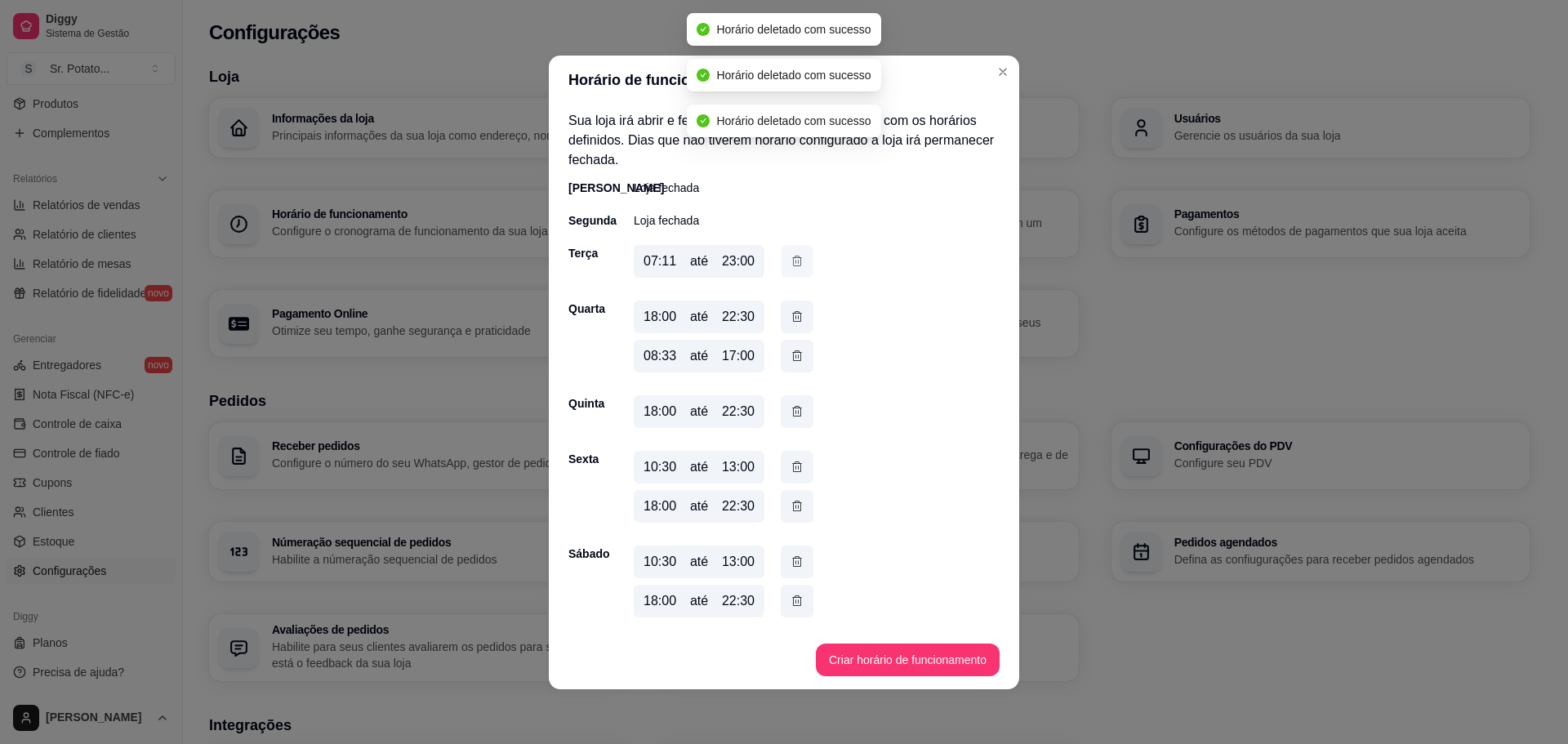
click at [793, 259] on icon "button" at bounding box center [797, 261] width 13 height 17
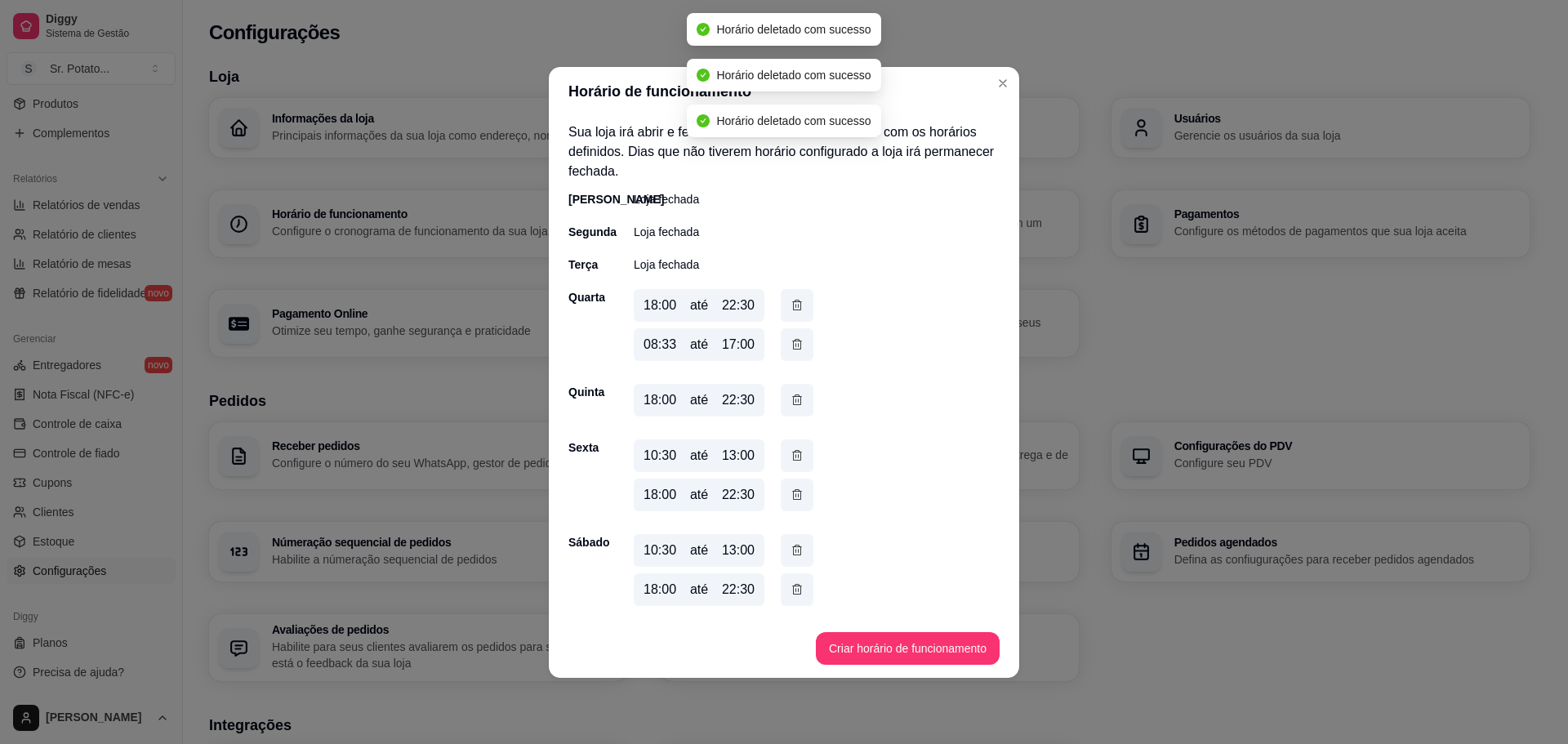
click at [796, 304] on icon "button" at bounding box center [797, 305] width 13 height 18
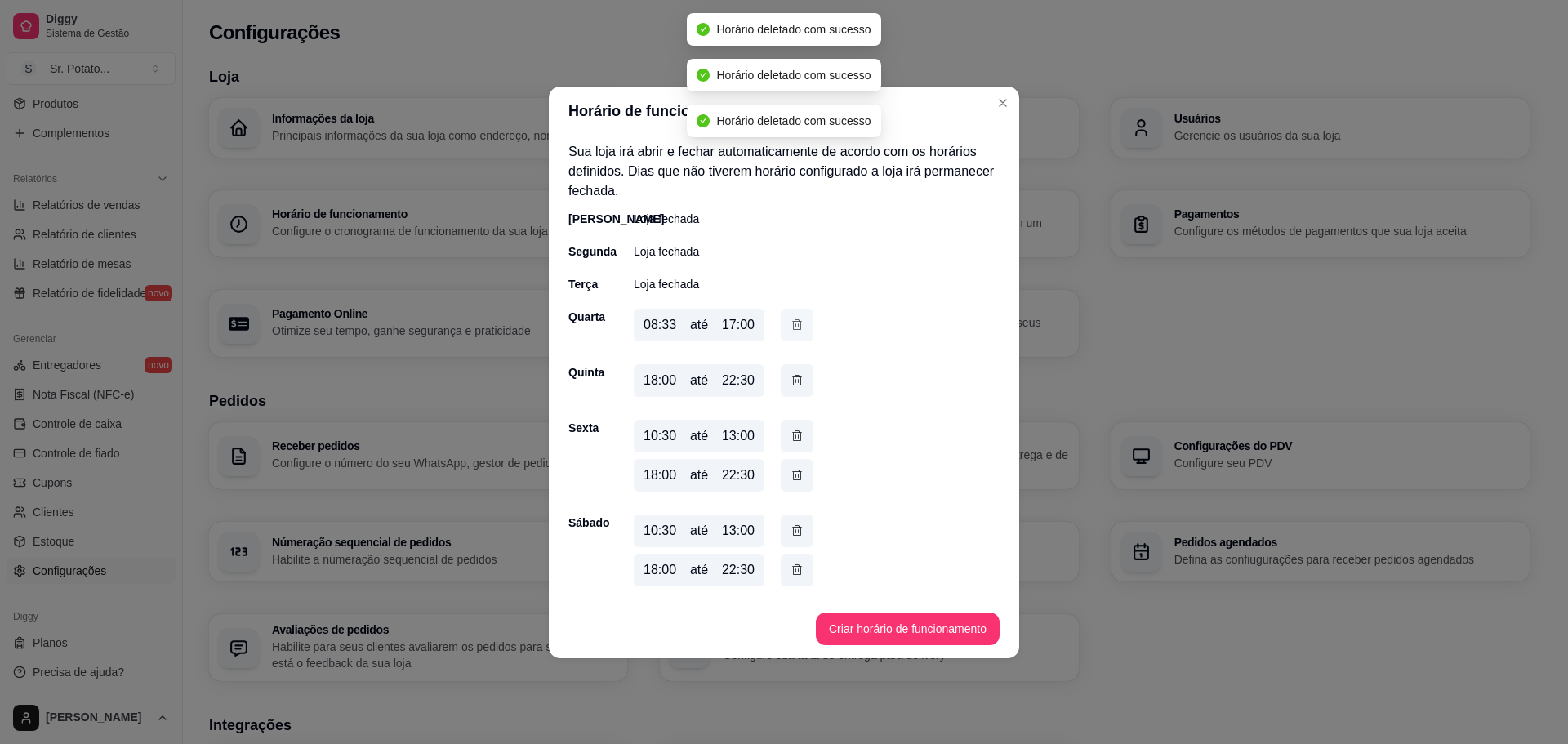
click at [797, 324] on icon "button" at bounding box center [797, 324] width 13 height 18
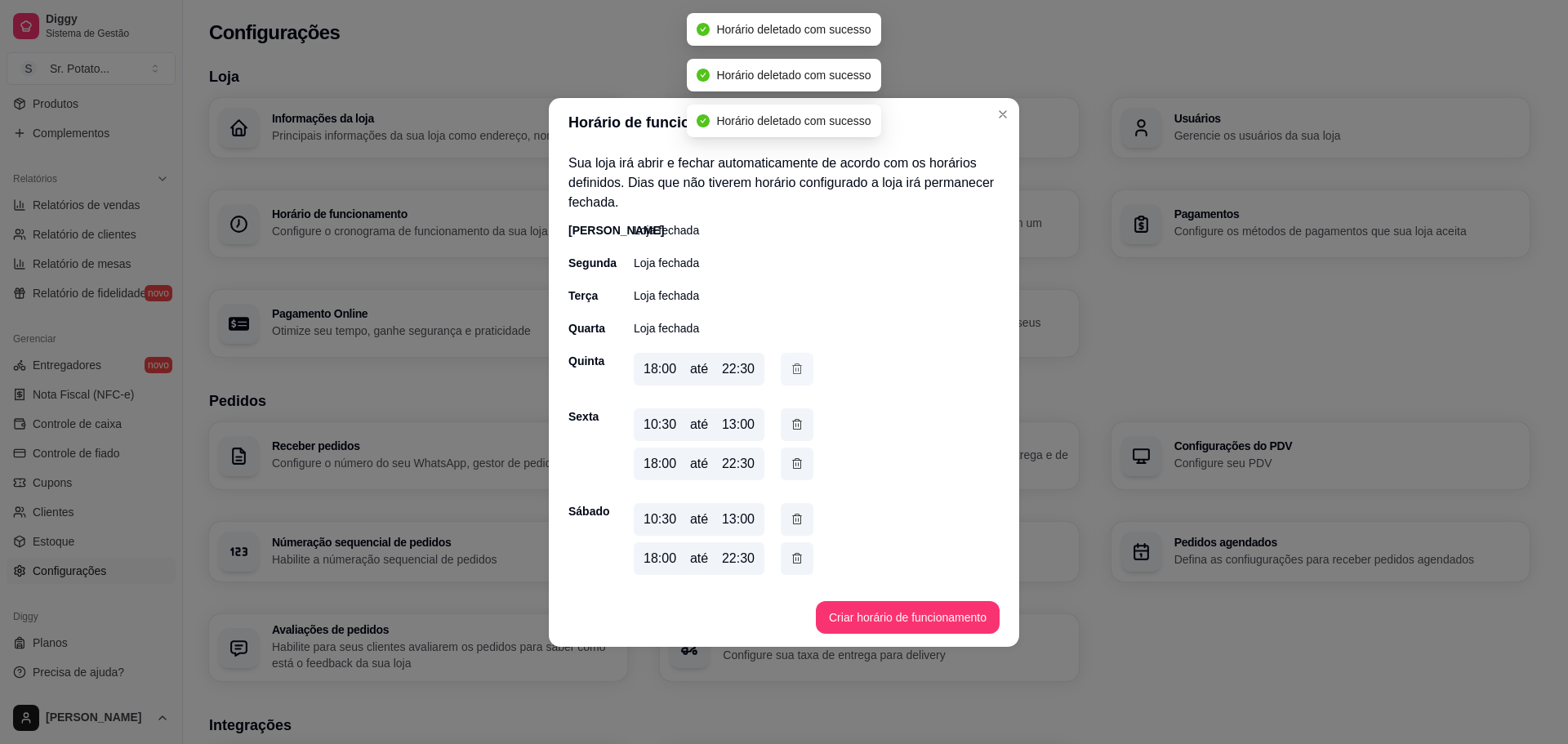
click at [800, 361] on icon "button" at bounding box center [797, 369] width 13 height 18
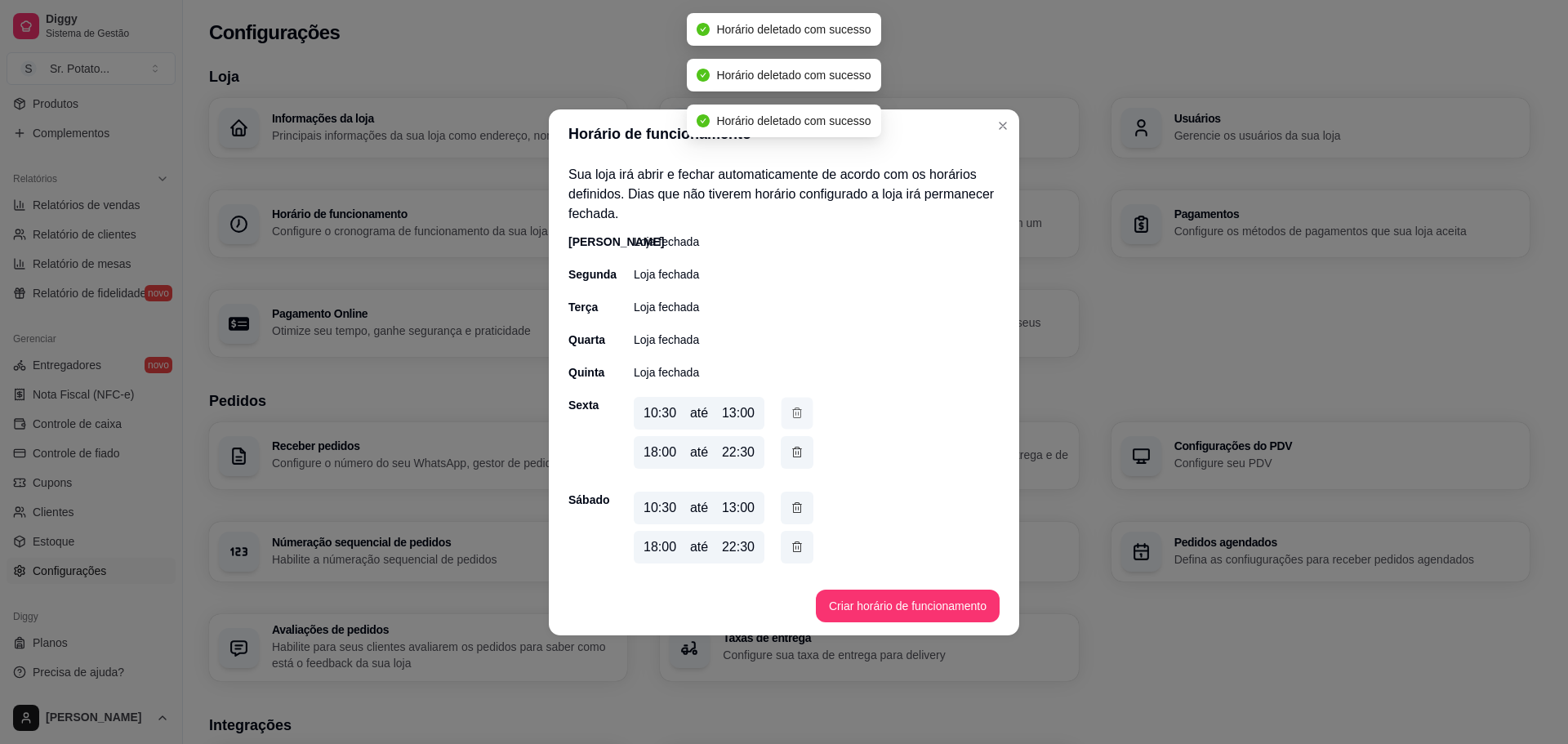
click at [791, 420] on icon "button" at bounding box center [797, 413] width 13 height 17
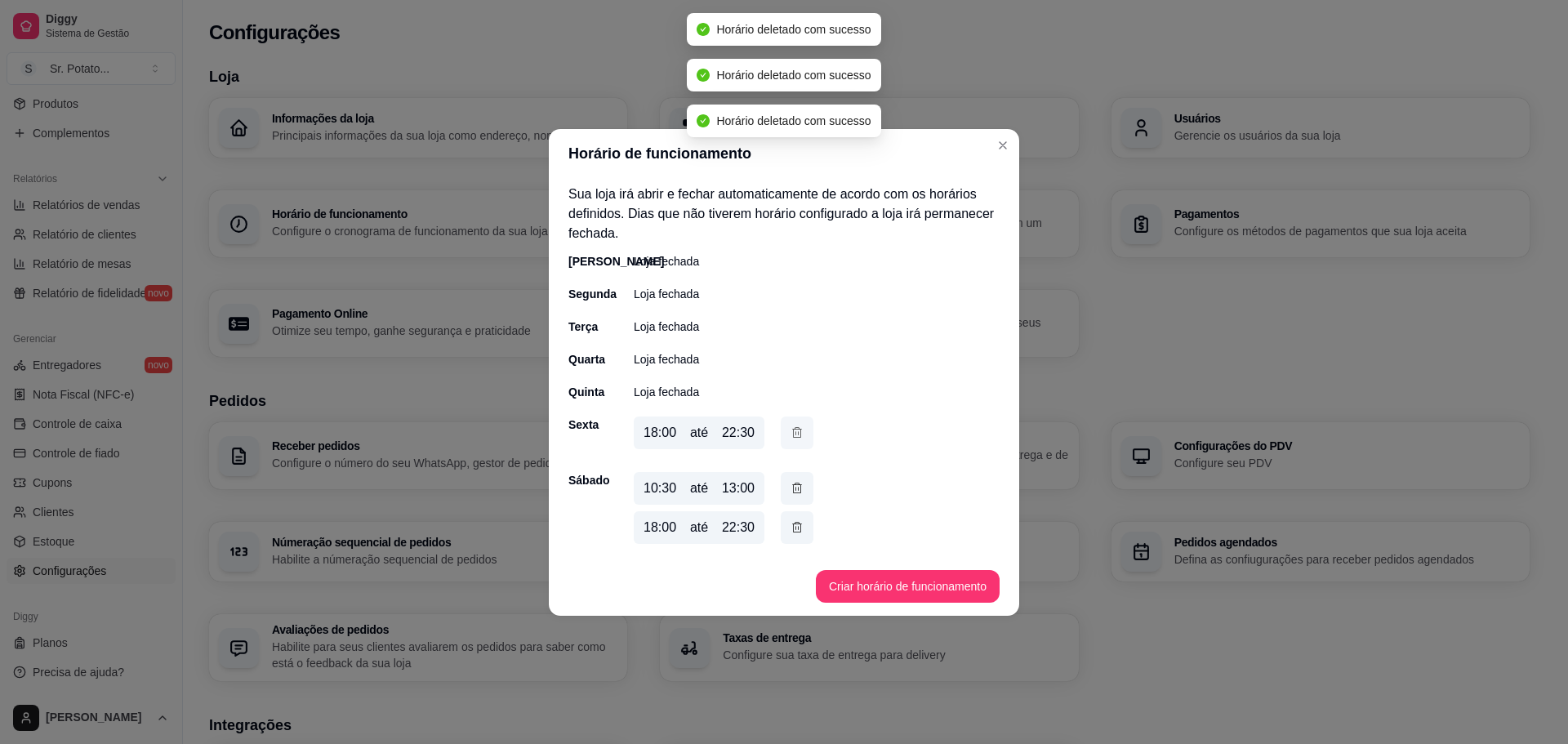
click at [800, 445] on button "button" at bounding box center [796, 433] width 32 height 32
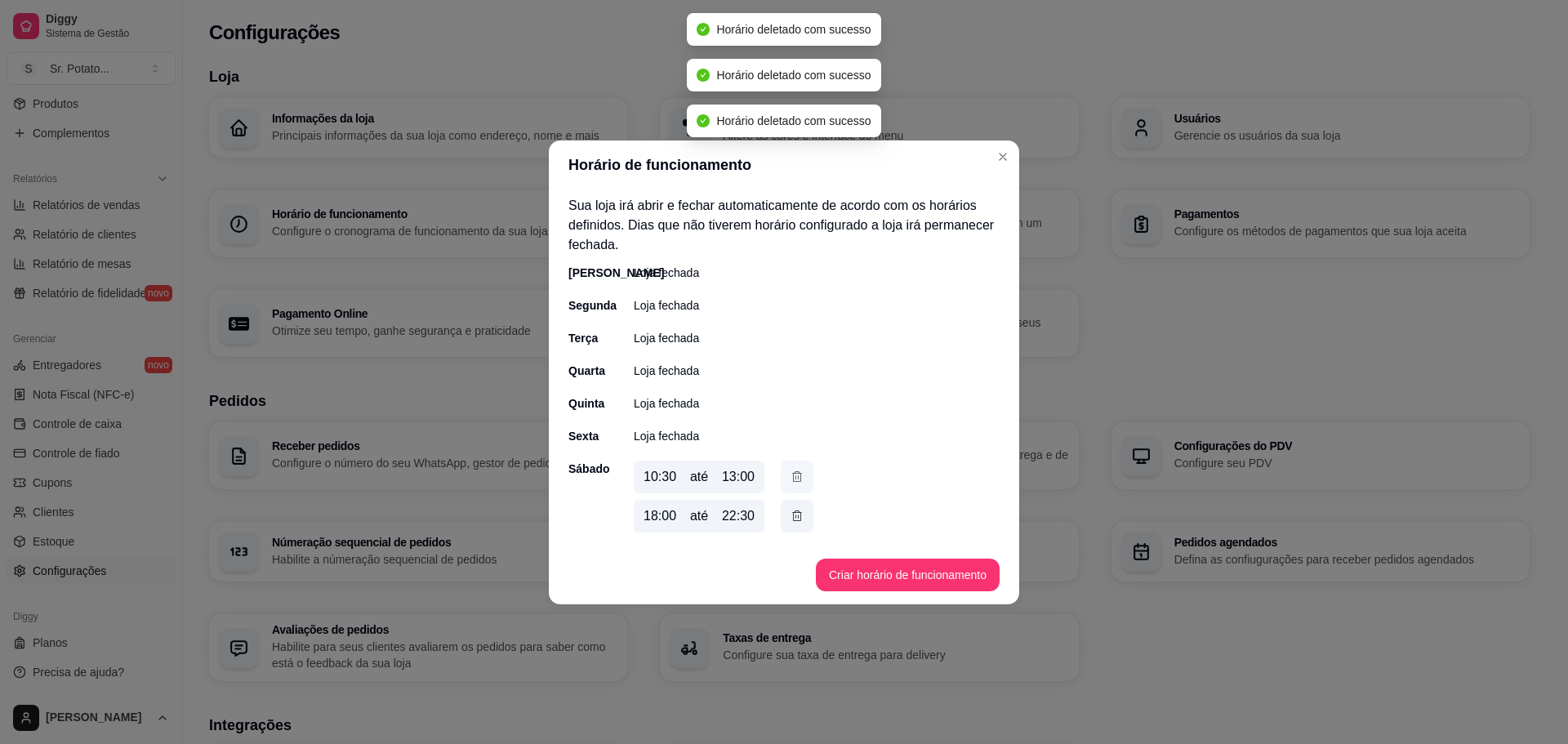
click at [791, 468] on button "button" at bounding box center [796, 476] width 32 height 32
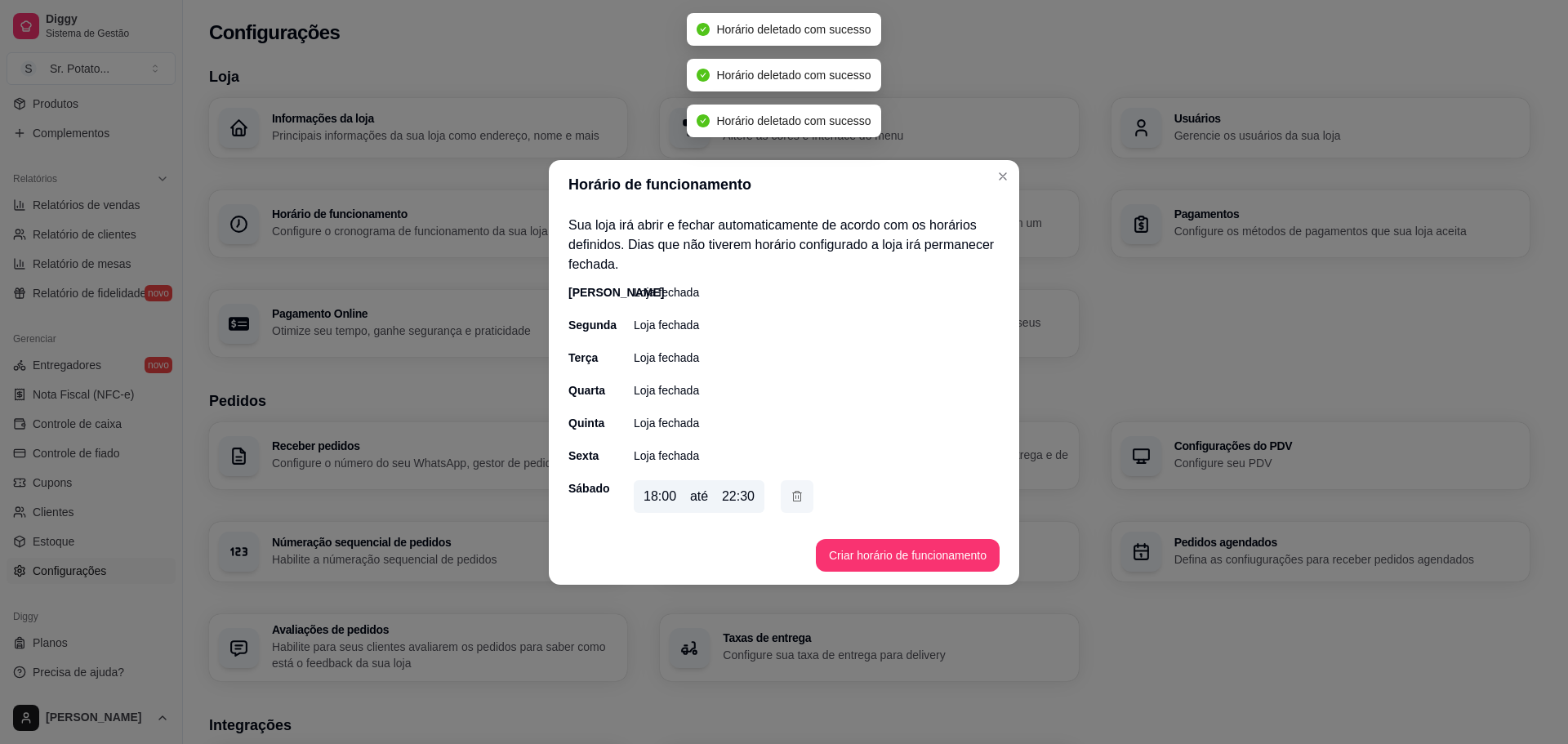
click at [798, 492] on icon "button" at bounding box center [797, 496] width 13 height 18
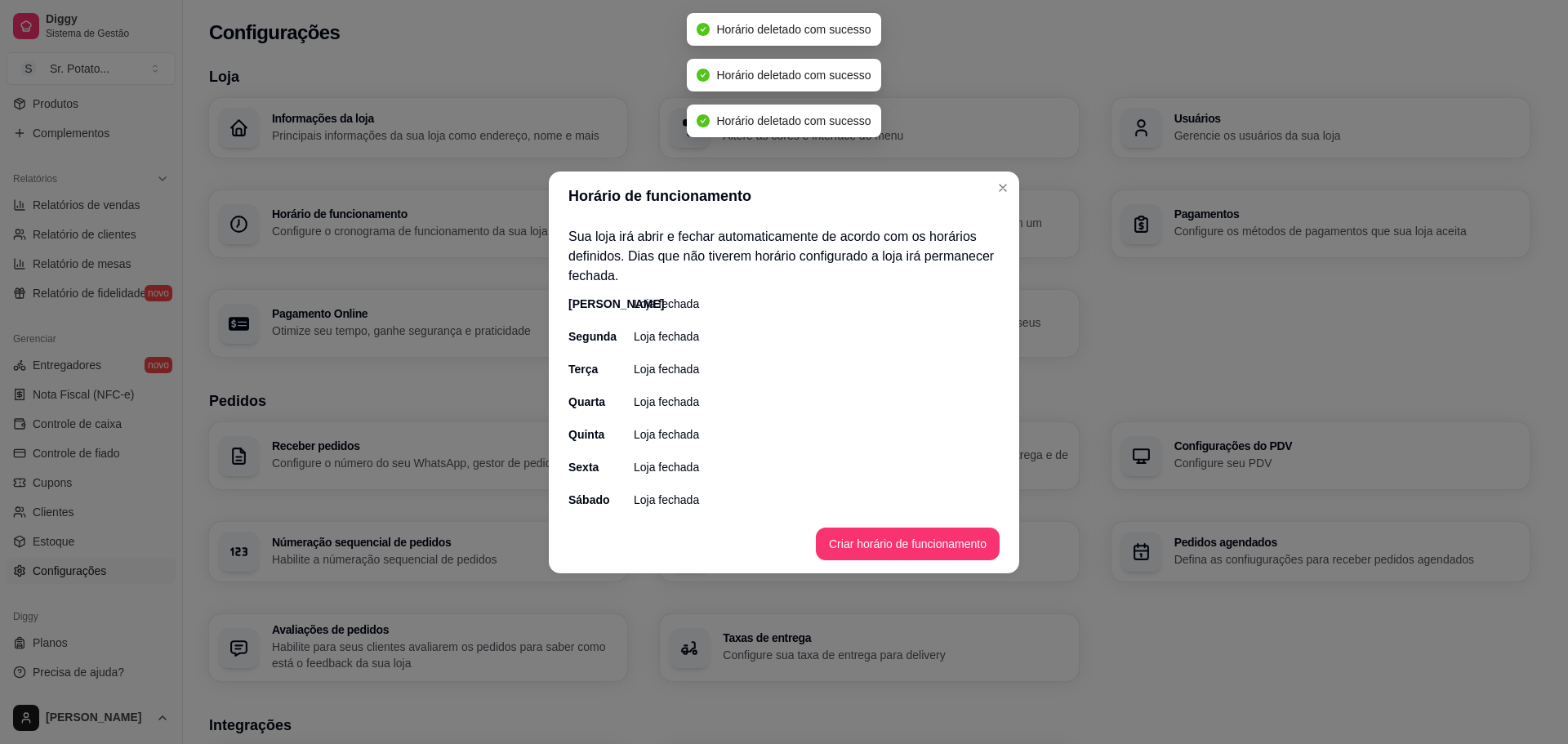
click at [867, 546] on button "Criar horário de funcionamento" at bounding box center [908, 543] width 184 height 32
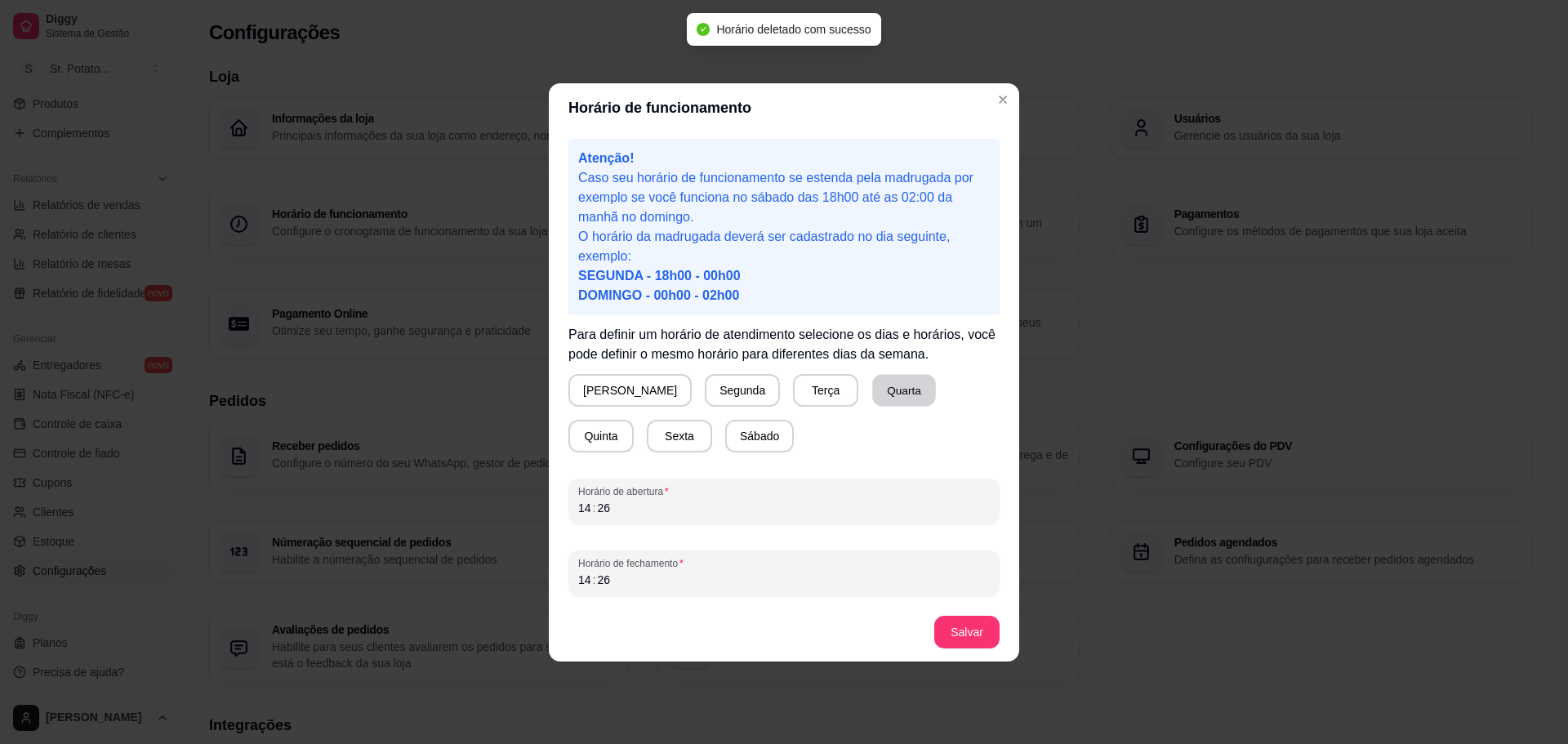
click at [872, 392] on button "Quarta" at bounding box center [903, 390] width 64 height 32
click at [683, 510] on div "14 : 26" at bounding box center [784, 508] width 412 height 19
click at [639, 505] on div "14 : 26" at bounding box center [784, 508] width 412 height 19
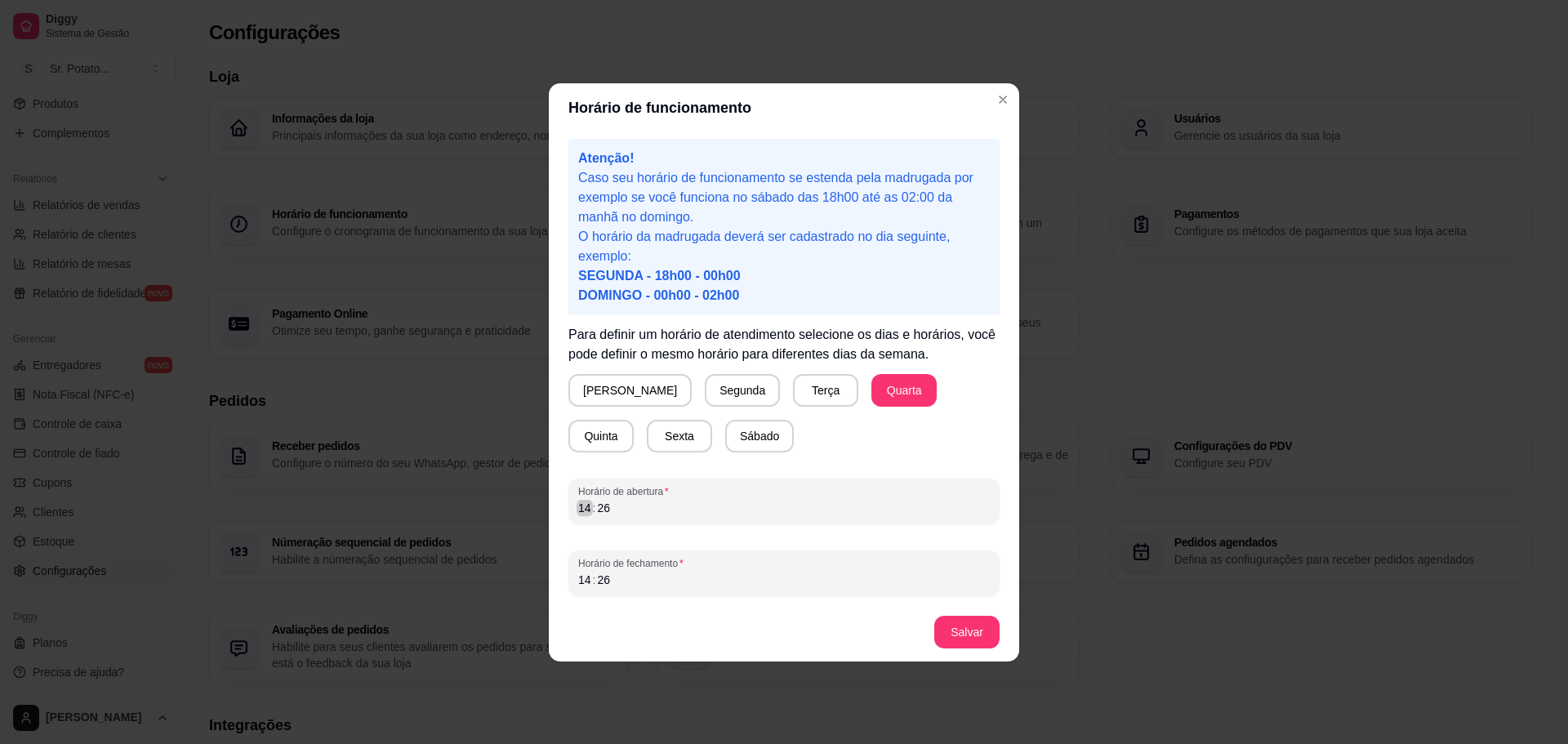
click at [580, 509] on div "14" at bounding box center [584, 508] width 17 height 17
click at [585, 577] on div "14" at bounding box center [584, 580] width 17 height 17
click at [597, 583] on div "26" at bounding box center [603, 580] width 17 height 17
click at [957, 627] on button "Salvar" at bounding box center [966, 631] width 65 height 32
click at [602, 509] on div "00" at bounding box center [603, 508] width 17 height 17
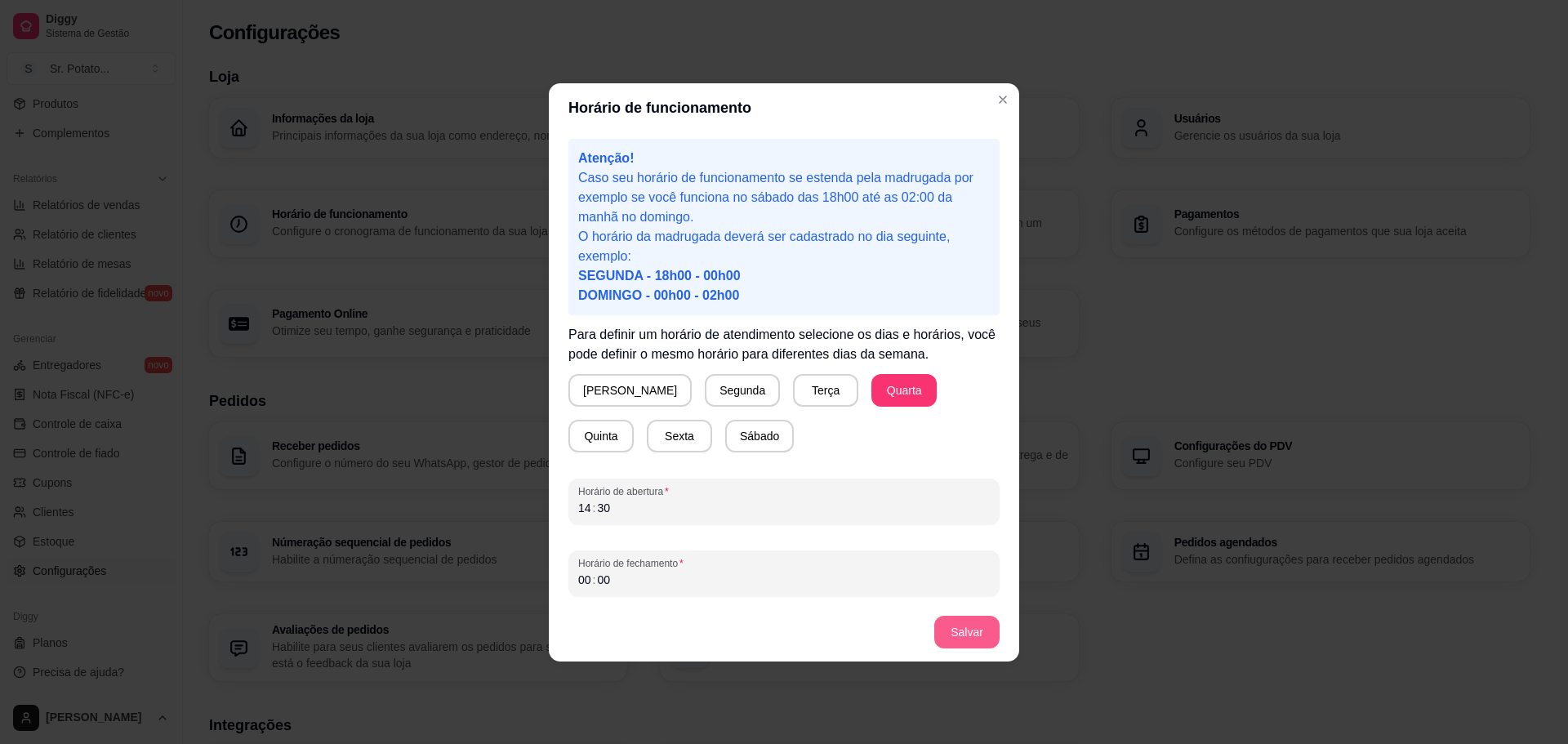
click at [964, 637] on button "Salvar" at bounding box center [966, 631] width 65 height 32
click at [583, 574] on div "00" at bounding box center [584, 580] width 17 height 17
click at [606, 512] on div "30" at bounding box center [603, 508] width 17 height 17
click at [958, 624] on button "Salvar" at bounding box center [966, 631] width 65 height 32
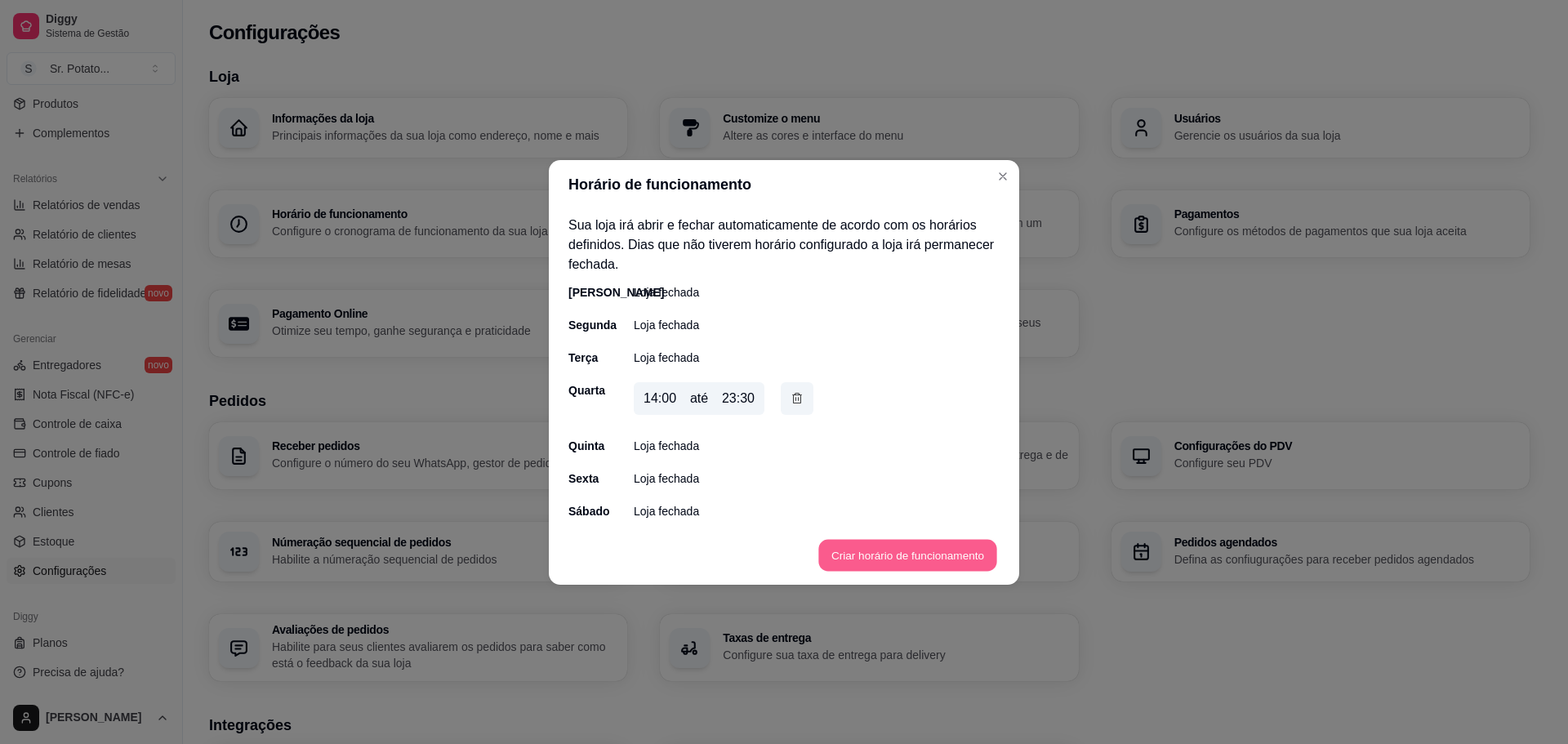
click at [860, 551] on button "Criar horário de funcionamento" at bounding box center [907, 555] width 178 height 32
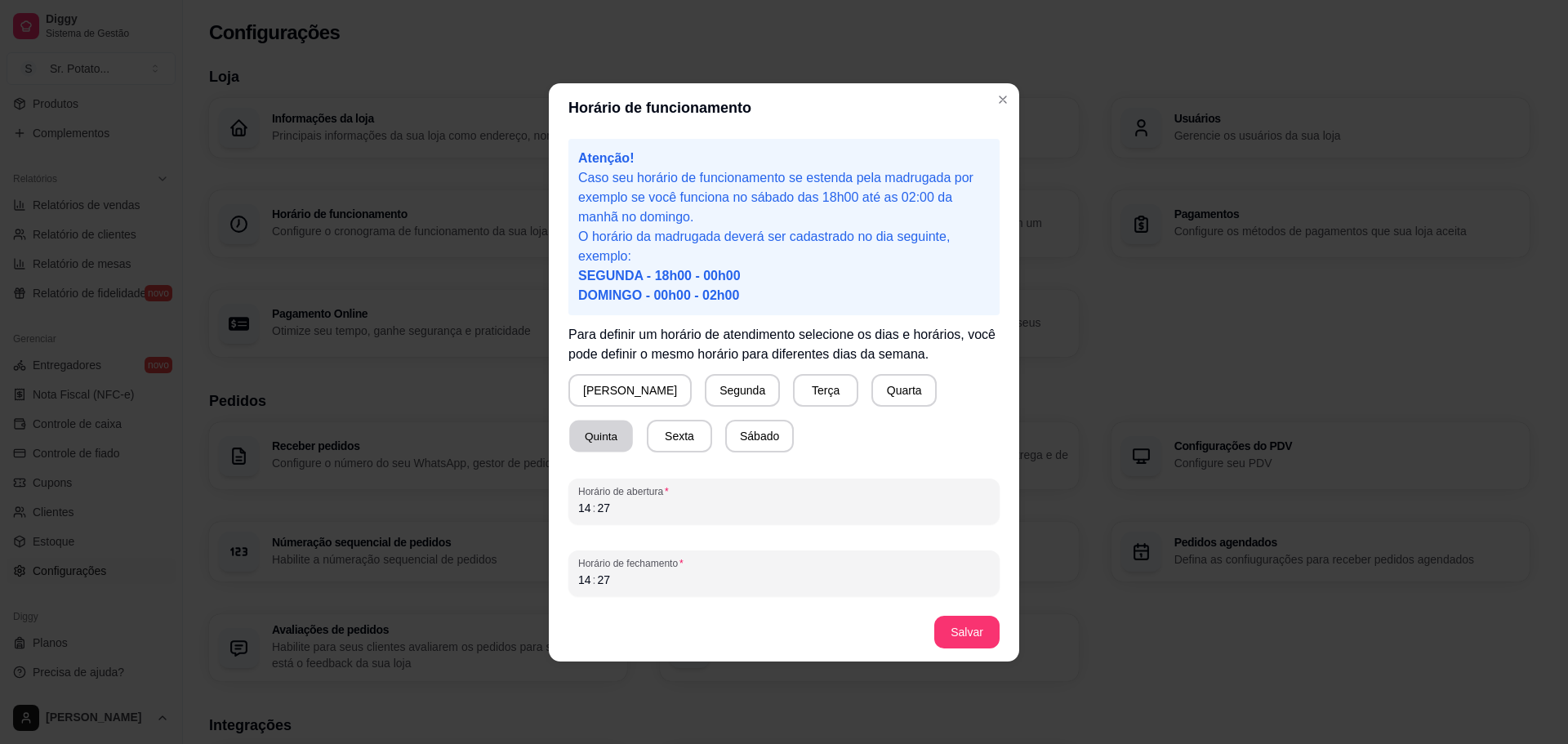
click at [633, 420] on button "Quinta" at bounding box center [601, 435] width 64 height 32
click at [662, 510] on div "14 : 27" at bounding box center [784, 508] width 412 height 19
click at [588, 508] on div "14" at bounding box center [584, 508] width 17 height 17
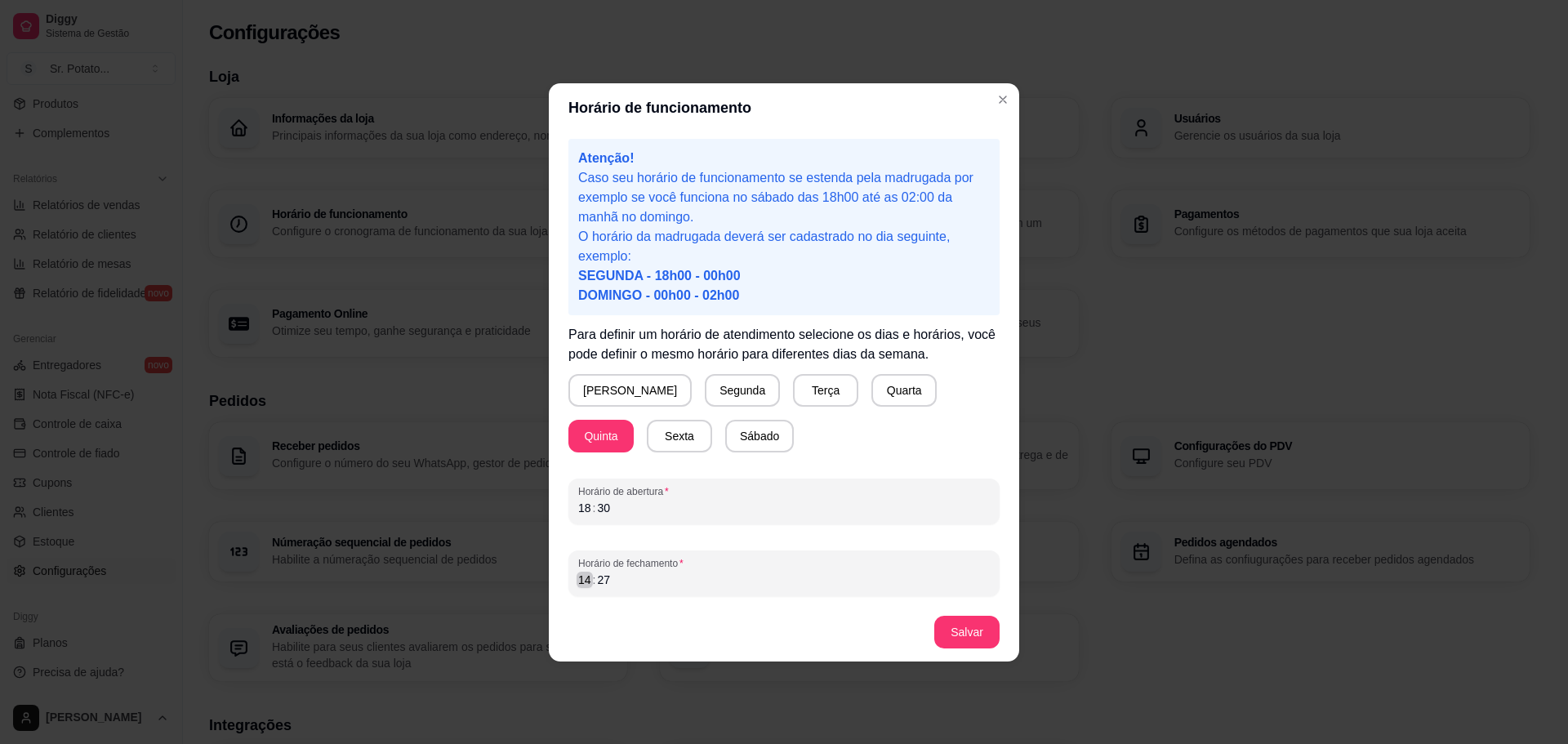
click at [579, 582] on div "14" at bounding box center [584, 580] width 17 height 17
click at [951, 626] on button "Salvar" at bounding box center [966, 631] width 65 height 32
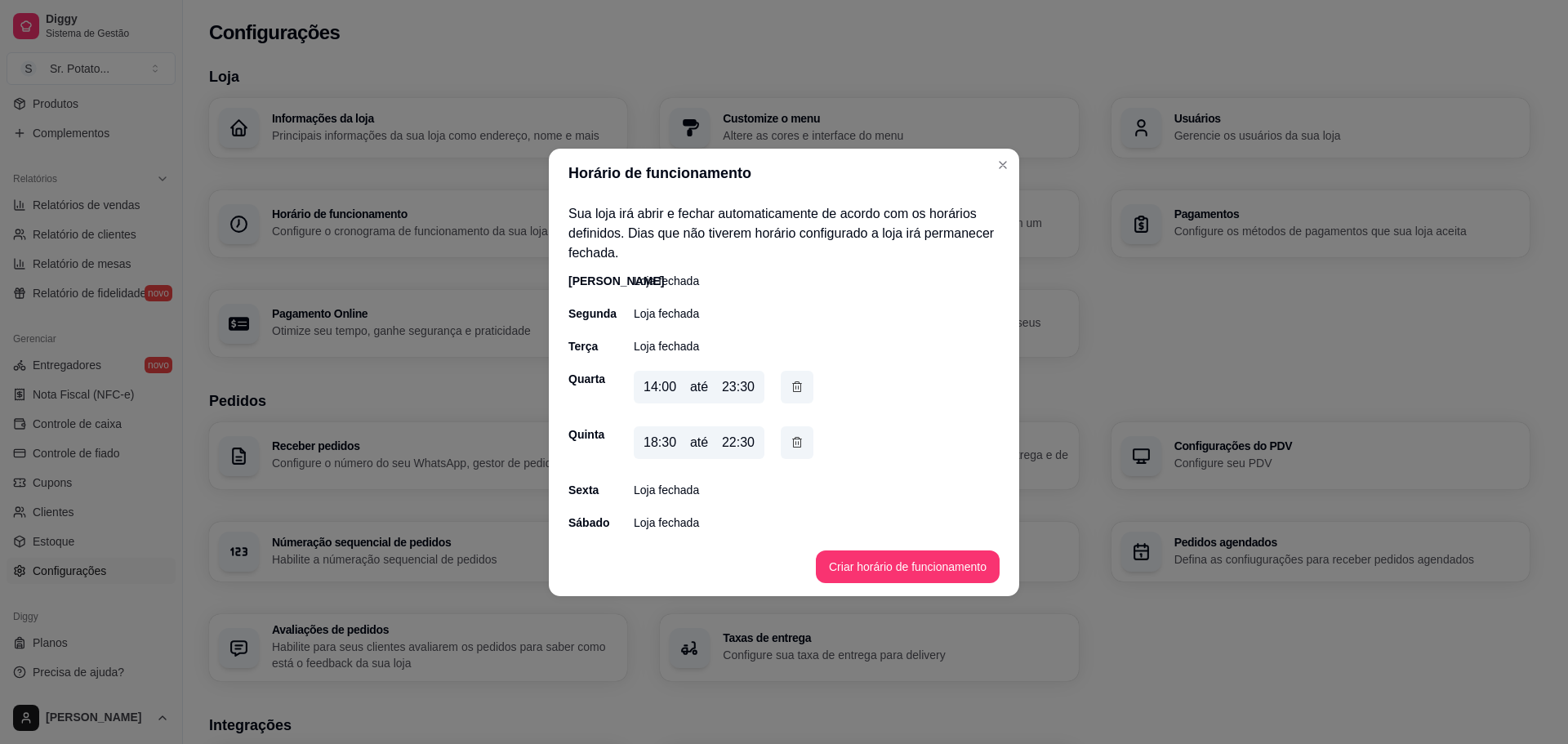
click at [856, 554] on button "Criar horário de funcionamento" at bounding box center [908, 566] width 184 height 32
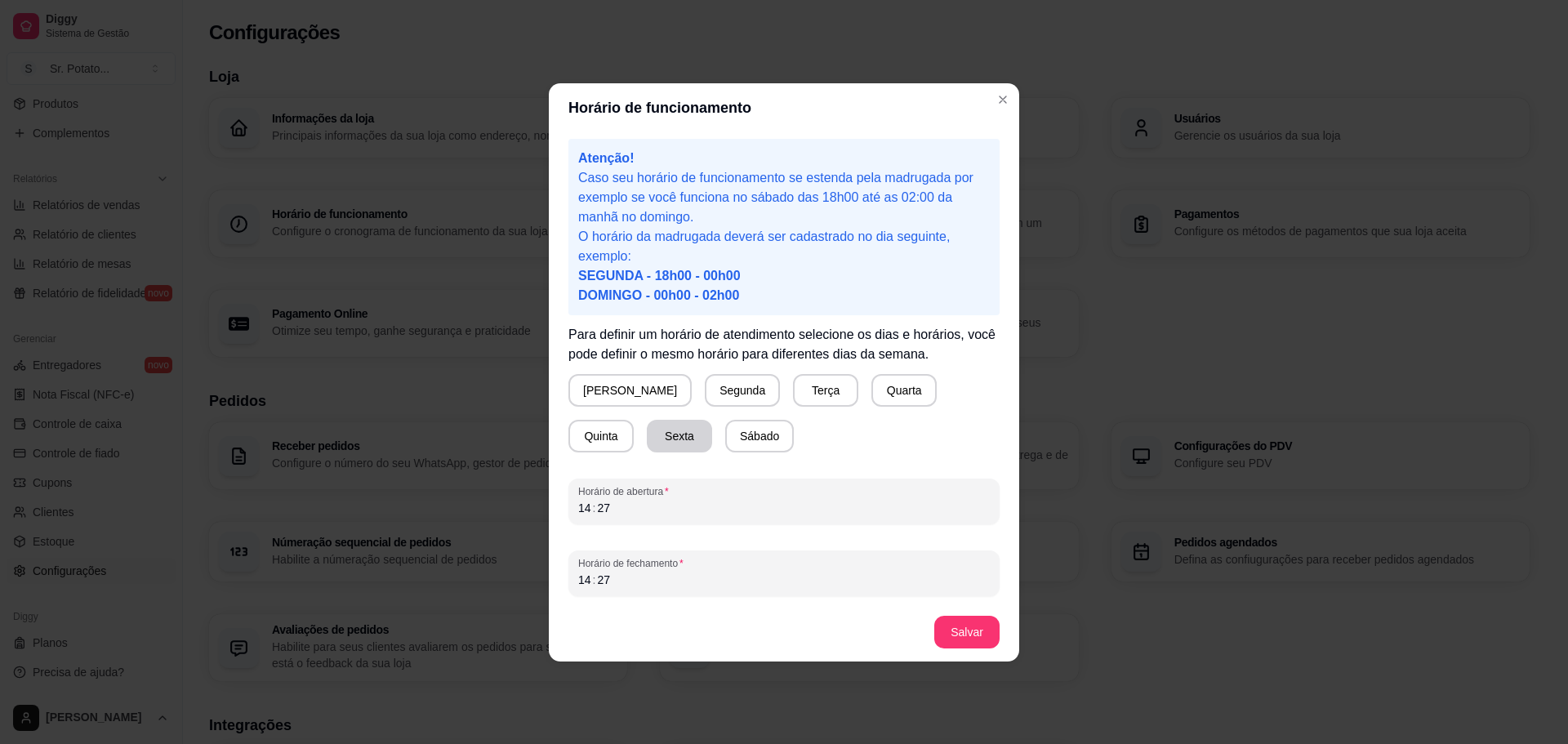
click at [647, 435] on button "Sexta" at bounding box center [679, 435] width 65 height 32
click at [593, 507] on div ":" at bounding box center [594, 508] width 6 height 17
click at [578, 578] on div "14" at bounding box center [584, 580] width 17 height 17
click at [958, 630] on button "Salvar" at bounding box center [966, 631] width 65 height 32
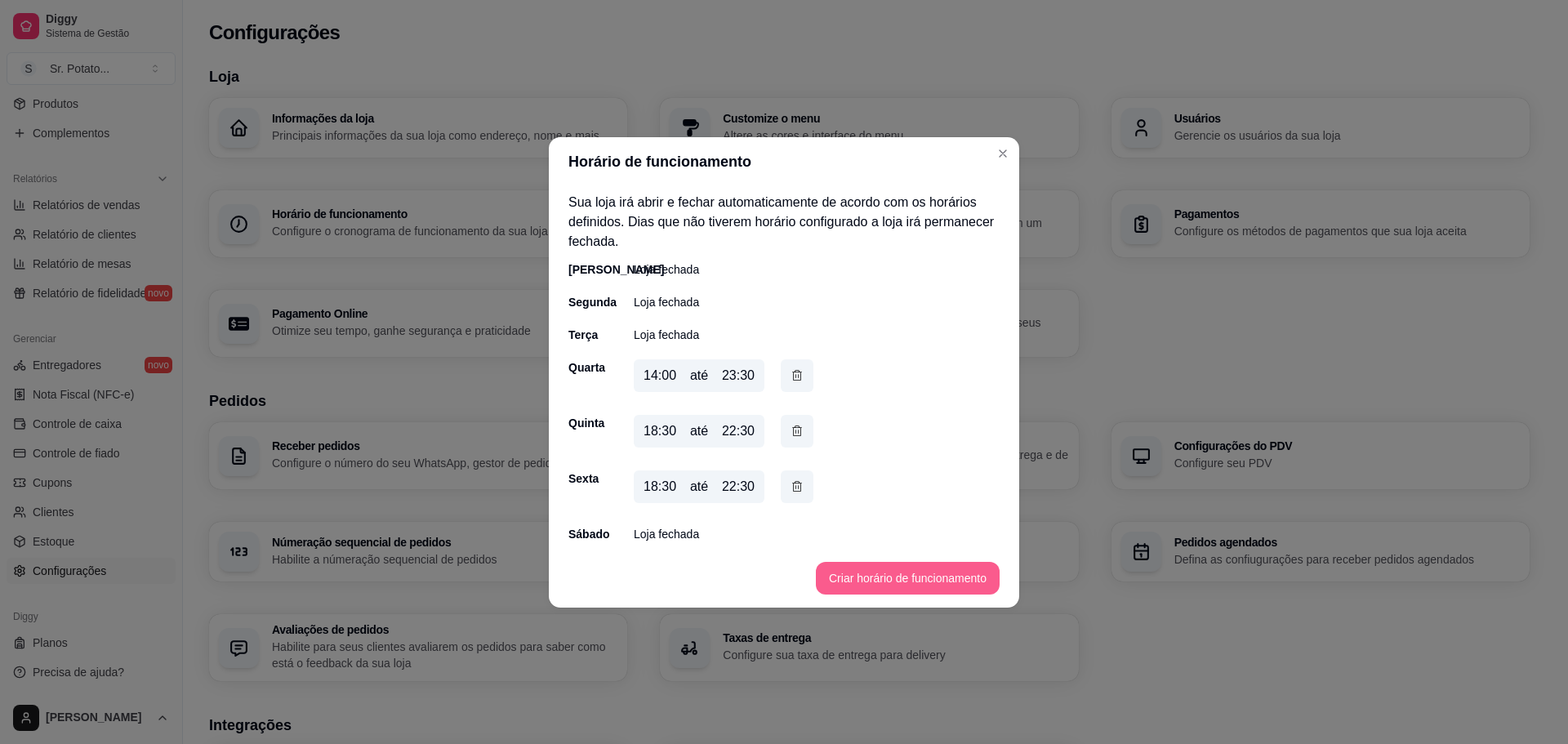
click at [896, 580] on button "Criar horário de funcionamento" at bounding box center [908, 577] width 184 height 32
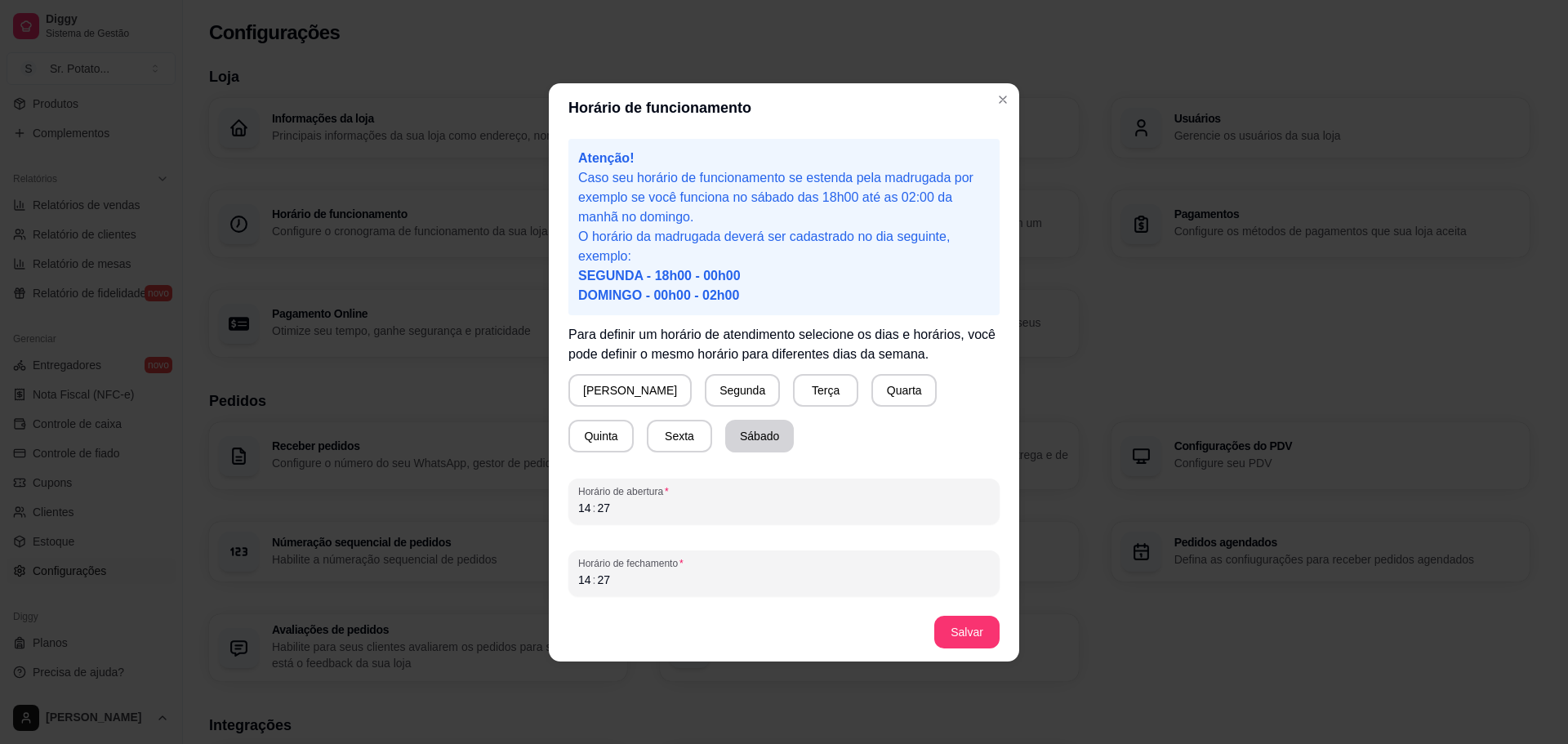
click at [726, 437] on button "Sábado" at bounding box center [760, 435] width 69 height 32
click at [586, 507] on div "14" at bounding box center [584, 508] width 17 height 17
click at [584, 572] on div "14" at bounding box center [584, 580] width 17 height 17
click at [948, 631] on button "Salvar" at bounding box center [966, 631] width 64 height 32
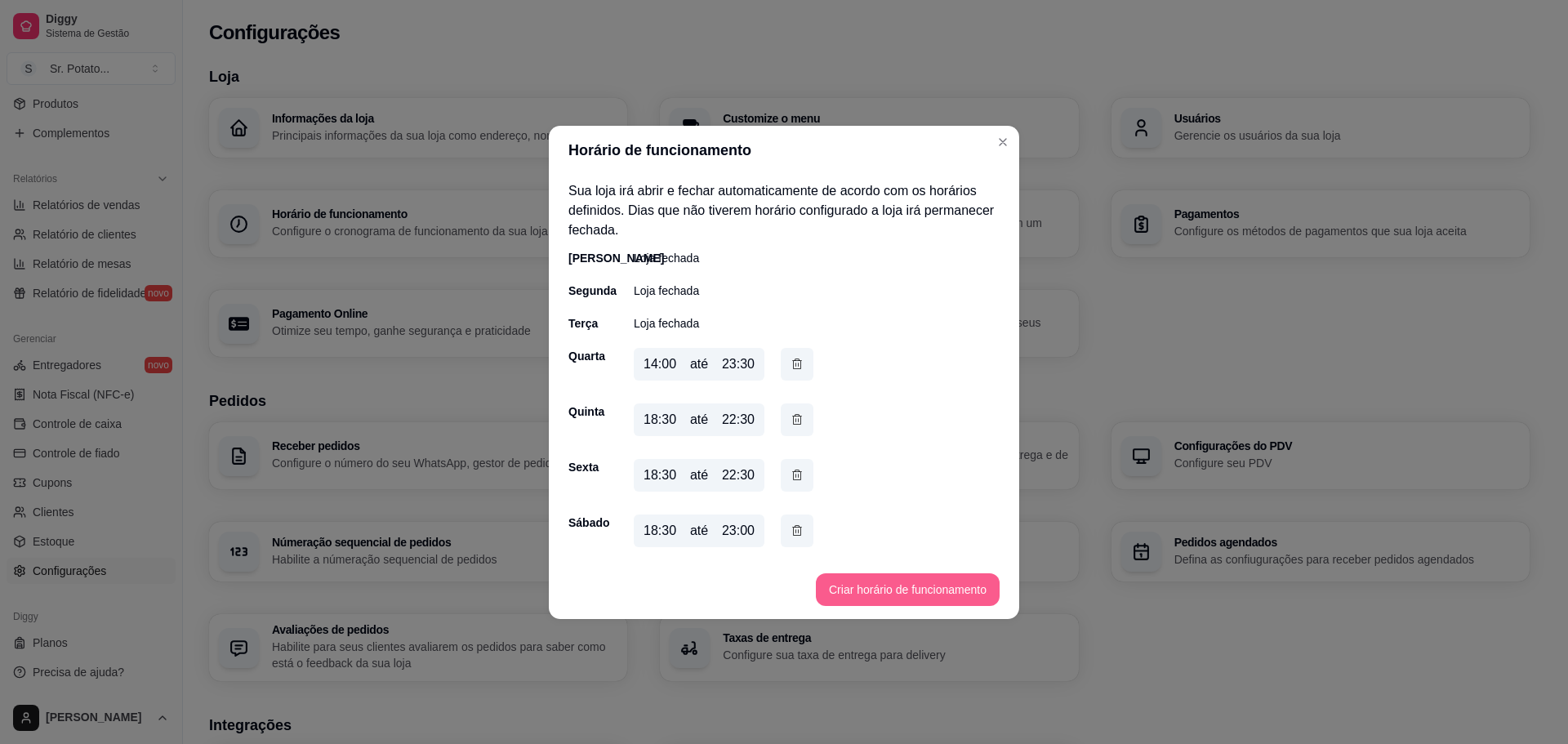
click at [849, 586] on button "Criar horário de funcionamento" at bounding box center [908, 589] width 184 height 32
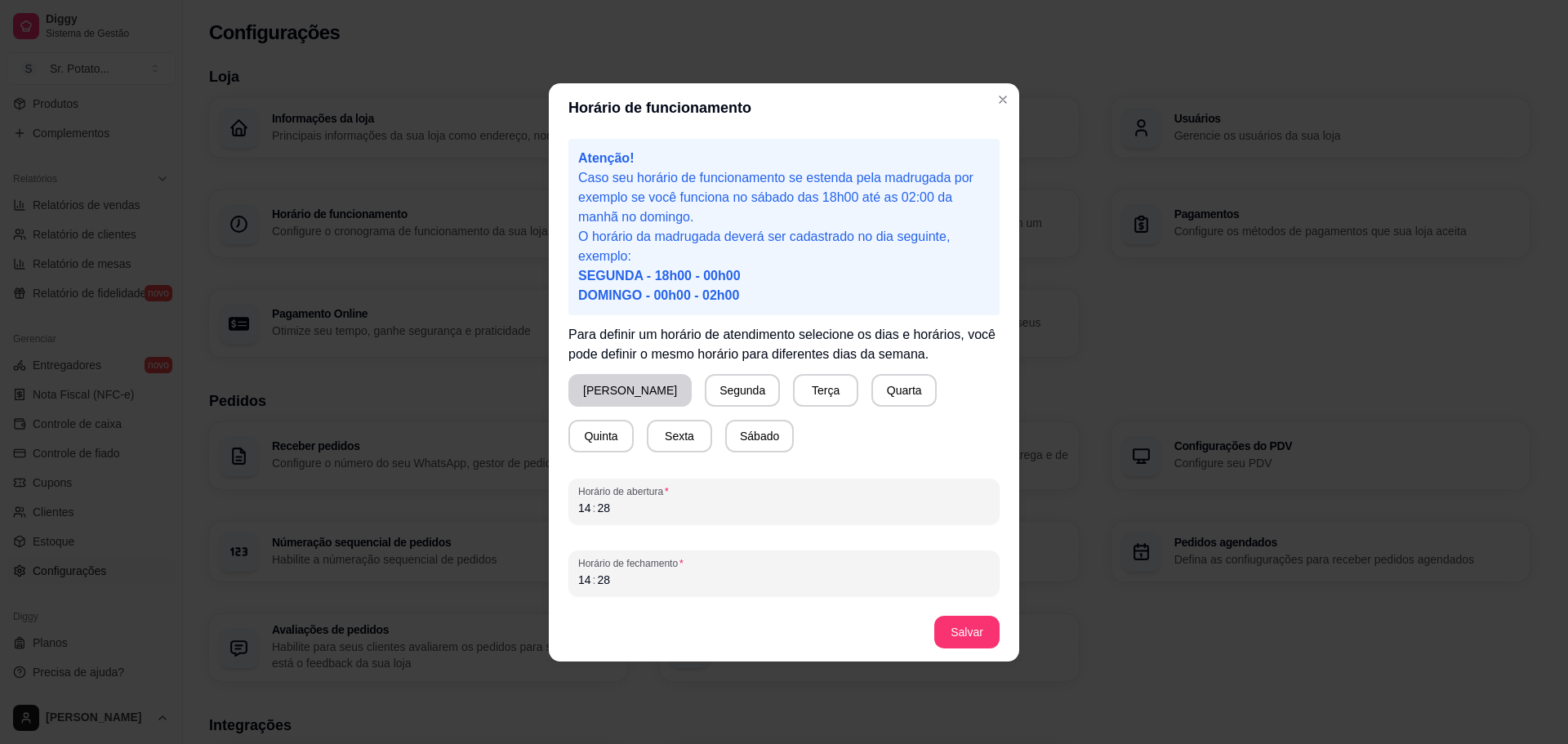
click at [601, 374] on div "[PERSON_NAME]" at bounding box center [630, 390] width 123 height 32
click at [608, 399] on button "[PERSON_NAME]" at bounding box center [631, 390] width 120 height 32
click at [585, 506] on div "14" at bounding box center [584, 508] width 17 height 17
click at [584, 573] on div "14" at bounding box center [584, 580] width 17 height 17
click at [605, 578] on div "28" at bounding box center [603, 580] width 17 height 17
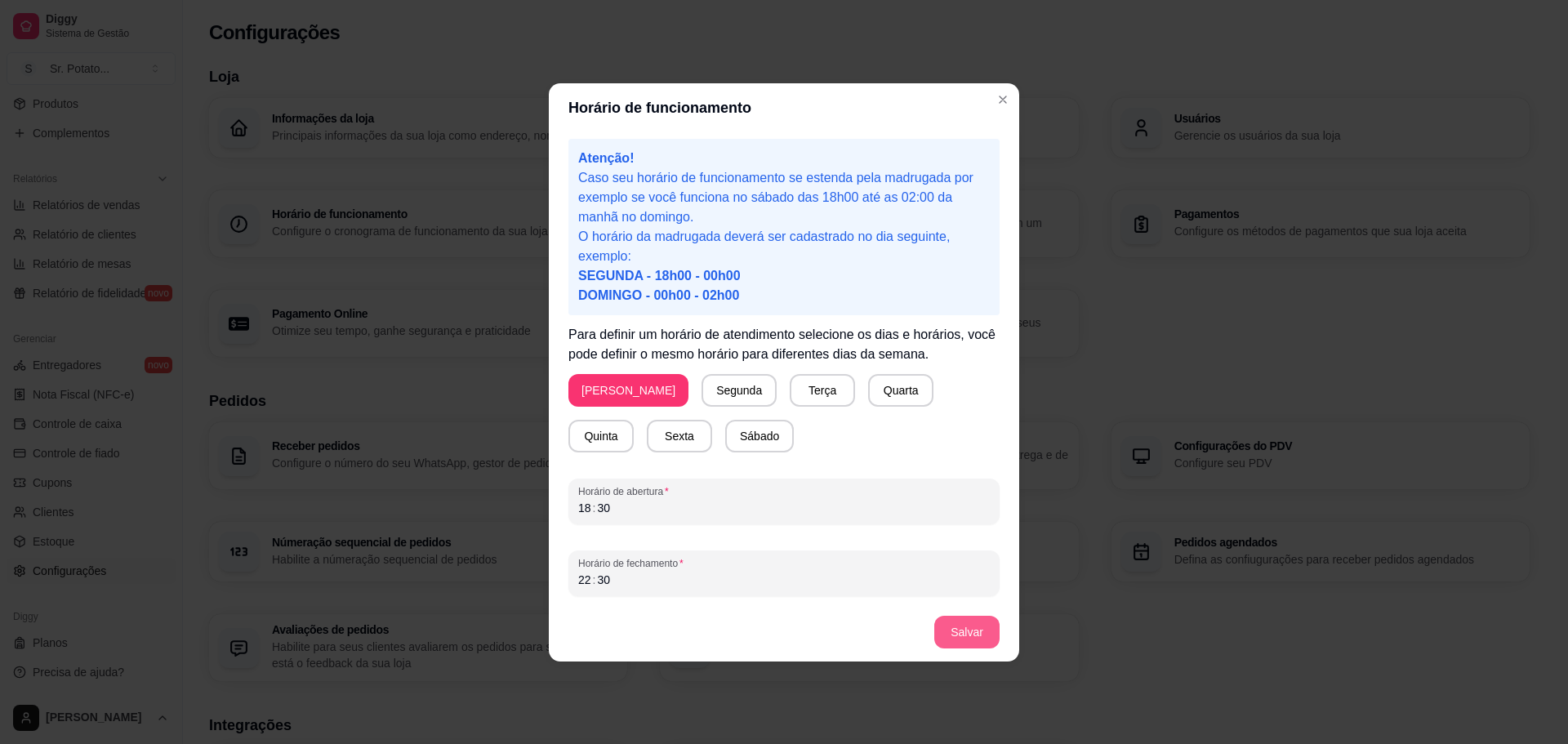
click at [951, 624] on button "Salvar" at bounding box center [966, 631] width 65 height 32
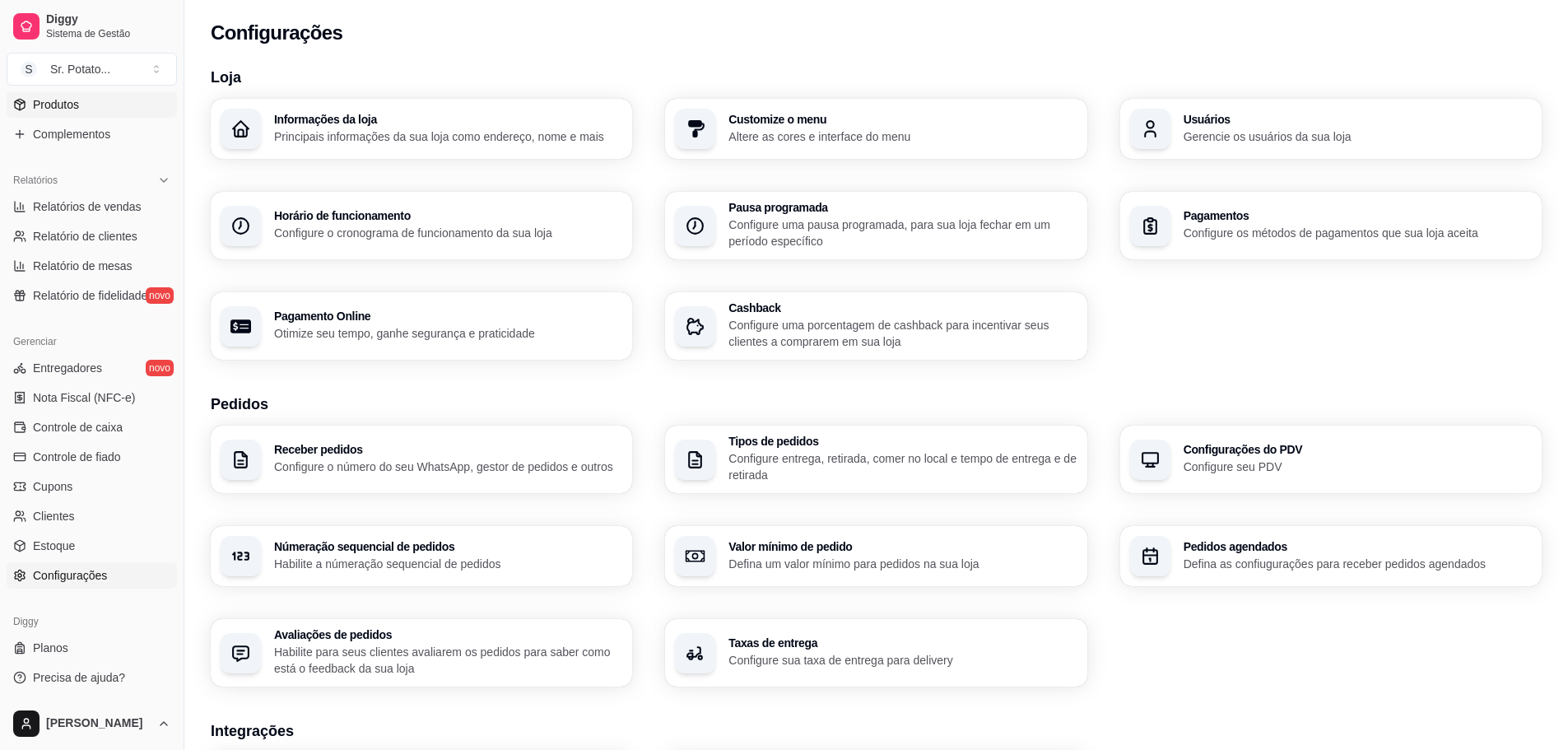
click at [72, 103] on span "Produtos" at bounding box center [55, 105] width 46 height 17
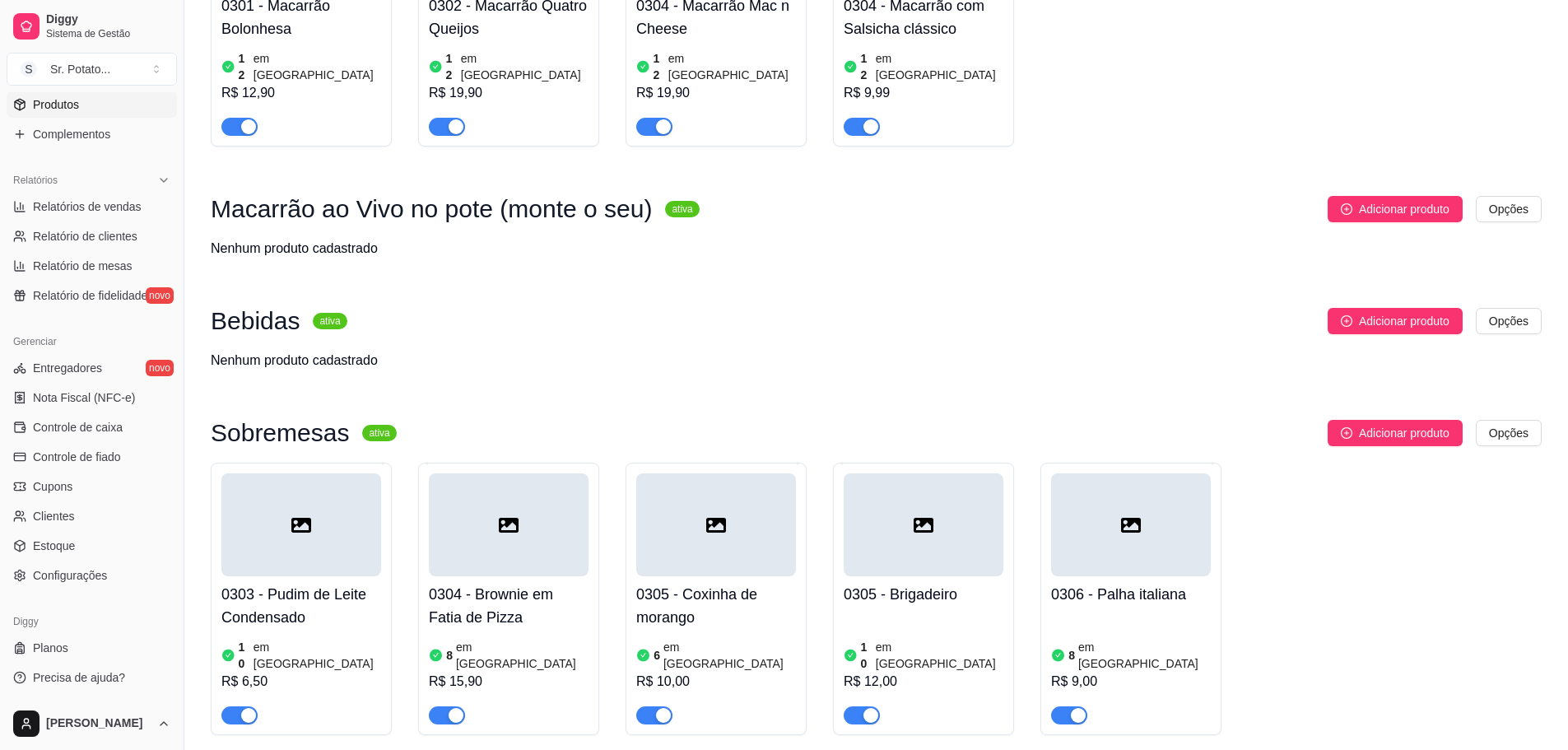
scroll to position [2635, 0]
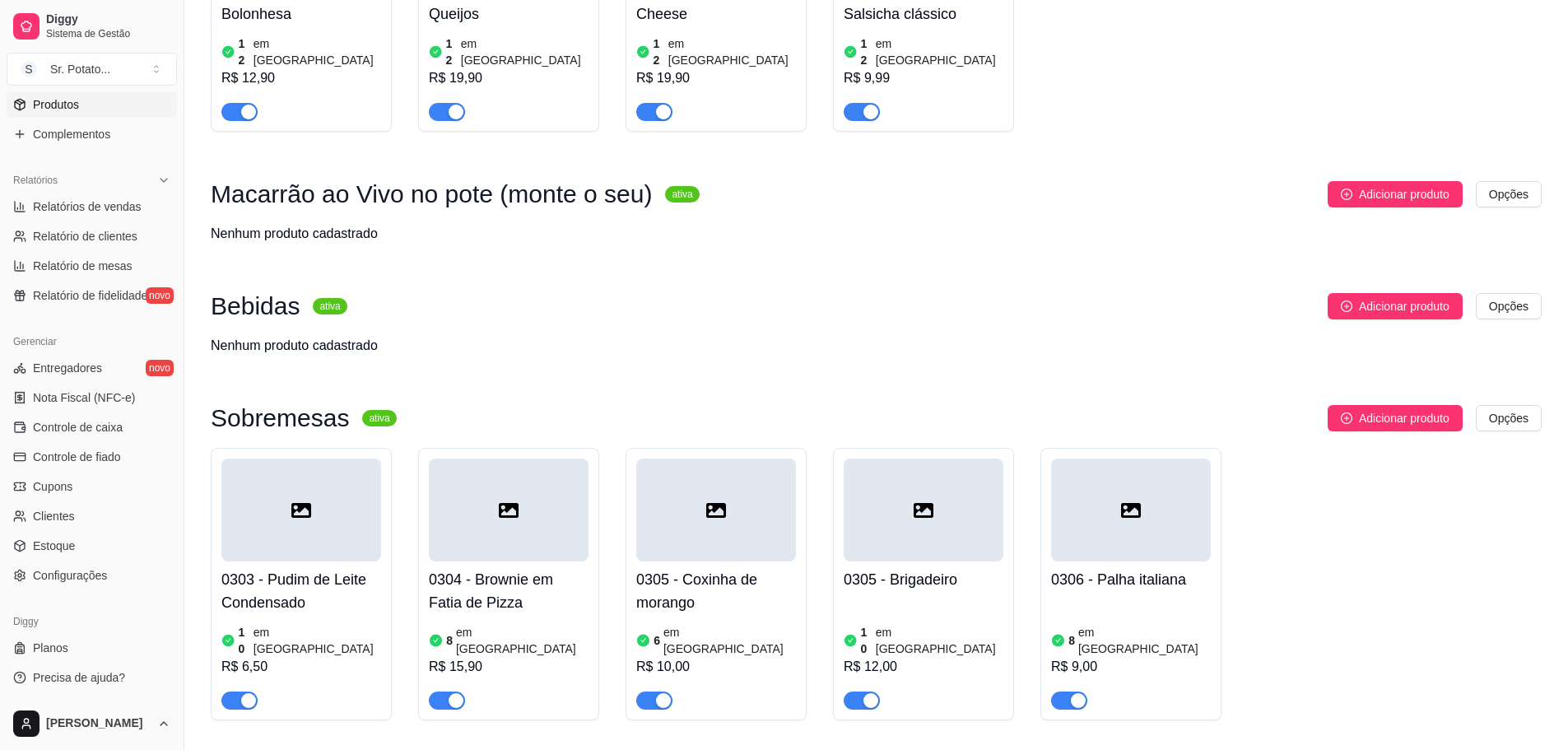
click at [279, 459] on div at bounding box center [301, 510] width 160 height 103
click at [302, 500] on icon at bounding box center [301, 510] width 19 height 19
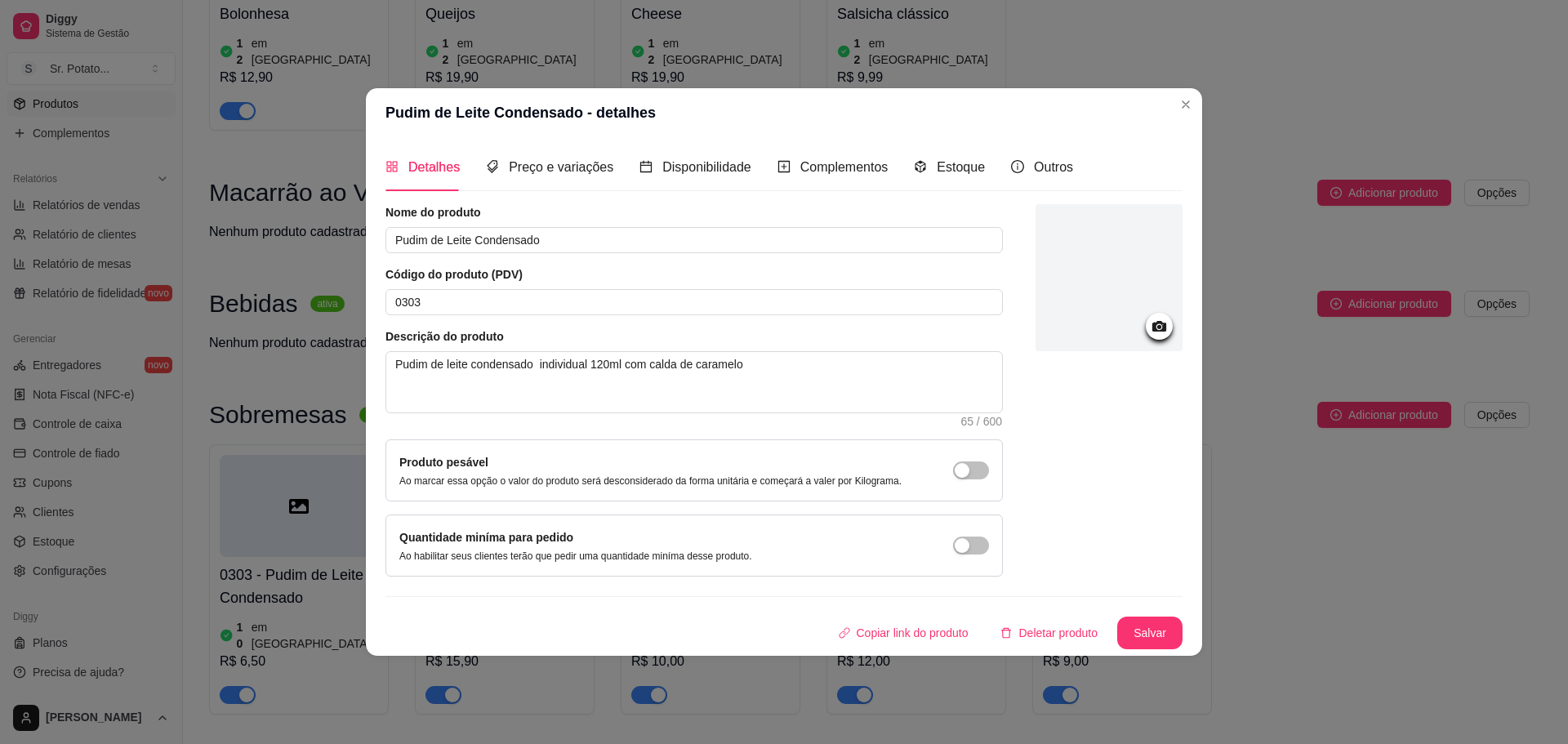
click at [1151, 328] on icon at bounding box center [1160, 326] width 19 height 19
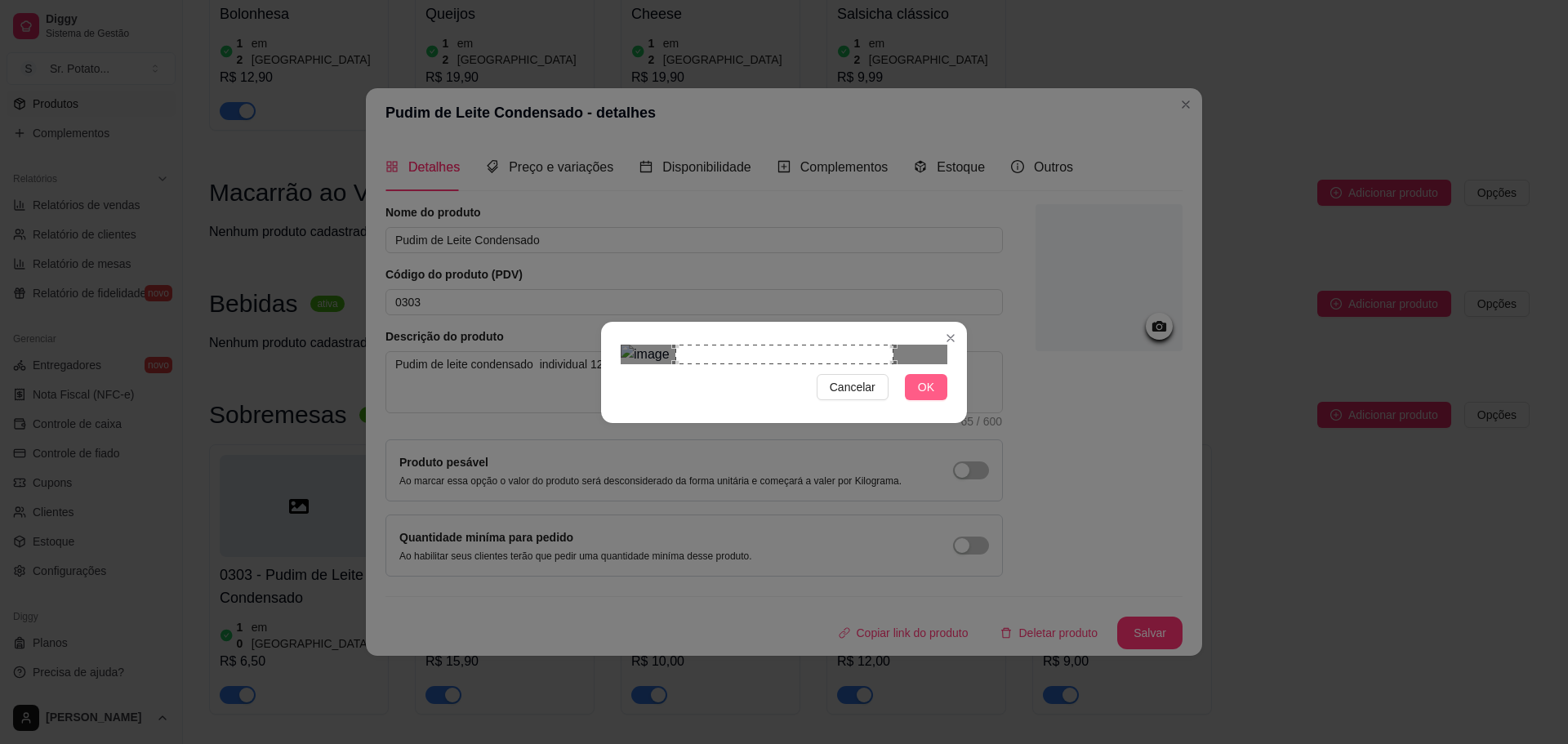
click at [921, 396] on span "OK" at bounding box center [926, 387] width 17 height 18
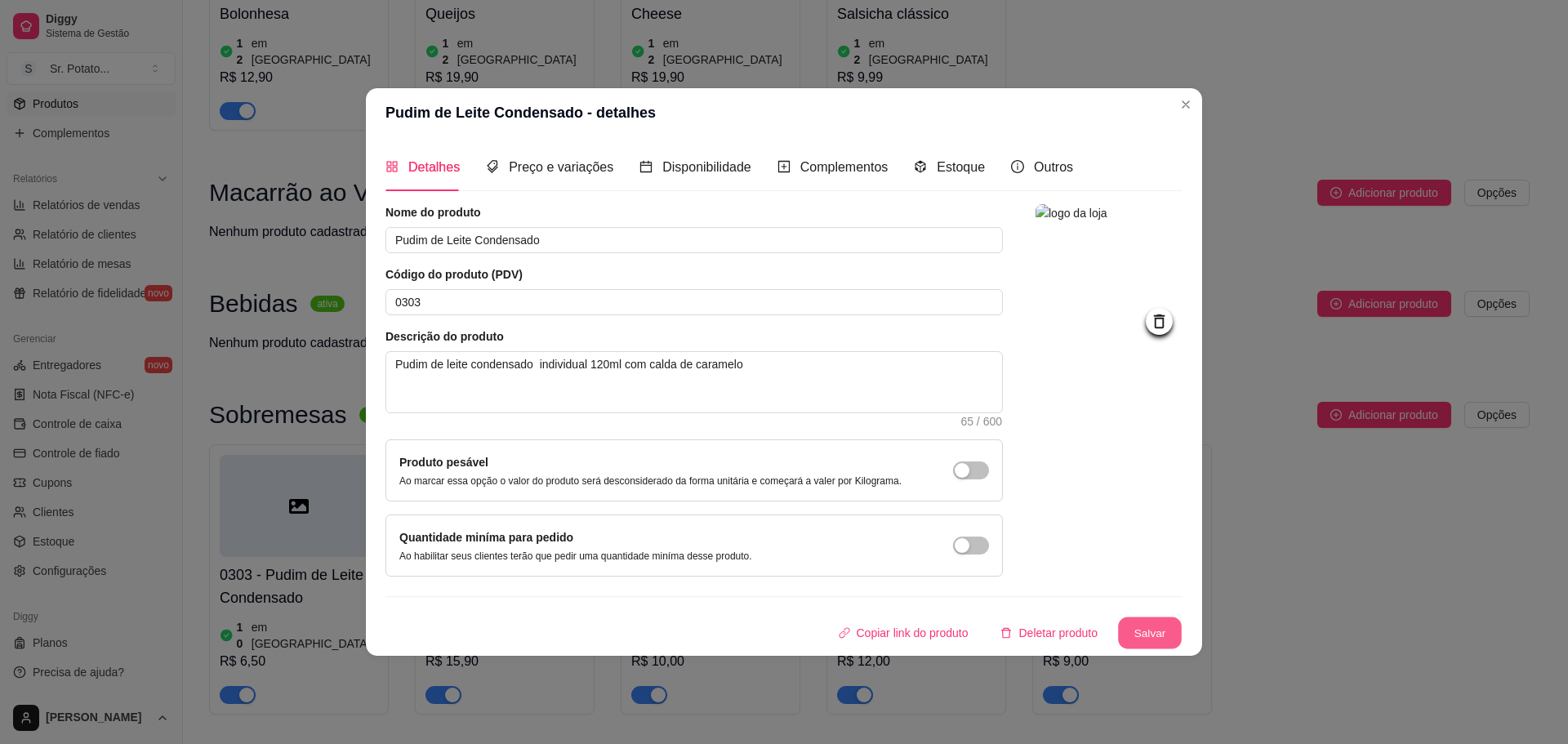
click at [1152, 628] on button "Salvar" at bounding box center [1149, 632] width 64 height 32
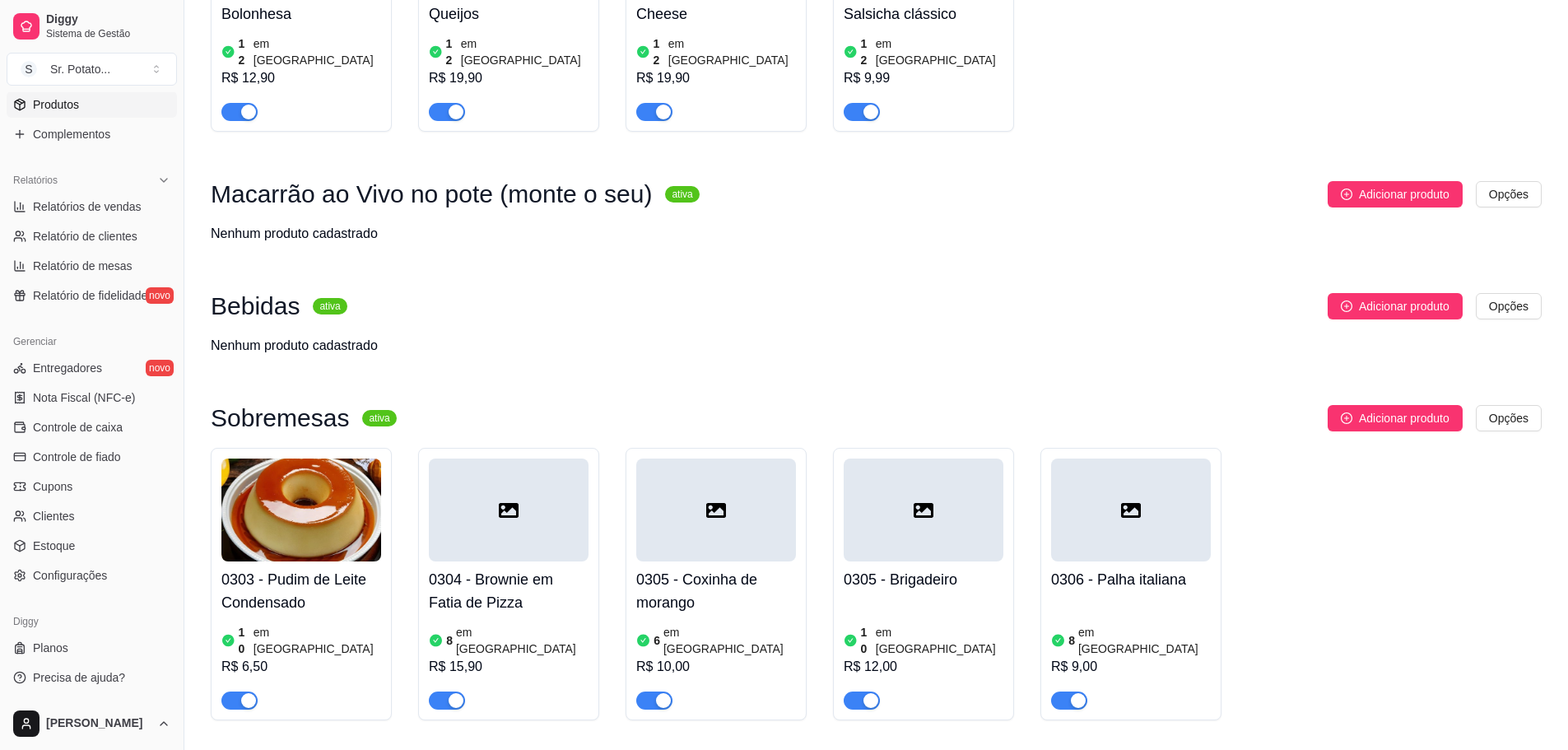
click at [541, 459] on div at bounding box center [509, 510] width 160 height 103
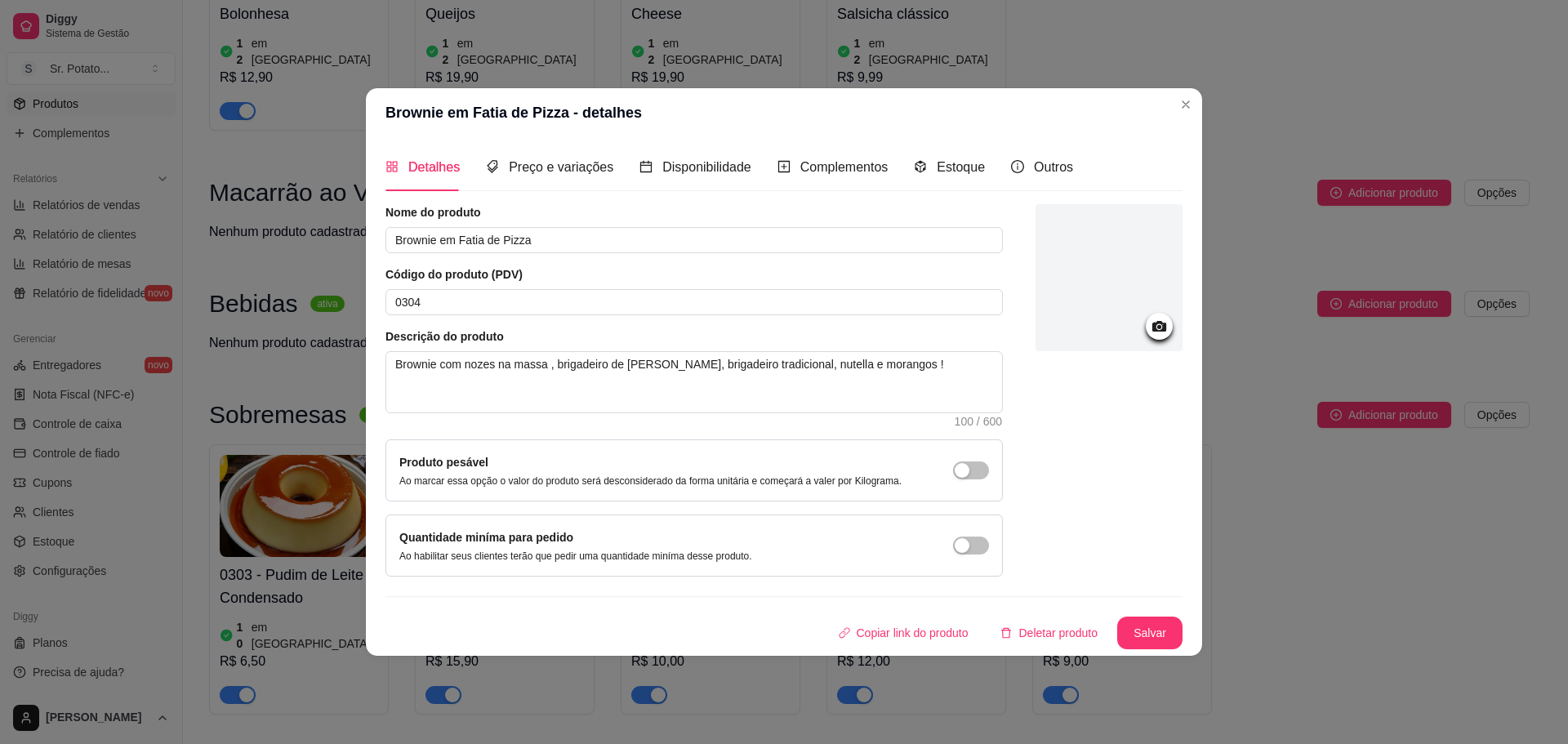
click at [1160, 330] on icon at bounding box center [1159, 326] width 14 height 10
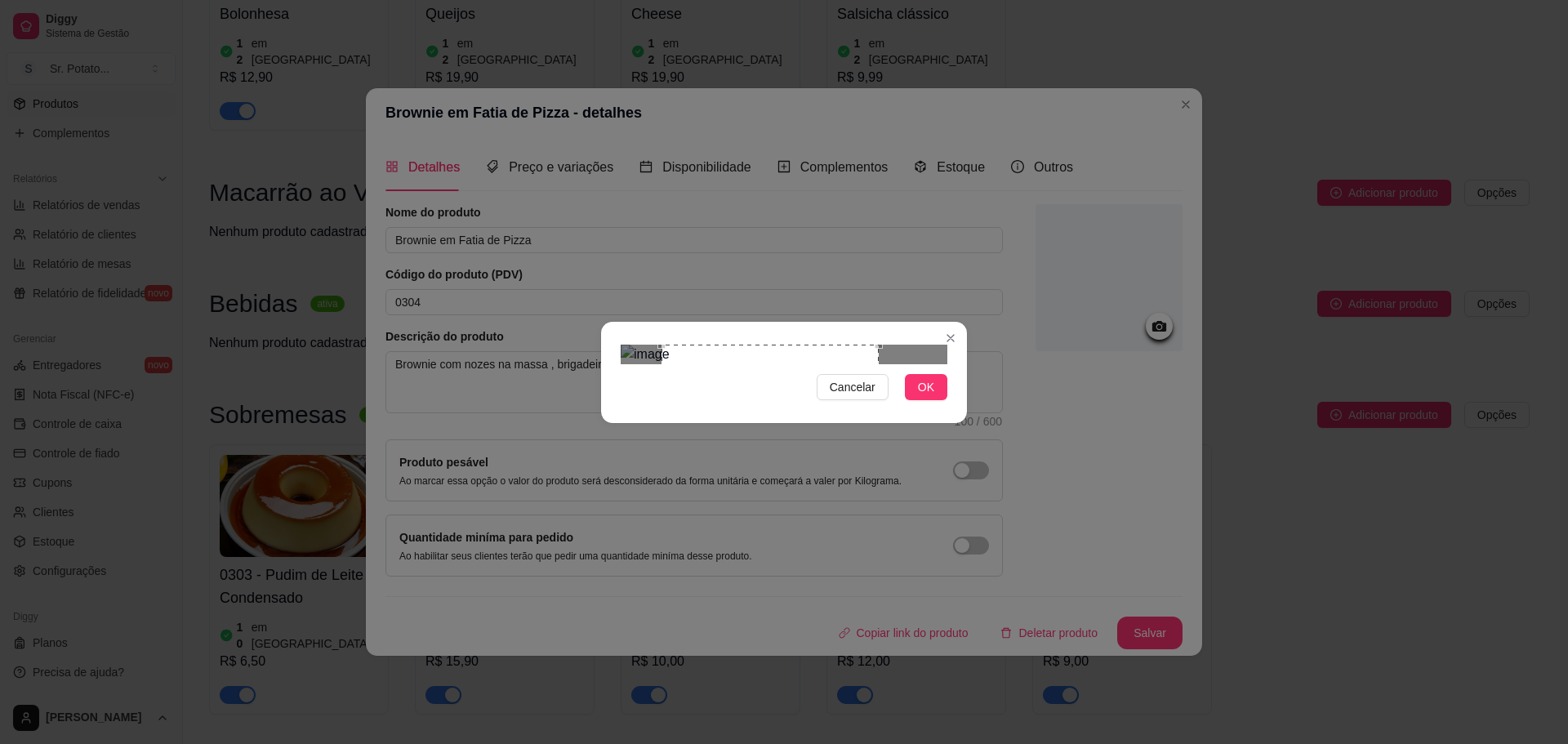
click at [835, 378] on div "Use the arrow keys to move the crop selection area" at bounding box center [770, 453] width 217 height 217
click at [941, 400] on button "OK" at bounding box center [926, 387] width 43 height 26
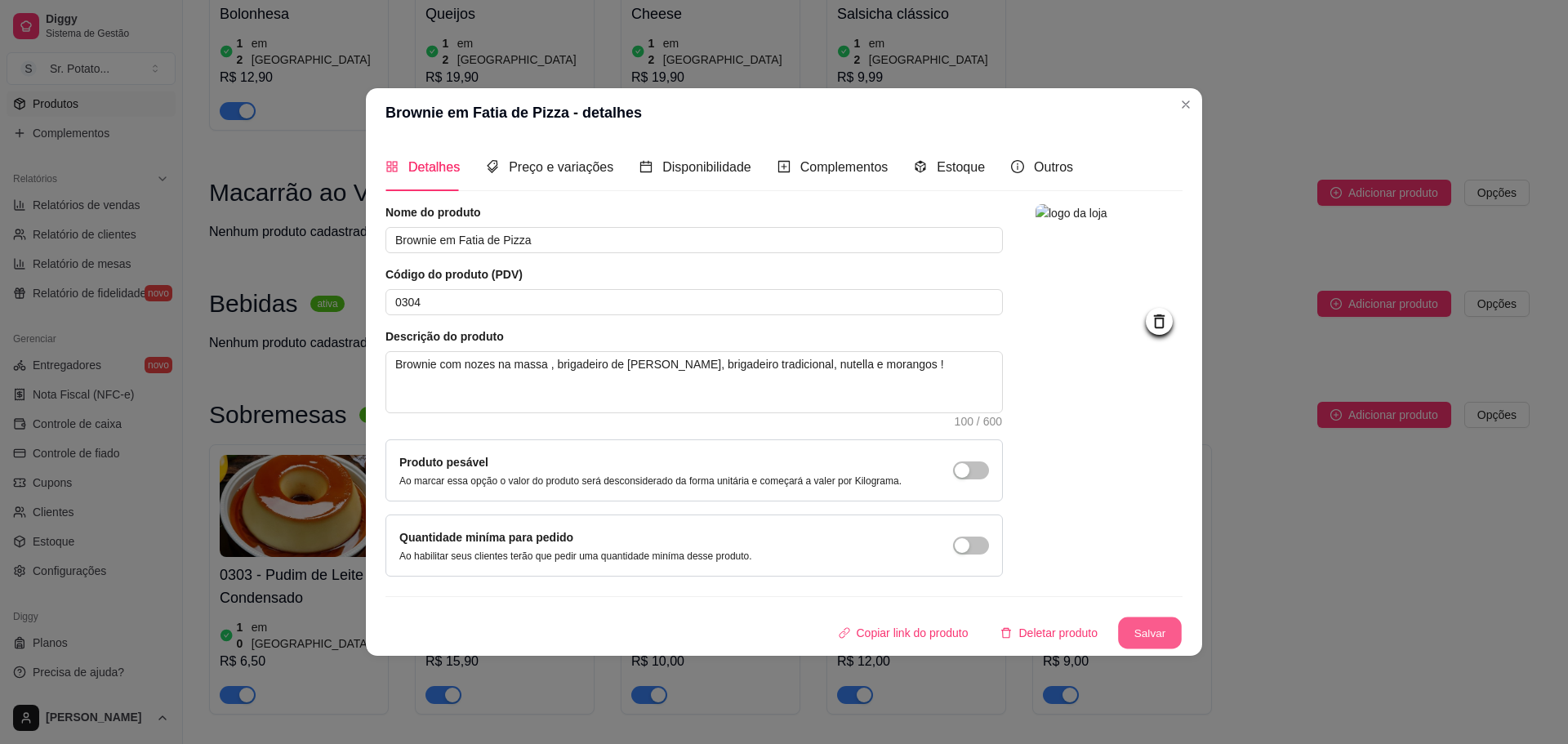
click at [1136, 631] on button "Salvar" at bounding box center [1149, 632] width 64 height 32
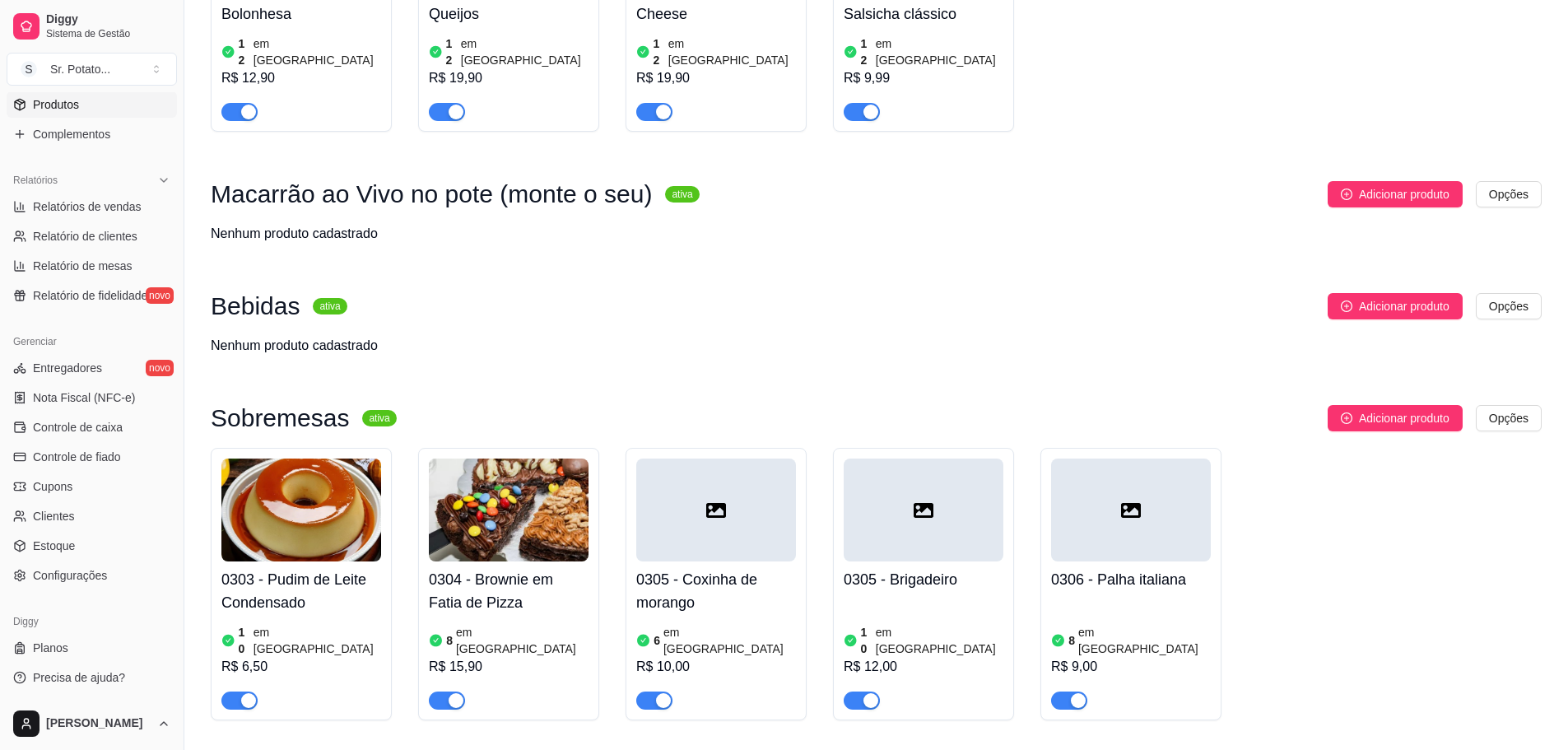
click at [701, 459] on div at bounding box center [716, 510] width 160 height 103
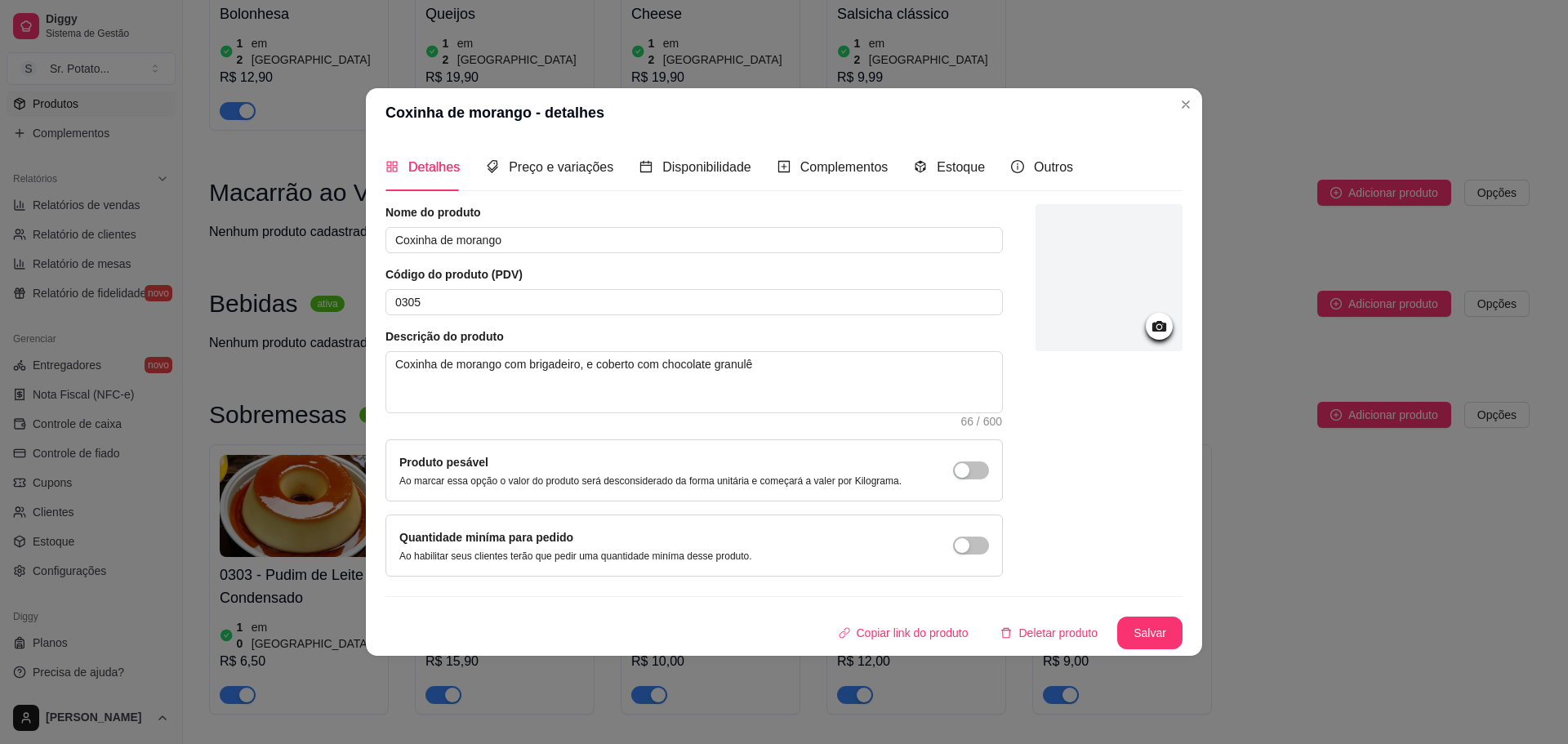
click at [1142, 311] on div at bounding box center [1108, 277] width 147 height 147
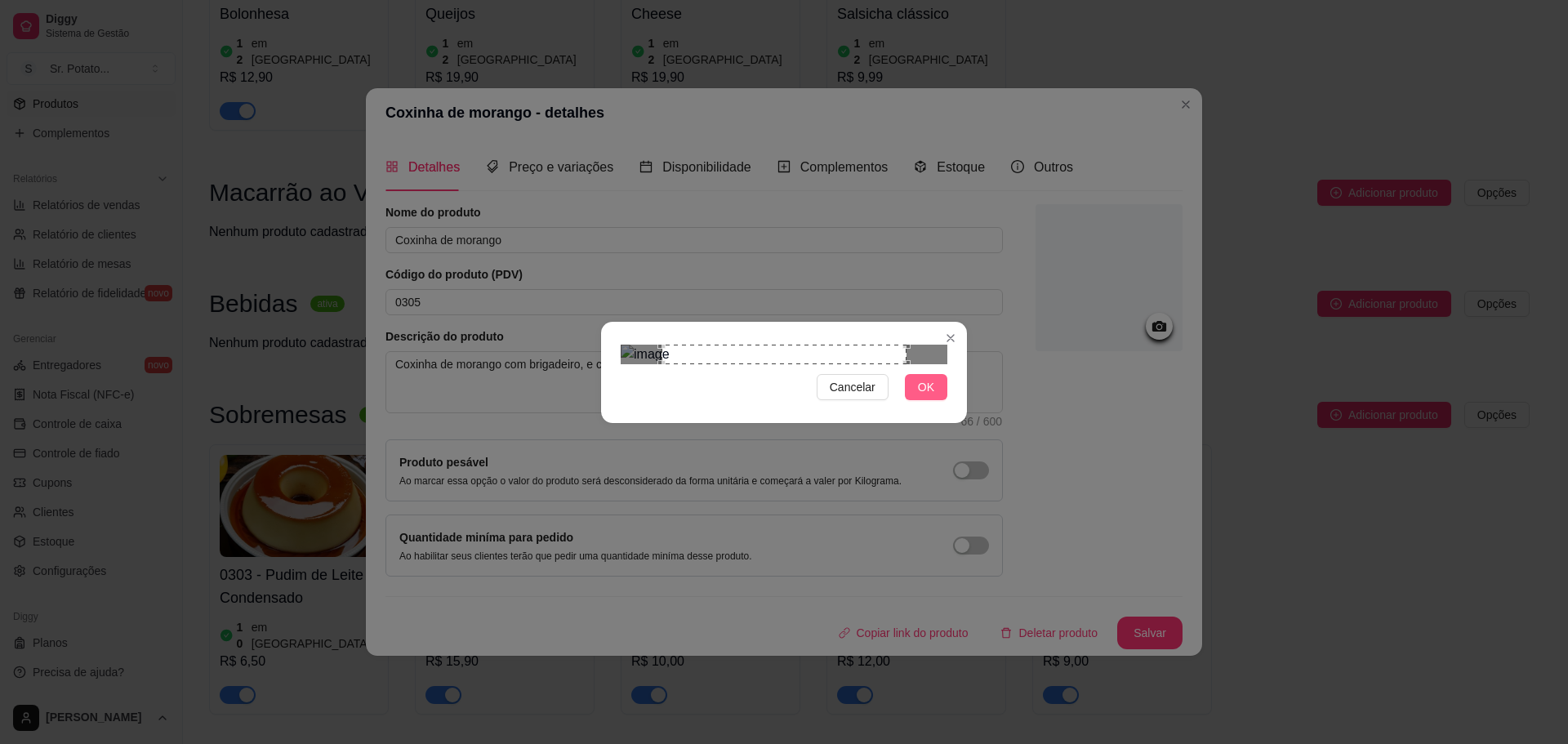
click at [929, 396] on span "OK" at bounding box center [926, 387] width 17 height 18
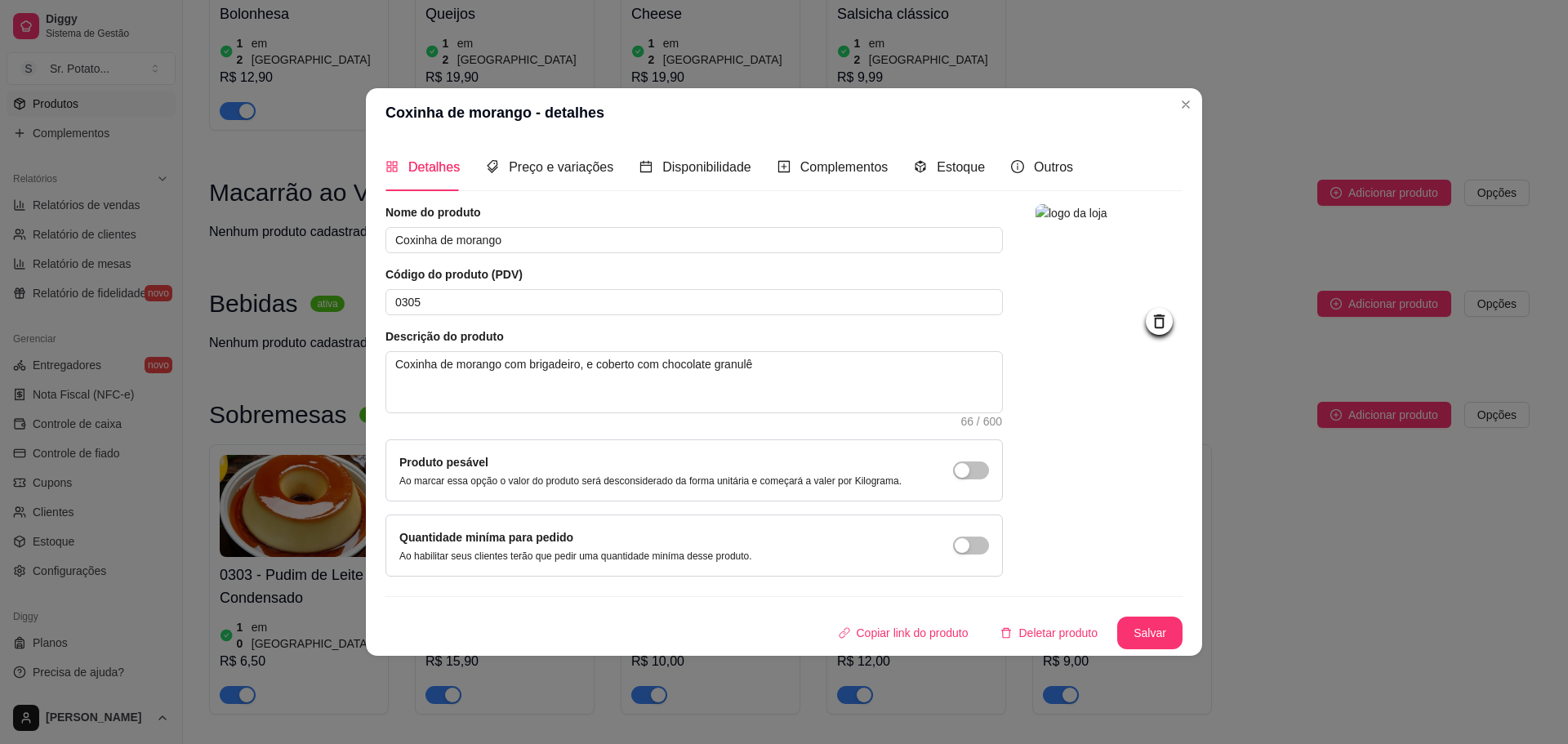
click at [1149, 631] on button "Salvar" at bounding box center [1149, 632] width 65 height 32
click at [1109, 274] on img at bounding box center [1108, 277] width 147 height 147
click at [1152, 327] on icon at bounding box center [1160, 322] width 19 height 19
click at [1153, 328] on icon at bounding box center [1159, 326] width 14 height 10
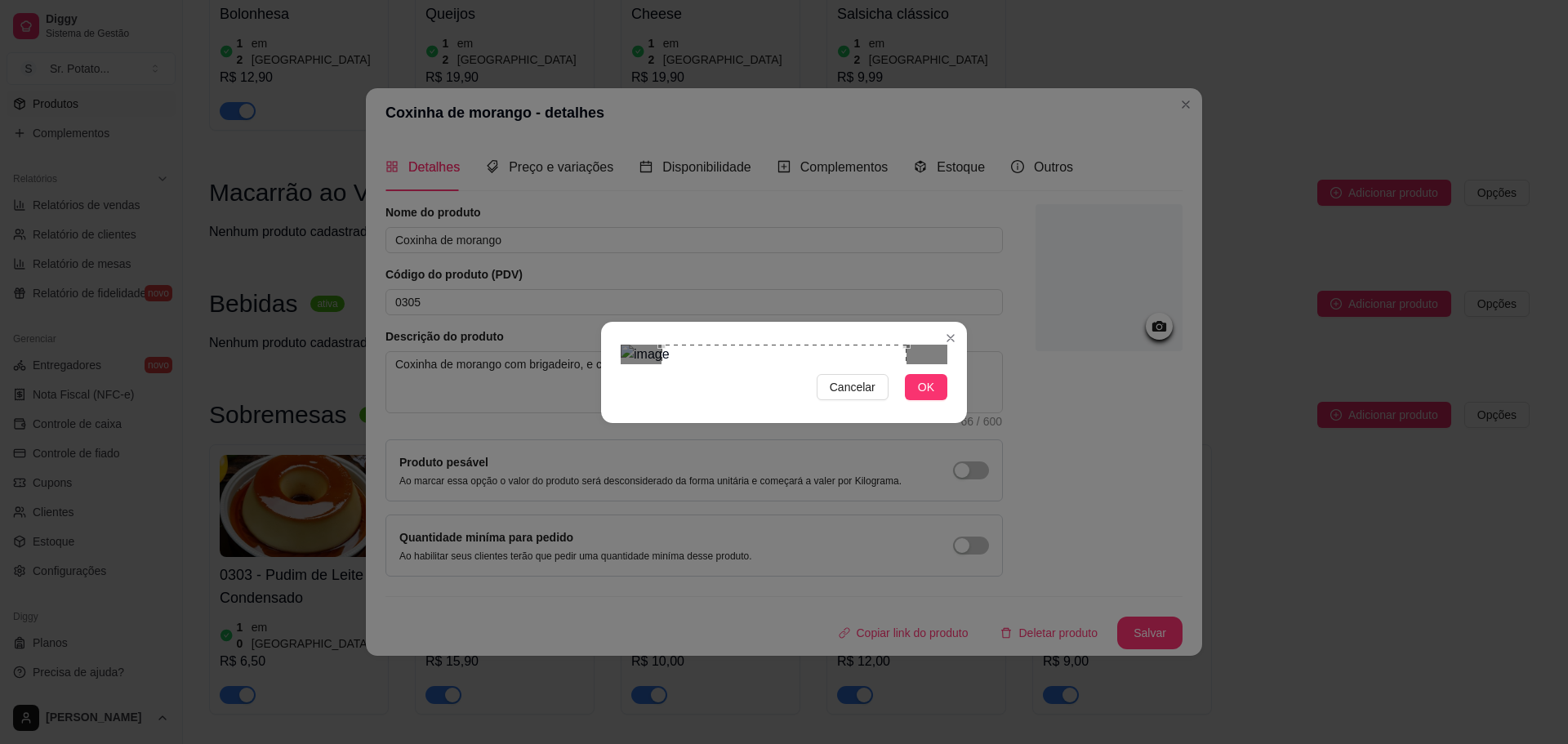
click at [838, 379] on div "Use the arrow keys to move the crop selection area" at bounding box center [784, 467] width 245 height 245
click at [889, 365] on div at bounding box center [784, 354] width 327 height 19
click at [843, 425] on div "Use the arrow keys to move the crop selection area" at bounding box center [785, 465] width 226 height 226
click at [930, 396] on span "OK" at bounding box center [926, 387] width 17 height 18
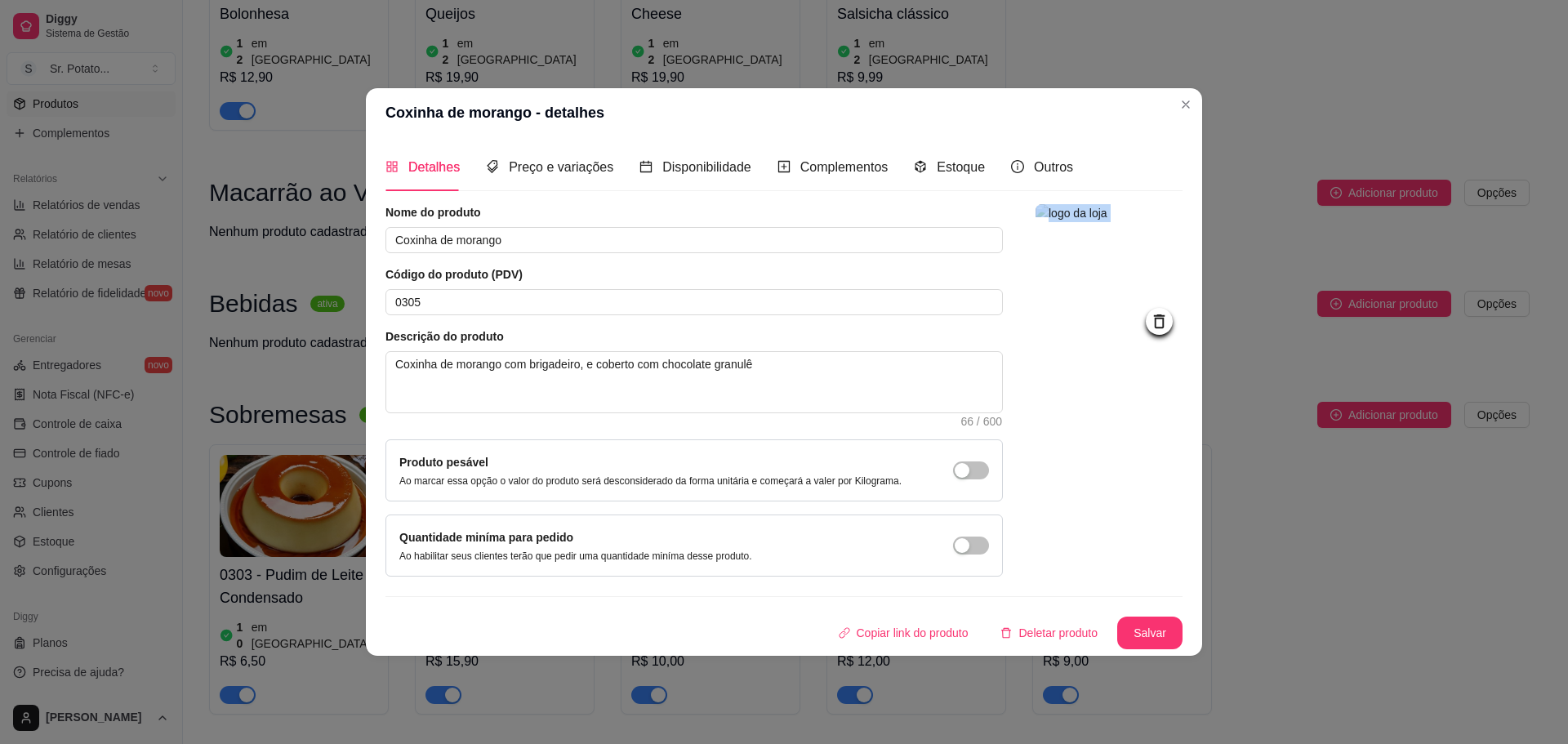
click at [1043, 414] on div at bounding box center [1108, 390] width 147 height 372
click at [1151, 628] on button "Salvar" at bounding box center [1149, 632] width 65 height 32
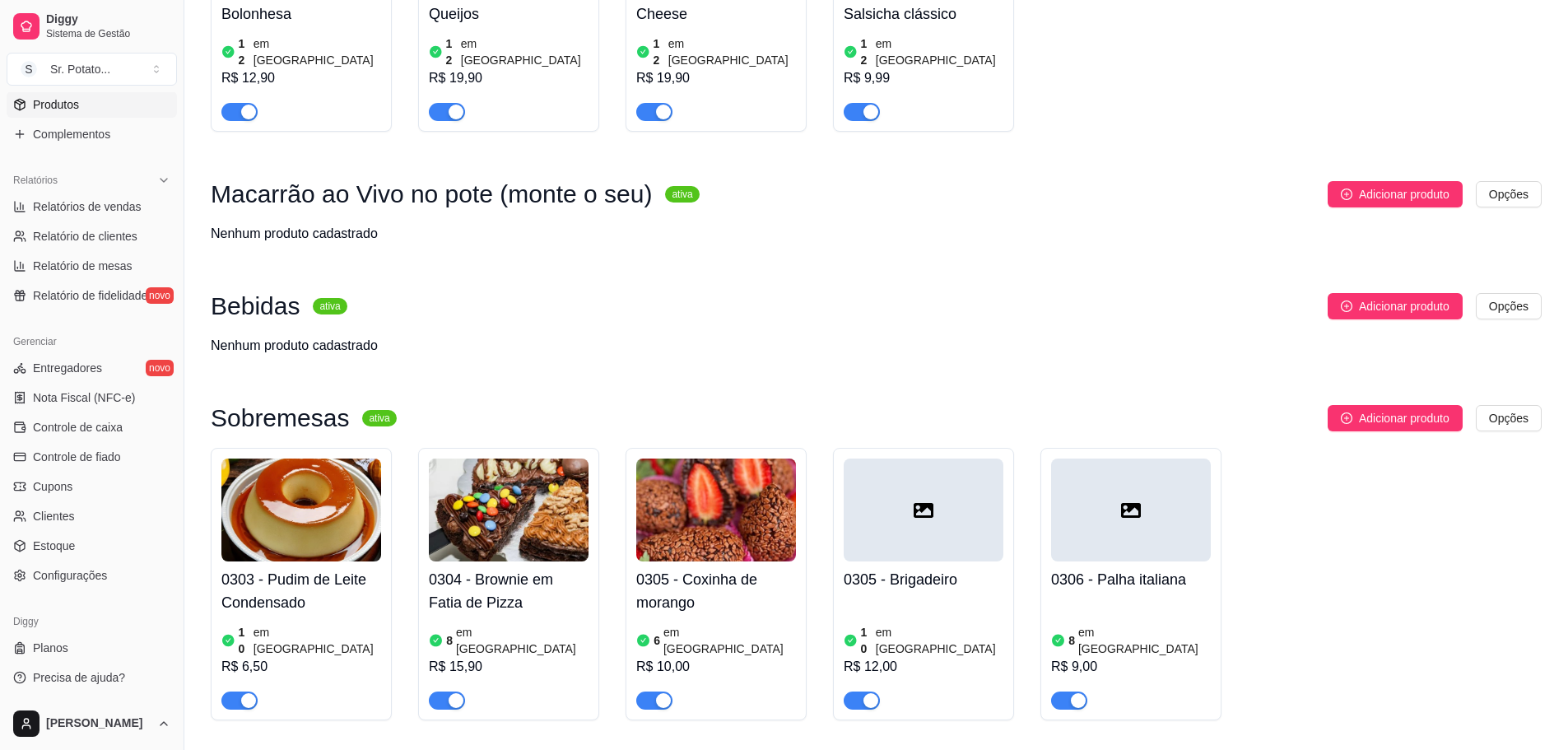
click at [916, 459] on div at bounding box center [924, 510] width 160 height 103
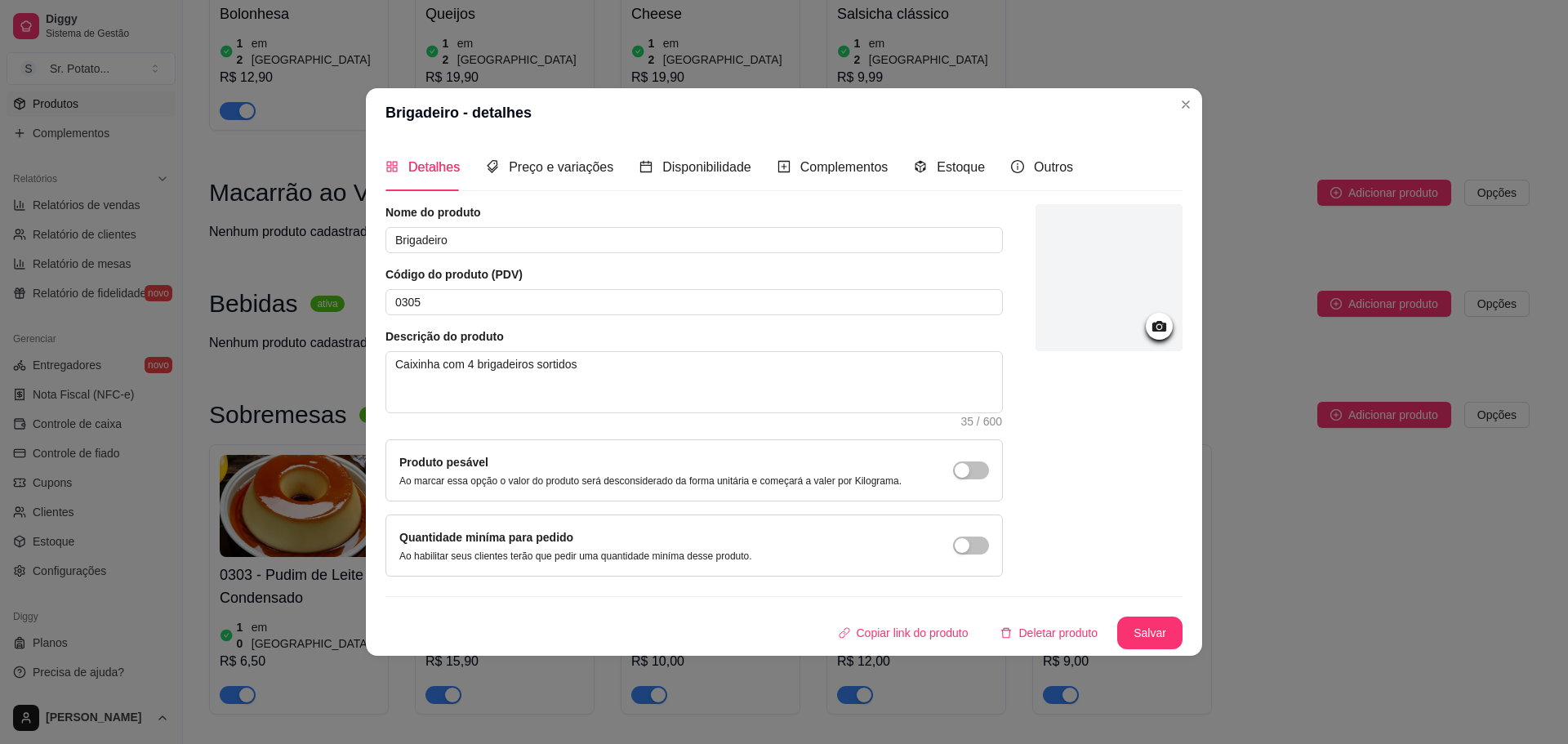
click at [1149, 321] on div at bounding box center [1159, 326] width 27 height 27
click at [1154, 329] on icon at bounding box center [1159, 326] width 14 height 10
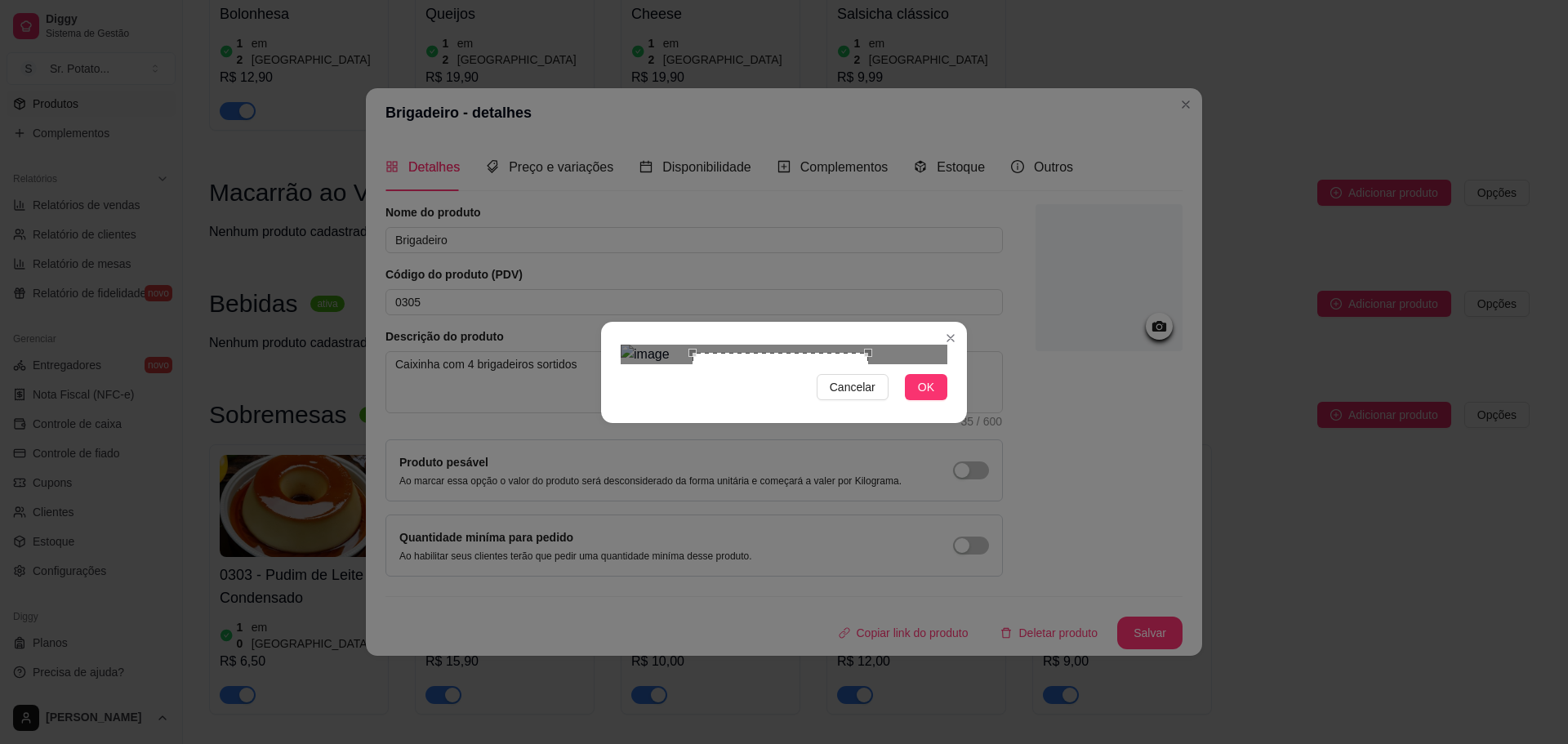
click at [872, 349] on div "Use the arrow keys to move the north east drag handle to change the crop select…" at bounding box center [872, 349] width 0 height 0
click at [828, 356] on div "Use the arrow keys to move the crop selection area" at bounding box center [782, 436] width 160 height 160
click at [931, 396] on span "OK" at bounding box center [926, 387] width 17 height 18
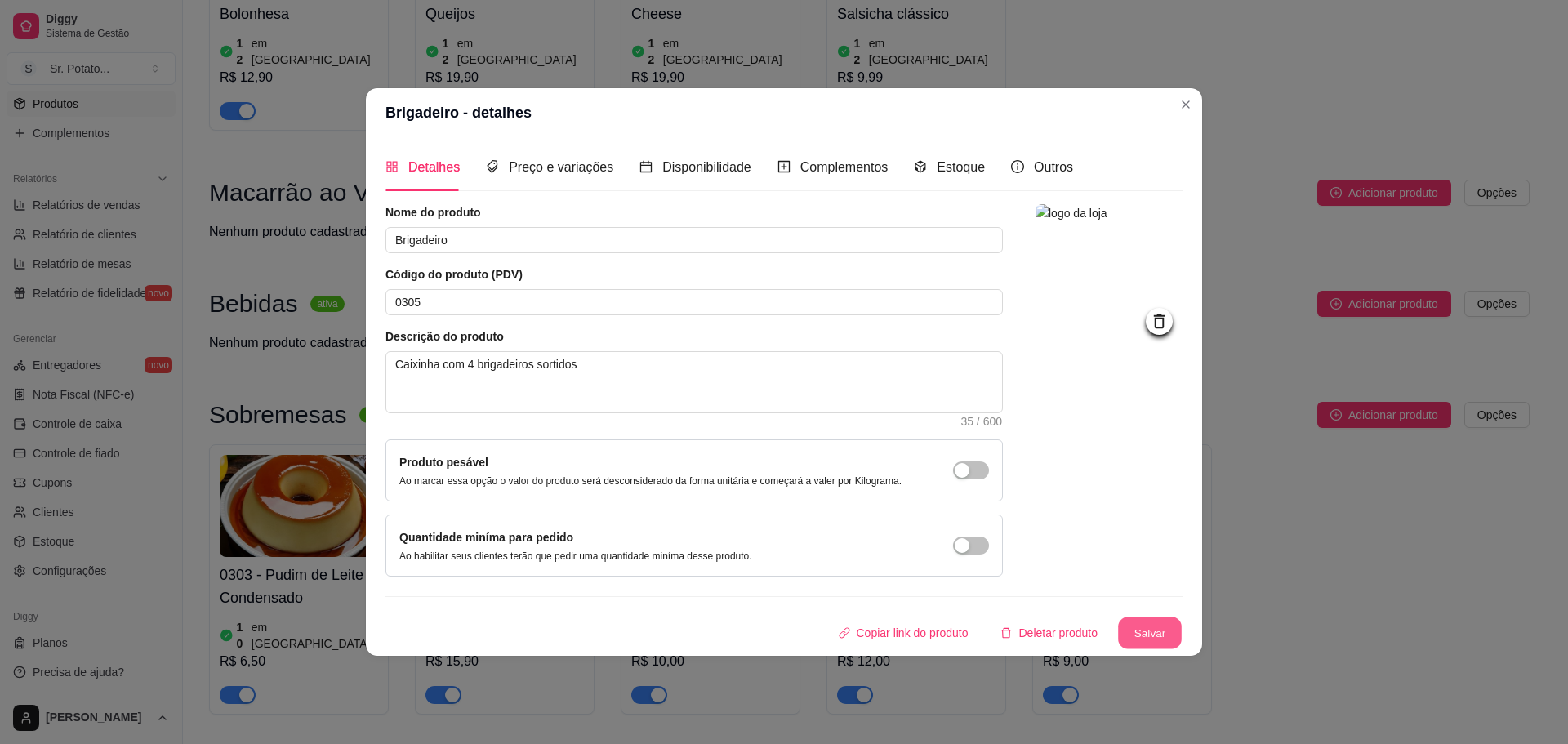
click at [1146, 648] on button "Salvar" at bounding box center [1149, 632] width 64 height 32
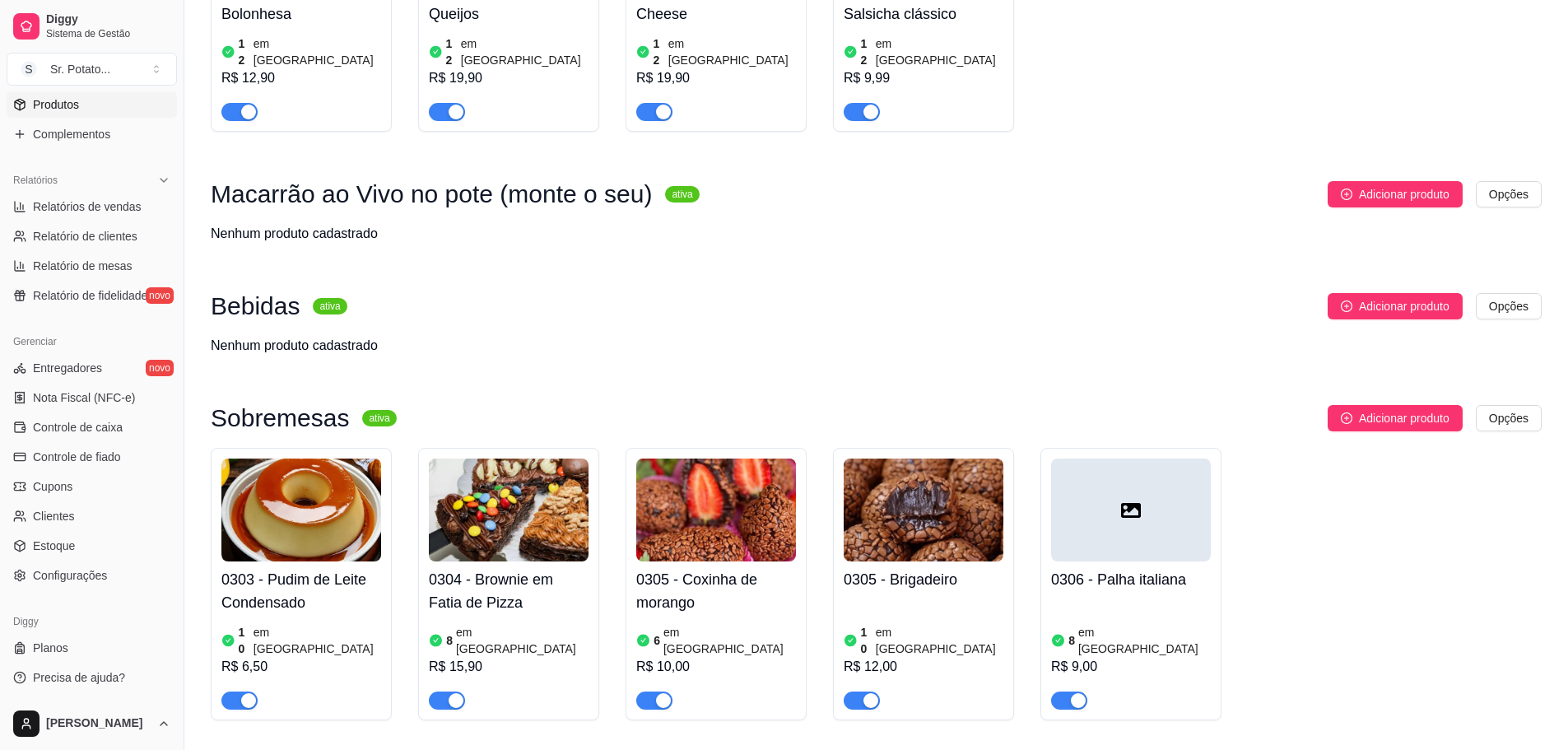
click at [1156, 459] on div at bounding box center [1131, 510] width 160 height 103
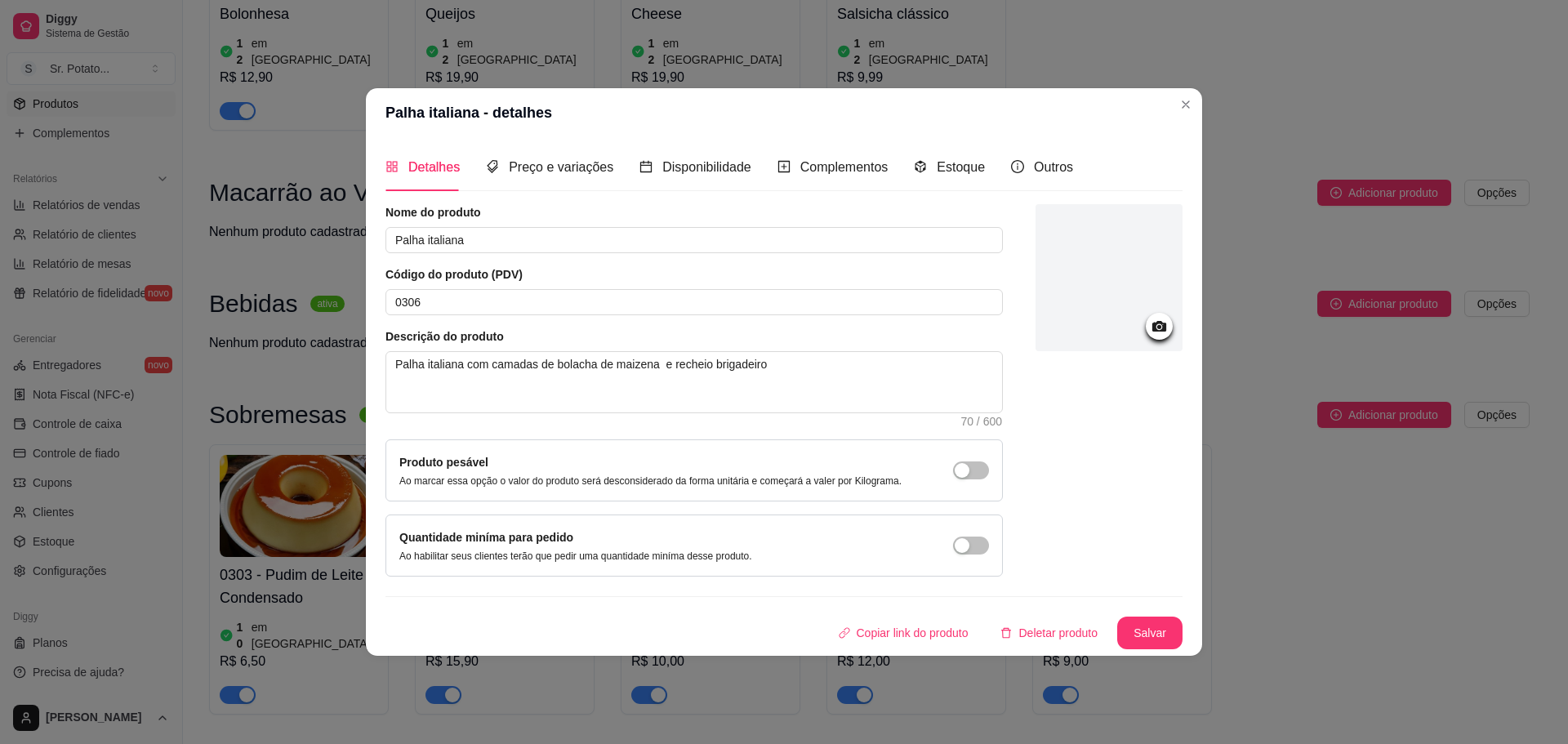
click at [1162, 328] on icon at bounding box center [1159, 326] width 14 height 10
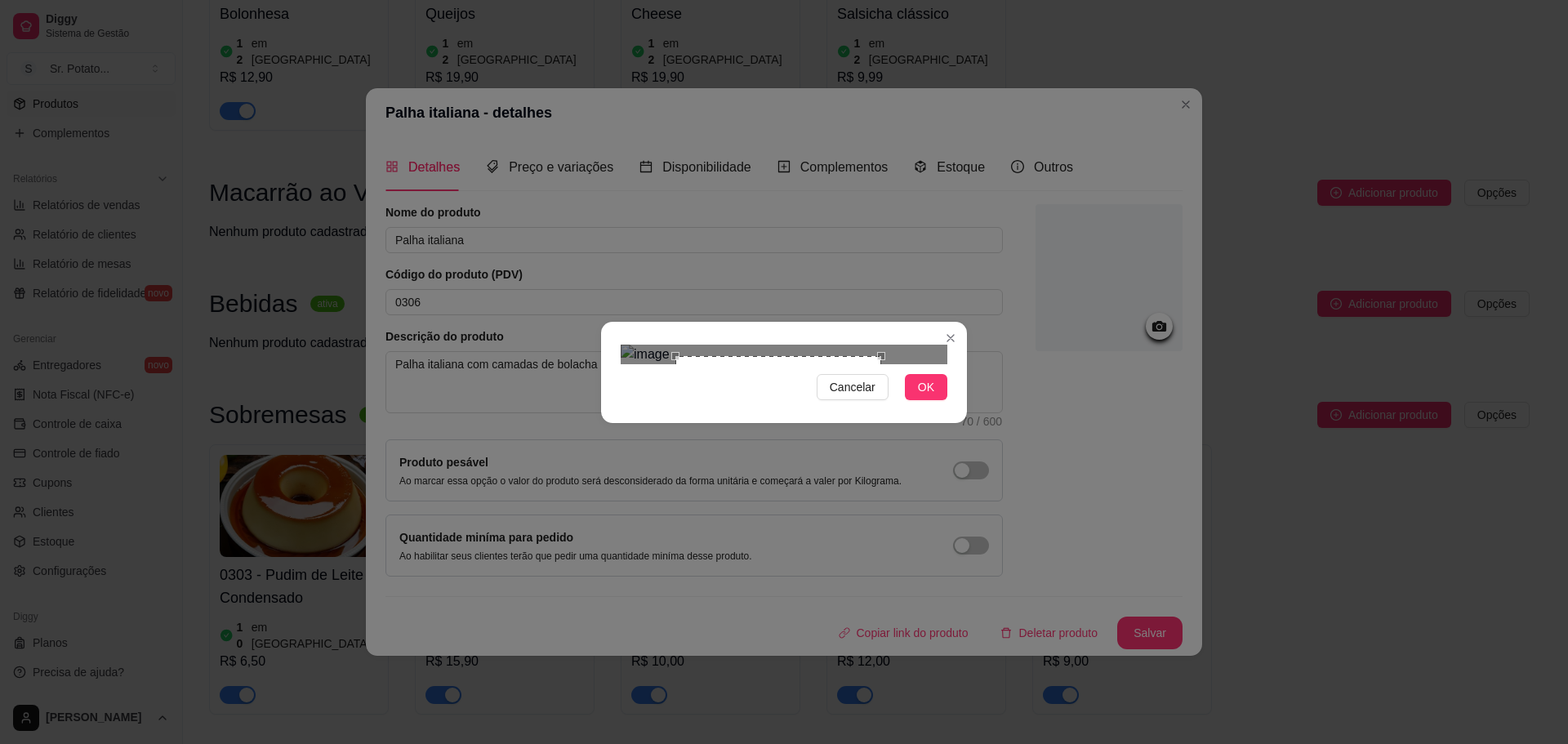
click at [873, 356] on div "Use the arrow keys to move the crop selection area" at bounding box center [778, 459] width 206 height 206
click at [856, 354] on div "Use the arrow keys to move the crop selection area" at bounding box center [788, 454] width 201 height 201
click at [940, 400] on button "OK" at bounding box center [926, 387] width 43 height 26
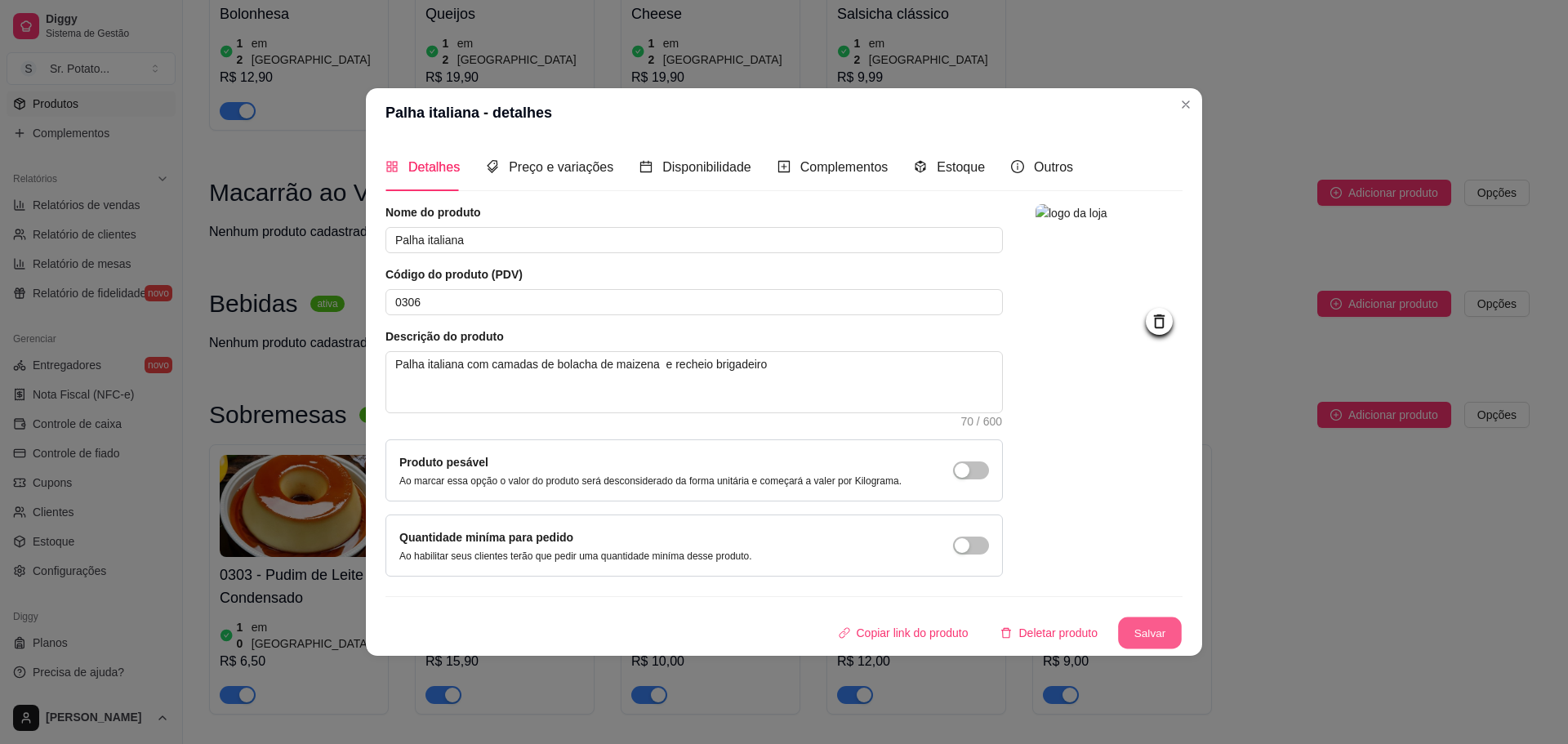
click at [1149, 625] on button "Salvar" at bounding box center [1149, 632] width 64 height 32
